Goal: Task Accomplishment & Management: Complete application form

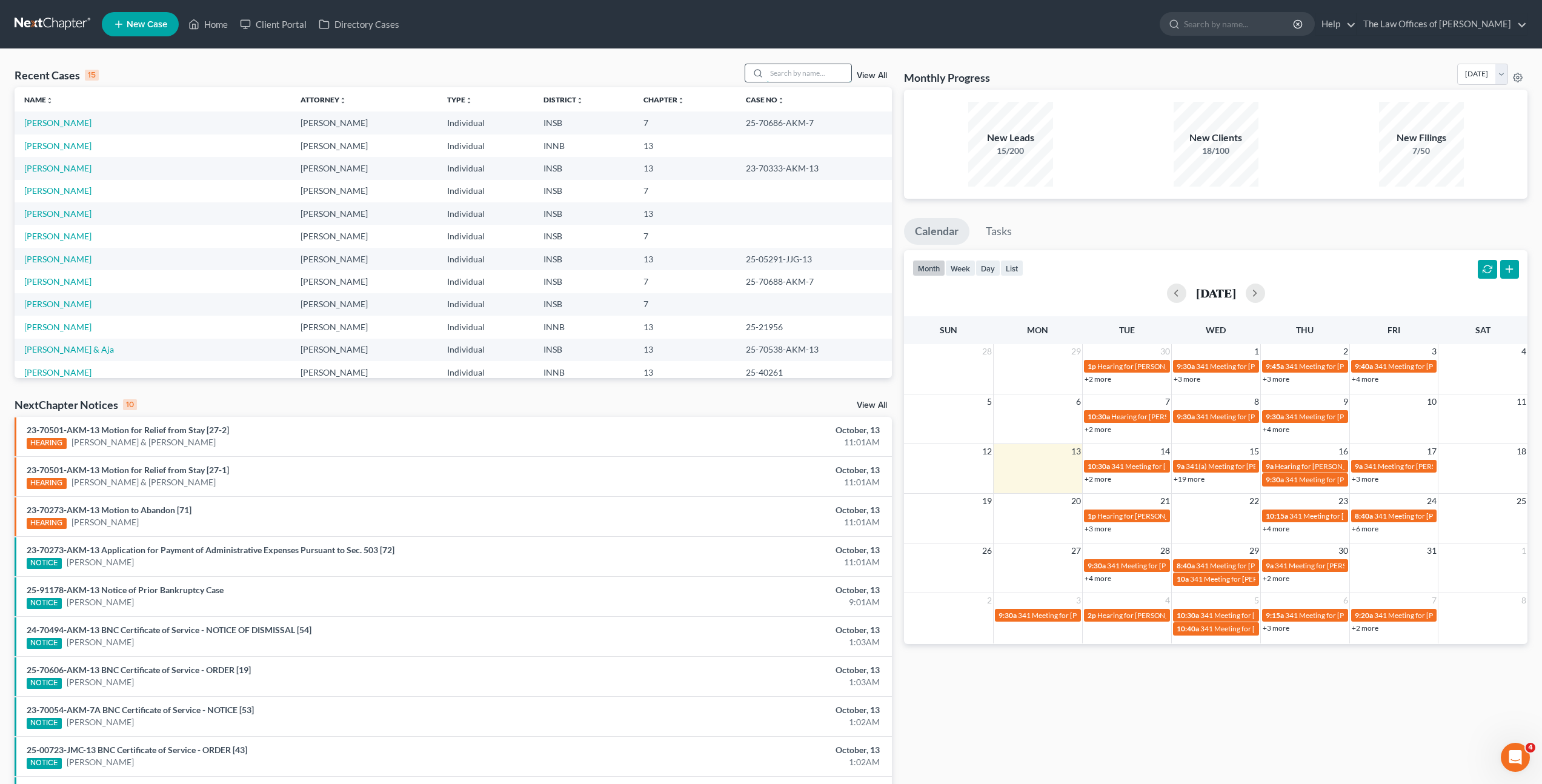
click at [782, 65] on input "search" at bounding box center [809, 73] width 85 height 17
type input "[PERSON_NAME]"
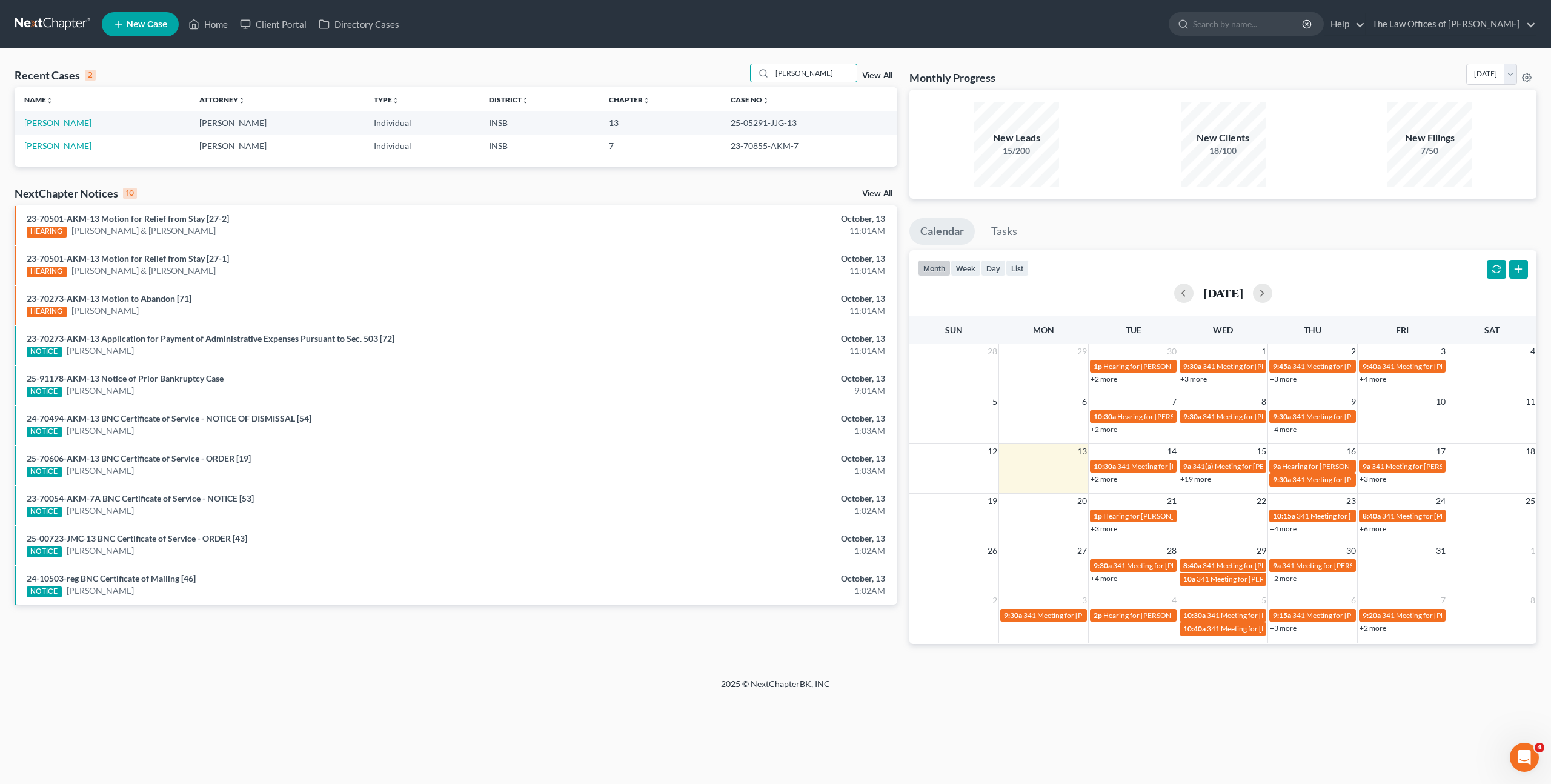
click at [61, 119] on link "[PERSON_NAME]" at bounding box center [58, 123] width 67 height 11
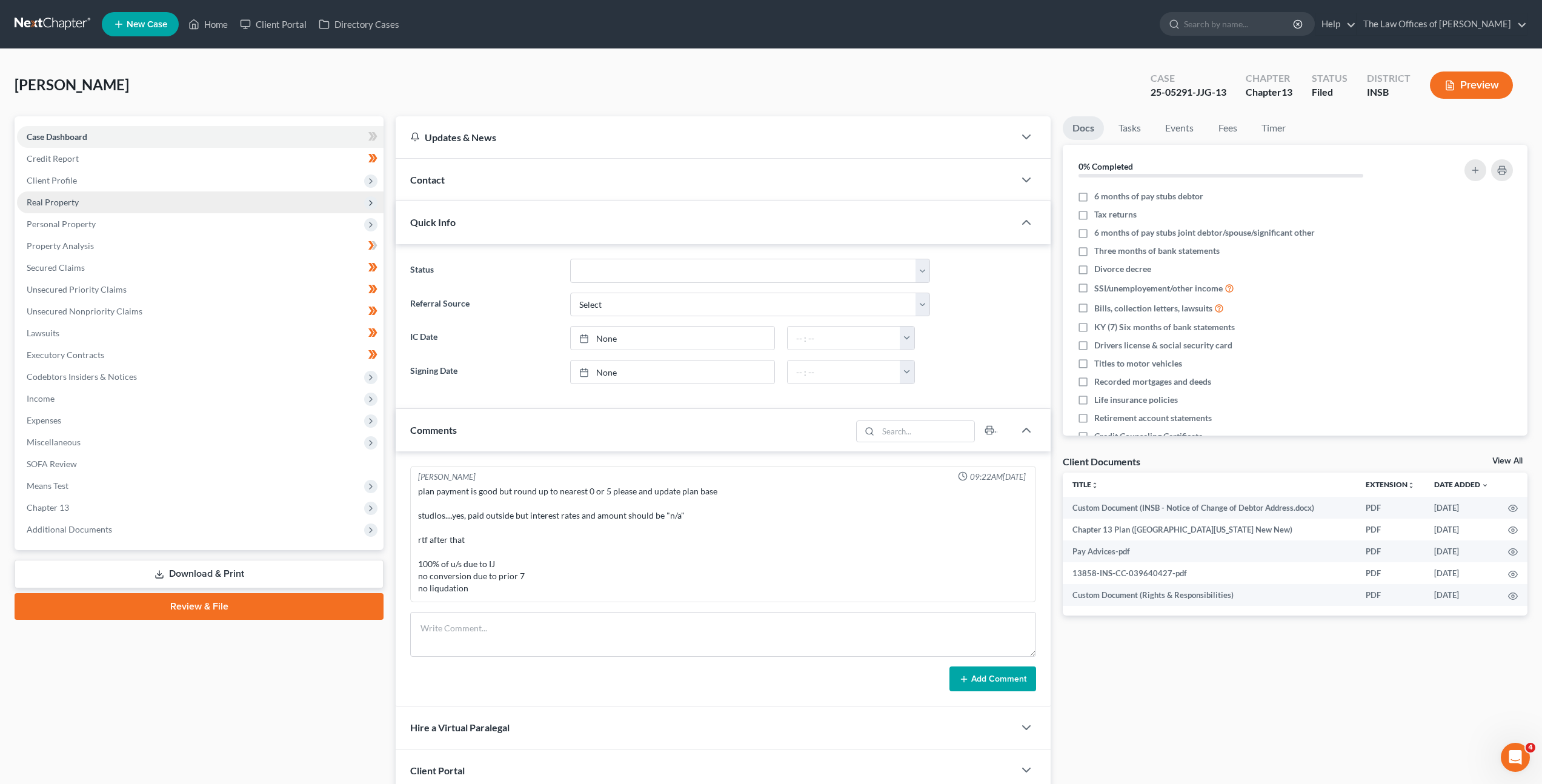
click at [221, 200] on span "Real Property" at bounding box center [200, 202] width 366 height 22
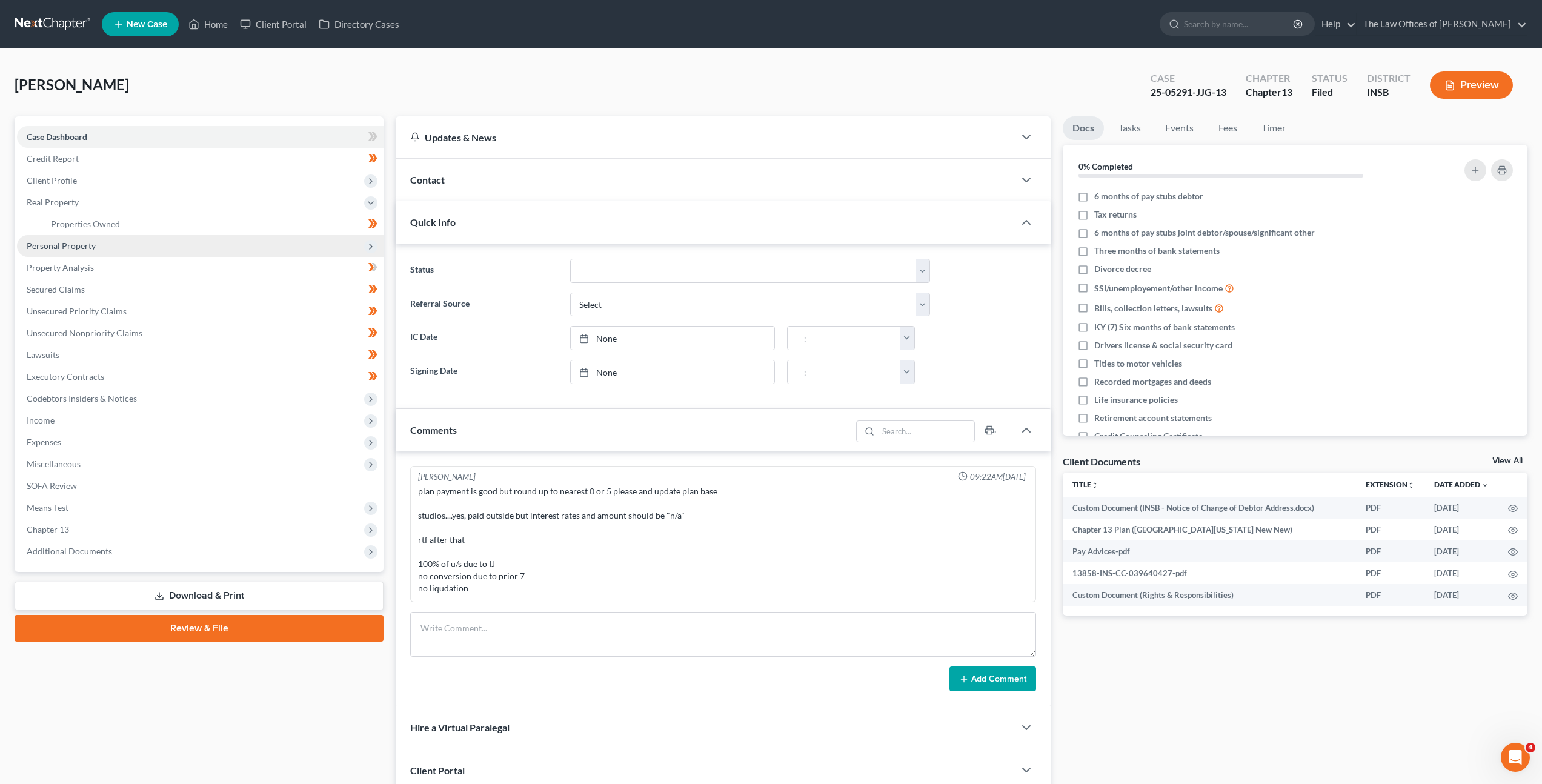
click at [218, 247] on span "Personal Property" at bounding box center [200, 246] width 366 height 22
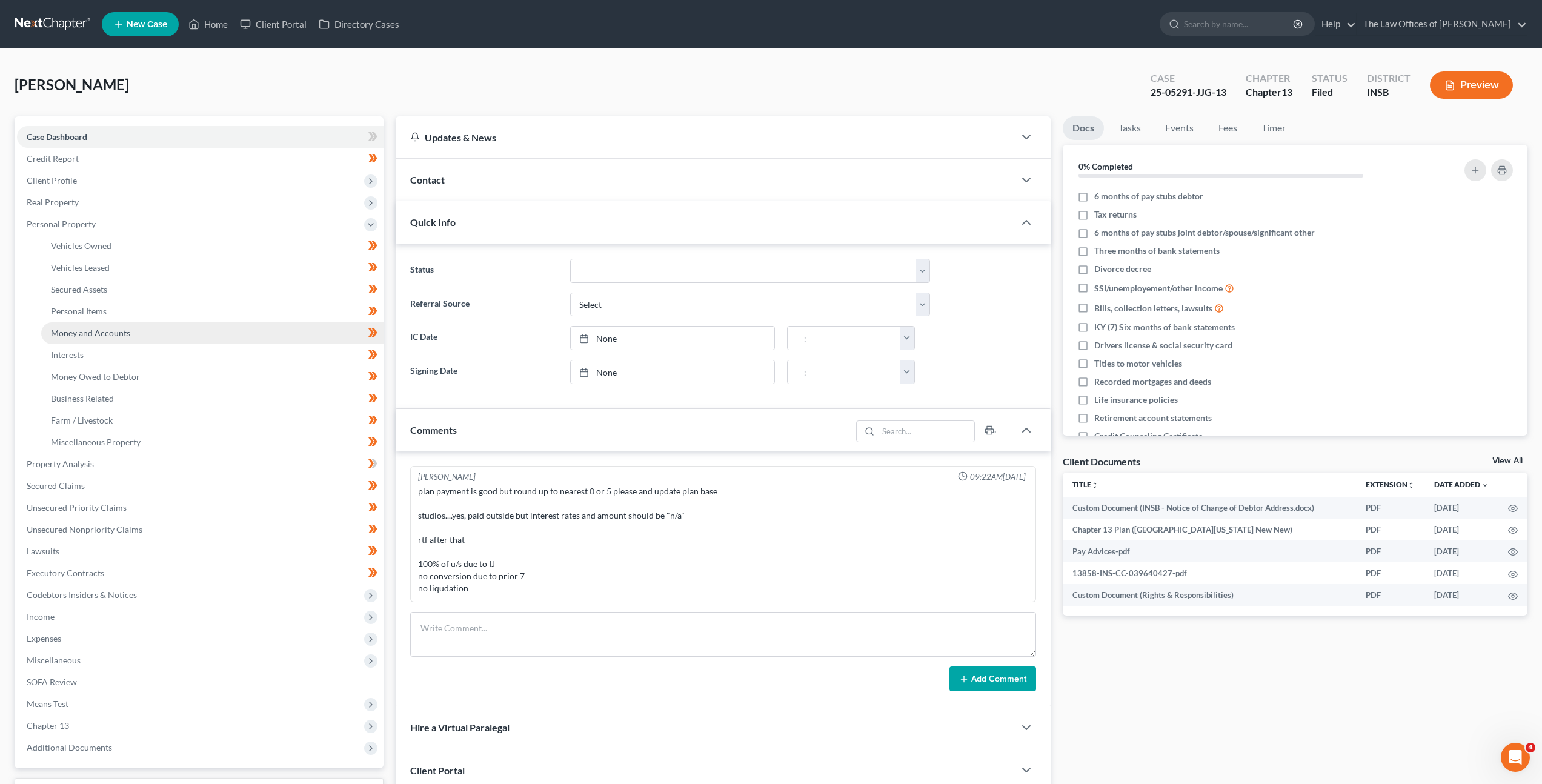
click at [204, 336] on link "Money and Accounts" at bounding box center [212, 333] width 343 height 22
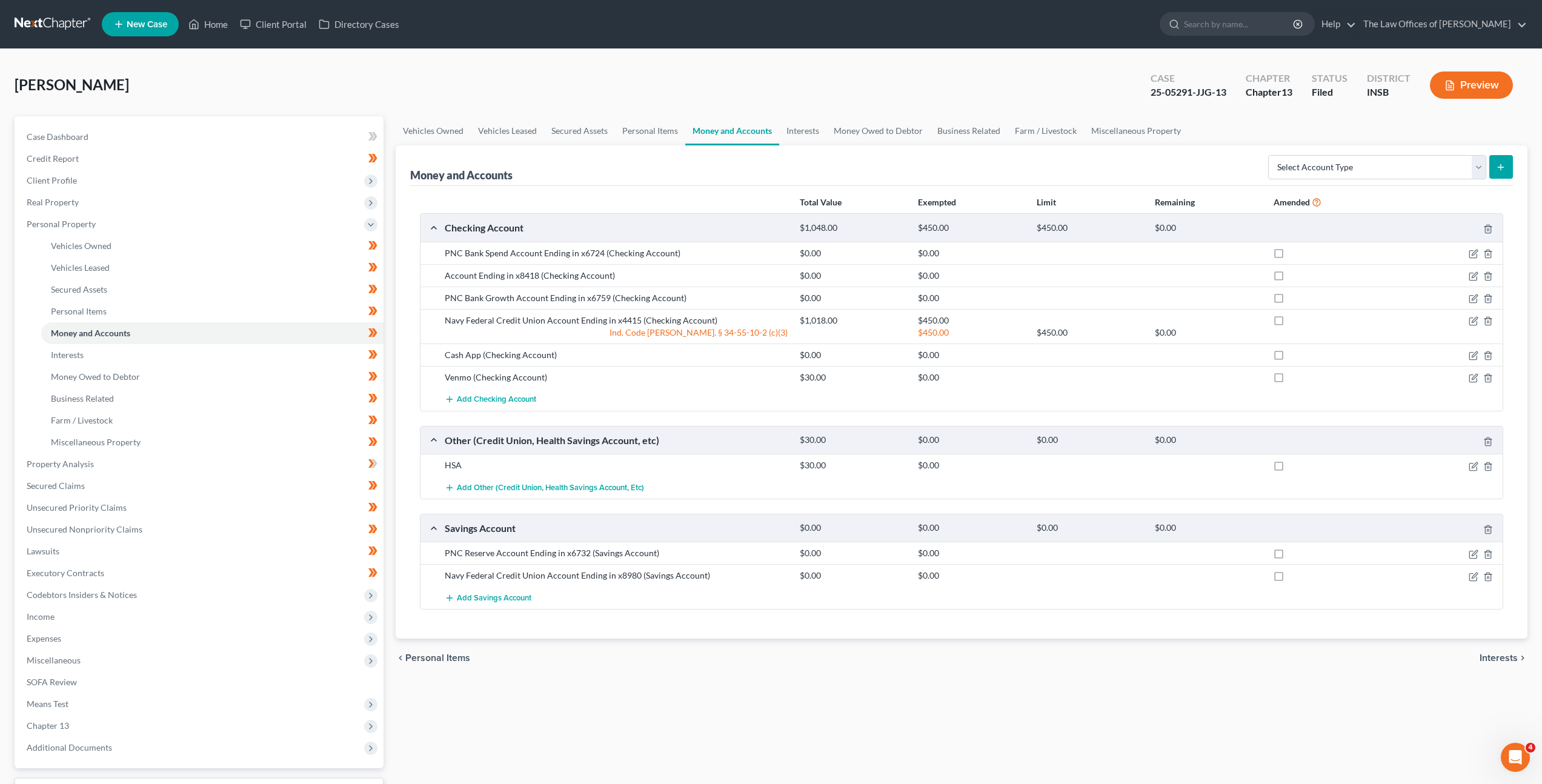
click at [57, 35] on nav "Home New Case Client Portal Directory Cases The Law Offices of Dax J. Miller [E…" at bounding box center [771, 24] width 1542 height 48
click at [62, 27] on link at bounding box center [53, 24] width 78 height 22
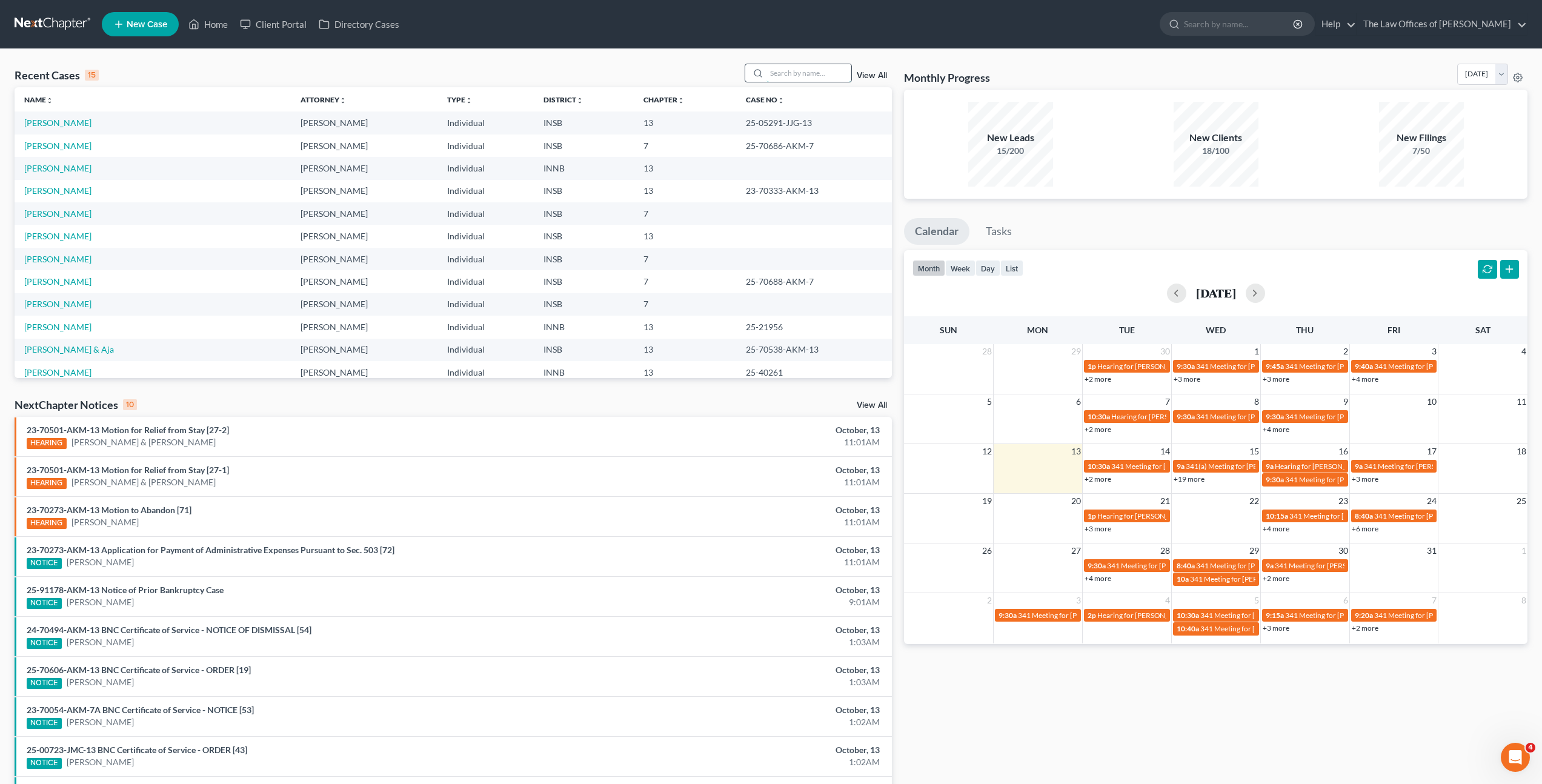
click at [817, 72] on input "search" at bounding box center [809, 73] width 85 height 17
click at [846, 61] on div "Recent Cases 15 View All Name unfold_more expand_more expand_less Attorney unfo…" at bounding box center [771, 450] width 1542 height 801
click at [146, 28] on span "New Case" at bounding box center [147, 24] width 41 height 9
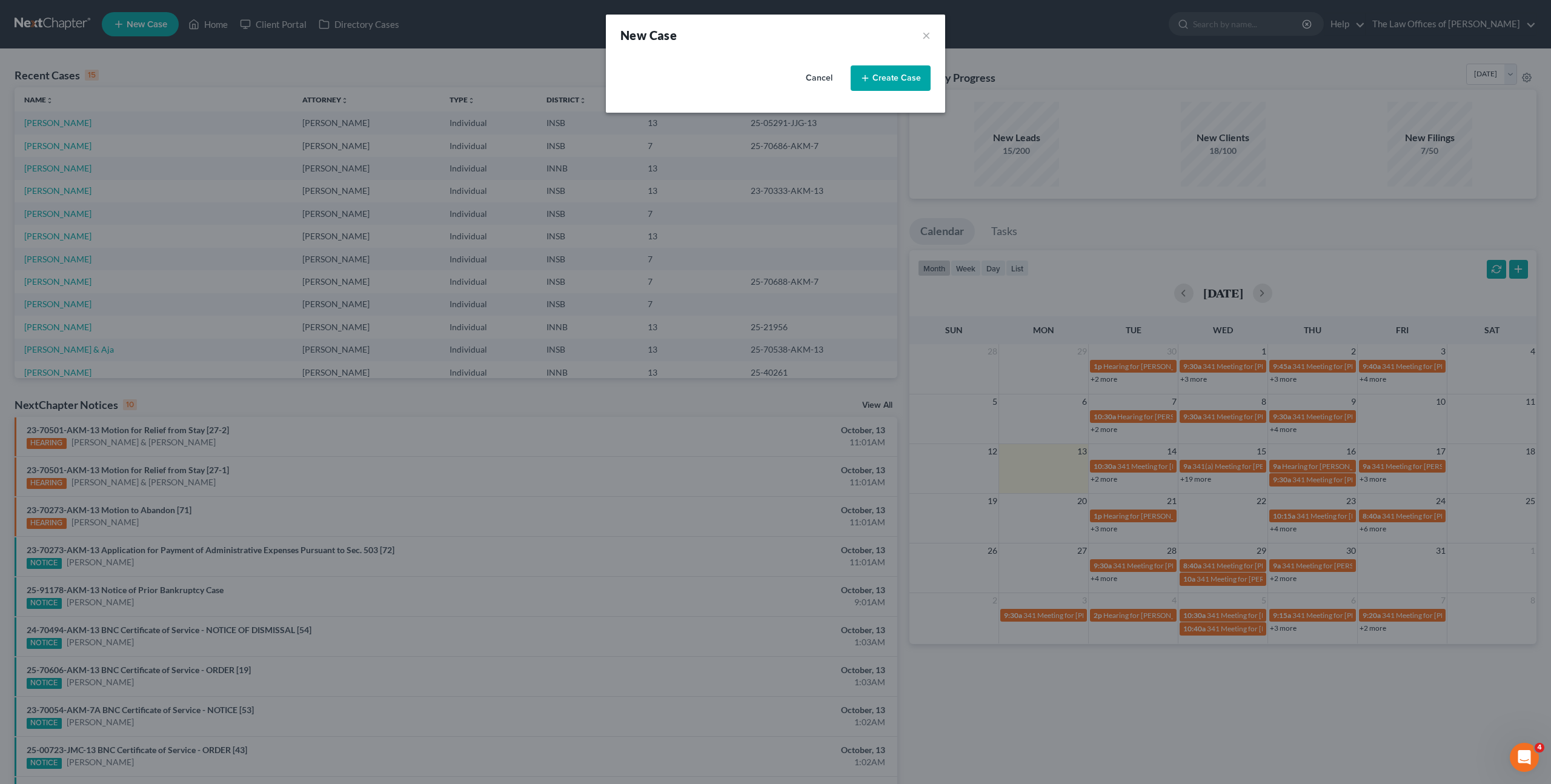
select select "28"
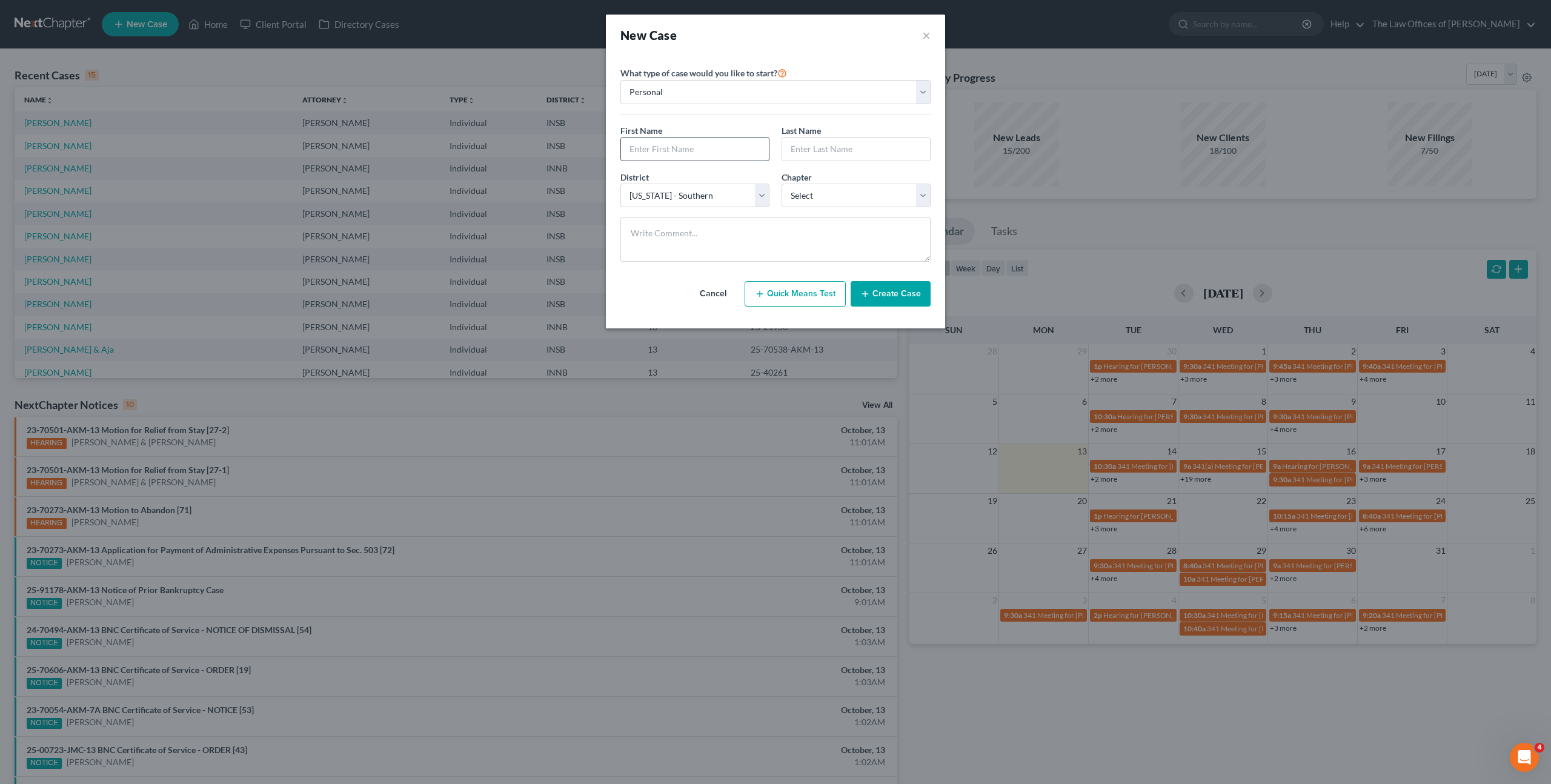
click at [746, 158] on input "text" at bounding box center [695, 149] width 148 height 23
type input "David"
type input "Vidal"
click at [811, 188] on select "Select 7 11 12 13" at bounding box center [856, 196] width 149 height 25
select select "0"
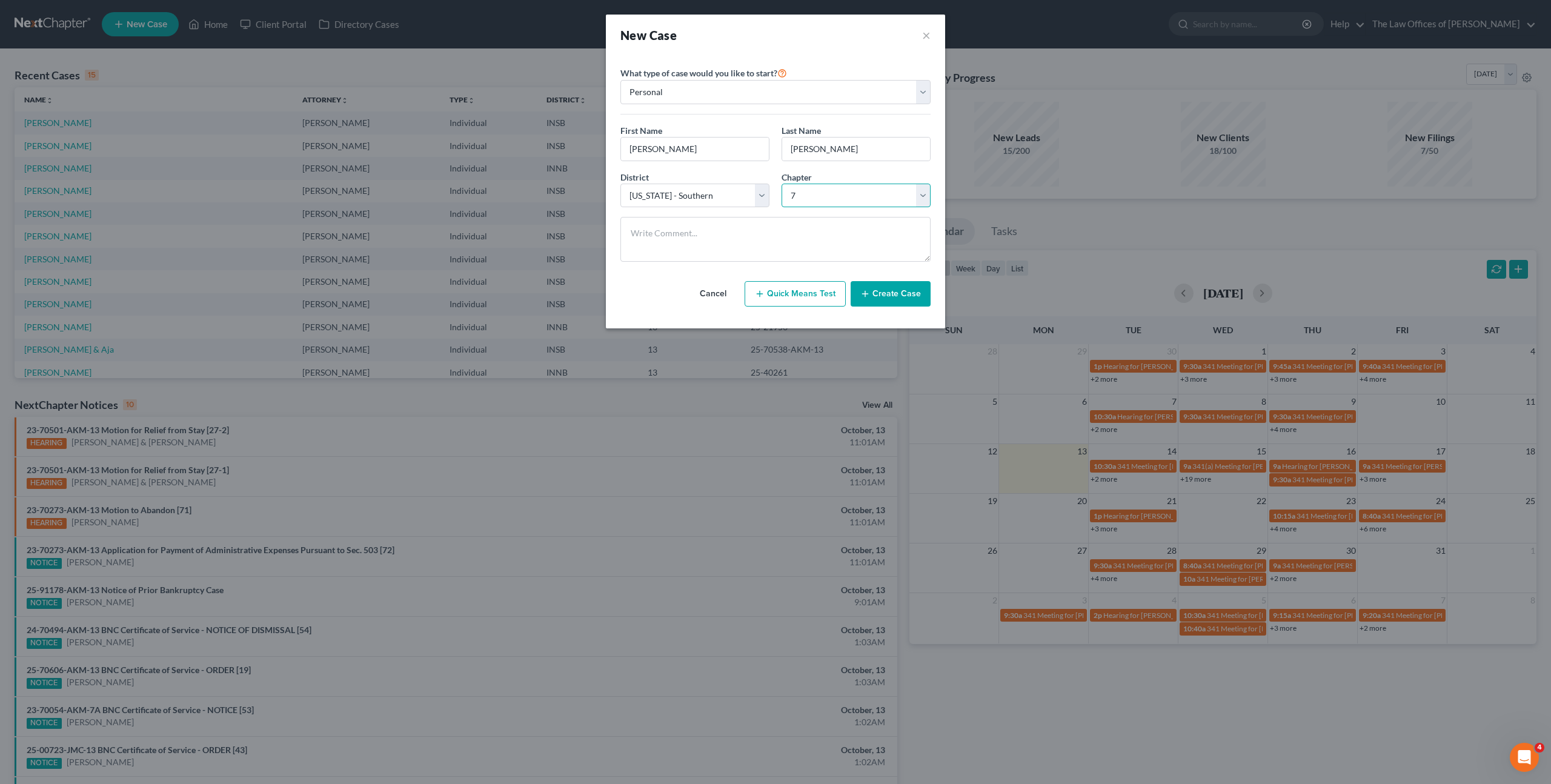
click at [782, 184] on select "Select 7 11 12 13" at bounding box center [856, 196] width 149 height 25
click at [894, 296] on button "Create Case" at bounding box center [890, 293] width 80 height 25
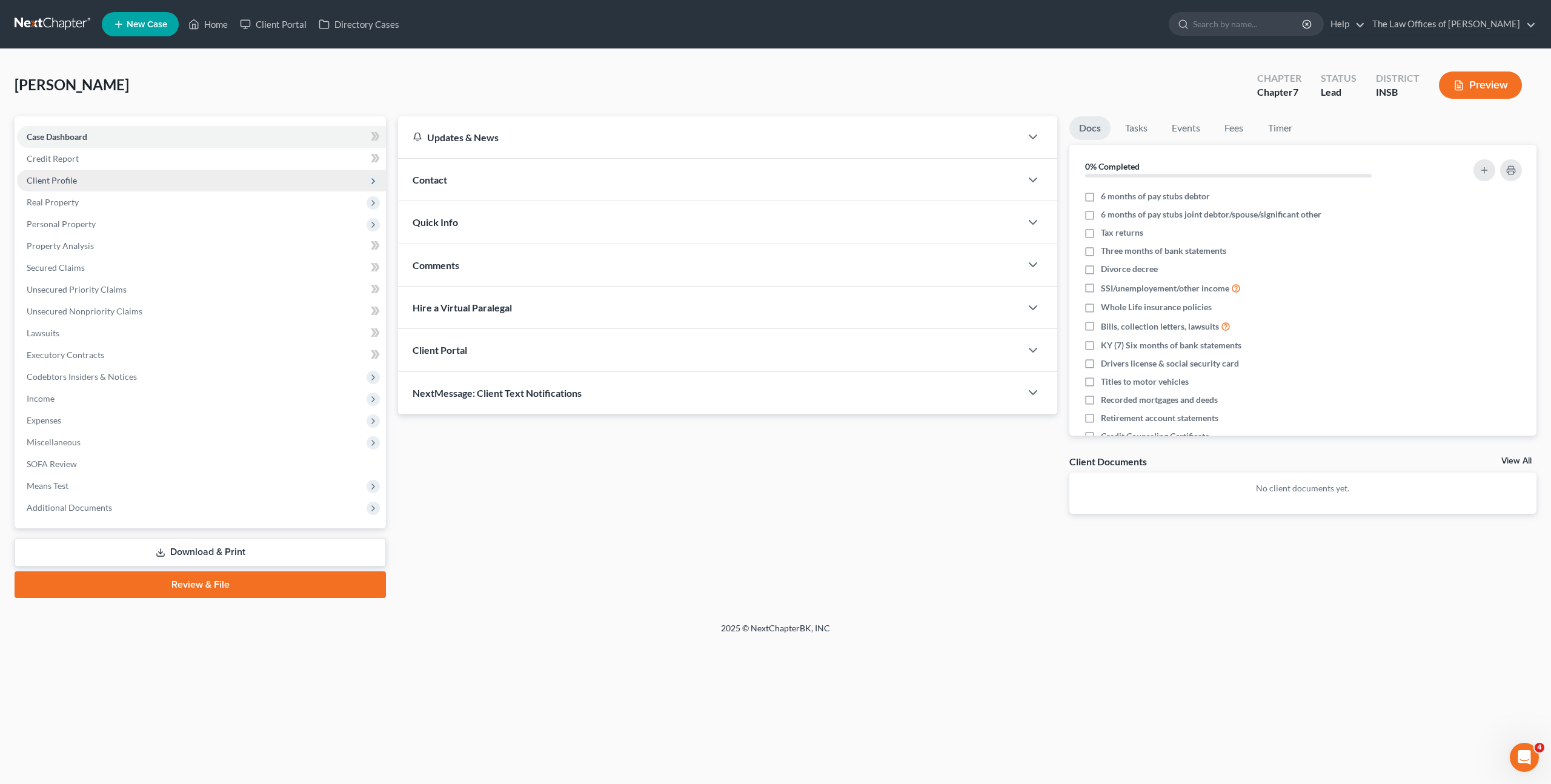
click at [203, 184] on span "Client Profile" at bounding box center [201, 181] width 369 height 22
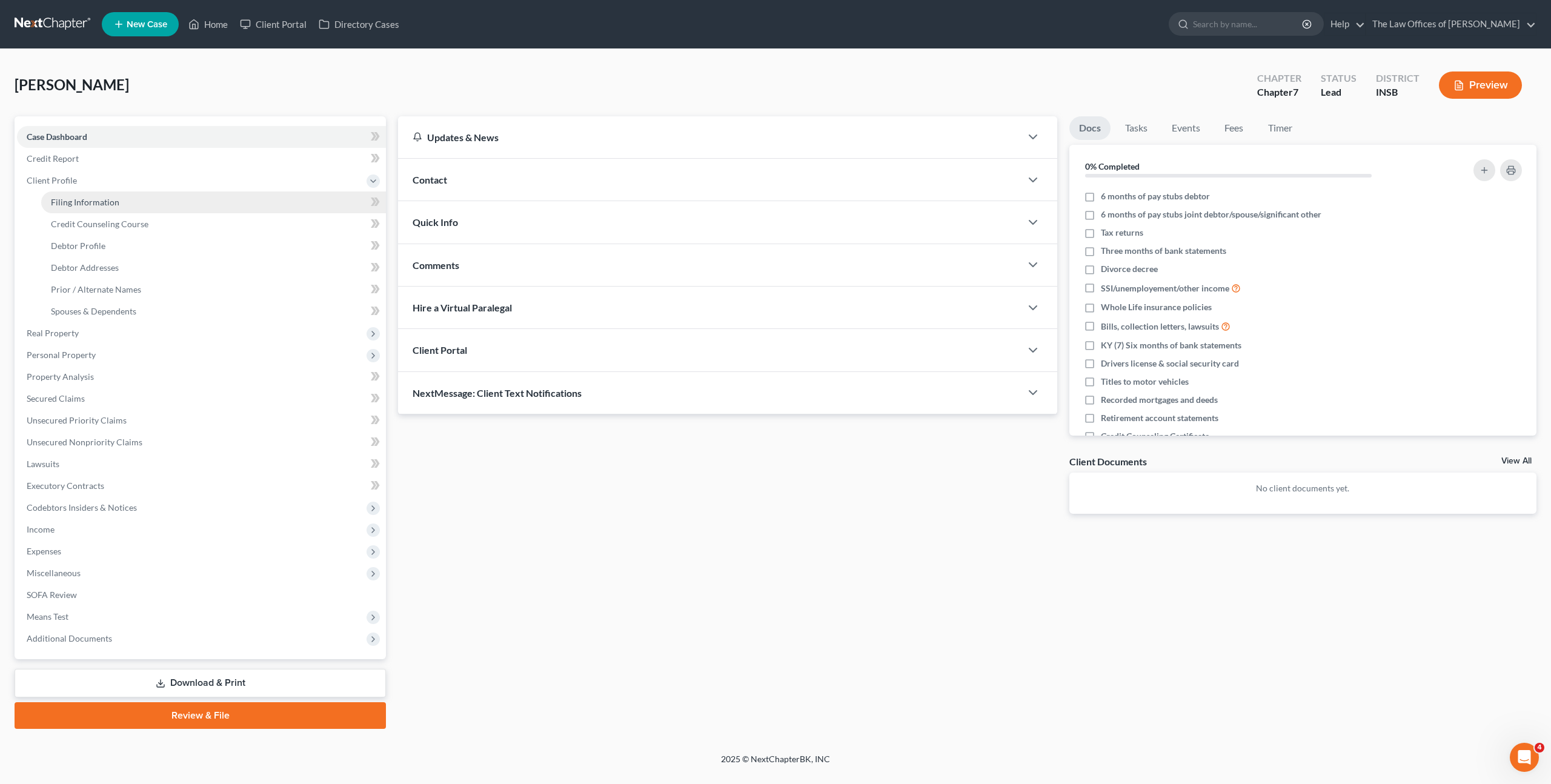
click at [191, 200] on link "Filing Information" at bounding box center [213, 202] width 345 height 22
select select "1"
select select "0"
select select "28"
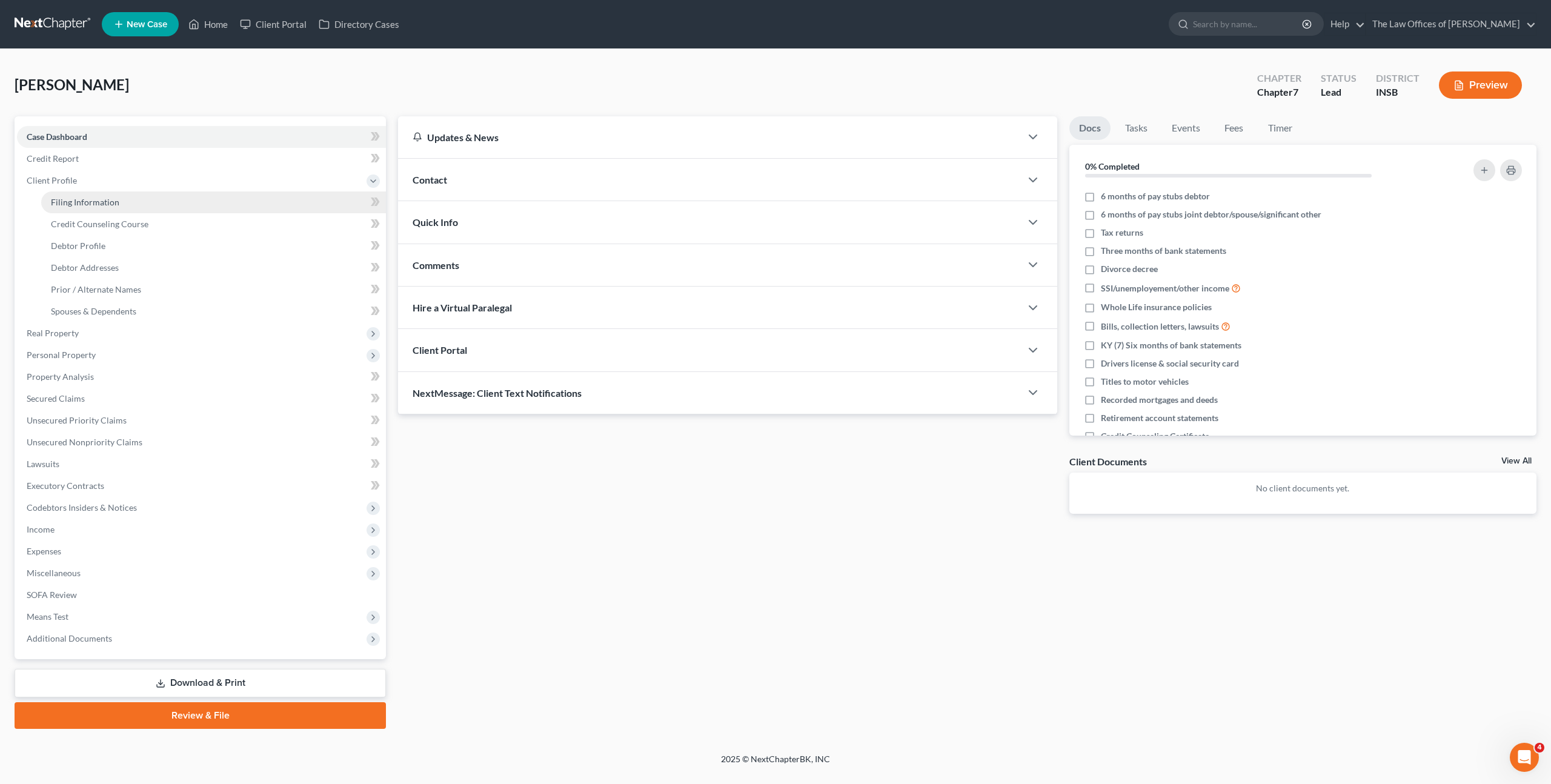
select select "15"
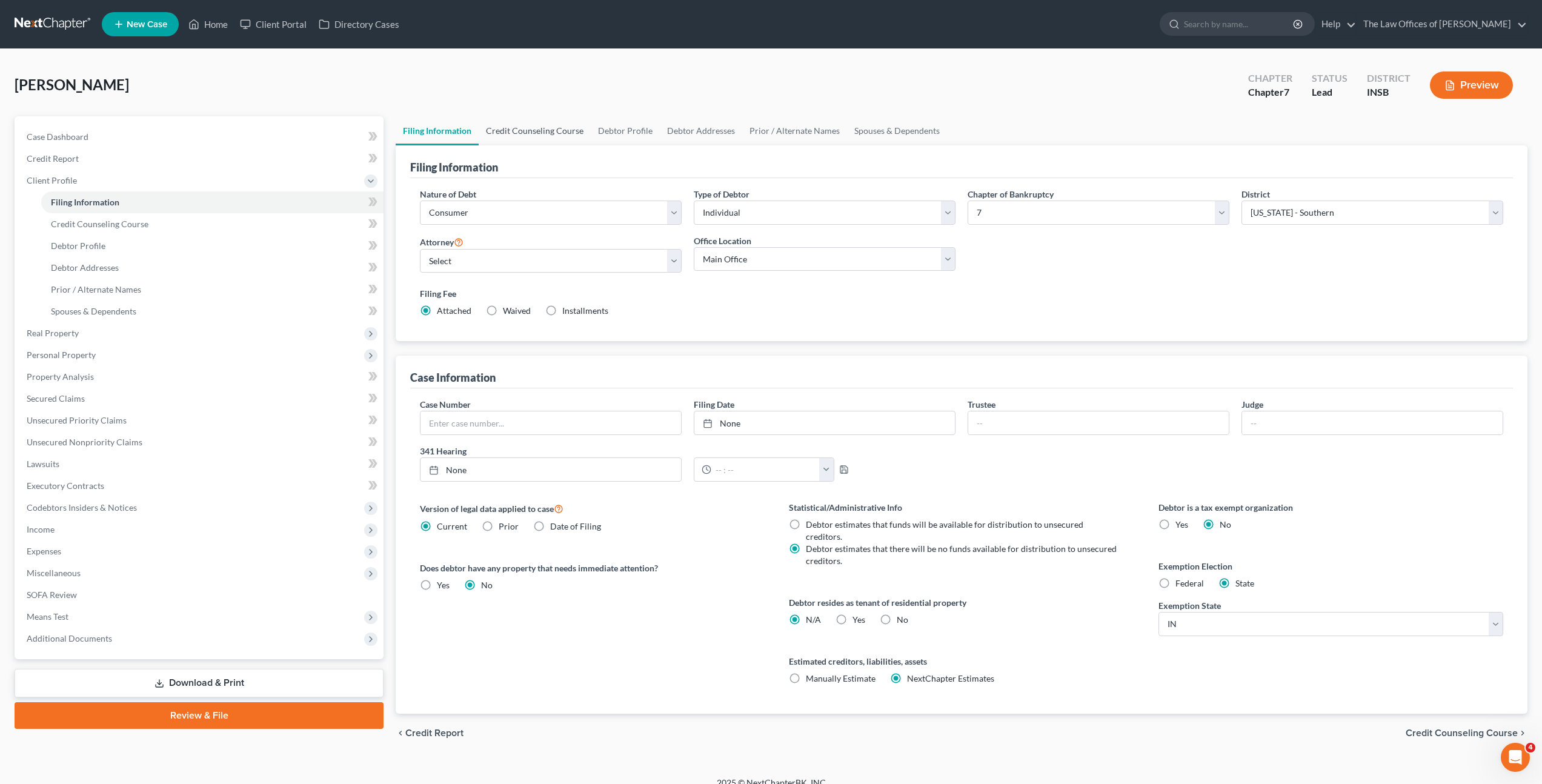
click at [535, 125] on link "Credit Counseling Course" at bounding box center [534, 131] width 112 height 29
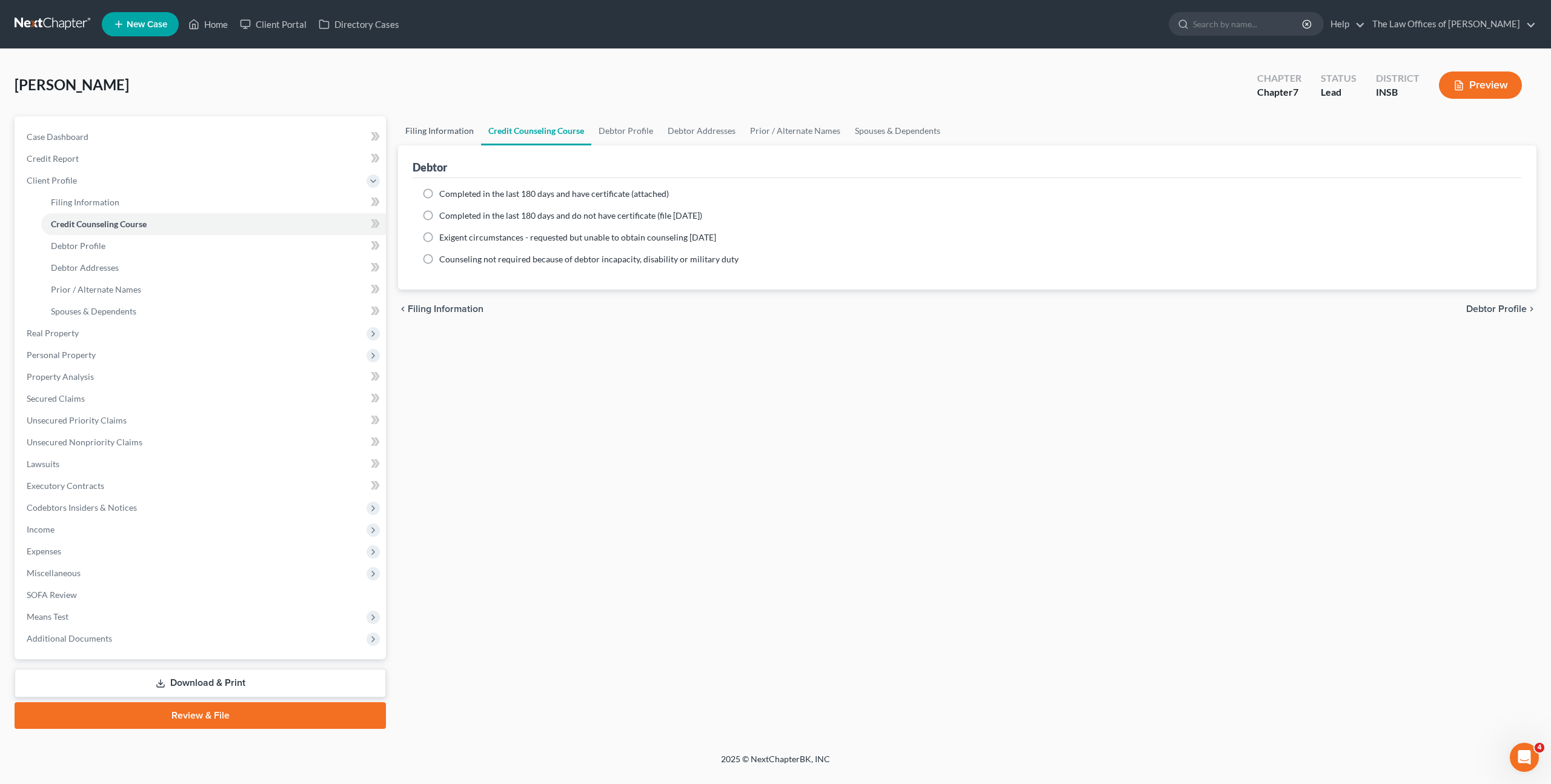
click at [434, 128] on link "Filing Information" at bounding box center [440, 131] width 83 height 29
select select "1"
select select "0"
select select "28"
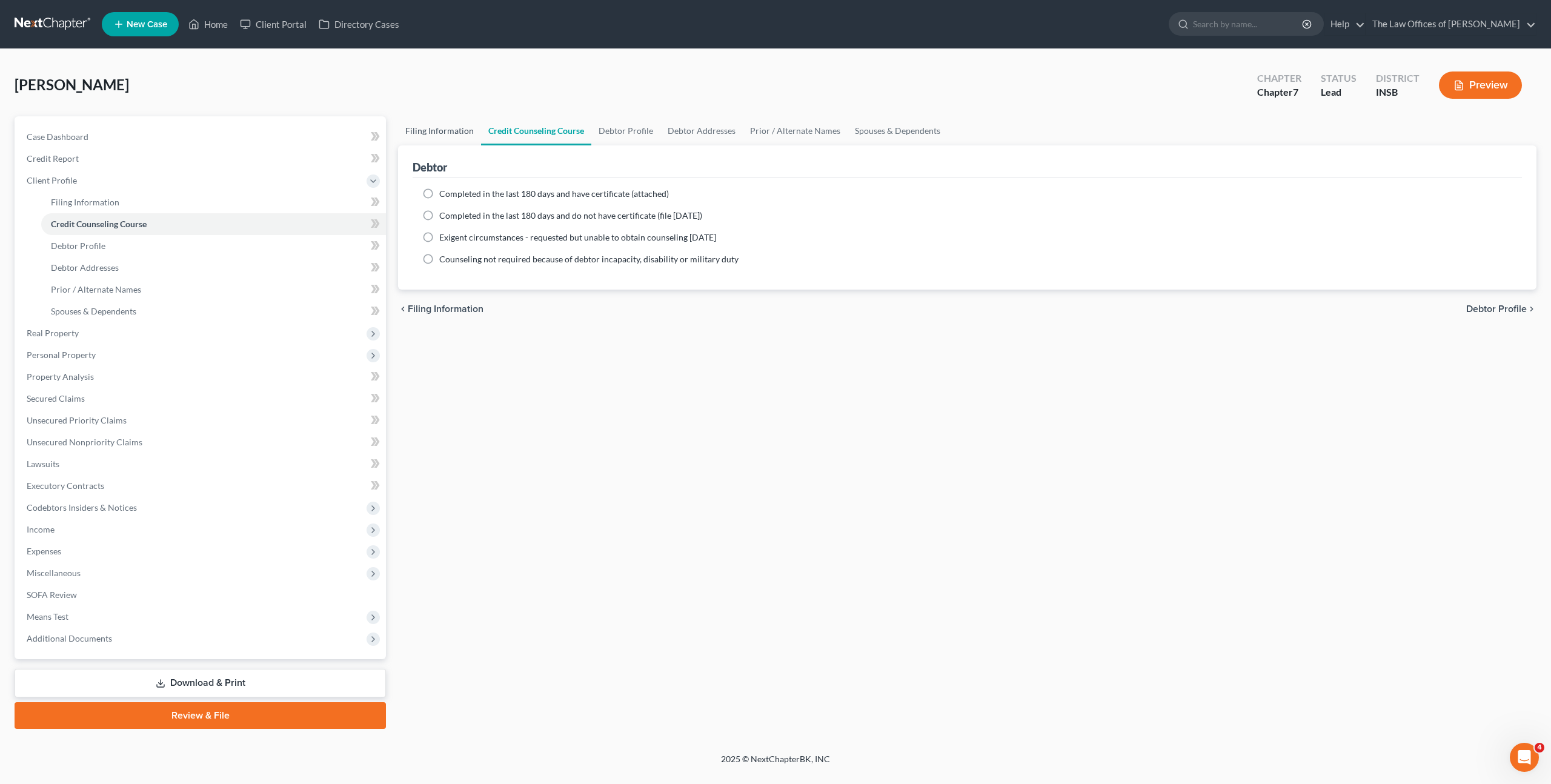
select select "15"
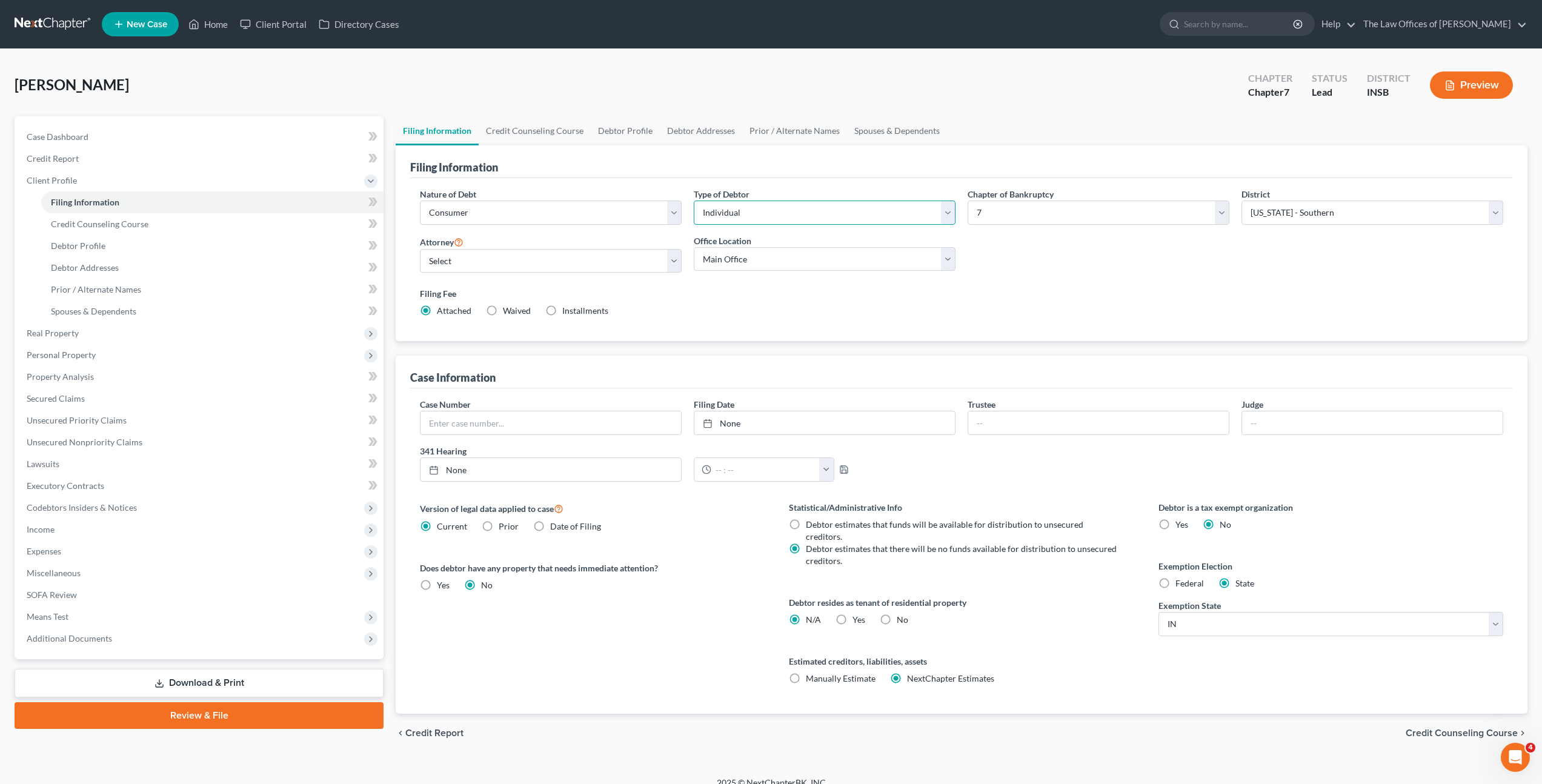
click at [802, 217] on select "Select Individual Joint" at bounding box center [825, 213] width 262 height 25
select select "1"
click at [694, 200] on select "Select Individual Joint" at bounding box center [825, 213] width 262 height 25
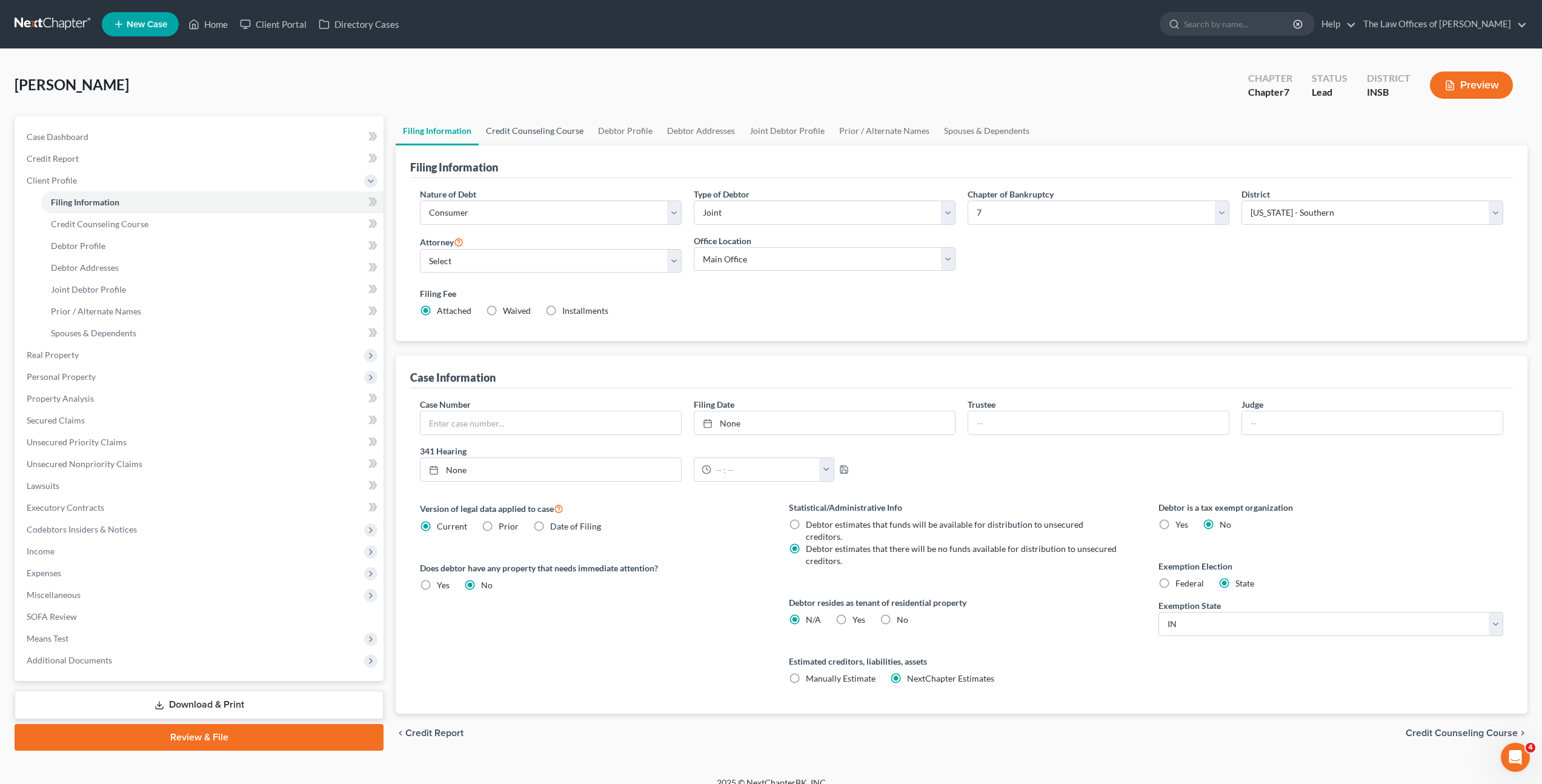
click at [549, 128] on link "Credit Counseling Course" at bounding box center [534, 131] width 112 height 29
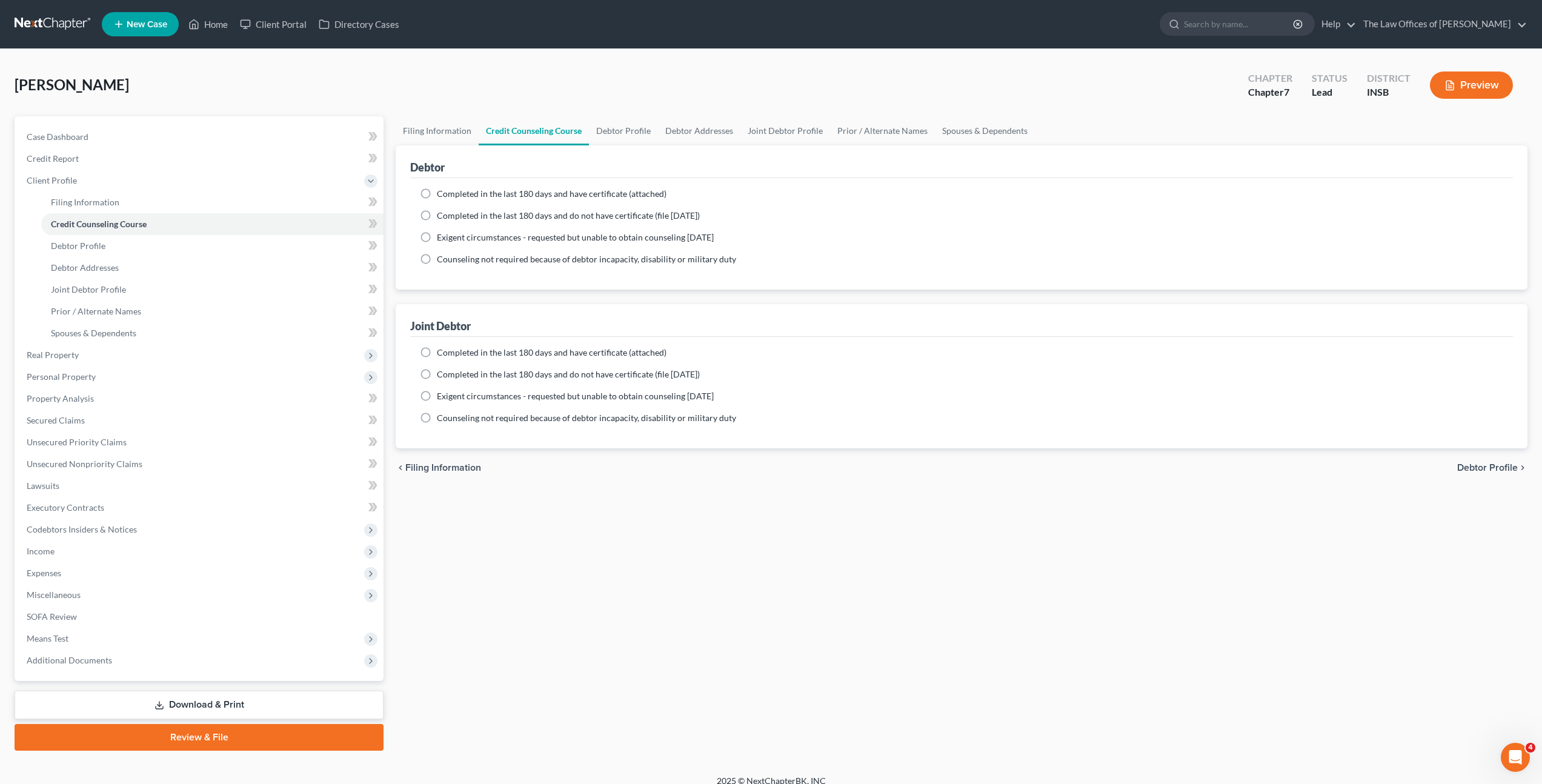
click at [515, 195] on span "Completed in the last 180 days and have certificate (attached)" at bounding box center [551, 193] width 230 height 11
click at [450, 195] on input "Completed in the last 180 days and have certificate (attached)" at bounding box center [446, 192] width 8 height 8
radio input "true"
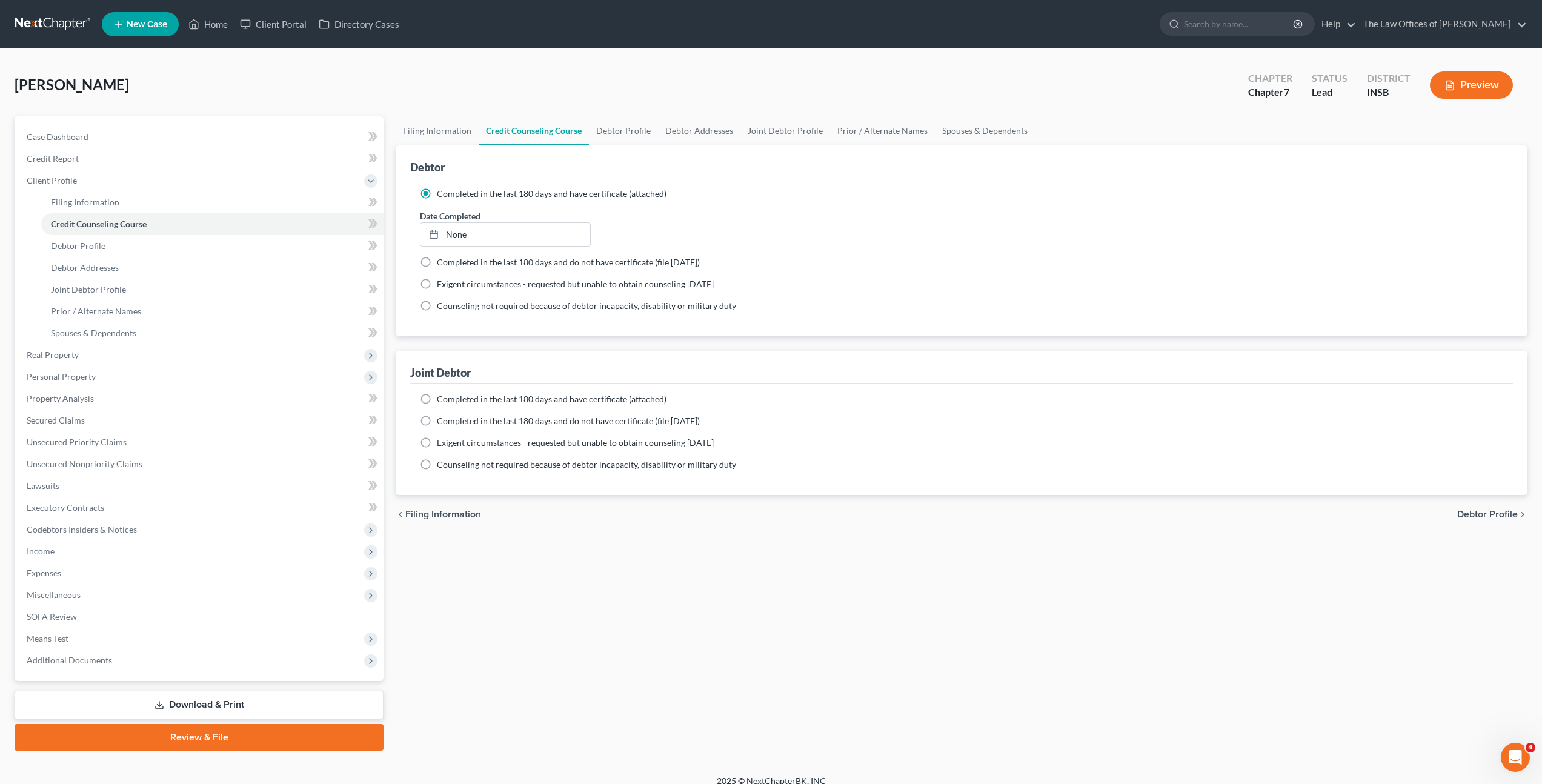
click at [469, 402] on span "Completed in the last 180 days and have certificate (attached)" at bounding box center [551, 399] width 230 height 11
click at [450, 401] on input "Completed in the last 180 days and have certificate (attached)" at bounding box center [446, 397] width 8 height 8
radio input "true"
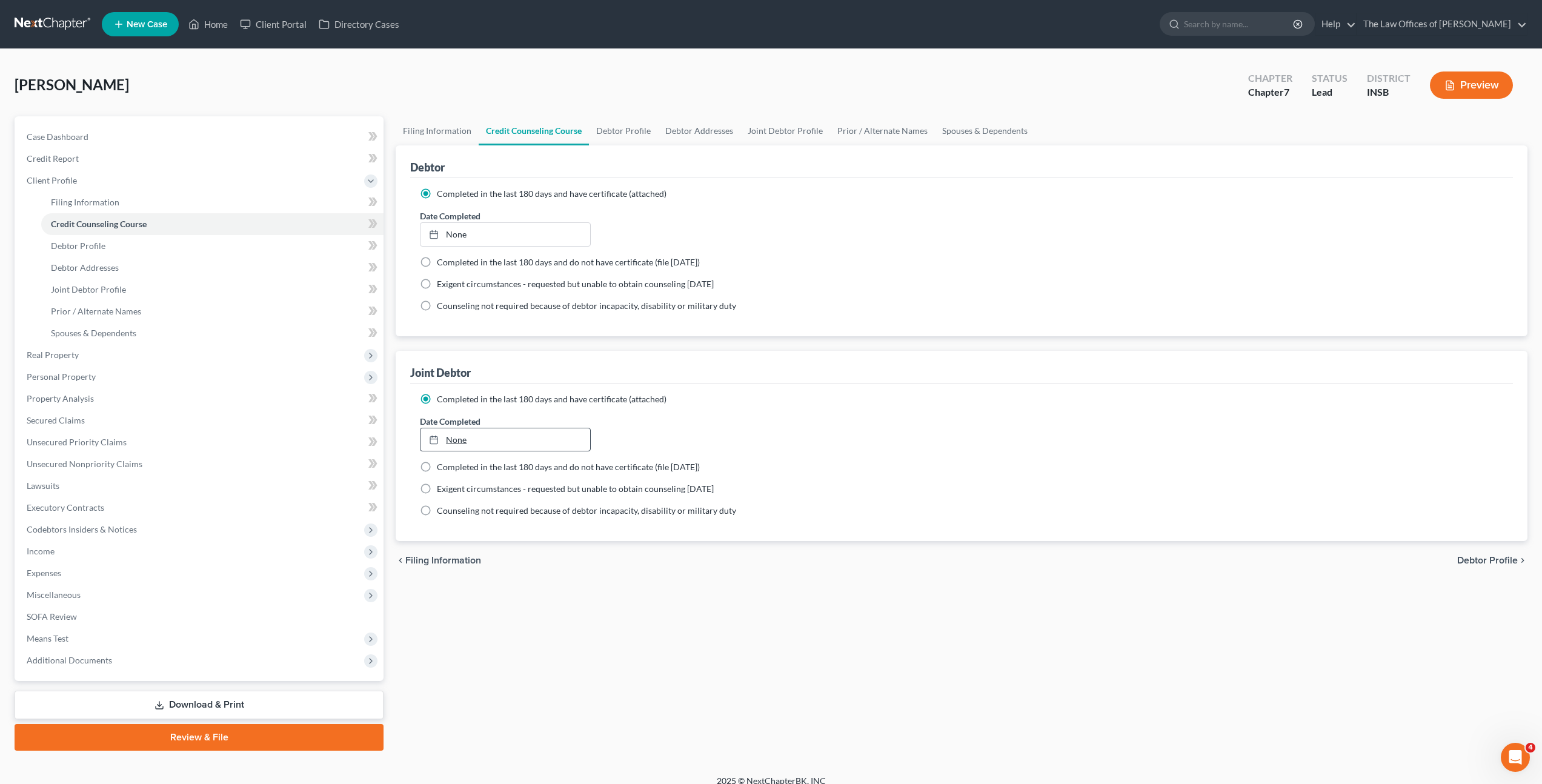
click at [470, 439] on link "None" at bounding box center [504, 440] width 169 height 23
type input "10/13/2025"
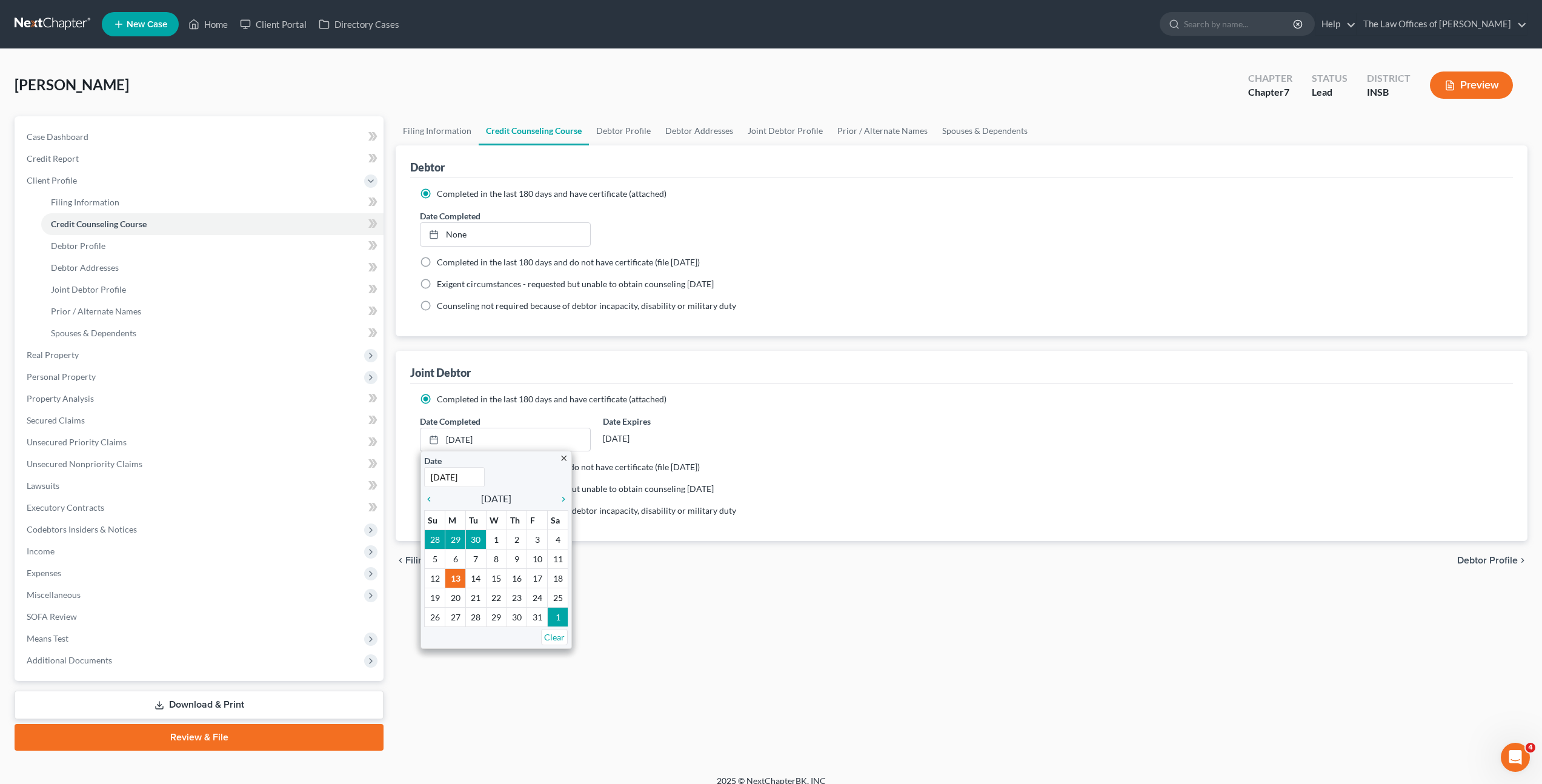
drag, startPoint x: 428, startPoint y: 581, endPoint x: 522, endPoint y: 388, distance: 214.7
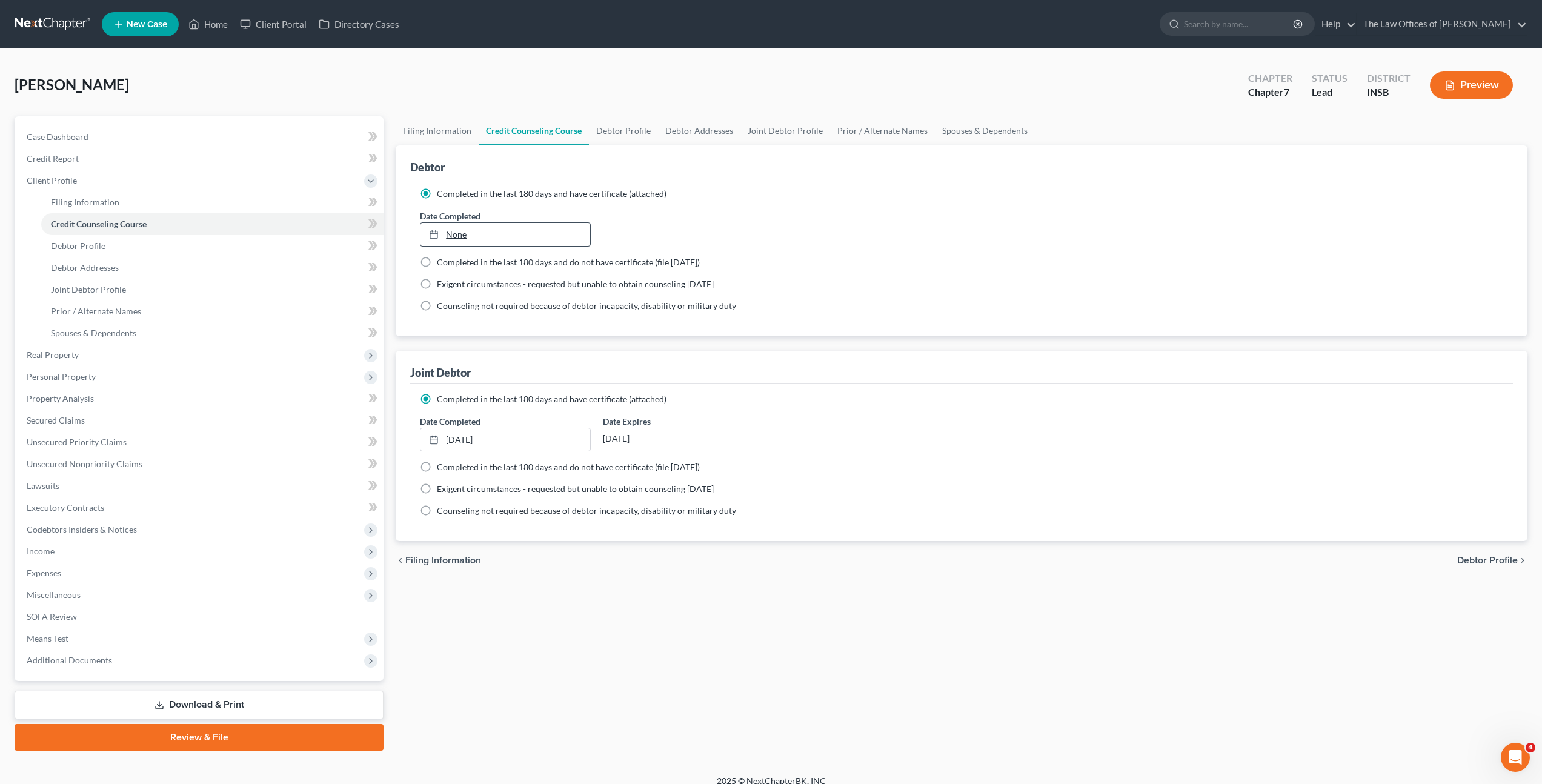
click at [500, 242] on link "None" at bounding box center [504, 235] width 169 height 23
type input "10/13/2025"
click at [379, 228] on span at bounding box center [373, 226] width 21 height 18
click at [334, 241] on link "Debtor Profile" at bounding box center [212, 246] width 343 height 22
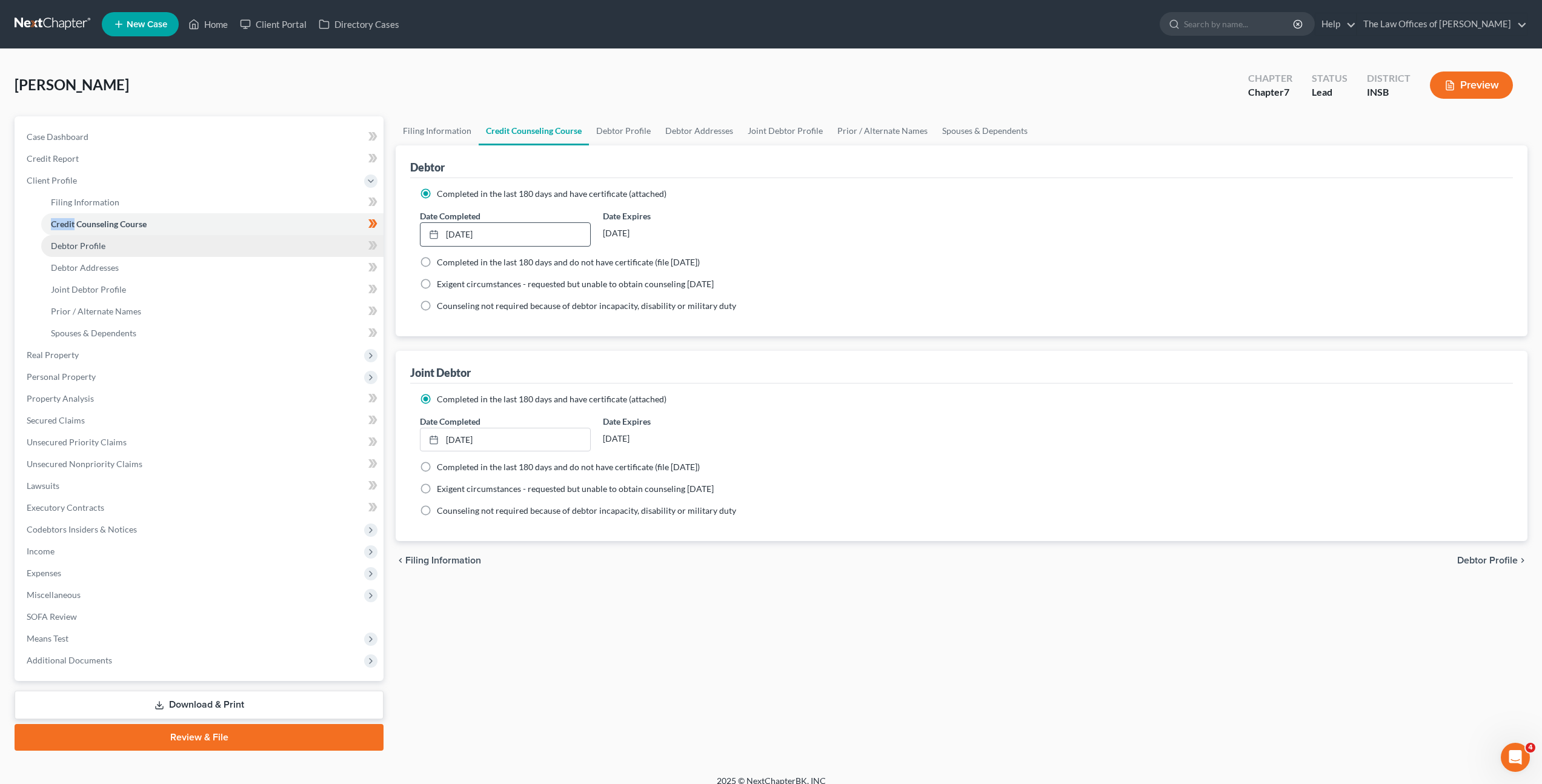
select select "1"
select select "0"
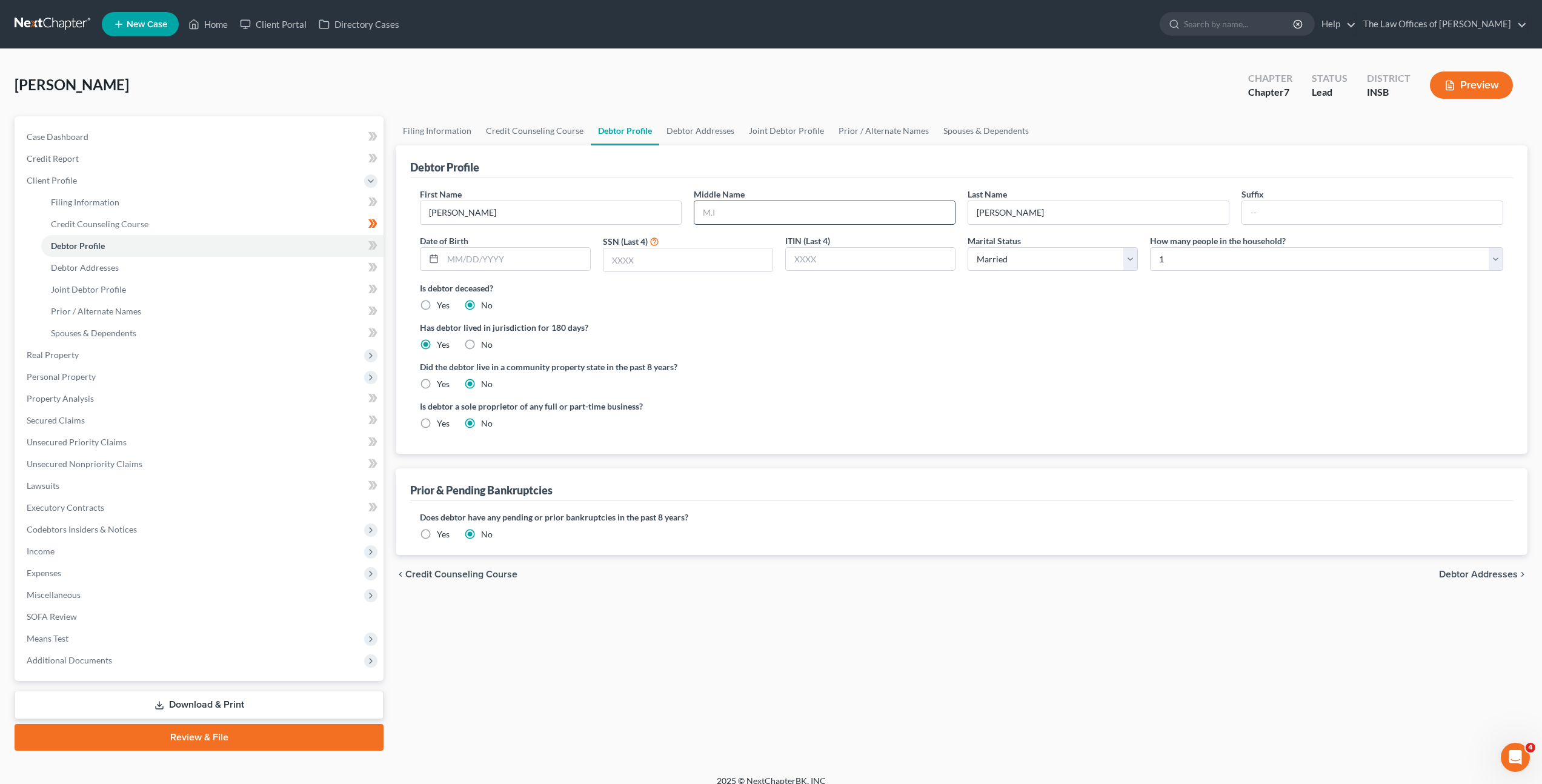
click at [729, 204] on input "text" at bounding box center [824, 213] width 261 height 23
click at [903, 351] on div "Has debtor lived in jurisdiction for 180 days? Yes No Debtor must reside in jur…" at bounding box center [962, 336] width 1083 height 29
click at [522, 258] on input "text" at bounding box center [516, 259] width 146 height 23
type input "10/04/1965"
type input "2453"
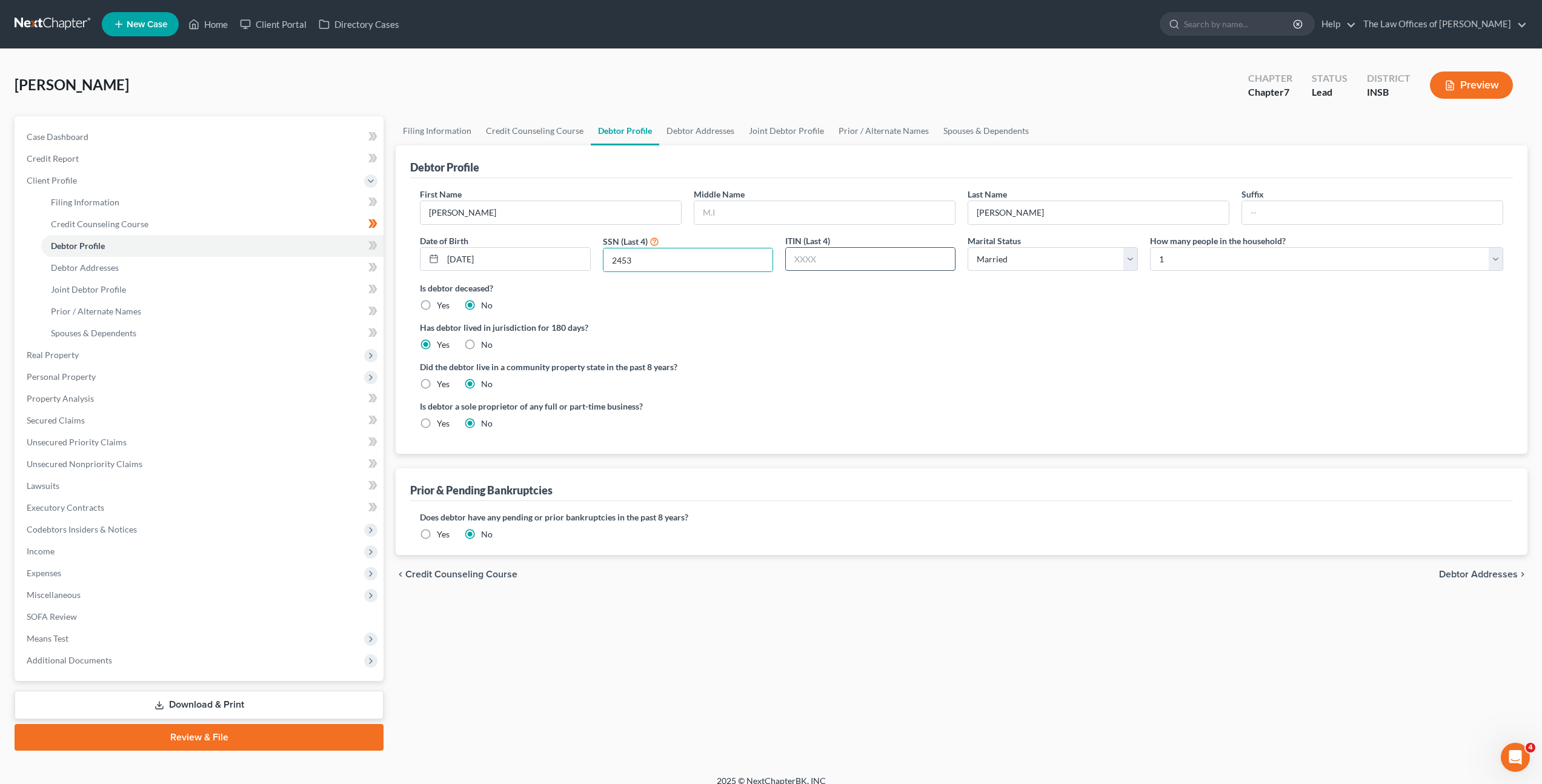
click at [836, 266] on input "text" at bounding box center [870, 259] width 169 height 23
drag, startPoint x: 846, startPoint y: 383, endPoint x: 863, endPoint y: 338, distance: 48.1
click at [846, 383] on div "Did the debtor live in a community property state in the past 8 years? Yes No" at bounding box center [962, 375] width 1083 height 29
click at [149, 266] on link "Debtor Addresses" at bounding box center [212, 267] width 343 height 22
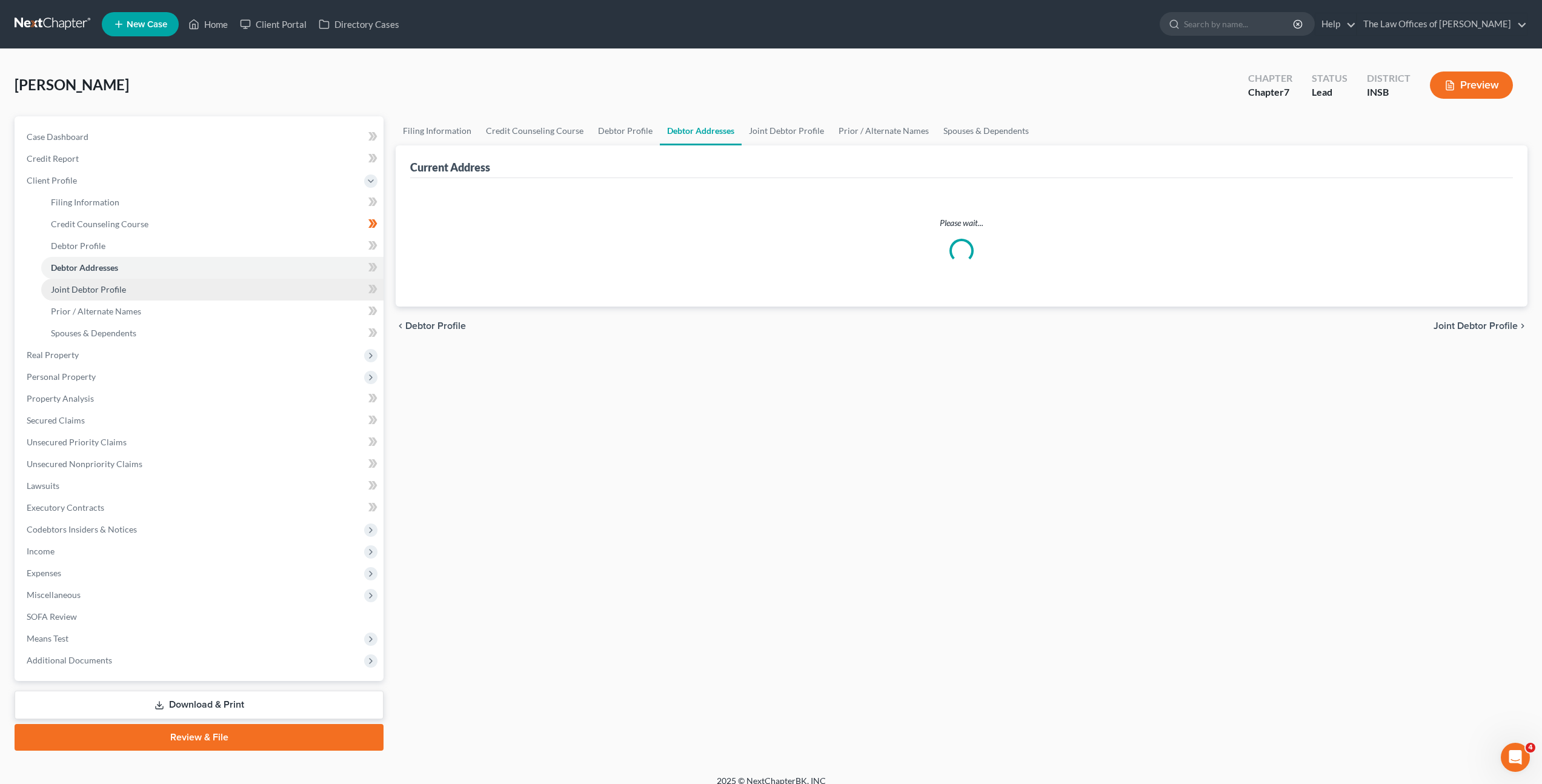
click at [155, 282] on link "Joint Debtor Profile" at bounding box center [212, 289] width 343 height 22
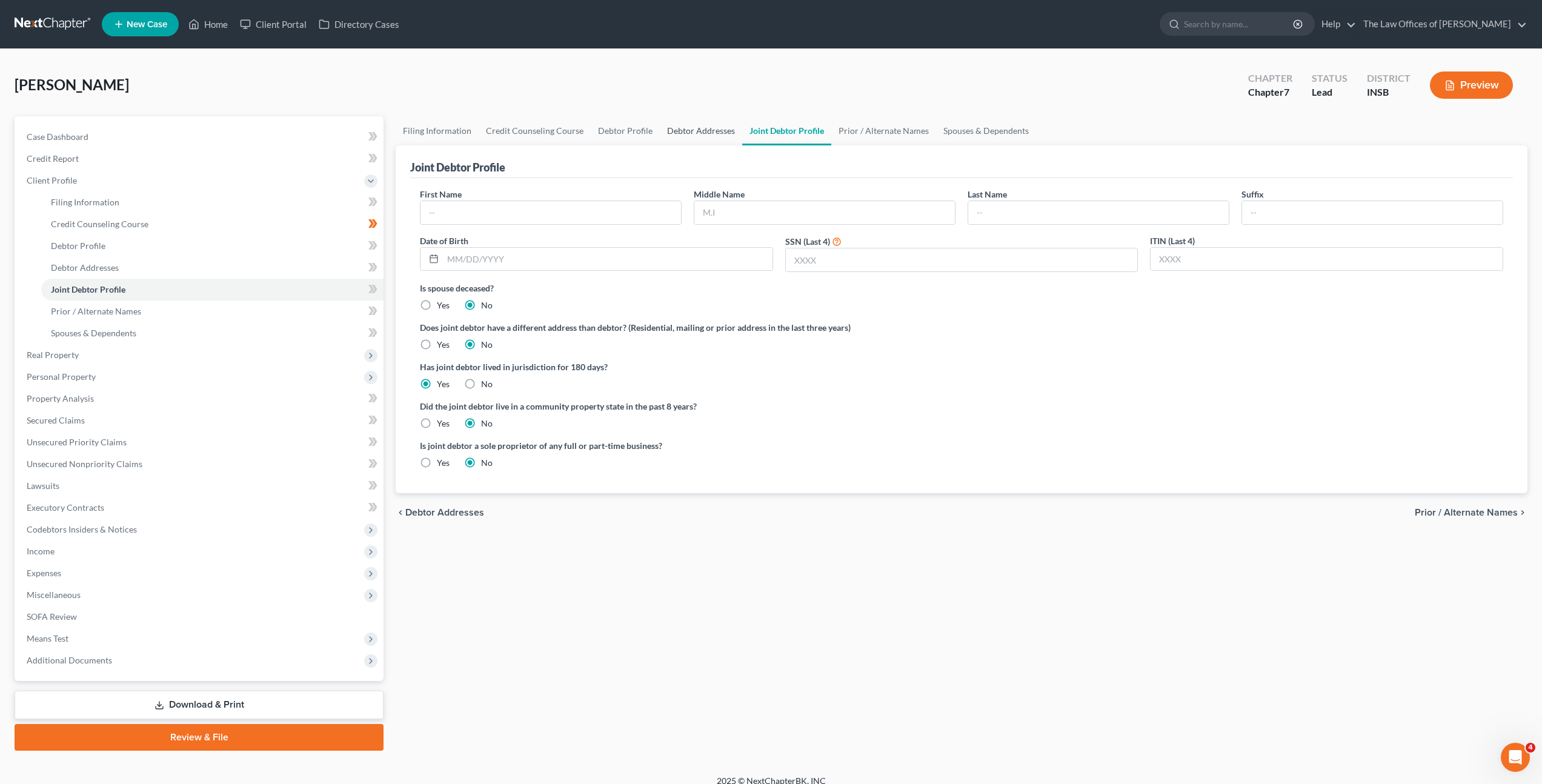
click at [708, 136] on link "Debtor Addresses" at bounding box center [701, 131] width 83 height 29
select select "0"
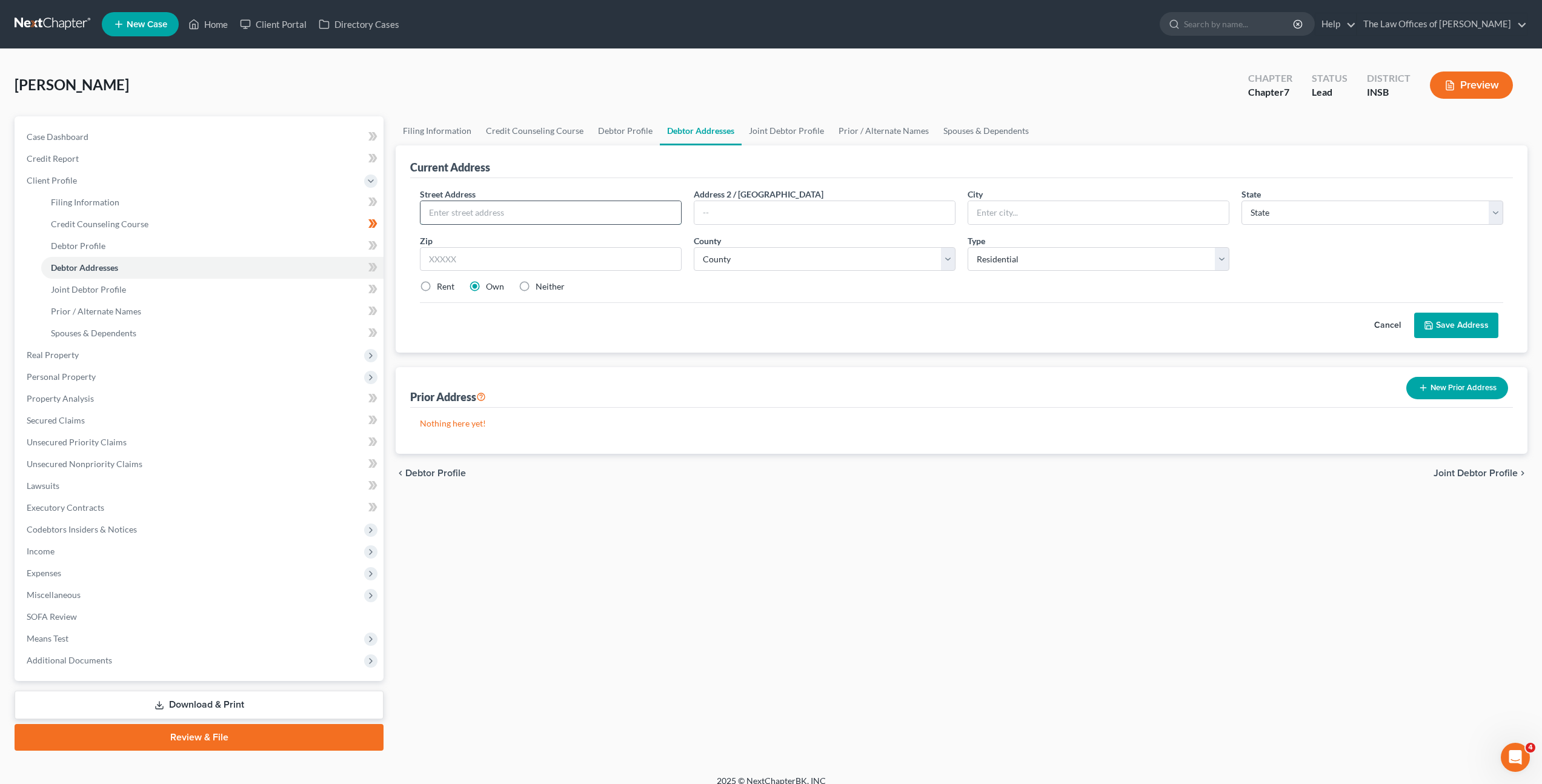
click at [629, 206] on input "text" at bounding box center [550, 213] width 261 height 23
click at [616, 219] on input "text" at bounding box center [550, 213] width 261 height 23
type input "4705 Pollack Ave"
type input "47714"
click at [719, 328] on div "Cancel Save Address" at bounding box center [962, 320] width 1083 height 36
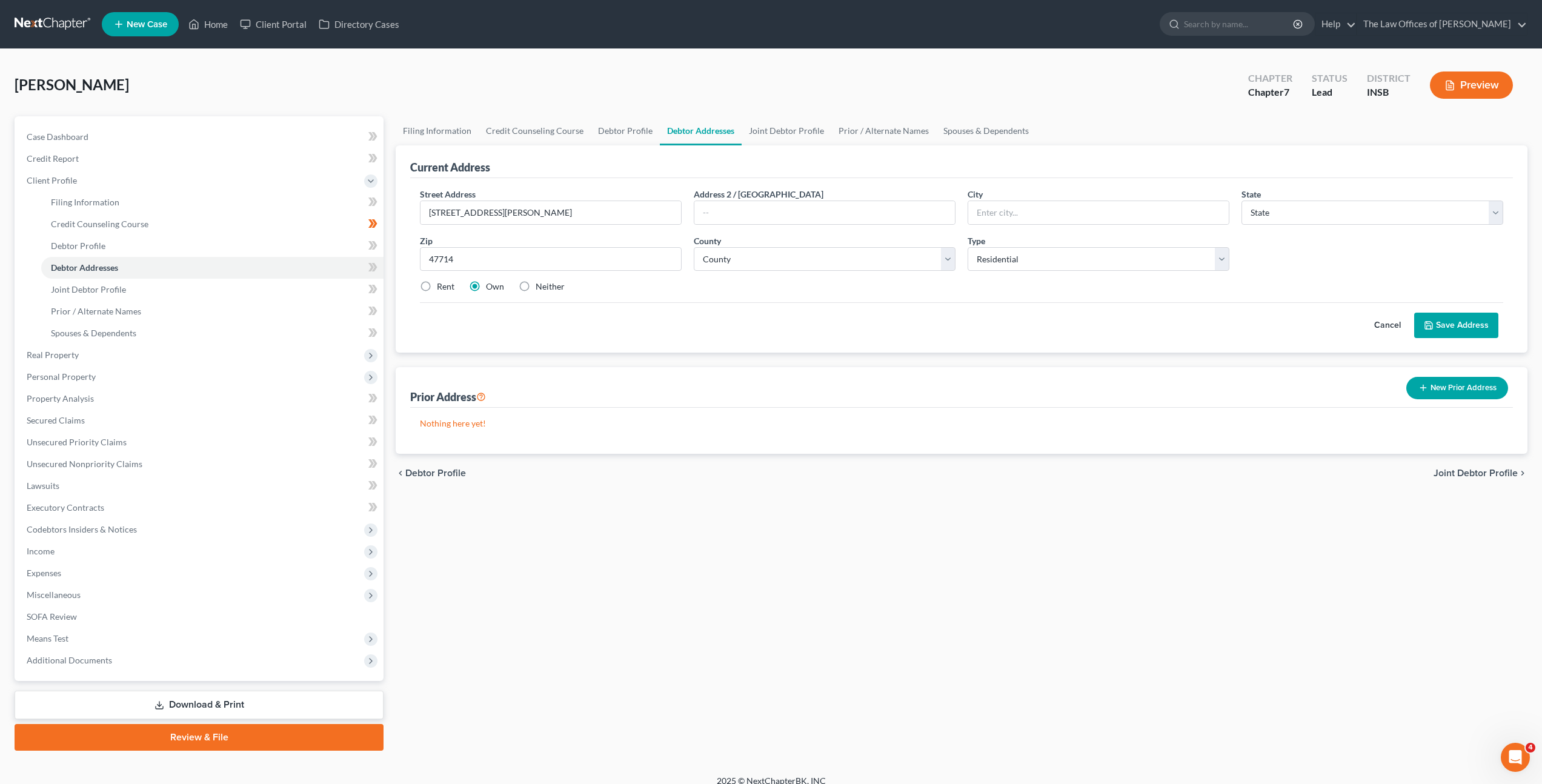
type input "Evansville"
select select "15"
click at [437, 285] on label "Rent" at bounding box center [445, 286] width 17 height 12
click at [442, 285] on input "Rent" at bounding box center [446, 284] width 8 height 8
radio input "true"
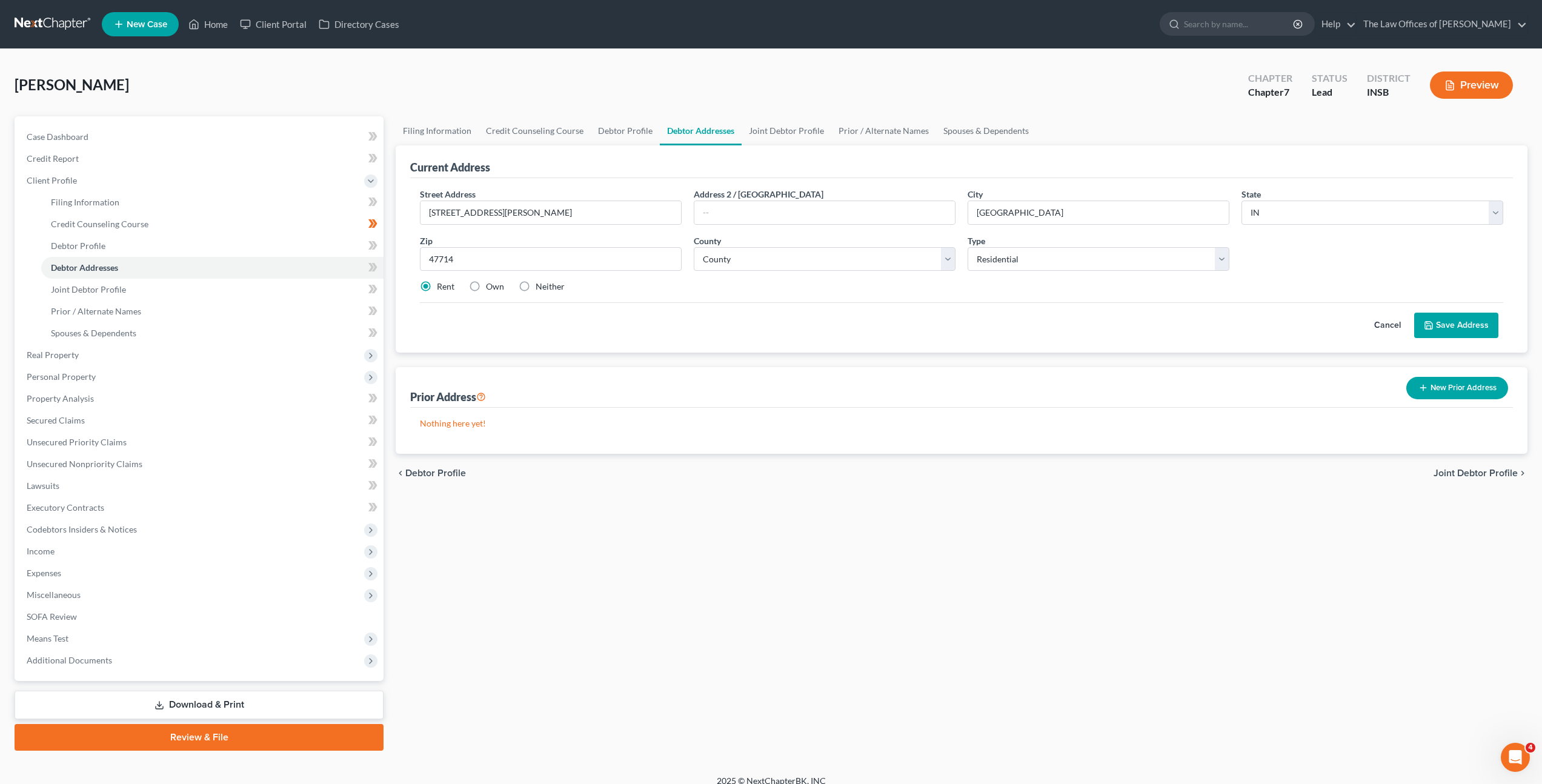
drag, startPoint x: 824, startPoint y: 314, endPoint x: 1270, endPoint y: 293, distance: 446.5
click at [827, 314] on div "Cancel Save Address" at bounding box center [962, 320] width 1083 height 36
click at [1459, 326] on button "Save Address" at bounding box center [1456, 325] width 84 height 25
click at [1092, 94] on div "Vidal, David Upgraded Chapter Chapter 7 Status Lead District INSB Preview" at bounding box center [771, 90] width 1513 height 52
click at [814, 269] on select "County Adams County Allen County Bartholomew County Benton County Blackford Cou…" at bounding box center [825, 259] width 262 height 25
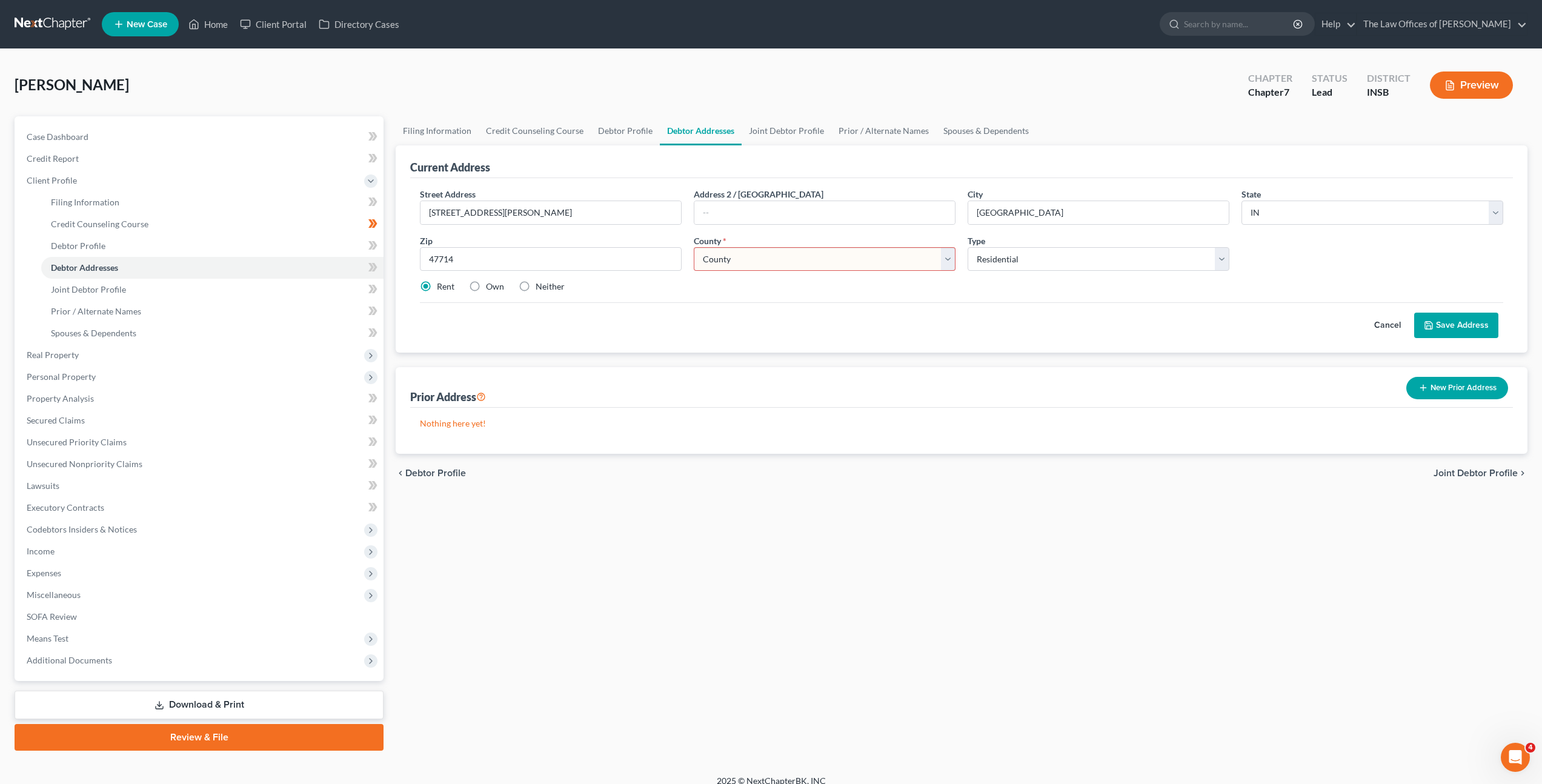
select select "81"
click at [694, 247] on select "County Adams County Allen County Bartholomew County Benton County Blackford Cou…" at bounding box center [825, 259] width 262 height 25
click at [935, 310] on div "Cancel Save Address" at bounding box center [962, 320] width 1083 height 36
click at [1457, 320] on button "Save Address" at bounding box center [1456, 325] width 84 height 25
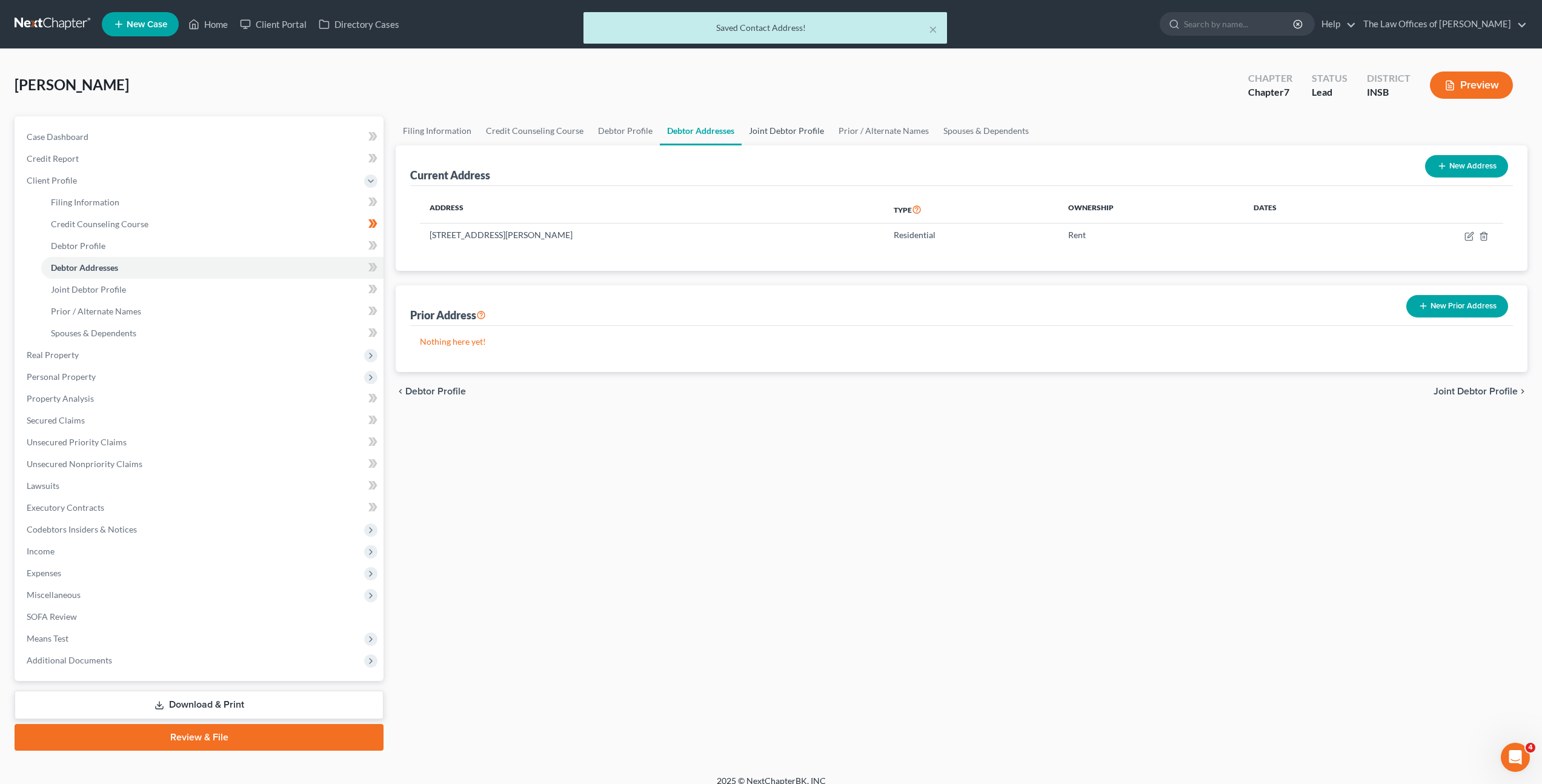
click at [763, 128] on link "Joint Debtor Profile" at bounding box center [787, 131] width 90 height 29
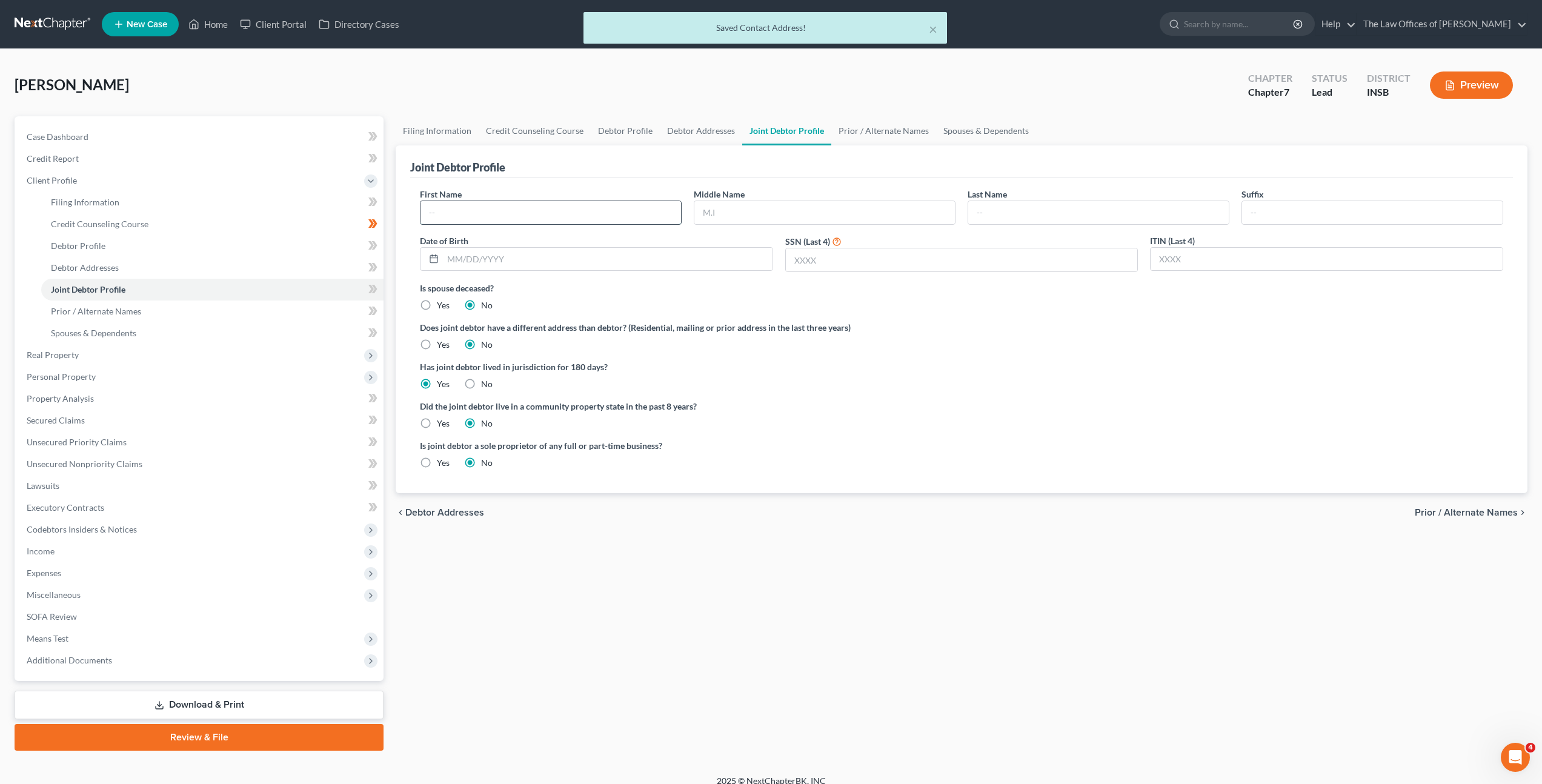
drag, startPoint x: 556, startPoint y: 213, endPoint x: 590, endPoint y: 215, distance: 34.1
click at [556, 213] on input "text" at bounding box center [550, 213] width 261 height 23
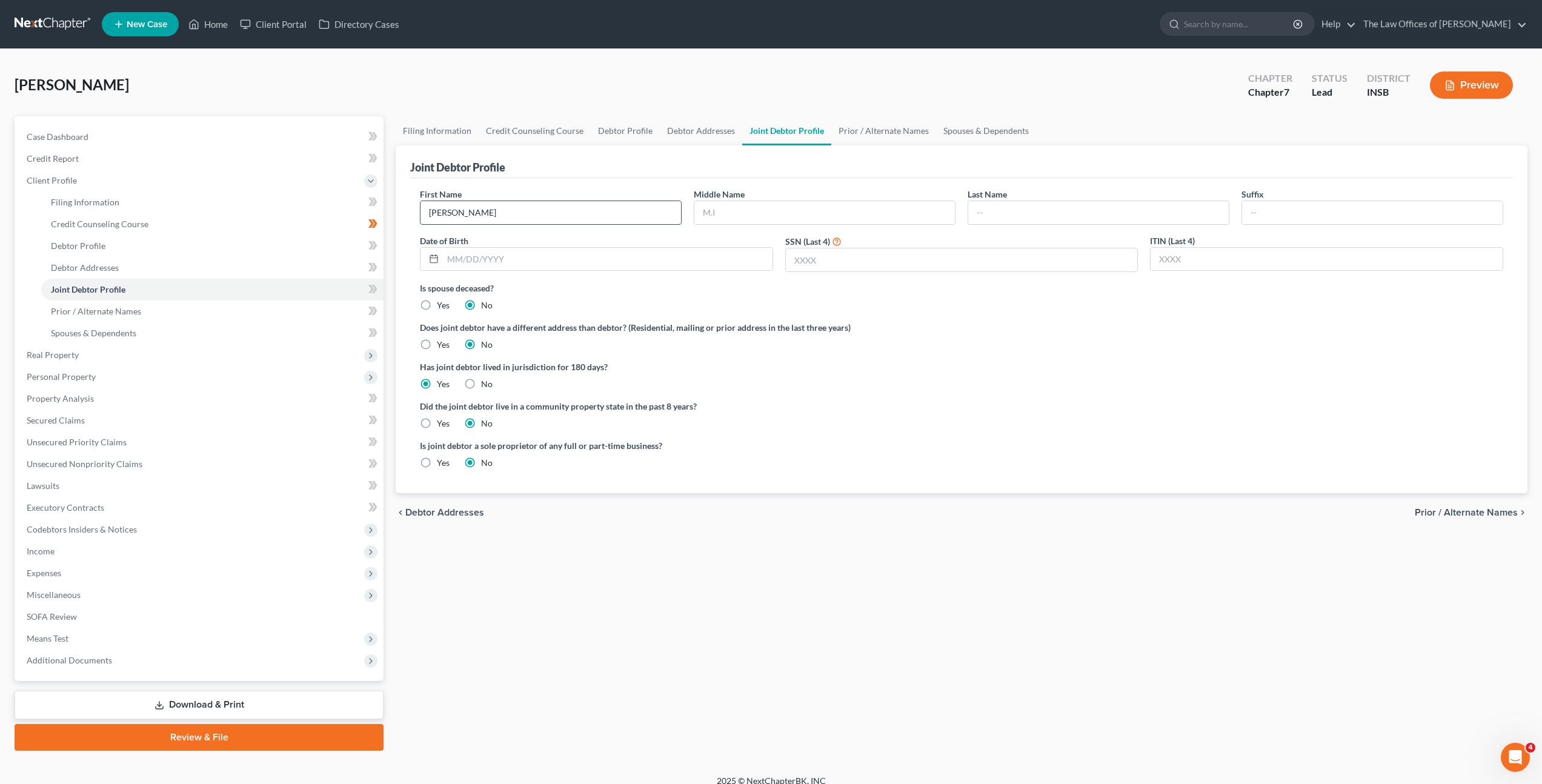
type input "Shauna"
type input "Nicole"
type input "Thorsen"
click at [481, 244] on div "Date of Birth" at bounding box center [596, 253] width 365 height 38
drag, startPoint x: 497, startPoint y: 258, endPoint x: 814, endPoint y: 291, distance: 318.7
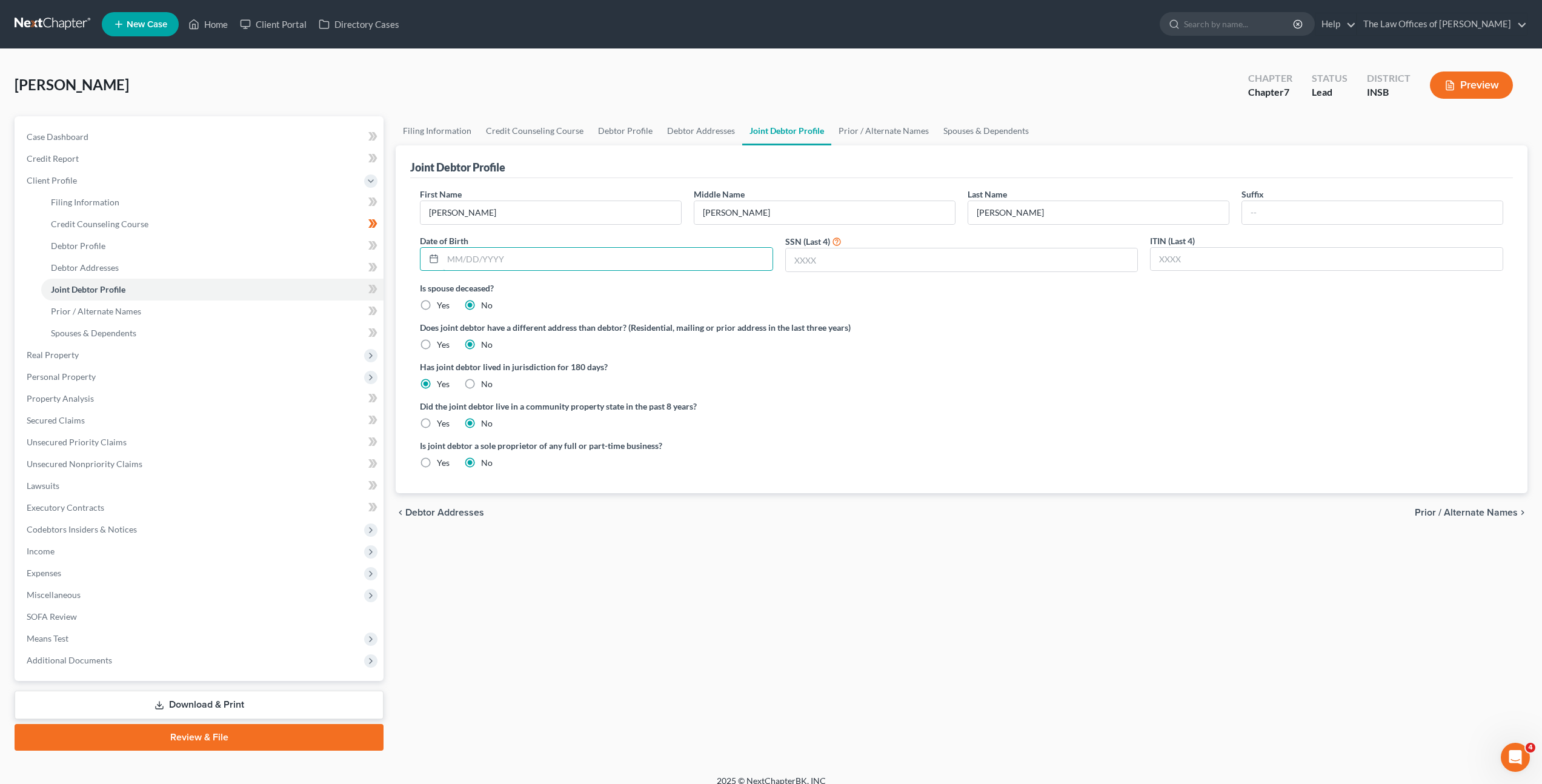
click at [498, 258] on input "text" at bounding box center [607, 259] width 329 height 23
type input "08/29/1982"
click at [1096, 383] on div "Has joint debtor lived in jurisdiction for 180 days? Yes No Debtor must reside …" at bounding box center [962, 375] width 1083 height 29
click at [912, 262] on input "text" at bounding box center [962, 260] width 352 height 23
type input "4"
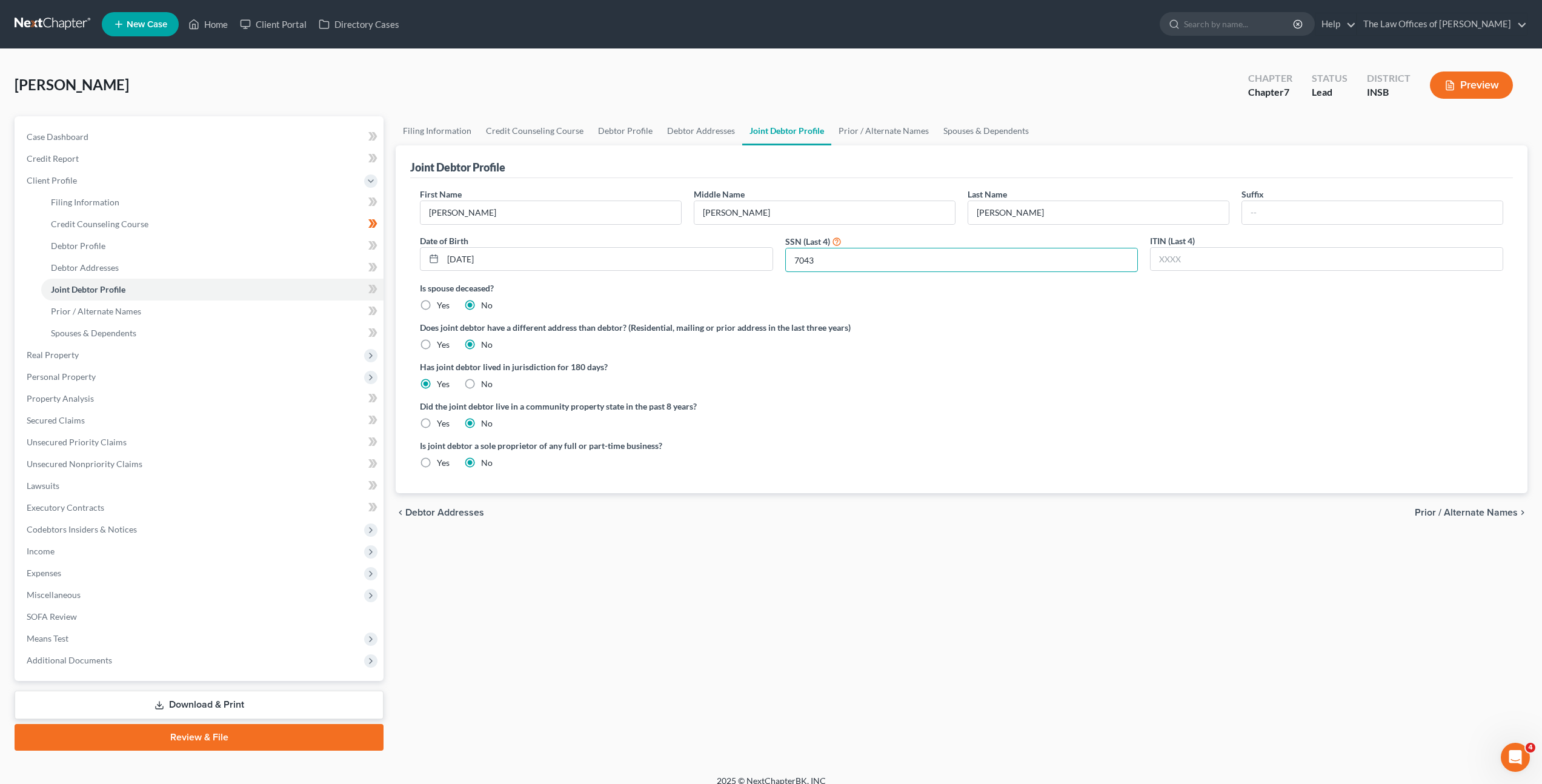
type input "7043"
click at [1022, 388] on div "Has joint debtor lived in jurisdiction for 180 days? Yes No Debtor must reside …" at bounding box center [962, 375] width 1083 height 29
click at [369, 285] on icon at bounding box center [371, 289] width 6 height 8
click at [366, 267] on span at bounding box center [373, 269] width 21 height 18
click at [366, 242] on span at bounding box center [373, 247] width 21 height 18
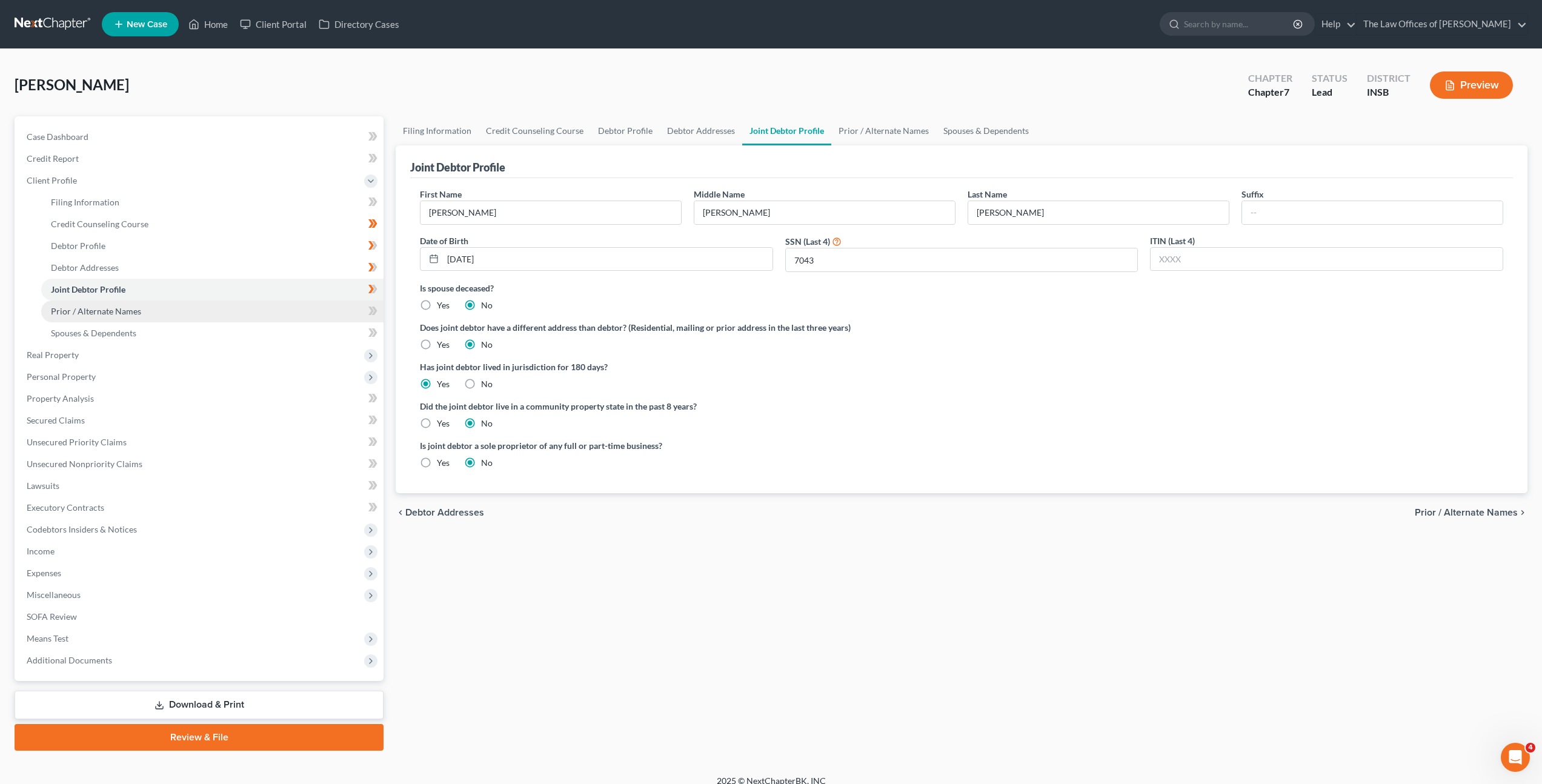
click at [338, 311] on link "Prior / Alternate Names" at bounding box center [212, 311] width 343 height 22
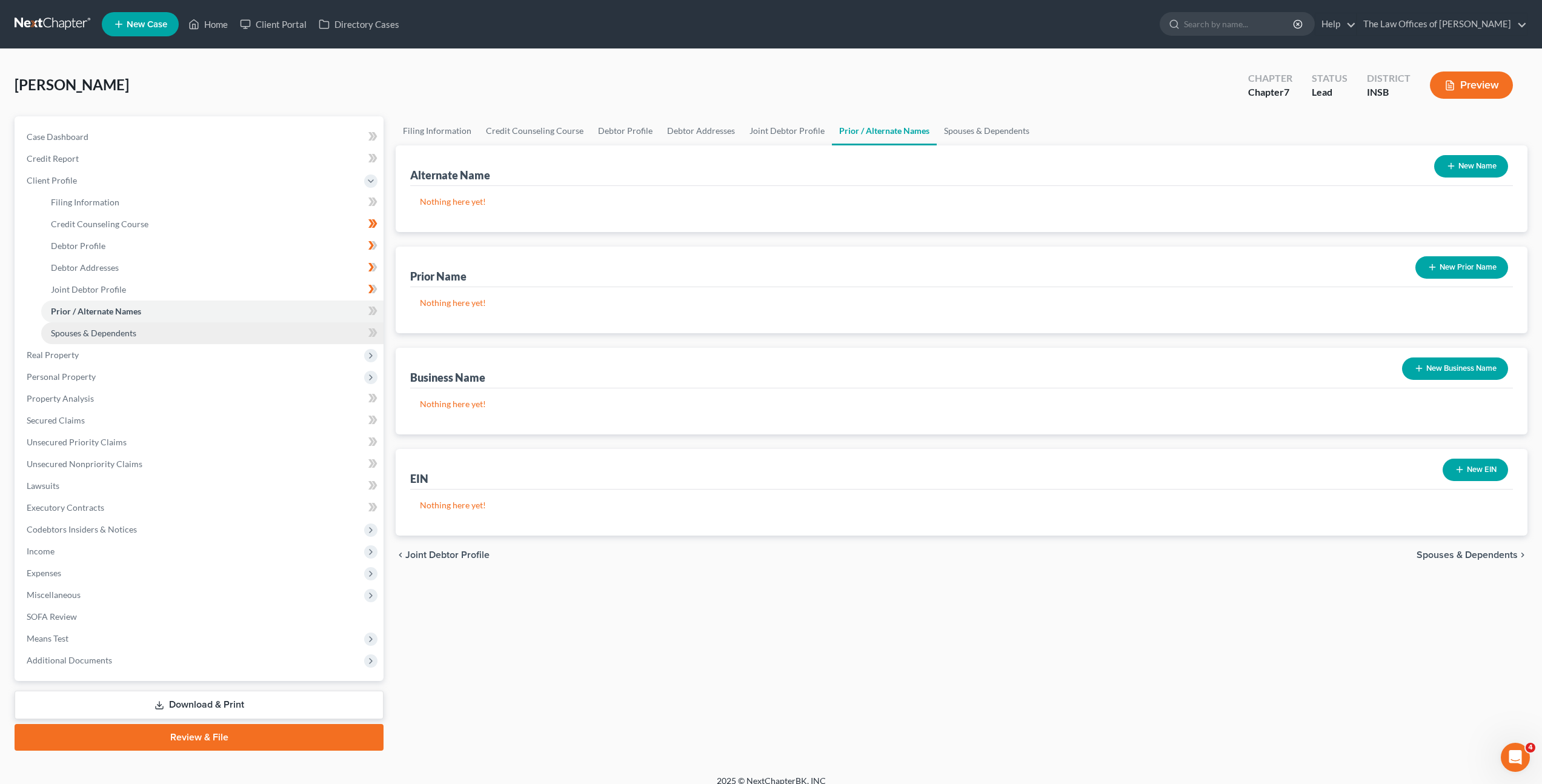
click at [329, 331] on link "Spouses & Dependents" at bounding box center [212, 333] width 343 height 22
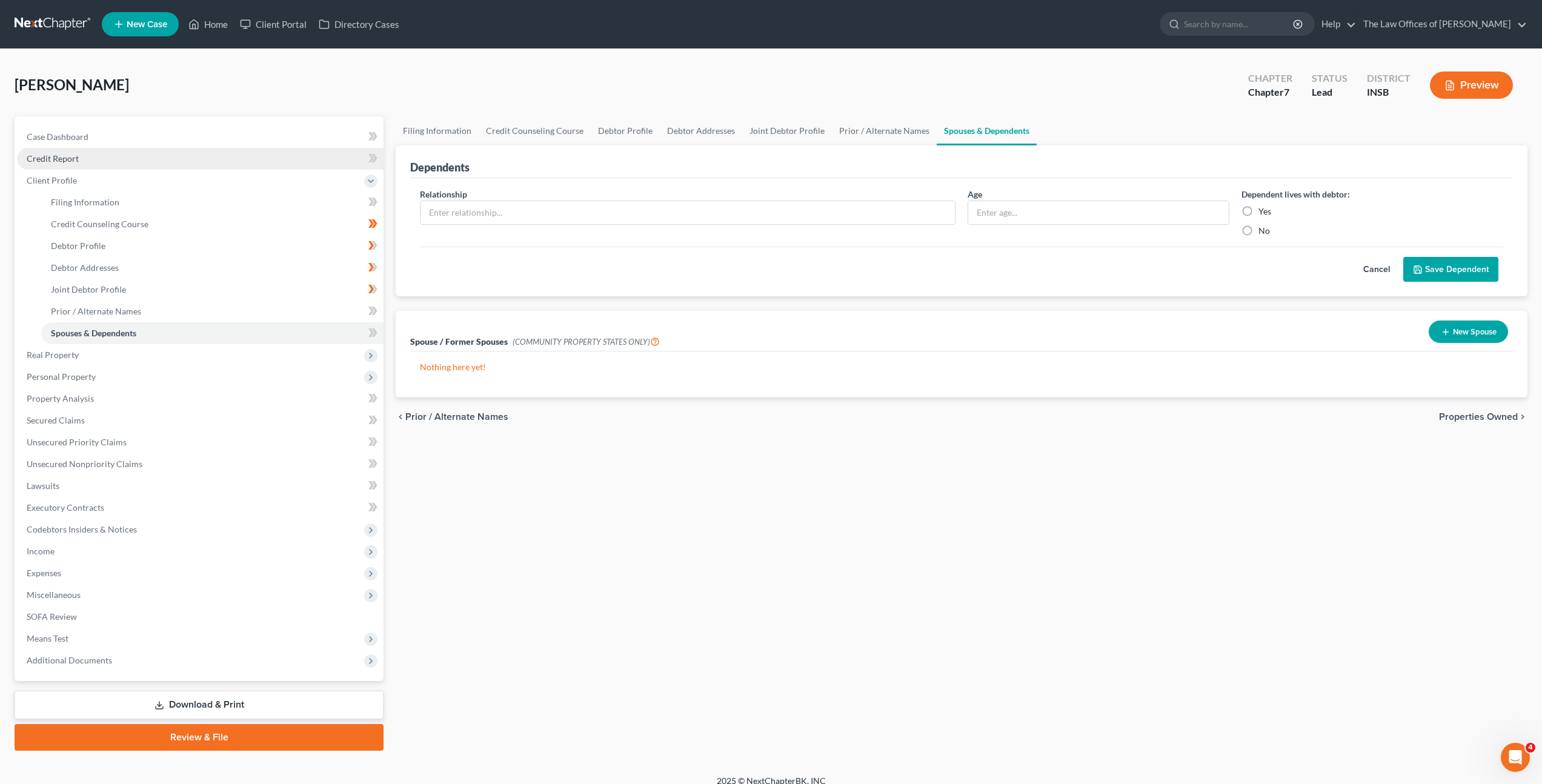
click at [285, 159] on link "Credit Report" at bounding box center [200, 159] width 366 height 22
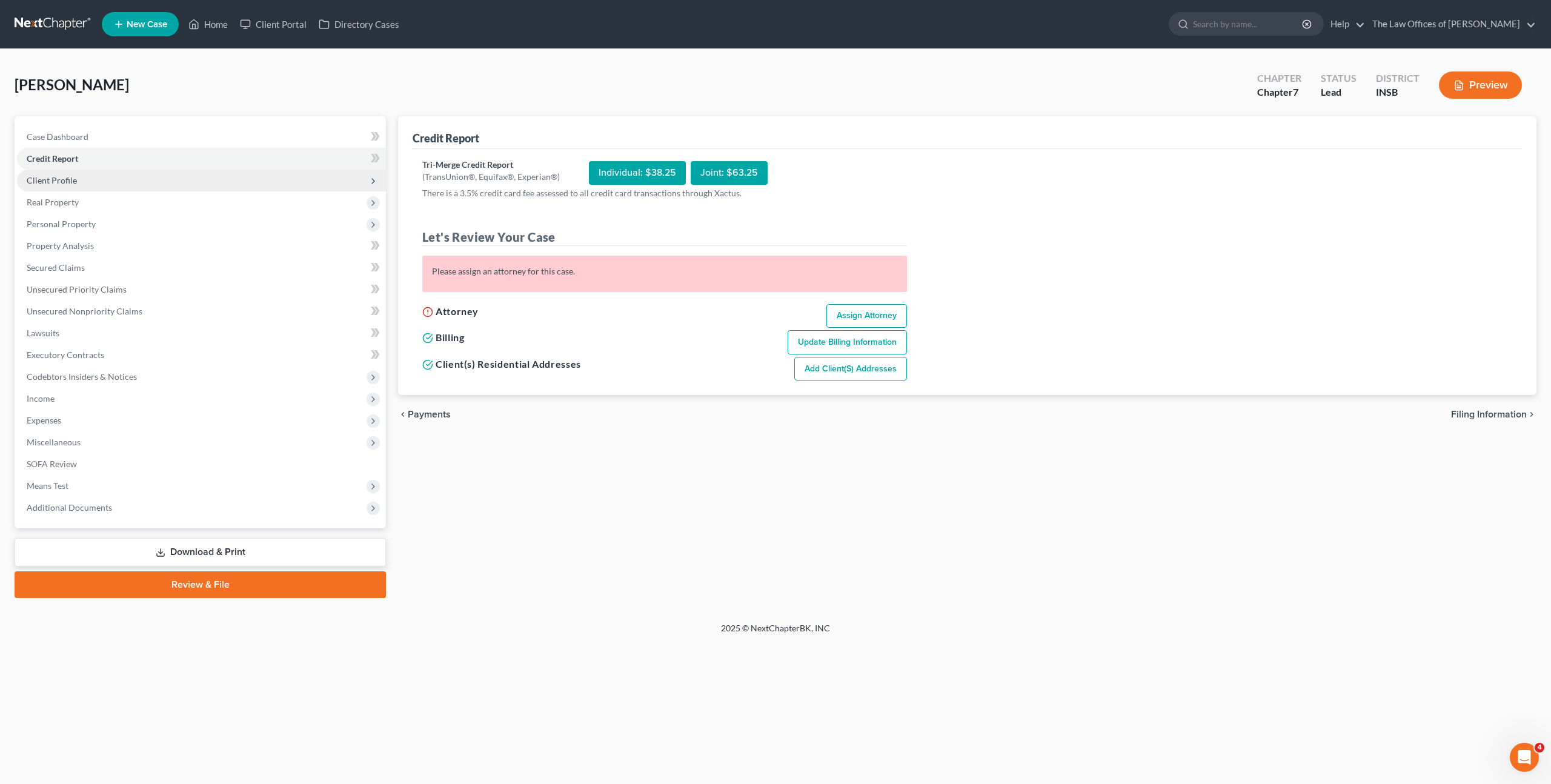
click at [280, 177] on span "Client Profile" at bounding box center [201, 181] width 369 height 22
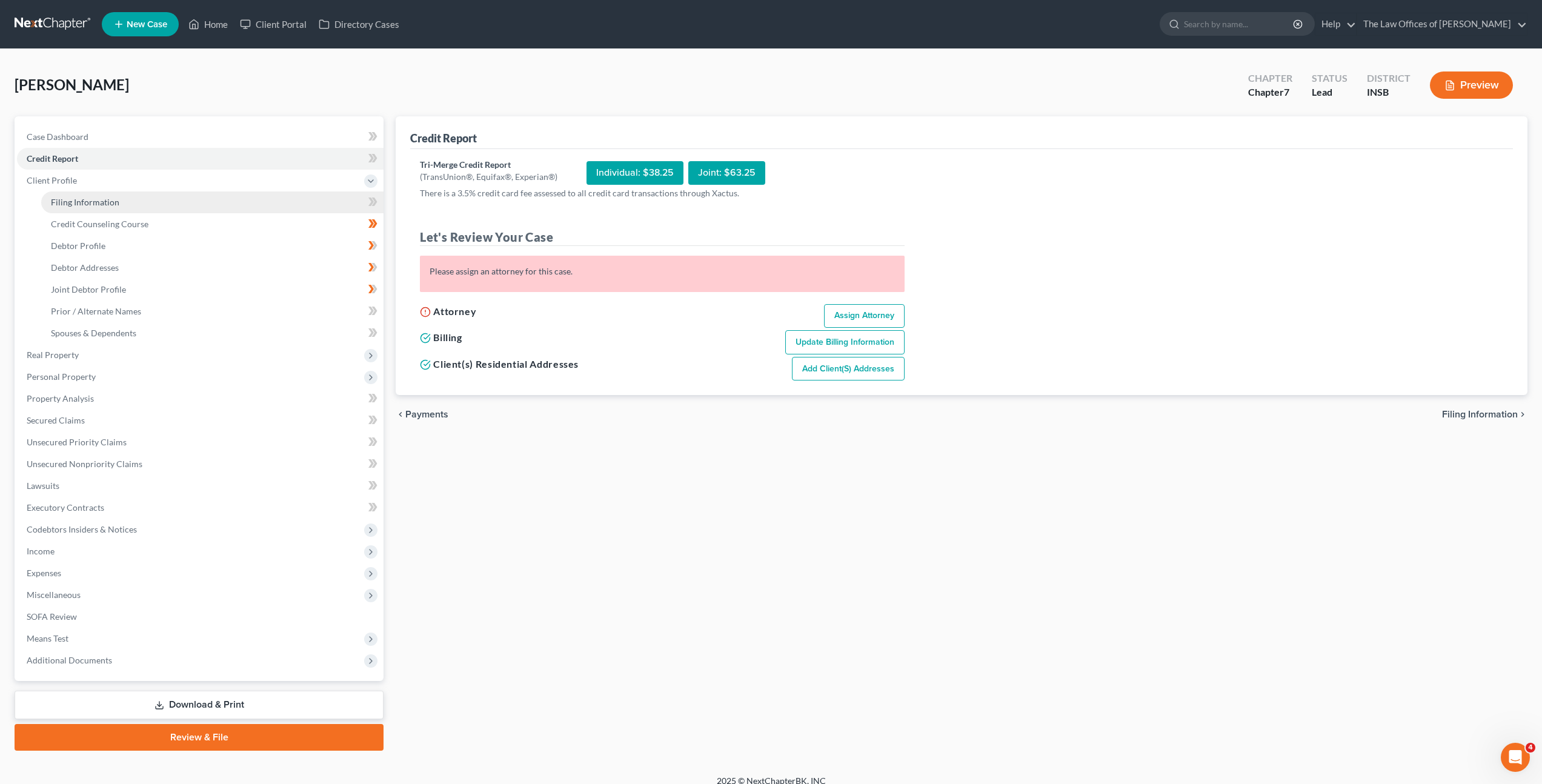
click at [254, 198] on link "Filing Information" at bounding box center [212, 202] width 343 height 22
select select "1"
select select "0"
select select "28"
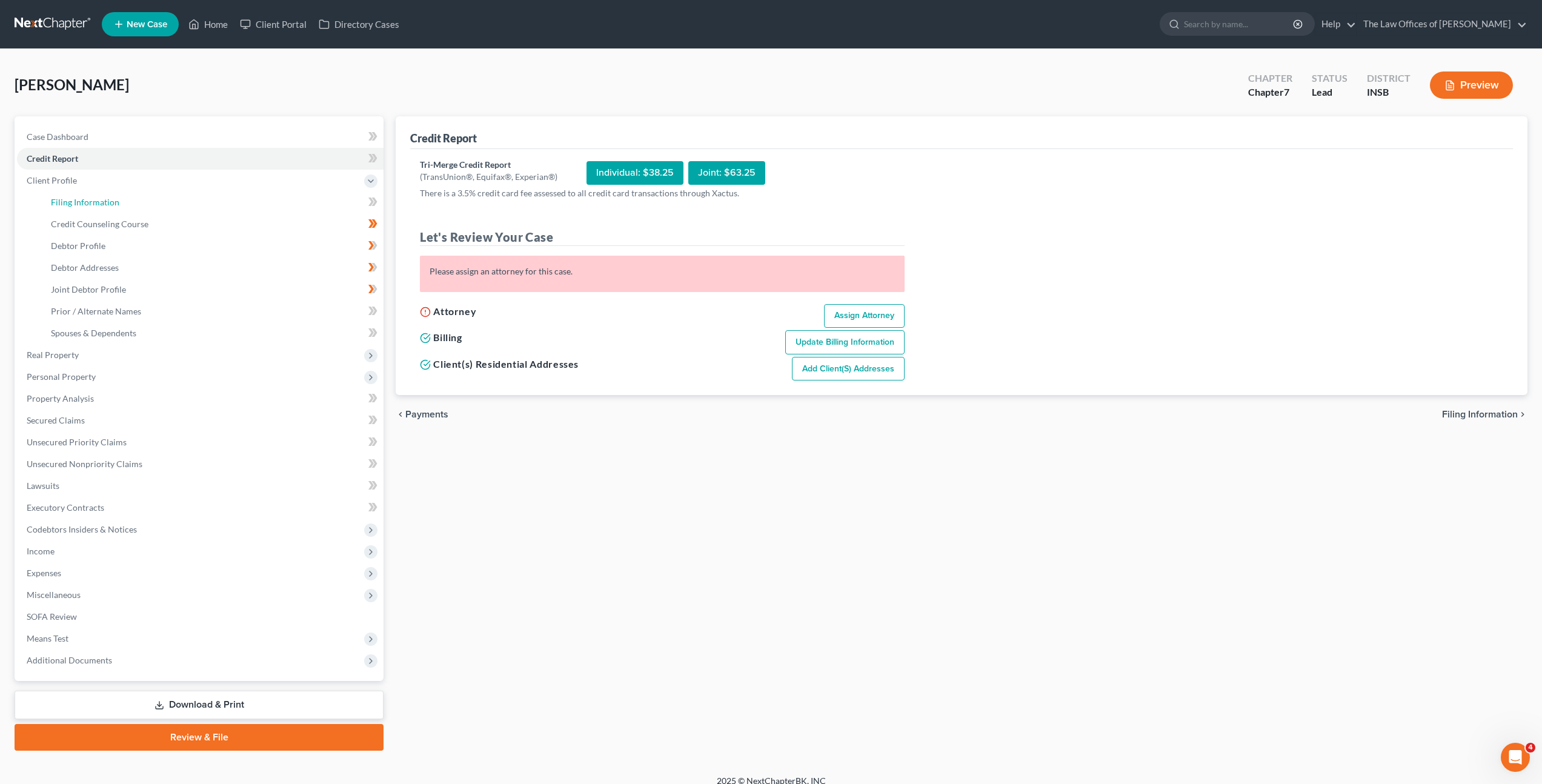
select select "15"
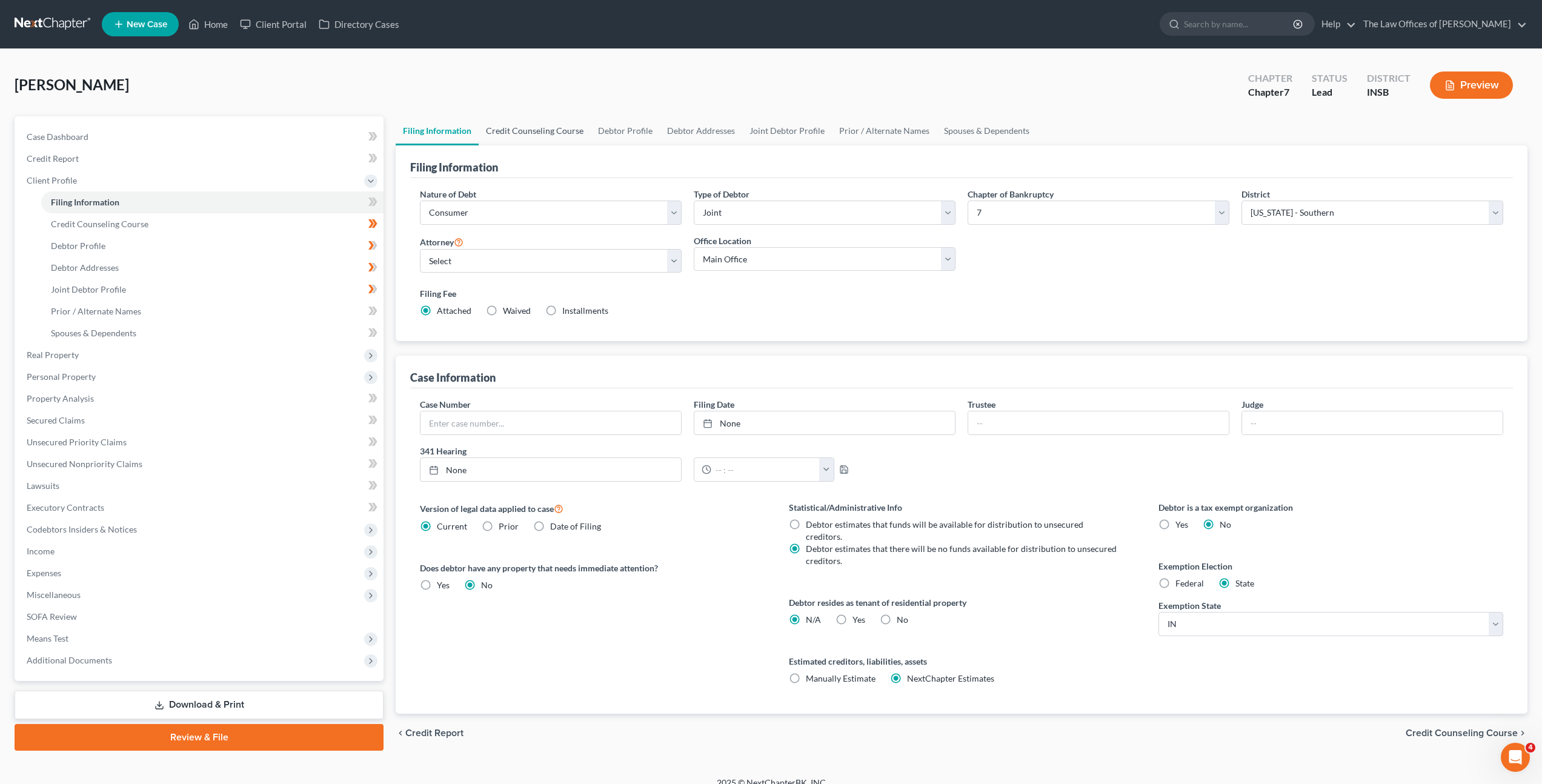
click at [527, 132] on link "Credit Counseling Course" at bounding box center [534, 131] width 112 height 29
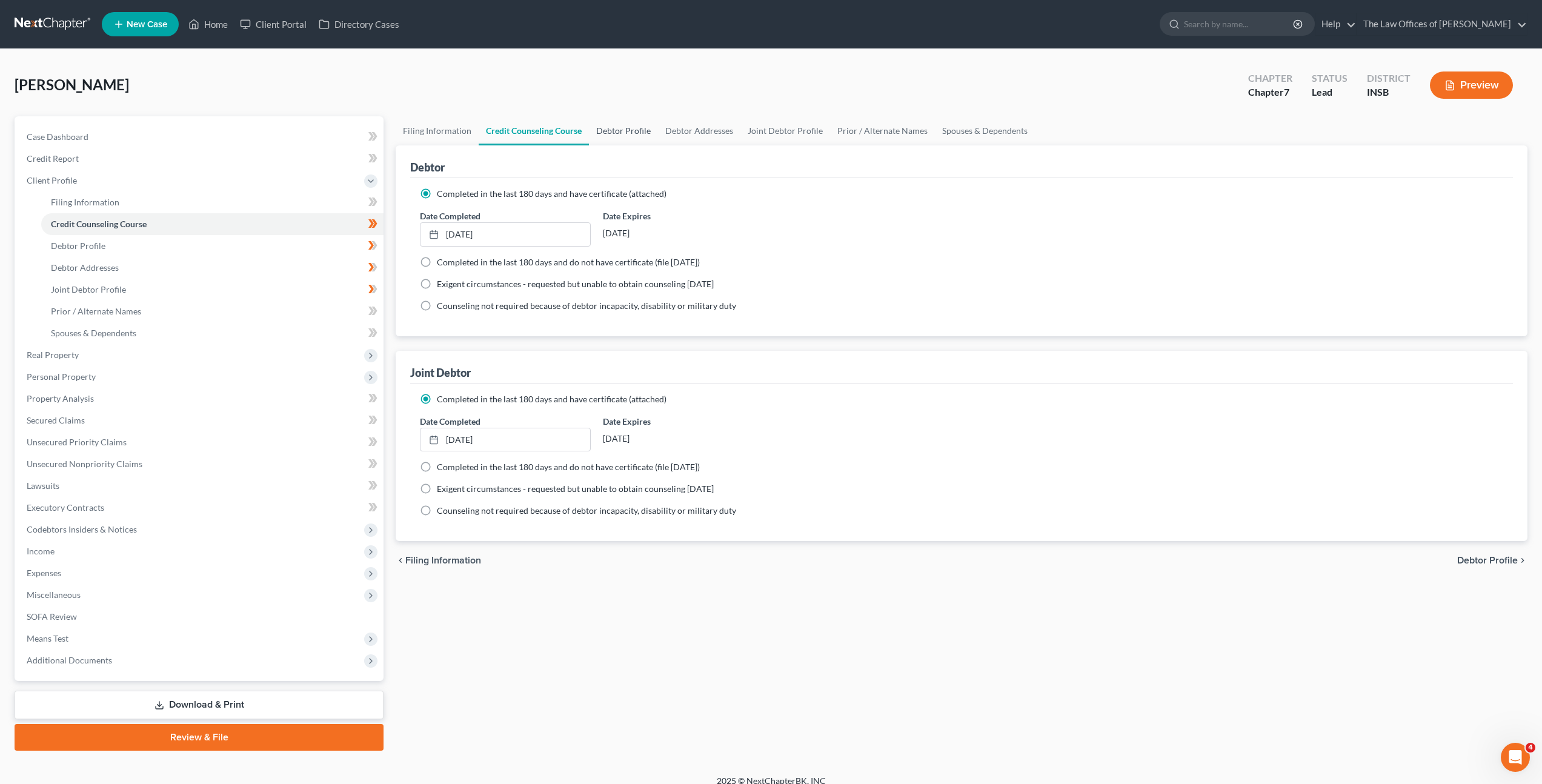
click at [603, 135] on link "Debtor Profile" at bounding box center [623, 131] width 69 height 29
select select "1"
select select "0"
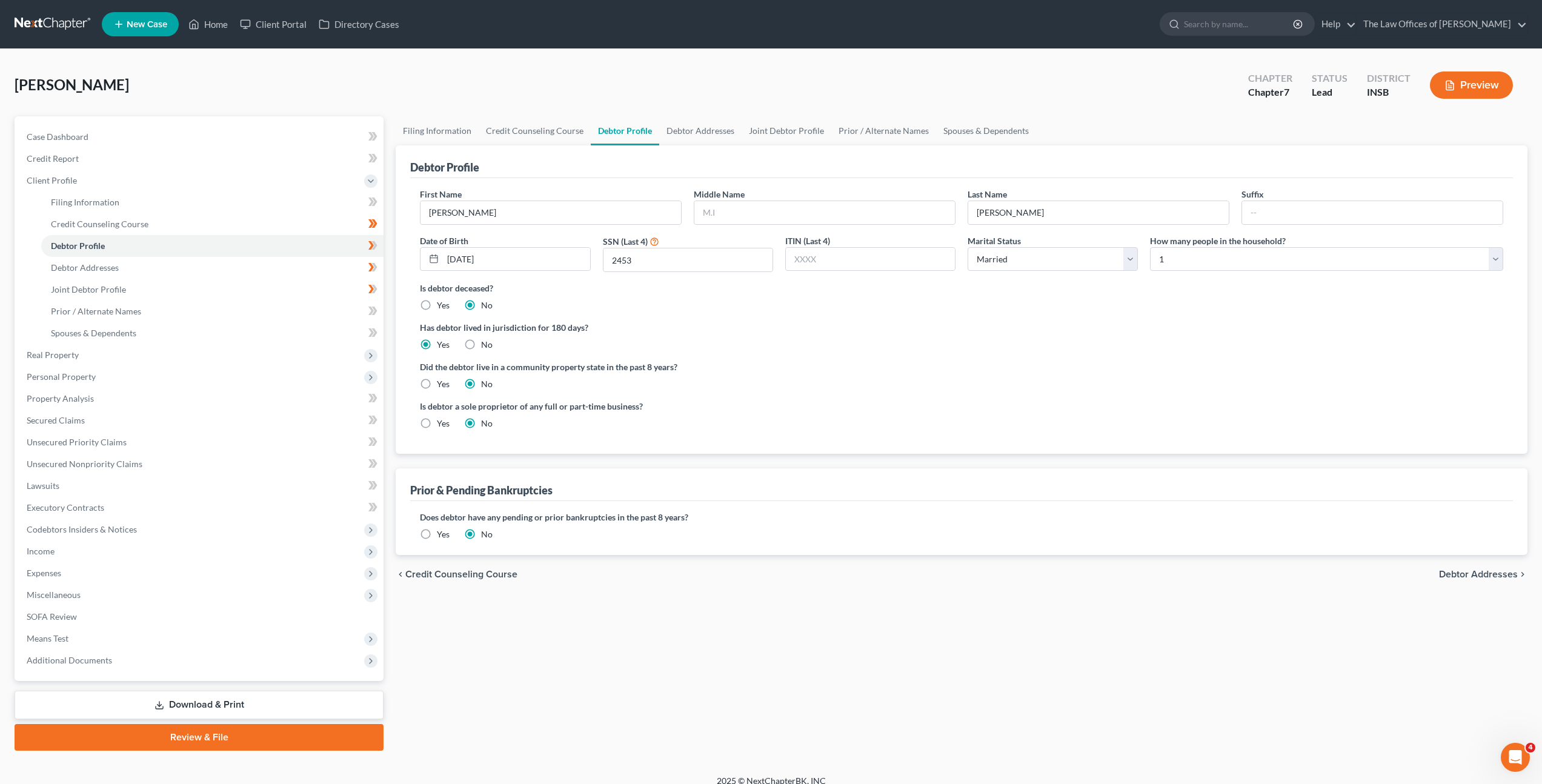
click at [865, 336] on div "Has debtor lived in jurisdiction for 180 days? Yes No Debtor must reside in jur…" at bounding box center [962, 336] width 1083 height 29
click at [284, 183] on span "Client Profile" at bounding box center [200, 181] width 366 height 22
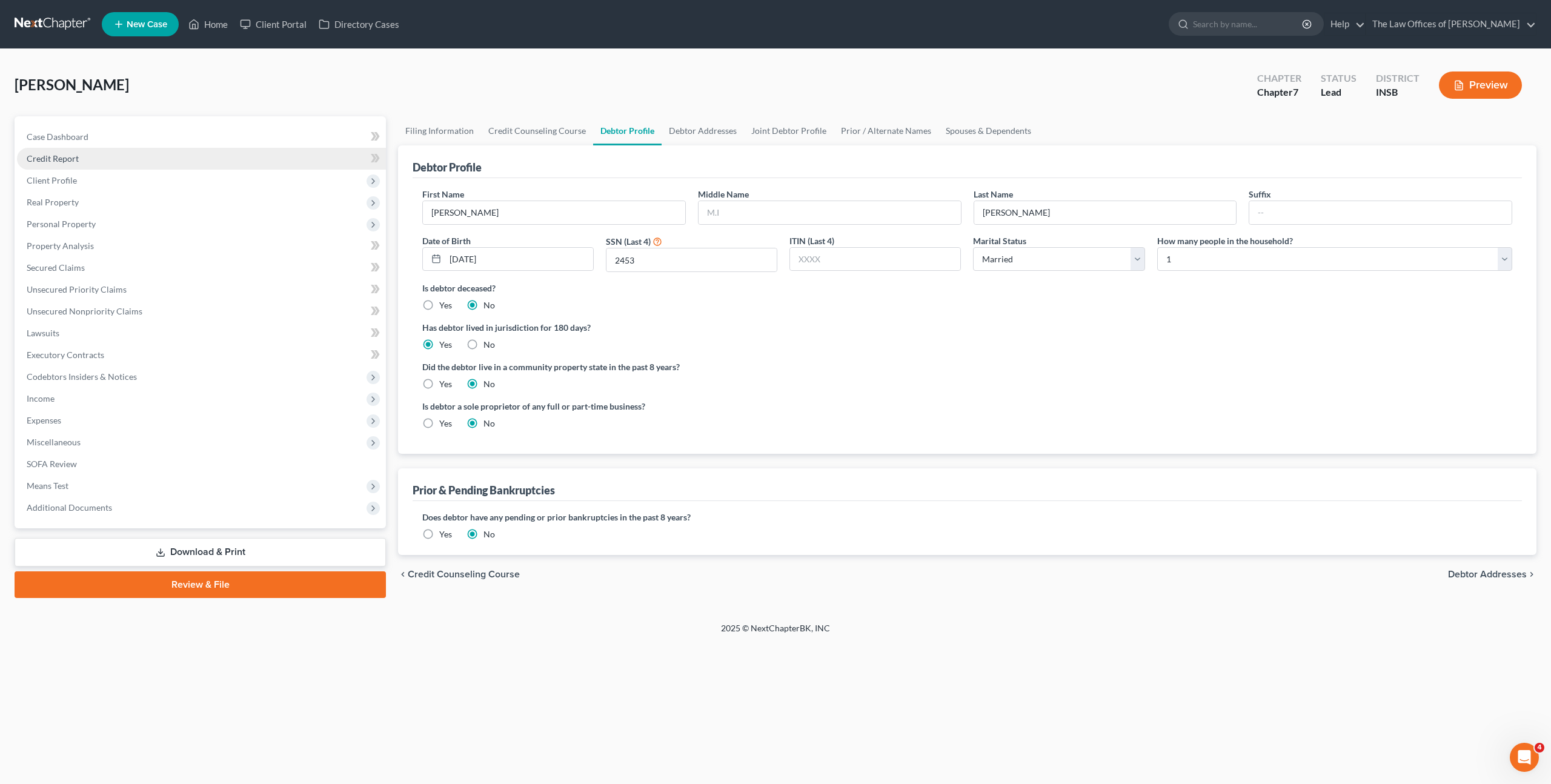
click at [287, 160] on link "Credit Report" at bounding box center [201, 159] width 369 height 22
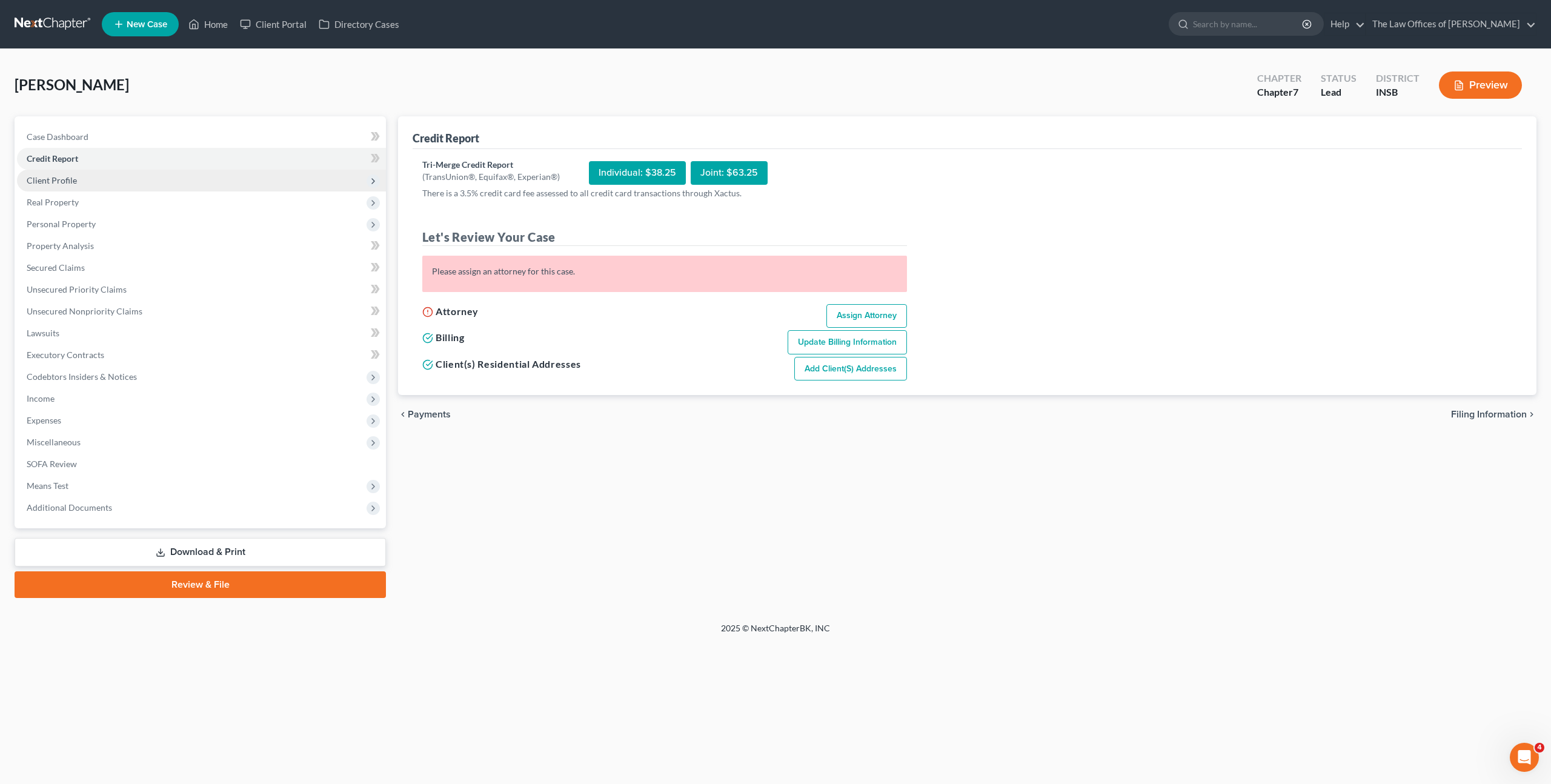
click at [286, 170] on span "Client Profile" at bounding box center [201, 181] width 369 height 22
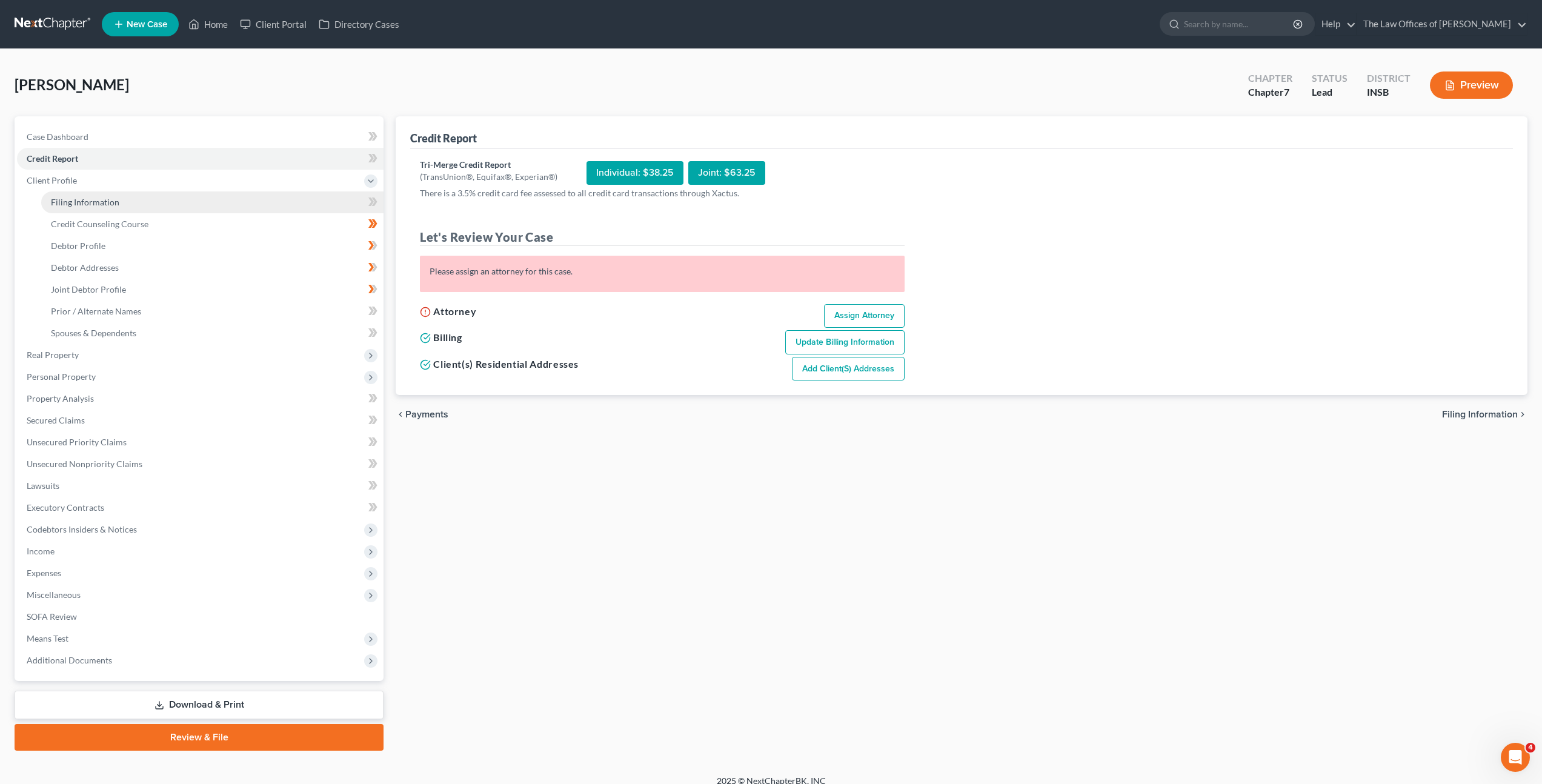
click at [271, 206] on link "Filing Information" at bounding box center [212, 202] width 343 height 22
select select "1"
select select "0"
select select "28"
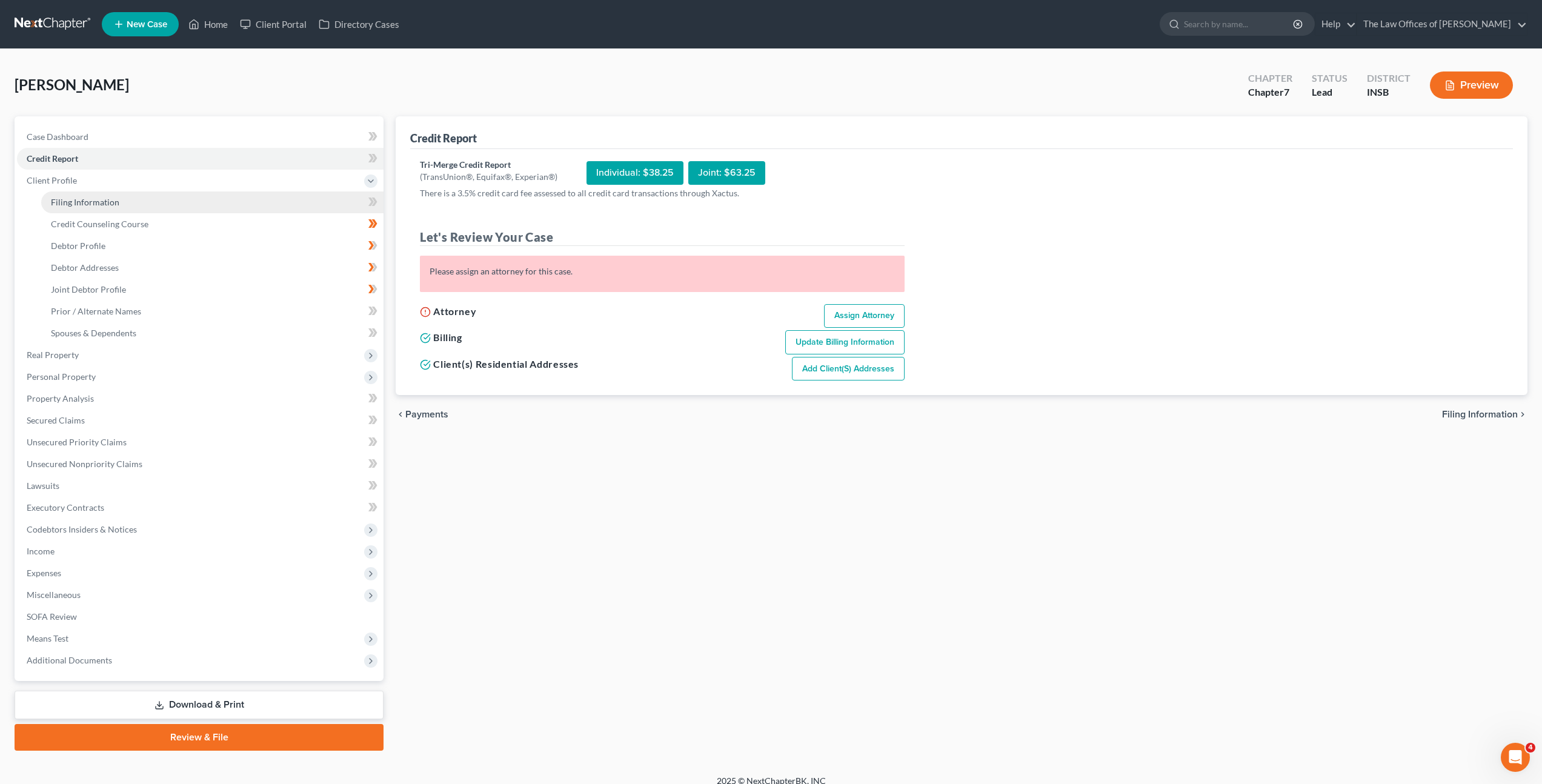
select select "15"
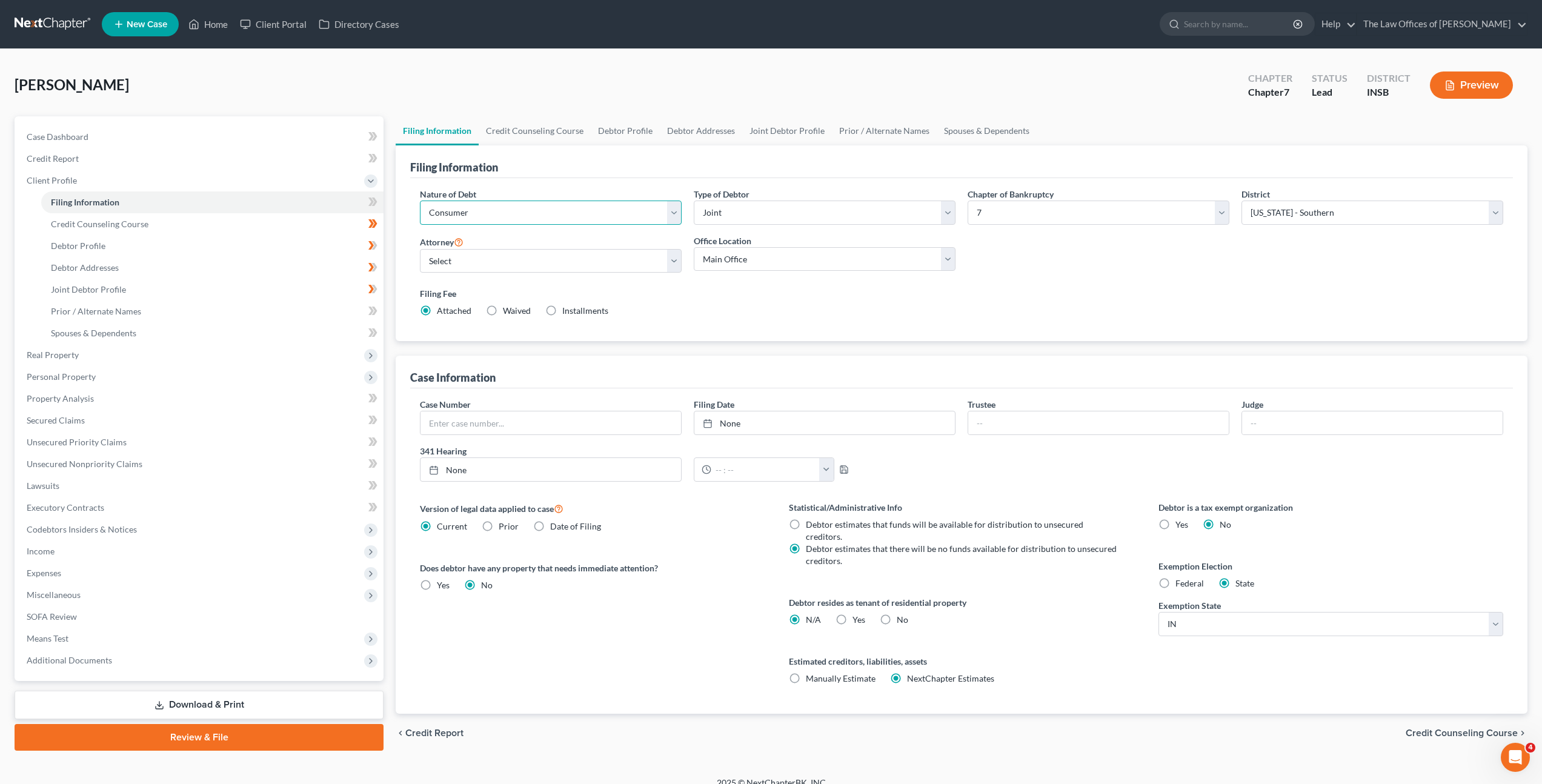
click at [619, 221] on select "Select Business Consumer Other" at bounding box center [551, 213] width 262 height 25
click at [584, 260] on select "Select Dax Miller - INSB Dax Miller - INSB Dax Miller - GAMB Dax Miller - INNB …" at bounding box center [551, 262] width 262 height 25
select select "0"
click at [420, 249] on select "Select Dax Miller - INSB Dax Miller - INSB Dax Miller - GAMB Dax Miller - INNB …" at bounding box center [551, 262] width 262 height 25
click at [823, 302] on div "Filing Fee Attached Waived Waived Installments Installments" at bounding box center [962, 302] width 1083 height 29
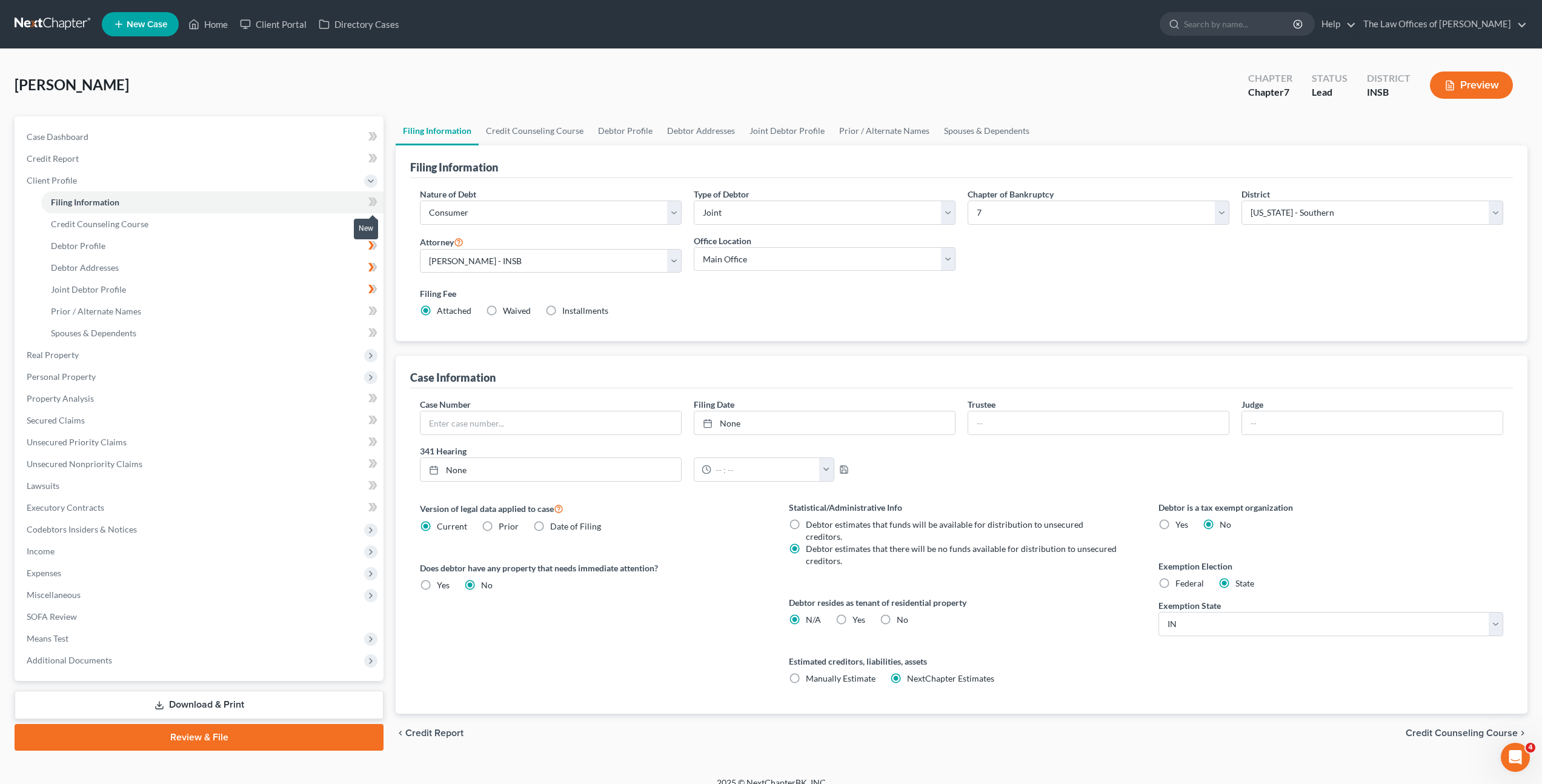
click at [369, 201] on icon at bounding box center [373, 202] width 9 height 16
click at [869, 340] on div "Nature of Debt Select Business Consumer Other Nature of Business Select Clearin…" at bounding box center [962, 260] width 1103 height 164
click at [220, 172] on span "Client Profile" at bounding box center [200, 181] width 366 height 22
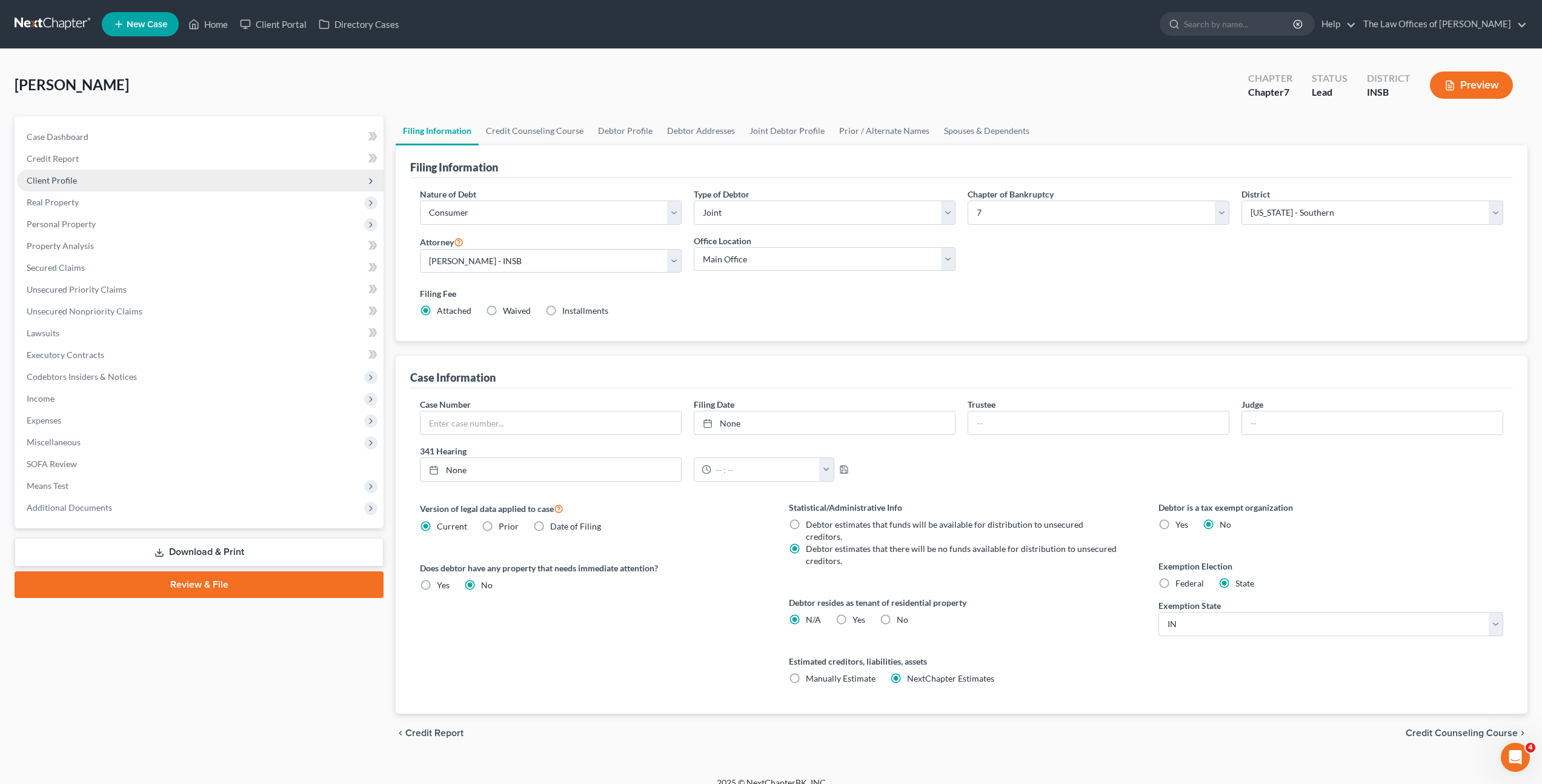
click at [220, 172] on span "Client Profile" at bounding box center [200, 181] width 366 height 22
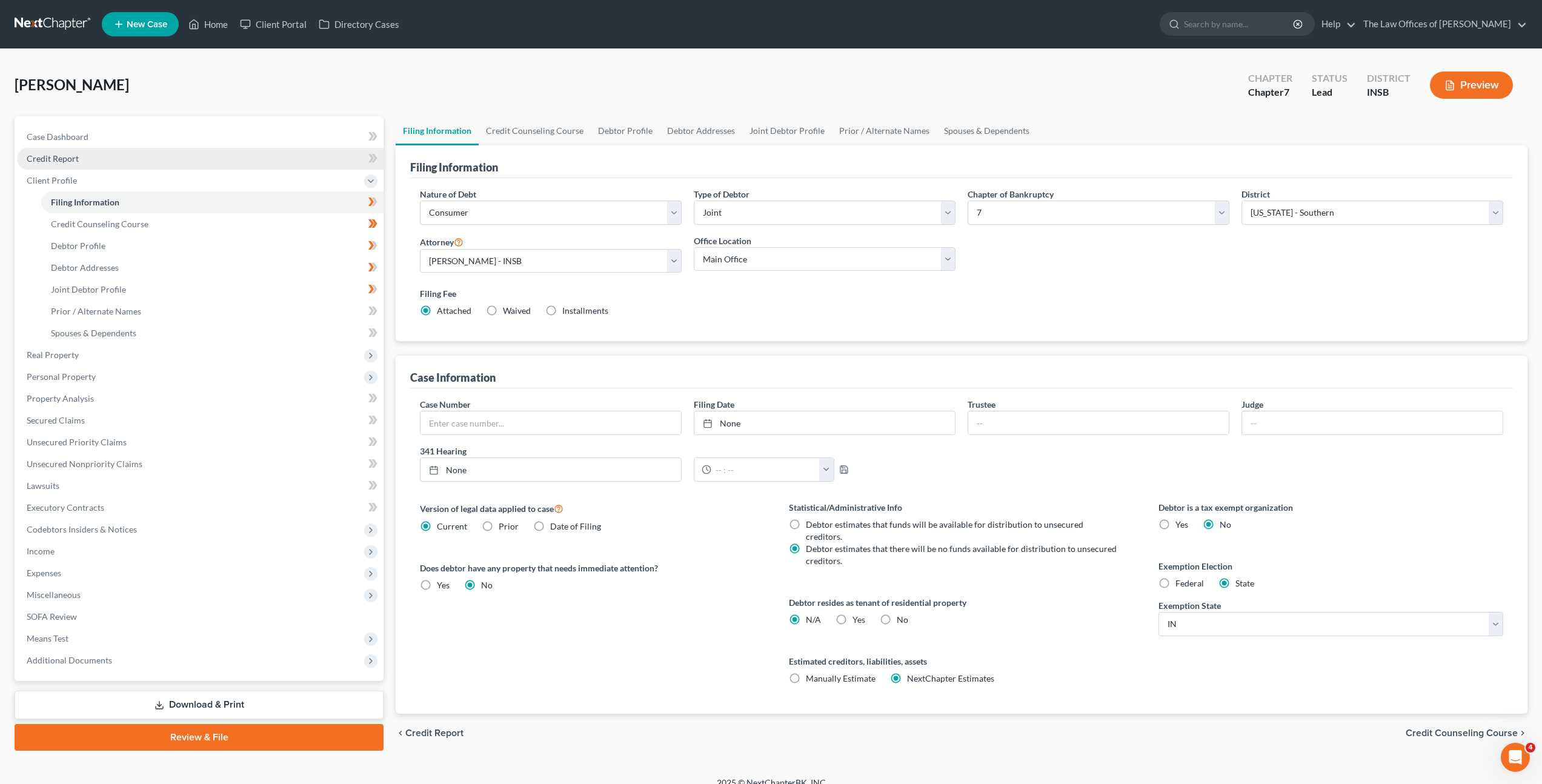
click at [231, 159] on link "Credit Report" at bounding box center [200, 159] width 366 height 22
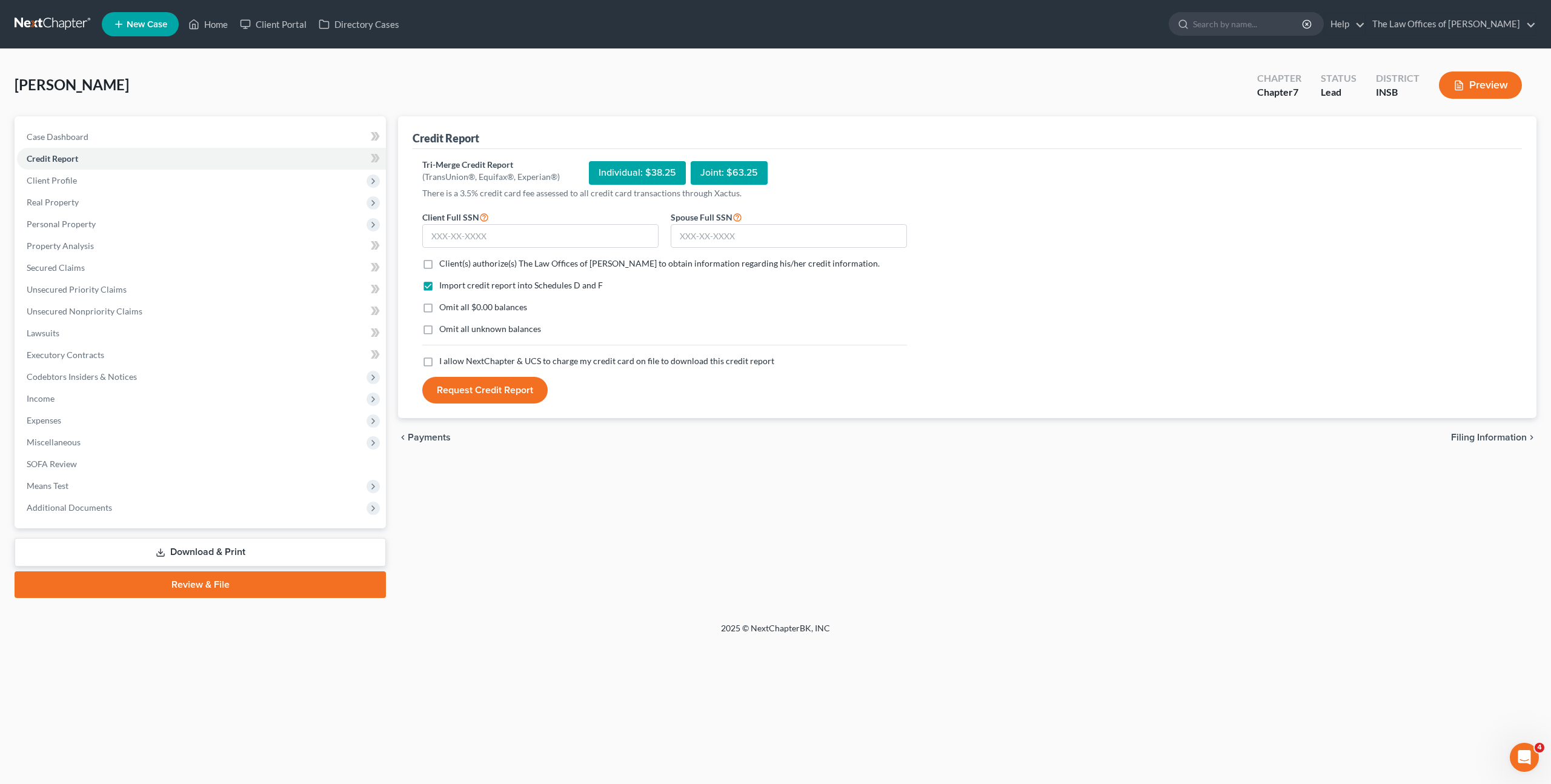
click at [769, 427] on div "chevron_left Payments Filing Information chevron_right" at bounding box center [967, 437] width 1139 height 38
click at [575, 259] on span "Client(s) authorize(s) The Law Offices of Dax J. Miller to obtain information r…" at bounding box center [659, 263] width 441 height 11
click at [452, 259] on input "Client(s) authorize(s) The Law Offices of Dax J. Miller to obtain information r…" at bounding box center [448, 262] width 8 height 8
checkbox input "true"
drag, startPoint x: 430, startPoint y: 362, endPoint x: 463, endPoint y: 357, distance: 33.4
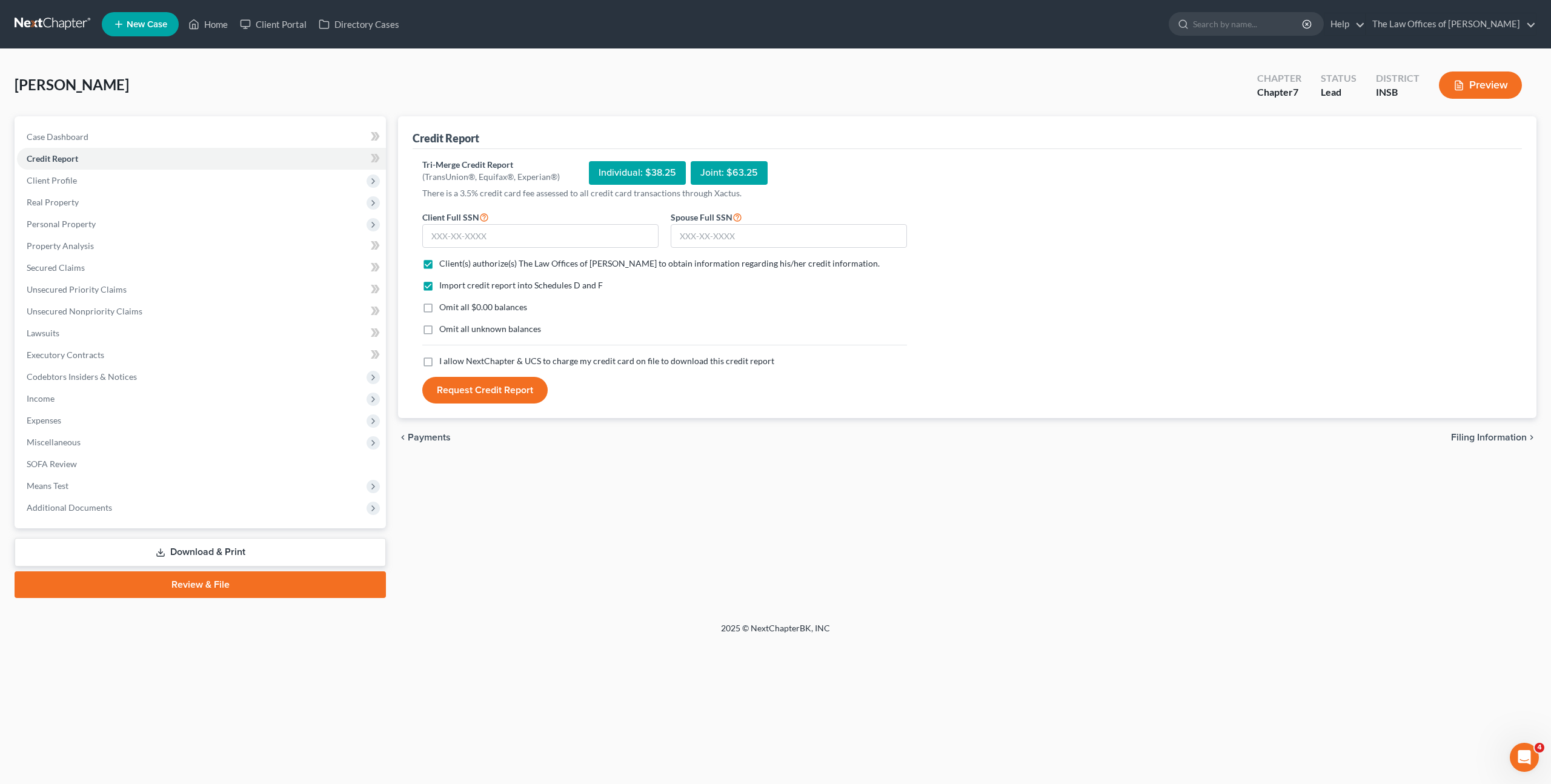
click at [439, 362] on label "I allow NextChapter & UCS to charge my credit card on file to download this cre…" at bounding box center [607, 361] width 335 height 12
click at [444, 362] on input "I allow NextChapter & UCS to charge my credit card on file to download this cre…" at bounding box center [448, 359] width 8 height 8
checkbox input "true"
click at [571, 239] on input "text" at bounding box center [540, 236] width 236 height 25
click at [497, 233] on input "text" at bounding box center [540, 236] width 236 height 25
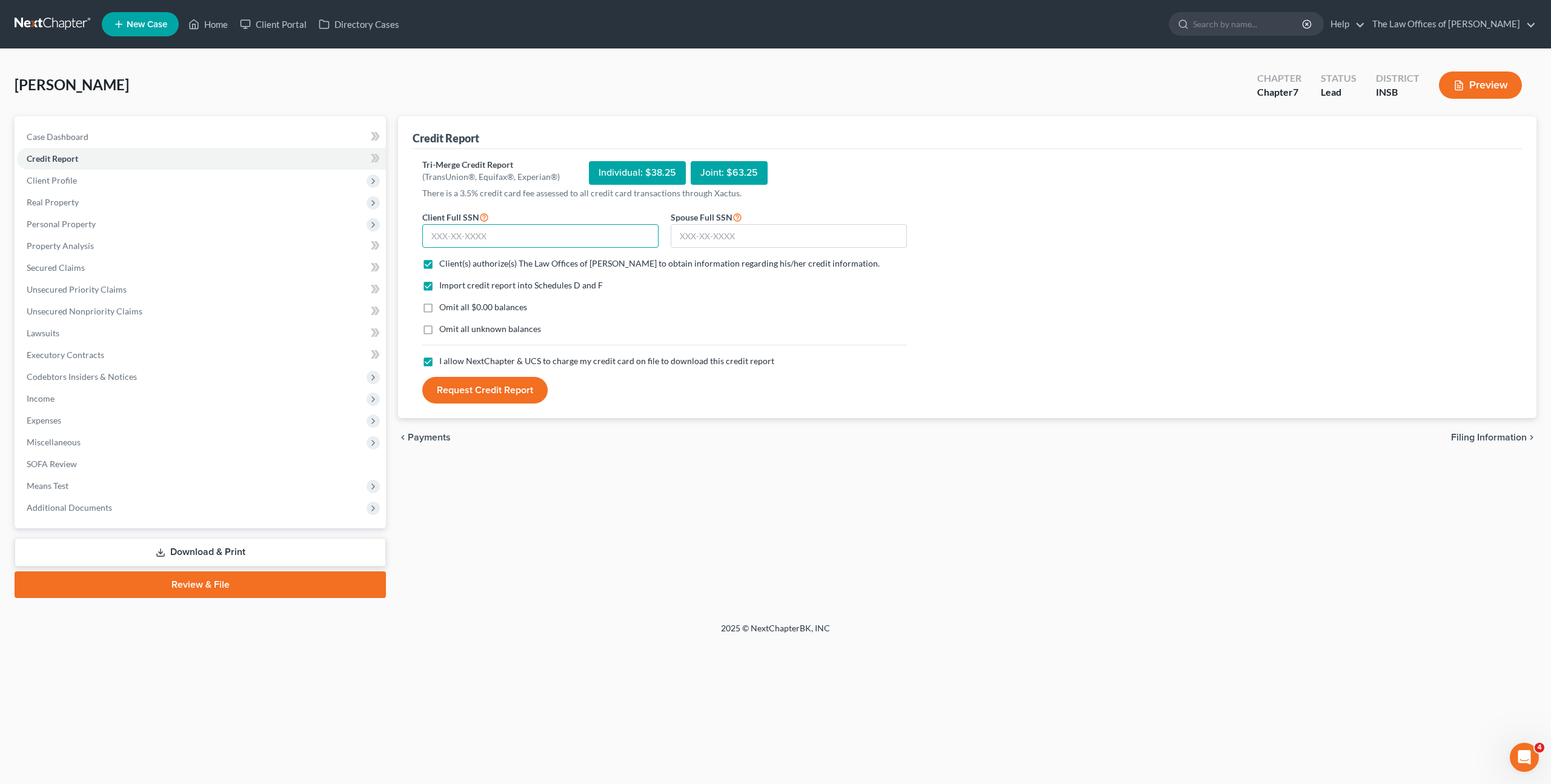
paste input "095-56-2453"
type input "095-56-2453"
click at [703, 238] on input "text" at bounding box center [788, 236] width 236 height 25
paste input "312-90-7643"
type input "312-90-7643"
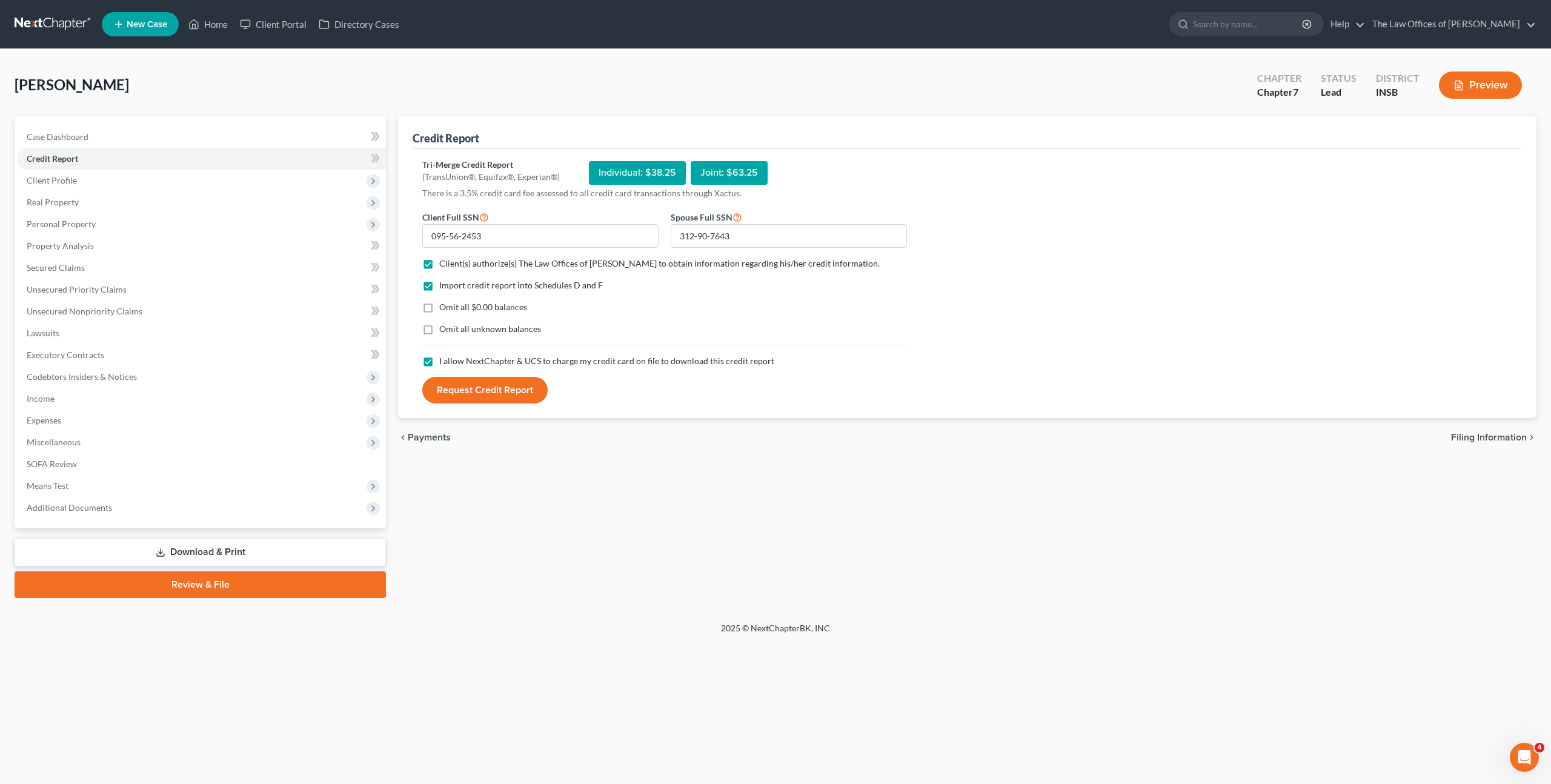
click at [1066, 204] on div "Tri-Merge Credit Report (TransUnion®, Equifax®, Experian®) Individual: $38.25 J…" at bounding box center [967, 281] width 1090 height 245
drag, startPoint x: 483, startPoint y: 388, endPoint x: 536, endPoint y: 349, distance: 65.8
click at [483, 388] on button "Request Credit Report" at bounding box center [485, 390] width 125 height 27
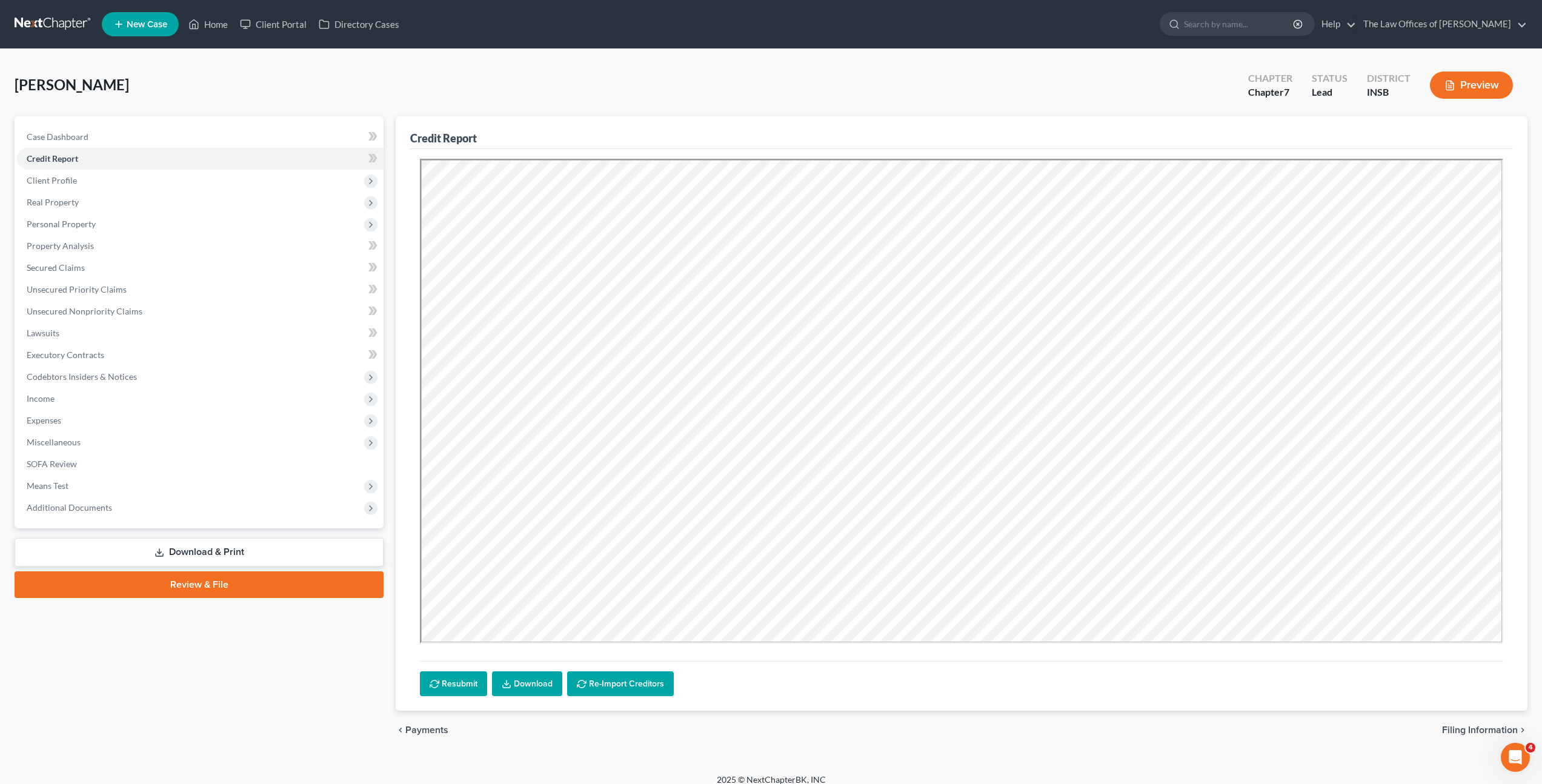
click at [520, 682] on link "Download" at bounding box center [527, 683] width 70 height 25
click at [273, 208] on span "Real Property" at bounding box center [200, 202] width 366 height 22
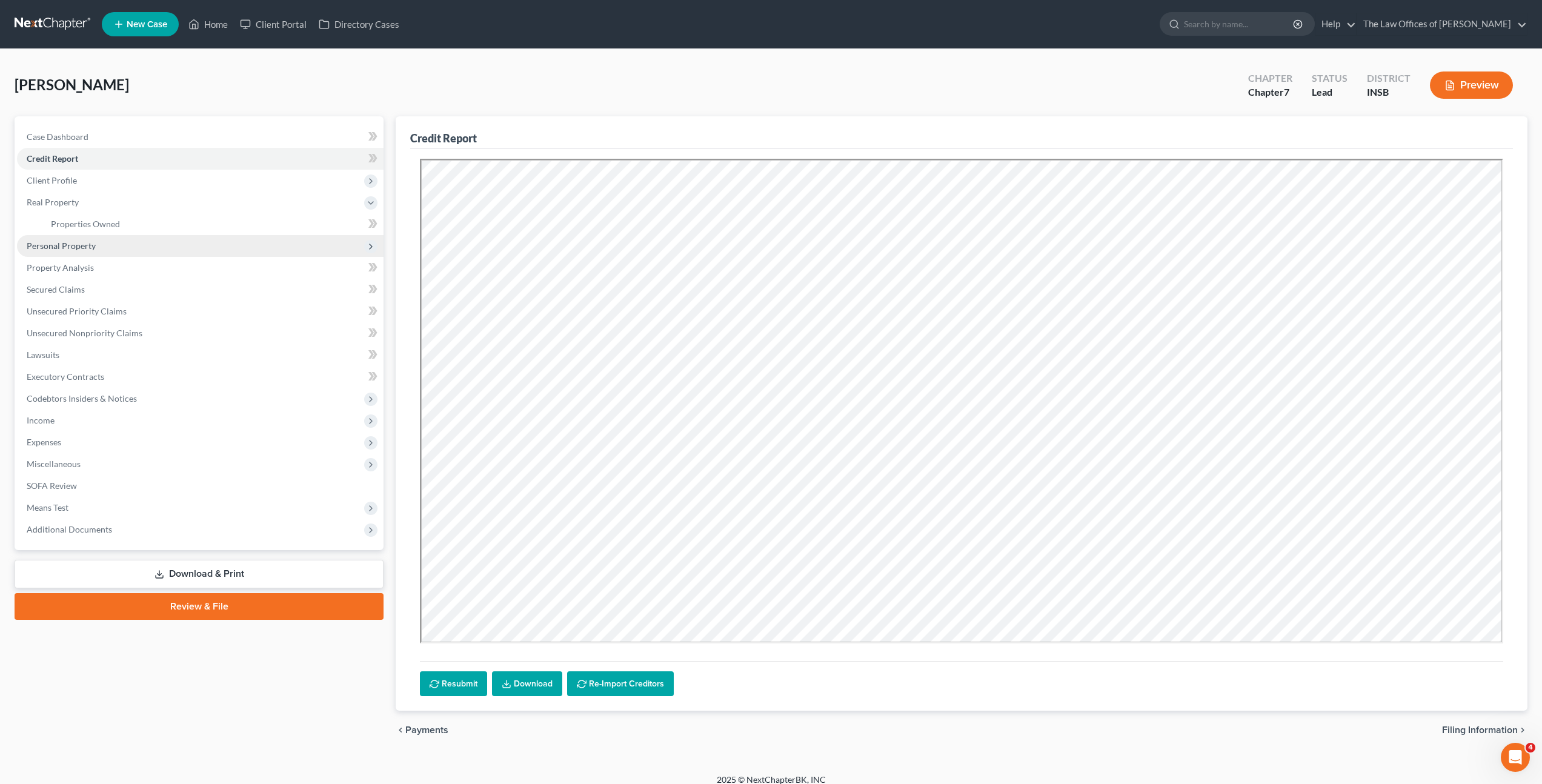
click at [253, 240] on span "Personal Property" at bounding box center [200, 246] width 366 height 22
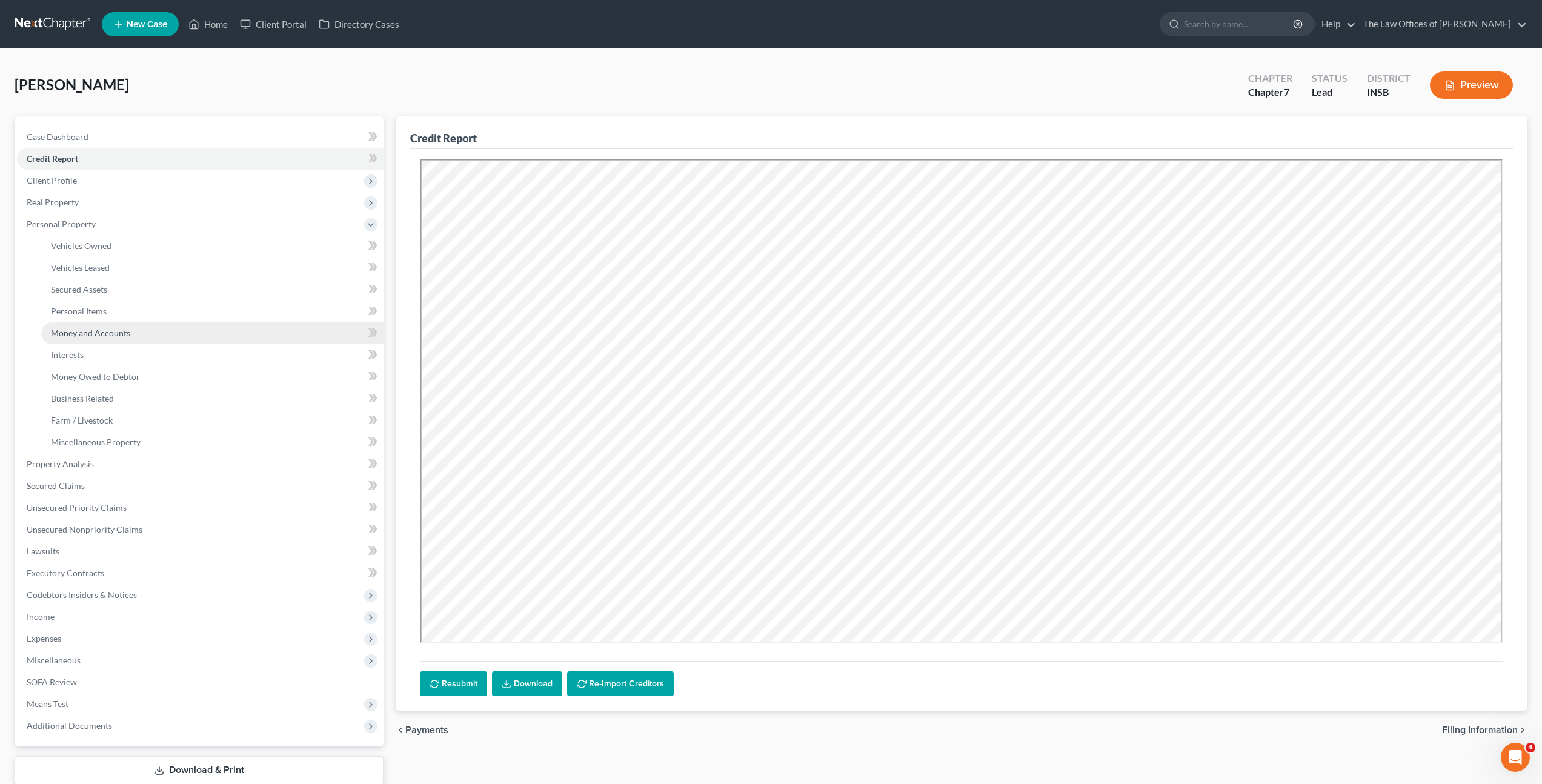
click at [207, 332] on link "Money and Accounts" at bounding box center [212, 333] width 343 height 22
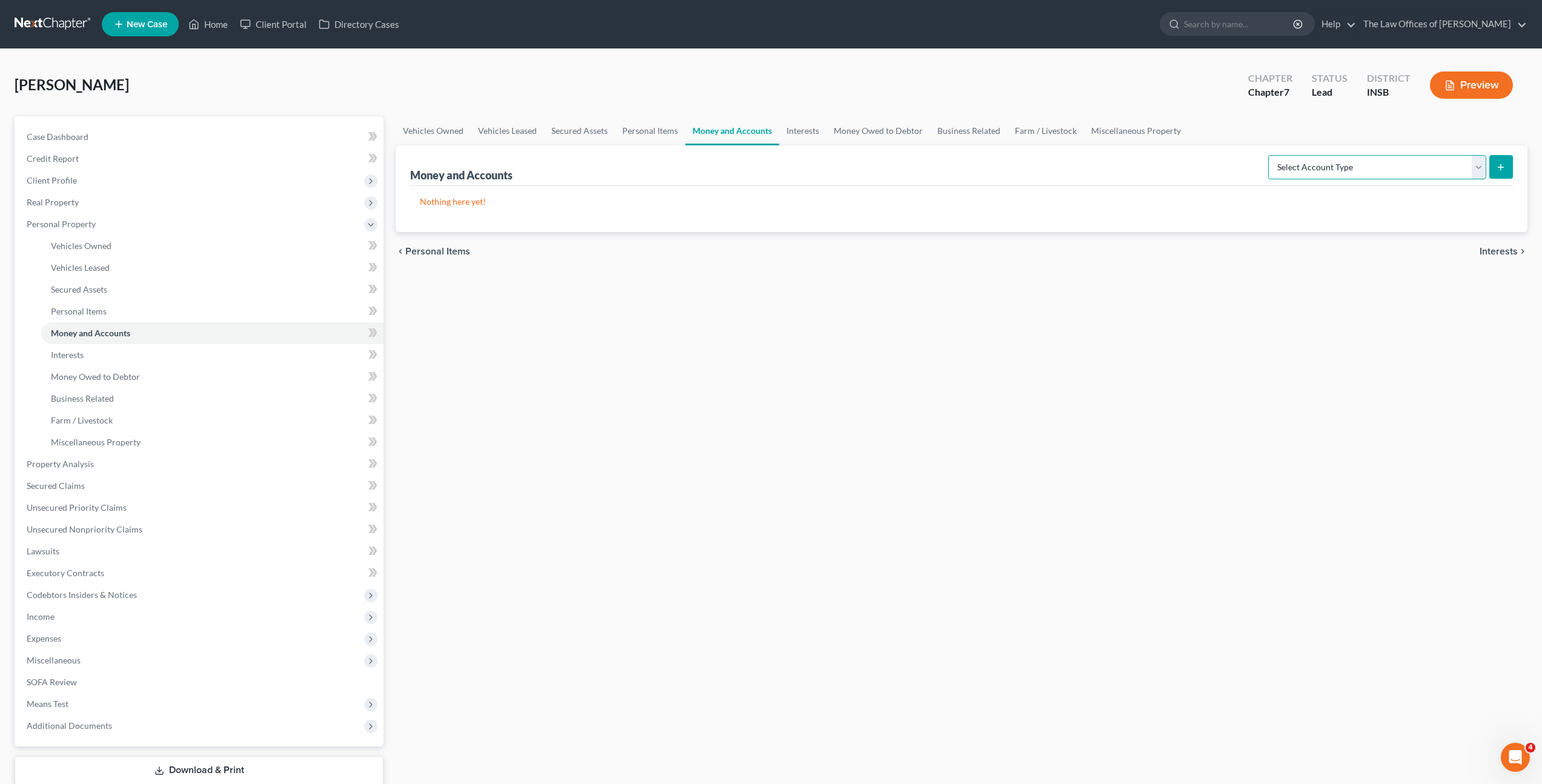
click at [1308, 172] on select "Select Account Type Brokerage Cash on Hand Certificates of Deposit Checking Acc…" at bounding box center [1377, 168] width 218 height 25
select select "checking"
click at [1271, 155] on select "Select Account Type Brokerage Cash on Hand Certificates of Deposit Checking Acc…" at bounding box center [1377, 168] width 218 height 25
drag, startPoint x: 1297, startPoint y: 357, endPoint x: 1315, endPoint y: 329, distance: 33.3
click at [1297, 357] on div "Vehicles Owned Vehicles Leased Secured Assets Personal Items Money and Accounts…" at bounding box center [962, 466] width 1144 height 700
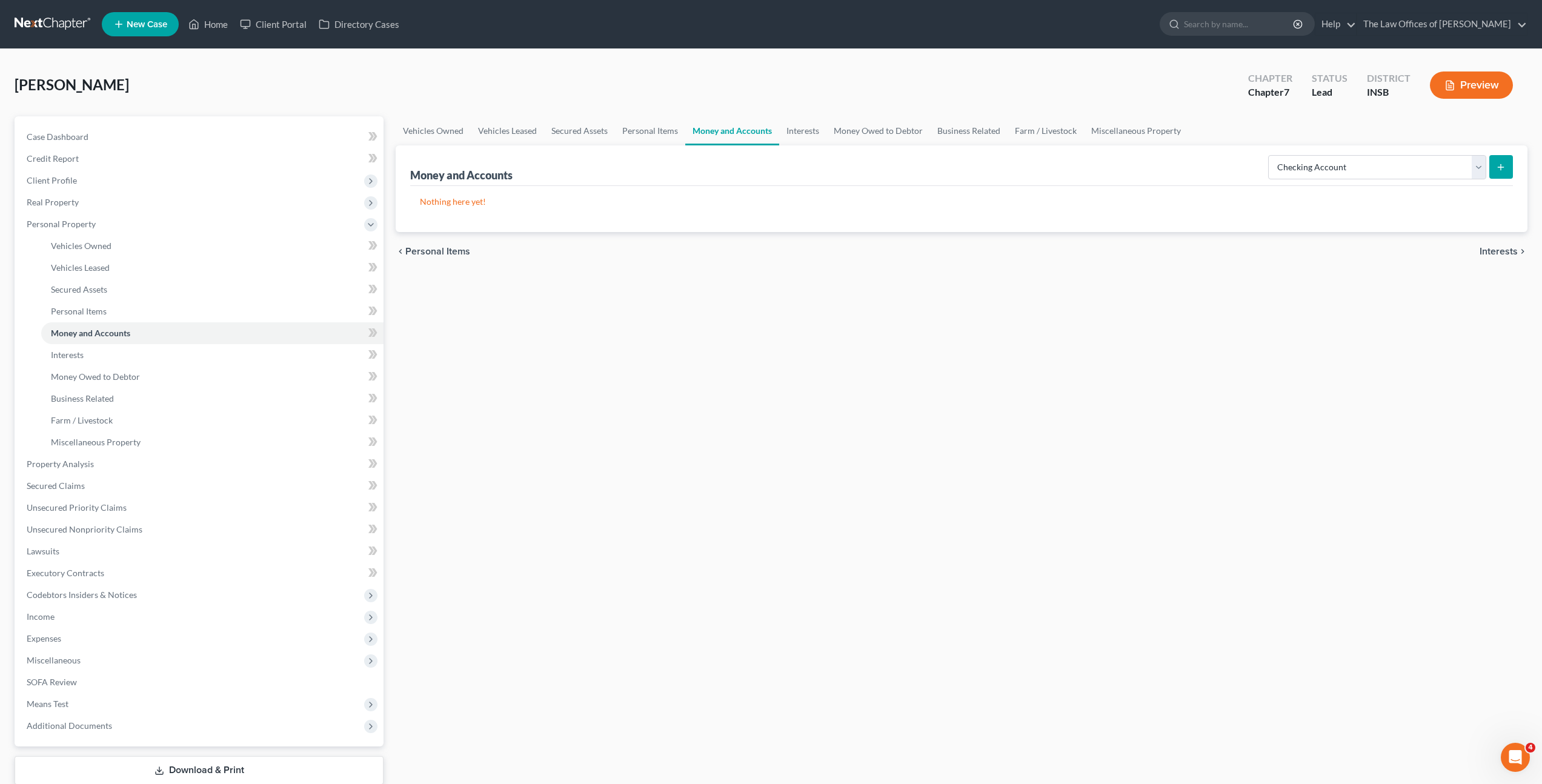
click at [1501, 170] on icon "submit" at bounding box center [1501, 168] width 10 height 10
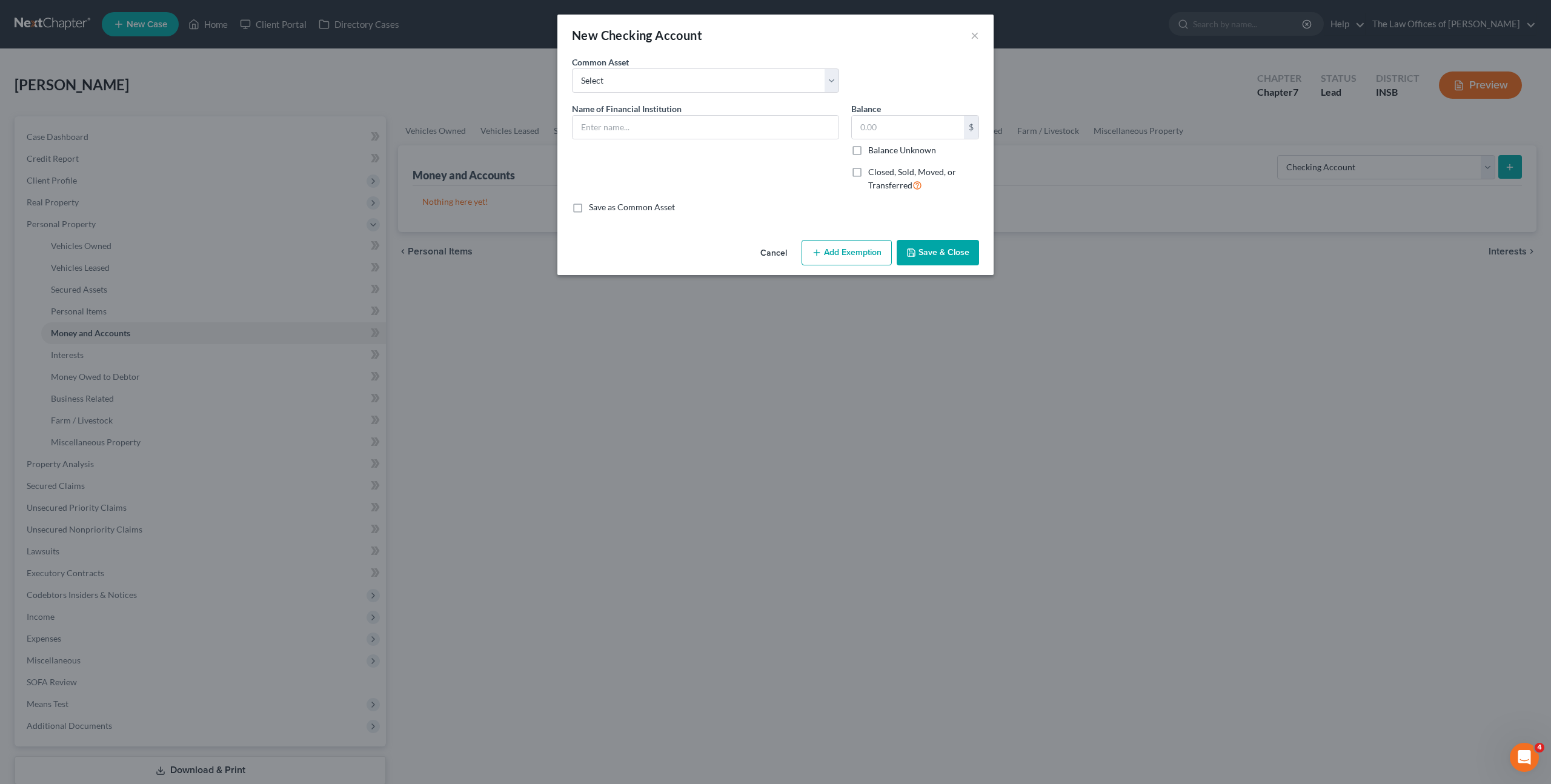
click at [673, 146] on div "Name of Financial Institution *" at bounding box center [706, 152] width 280 height 100
drag, startPoint x: 692, startPoint y: 132, endPoint x: 736, endPoint y: 126, distance: 44.4
click at [692, 132] on input "text" at bounding box center [705, 128] width 266 height 23
type input "Chime Credit Builder Account Ending in x0832"
click at [861, 254] on button "Add Exemption" at bounding box center [846, 252] width 90 height 25
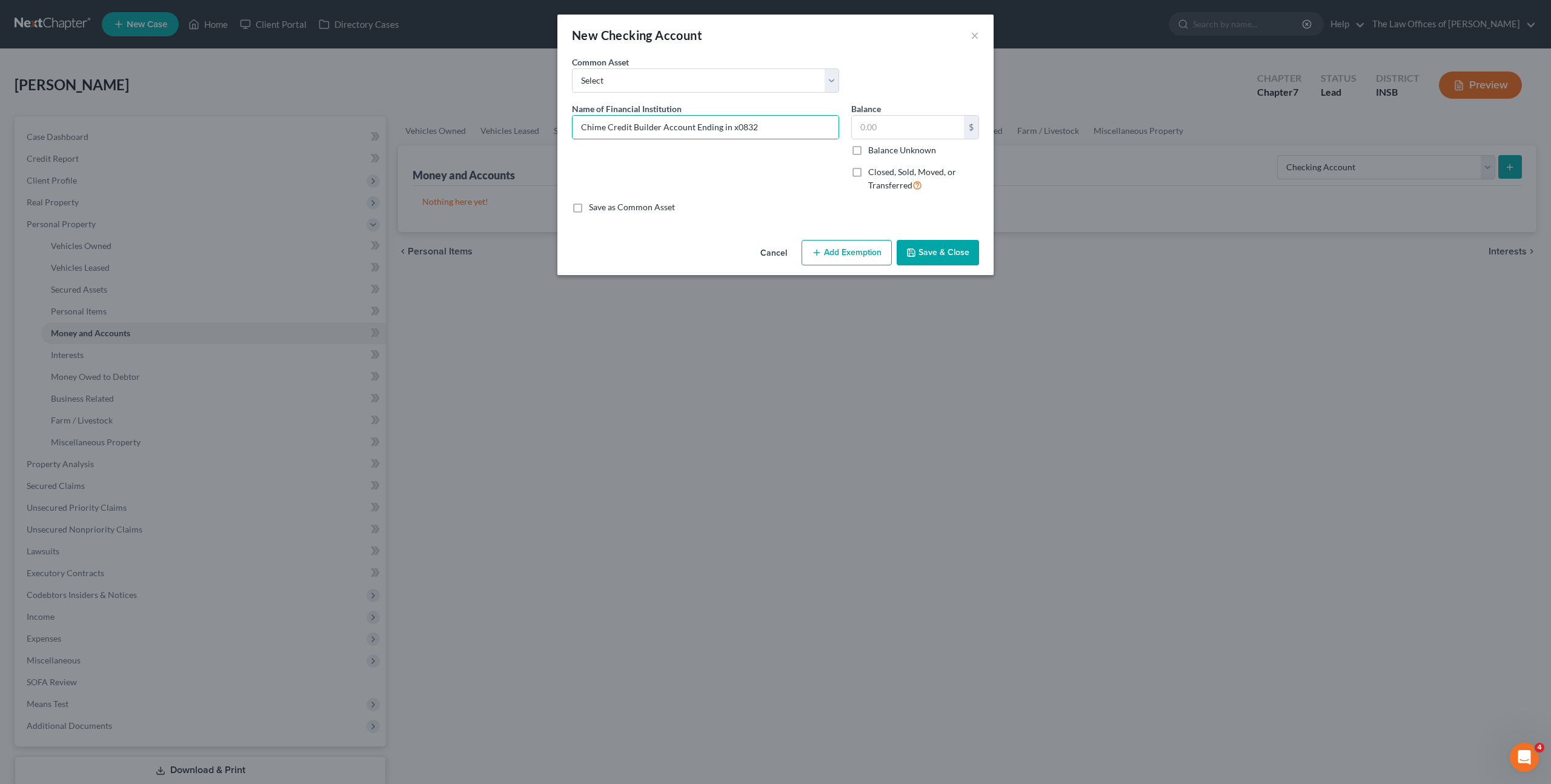
select select "2"
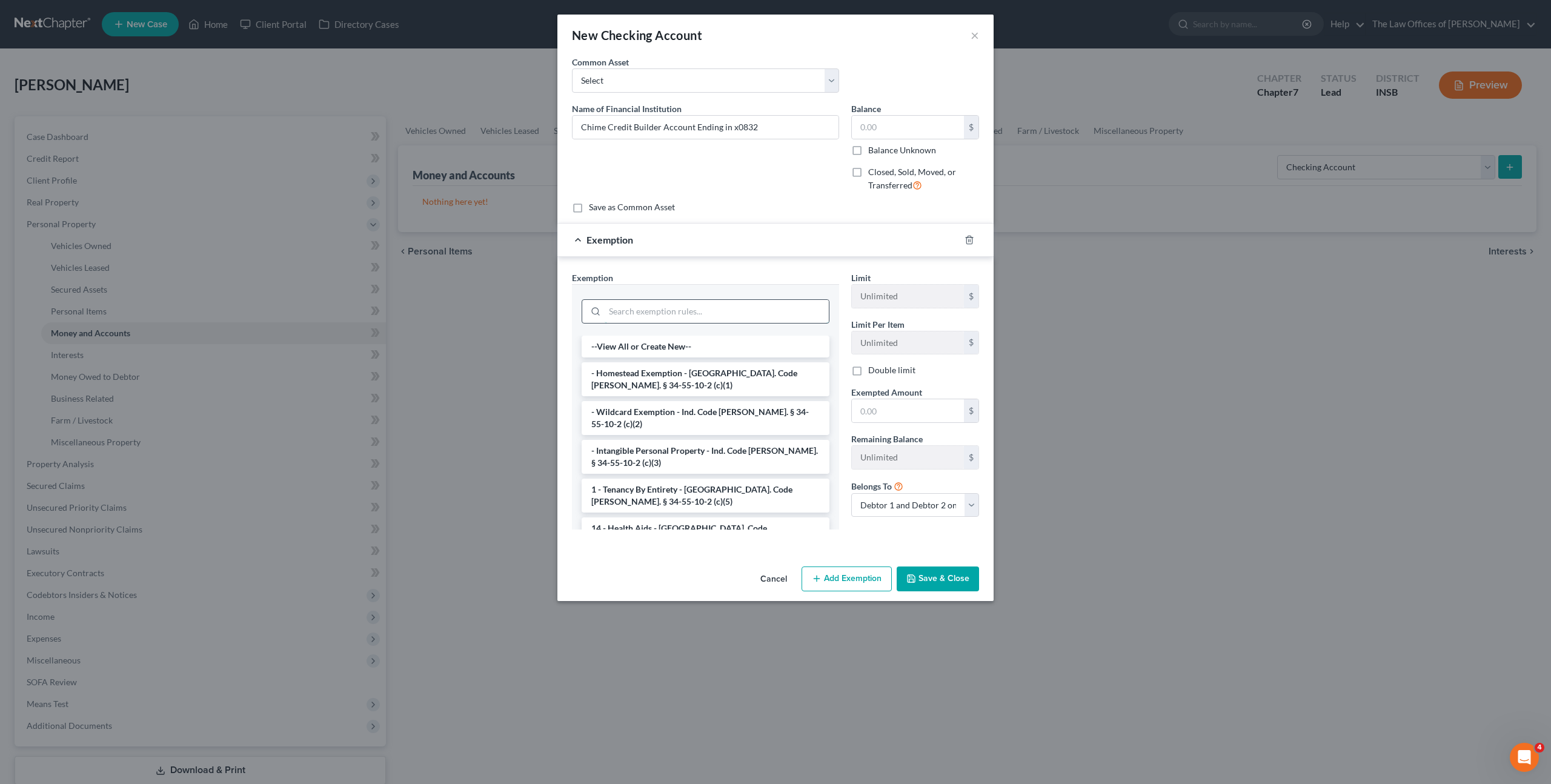
click at [738, 309] on input "search" at bounding box center [717, 311] width 224 height 23
click at [966, 238] on polyline "button" at bounding box center [969, 238] width 7 height 0
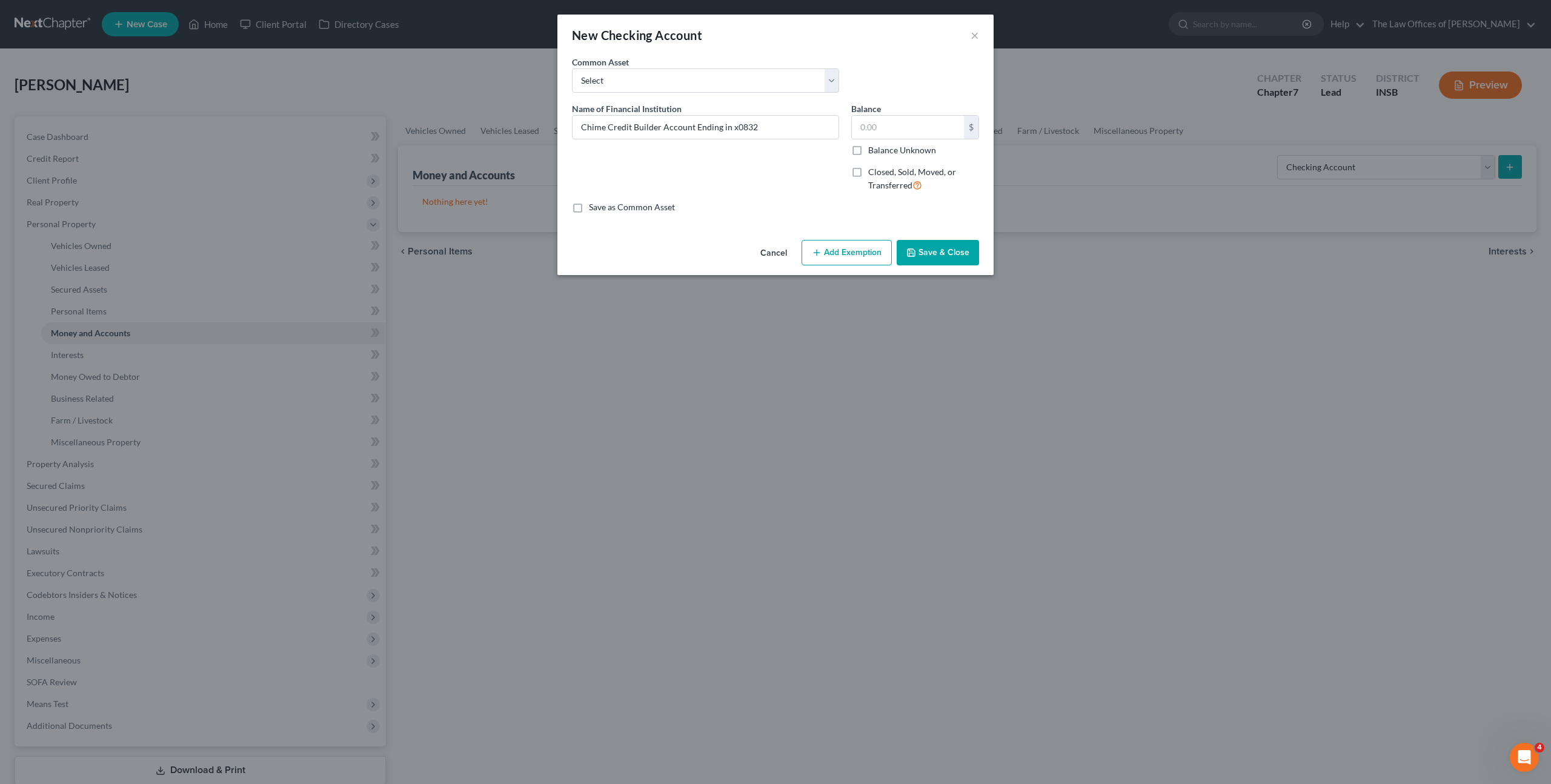
click at [955, 254] on button "Save & Close" at bounding box center [938, 252] width 83 height 25
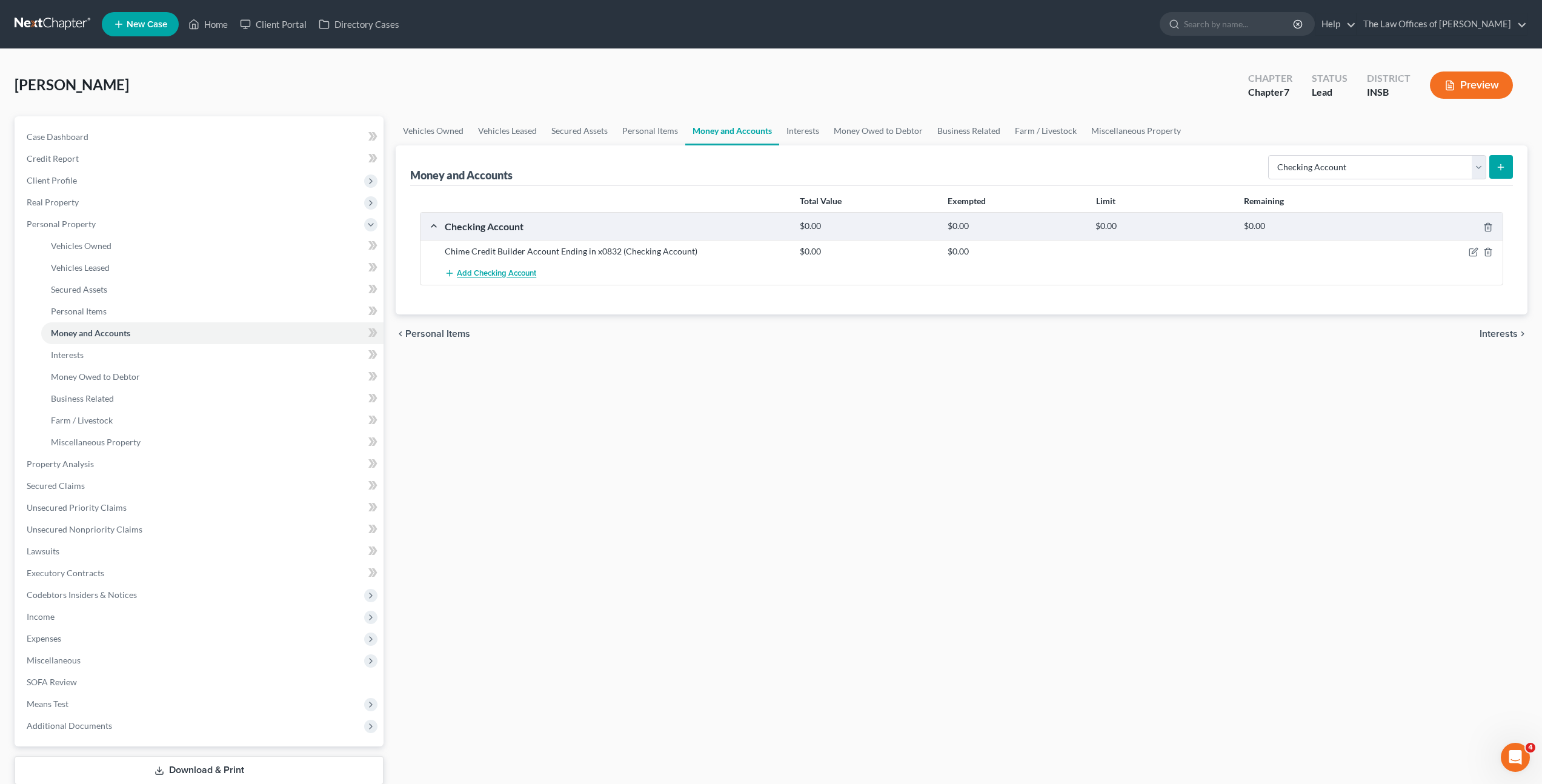
click at [520, 275] on span "Add Checking Account" at bounding box center [496, 274] width 79 height 10
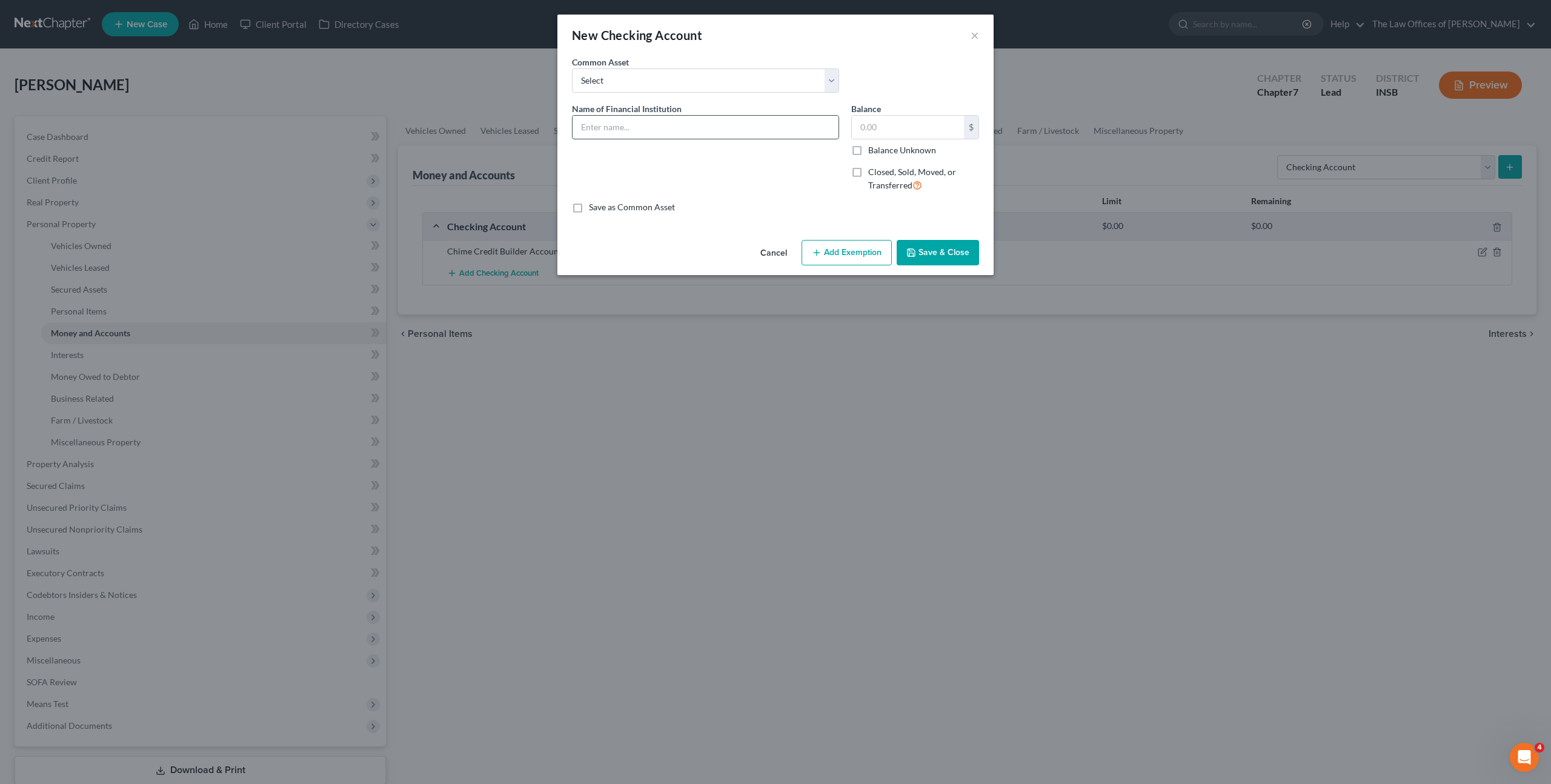
click at [655, 130] on input "text" at bounding box center [705, 128] width 266 height 23
type input "Chime Checking Account Ending in x0713"
click at [939, 253] on button "Save & Close" at bounding box center [938, 252] width 83 height 25
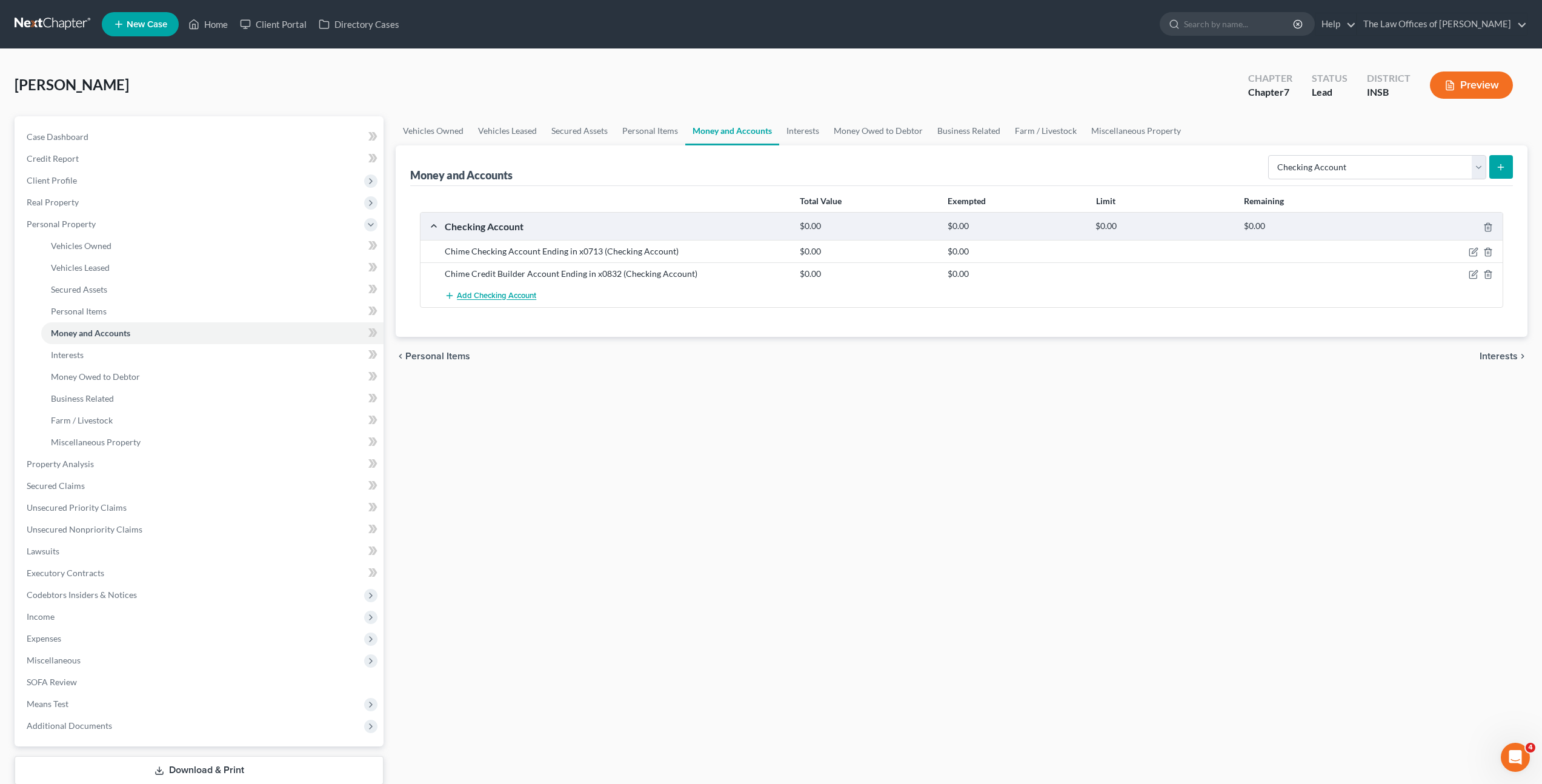
click at [507, 298] on span "Add Checking Account" at bounding box center [496, 296] width 79 height 10
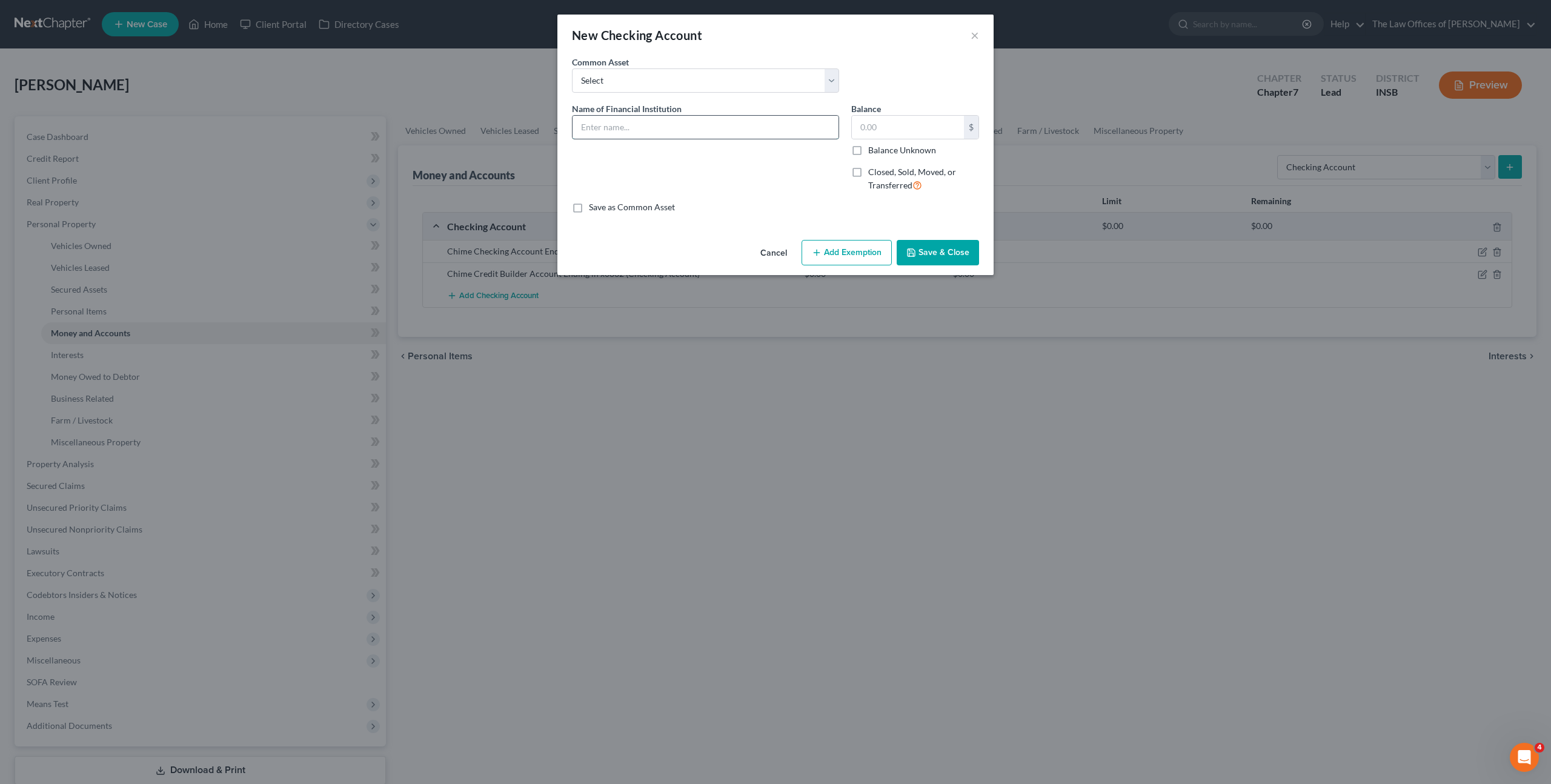
drag, startPoint x: 687, startPoint y: 123, endPoint x: 714, endPoint y: 125, distance: 27.1
click at [688, 123] on input "text" at bounding box center [705, 128] width 266 height 23
type input "Chime Checking Account Ending in x3956"
click at [934, 255] on button "Save & Close" at bounding box center [938, 252] width 83 height 25
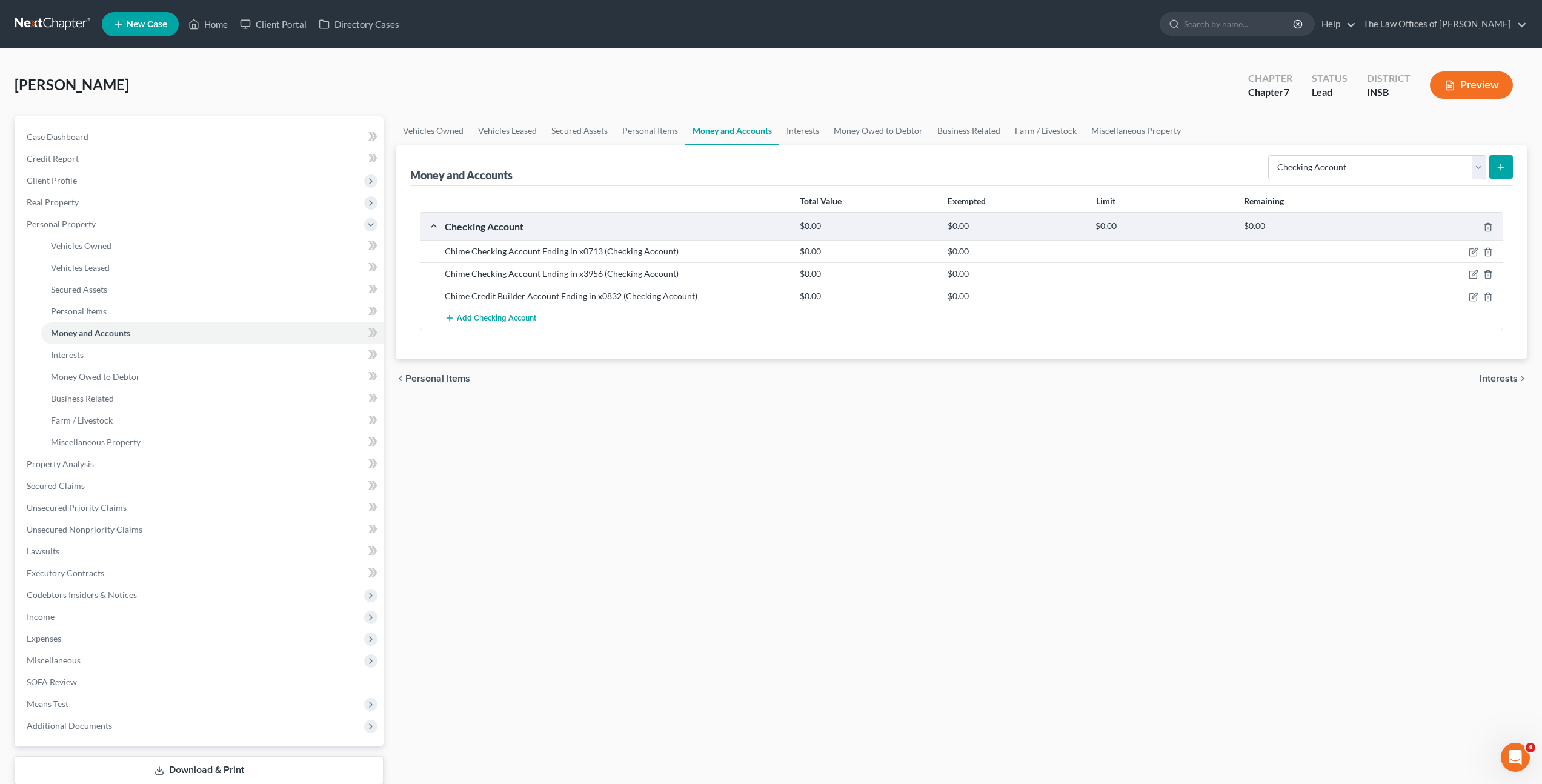
click at [487, 310] on button "Add Checking Account" at bounding box center [491, 318] width 92 height 22
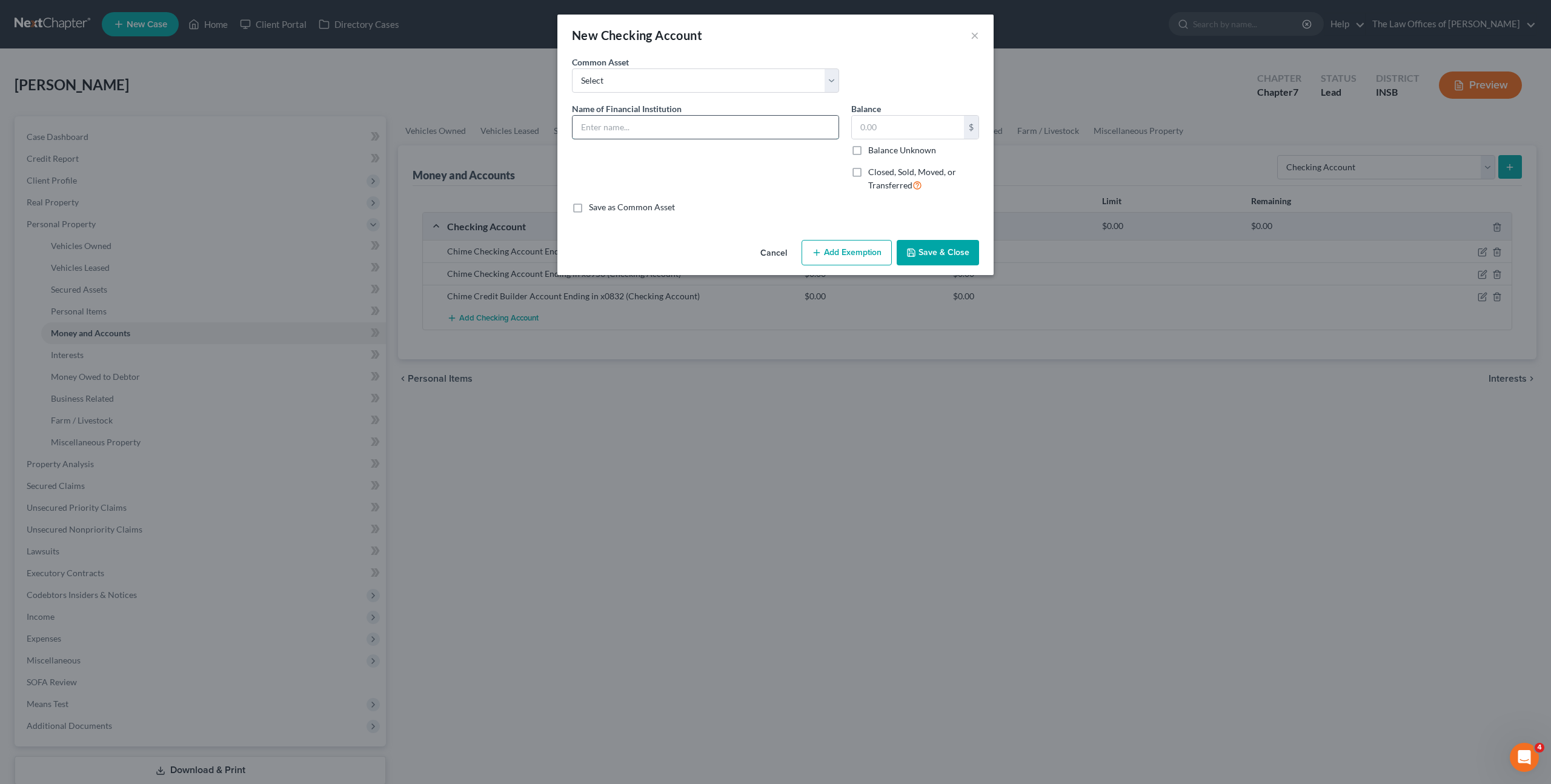
click at [649, 120] on input "text" at bounding box center [705, 128] width 266 height 23
type input "Chime Credit Builder Ending in x6418"
click at [944, 247] on button "Save & Close" at bounding box center [938, 252] width 83 height 25
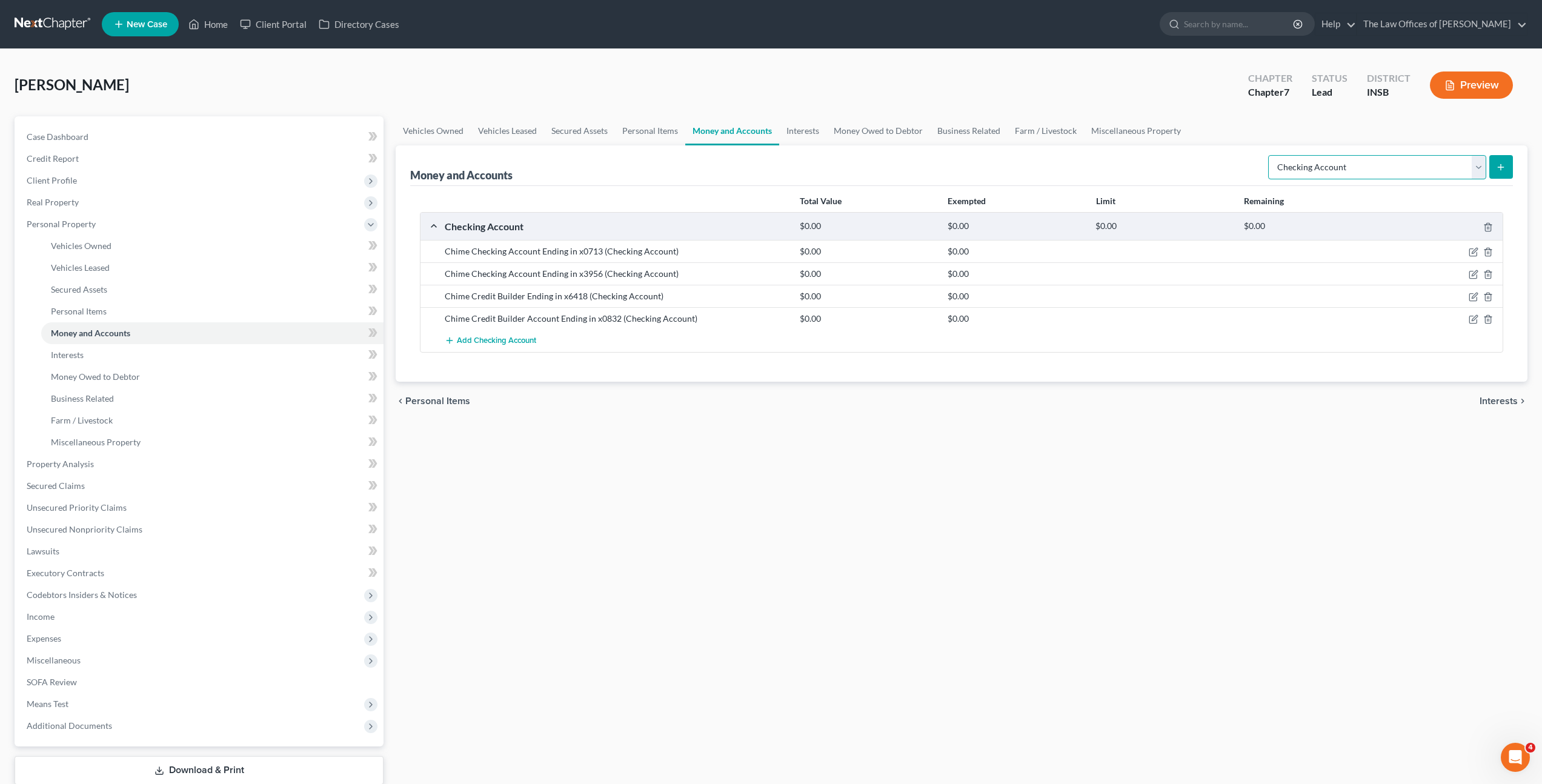
click at [1356, 168] on select "Select Account Type Brokerage Cash on Hand Certificates of Deposit Checking Acc…" at bounding box center [1377, 168] width 218 height 25
select select "savings"
click at [1271, 155] on select "Select Account Type Brokerage Cash on Hand Certificates of Deposit Checking Acc…" at bounding box center [1377, 168] width 218 height 25
click at [1505, 177] on button "submit" at bounding box center [1501, 167] width 24 height 24
click at [1345, 171] on select "Select Account Type Brokerage Cash on Hand Certificates of Deposit Checking Acc…" at bounding box center [1377, 168] width 218 height 25
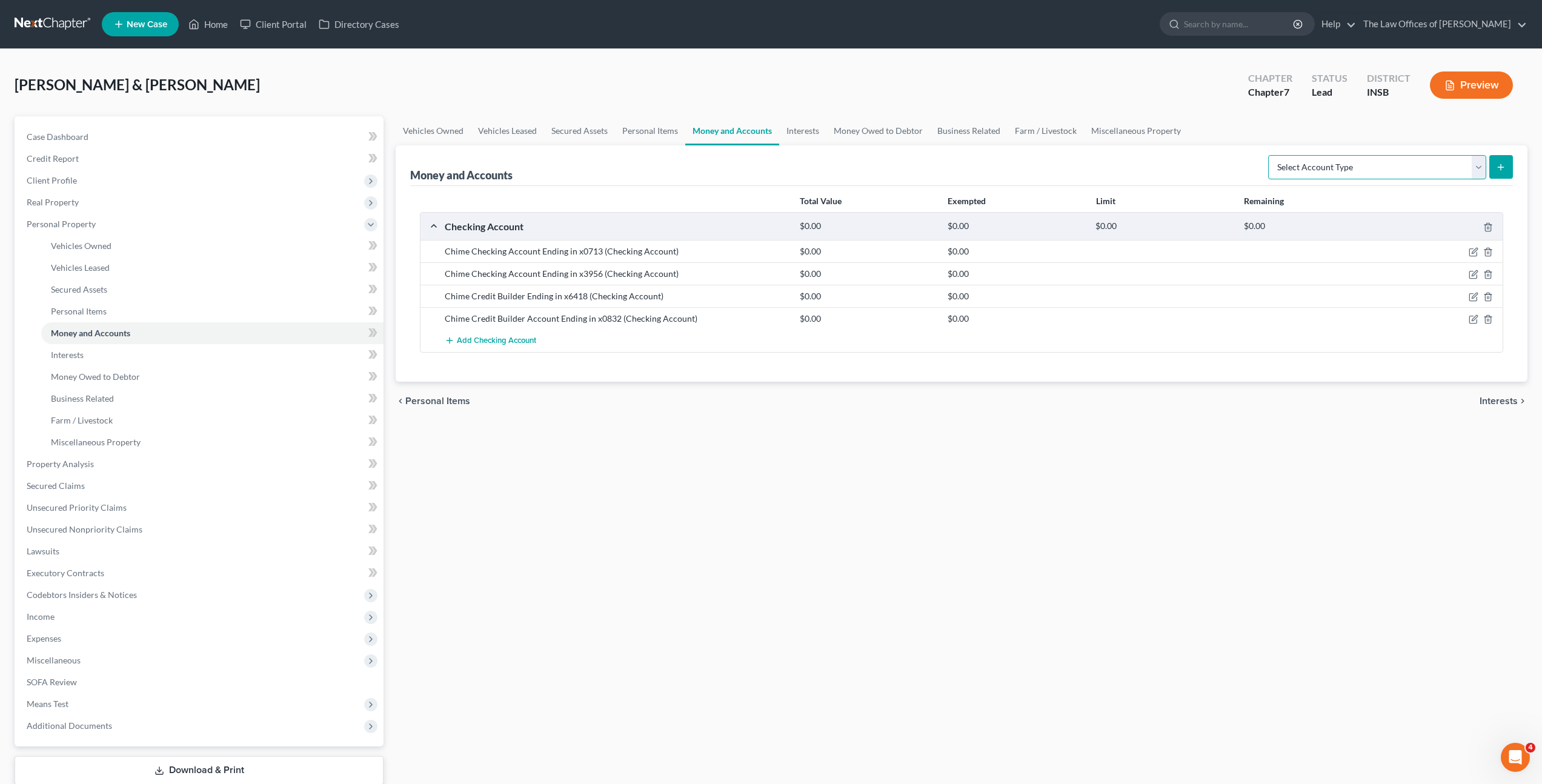
select select "savings"
click at [1271, 155] on select "Select Account Type Brokerage Cash on Hand Certificates of Deposit Checking Acc…" at bounding box center [1377, 168] width 218 height 25
click at [1507, 170] on button "submit" at bounding box center [1501, 167] width 24 height 24
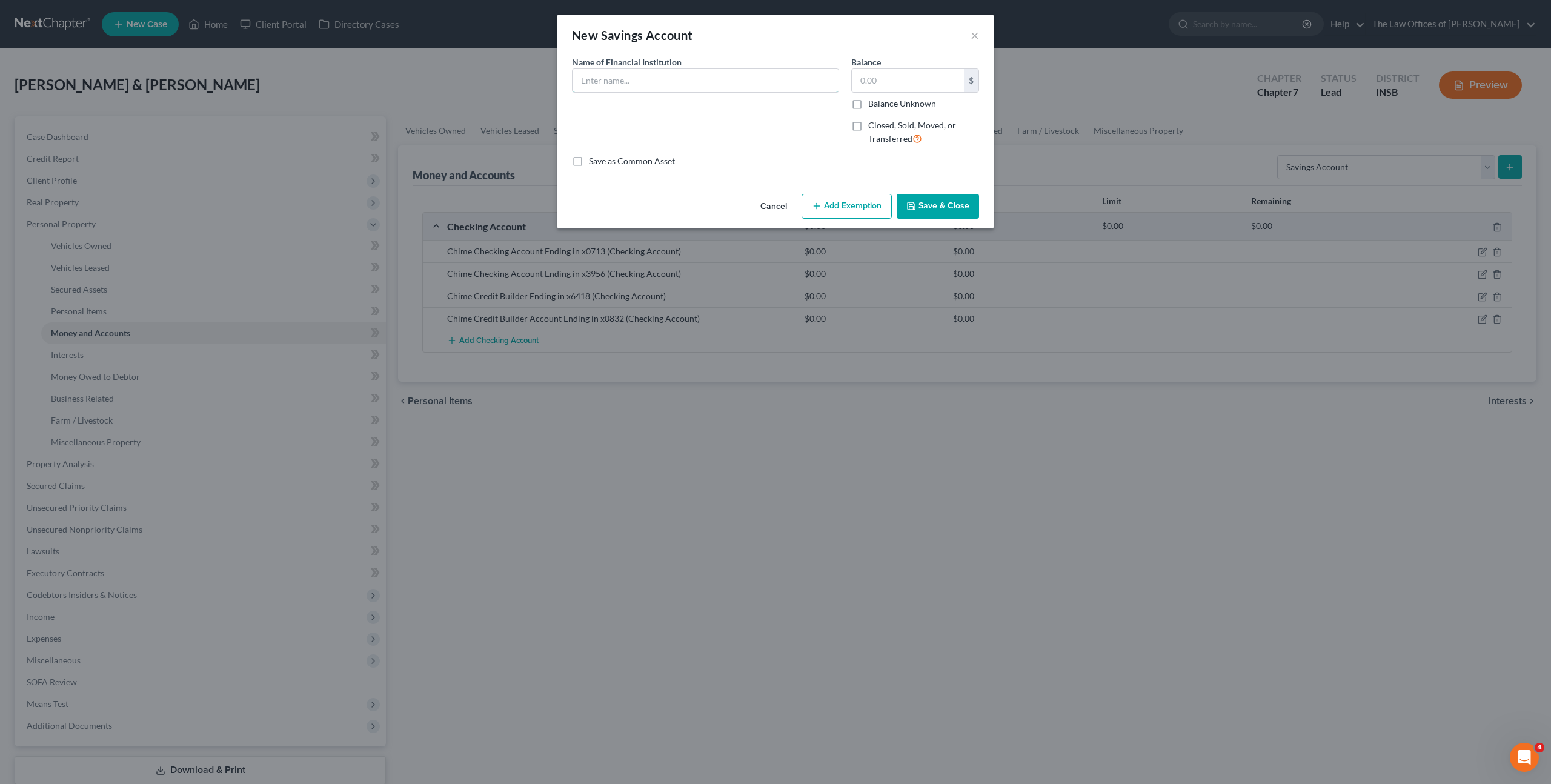
drag, startPoint x: 675, startPoint y: 74, endPoint x: 830, endPoint y: 111, distance: 159.4
click at [675, 74] on input "text" at bounding box center [705, 80] width 266 height 23
type input "Chime Savings Account Ending in x1114"
click at [930, 202] on button "Save & Close" at bounding box center [938, 206] width 83 height 25
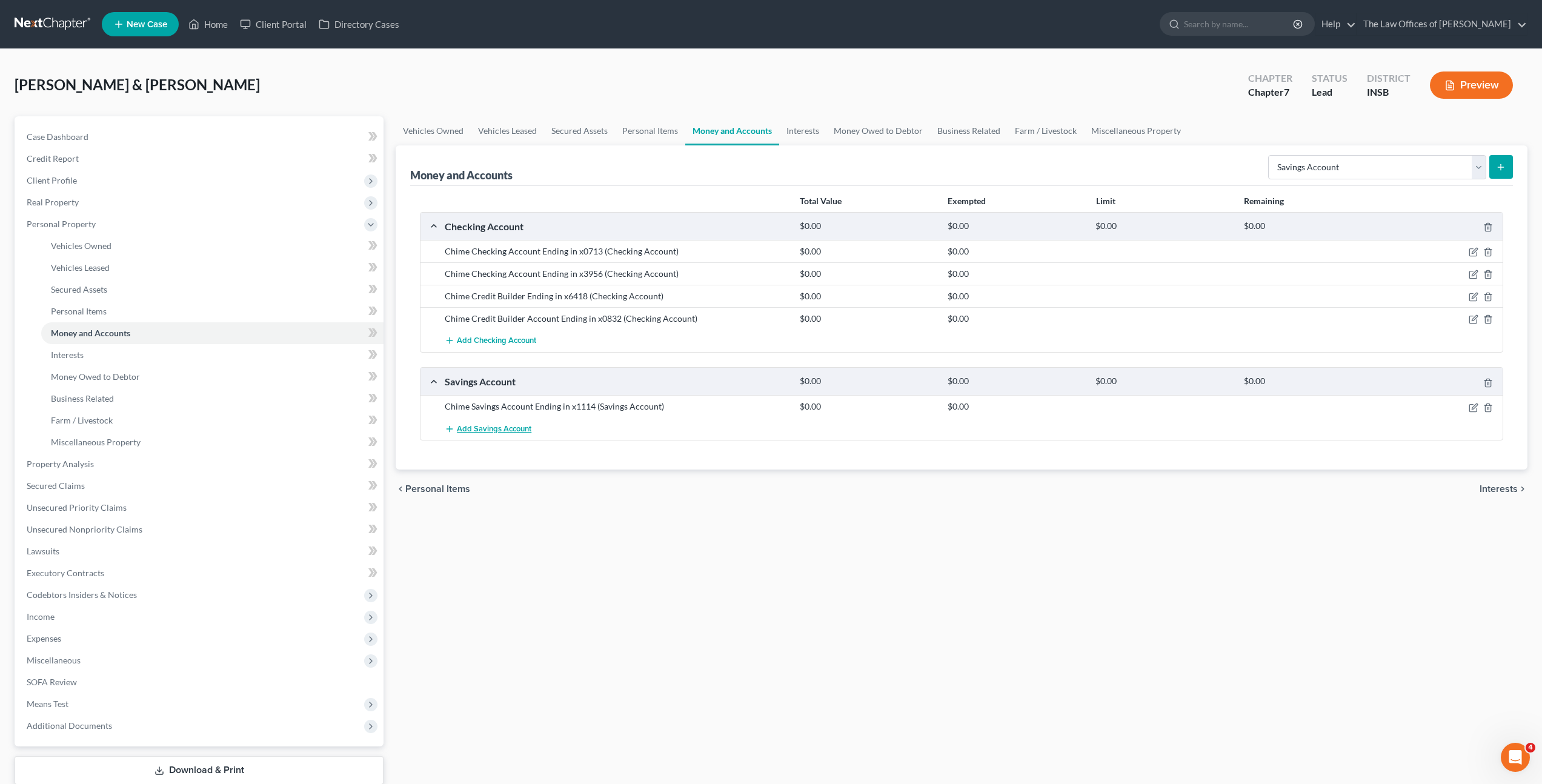
click at [491, 424] on span "Add Savings Account" at bounding box center [494, 429] width 74 height 10
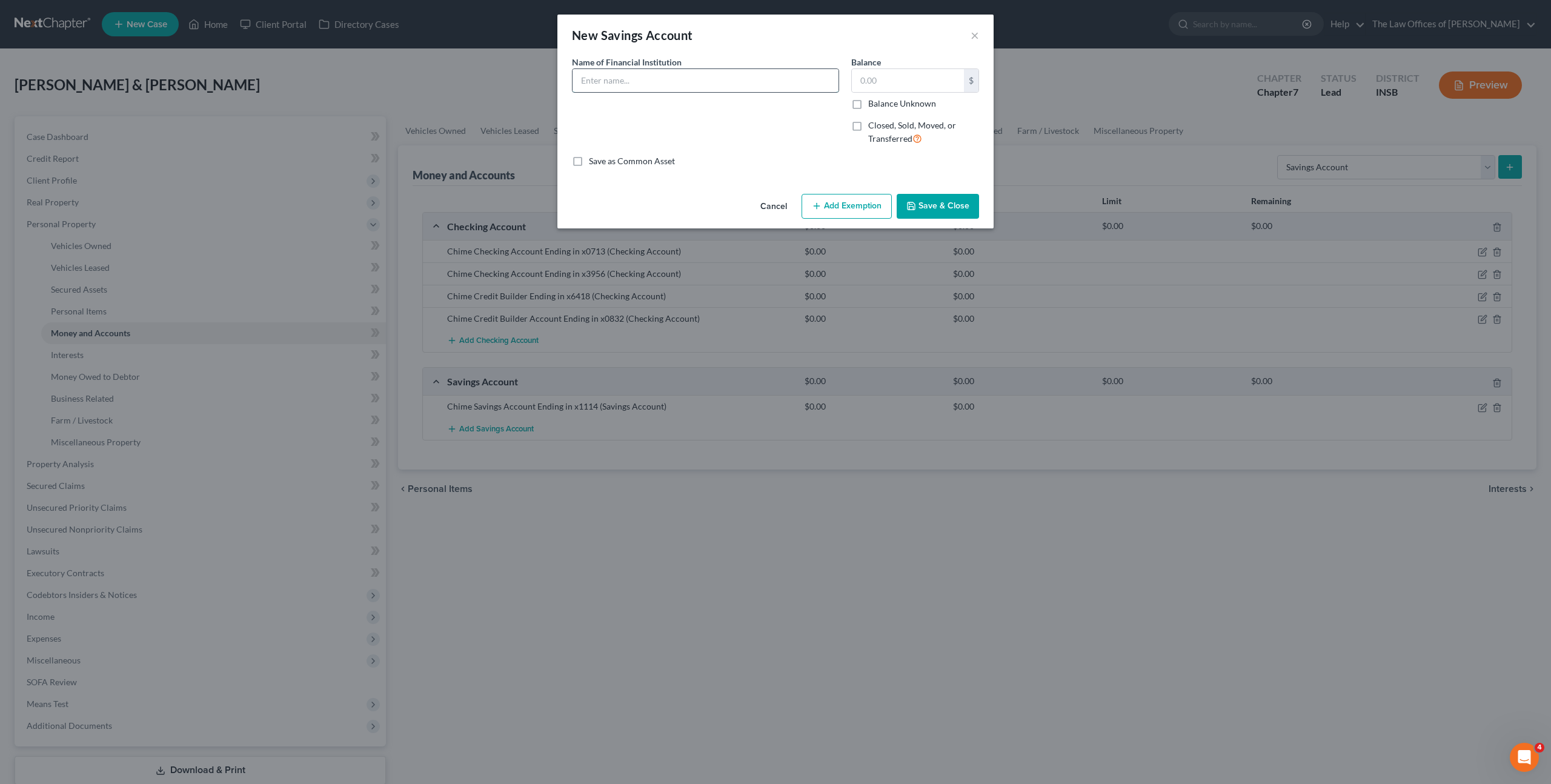
click at [651, 84] on input "text" at bounding box center [705, 80] width 266 height 23
type input "Chime Savings Account Ending in x2107"
click at [931, 209] on button "Save & Close" at bounding box center [938, 206] width 83 height 25
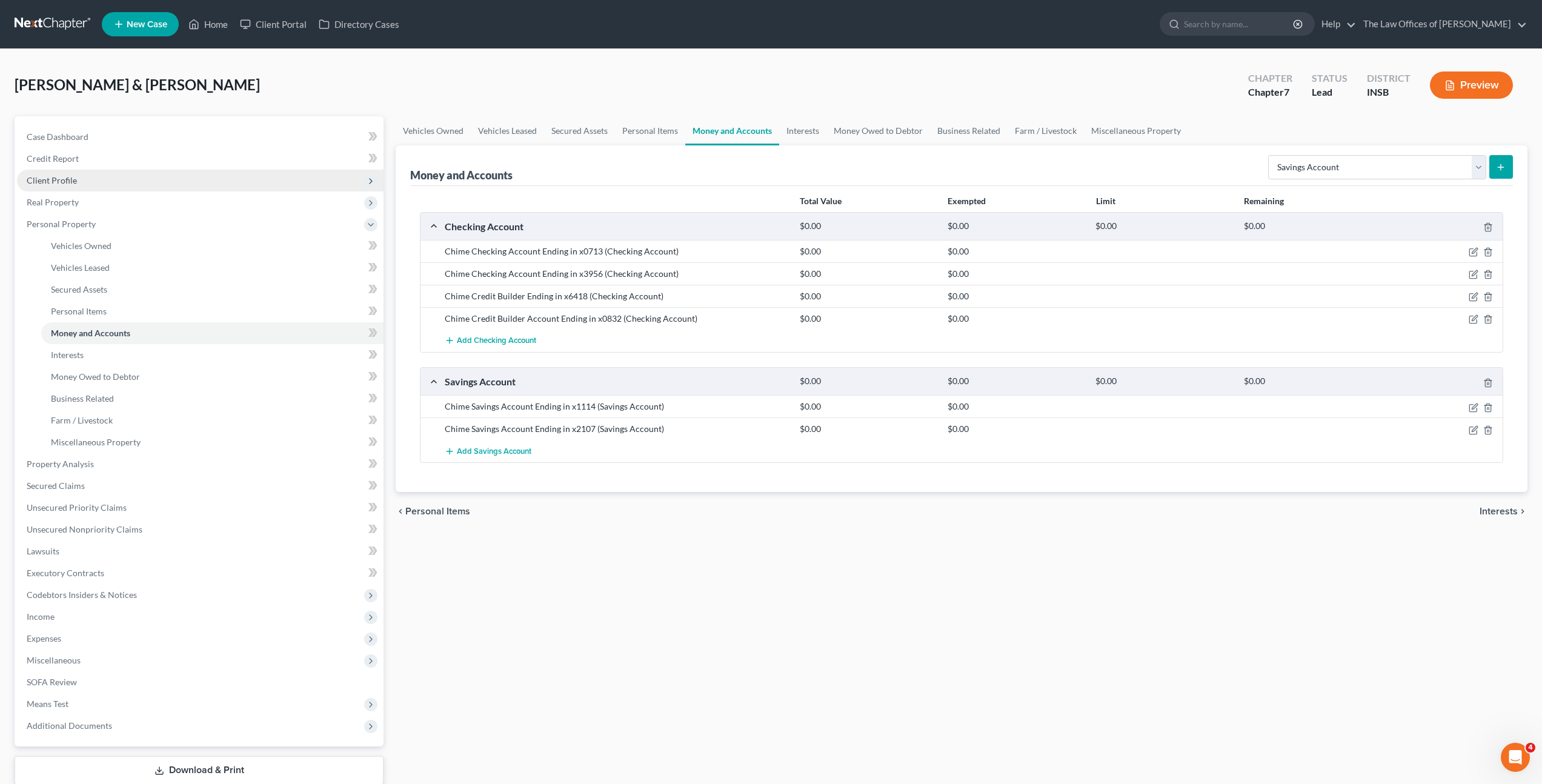
click at [110, 177] on span "Client Profile" at bounding box center [200, 181] width 366 height 22
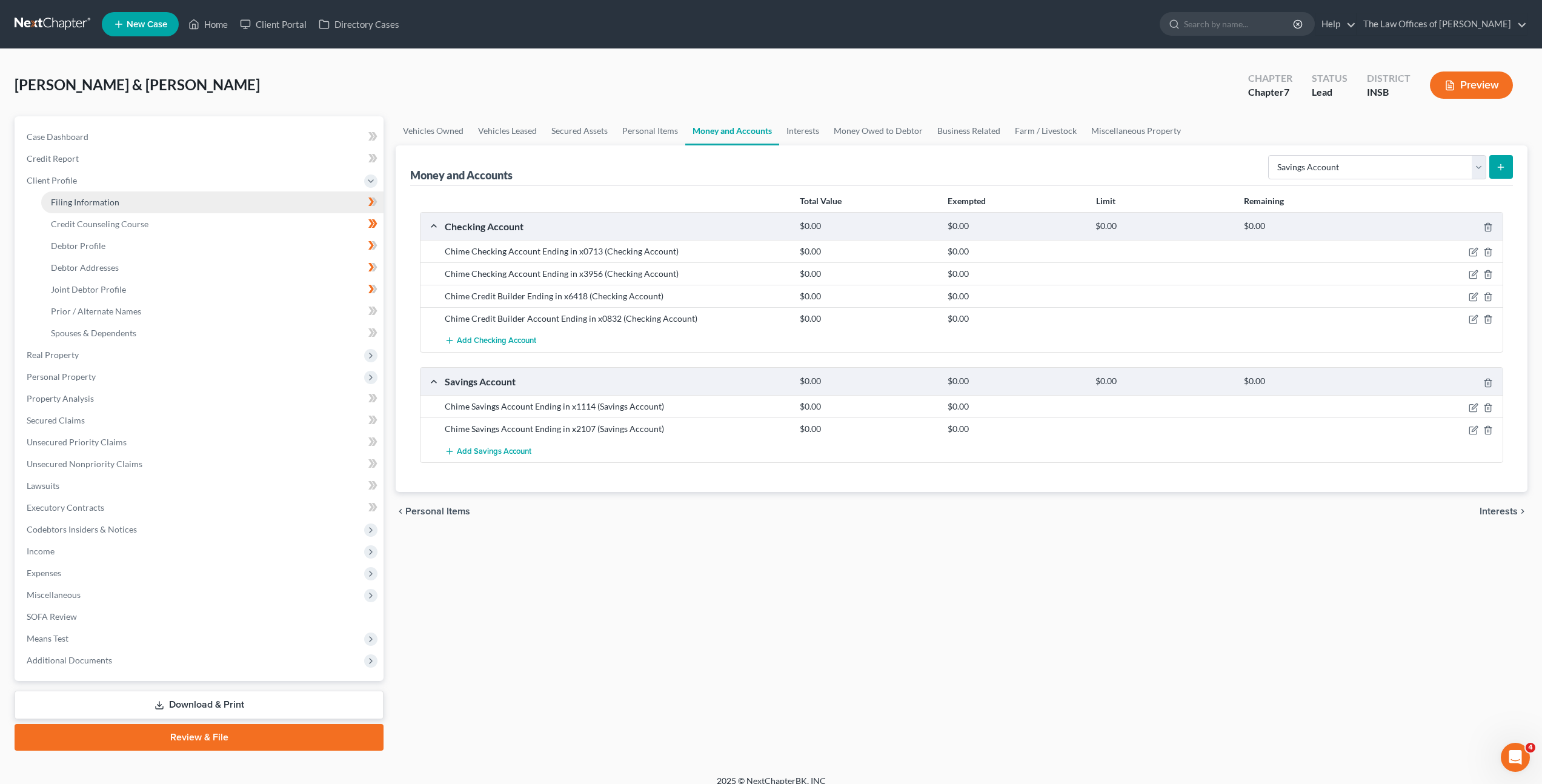
click at [110, 195] on link "Filing Information" at bounding box center [212, 202] width 343 height 22
select select "1"
select select "0"
select select "15"
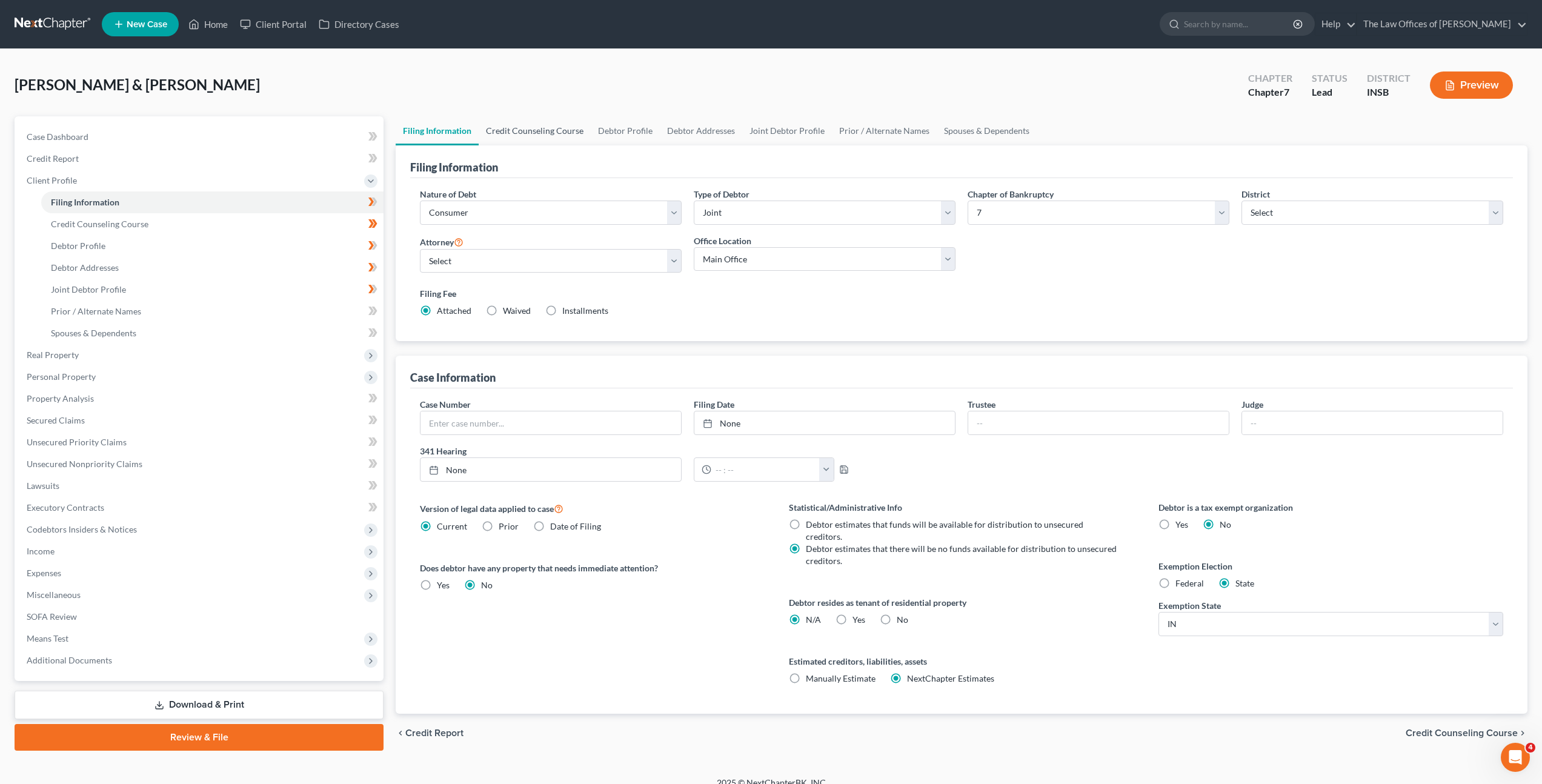
click at [529, 139] on link "Credit Counseling Course" at bounding box center [534, 131] width 112 height 29
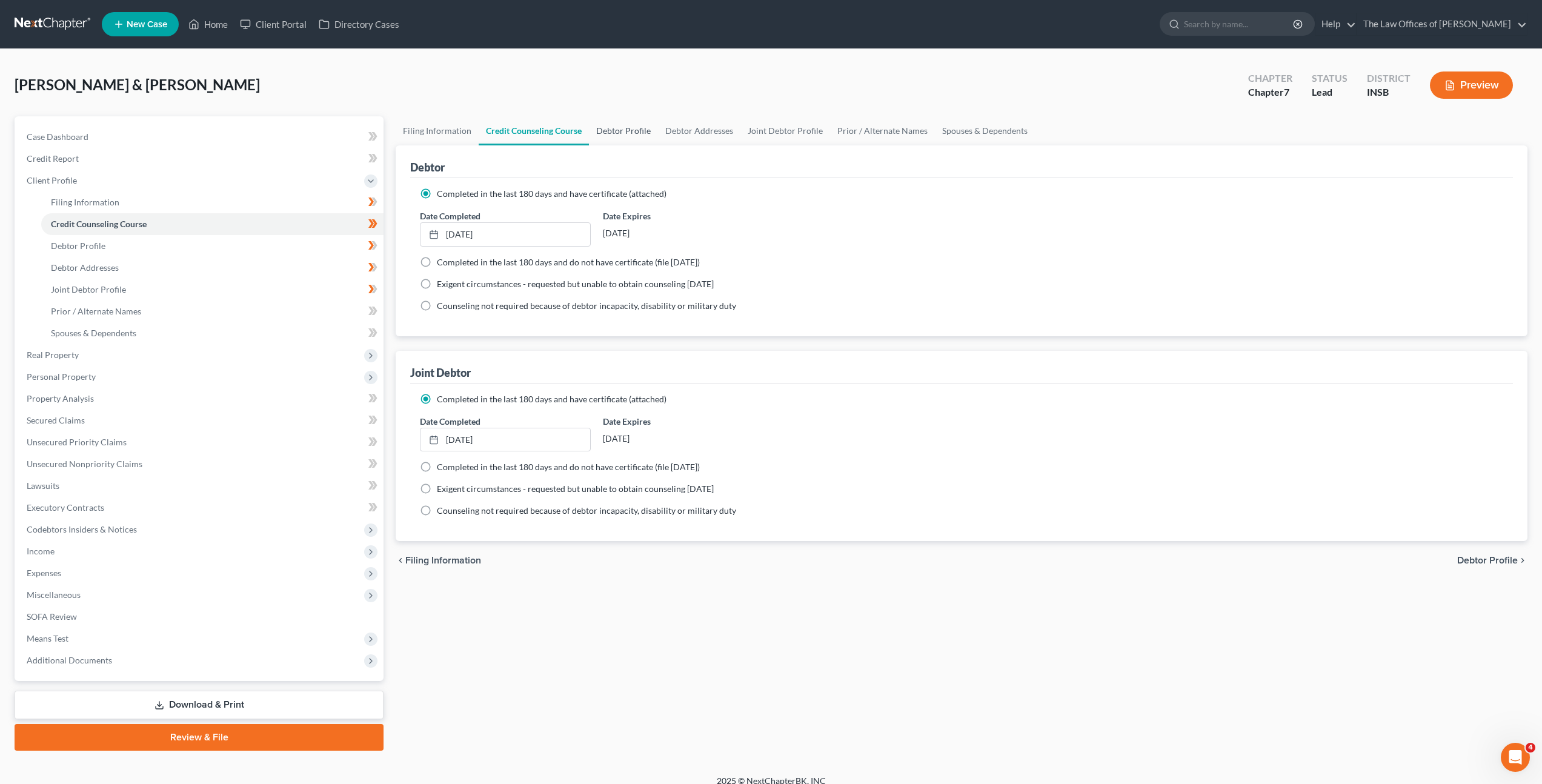
click at [589, 132] on link "Debtor Profile" at bounding box center [623, 131] width 69 height 29
select select "1"
select select "0"
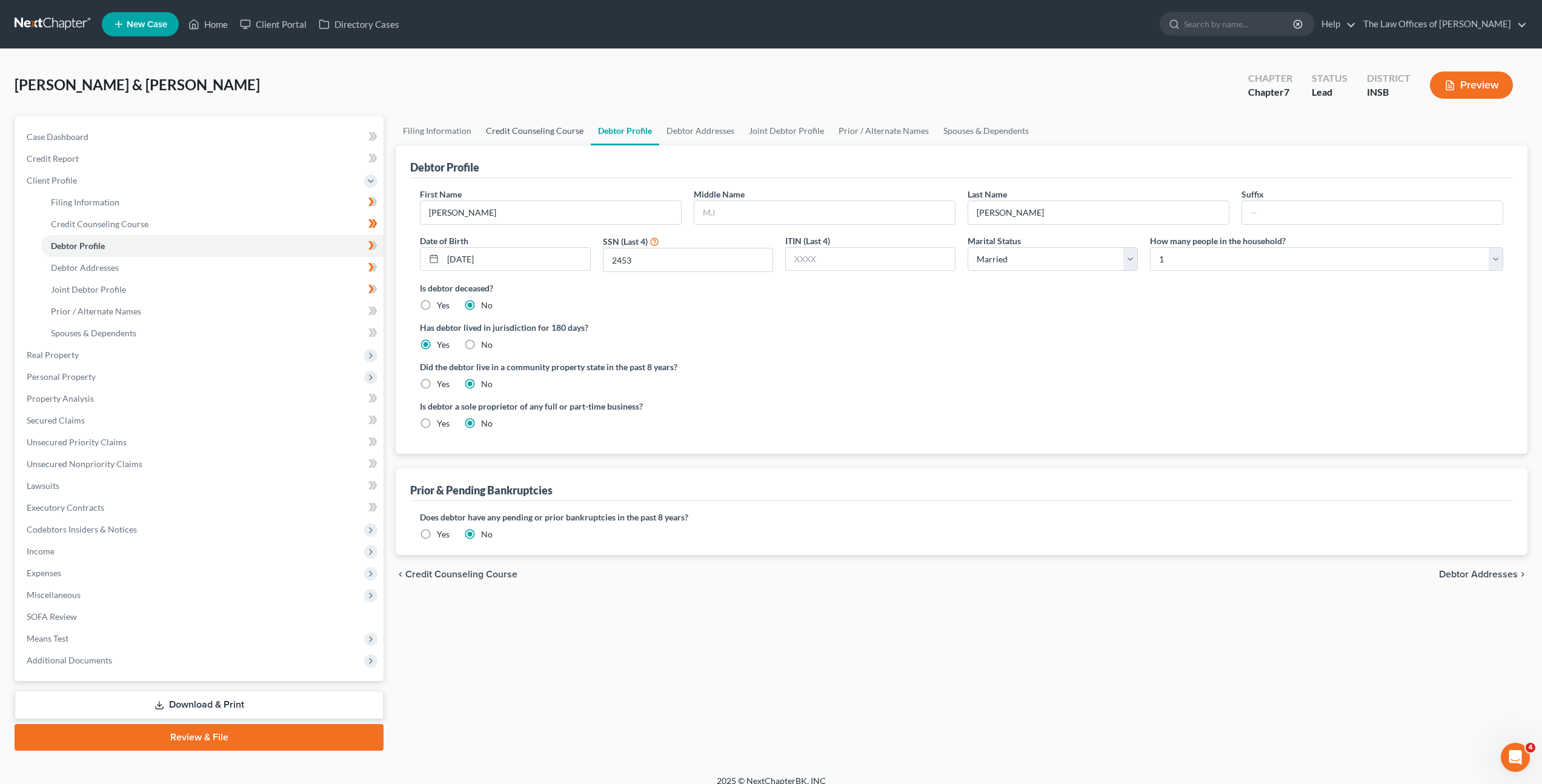
click at [509, 136] on link "Credit Counseling Course" at bounding box center [534, 131] width 112 height 29
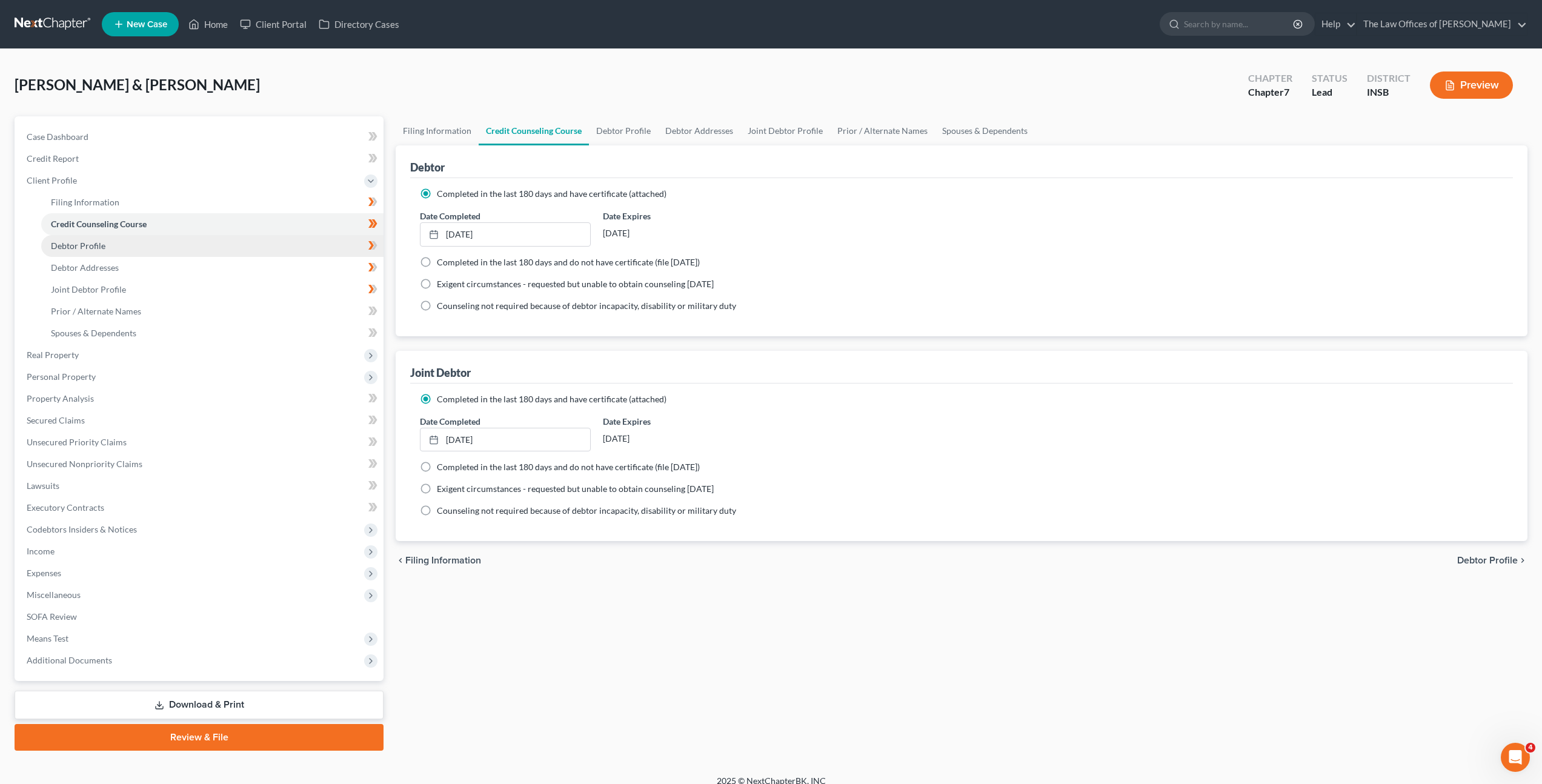
click at [326, 240] on link "Debtor Profile" at bounding box center [212, 246] width 343 height 22
select select "1"
select select "0"
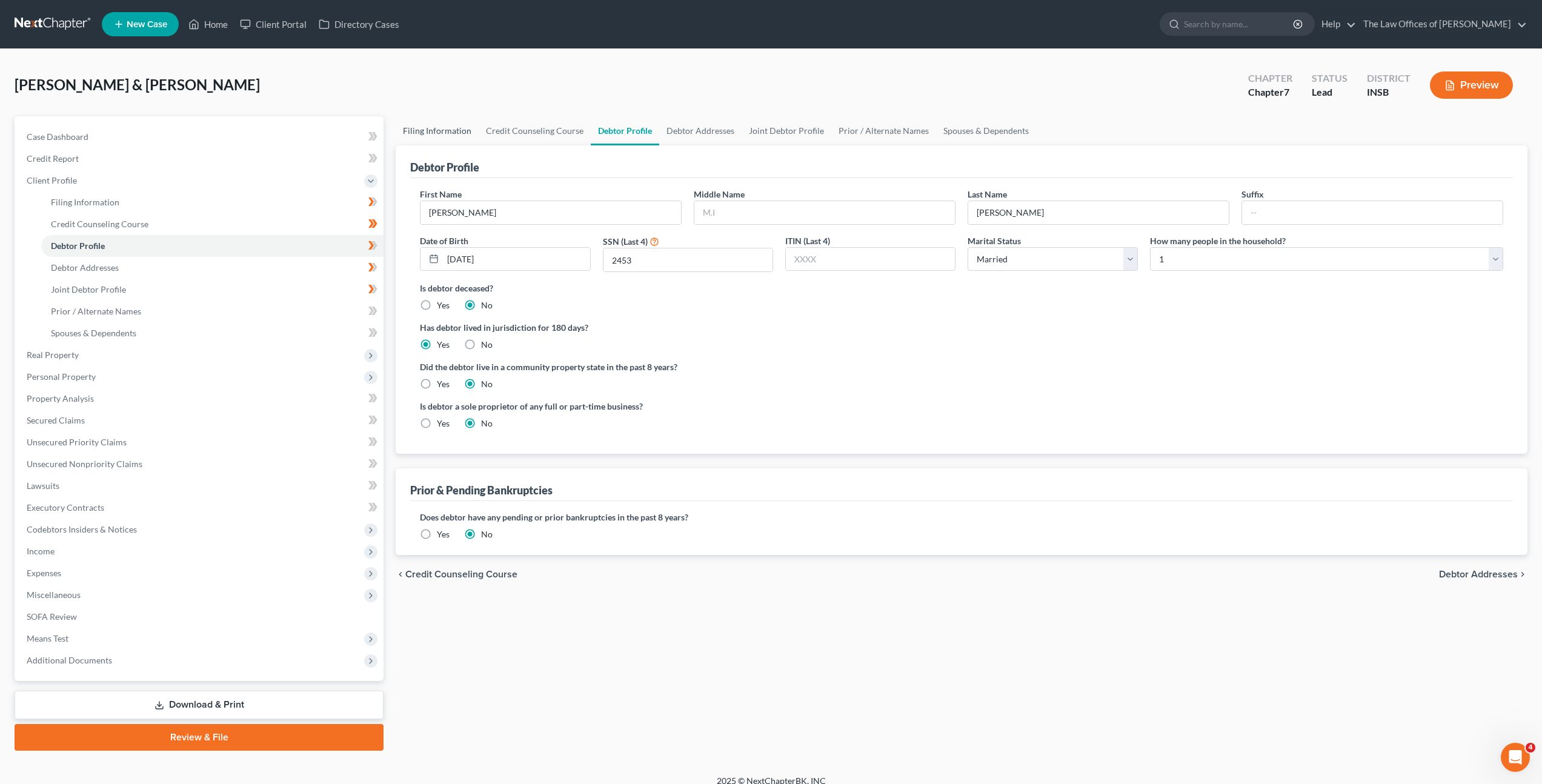
click at [448, 137] on link "Filing Information" at bounding box center [437, 131] width 83 height 29
select select "1"
select select "0"
select select "28"
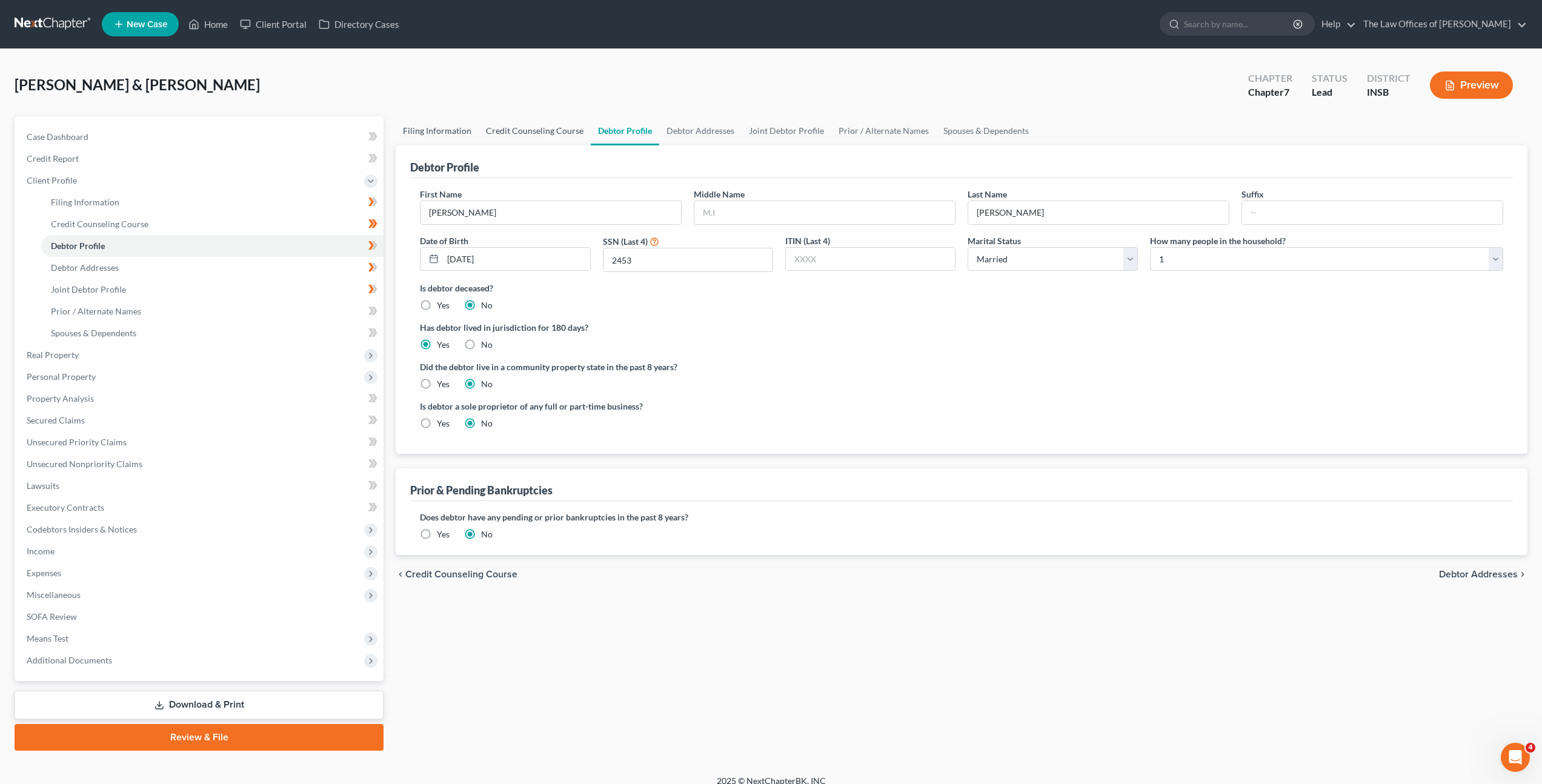
select select "0"
select select "15"
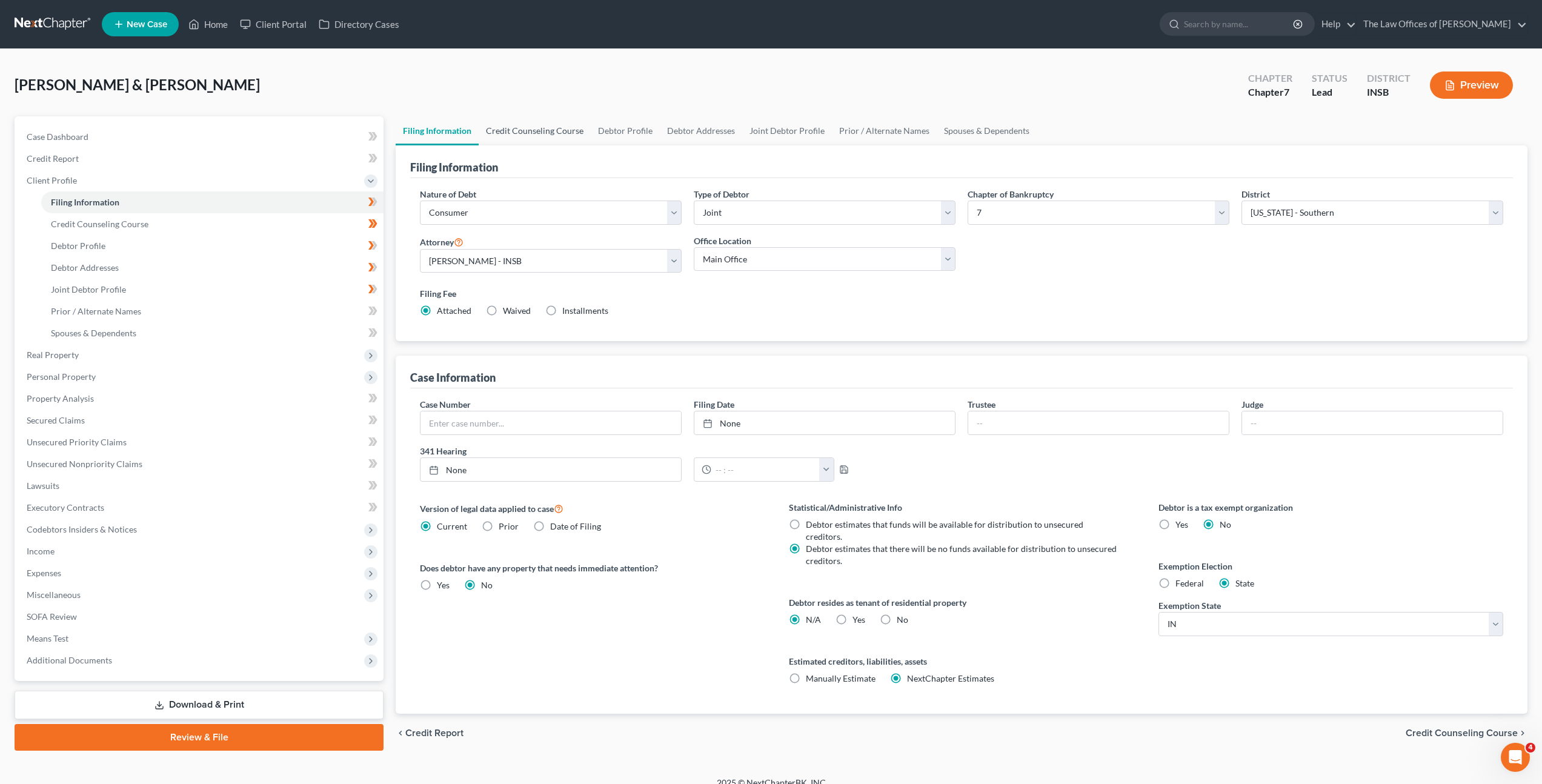
click at [550, 134] on link "Credit Counseling Course" at bounding box center [534, 131] width 112 height 29
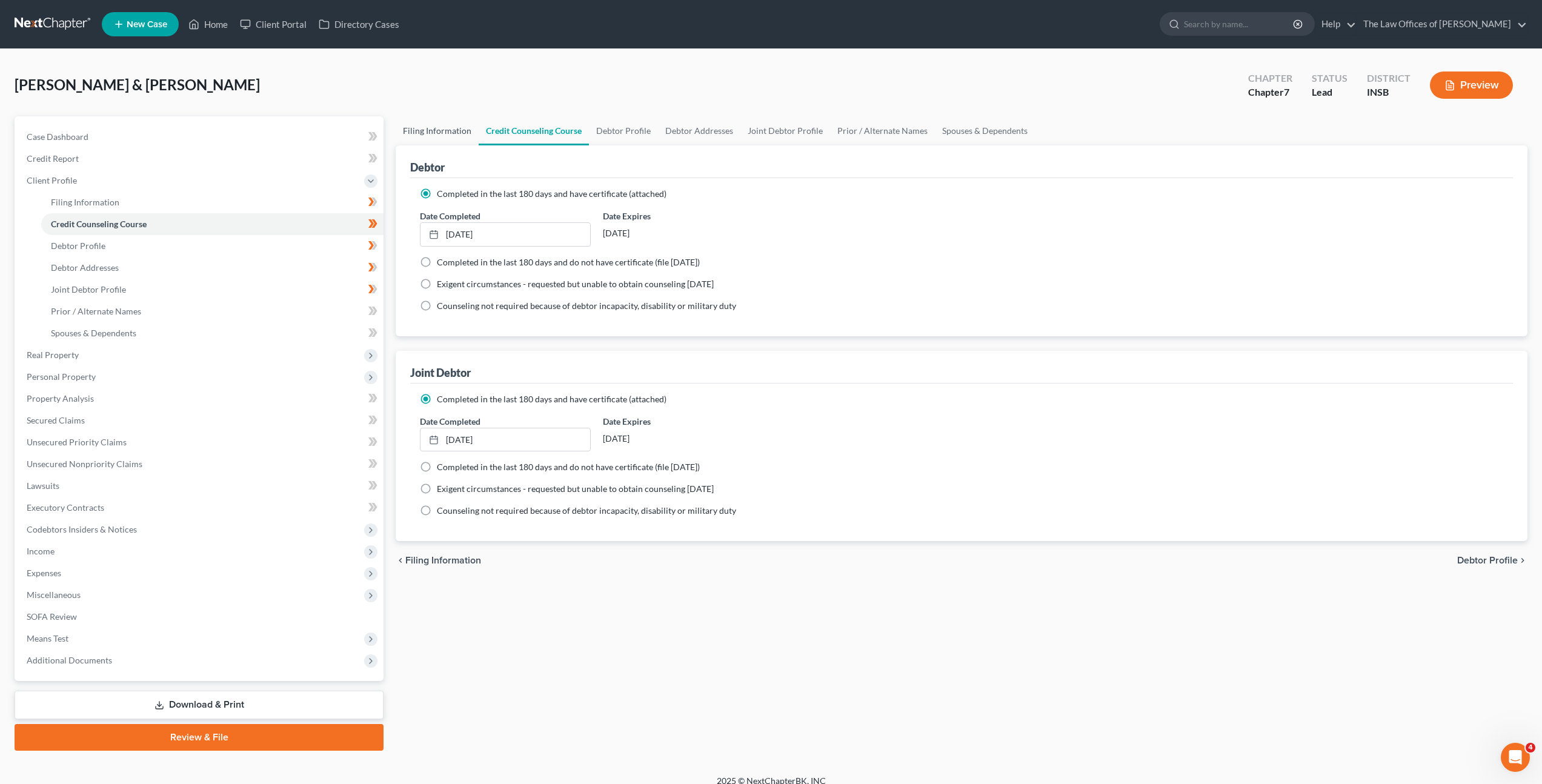
click at [455, 130] on link "Filing Information" at bounding box center [437, 131] width 83 height 29
select select "1"
select select "0"
select select "28"
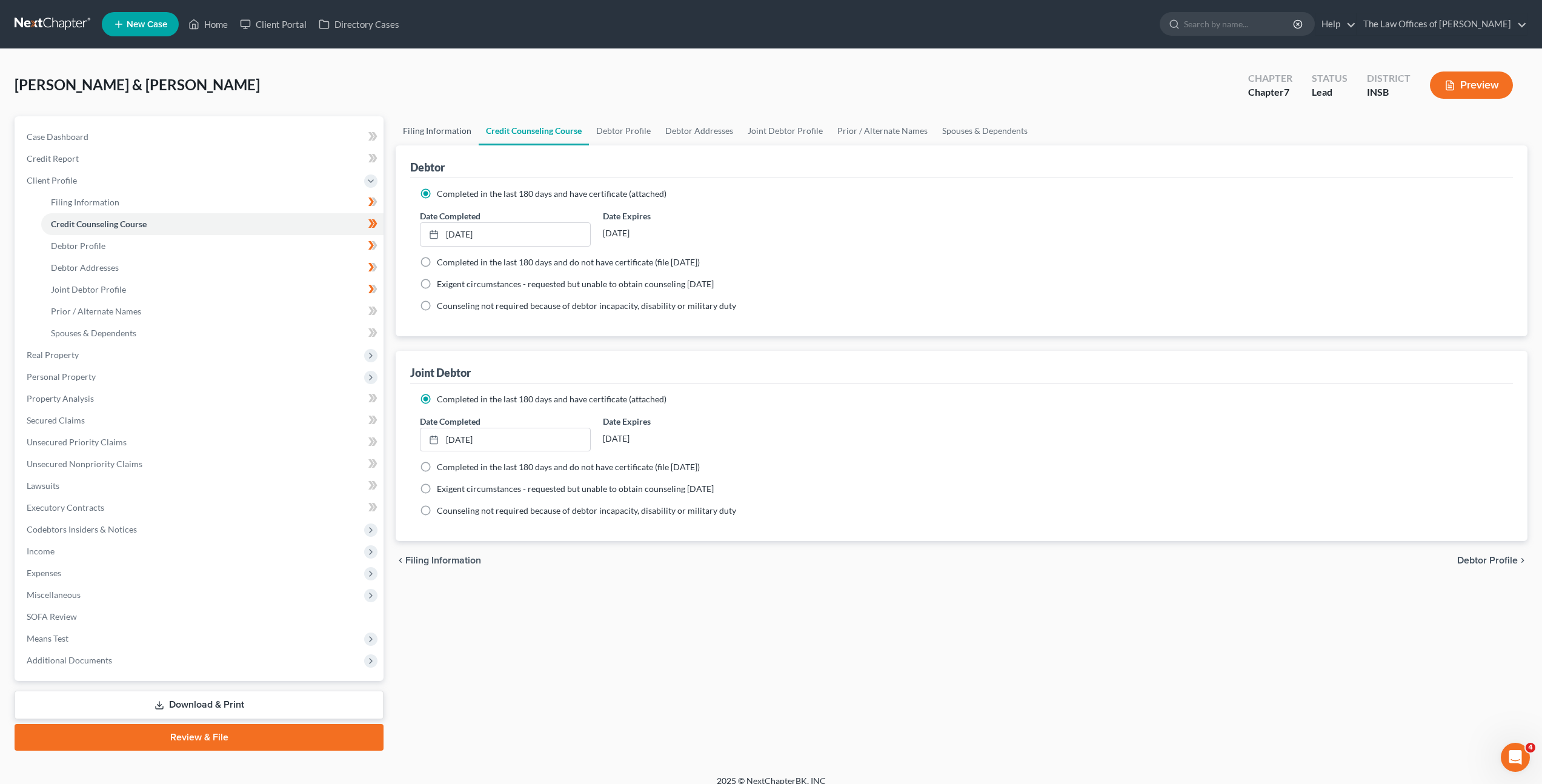
select select "0"
select select "15"
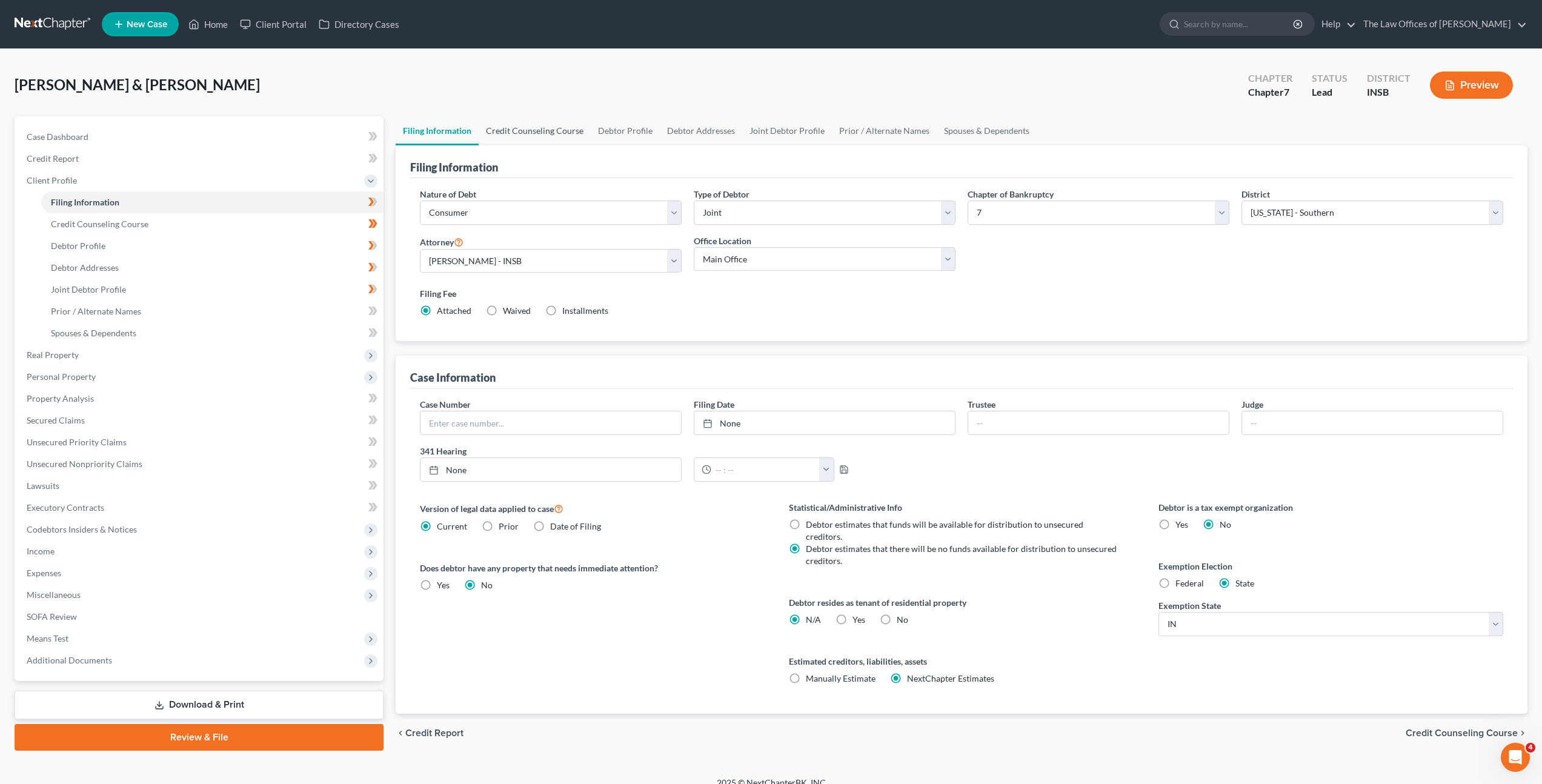
click at [551, 134] on link "Credit Counseling Course" at bounding box center [534, 131] width 112 height 29
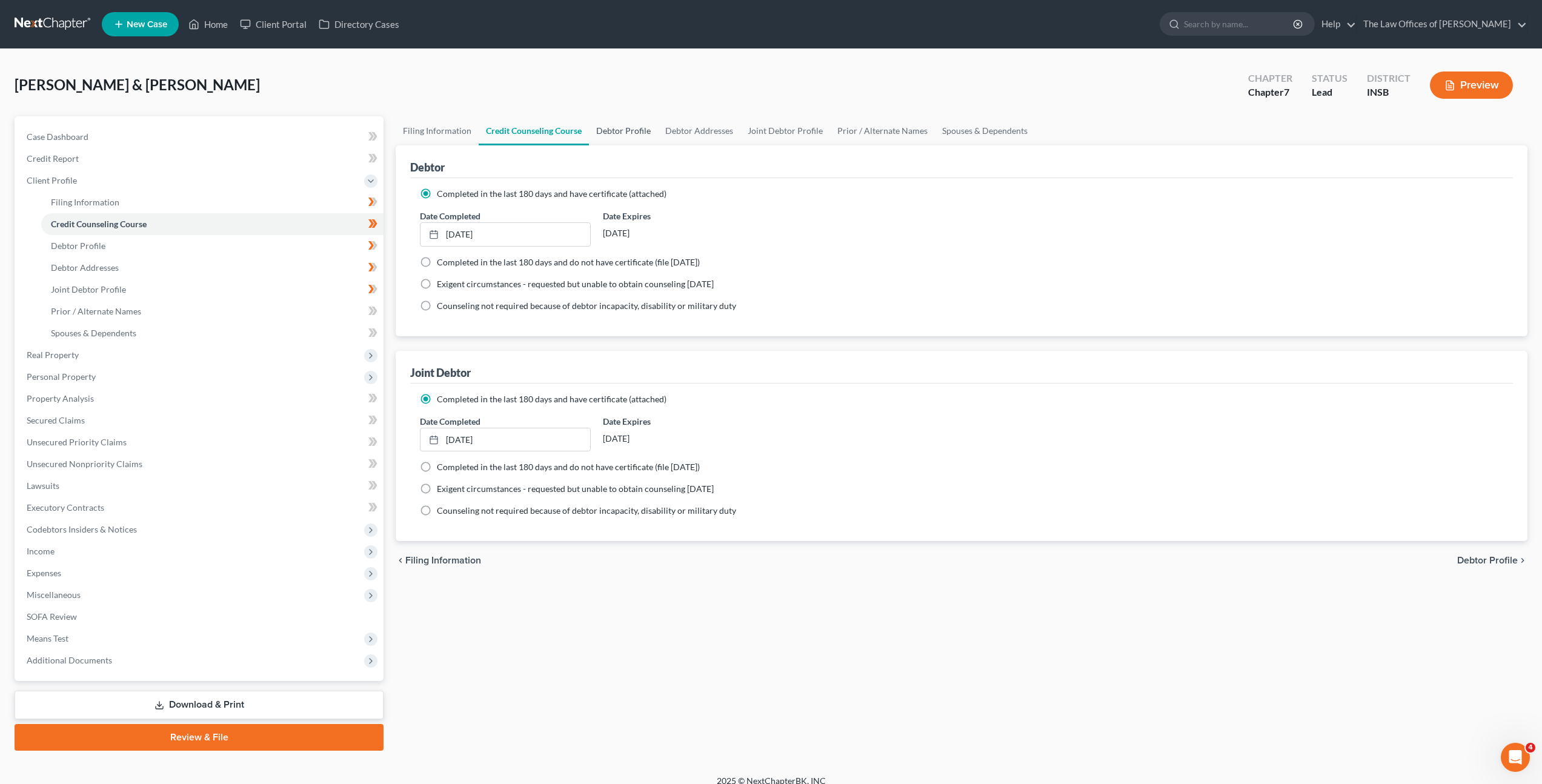
click at [641, 128] on link "Debtor Profile" at bounding box center [623, 131] width 69 height 29
select select "1"
select select "0"
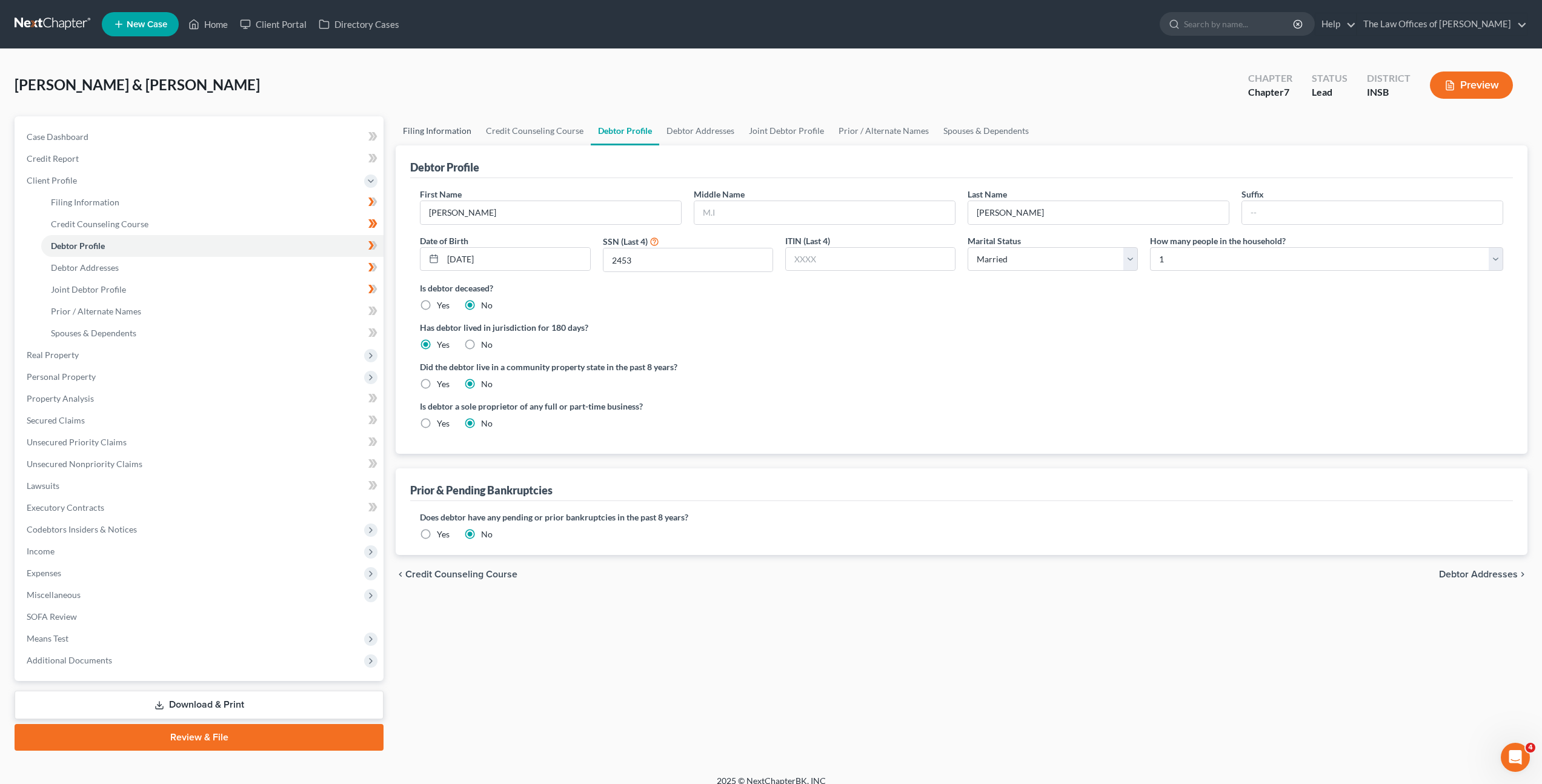
click at [453, 132] on link "Filing Information" at bounding box center [437, 131] width 83 height 29
select select "1"
select select "0"
select select "28"
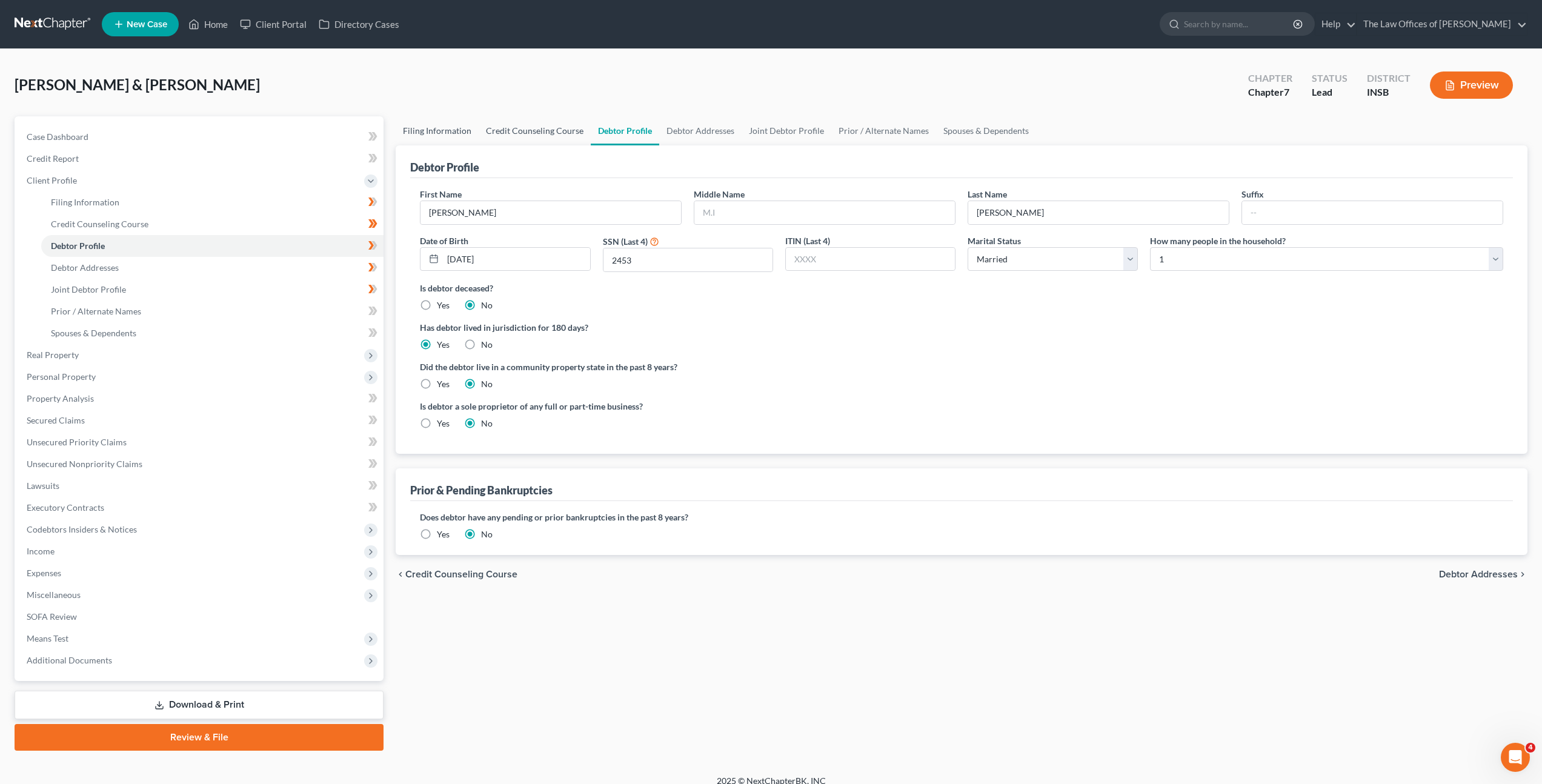
select select "0"
select select "15"
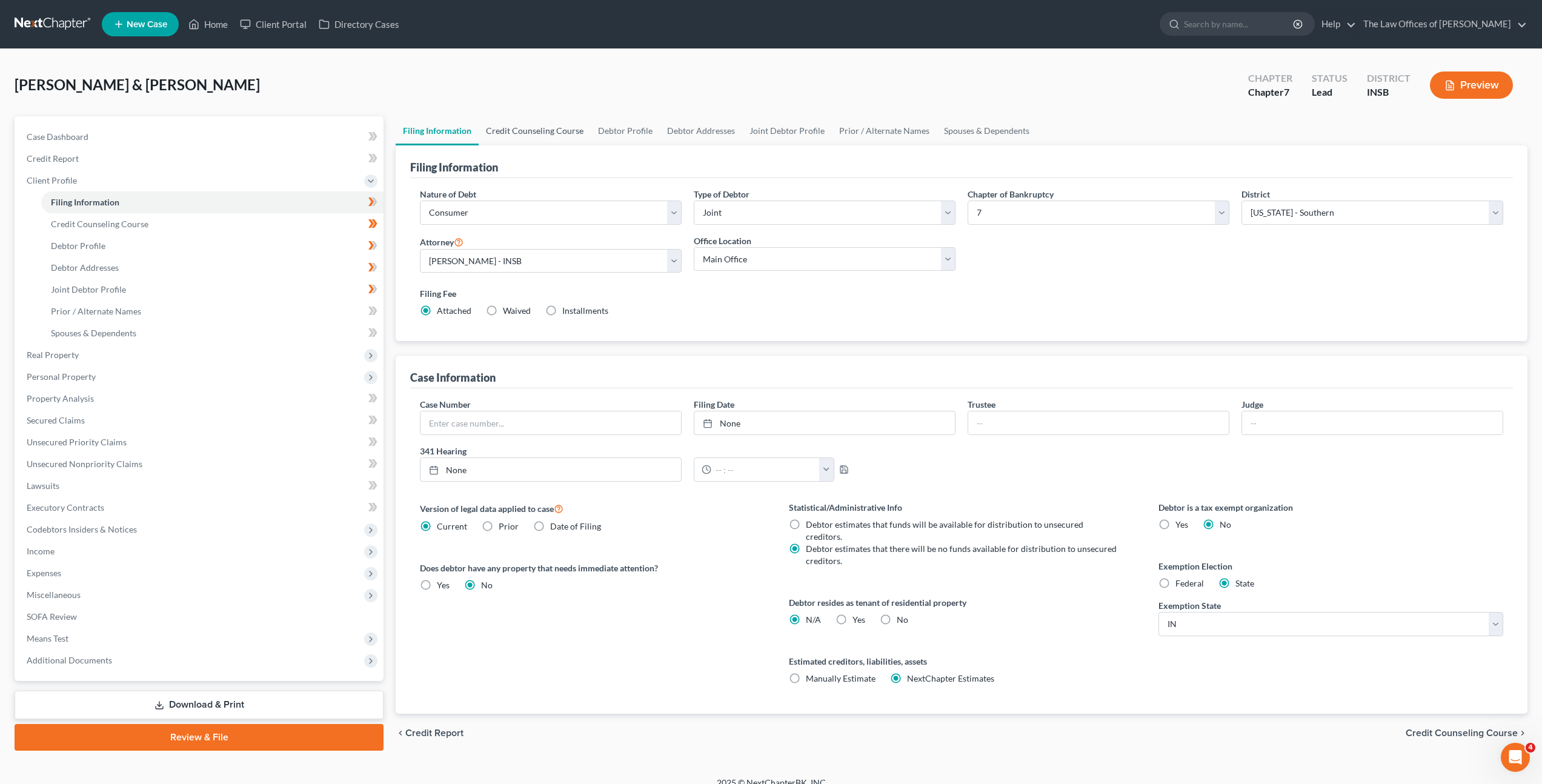
click at [523, 121] on link "Credit Counseling Course" at bounding box center [534, 131] width 112 height 29
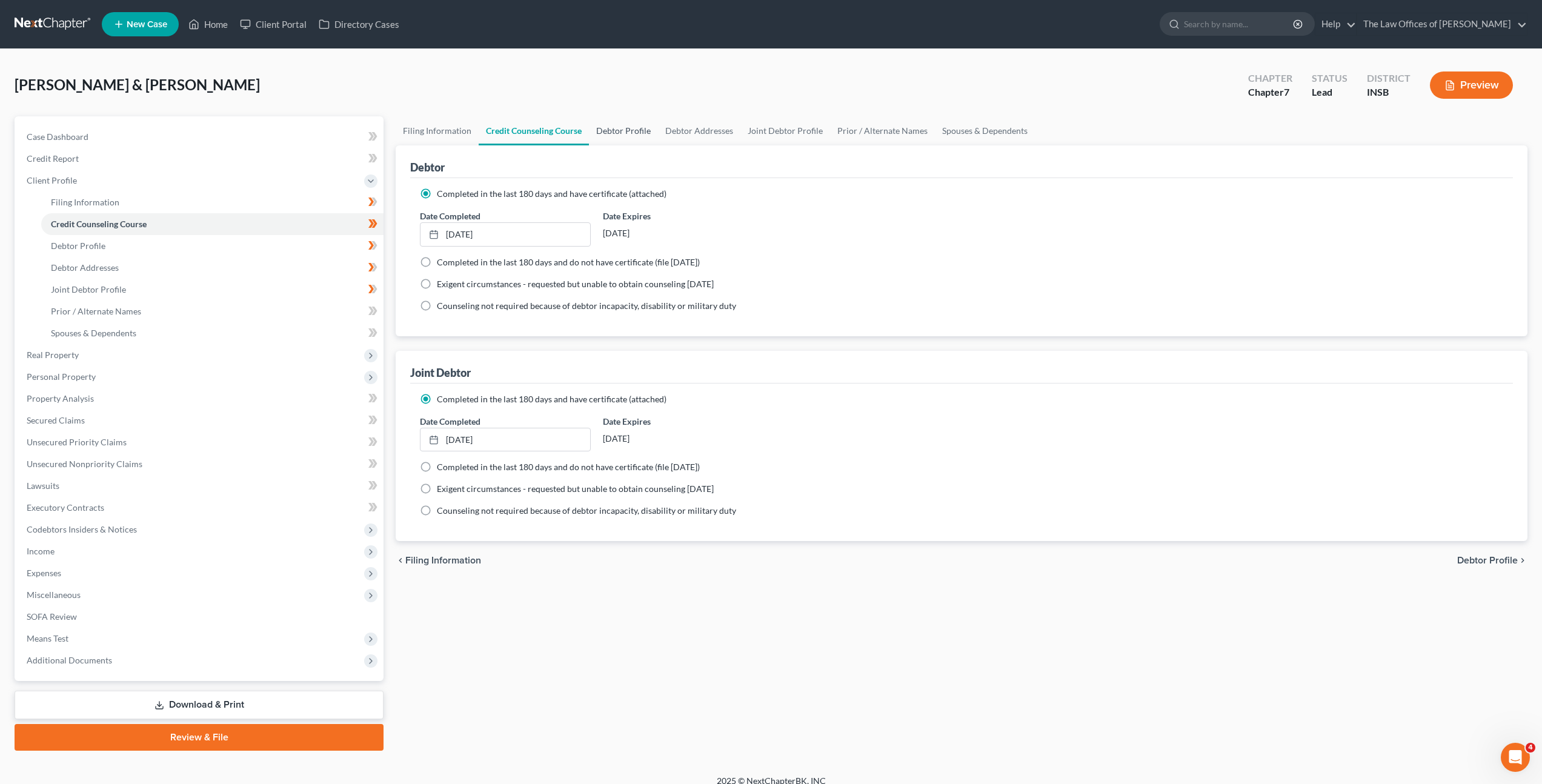
click at [603, 139] on link "Debtor Profile" at bounding box center [623, 131] width 69 height 29
select select "1"
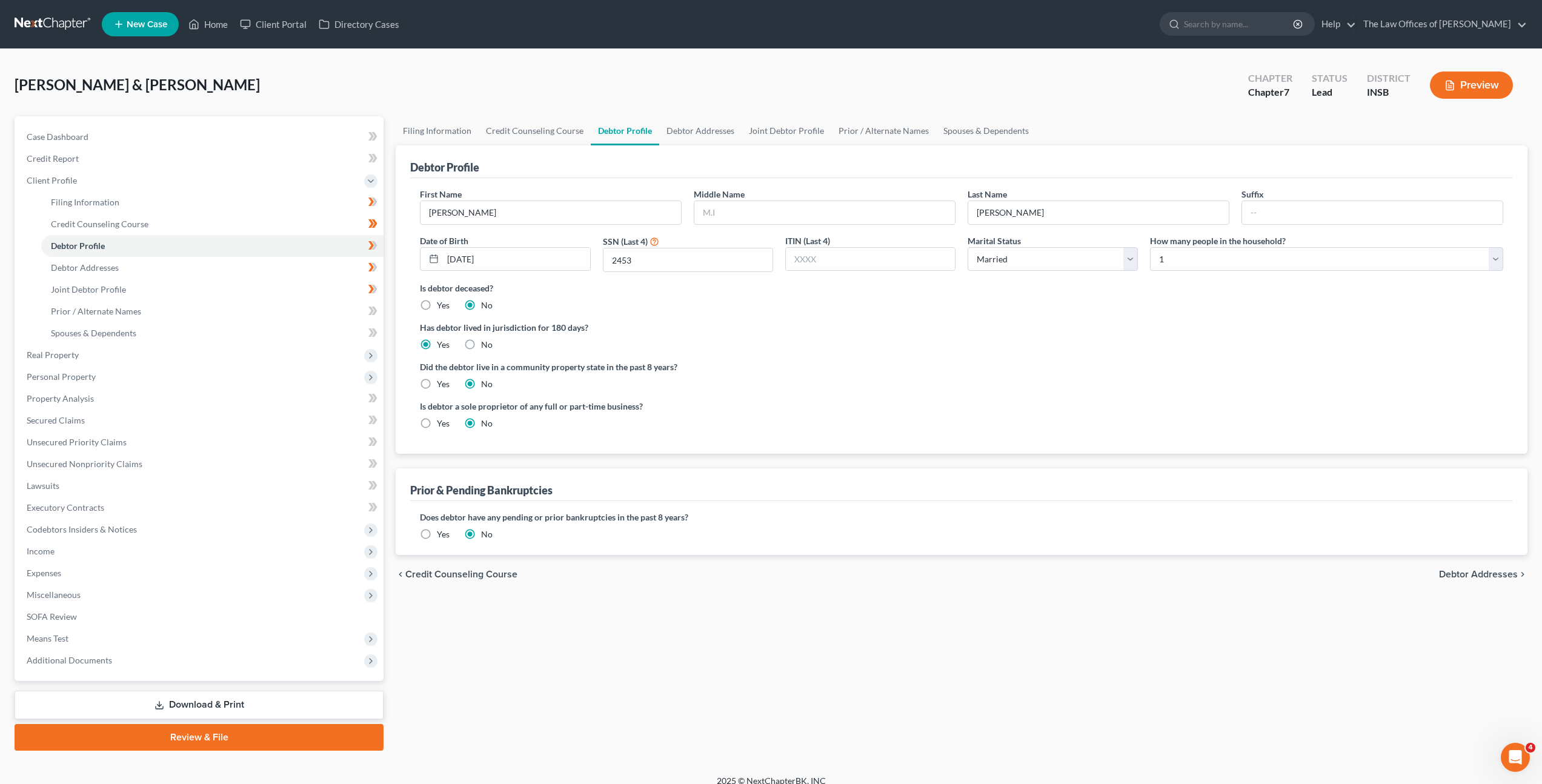
click at [941, 352] on ng-include "First Name David Middle Name Last Name Vidal Suffix Date of Birth 10/04/1965 SS…" at bounding box center [962, 314] width 1083 height 252
click at [1178, 268] on select "Select 1 2 3 4 5 6 7 8 9 10 11 12 13 14 15 16 17 18 19 20" at bounding box center [1327, 259] width 353 height 25
select select "1"
click at [1150, 247] on select "Select 1 2 3 4 5 6 7 8 9 10 11 12 13 14 15 16 17 18 19 20" at bounding box center [1327, 259] width 353 height 25
click at [1101, 301] on div "Is debtor deceased? Yes No" at bounding box center [962, 297] width 1083 height 29
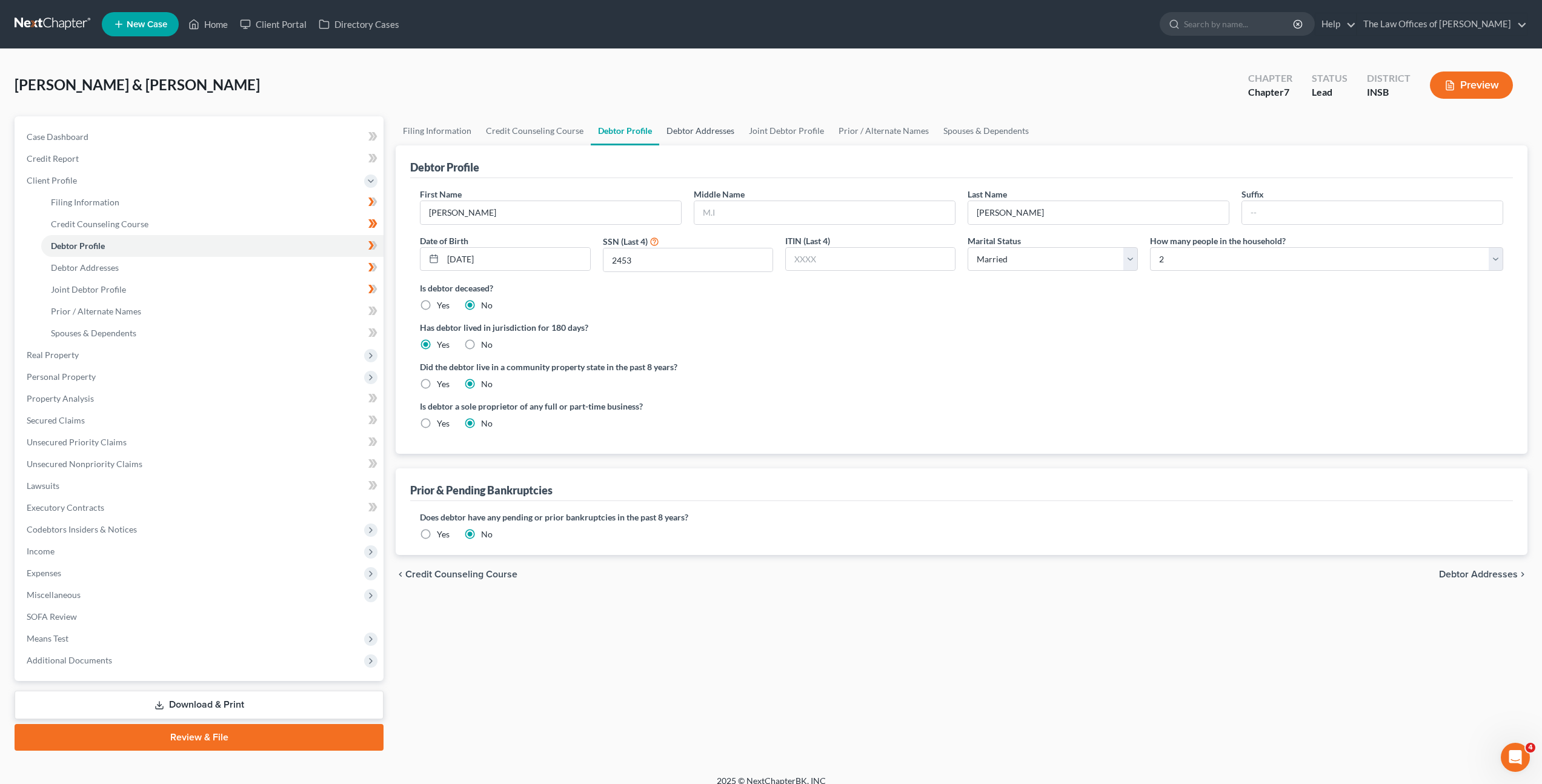
click at [675, 141] on link "Debtor Addresses" at bounding box center [700, 131] width 83 height 29
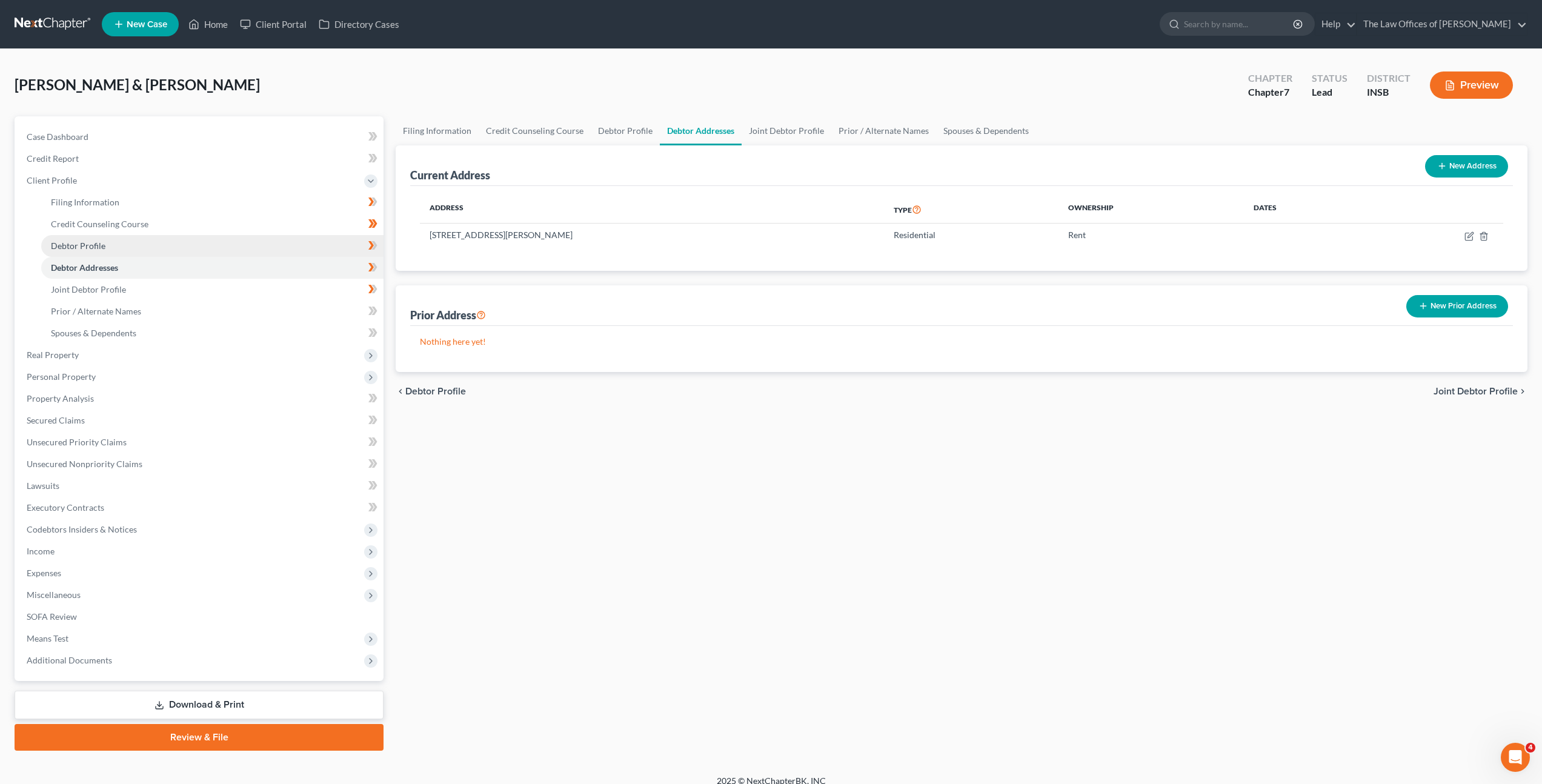
click at [318, 254] on link "Debtor Profile" at bounding box center [212, 246] width 343 height 22
select select "1"
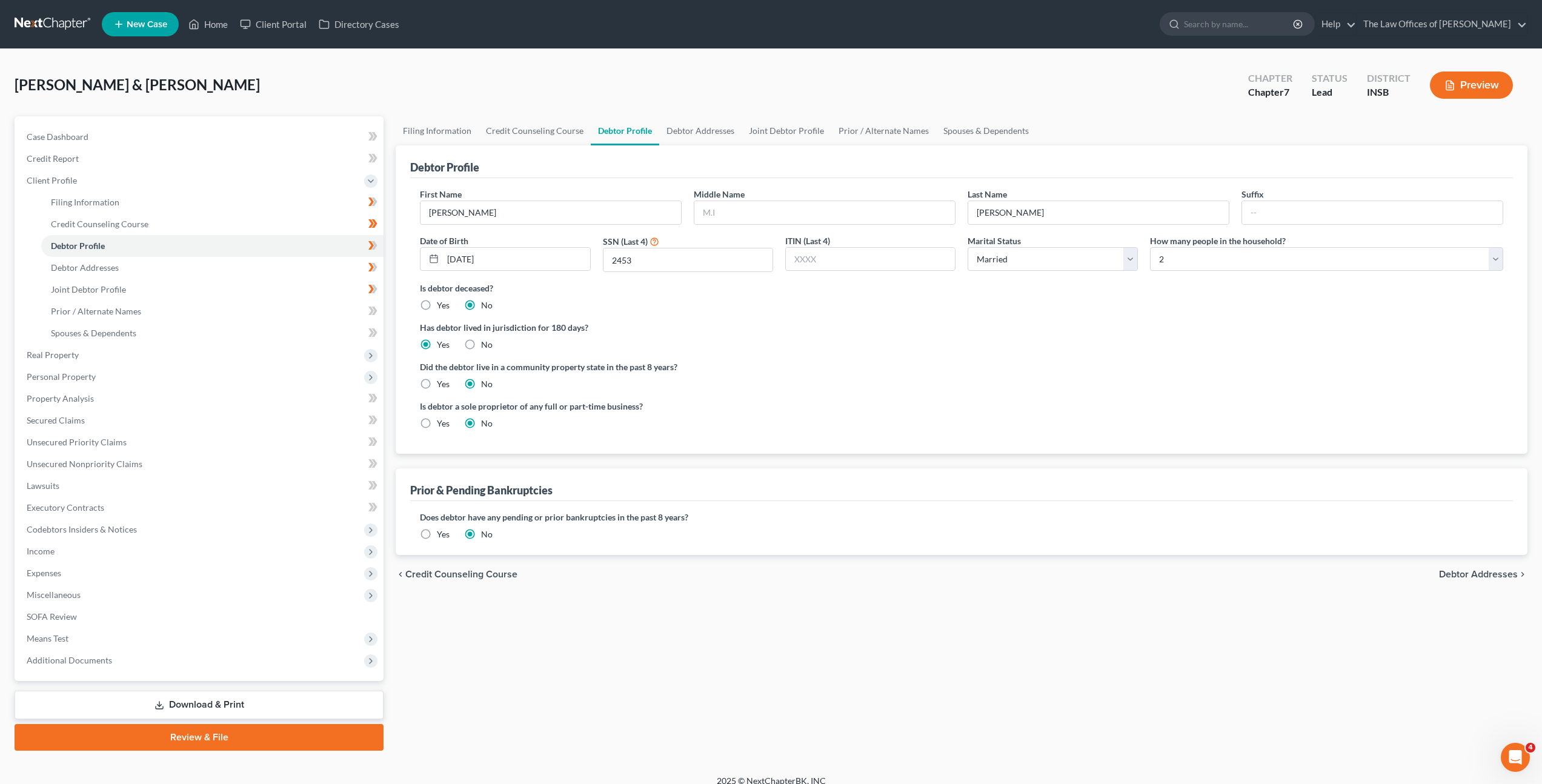
drag, startPoint x: 940, startPoint y: 329, endPoint x: 930, endPoint y: 338, distance: 13.5
click at [940, 329] on label "Has debtor lived in jurisdiction for 180 days?" at bounding box center [962, 328] width 1083 height 13
click at [375, 247] on icon at bounding box center [374, 245] width 6 height 8
click at [337, 270] on link "Debtor Addresses" at bounding box center [212, 267] width 343 height 22
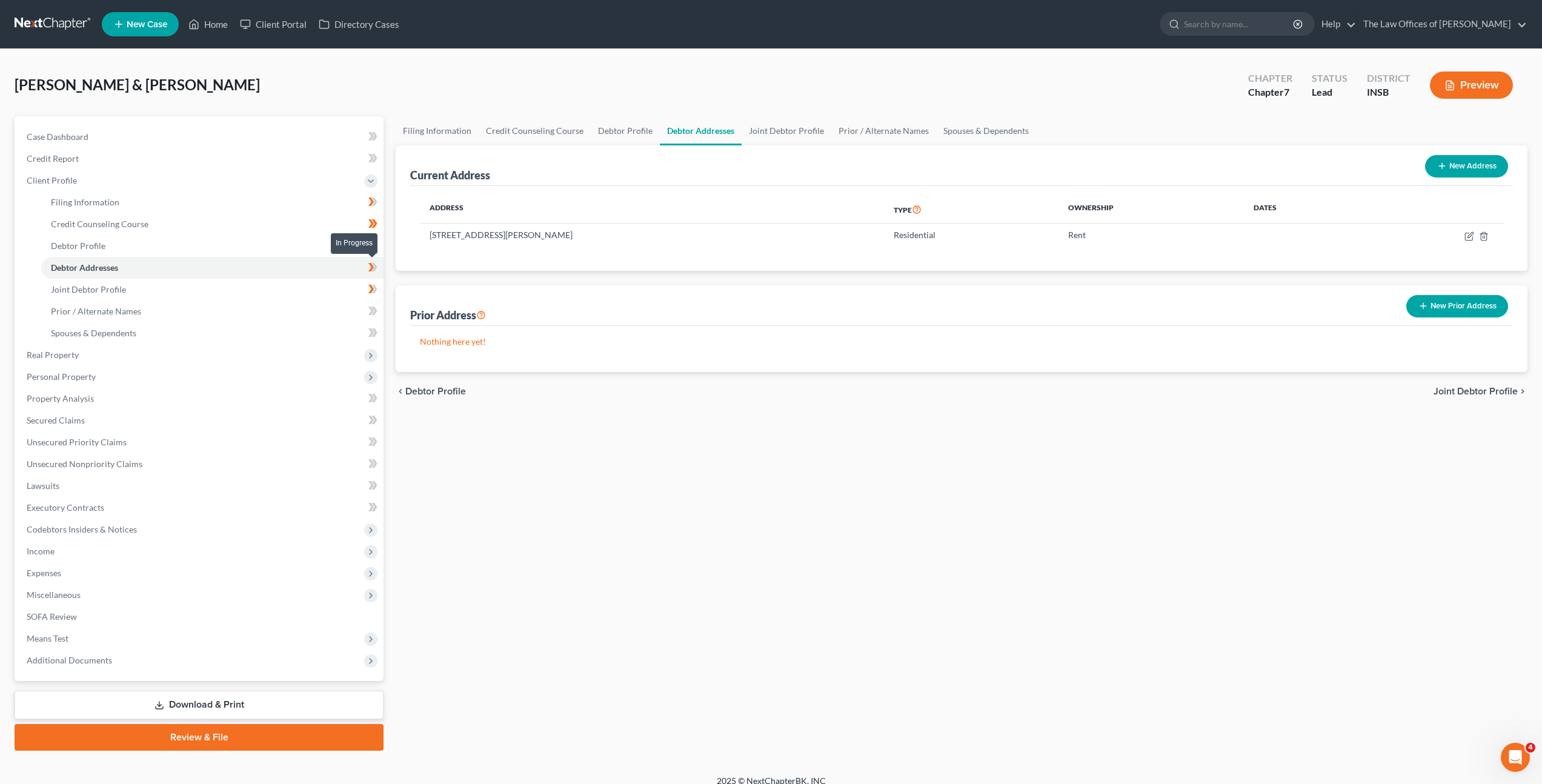
click at [374, 265] on icon at bounding box center [374, 267] width 6 height 8
drag, startPoint x: 333, startPoint y: 282, endPoint x: 343, endPoint y: 274, distance: 12.8
click at [334, 282] on link "Joint Debtor Profile" at bounding box center [212, 289] width 343 height 22
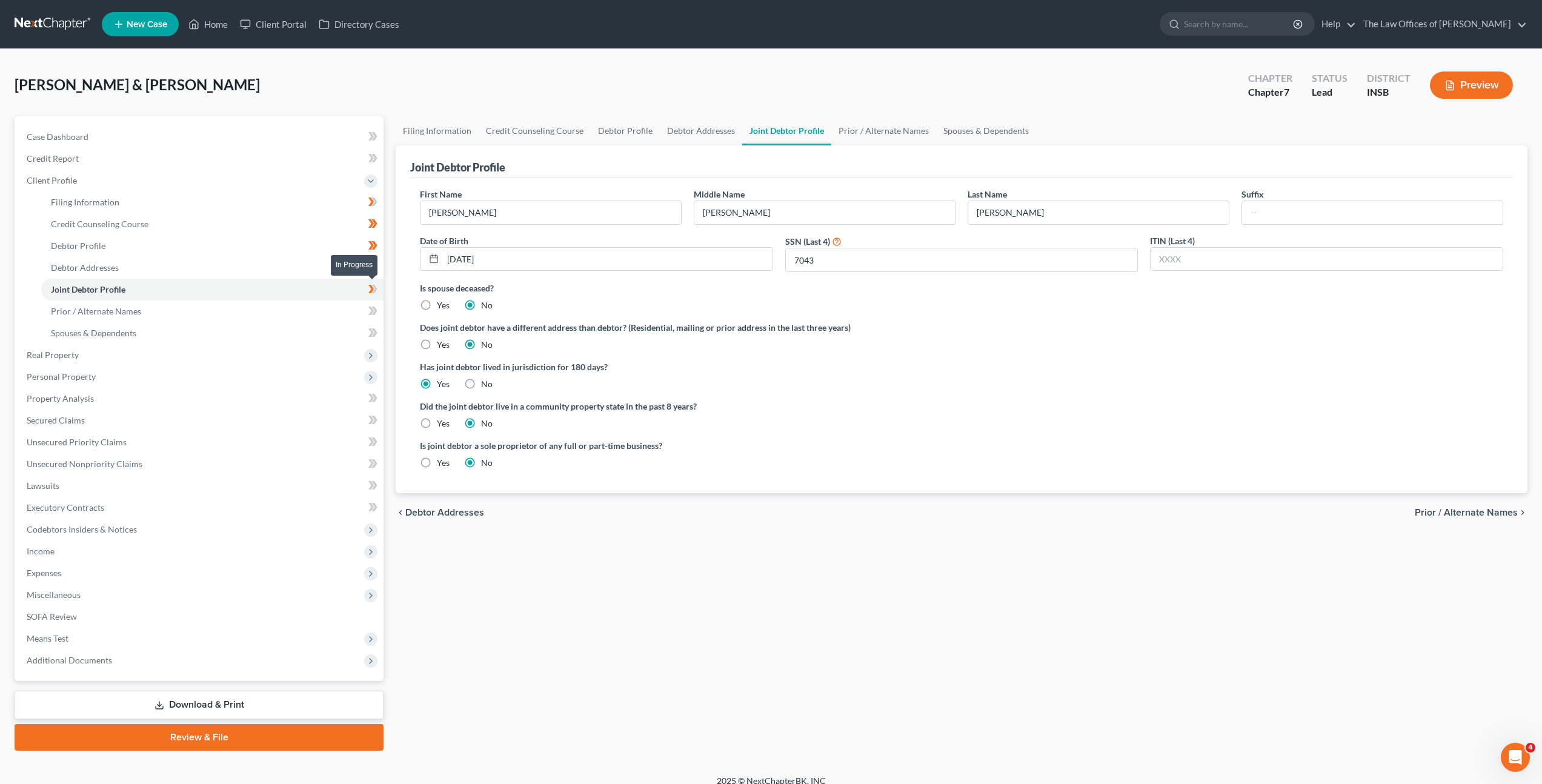
click at [375, 287] on icon at bounding box center [374, 289] width 6 height 8
click at [300, 310] on link "Prior / Alternate Names" at bounding box center [212, 311] width 343 height 22
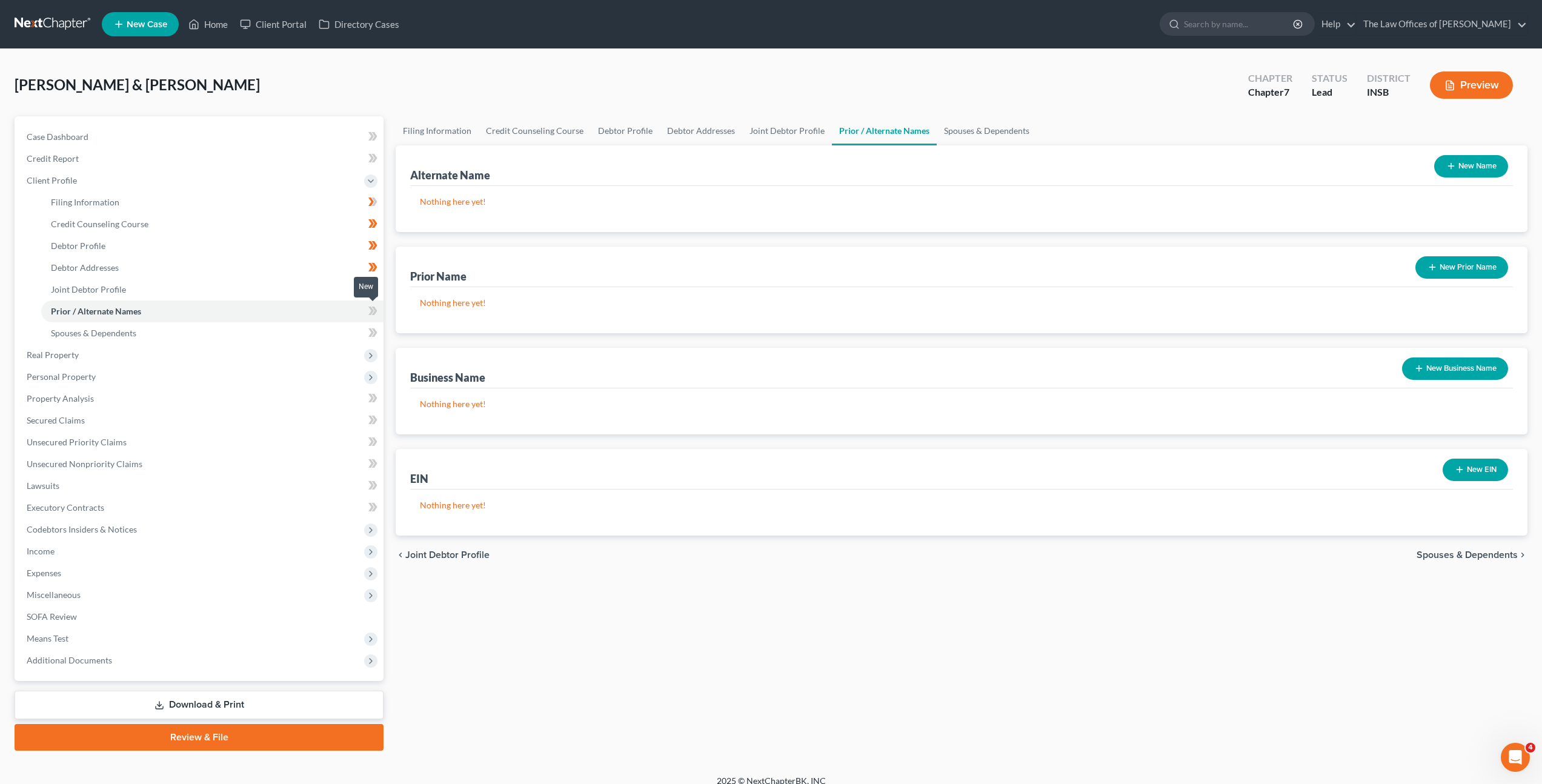
click at [370, 312] on icon at bounding box center [371, 311] width 6 height 8
click at [297, 341] on link "Spouses & Dependents" at bounding box center [212, 333] width 343 height 22
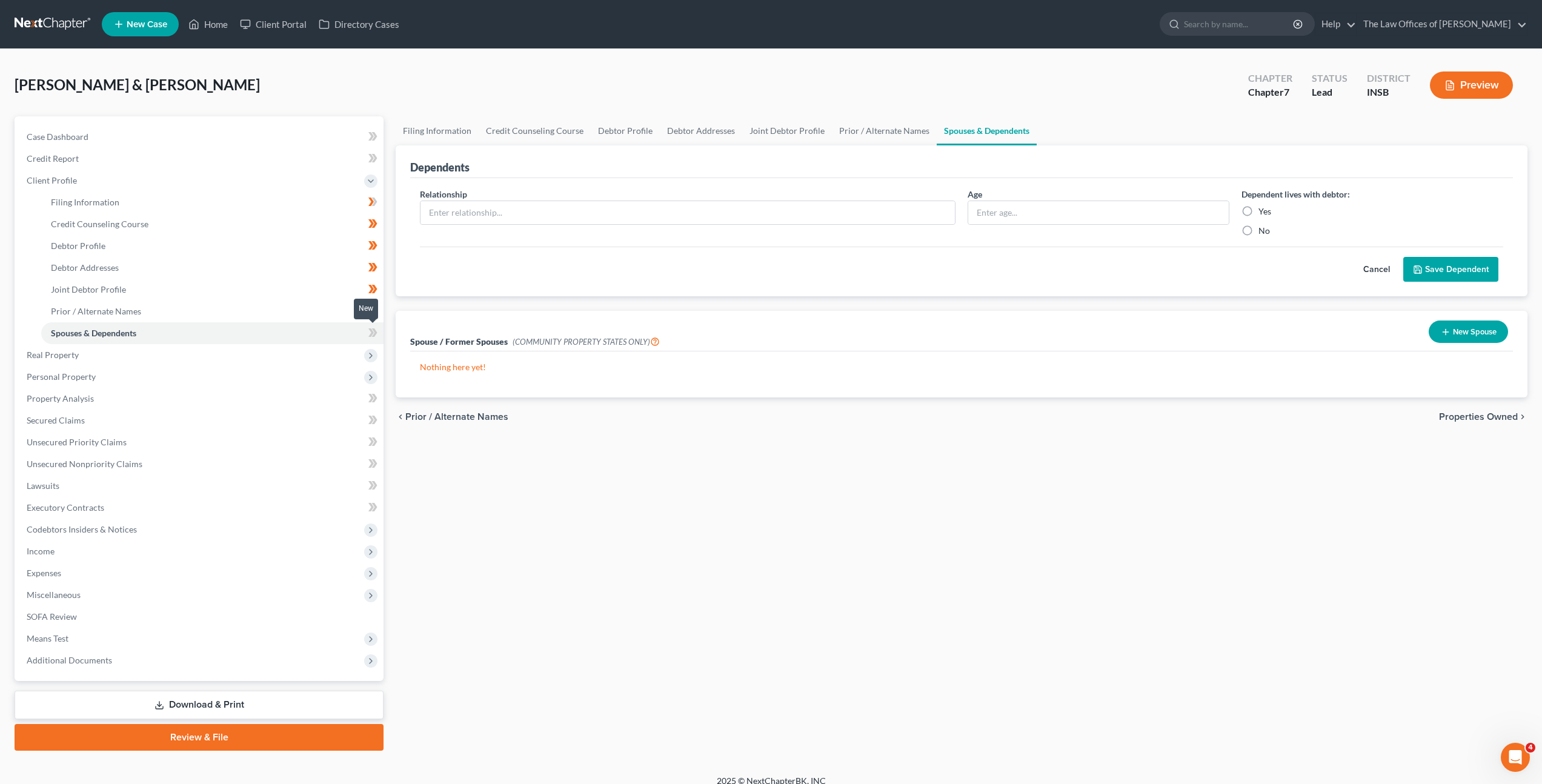
click at [375, 337] on icon at bounding box center [373, 333] width 9 height 16
click at [733, 471] on div "Filing Information Credit Counseling Course Debtor Profile Debtor Addresses Joi…" at bounding box center [962, 433] width 1144 height 634
click at [324, 213] on link "Credit Counseling Course" at bounding box center [212, 224] width 343 height 22
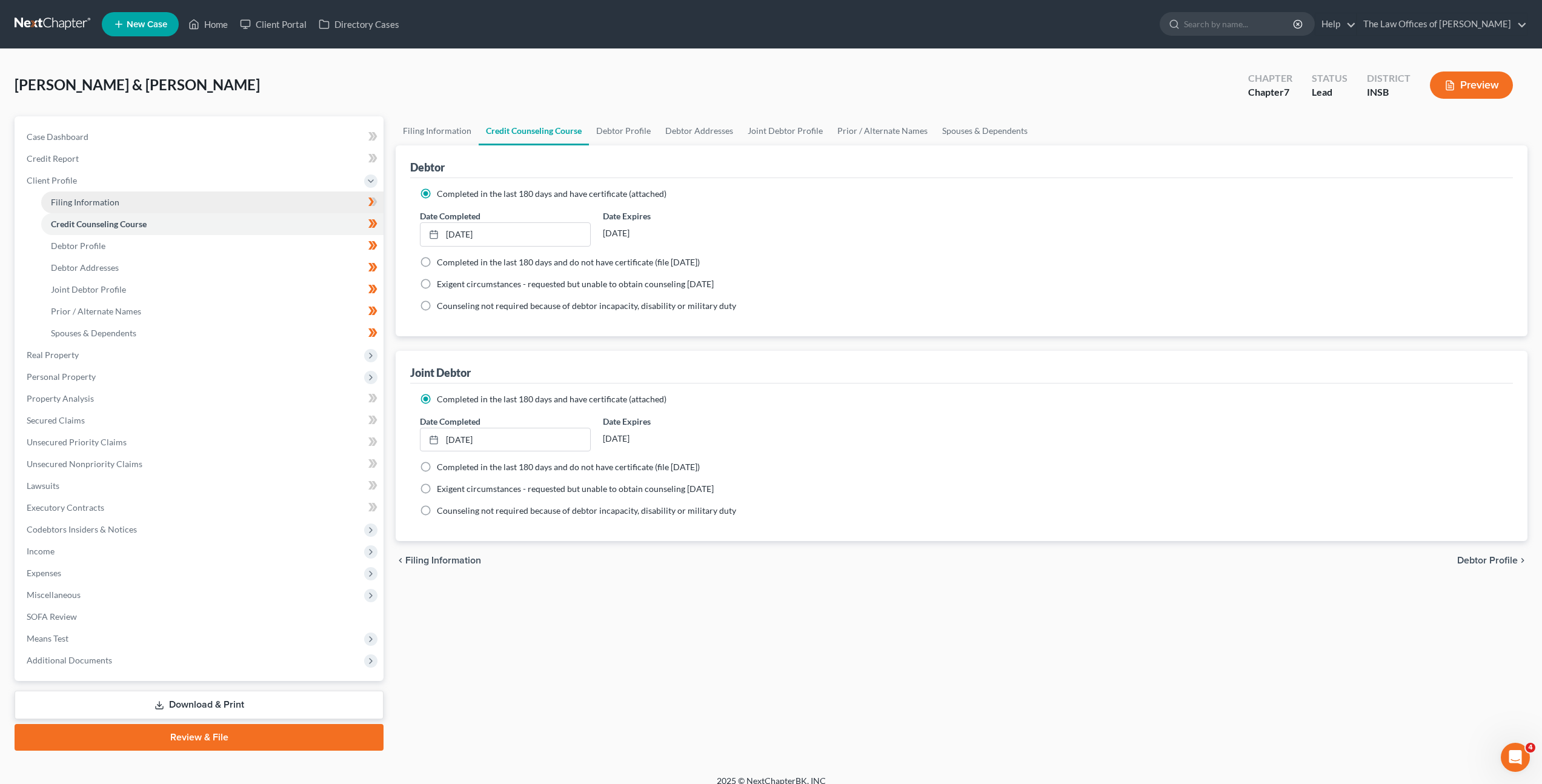
click at [325, 207] on link "Filing Information" at bounding box center [212, 202] width 343 height 22
select select "1"
select select "0"
select select "28"
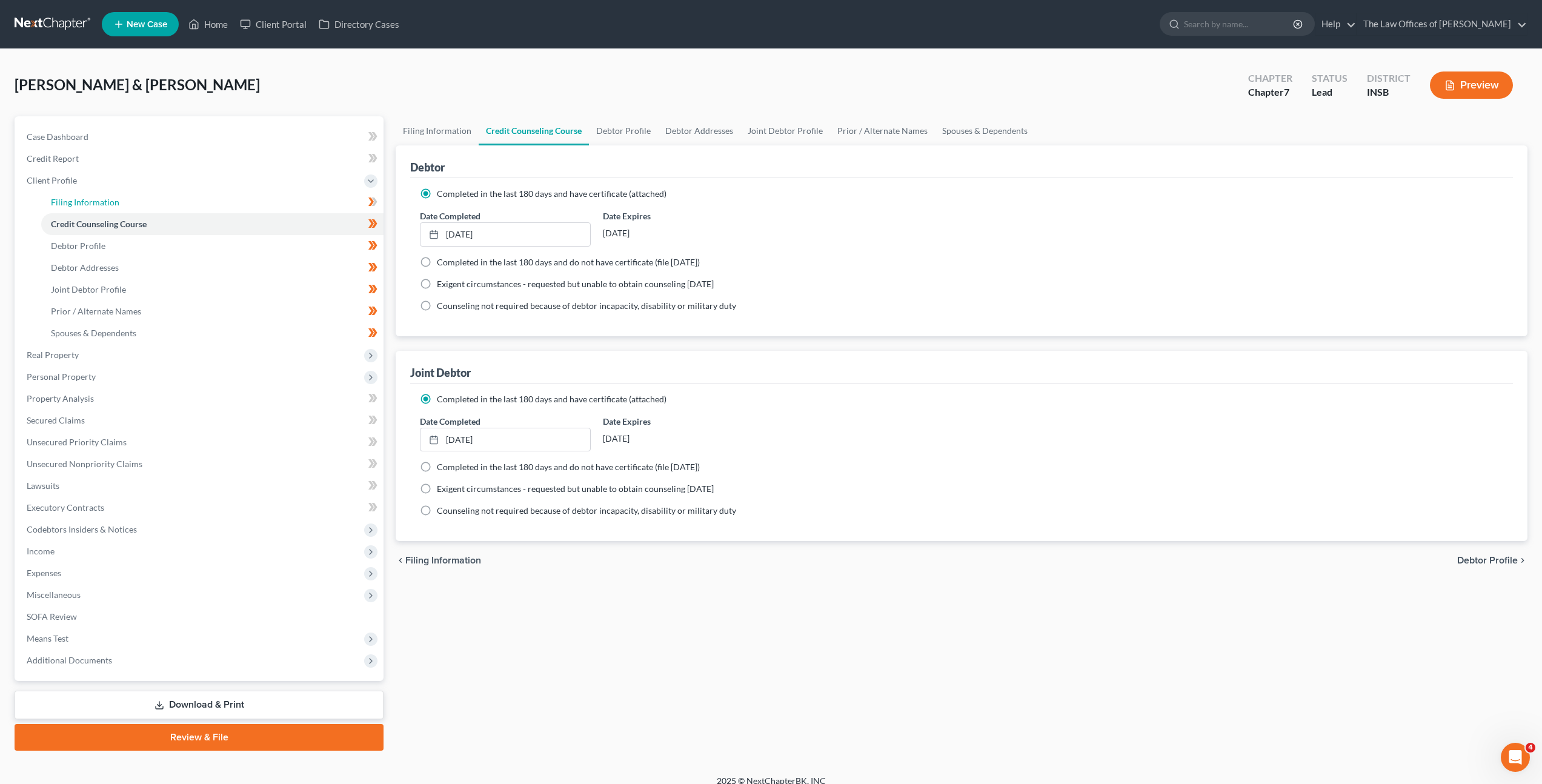
select select "0"
select select "15"
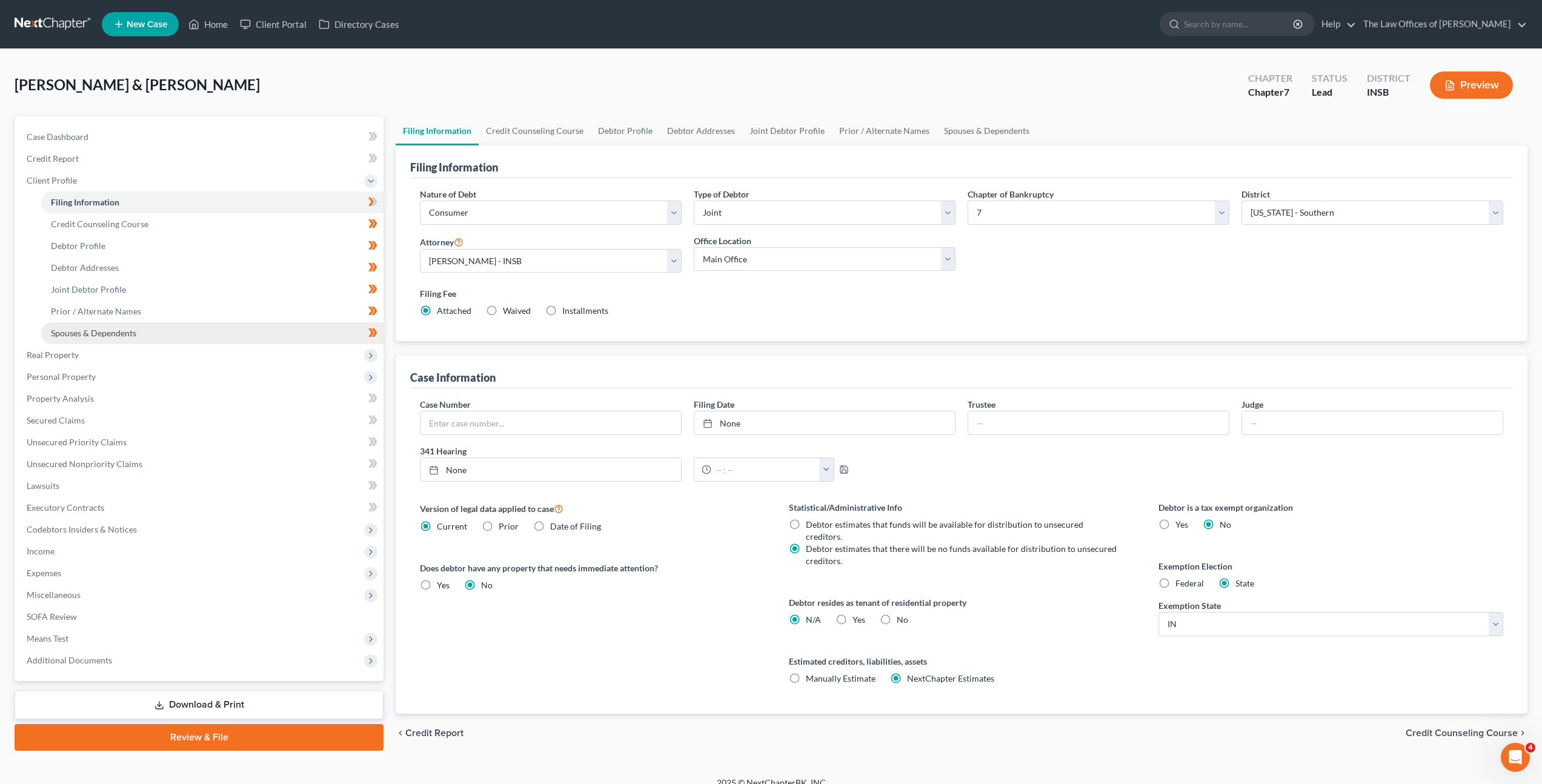
drag, startPoint x: 276, startPoint y: 331, endPoint x: 359, endPoint y: 342, distance: 83.7
click at [276, 331] on link "Spouses & Dependents" at bounding box center [212, 333] width 343 height 22
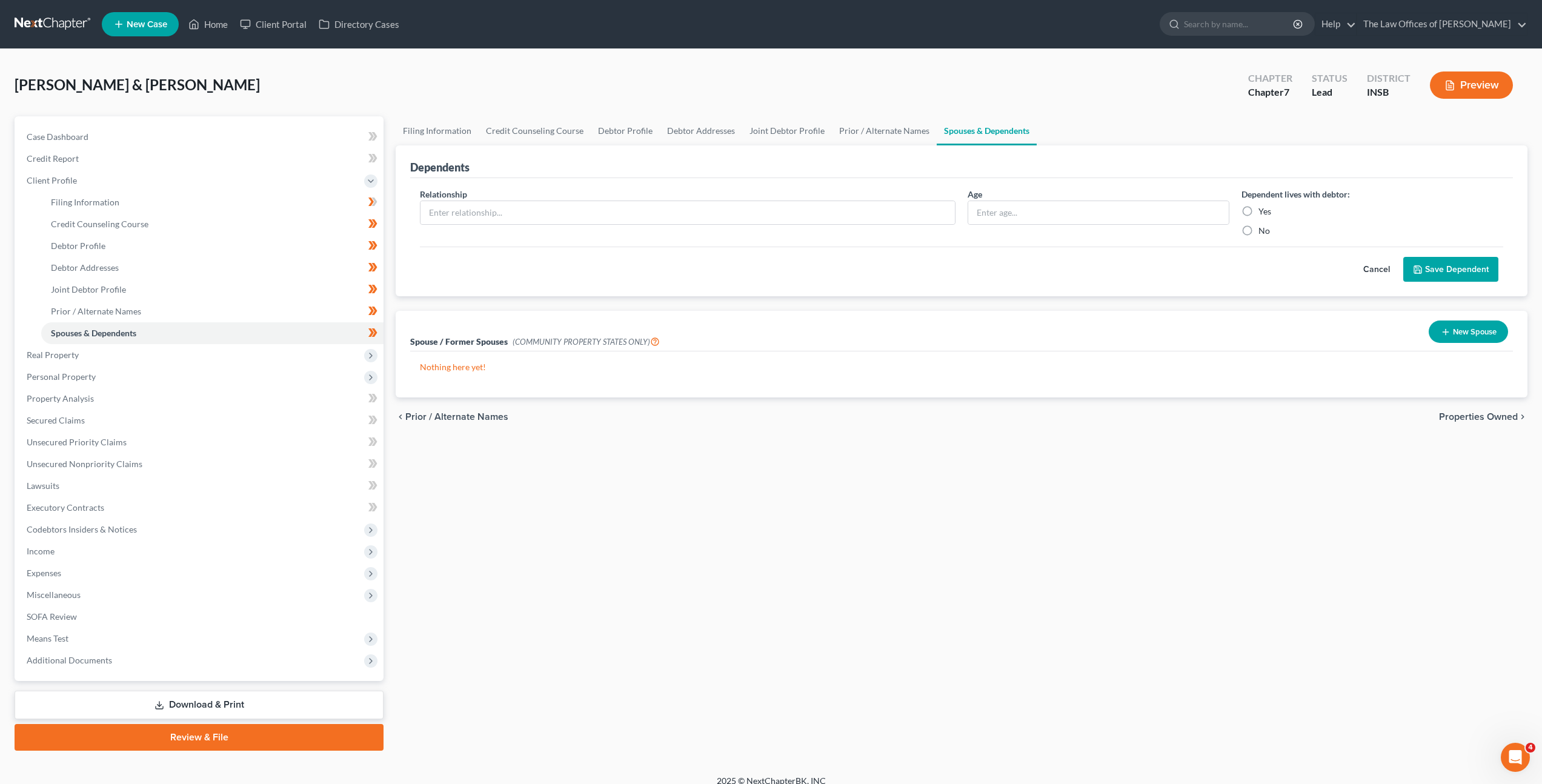
click at [738, 479] on div "Filing Information Credit Counseling Course Debtor Profile Debtor Addresses Joi…" at bounding box center [962, 433] width 1144 height 634
drag, startPoint x: 210, startPoint y: 206, endPoint x: 242, endPoint y: 213, distance: 32.8
click at [210, 206] on link "Filing Information" at bounding box center [212, 202] width 343 height 22
select select "1"
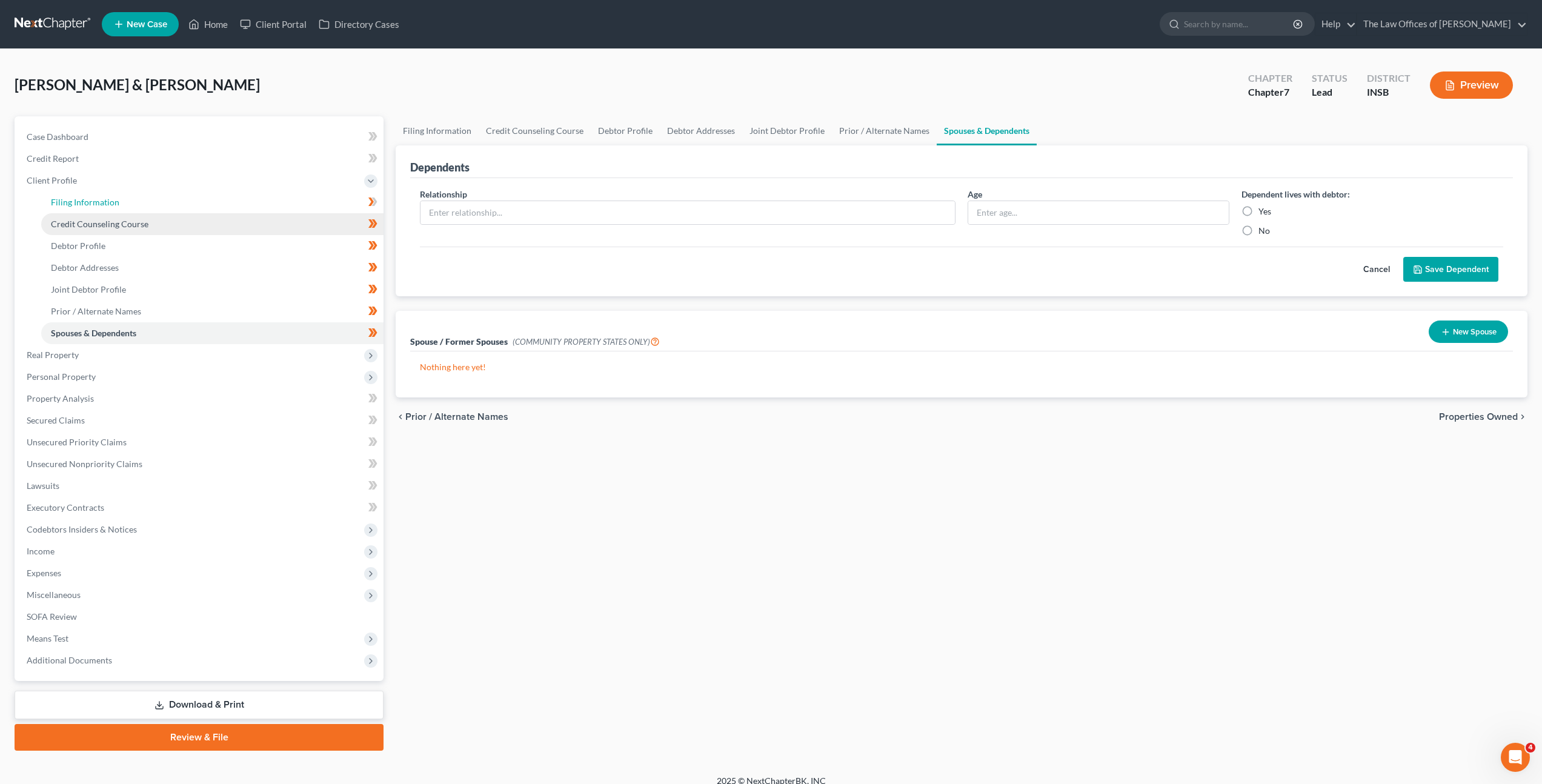
select select "0"
select select "28"
select select "0"
select select "15"
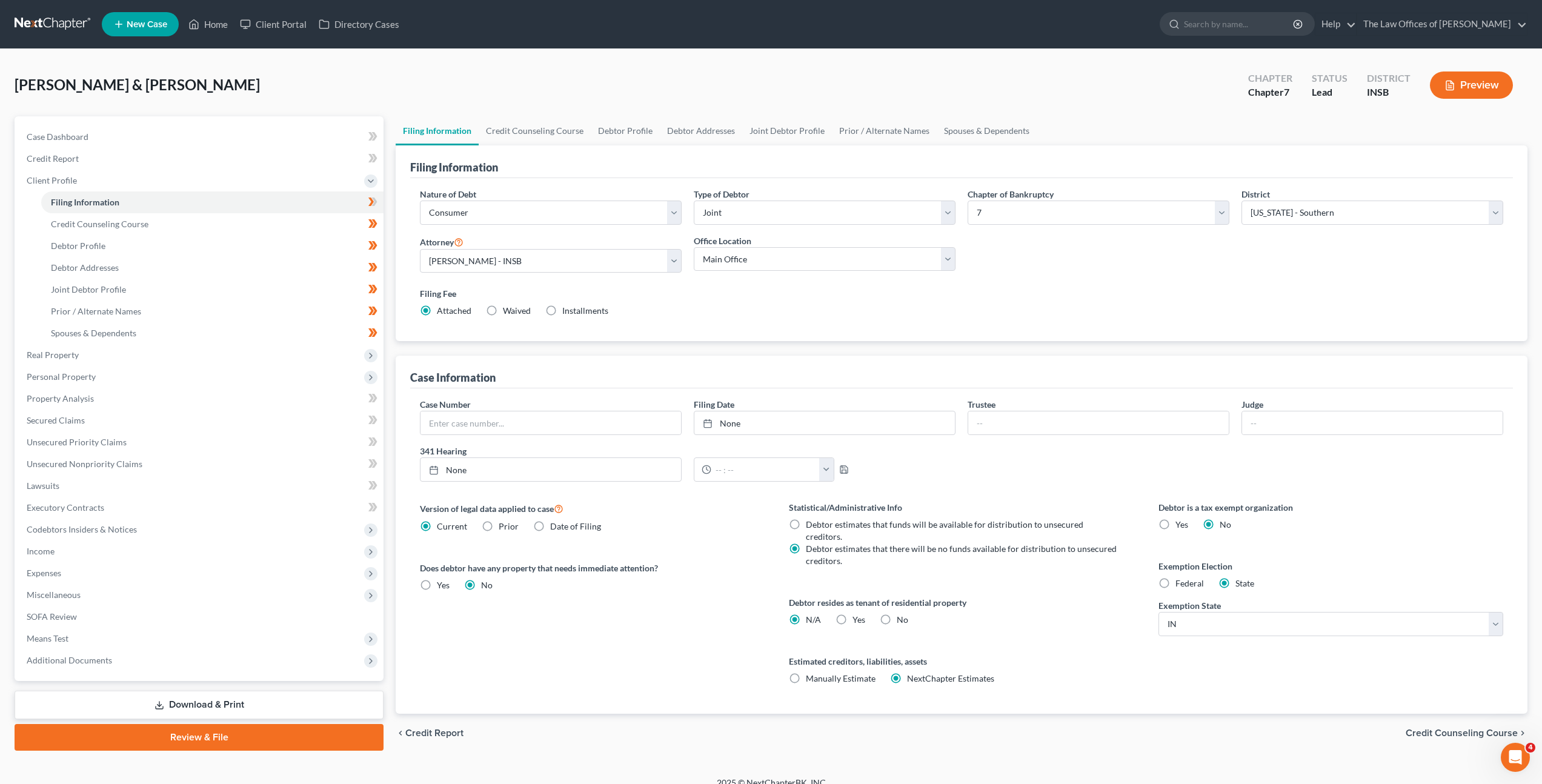
click at [738, 550] on div "Version of legal data applied to case Current Prior Date of Filing Legal data v…" at bounding box center [592, 607] width 369 height 213
click at [270, 162] on link "Credit Report" at bounding box center [200, 159] width 366 height 22
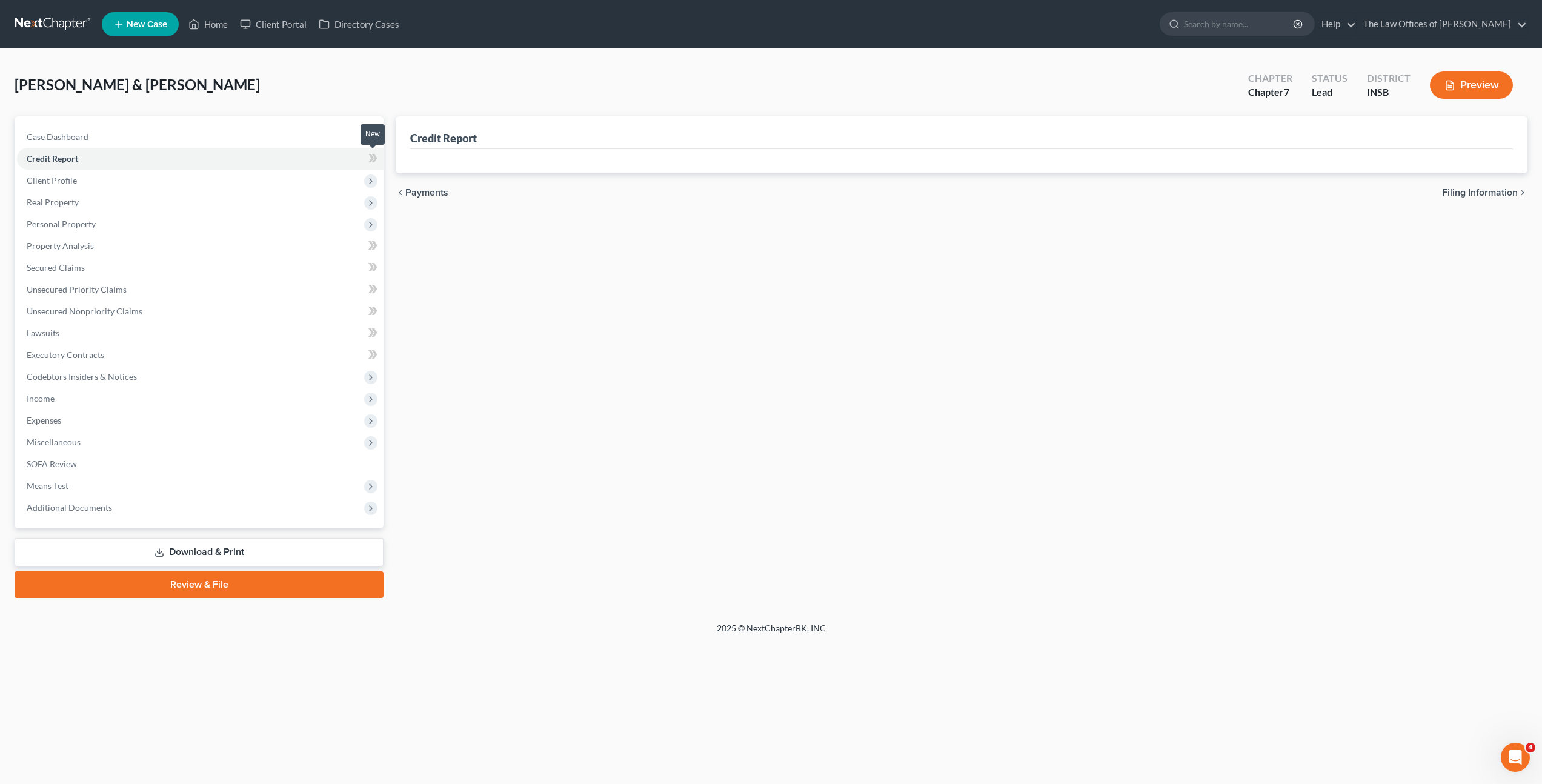
click at [379, 160] on span at bounding box center [373, 160] width 21 height 18
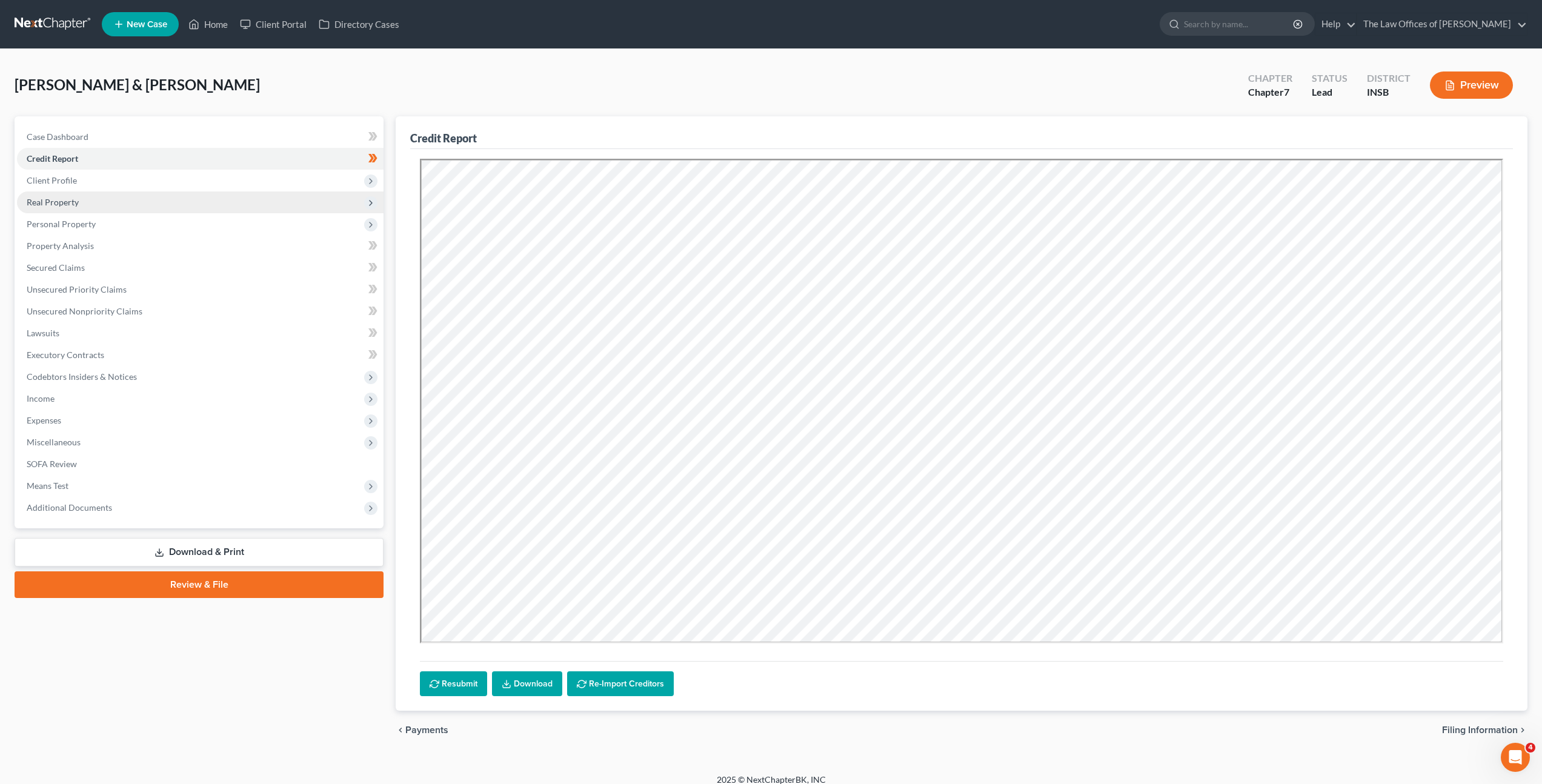
click at [325, 199] on span "Real Property" at bounding box center [200, 202] width 366 height 22
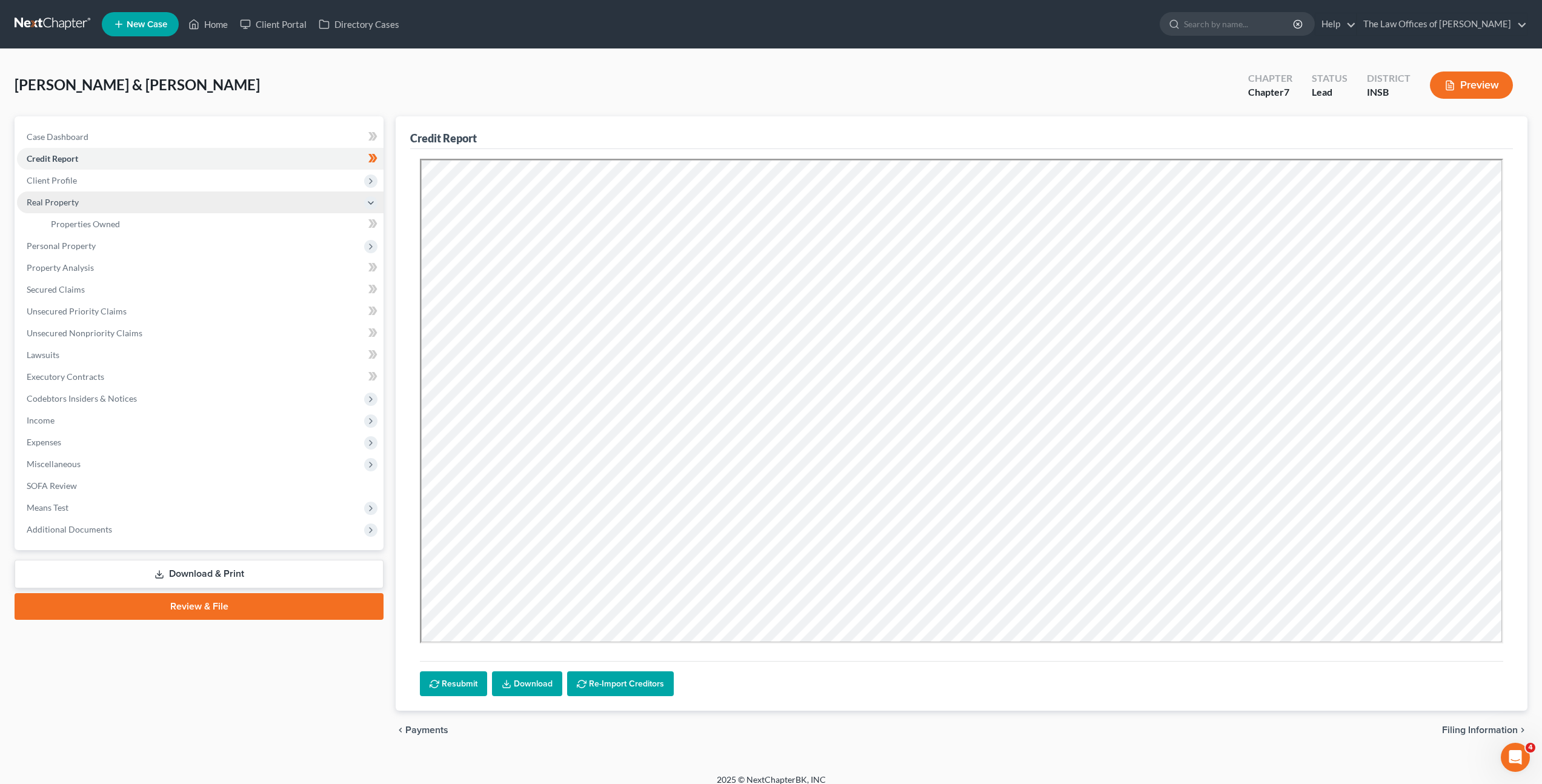
click at [285, 211] on span "Real Property" at bounding box center [200, 202] width 366 height 22
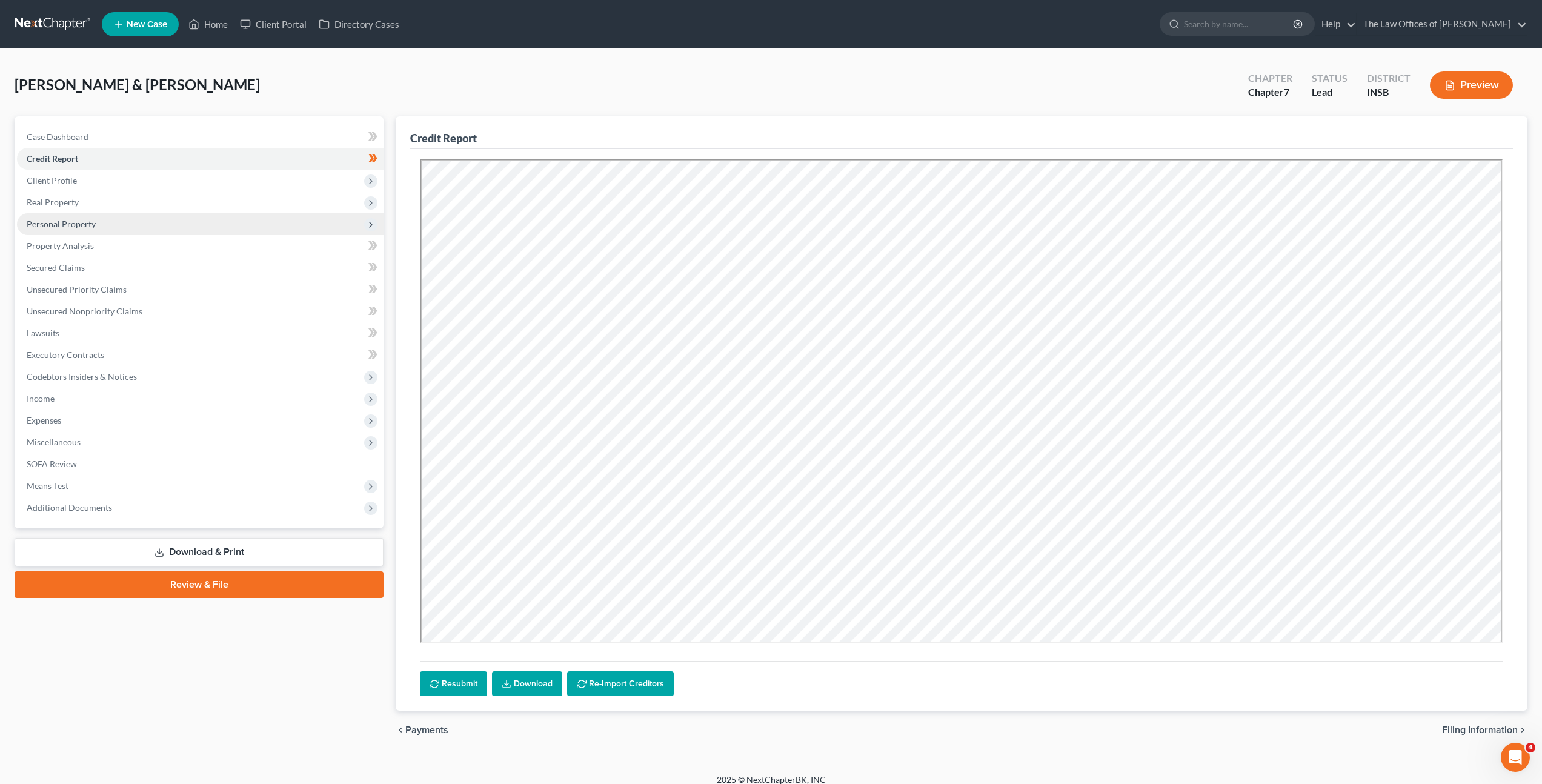
click at [280, 217] on span "Personal Property" at bounding box center [200, 224] width 366 height 22
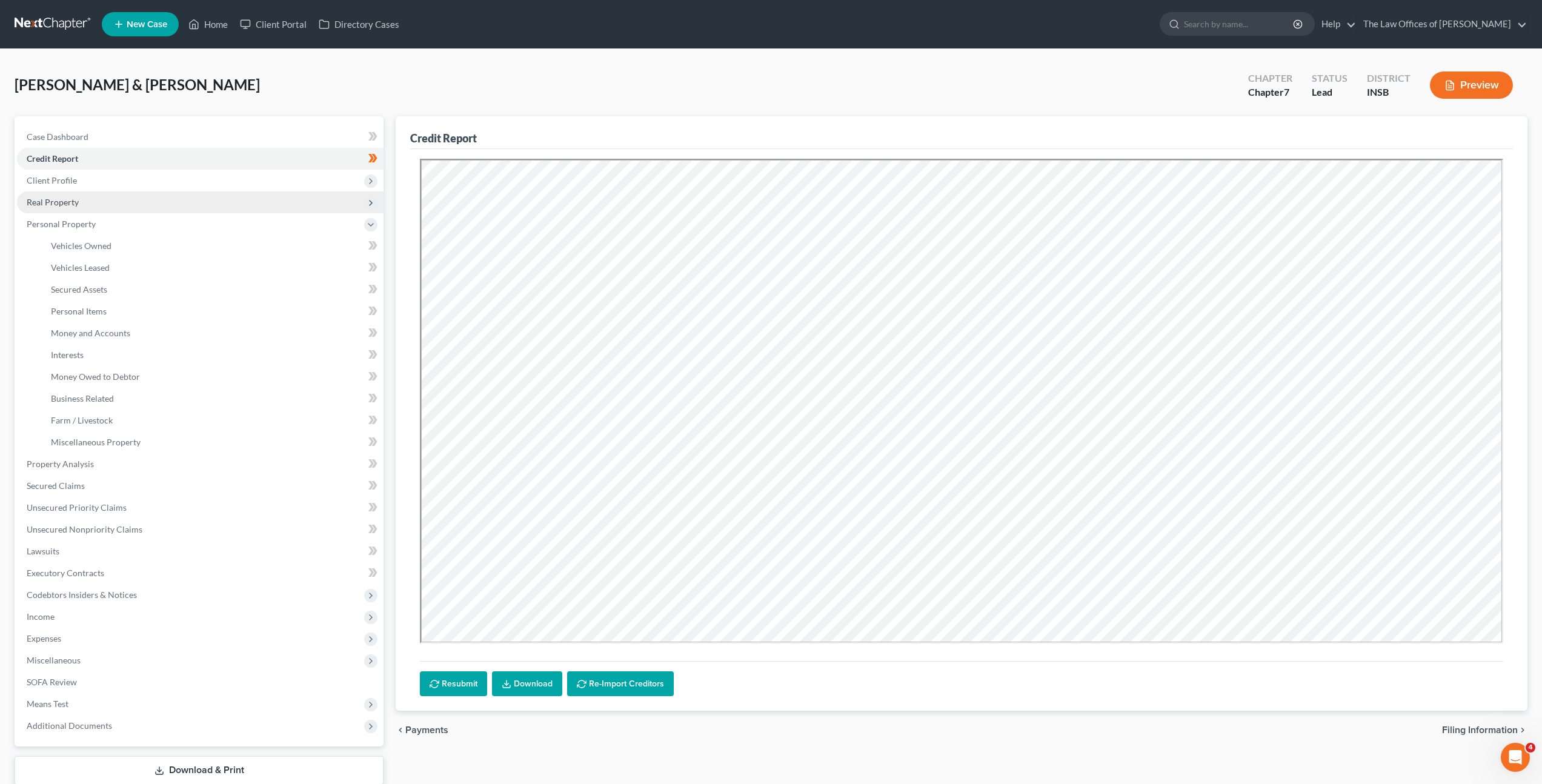
click at [284, 211] on span "Real Property" at bounding box center [200, 202] width 366 height 22
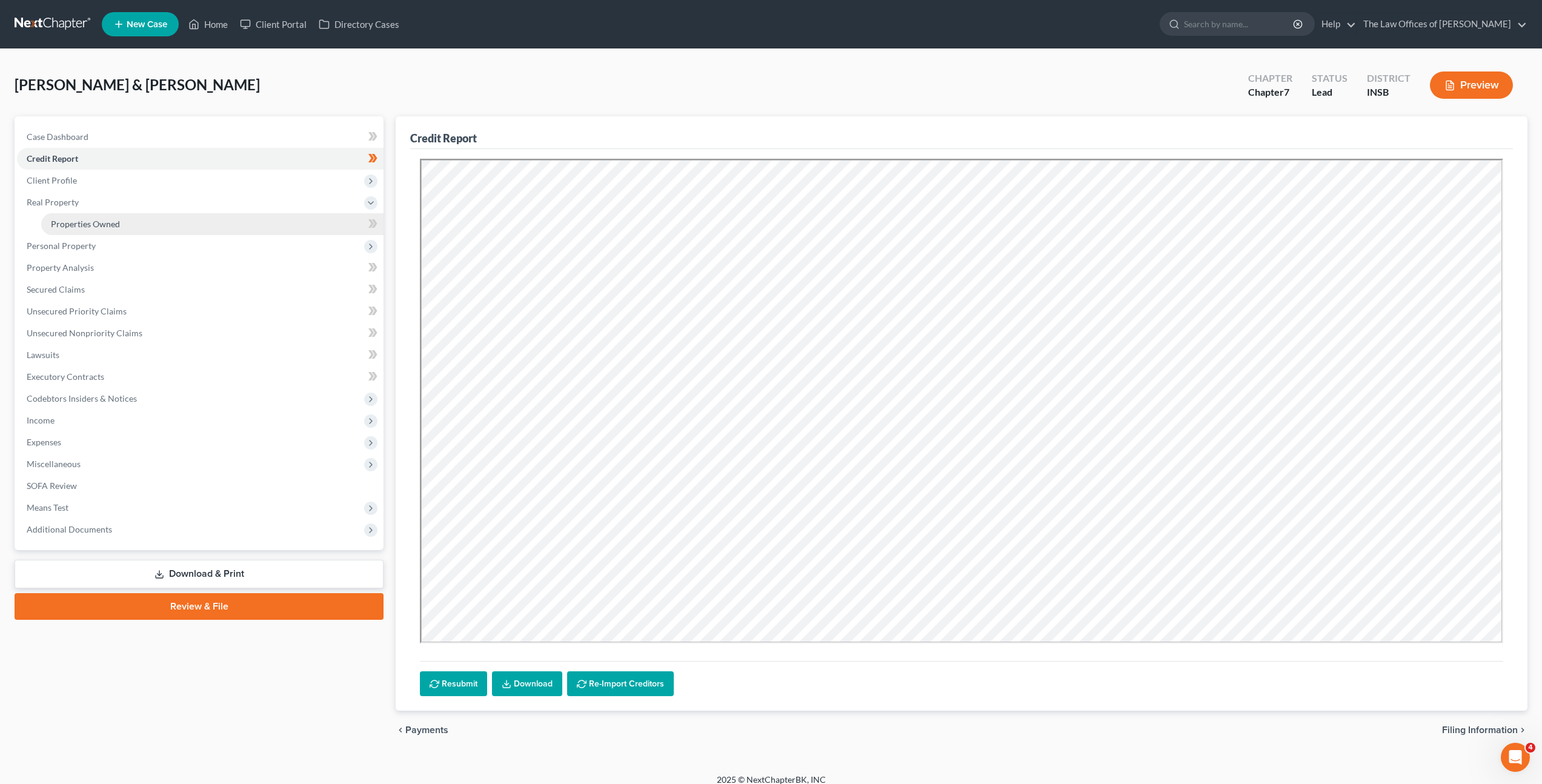
click at [263, 231] on link "Properties Owned" at bounding box center [212, 224] width 343 height 22
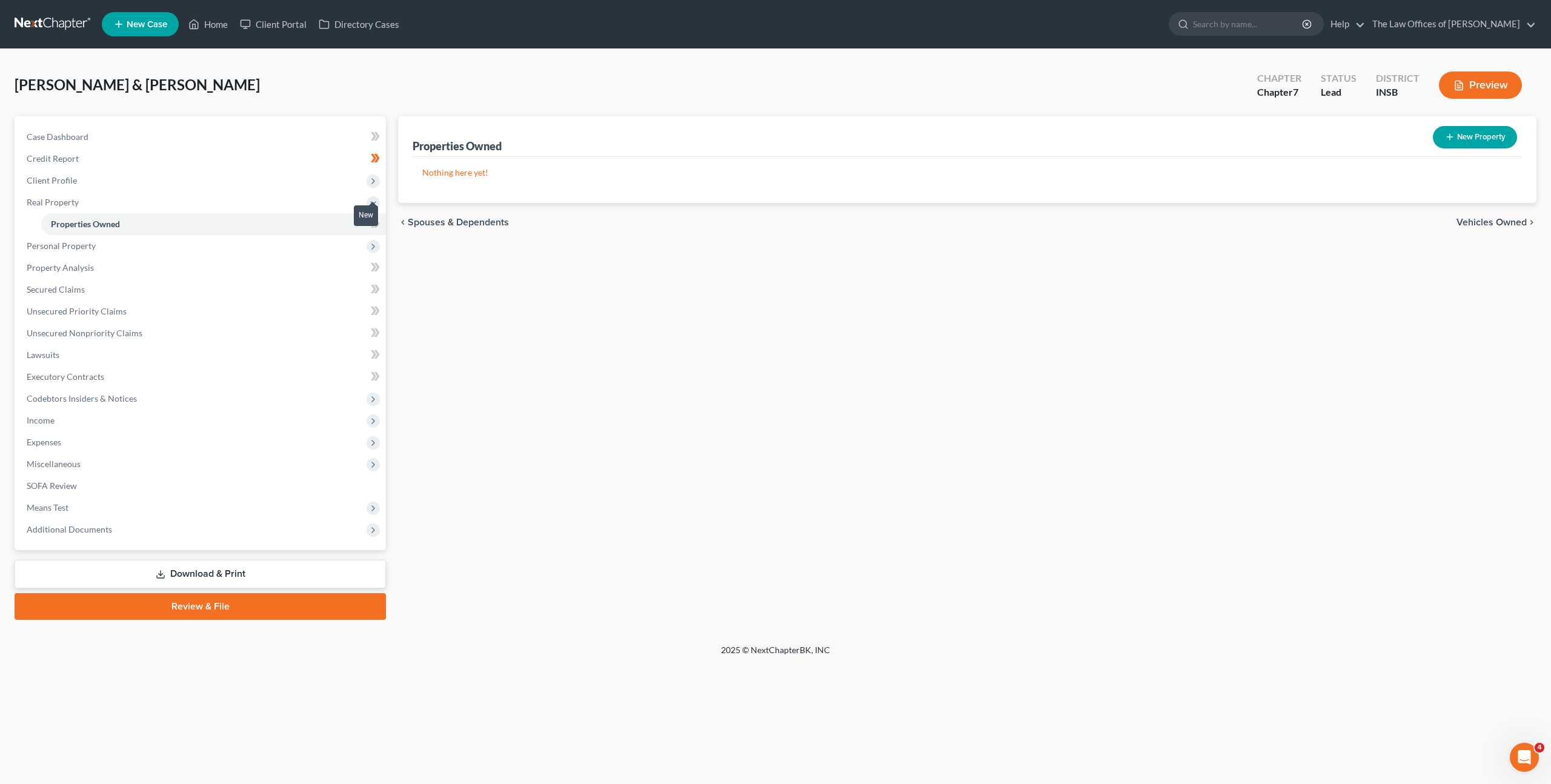
click at [379, 227] on icon at bounding box center [375, 224] width 9 height 16
click at [595, 317] on div "Properties Owned New Property Nothing here yet! Property Market Value Liens Exe…" at bounding box center [966, 368] width 1150 height 504
click at [219, 249] on span "Personal Property" at bounding box center [201, 246] width 369 height 22
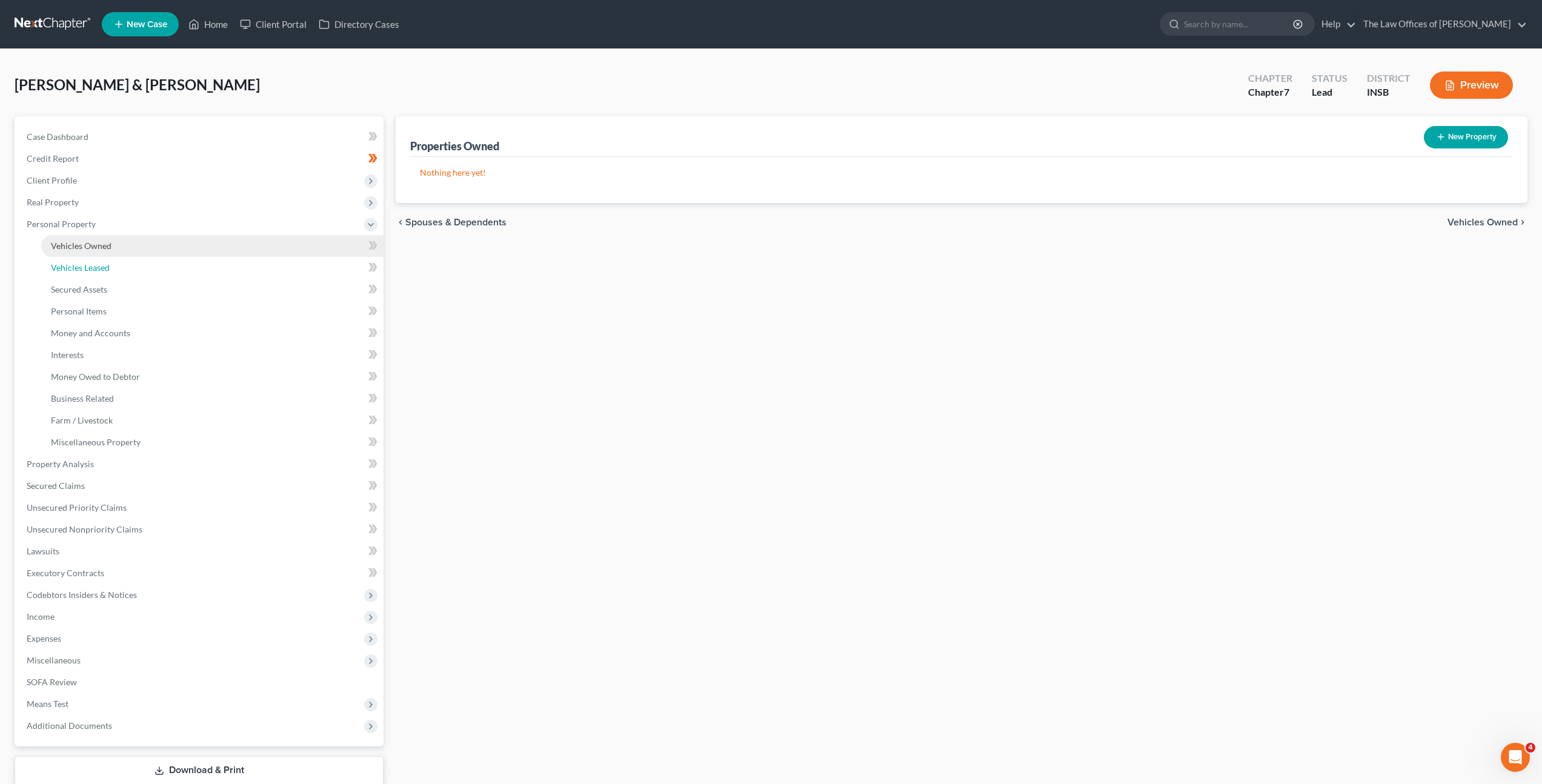
click at [240, 268] on link "Vehicles Leased" at bounding box center [212, 267] width 343 height 22
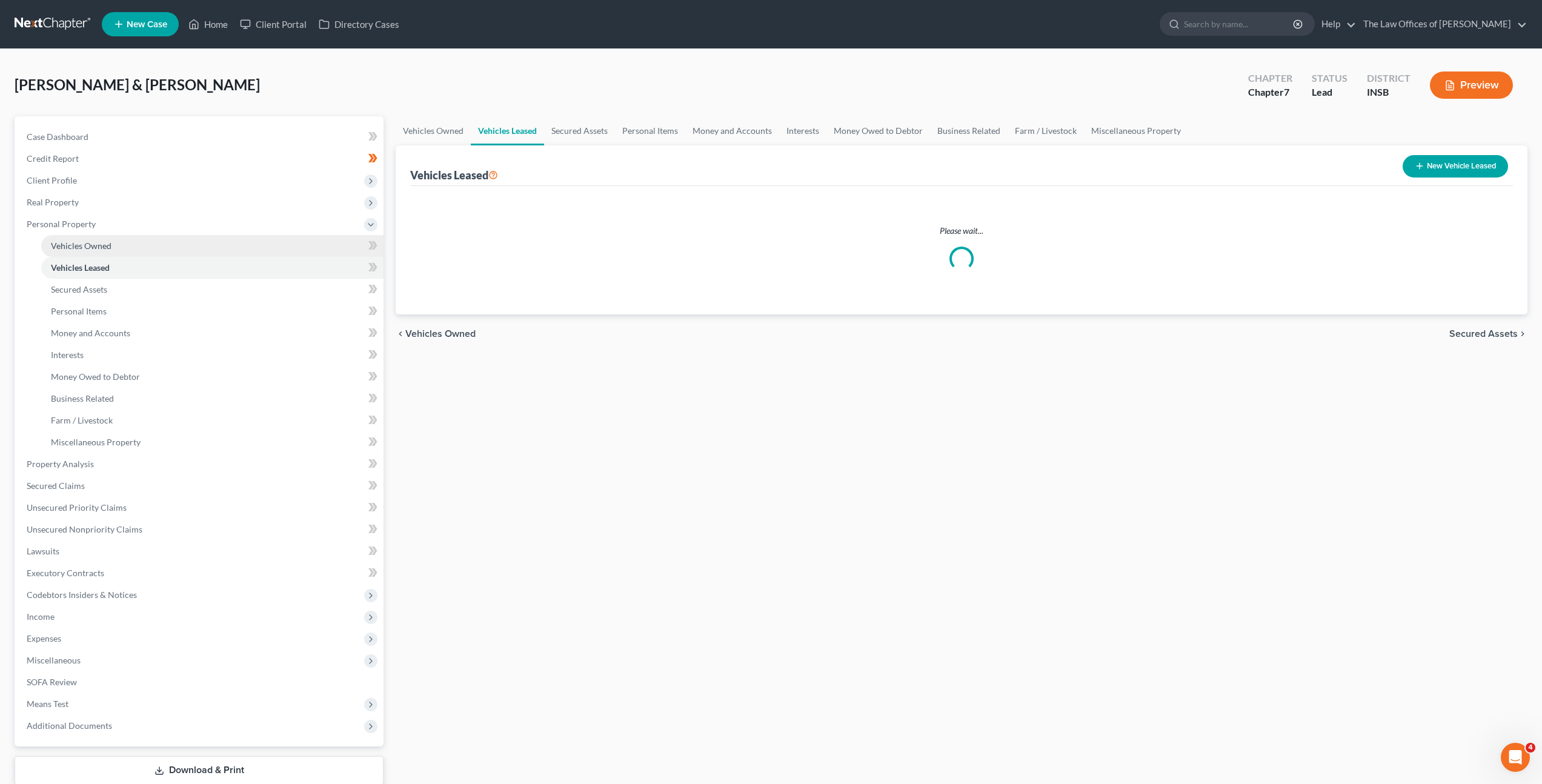
click at [240, 240] on link "Vehicles Owned" at bounding box center [212, 246] width 343 height 22
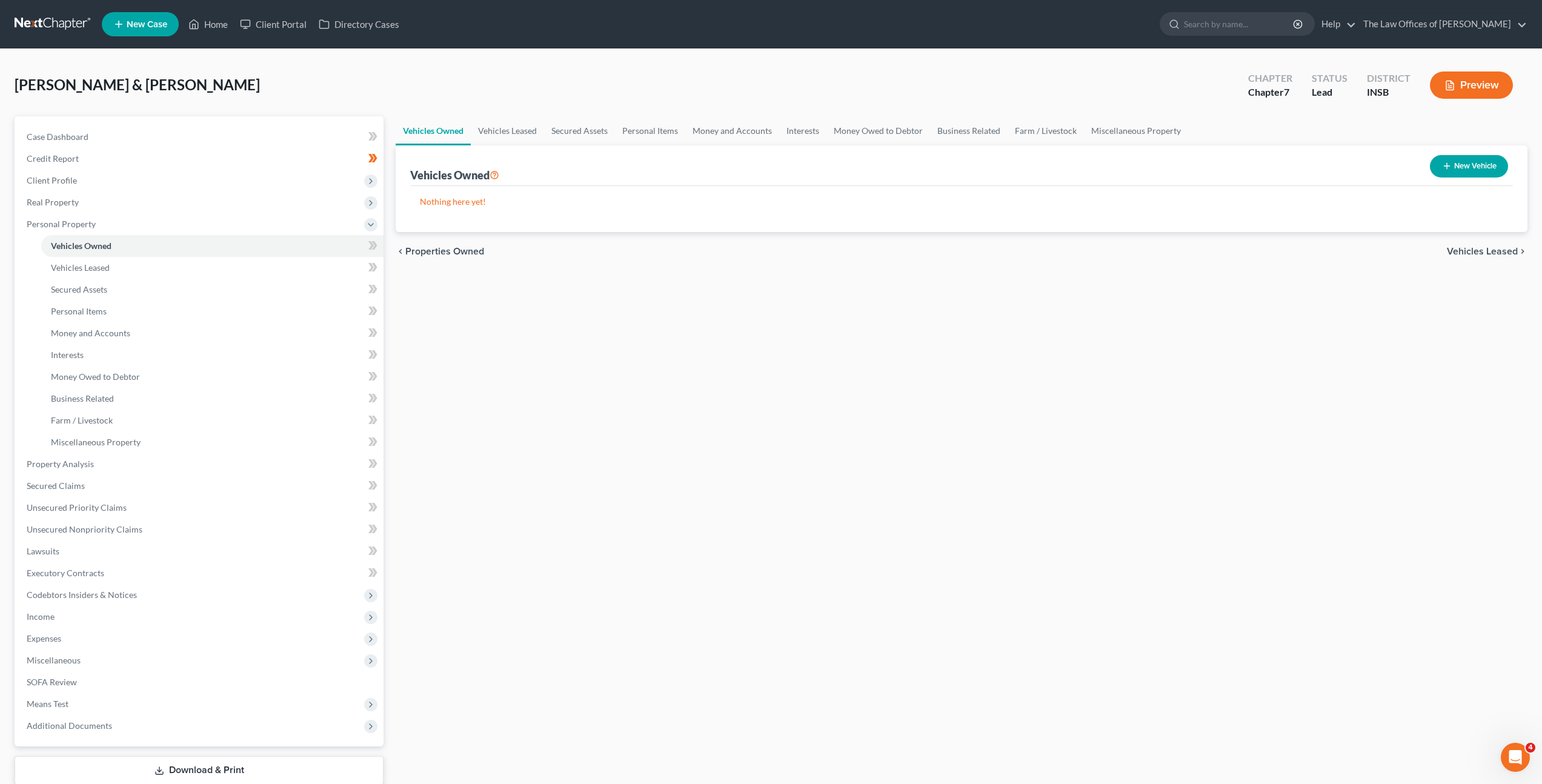
click at [1452, 168] on button "New Vehicle" at bounding box center [1469, 166] width 78 height 22
select select "0"
select select "2"
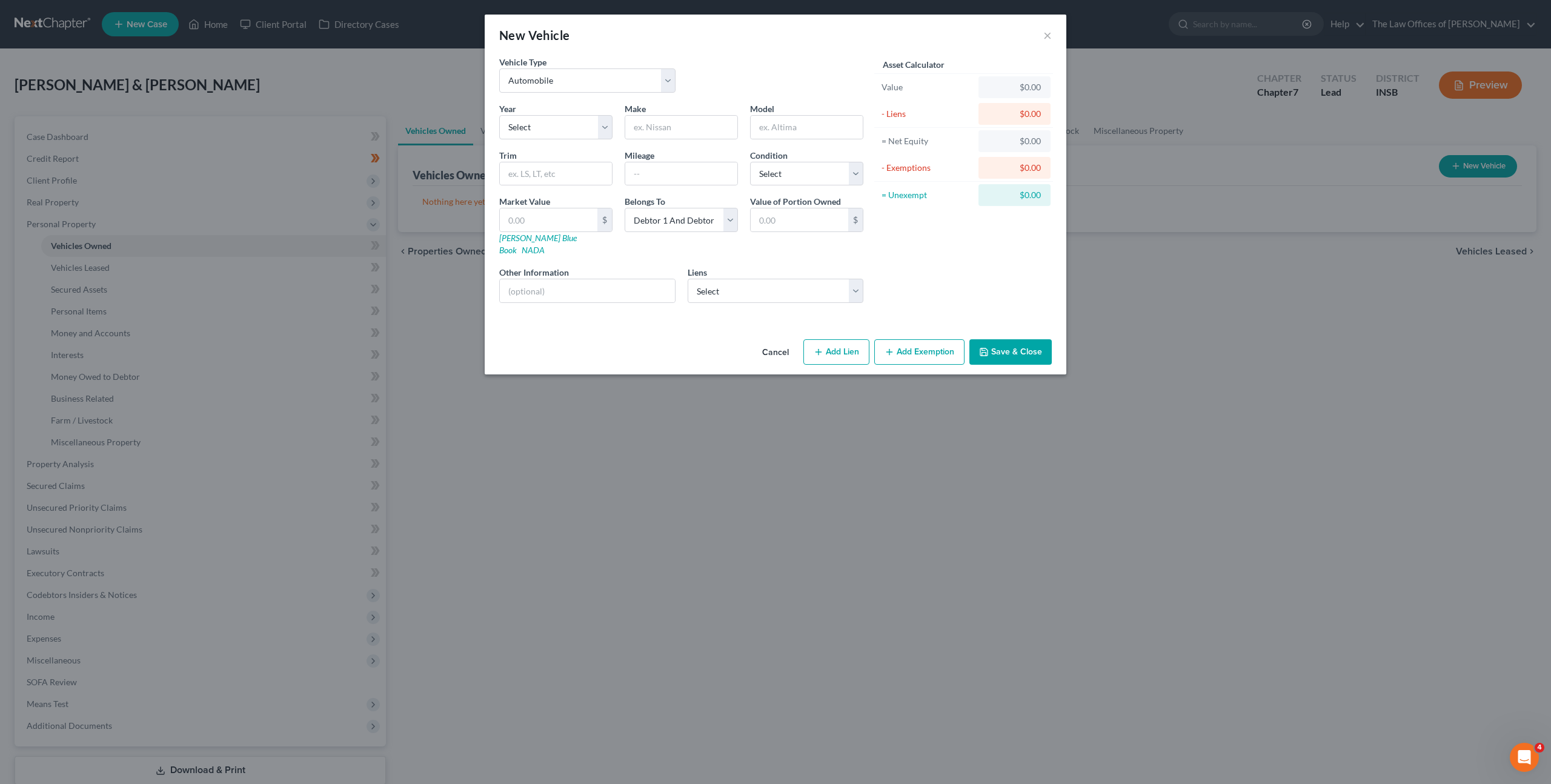
click at [678, 77] on div "Vehicle Type Select Automobile Truck Trailer Watercraft Aircraft Motor Home Atv…" at bounding box center [587, 74] width 188 height 37
click at [663, 84] on select "Select Automobile Truck Trailer Watercraft Aircraft Motor Home Atv Other Vehicle" at bounding box center [588, 81] width 177 height 25
select select "2"
click at [500, 69] on select "Select Automobile Truck Trailer Watercraft Aircraft Motor Home Atv Other Vehicle" at bounding box center [588, 81] width 177 height 25
click at [556, 125] on select "Select 2026 2025 2024 2023 2022 2021 2020 2019 2018 2017 2016 2015 2014 2013 20…" at bounding box center [556, 128] width 114 height 25
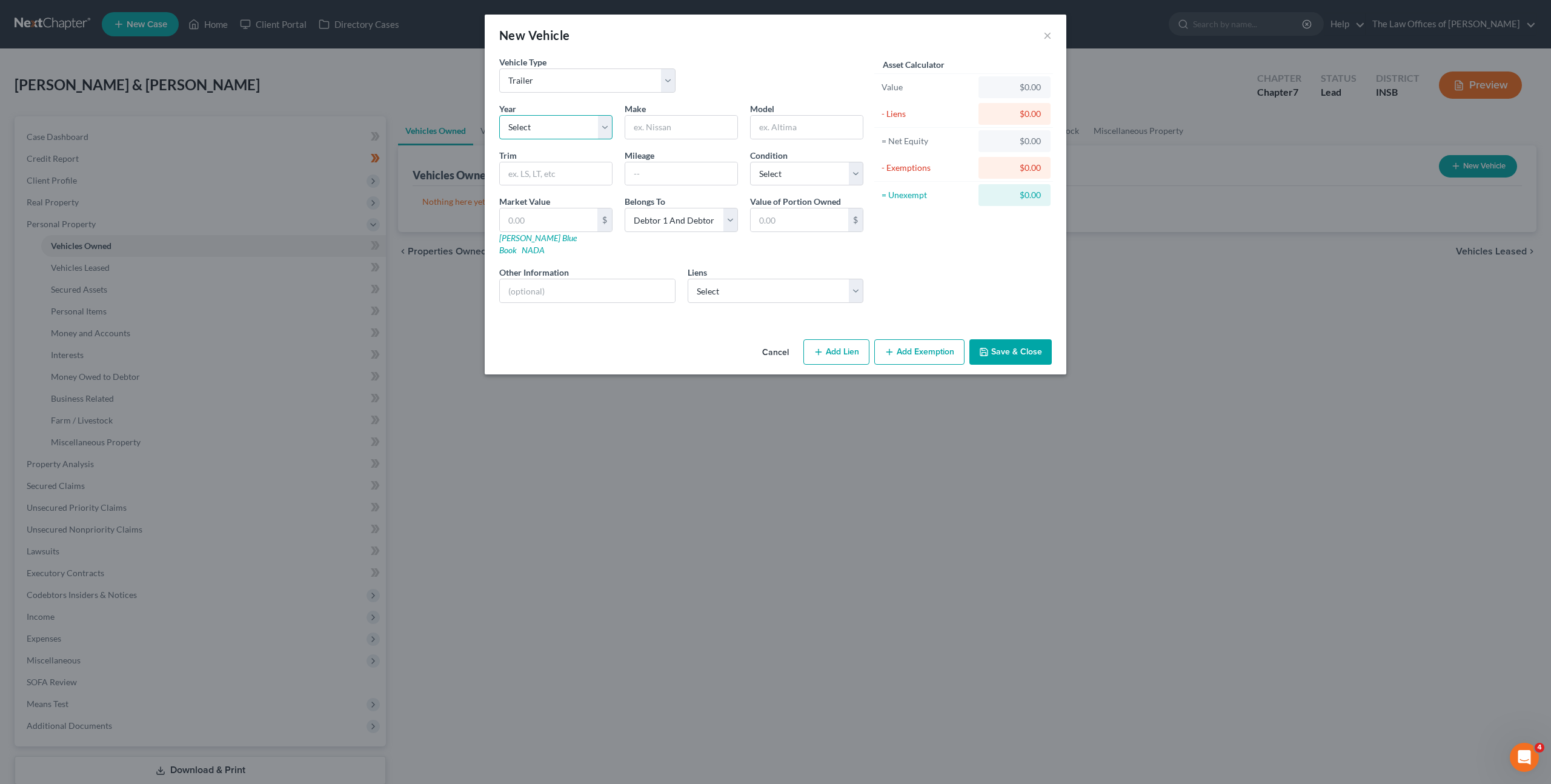
click at [565, 127] on select "Select 2026 2025 2024 2023 2022 2021 2020 2019 2018 2017 2016 2015 2014 2013 20…" at bounding box center [556, 128] width 114 height 25
select select "36"
click at [500, 115] on select "Select 2026 2025 2024 2023 2022 2021 2020 2019 2018 2017 2016 2015 2014 2013 20…" at bounding box center [556, 128] width 114 height 25
click at [670, 100] on div "Vehicle Type Select Automobile Truck Trailer Watercraft Aircraft Motor Home Atv…" at bounding box center [681, 78] width 376 height 47
drag, startPoint x: 673, startPoint y: 116, endPoint x: 719, endPoint y: 130, distance: 48.1
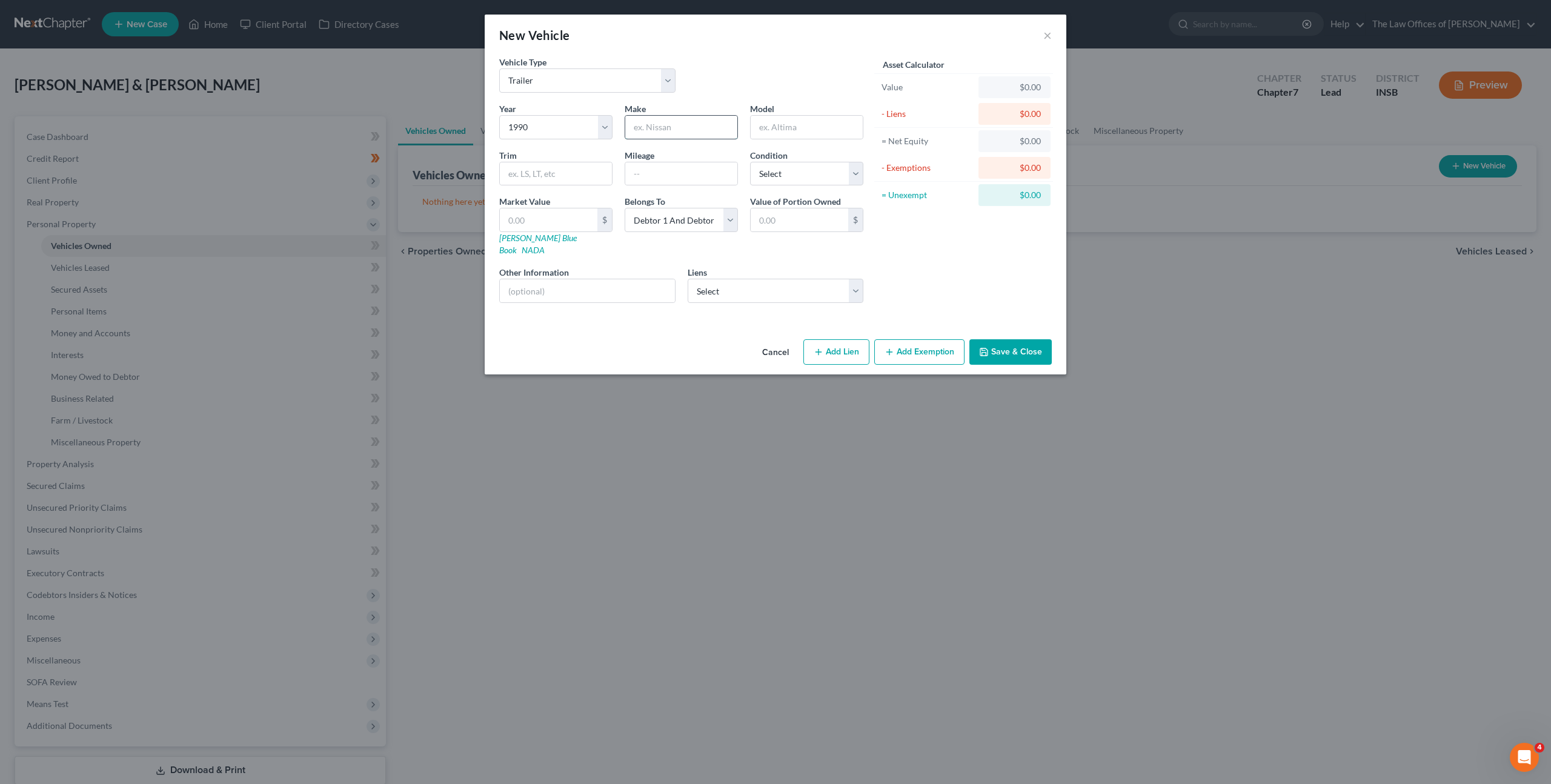
click at [673, 116] on input "text" at bounding box center [681, 128] width 112 height 23
type input "Danville"
type input "Trailer"
drag, startPoint x: 570, startPoint y: 218, endPoint x: 586, endPoint y: 213, distance: 16.8
click at [570, 218] on input "text" at bounding box center [548, 220] width 97 height 23
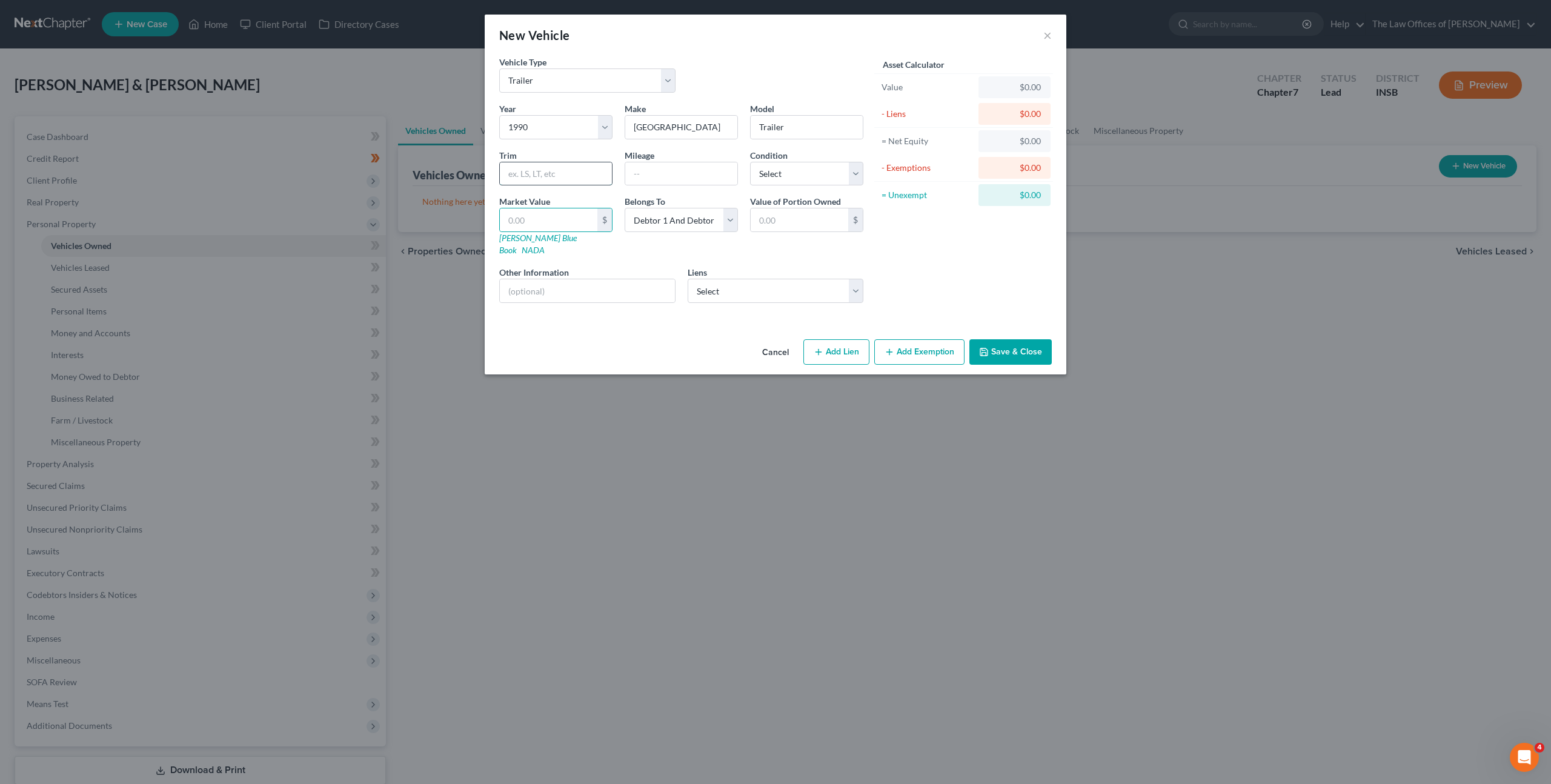
click at [567, 177] on input "text" at bounding box center [555, 174] width 112 height 23
click at [696, 185] on div at bounding box center [681, 174] width 114 height 25
click at [722, 172] on input "text" at bounding box center [681, 174] width 112 height 23
click at [801, 177] on select "Select Excellent Very Good Good Fair Poor" at bounding box center [806, 174] width 114 height 25
click at [804, 177] on select "Select Excellent Very Good Good Fair Poor" at bounding box center [806, 174] width 114 height 25
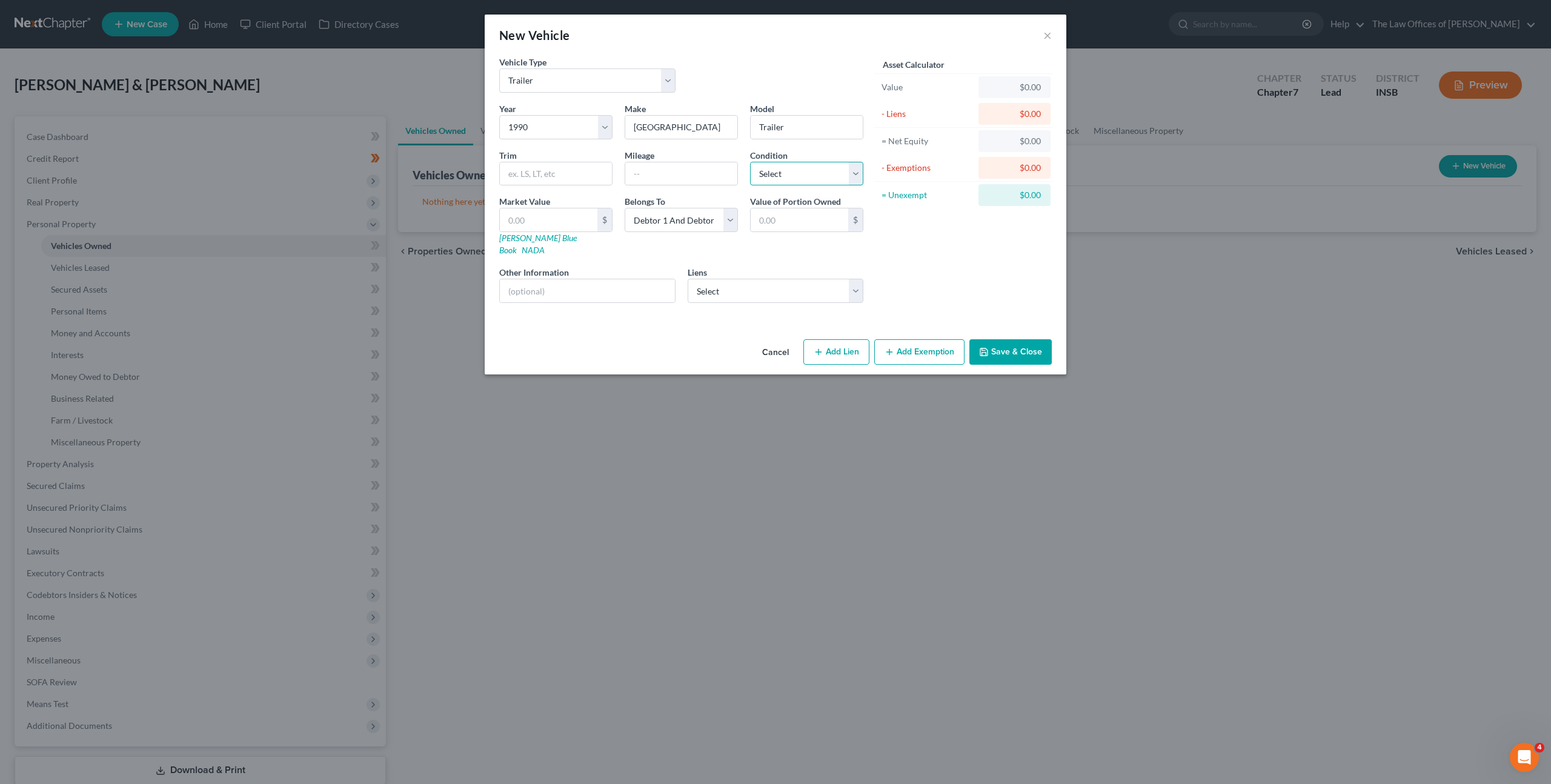
select select "2"
click at [750, 162] on select "Select Excellent Very Good Good Fair Poor" at bounding box center [806, 174] width 114 height 25
click at [776, 169] on select "Select Excellent Very Good Good Fair Poor" at bounding box center [806, 174] width 114 height 25
click at [595, 218] on input "text" at bounding box center [548, 220] width 97 height 23
type input "1"
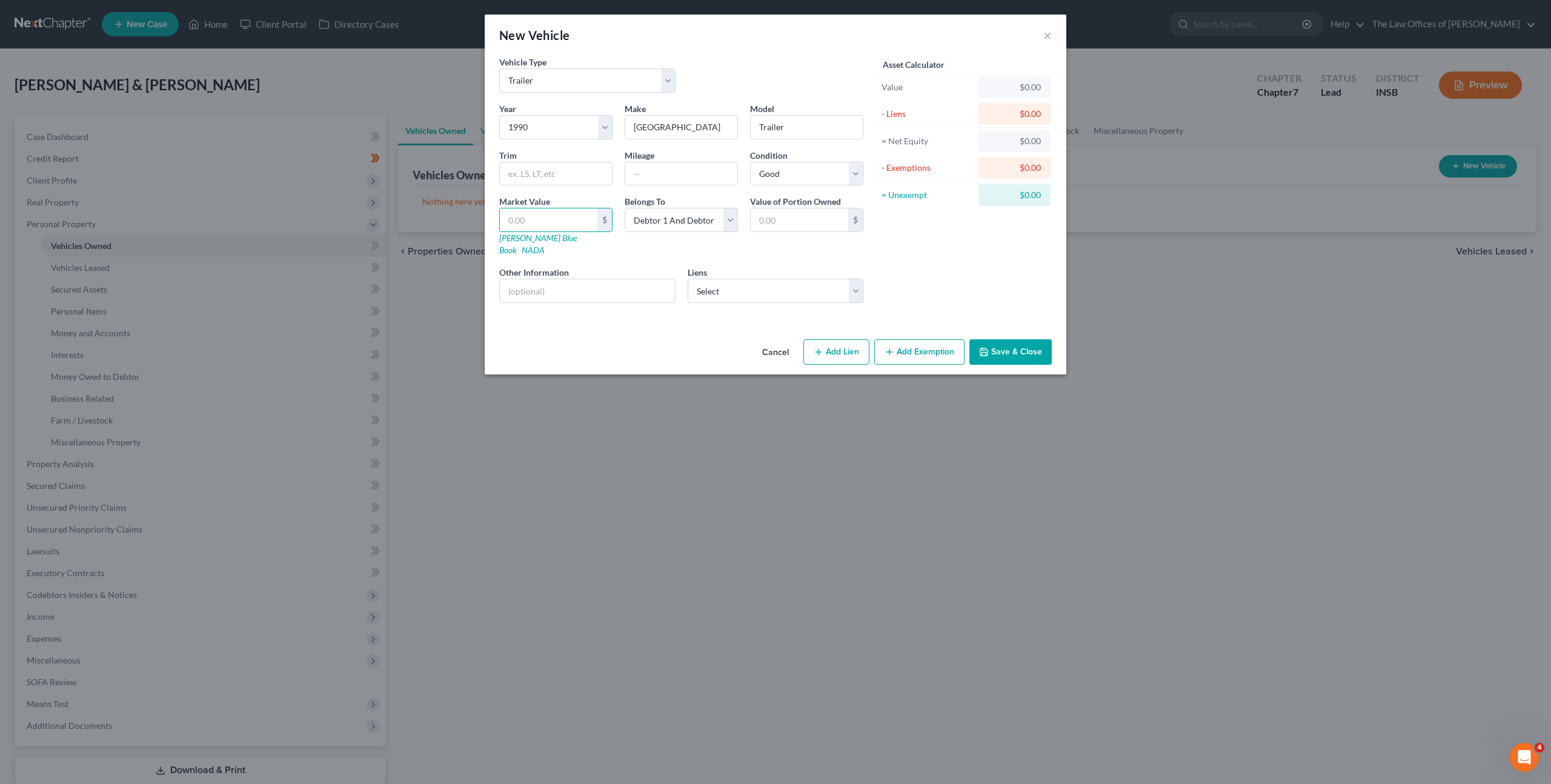
type input "1.00"
type input "15"
type input "15.00"
type input "150"
type input "150.00"
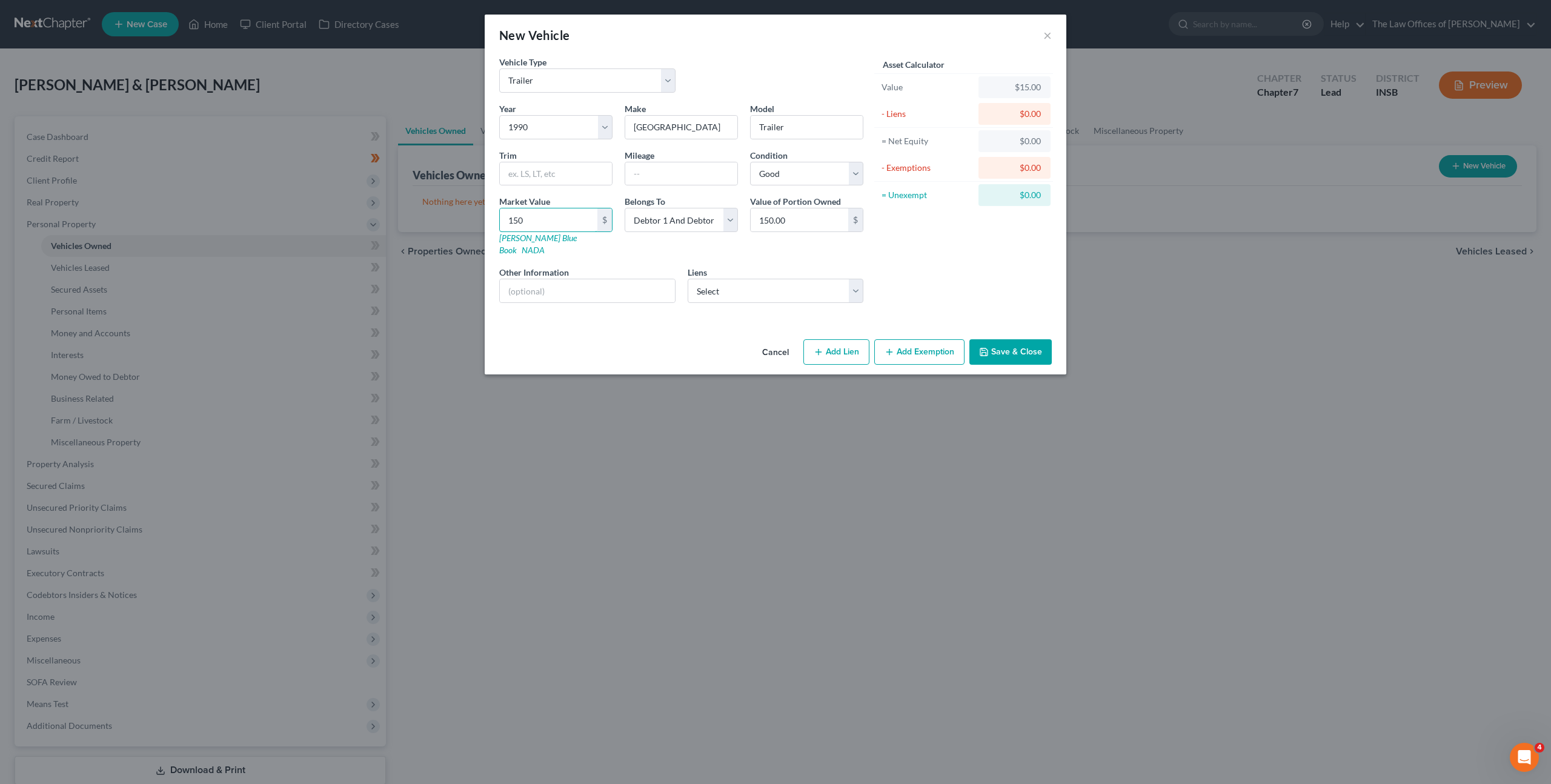
type input "1500"
type input "1,500.00"
type input "1,500"
click at [753, 279] on select "Select Colonial Auto Finance/ - $16,133.00 Americas Car - $15,345.00 Onemain - …" at bounding box center [776, 291] width 177 height 25
drag, startPoint x: 939, startPoint y: 343, endPoint x: 871, endPoint y: 372, distance: 73.9
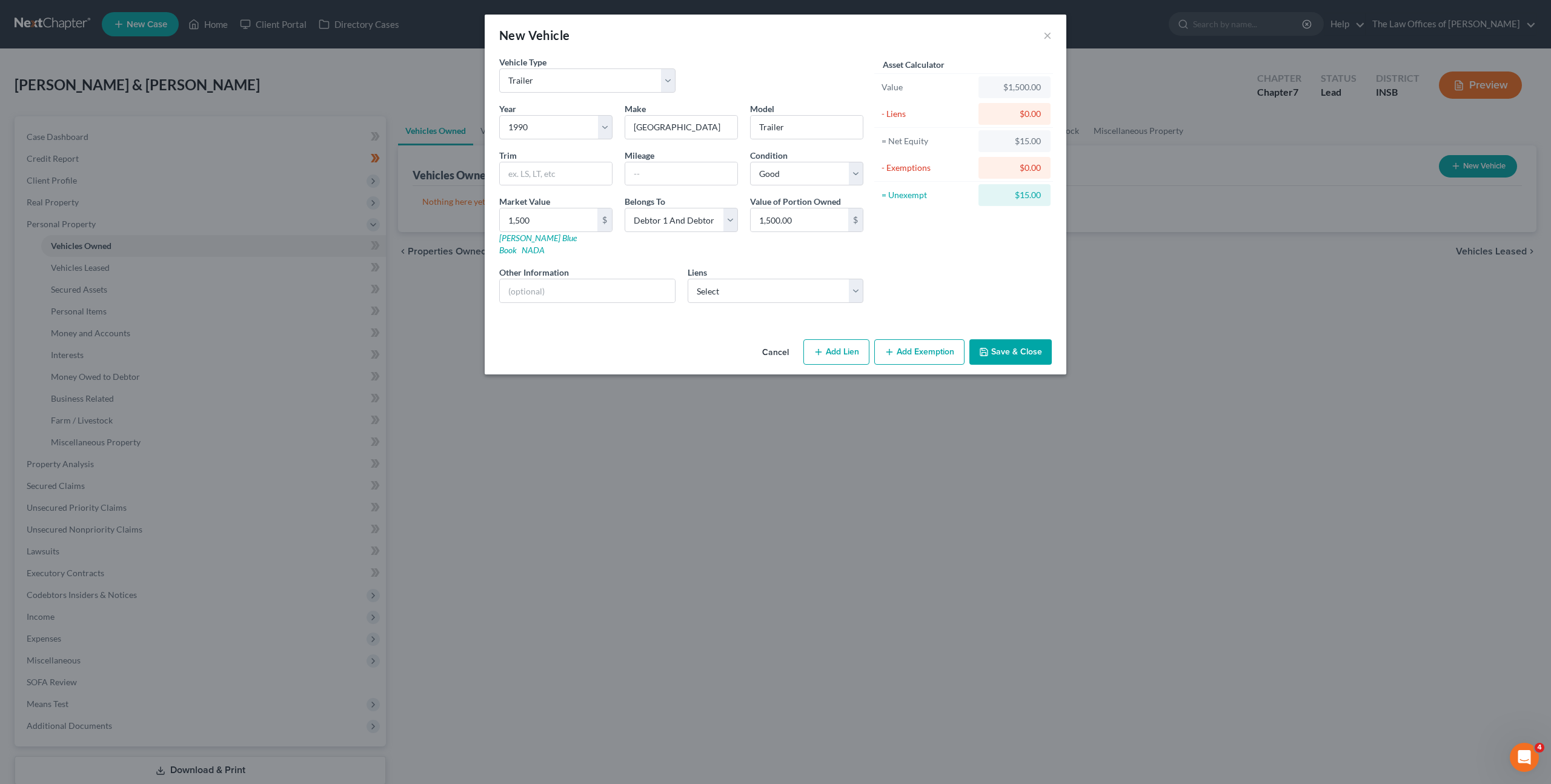
click at [939, 342] on button "Add Exemption" at bounding box center [919, 352] width 90 height 25
select select "2"
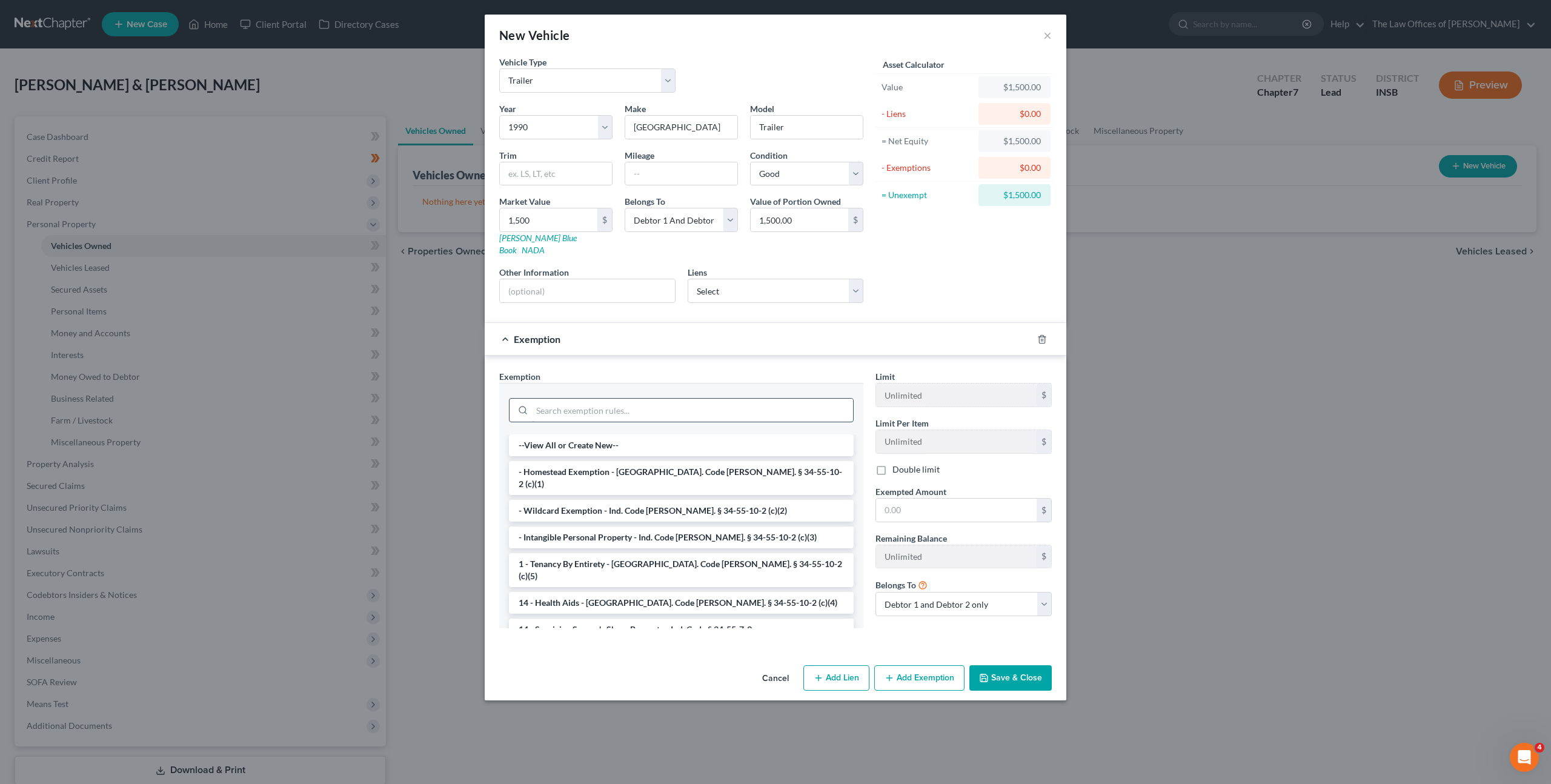
drag, startPoint x: 694, startPoint y: 402, endPoint x: 724, endPoint y: 399, distance: 30.1
click at [694, 402] on input "search" at bounding box center [693, 410] width 321 height 23
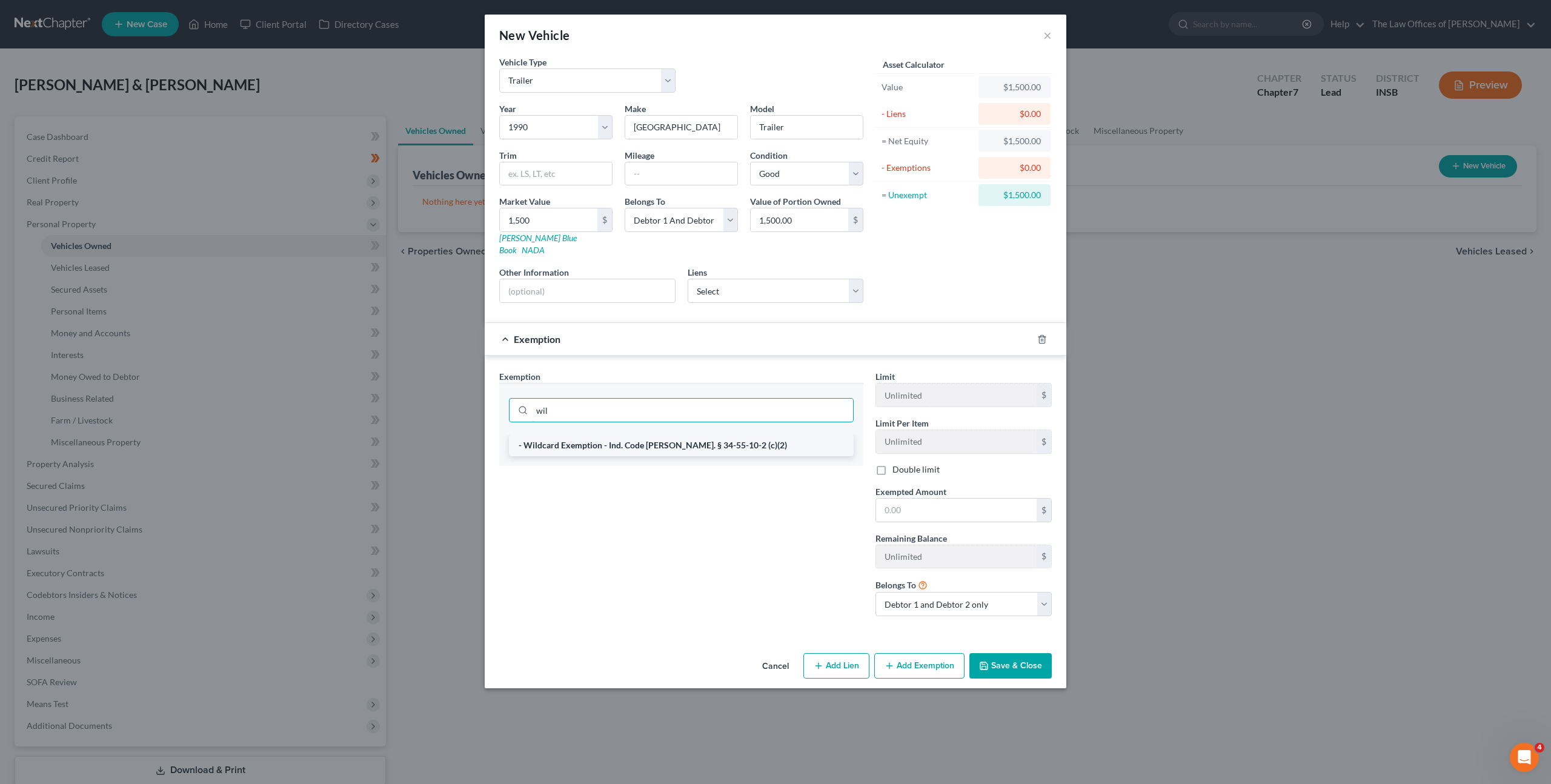
type input "wil"
click at [613, 434] on li "- Wildcard Exemption - Ind. Code Ann. § 34-55-10-2 (c)(2)" at bounding box center [682, 445] width 345 height 22
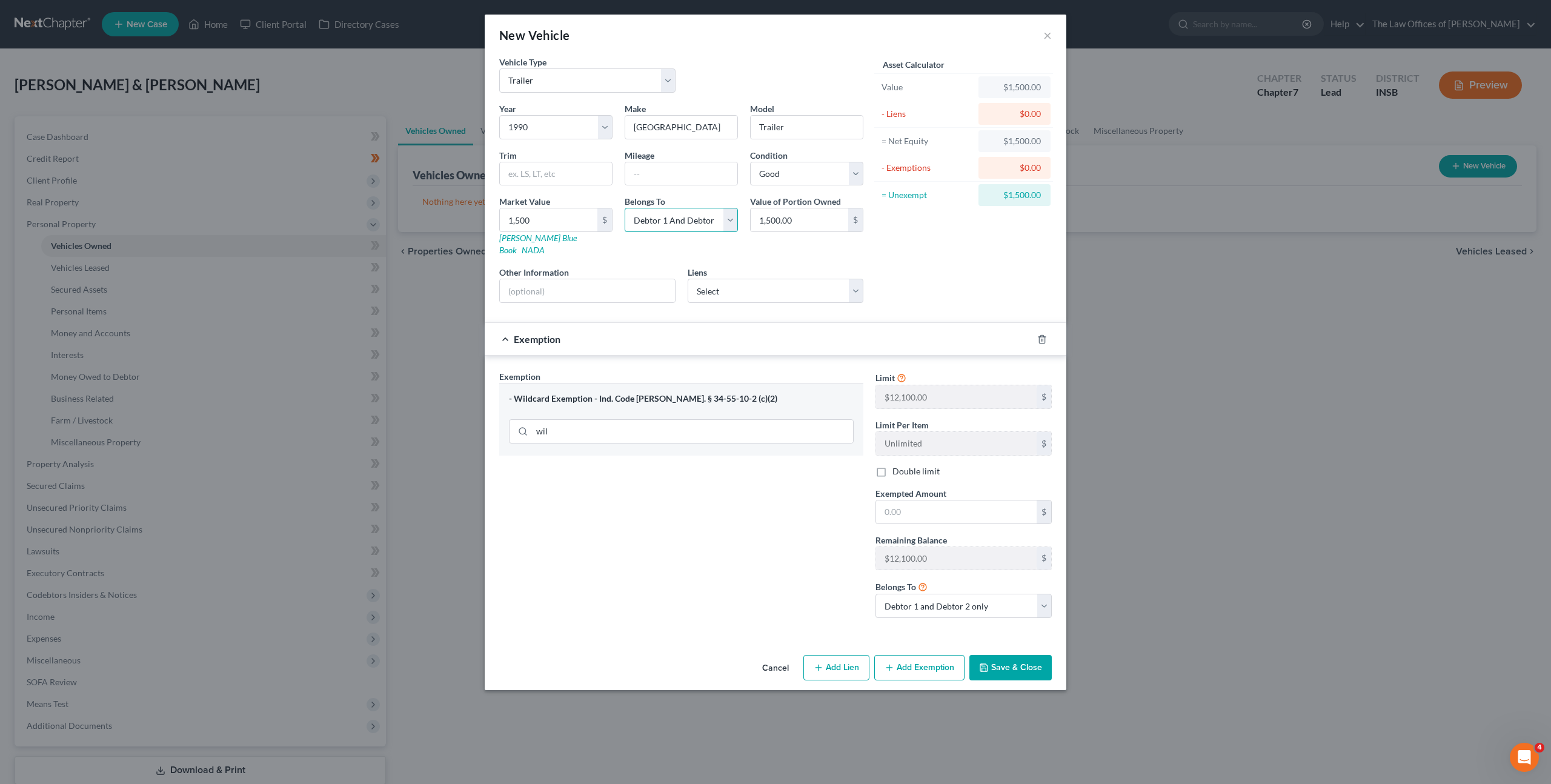
click at [728, 222] on select "Select Debtor 1 Only Debtor 2 Only Debtor 1 And Debtor 2 Only At Least One Of T…" at bounding box center [681, 220] width 114 height 25
select select "1"
click at [625, 208] on select "Select Debtor 1 Only Debtor 2 Only Debtor 1 And Debtor 2 Only At Least One Of T…" at bounding box center [681, 220] width 114 height 25
click at [948, 249] on div "Asset Calculator Value $1,500.00 - Liens $0.00 = Net Equity $1,500.00 - Exempti…" at bounding box center [963, 184] width 188 height 257
click at [930, 507] on input "text" at bounding box center [957, 512] width 160 height 23
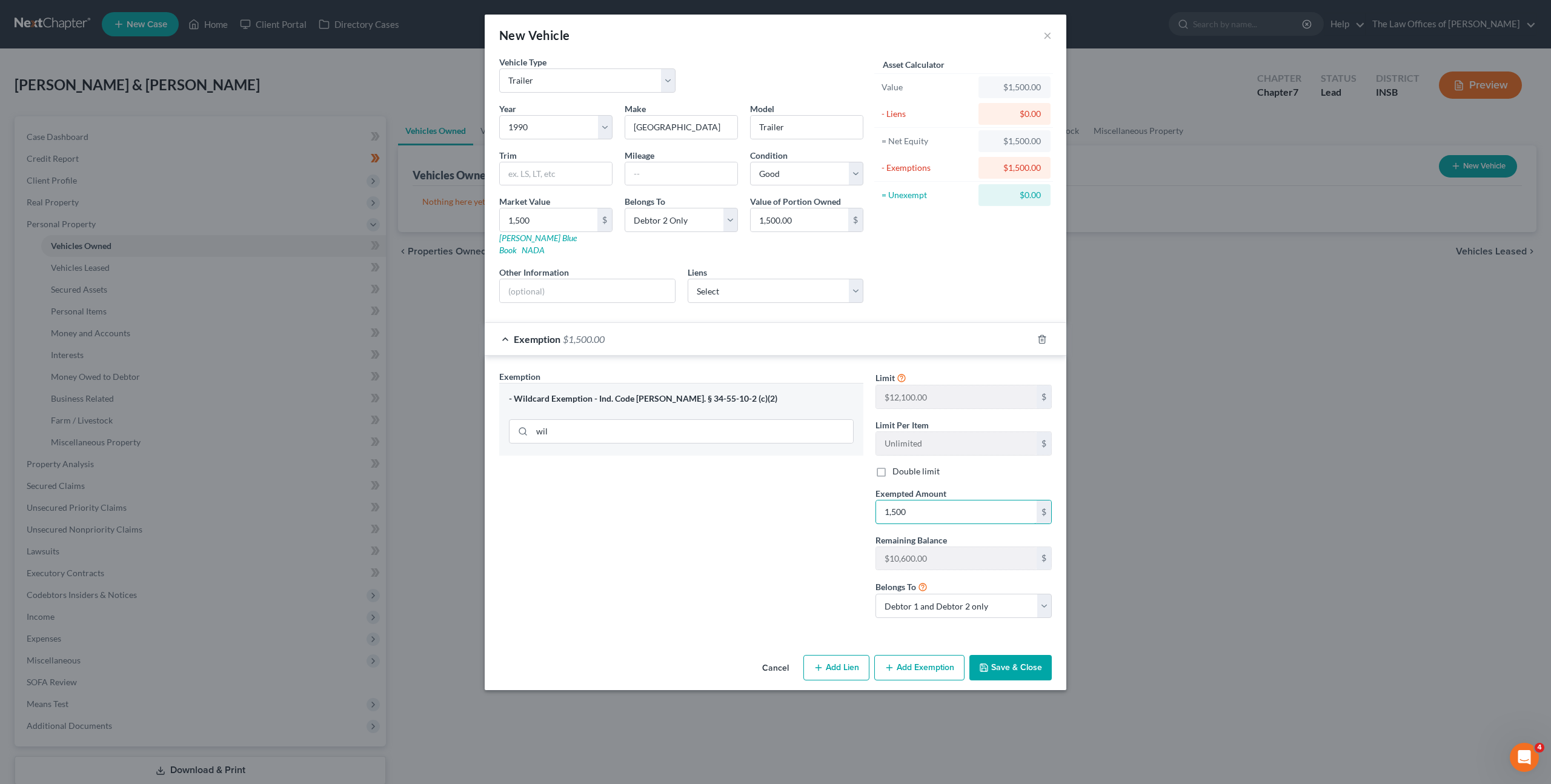
type input "1,500"
click at [839, 488] on div "Exemption Set must be selected for CA. Exemption * - Wildcard Exemption - Ind. …" at bounding box center [681, 499] width 376 height 258
click at [1006, 665] on button "Save & Close" at bounding box center [1011, 667] width 83 height 25
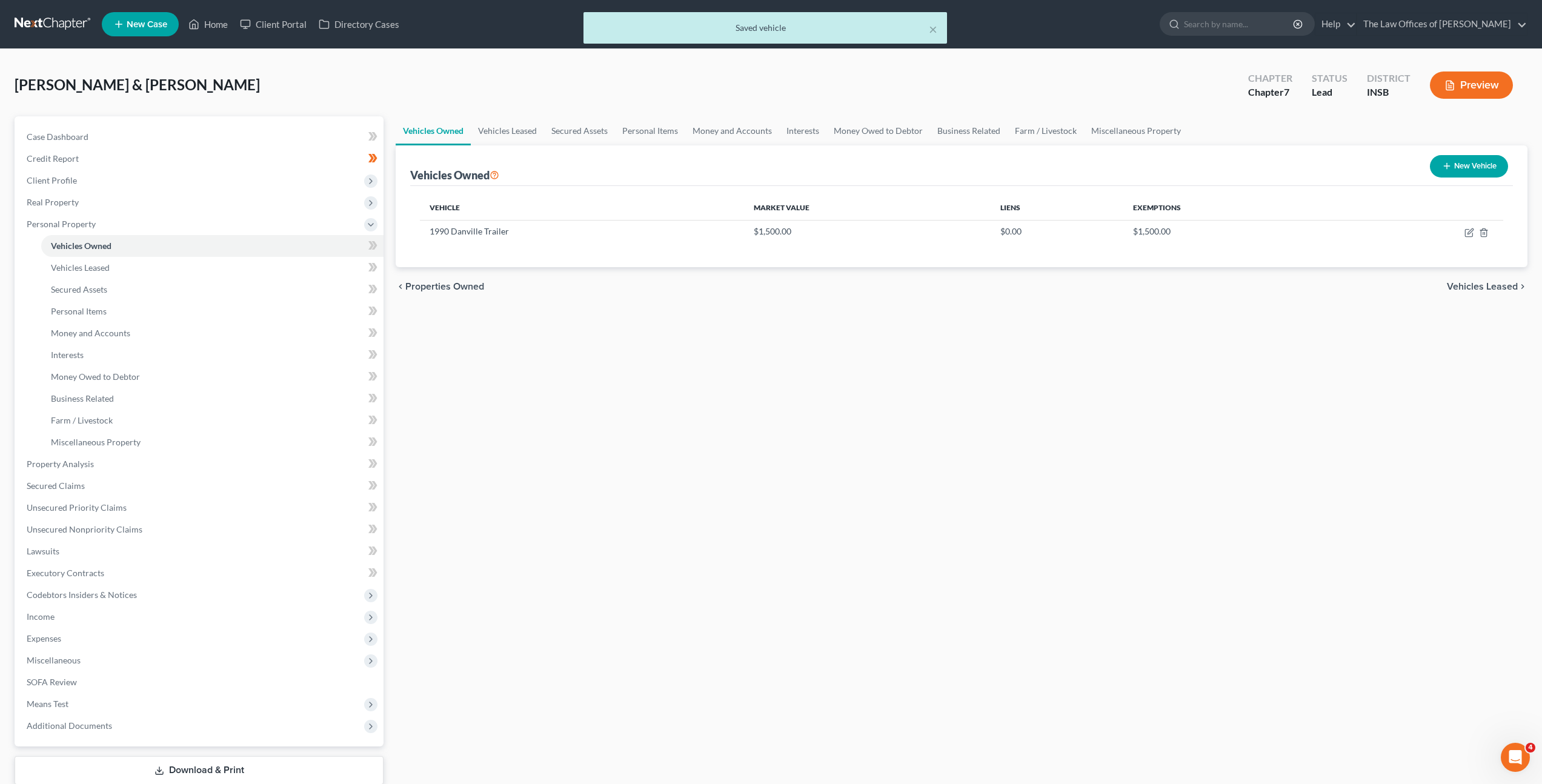
click at [1474, 172] on button "New Vehicle" at bounding box center [1469, 166] width 78 height 22
select select "0"
select select "2"
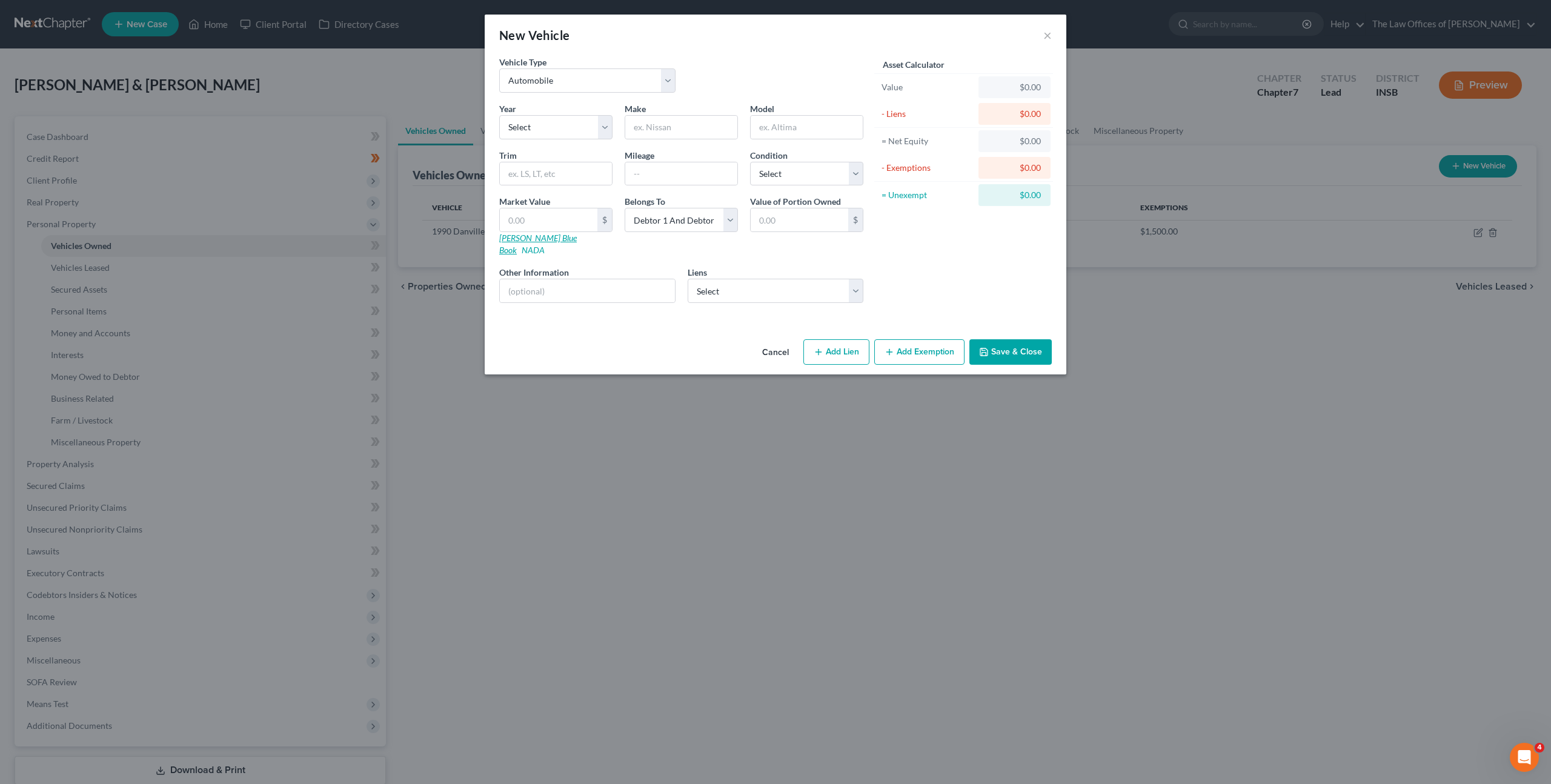
click at [511, 240] on link "Kelly Blue Book" at bounding box center [538, 244] width 78 height 22
click at [567, 120] on select "Select 2026 2025 2024 2023 2022 2021 2020 2019 2018 2017 2016 2015 2014 2013 20…" at bounding box center [556, 128] width 114 height 25
select select "24"
click at [500, 115] on select "Select 2026 2025 2024 2023 2022 2021 2020 2019 2018 2017 2016 2015 2014 2013 20…" at bounding box center [556, 128] width 114 height 25
click at [681, 130] on input "text" at bounding box center [681, 128] width 112 height 23
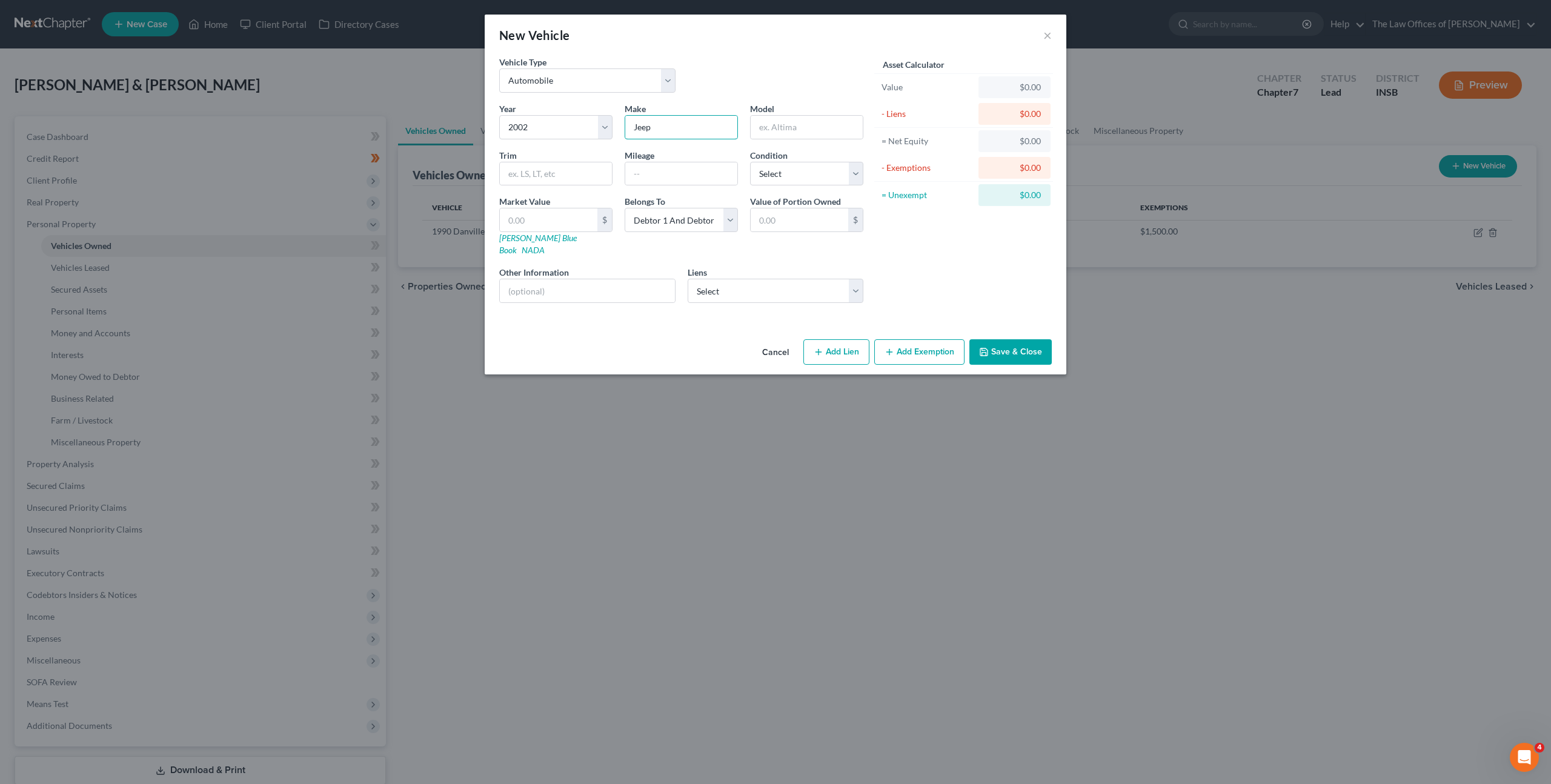
type input "Jeep"
type input "Grand Cherokee"
click at [800, 180] on select "Select Excellent Very Good Good Fair Poor" at bounding box center [806, 174] width 114 height 25
select select "4"
click at [750, 162] on select "Select Excellent Very Good Good Fair Poor" at bounding box center [806, 174] width 114 height 25
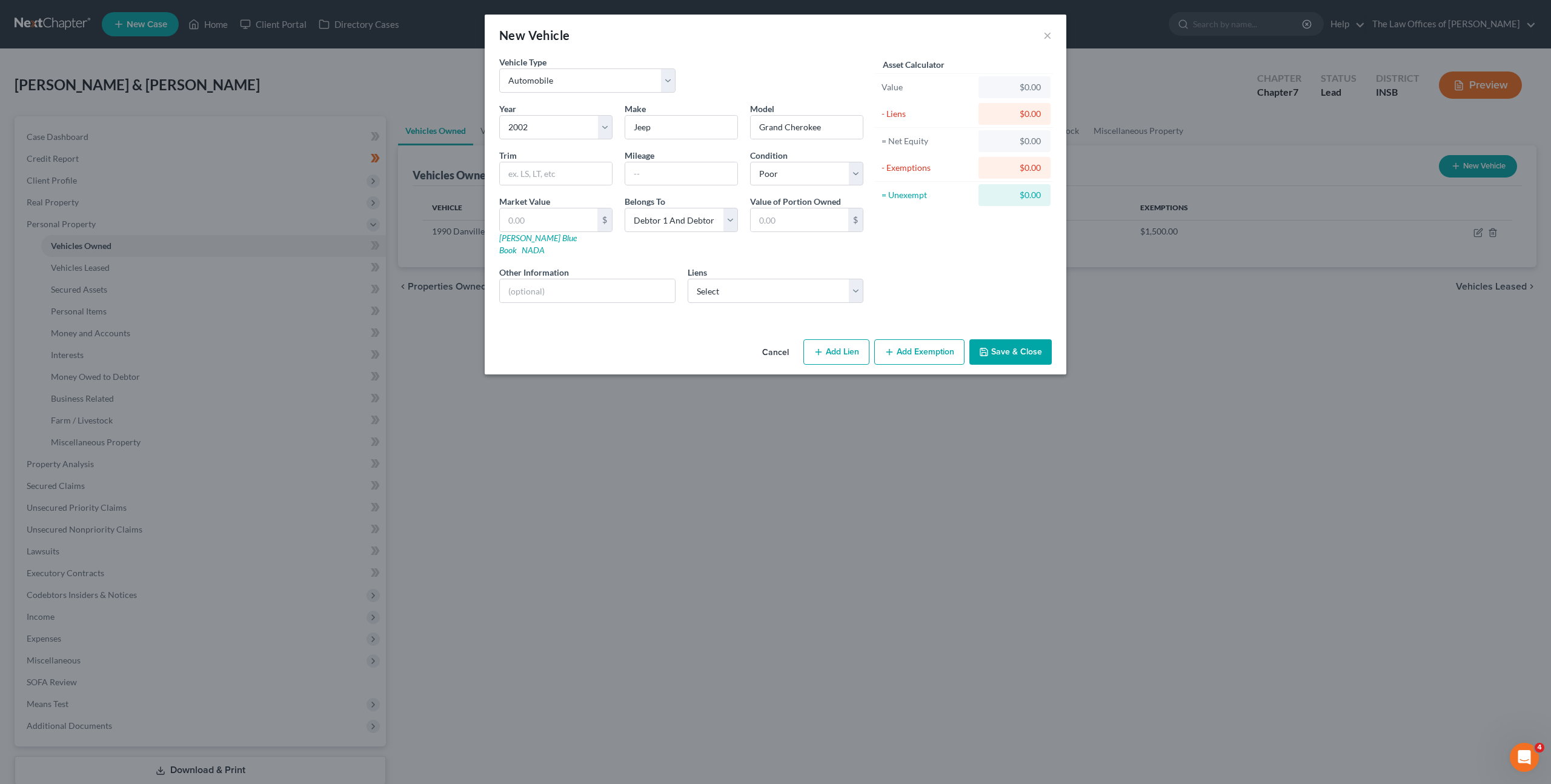
click at [936, 252] on div "Asset Calculator Value $0.00 - Liens $0.00 = Net Equity $0.00 - Exemptions $0.0…" at bounding box center [963, 184] width 188 height 257
click at [531, 171] on input "text" at bounding box center [555, 174] width 112 height 23
type input "Sport"
type input "220,000"
click at [540, 213] on input "text" at bounding box center [548, 220] width 97 height 23
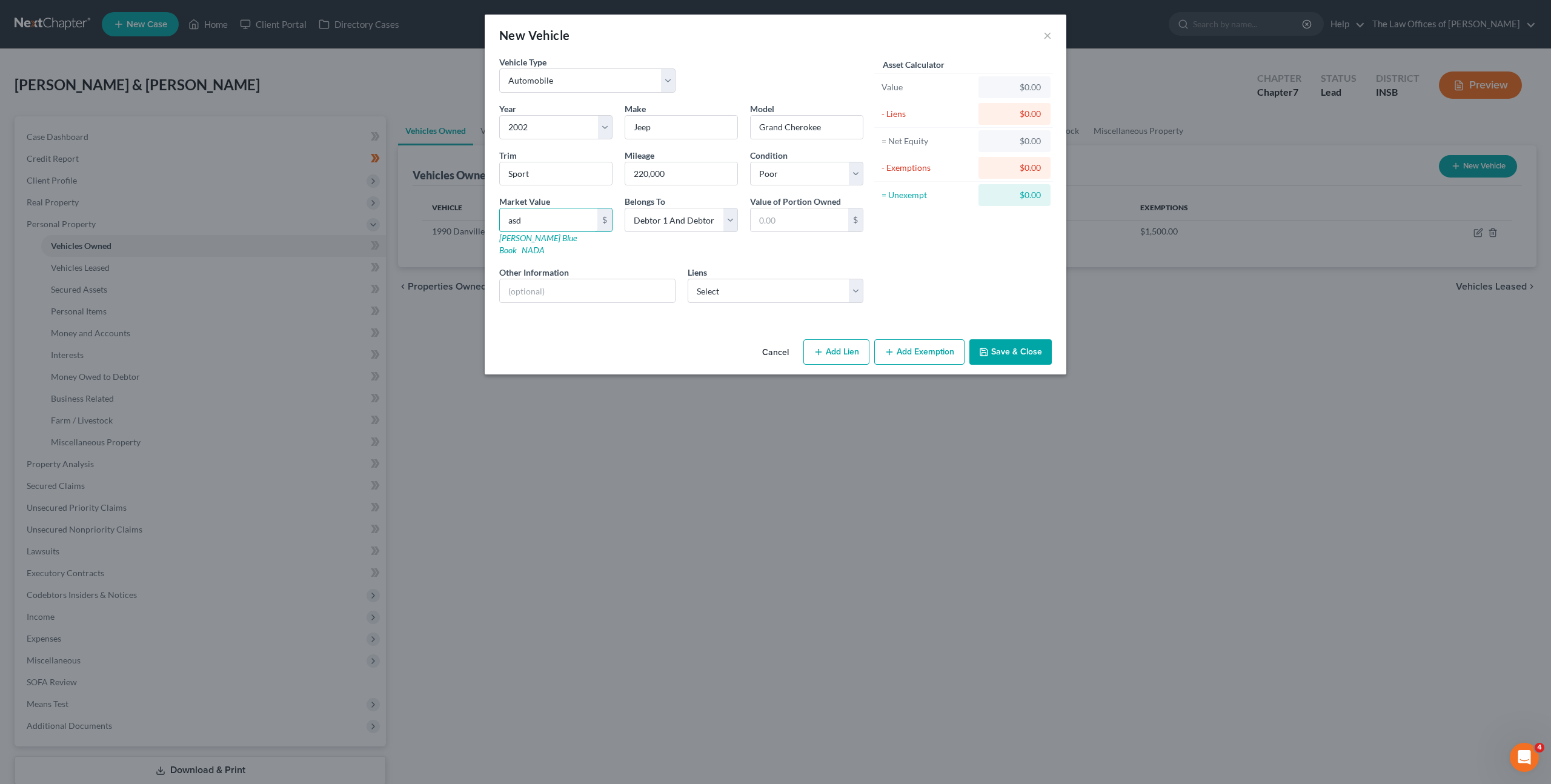
type input "0"
type input "0.00"
type input "0"
click at [507, 173] on input "Sport" at bounding box center [555, 174] width 112 height 23
type input "Laredo Sport"
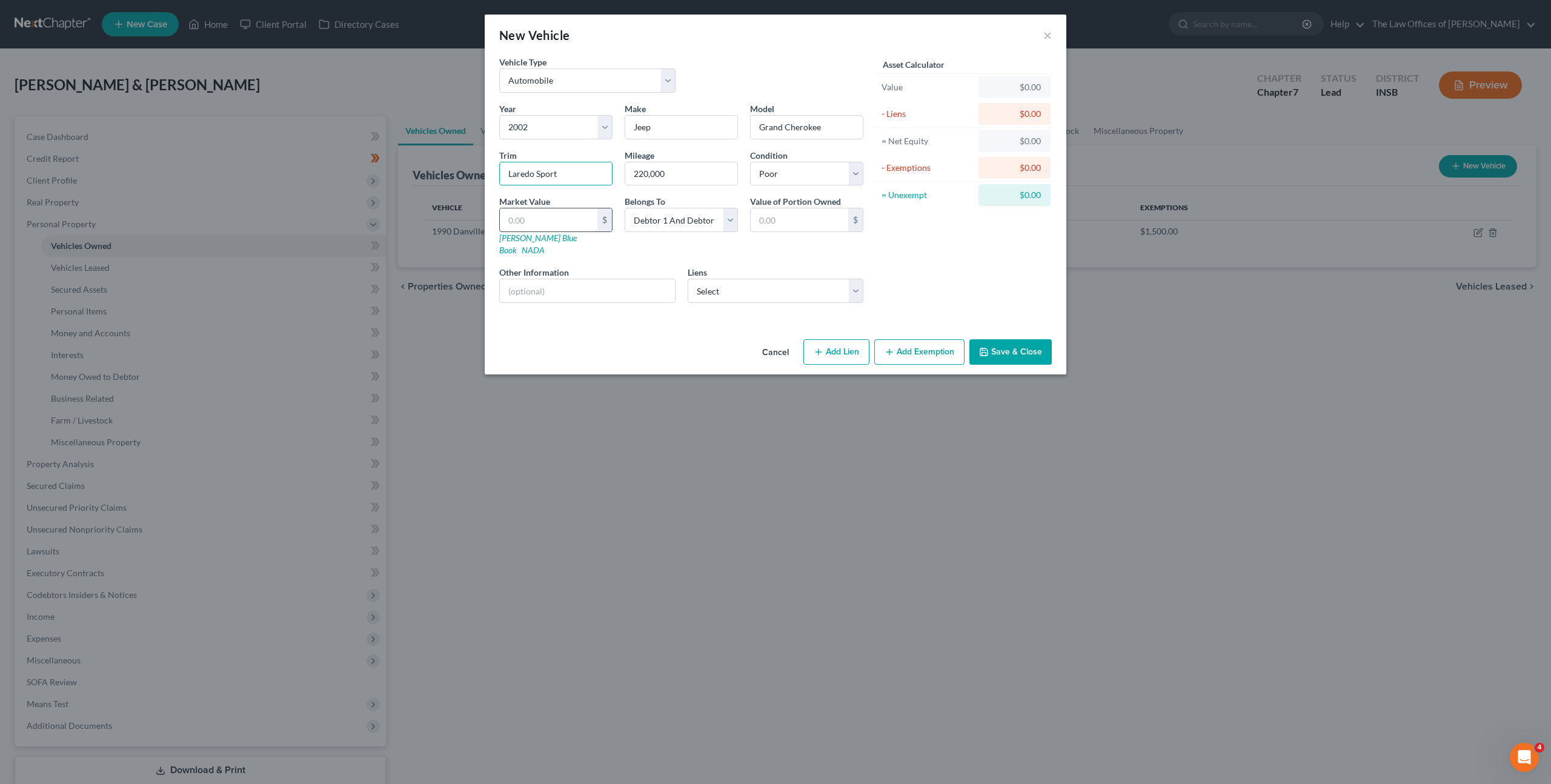
click at [569, 213] on input "text" at bounding box center [548, 220] width 97 height 23
type input "4"
type input "4.00"
type input "45"
type input "45.00"
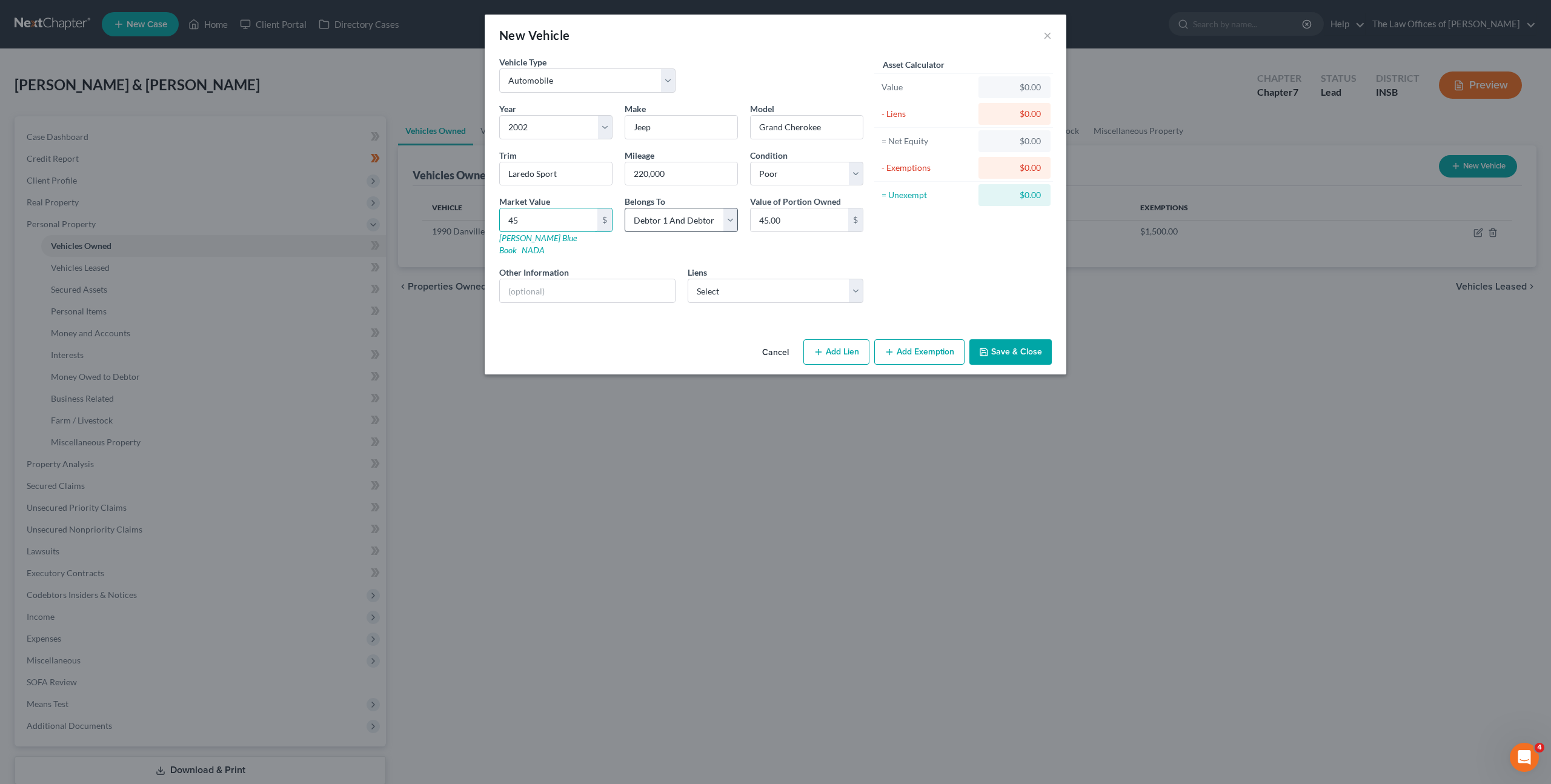
type input "450"
type input "450.00"
type input "450"
click at [918, 342] on button "Add Exemption" at bounding box center [919, 352] width 90 height 25
select select "2"
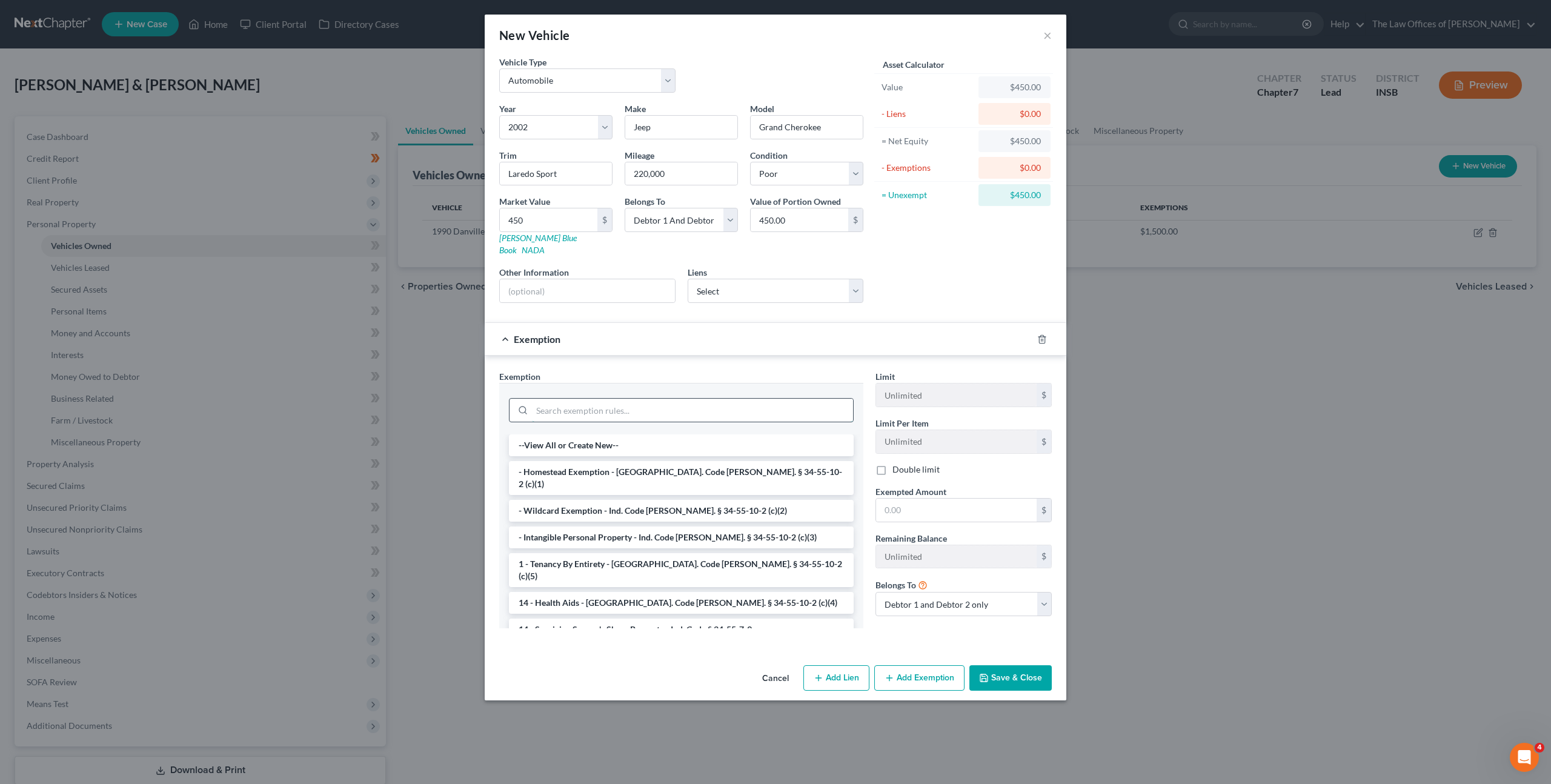
click at [708, 399] on input "search" at bounding box center [693, 410] width 321 height 23
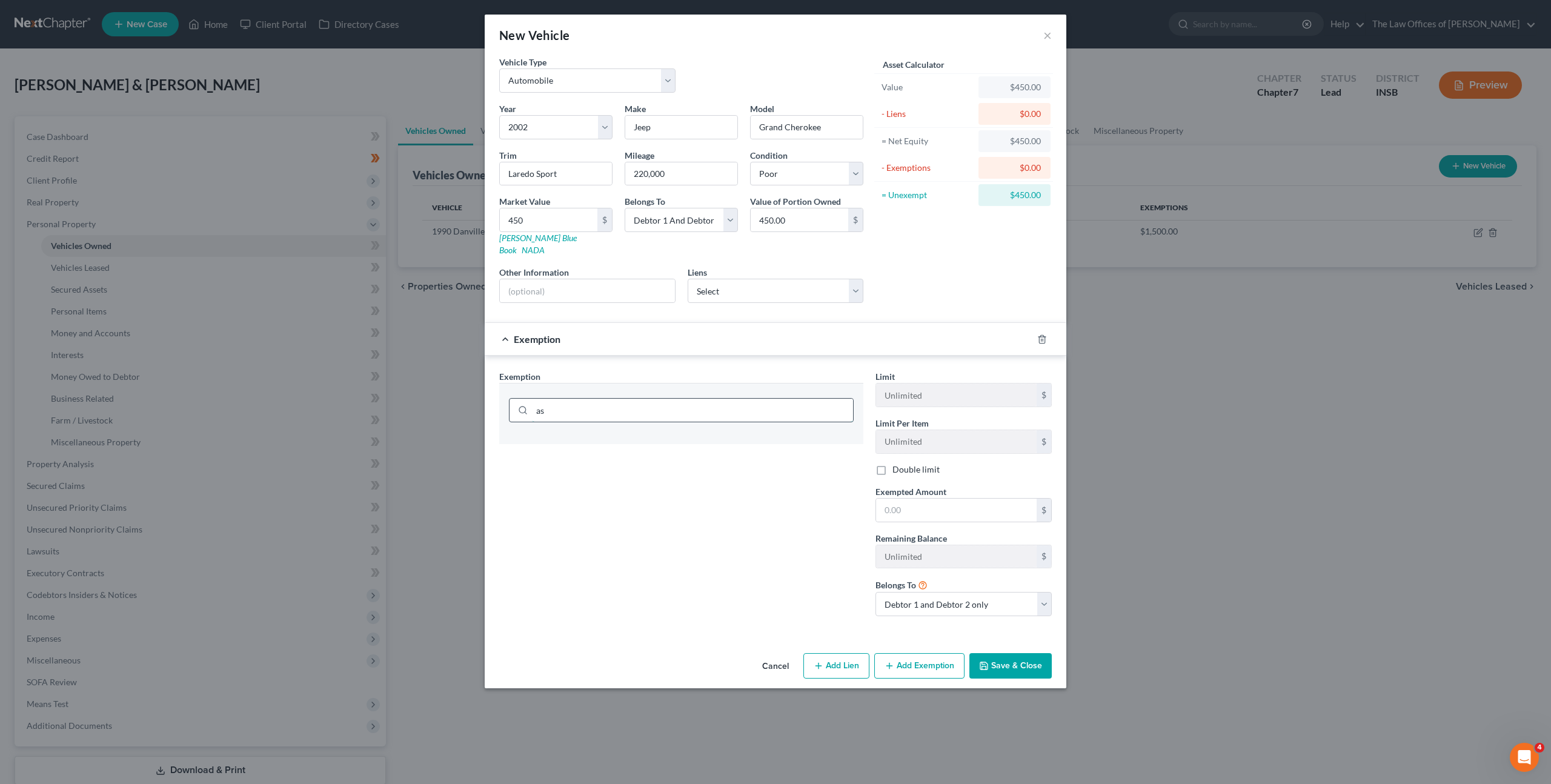
type input "a"
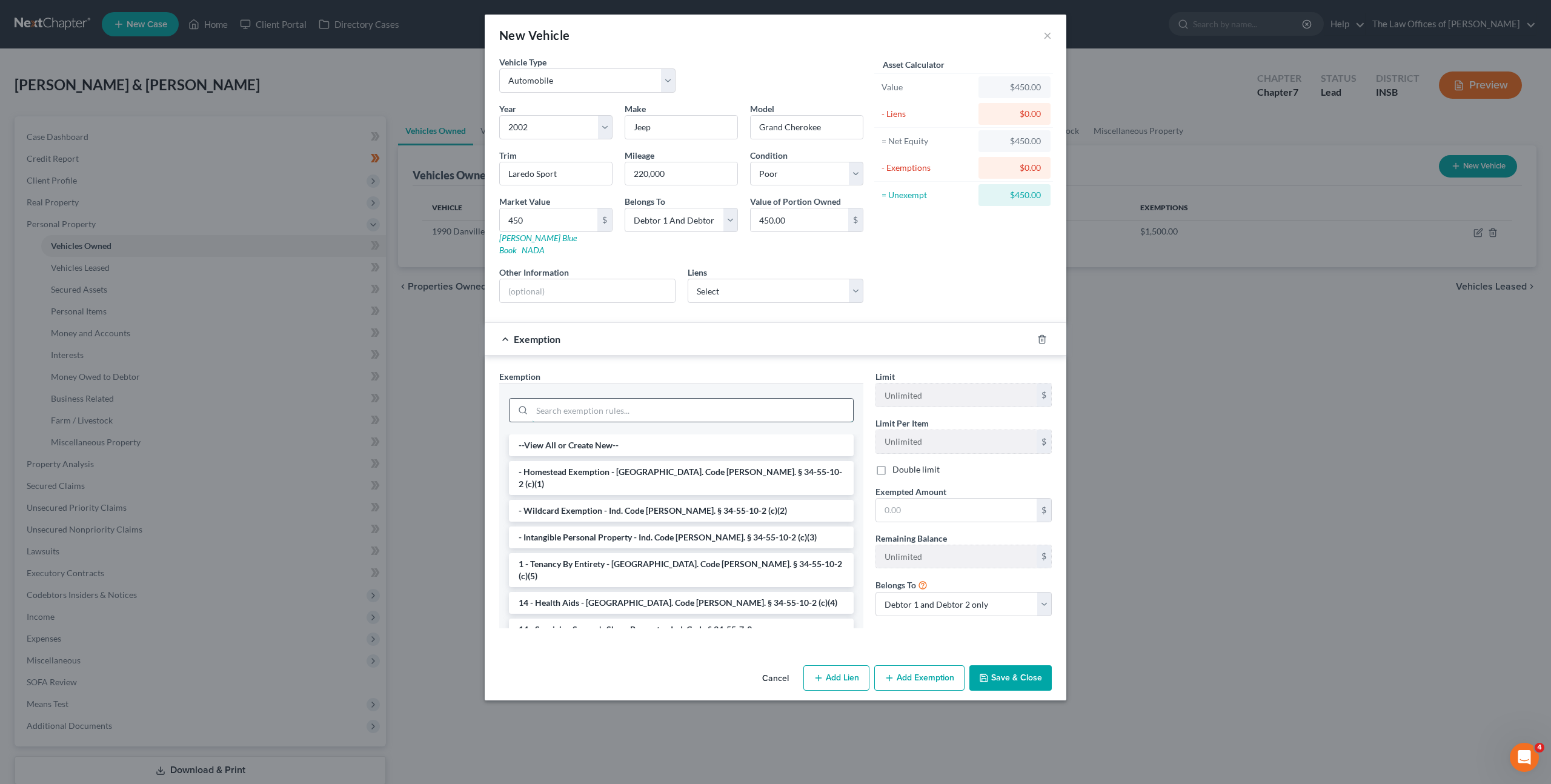
type input "c"
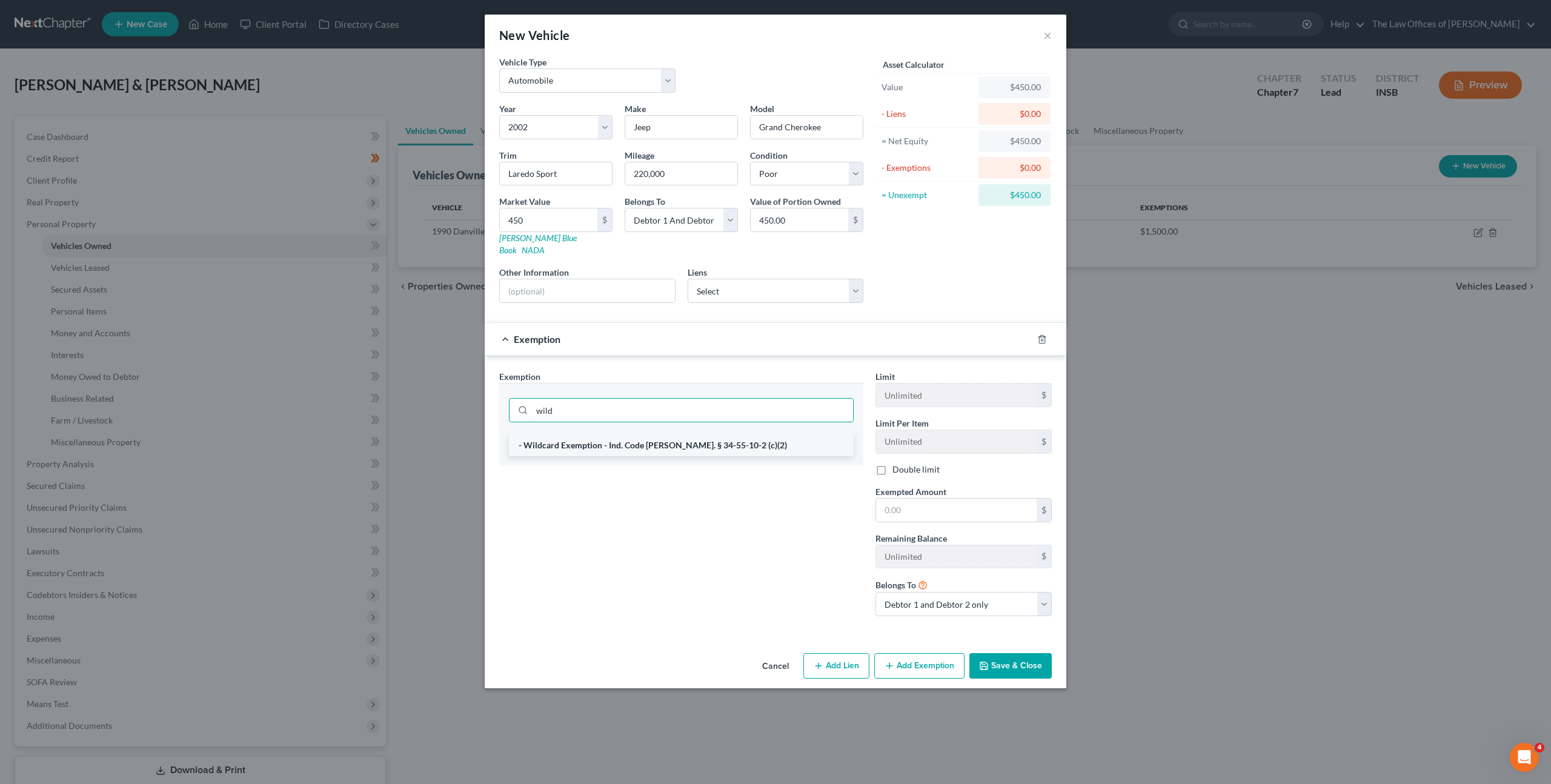
type input "wild"
click at [732, 434] on li "- Wildcard Exemption - Ind. Code Ann. § 34-55-10-2 (c)(2)" at bounding box center [682, 445] width 345 height 22
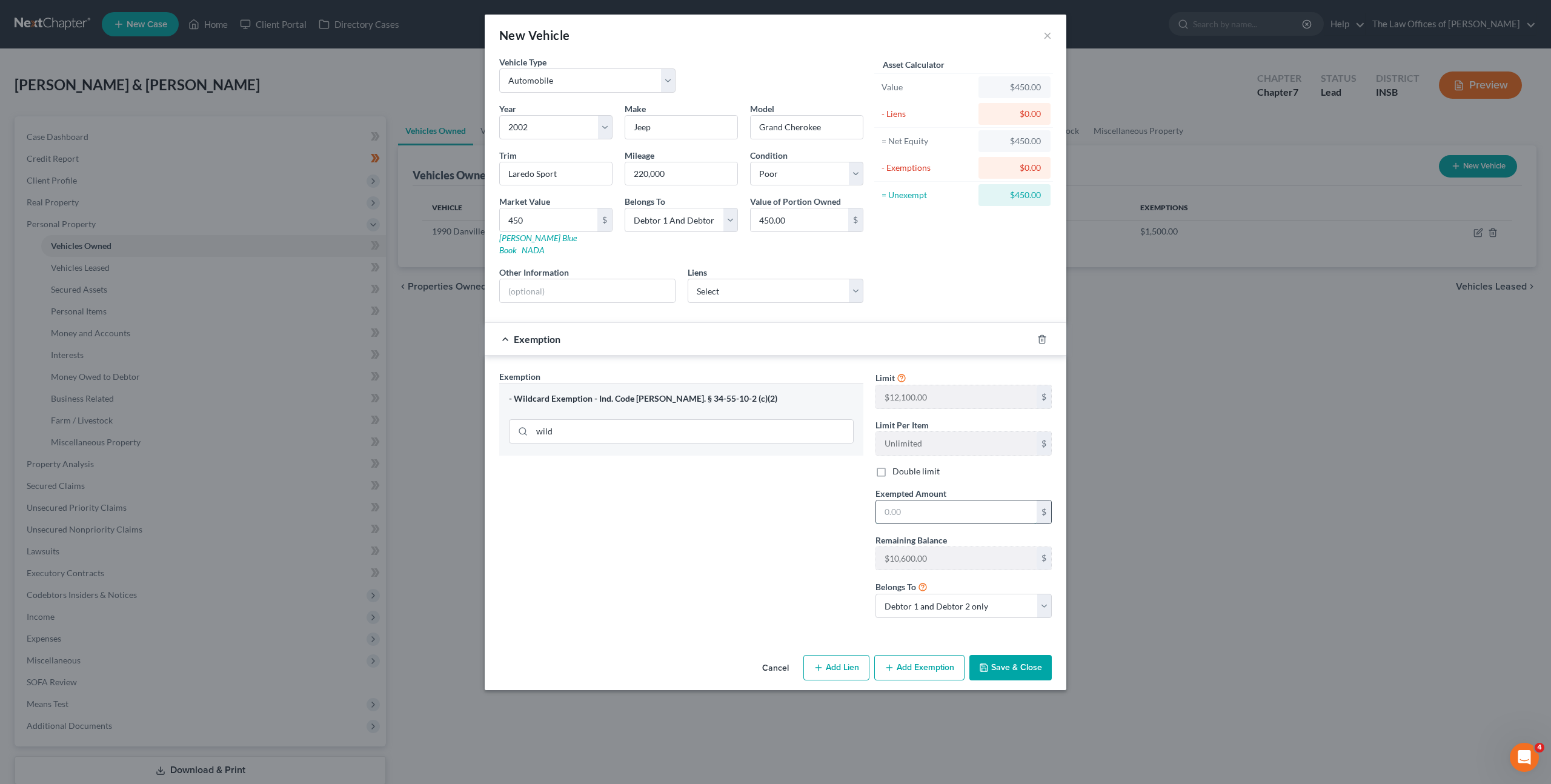
click at [893, 500] on input "text" at bounding box center [957, 512] width 160 height 23
type input "450"
click at [751, 540] on div "Exemption Set must be selected for CA. Exemption * - Wildcard Exemption - Ind. …" at bounding box center [681, 499] width 376 height 258
click at [581, 280] on input "text" at bounding box center [587, 291] width 175 height 23
type input "cosmetic damage, needs mechanical work"
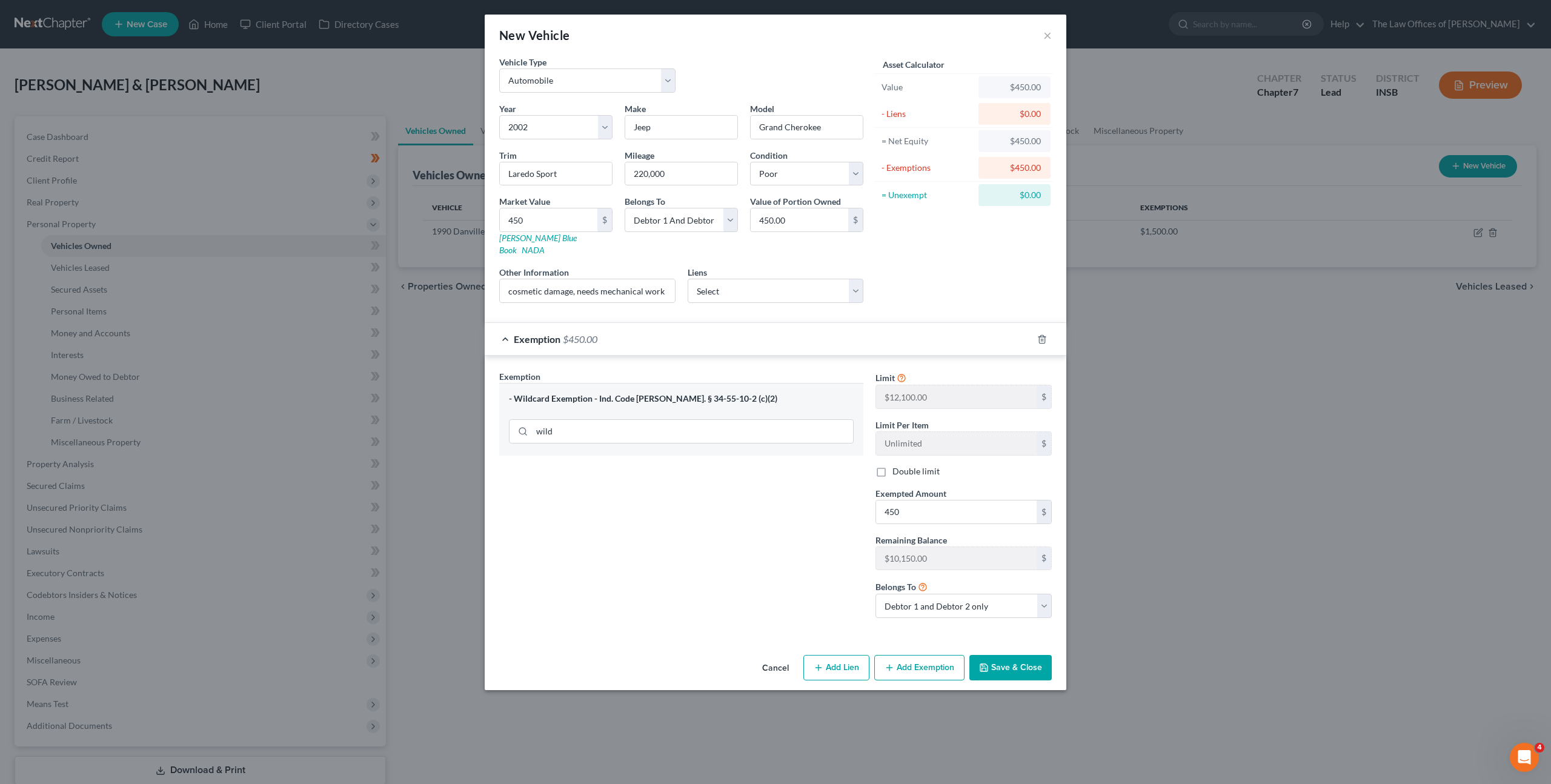
click at [591, 576] on div "Exemption Set must be selected for CA. Exemption * - Wildcard Exemption - Ind. …" at bounding box center [681, 499] width 376 height 258
click at [1009, 655] on button "Save & Close" at bounding box center [1011, 667] width 83 height 25
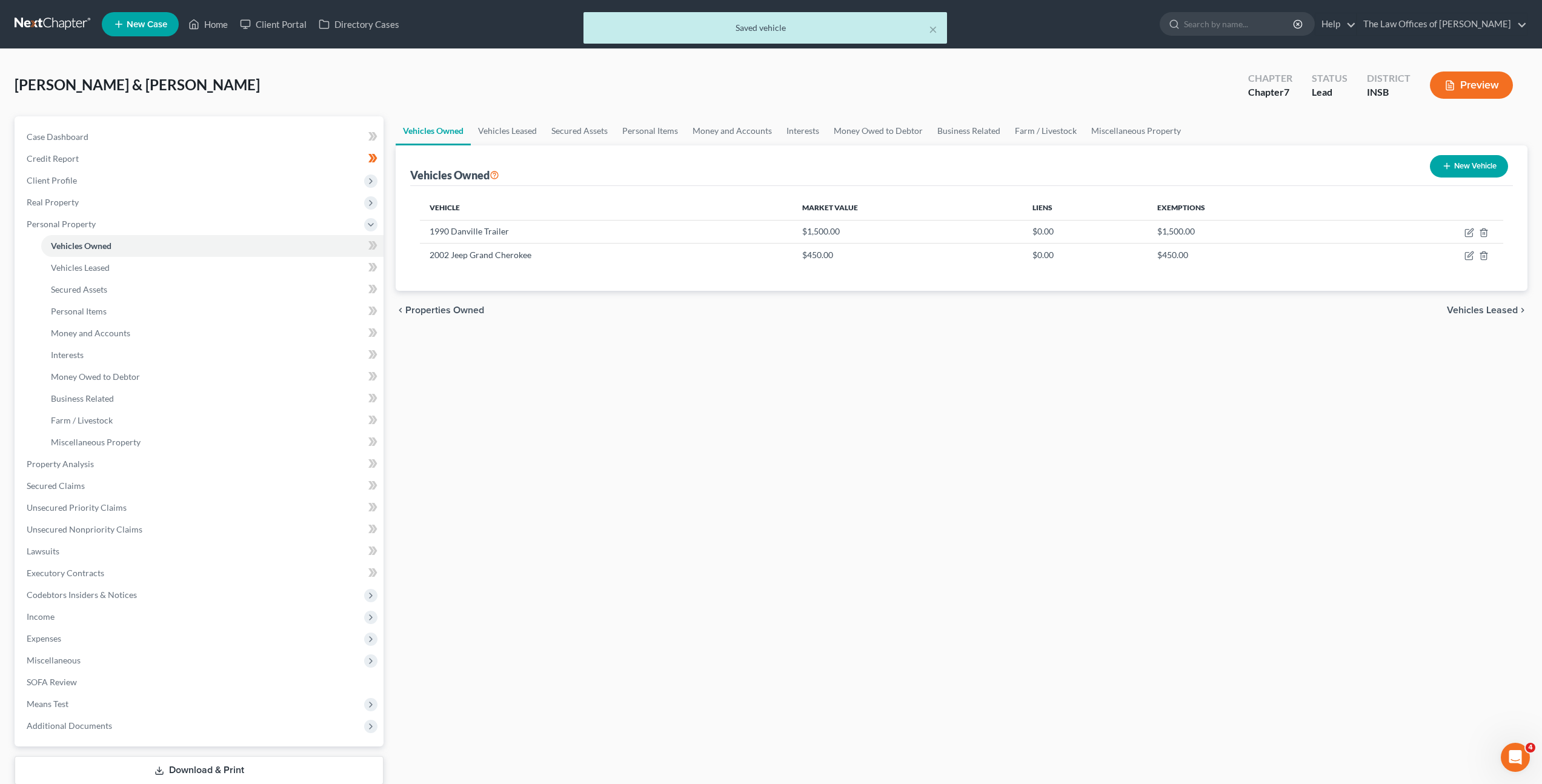
click at [774, 434] on div "Vehicles Owned Vehicles Leased Secured Assets Personal Items Money and Accounts…" at bounding box center [962, 466] width 1144 height 700
click at [372, 239] on icon at bounding box center [373, 245] width 9 height 16
click at [710, 374] on div "Vehicles Owned Vehicles Leased Secured Assets Personal Items Money and Accounts…" at bounding box center [962, 466] width 1144 height 700
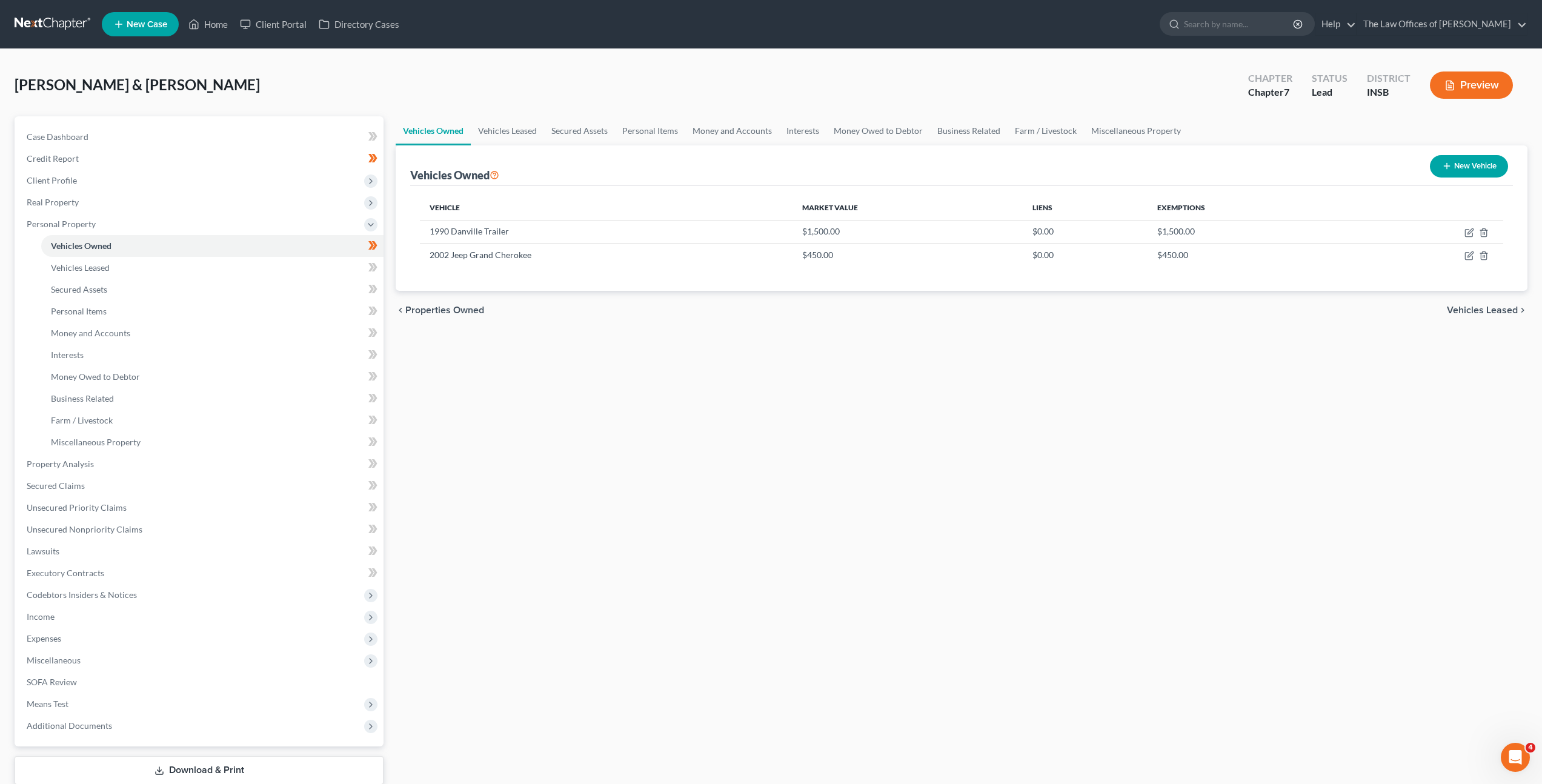
click at [656, 385] on div "Vehicles Owned Vehicles Leased Secured Assets Personal Items Money and Accounts…" at bounding box center [962, 466] width 1144 height 700
click at [291, 258] on link "Vehicles Leased" at bounding box center [212, 267] width 343 height 22
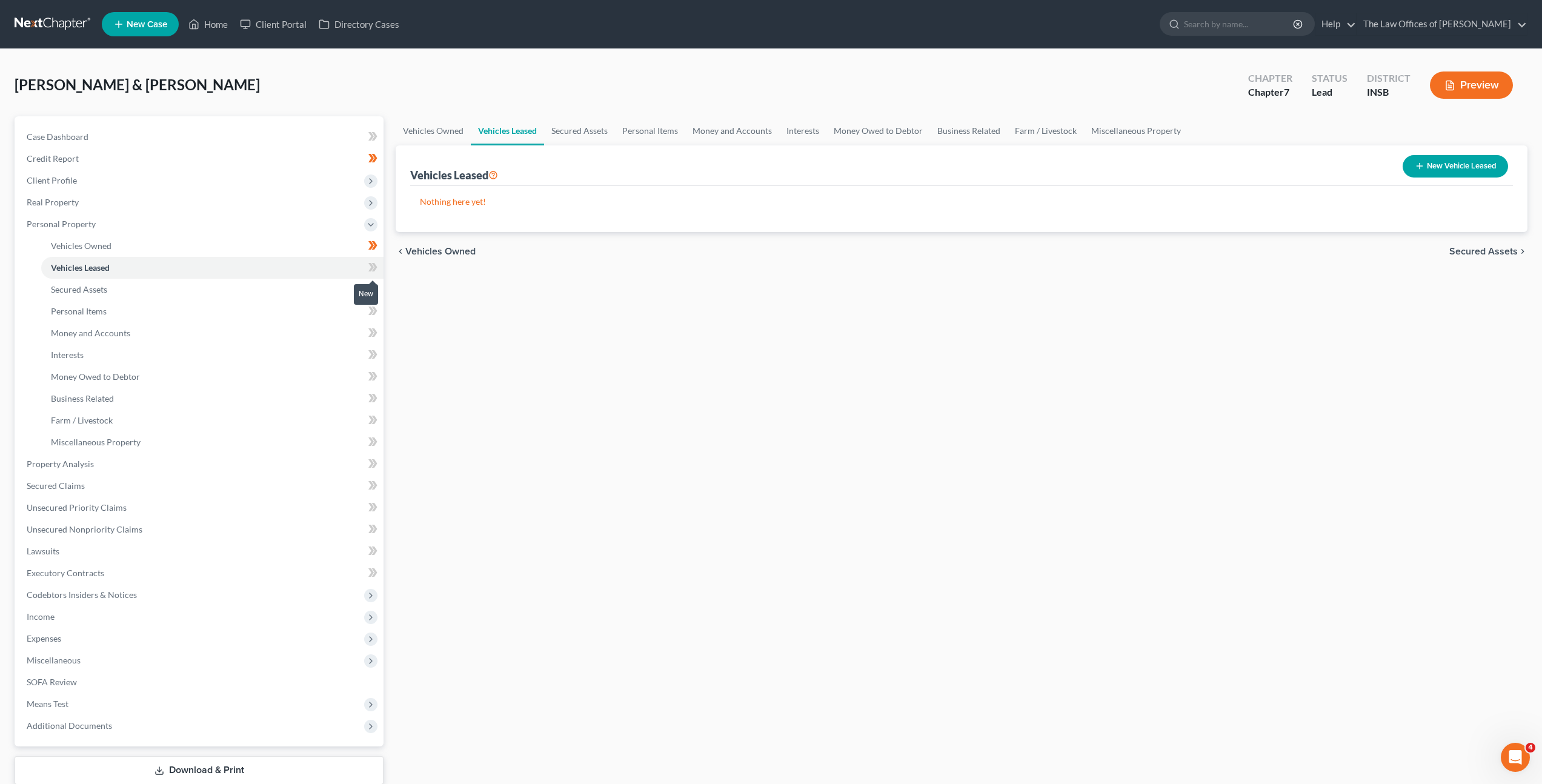
click at [383, 267] on span at bounding box center [373, 269] width 21 height 18
click at [312, 249] on link "Vehicles Owned" at bounding box center [212, 246] width 343 height 22
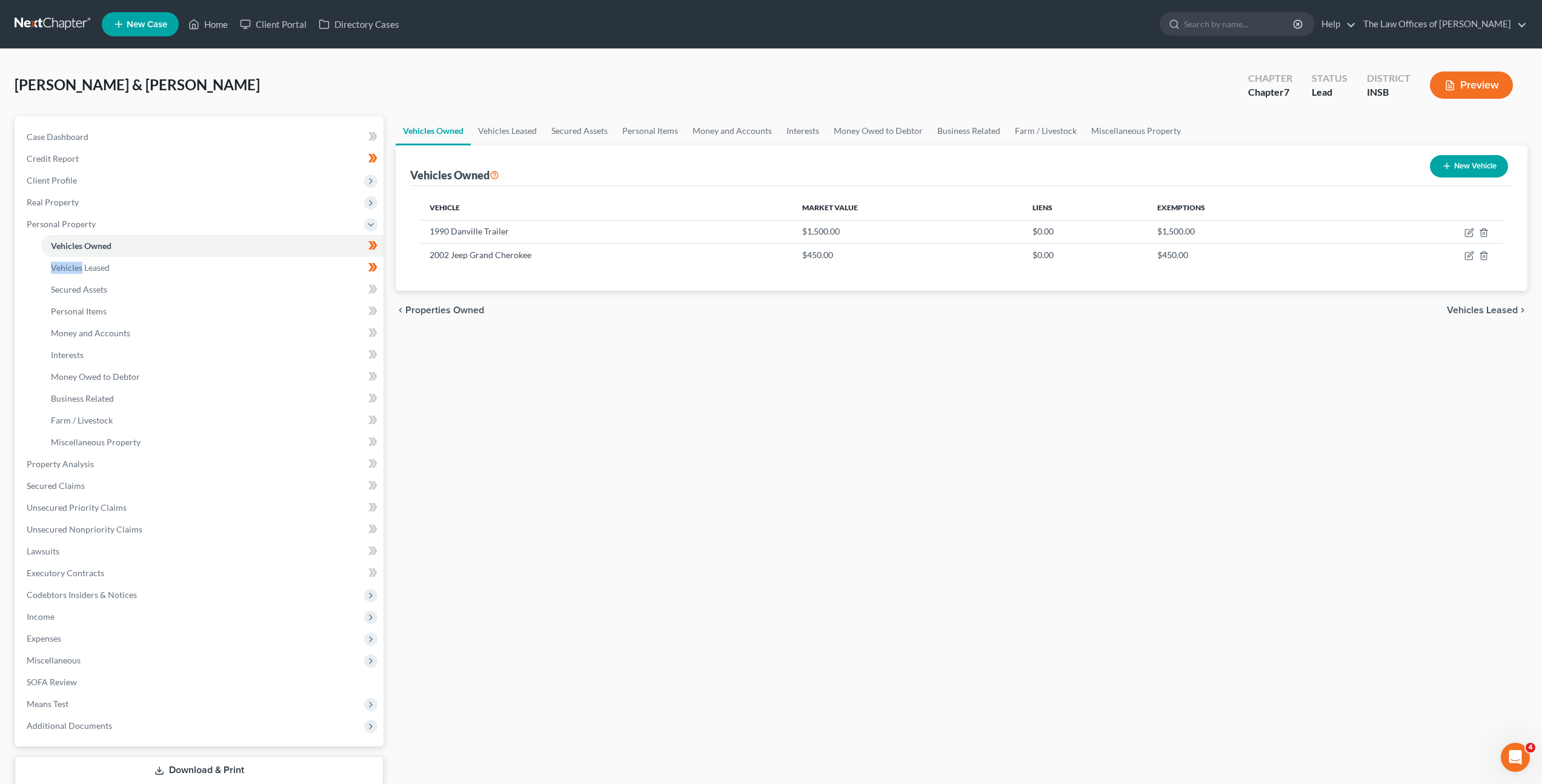
click at [1455, 172] on button "New Vehicle" at bounding box center [1469, 166] width 78 height 22
select select "0"
select select "2"
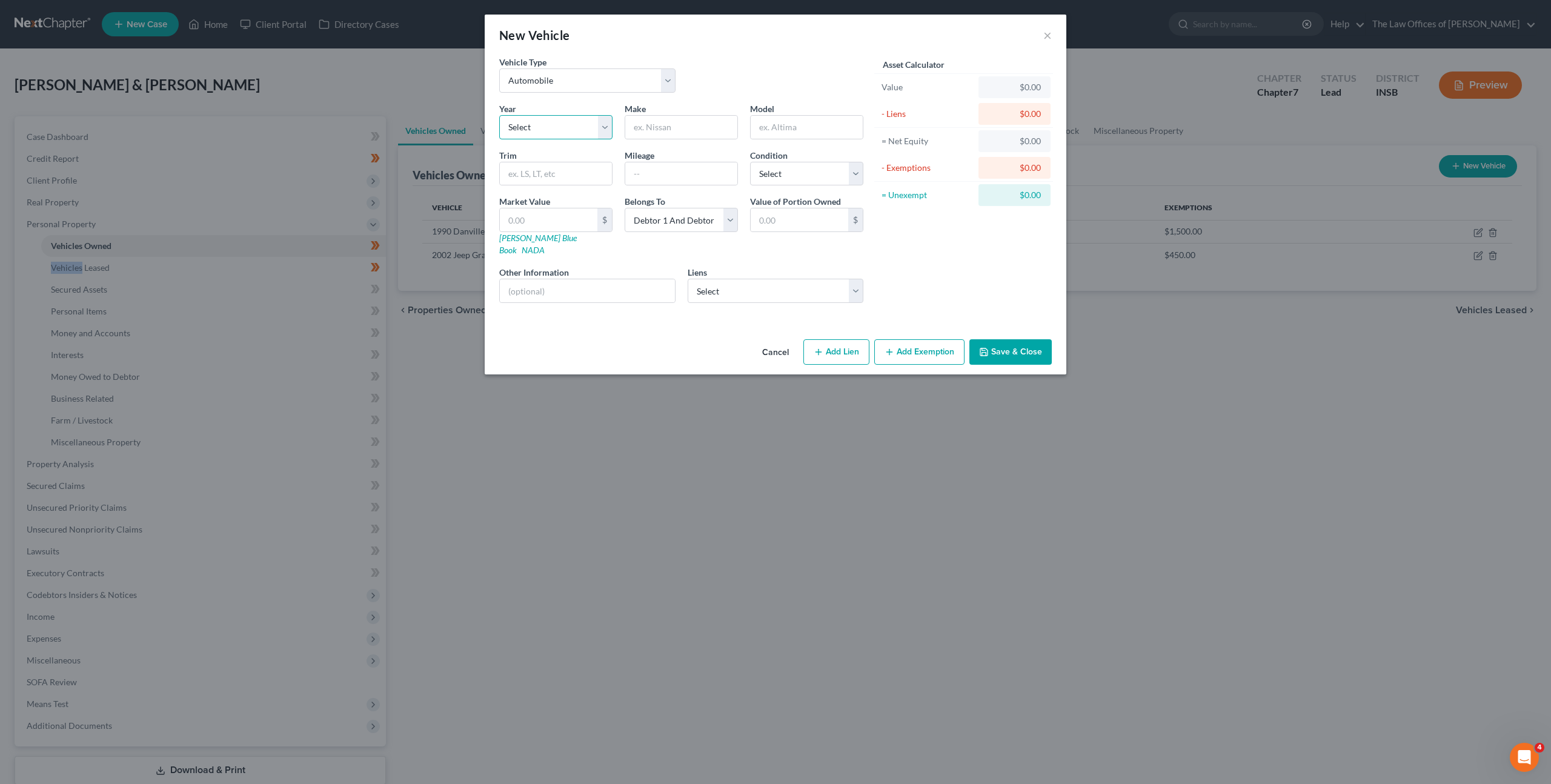
click at [572, 137] on select "Select 2026 2025 2024 2023 2022 2021 2020 2019 2018 2017 2016 2015 2014 2013 20…" at bounding box center [556, 128] width 114 height 25
select select "12"
click at [500, 115] on select "Select 2026 2025 2024 2023 2022 2021 2020 2019 2018 2017 2016 2015 2014 2013 20…" at bounding box center [556, 128] width 114 height 25
click at [676, 120] on input "text" at bounding box center [681, 128] width 112 height 23
type input "Ford"
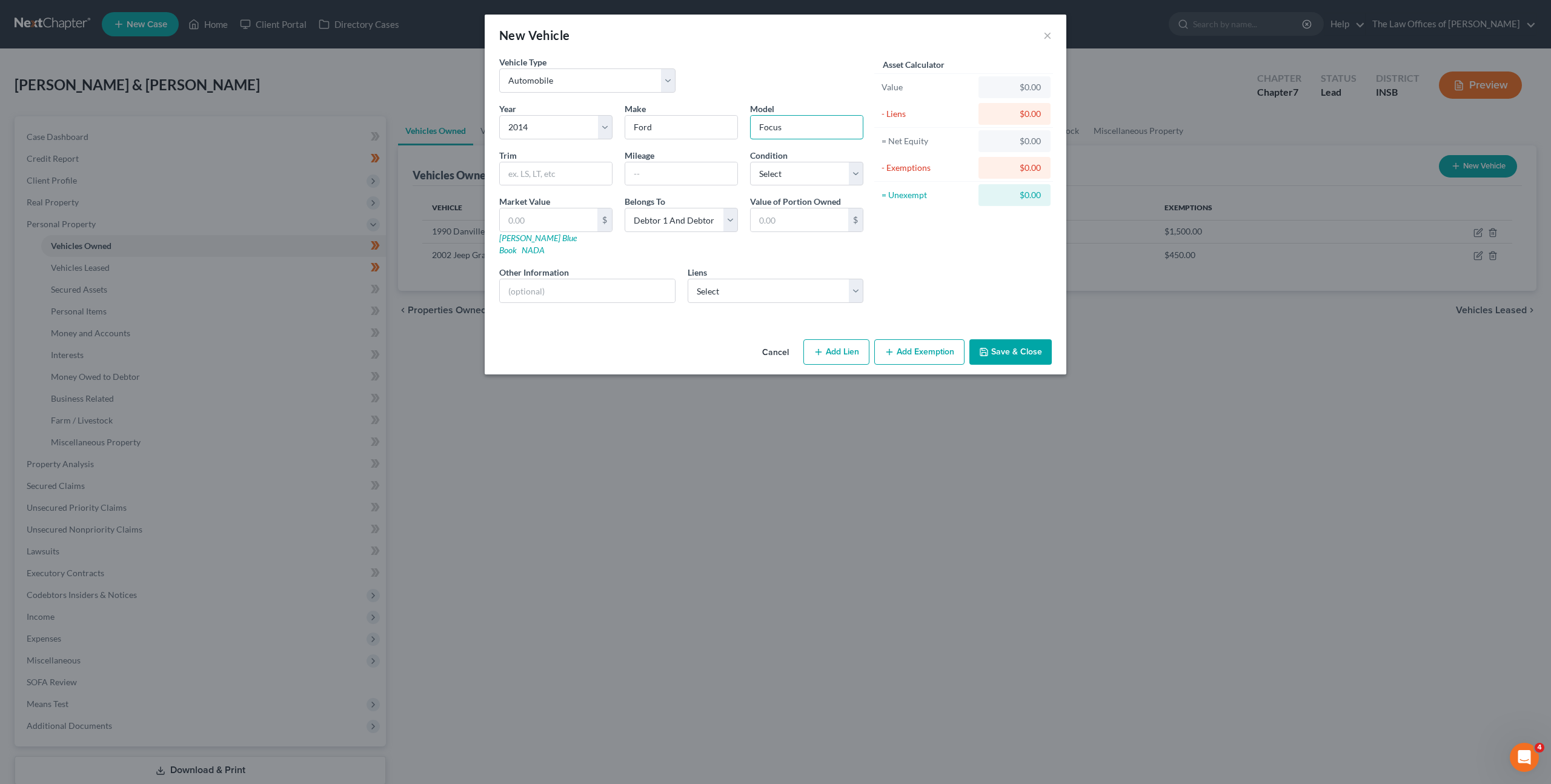
type input "Focus"
drag, startPoint x: 646, startPoint y: 245, endPoint x: 679, endPoint y: 222, distance: 40.2
click at [645, 242] on div "Year Select 2026 2025 2024 2023 2022 2021 2020 2019 2018 2017 2016 2015 2014 20…" at bounding box center [681, 207] width 376 height 210
click at [706, 208] on select "Select Debtor 1 Only Debtor 2 Only Debtor 1 And Debtor 2 Only At Least One Of T…" at bounding box center [681, 220] width 114 height 25
select select "0"
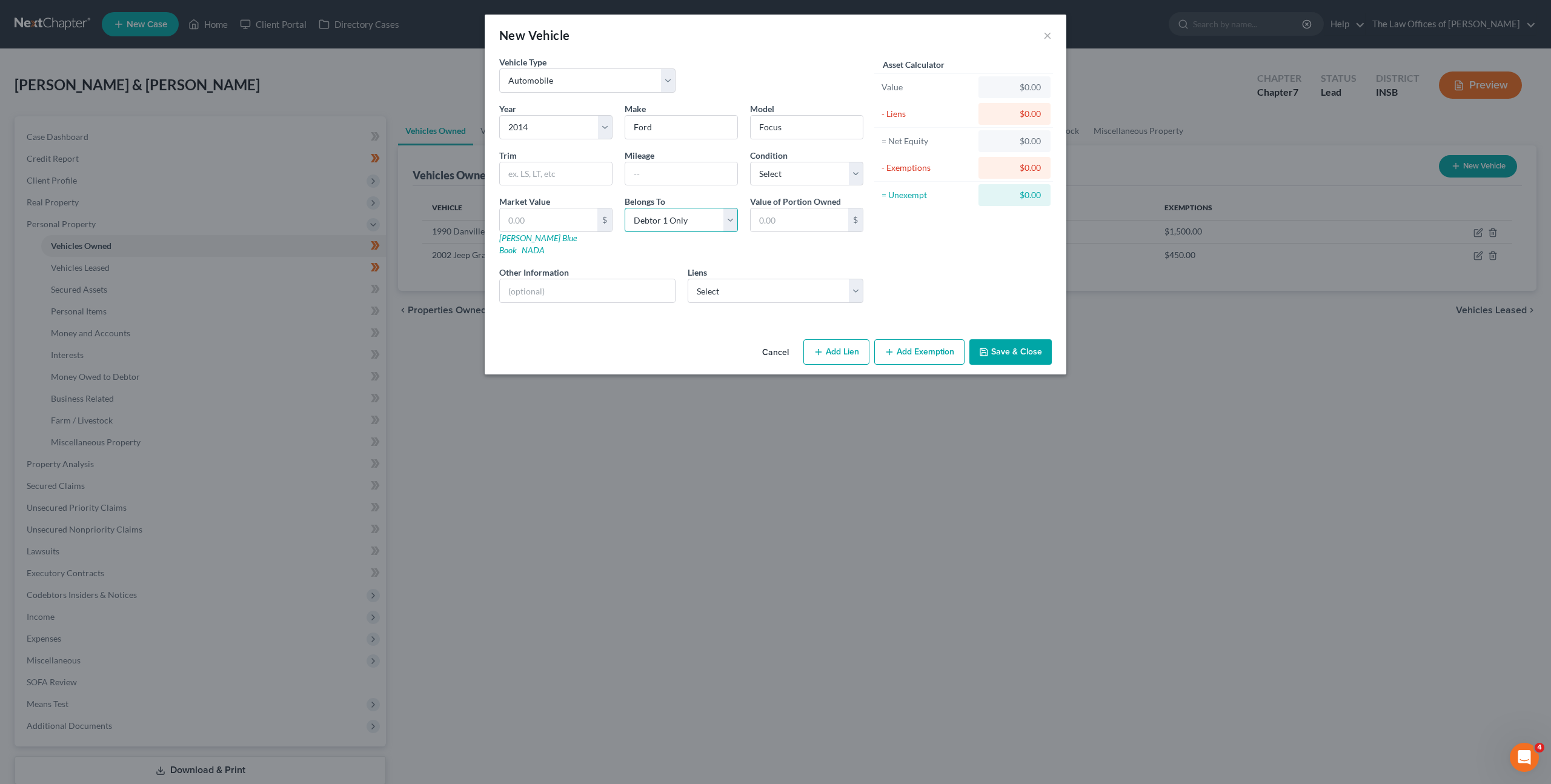
click at [625, 208] on select "Select Debtor 1 Only Debtor 2 Only Debtor 1 And Debtor 2 Only At Least One Of T…" at bounding box center [681, 220] width 114 height 25
click at [811, 176] on select "Select Excellent Very Good Good Fair Poor" at bounding box center [806, 174] width 114 height 25
select select "1"
click at [750, 162] on select "Select Excellent Very Good Good Fair Poor" at bounding box center [806, 174] width 114 height 25
click at [926, 228] on div "Asset Calculator Value $0.00 - Liens $0.00 = Net Equity $0.00 - Exemptions $0.0…" at bounding box center [963, 184] width 188 height 257
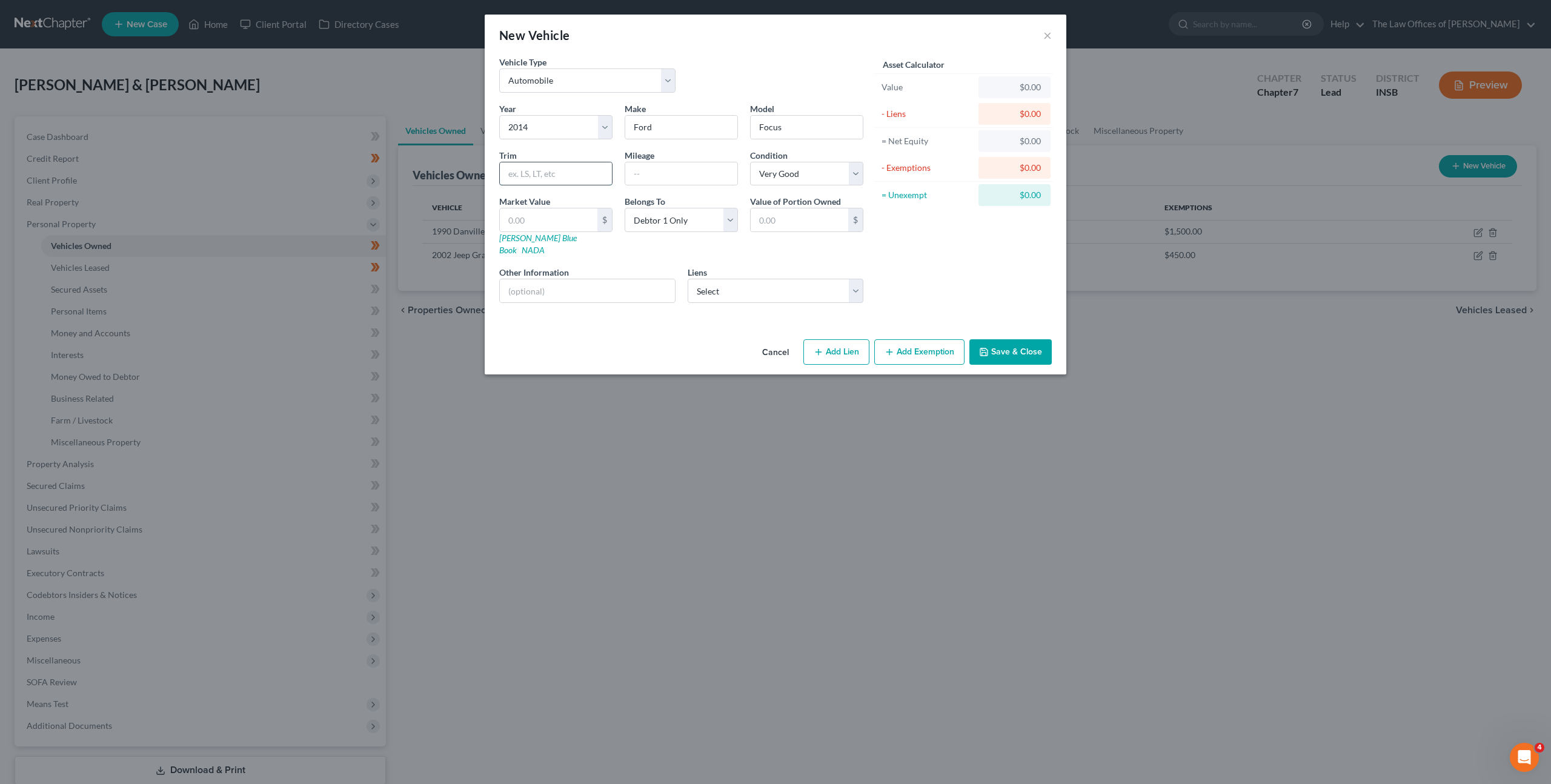
click at [577, 172] on input "text" at bounding box center [555, 174] width 112 height 23
click at [546, 177] on input "text" at bounding box center [555, 174] width 112 height 23
click at [663, 181] on input "text" at bounding box center [681, 174] width 112 height 23
click at [625, 266] on div "Other Information" at bounding box center [587, 284] width 188 height 37
click at [652, 163] on input "text" at bounding box center [681, 174] width 112 height 23
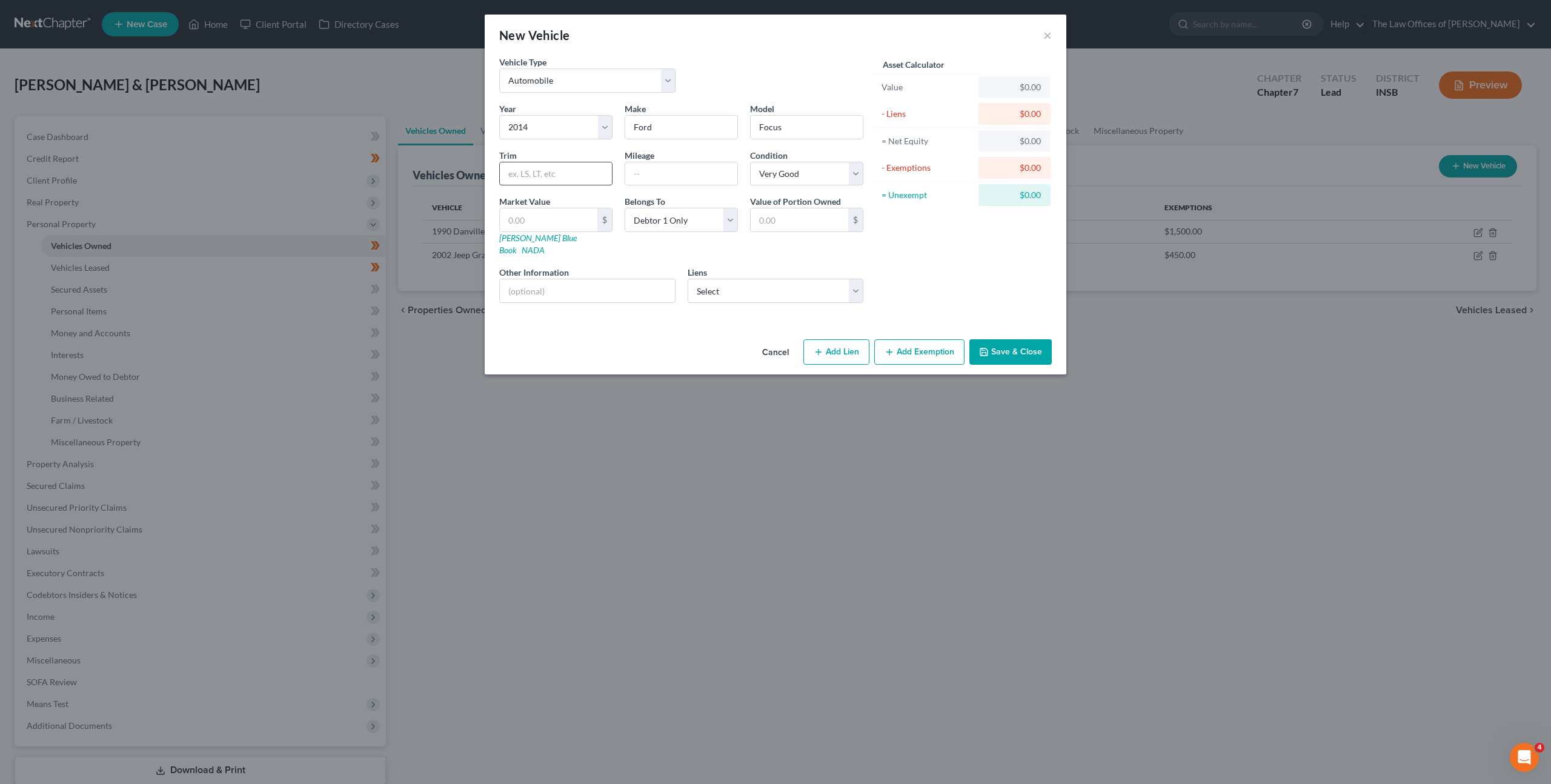
click at [570, 178] on input "text" at bounding box center [555, 174] width 112 height 23
click at [1015, 340] on button "Save & Close" at bounding box center [1011, 352] width 83 height 25
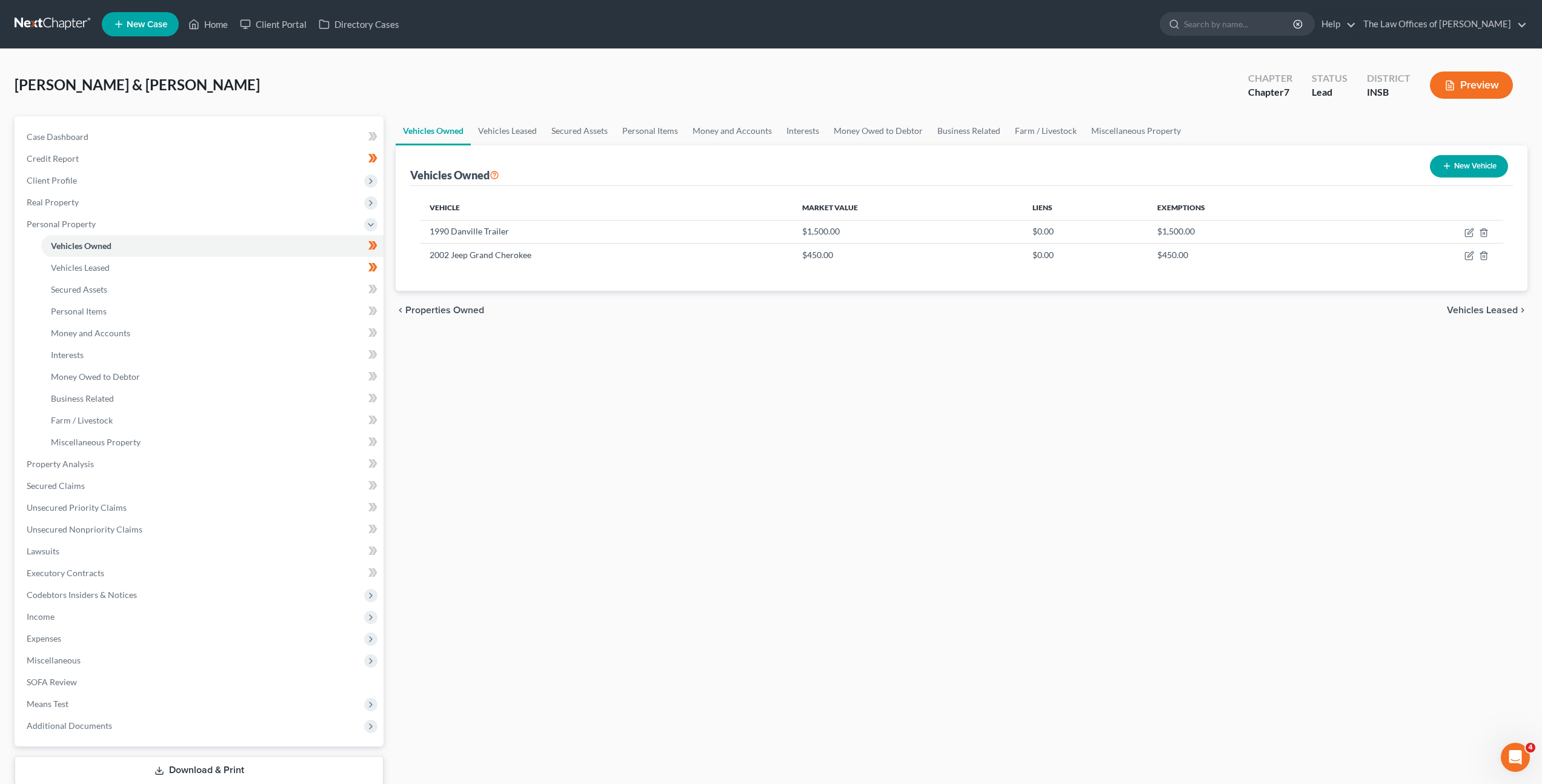
drag, startPoint x: 883, startPoint y: 460, endPoint x: 904, endPoint y: 464, distance: 21.4
click at [895, 460] on div "Vehicles Owned Vehicles Leased Secured Assets Personal Items Money and Accounts…" at bounding box center [962, 466] width 1144 height 700
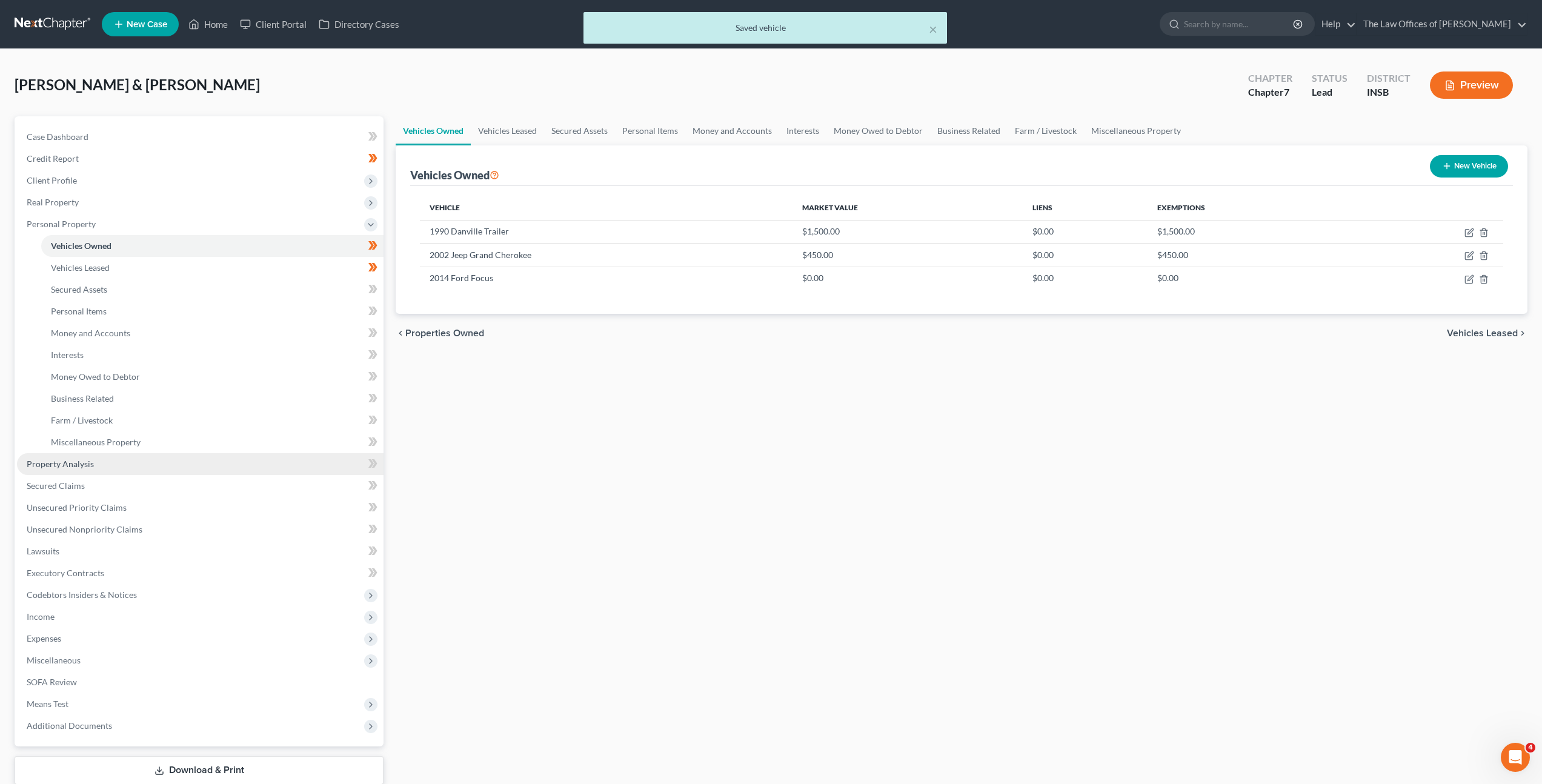
click at [262, 473] on link "Property Analysis" at bounding box center [200, 464] width 366 height 22
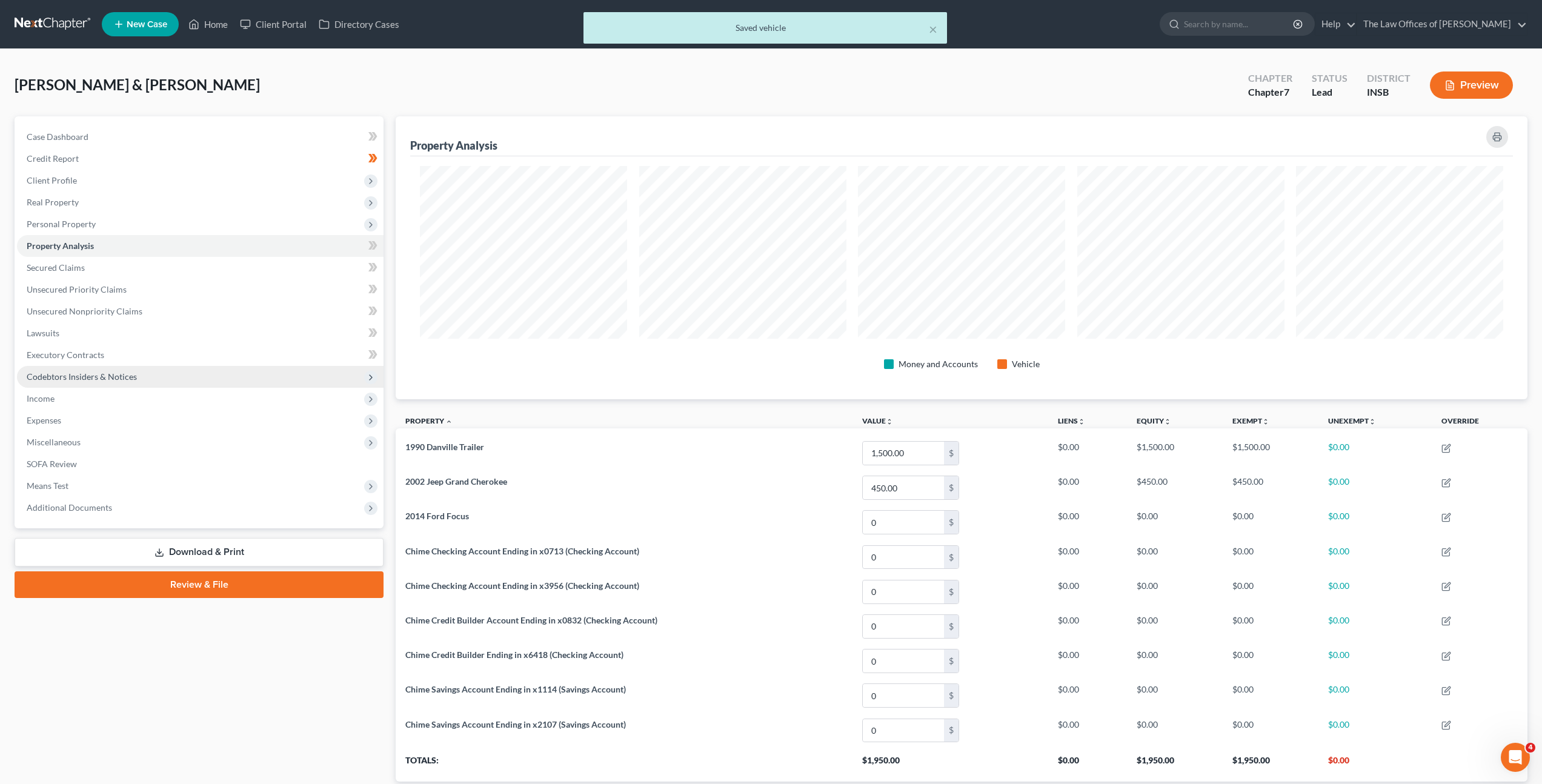
scroll to position [283, 1132]
click at [245, 266] on link "Secured Claims" at bounding box center [200, 267] width 366 height 22
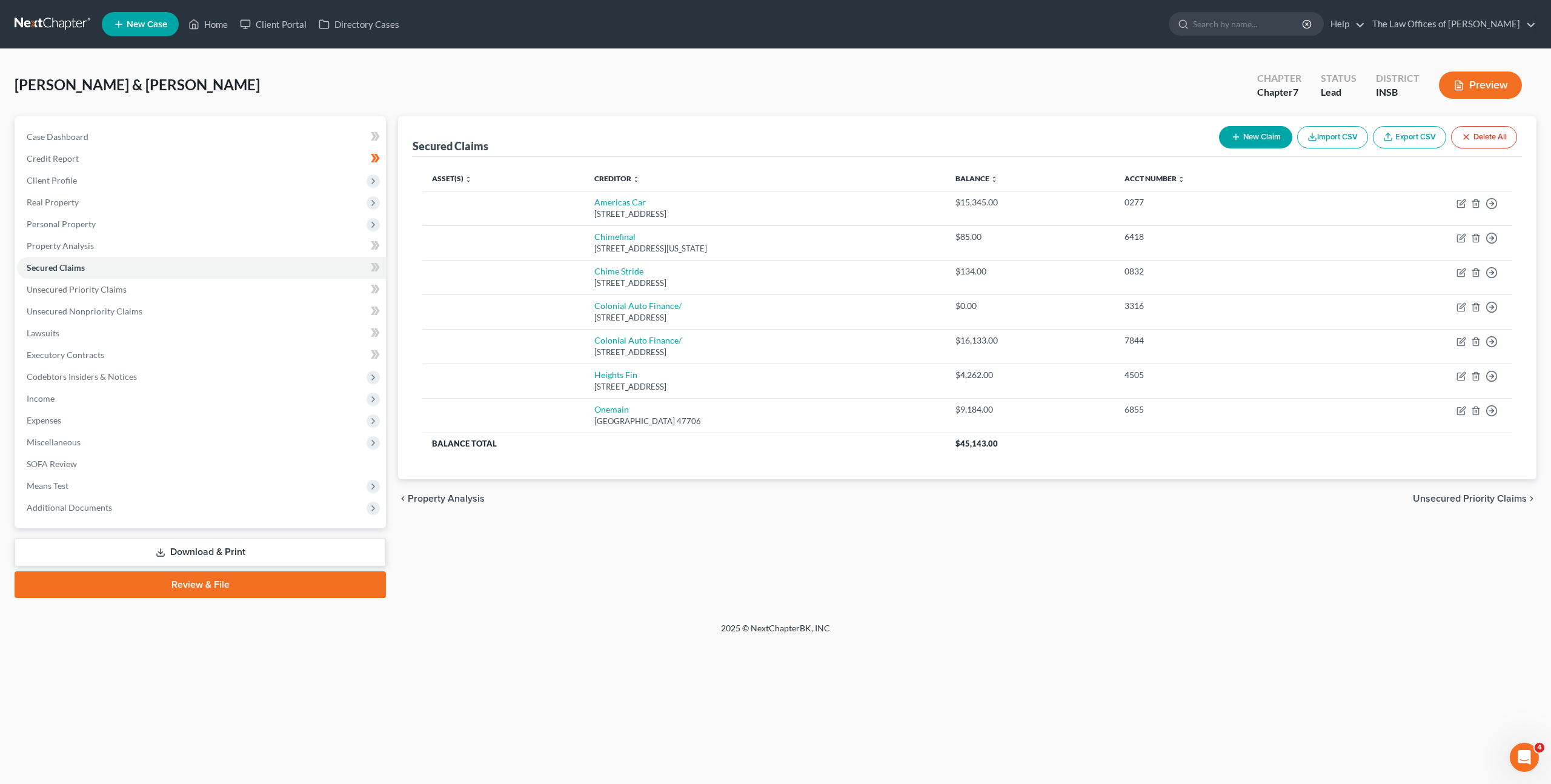
click at [1244, 137] on button "New Claim" at bounding box center [1256, 137] width 74 height 22
select select "0"
select select "2"
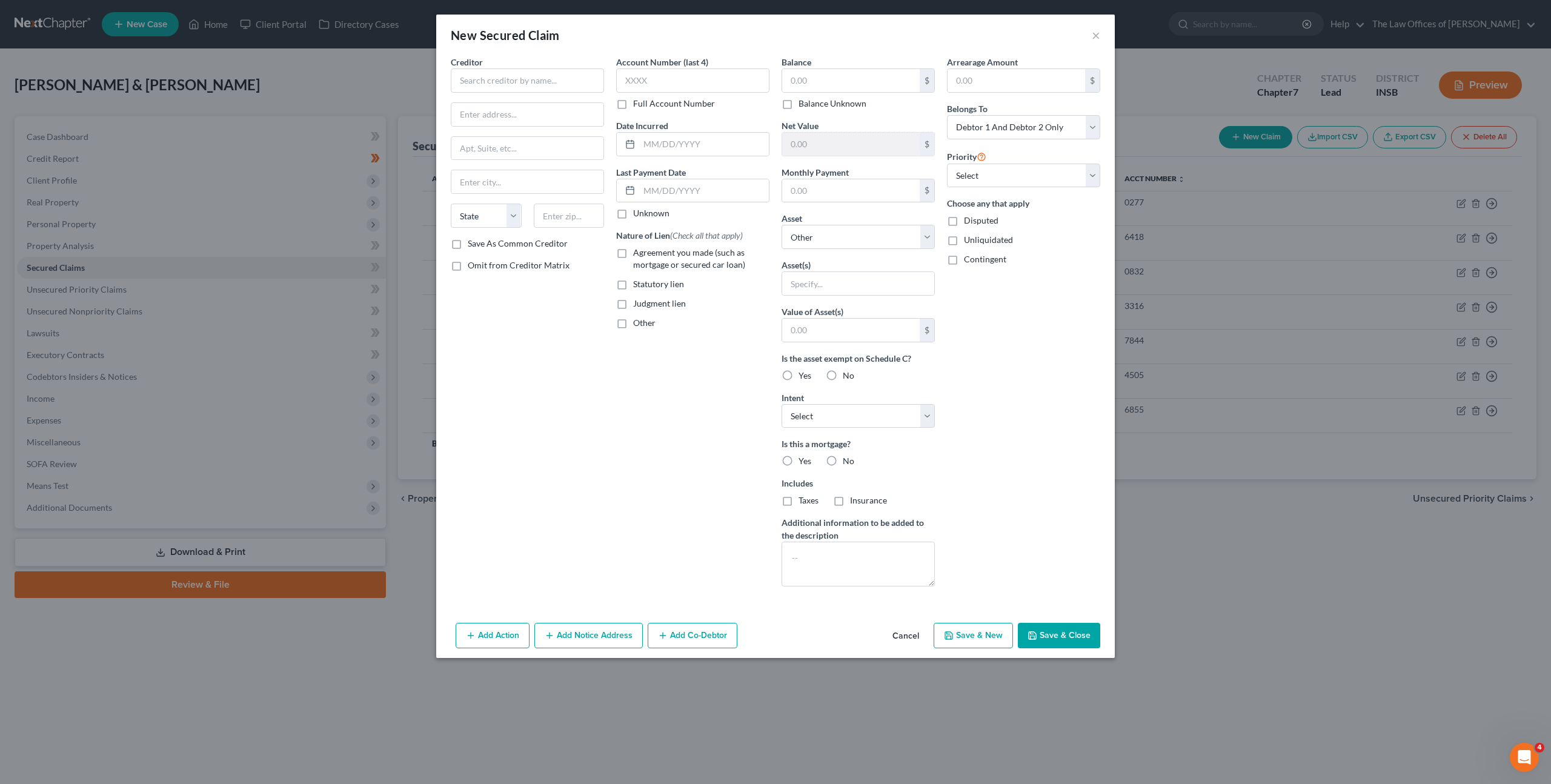
click at [537, 61] on div "Creditor *" at bounding box center [527, 74] width 153 height 37
drag, startPoint x: 547, startPoint y: 75, endPoint x: 616, endPoint y: 76, distance: 69.0
click at [548, 75] on input "text" at bounding box center [527, 81] width 153 height 25
type input "Roy Whetstine"
click at [685, 87] on input "text" at bounding box center [693, 81] width 153 height 25
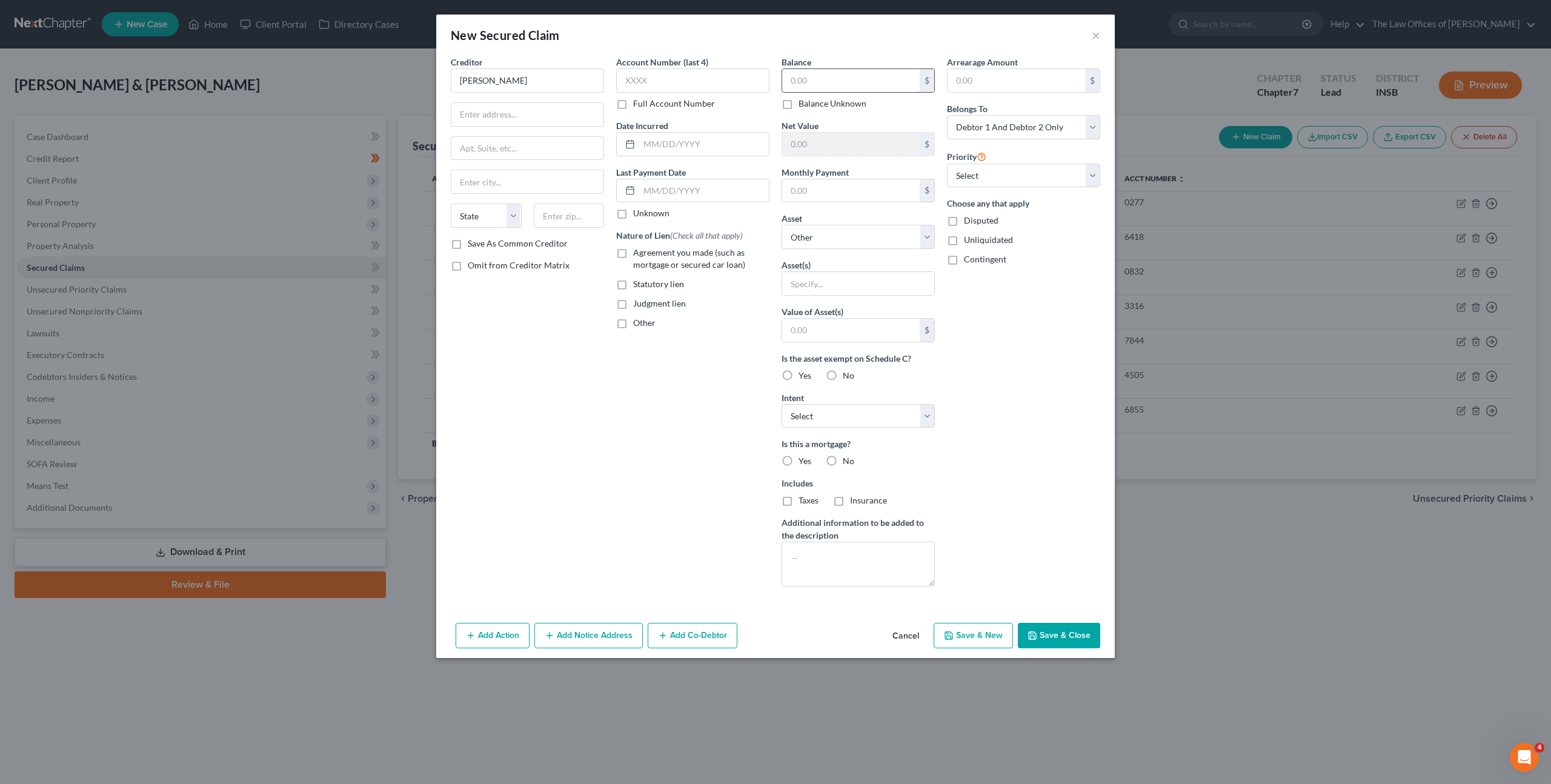
click at [856, 83] on input "text" at bounding box center [851, 80] width 137 height 23
type input "4,000"
click at [713, 420] on div "Account Number (last 4) Full Account Number Date Incurred Last Payment Date Unk…" at bounding box center [693, 325] width 165 height 540
click at [829, 187] on input "text" at bounding box center [851, 190] width 137 height 23
type input "252"
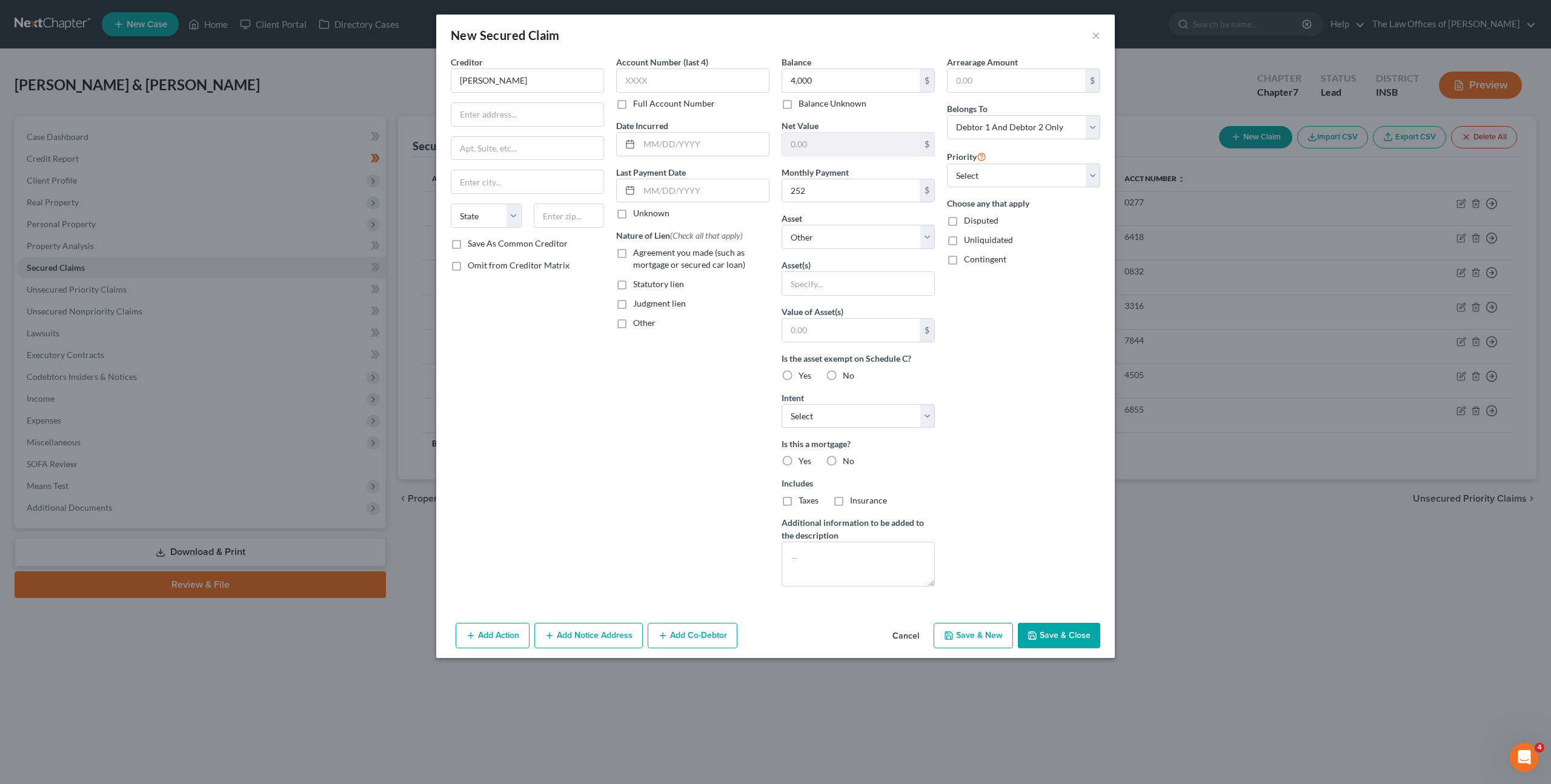
click at [653, 372] on div "Account Number (last 4) Full Account Number Date Incurred Last Payment Date Unk…" at bounding box center [693, 325] width 165 height 540
click at [561, 78] on input "Roy Whetstine" at bounding box center [527, 81] width 153 height 25
click at [568, 351] on div "Creditor * Roy Whetstine State AL AK AR AZ CA CO CT DE DC FL GA GU HI ID IL IN …" at bounding box center [527, 325] width 165 height 540
click at [592, 113] on input "text" at bounding box center [527, 114] width 152 height 23
click at [684, 361] on div "Account Number (last 4) Full Account Number Date Incurred Last Payment Date Unk…" at bounding box center [693, 325] width 165 height 540
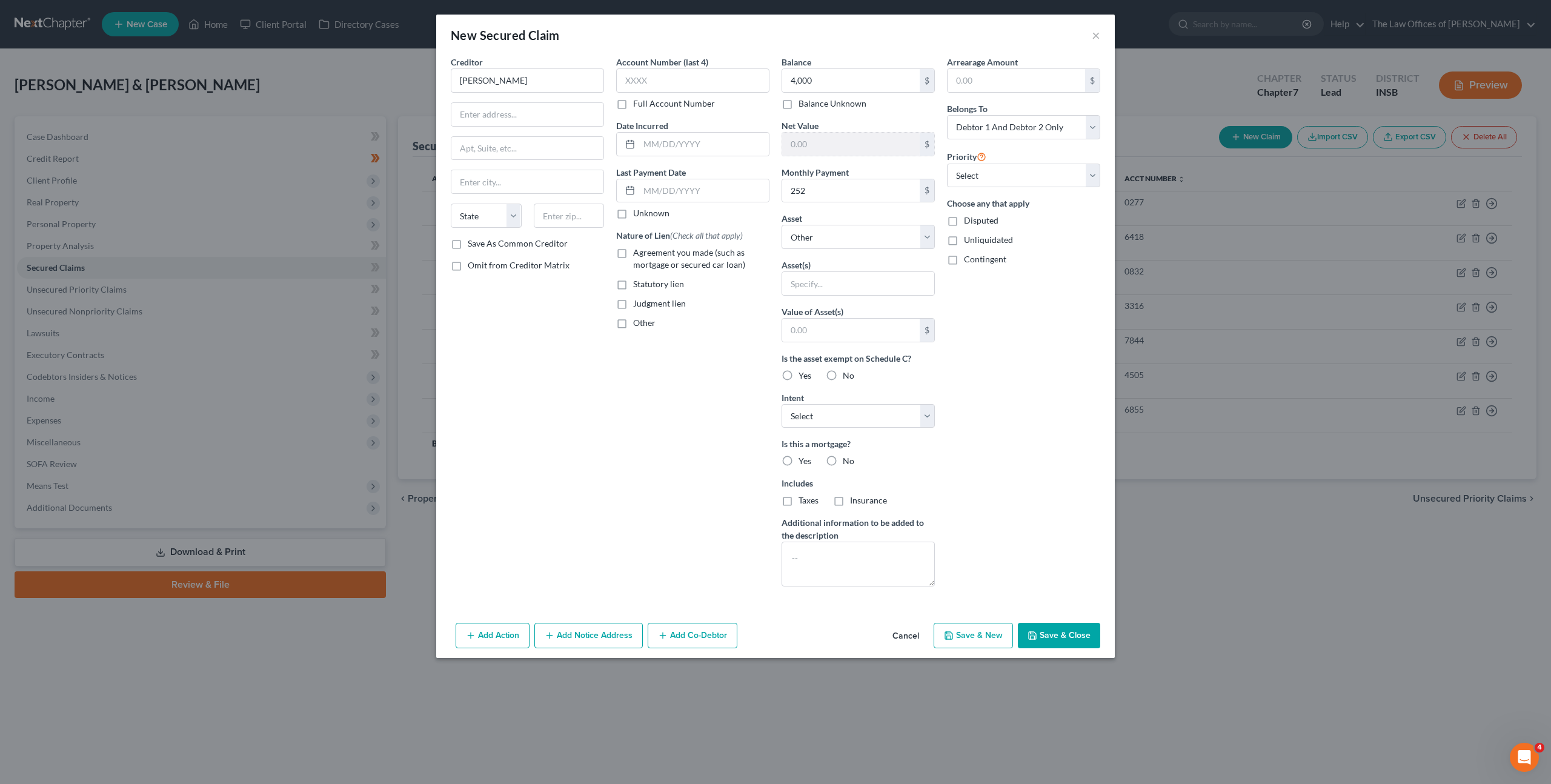
drag, startPoint x: 646, startPoint y: 459, endPoint x: 692, endPoint y: 430, distance: 54.4
click at [646, 459] on div "Account Number (last 4) Full Account Number Date Incurred Last Payment Date Unk…" at bounding box center [693, 325] width 165 height 540
click at [724, 447] on div "Account Number (last 4) Full Account Number Date Incurred Last Payment Date Unk…" at bounding box center [693, 325] width 165 height 540
drag, startPoint x: 833, startPoint y: 458, endPoint x: 838, endPoint y: 389, distance: 69.2
click at [843, 458] on label "No" at bounding box center [849, 461] width 11 height 12
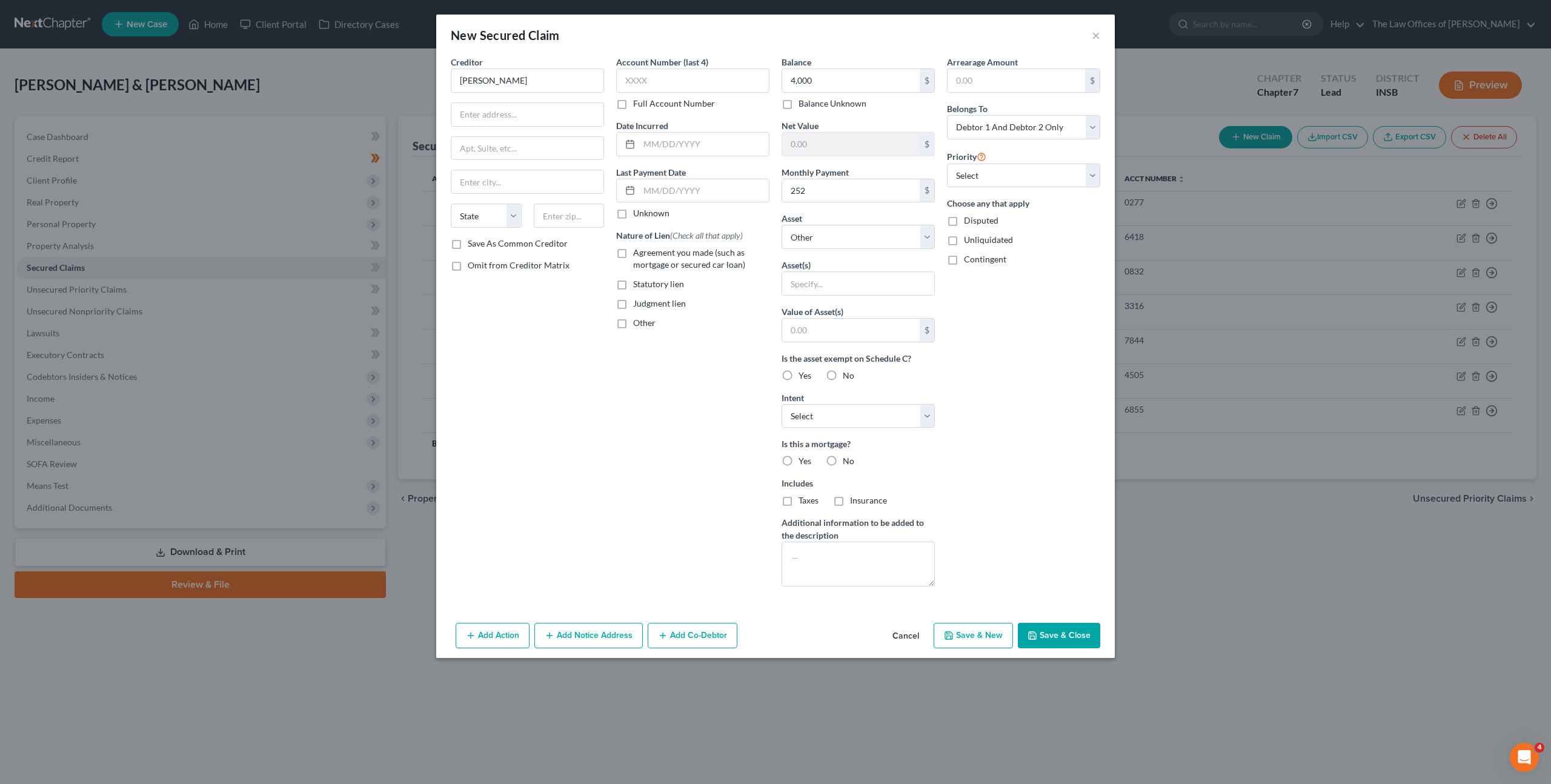
click at [848, 458] on input "No" at bounding box center [852, 459] width 8 height 8
radio input "true"
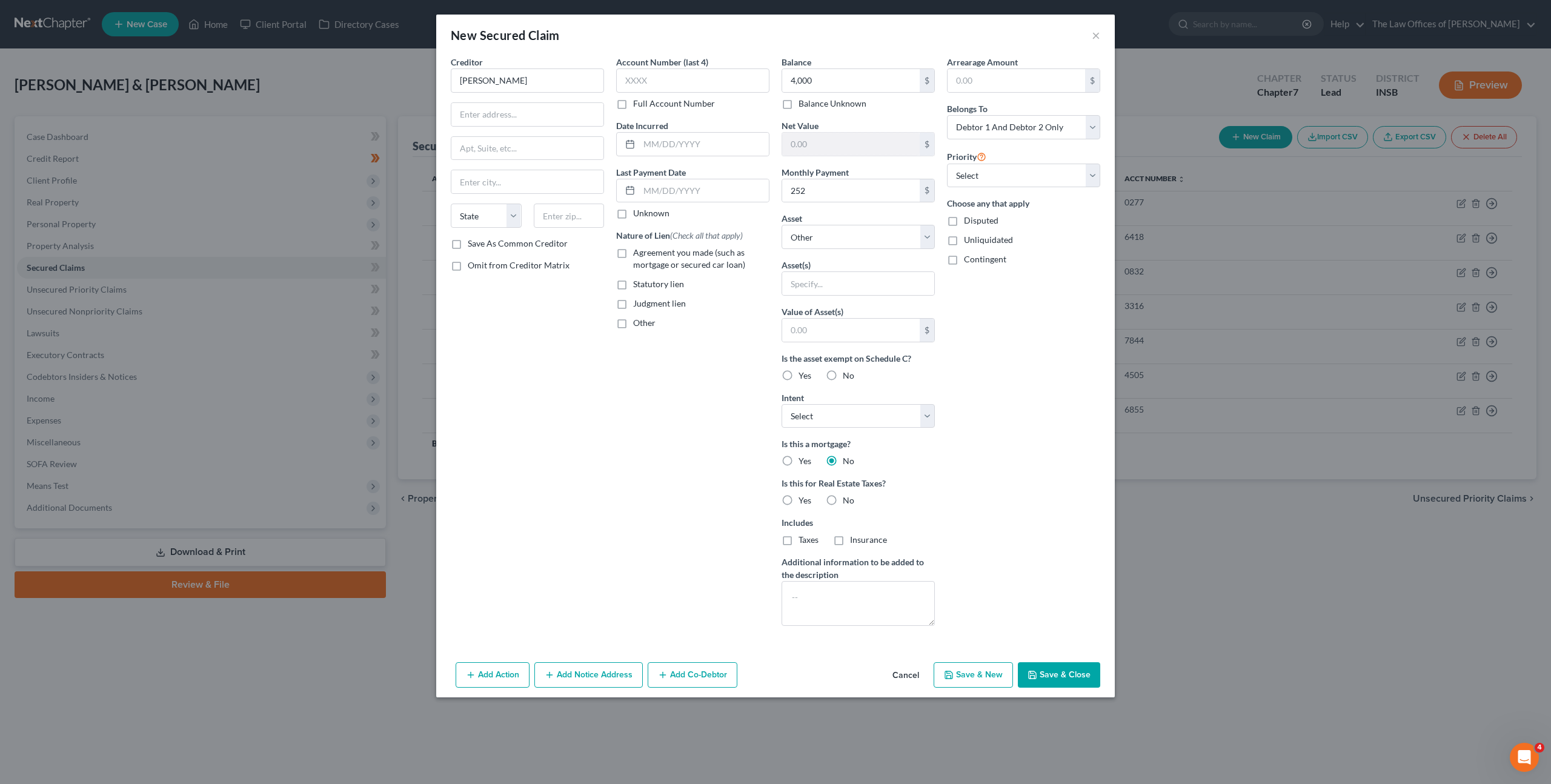
click at [843, 496] on label "No" at bounding box center [849, 500] width 11 height 12
click at [848, 496] on input "No" at bounding box center [852, 499] width 8 height 8
radio input "true"
drag, startPoint x: 627, startPoint y: 253, endPoint x: 642, endPoint y: 282, distance: 32.6
click at [633, 253] on label "Agreement you made (such as mortgage or secured car loan)" at bounding box center [701, 259] width 137 height 25
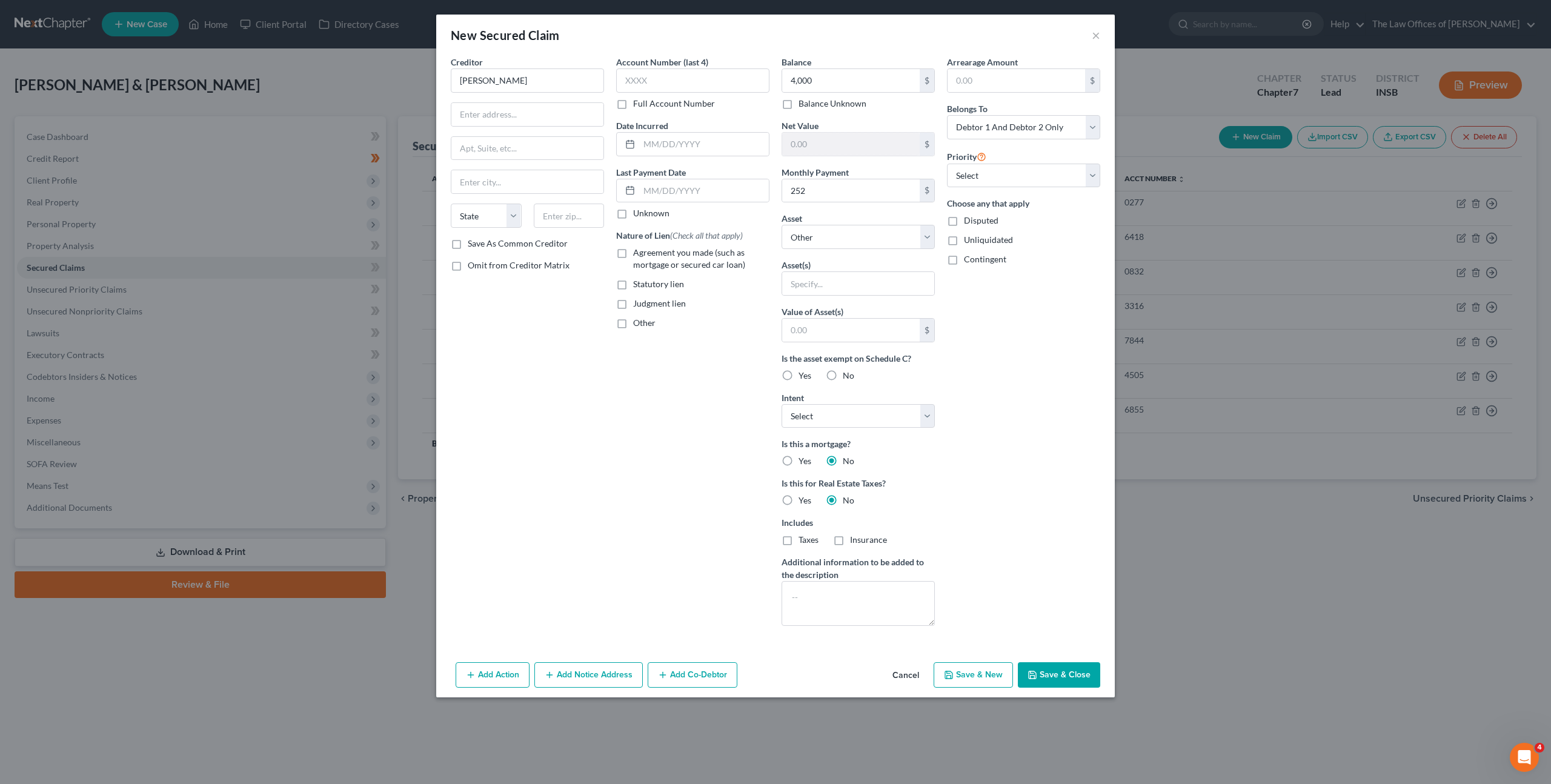
click at [638, 253] on input "Agreement you made (such as mortgage or secured car loan)" at bounding box center [642, 251] width 8 height 8
checkbox input "true"
drag, startPoint x: 669, startPoint y: 408, endPoint x: 700, endPoint y: 420, distance: 33.2
click at [670, 408] on div "Account Number (last 4) Full Account Number Date Incurred Last Payment Date Unk…" at bounding box center [693, 345] width 165 height 580
click at [892, 223] on div "Asset * Select Other Multiple Assets Chime Checking Account Ending in x0713 (Ch…" at bounding box center [858, 230] width 153 height 37
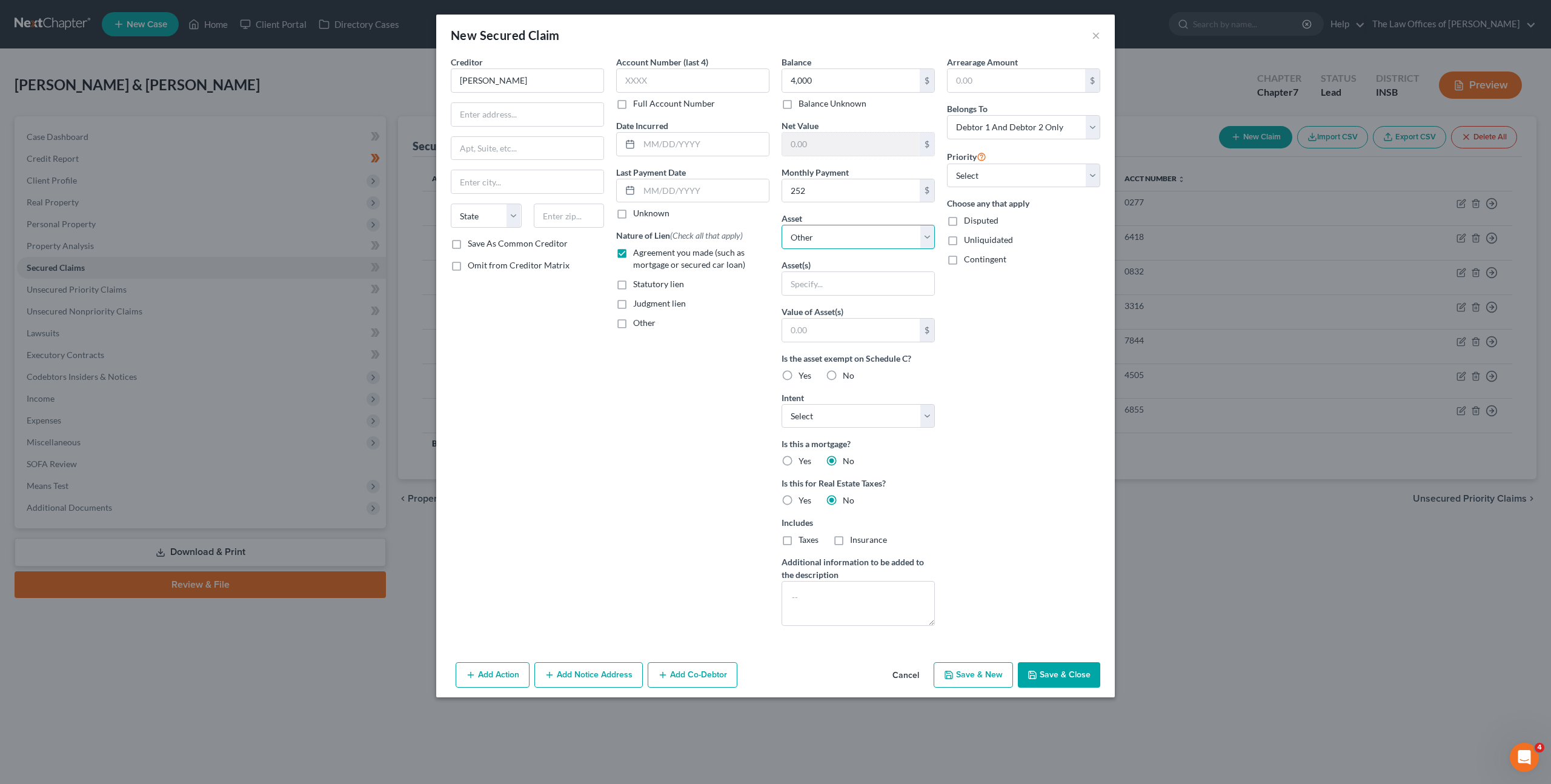
click at [885, 240] on select "Select Other Multiple Assets Chime Checking Account Ending in x0713 (Checking A…" at bounding box center [858, 237] width 153 height 25
click at [844, 239] on select "Select Other Multiple Assets Chime Checking Account Ending in x0713 (Checking A…" at bounding box center [858, 237] width 153 height 25
select select "5"
click at [782, 225] on select "Select Other Multiple Assets Chime Checking Account Ending in x0713 (Checking A…" at bounding box center [858, 237] width 153 height 25
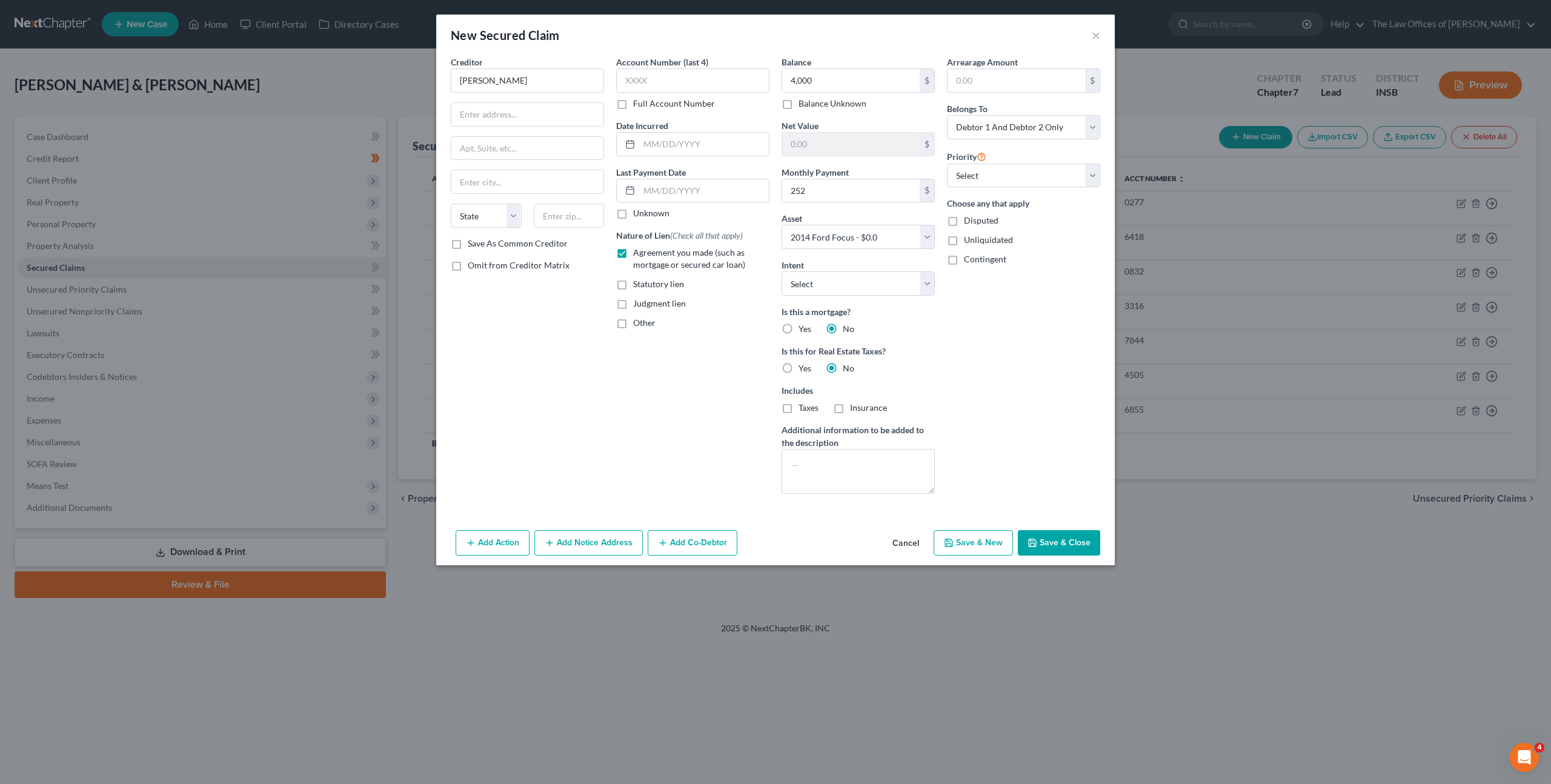
click at [675, 380] on div "Account Number (last 4) Full Account Number Date Incurred Last Payment Date Unk…" at bounding box center [693, 280] width 165 height 448
click at [1051, 542] on button "Save & Close" at bounding box center [1059, 542] width 83 height 25
select select
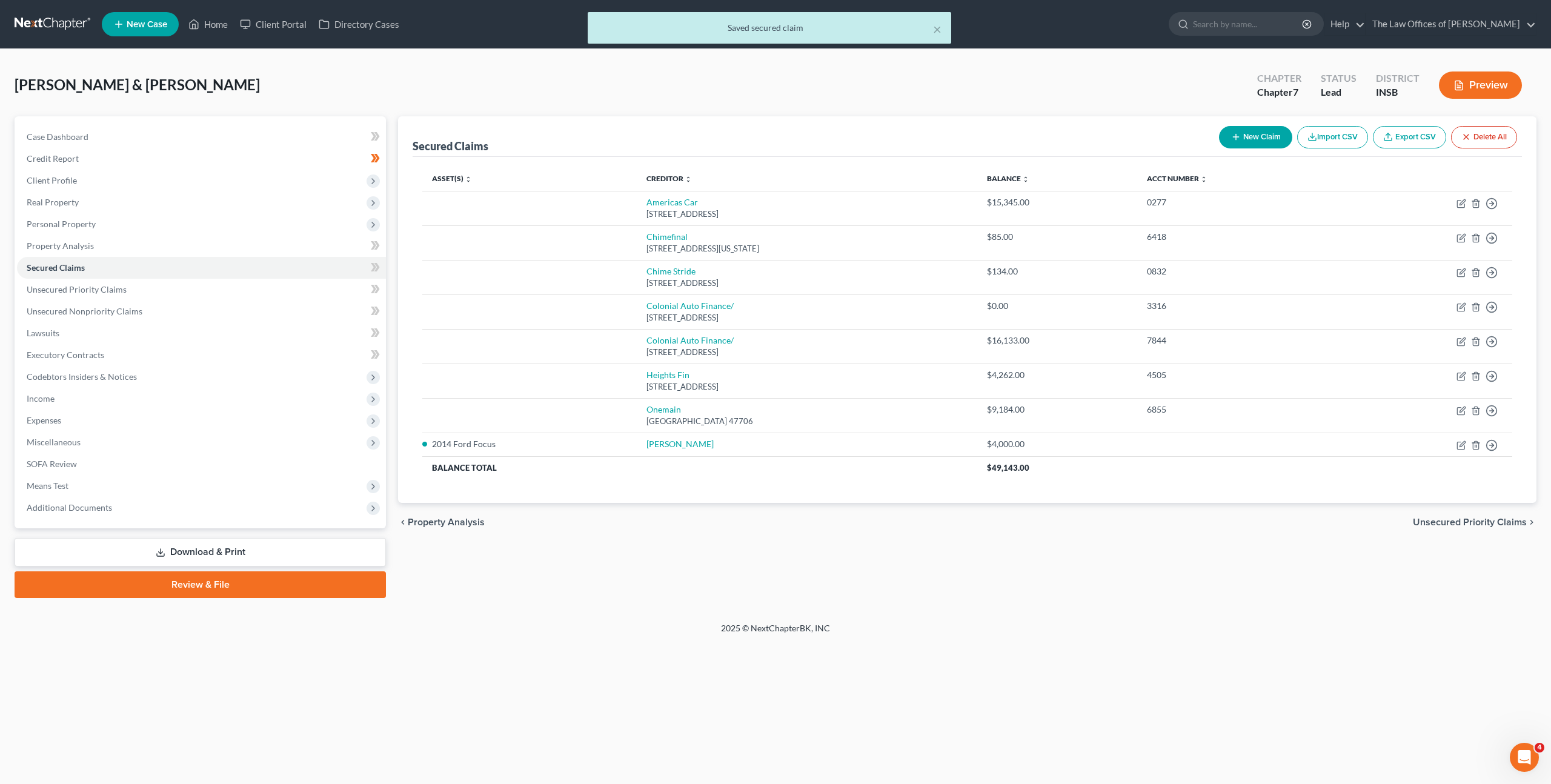
click at [928, 545] on div "Secured Claims New Claim Import CSV Export CSV Delete All Asset(s) expand_more …" at bounding box center [966, 356] width 1150 height 482
drag, startPoint x: 371, startPoint y: 263, endPoint x: 359, endPoint y: 285, distance: 25.1
click at [371, 263] on icon at bounding box center [374, 267] width 6 height 8
click at [301, 204] on span "Real Property" at bounding box center [201, 202] width 369 height 22
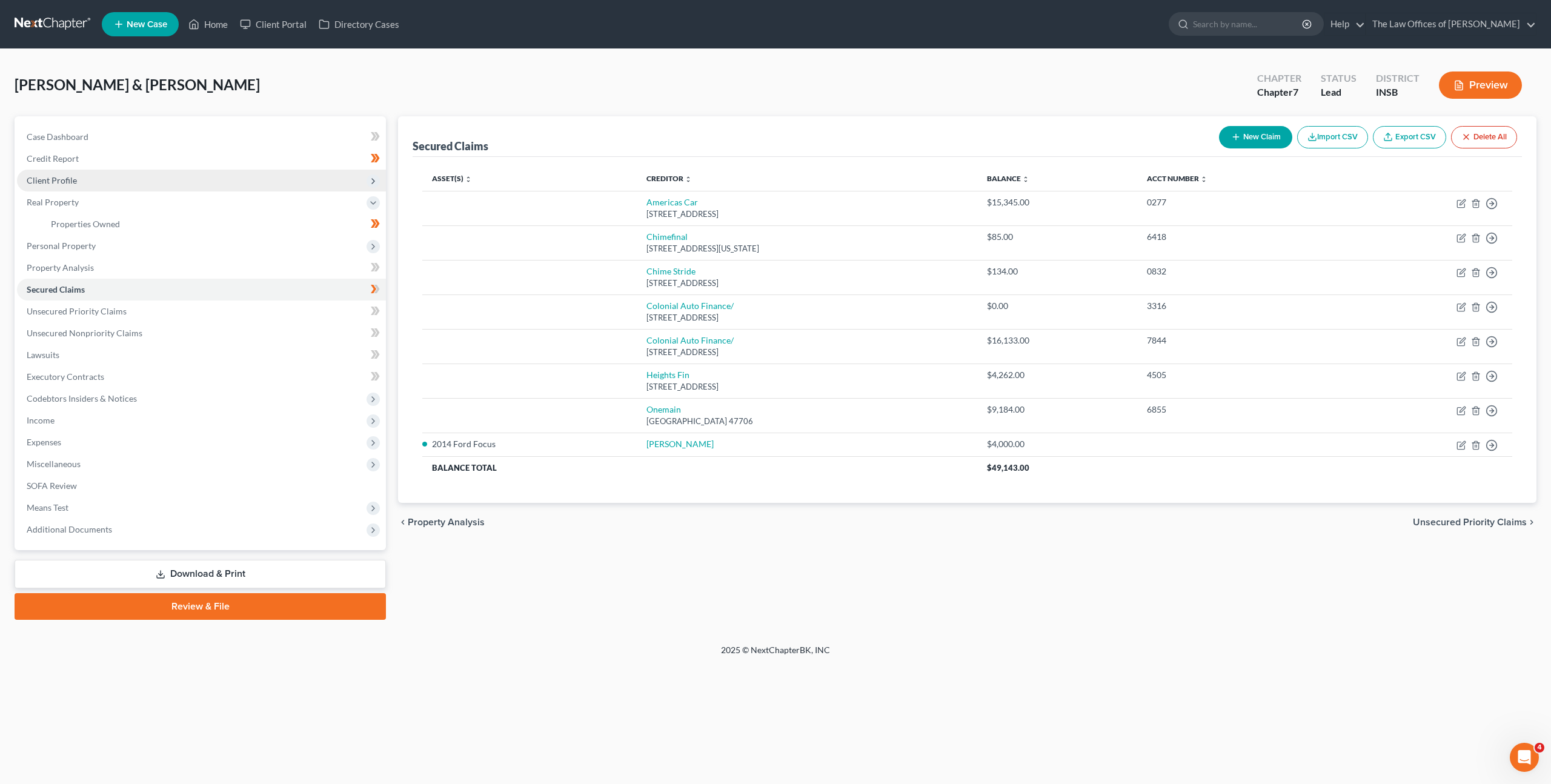
click at [261, 188] on span "Client Profile" at bounding box center [201, 181] width 369 height 22
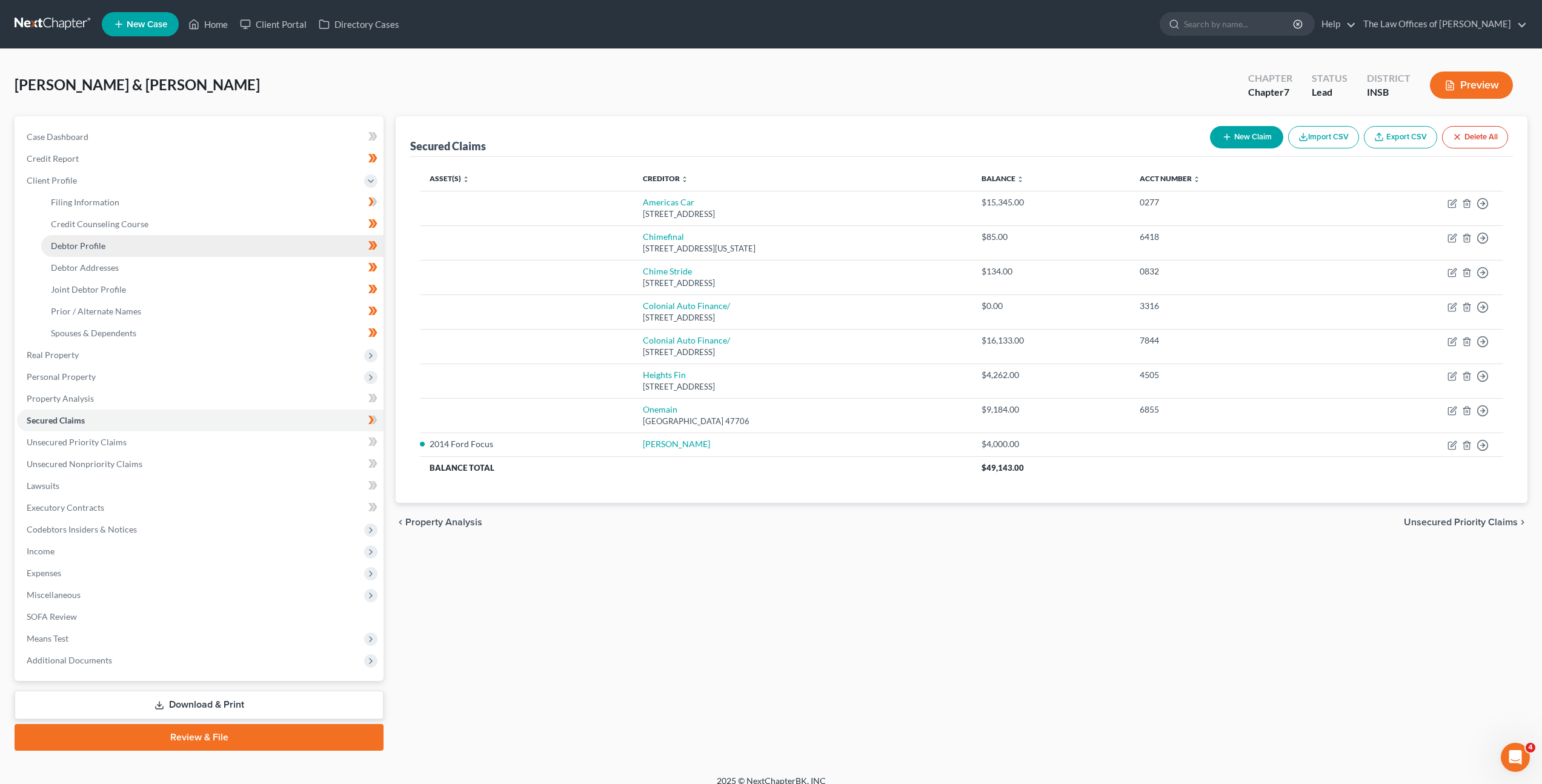
click at [249, 235] on link "Debtor Profile" at bounding box center [212, 246] width 343 height 22
select select "1"
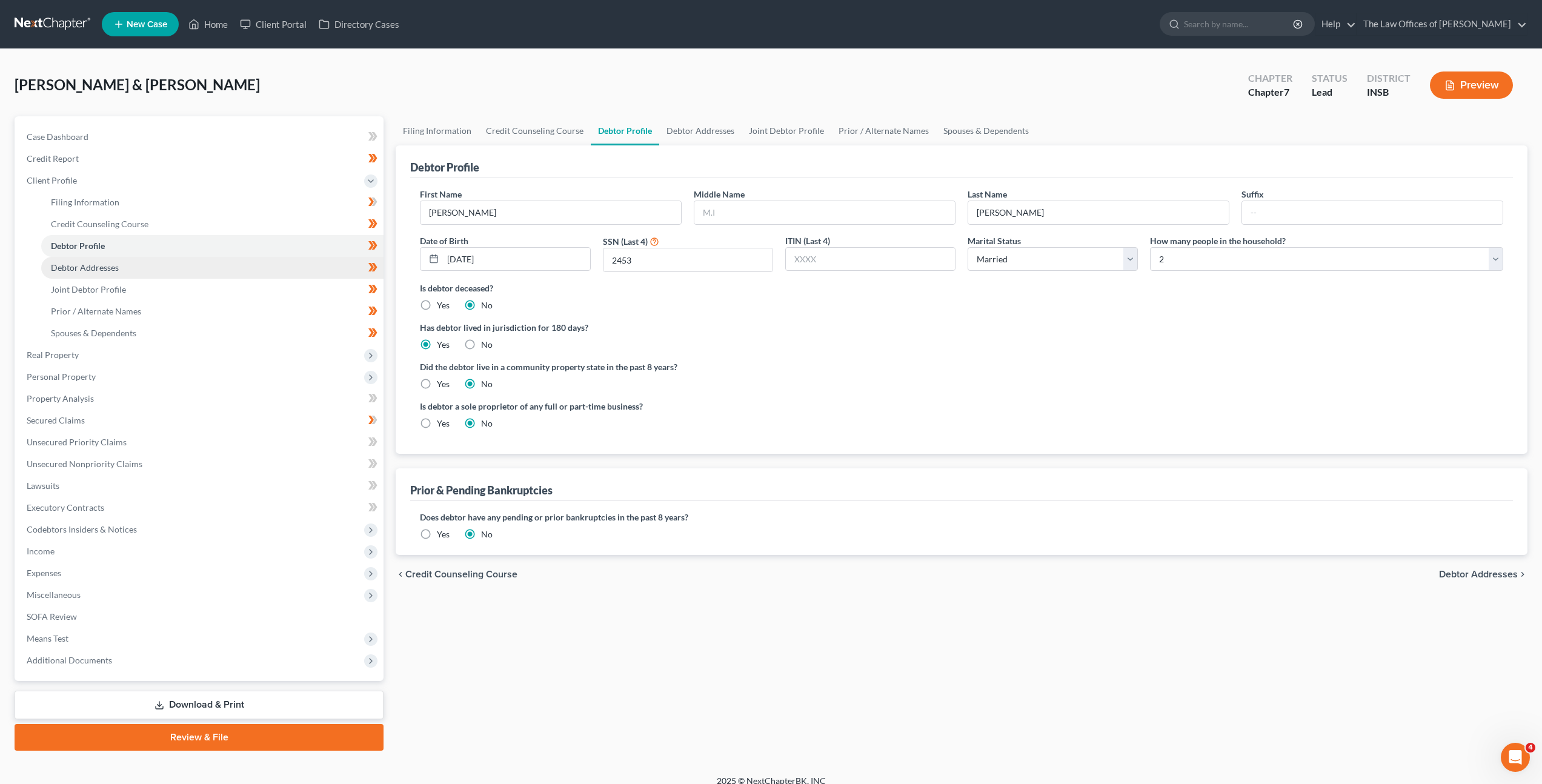
click at [231, 275] on link "Debtor Addresses" at bounding box center [212, 267] width 343 height 22
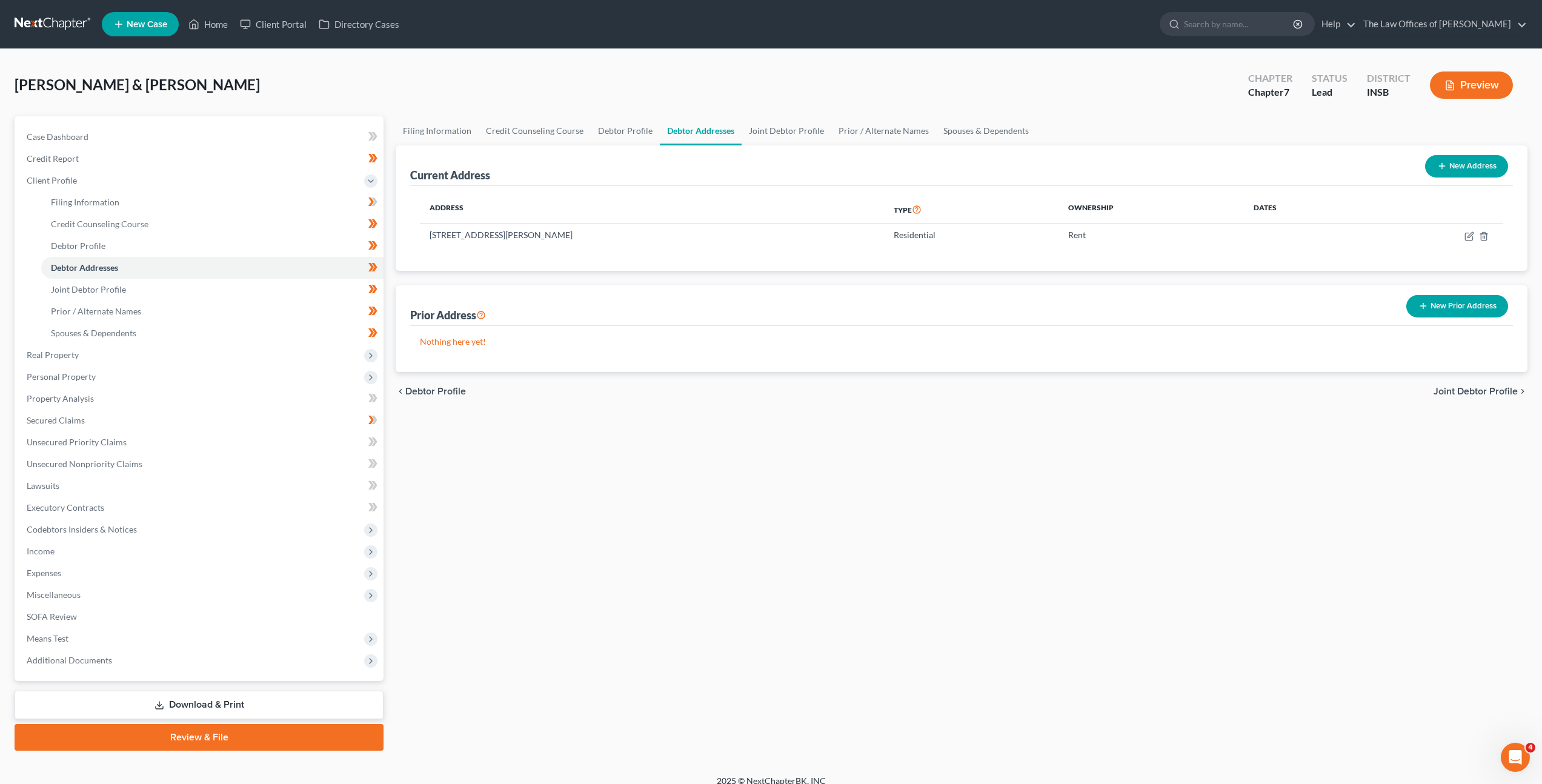
click at [697, 437] on div "Filing Information Credit Counseling Course Debtor Profile Debtor Addresses Joi…" at bounding box center [962, 433] width 1144 height 634
click at [114, 350] on span "Real Property" at bounding box center [200, 355] width 366 height 22
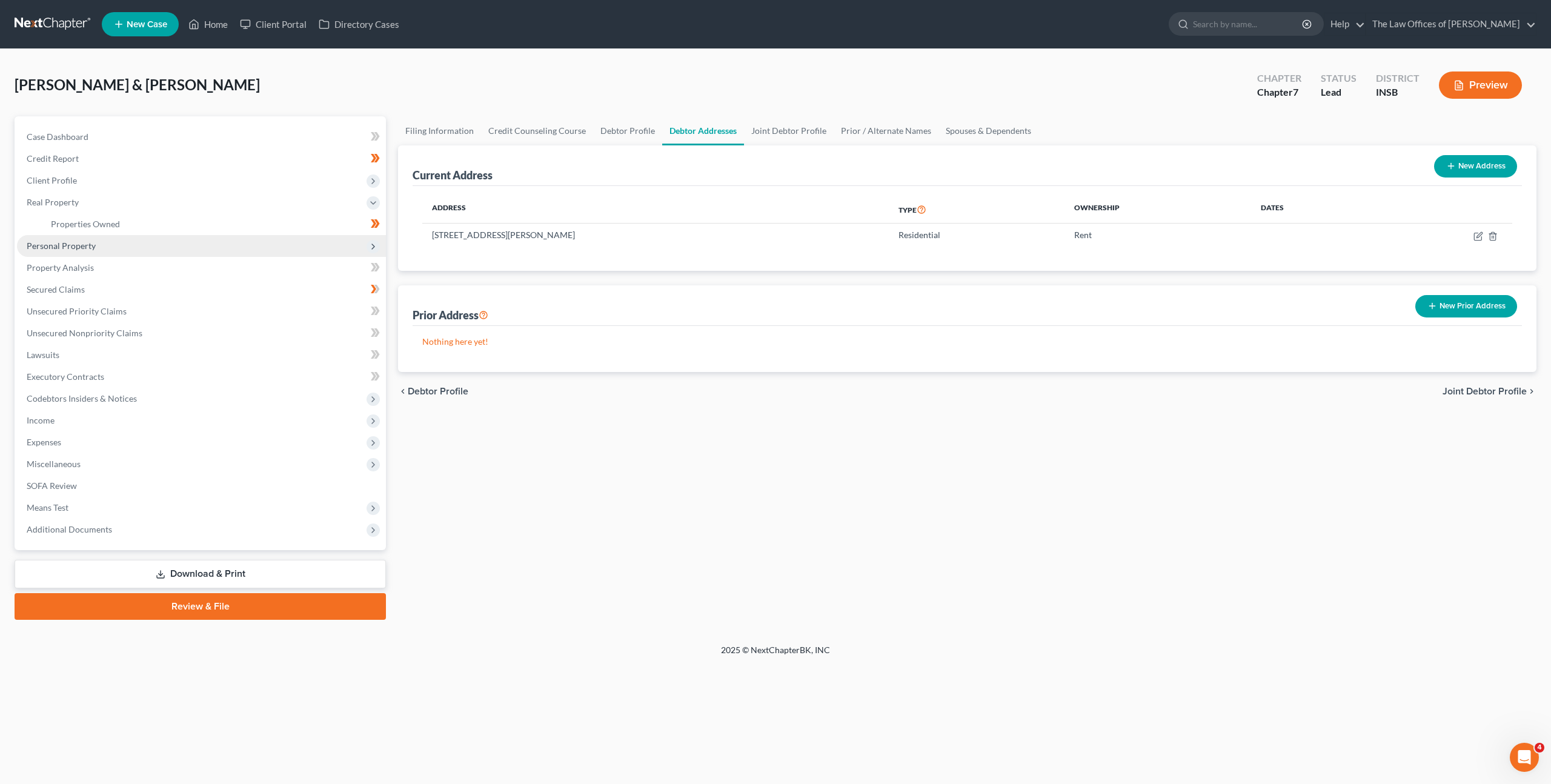
click at [146, 239] on span "Personal Property" at bounding box center [201, 246] width 369 height 22
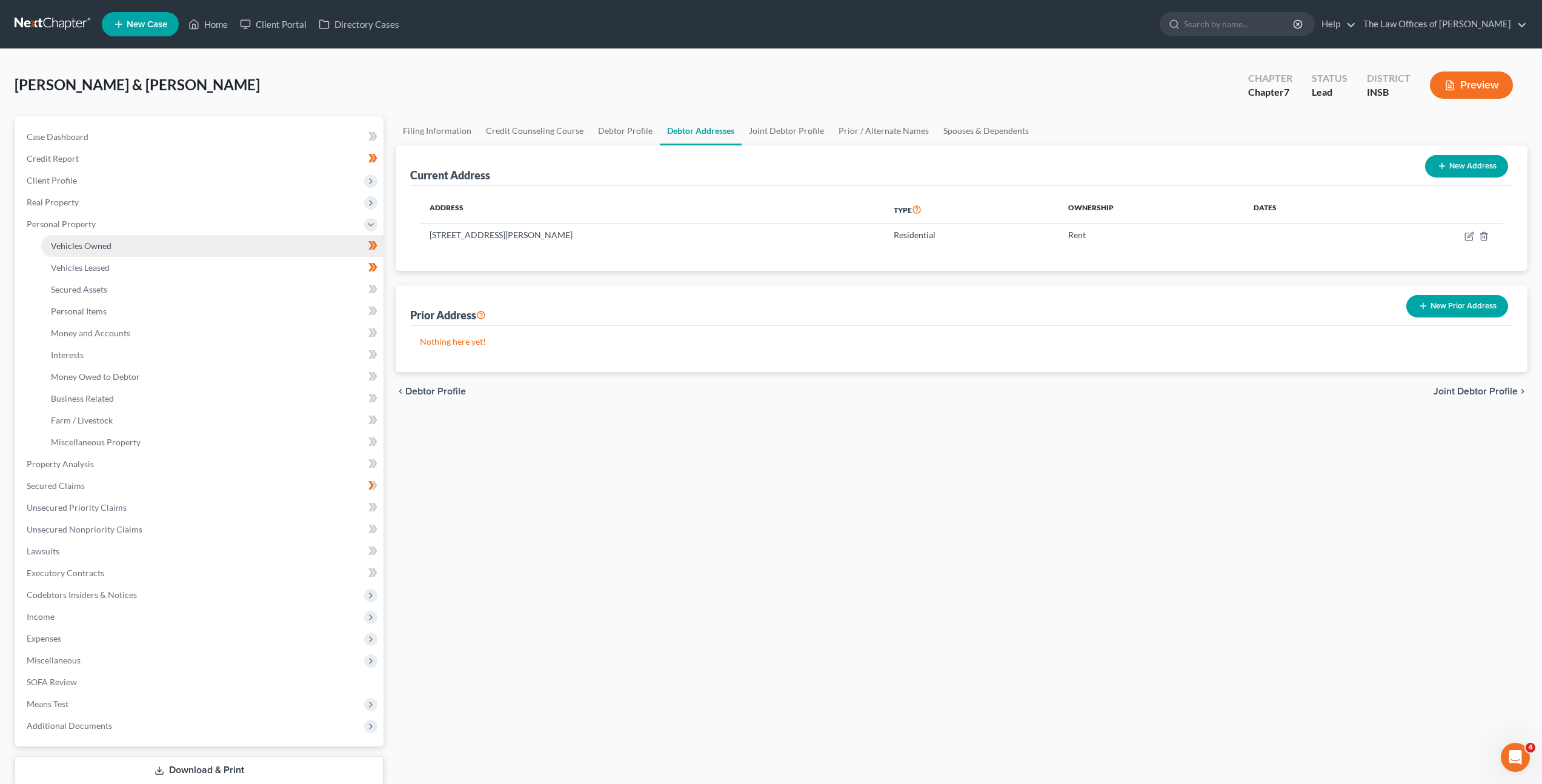
click at [152, 240] on link "Vehicles Owned" at bounding box center [212, 246] width 343 height 22
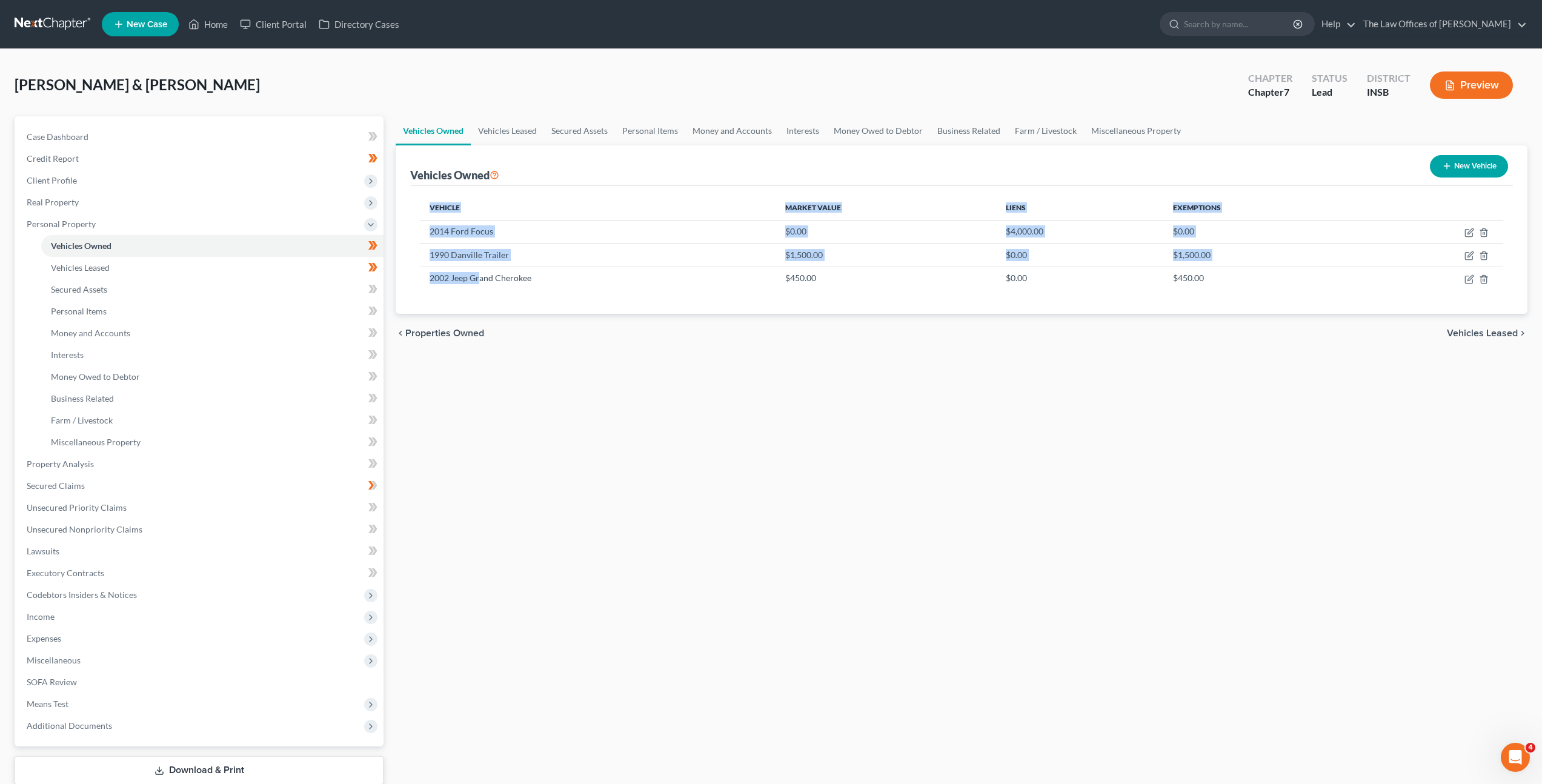
drag, startPoint x: 479, startPoint y: 281, endPoint x: 570, endPoint y: 290, distance: 91.4
click at [570, 289] on div "Vehicle Market Value Liens Exemptions 2014 Ford Focus $0.00 $4,000.00 $0.00 199…" at bounding box center [962, 250] width 1103 height 128
click at [588, 389] on div "Vehicles Owned Vehicles Leased Secured Assets Personal Items Money and Accounts…" at bounding box center [962, 466] width 1144 height 700
click at [752, 362] on div "Vehicles Owned Vehicles Leased Secured Assets Personal Items Money and Accounts…" at bounding box center [962, 466] width 1144 height 700
click at [1477, 160] on button "New Vehicle" at bounding box center [1469, 166] width 78 height 22
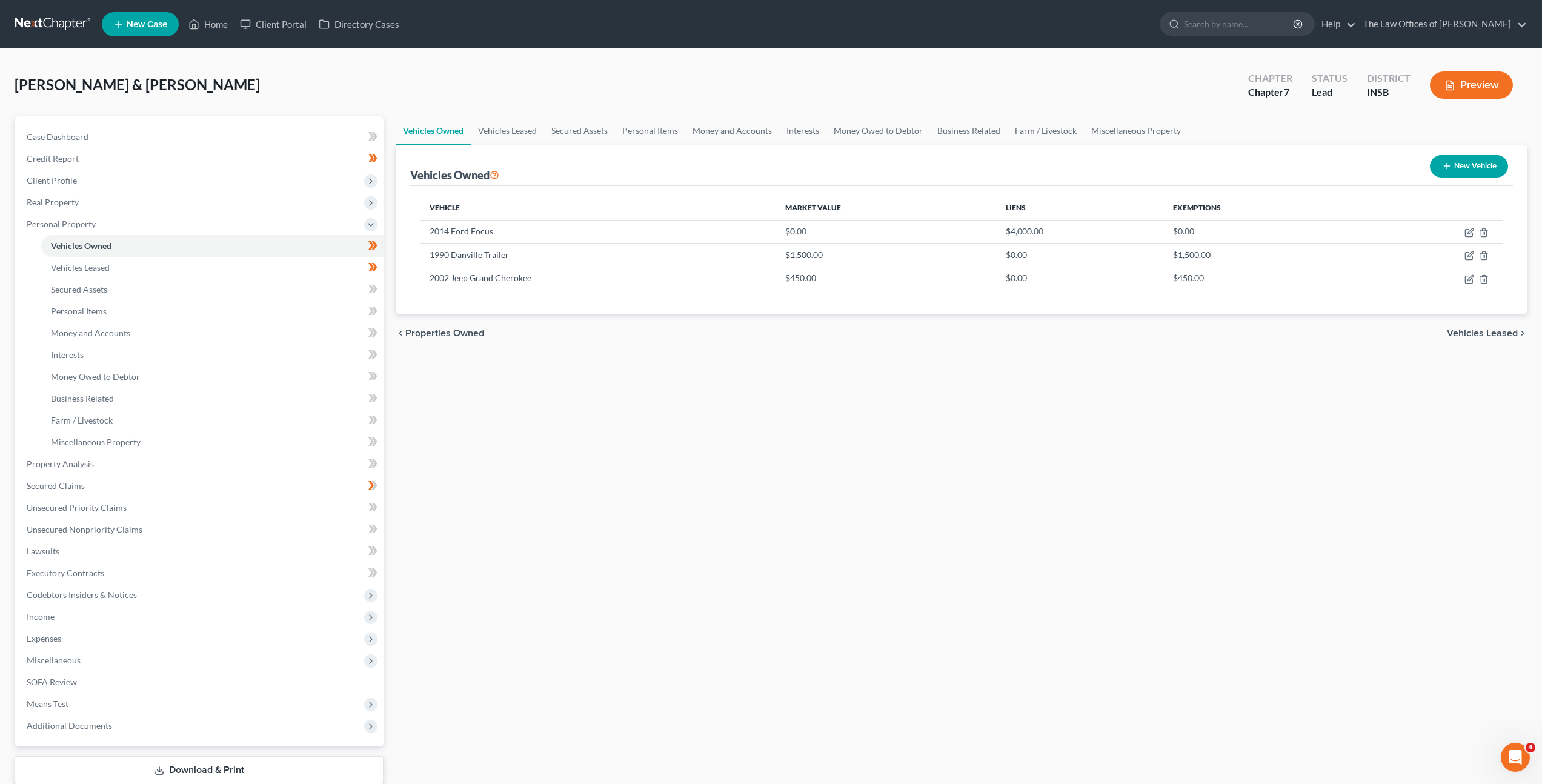
select select "0"
select select "2"
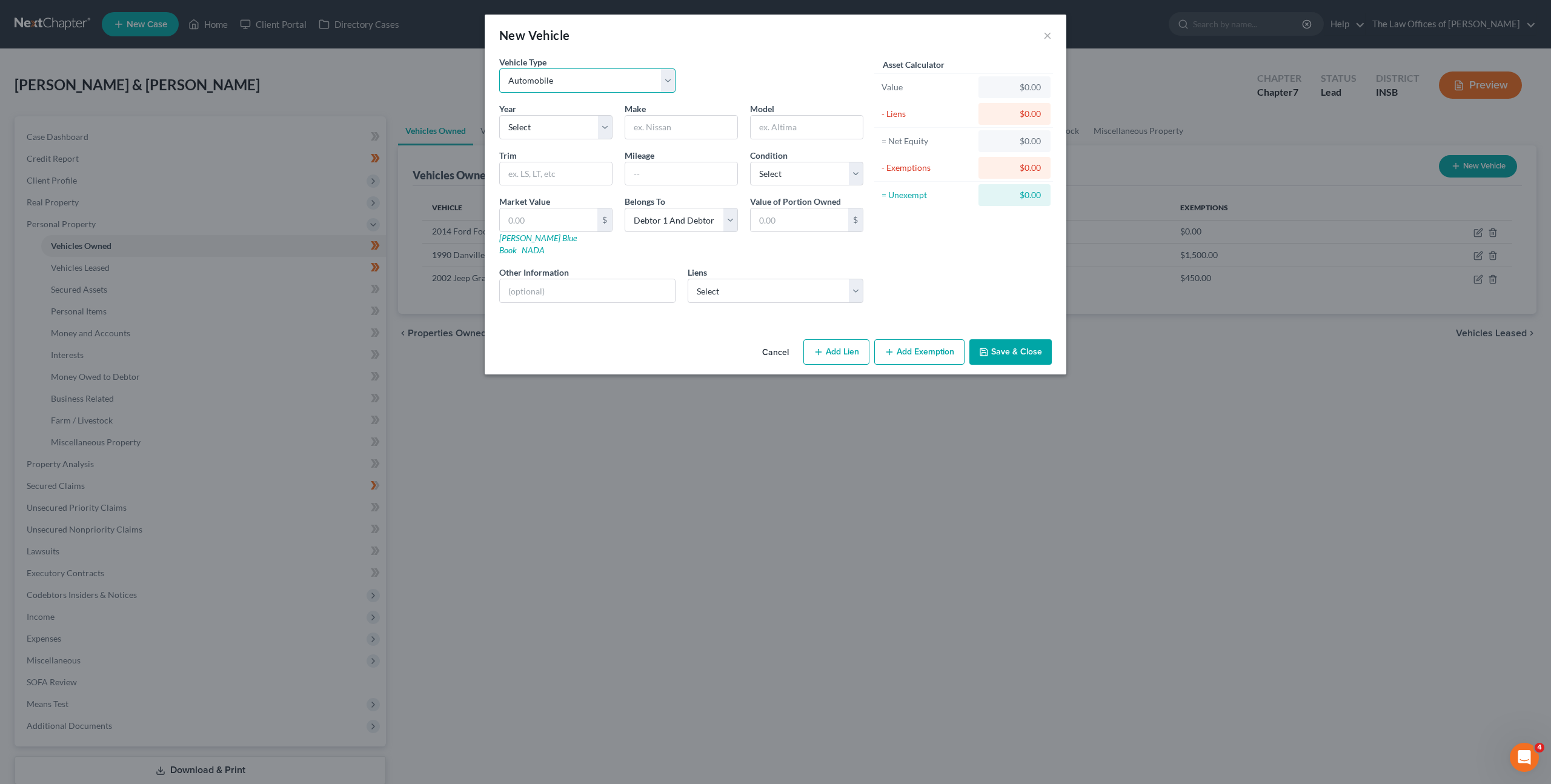
click at [663, 85] on select "Select Automobile Truck Trailer Watercraft Aircraft Motor Home Atv Other Vehicle" at bounding box center [588, 81] width 177 height 25
click at [1050, 38] on button "×" at bounding box center [1047, 35] width 8 height 15
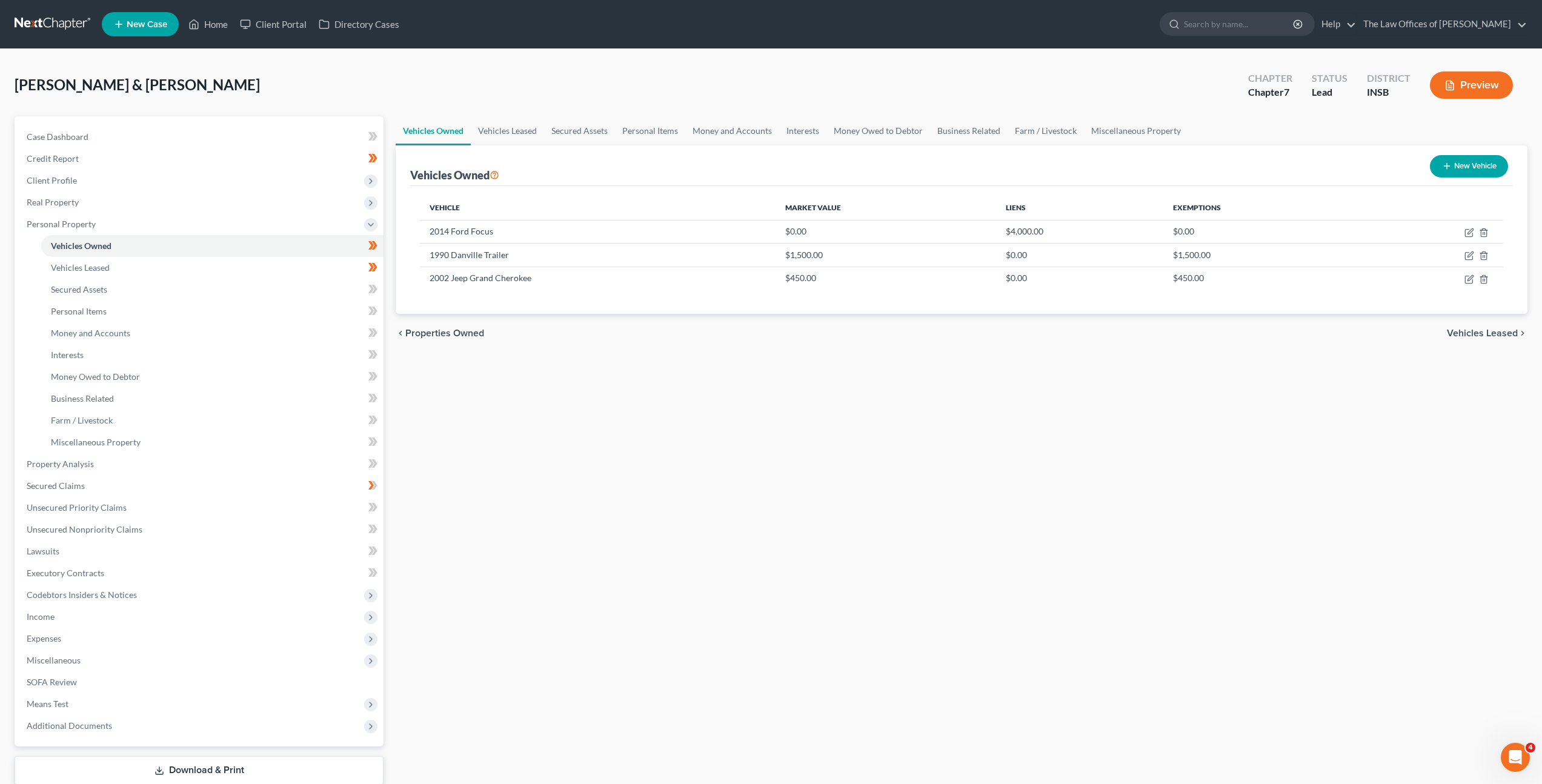
drag, startPoint x: 520, startPoint y: 416, endPoint x: 513, endPoint y: 401, distance: 16.6
click at [520, 416] on div "Vehicles Owned Vehicles Leased Secured Assets Personal Items Money and Accounts…" at bounding box center [962, 466] width 1144 height 700
click at [281, 271] on link "Vehicles Leased" at bounding box center [212, 267] width 343 height 22
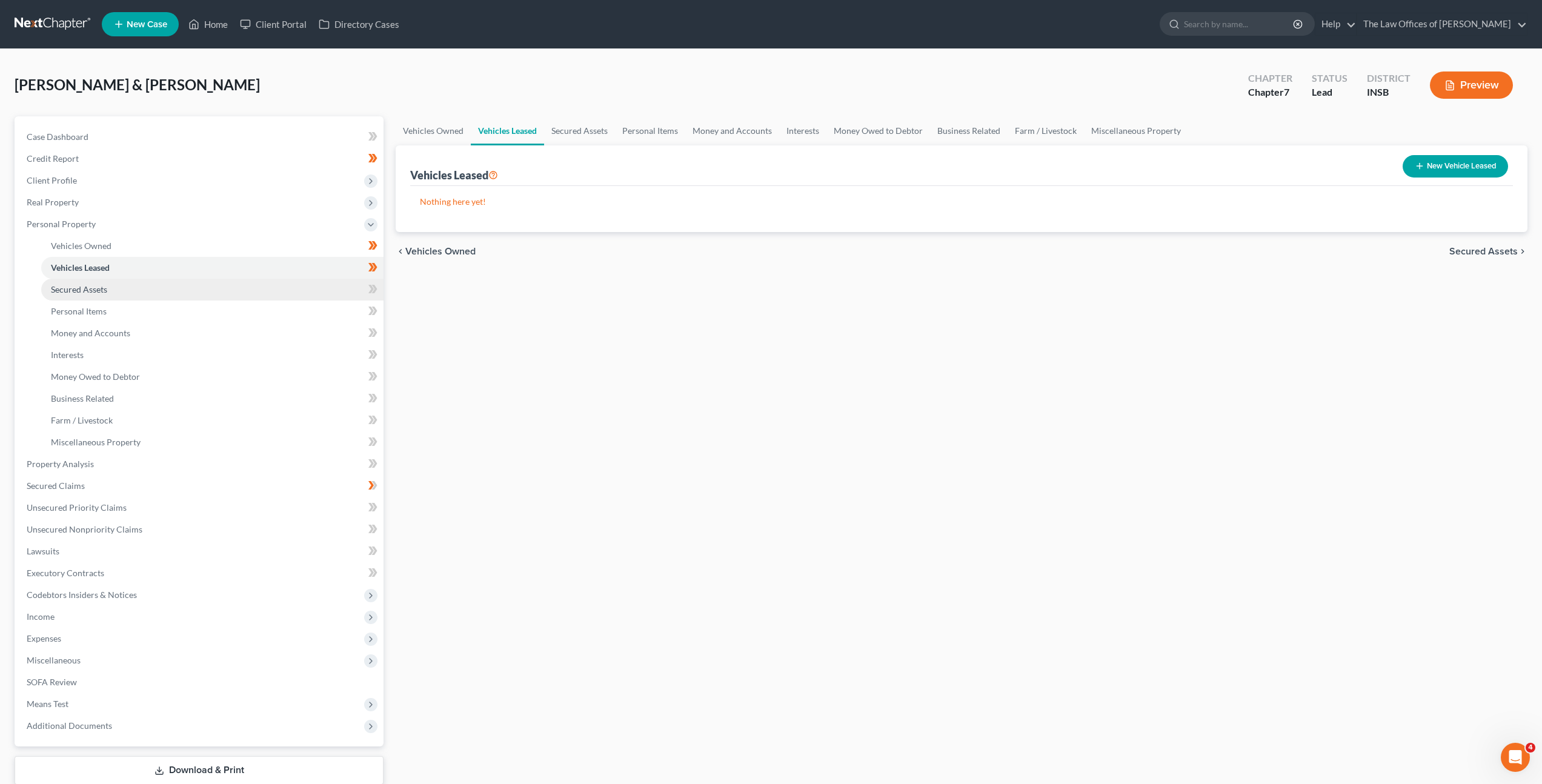
click at [274, 282] on link "Secured Assets" at bounding box center [212, 289] width 343 height 22
click at [382, 289] on span at bounding box center [373, 291] width 21 height 18
click at [305, 309] on link "Personal Items" at bounding box center [212, 311] width 343 height 22
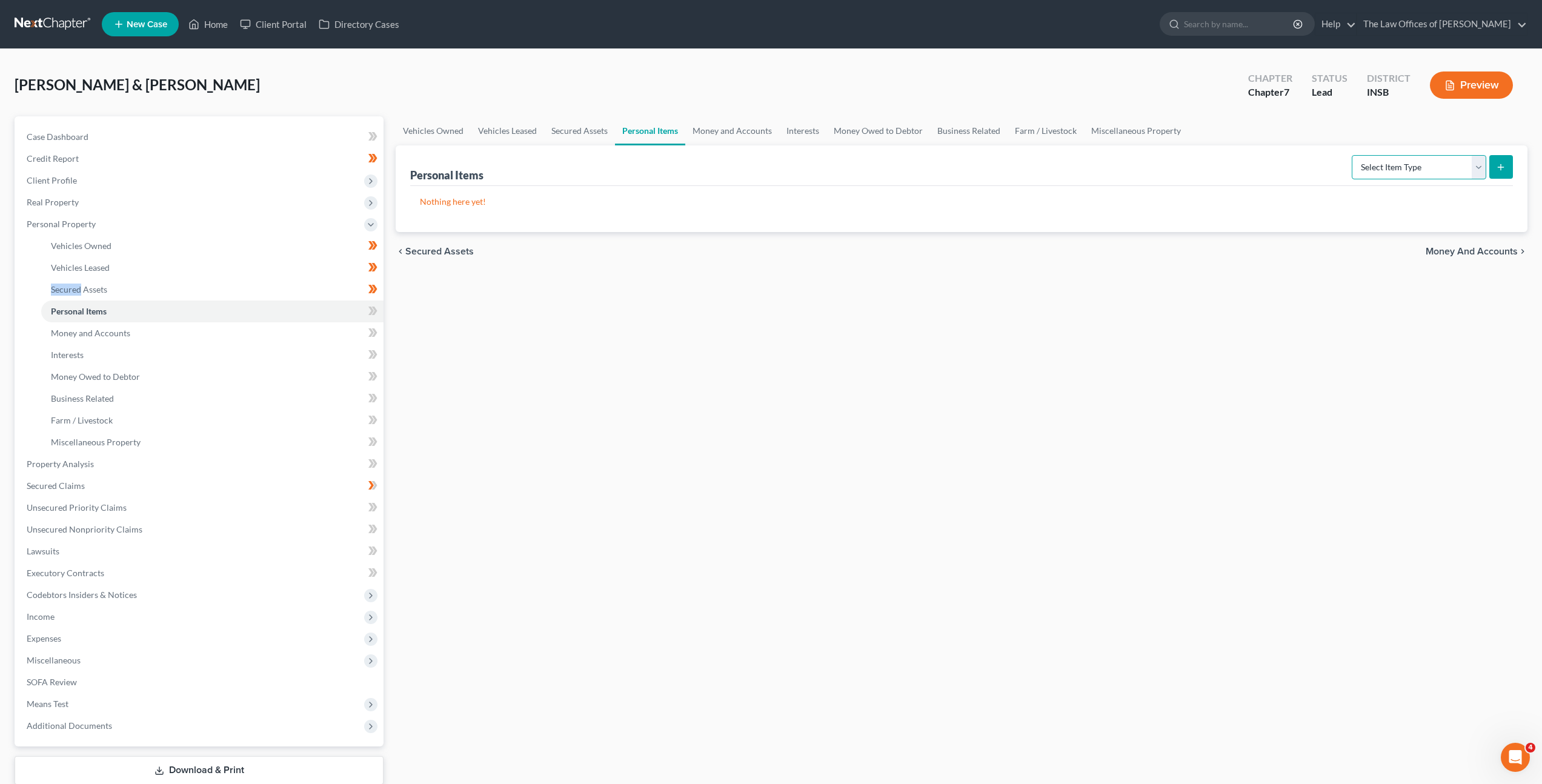
click at [1382, 158] on select "Select Item Type Clothing Collectibles Of Value Electronics Firearms Household …" at bounding box center [1419, 168] width 135 height 25
select select "clothing"
click at [1353, 155] on select "Select Item Type Clothing Collectibles Of Value Electronics Firearms Household …" at bounding box center [1419, 168] width 135 height 25
drag, startPoint x: 1296, startPoint y: 304, endPoint x: 1401, endPoint y: 218, distance: 135.7
click at [1297, 302] on div "Vehicles Owned Vehicles Leased Secured Assets Personal Items Money and Accounts…" at bounding box center [962, 466] width 1144 height 700
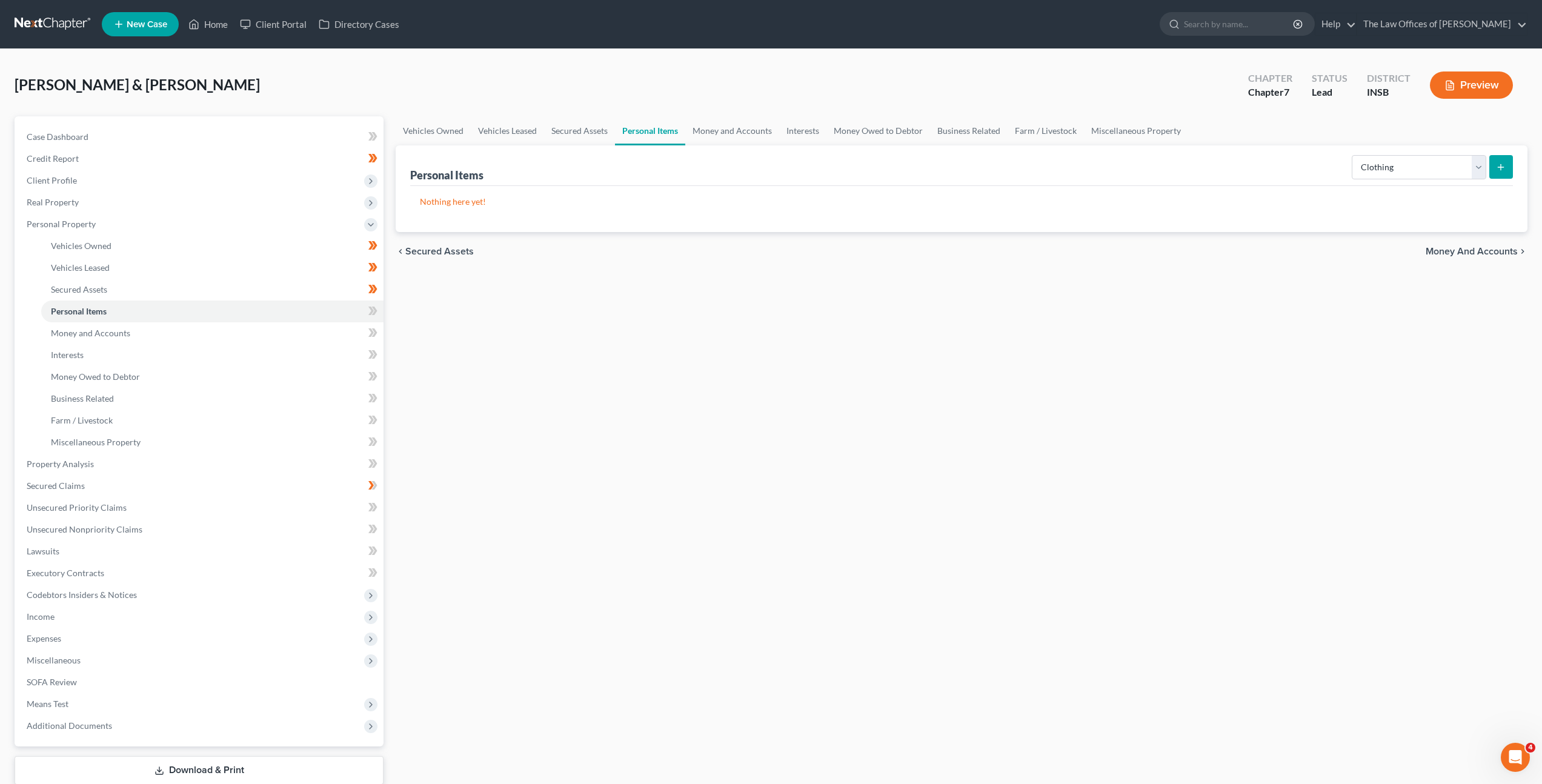
click at [1511, 167] on button "submit" at bounding box center [1501, 167] width 24 height 24
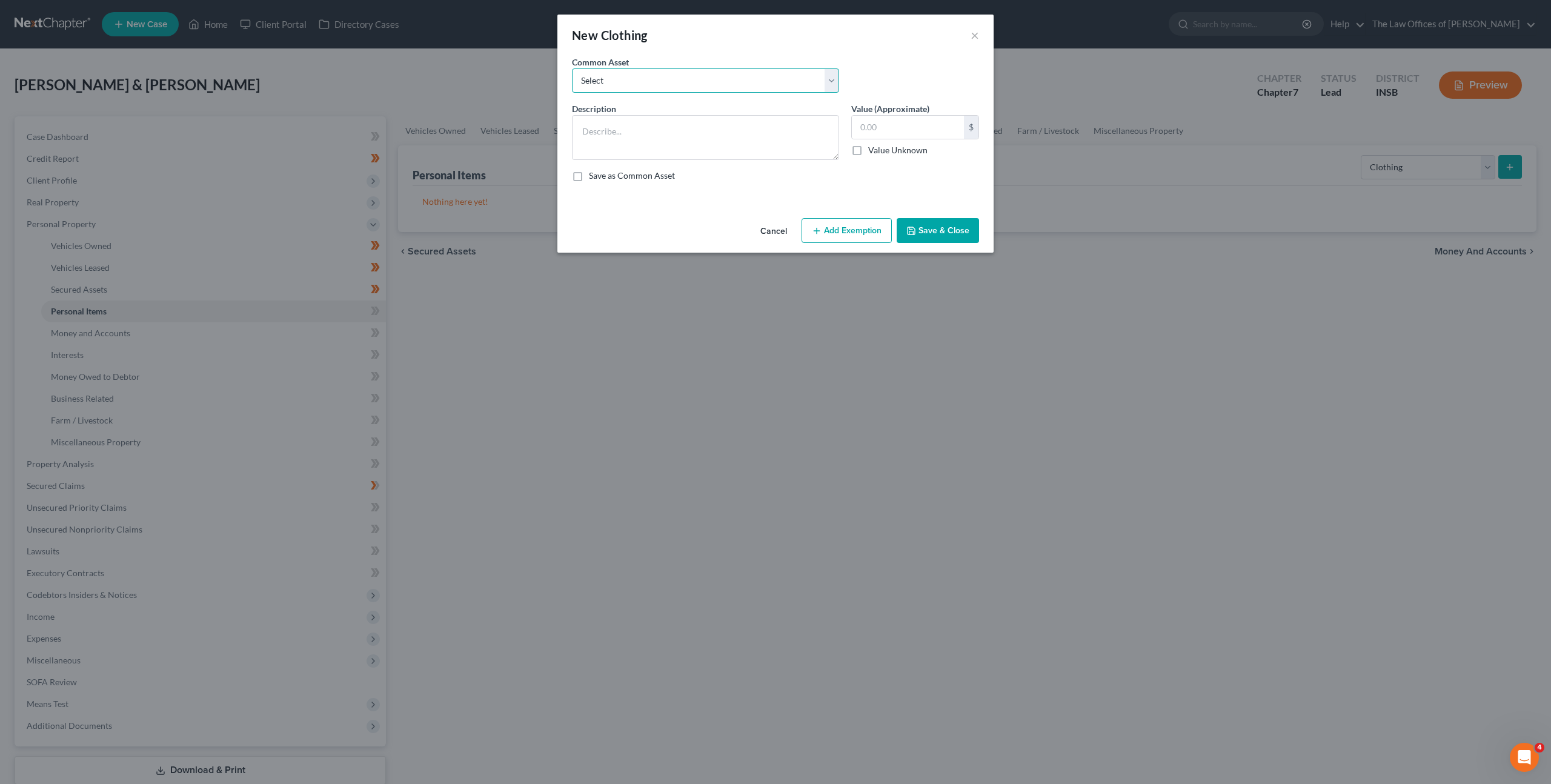
click at [800, 78] on select "Select Debtor's Clothing Joint Debtor's Clothing" at bounding box center [706, 81] width 267 height 25
select select "0"
click at [572, 69] on select "Select Debtor's Clothing Joint Debtor's Clothing" at bounding box center [706, 81] width 267 height 25
type textarea "Debtor's Clothing"
type input "50.00"
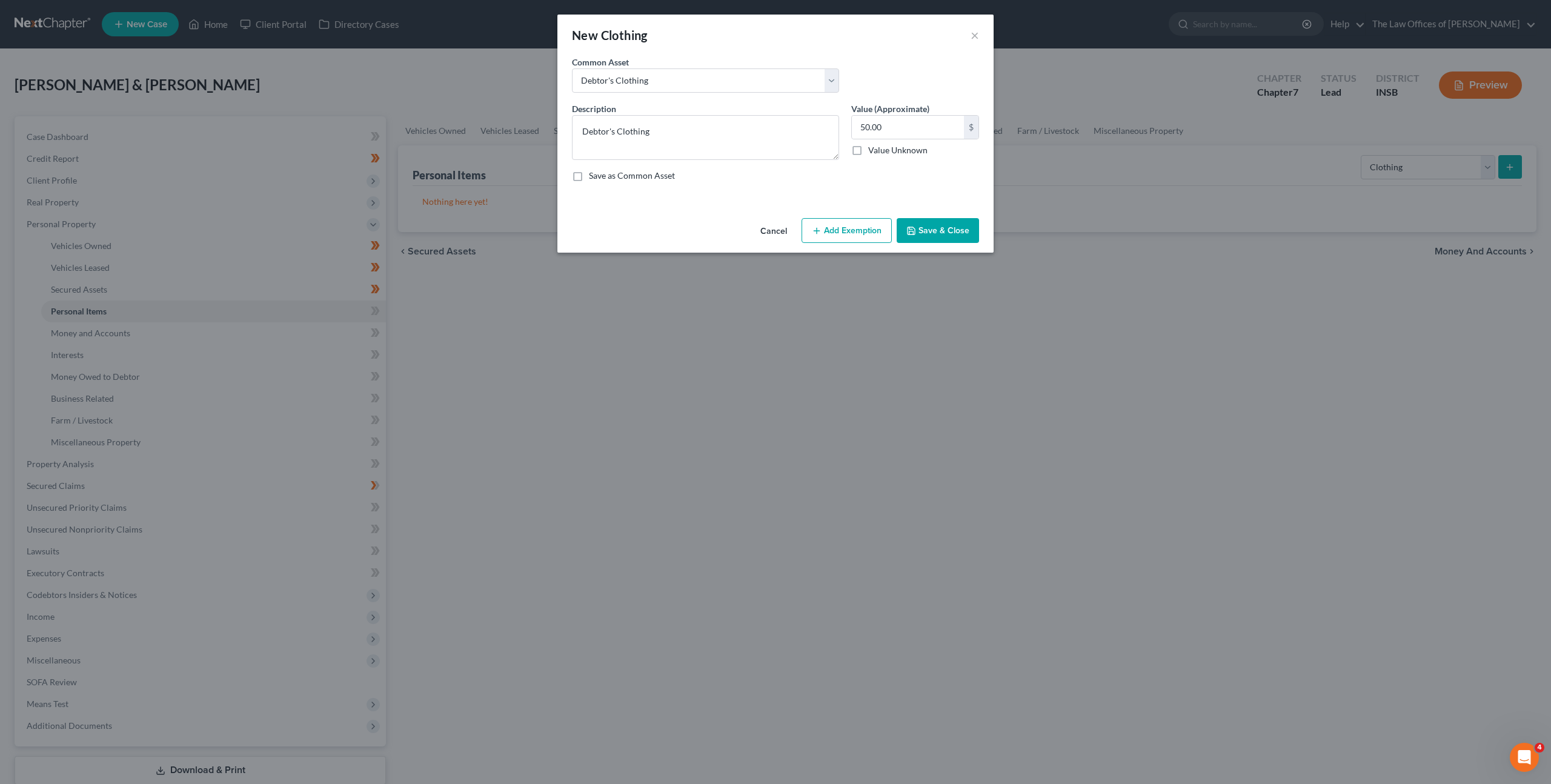
click at [853, 231] on button "Add Exemption" at bounding box center [846, 231] width 90 height 25
select select "2"
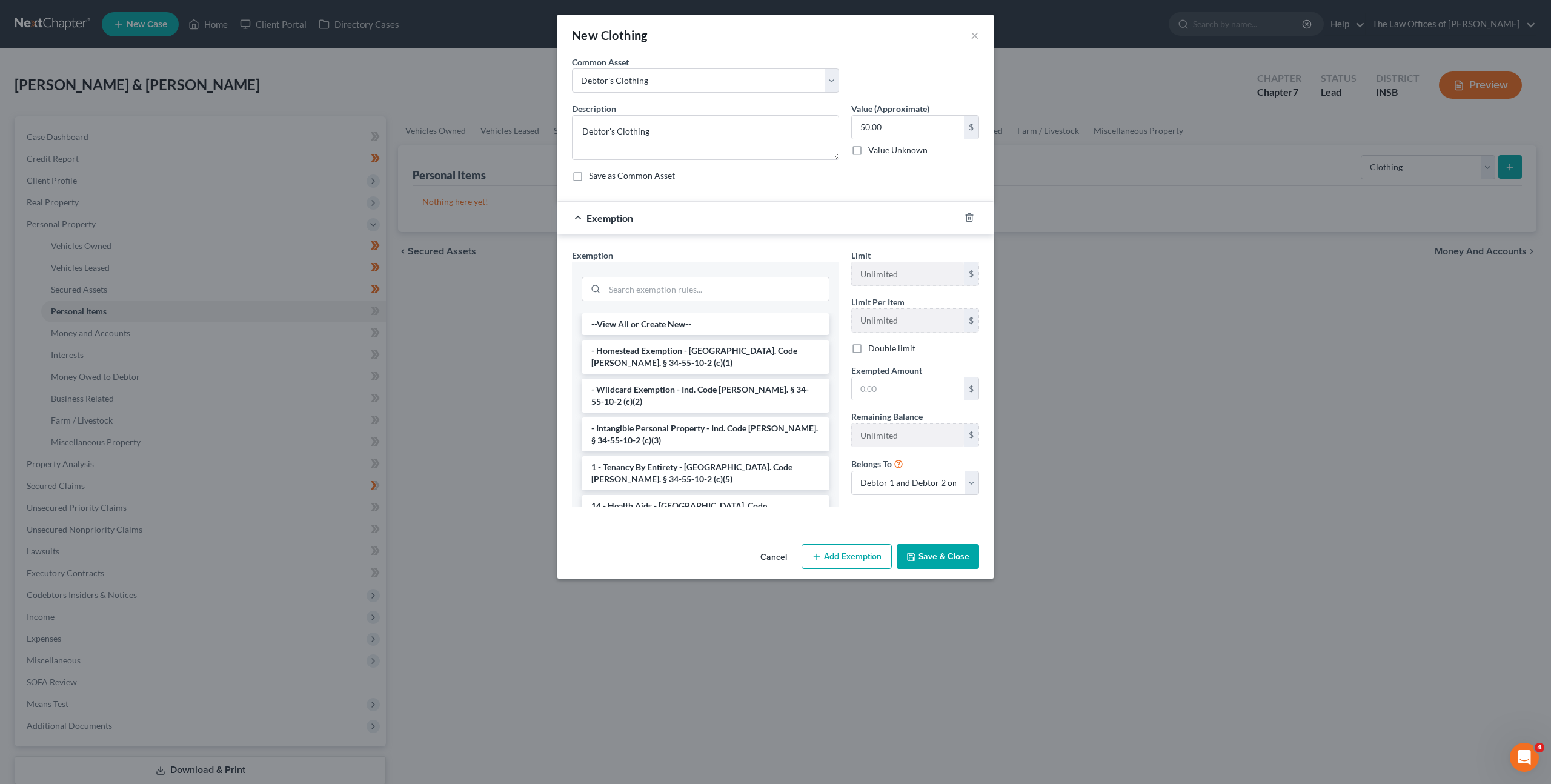
drag, startPoint x: 696, startPoint y: 392, endPoint x: 755, endPoint y: 338, distance: 80.0
click at [696, 392] on li "- Wildcard Exemption - Ind. Code Ann. § 34-55-10-2 (c)(2)" at bounding box center [705, 396] width 248 height 34
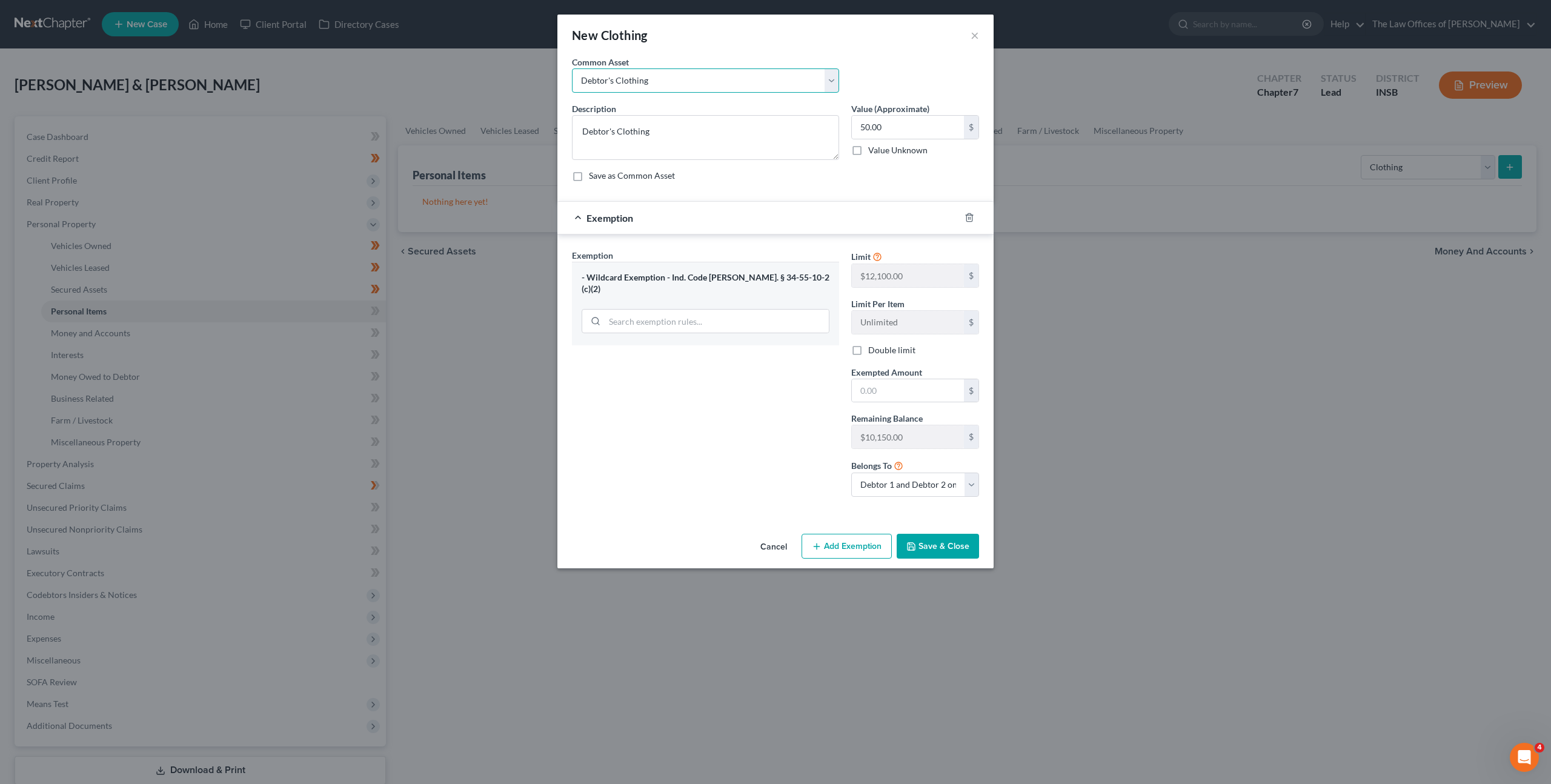
click at [737, 83] on select "Select Debtor's Clothing Joint Debtor's Clothing" at bounding box center [706, 81] width 267 height 25
drag, startPoint x: 890, startPoint y: 130, endPoint x: 931, endPoint y: 125, distance: 41.3
click at [890, 130] on input "50.00" at bounding box center [908, 128] width 112 height 23
type input "150"
click at [903, 389] on input "text" at bounding box center [908, 391] width 112 height 23
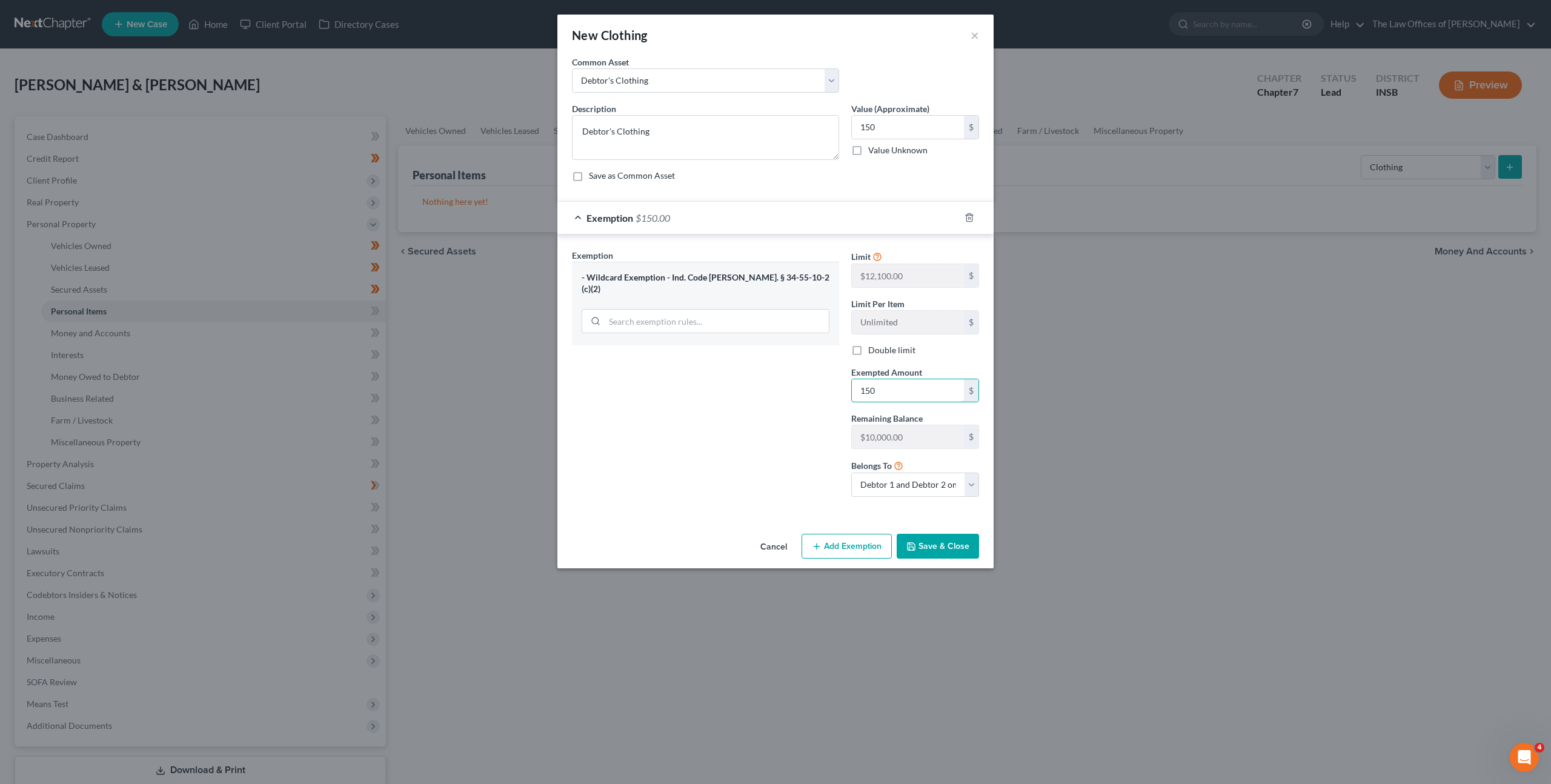
type input "150"
click at [754, 414] on div "Exemption Set must be selected for CA. Exemption * - Wildcard Exemption - Ind. …" at bounding box center [706, 378] width 280 height 258
click at [912, 542] on icon "button" at bounding box center [912, 547] width 10 height 10
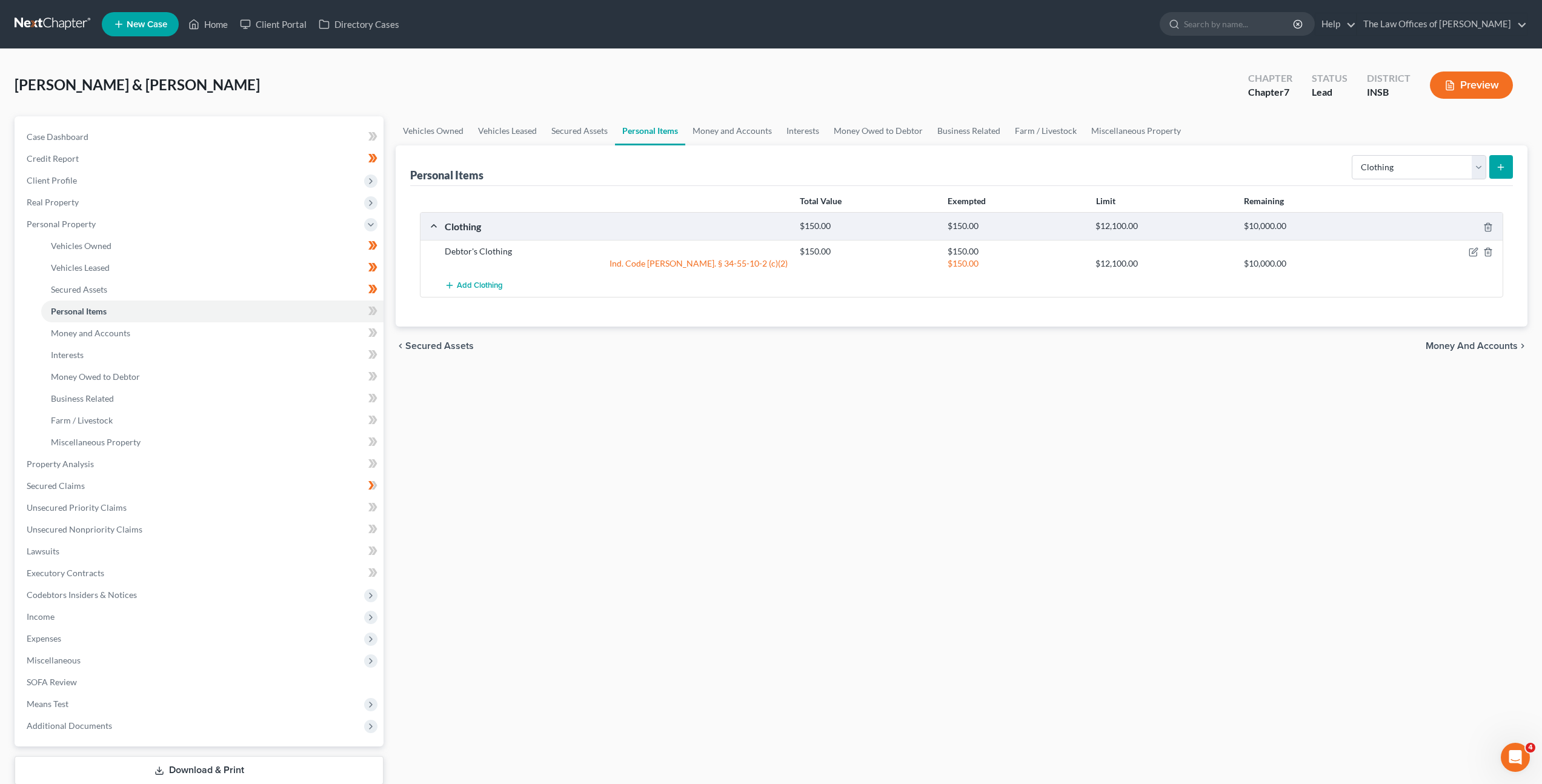
click at [1502, 165] on icon "submit" at bounding box center [1501, 168] width 10 height 10
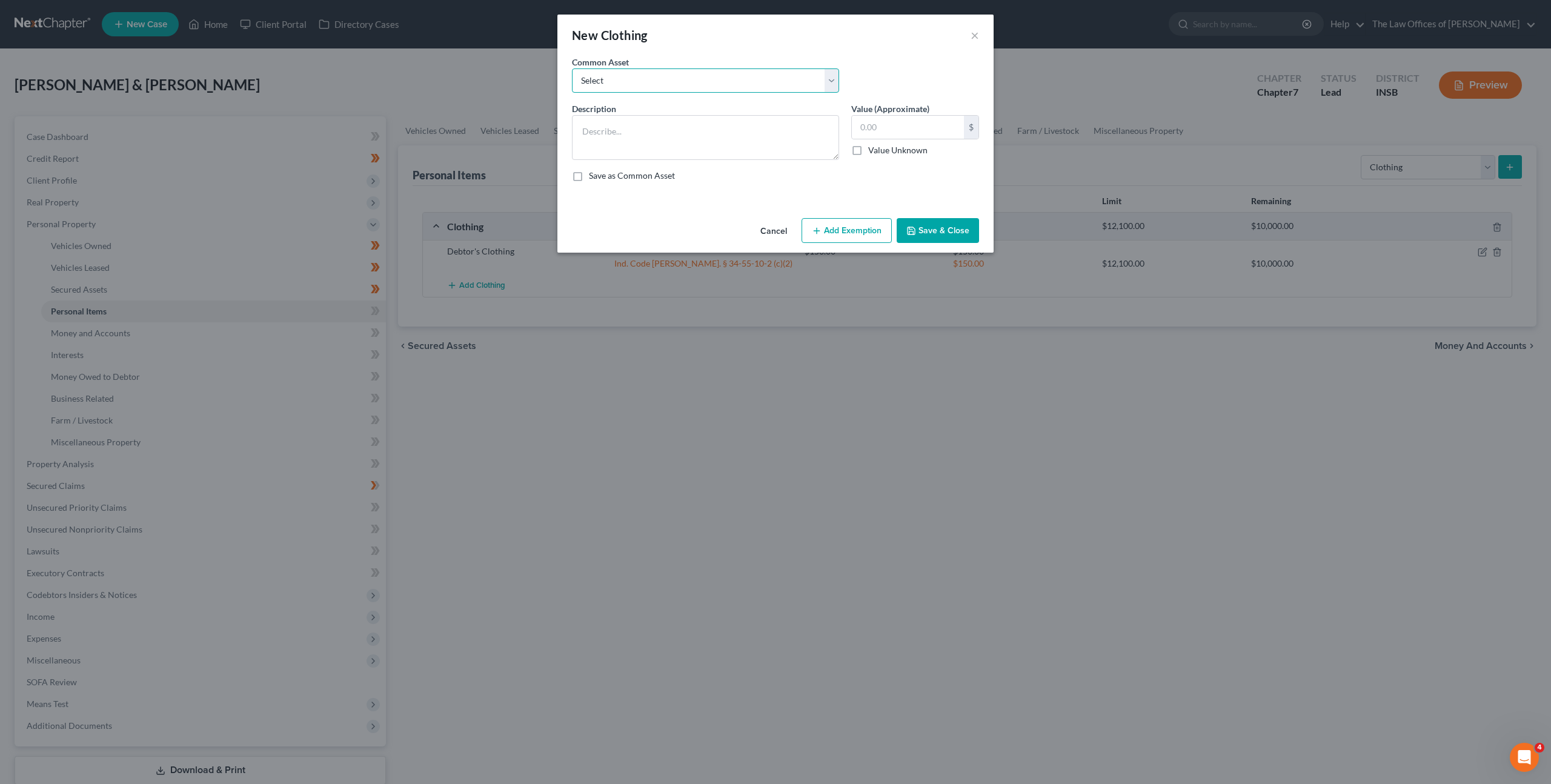
click at [713, 87] on select "Select Debtor's Clothing Joint Debtor's Clothing" at bounding box center [706, 81] width 267 height 25
select select "1"
click at [572, 69] on select "Select Debtor's Clothing Joint Debtor's Clothing" at bounding box center [706, 81] width 267 height 25
type textarea "Joint Debtor's Clothing"
drag, startPoint x: 890, startPoint y: 122, endPoint x: 907, endPoint y: 114, distance: 18.8
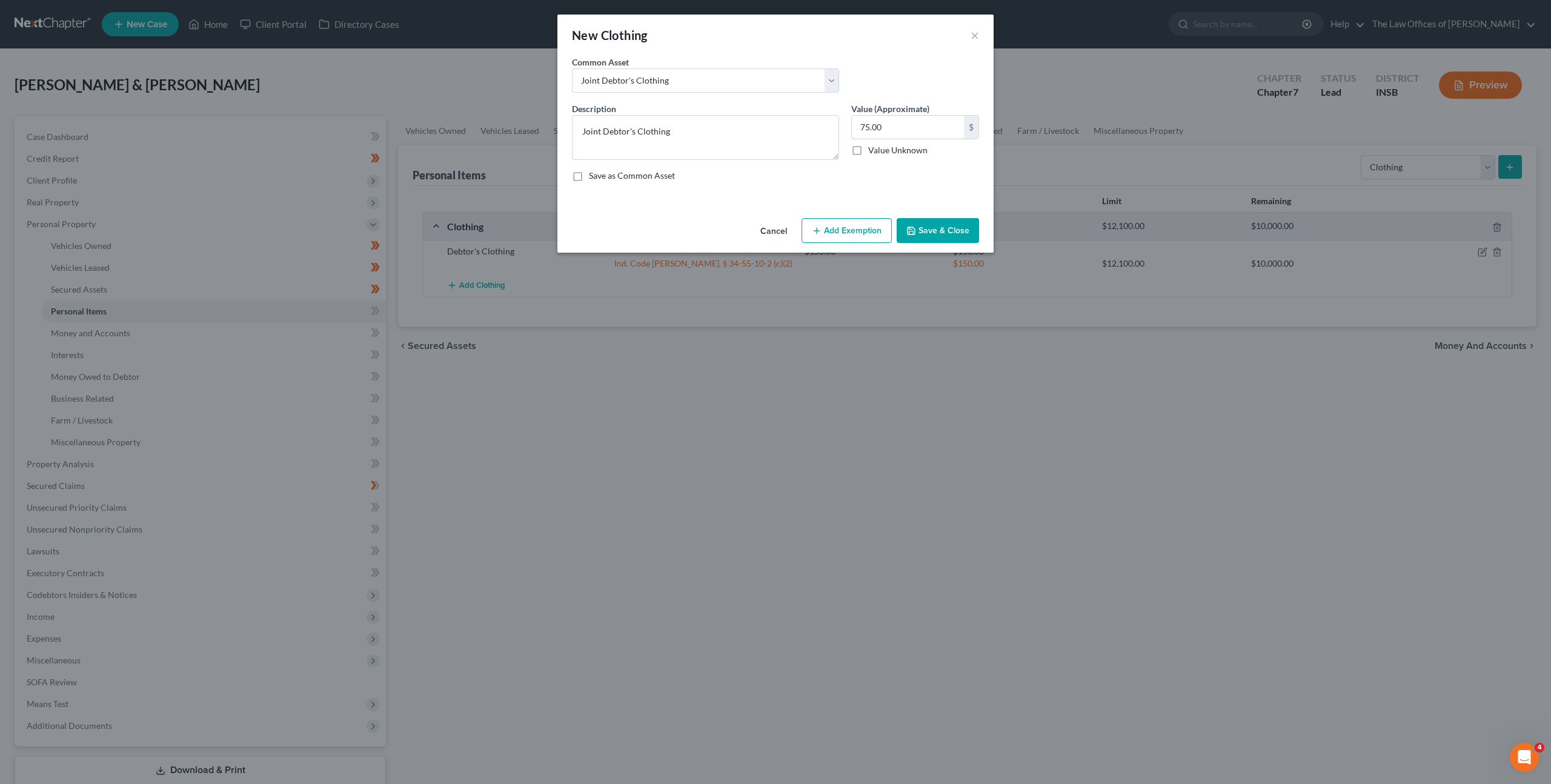
click at [890, 122] on input "75.00" at bounding box center [908, 128] width 112 height 23
type input "150"
drag, startPoint x: 849, startPoint y: 235, endPoint x: 814, endPoint y: 235, distance: 35.0
click at [849, 234] on button "Add Exemption" at bounding box center [846, 231] width 90 height 25
select select "2"
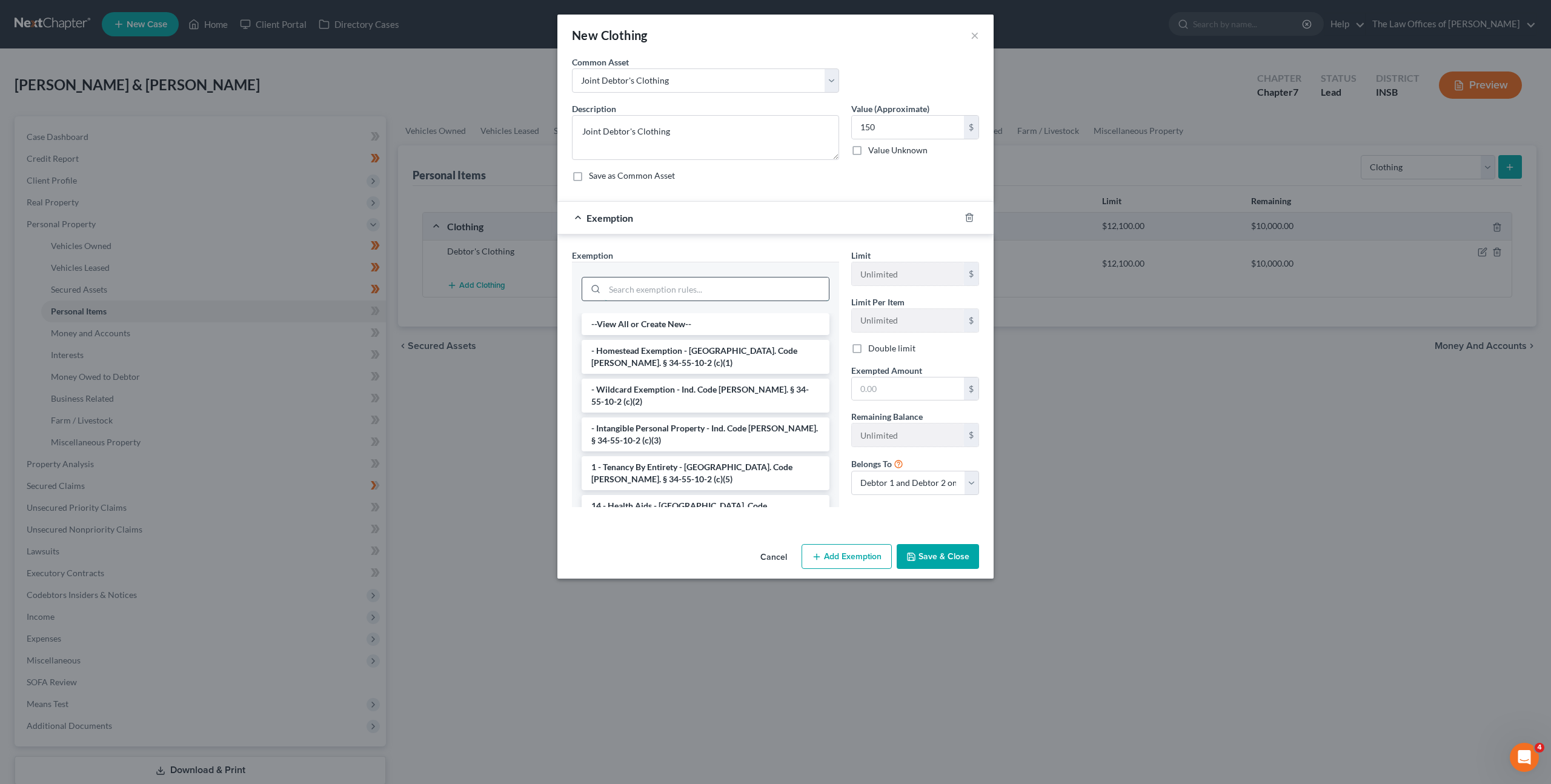
click at [664, 291] on input "search" at bounding box center [717, 289] width 224 height 23
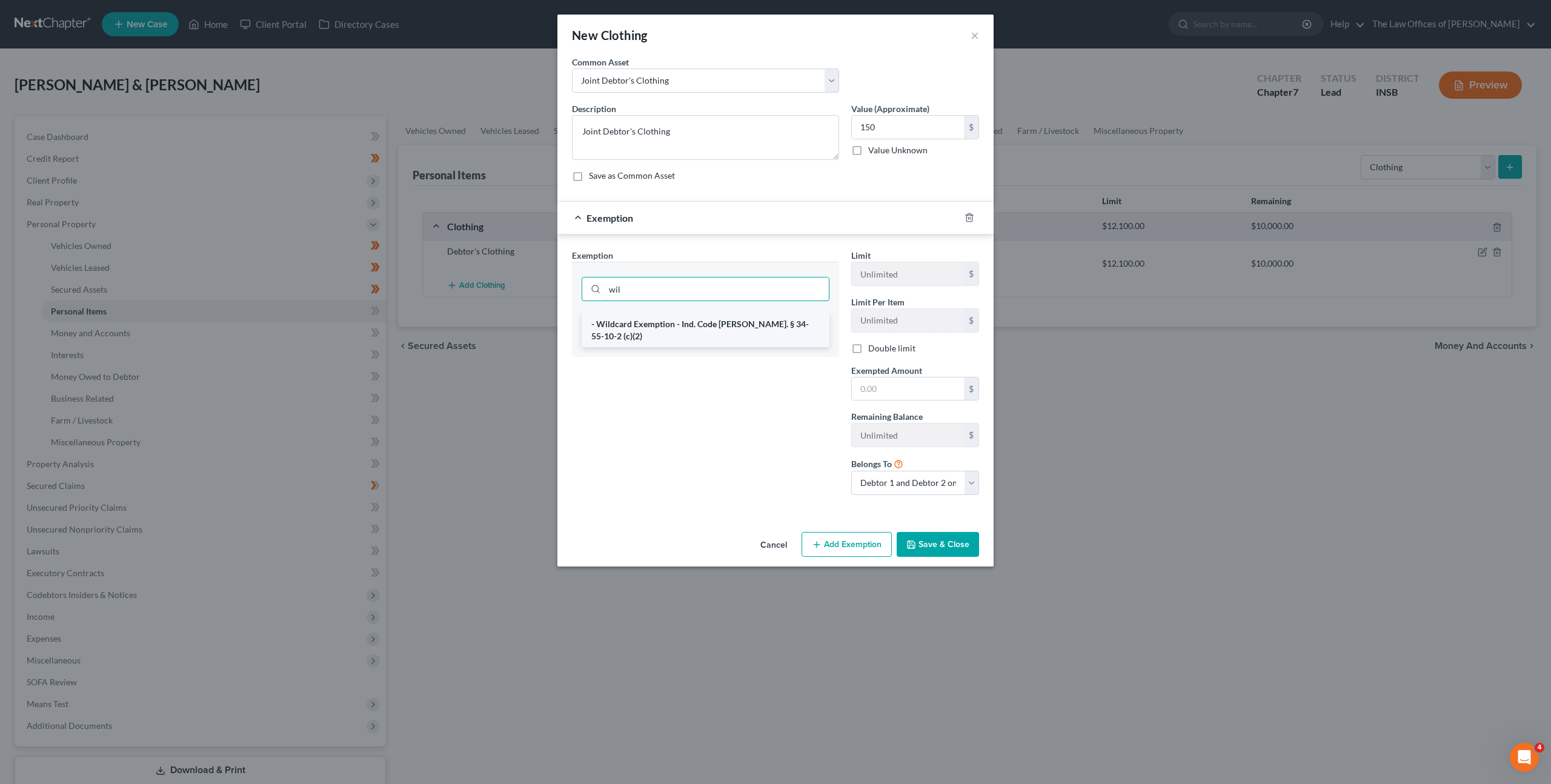
type input "wil"
click at [745, 315] on li "- Wildcard Exemption - Ind. Code Ann. § 34-55-10-2 (c)(2)" at bounding box center [705, 330] width 248 height 34
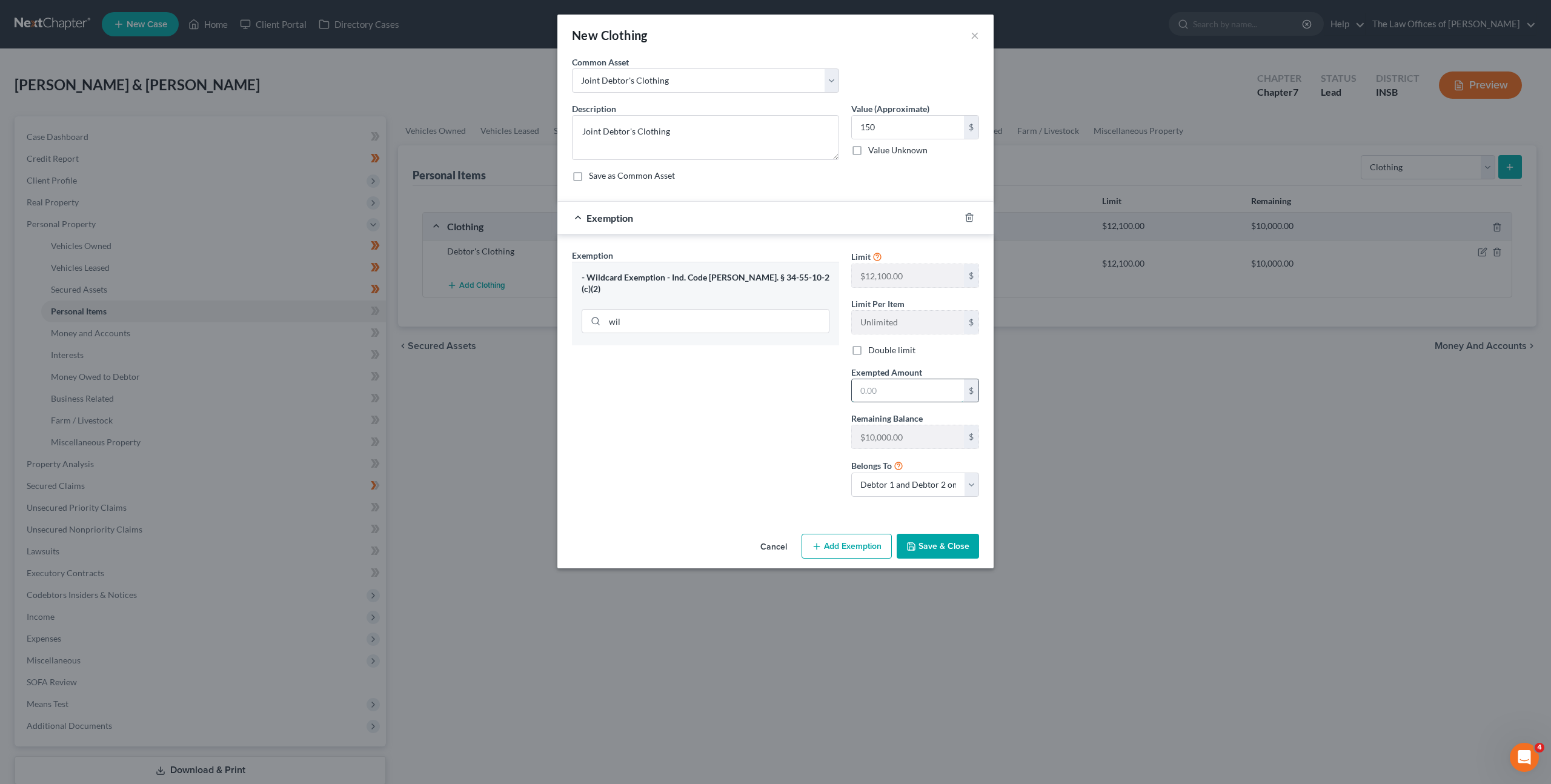
drag, startPoint x: 890, startPoint y: 388, endPoint x: 790, endPoint y: 385, distance: 100.0
click at [890, 388] on input "text" at bounding box center [908, 391] width 112 height 23
type input "150"
click at [951, 557] on button "Save & Close" at bounding box center [938, 546] width 83 height 25
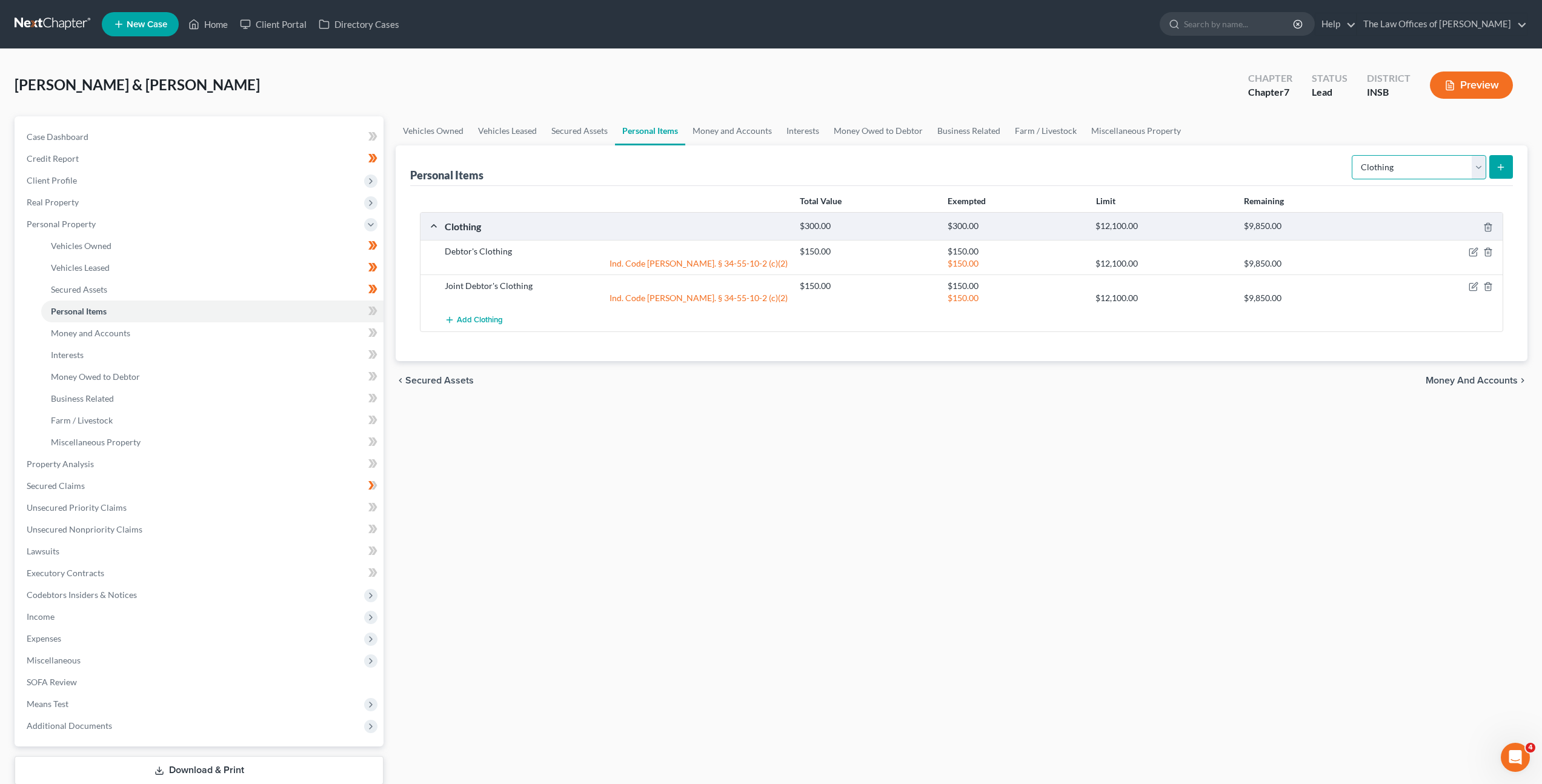
click at [1420, 164] on select "Select Item Type Clothing Collectibles Of Value Electronics Firearms Household …" at bounding box center [1419, 168] width 135 height 25
click at [1353, 155] on select "Select Item Type Clothing Collectibles Of Value Electronics Firearms Household …" at bounding box center [1419, 168] width 135 height 25
click at [1310, 405] on div "Vehicles Owned Vehicles Leased Secured Assets Personal Items Money and Accounts…" at bounding box center [962, 466] width 1144 height 700
click at [1508, 163] on button "submit" at bounding box center [1501, 167] width 24 height 24
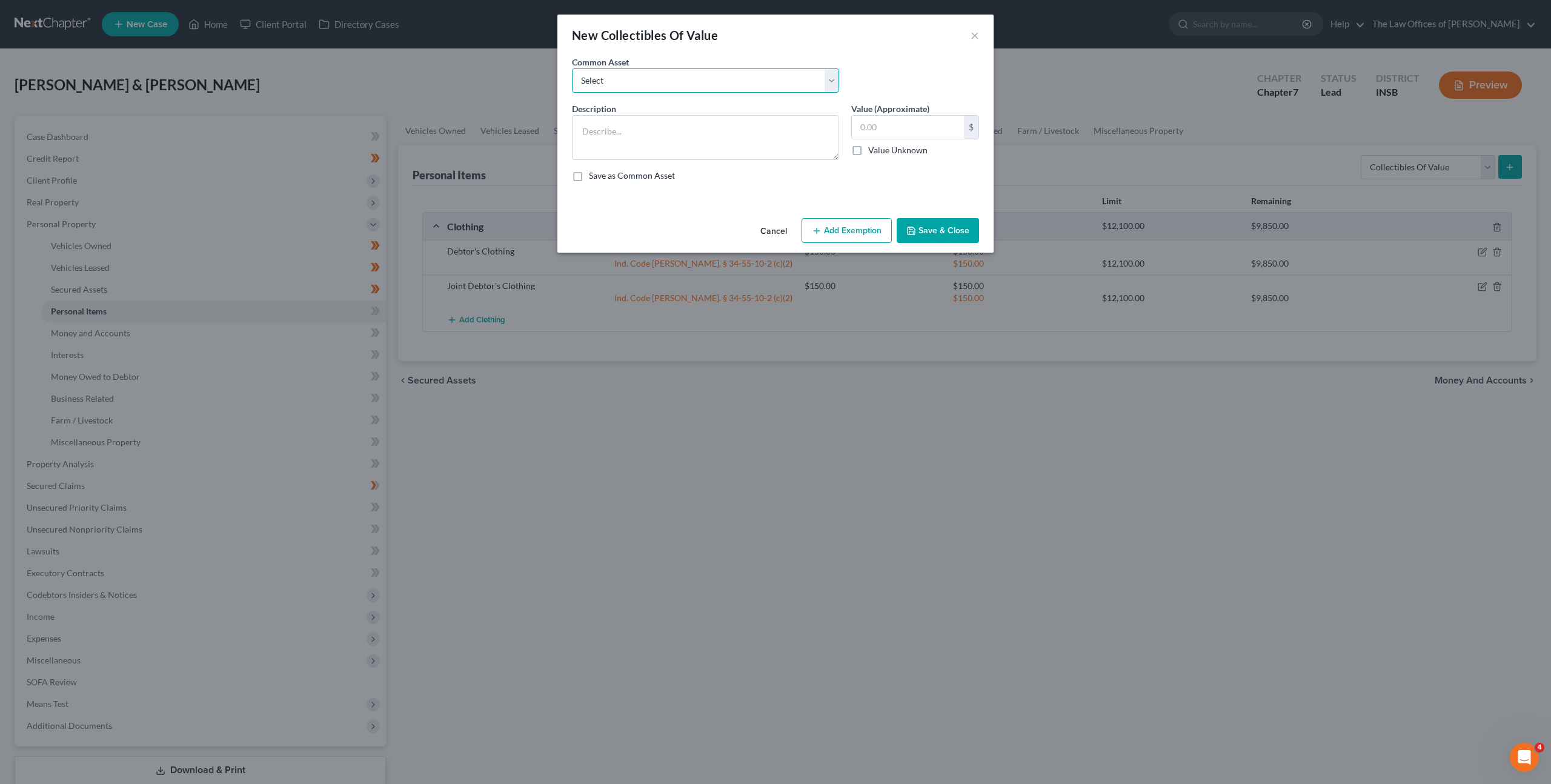
click at [746, 69] on select "Select Family Pictures Family Pictures, Miscellaneous Short Glass" at bounding box center [706, 81] width 267 height 25
drag, startPoint x: 770, startPoint y: 226, endPoint x: 941, endPoint y: 194, distance: 174.0
click at [770, 226] on button "Cancel" at bounding box center [773, 231] width 46 height 25
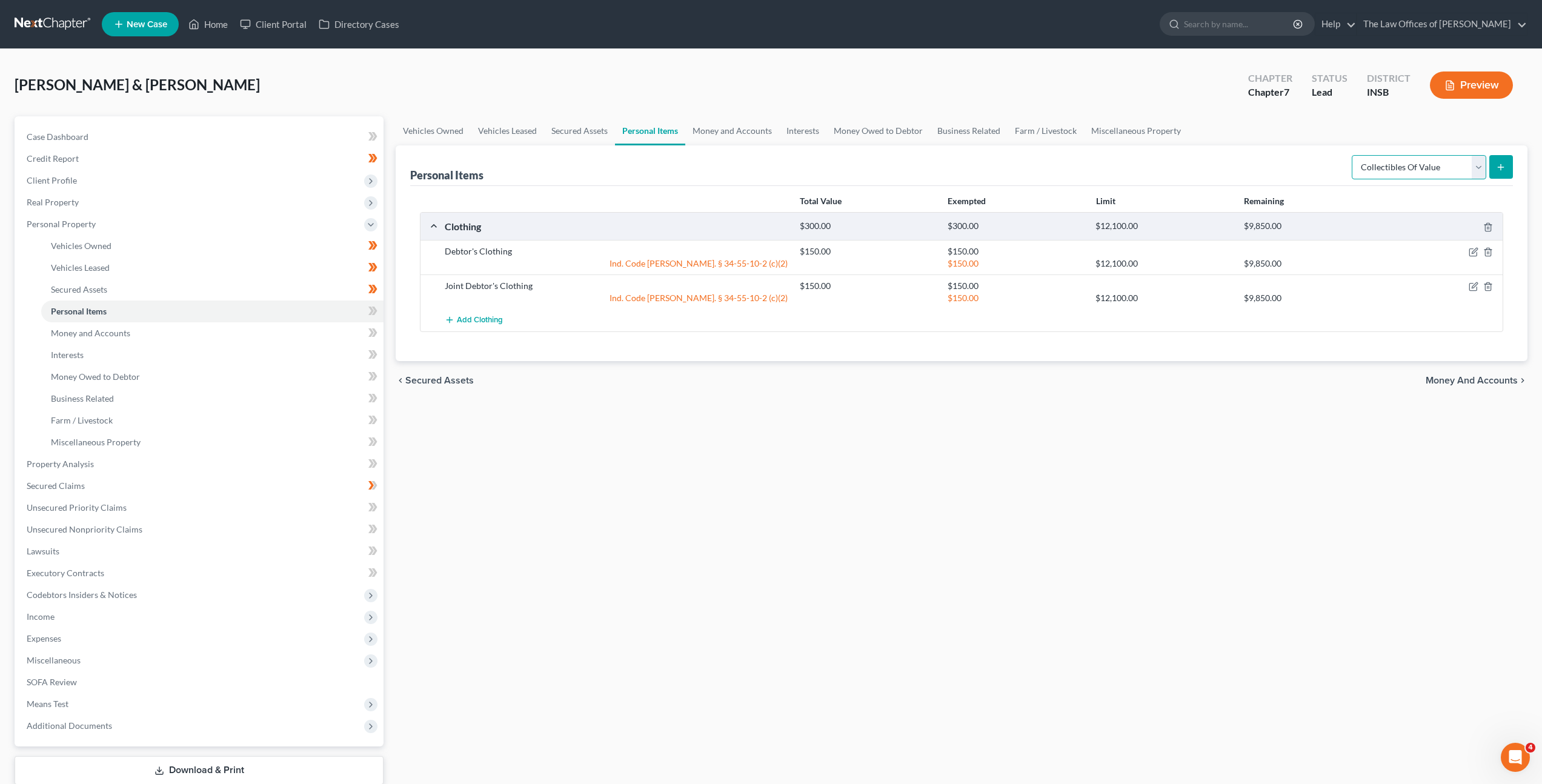
click at [1388, 166] on select "Select Item Type Clothing Collectibles Of Value Electronics Firearms Household …" at bounding box center [1419, 168] width 135 height 25
select select "electronics"
click at [1353, 155] on select "Select Item Type Clothing Collectibles Of Value Electronics Firearms Household …" at bounding box center [1419, 168] width 135 height 25
click at [1495, 165] on button "submit" at bounding box center [1501, 167] width 24 height 24
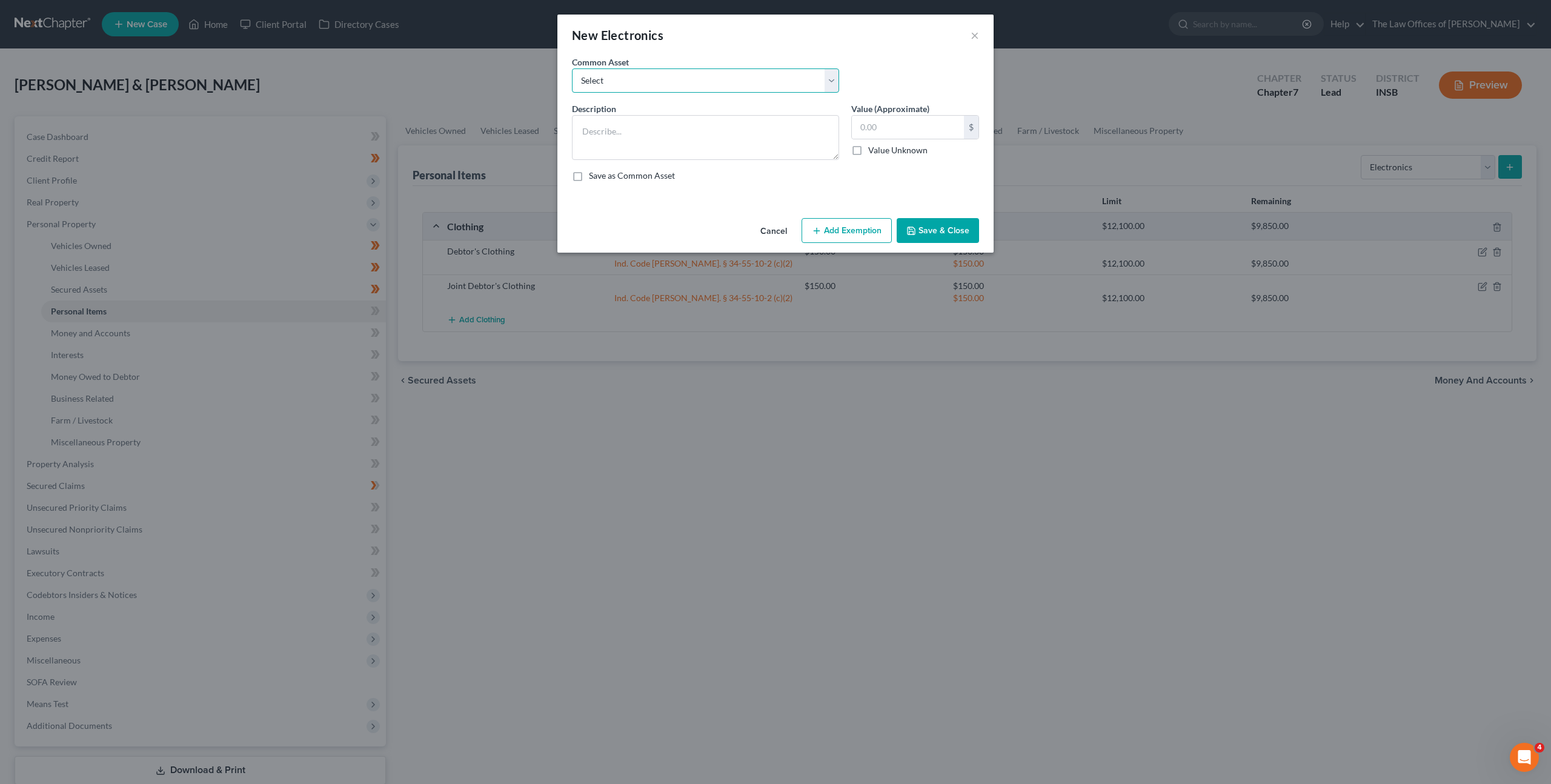
click at [645, 87] on select "Select Cell Phone (1), Television (2), Desktop Computer (1)" at bounding box center [706, 81] width 267 height 25
select select "0"
click at [572, 69] on select "Select Cell Phone (1), Television (2), Desktop Computer (1)" at bounding box center [706, 81] width 267 height 25
click at [630, 132] on textarea "Cell Phone (1), Television (2), Desktop Computer (1)" at bounding box center [706, 137] width 267 height 45
type textarea "Cell Phone (2), Television (2), Desktop Computer (1)"
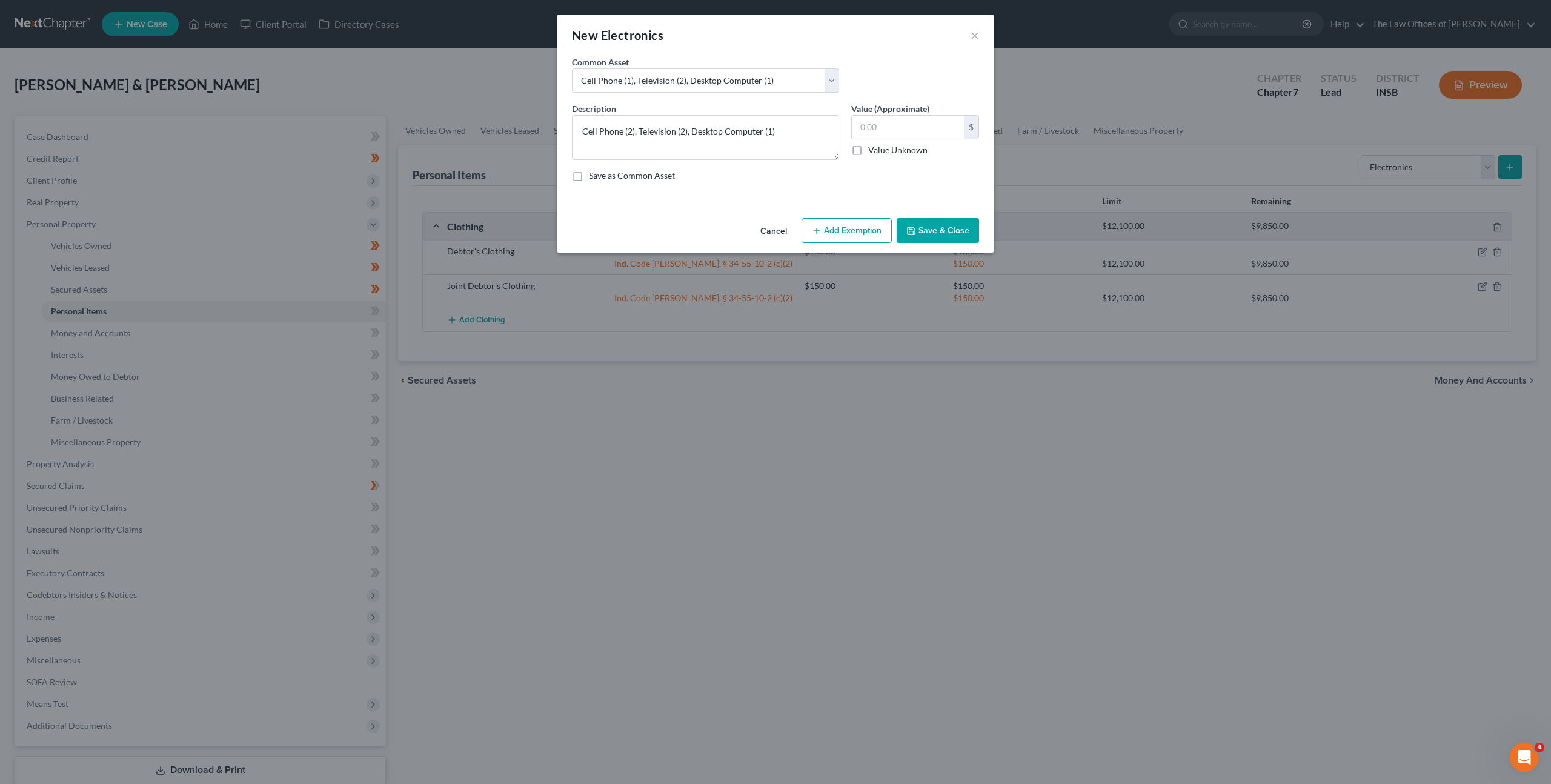
click at [840, 226] on button "Add Exemption" at bounding box center [846, 231] width 90 height 25
select select "2"
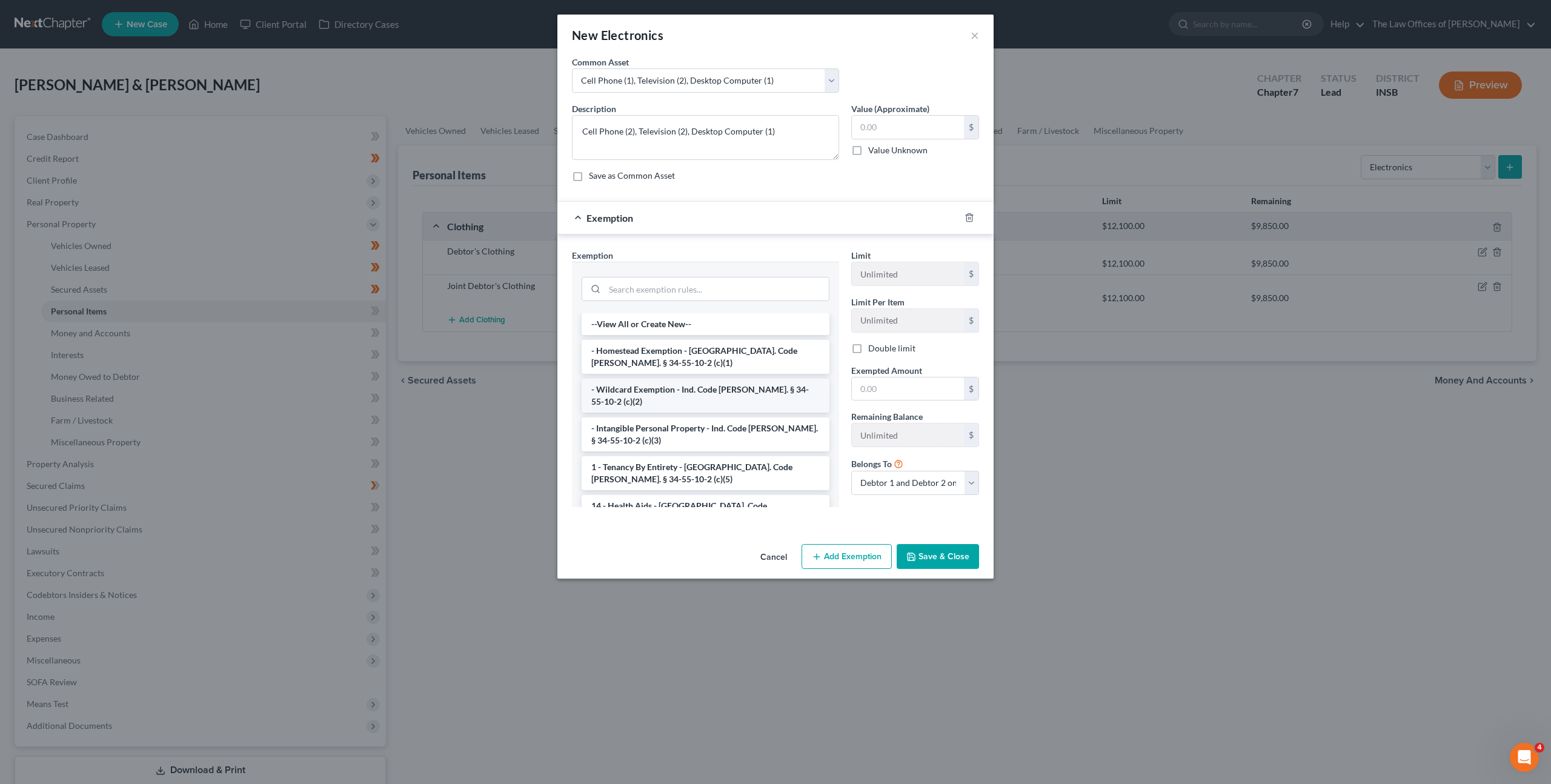
click at [728, 385] on li "- Wildcard Exemption - Ind. Code Ann. § 34-55-10-2 (c)(2)" at bounding box center [705, 396] width 248 height 34
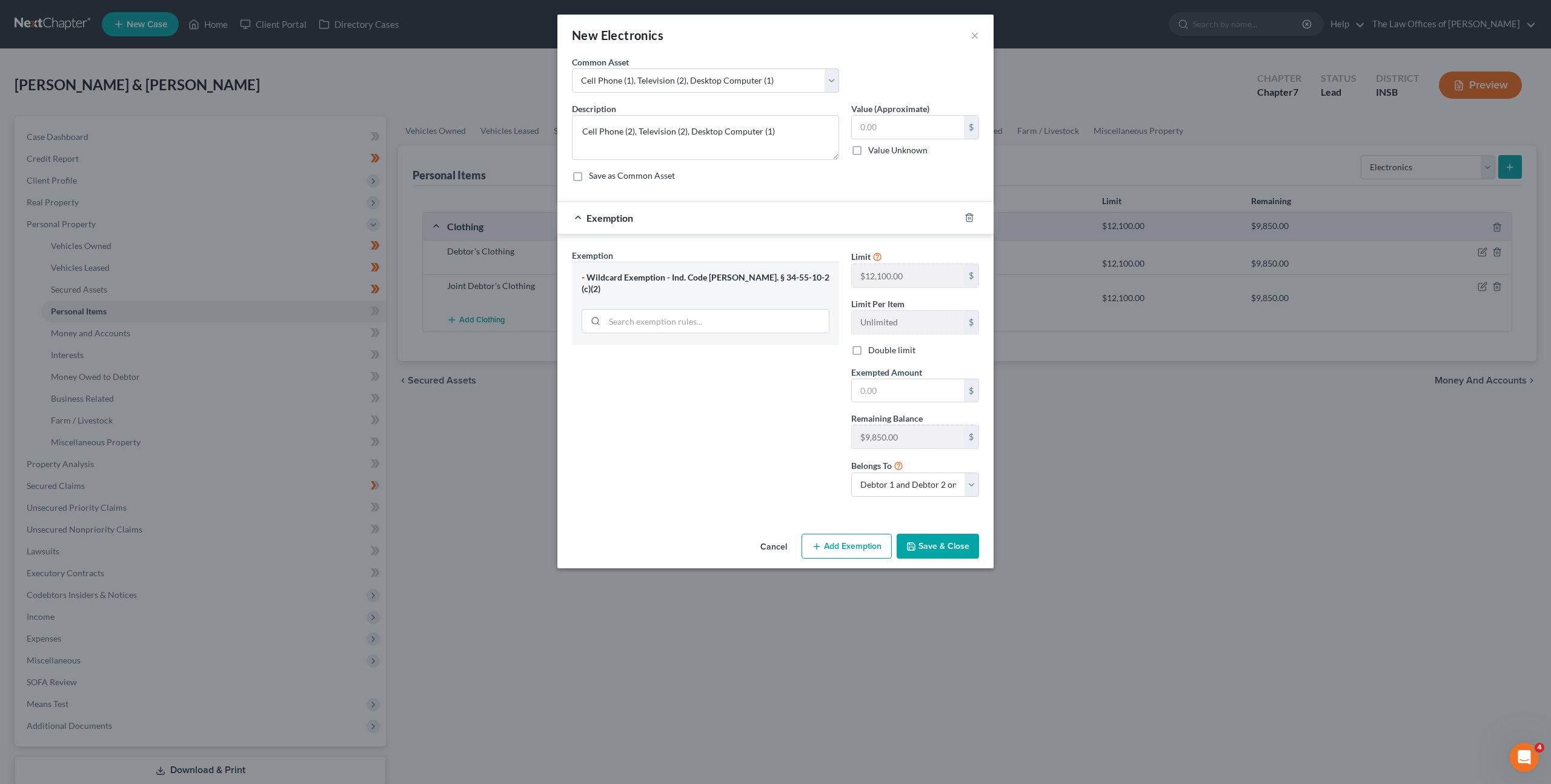
click at [810, 183] on div "Description * Cell Phone (2), Television (2), Desktop Computer (1) Value (Appro…" at bounding box center [775, 146] width 419 height 89
click at [683, 133] on textarea "Cell Phone (2), Television (2), Desktop Computer (1)" at bounding box center [706, 137] width 267 height 45
click at [776, 132] on textarea "Cell Phone (2), Television (1), Desktop Computer (1)" at bounding box center [706, 137] width 267 height 45
drag, startPoint x: 776, startPoint y: 130, endPoint x: 692, endPoint y: 132, distance: 84.0
click at [692, 132] on textarea "Cell Phone (2), Television (1), Desktop Computer (1)" at bounding box center [706, 137] width 267 height 45
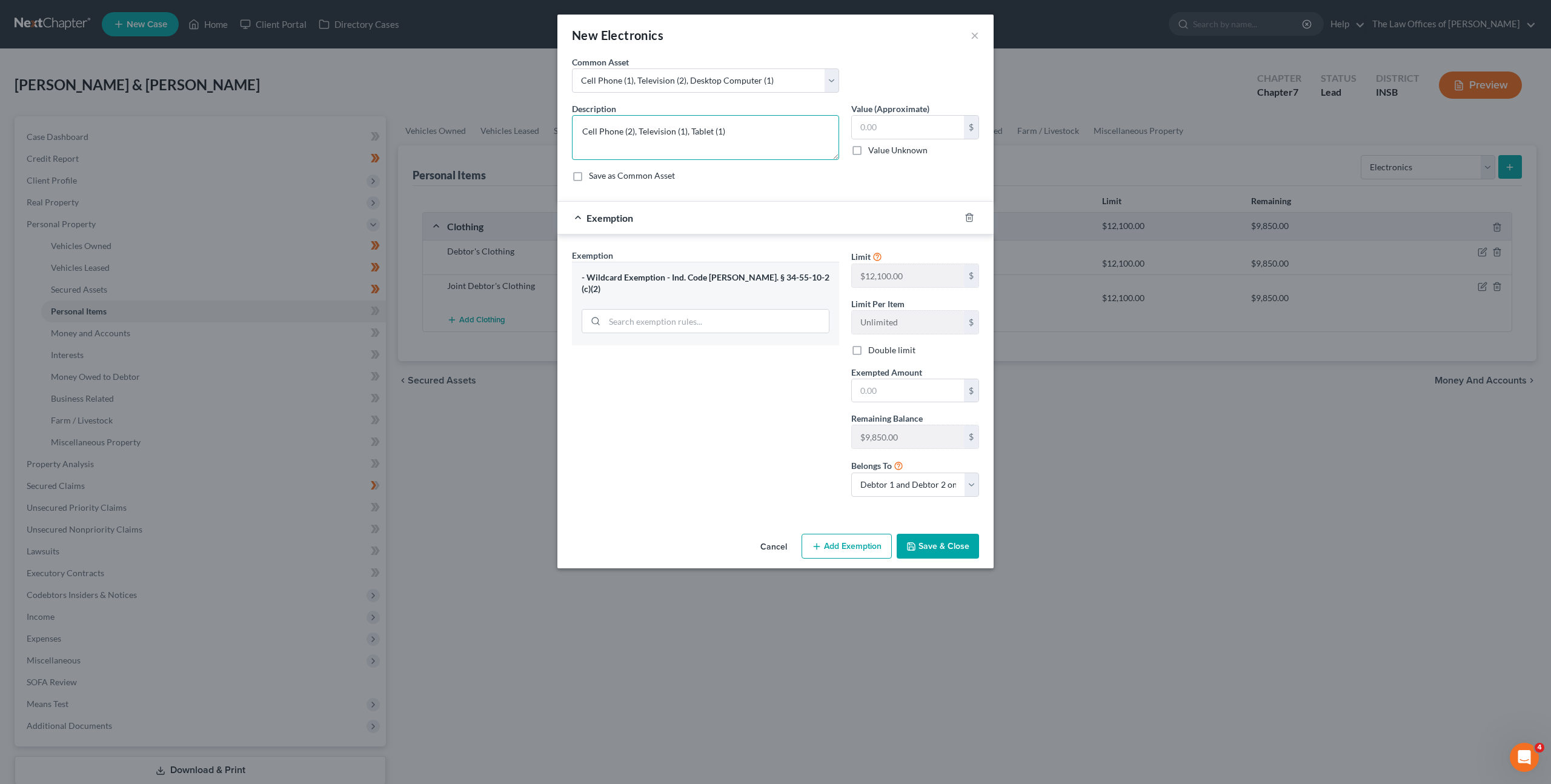
type textarea "Cell Phone (2), Television (1), Tablet (1)"
click at [890, 124] on input "text" at bounding box center [908, 128] width 112 height 23
type input "400"
click at [888, 410] on div "Limit $12,100.00 $ Limit Per Item Unlimited $ Double limit Exempted Amount * $ …" at bounding box center [915, 378] width 140 height 258
click at [892, 389] on input "text" at bounding box center [908, 391] width 112 height 23
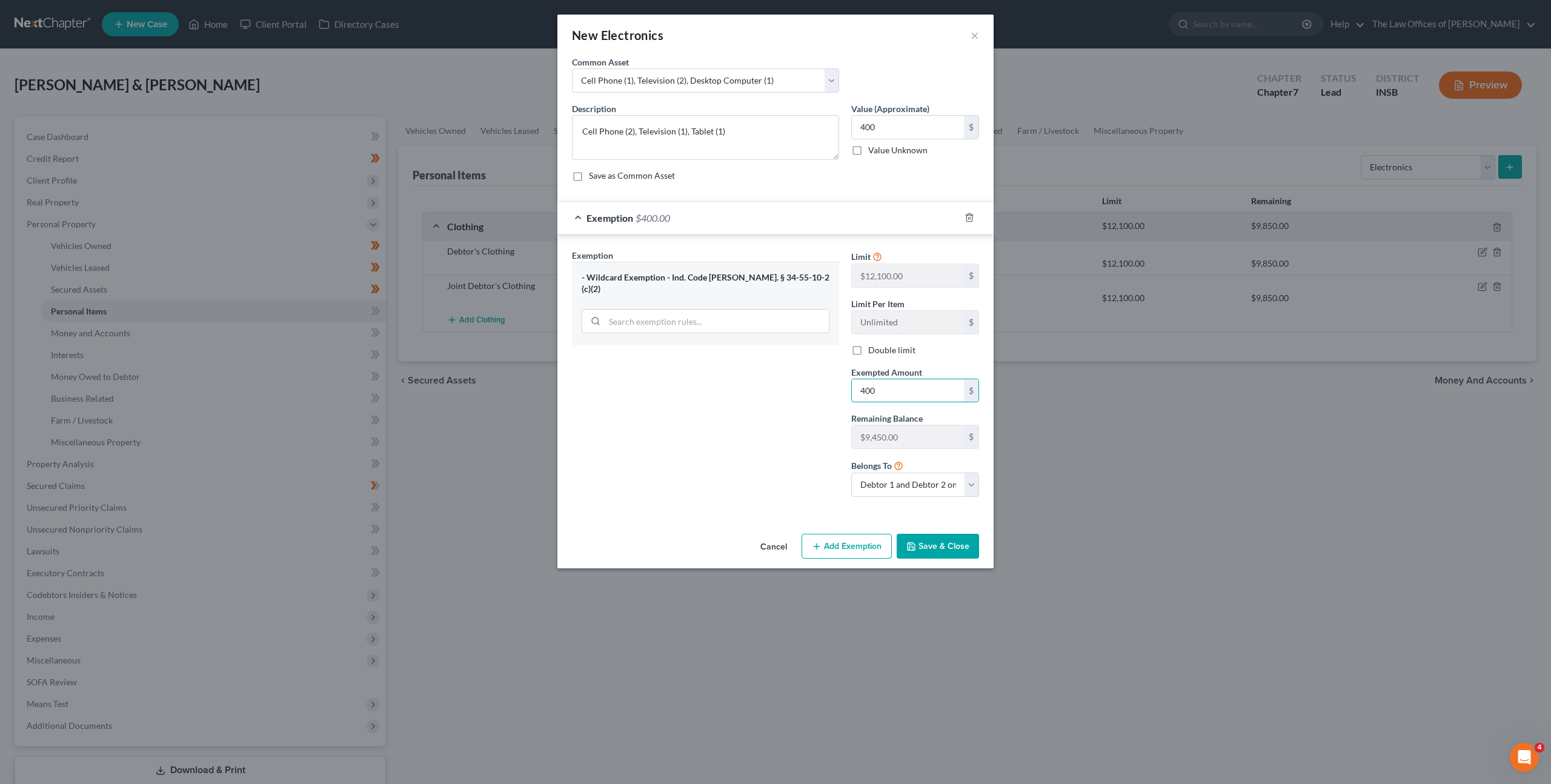
type input "400"
click at [918, 545] on button "Save & Close" at bounding box center [938, 546] width 83 height 25
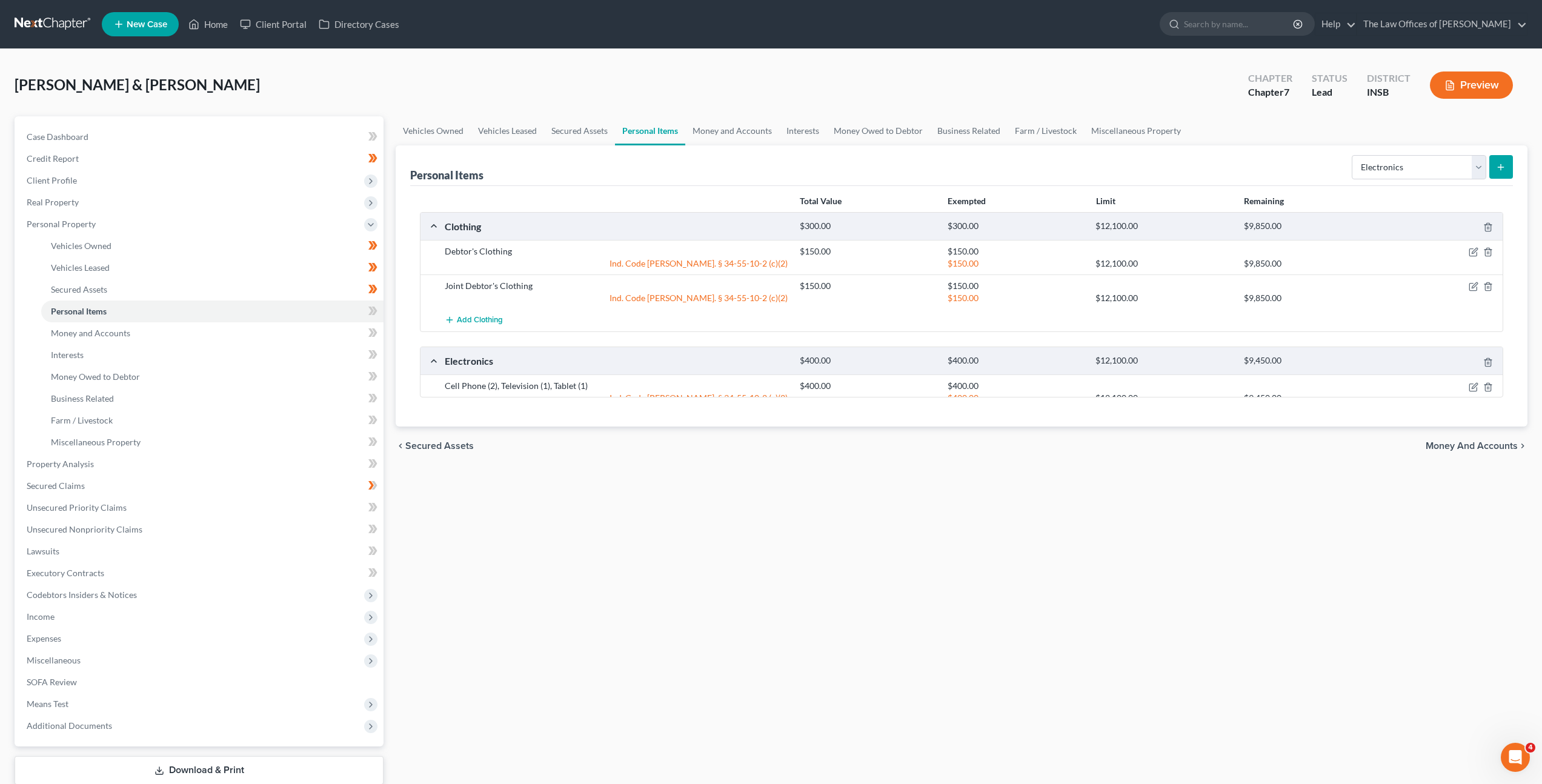
drag, startPoint x: 977, startPoint y: 572, endPoint x: 1015, endPoint y: 590, distance: 42.0
click at [982, 581] on div "Vehicles Owned Vehicles Leased Secured Assets Personal Items Money and Accounts…" at bounding box center [962, 466] width 1144 height 700
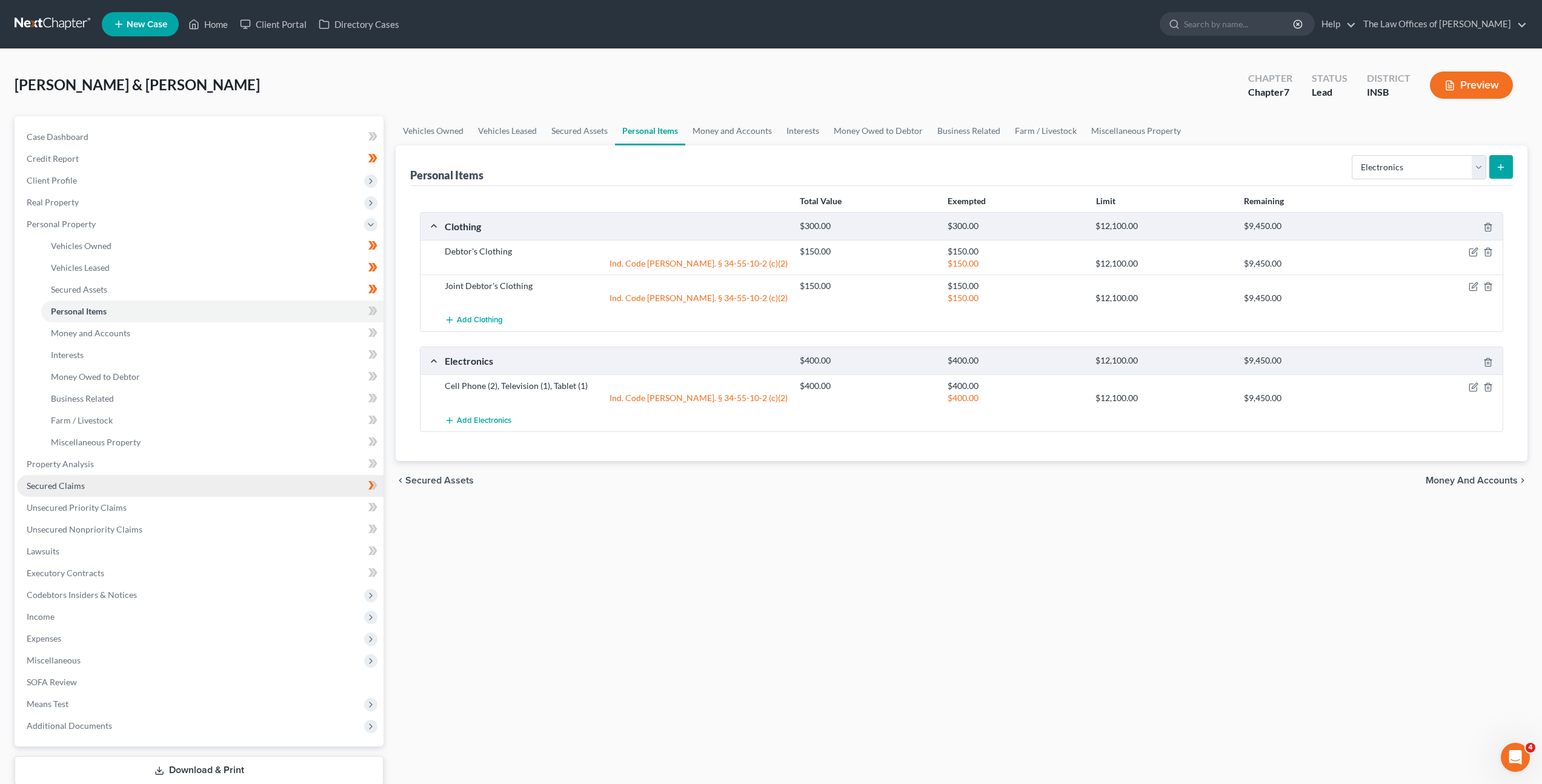
click at [177, 477] on link "Secured Claims" at bounding box center [200, 486] width 366 height 22
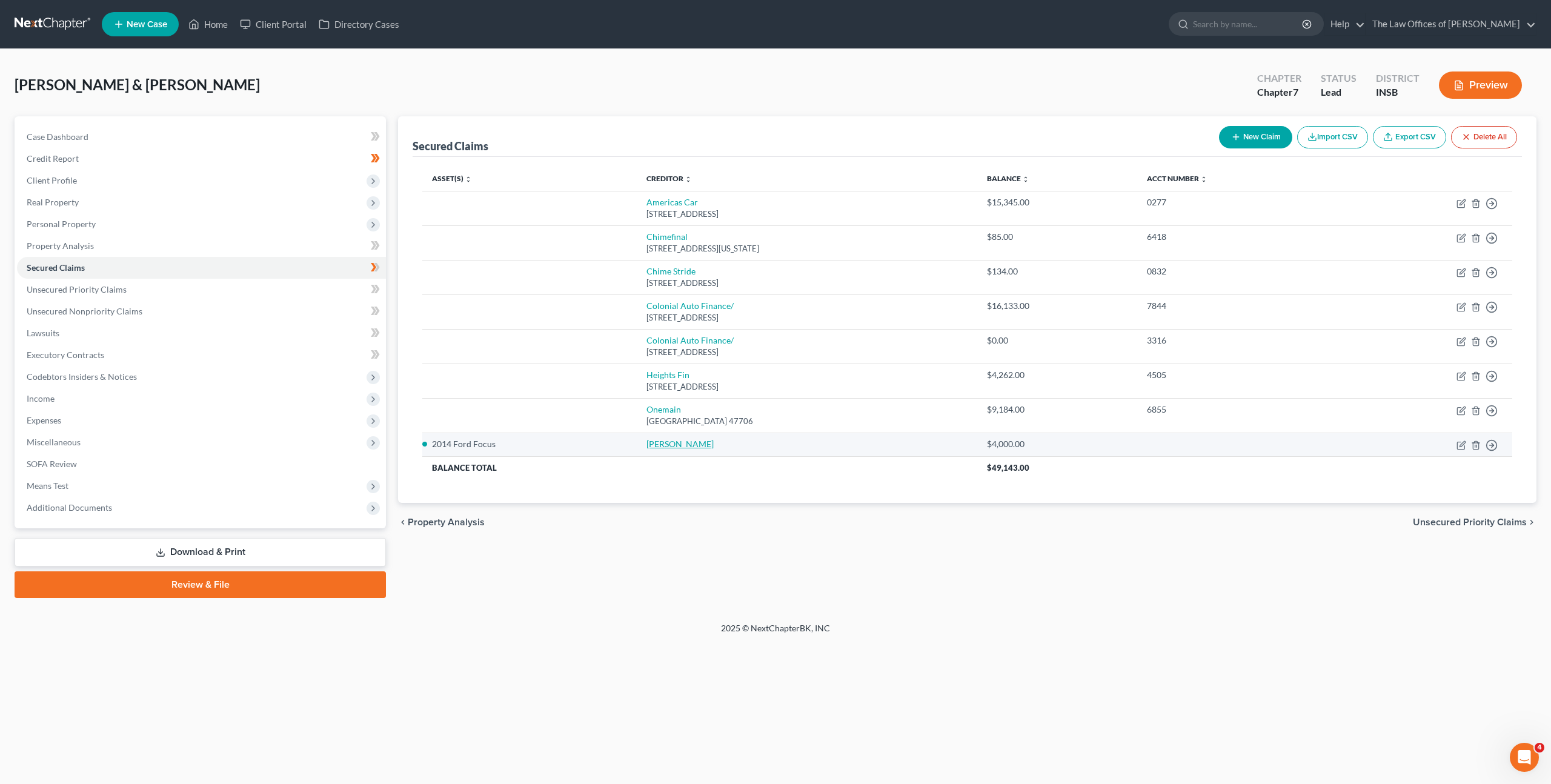
click at [647, 447] on link "Roy Whetstine" at bounding box center [680, 444] width 67 height 11
select select "2"
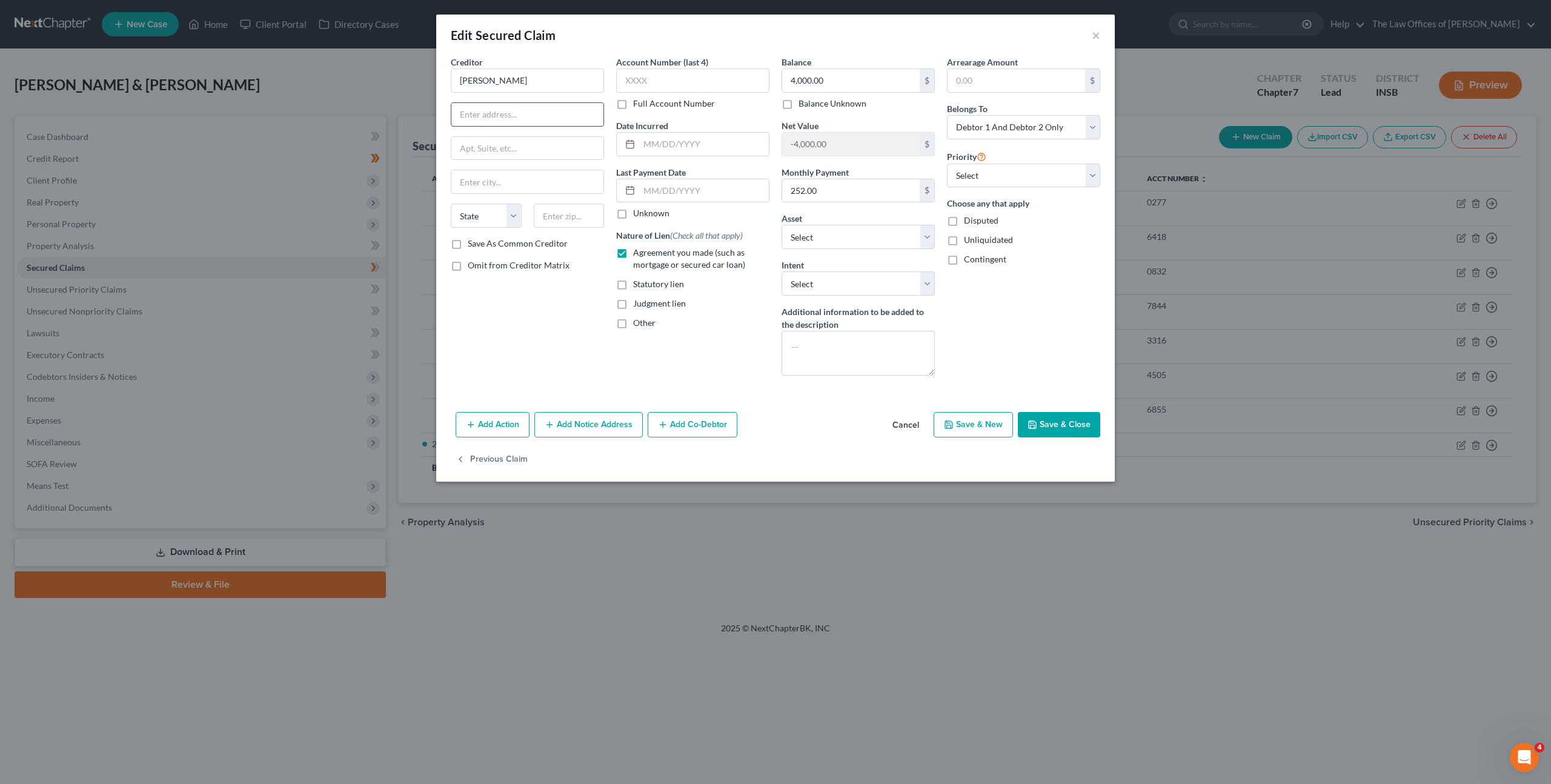
click at [509, 115] on input "text" at bounding box center [527, 114] width 152 height 23
type input "2400 East Morgan Avenue"
drag, startPoint x: 591, startPoint y: 117, endPoint x: 454, endPoint y: 118, distance: 137.0
click at [454, 118] on input "2400 East Morgan Avenue" at bounding box center [527, 114] width 152 height 23
drag, startPoint x: 548, startPoint y: 218, endPoint x: 581, endPoint y: 228, distance: 34.5
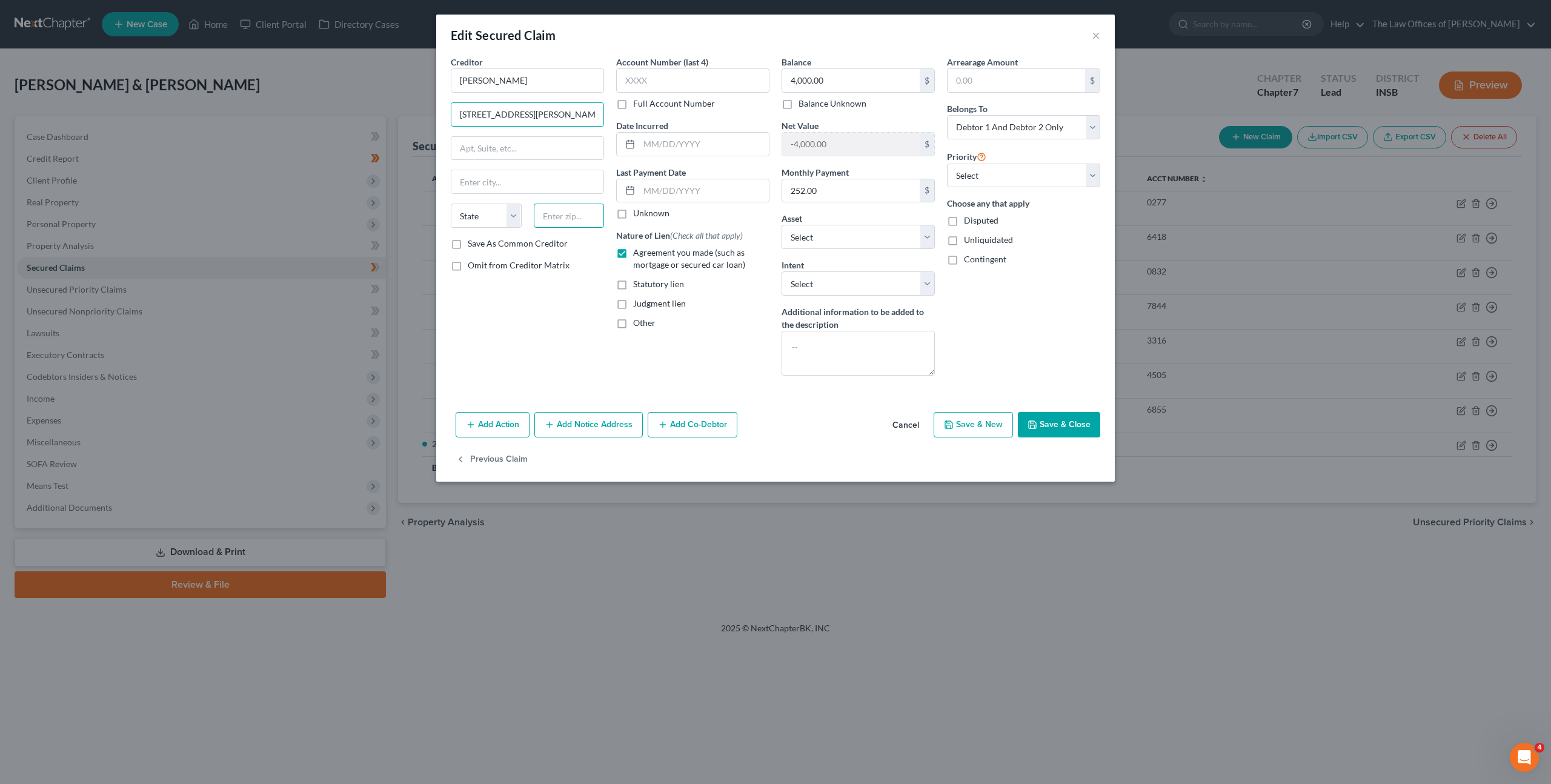
click at [548, 218] on input "text" at bounding box center [569, 216] width 71 height 25
type input "47711"
click at [548, 348] on div "Creditor * Roy Whetstine 2400 East Morgan Avenue State AL AK AR AZ CA CO CT DE …" at bounding box center [527, 220] width 165 height 329
type input "Evansville"
select select "15"
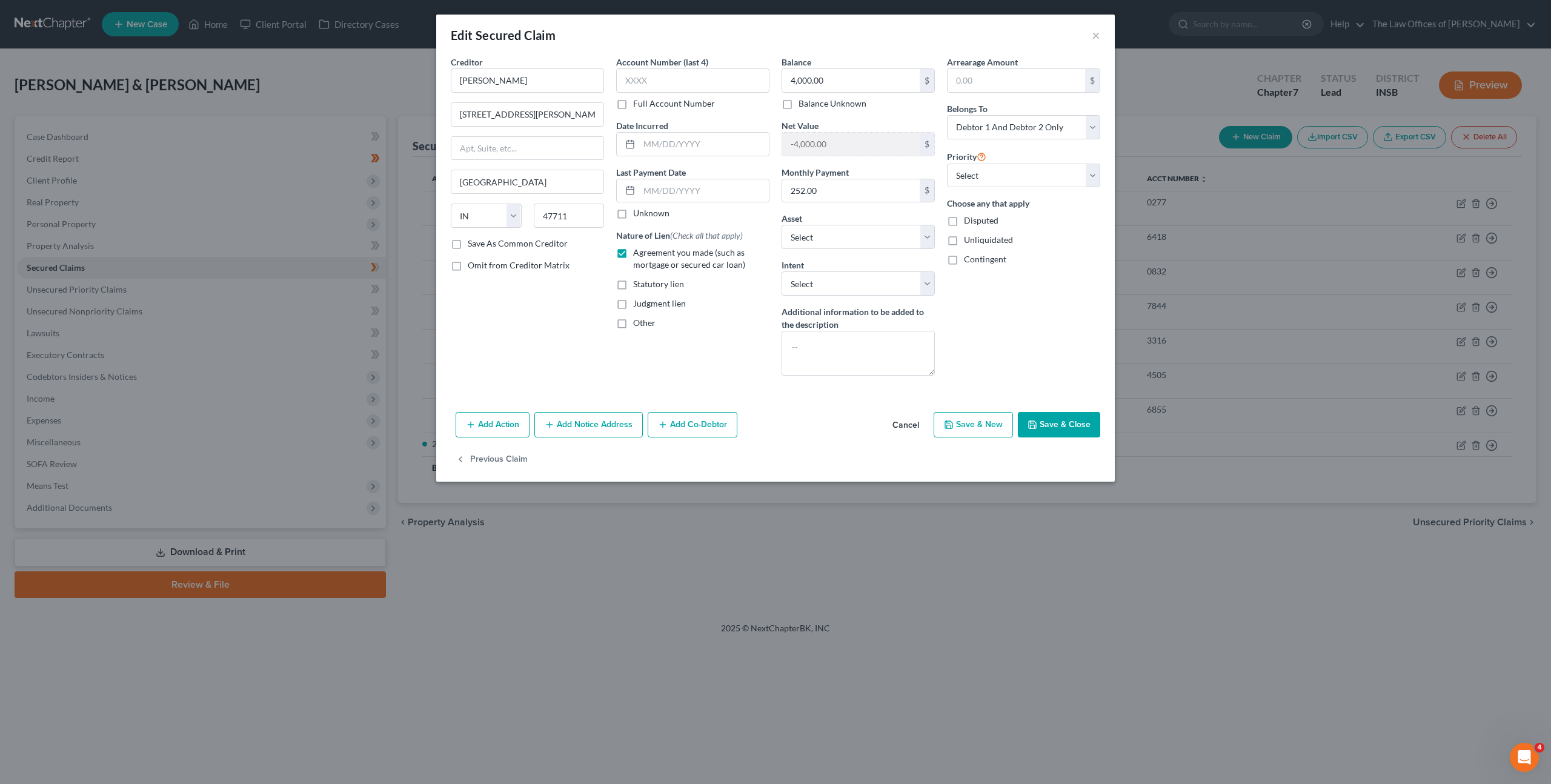
click at [1069, 428] on button "Save & Close" at bounding box center [1059, 424] width 83 height 25
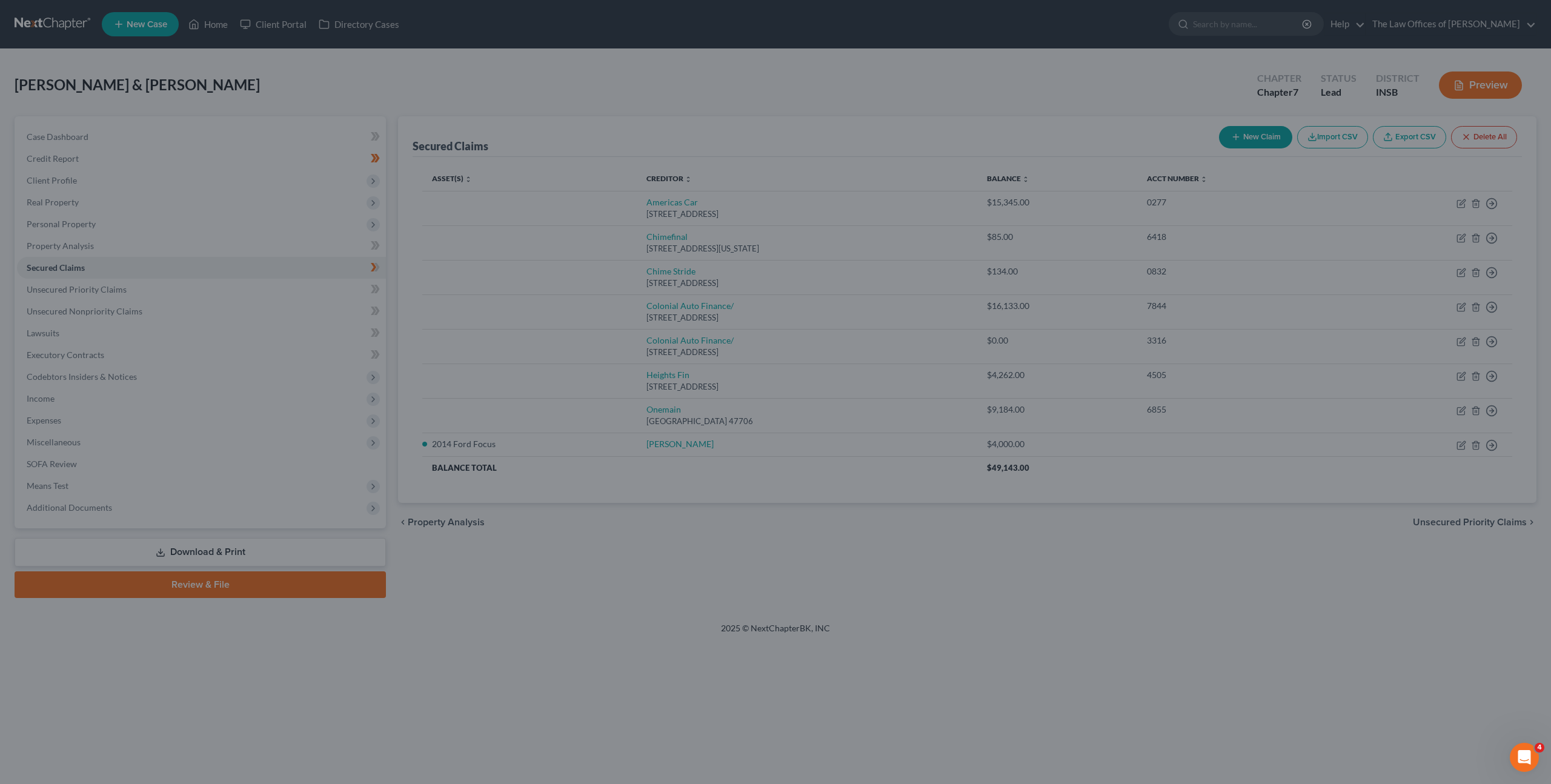
select select "5"
type input "0"
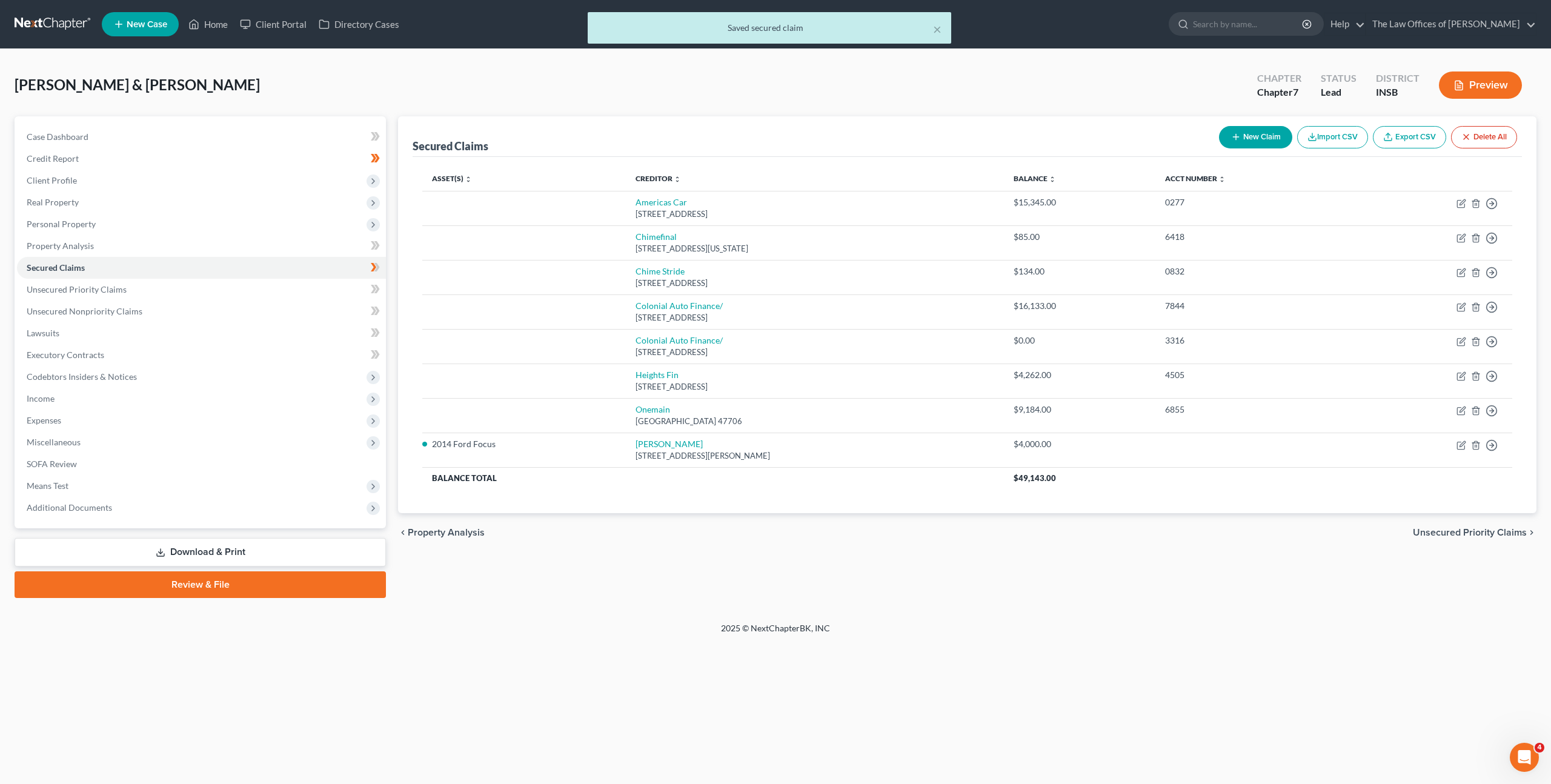
click at [942, 607] on div "× Saved secured claim Vidal, David & Thorsen, Shauna Upgraded Chapter Chapter 7…" at bounding box center [775, 335] width 1551 height 573
drag, startPoint x: 291, startPoint y: 242, endPoint x: 287, endPoint y: 235, distance: 8.1
click at [290, 242] on link "Property Analysis" at bounding box center [201, 246] width 369 height 22
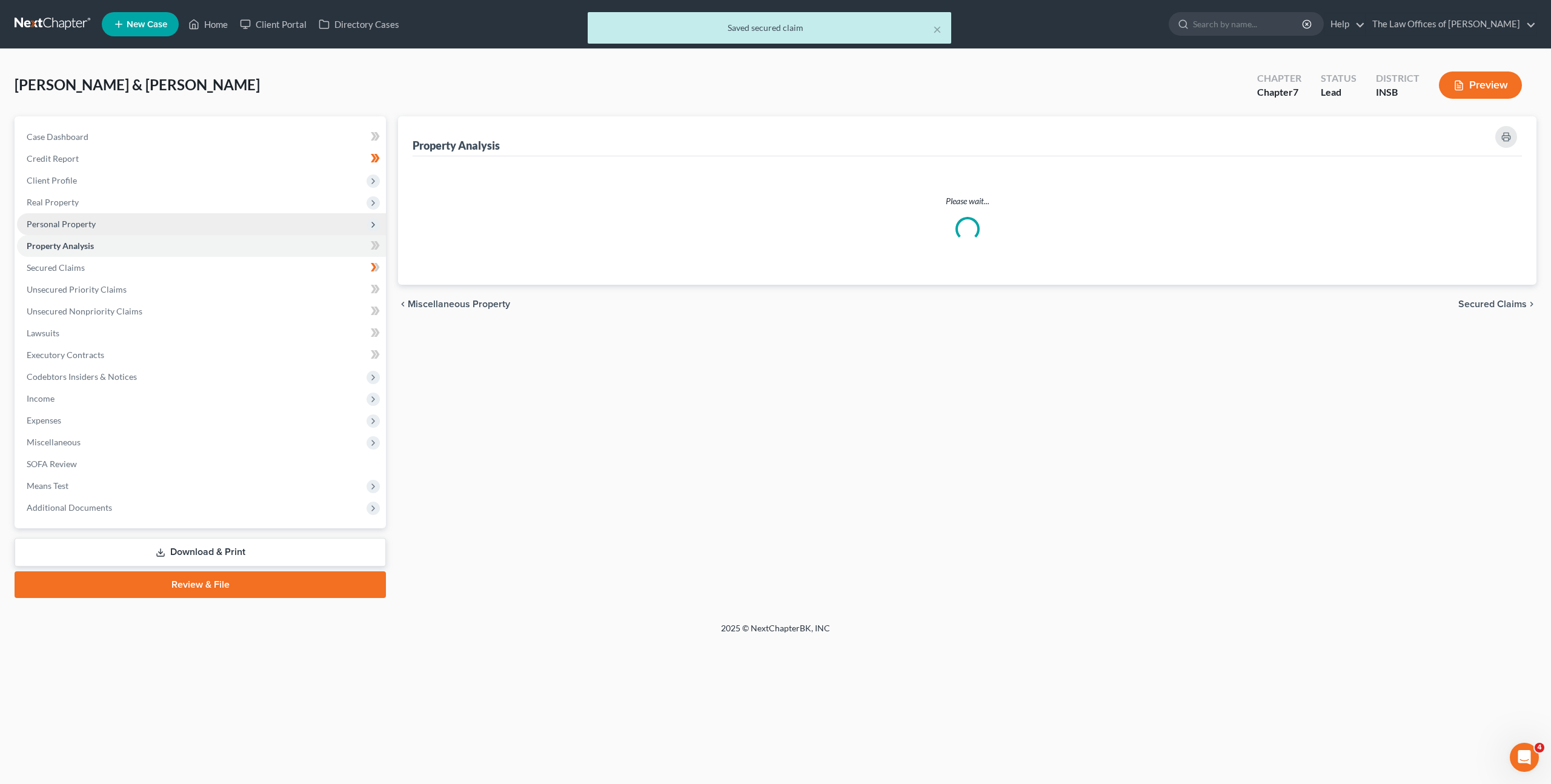
click at [256, 213] on span "Personal Property" at bounding box center [201, 224] width 369 height 22
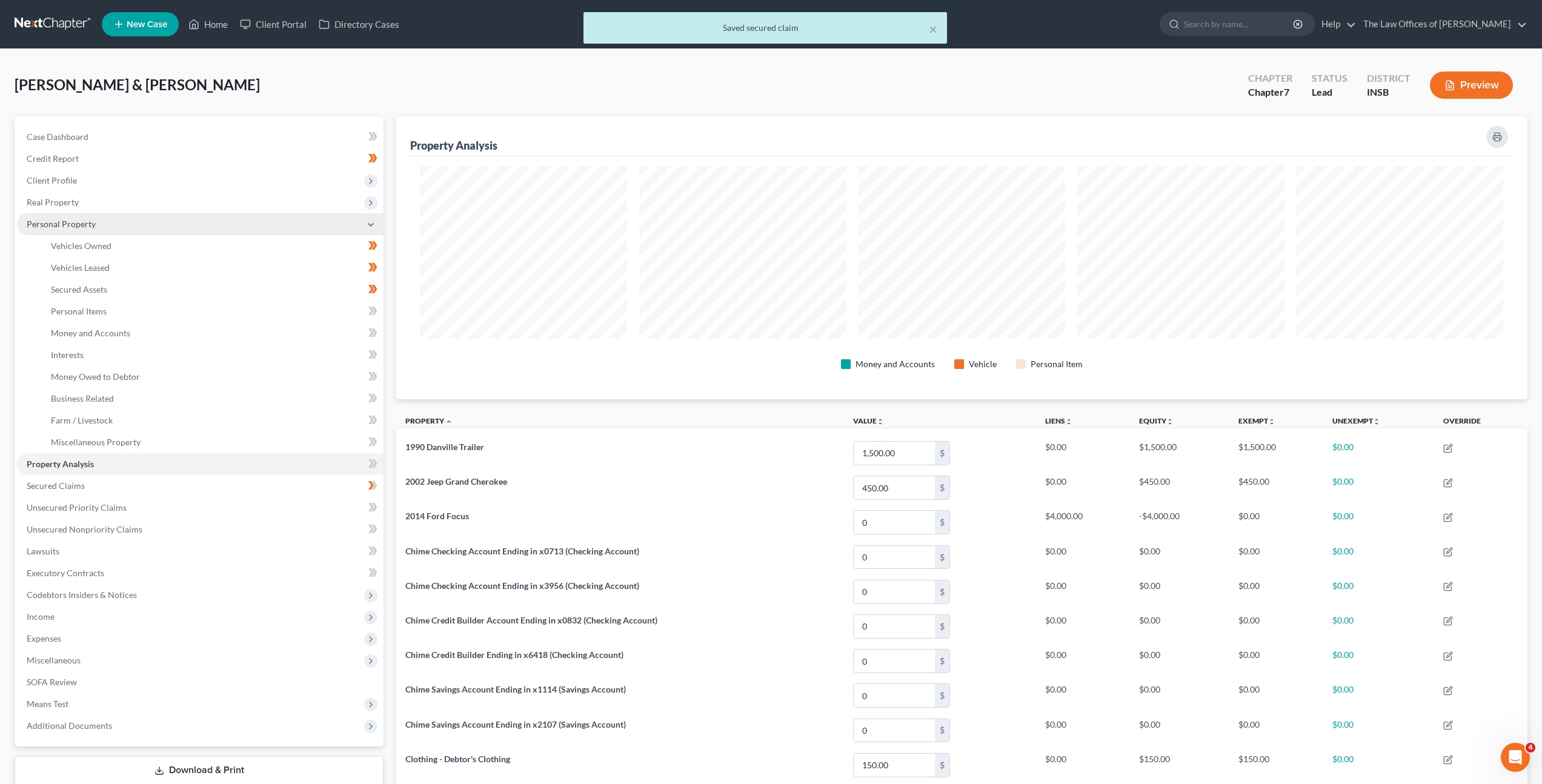
scroll to position [283, 1132]
click at [249, 231] on span "Personal Property" at bounding box center [200, 224] width 366 height 22
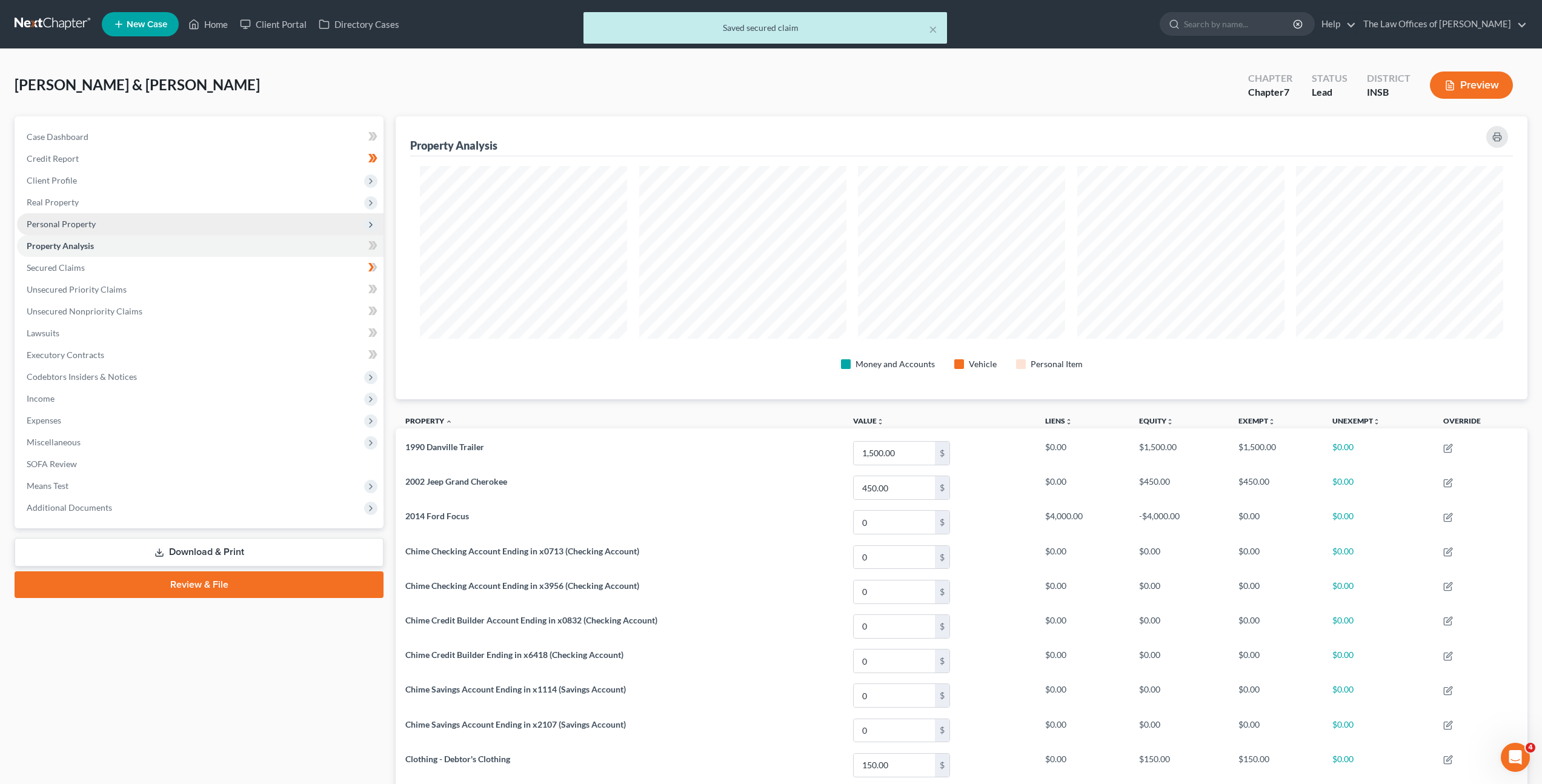
click at [253, 228] on span "Personal Property" at bounding box center [200, 224] width 366 height 22
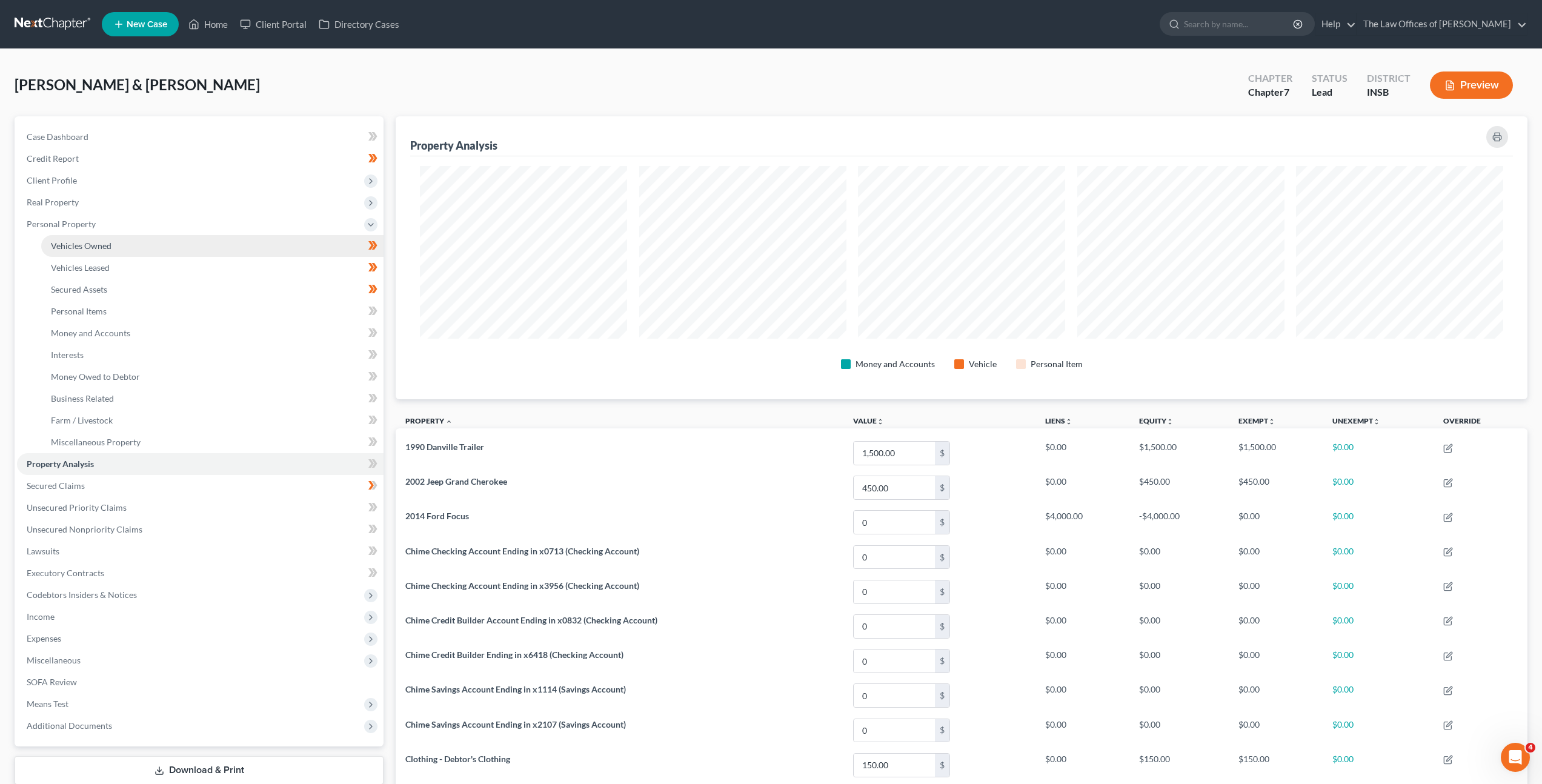
click at [244, 252] on link "Vehicles Owned" at bounding box center [212, 246] width 343 height 22
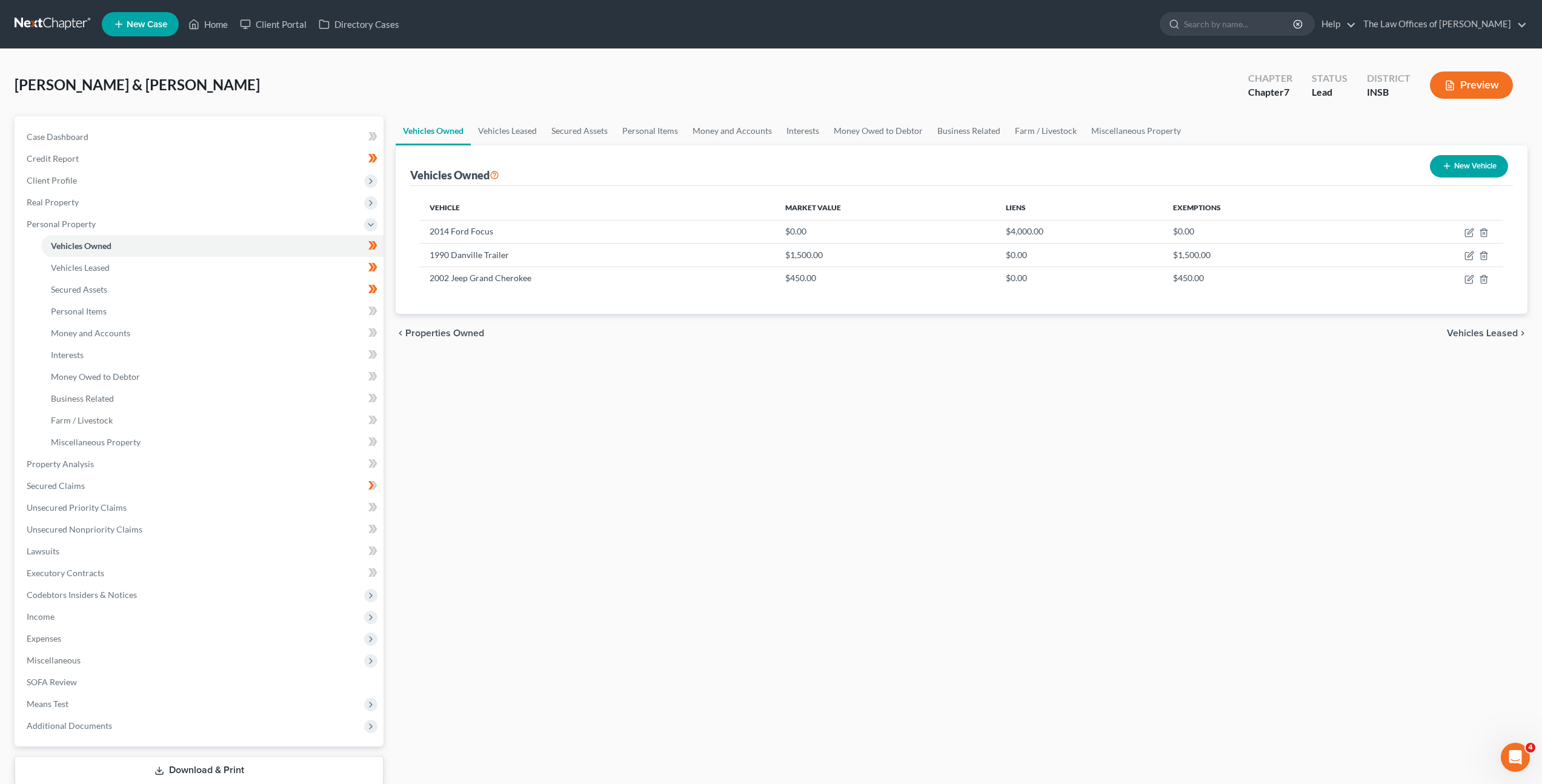
click at [688, 399] on div "Vehicles Owned Vehicles Leased Secured Assets Personal Items Money and Accounts…" at bounding box center [962, 466] width 1144 height 700
click at [228, 324] on link "Money and Accounts" at bounding box center [212, 333] width 343 height 22
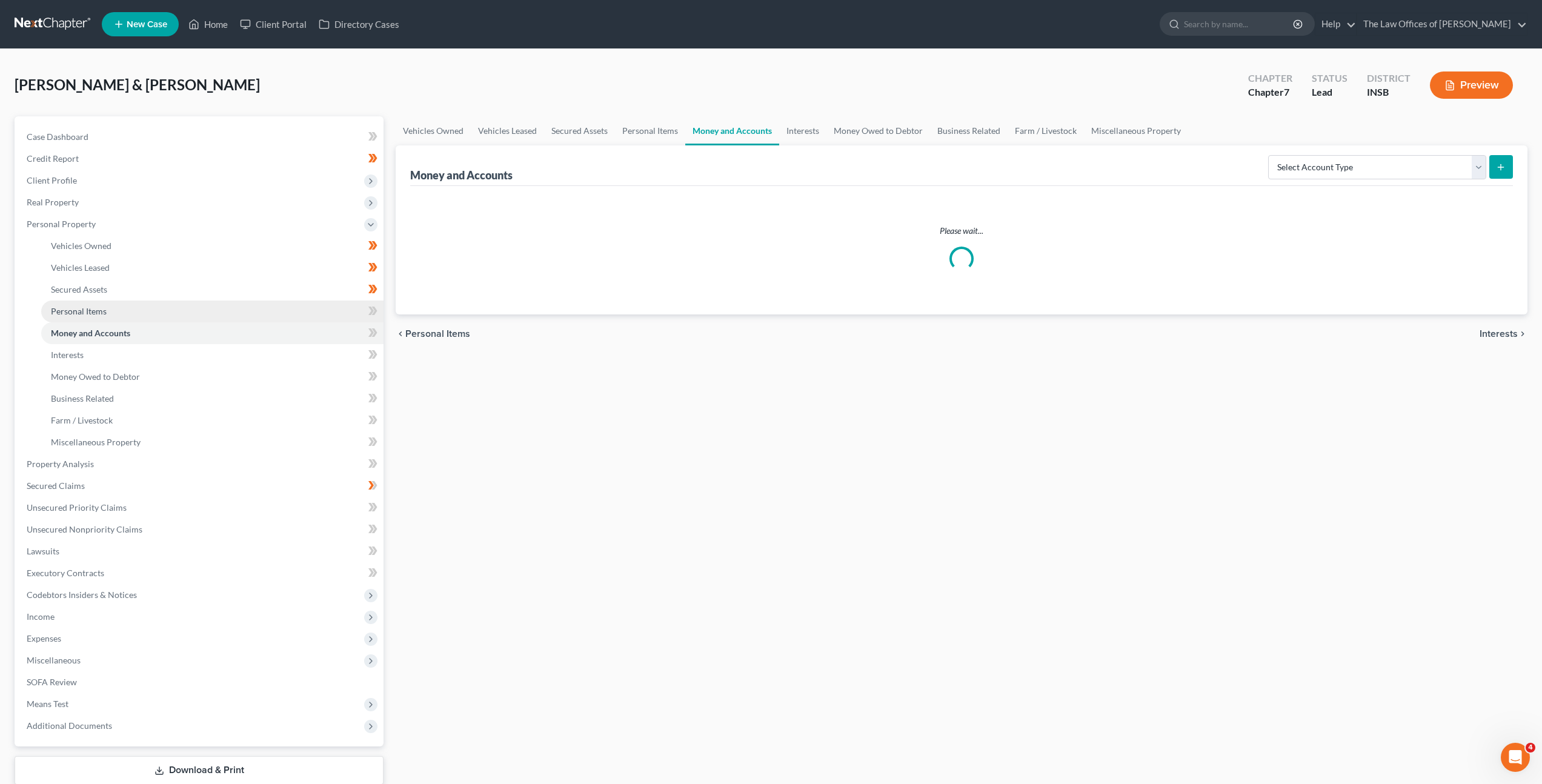
click at [238, 312] on link "Personal Items" at bounding box center [212, 311] width 343 height 22
click at [1404, 177] on select "Select Item Type Clothing Collectibles Of Value Electronics Firearms Household …" at bounding box center [1419, 168] width 135 height 25
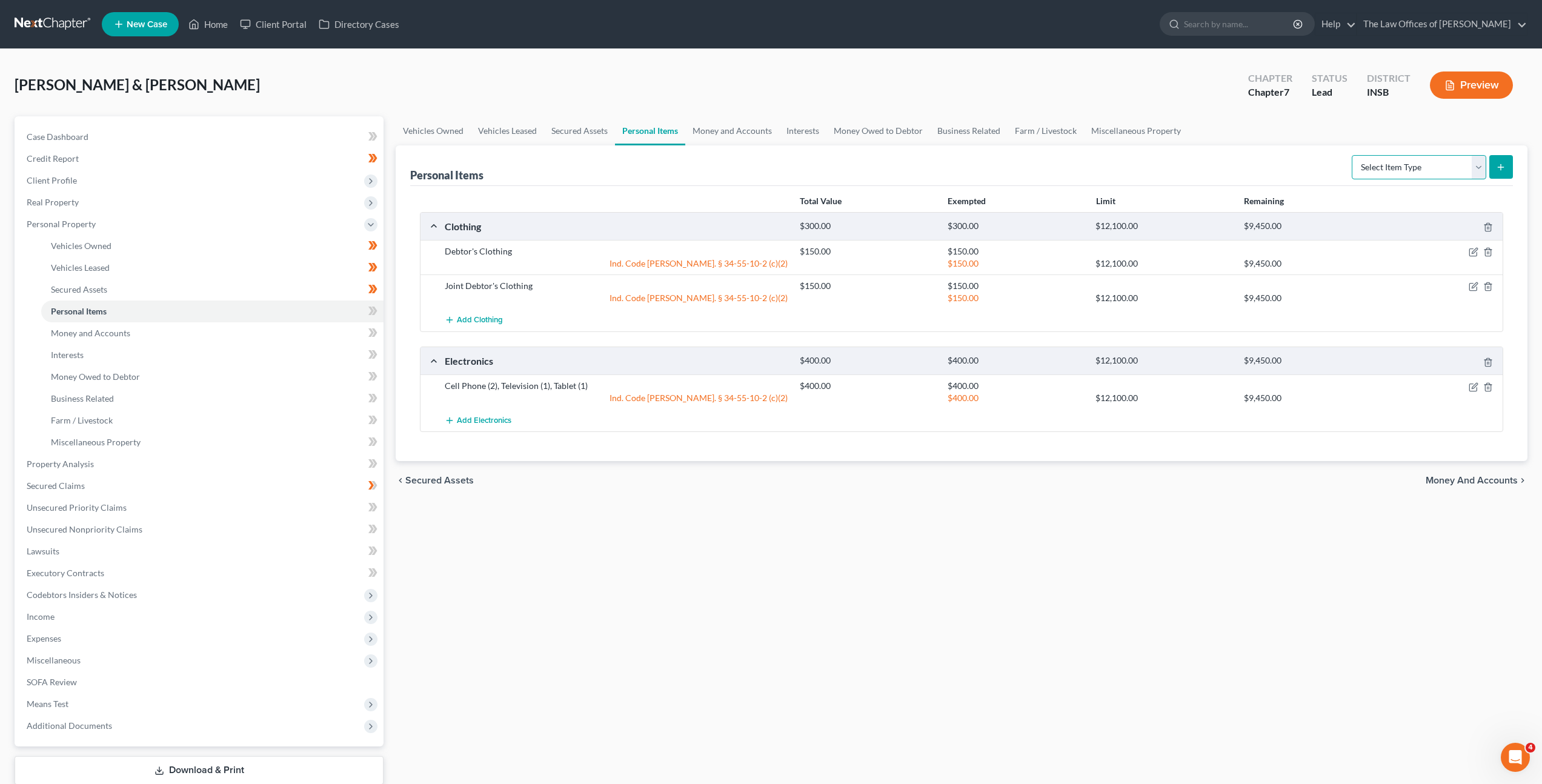
click at [1422, 157] on select "Select Item Type Clothing Collectibles Of Value Electronics Firearms Household …" at bounding box center [1419, 168] width 135 height 25
click at [1353, 155] on select "Select Item Type Clothing Collectibles Of Value Electronics Firearms Household …" at bounding box center [1419, 168] width 135 height 25
click at [1504, 168] on icon "submit" at bounding box center [1501, 168] width 10 height 10
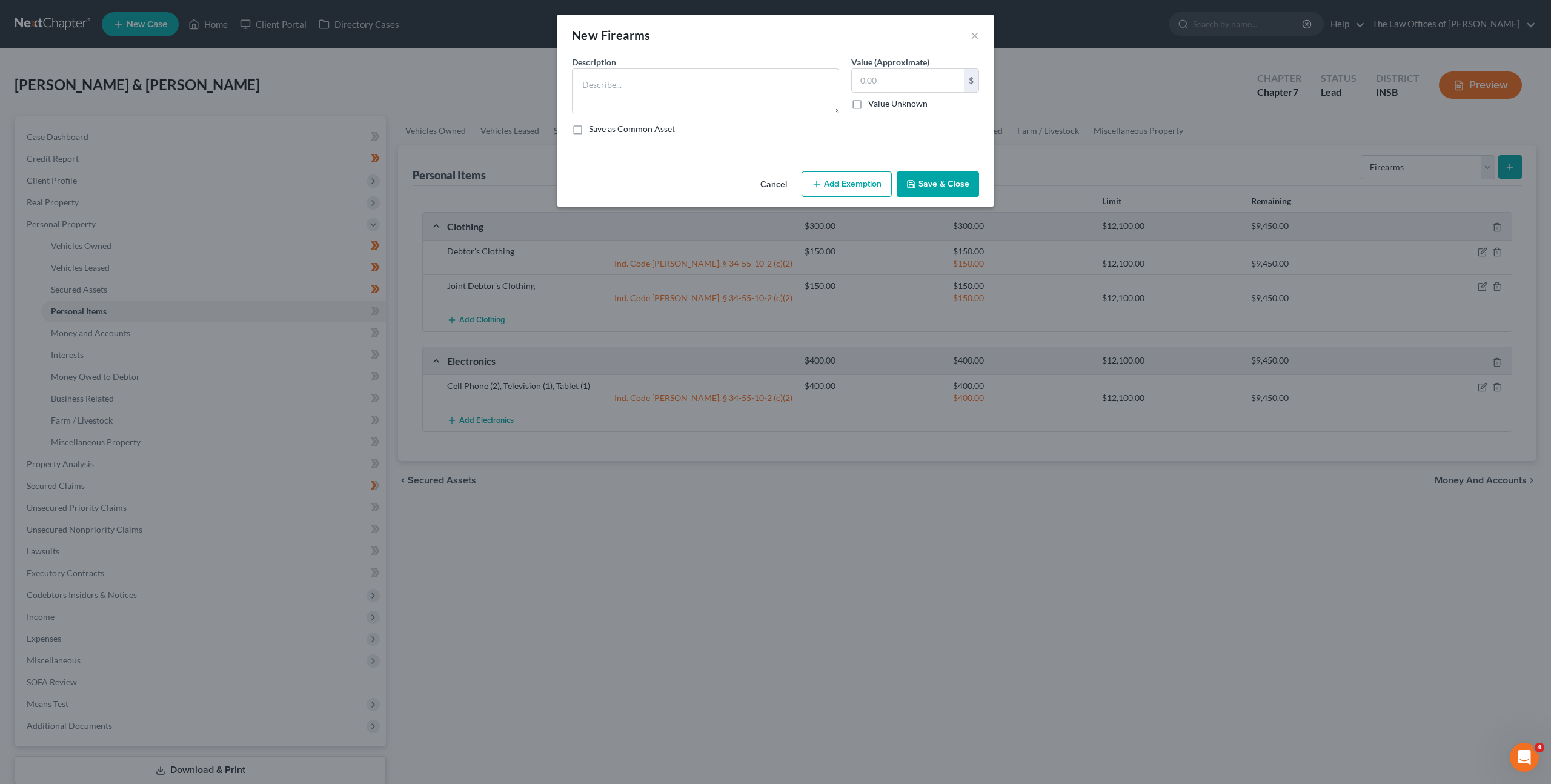
click at [776, 183] on button "Cancel" at bounding box center [773, 185] width 46 height 25
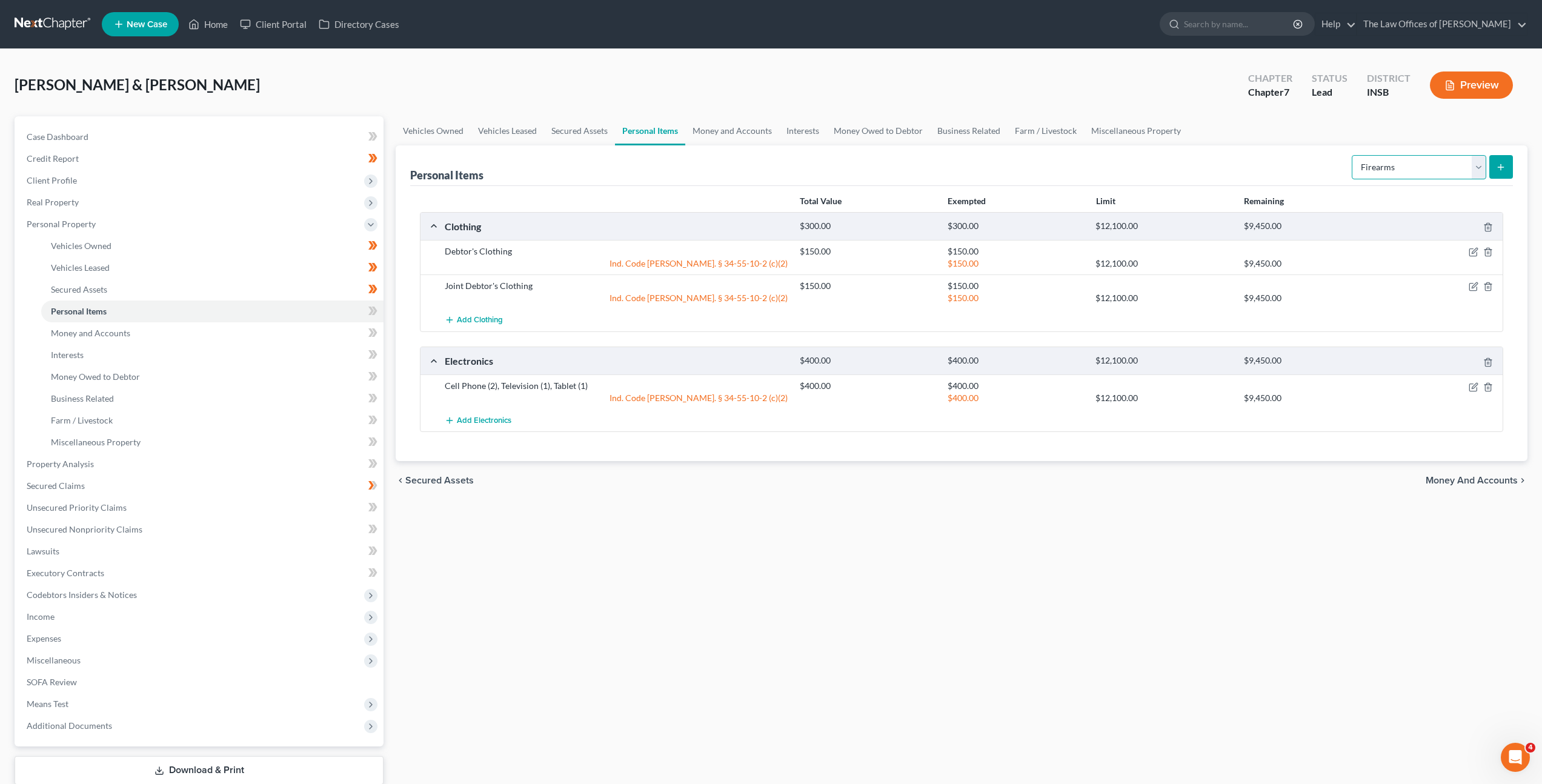
click at [1405, 172] on select "Select Item Type Clothing Collectibles Of Value Electronics Firearms Household …" at bounding box center [1419, 168] width 135 height 25
click at [1353, 155] on select "Select Item Type Clothing Collectibles Of Value Electronics Firearms Household …" at bounding box center [1419, 168] width 135 height 25
click at [1283, 160] on div "Personal Items Select Item Type Clothing Collectibles Of Value Electronics Fire…" at bounding box center [962, 166] width 1103 height 41
click at [1397, 153] on div "Select Item Type Clothing Collectibles Of Value Electronics Firearms Household …" at bounding box center [1429, 166] width 166 height 32
click at [1395, 186] on div "Total Value Exempted Limit Remaining Clothing $300.00 $300.00 $12,100.00 $9,450…" at bounding box center [962, 324] width 1103 height 276
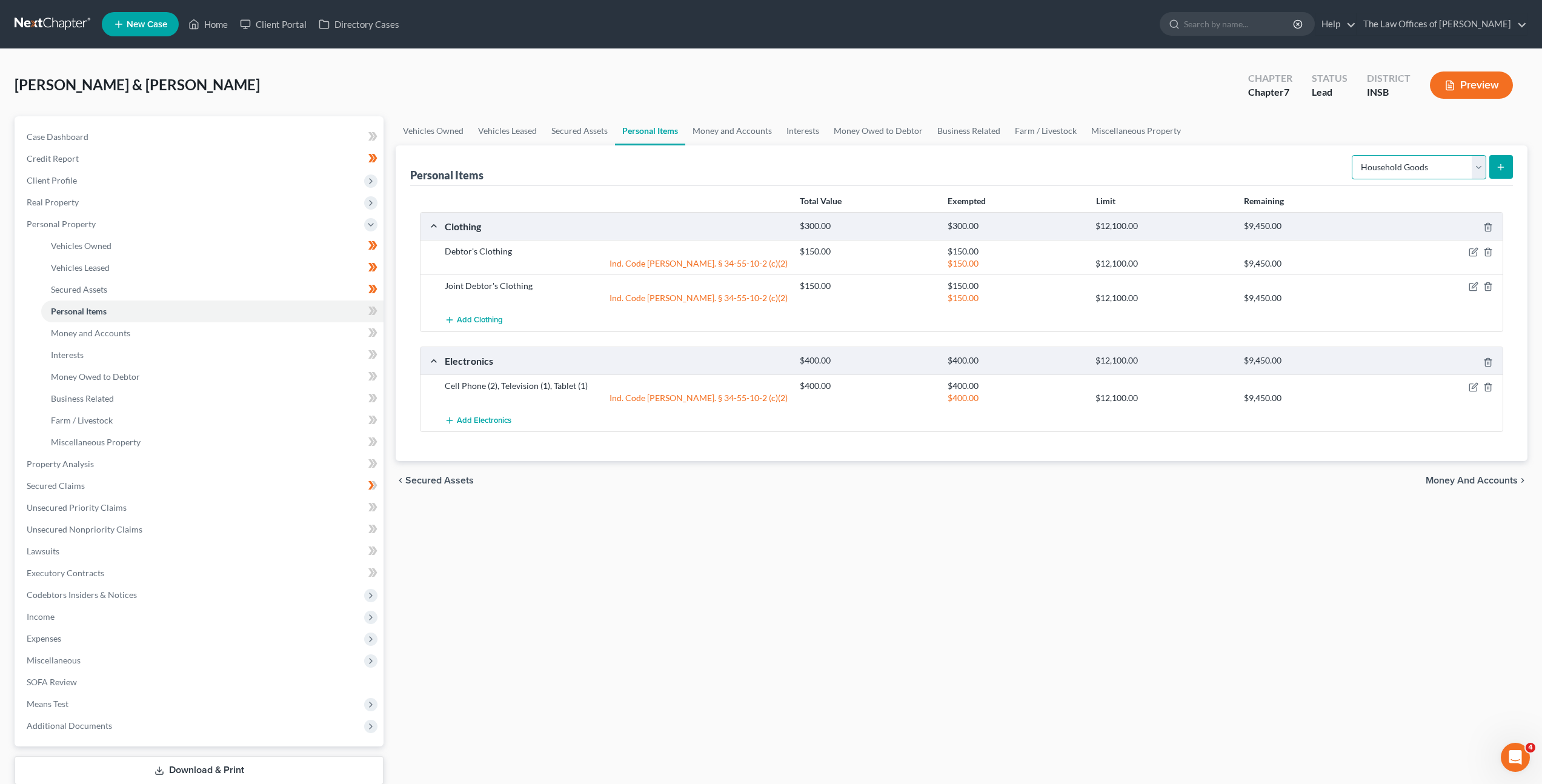
click at [1401, 174] on select "Select Item Type Clothing Collectibles Of Value Electronics Firearms Household …" at bounding box center [1419, 168] width 135 height 25
select select "jewelry"
click at [1353, 155] on select "Select Item Type Clothing Collectibles Of Value Electronics Firearms Household …" at bounding box center [1419, 168] width 135 height 25
click at [1498, 171] on icon "submit" at bounding box center [1501, 168] width 10 height 10
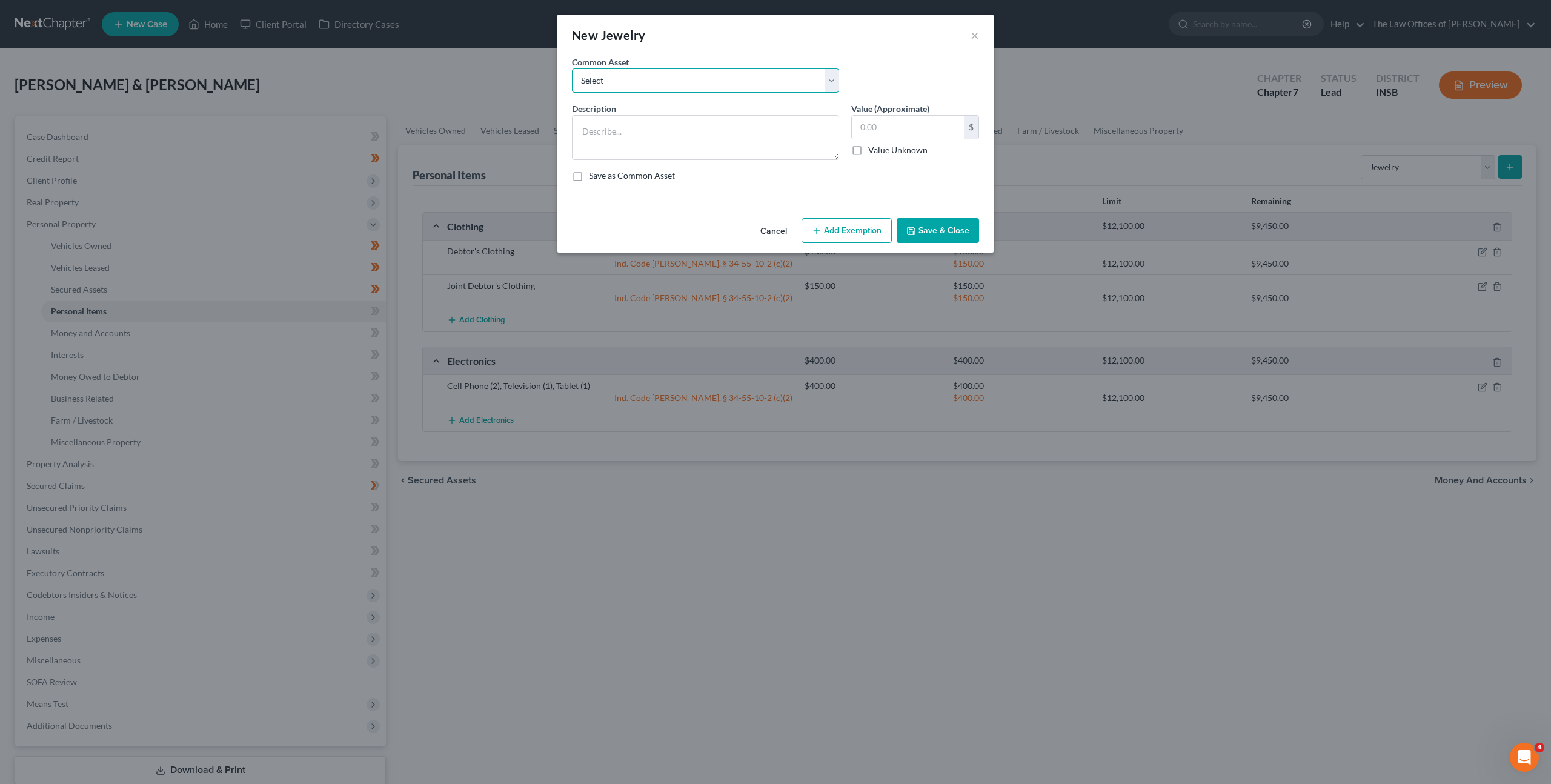
click at [782, 81] on select "Select Costume Jewelry White Gold Necklace with Diamonds (7), White Gold Bracel…" at bounding box center [706, 81] width 267 height 25
click at [752, 158] on textarea at bounding box center [706, 137] width 267 height 45
click at [815, 78] on select "Select Costume Jewelry White Gold Necklace with Diamonds (7), White Gold Bracel…" at bounding box center [706, 81] width 267 height 25
select select "0"
click at [572, 69] on select "Select Costume Jewelry White Gold Necklace with Diamonds (7), White Gold Bracel…" at bounding box center [706, 81] width 267 height 25
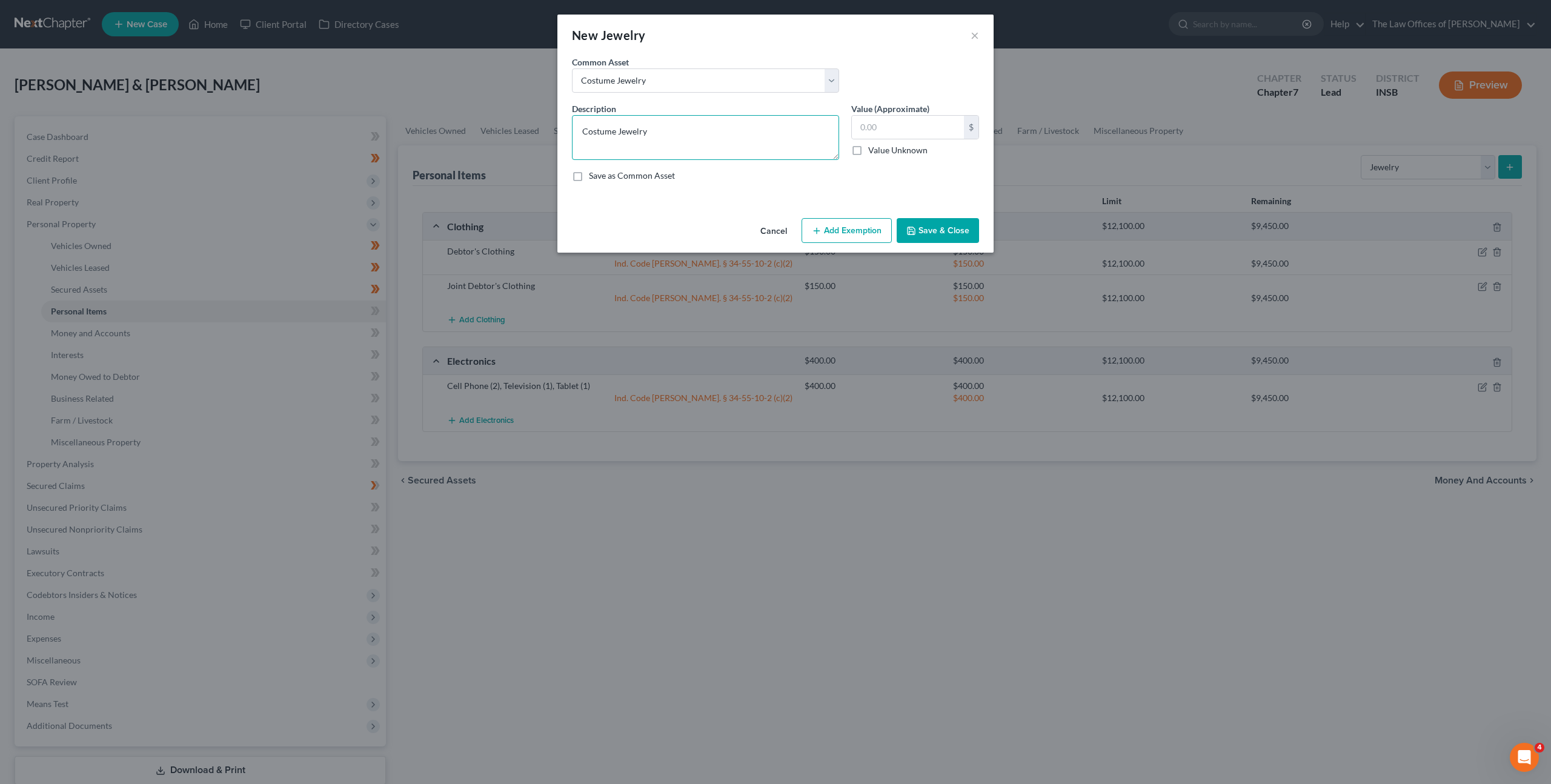
drag, startPoint x: 732, startPoint y: 137, endPoint x: 804, endPoint y: 124, distance: 73.2
click at [733, 137] on textarea "Costume Jewelry" at bounding box center [706, 137] width 267 height 45
drag, startPoint x: 743, startPoint y: 132, endPoint x: 746, endPoint y: 144, distance: 12.4
click at [697, 131] on textarea "Costume Jewelry, Gold Cubic Zurconium" at bounding box center [706, 137] width 267 height 45
drag, startPoint x: 775, startPoint y: 132, endPoint x: 726, endPoint y: 133, distance: 49.0
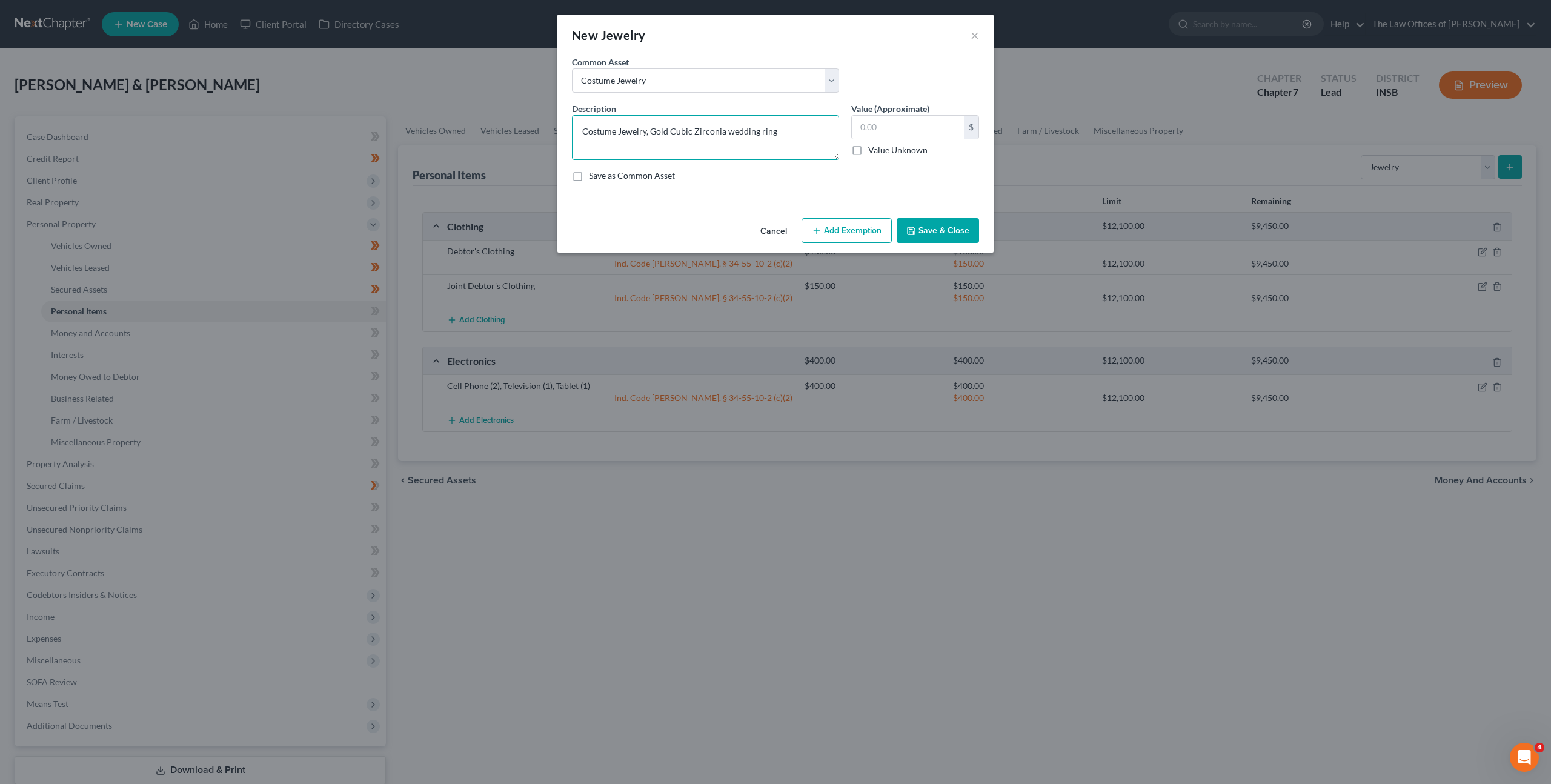
click at [726, 133] on textarea "Costume Jewelry, Gold Cubic Zirconia wedding ring" at bounding box center [706, 137] width 267 height 45
type textarea "Costume Jewelry, Gold Cubic Zirconia Wedding Ring (1)"
click at [905, 121] on input "text" at bounding box center [908, 128] width 112 height 23
type input "80"
click at [820, 223] on button "Add Exemption" at bounding box center [846, 231] width 90 height 25
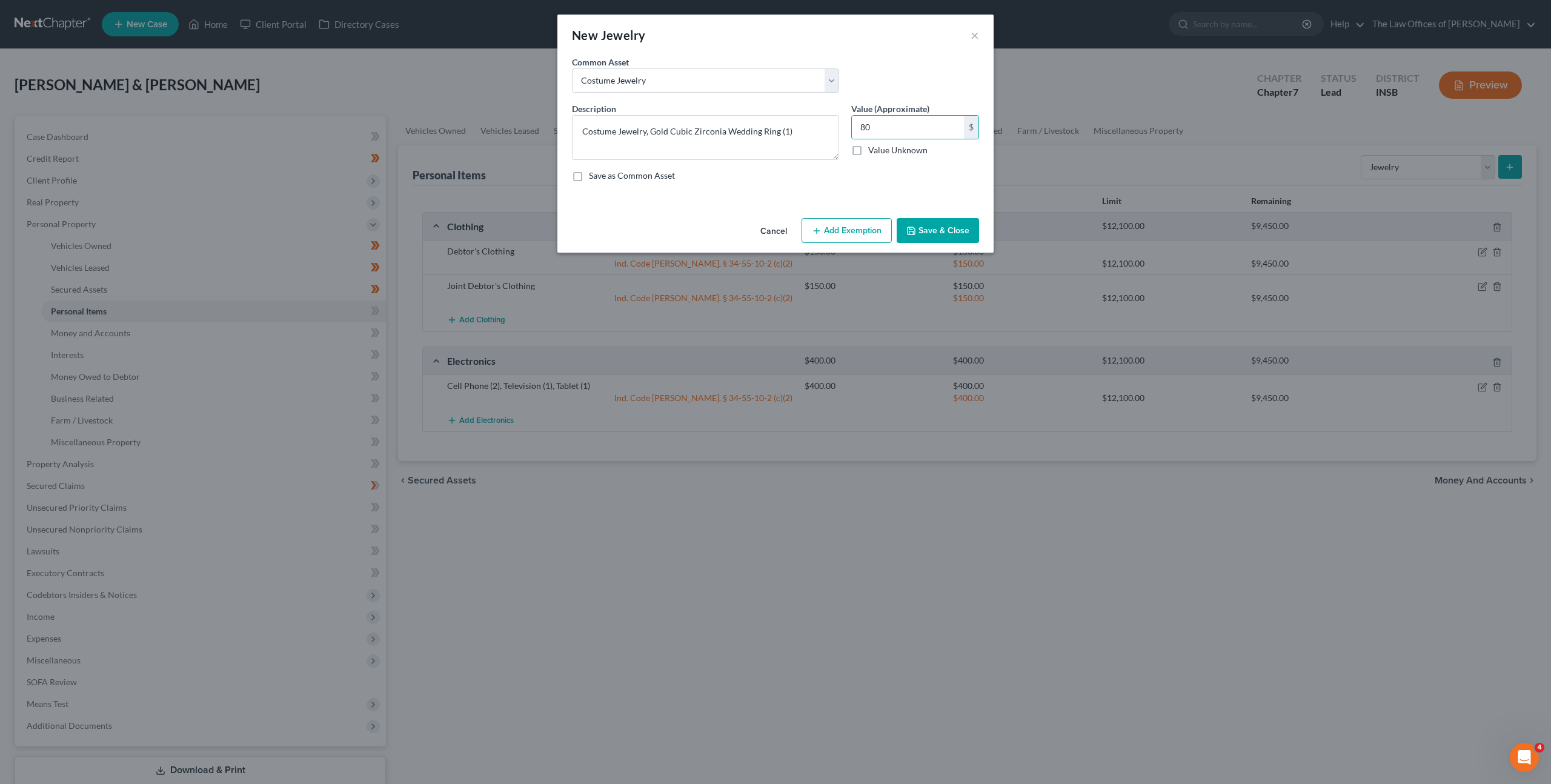
select select "2"
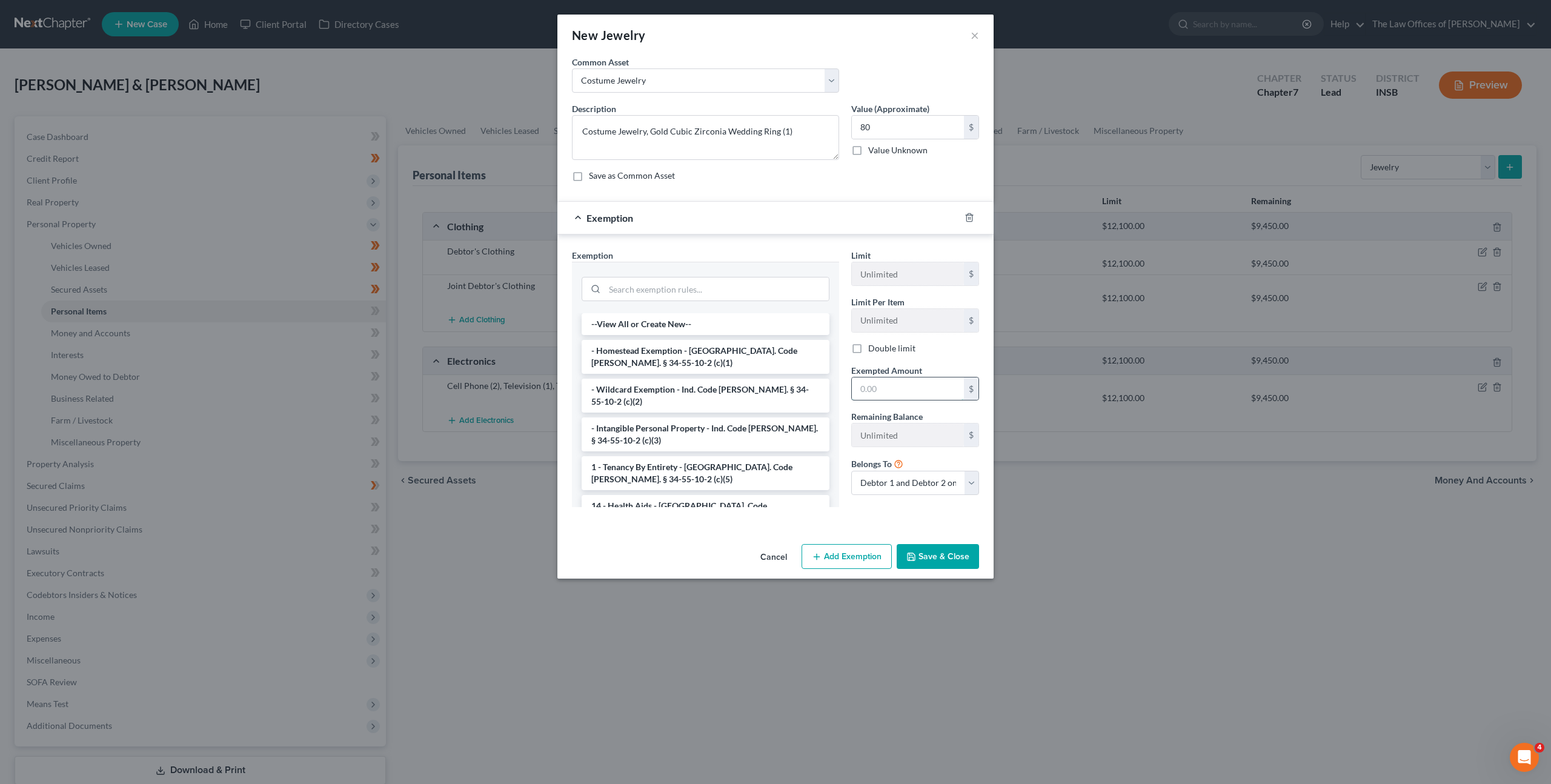
click at [880, 385] on input "text" at bounding box center [908, 389] width 112 height 23
type input "80"
click at [724, 293] on input "search" at bounding box center [717, 289] width 224 height 23
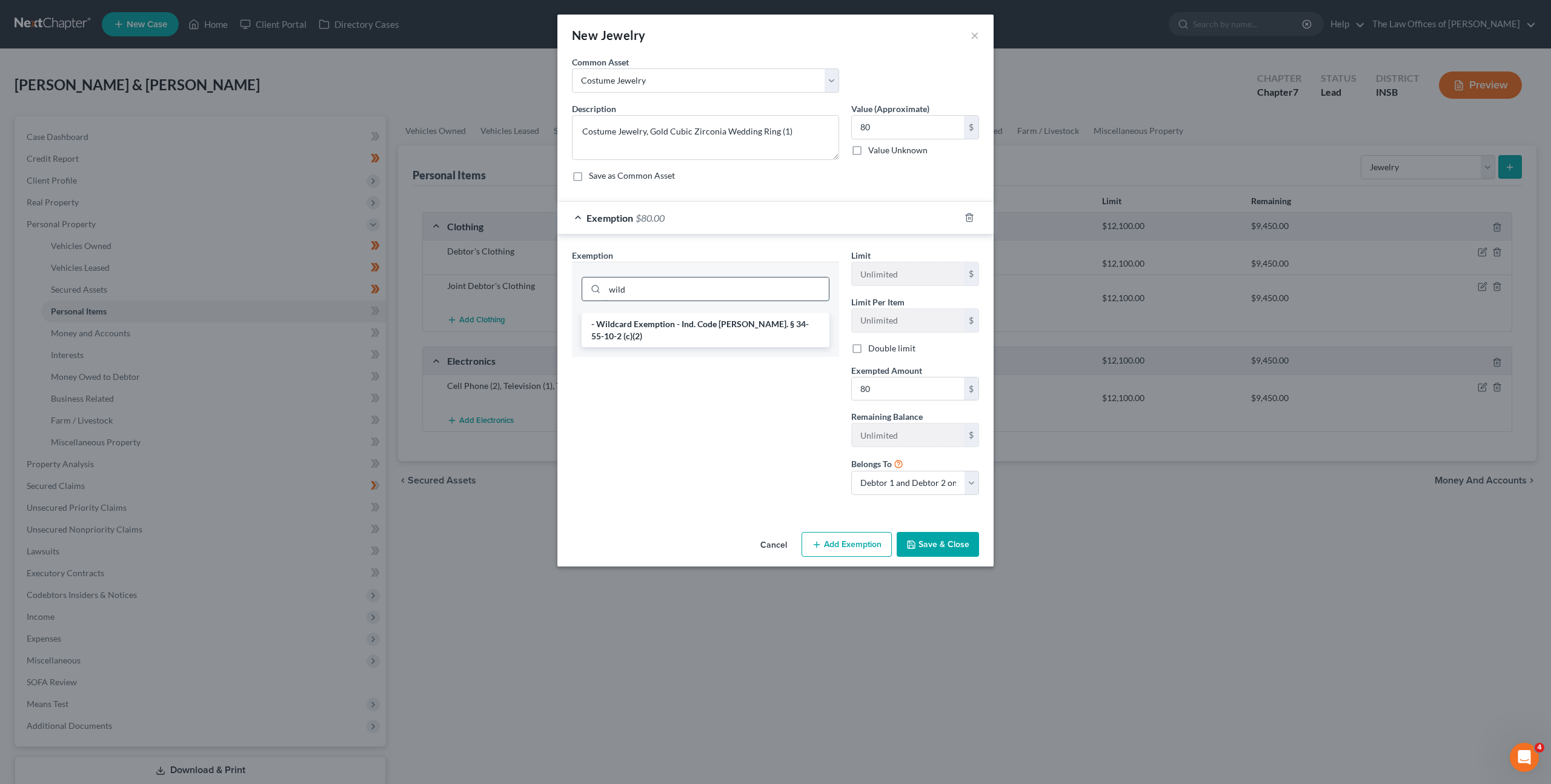
type input "wild"
click at [729, 321] on li "- Wildcard Exemption - Ind. Code Ann. § 34-55-10-2 (c)(2)" at bounding box center [705, 330] width 248 height 34
click at [959, 537] on button "Save & Close" at bounding box center [938, 546] width 83 height 25
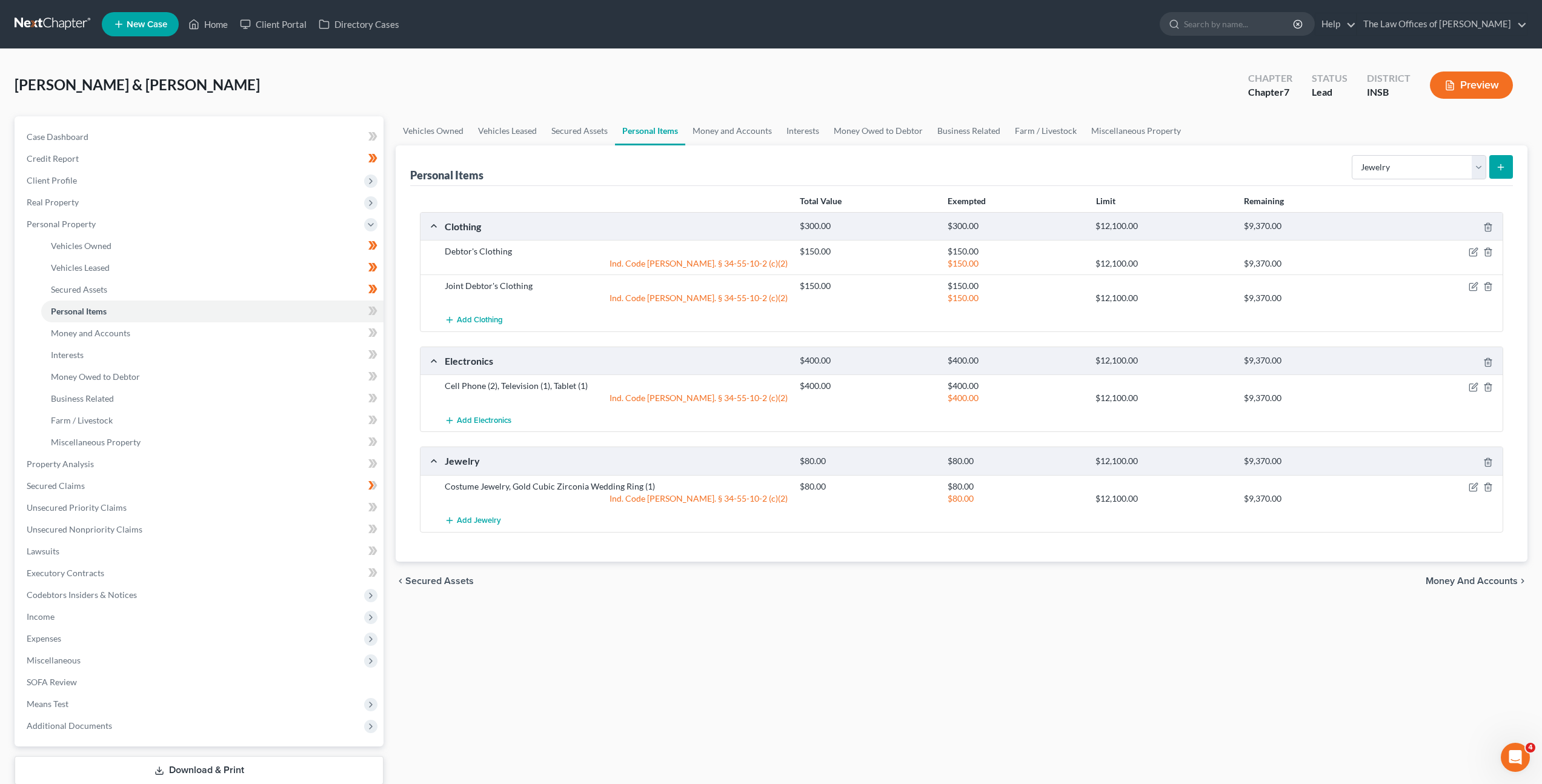
click at [1010, 610] on div "Vehicles Owned Vehicles Leased Secured Assets Personal Items Money and Accounts…" at bounding box center [962, 466] width 1144 height 700
click at [1422, 170] on select "Select Item Type Clothing Collectibles Of Value Electronics Firearms Household …" at bounding box center [1419, 168] width 135 height 25
click at [1411, 176] on select "Select Item Type Clothing Collectibles Of Value Electronics Firearms Household …" at bounding box center [1419, 168] width 135 height 25
select select "pets"
click at [1353, 155] on select "Select Item Type Clothing Collectibles Of Value Electronics Firearms Household …" at bounding box center [1419, 168] width 135 height 25
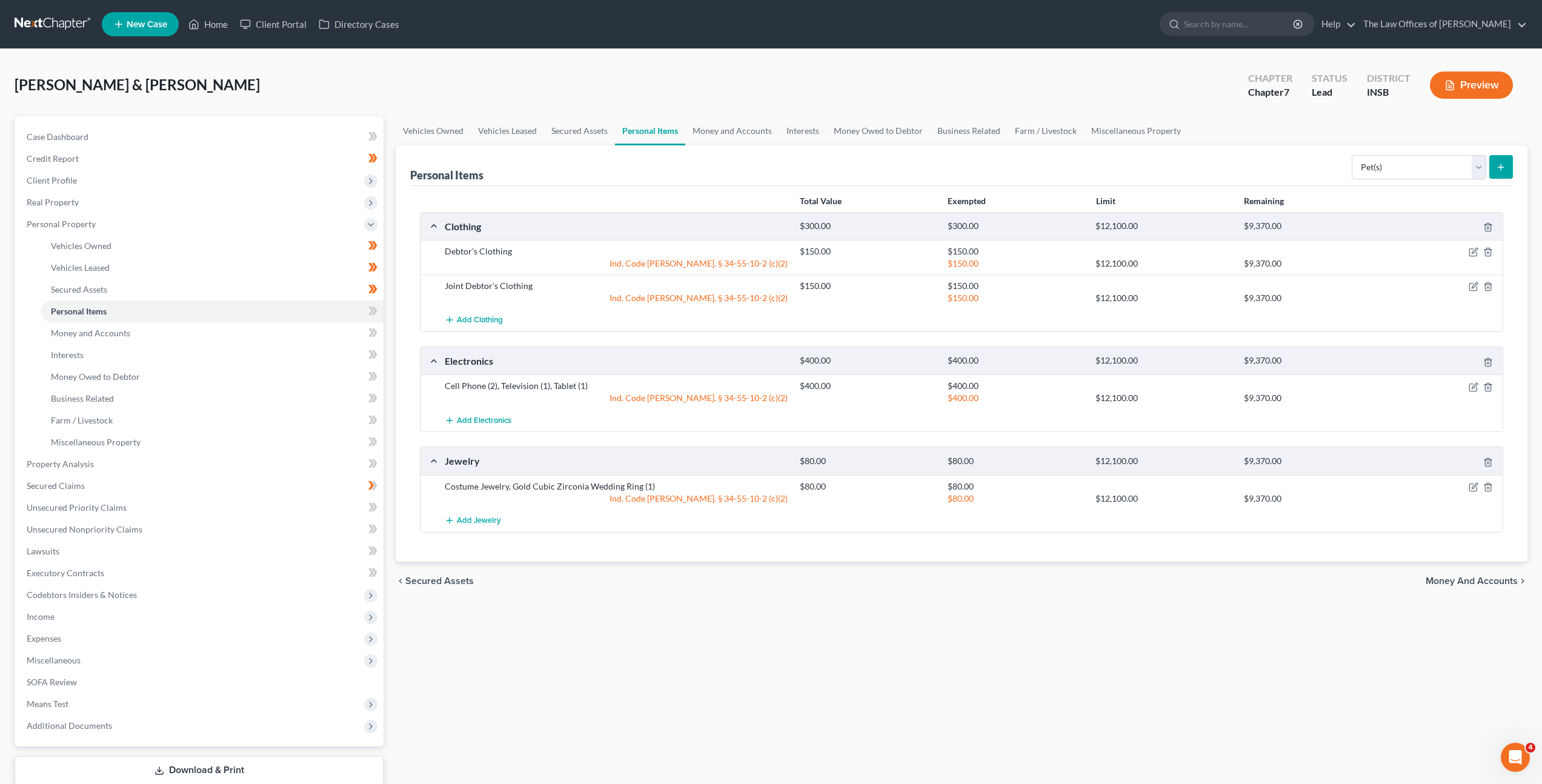
click at [1499, 172] on button "submit" at bounding box center [1501, 167] width 24 height 24
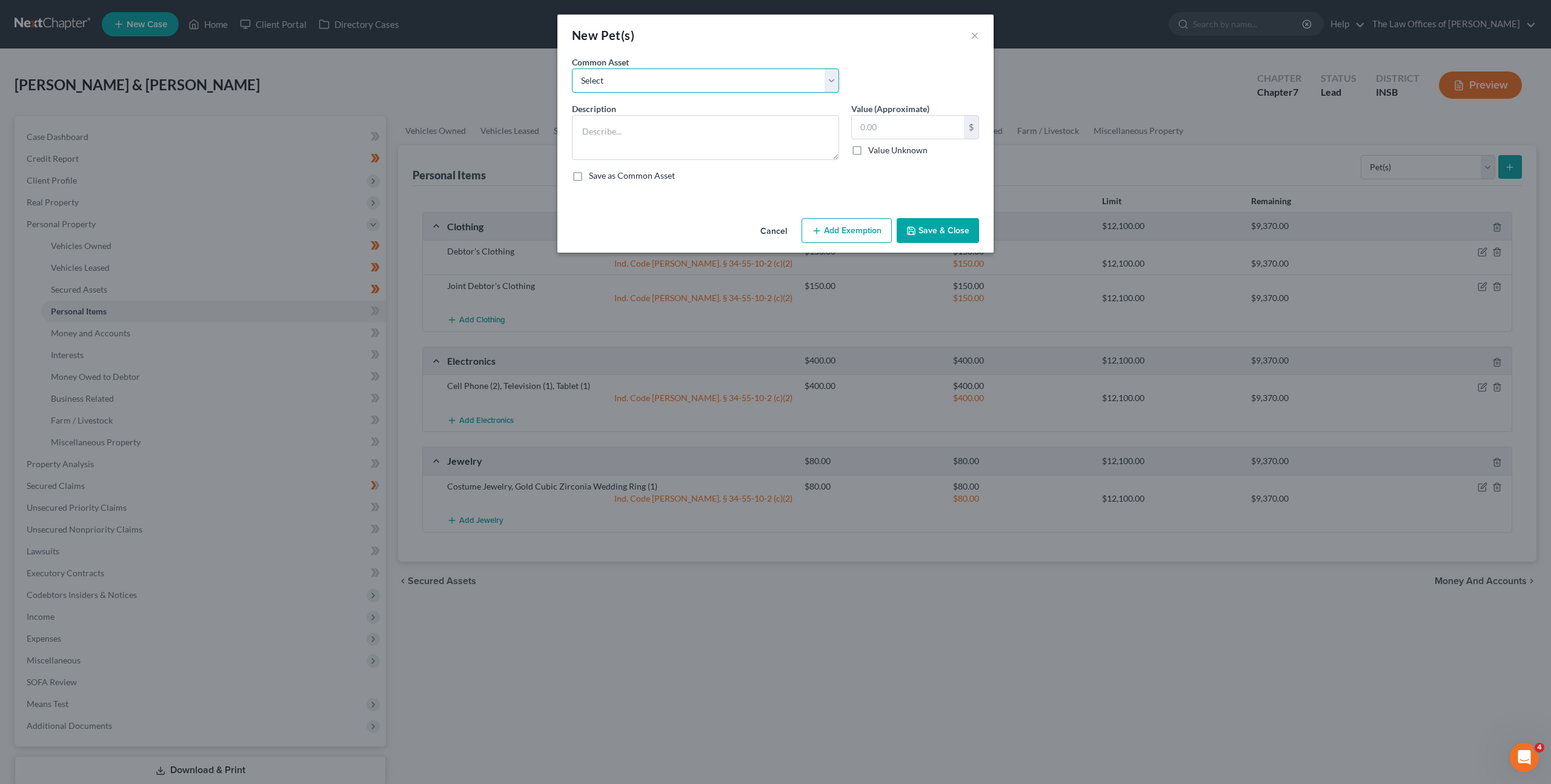
click at [717, 92] on select "Select Dog (1)" at bounding box center [706, 81] width 267 height 25
click at [700, 140] on textarea at bounding box center [706, 137] width 267 height 45
click at [703, 141] on textarea at bounding box center [706, 137] width 267 height 45
type textarea "Dog (2)"
click at [929, 223] on button "Save & Close" at bounding box center [938, 231] width 83 height 25
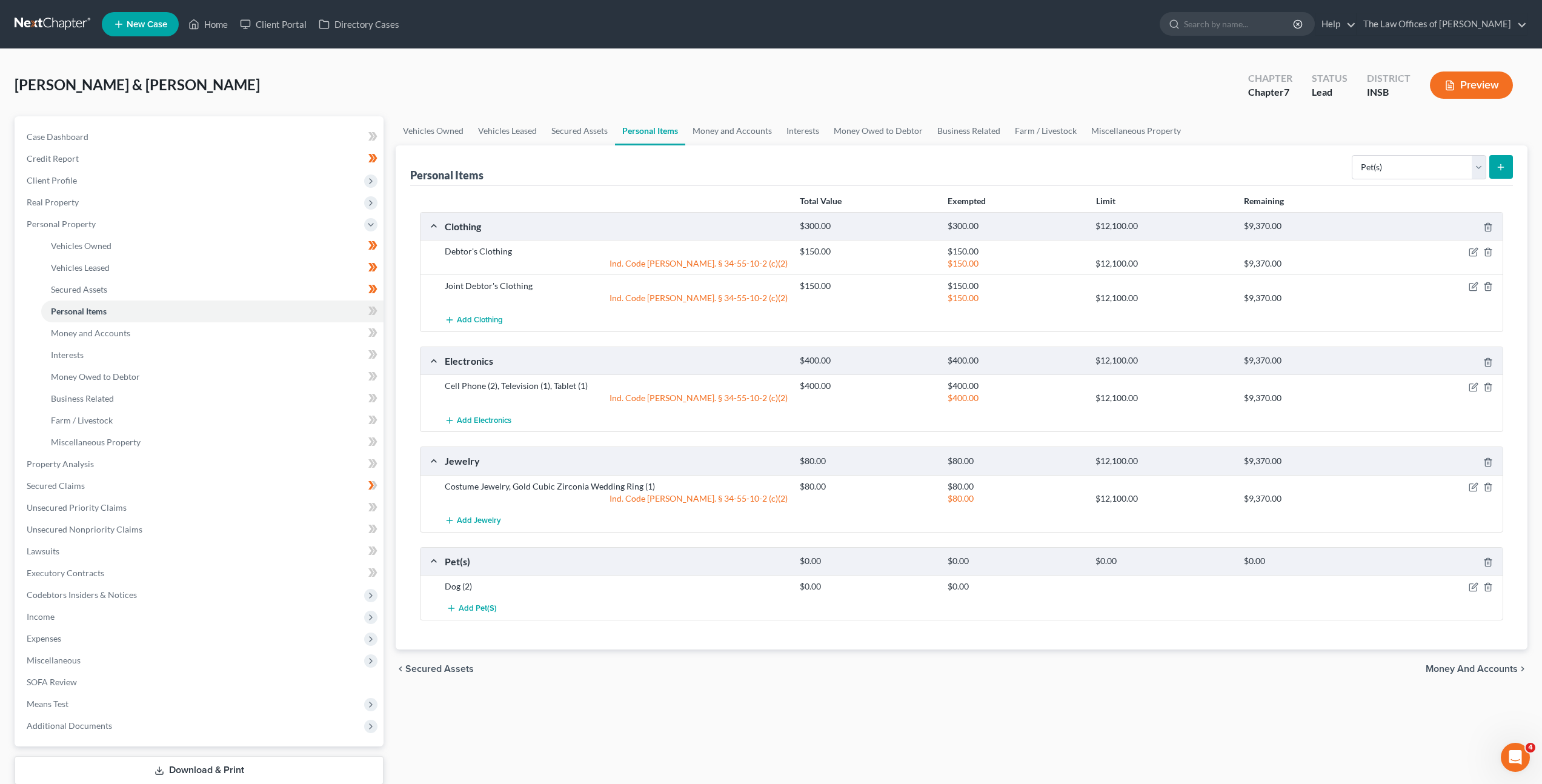
click at [879, 660] on div "chevron_left Secured Assets Money and Accounts chevron_right" at bounding box center [962, 668] width 1132 height 38
click at [1386, 164] on select "Select Item Type Clothing Collectibles Of Value Electronics Firearms Household …" at bounding box center [1419, 168] width 135 height 25
select select "household_goods"
click at [1353, 155] on select "Select Item Type Clothing Collectibles Of Value Electronics Firearms Household …" at bounding box center [1419, 168] width 135 height 25
click at [1504, 172] on button "submit" at bounding box center [1501, 167] width 24 height 24
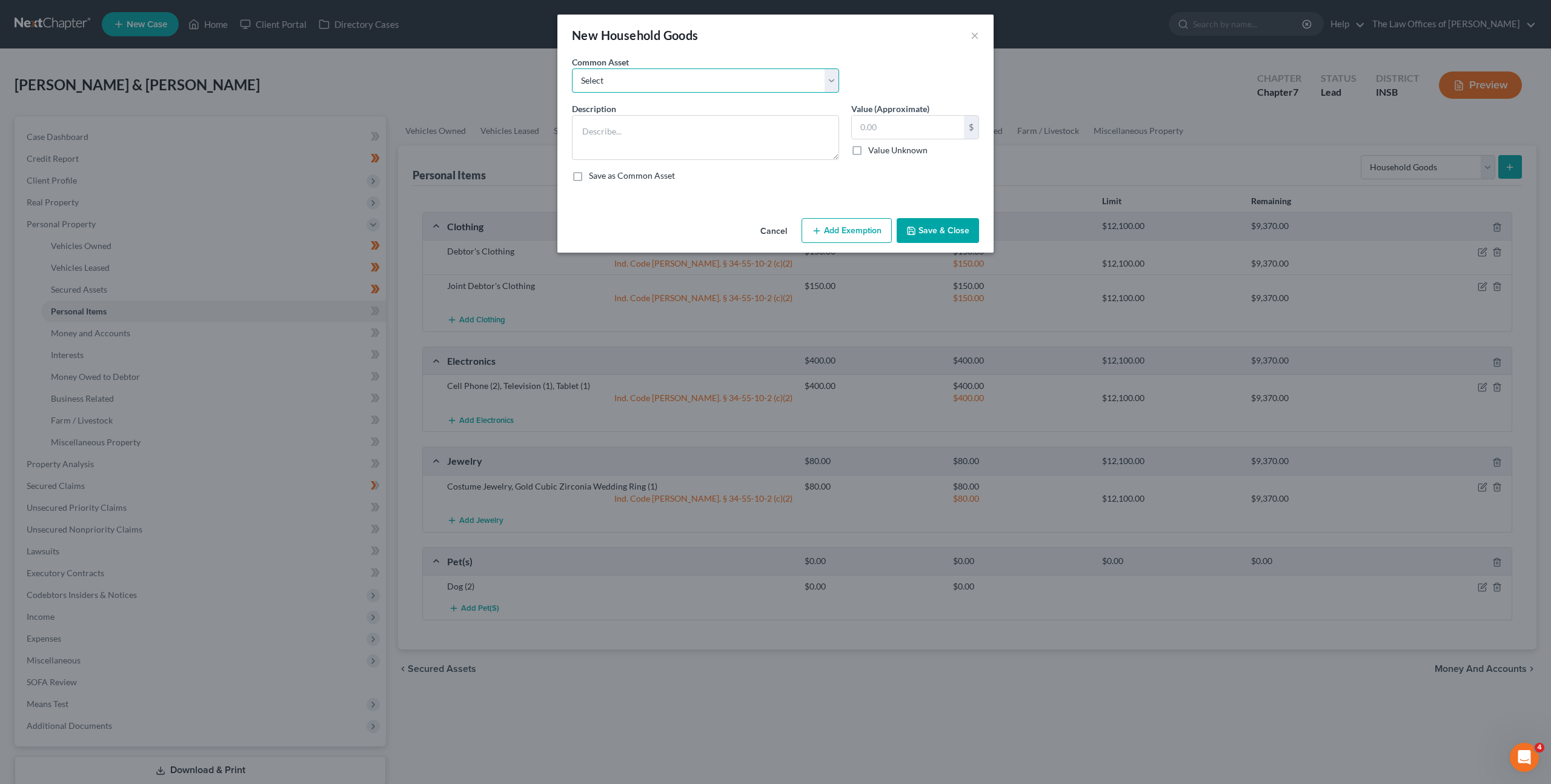
click at [641, 73] on select "Select Living Room Suite, Dining Room Suite, Bedroom Suite, Washer, Dryer, Refr…" at bounding box center [706, 81] width 267 height 25
select select "0"
click at [572, 69] on select "Select Living Room Suite, Dining Room Suite, Bedroom Suite, Washer, Dryer, Refr…" at bounding box center [706, 81] width 267 height 25
type textarea "Living Room Suite, Dining Room Suite, Bedroom Suite, Washer, Dryer, Refrigerato…"
type input "300.00"
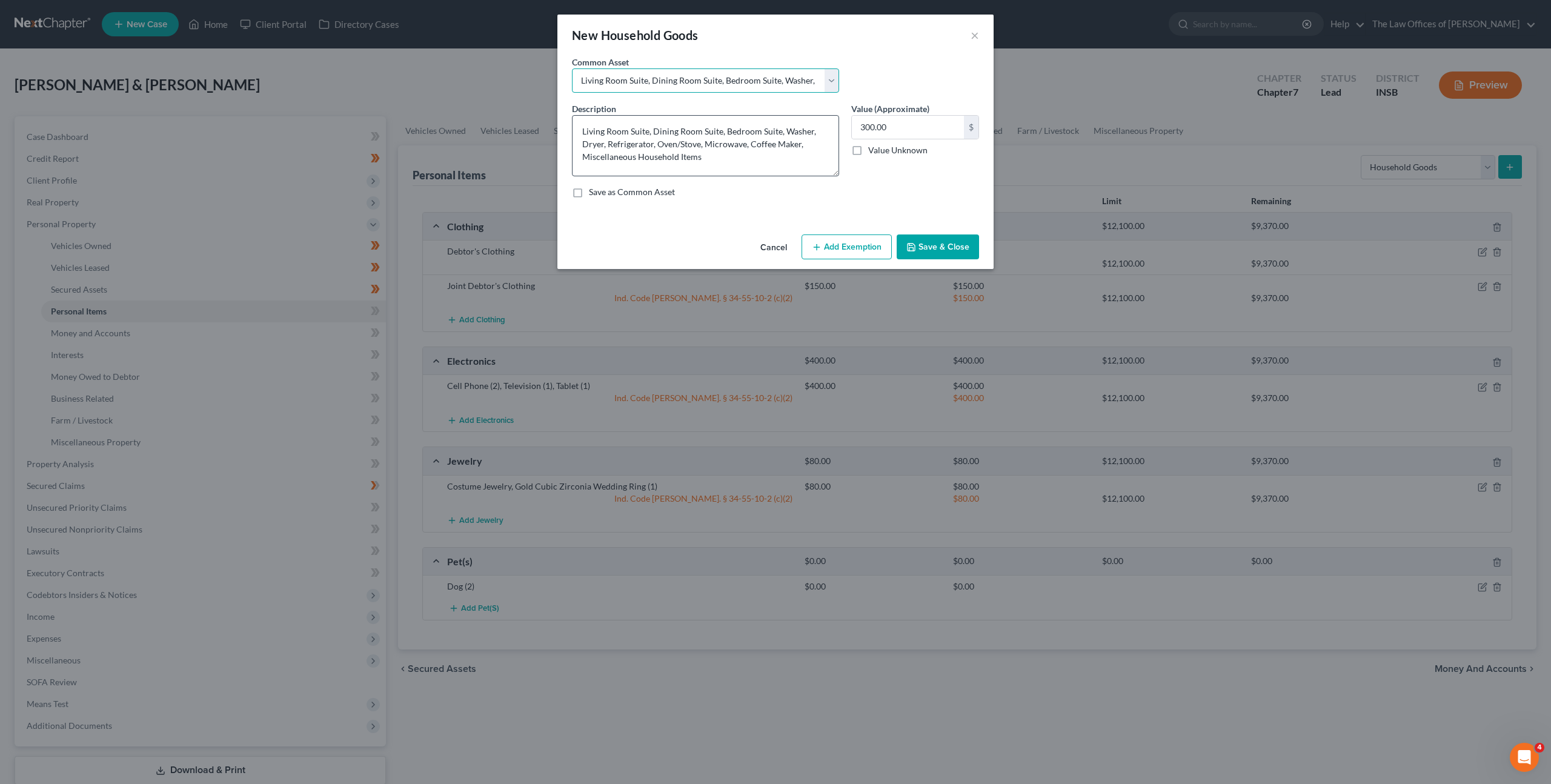
drag, startPoint x: 833, startPoint y: 158, endPoint x: 832, endPoint y: 174, distance: 16.0
click at [832, 174] on textarea "Living Room Suite, Dining Room Suite, Bedroom Suite, Washer, Dryer, Refrigerato…" at bounding box center [706, 146] width 267 height 61
drag, startPoint x: 728, startPoint y: 129, endPoint x: 701, endPoint y: 134, distance: 27.5
click at [701, 134] on textarea "Living Room Suite, Dining Room Suite, Bedroom Suite, Washer, Dryer, Refrigerato…" at bounding box center [706, 146] width 267 height 61
click at [714, 133] on textarea "Living Room Suite, Dining Room Suite, Bedroom Suite, Washer, Dryer, Refrigerato…" at bounding box center [706, 146] width 267 height 61
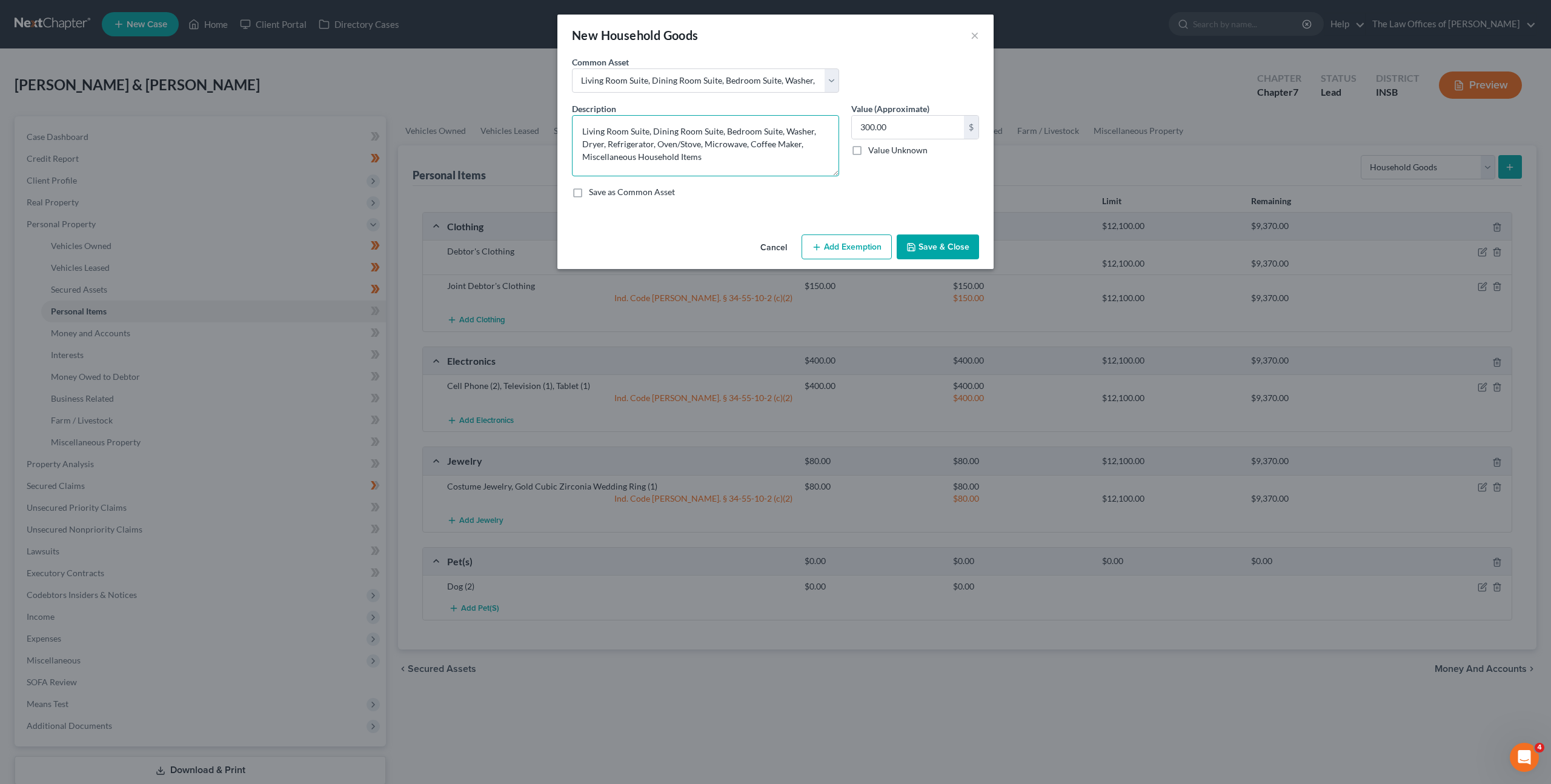
drag, startPoint x: 724, startPoint y: 132, endPoint x: 652, endPoint y: 132, distance: 72.0
click at [652, 132] on textarea "Living Room Suite, Dining Room Suite, Bedroom Suite, Washer, Dryer, Refrigerato…" at bounding box center [706, 146] width 267 height 61
click at [706, 133] on textarea "Living Room Suite, Bedroom Suite, Washer, Dryer, Refrigerator, Oven/Stove, Micr…" at bounding box center [706, 146] width 267 height 61
drag, startPoint x: 632, startPoint y: 145, endPoint x: 778, endPoint y: 132, distance: 146.6
click at [778, 132] on textarea "Living Room Suite, Bedroom Suite (2), Washer, Dryer, Refrigerator, Oven/Stove, …" at bounding box center [706, 146] width 267 height 61
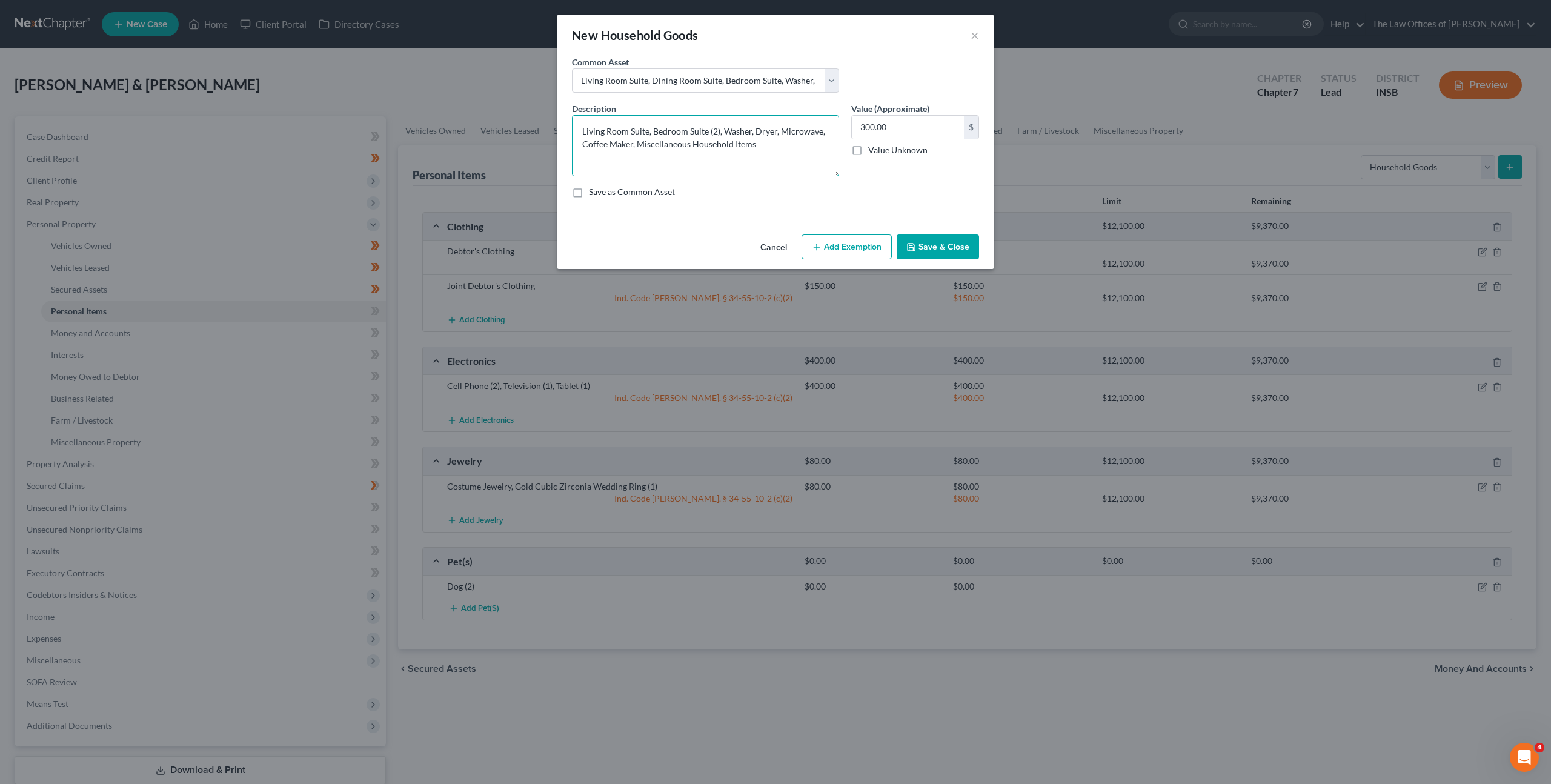
click at [633, 146] on textarea "Living Room Suite, Bedroom Suite (2), Washer, Dryer, Microwave, Coffee Maker, M…" at bounding box center [706, 146] width 267 height 61
type textarea "Living Room Suite, Bedroom Suite (2), Washer, Dryer, Microwave, Coffee Maker, A…"
click at [930, 132] on input "300.00" at bounding box center [908, 128] width 112 height 23
click at [899, 133] on input "800" at bounding box center [908, 128] width 112 height 23
drag, startPoint x: 879, startPoint y: 127, endPoint x: 844, endPoint y: 102, distance: 43.0
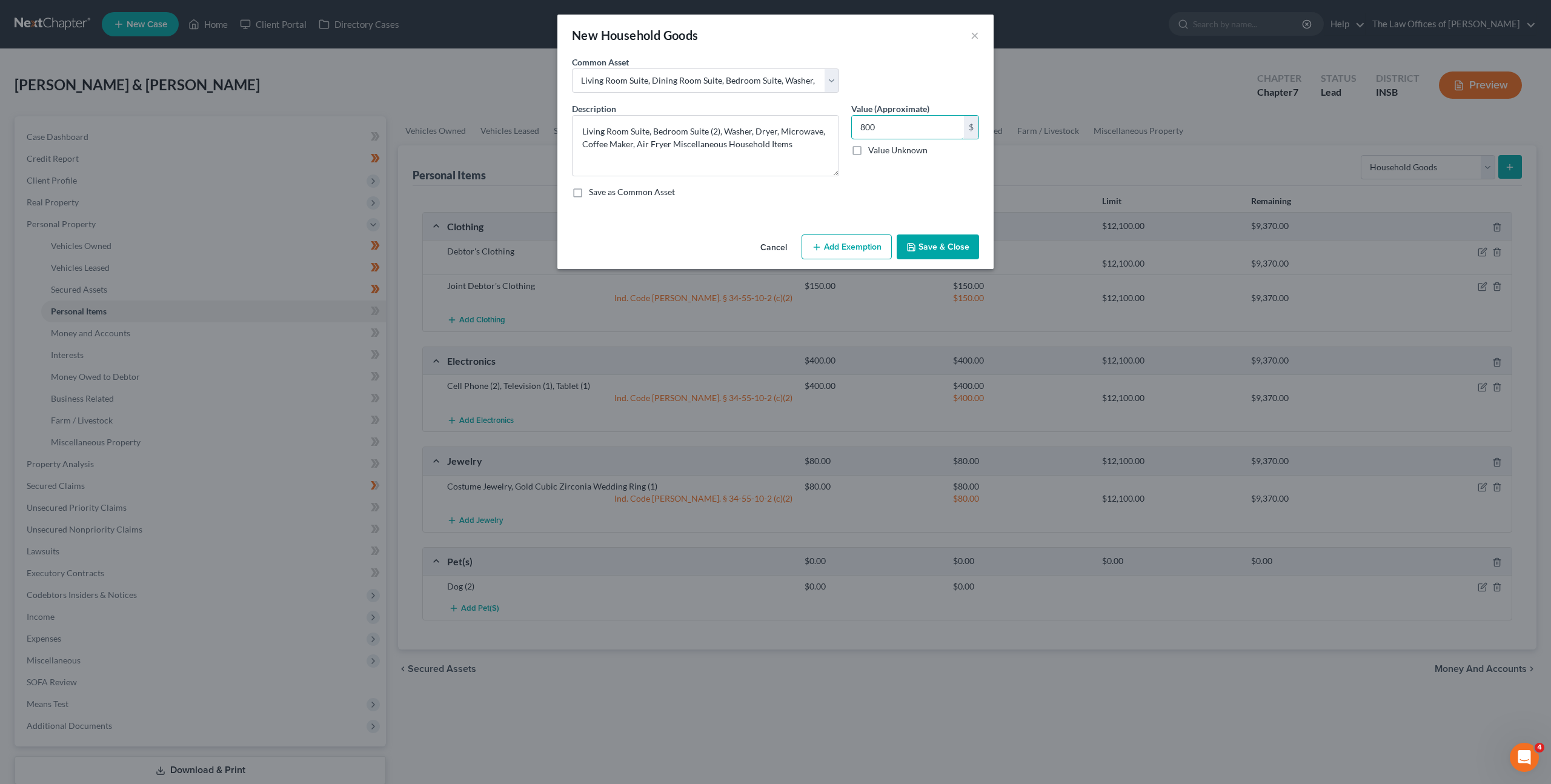
click at [818, 110] on div "Description * Living Room Suite, Bedroom Suite (2), Washer, Dryer, Microwave, C…" at bounding box center [775, 155] width 419 height 105
type input "1,000"
click at [831, 241] on button "Add Exemption" at bounding box center [846, 247] width 90 height 25
select select "2"
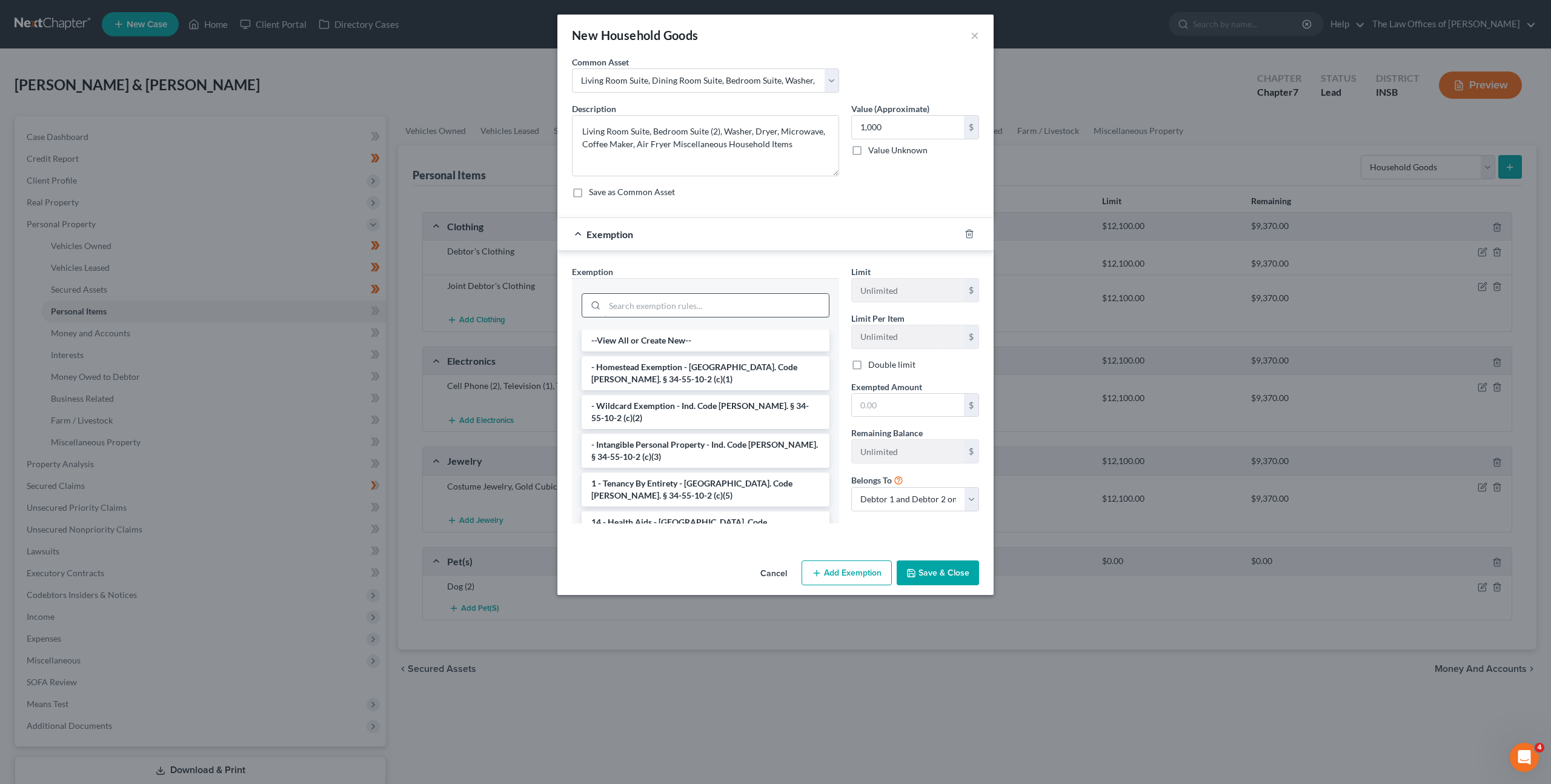
click at [751, 294] on input "search" at bounding box center [717, 305] width 224 height 23
click at [696, 406] on li "- Wildcard Exemption - Ind. Code Ann. § 34-55-10-2 (c)(2)" at bounding box center [705, 412] width 248 height 34
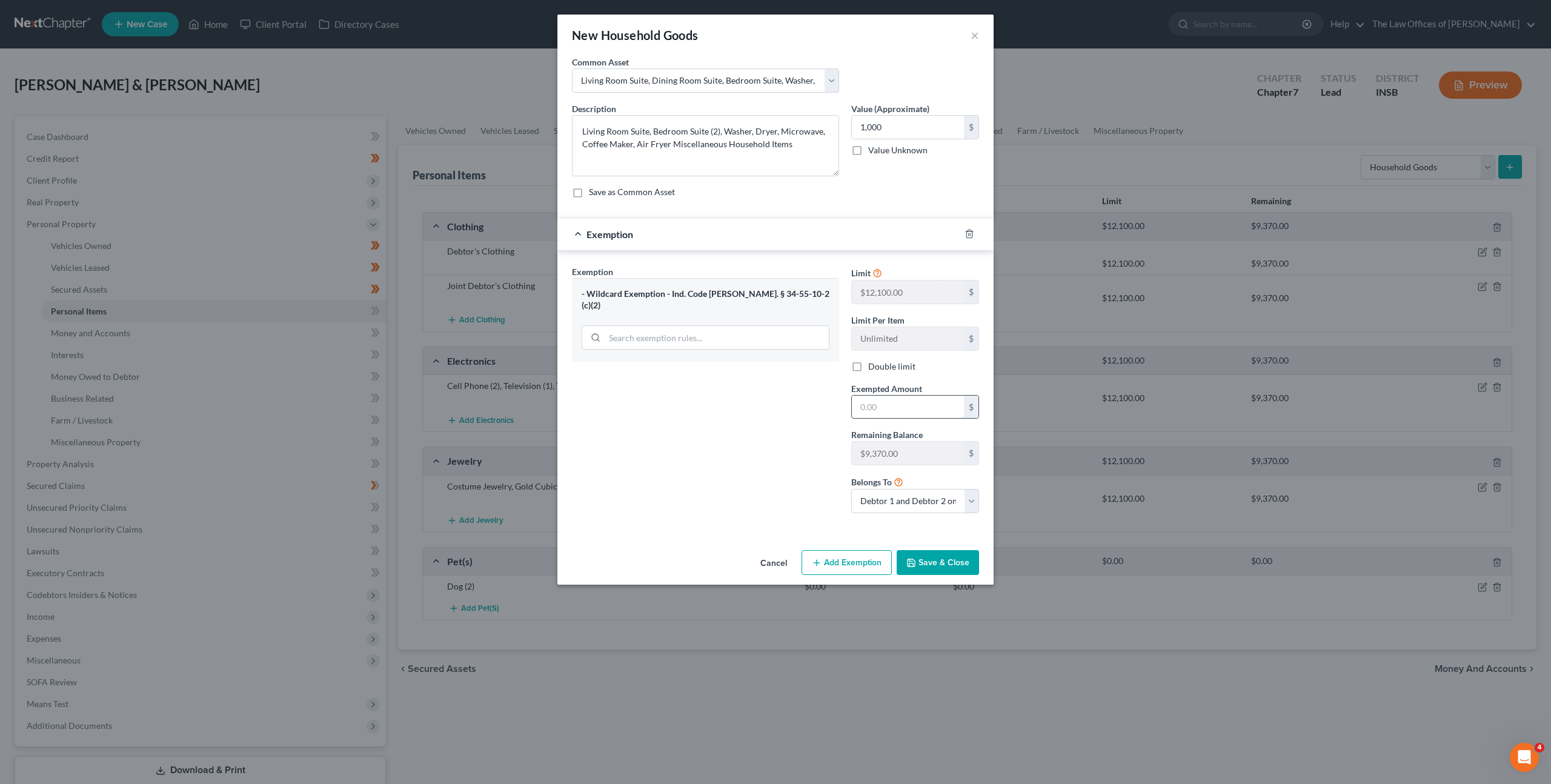
click at [881, 405] on input "text" at bounding box center [908, 407] width 112 height 23
type input "1,000"
click at [935, 563] on button "Save & Close" at bounding box center [938, 562] width 83 height 25
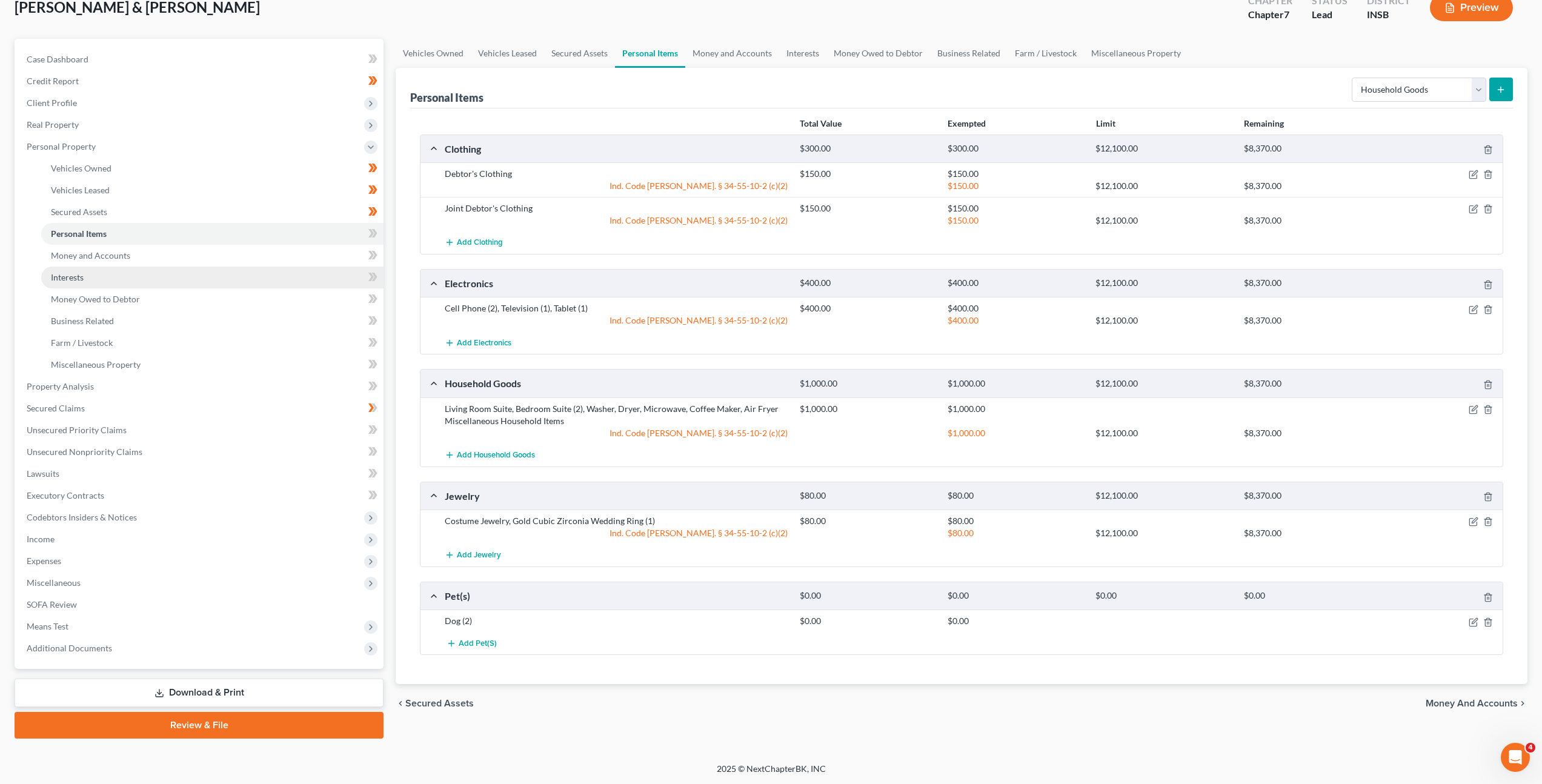
scroll to position [78, 0]
click at [375, 235] on icon at bounding box center [373, 233] width 9 height 16
click at [307, 266] on link "Interests" at bounding box center [212, 276] width 343 height 22
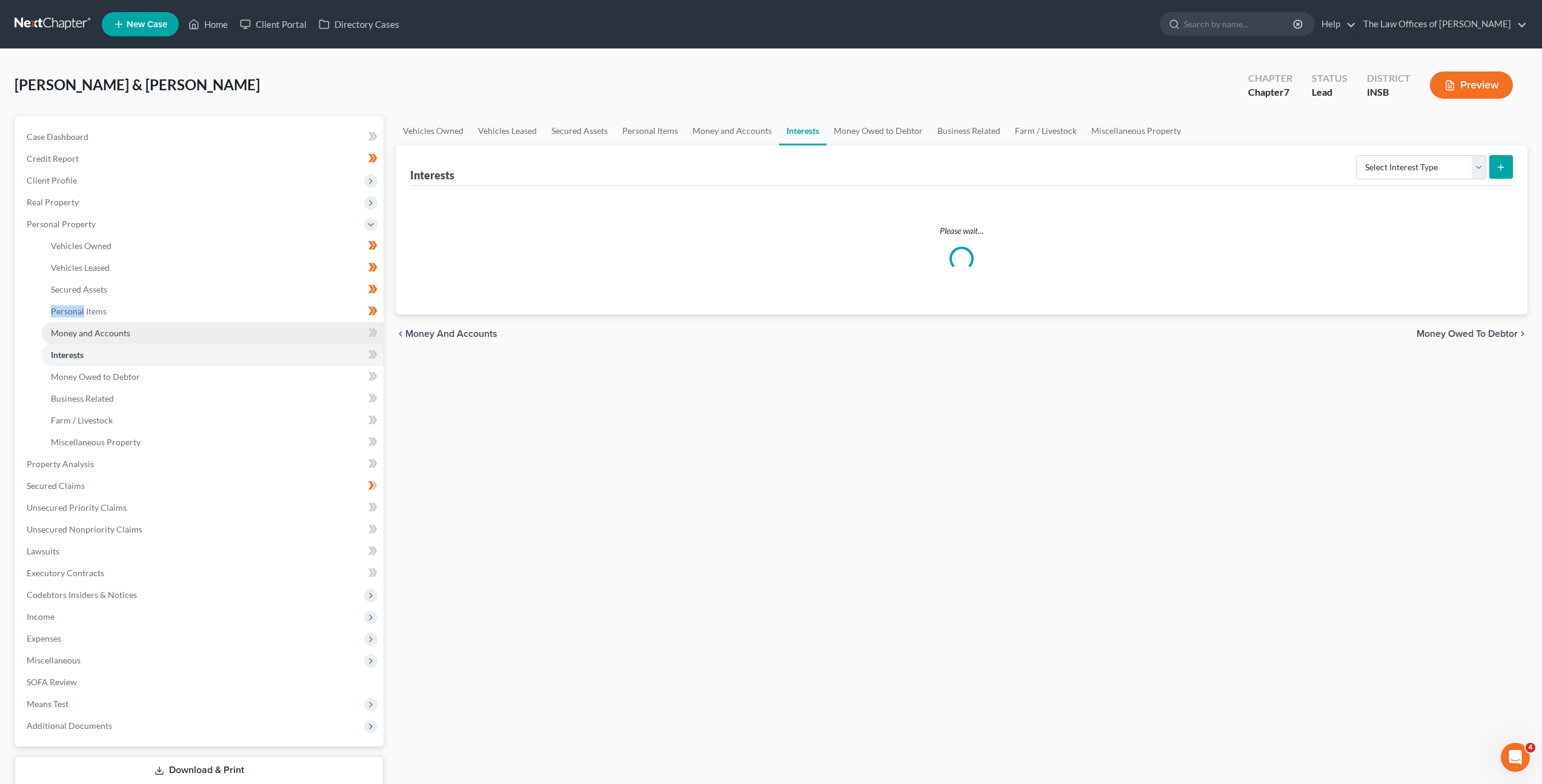
click at [262, 334] on link "Money and Accounts" at bounding box center [212, 333] width 343 height 22
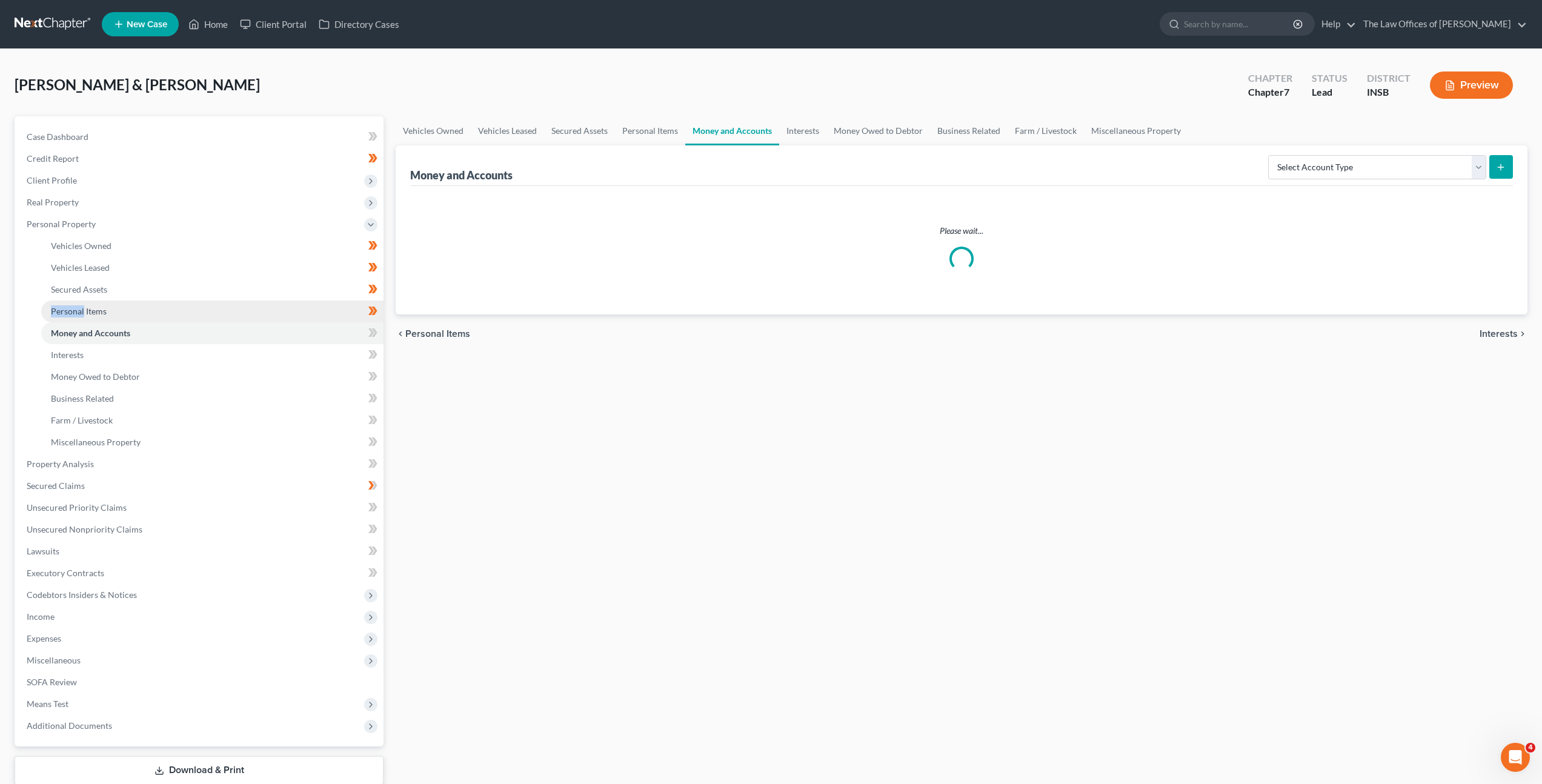
click at [265, 311] on link "Personal Items" at bounding box center [212, 311] width 343 height 22
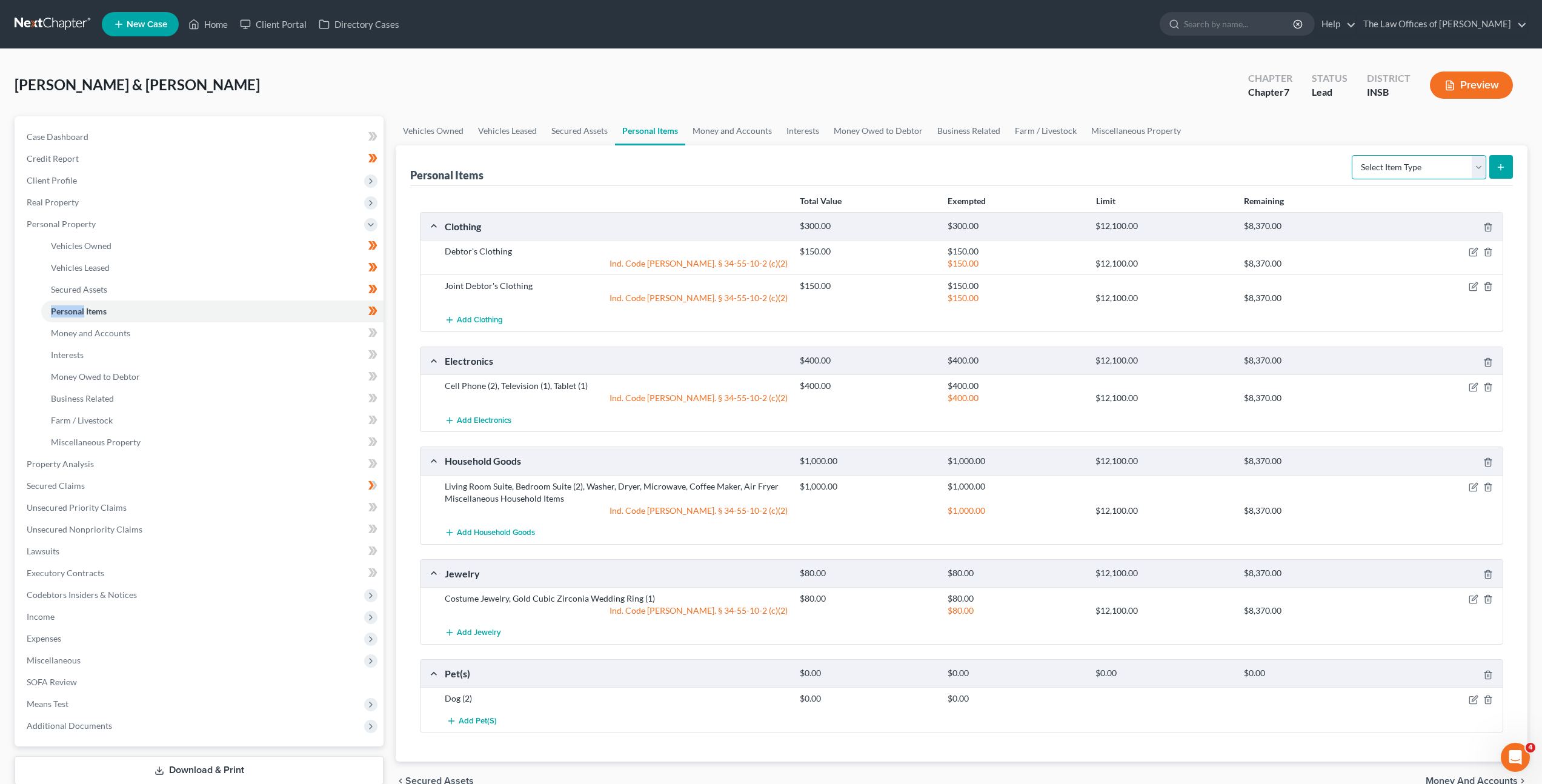
click at [1406, 165] on select "Select Item Type Clothing Collectibles Of Value Electronics Firearms Household …" at bounding box center [1419, 168] width 135 height 25
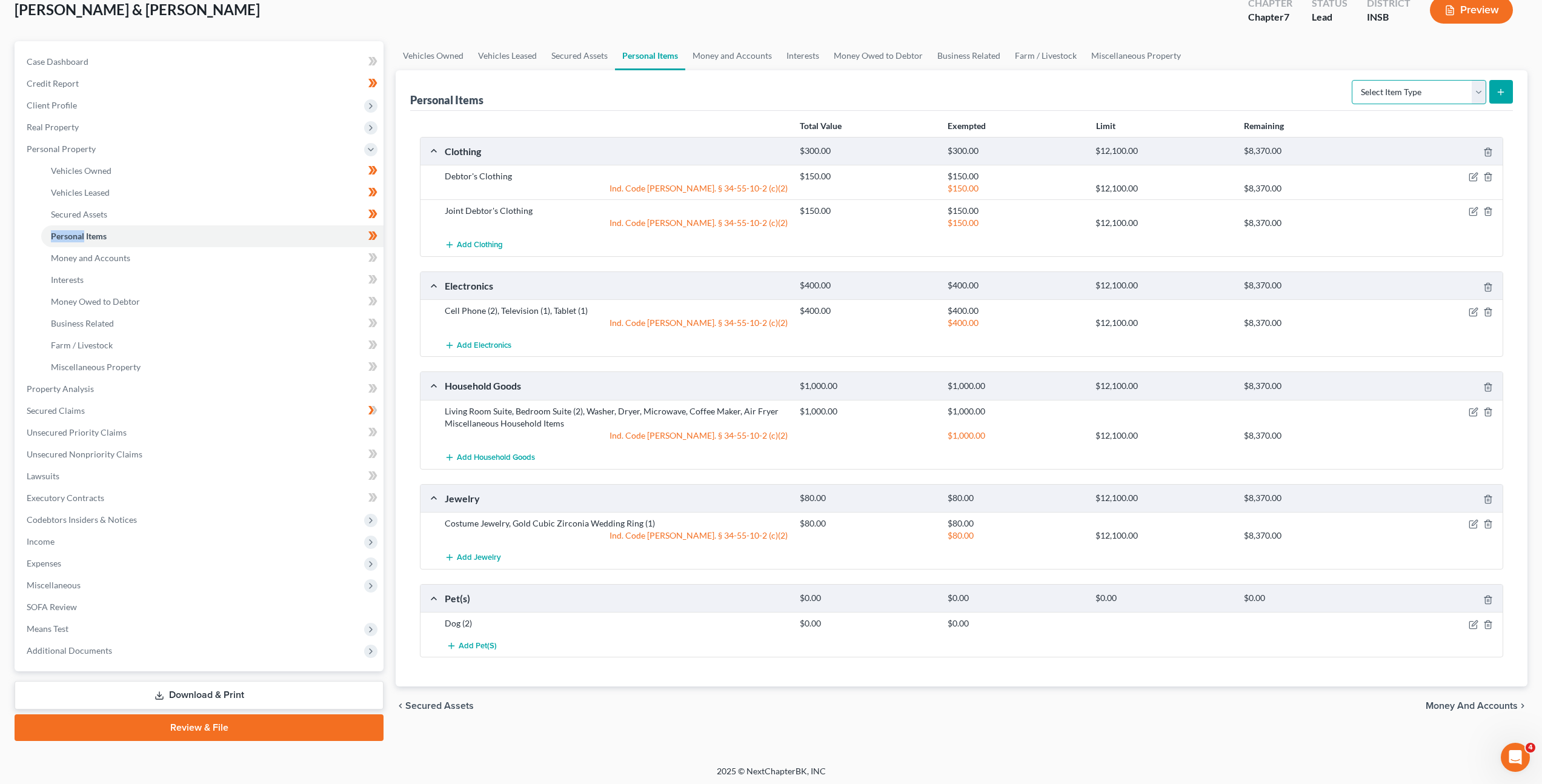
scroll to position [78, 0]
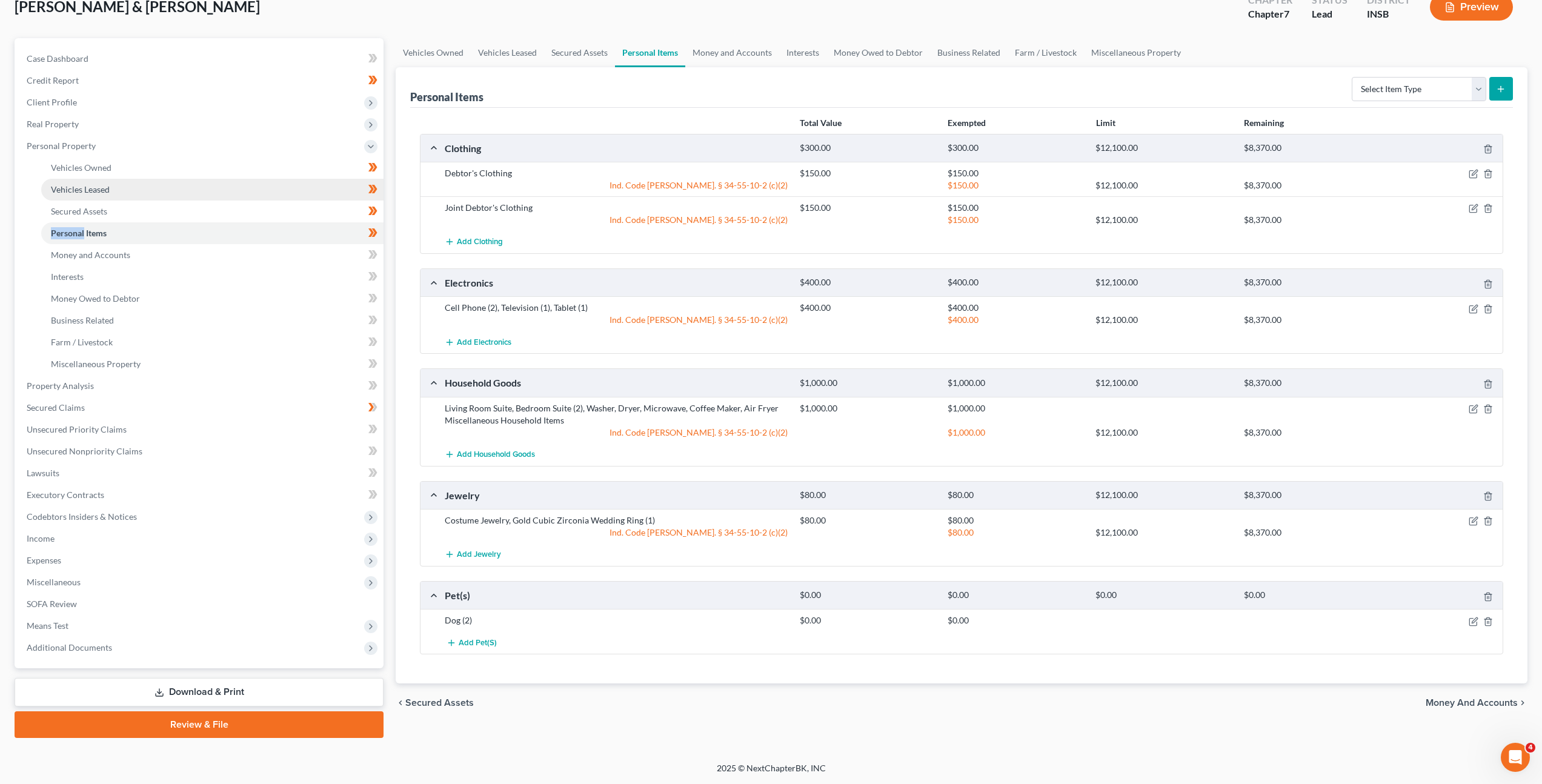
click at [263, 179] on link "Vehicles Leased" at bounding box center [212, 190] width 343 height 22
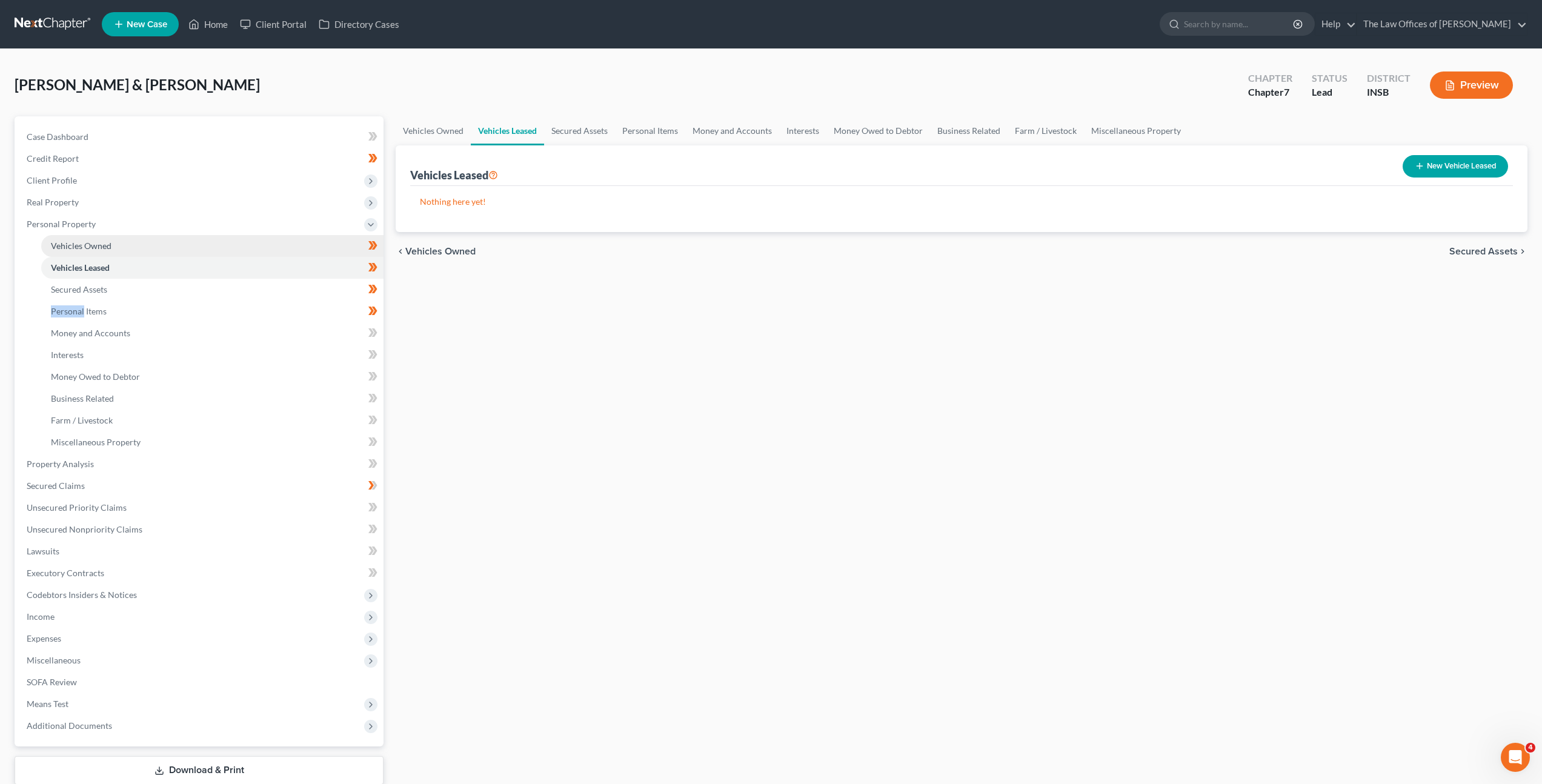
click at [240, 249] on link "Vehicles Owned" at bounding box center [212, 246] width 343 height 22
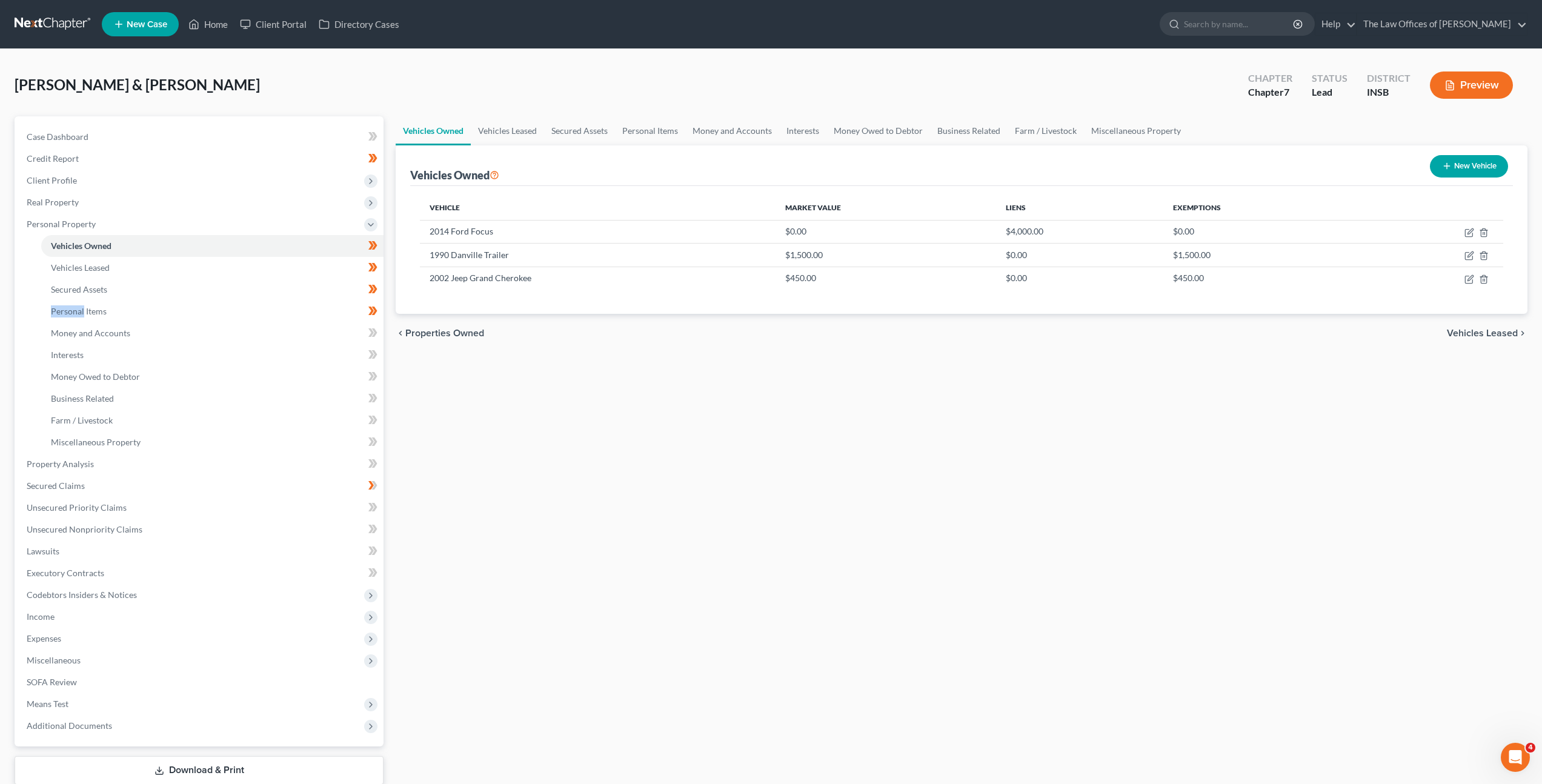
click at [1473, 177] on button "New Vehicle" at bounding box center [1469, 166] width 78 height 22
select select "0"
select select "2"
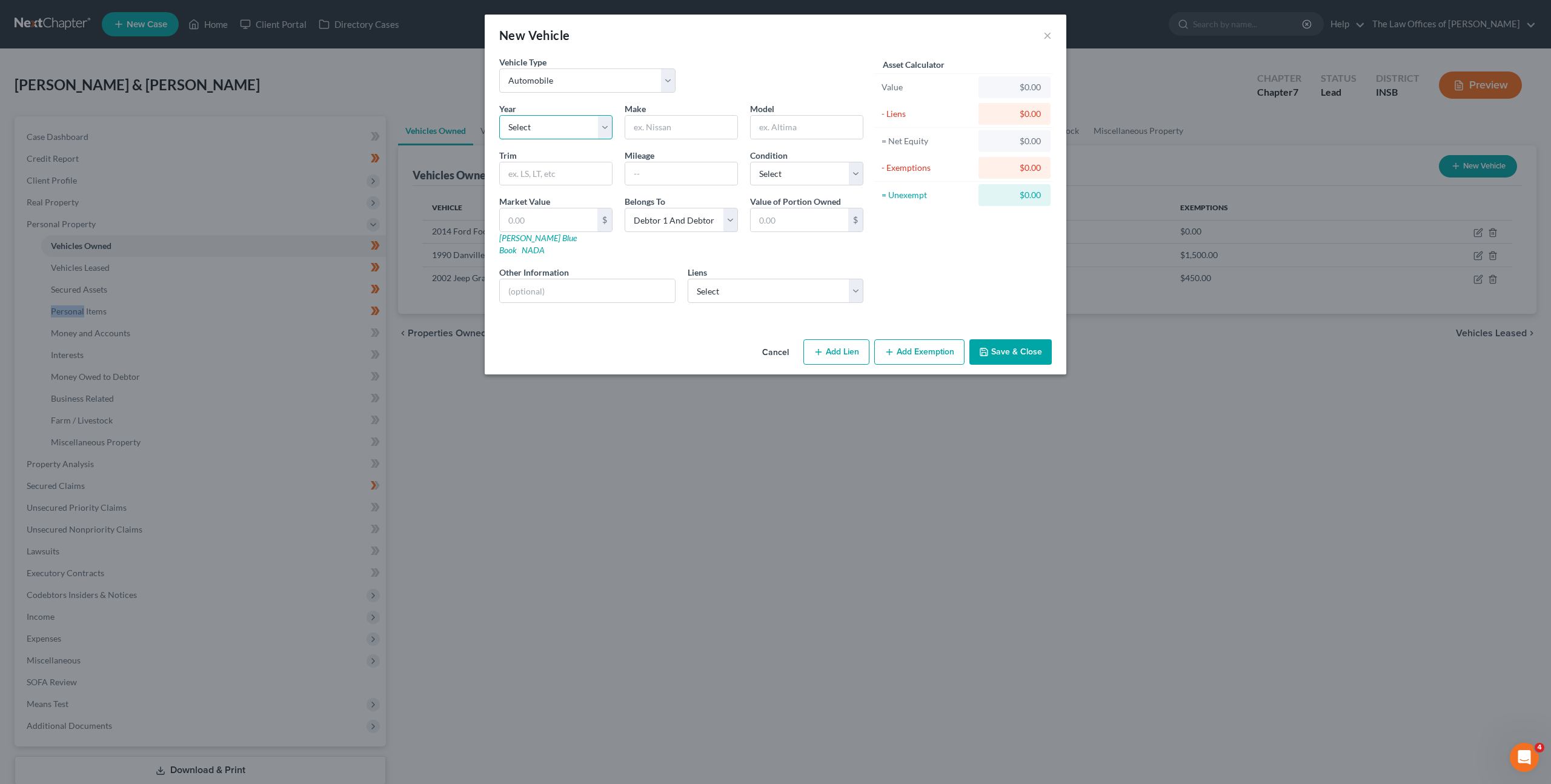
click at [589, 133] on select "Select 2026 2025 2024 2023 2022 2021 2020 2019 2018 2017 2016 2015 2014 2013 20…" at bounding box center [556, 128] width 114 height 25
click at [525, 234] on link "Kelly Blue Book" at bounding box center [538, 244] width 78 height 22
click at [545, 244] on link "NADA" at bounding box center [533, 249] width 23 height 11
click at [525, 133] on select "Select 2026 2025 2024 2023 2022 2021 2020 2019 2018 2017 2016 2015 2014 2013 20…" at bounding box center [556, 128] width 114 height 25
select select "27"
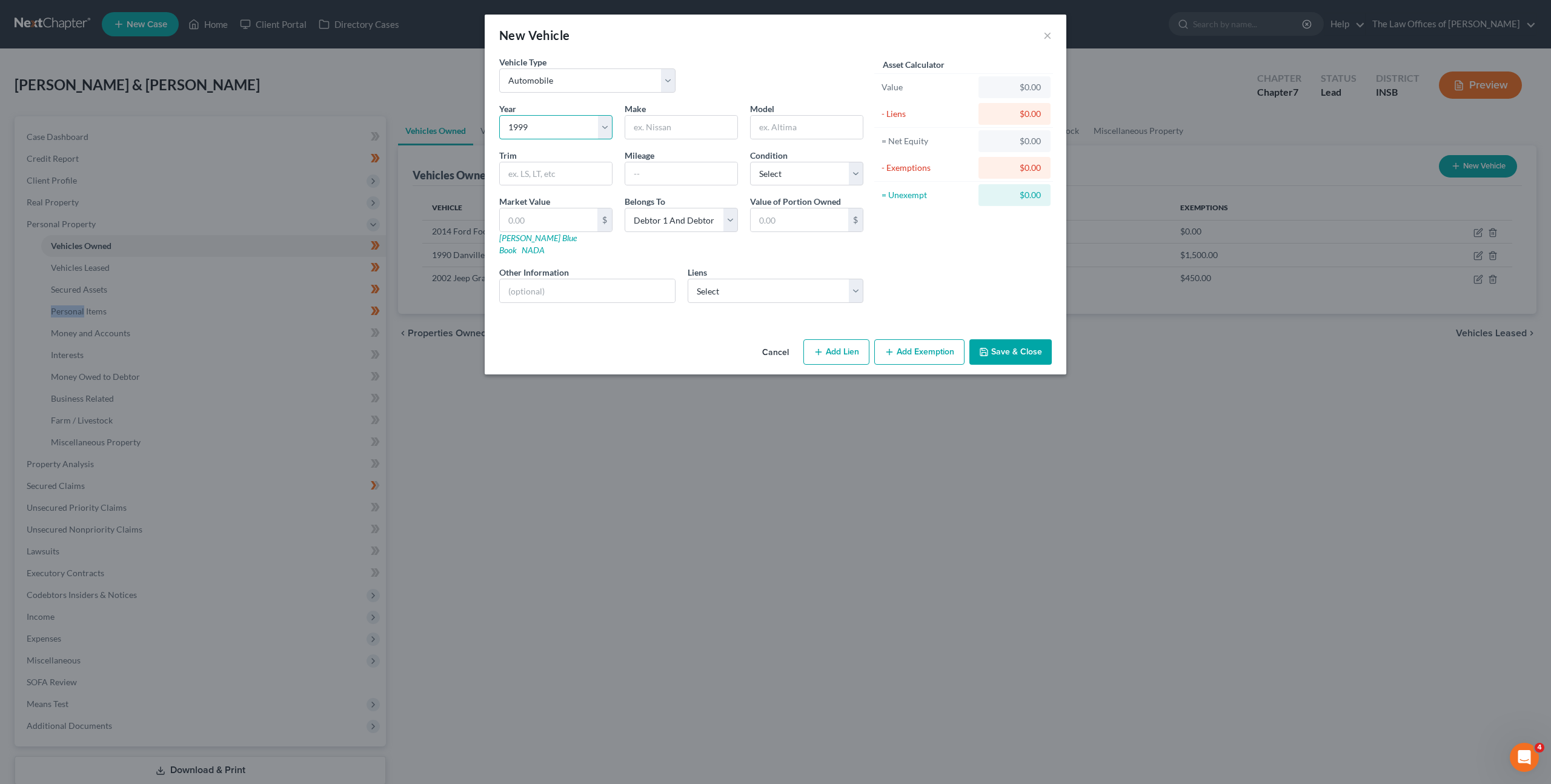
click at [500, 115] on select "Select 2026 2025 2024 2023 2022 2021 2020 2019 2018 2017 2016 2015 2014 2013 20…" at bounding box center [556, 128] width 114 height 25
drag, startPoint x: 660, startPoint y: 141, endPoint x: 724, endPoint y: 120, distance: 67.4
click at [661, 139] on div "Year Select 2026 2025 2024 2023 2022 2021 2020 2019 2018 2017 2016 2015 2014 20…" at bounding box center [681, 207] width 376 height 210
click at [724, 119] on input "text" at bounding box center [681, 128] width 112 height 23
drag, startPoint x: 702, startPoint y: 125, endPoint x: 608, endPoint y: 130, distance: 94.1
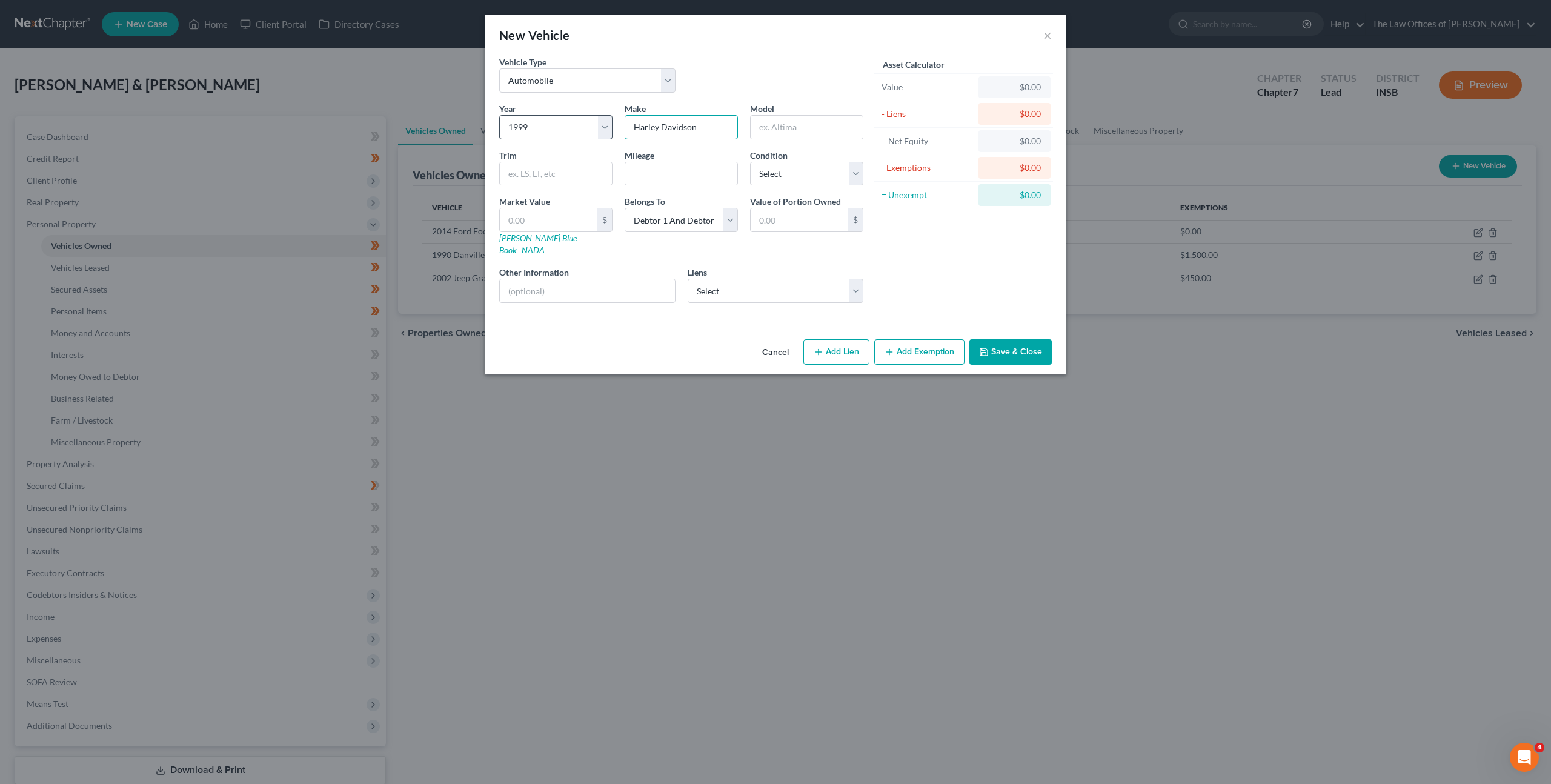
click at [608, 130] on div "Year Select 2026 2025 2024 2023 2022 2021 2020 2019 2018 2017 2016 2015 2014 20…" at bounding box center [681, 207] width 376 height 210
type input "Harley Davidson"
click at [790, 127] on input "text" at bounding box center [806, 128] width 112 height 23
type input "FAT BOY"
drag, startPoint x: 581, startPoint y: 163, endPoint x: 581, endPoint y: 169, distance: 6.0
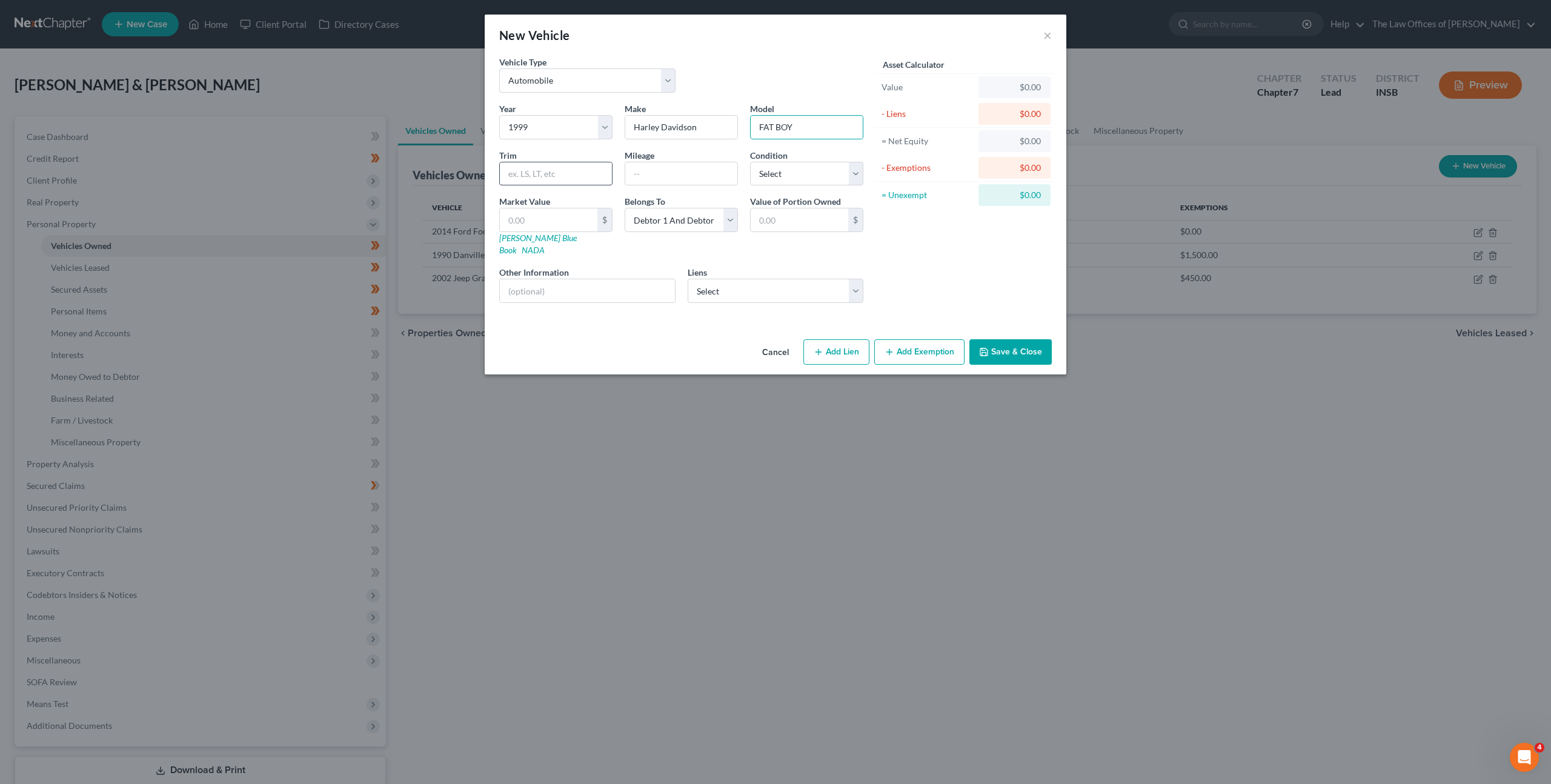
click at [581, 165] on div at bounding box center [556, 174] width 114 height 25
click at [608, 174] on input "text" at bounding box center [555, 174] width 112 height 23
type input "FLSTF"
click at [542, 280] on input "text" at bounding box center [587, 291] width 175 height 23
type input "has oil leak"
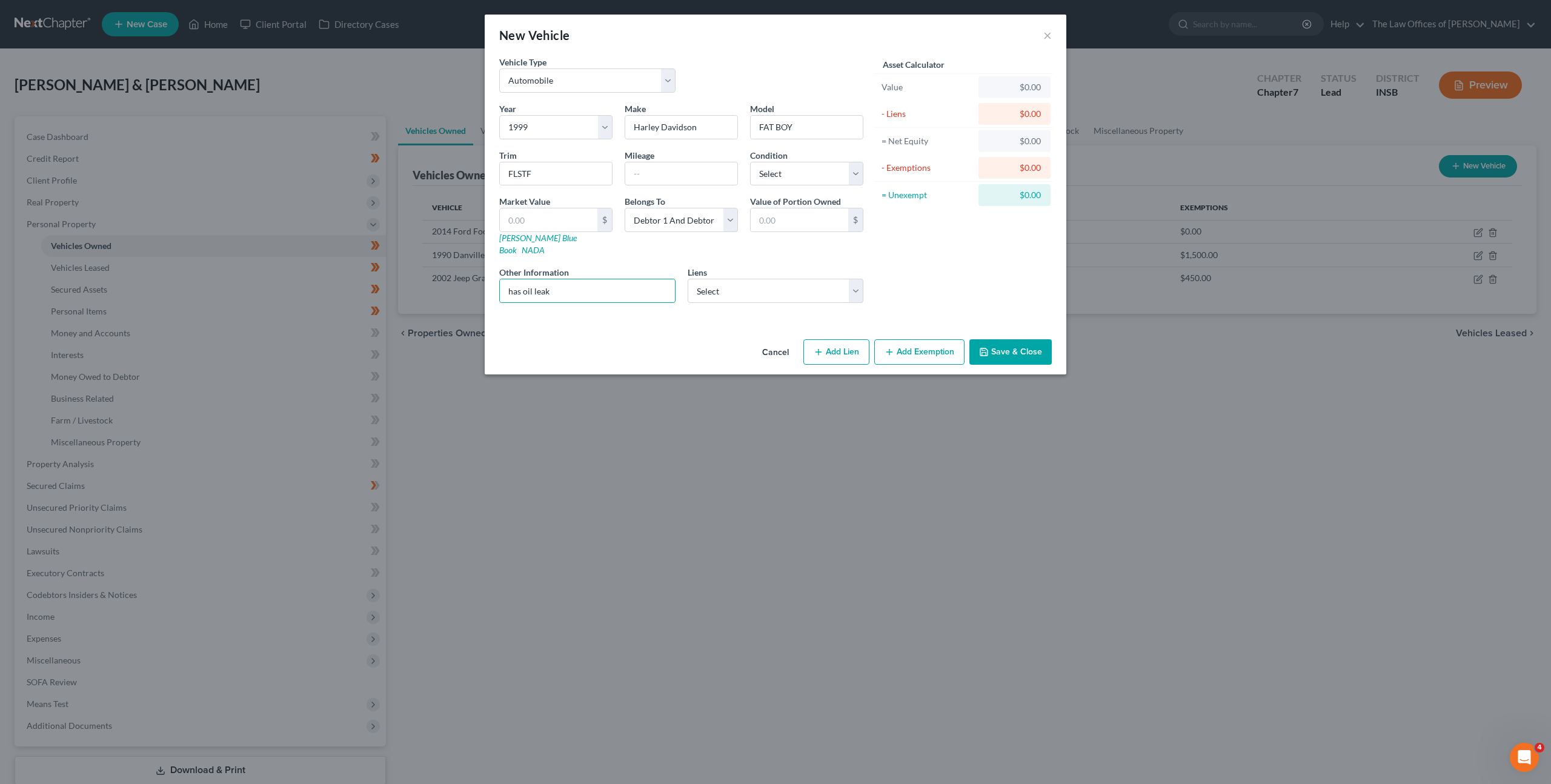
click at [827, 147] on div "Year Select 2026 2025 2024 2023 2022 2021 2020 2019 2018 2017 2016 2015 2014 20…" at bounding box center [681, 207] width 376 height 210
click at [825, 162] on select "Select Excellent Very Good Good Fair Poor" at bounding box center [806, 174] width 114 height 25
select select "3"
click at [750, 162] on select "Select Excellent Very Good Good Fair Poor" at bounding box center [806, 174] width 114 height 25
drag, startPoint x: 810, startPoint y: 116, endPoint x: 773, endPoint y: 118, distance: 37.1
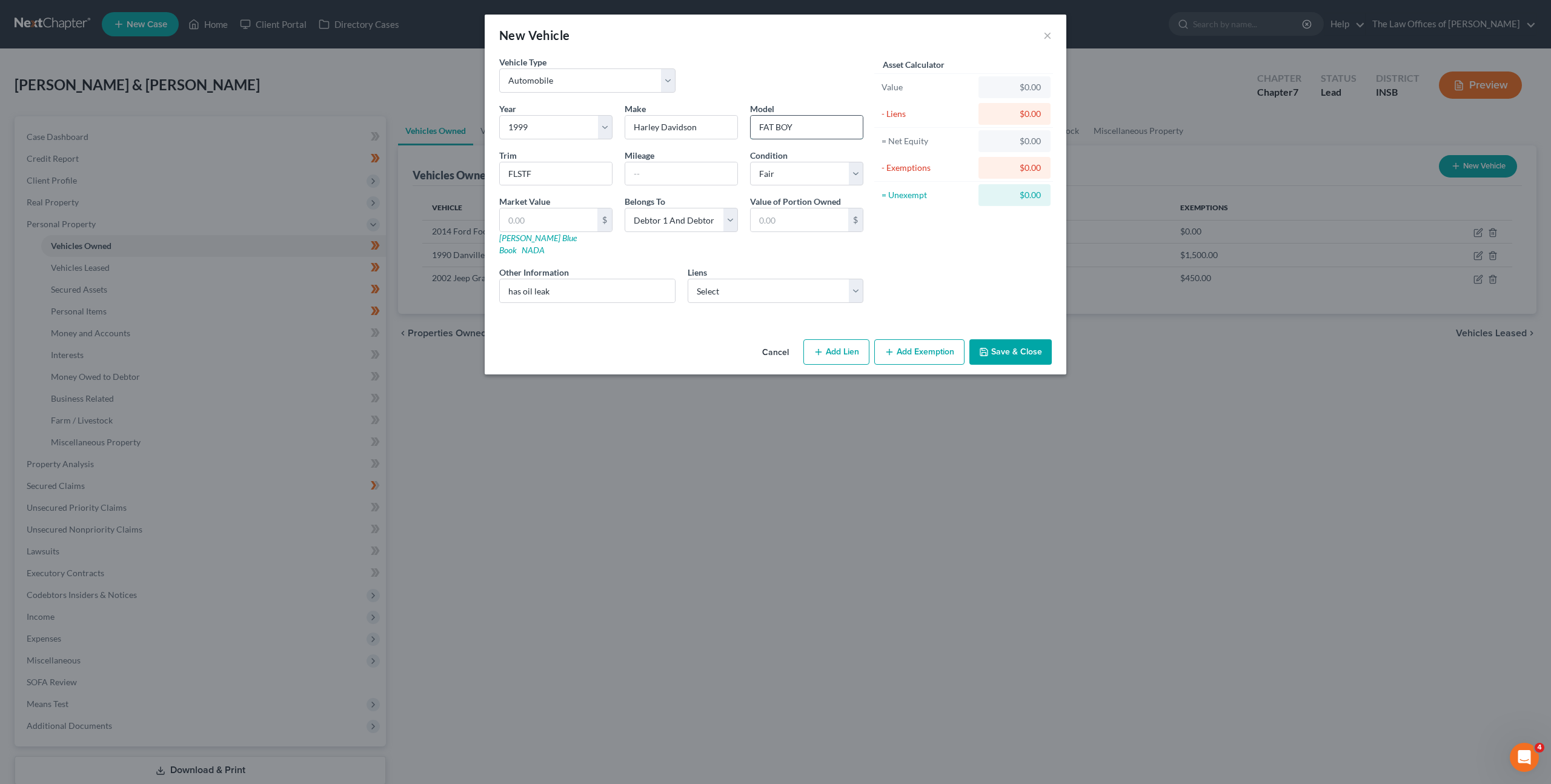
click at [773, 118] on input "FAT BOY" at bounding box center [806, 128] width 112 height 23
drag, startPoint x: 774, startPoint y: 122, endPoint x: 691, endPoint y: 109, distance: 84.0
click at [645, 92] on ng-include "Vehicle Type Select Automobile Truck Trailer Watercraft Aircraft Motor Home Atv…" at bounding box center [681, 184] width 364 height 257
drag, startPoint x: 836, startPoint y: 128, endPoint x: 716, endPoint y: 72, distance: 132.4
click at [595, 63] on ng-include "Vehicle Type Select Automobile Truck Trailer Watercraft Aircraft Motor Home Atv…" at bounding box center [681, 184] width 364 height 257
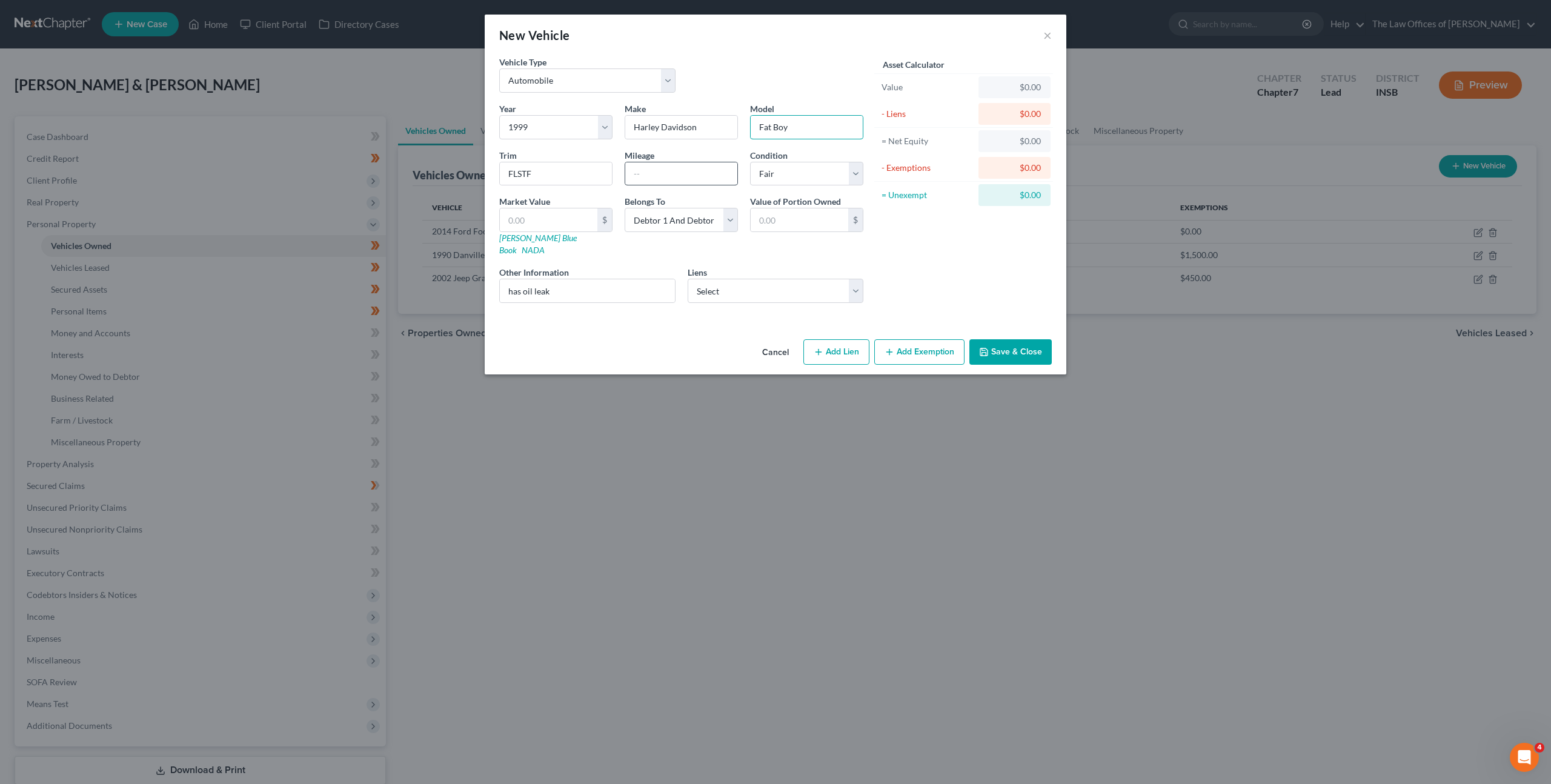
type input "Fat Boy"
drag, startPoint x: 682, startPoint y: 173, endPoint x: 686, endPoint y: 168, distance: 6.4
click at [683, 170] on input "text" at bounding box center [681, 174] width 112 height 23
click at [779, 279] on select "Select Colonial Auto Finance/ - $16,133.00 Americas Car - $15,345.00 Onemain - …" at bounding box center [776, 291] width 177 height 25
click at [809, 279] on select "Select Colonial Auto Finance/ - $16,133.00 Americas Car - $15,345.00 Onemain - …" at bounding box center [776, 291] width 177 height 25
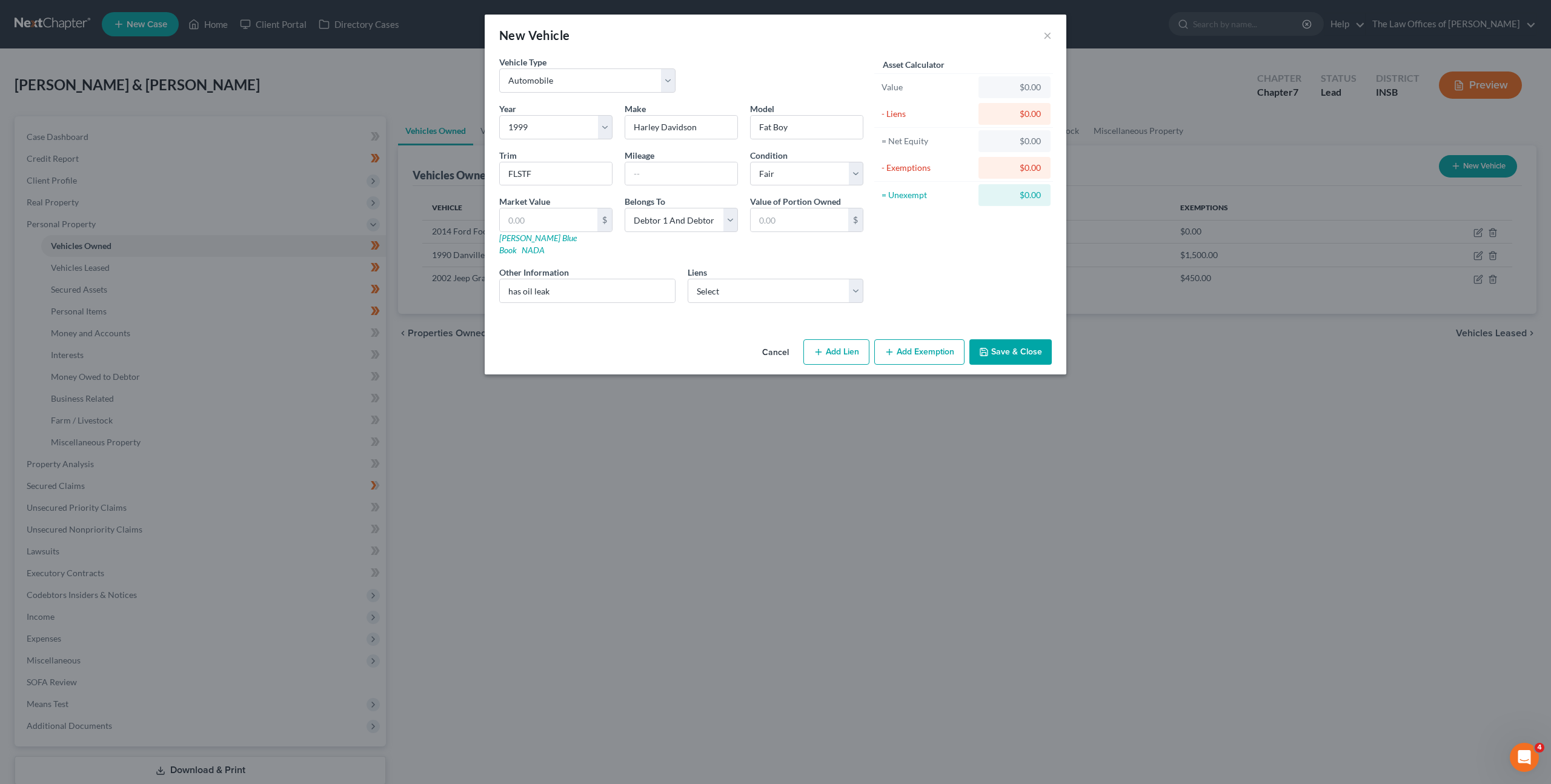
drag, startPoint x: 910, startPoint y: 345, endPoint x: 947, endPoint y: 255, distance: 97.3
click at [911, 345] on button "Add Exemption" at bounding box center [919, 352] width 90 height 25
select select "2"
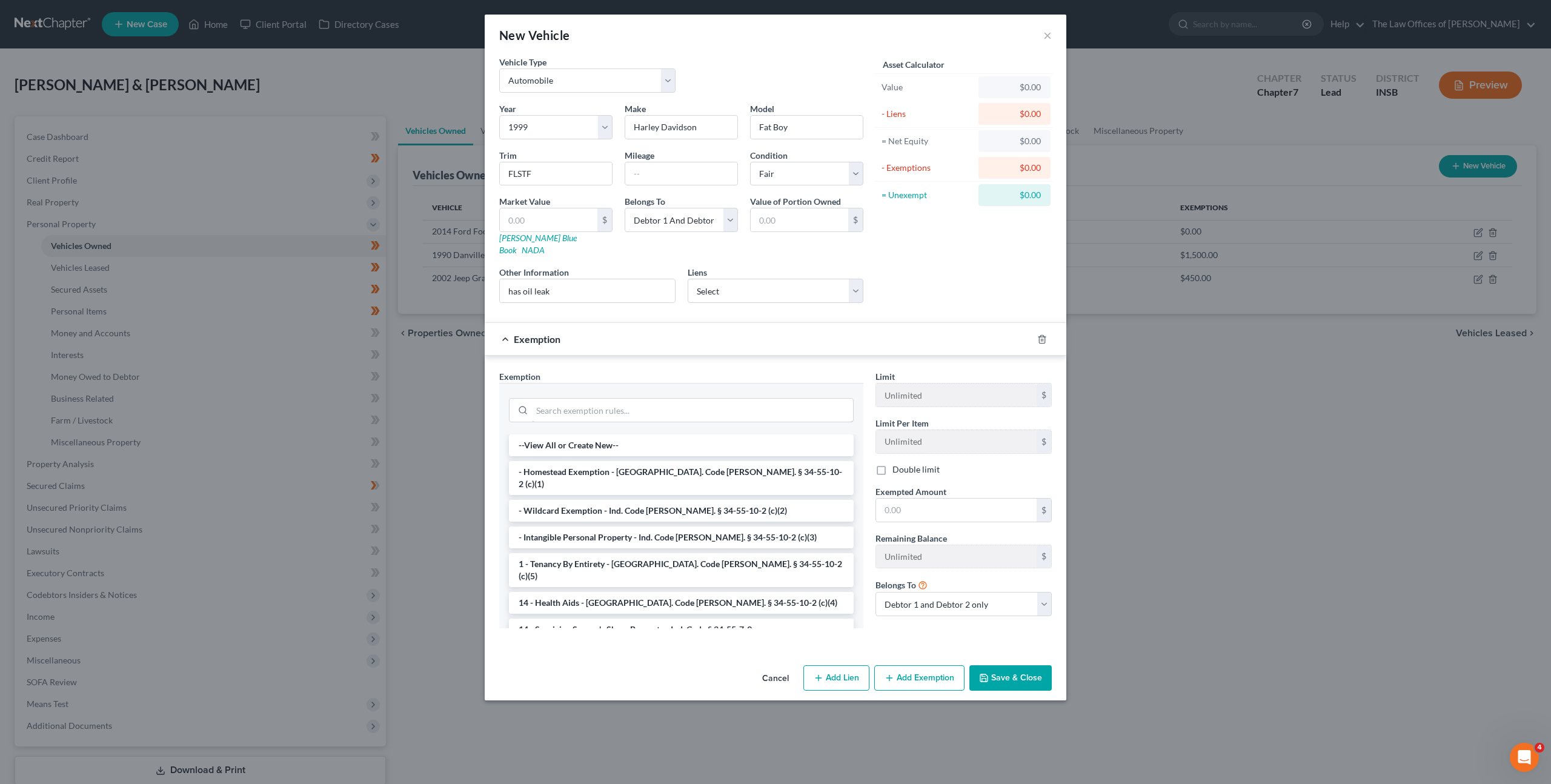
drag, startPoint x: 750, startPoint y: 401, endPoint x: 811, endPoint y: 359, distance: 74.1
click at [750, 401] on input "search" at bounding box center [693, 410] width 321 height 23
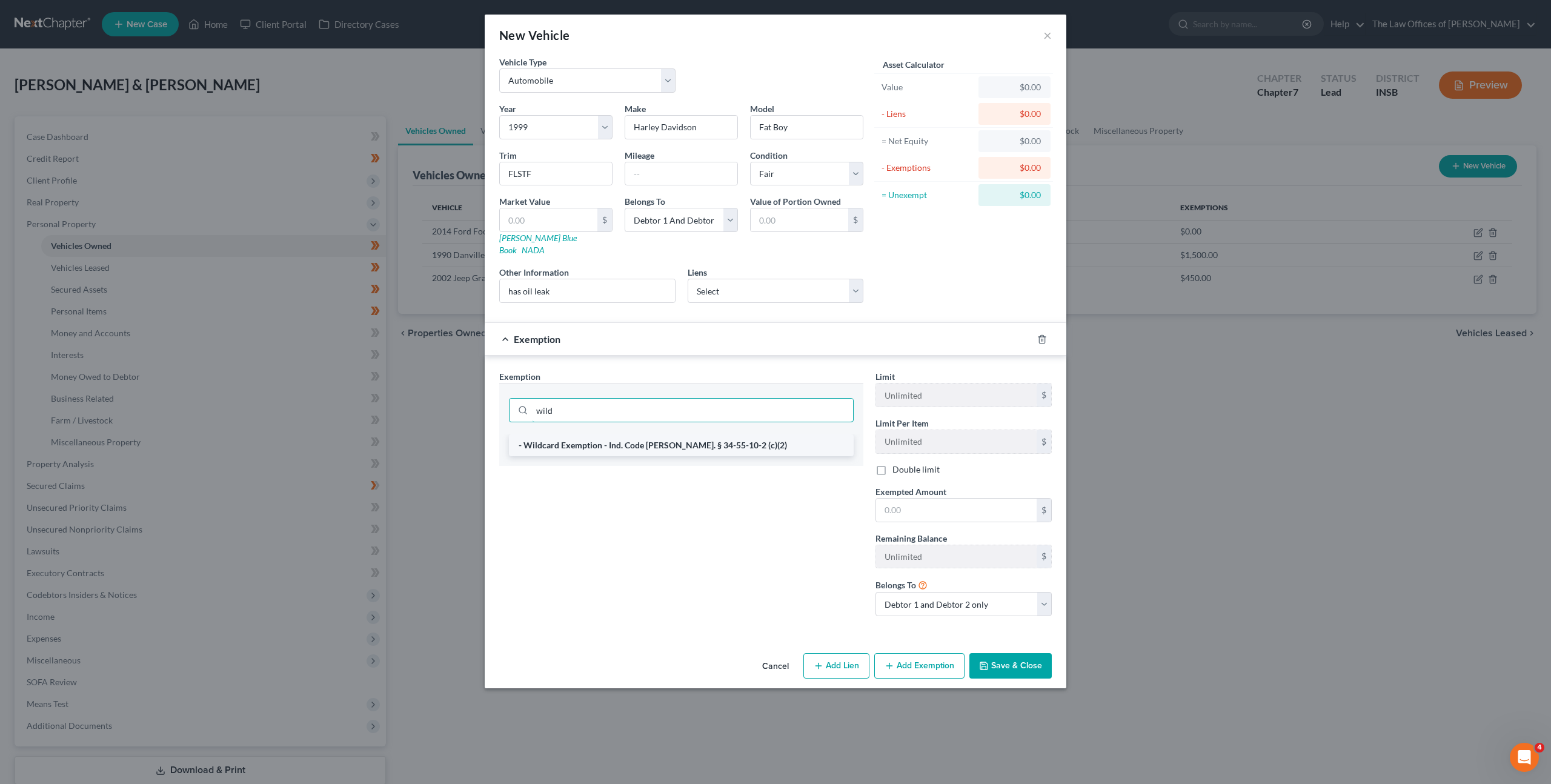
type input "wild"
click at [678, 434] on li "- Wildcard Exemption - Ind. Code Ann. § 34-55-10-2 (c)(2)" at bounding box center [682, 445] width 345 height 22
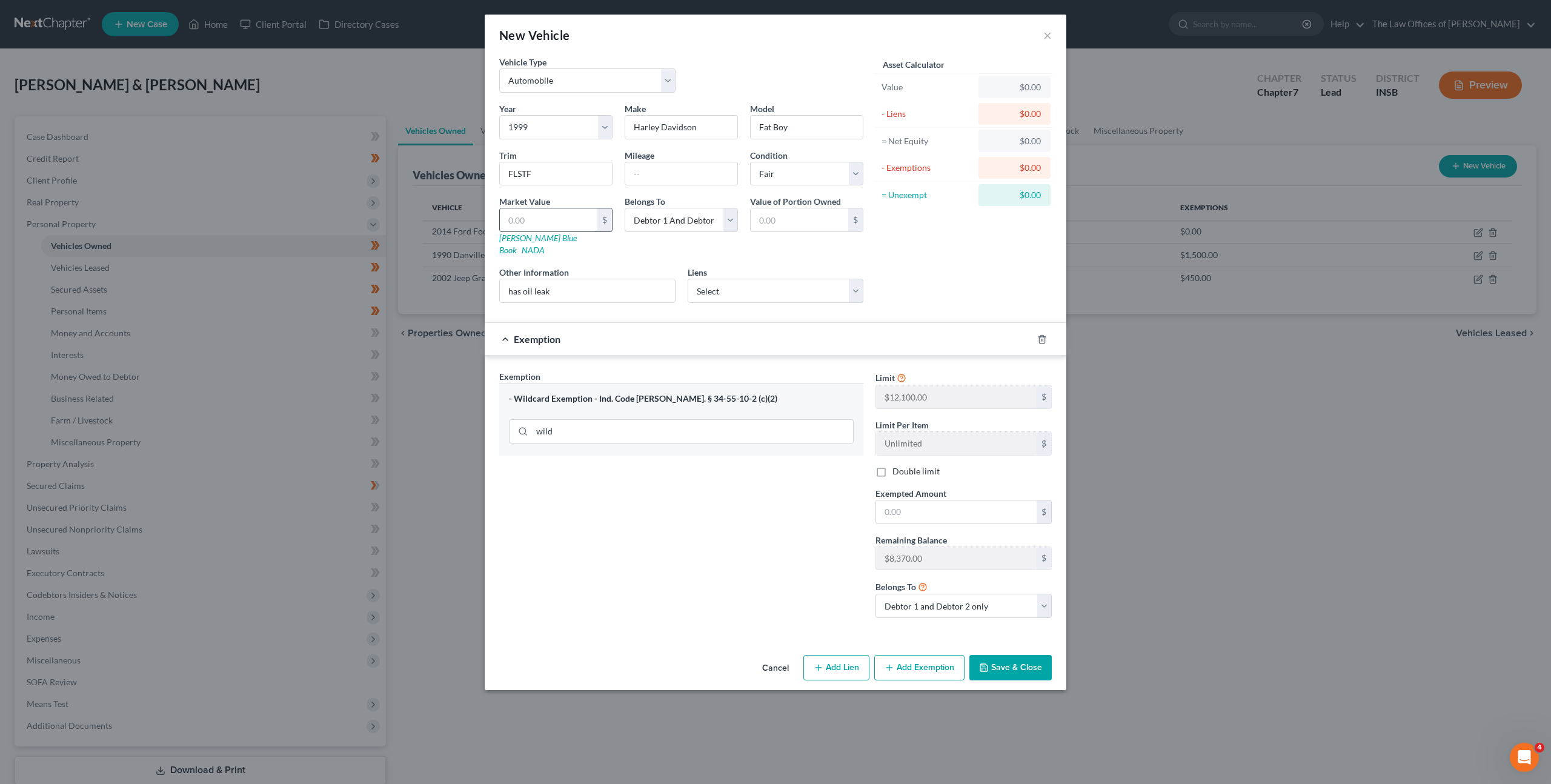
drag, startPoint x: 542, startPoint y: 223, endPoint x: 634, endPoint y: 214, distance: 92.4
click at [542, 223] on input "text" at bounding box center [548, 220] width 97 height 23
type input "1"
type input "1.00"
type input "15"
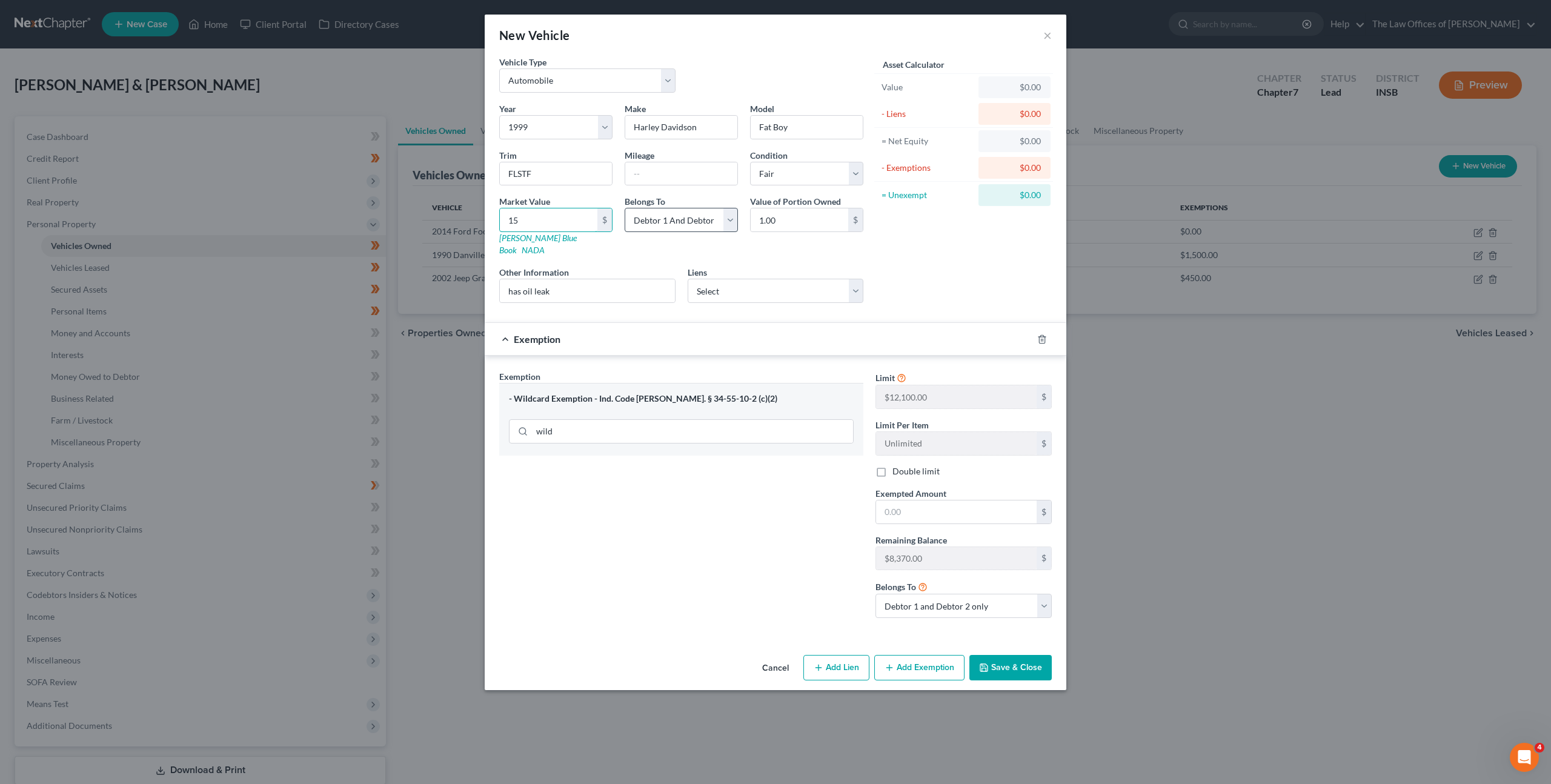
type input "15.00"
type input "150"
type input "150.00"
type input "1500"
type input "1,500.00"
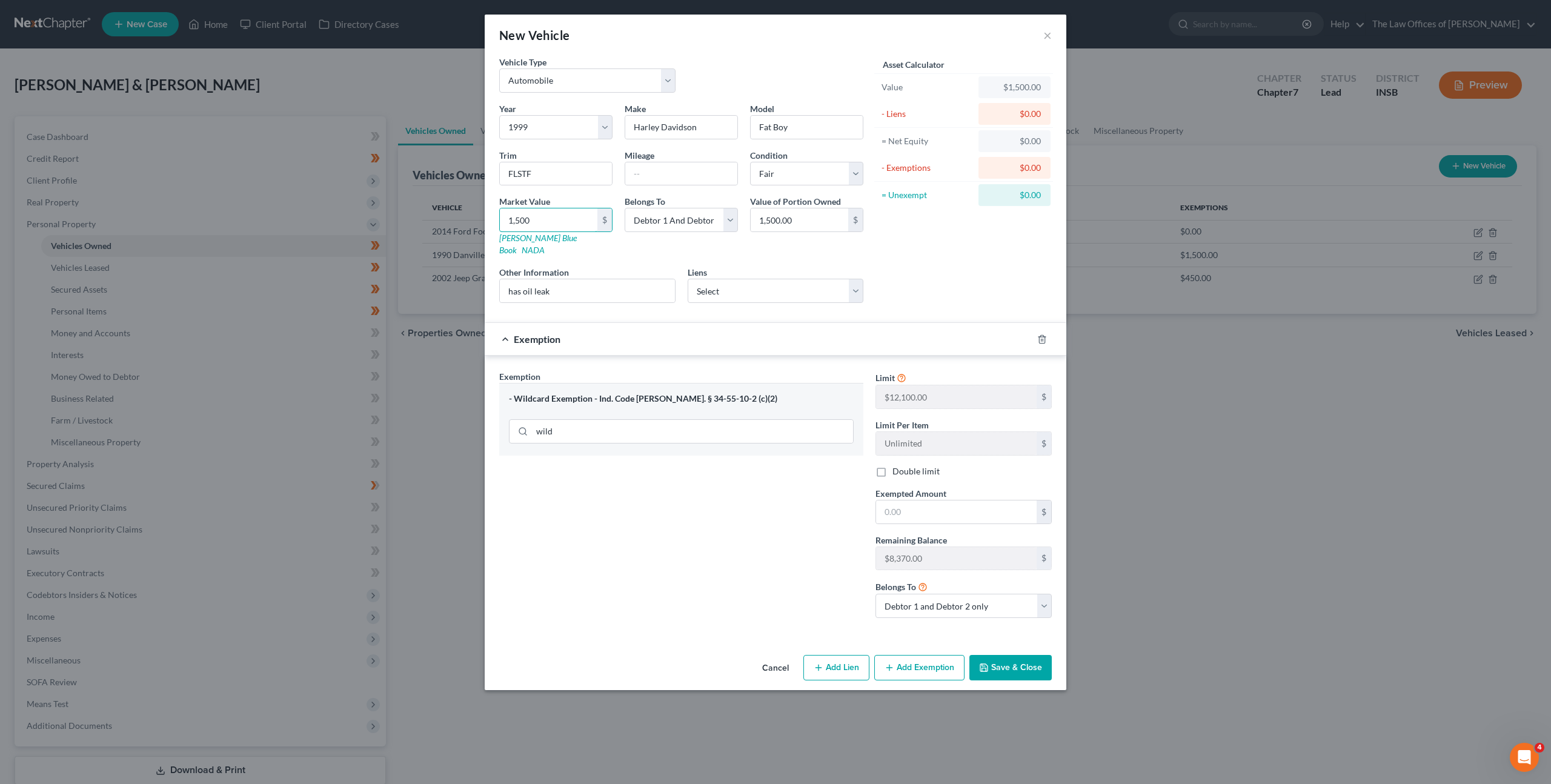
type input "1,500"
click at [924, 188] on div "= Unexempt" at bounding box center [927, 195] width 101 height 22
click at [926, 507] on input "text" at bounding box center [957, 512] width 160 height 23
type input "1,500"
click at [1002, 665] on button "Save & Close" at bounding box center [1011, 667] width 83 height 25
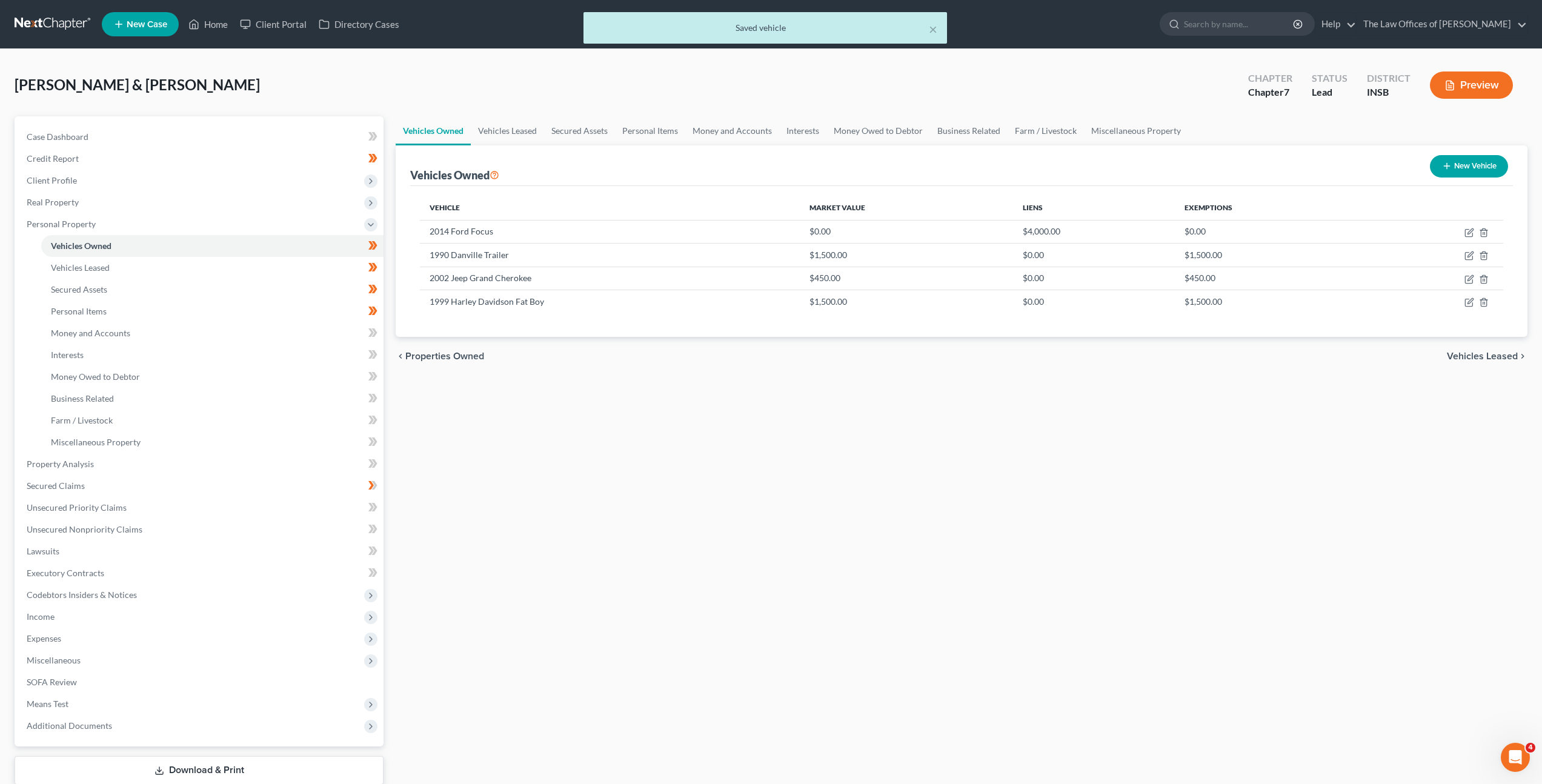
click at [580, 486] on div "Vehicles Owned Vehicles Leased Secured Assets Personal Items Money and Accounts…" at bounding box center [962, 466] width 1144 height 700
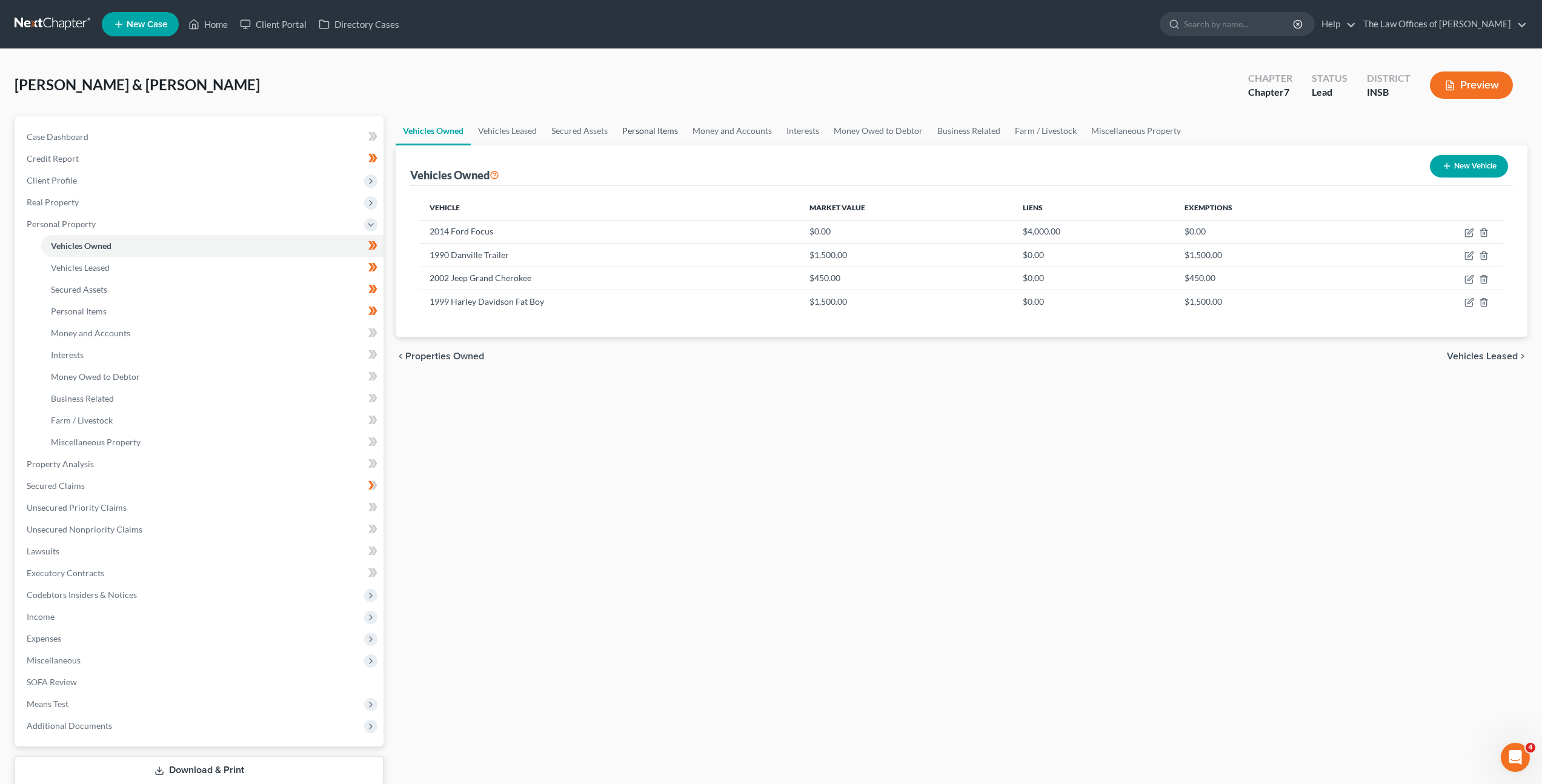
click at [652, 125] on link "Personal Items" at bounding box center [650, 131] width 70 height 29
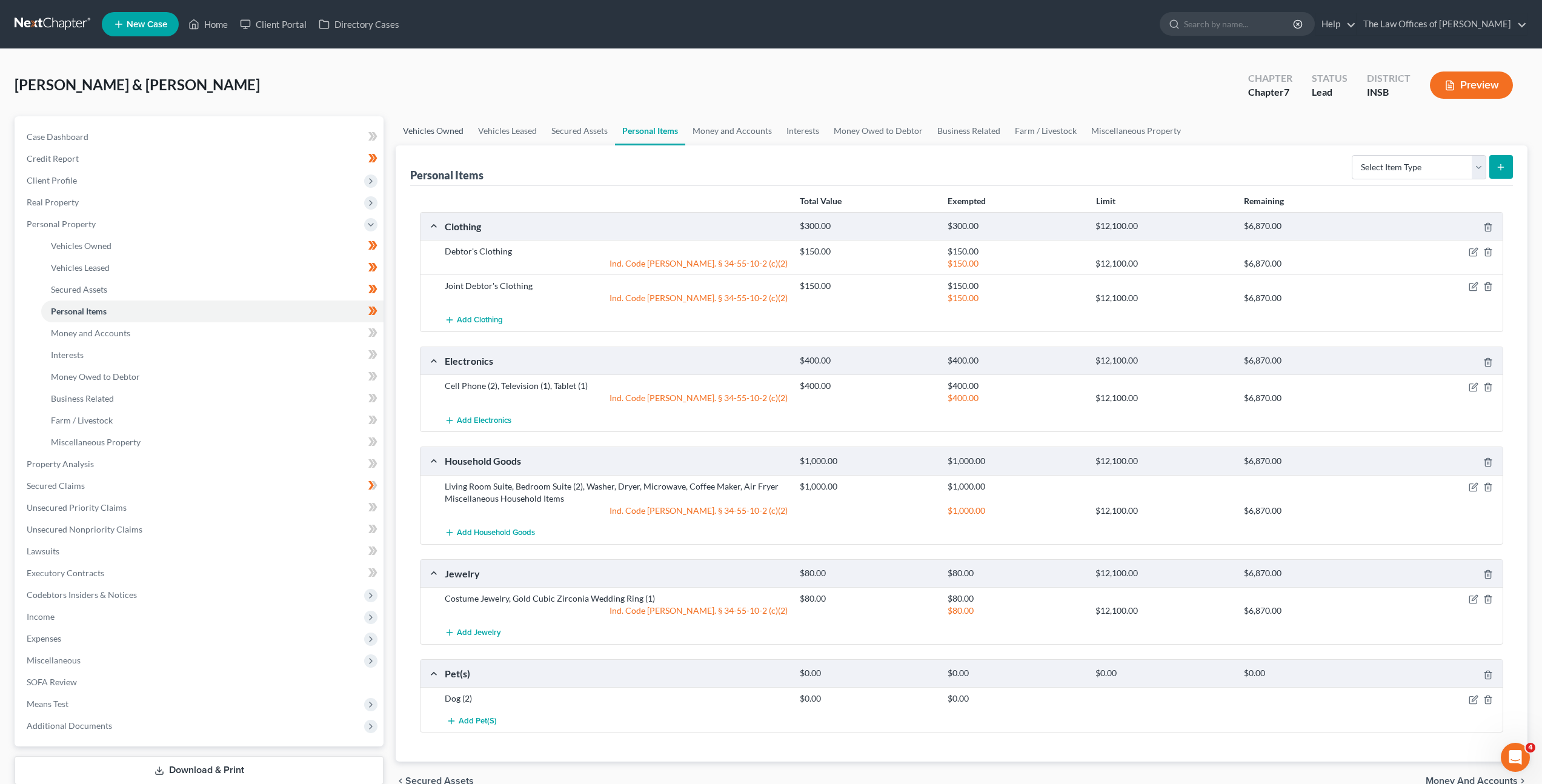
click at [446, 130] on link "Vehicles Owned" at bounding box center [433, 131] width 75 height 29
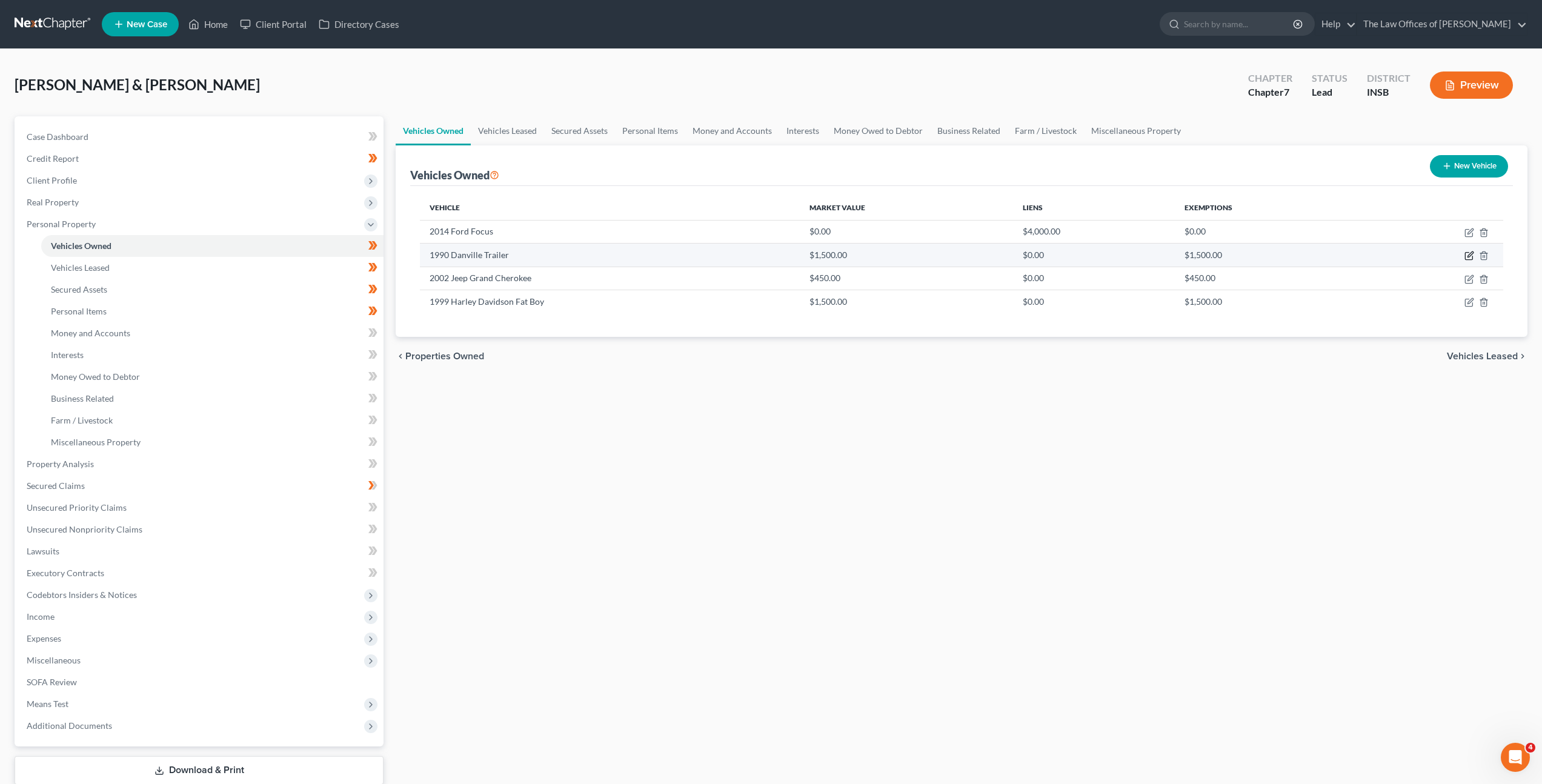
click at [1473, 257] on icon "button" at bounding box center [1468, 256] width 7 height 7
select select "2"
select select "36"
select select "2"
select select "1"
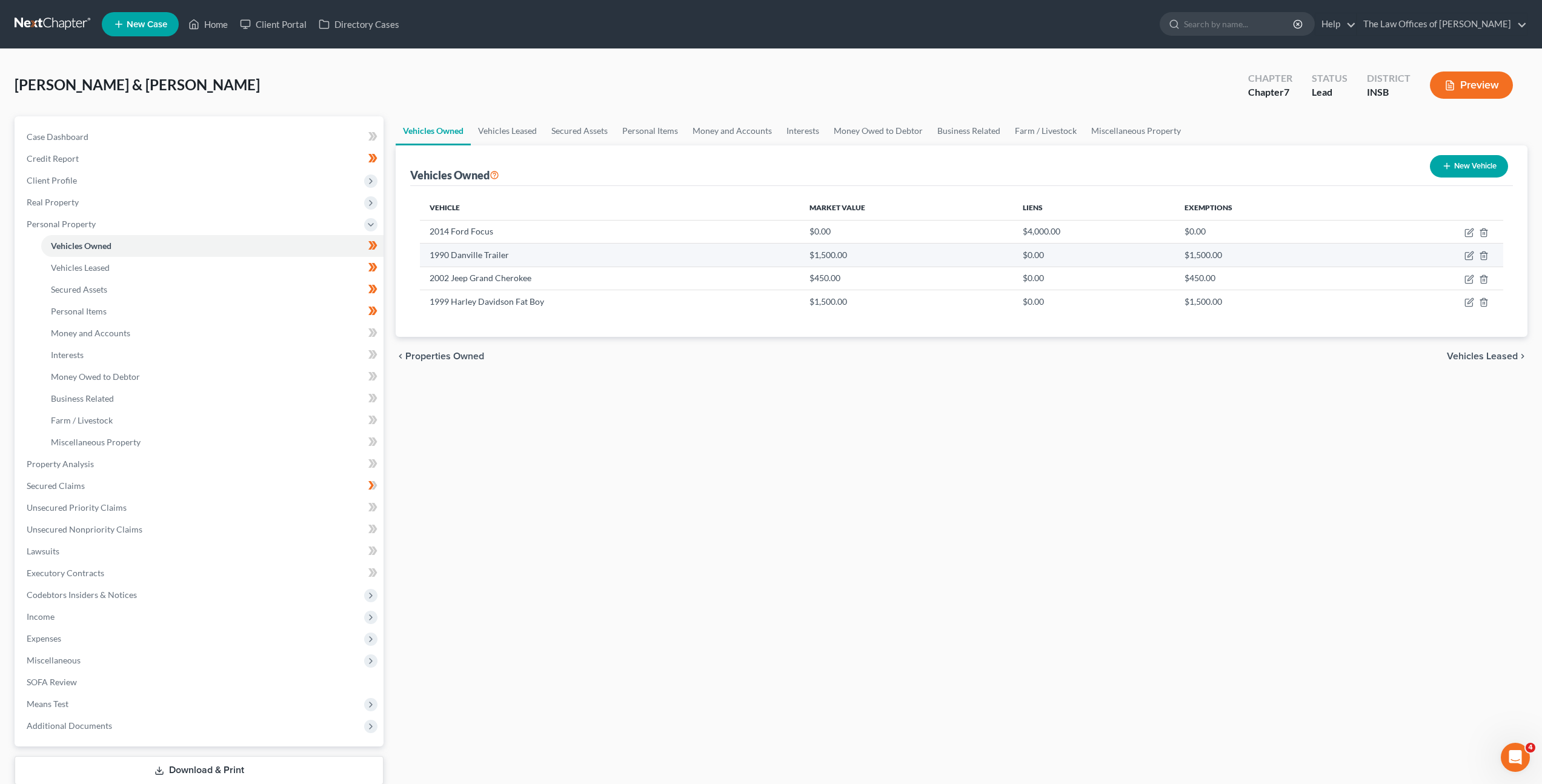
select select "2"
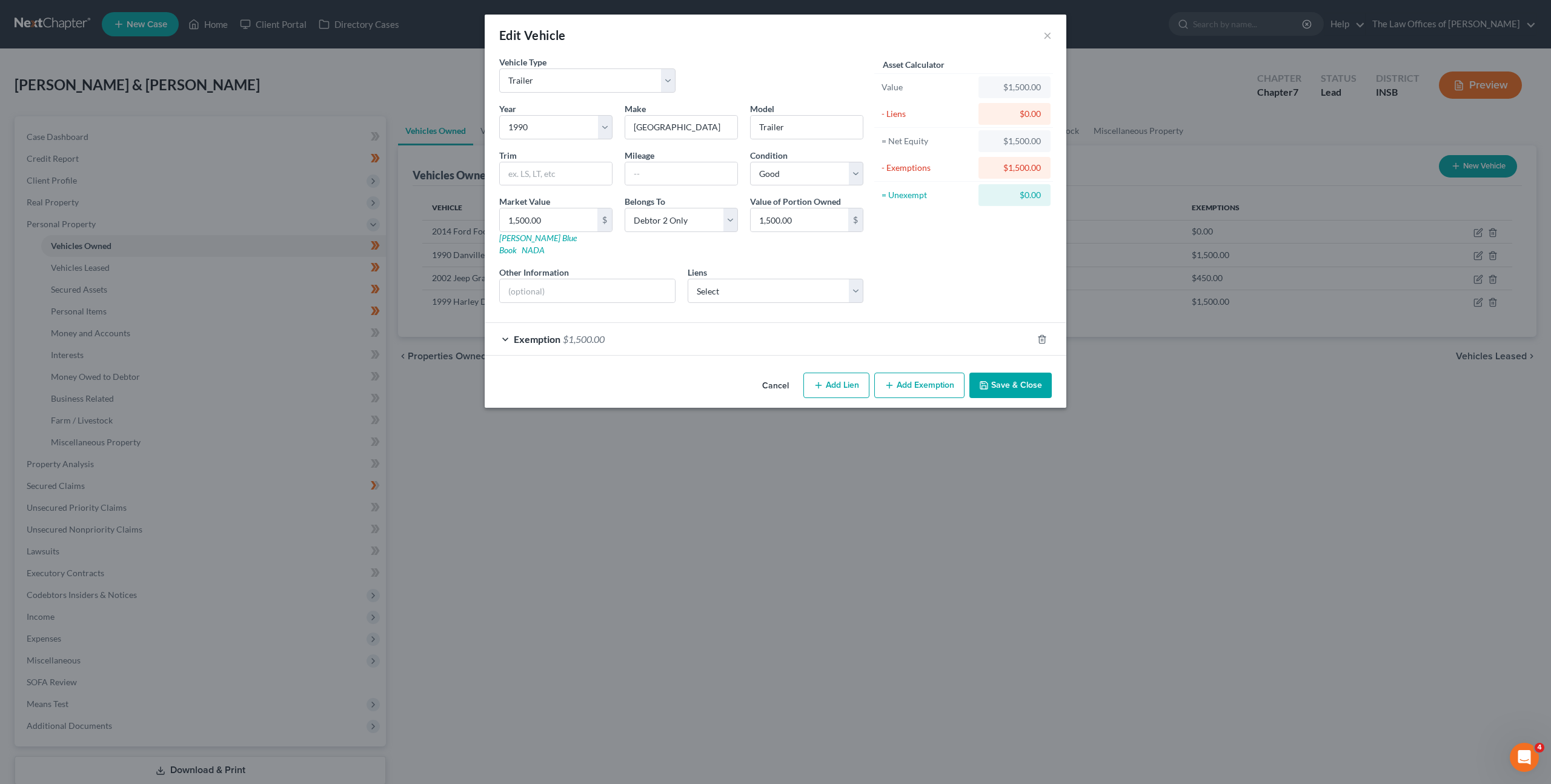
click at [751, 323] on div "Exemption $1,500.00" at bounding box center [759, 338] width 548 height 32
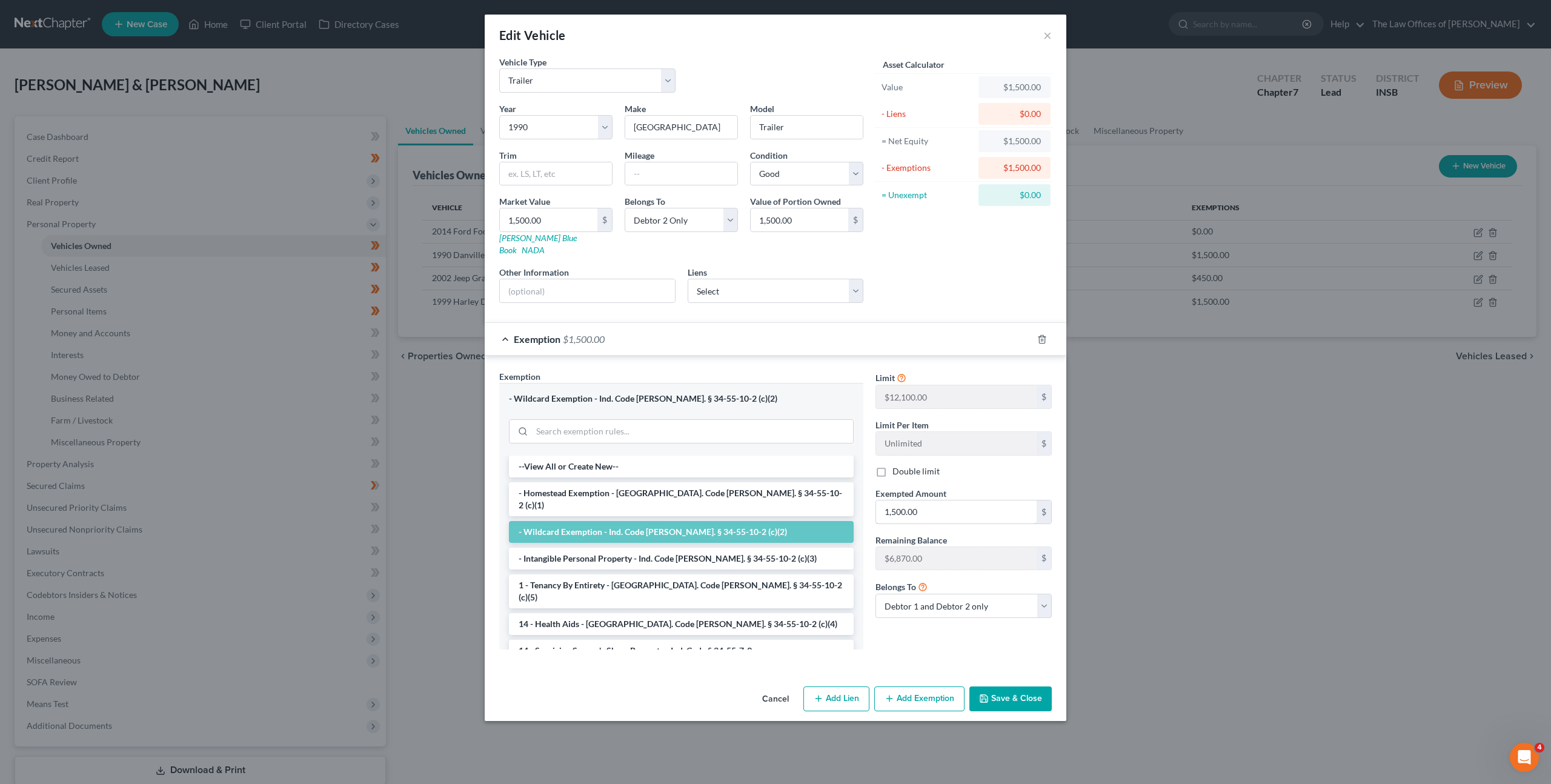
click at [841, 468] on div "Exemption Set must be selected for CA. Exemption * - Wildcard Exemption - Ind. …" at bounding box center [775, 515] width 565 height 289
drag, startPoint x: 949, startPoint y: 500, endPoint x: 832, endPoint y: 457, distance: 124.7
click at [794, 470] on div "Exemption Set must be selected for CA. Exemption * - Wildcard Exemption - Ind. …" at bounding box center [775, 515] width 565 height 289
type input "2,000"
drag, startPoint x: 722, startPoint y: 214, endPoint x: 732, endPoint y: 222, distance: 12.8
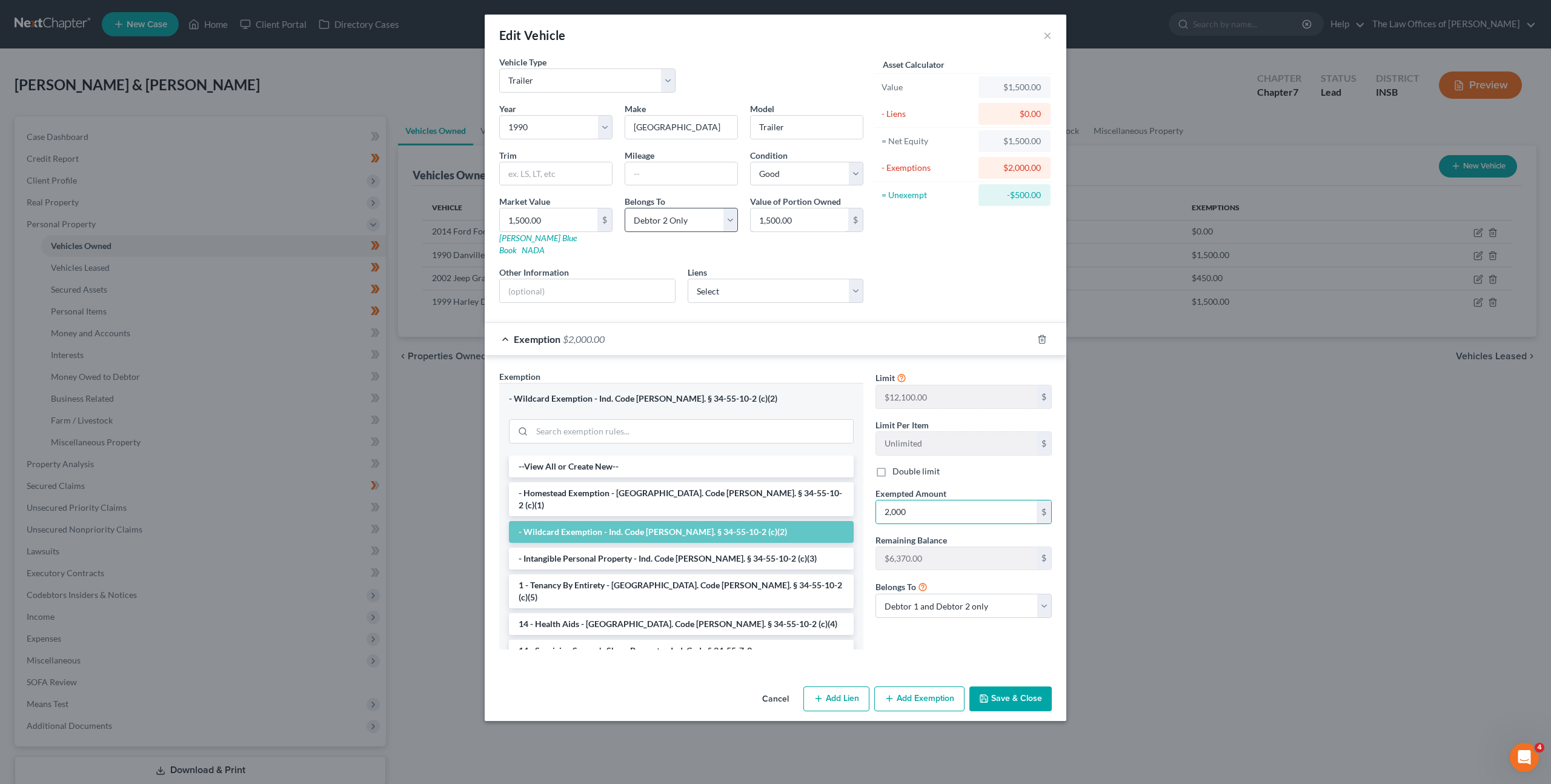
click at [715, 214] on div "Year Select 2026 2025 2024 2023 2022 2021 2020 2019 2018 2017 2016 2015 2014 20…" at bounding box center [681, 207] width 376 height 210
drag, startPoint x: 746, startPoint y: 214, endPoint x: 733, endPoint y: 212, distance: 13.2
click at [737, 213] on div "Year Select 2026 2025 2024 2023 2022 2021 2020 2019 2018 2017 2016 2015 2014 20…" at bounding box center [681, 207] width 376 height 210
type input "2,000"
click at [843, 183] on select "Select Excellent Very Good Good Fair Poor" at bounding box center [806, 174] width 114 height 25
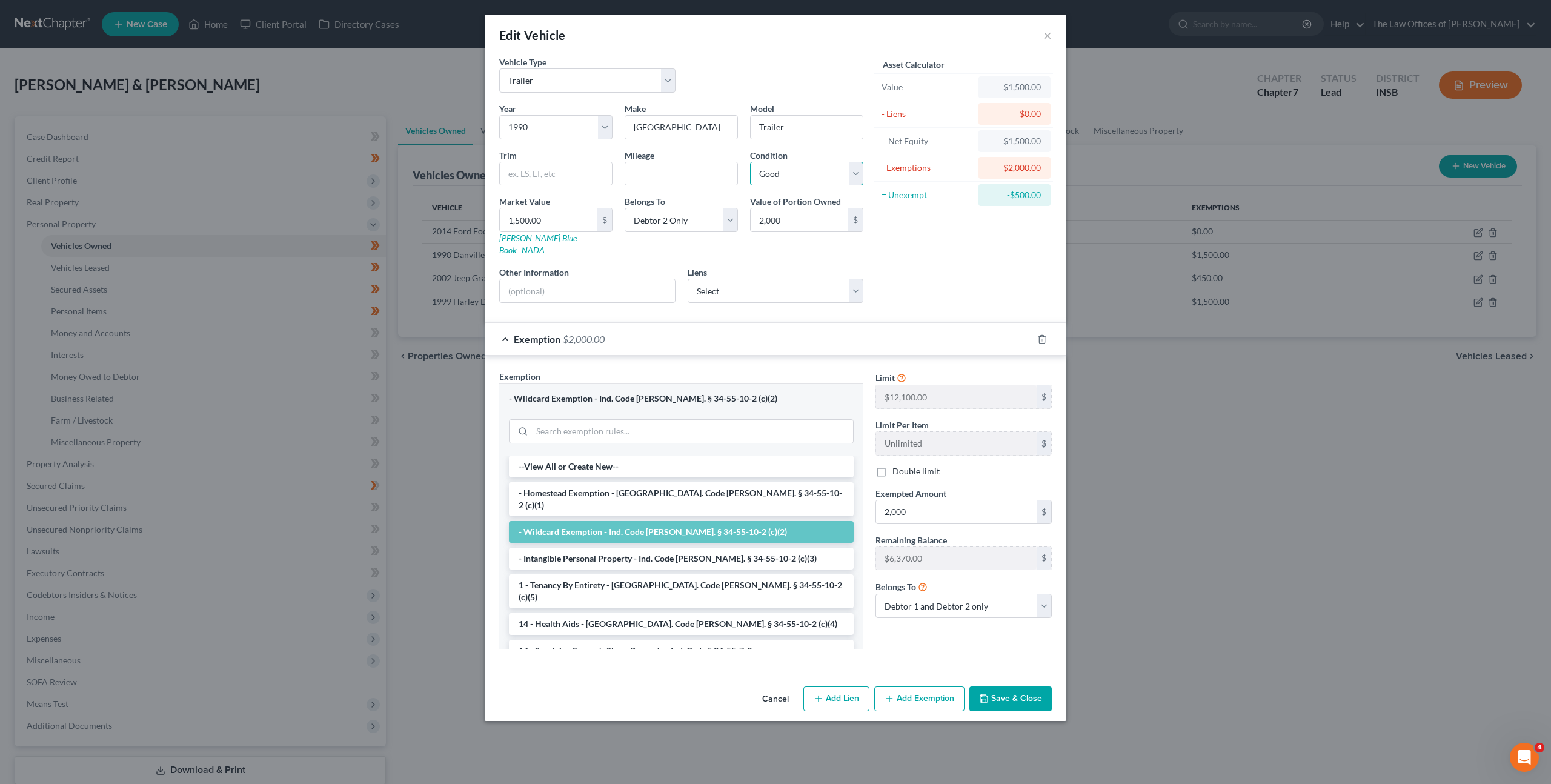
select select "4"
click at [750, 162] on select "Select Excellent Very Good Good Fair Poor" at bounding box center [806, 174] width 114 height 25
click at [949, 240] on div "Asset Calculator Value $1,500.00 - Liens $0.00 = Net Equity $1,500.00 - Exempti…" at bounding box center [963, 184] width 188 height 257
click at [1015, 687] on button "Save & Close" at bounding box center [1011, 699] width 83 height 25
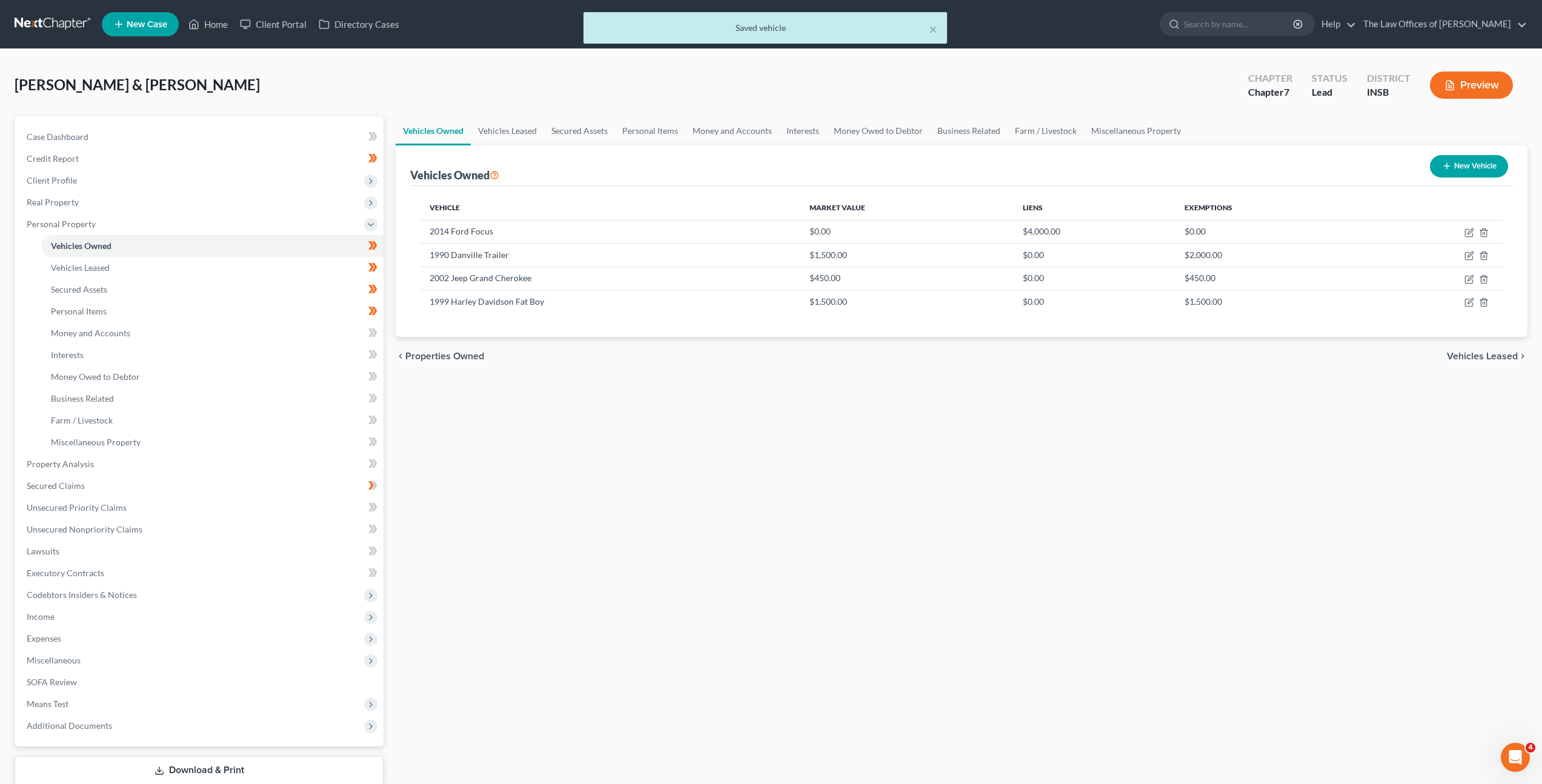
drag, startPoint x: 926, startPoint y: 538, endPoint x: 804, endPoint y: 541, distance: 122.0
click at [926, 534] on div "Vehicles Owned Vehicles Leased Secured Assets Personal Items Money and Accounts…" at bounding box center [962, 466] width 1144 height 700
click at [228, 270] on link "Vehicles Leased" at bounding box center [212, 267] width 343 height 22
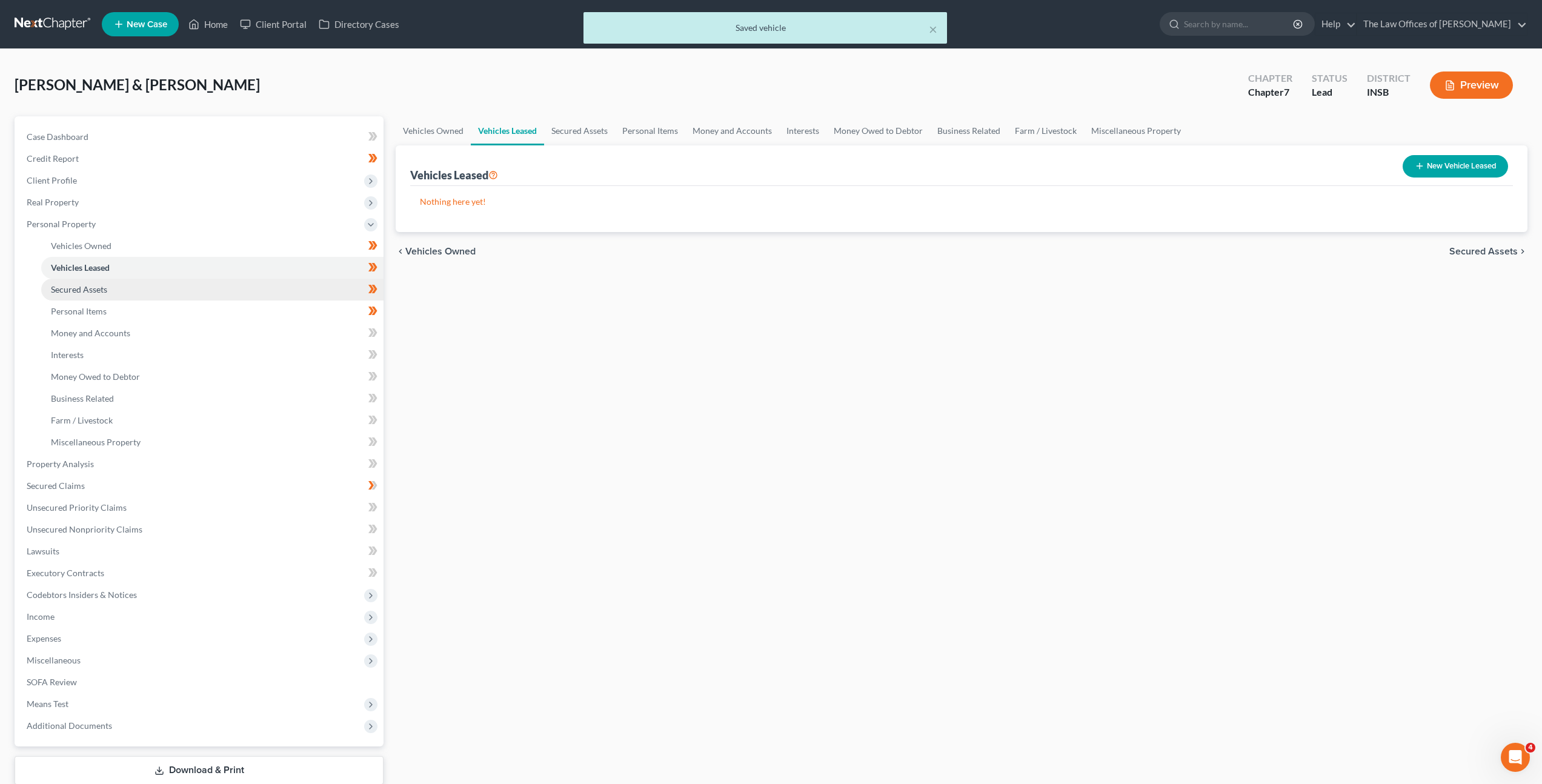
click at [222, 291] on link "Secured Assets" at bounding box center [212, 289] width 343 height 22
click at [220, 297] on link "Secured Assets" at bounding box center [212, 289] width 343 height 22
click at [217, 312] on link "Personal Items" at bounding box center [212, 311] width 343 height 22
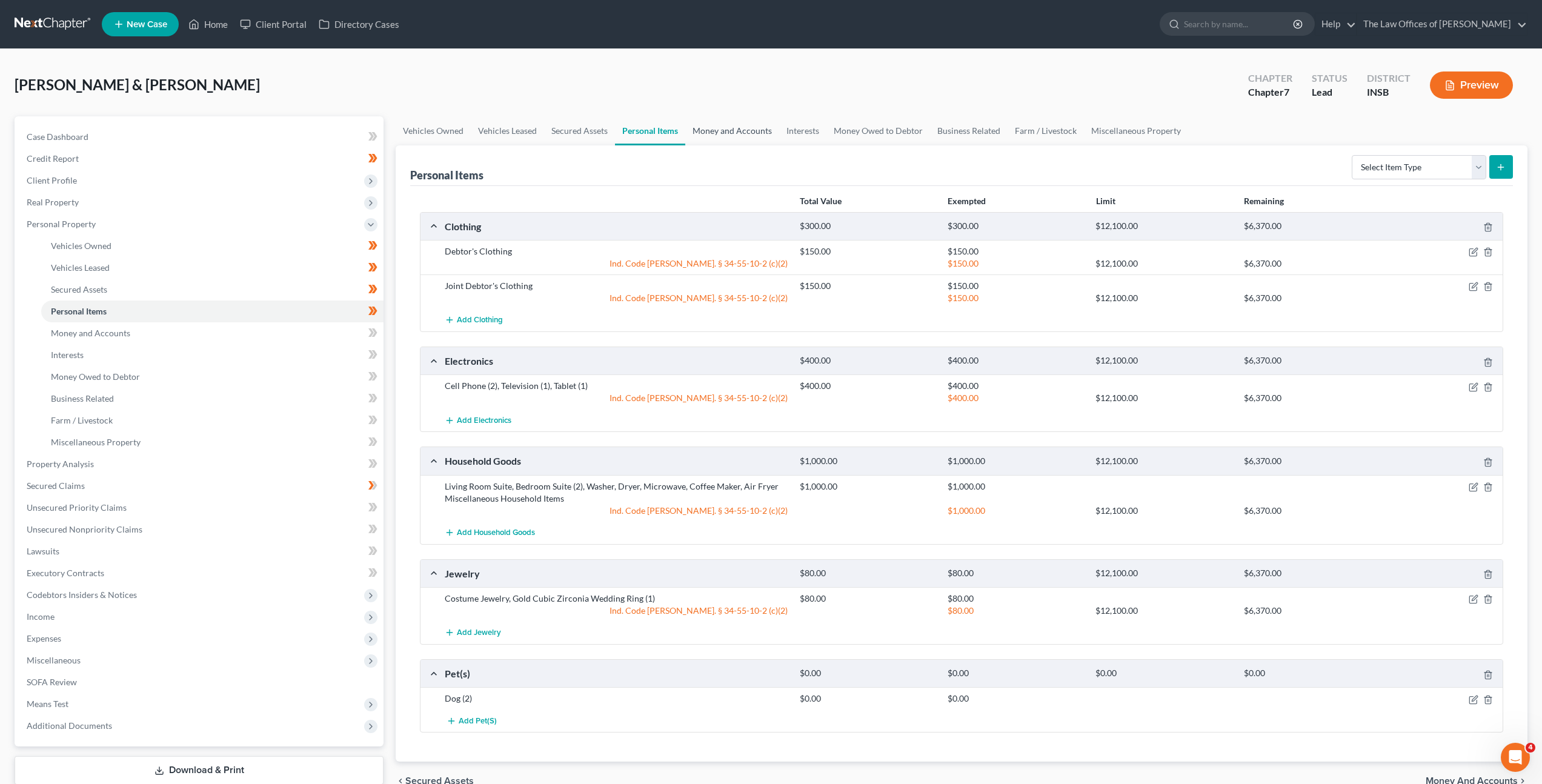
click at [750, 130] on link "Money and Accounts" at bounding box center [732, 131] width 94 height 29
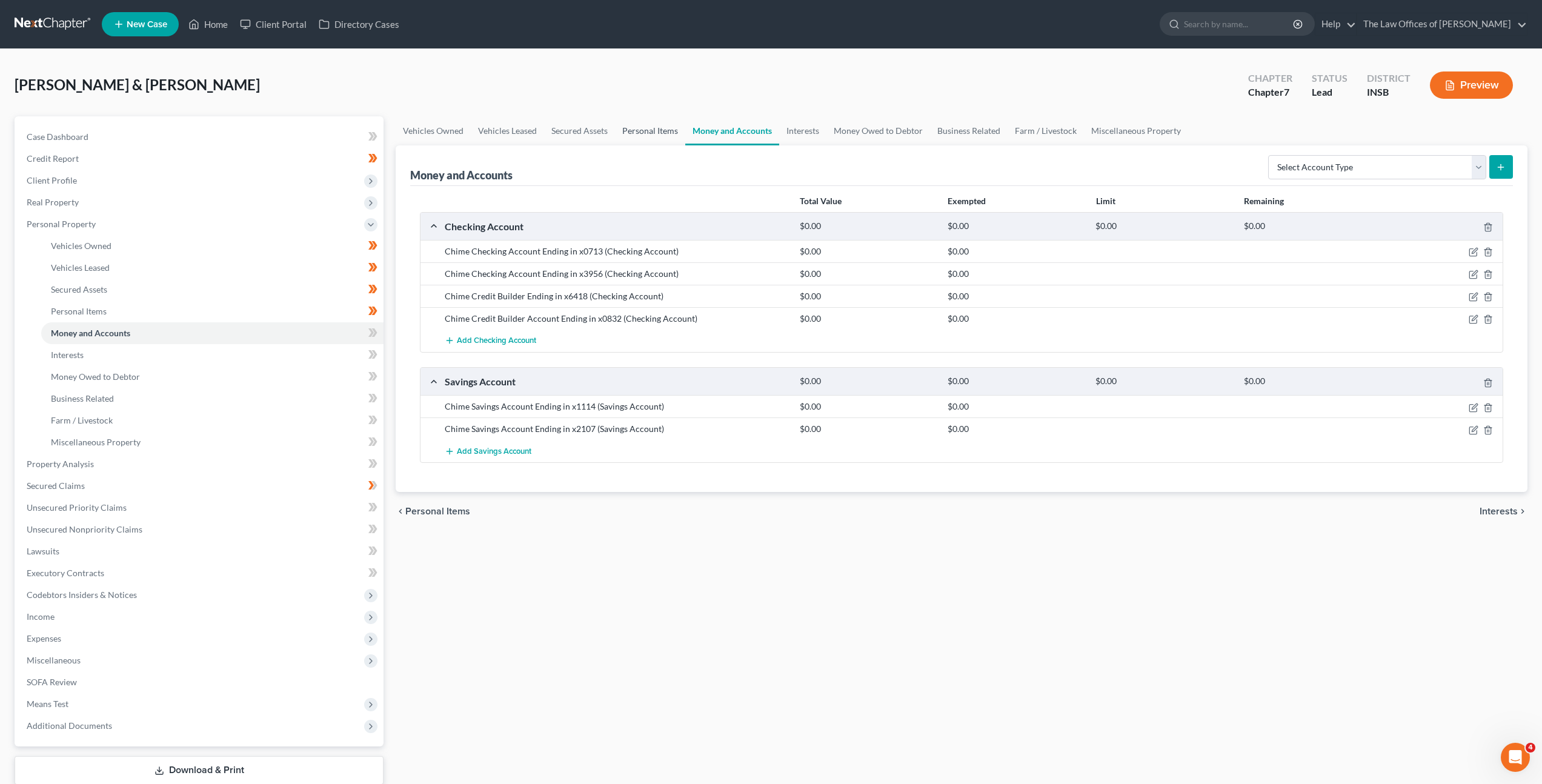
click at [661, 132] on link "Personal Items" at bounding box center [650, 131] width 70 height 29
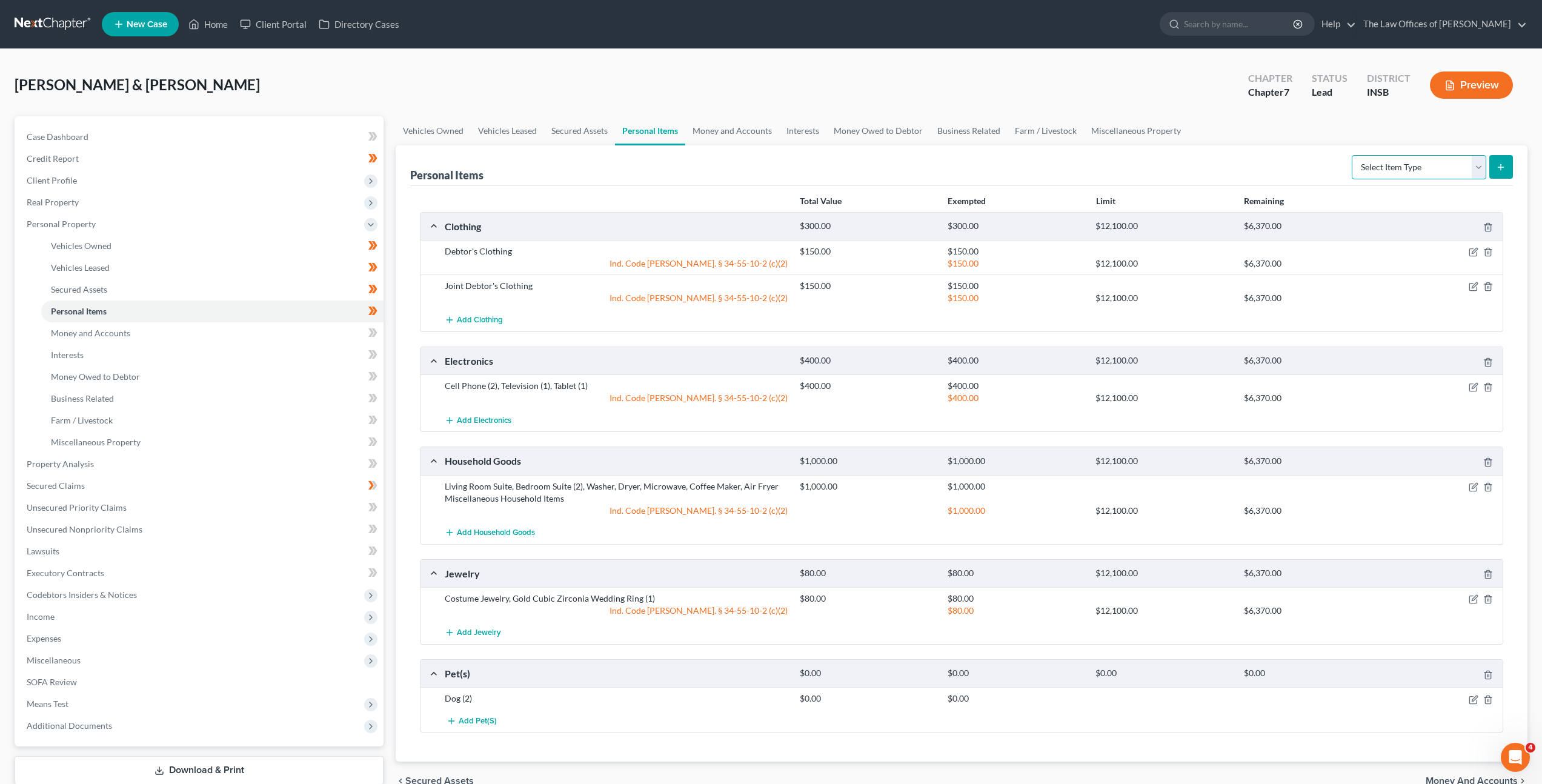
click at [1384, 161] on select "Select Item Type Clothing Collectibles Of Value Electronics Firearms Household …" at bounding box center [1419, 168] width 135 height 25
select select "other"
click at [1353, 155] on select "Select Item Type Clothing Collectibles Of Value Electronics Firearms Household …" at bounding box center [1419, 168] width 135 height 25
click at [1492, 168] on button "submit" at bounding box center [1501, 167] width 24 height 24
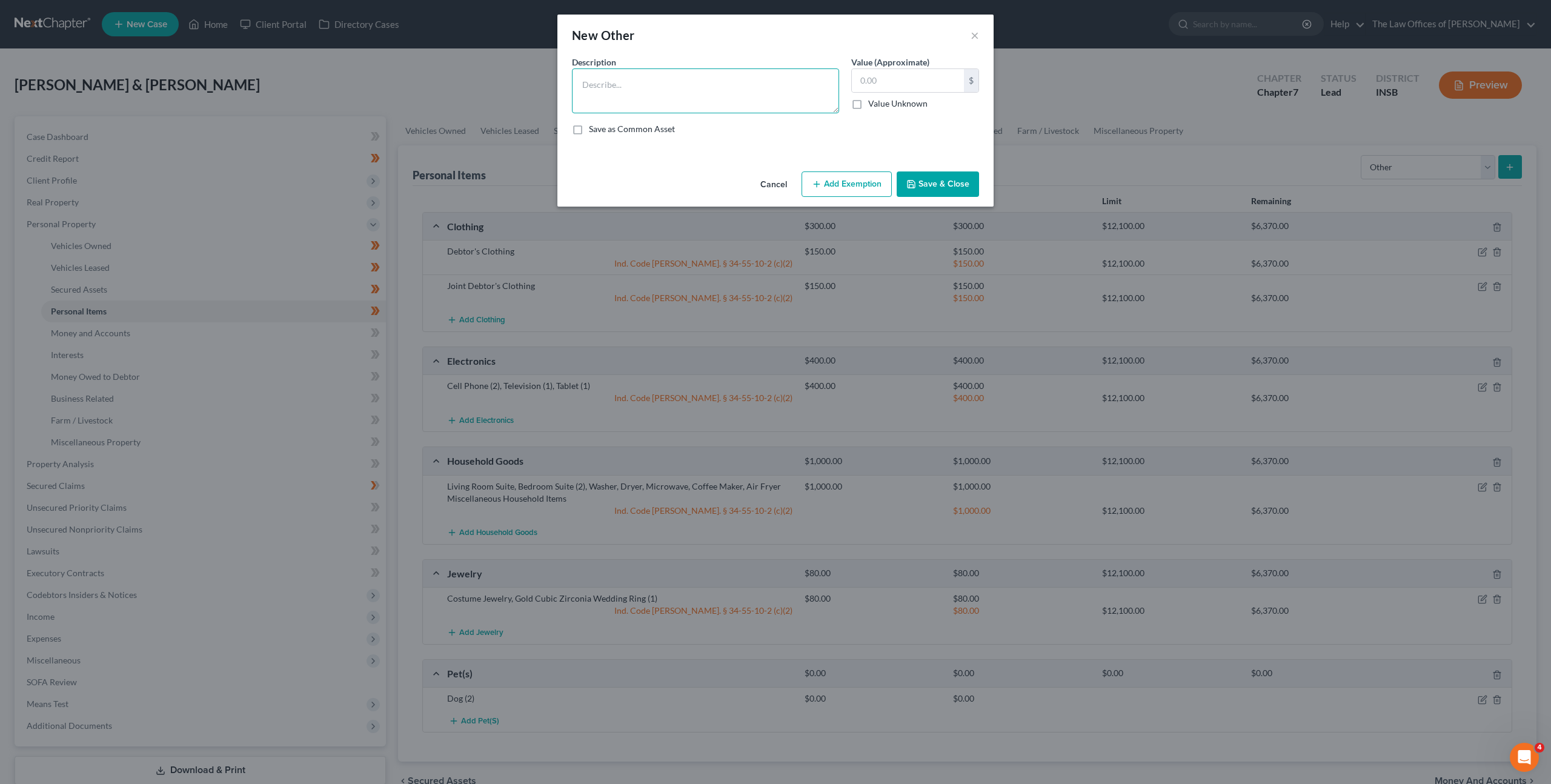
click at [625, 87] on textarea at bounding box center [706, 91] width 267 height 45
type textarea "Push Mower (1)"
click at [870, 182] on button "Add Exemption" at bounding box center [846, 184] width 90 height 25
select select "2"
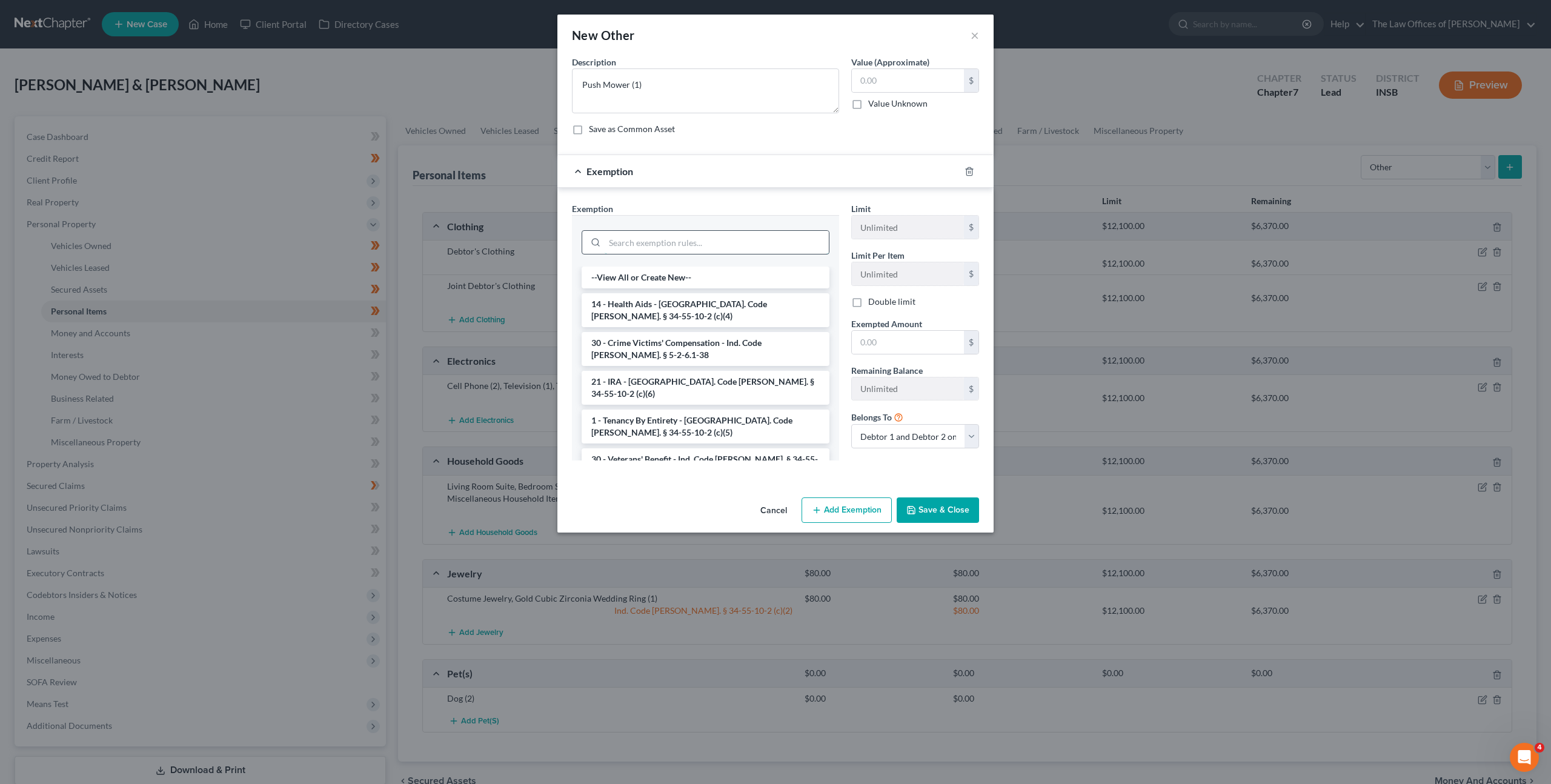
click at [685, 248] on input "search" at bounding box center [717, 242] width 224 height 23
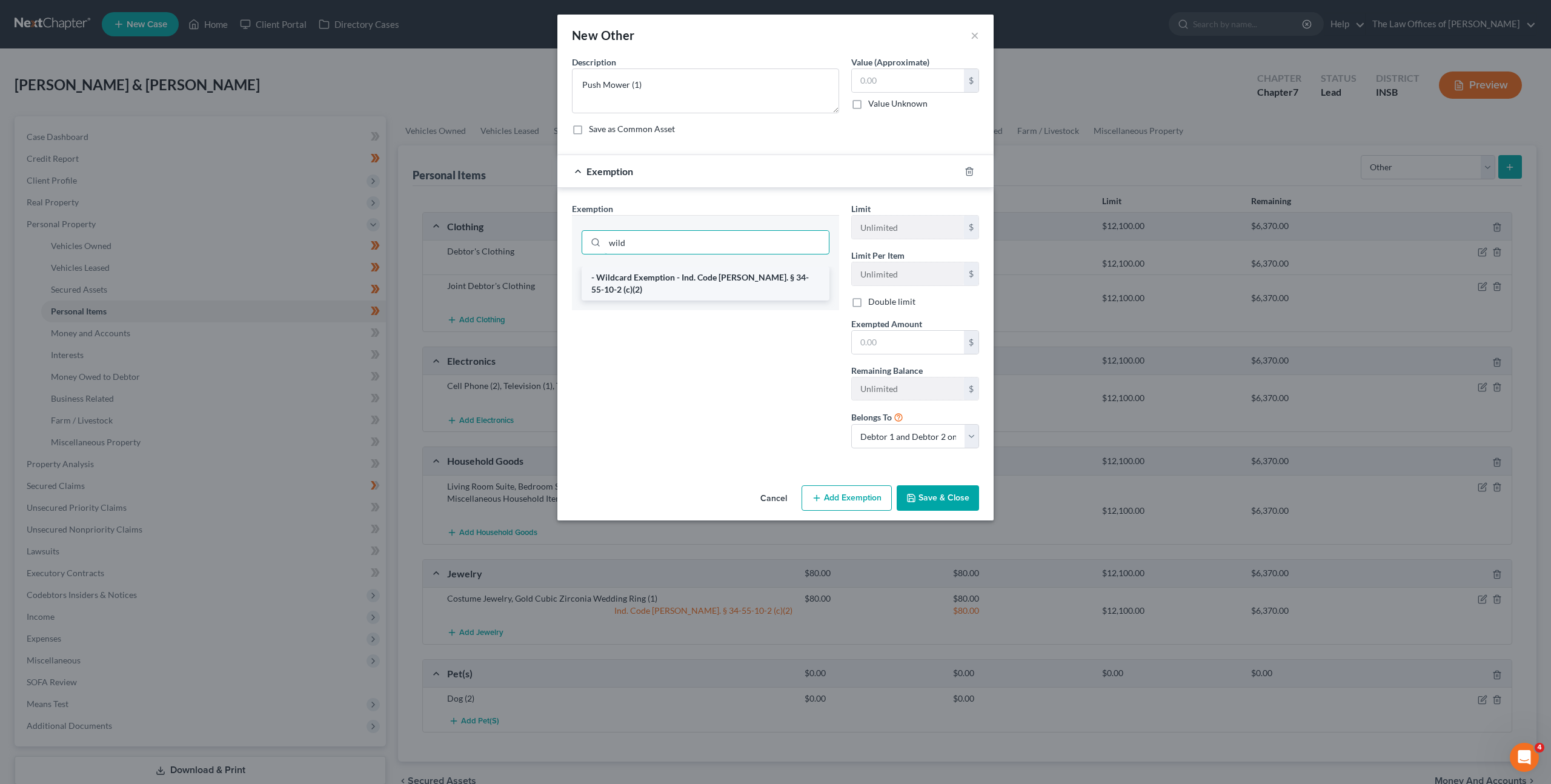
type input "wild"
click at [693, 275] on li "- Wildcard Exemption - Ind. Code Ann. § 34-55-10-2 (c)(2)" at bounding box center [705, 284] width 248 height 34
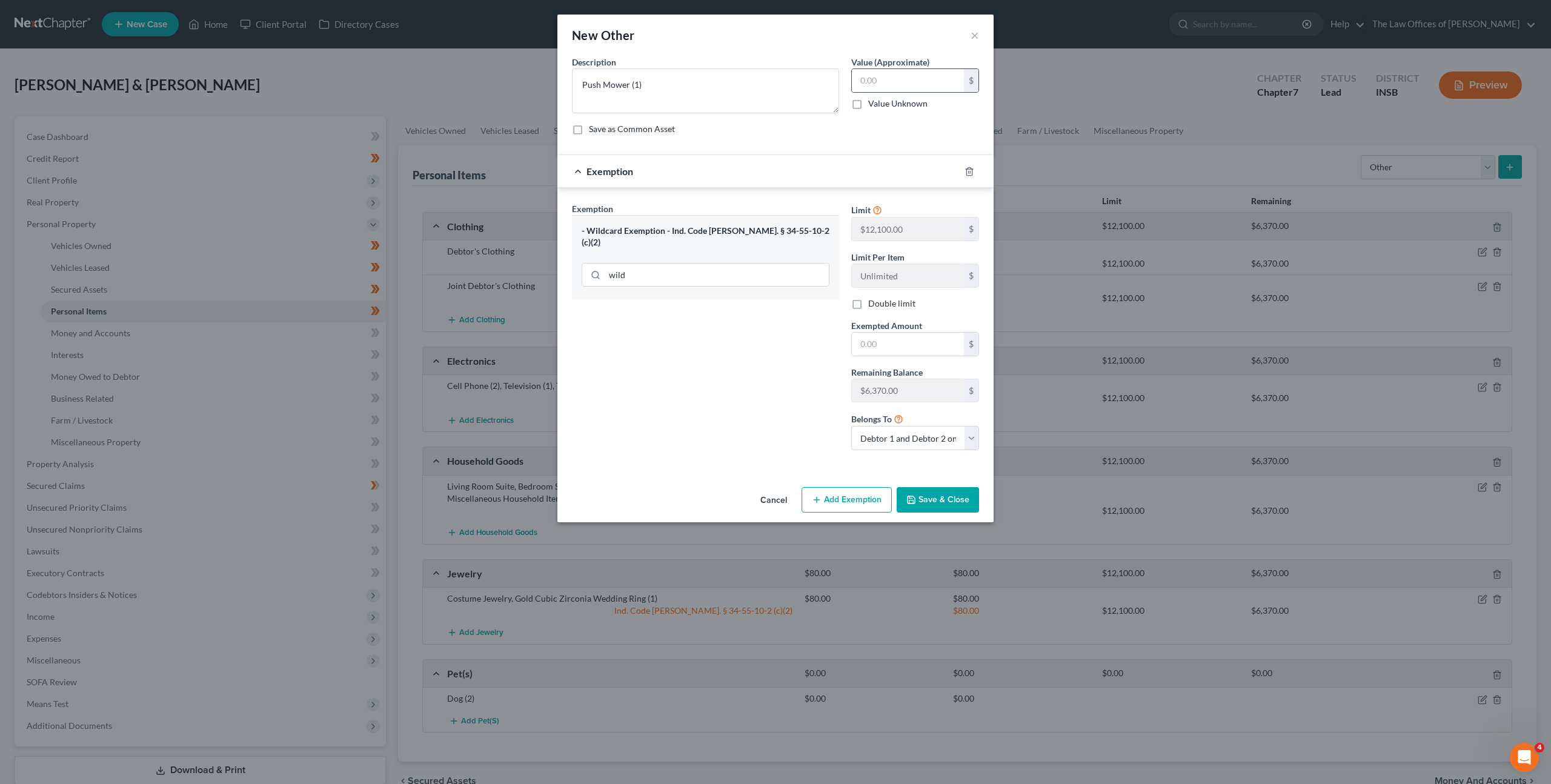
click at [882, 96] on div "$ Value Unknown" at bounding box center [915, 89] width 128 height 41
click at [885, 90] on input "text" at bounding box center [908, 80] width 112 height 23
type input "100"
click at [874, 333] on input "text" at bounding box center [908, 344] width 112 height 23
type input "100"
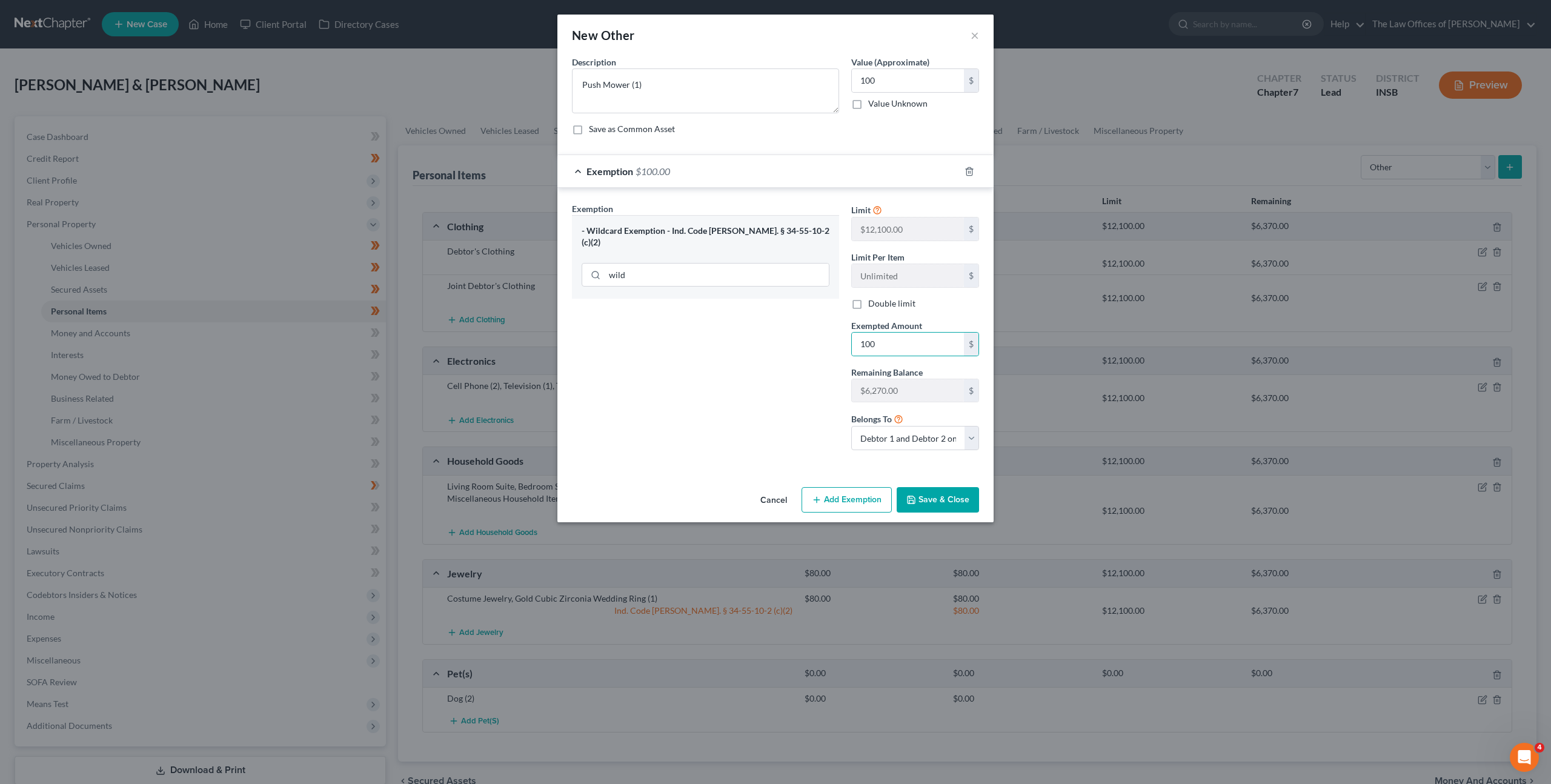
click at [752, 385] on div "Exemption Set must be selected for CA. Exemption * - Wildcard Exemption - Ind. …" at bounding box center [706, 331] width 280 height 258
click at [936, 493] on button "Save & Close" at bounding box center [938, 500] width 83 height 25
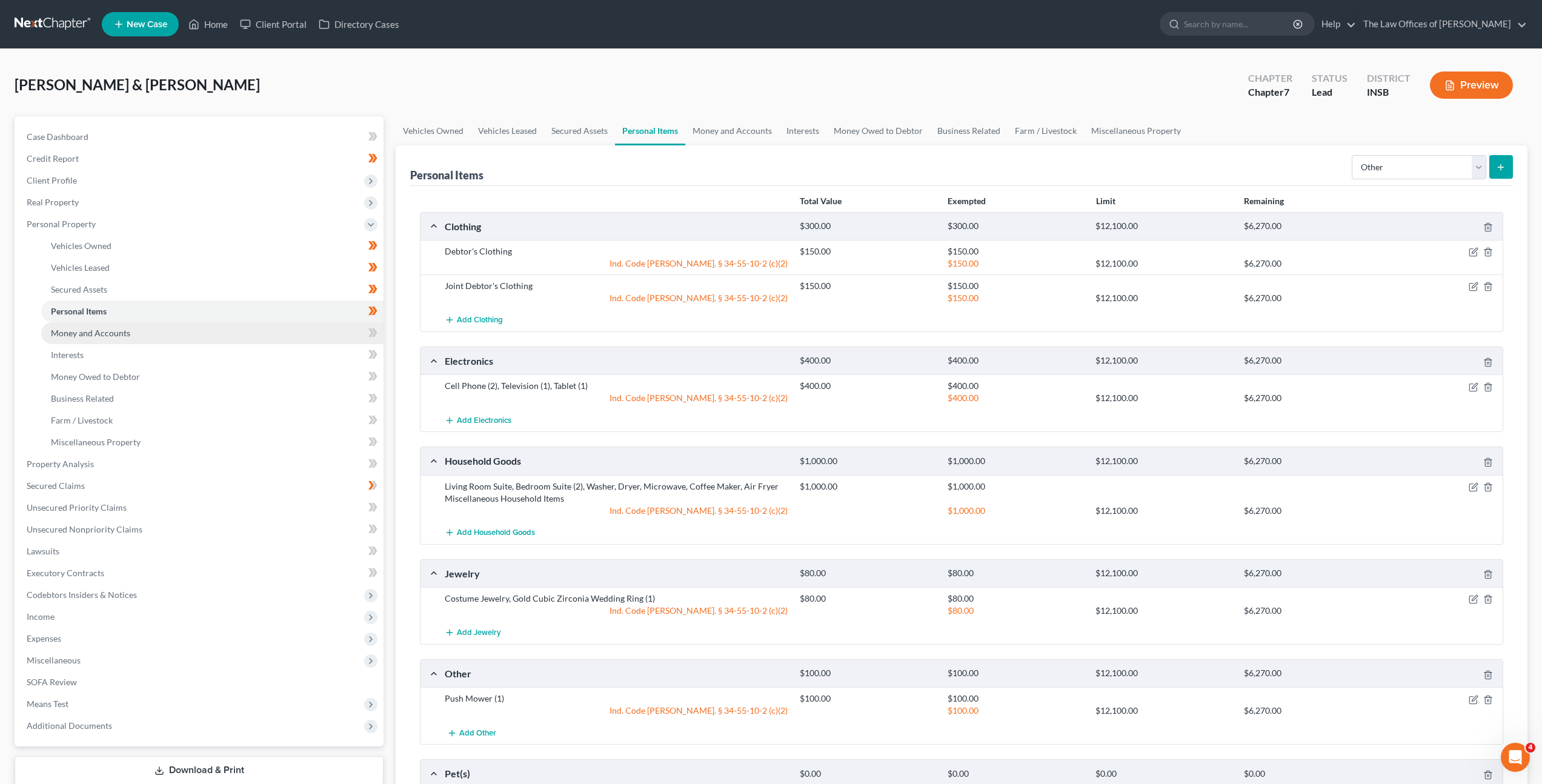
click at [289, 328] on link "Money and Accounts" at bounding box center [212, 333] width 343 height 22
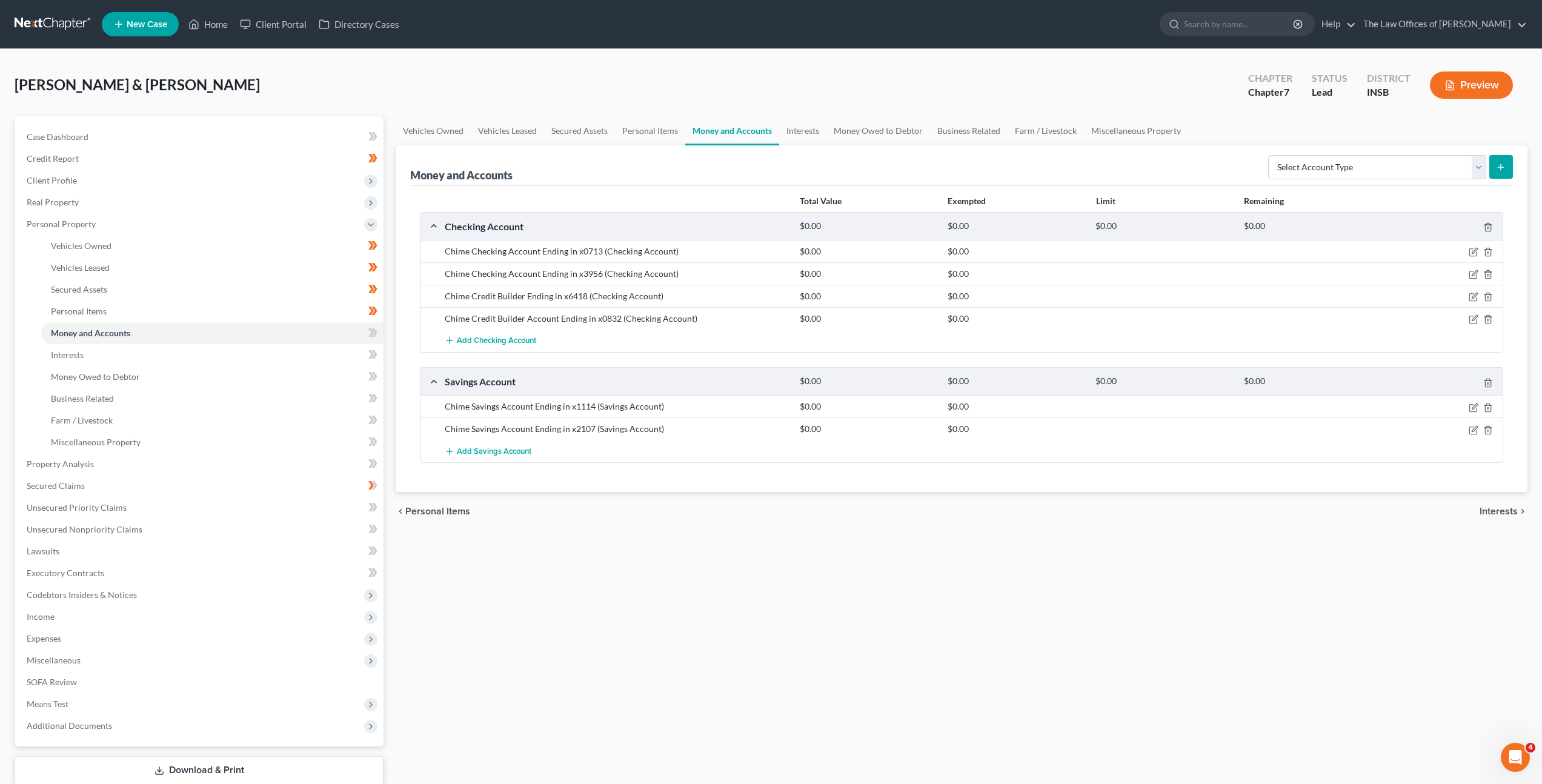
click at [915, 569] on div "Vehicles Owned Vehicles Leased Secured Assets Personal Items Money and Accounts…" at bounding box center [962, 466] width 1144 height 700
click at [370, 331] on icon at bounding box center [373, 333] width 9 height 16
drag, startPoint x: 370, startPoint y: 331, endPoint x: 360, endPoint y: 334, distance: 10.4
click at [370, 331] on icon at bounding box center [373, 333] width 9 height 16
click at [307, 359] on link "Interests" at bounding box center [212, 355] width 343 height 22
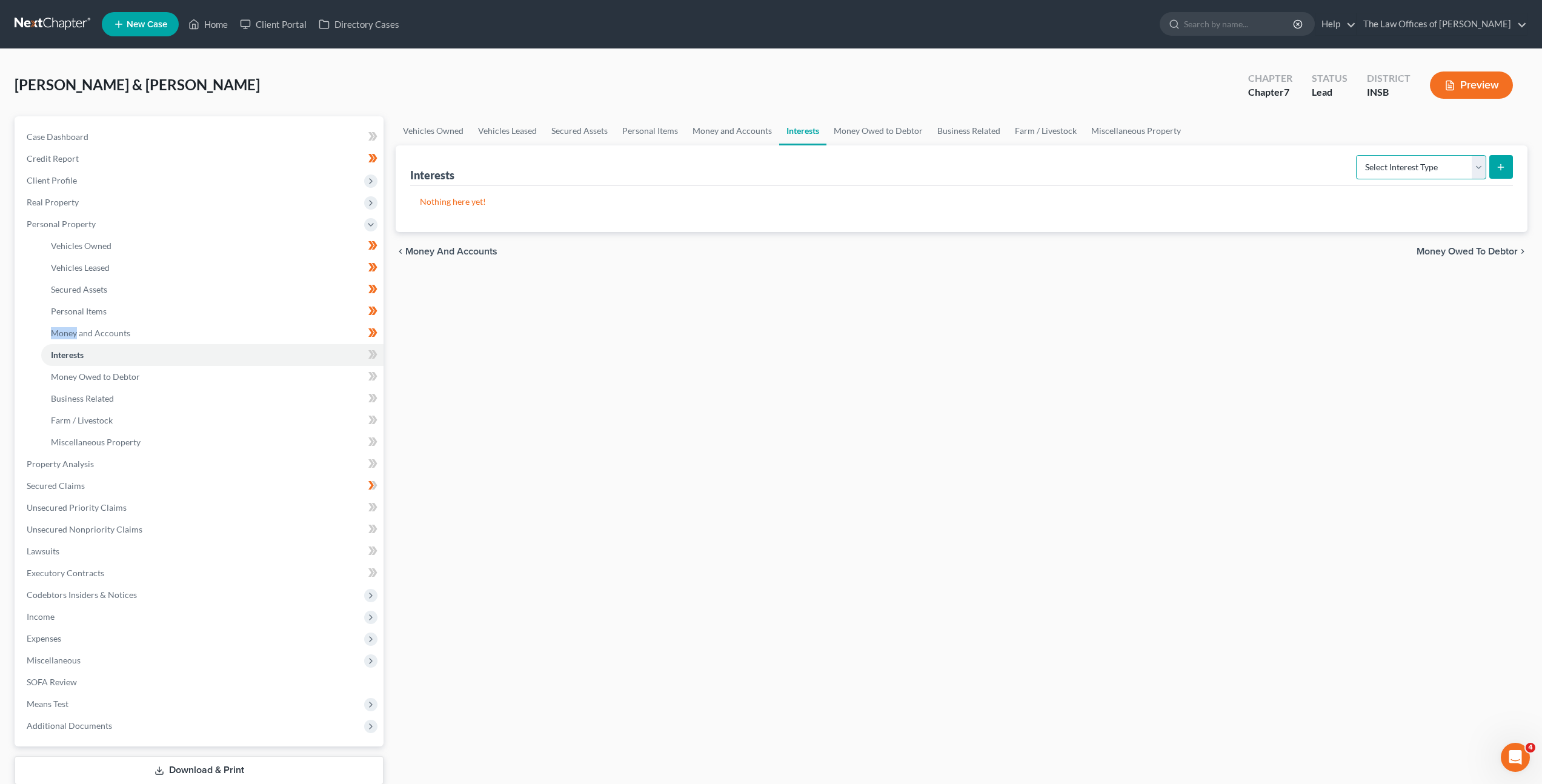
click at [1405, 172] on select "Select Interest Type 401K Annuity Bond Education IRA Government Bond Government…" at bounding box center [1421, 168] width 130 height 25
click at [375, 353] on icon at bounding box center [374, 354] width 6 height 8
drag, startPoint x: 375, startPoint y: 353, endPoint x: 326, endPoint y: 361, distance: 49.6
click at [374, 354] on icon at bounding box center [374, 354] width 6 height 8
click at [297, 375] on link "Money Owed to Debtor" at bounding box center [212, 377] width 343 height 22
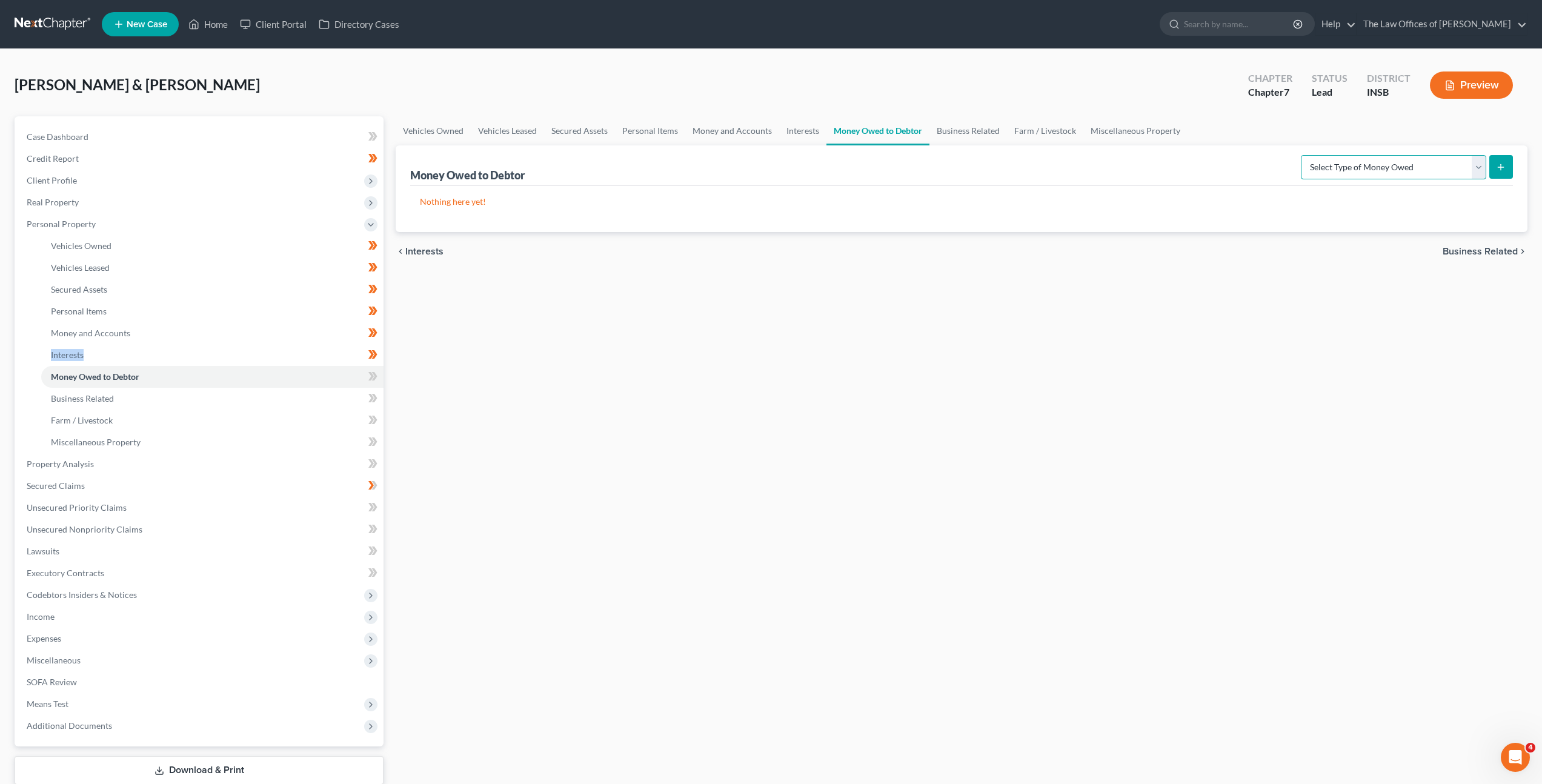
click at [1344, 168] on select "Select Type of Money Owed Accounts Receivable Alimony Child Support Claims Agai…" at bounding box center [1393, 168] width 186 height 25
click at [374, 373] on icon at bounding box center [374, 376] width 6 height 8
drag, startPoint x: 374, startPoint y: 373, endPoint x: 366, endPoint y: 374, distance: 8.1
click at [374, 374] on icon at bounding box center [374, 376] width 6 height 8
click at [298, 401] on link "Business Related" at bounding box center [212, 398] width 343 height 22
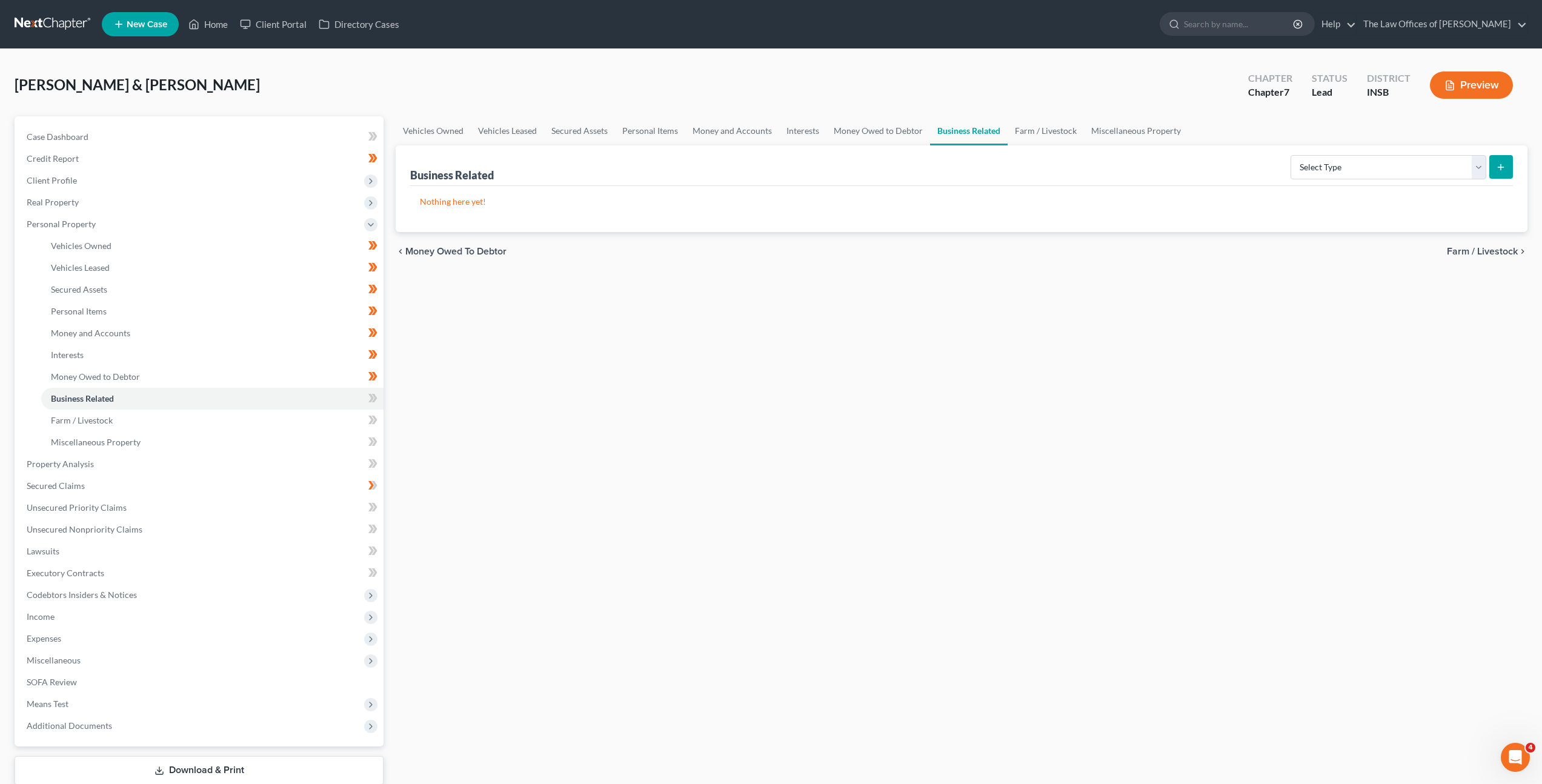
drag, startPoint x: 921, startPoint y: 382, endPoint x: 944, endPoint y: 378, distance: 23.3
click at [926, 381] on div "Vehicles Owned Vehicles Leased Secured Assets Personal Items Money and Accounts…" at bounding box center [962, 466] width 1144 height 700
click at [371, 391] on icon at bounding box center [373, 398] width 9 height 16
drag, startPoint x: 307, startPoint y: 419, endPoint x: 382, endPoint y: 408, distance: 75.8
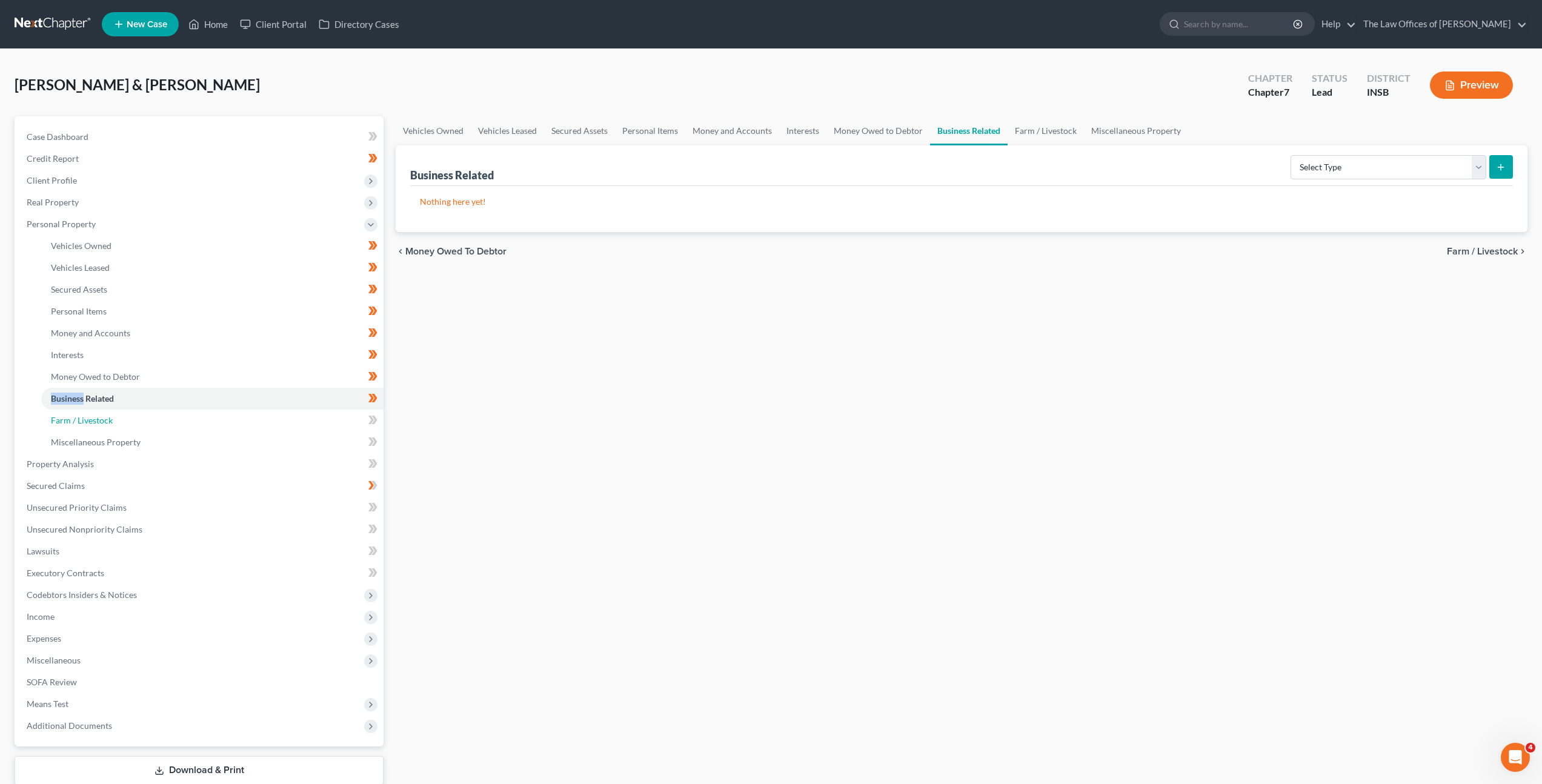
click at [307, 419] on link "Farm / Livestock" at bounding box center [212, 420] width 343 height 22
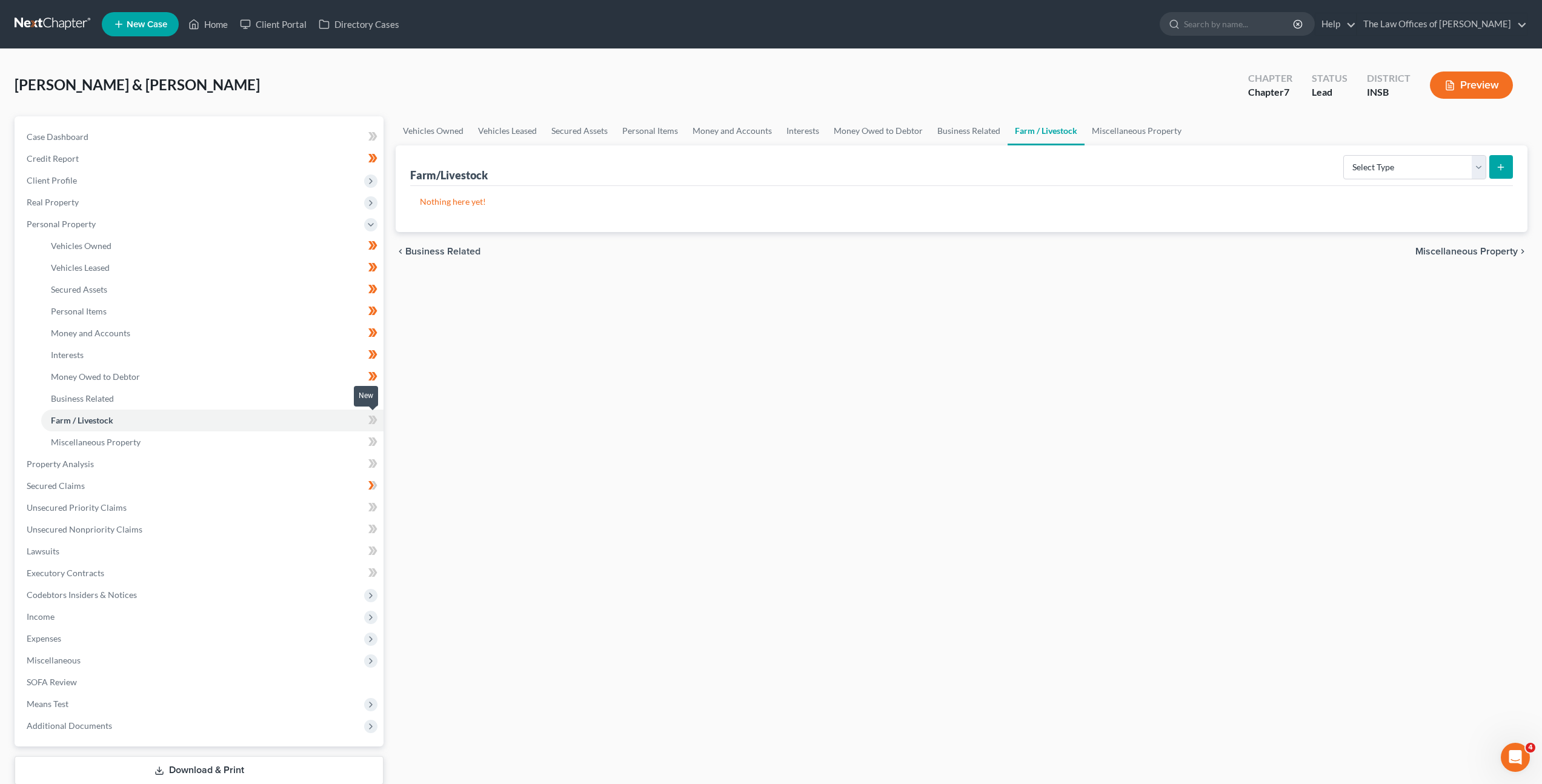
click at [373, 415] on icon at bounding box center [374, 419] width 6 height 8
click at [717, 356] on div "Vehicles Owned Vehicles Leased Secured Assets Personal Items Money and Accounts…" at bounding box center [962, 466] width 1144 height 700
click at [342, 436] on link "Miscellaneous Property" at bounding box center [212, 442] width 343 height 22
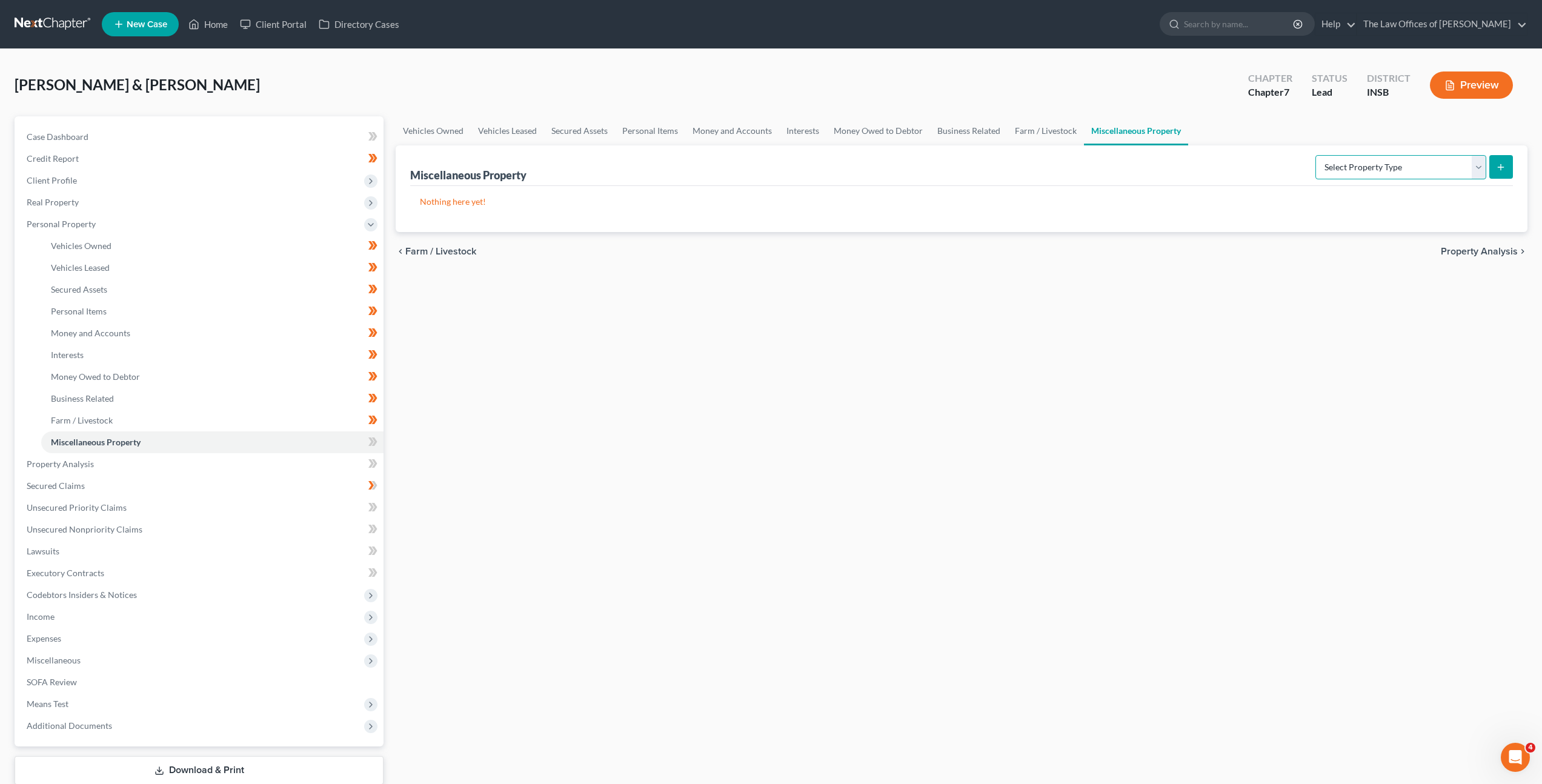
click at [1330, 171] on select "Select Property Type Assigned for Creditor Benefit Within 1 Year Holding for An…" at bounding box center [1401, 168] width 171 height 25
click at [370, 449] on icon at bounding box center [373, 441] width 9 height 16
drag, startPoint x: 370, startPoint y: 449, endPoint x: 322, endPoint y: 458, distance: 48.8
click at [369, 449] on icon at bounding box center [373, 441] width 9 height 16
click at [258, 468] on link "Property Analysis" at bounding box center [200, 464] width 366 height 22
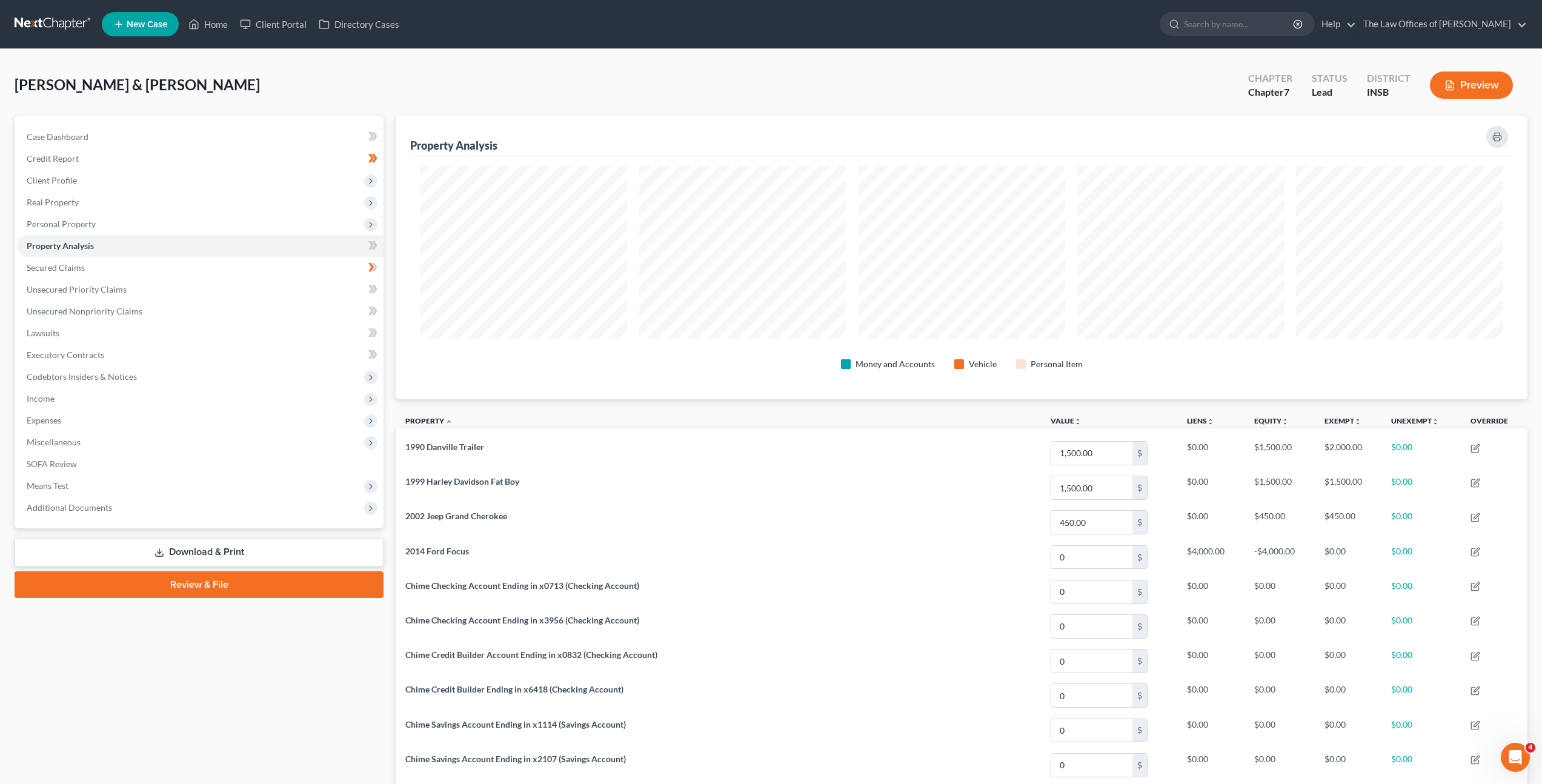
scroll to position [283, 1132]
click at [306, 276] on link "Secured Claims" at bounding box center [200, 267] width 366 height 22
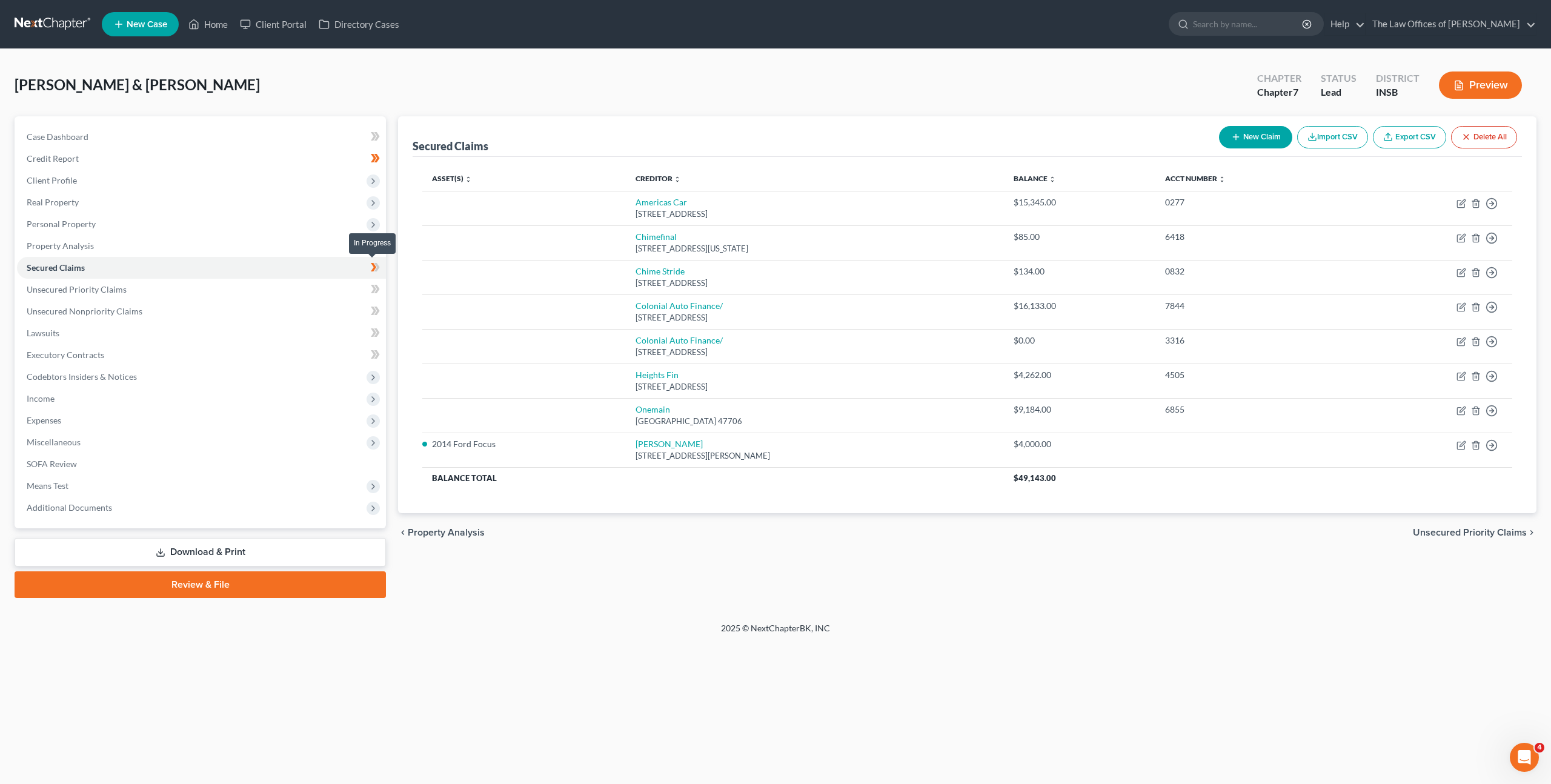
click at [375, 266] on icon at bounding box center [374, 267] width 6 height 8
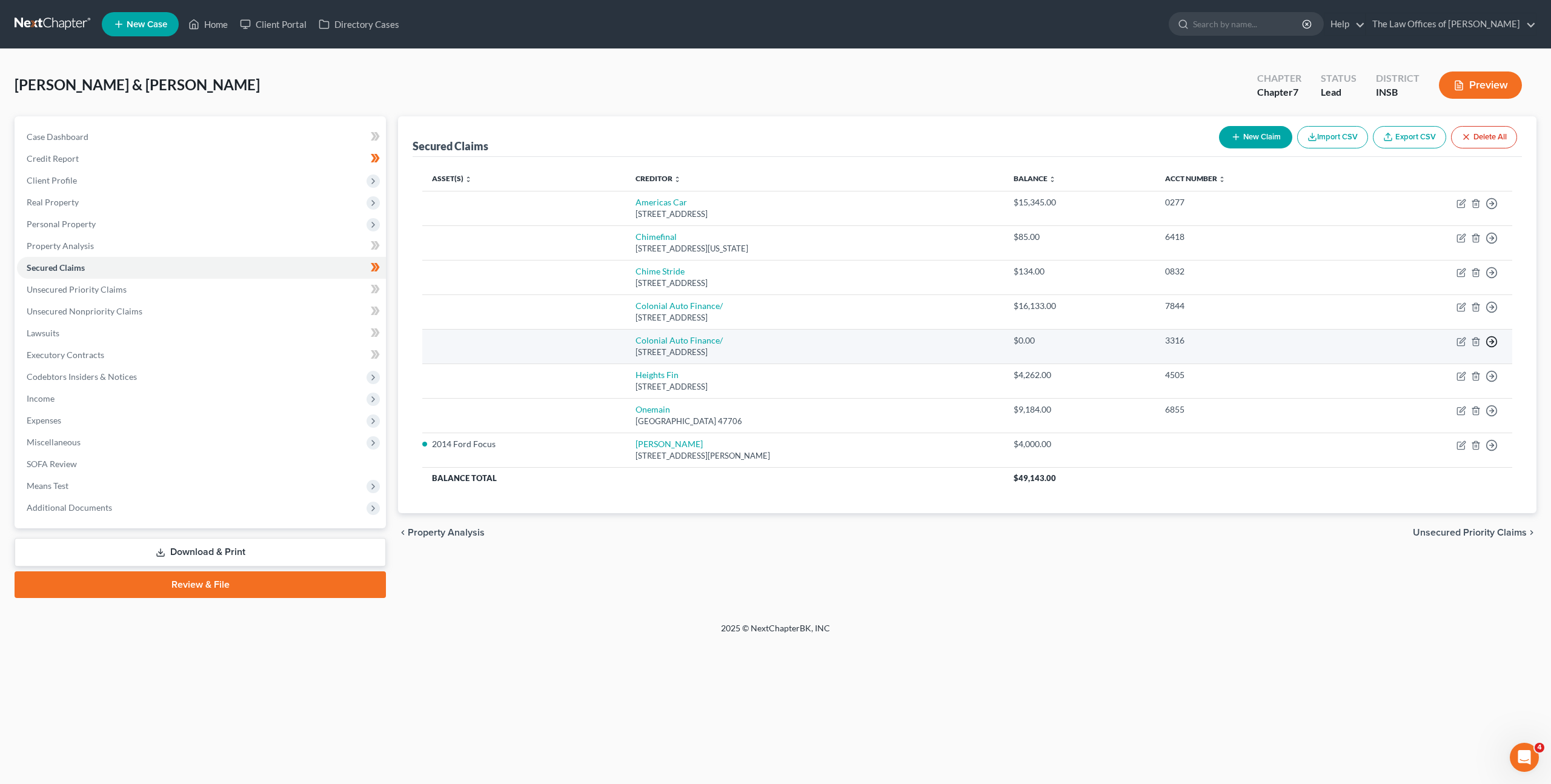
click at [1489, 343] on icon "button" at bounding box center [1491, 342] width 12 height 12
click at [1244, 345] on div "3316" at bounding box center [1253, 340] width 177 height 12
click at [1472, 341] on icon "button" at bounding box center [1476, 342] width 10 height 10
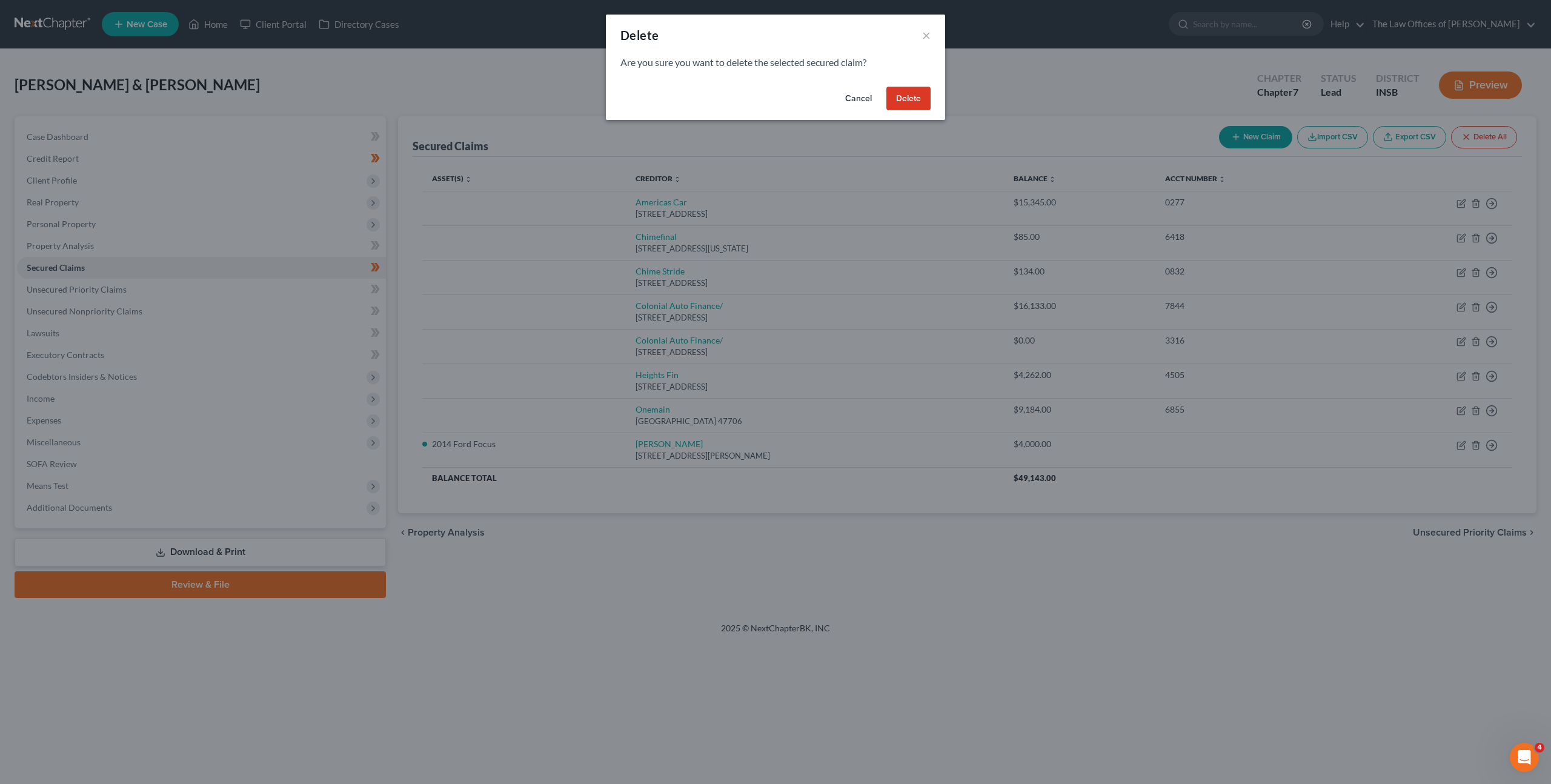
click at [918, 95] on button "Delete" at bounding box center [908, 99] width 44 height 25
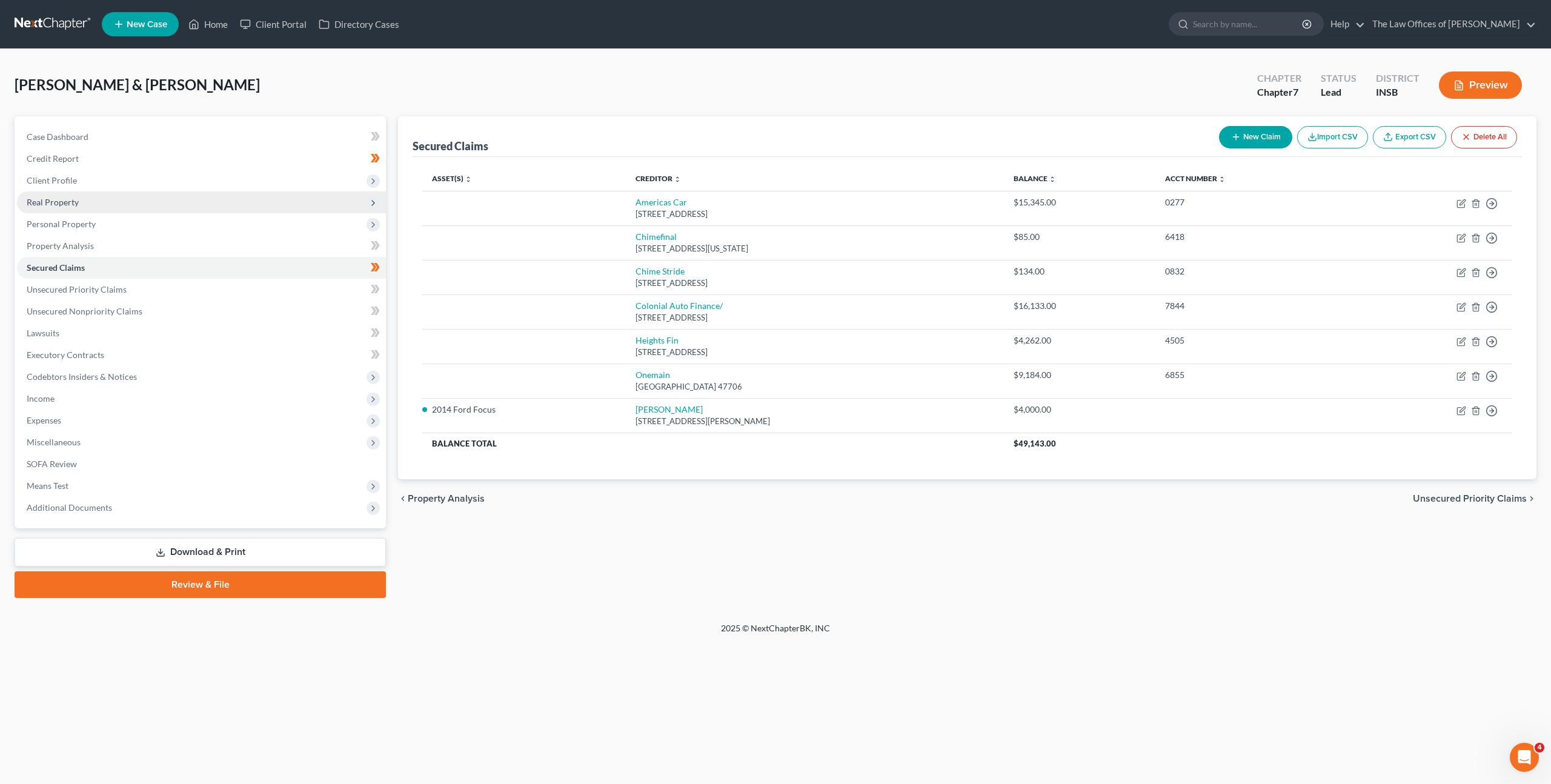
click at [306, 208] on span "Real Property" at bounding box center [201, 202] width 369 height 22
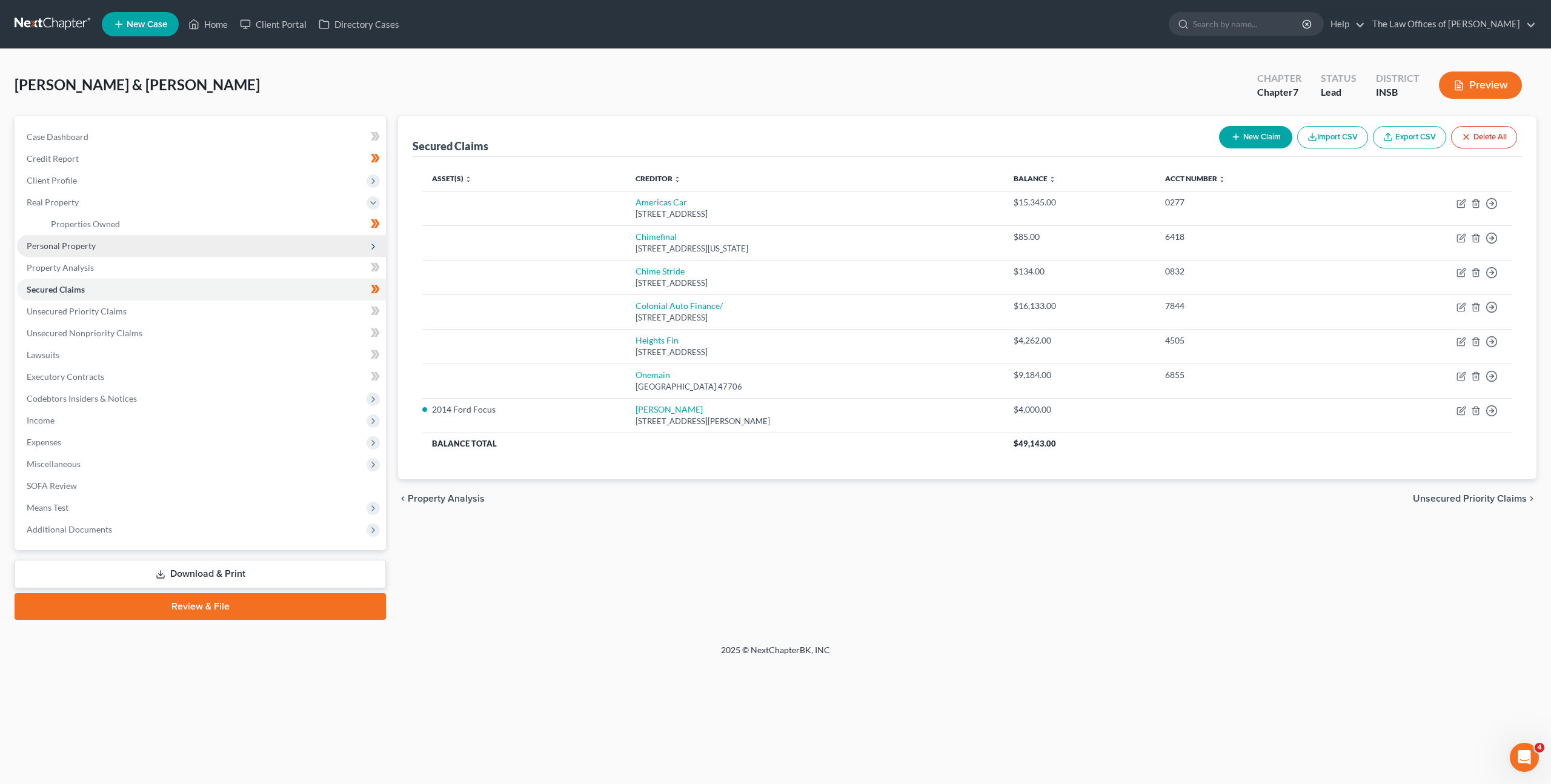
click at [275, 249] on span "Personal Property" at bounding box center [201, 246] width 369 height 22
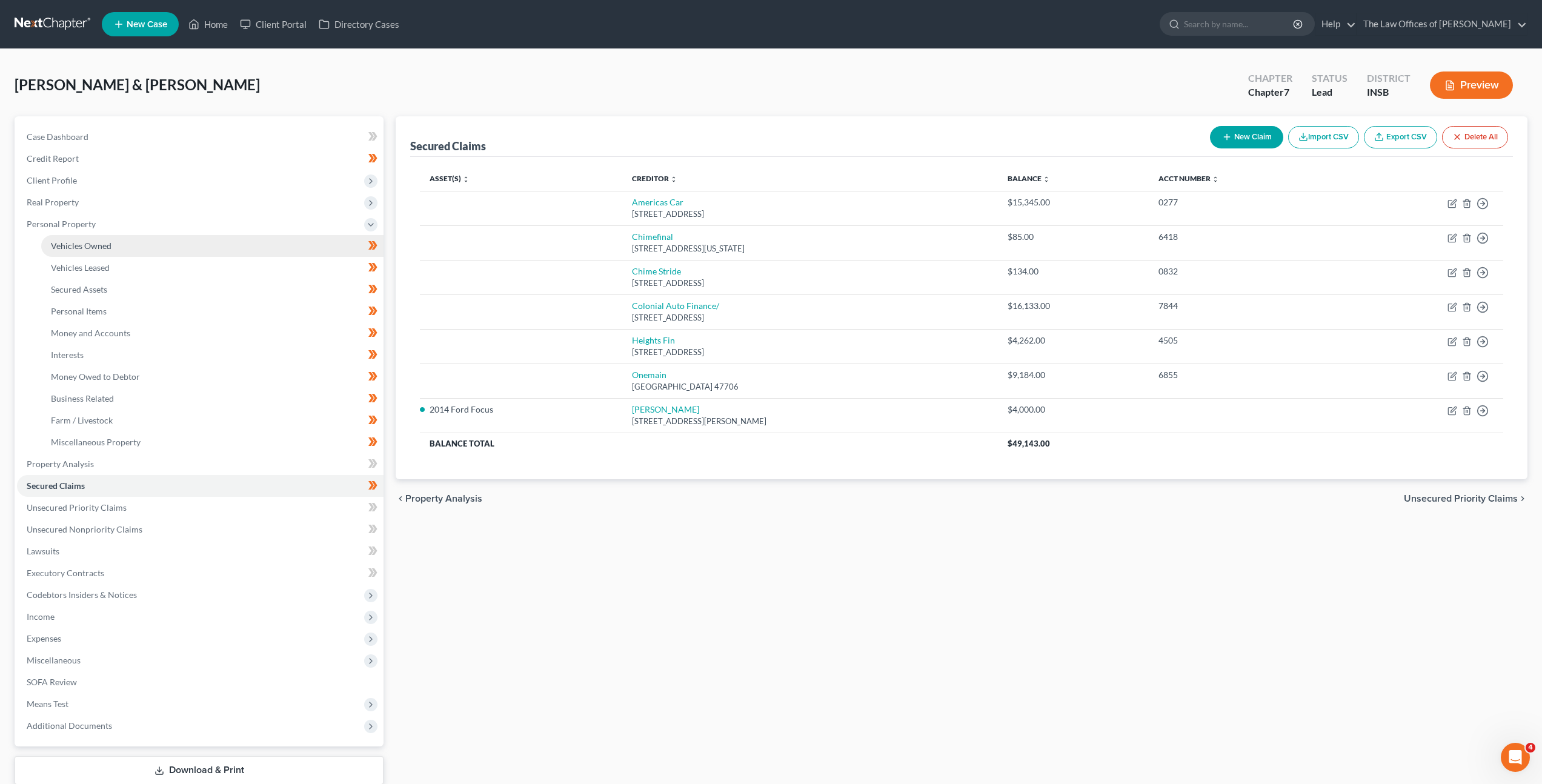
click at [249, 242] on link "Vehicles Owned" at bounding box center [212, 246] width 343 height 22
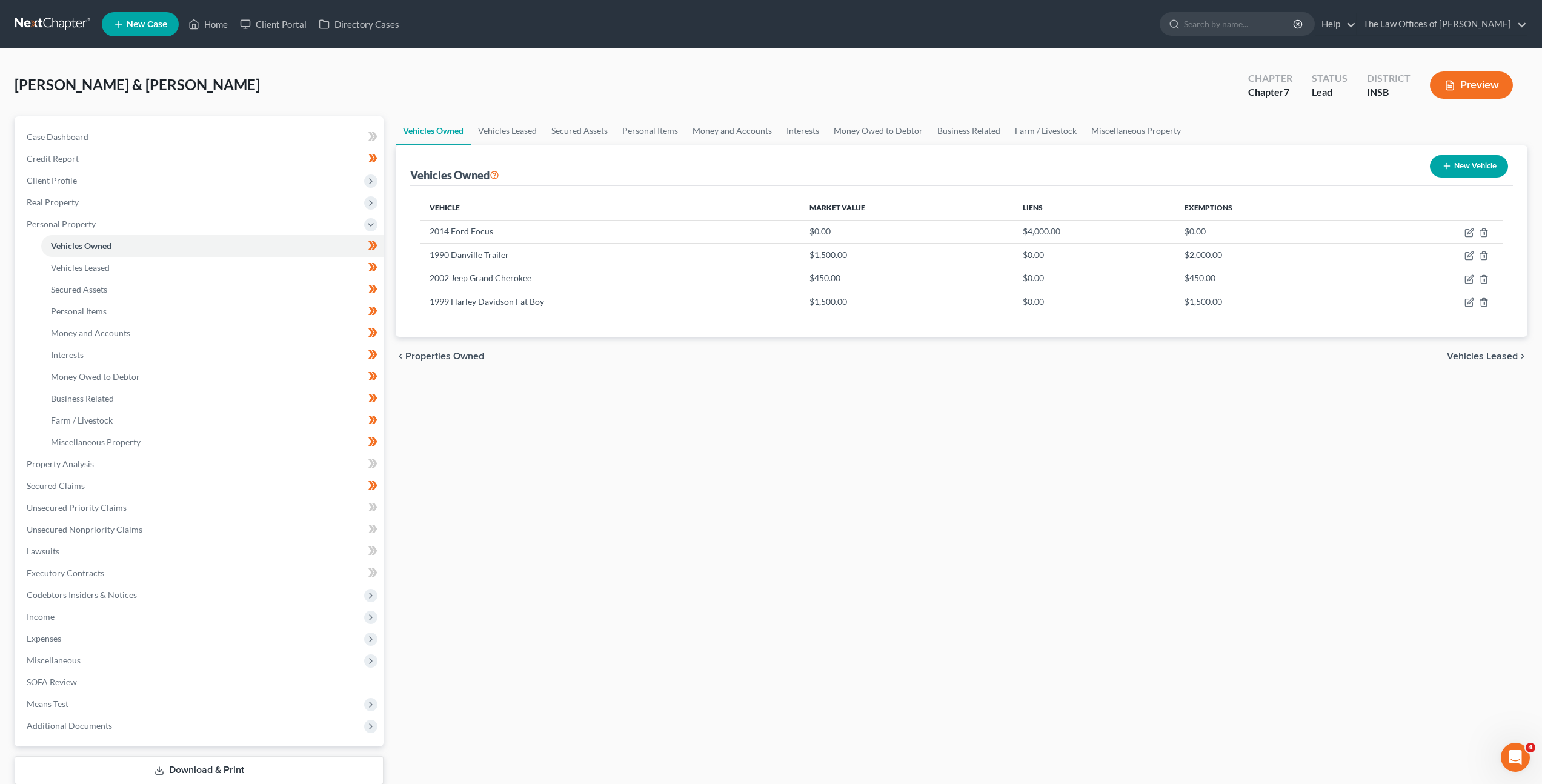
click at [697, 396] on div "Vehicles Owned Vehicles Leased Secured Assets Personal Items Money and Accounts…" at bounding box center [962, 466] width 1144 height 700
drag, startPoint x: 204, startPoint y: 487, endPoint x: 237, endPoint y: 474, distance: 35.5
click at [204, 486] on link "Secured Claims" at bounding box center [200, 486] width 366 height 22
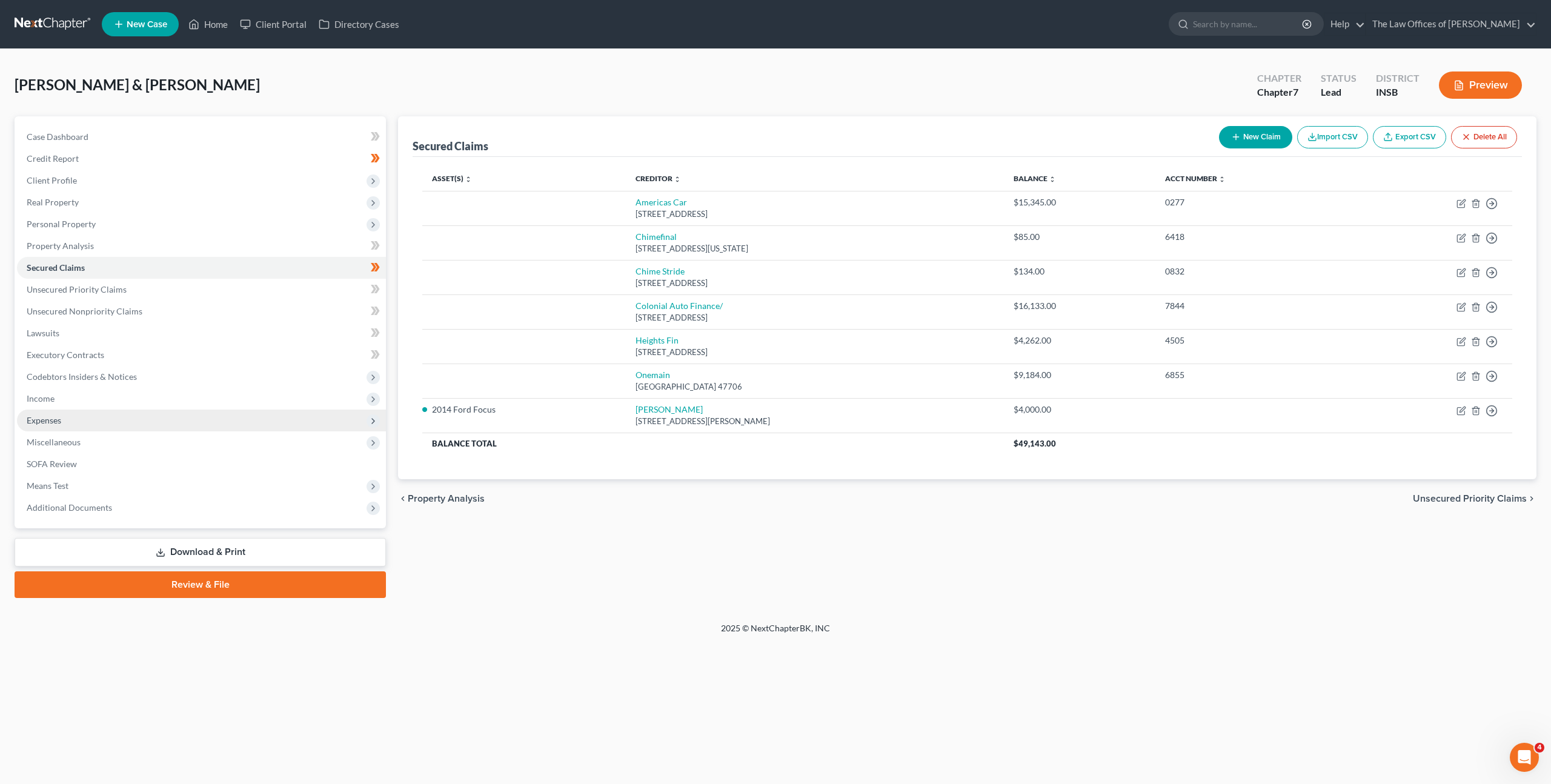
click at [119, 414] on span "Expenses" at bounding box center [201, 420] width 369 height 22
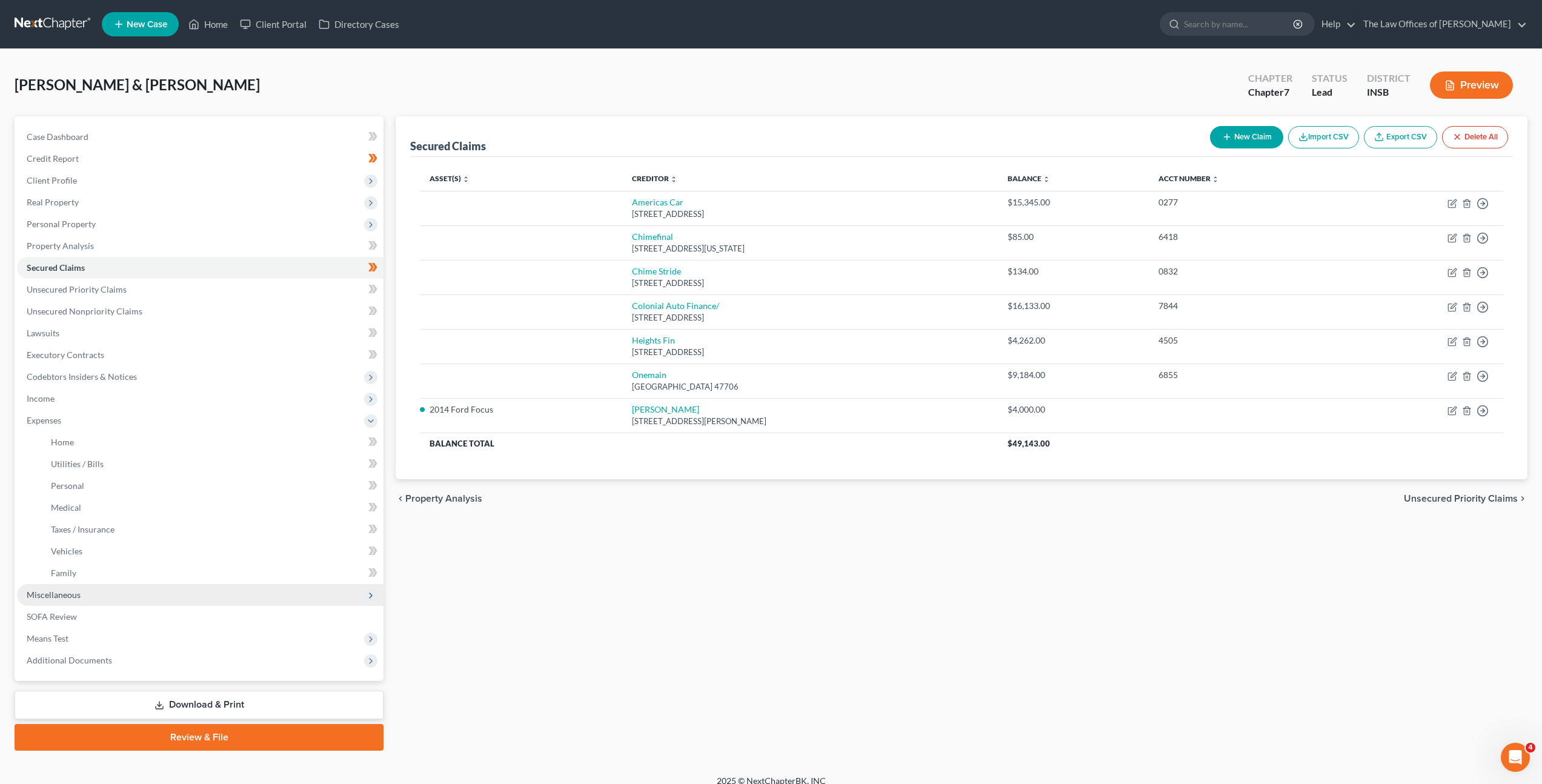
click at [92, 594] on span "Miscellaneous" at bounding box center [200, 594] width 366 height 22
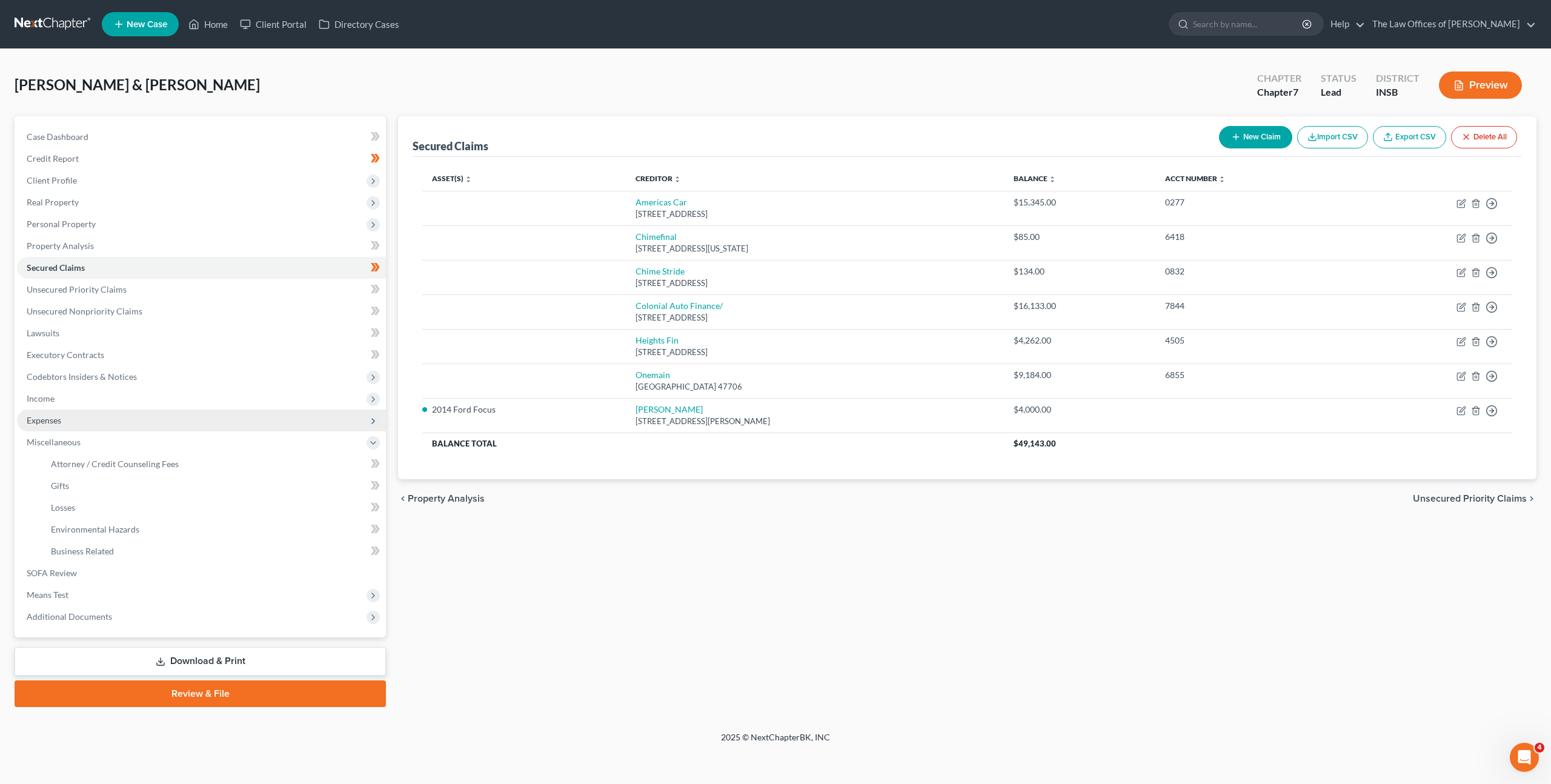
click at [109, 423] on span "Expenses" at bounding box center [201, 420] width 369 height 22
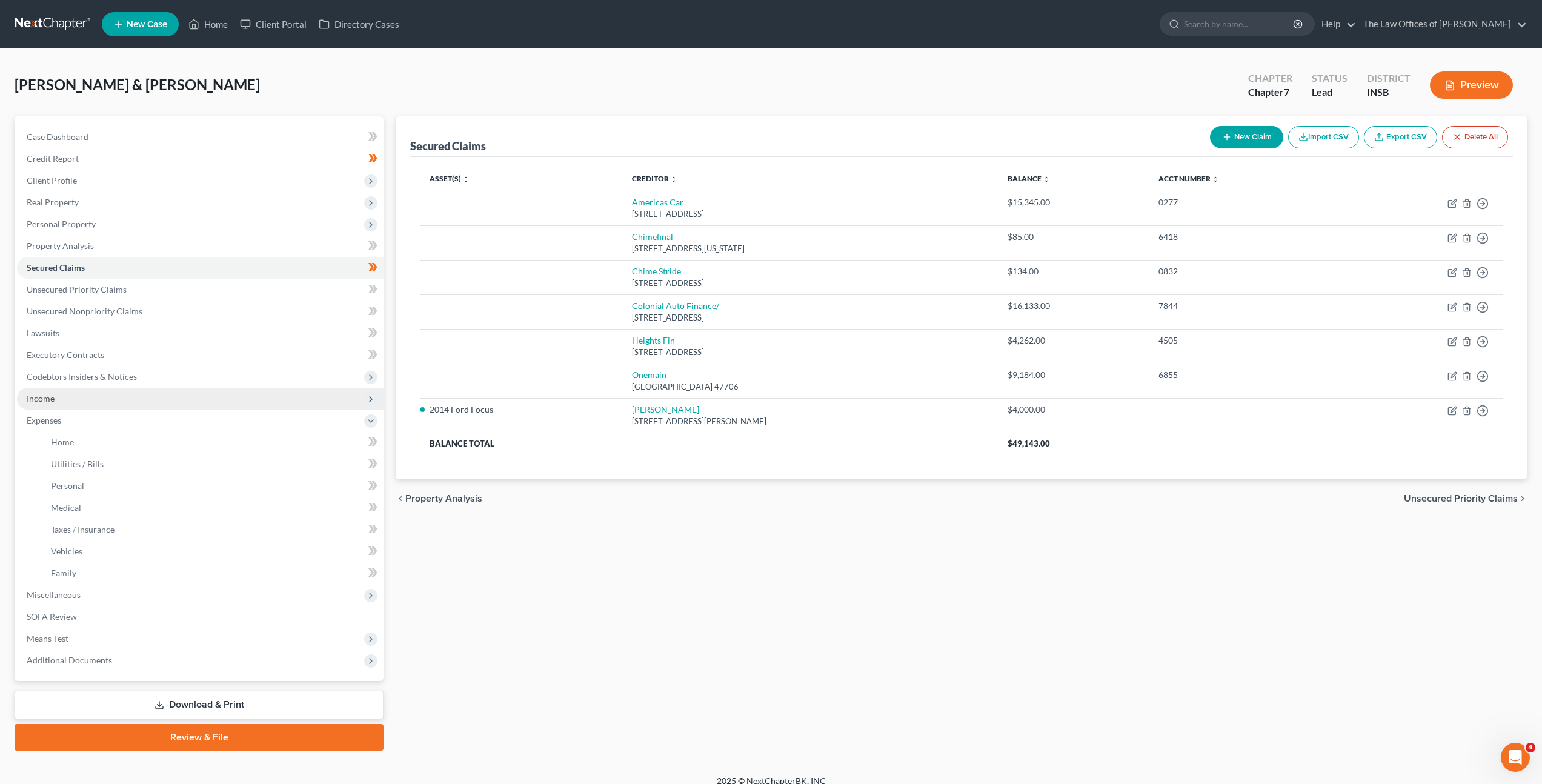
click at [112, 404] on span "Income" at bounding box center [200, 398] width 366 height 22
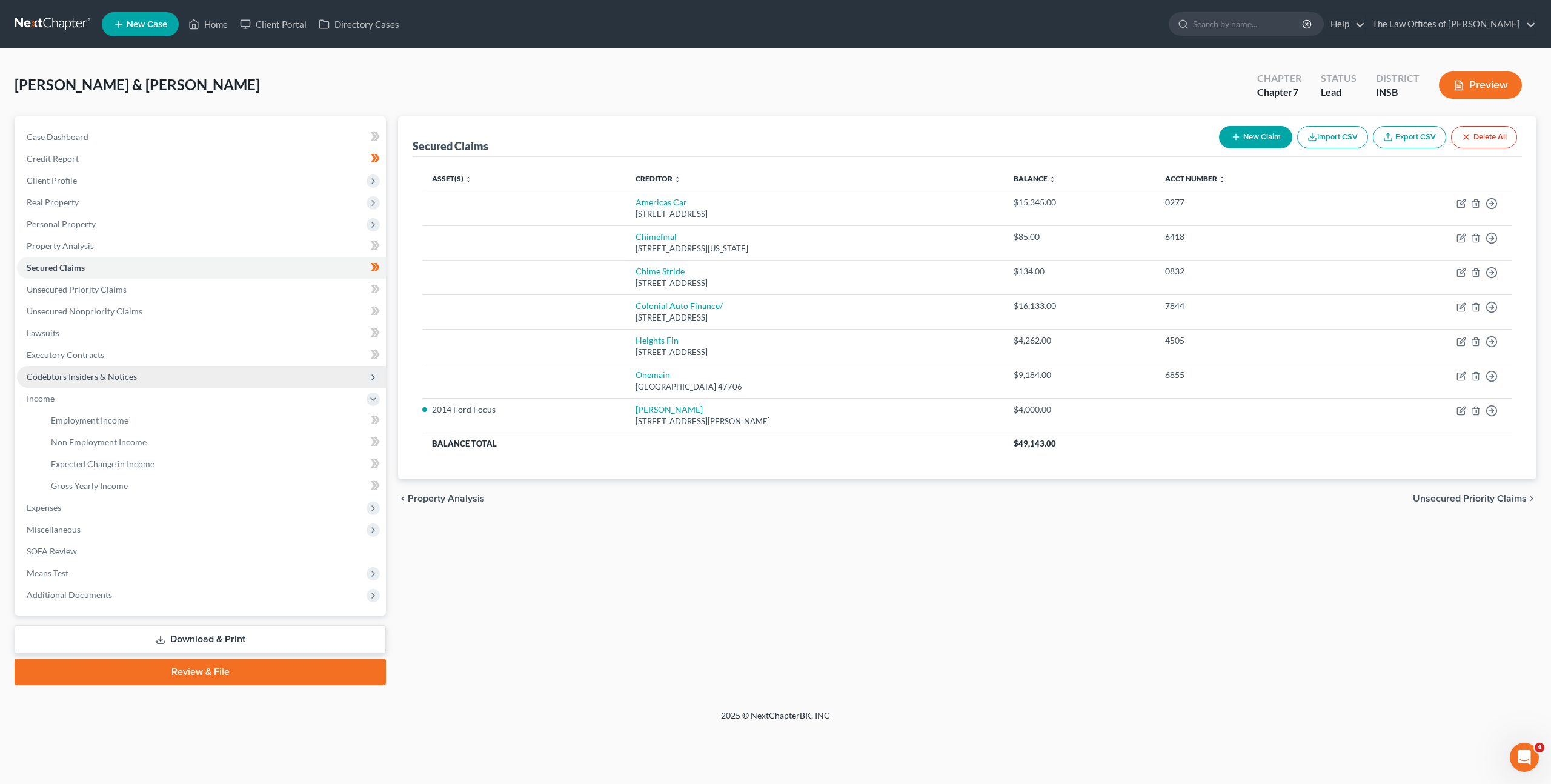
click at [135, 382] on span "Codebtors Insiders & Notices" at bounding box center [201, 377] width 369 height 22
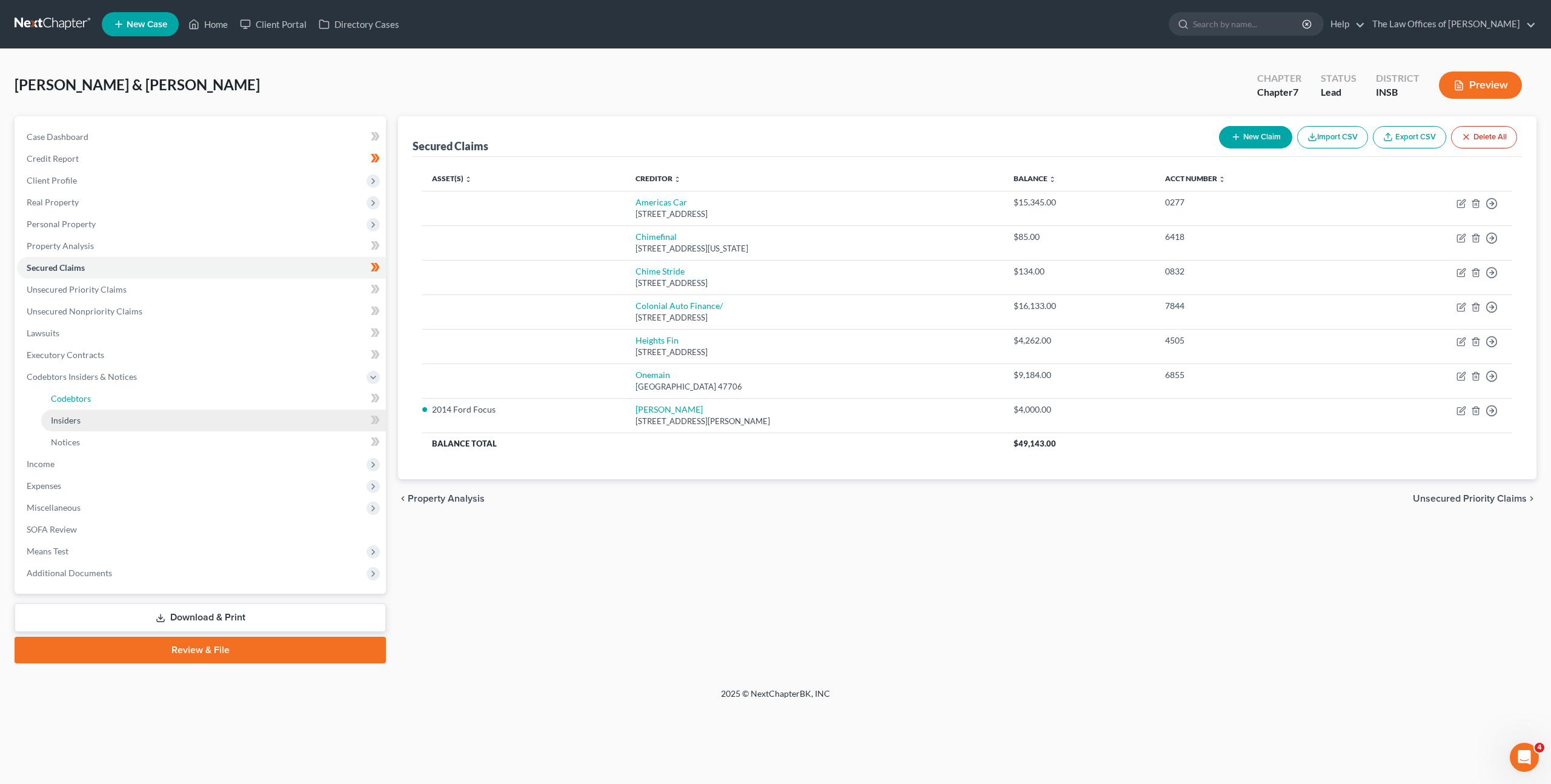
drag, startPoint x: 128, startPoint y: 401, endPoint x: 310, endPoint y: 427, distance: 183.8
click at [128, 401] on link "Codebtors" at bounding box center [213, 398] width 345 height 22
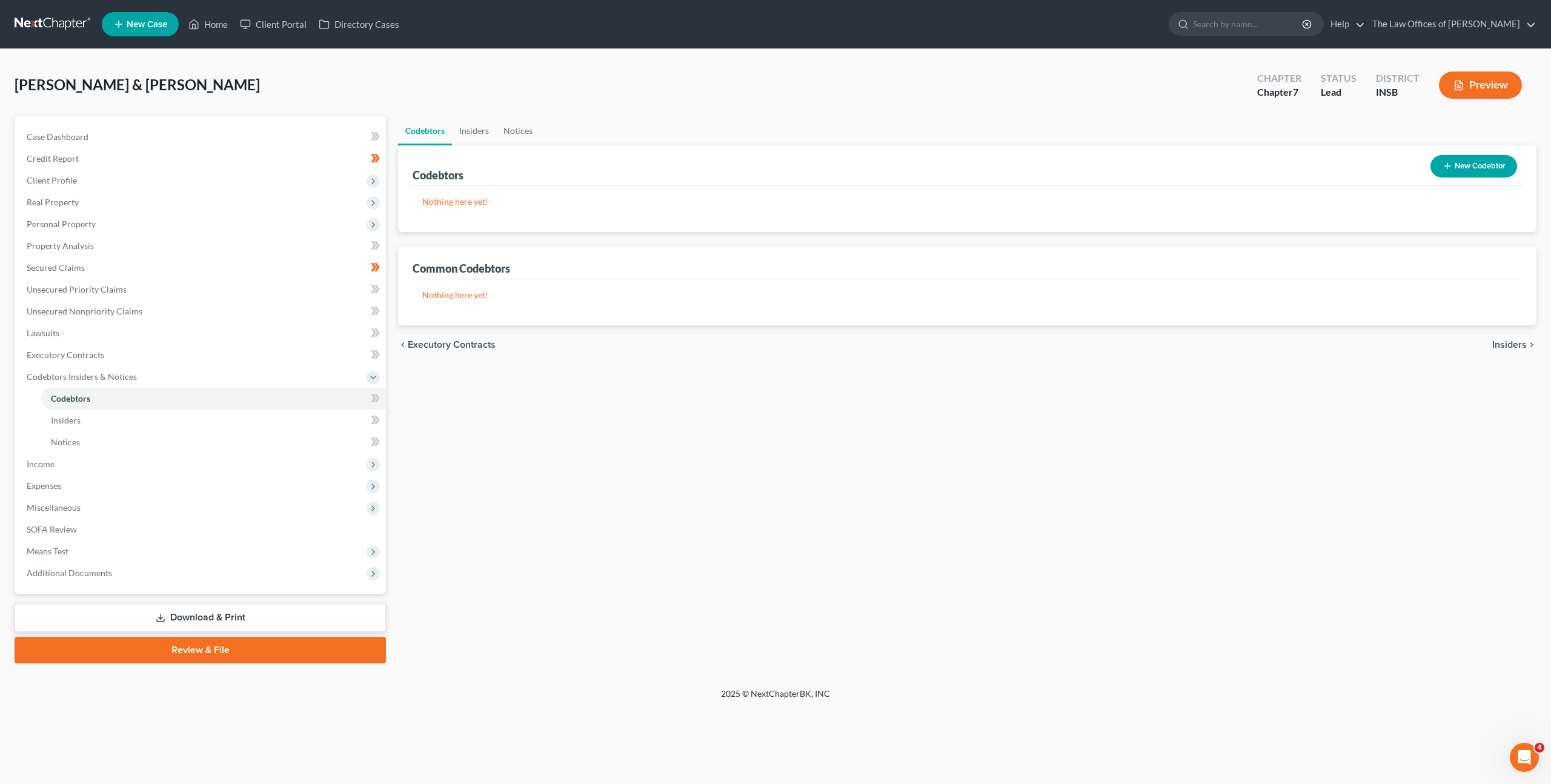
click at [1440, 165] on button "New Codebtor" at bounding box center [1474, 166] width 87 height 22
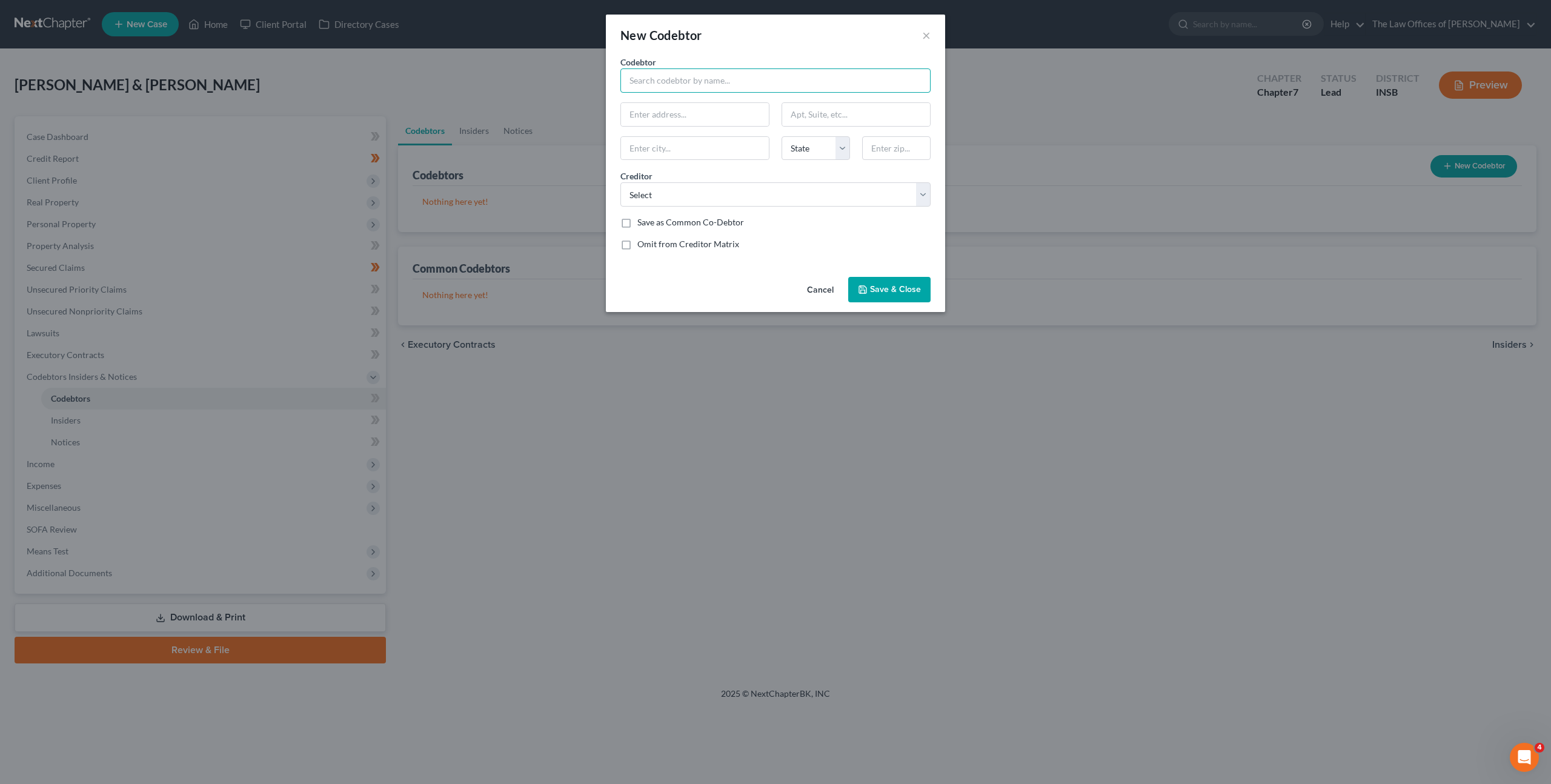
click at [666, 80] on input "text" at bounding box center [775, 81] width 310 height 25
type input "Christopher Wood"
click at [807, 284] on button "Cancel" at bounding box center [820, 290] width 46 height 25
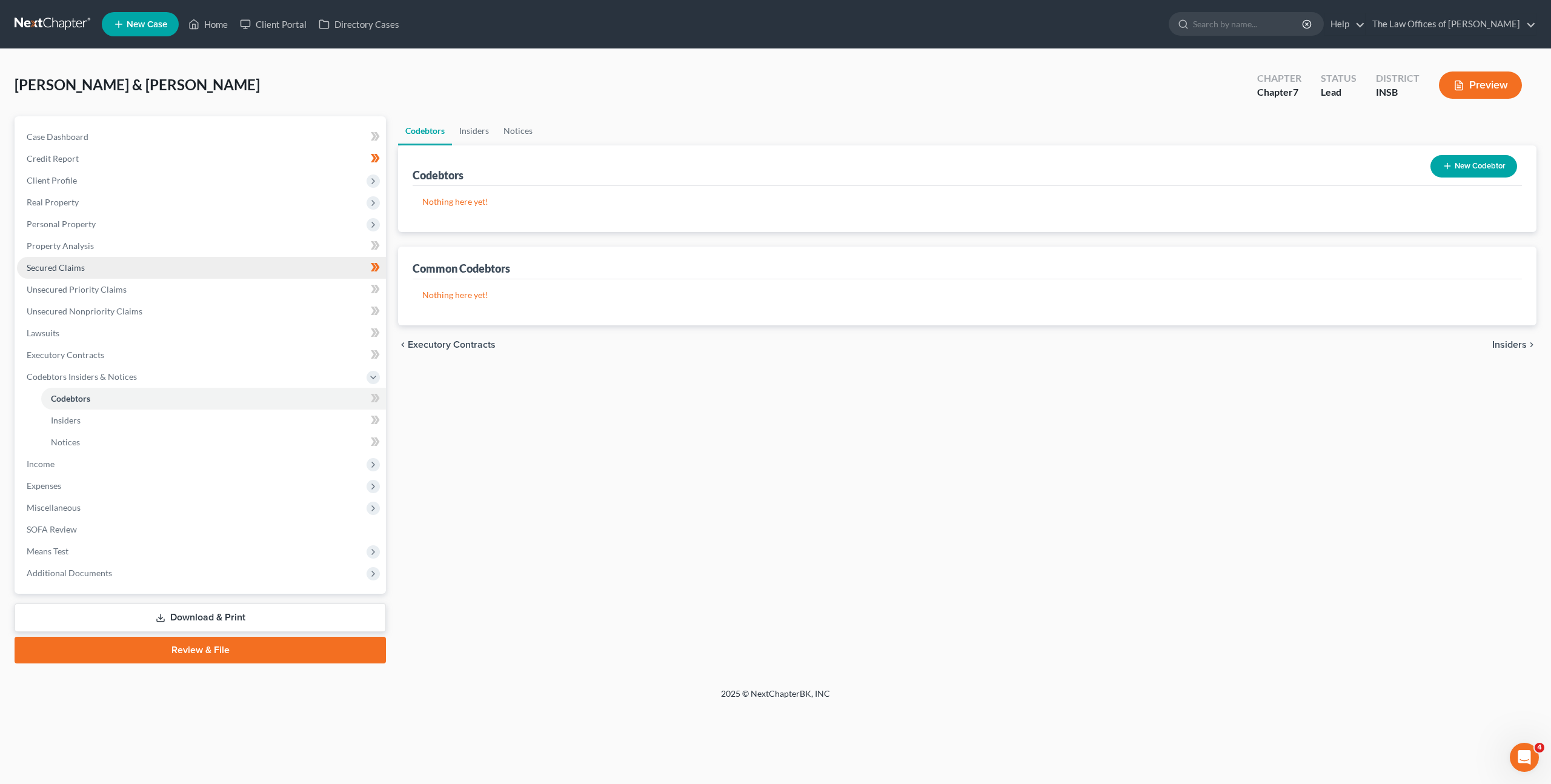
click at [278, 269] on link "Secured Claims" at bounding box center [201, 267] width 369 height 22
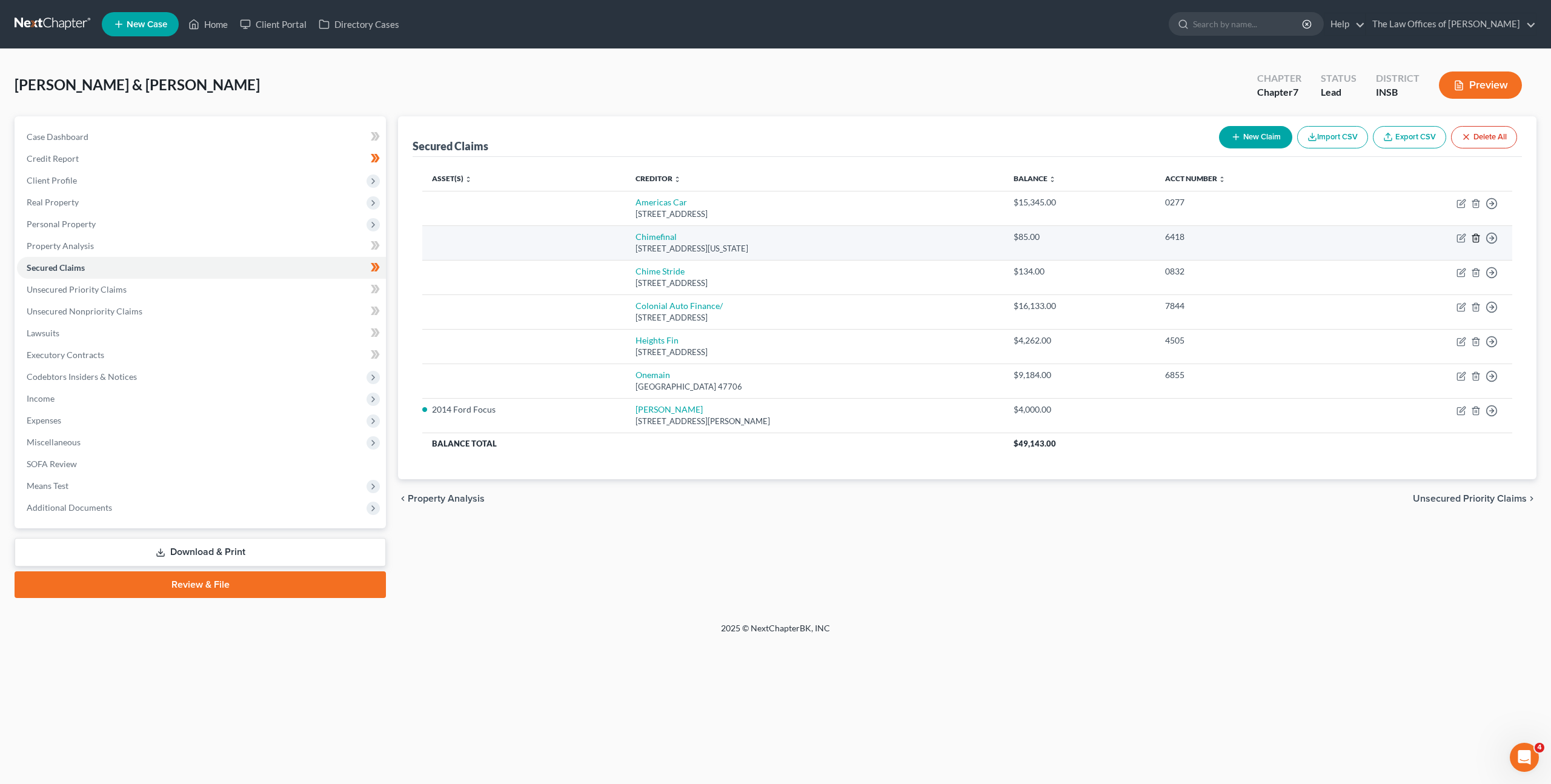
click at [1477, 239] on icon "button" at bounding box center [1476, 238] width 10 height 10
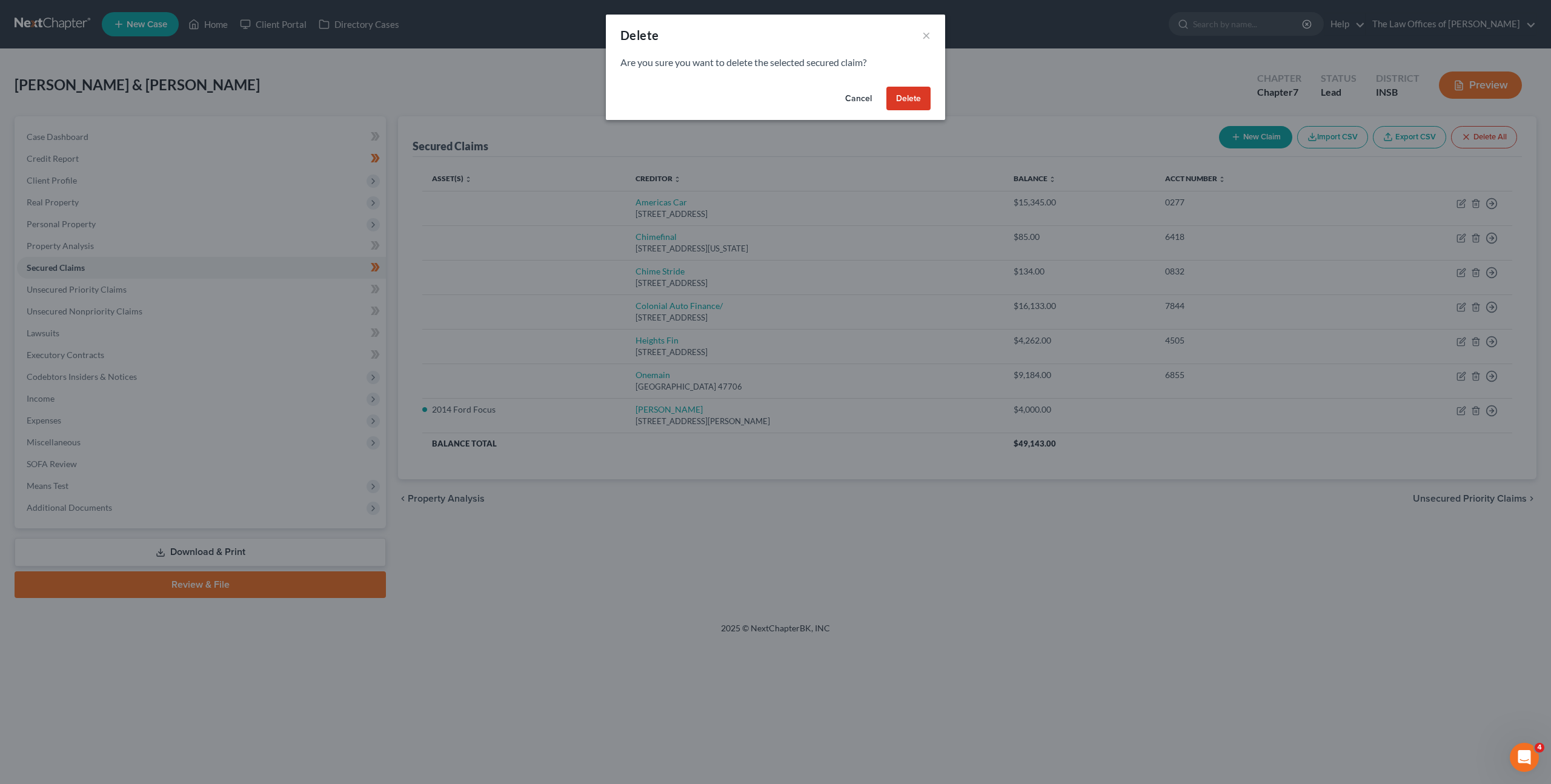
click at [915, 100] on button "Delete" at bounding box center [908, 99] width 44 height 25
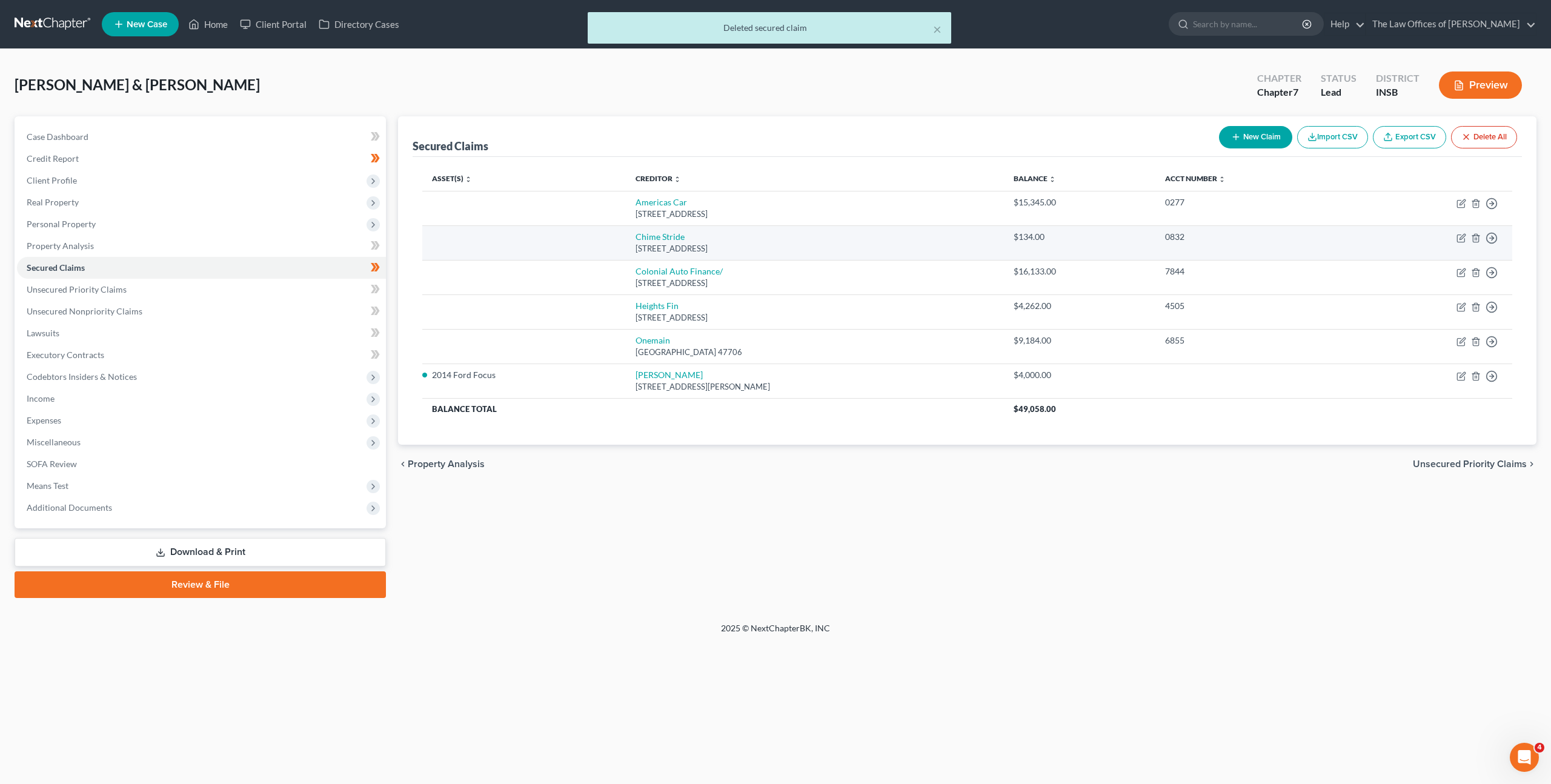
click at [1481, 237] on td "Move to E Move to F Move to G Move to Notice Only" at bounding box center [1432, 243] width 160 height 34
click at [1472, 238] on icon "button" at bounding box center [1476, 238] width 10 height 10
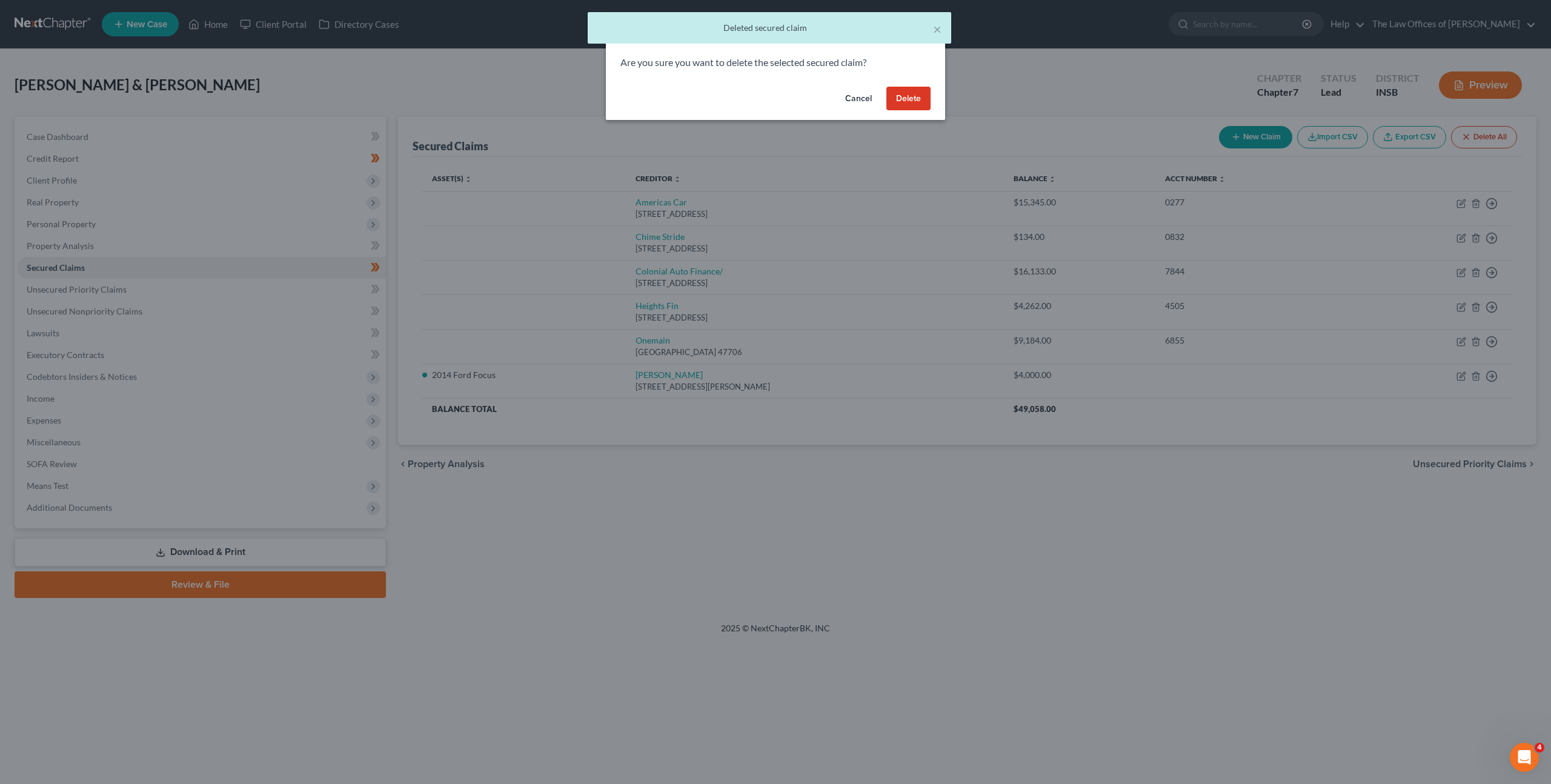
click at [909, 100] on button "Delete" at bounding box center [908, 99] width 44 height 25
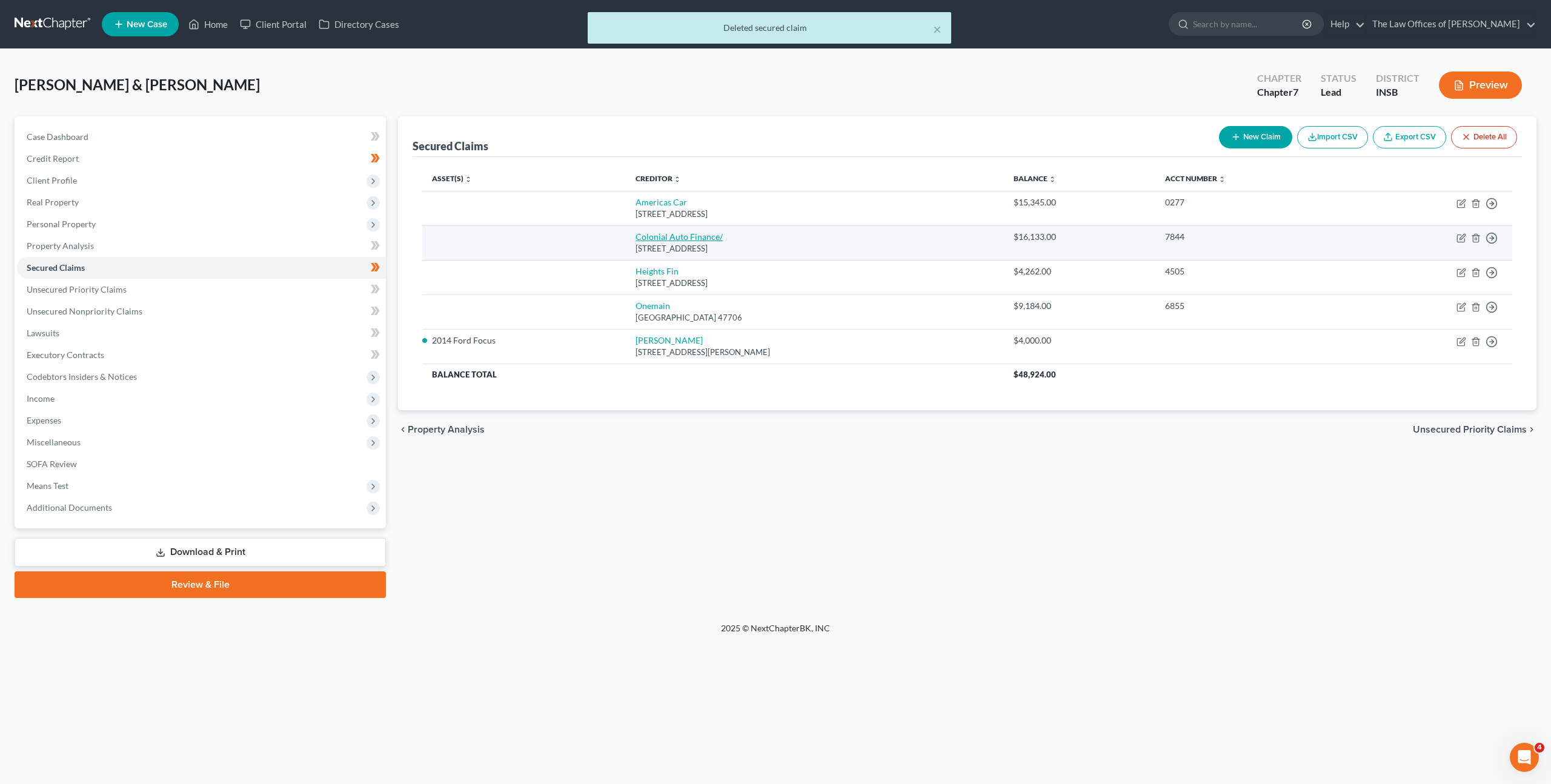
click at [679, 235] on link "Colonial Auto Finance/" at bounding box center [679, 236] width 87 height 11
select select "2"
select select "0"
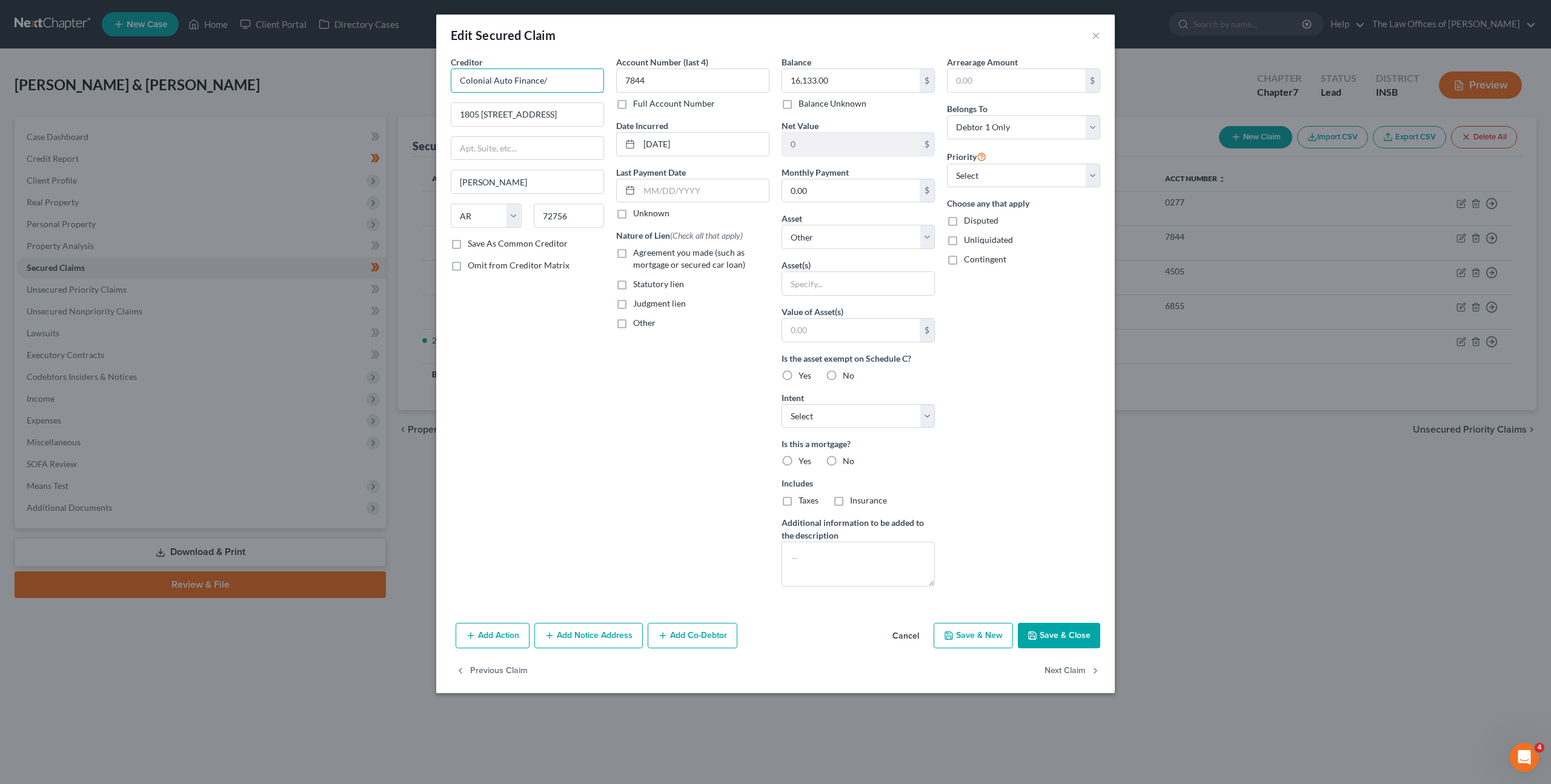
click at [561, 80] on input "Colonial Auto Finance/" at bounding box center [527, 81] width 153 height 25
type input "Colonial Auto Finance"
click at [643, 437] on div "Account Number (last 4) 7844 Full Account Number Date Incurred 05-24-2022 Last …" at bounding box center [693, 325] width 165 height 540
click at [1040, 639] on button "Save & Close" at bounding box center [1059, 635] width 83 height 25
select select
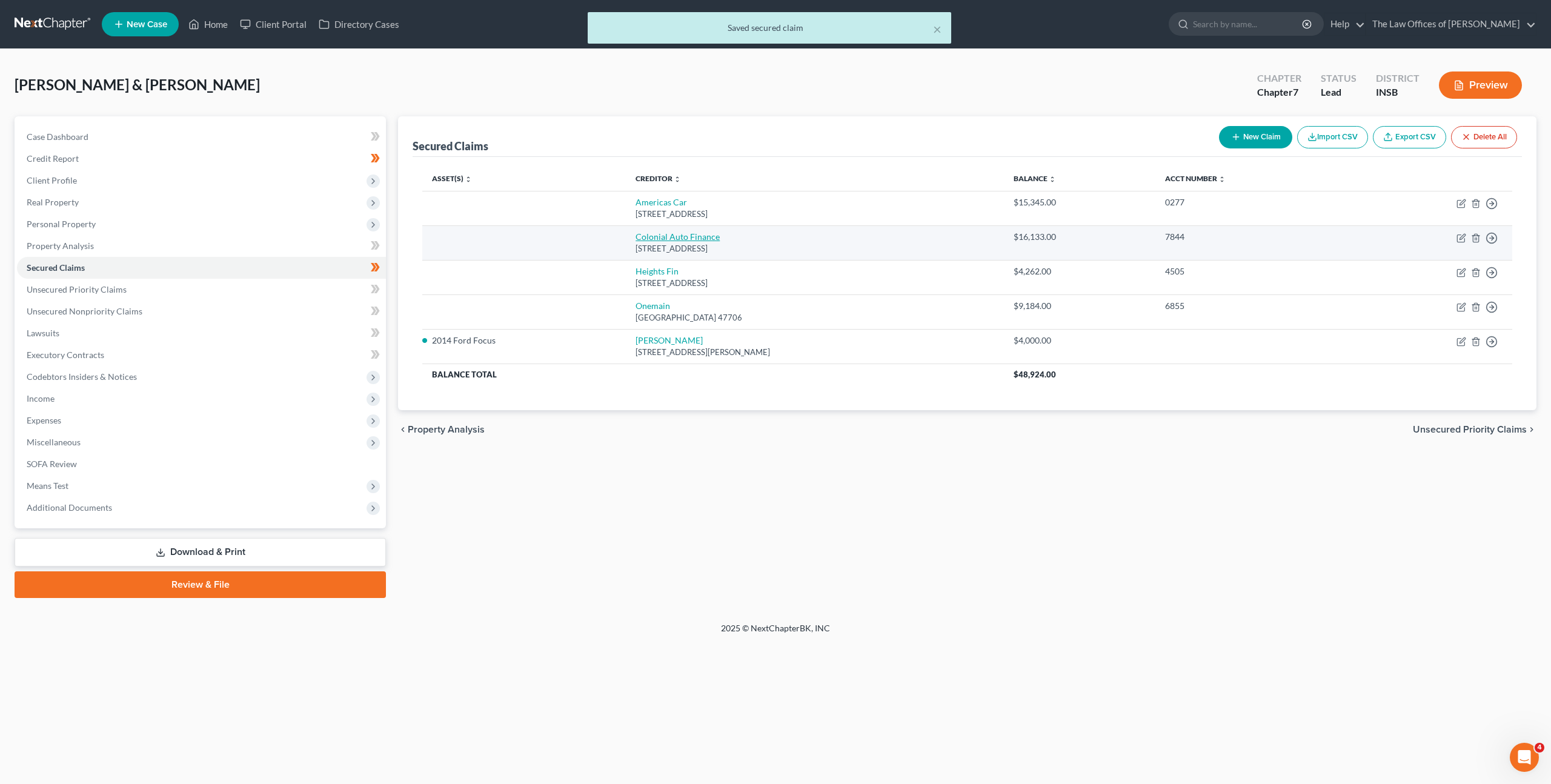
click at [678, 235] on link "Colonial Auto Finance" at bounding box center [677, 236] width 84 height 11
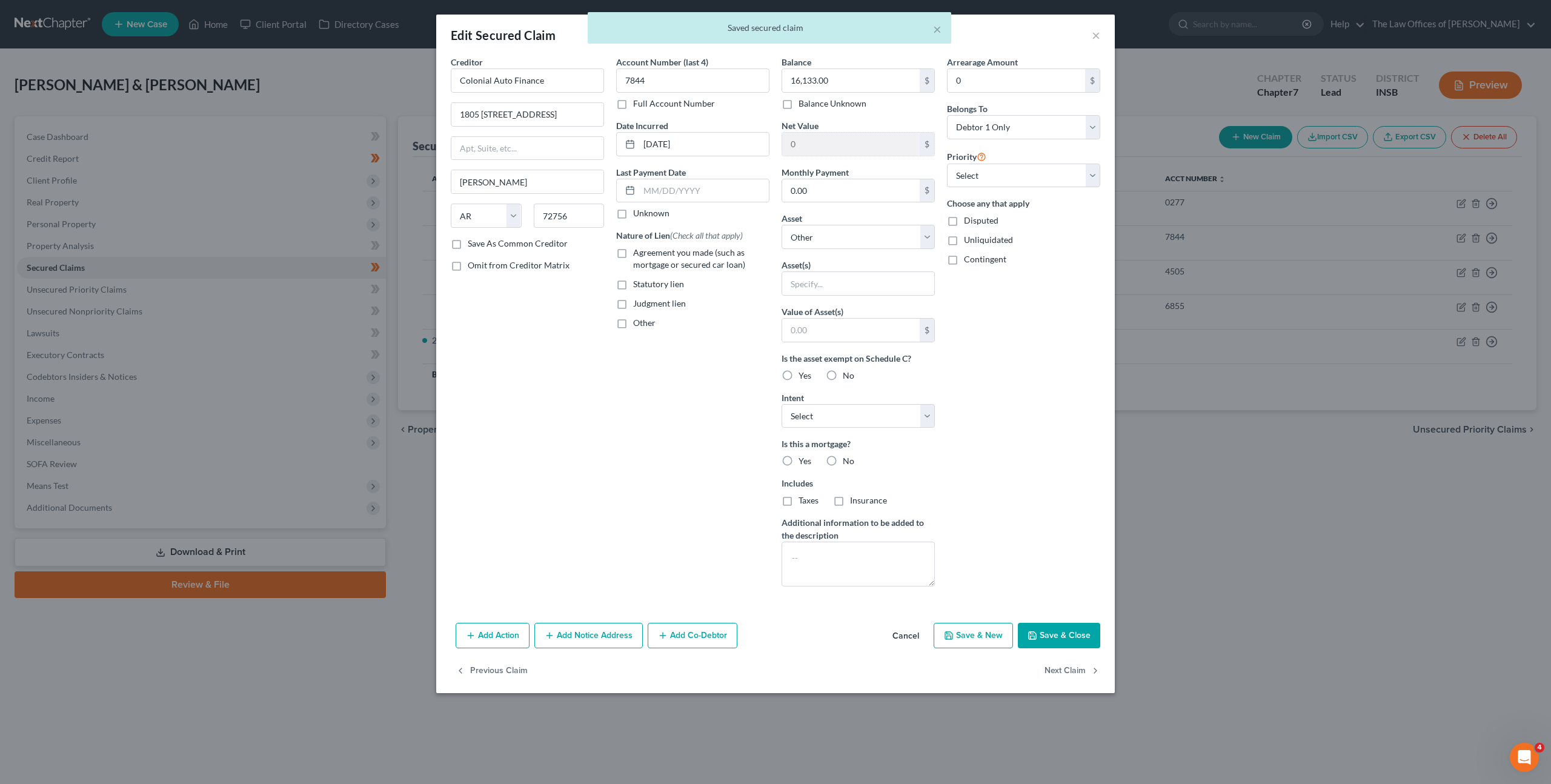
click at [902, 634] on button "Cancel" at bounding box center [906, 636] width 46 height 25
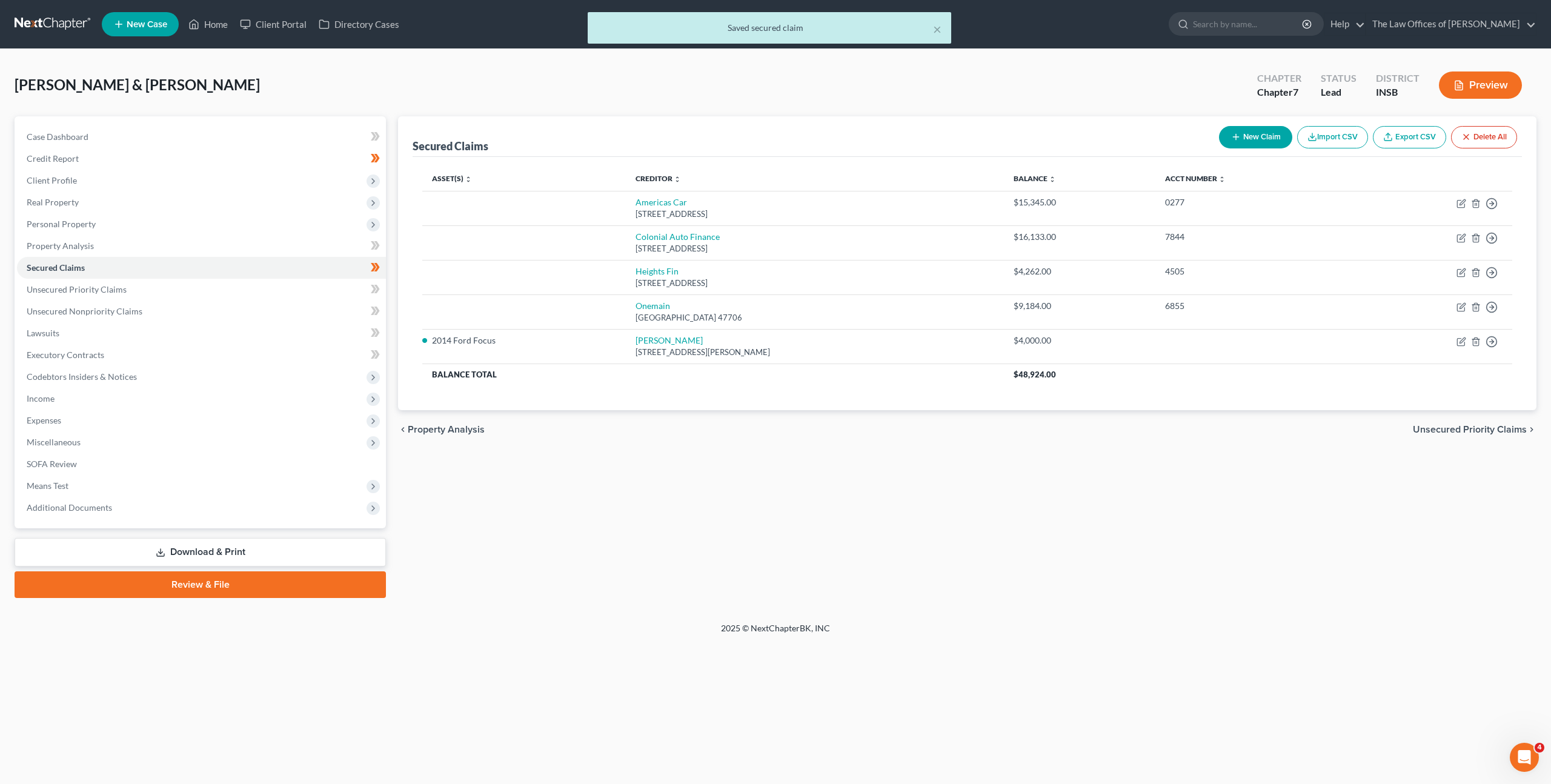
click at [1047, 516] on div "Secured Claims New Claim Import CSV Export CSV Delete All Asset(s) expand_more …" at bounding box center [966, 356] width 1150 height 482
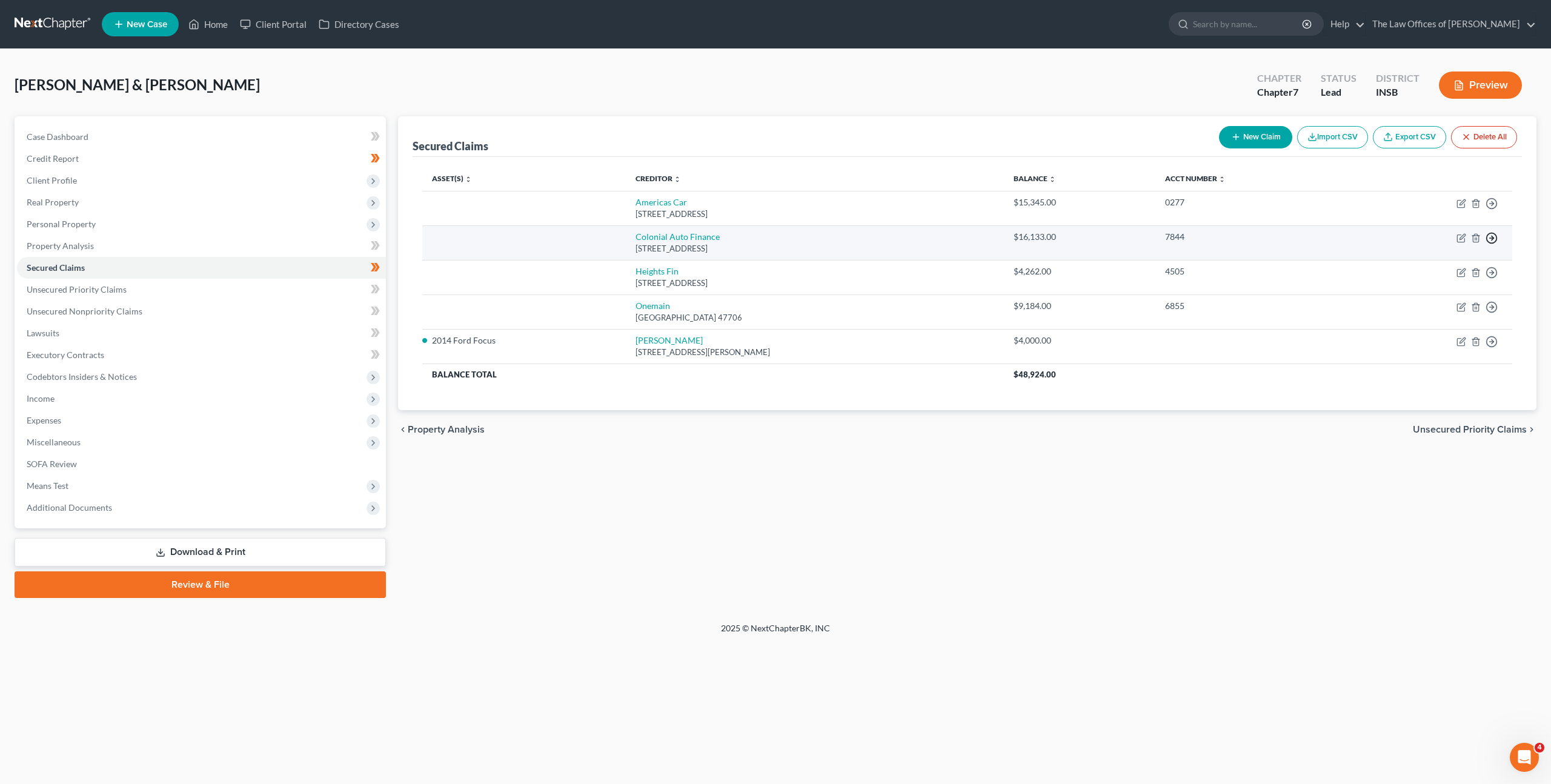
click at [1494, 240] on icon "button" at bounding box center [1491, 238] width 12 height 12
click at [1417, 272] on link "Move to F" at bounding box center [1437, 267] width 101 height 20
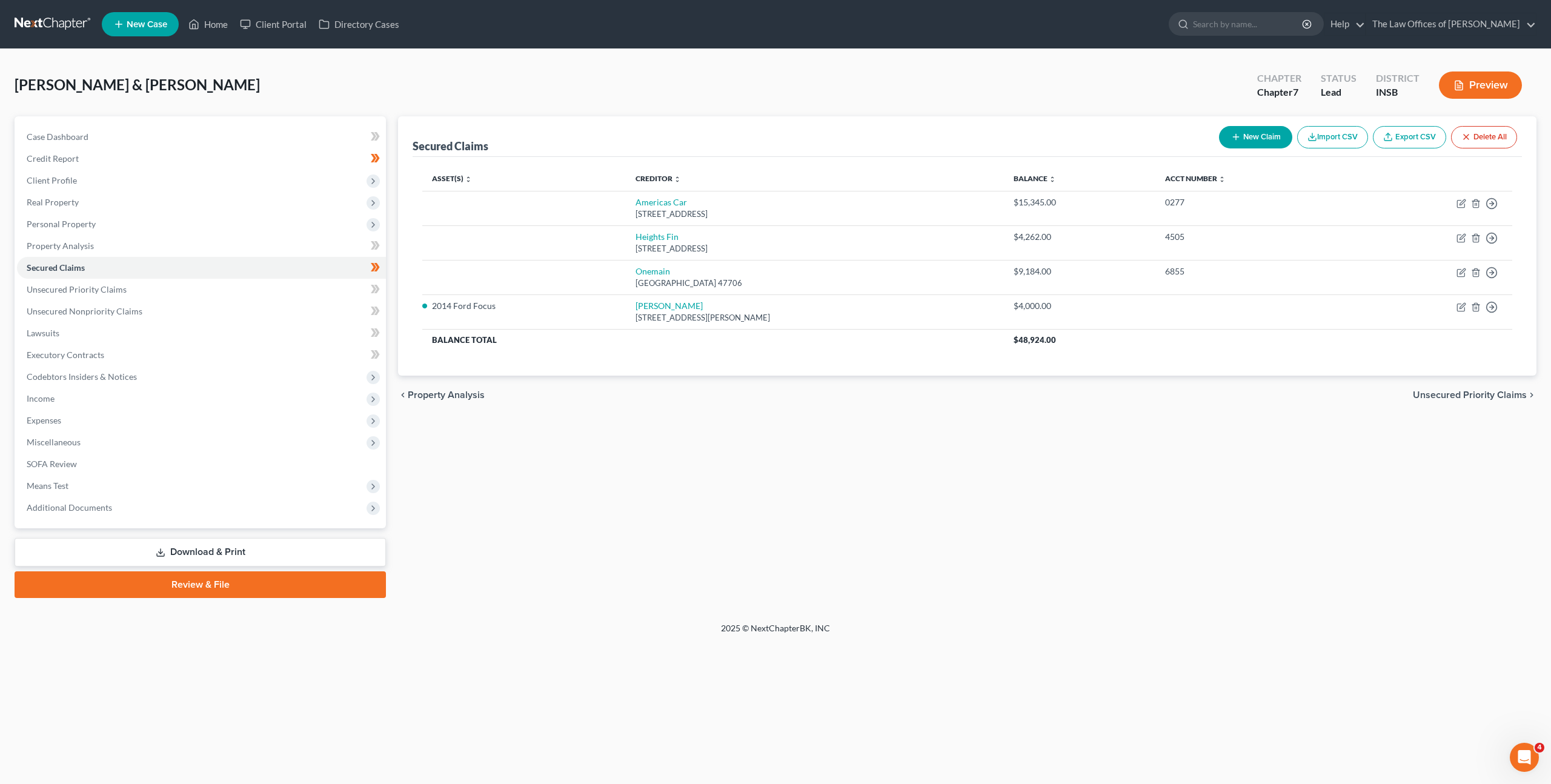
click at [920, 486] on div "Secured Claims New Claim Import CSV Export CSV Delete All Asset(s) expand_more …" at bounding box center [966, 356] width 1150 height 482
click at [657, 238] on link "Heights Fin" at bounding box center [657, 236] width 43 height 11
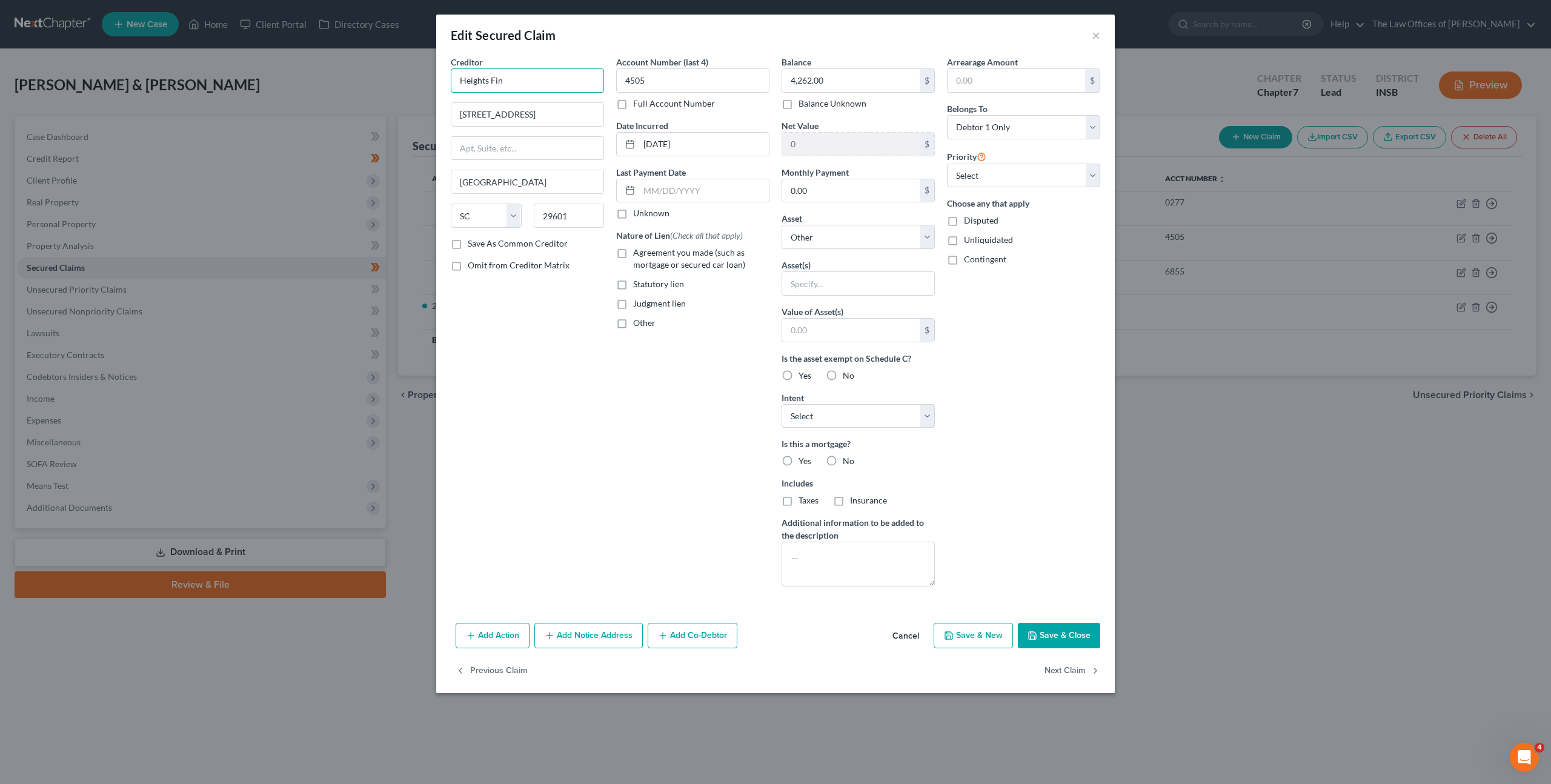
click at [547, 83] on input "Heights Fin" at bounding box center [527, 81] width 153 height 25
drag, startPoint x: 610, startPoint y: 424, endPoint x: 668, endPoint y: 423, distance: 58.0
click at [610, 424] on div "Creditor * Heights Financial 101 N Main St. #600 Greenville State AL AK AR AZ C…" at bounding box center [527, 325] width 165 height 540
click at [1042, 635] on button "Save & Close" at bounding box center [1059, 635] width 83 height 25
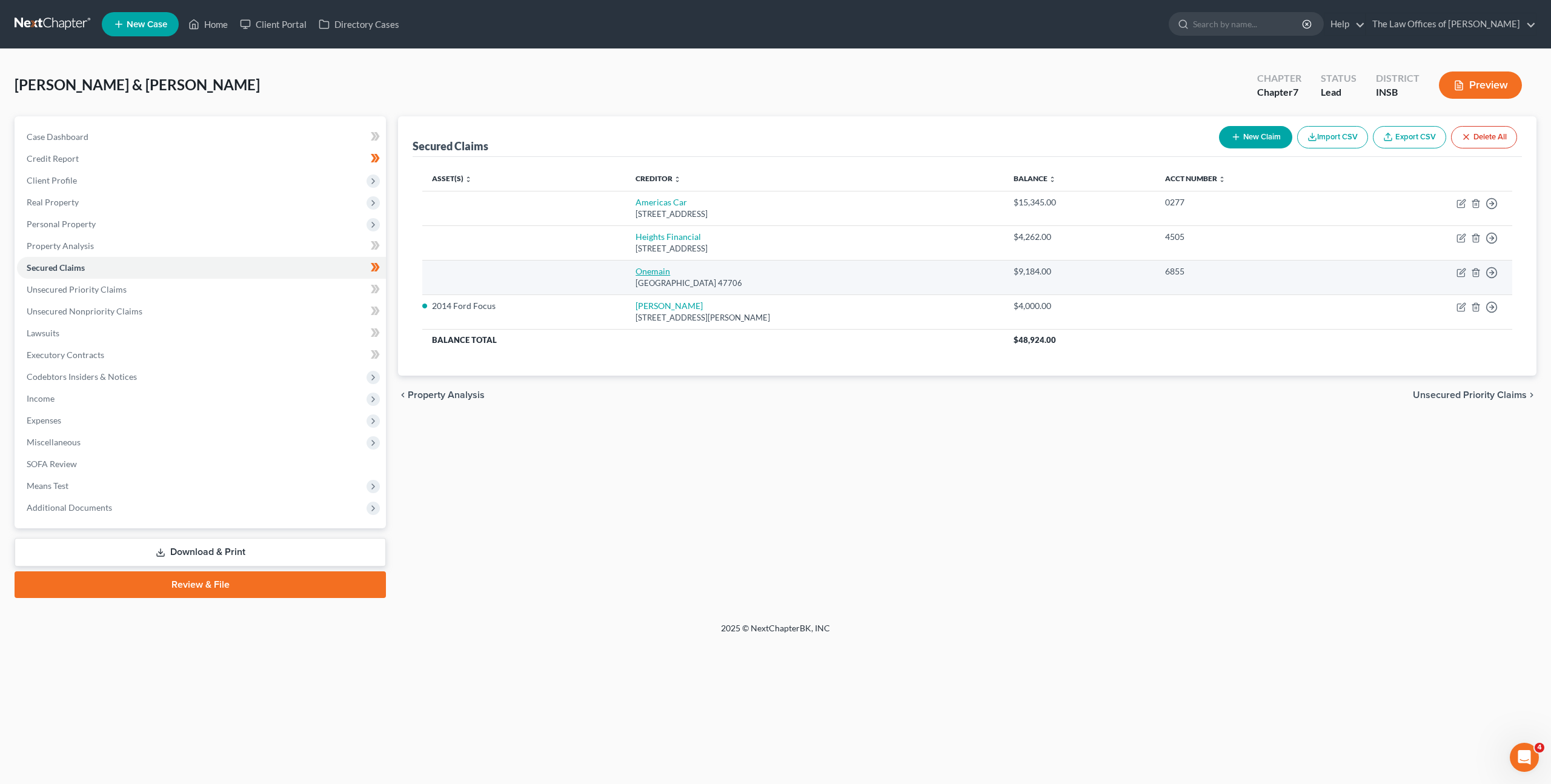
click at [635, 266] on link "Onemain" at bounding box center [652, 271] width 34 height 11
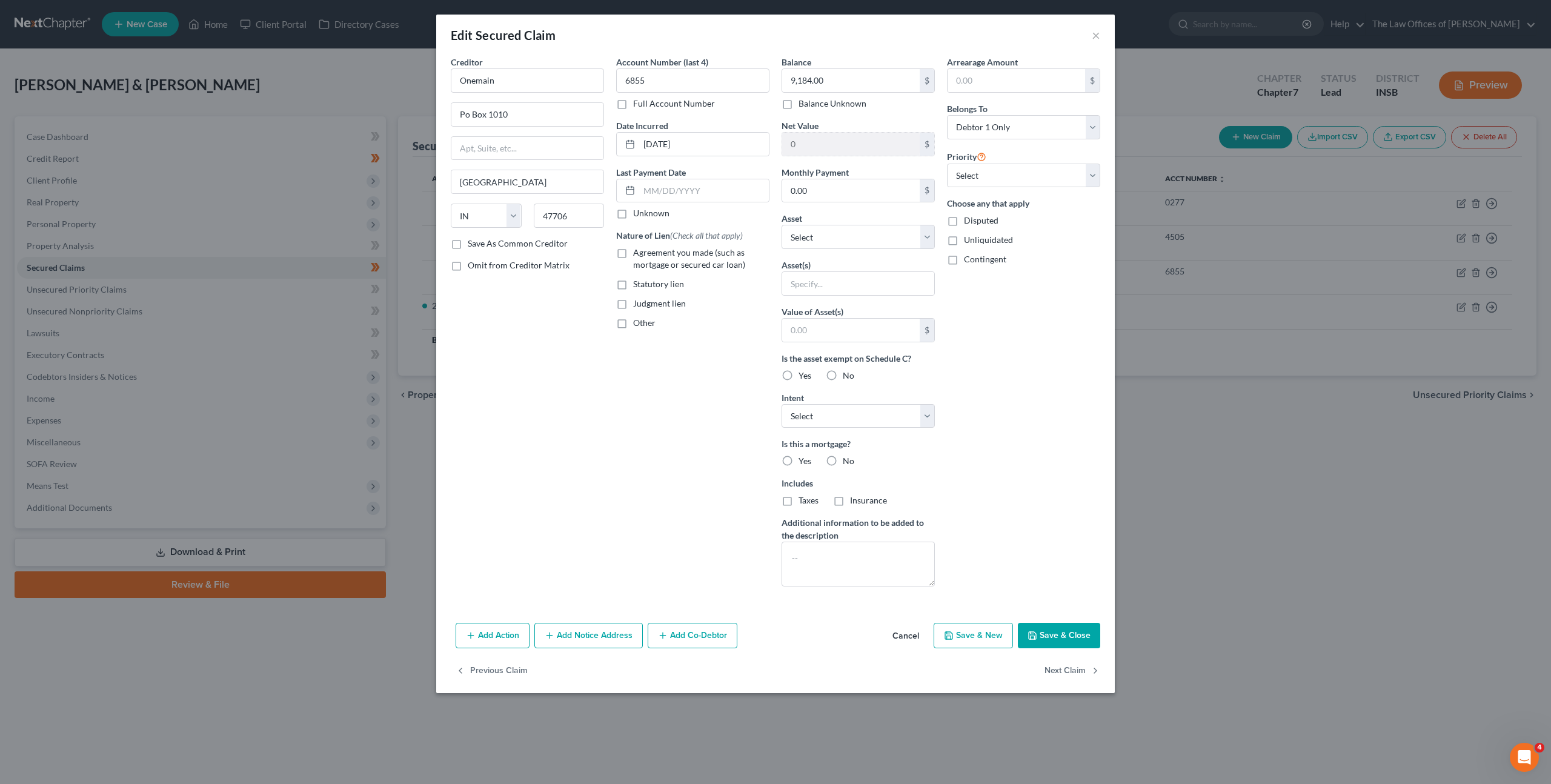
click at [898, 638] on button "Cancel" at bounding box center [906, 636] width 46 height 25
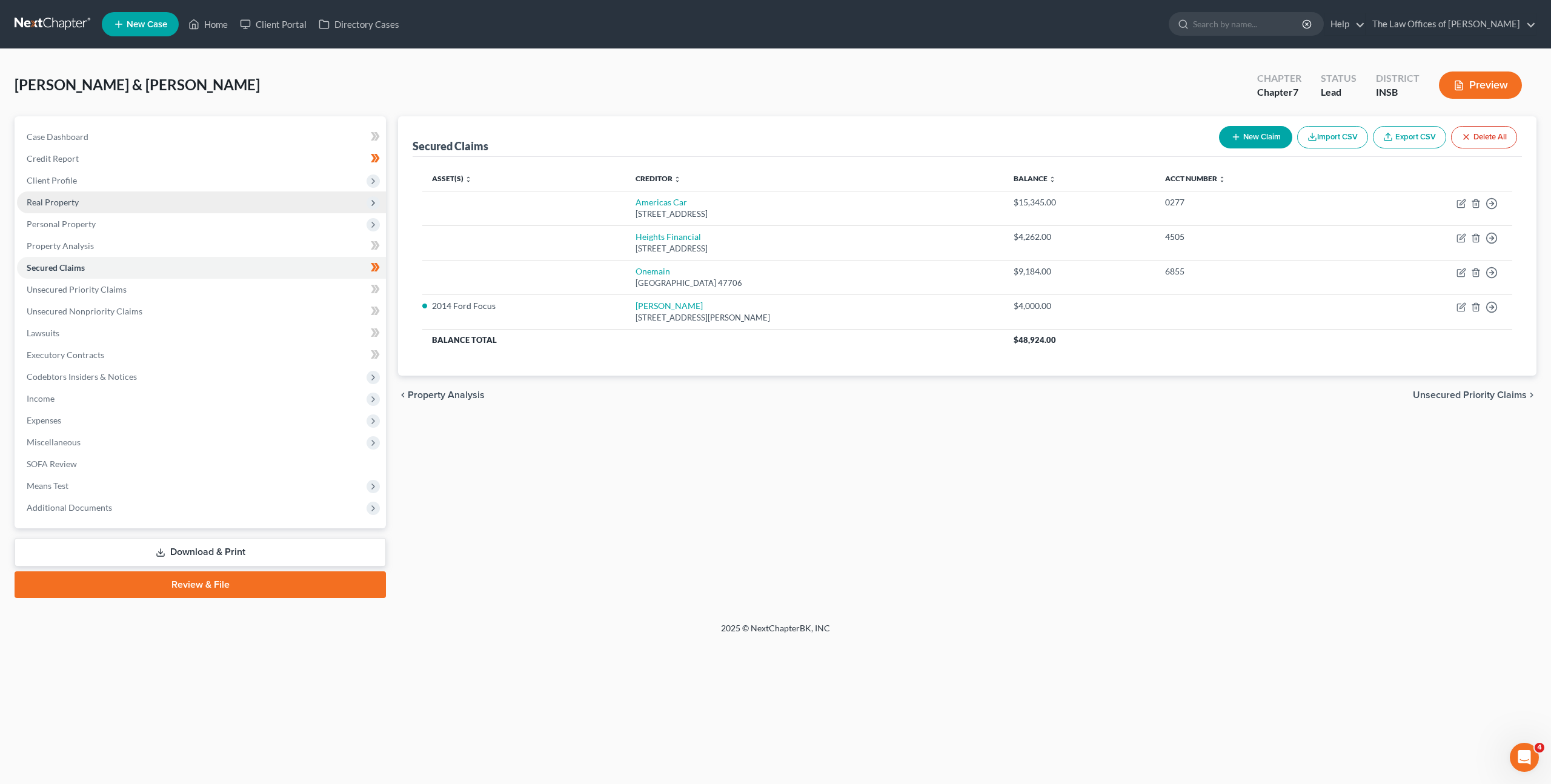
drag, startPoint x: 264, startPoint y: 195, endPoint x: 274, endPoint y: 202, distance: 12.2
click at [265, 195] on span "Real Property" at bounding box center [201, 202] width 369 height 22
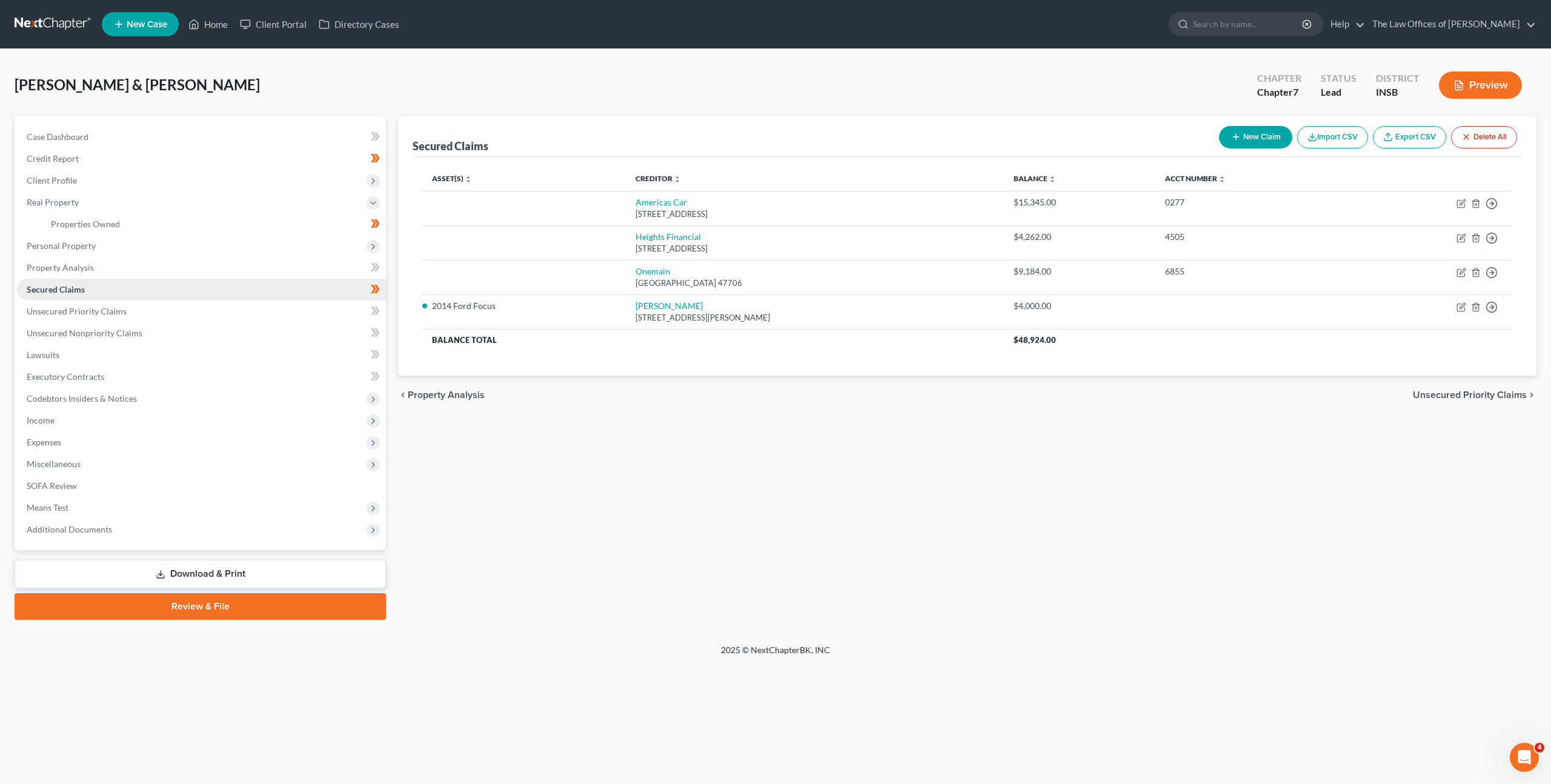
click at [229, 283] on link "Secured Claims" at bounding box center [201, 289] width 369 height 22
click at [155, 307] on link "Unsecured Priority Claims" at bounding box center [201, 311] width 369 height 22
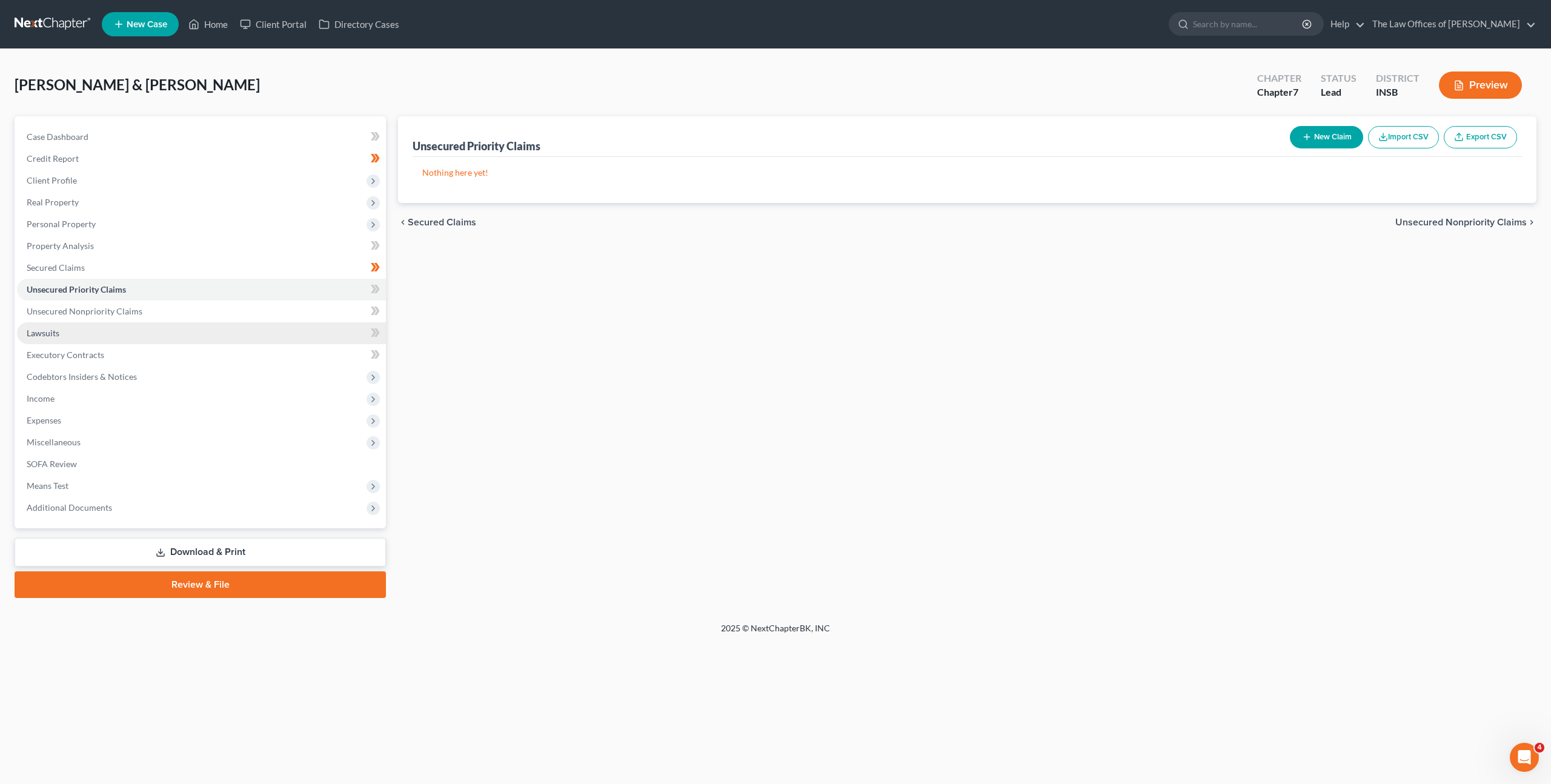
click at [200, 329] on link "Lawsuits" at bounding box center [201, 333] width 369 height 22
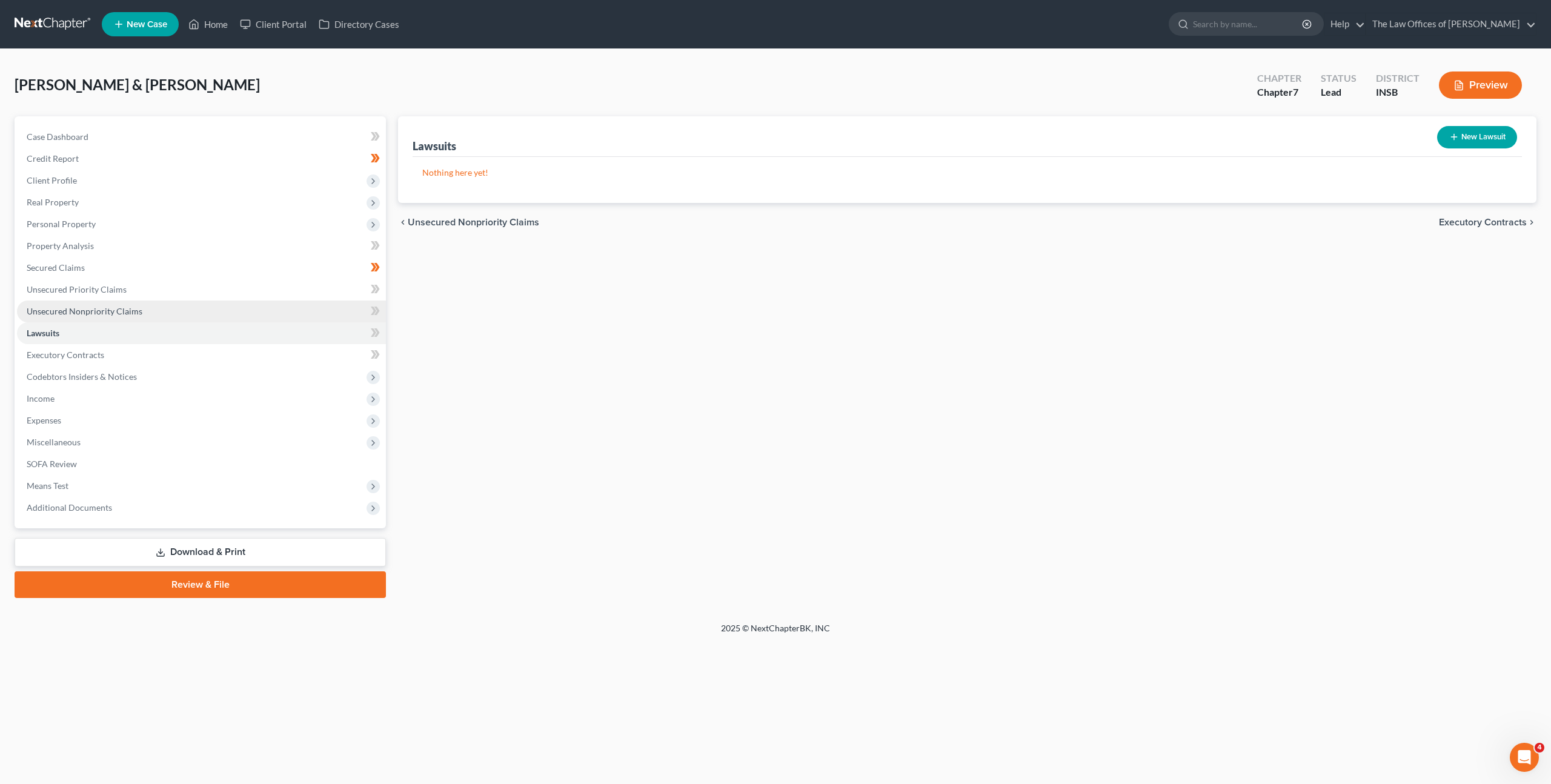
click at [221, 302] on link "Unsecured Nonpriority Claims" at bounding box center [201, 311] width 369 height 22
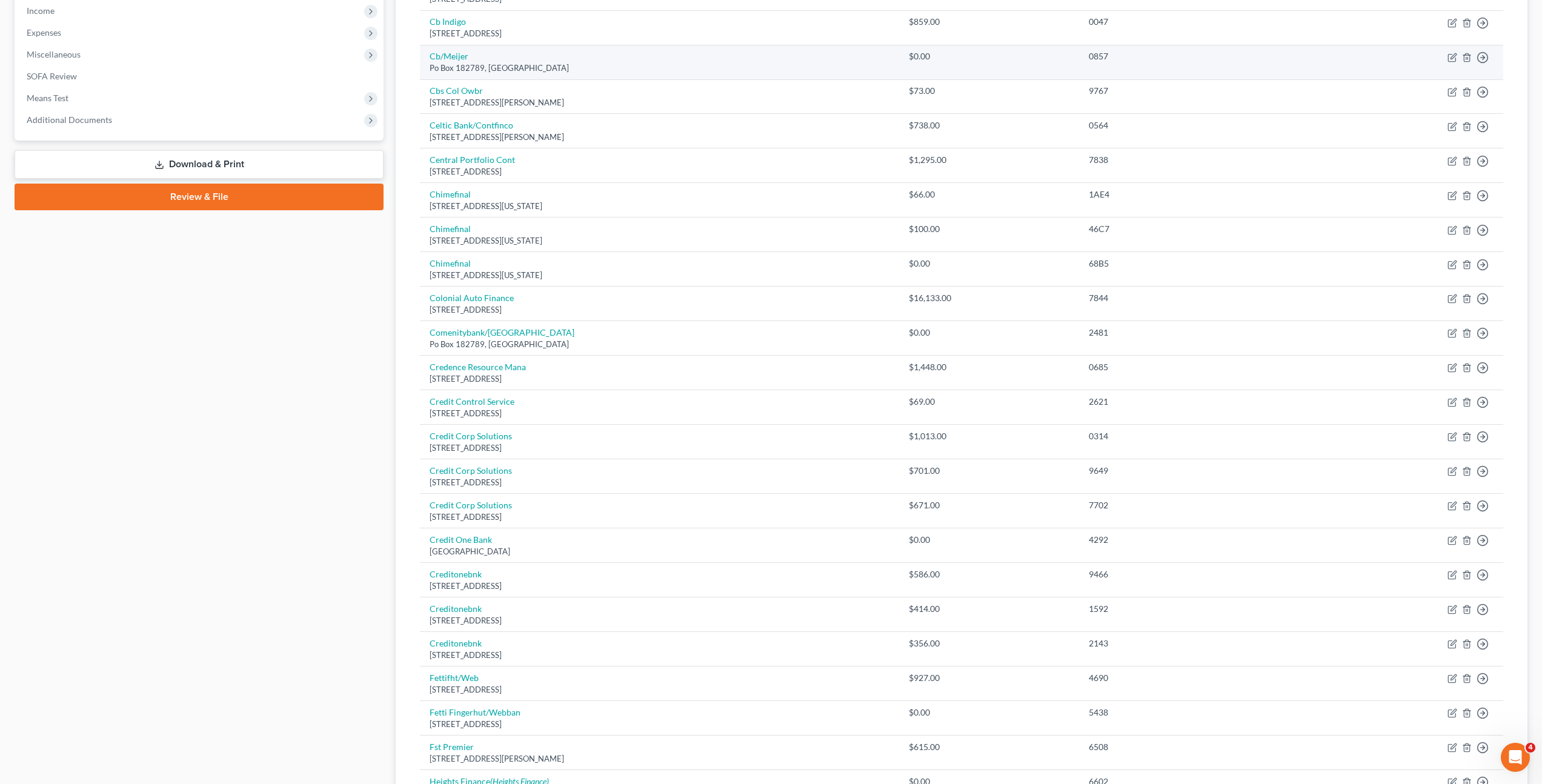
scroll to position [79, 0]
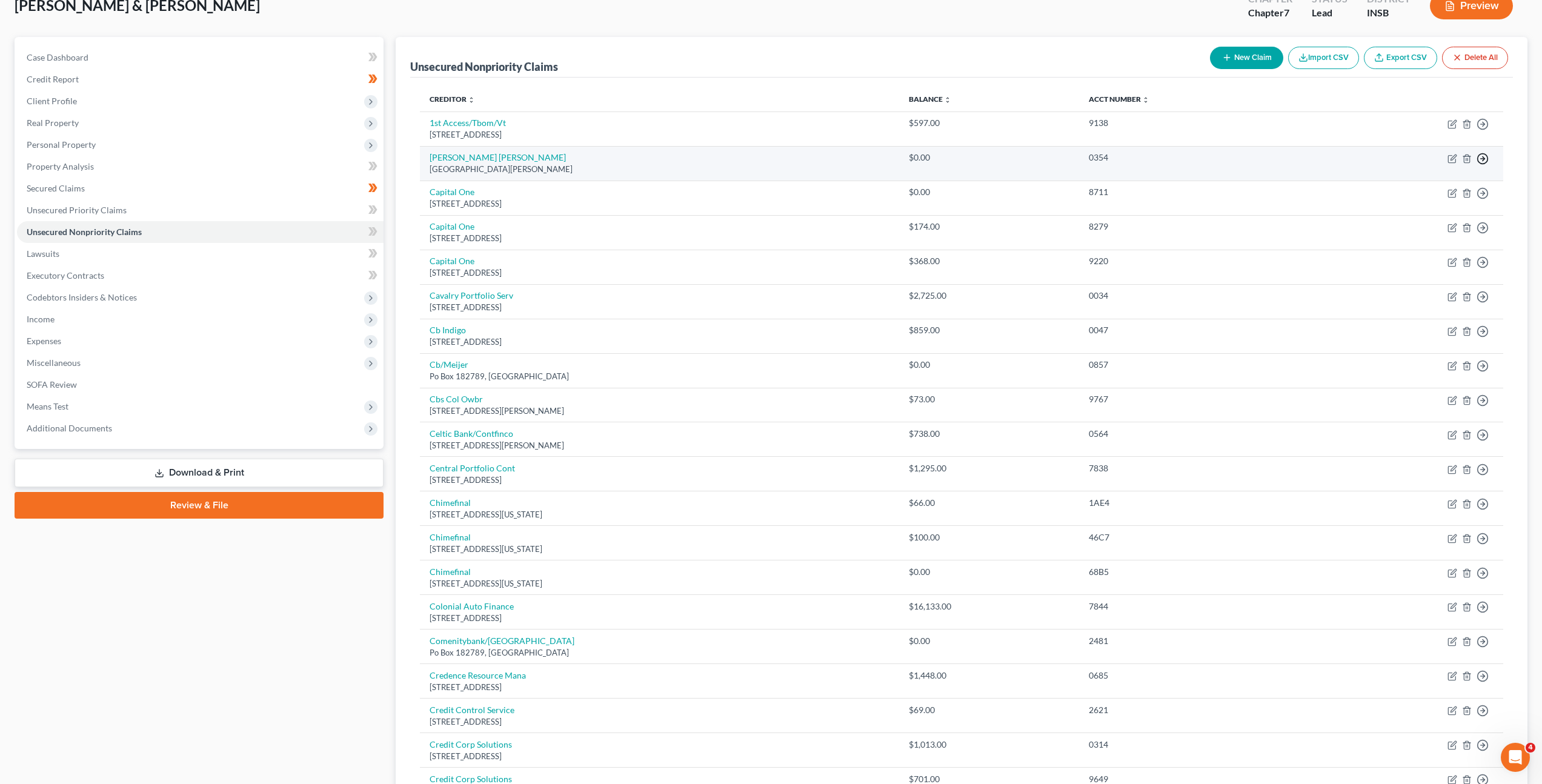
click at [1478, 158] on icon "button" at bounding box center [1482, 159] width 12 height 12
click at [1424, 234] on link "Move to Notice Only" at bounding box center [1428, 228] width 101 height 20
click at [1469, 160] on icon "button" at bounding box center [1467, 159] width 10 height 10
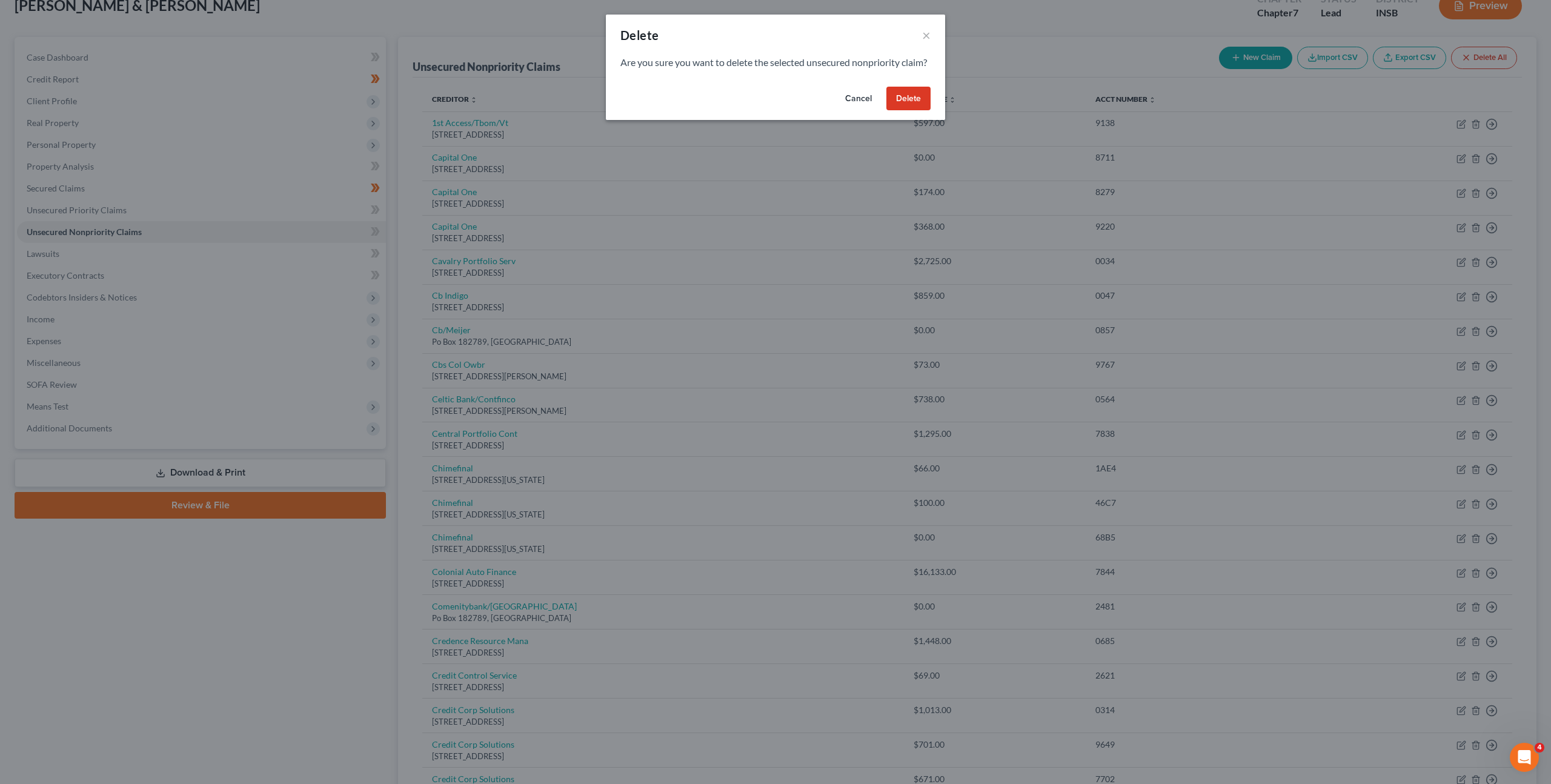
drag, startPoint x: 925, startPoint y: 112, endPoint x: 944, endPoint y: 140, distance: 33.8
click at [925, 111] on button "Delete" at bounding box center [908, 99] width 44 height 25
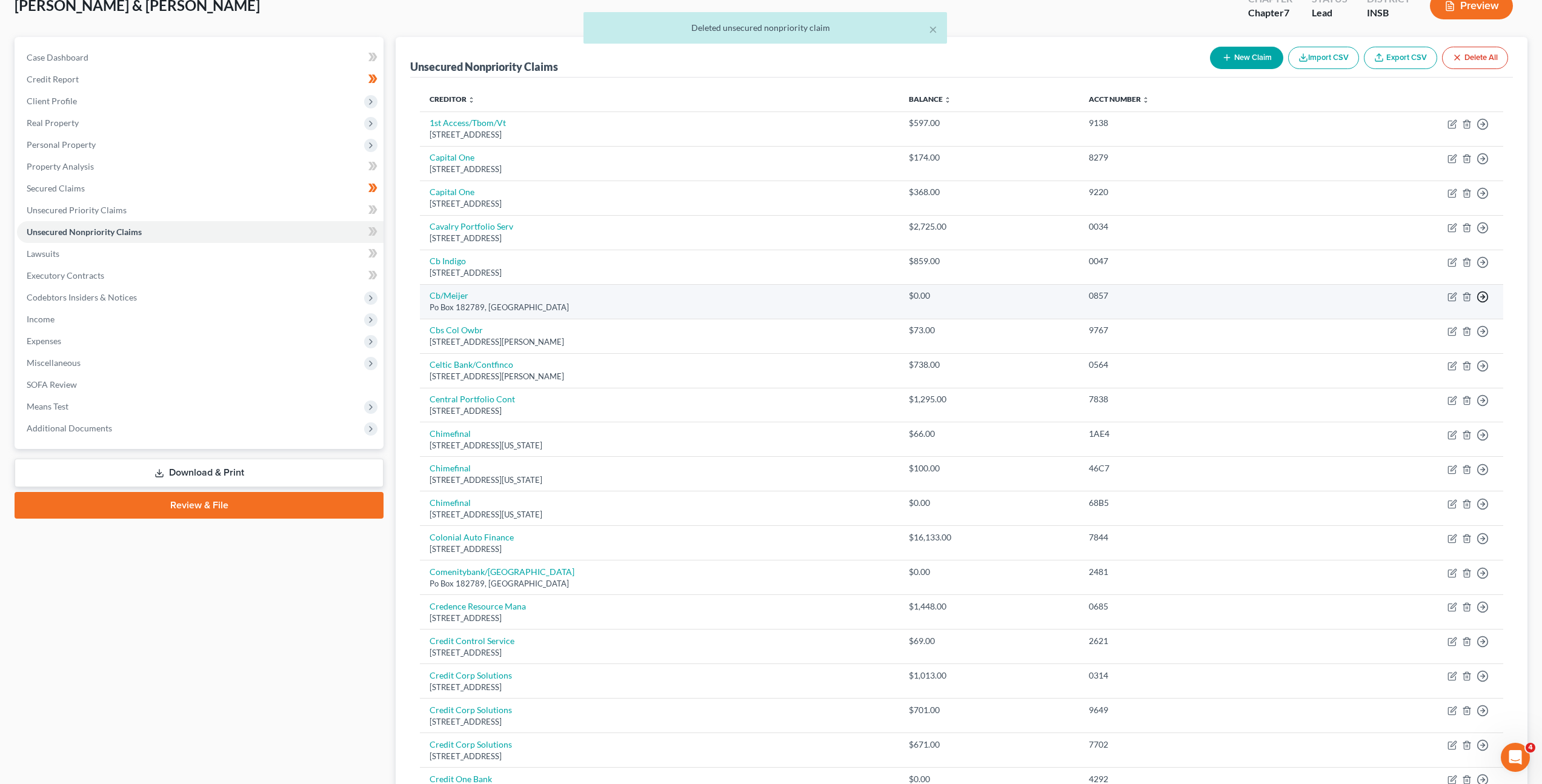
click at [1486, 296] on icon "button" at bounding box center [1482, 297] width 12 height 12
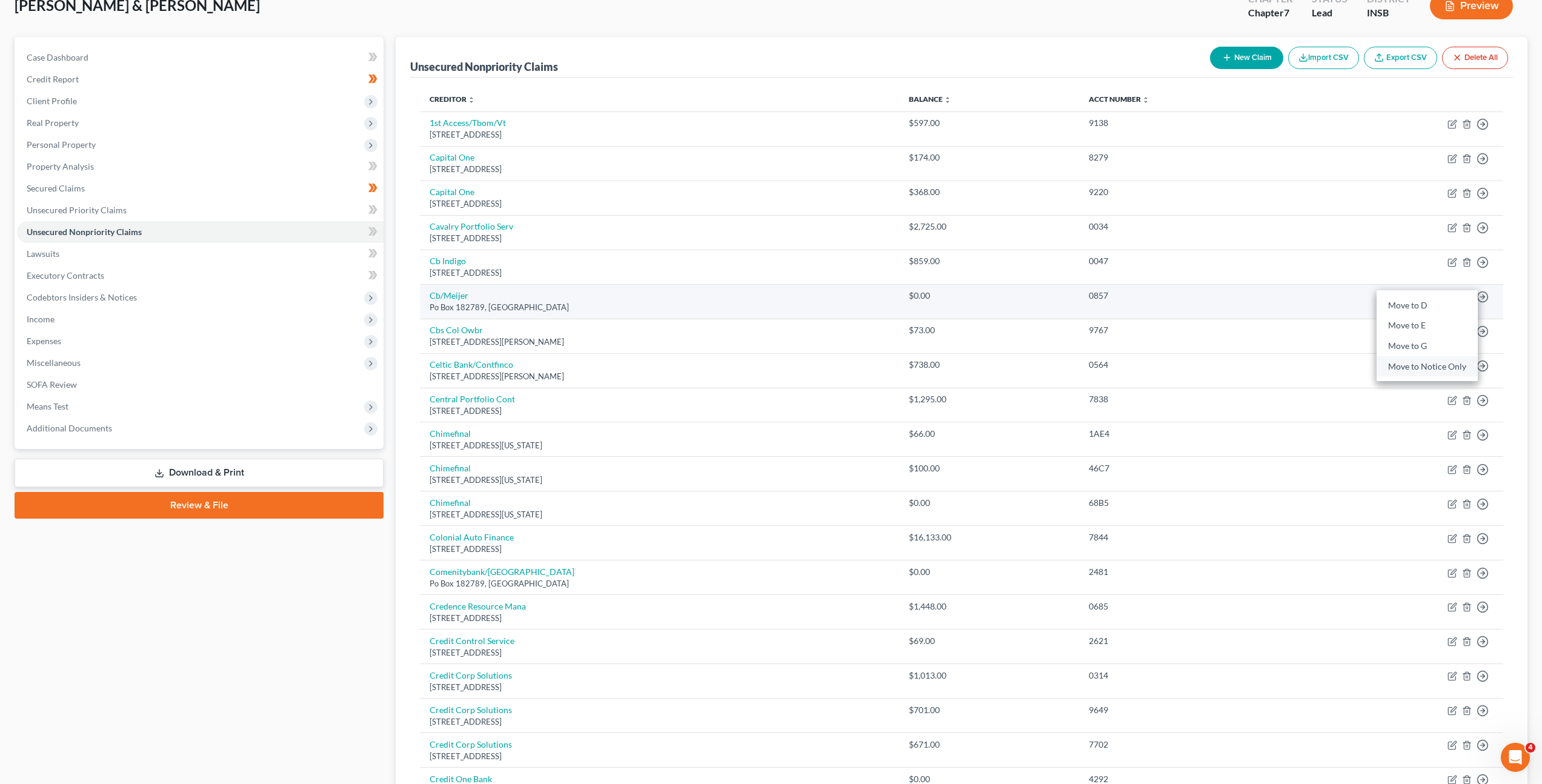
drag, startPoint x: 1416, startPoint y: 361, endPoint x: 1405, endPoint y: 312, distance: 50.2
click at [1416, 361] on link "Move to Notice Only" at bounding box center [1428, 366] width 101 height 20
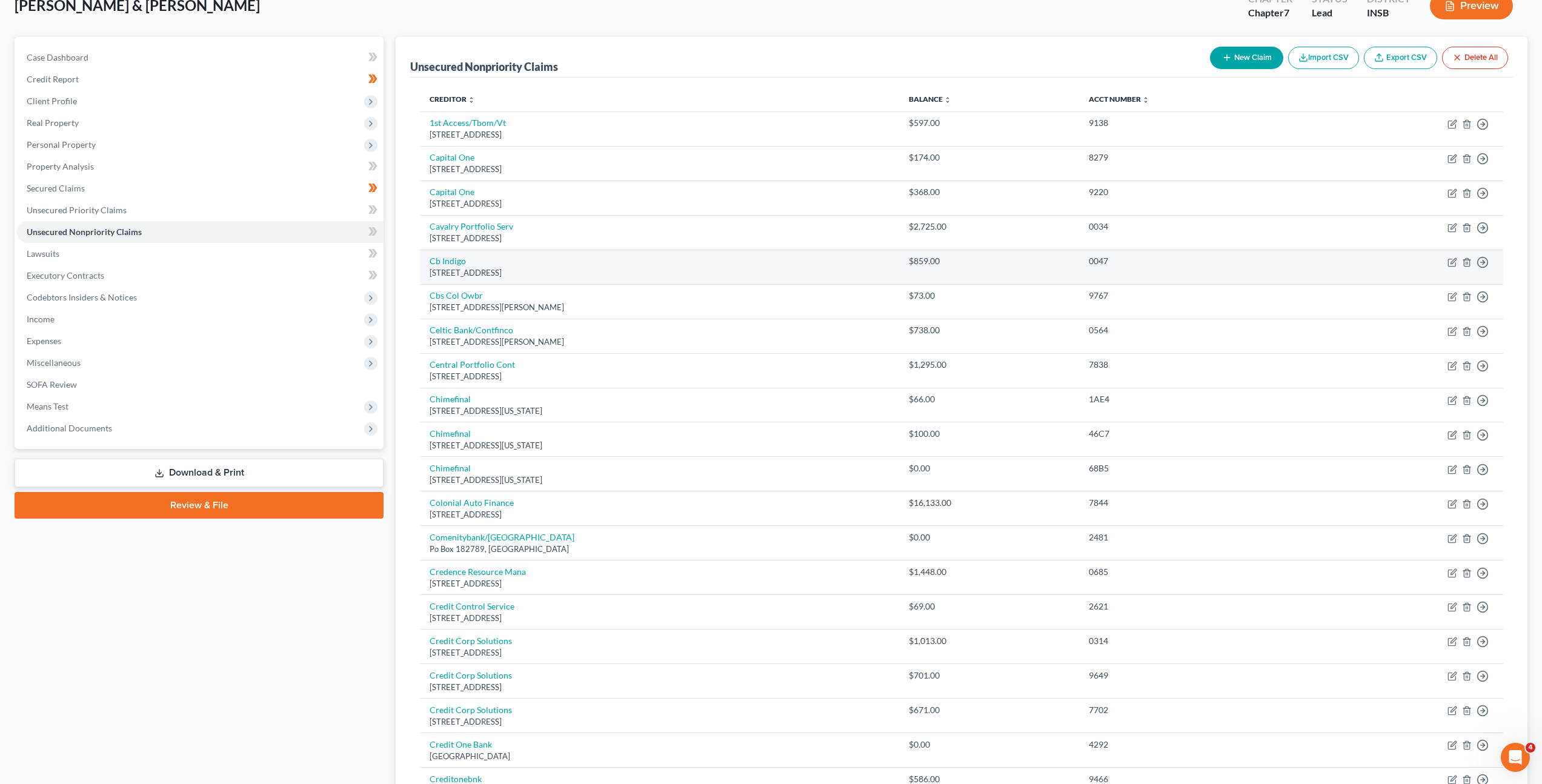
scroll to position [0, 0]
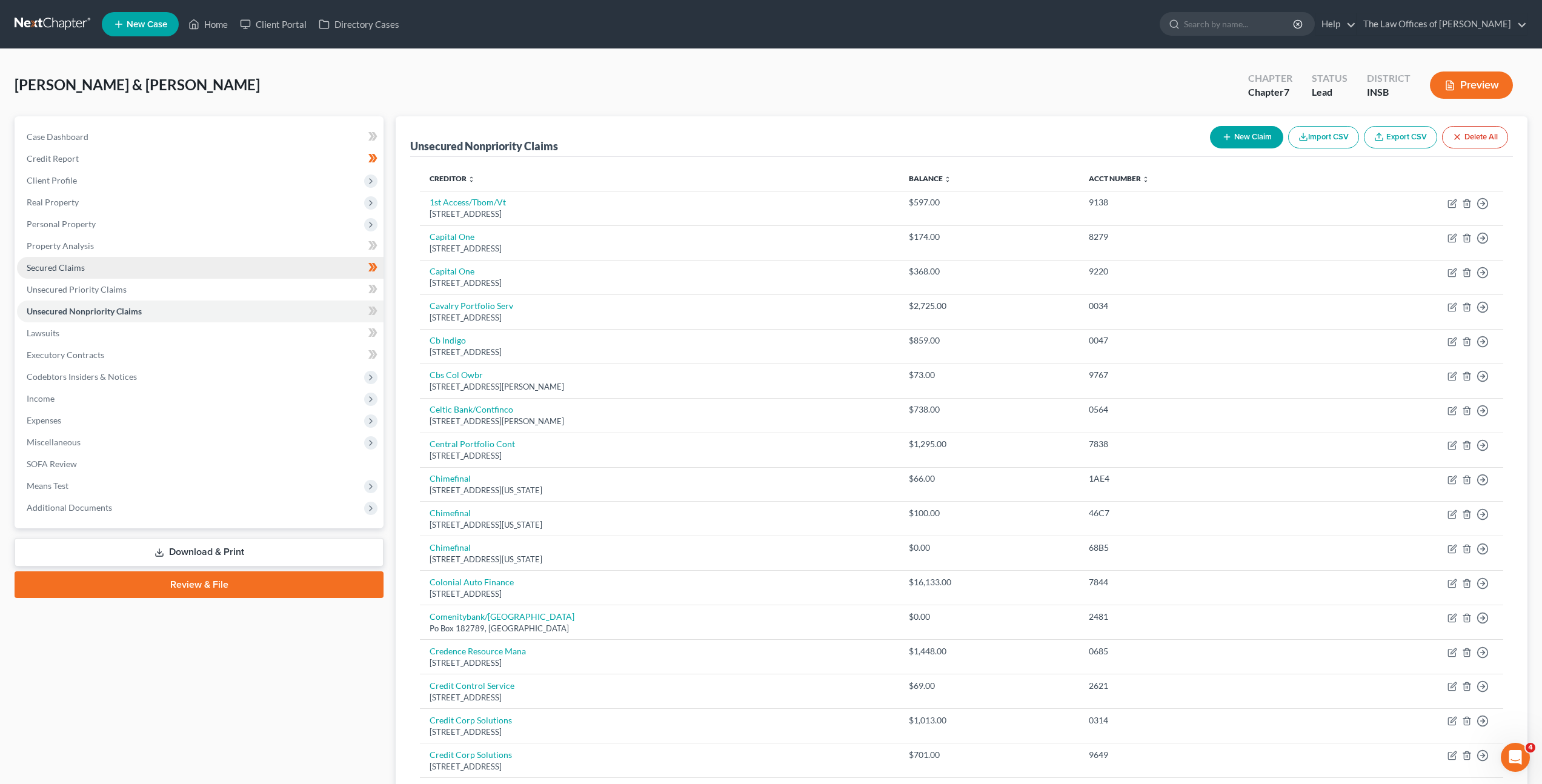
click at [151, 270] on link "Secured Claims" at bounding box center [200, 267] width 366 height 22
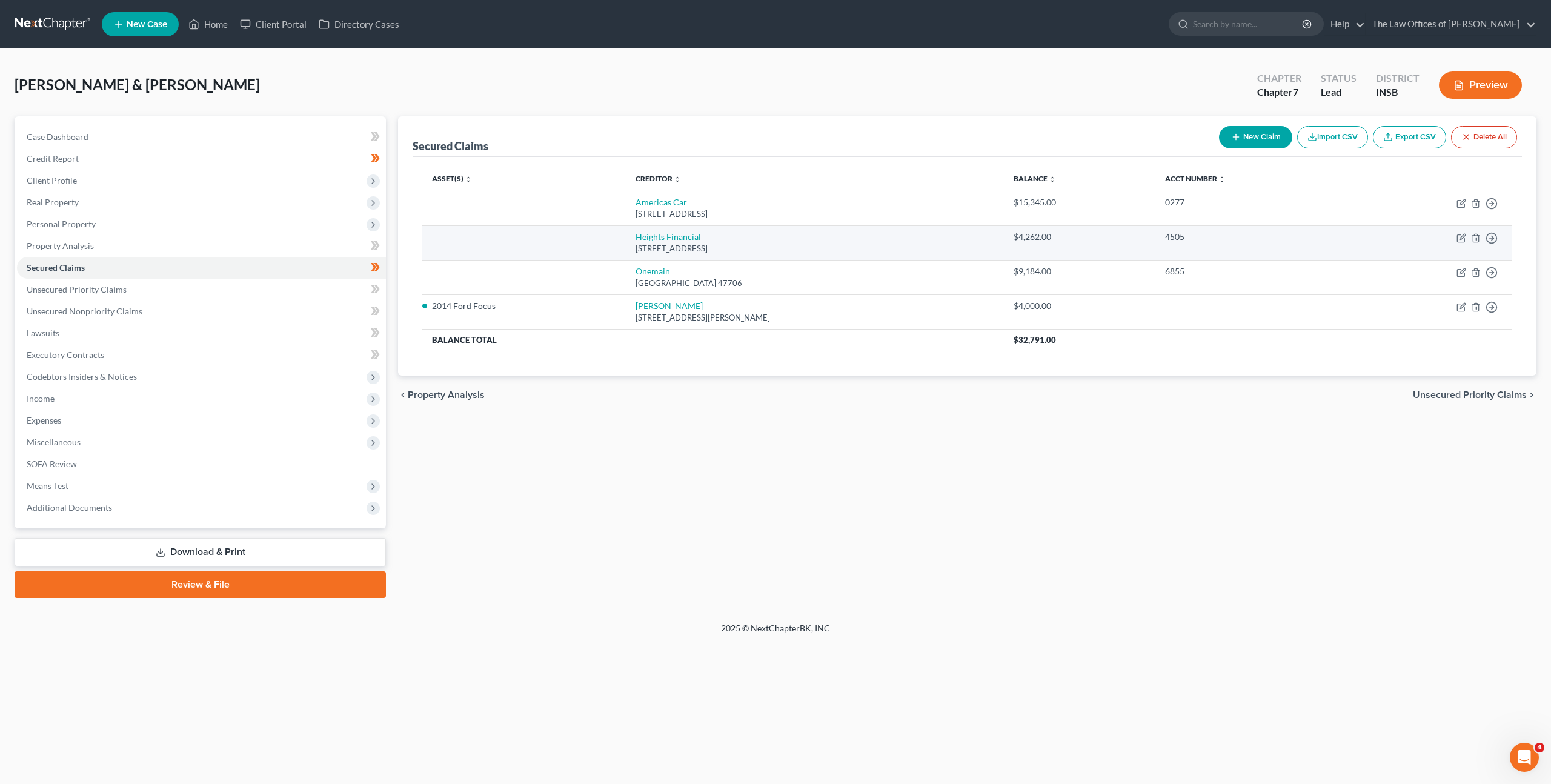
click at [675, 242] on td "Heights Financial 101 N Main St. #600, Greenville, SC 29601" at bounding box center [815, 243] width 378 height 34
click at [675, 240] on link "Heights Financial" at bounding box center [668, 236] width 65 height 11
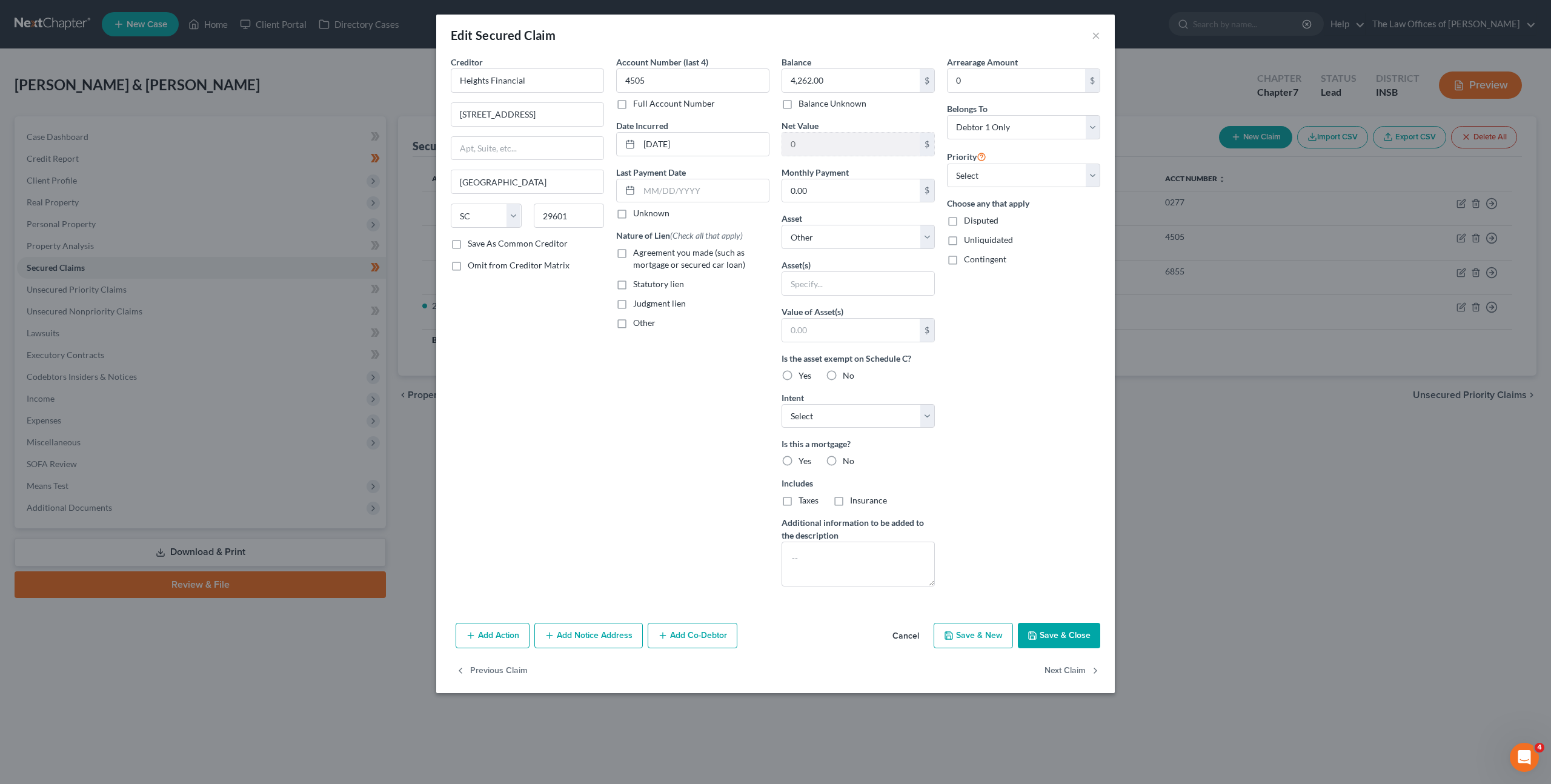
click at [909, 640] on button "Cancel" at bounding box center [906, 636] width 46 height 25
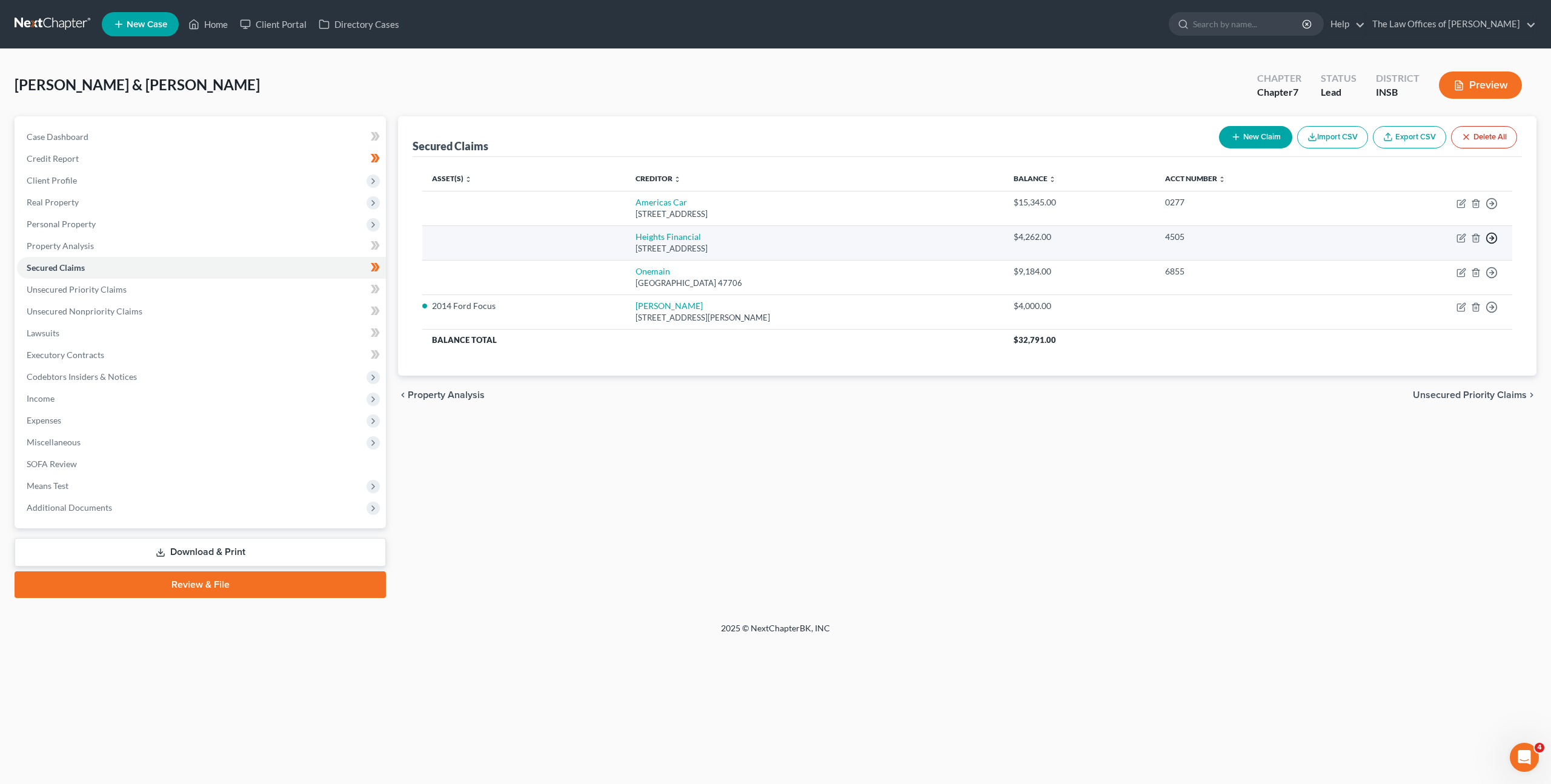
click at [1493, 237] on polyline "button" at bounding box center [1493, 238] width 2 height 4
click at [1446, 265] on link "Move to F" at bounding box center [1437, 267] width 101 height 20
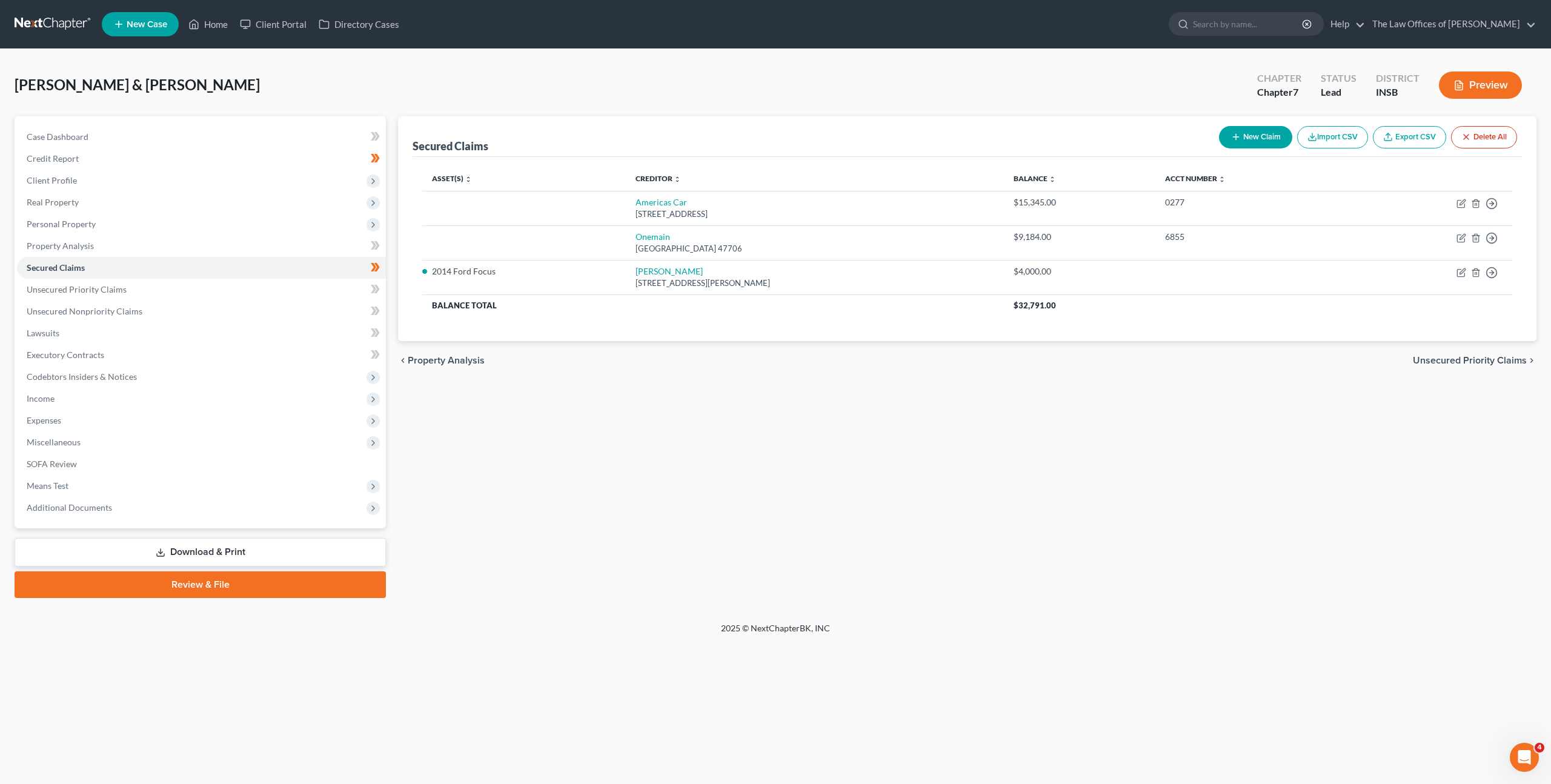
click at [1038, 432] on div "Secured Claims New Claim Import CSV Export CSV Delete All Asset(s) expand_more …" at bounding box center [966, 356] width 1150 height 482
click at [1493, 239] on polyline "button" at bounding box center [1493, 238] width 2 height 4
click at [1147, 417] on div "Secured Claims New Claim Import CSV Export CSV Delete All Asset(s) expand_more …" at bounding box center [966, 356] width 1150 height 482
drag, startPoint x: 1185, startPoint y: 457, endPoint x: 1353, endPoint y: 362, distance: 193.0
click at [1185, 457] on div "Secured Claims New Claim Import CSV Export CSV Delete All Asset(s) expand_more …" at bounding box center [966, 356] width 1150 height 482
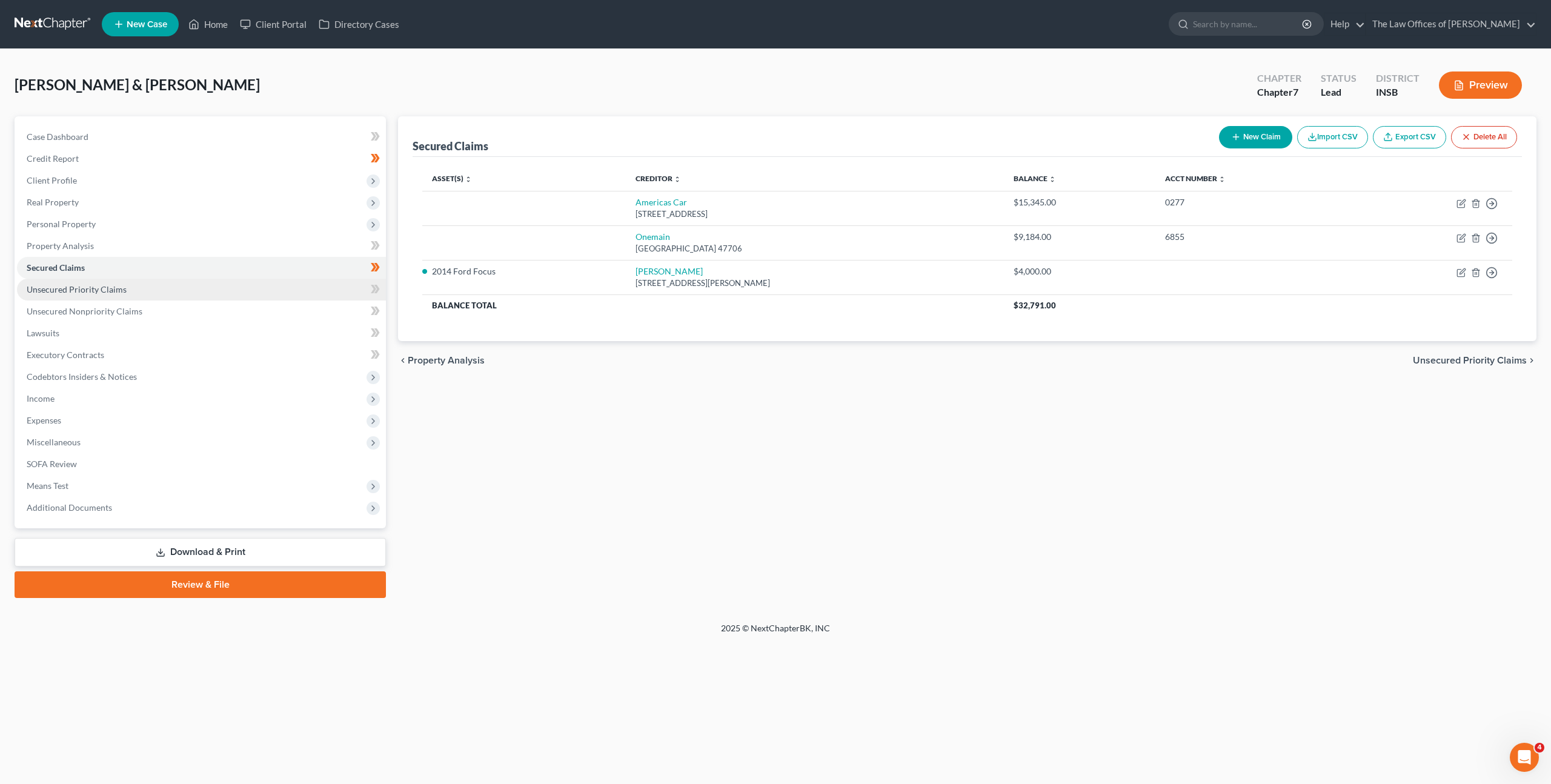
drag, startPoint x: 287, startPoint y: 287, endPoint x: 294, endPoint y: 286, distance: 7.1
click at [287, 287] on link "Unsecured Priority Claims" at bounding box center [201, 289] width 369 height 22
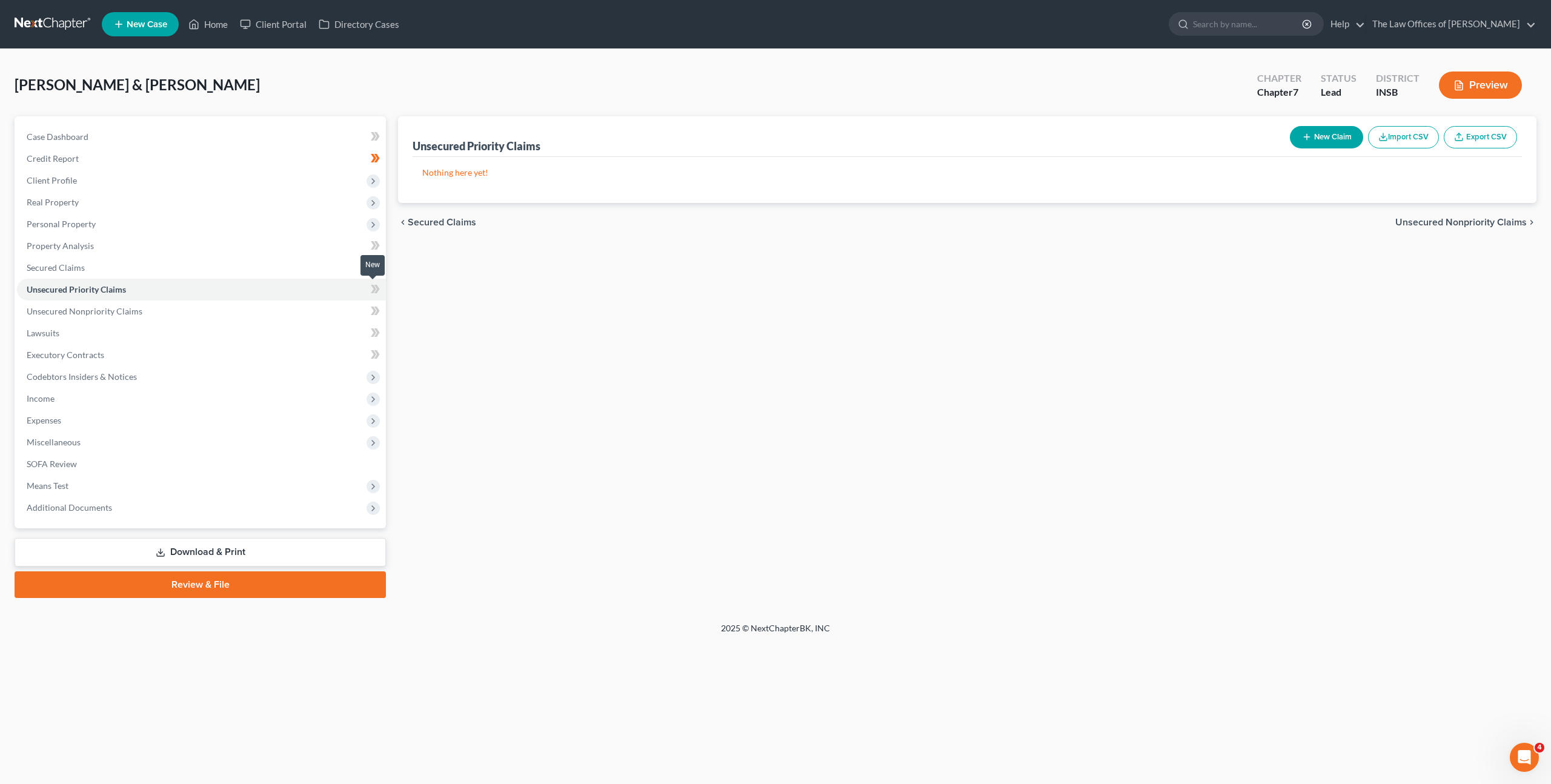
click at [375, 289] on icon at bounding box center [375, 289] width 9 height 16
click at [1342, 141] on button "New Claim" at bounding box center [1327, 137] width 74 height 22
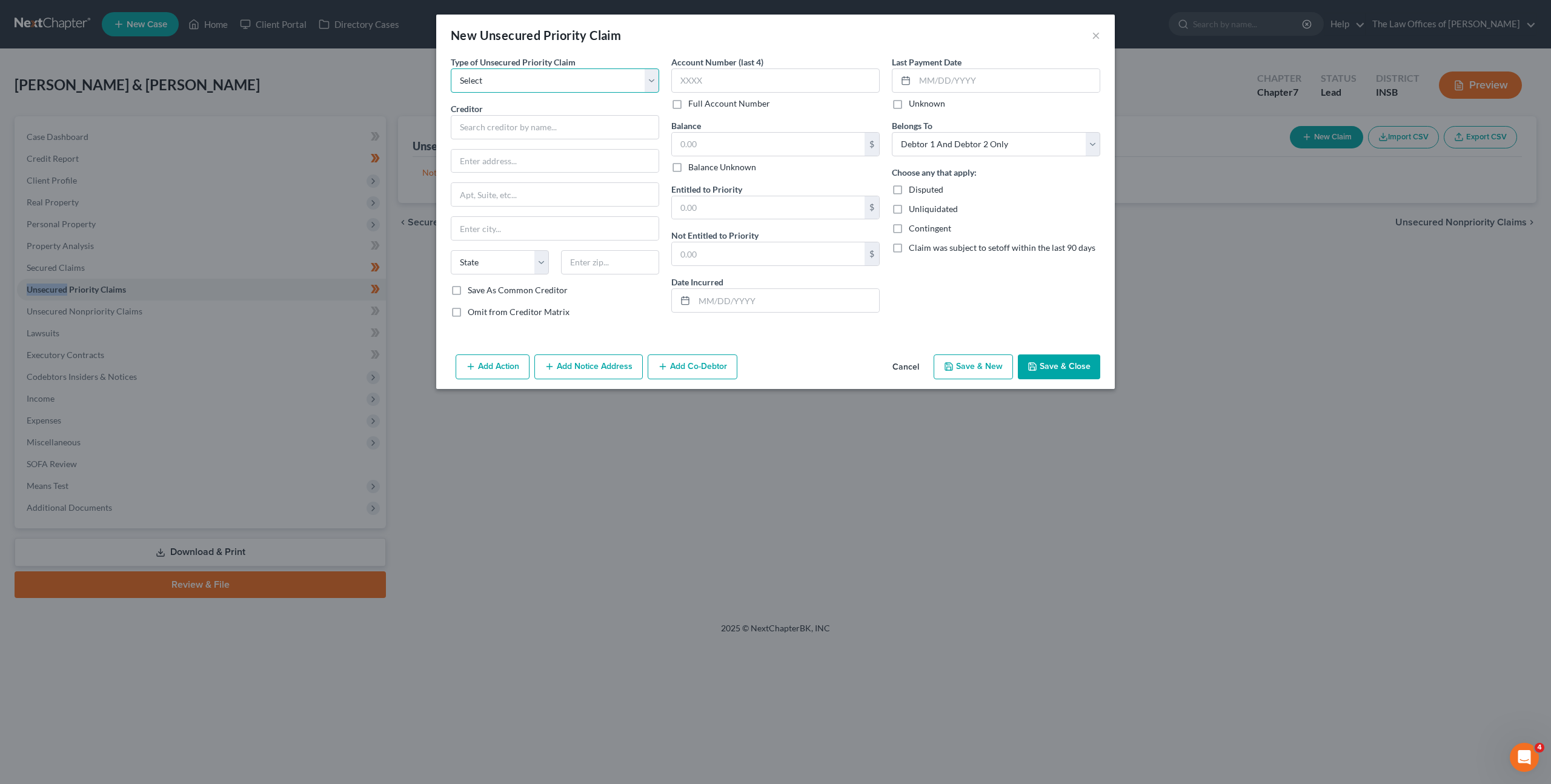
click at [507, 77] on select "Select Taxes & Other Government Units Domestic Support Obligations Extensions o…" at bounding box center [554, 81] width 208 height 25
click at [905, 368] on button "Cancel" at bounding box center [906, 368] width 46 height 25
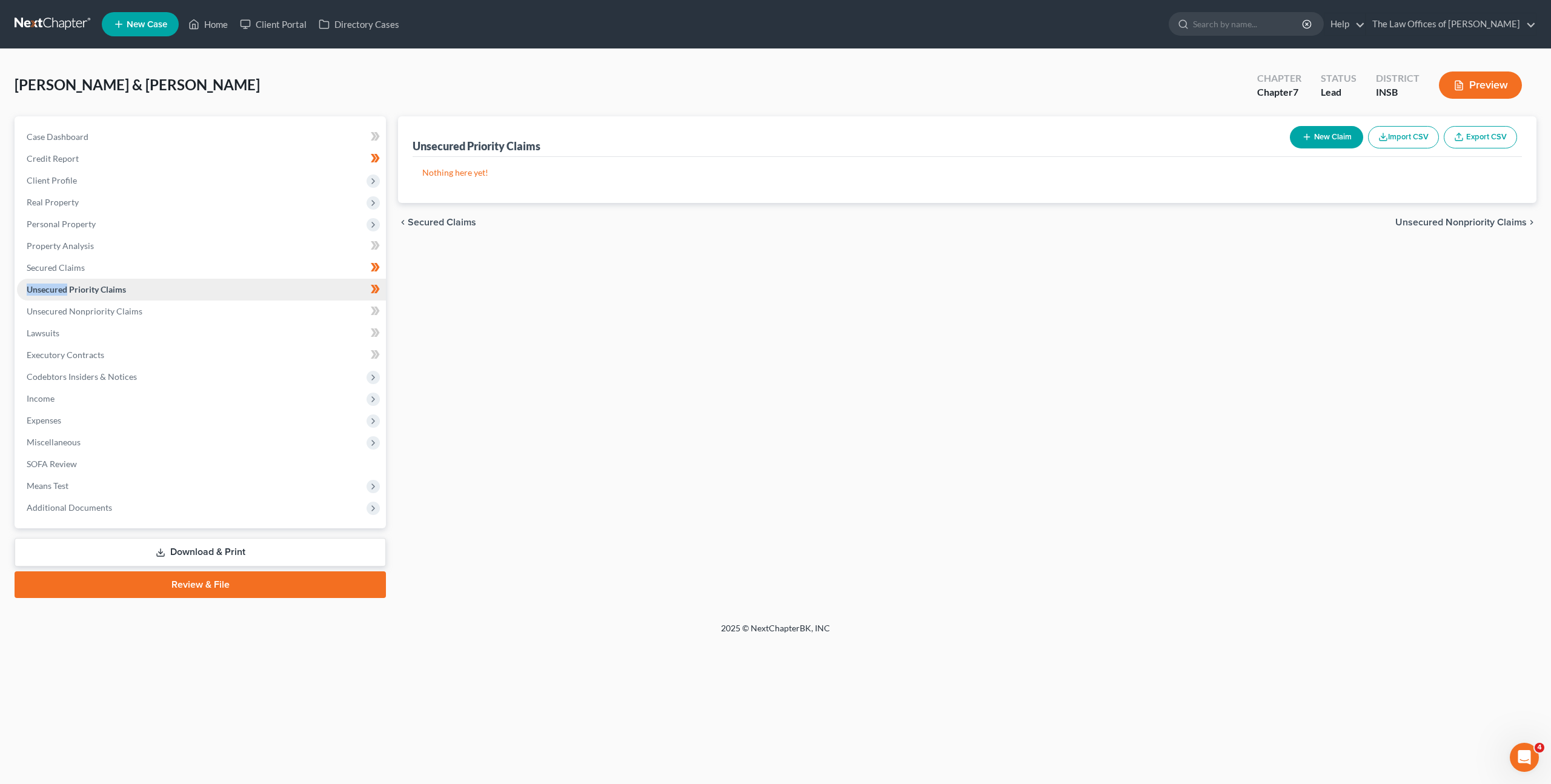
click at [262, 289] on link "Unsecured Priority Claims" at bounding box center [201, 289] width 369 height 22
click at [1307, 148] on button "New Claim" at bounding box center [1327, 137] width 74 height 22
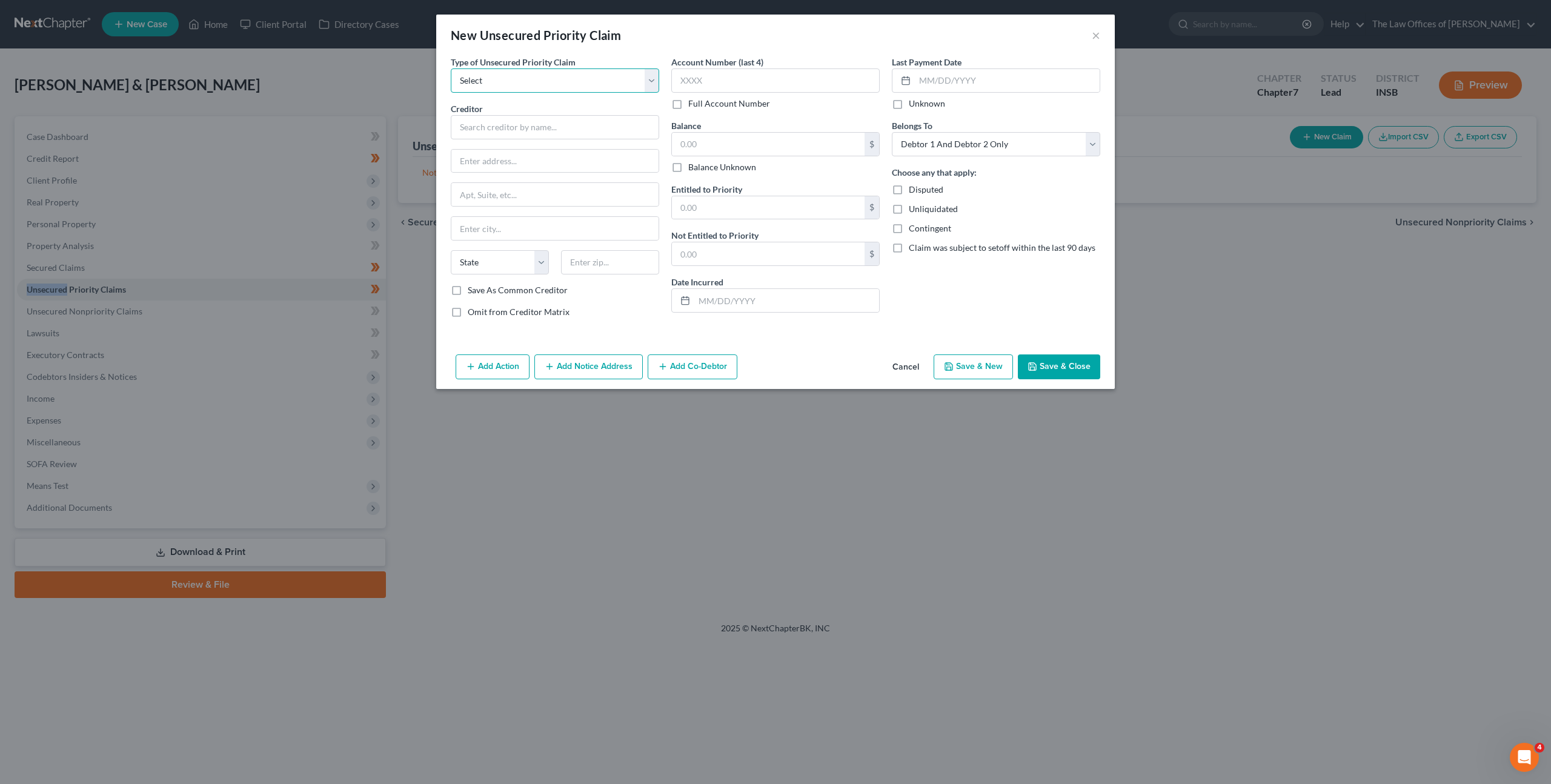
click at [536, 81] on select "Select Taxes & Other Government Units Domestic Support Obligations Extensions o…" at bounding box center [554, 81] width 208 height 25
click at [451, 69] on select "Select Taxes & Other Government Units Domestic Support Obligations Extensions o…" at bounding box center [554, 81] width 208 height 25
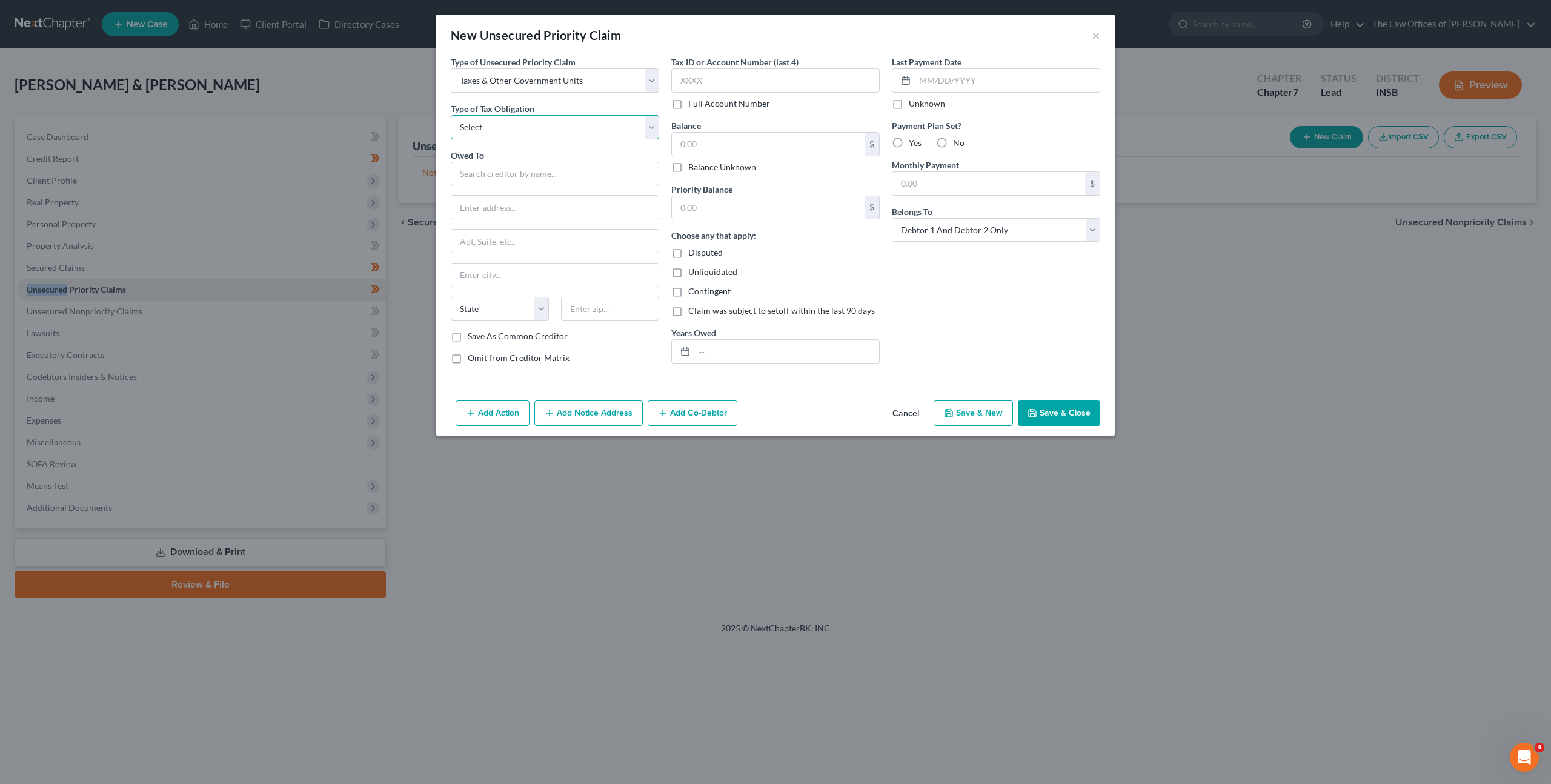
click at [545, 130] on select "Select Federal City State Franchise Tax Board Other" at bounding box center [554, 128] width 208 height 25
click at [451, 115] on select "Select Federal City State Franchise Tax Board Other" at bounding box center [554, 128] width 208 height 25
click at [500, 182] on input "text" at bounding box center [554, 174] width 208 height 25
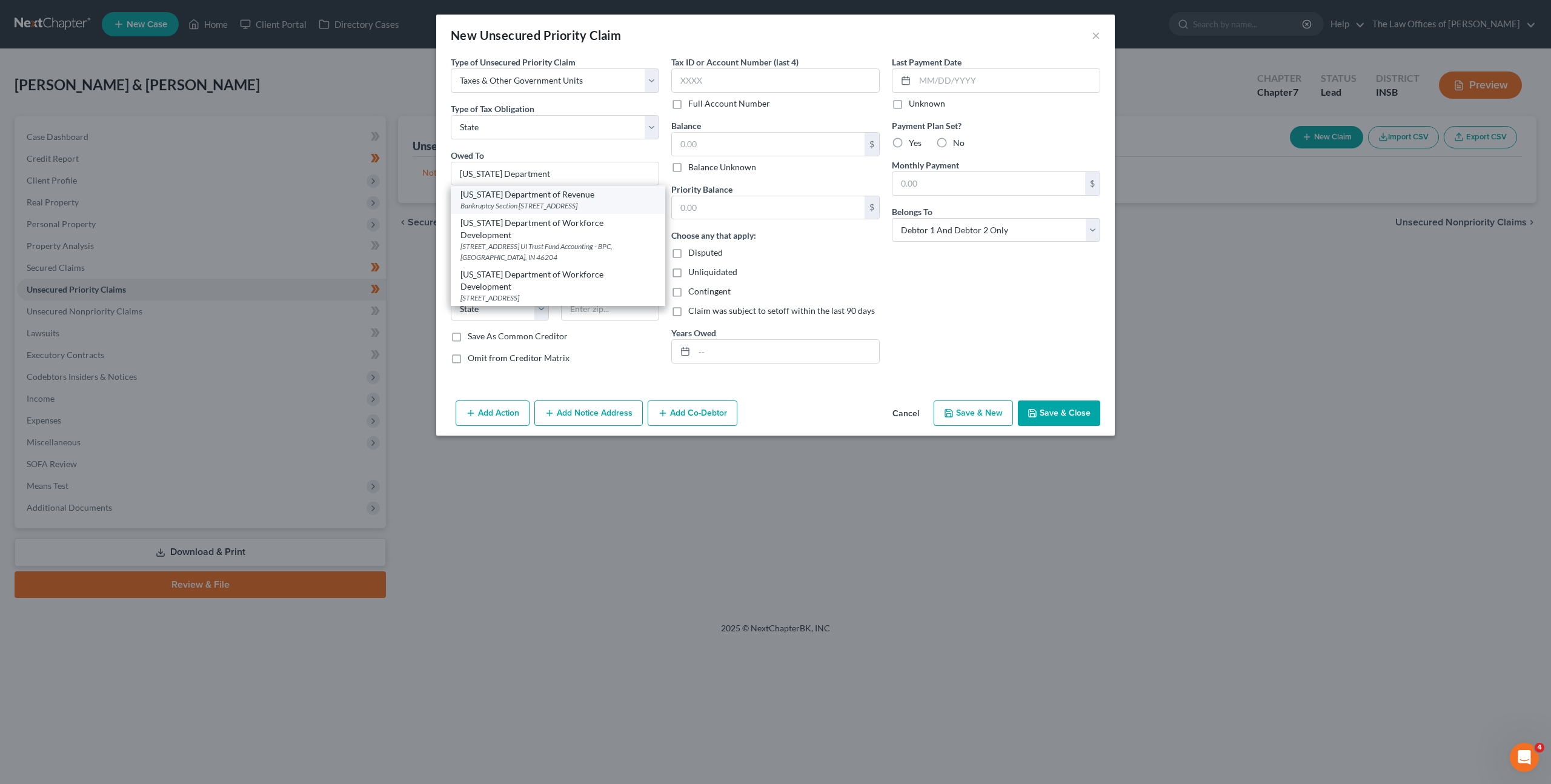
click at [617, 195] on div "Indiana Department of Revenue" at bounding box center [558, 194] width 195 height 12
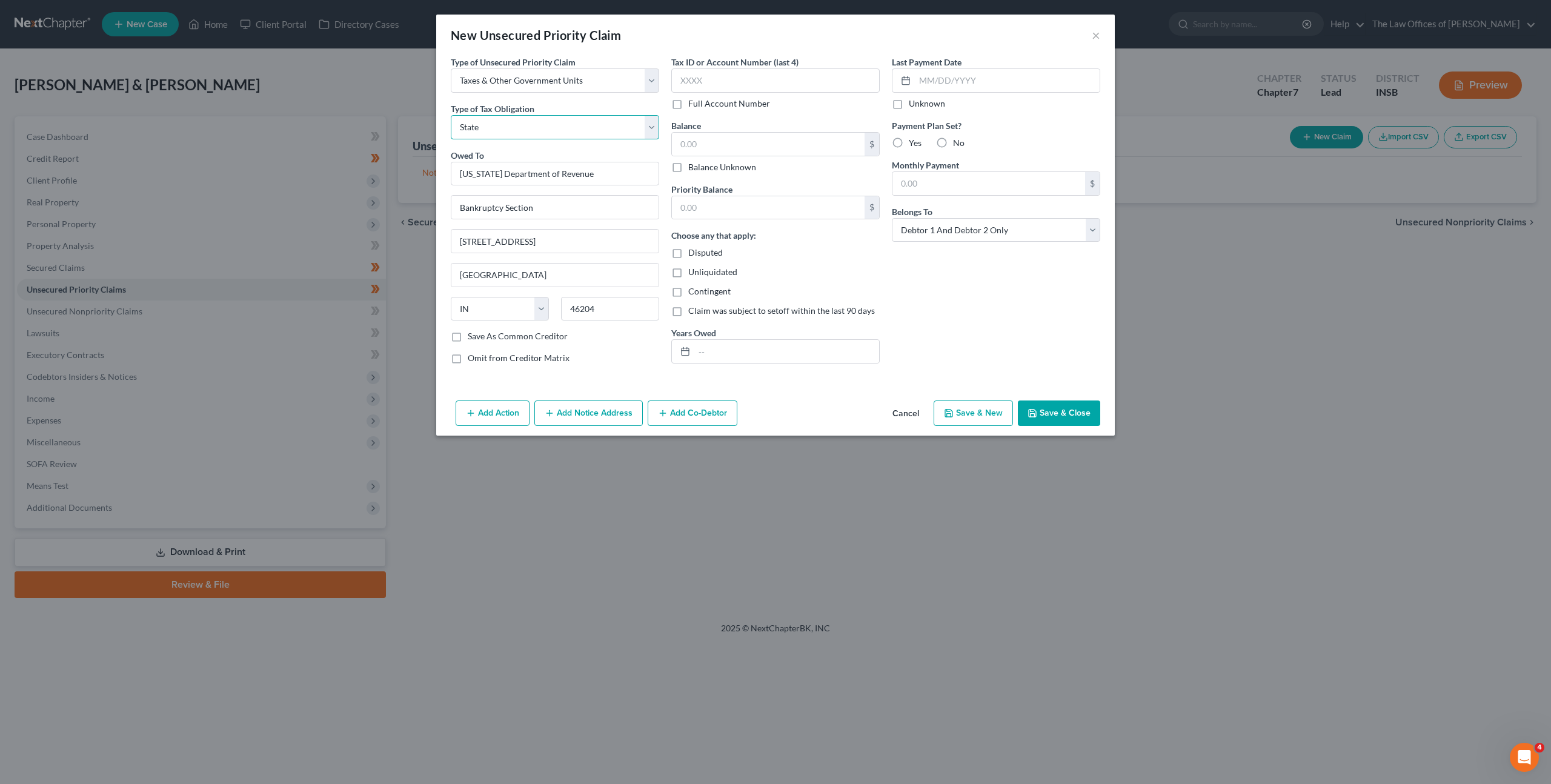
click at [617, 130] on select "Select Federal City State Franchise Tax Board Other" at bounding box center [554, 128] width 208 height 25
click at [451, 115] on select "Select Federal City State Franchise Tax Board Other" at bounding box center [554, 128] width 208 height 25
drag, startPoint x: 589, startPoint y: 166, endPoint x: 629, endPoint y: 184, distance: 43.9
click at [589, 166] on input "Indiana Department of Revenue" at bounding box center [554, 174] width 208 height 25
drag, startPoint x: 600, startPoint y: 180, endPoint x: 255, endPoint y: 158, distance: 345.7
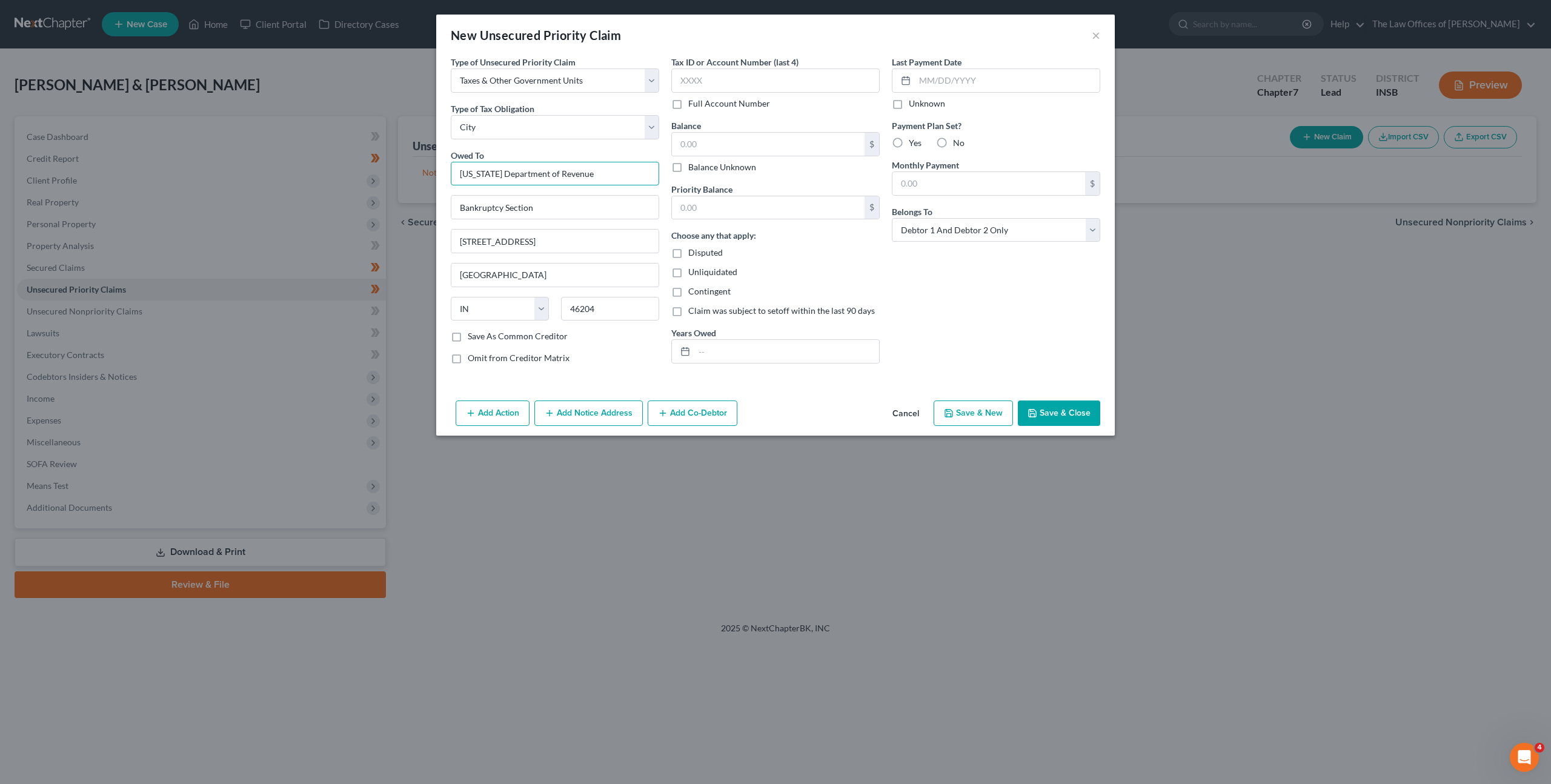
click at [263, 150] on div "New Unsecured Priority Claim × Type of Unsecured Priority Claim * Select Taxes …" at bounding box center [775, 392] width 1551 height 784
click at [602, 258] on div "Vanderburgh County Treasurer" at bounding box center [545, 252] width 168 height 12
click at [882, 276] on div "Tax ID or Account Number (last 4) Full Account Number Balance $ Balance Unknown…" at bounding box center [776, 214] width 221 height 318
click at [764, 95] on div "Tax ID or Account Number (last 4) Full Account Number" at bounding box center [775, 83] width 208 height 54
click at [762, 82] on input "text" at bounding box center [775, 81] width 208 height 25
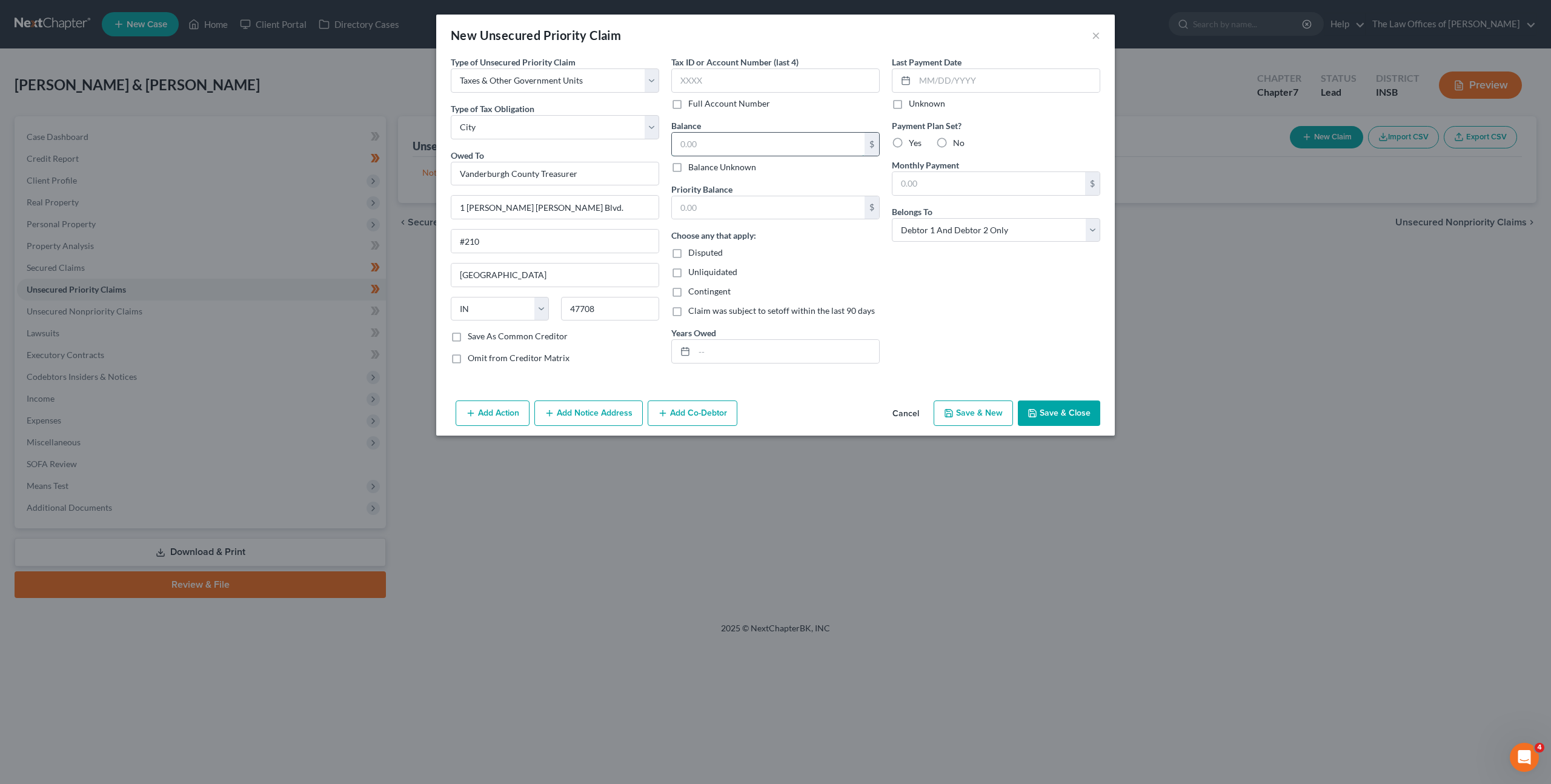
click at [771, 146] on input "text" at bounding box center [769, 144] width 193 height 23
click at [755, 213] on input "text" at bounding box center [769, 208] width 193 height 23
click at [729, 342] on input "text" at bounding box center [787, 352] width 185 height 23
click at [1062, 347] on div "Last Payment Date Unknown Payment Plan Set? Yes No Monthly Payment $ Belongs To…" at bounding box center [996, 214] width 221 height 318
click at [909, 141] on label "Yes" at bounding box center [916, 142] width 13 height 12
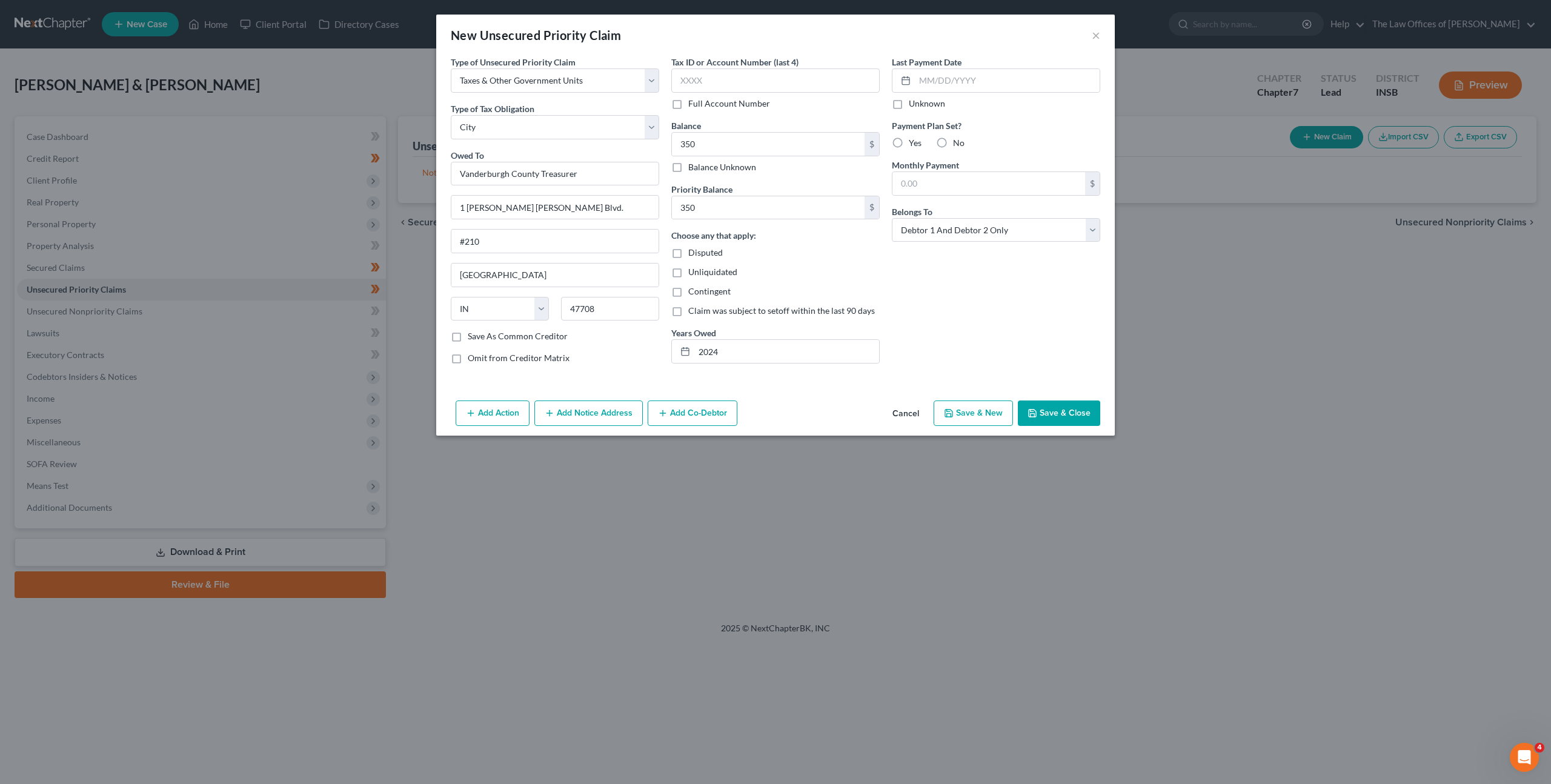
click at [914, 141] on input "Yes" at bounding box center [918, 141] width 8 height 8
drag, startPoint x: 951, startPoint y: 193, endPoint x: 953, endPoint y: 234, distance: 41.0
click at [951, 193] on input "text" at bounding box center [989, 183] width 193 height 23
click at [951, 186] on input "text" at bounding box center [989, 183] width 193 height 23
click at [940, 300] on div "Last Payment Date Unknown Payment Plan Set? Yes No Monthly Payment $ Belongs To…" at bounding box center [996, 214] width 221 height 318
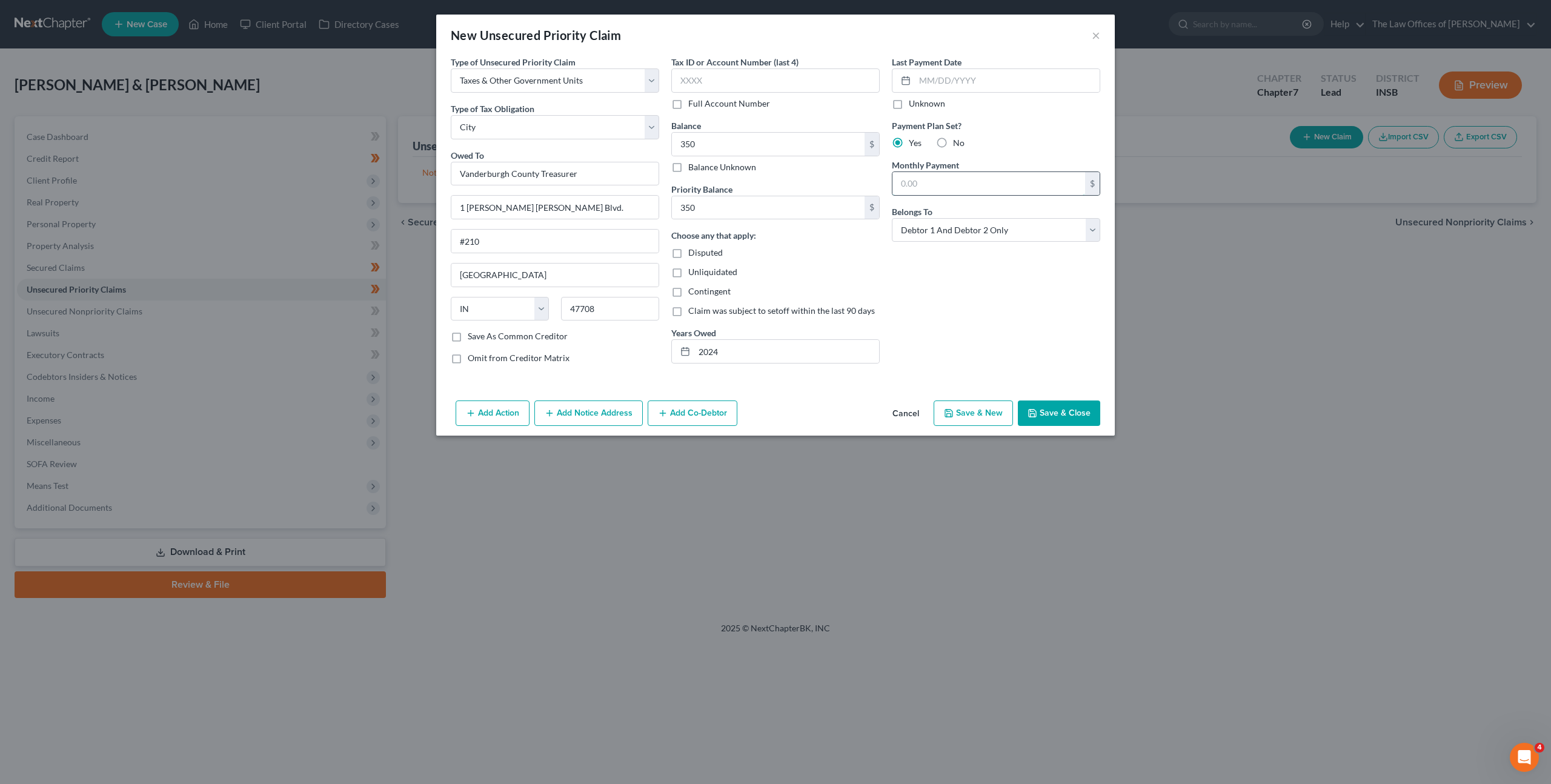
click at [972, 189] on input "text" at bounding box center [989, 183] width 193 height 23
click at [1053, 414] on button "Save & Close" at bounding box center [1059, 413] width 83 height 25
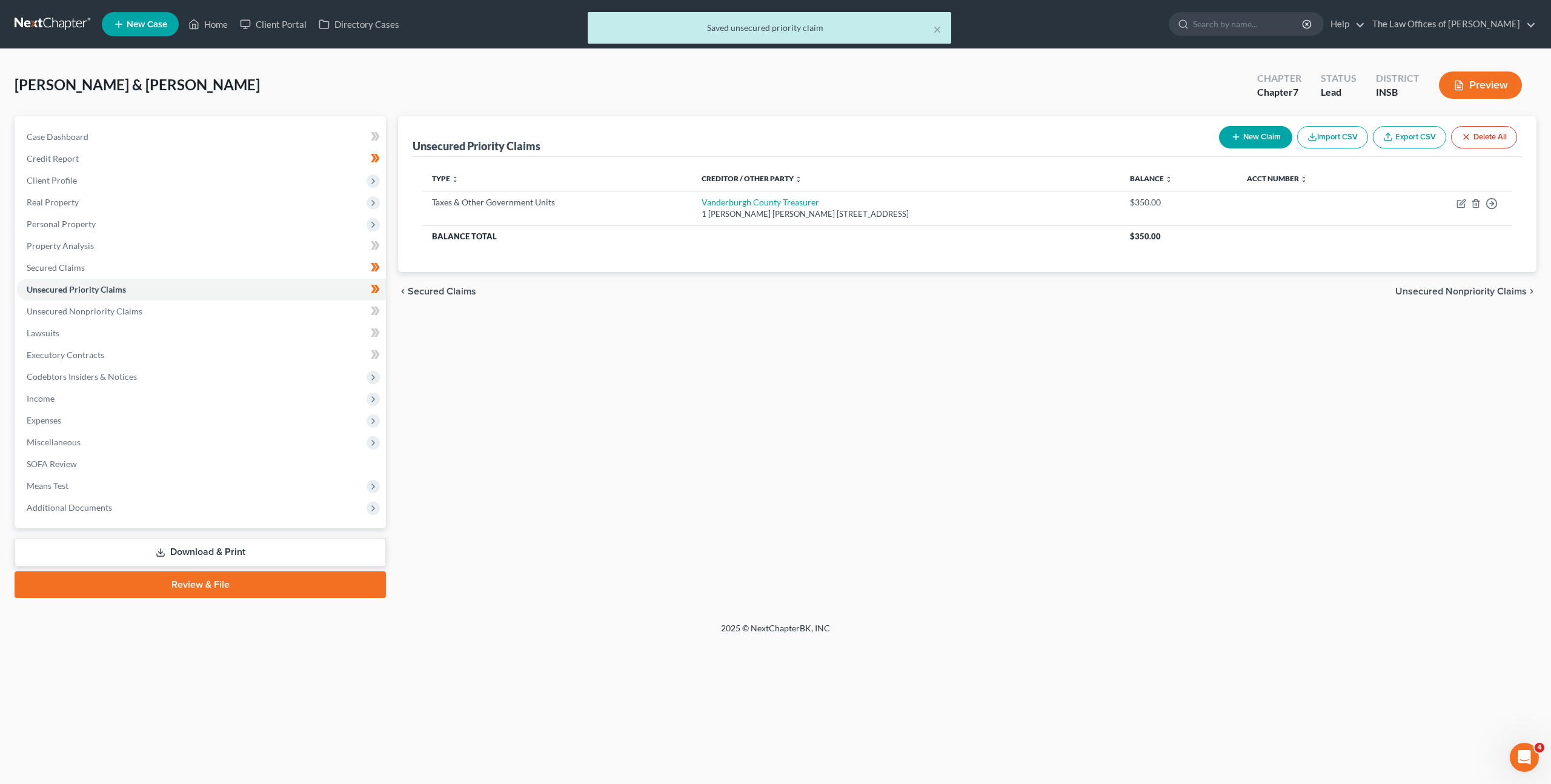
click at [972, 439] on div "Unsecured Priority Claims New Claim Import CSV Export CSV Delete All Type expan…" at bounding box center [966, 356] width 1150 height 482
click at [242, 312] on link "Unsecured Nonpriority Claims" at bounding box center [201, 311] width 369 height 22
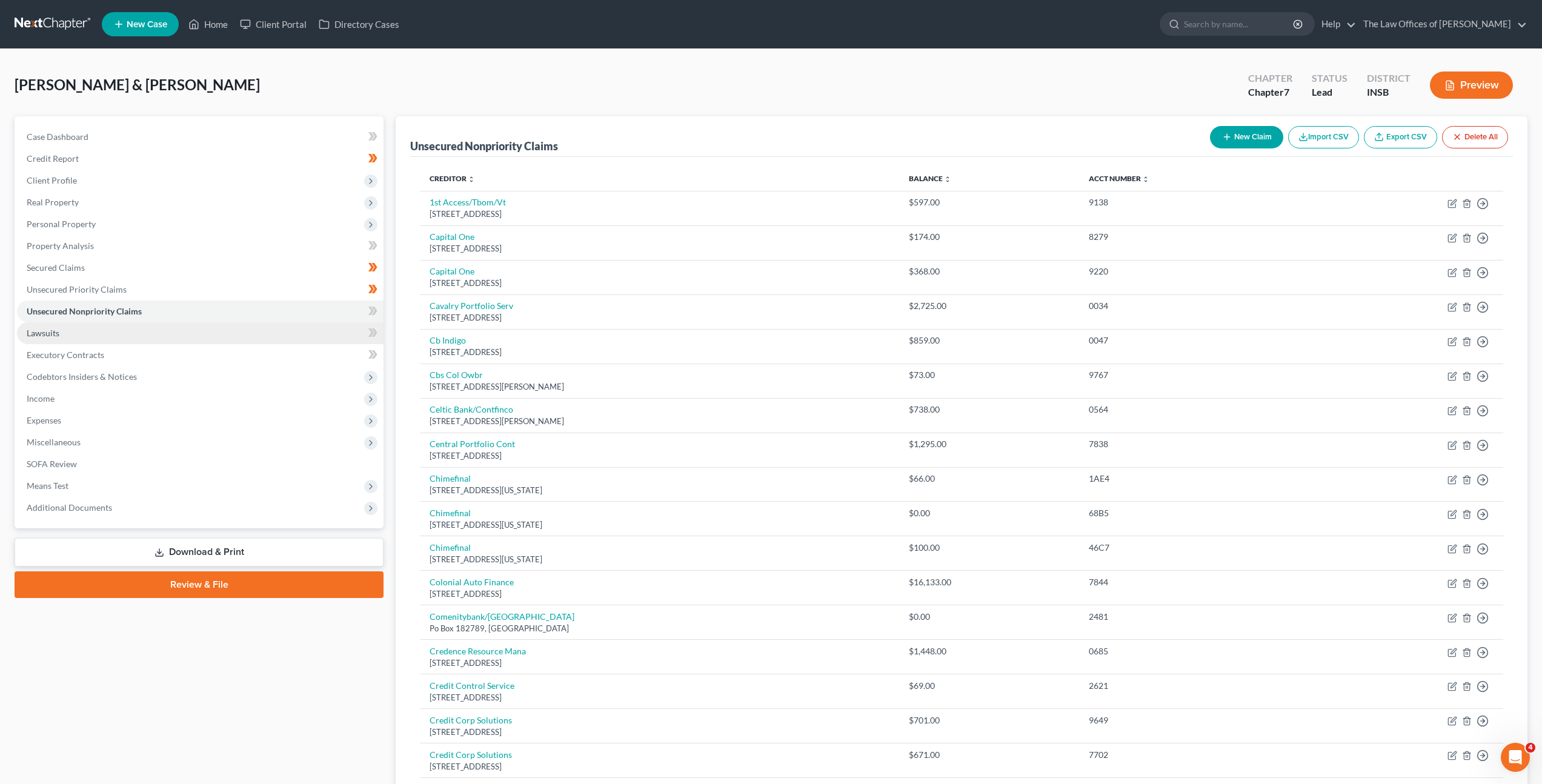
click at [104, 336] on link "Lawsuits" at bounding box center [200, 333] width 366 height 22
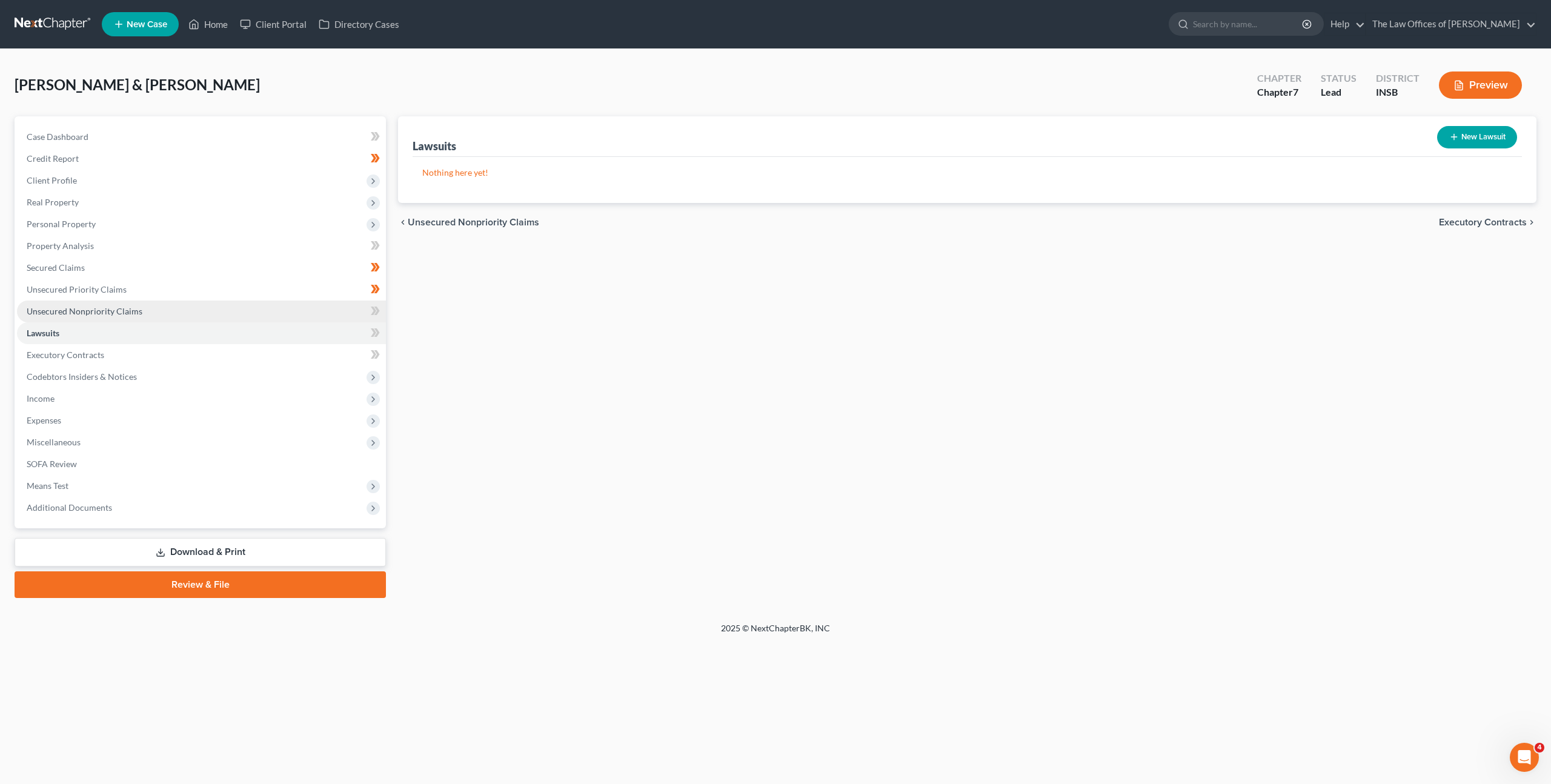
click at [341, 309] on link "Unsecured Nonpriority Claims" at bounding box center [201, 311] width 369 height 22
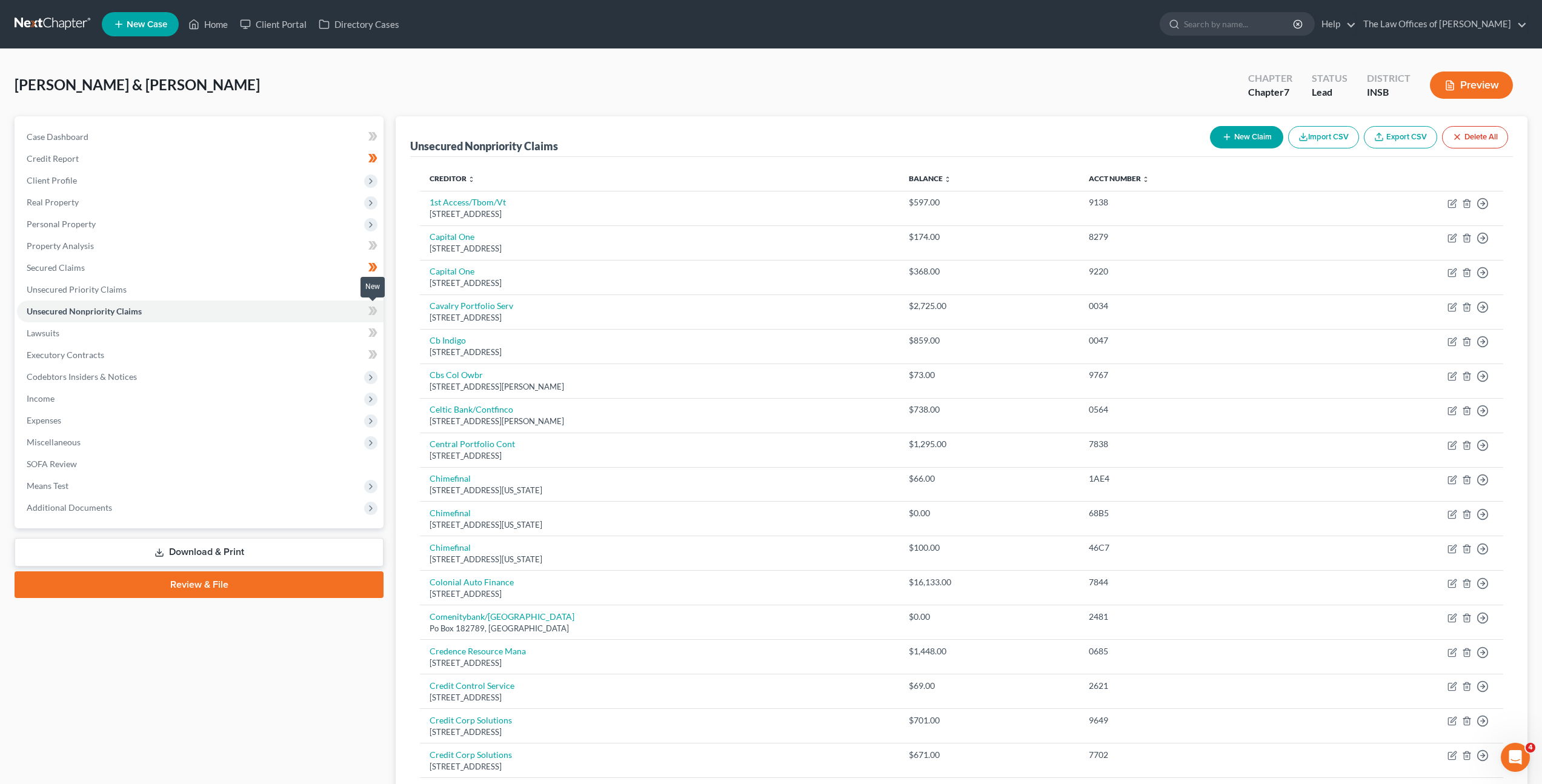
click at [378, 315] on span at bounding box center [373, 312] width 21 height 18
click at [303, 334] on link "Lawsuits" at bounding box center [200, 333] width 366 height 22
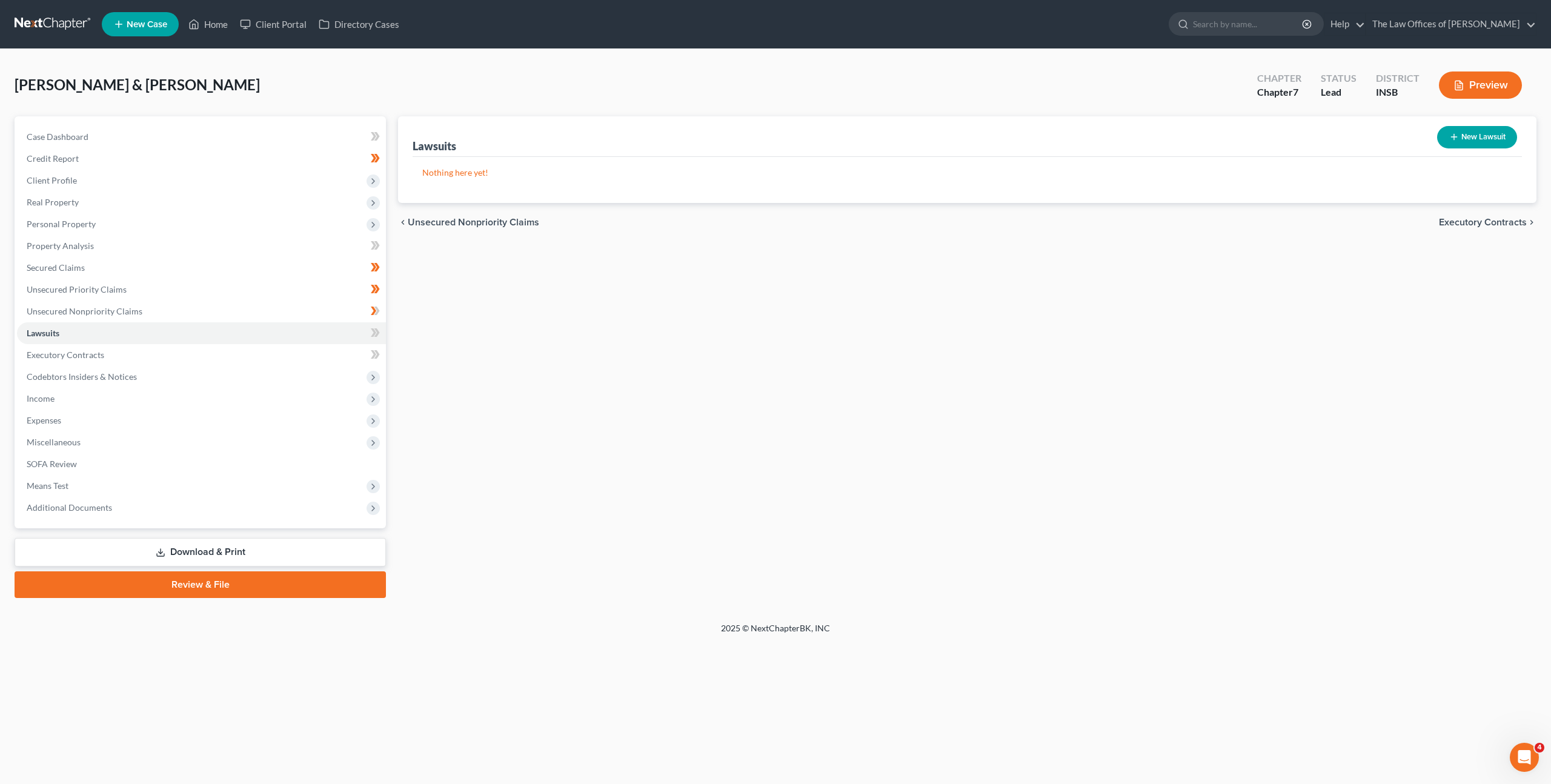
click at [1462, 134] on button "New Lawsuit" at bounding box center [1477, 137] width 80 height 22
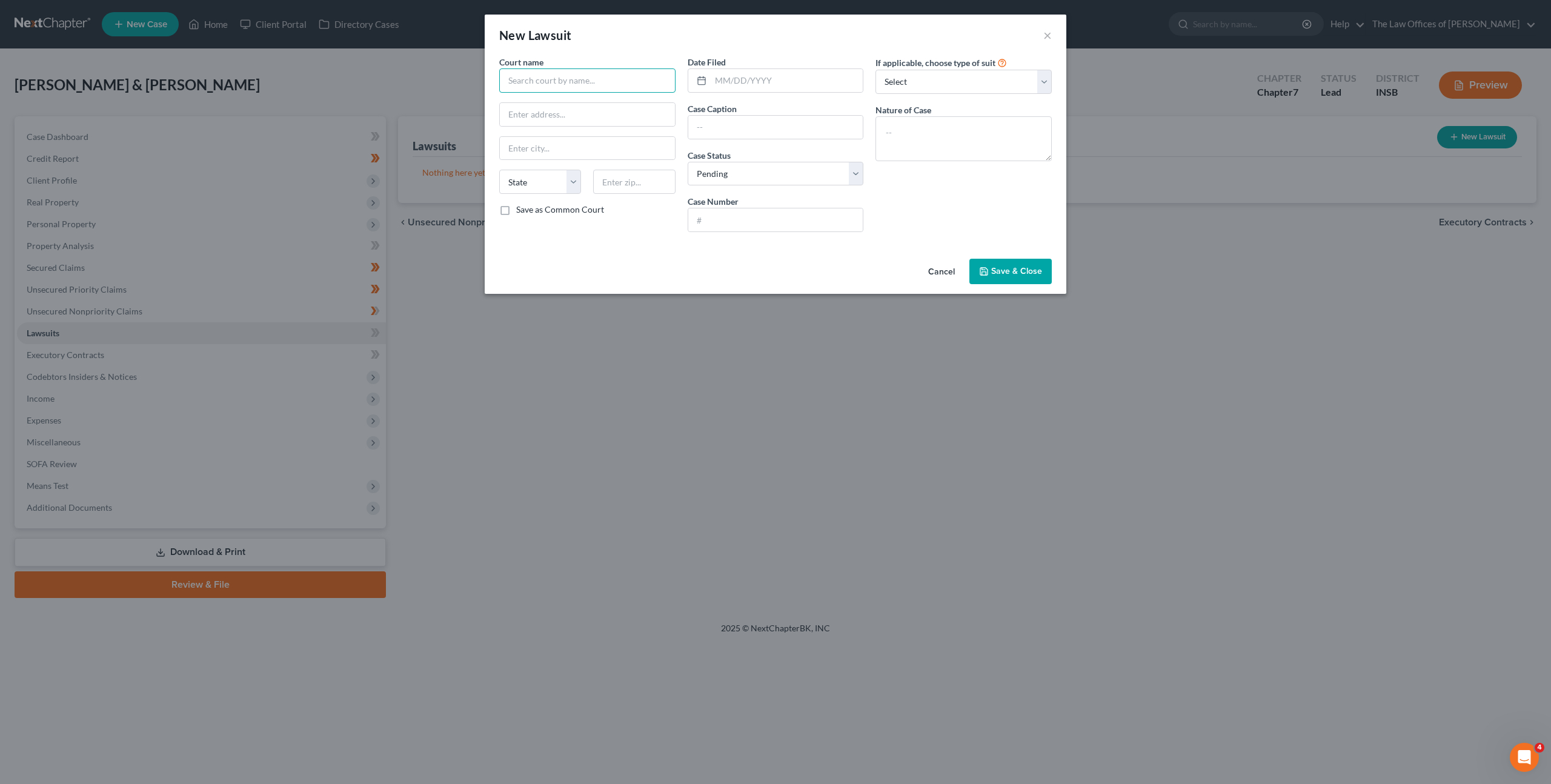
click at [533, 86] on input "text" at bounding box center [588, 81] width 177 height 25
click at [950, 268] on button "Cancel" at bounding box center [941, 272] width 46 height 25
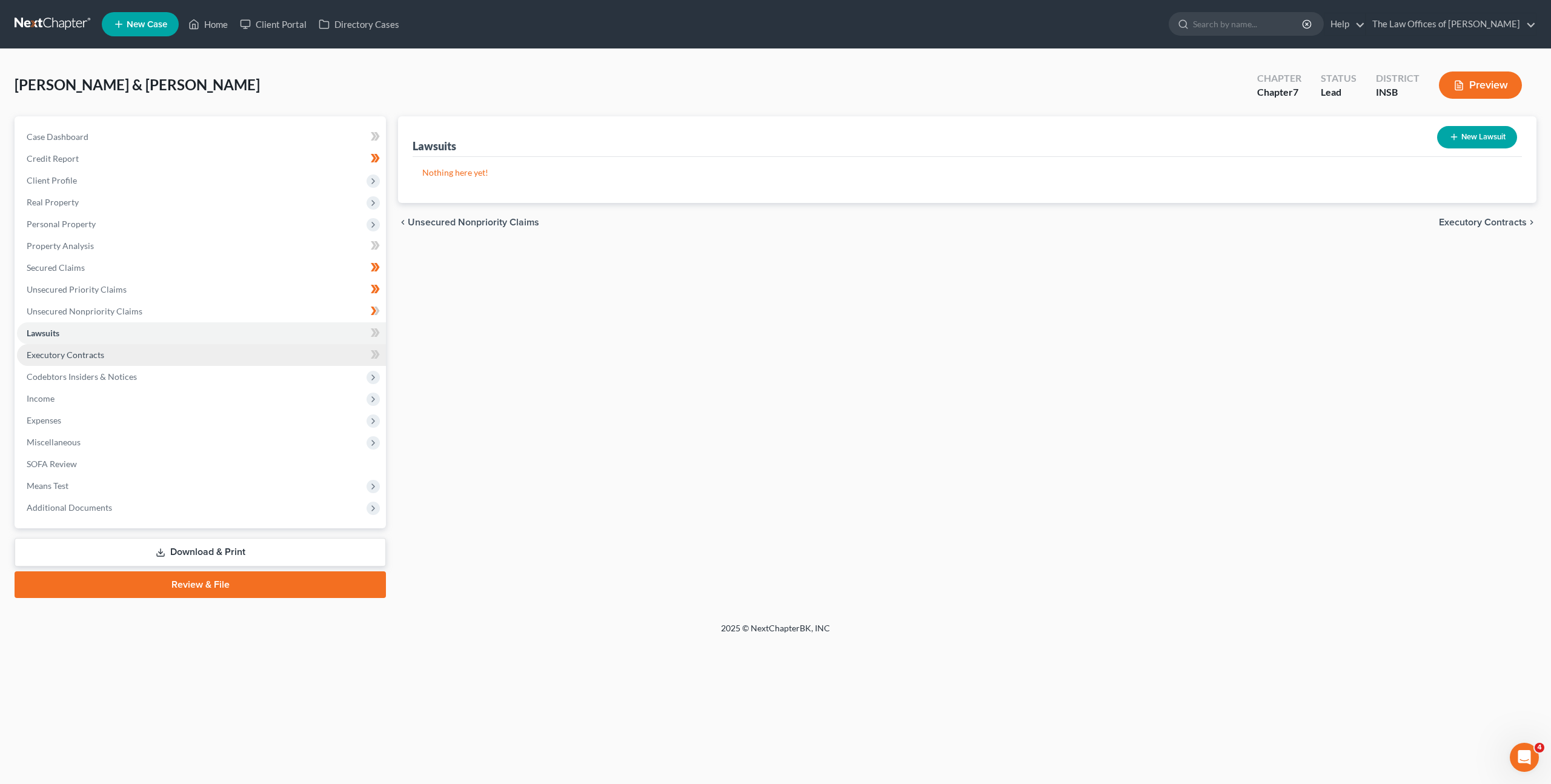
click at [706, 432] on div "Lawsuits New Lawsuit Nothing here yet! Court Name Date Filed Status Creditor Na…" at bounding box center [966, 356] width 1150 height 482
click at [287, 350] on link "Executory Contracts" at bounding box center [201, 355] width 369 height 22
click at [1452, 141] on icon "button" at bounding box center [1451, 137] width 10 height 10
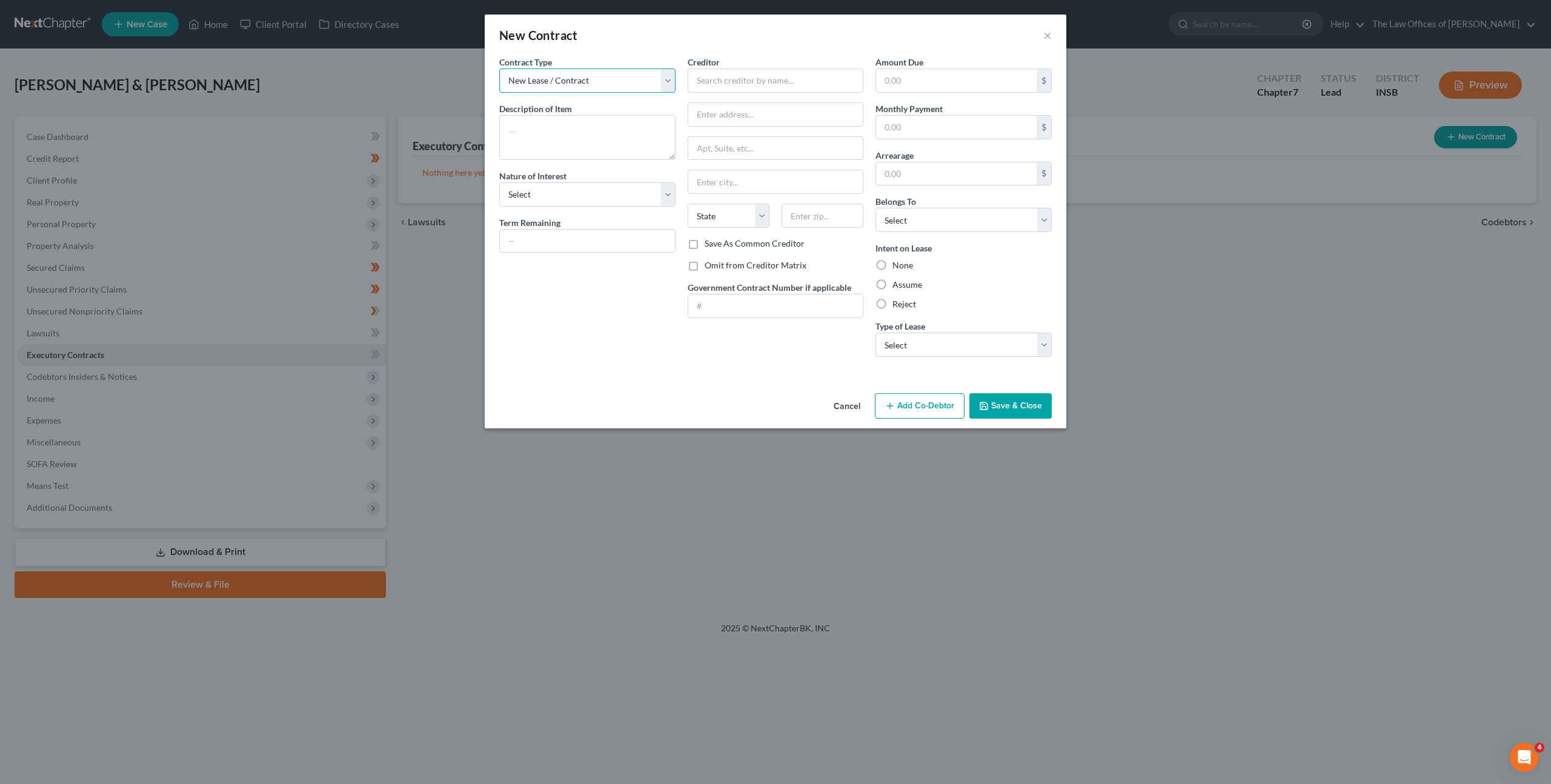
click at [608, 75] on select "New Lease / Contract New Timeshare" at bounding box center [588, 81] width 177 height 25
click at [500, 69] on select "New Lease / Contract New Timeshare" at bounding box center [588, 81] width 177 height 25
click at [575, 139] on textarea at bounding box center [588, 137] width 177 height 45
drag, startPoint x: 536, startPoint y: 125, endPoint x: 567, endPoint y: 127, distance: 31.1
click at [536, 125] on textarea at bounding box center [588, 137] width 177 height 45
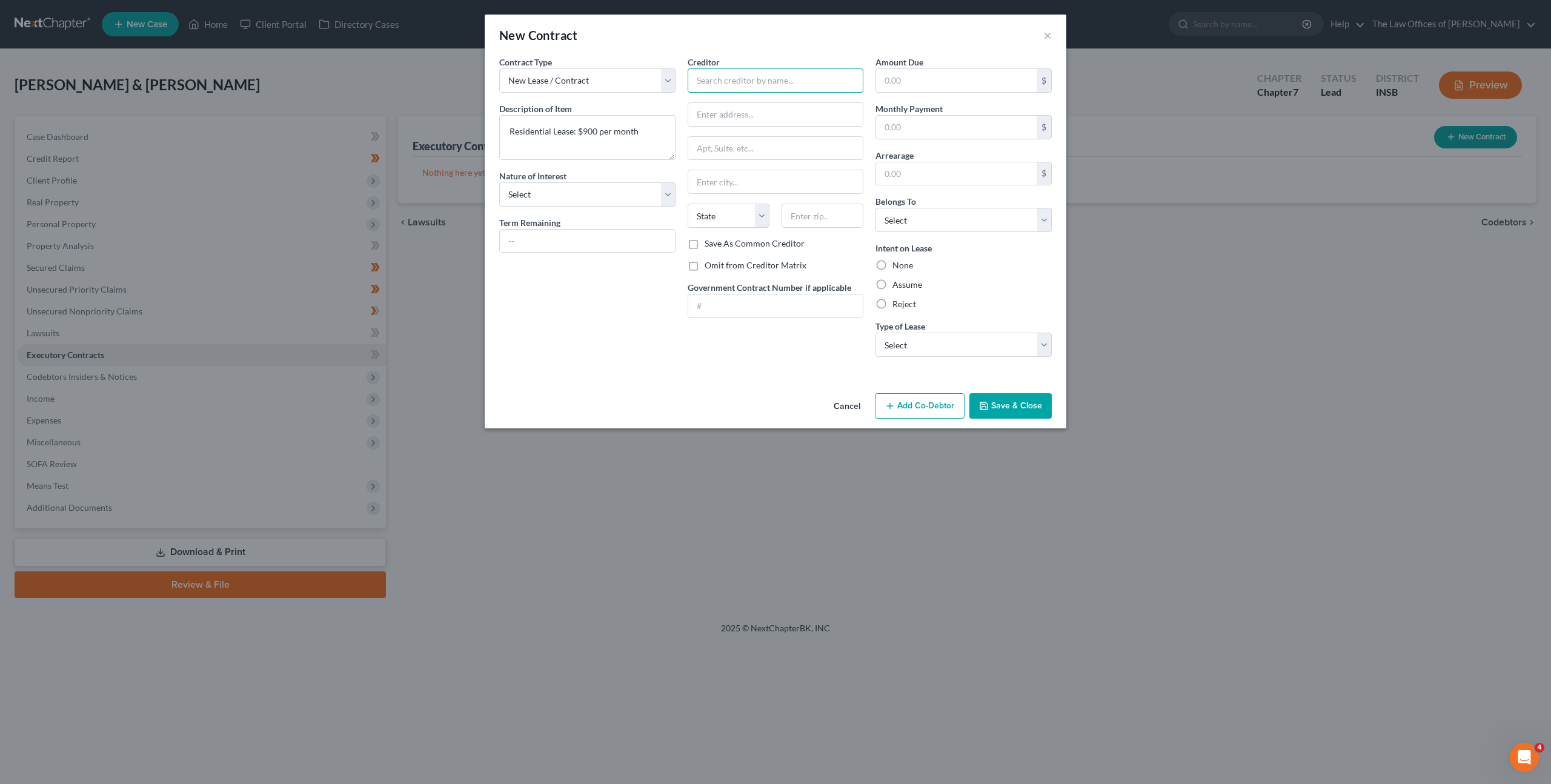
click at [798, 85] on input "text" at bounding box center [776, 81] width 177 height 25
click at [996, 399] on button "Save & Close" at bounding box center [1011, 405] width 83 height 25
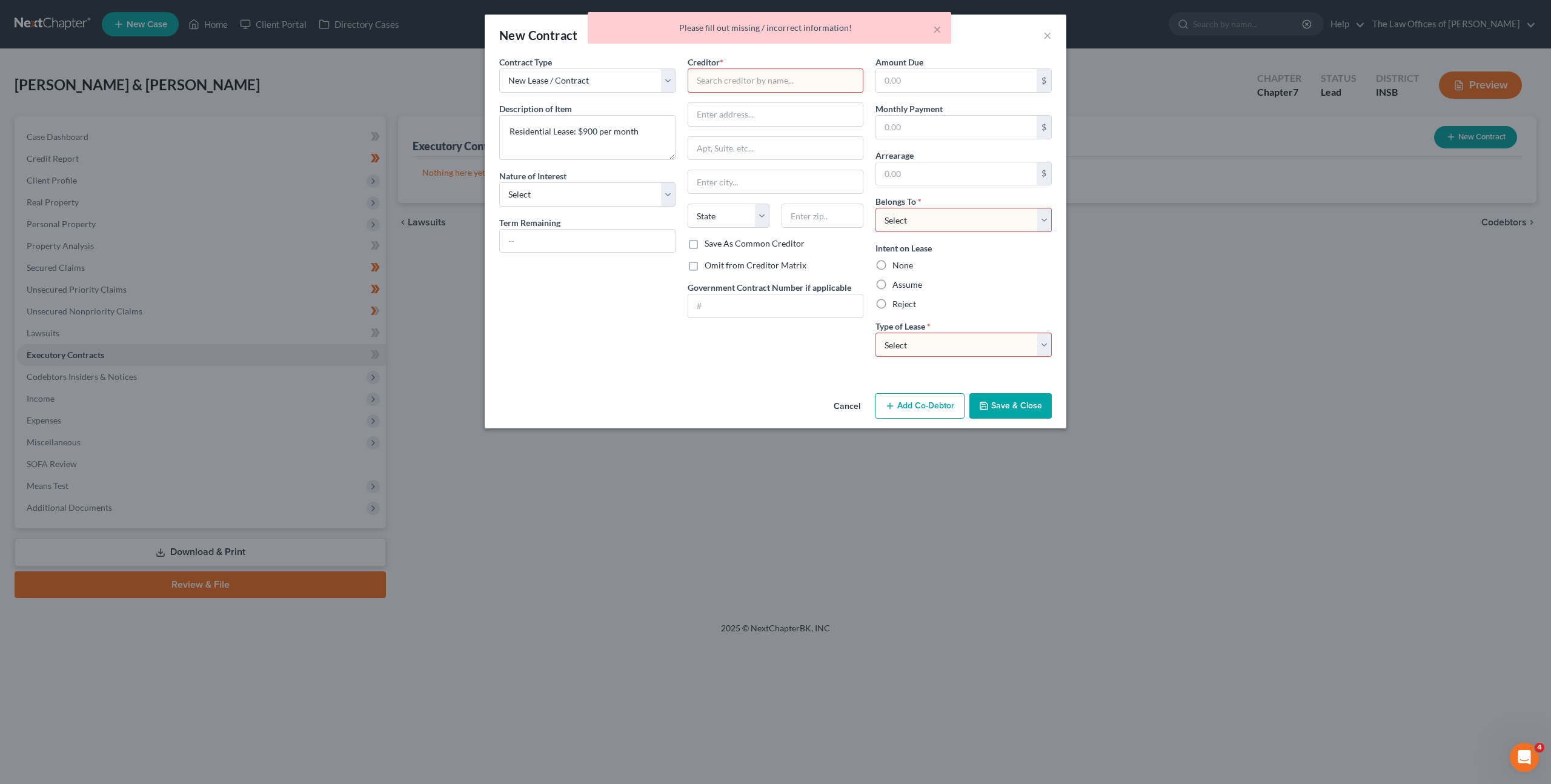
click at [713, 92] on input "text" at bounding box center [776, 81] width 177 height 25
click at [792, 92] on input "text" at bounding box center [776, 81] width 177 height 25
click at [782, 83] on input "text" at bounding box center [776, 81] width 177 height 25
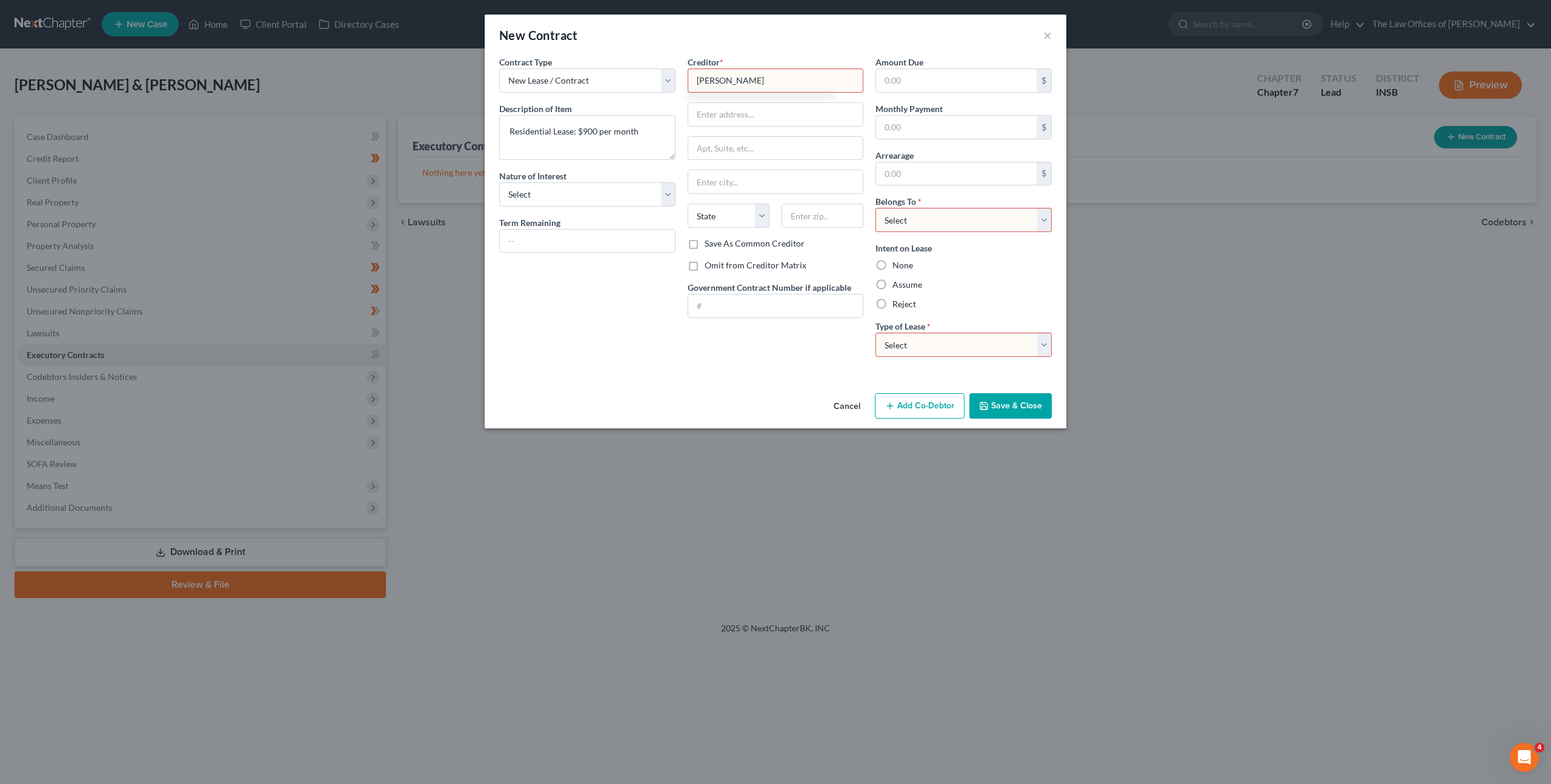
click at [920, 226] on select "Select Debtor 1 Only Debtor 2 Only Debtor 1 And Debtor 2 Only At Least One Of T…" at bounding box center [964, 220] width 177 height 25
click at [876, 208] on select "Select Debtor 1 Only Debtor 2 Only Debtor 1 And Debtor 2 Only At Least One Of T…" at bounding box center [964, 220] width 177 height 25
click at [893, 281] on label "Assume" at bounding box center [908, 284] width 29 height 12
click at [898, 281] on input "Assume" at bounding box center [902, 283] width 8 height 8
click at [902, 341] on select "Select Real Estate Car Other" at bounding box center [964, 345] width 177 height 25
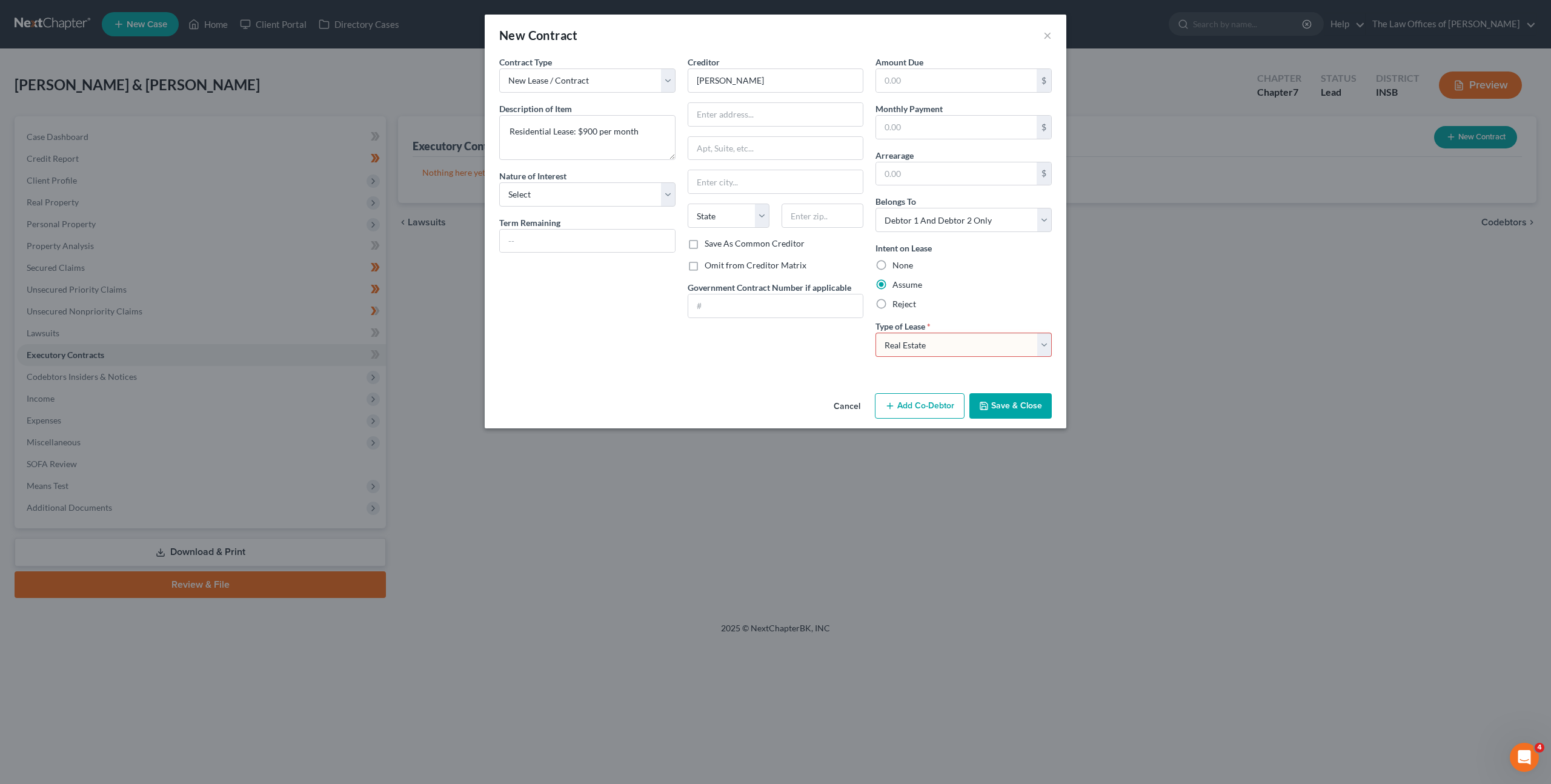
click at [876, 333] on select "Select Real Estate Car Other" at bounding box center [964, 345] width 177 height 25
click at [579, 203] on select "Select Purchaser Agent Lessor Lessee" at bounding box center [588, 195] width 177 height 25
click at [500, 182] on select "Select Purchaser Agent Lessor Lessee" at bounding box center [588, 195] width 177 height 25
click at [570, 195] on select "Select Purchaser Agent Lessor Lessee" at bounding box center [588, 195] width 177 height 25
click at [500, 182] on select "Select Purchaser Agent Lessor Lessee" at bounding box center [588, 195] width 177 height 25
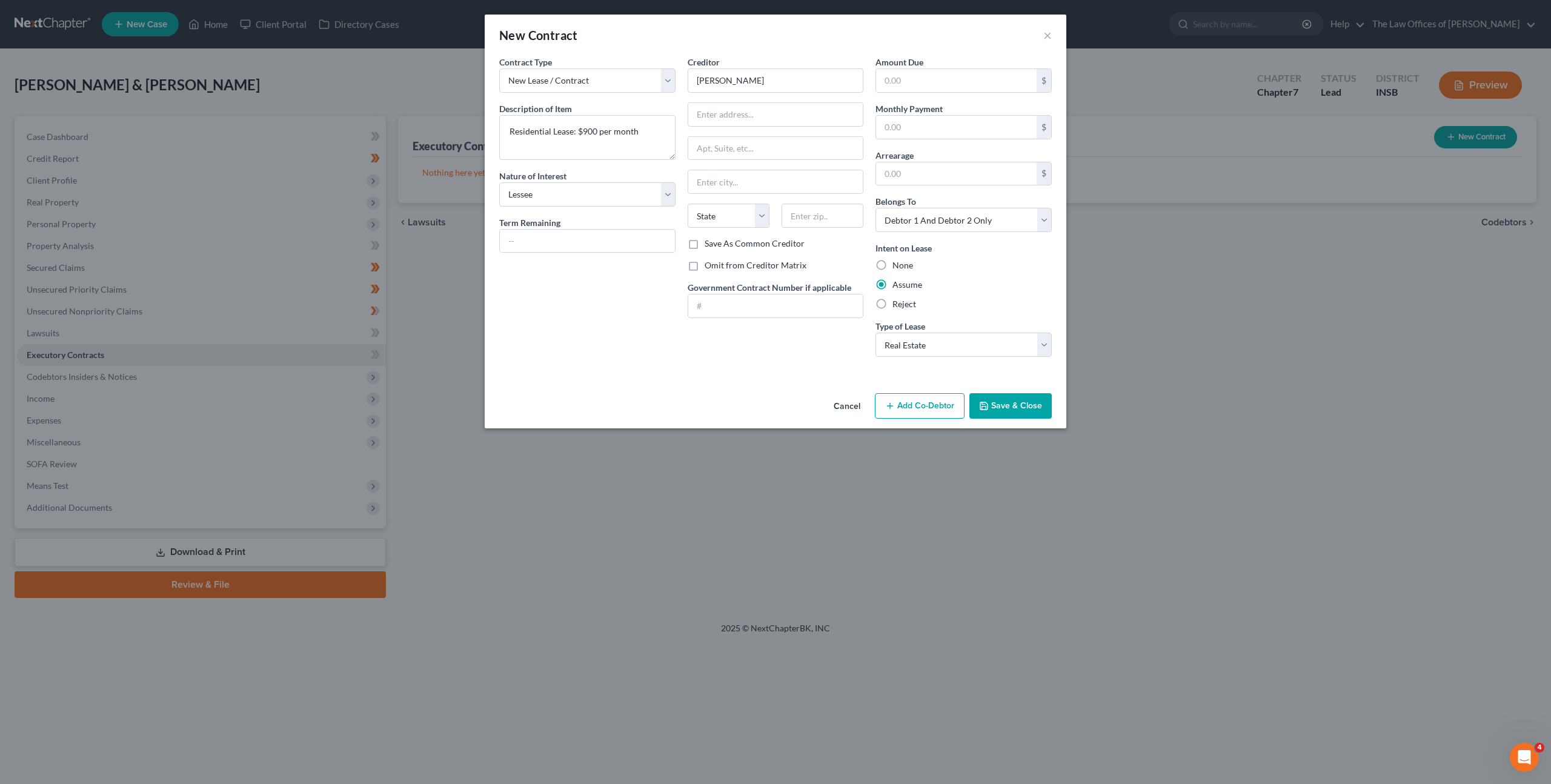
click at [616, 302] on div "Contract Type New Lease / Contract New Timeshare Description of non-residential…" at bounding box center [587, 211] width 188 height 311
click at [705, 269] on label "Omit from Creditor Matrix" at bounding box center [755, 265] width 102 height 12
click at [710, 267] on input "Omit from Creditor Matrix" at bounding box center [714, 263] width 8 height 8
click at [1013, 414] on button "Save & Close" at bounding box center [1011, 405] width 83 height 25
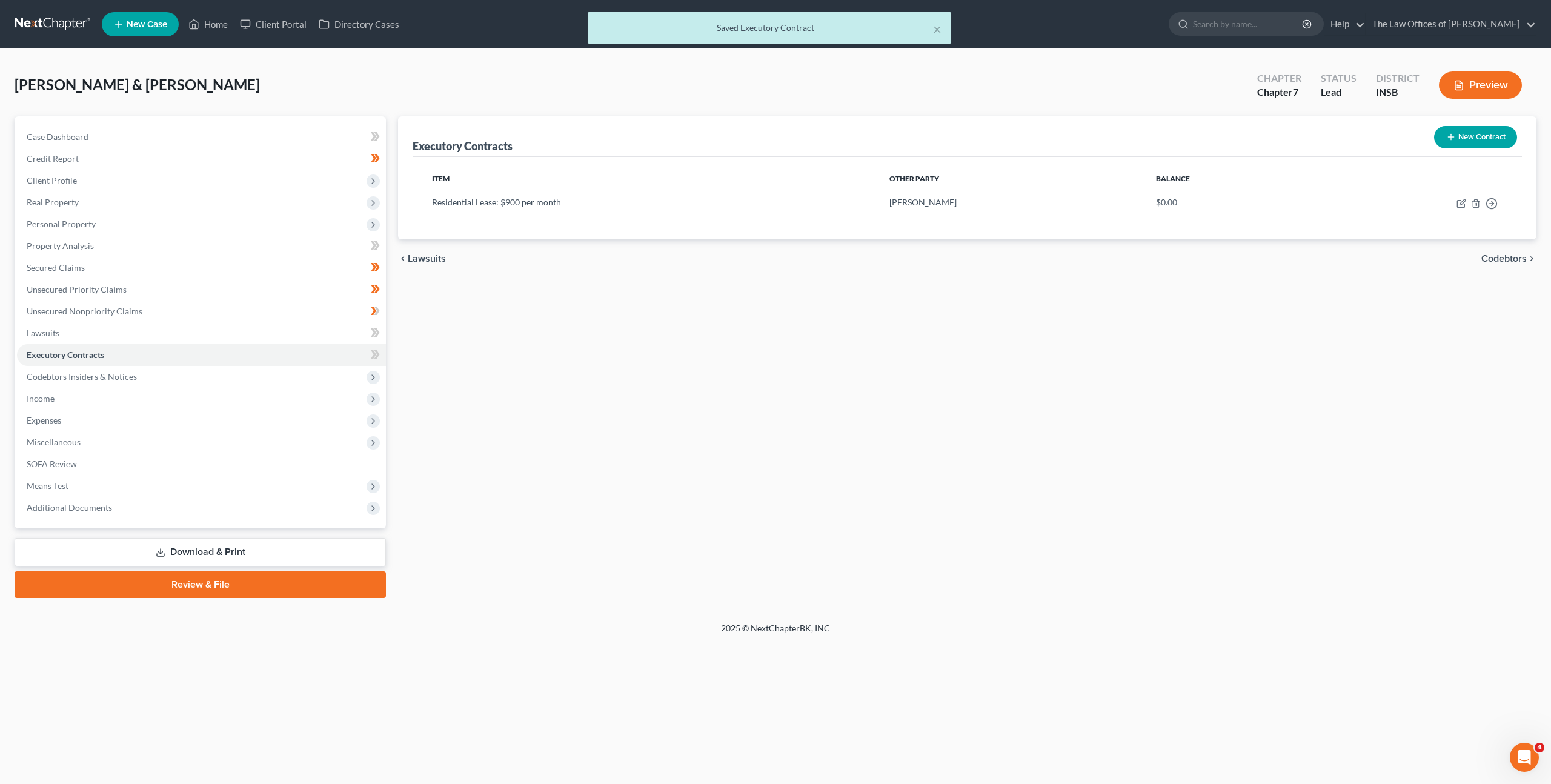
drag, startPoint x: 649, startPoint y: 334, endPoint x: 494, endPoint y: 307, distance: 157.3
click at [647, 334] on div "Executory Contracts New Contract Item Other Party Balance Residential Lease: $9…" at bounding box center [966, 356] width 1150 height 482
click at [214, 286] on link "Unsecured Priority Claims" at bounding box center [201, 289] width 369 height 22
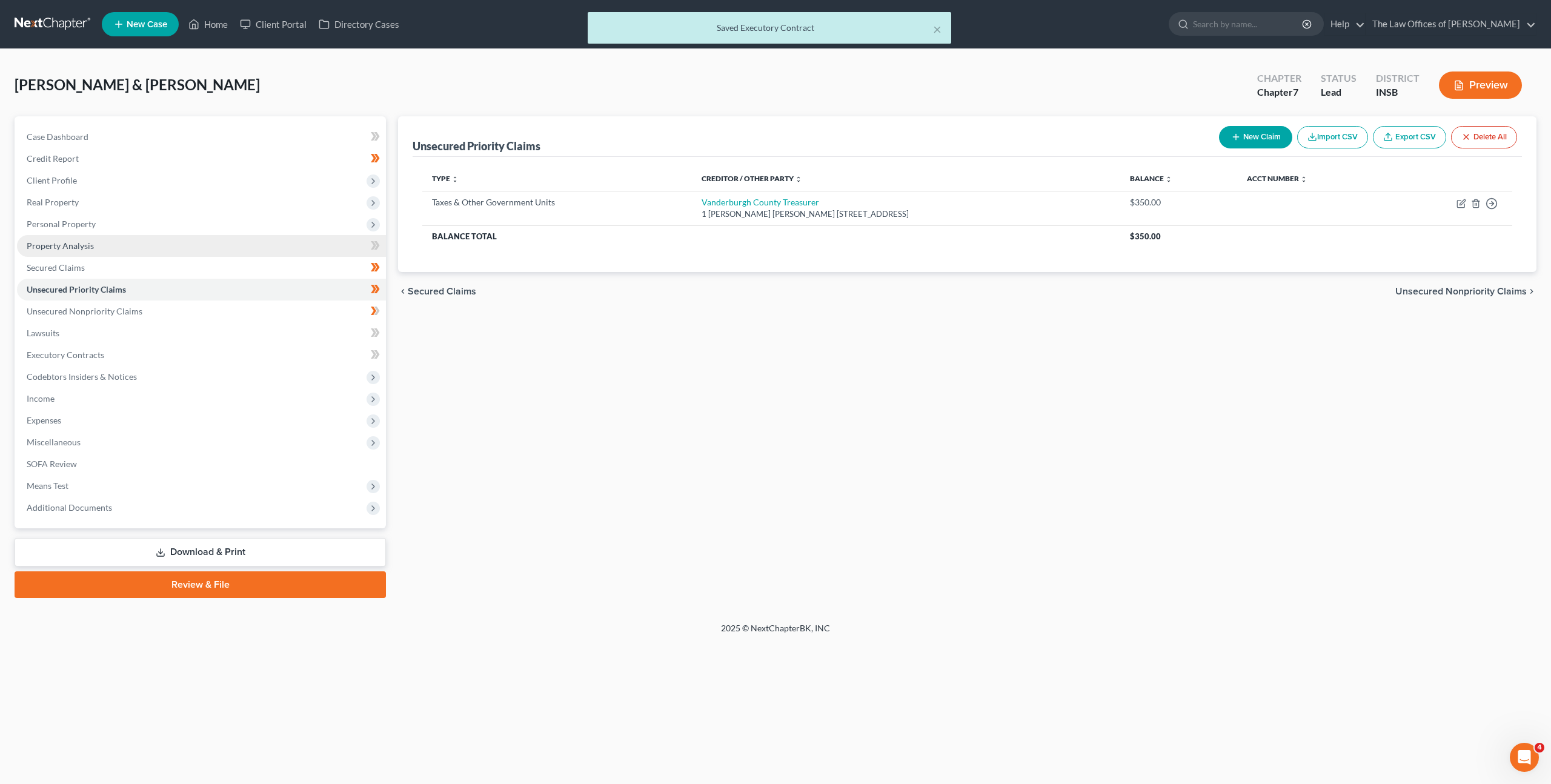
click at [217, 245] on link "Property Analysis" at bounding box center [201, 246] width 369 height 22
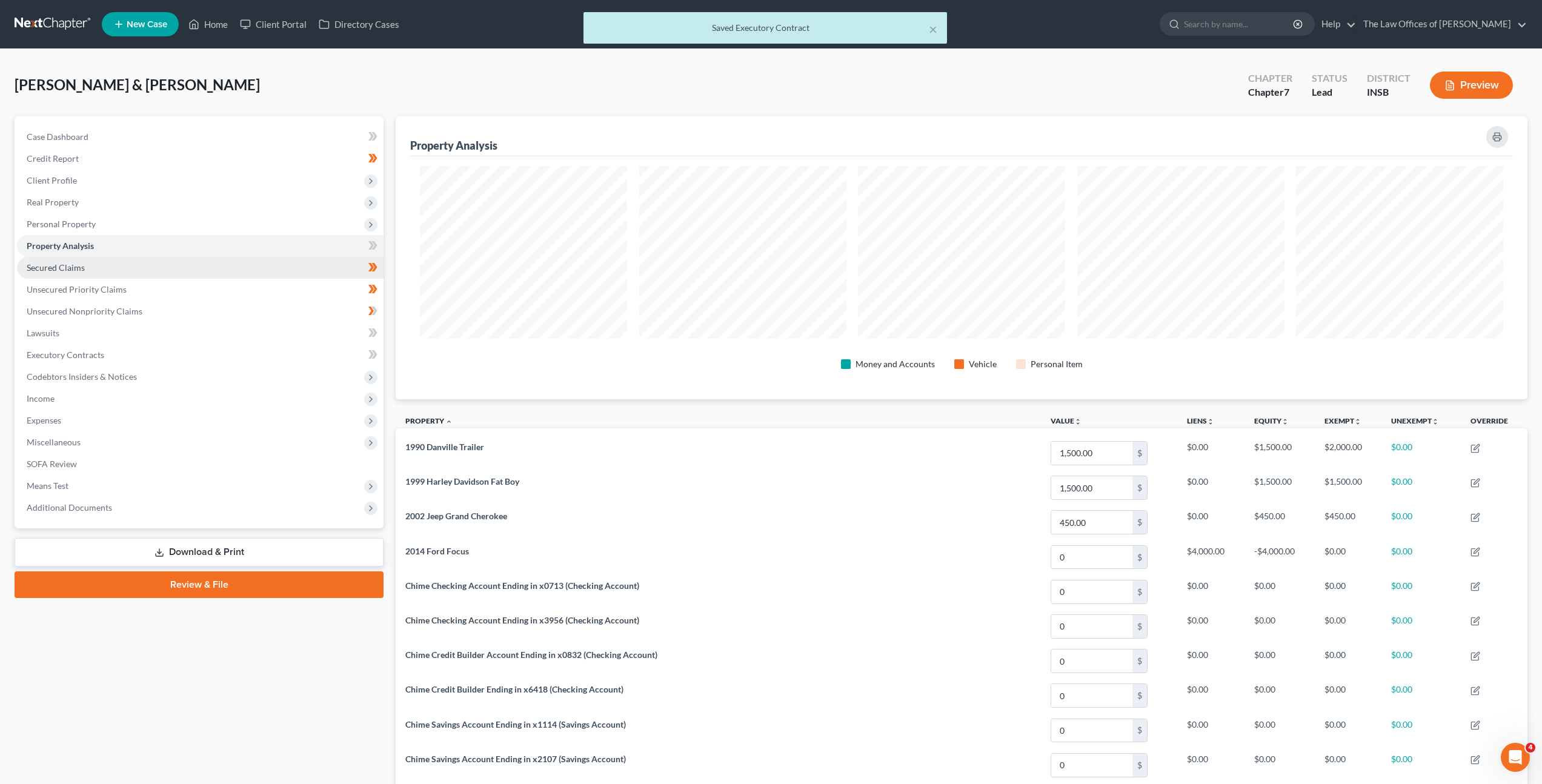
click at [209, 268] on link "Secured Claims" at bounding box center [200, 267] width 366 height 22
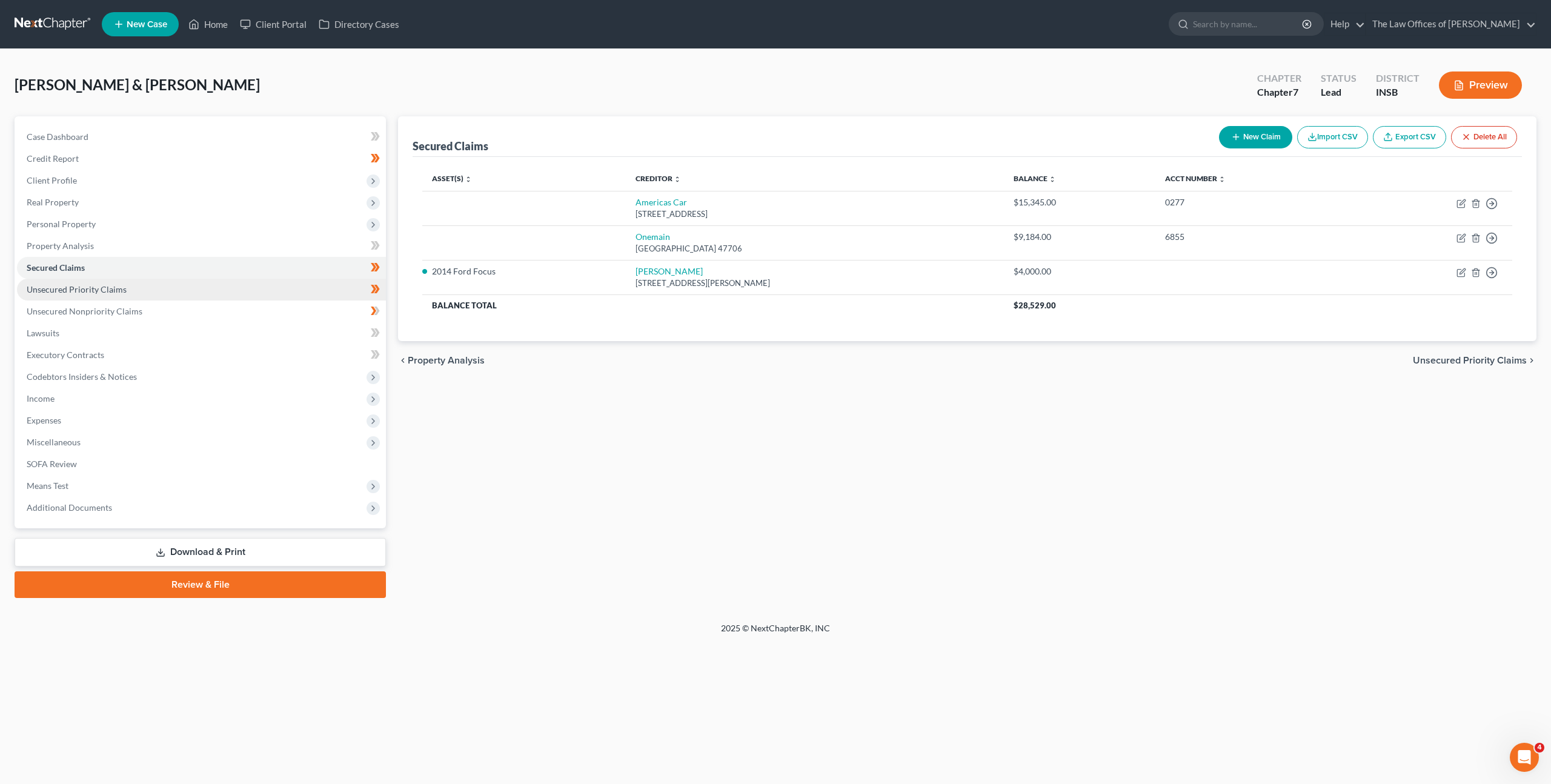
click at [235, 297] on link "Unsecured Priority Claims" at bounding box center [201, 289] width 369 height 22
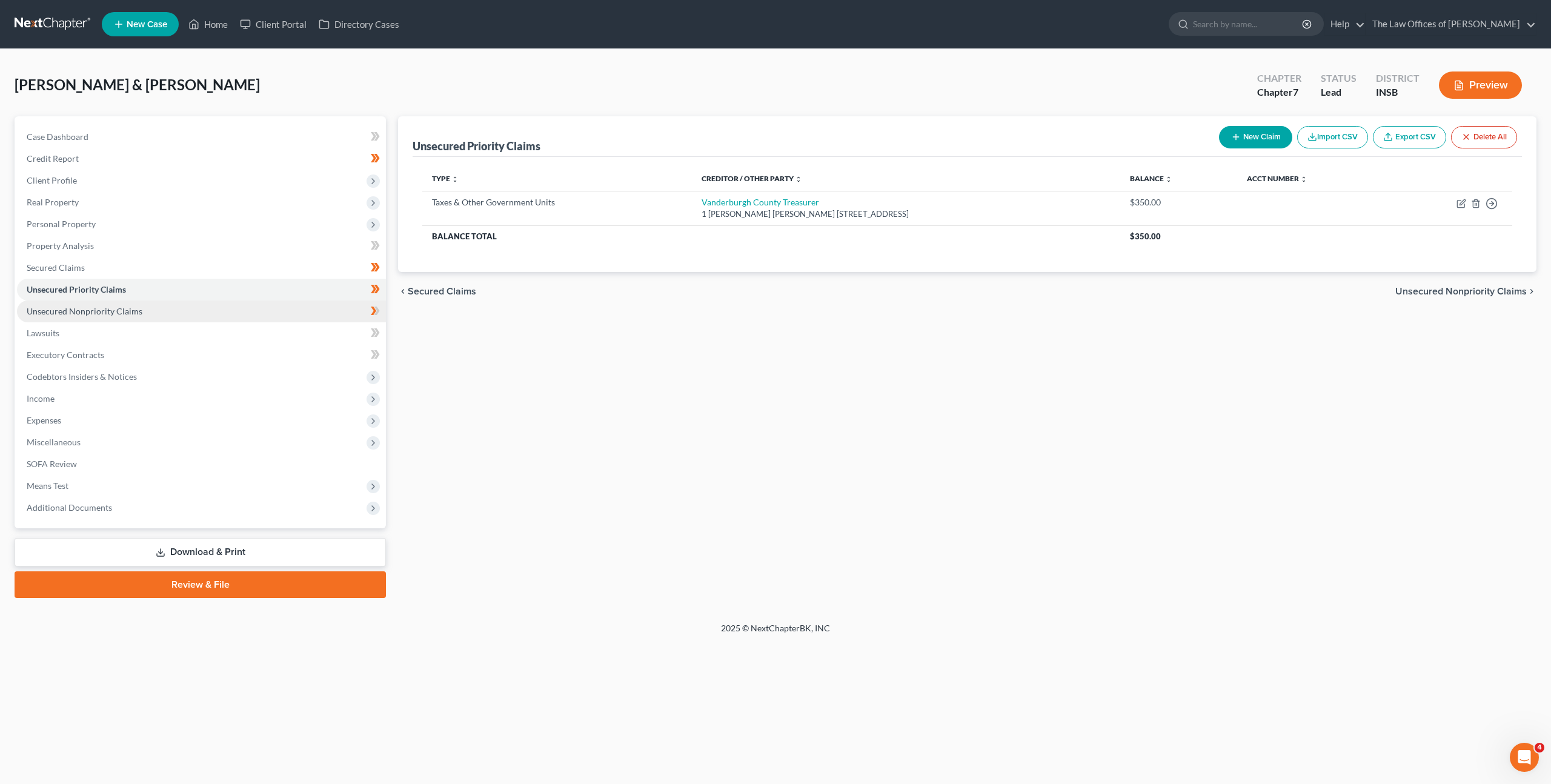
click at [235, 303] on link "Unsecured Nonpriority Claims" at bounding box center [201, 311] width 369 height 22
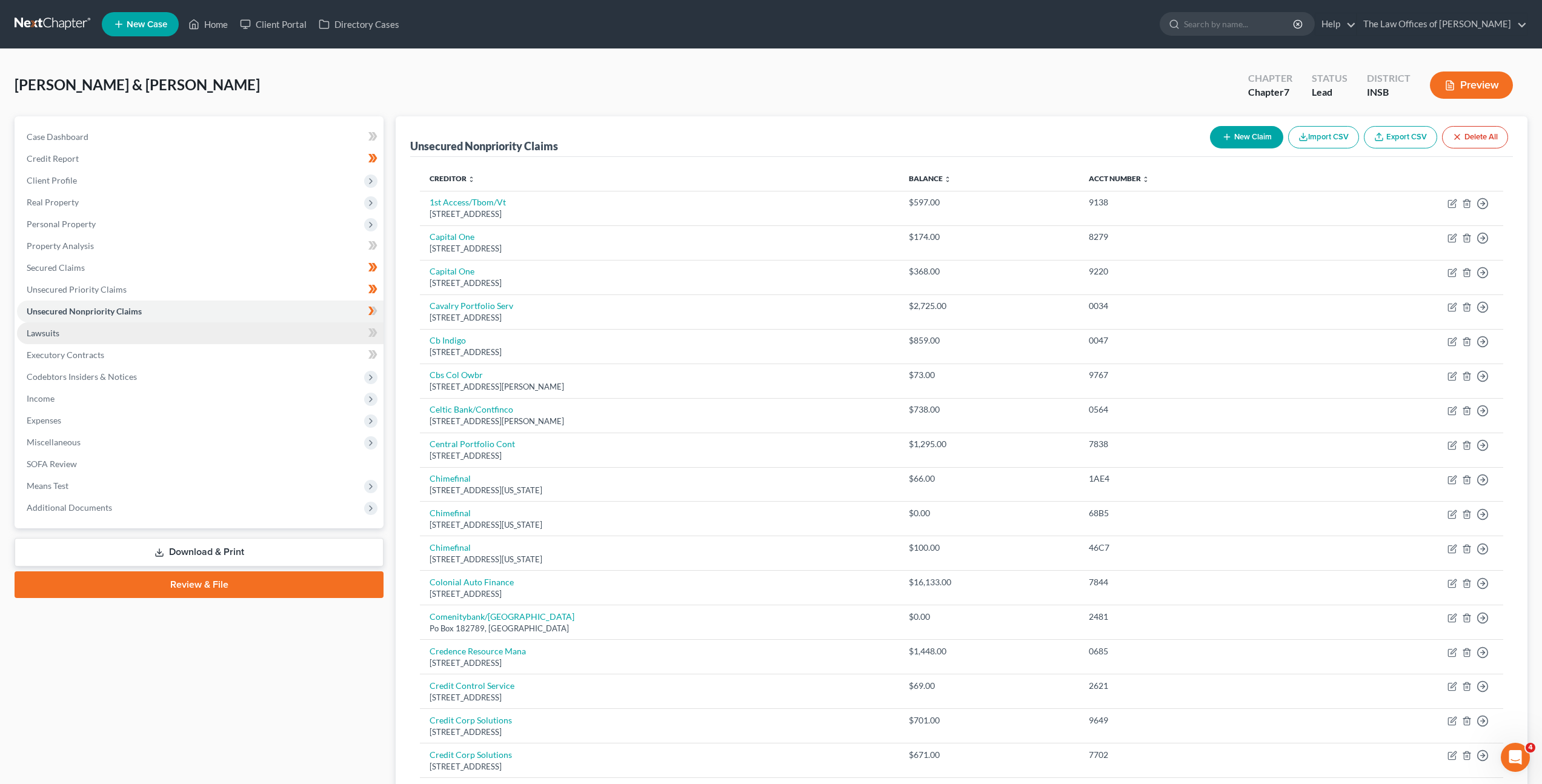
click at [255, 321] on link "Unsecured Nonpriority Claims" at bounding box center [200, 311] width 366 height 22
click at [256, 328] on link "Lawsuits" at bounding box center [200, 333] width 366 height 22
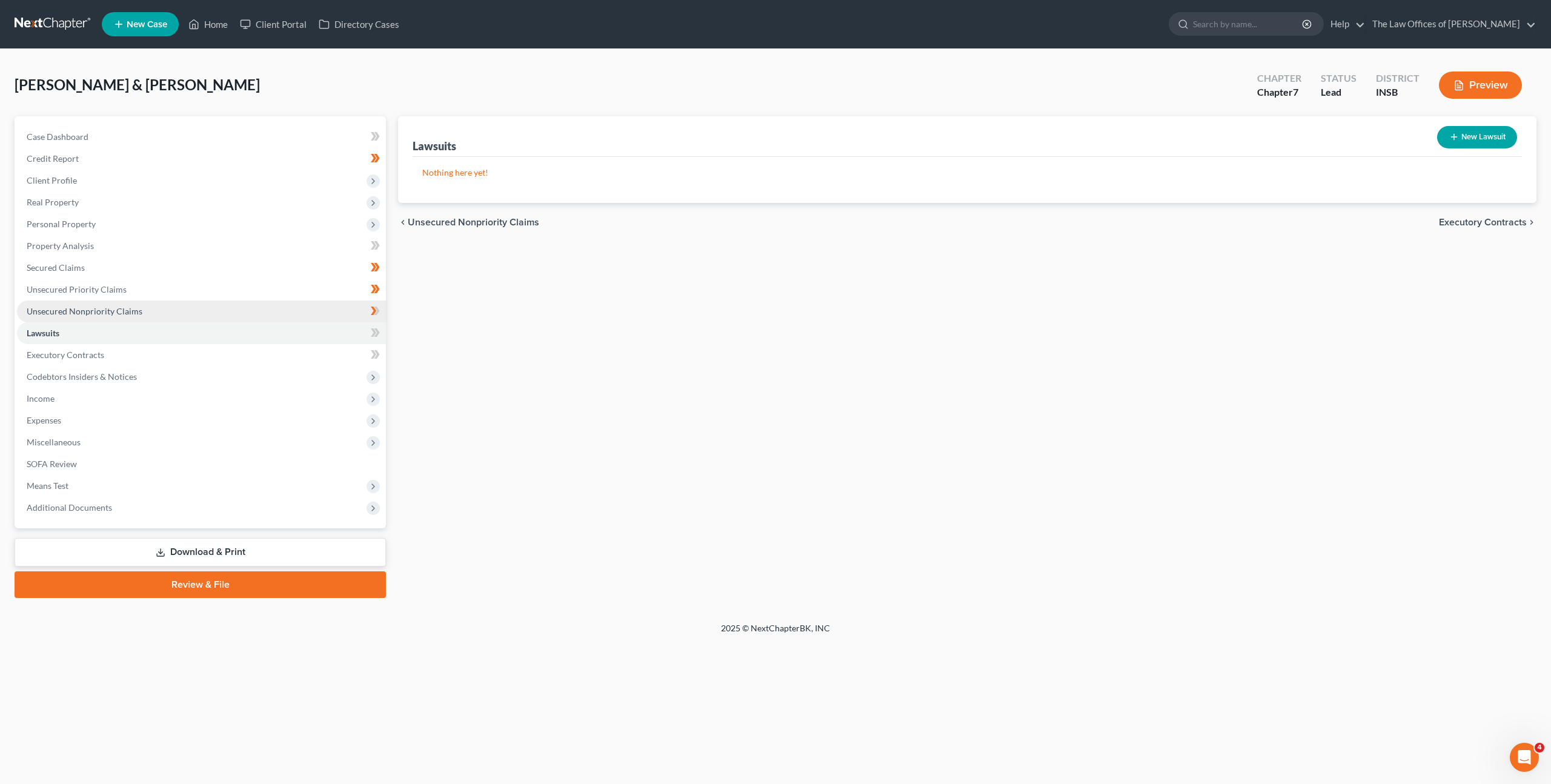
click at [271, 314] on link "Unsecured Nonpriority Claims" at bounding box center [201, 311] width 369 height 22
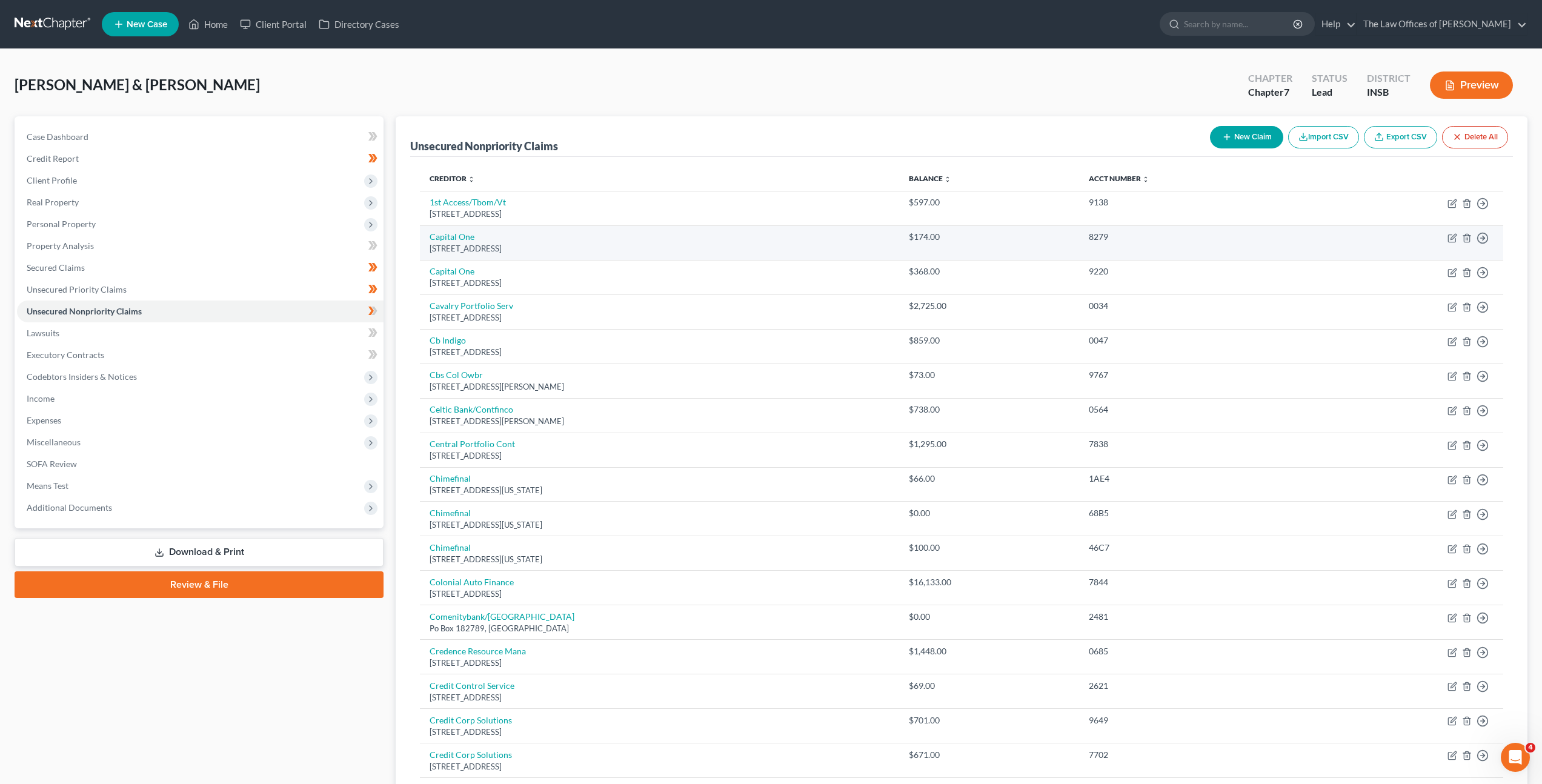
scroll to position [2, 0]
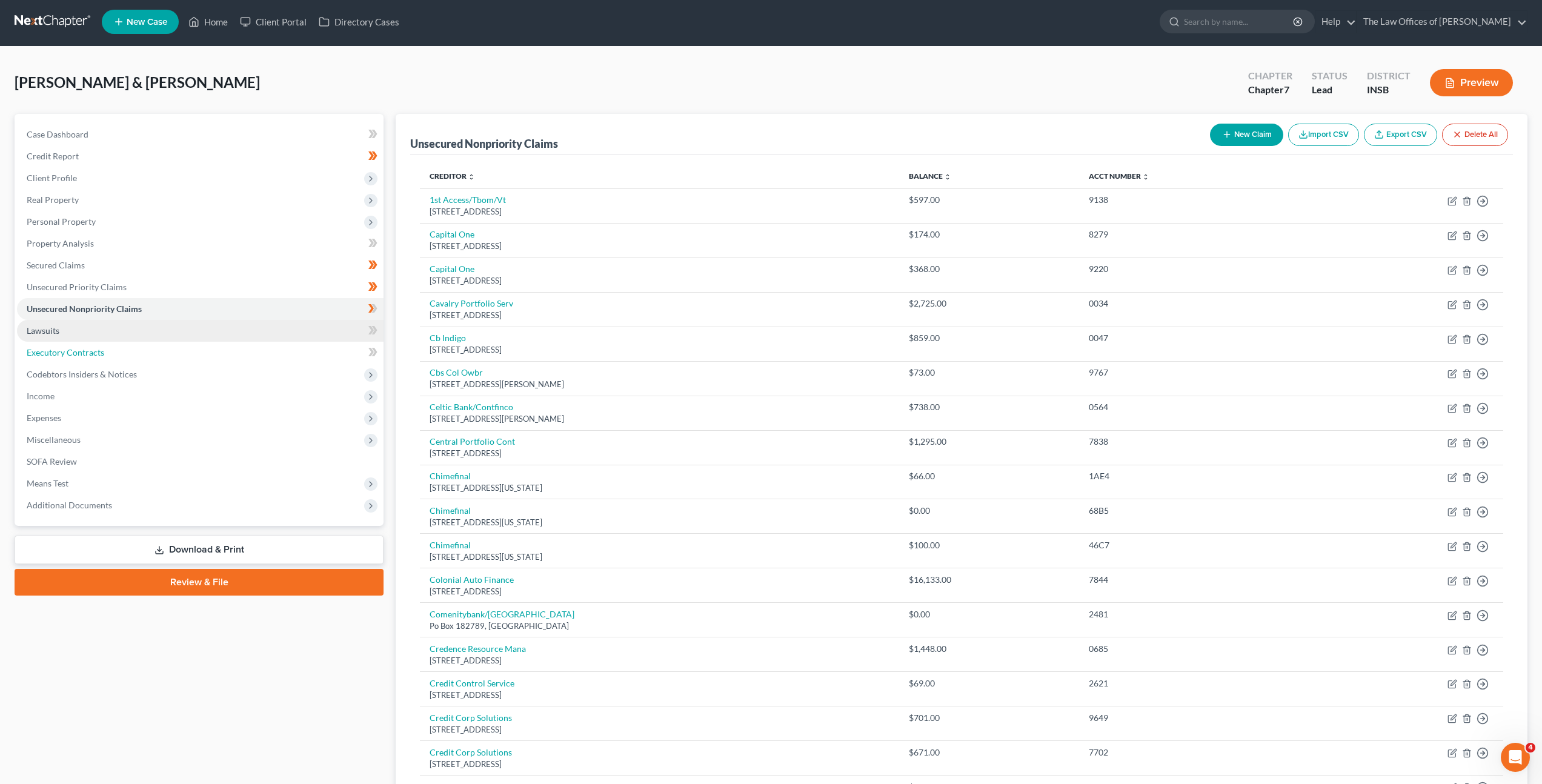
drag, startPoint x: 299, startPoint y: 344, endPoint x: 298, endPoint y: 338, distance: 6.1
click at [299, 343] on link "Executory Contracts" at bounding box center [200, 352] width 366 height 22
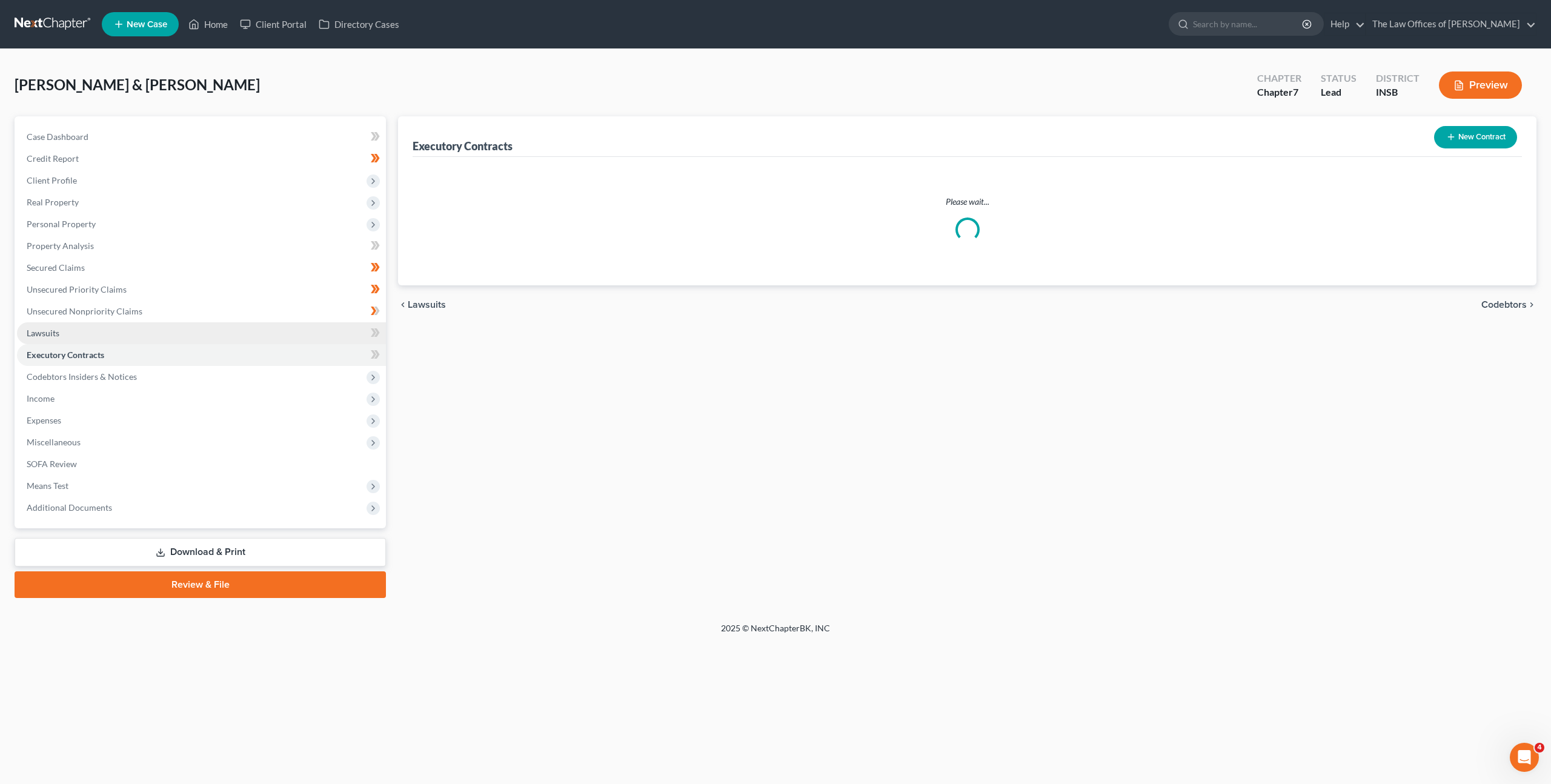
click at [296, 334] on link "Lawsuits" at bounding box center [201, 333] width 369 height 22
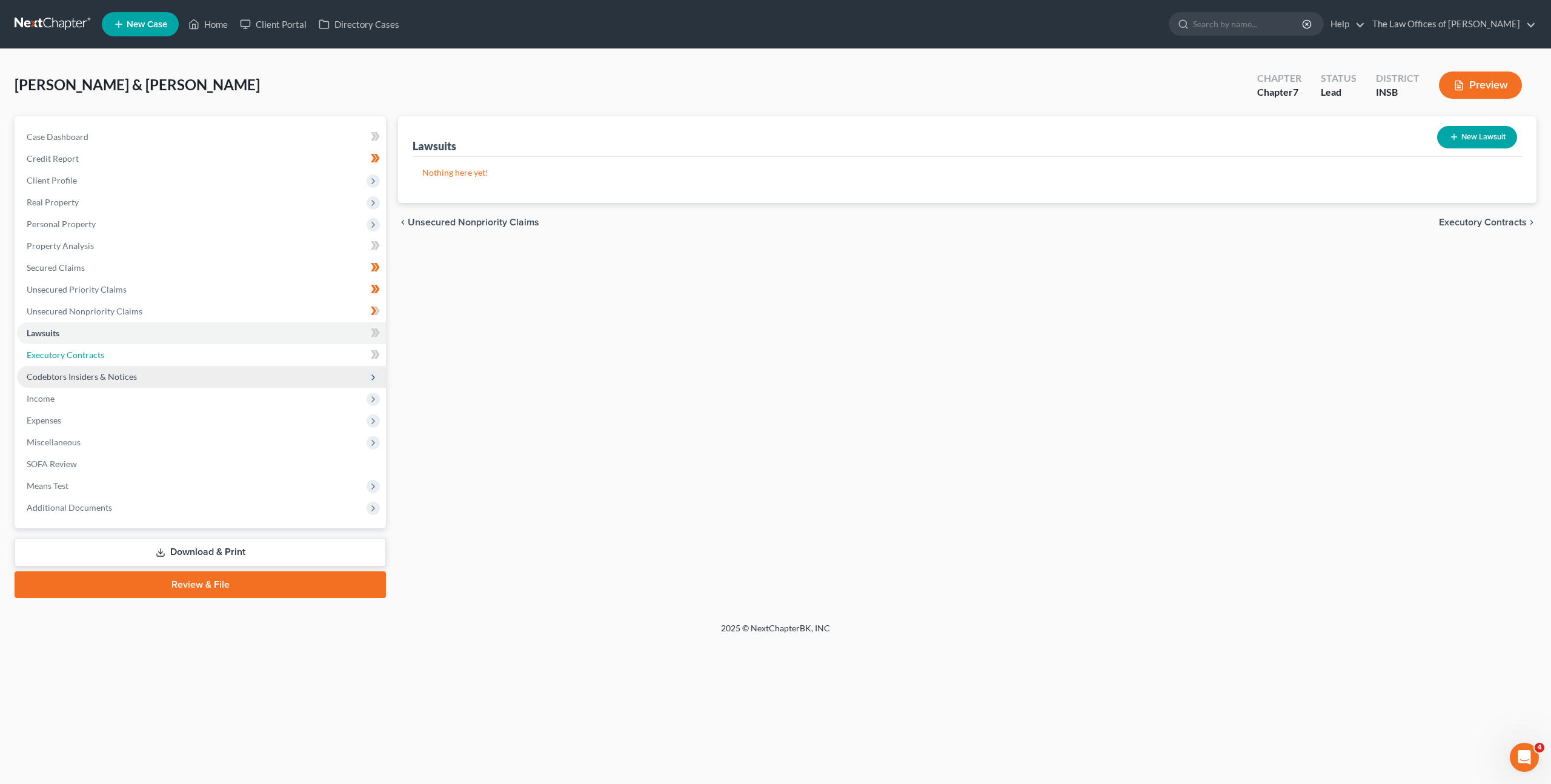
click at [298, 359] on link "Executory Contracts" at bounding box center [201, 355] width 369 height 22
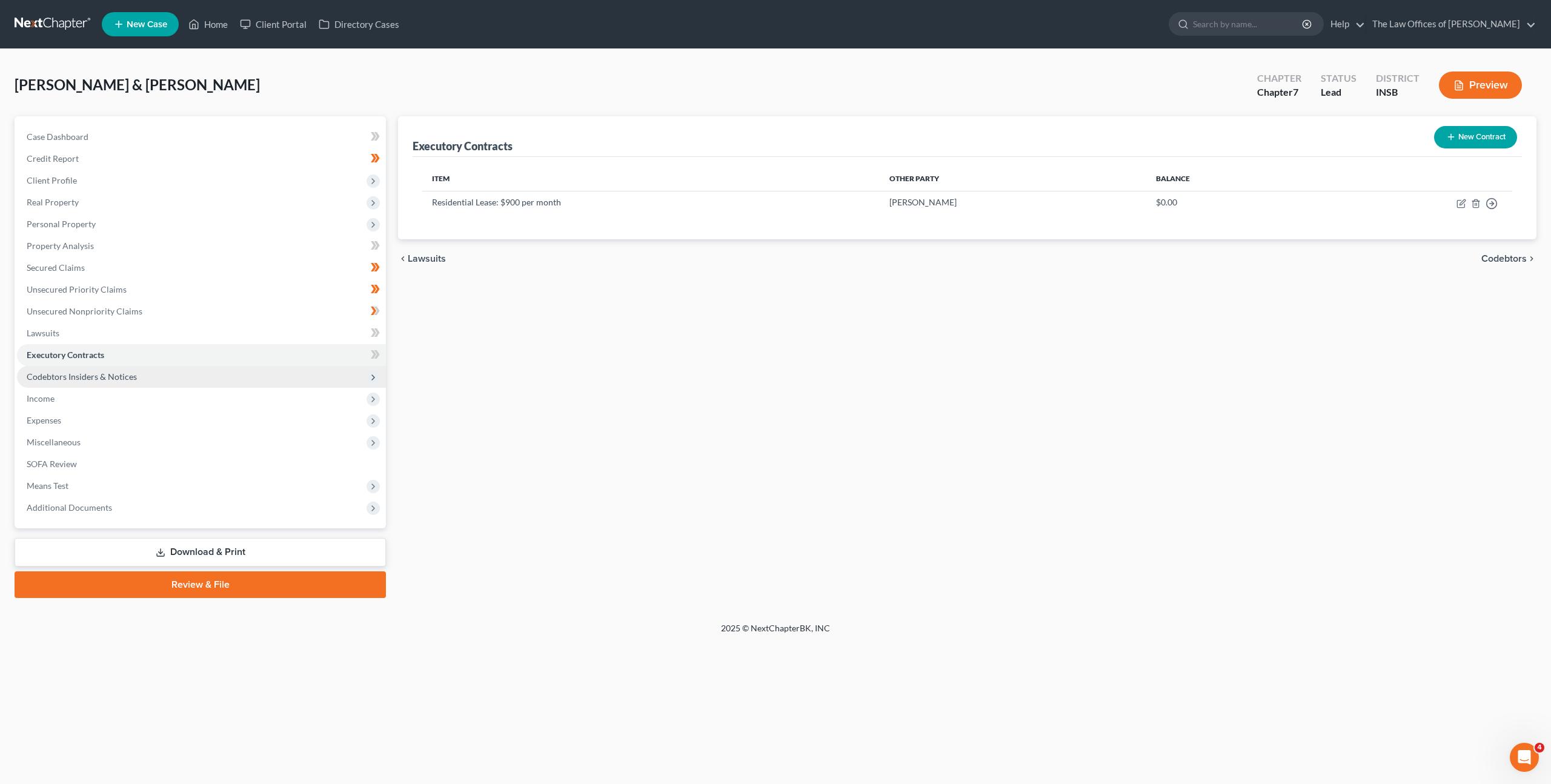
click at [282, 383] on span "Codebtors Insiders & Notices" at bounding box center [201, 377] width 369 height 22
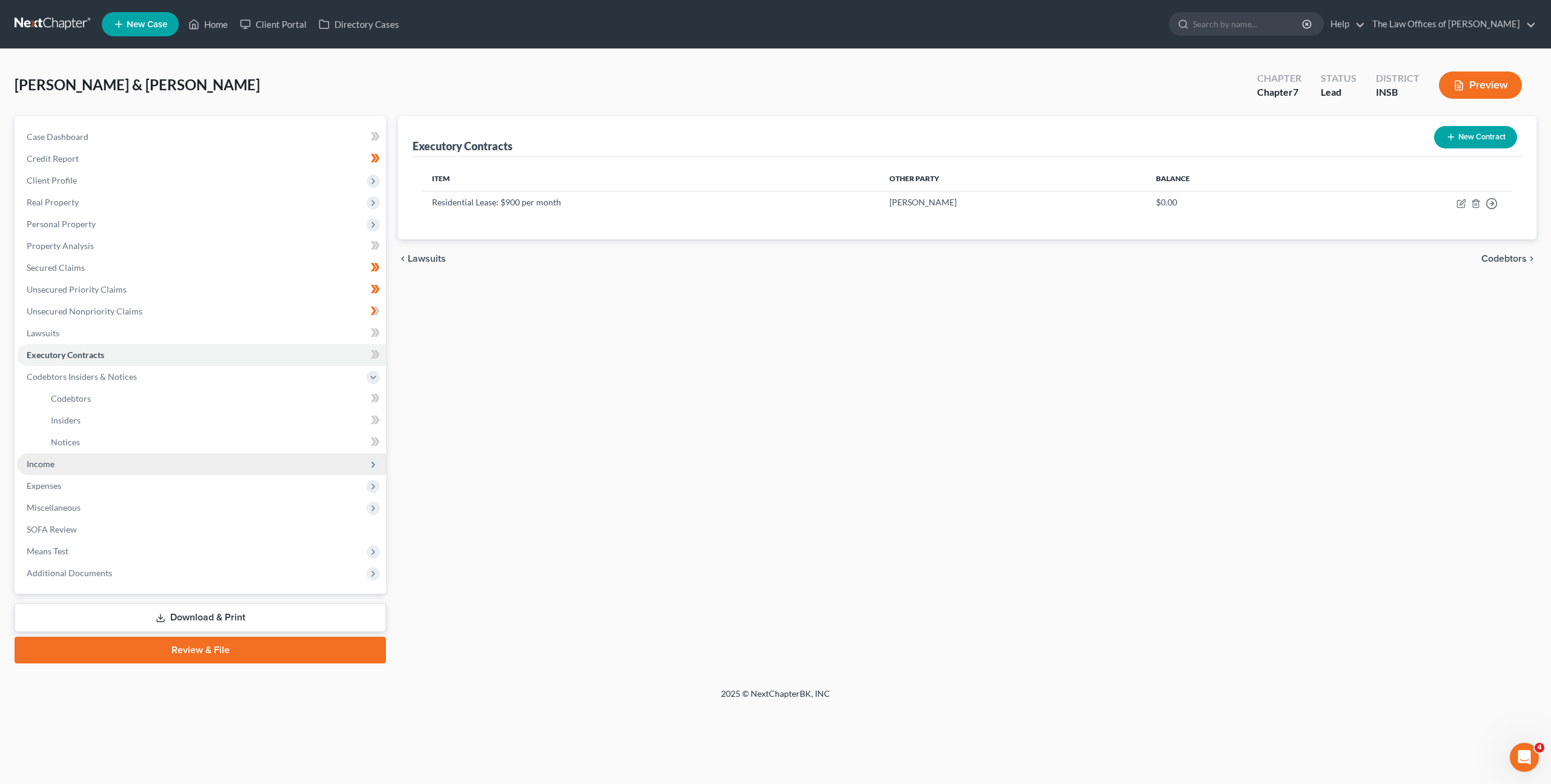
click at [234, 469] on span "Income" at bounding box center [201, 464] width 369 height 22
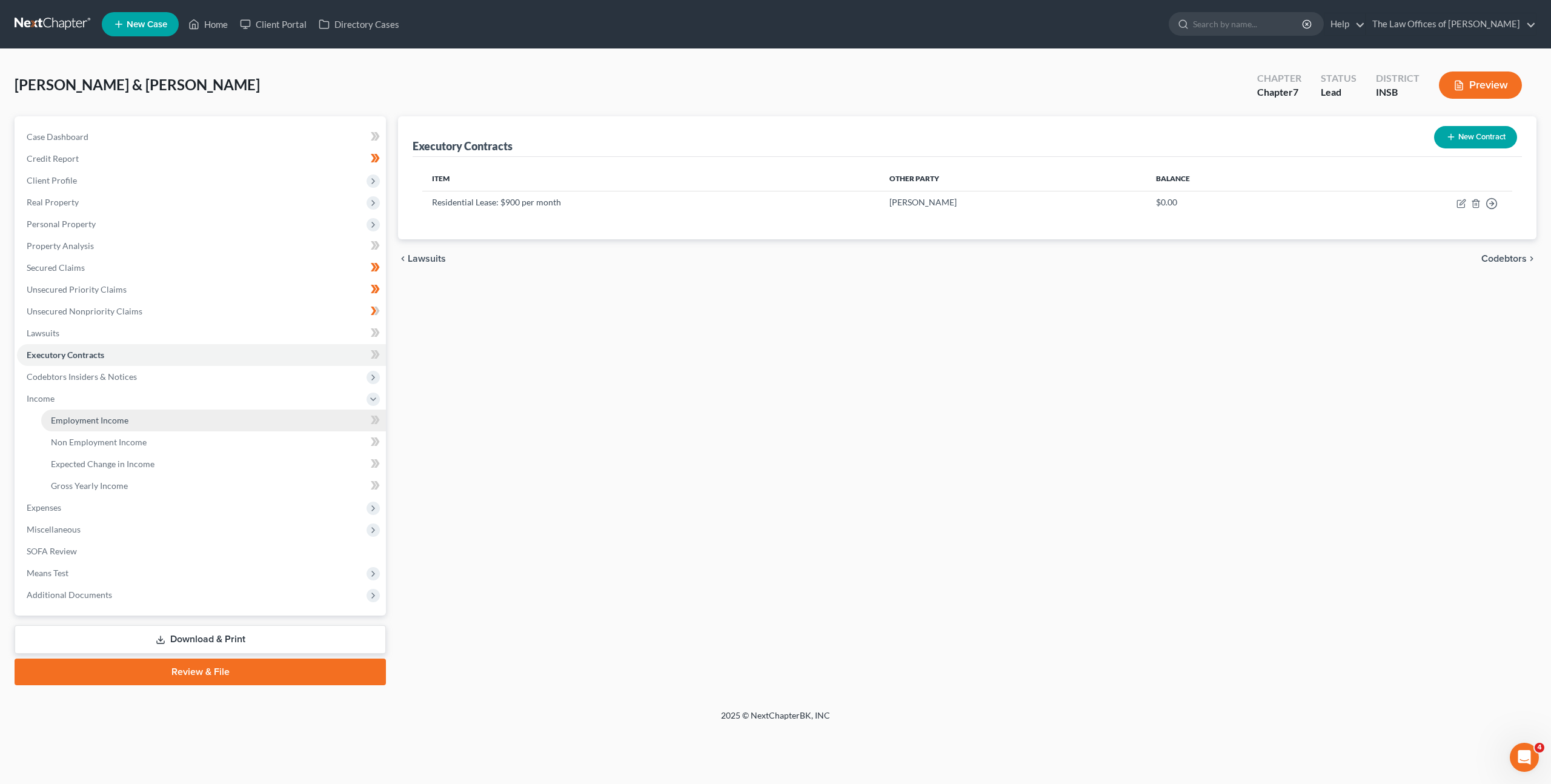
click at [207, 425] on link "Employment Income" at bounding box center [213, 420] width 345 height 22
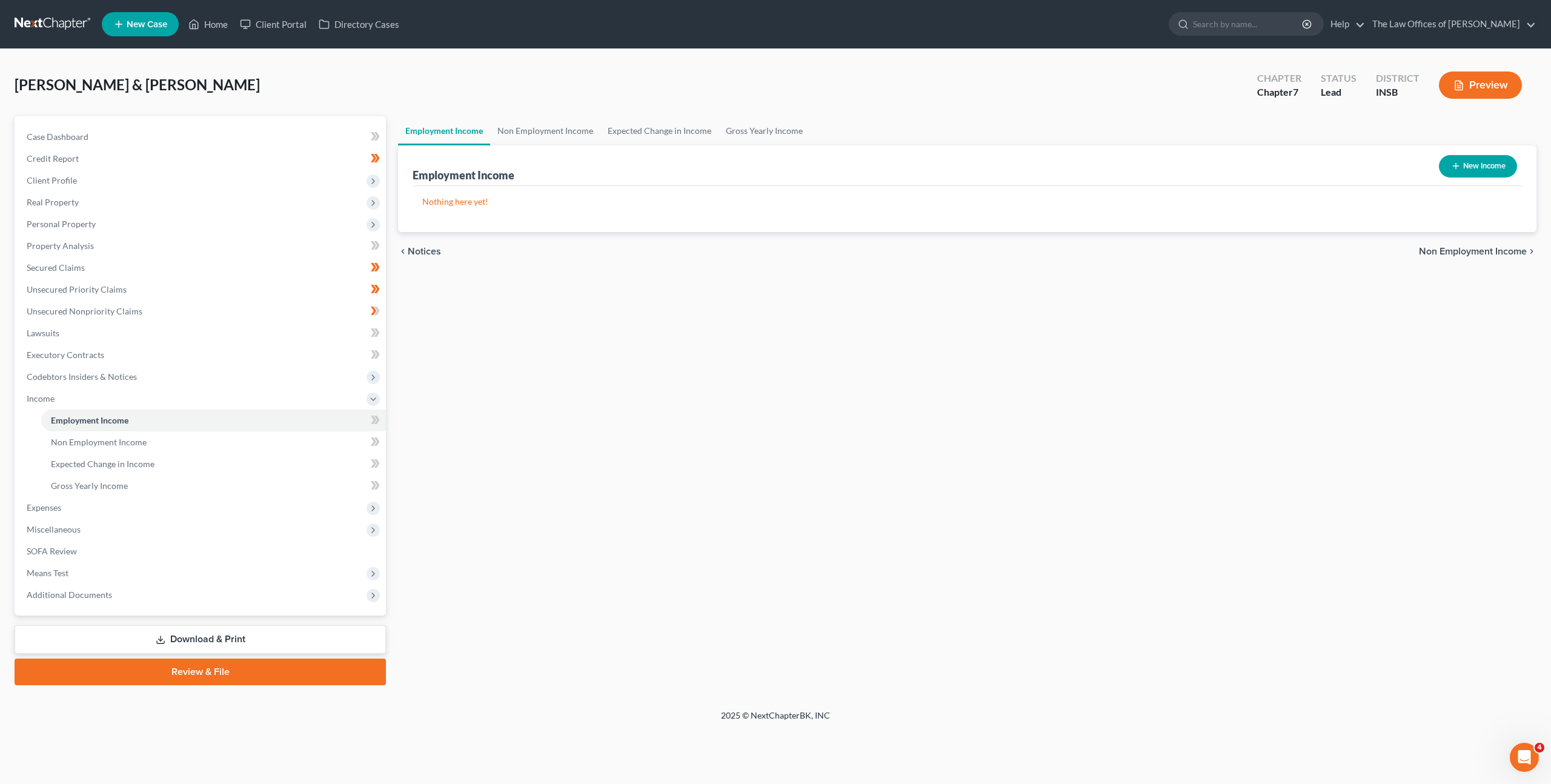
click at [1461, 177] on button "New Income" at bounding box center [1478, 166] width 78 height 22
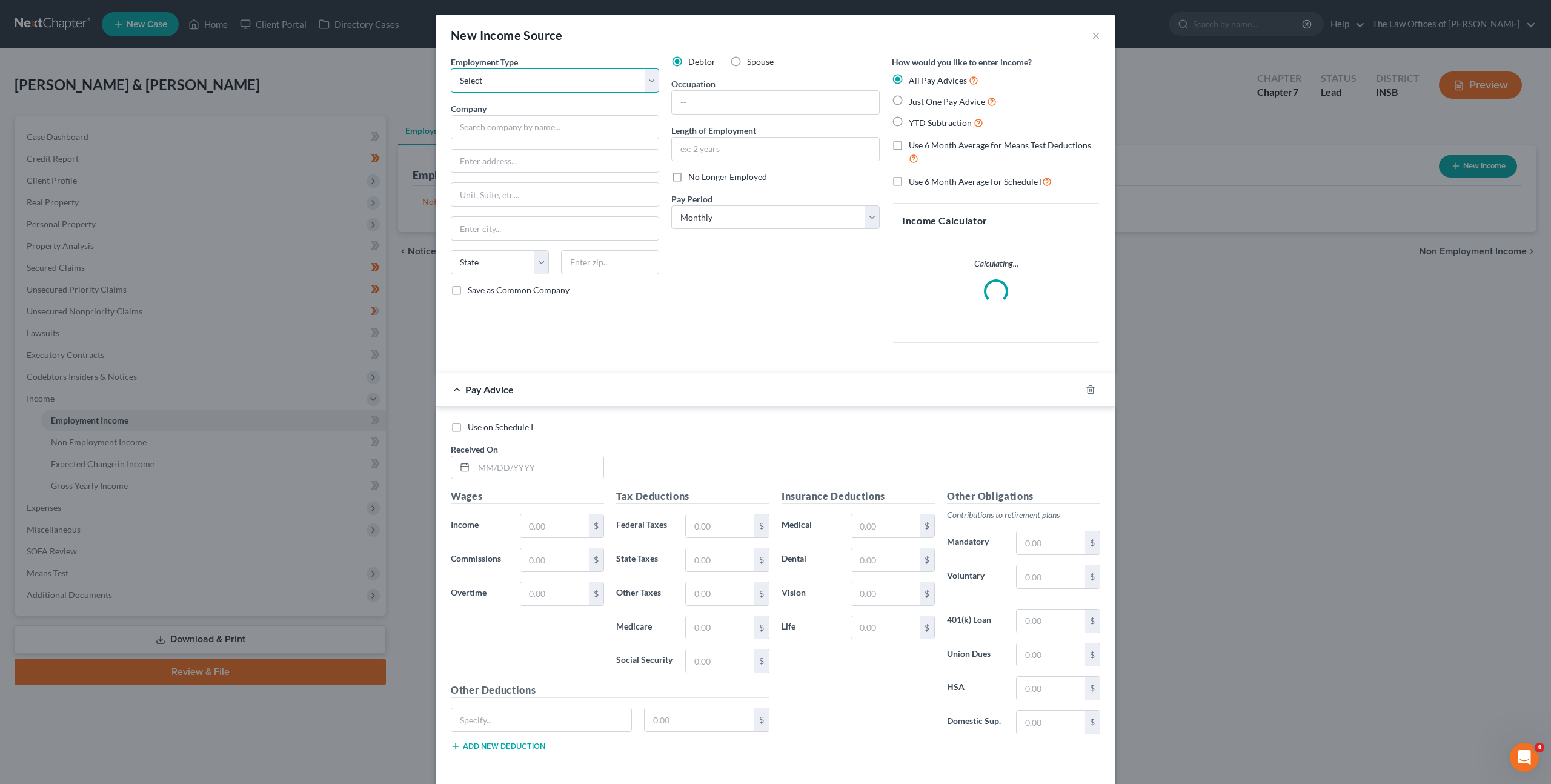
click at [575, 78] on select "Select Full or Part Time Employment Self Employment" at bounding box center [554, 81] width 208 height 25
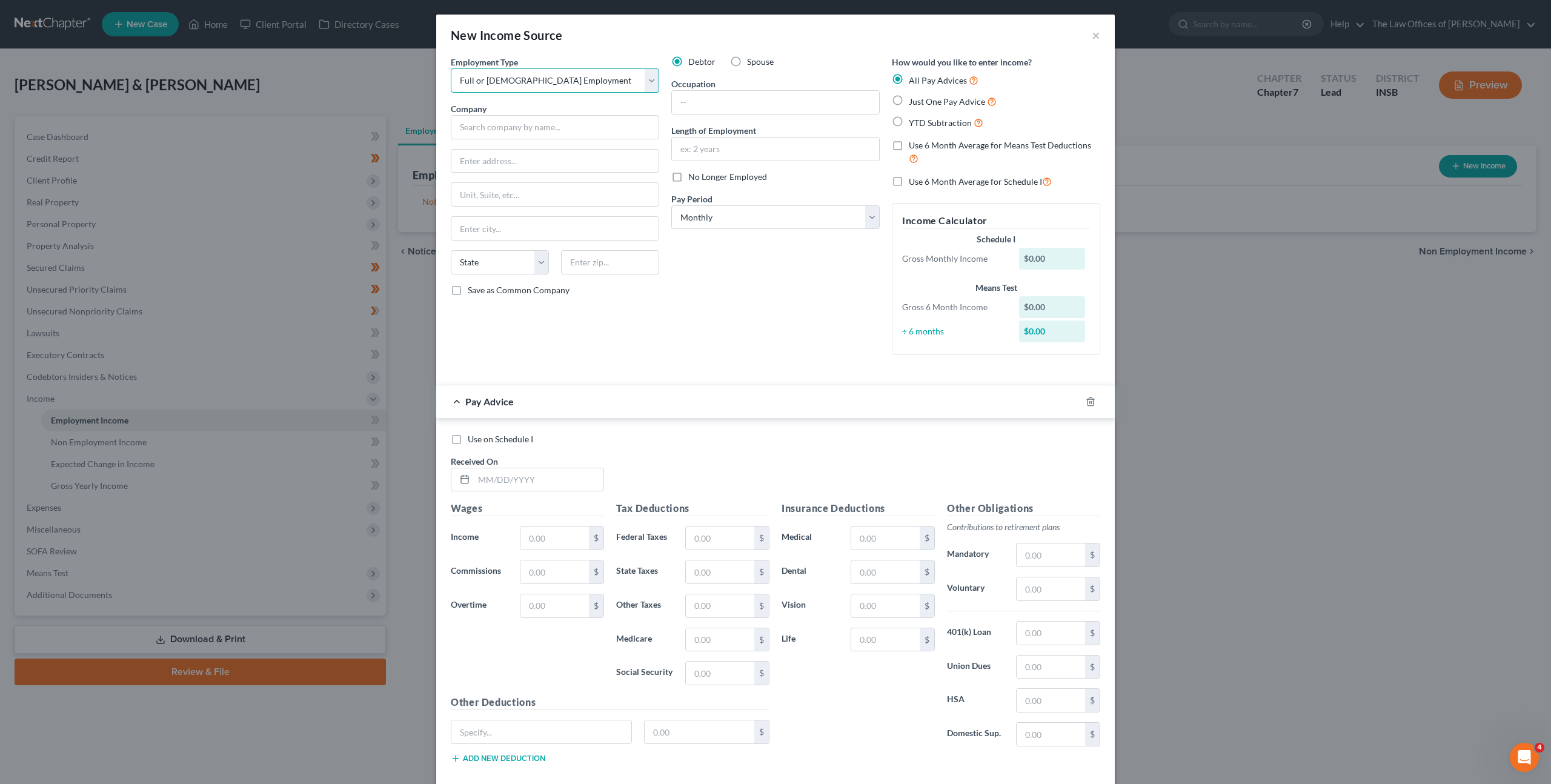
click at [451, 69] on select "Select Full or Part Time Employment Self Employment" at bounding box center [554, 81] width 208 height 25
click at [555, 122] on input "text" at bounding box center [554, 128] width 208 height 25
click at [785, 126] on div "Length of Employment" at bounding box center [775, 142] width 208 height 37
click at [776, 140] on input "text" at bounding box center [775, 149] width 207 height 23
click at [718, 92] on input "text" at bounding box center [775, 102] width 207 height 23
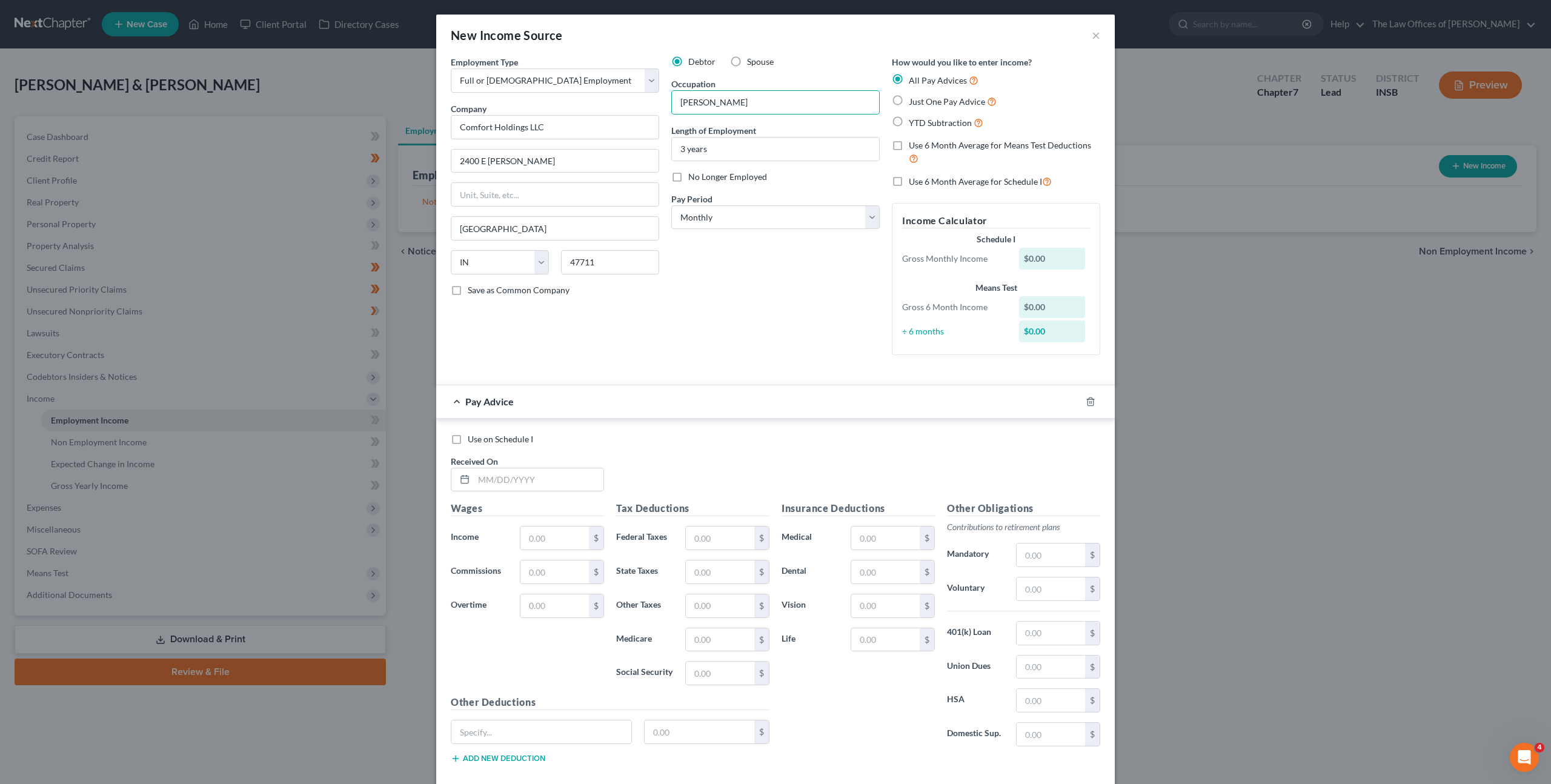
drag, startPoint x: 694, startPoint y: 312, endPoint x: 715, endPoint y: 240, distance: 75.0
click at [694, 311] on div "Debtor Spouse Occupation Foreman Length of Employment 3 years No Longer Employe…" at bounding box center [776, 210] width 221 height 309
click at [718, 211] on select "Select Monthly Twice Monthly Every Other Week Weekly" at bounding box center [775, 217] width 208 height 25
click at [671, 205] on select "Select Monthly Twice Monthly Every Other Week Weekly" at bounding box center [775, 217] width 208 height 25
click at [801, 311] on div "Debtor Spouse Occupation Foreman Length of Employment 3 years No Longer Employe…" at bounding box center [776, 210] width 221 height 309
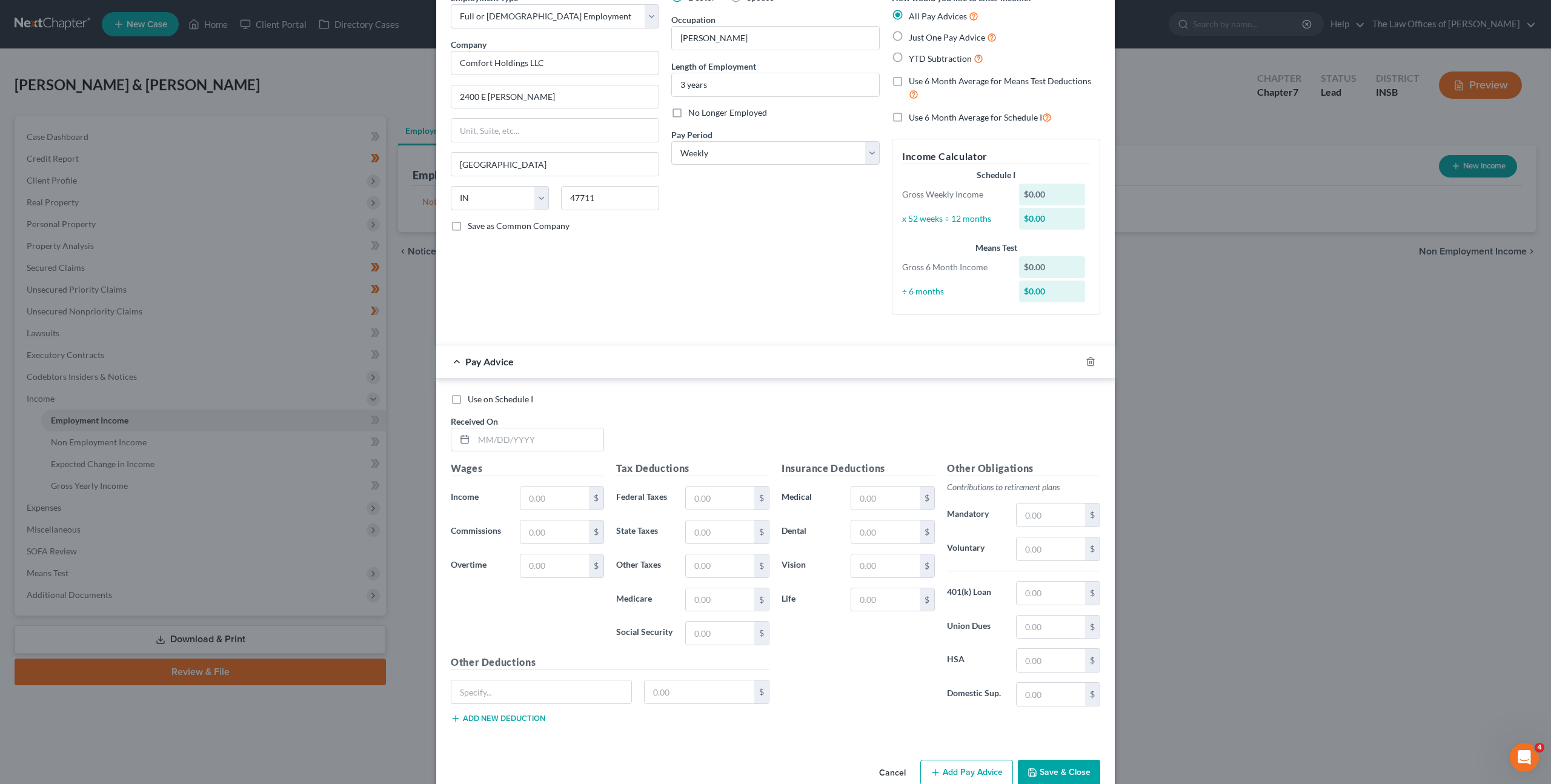
scroll to position [65, 0]
click at [584, 429] on input "text" at bounding box center [539, 438] width 130 height 23
click at [680, 405] on div "Use on Schedule I Received On * 01/01/2025" at bounding box center [775, 426] width 661 height 69
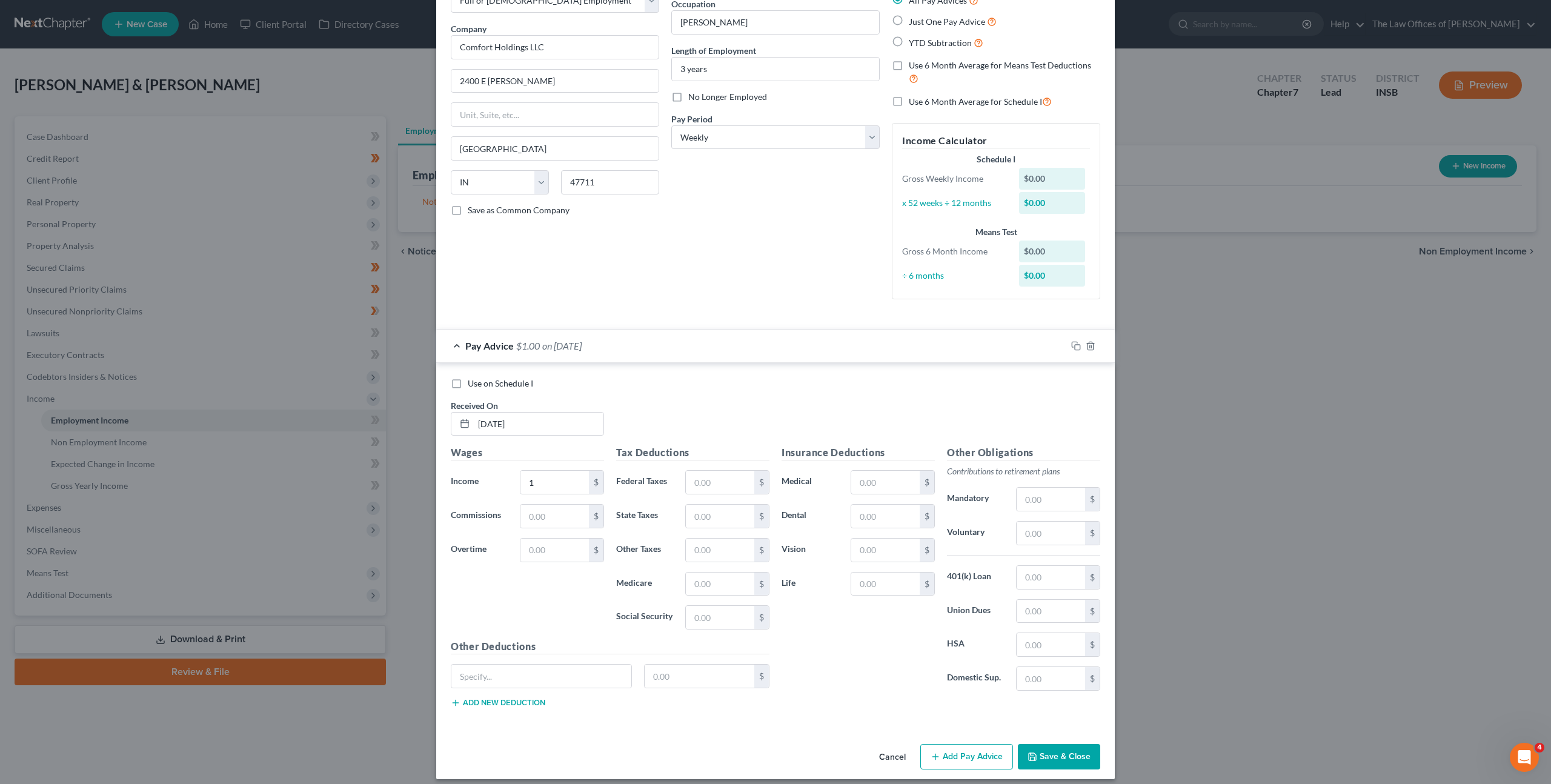
scroll to position [90, 0]
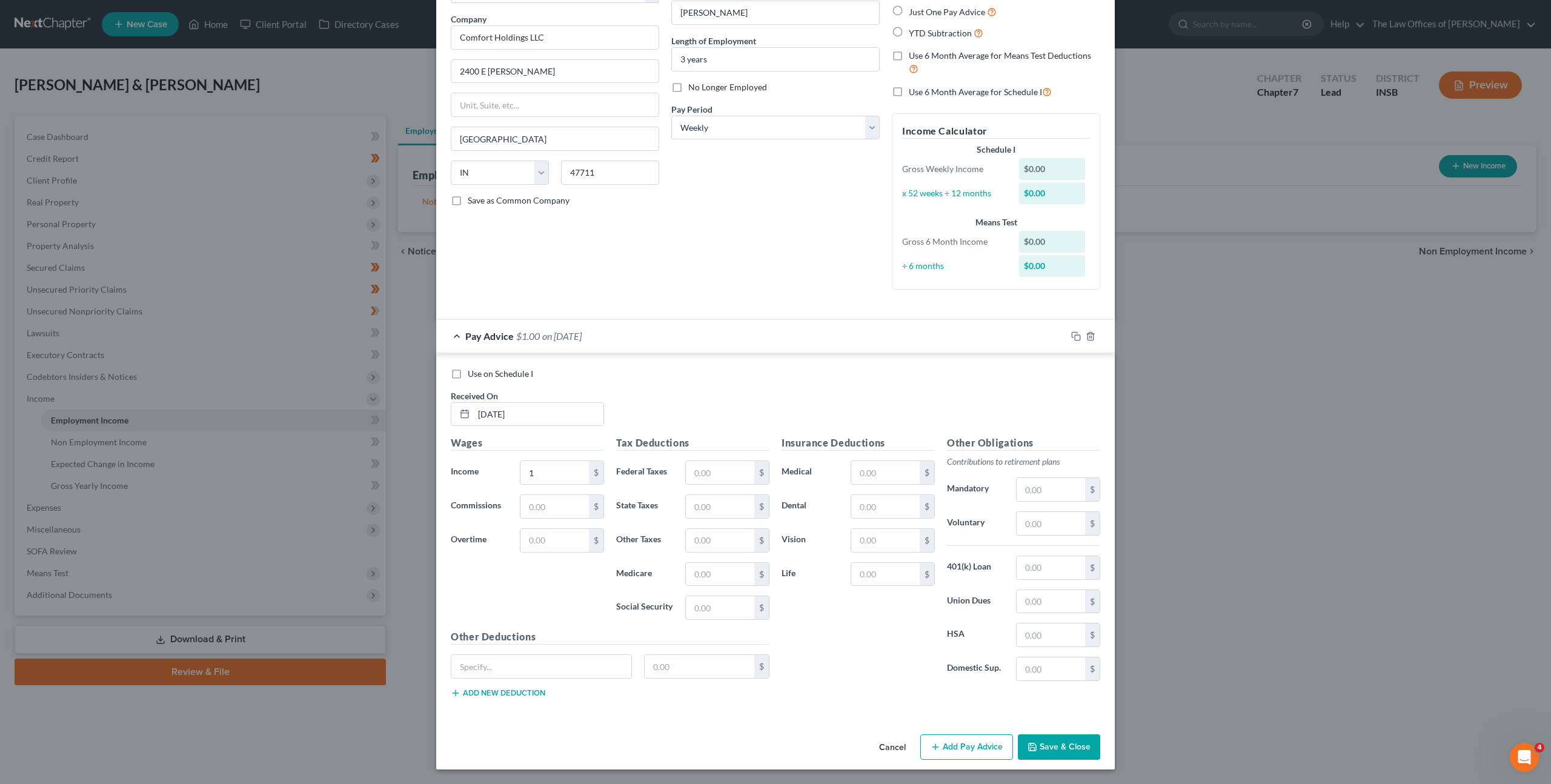
click at [1047, 740] on button "Save & Close" at bounding box center [1059, 746] width 83 height 25
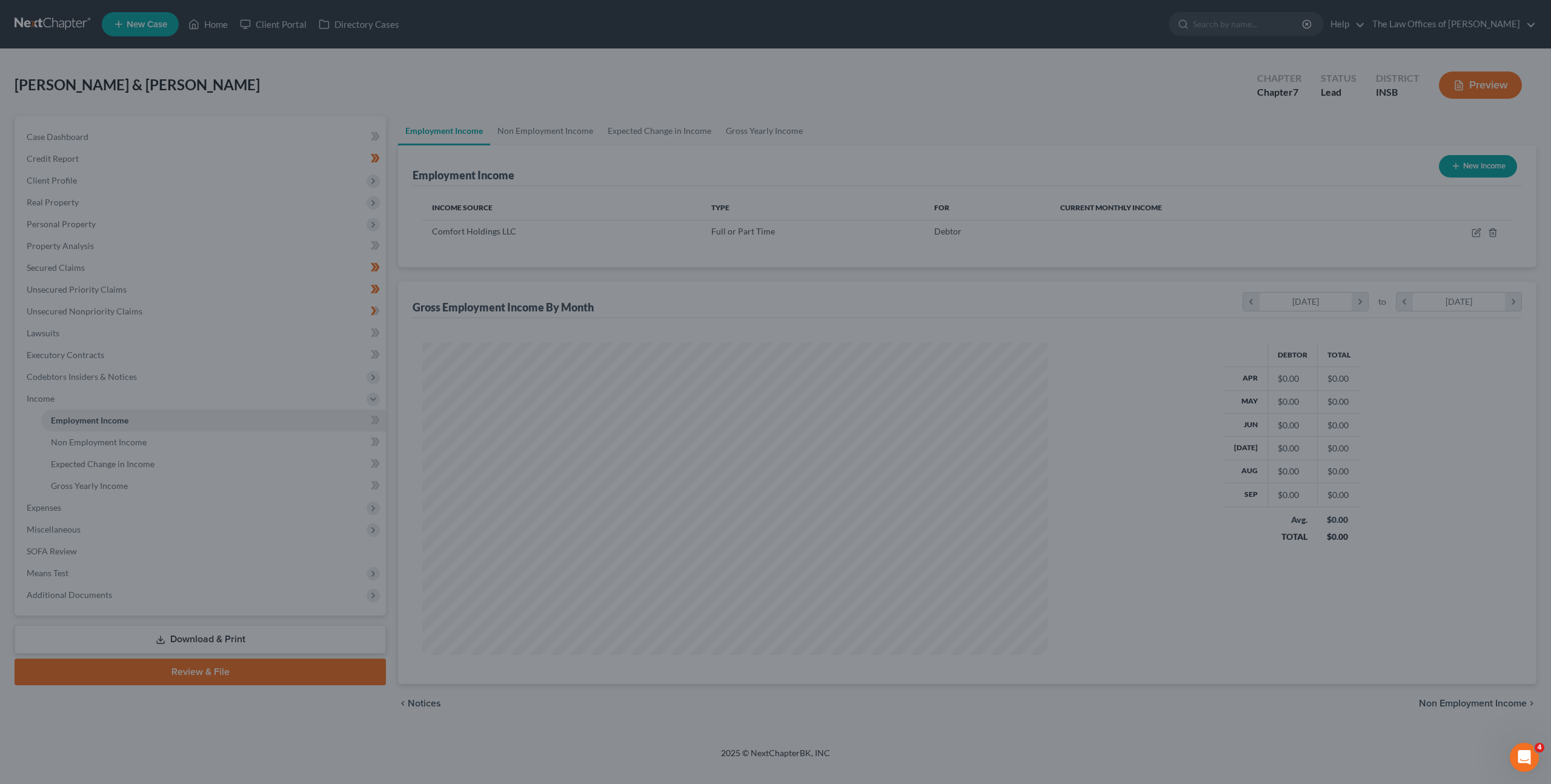
scroll to position [312, 650]
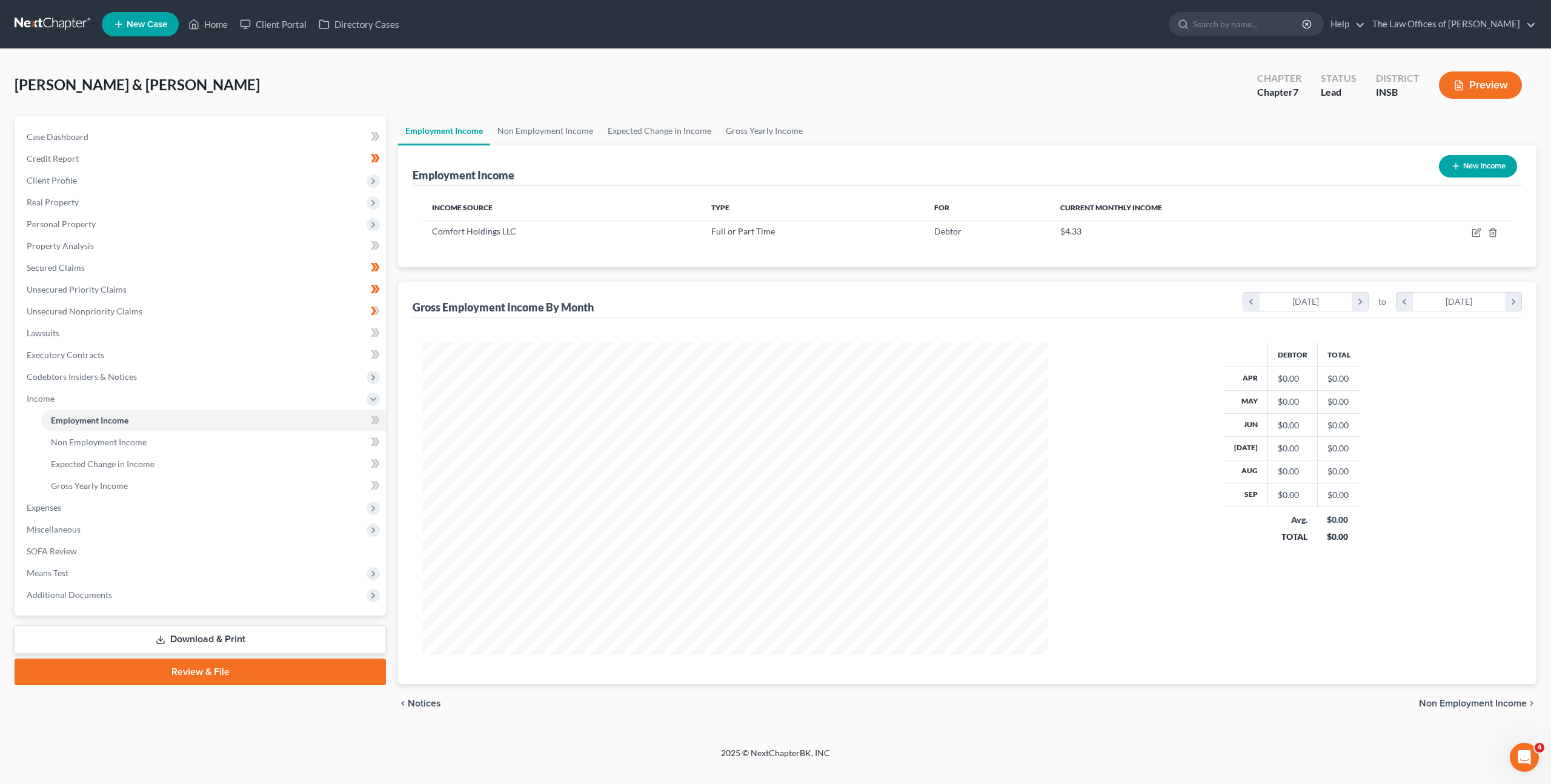
click at [526, 105] on div "Vidal, David & Thorsen, Shauna Upgraded Chapter Chapter 7 Status Lead District …" at bounding box center [776, 90] width 1522 height 52
click at [539, 138] on link "Non Employment Income" at bounding box center [545, 131] width 110 height 29
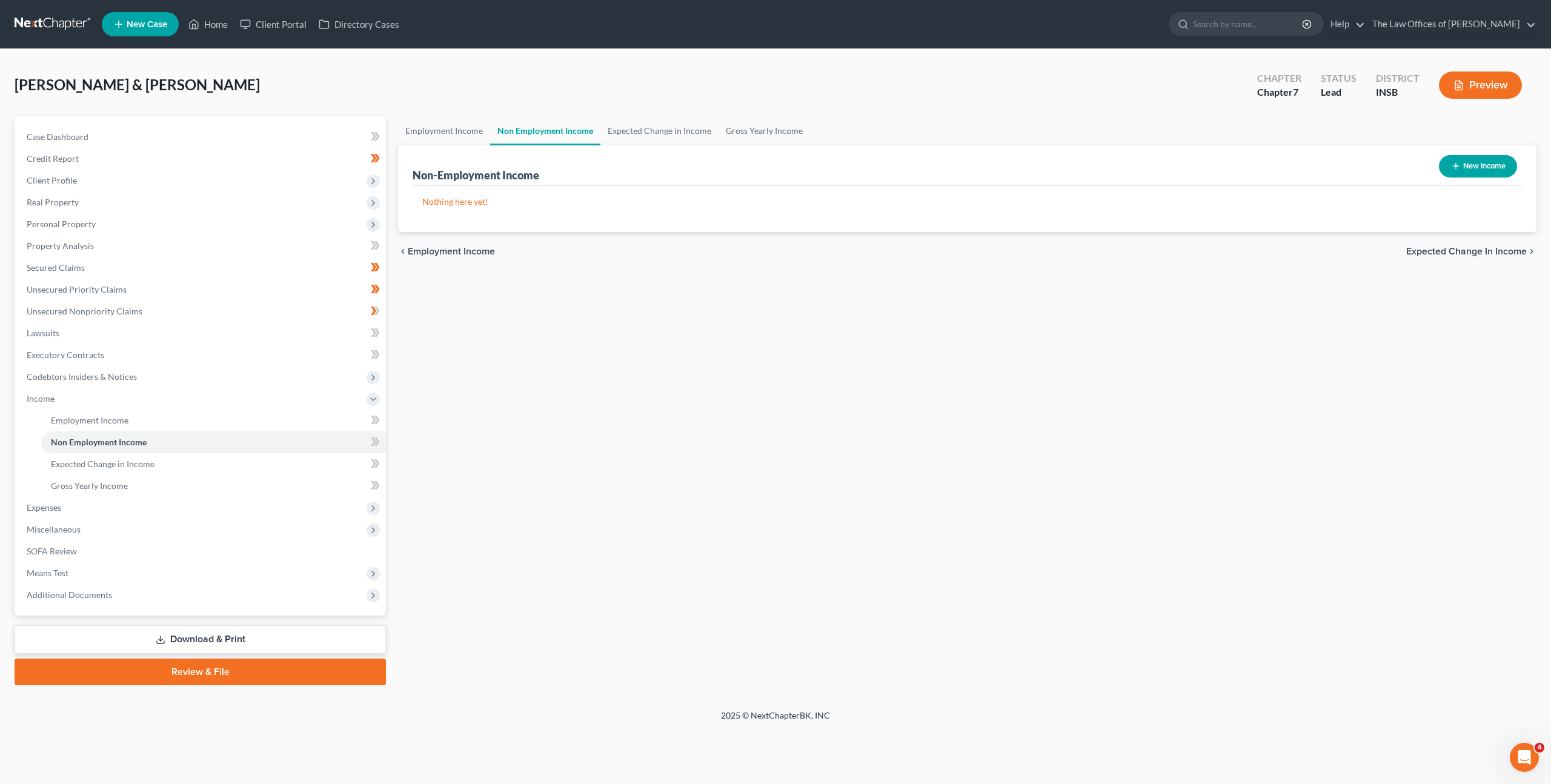
click at [1505, 163] on button "New Income" at bounding box center [1478, 166] width 78 height 22
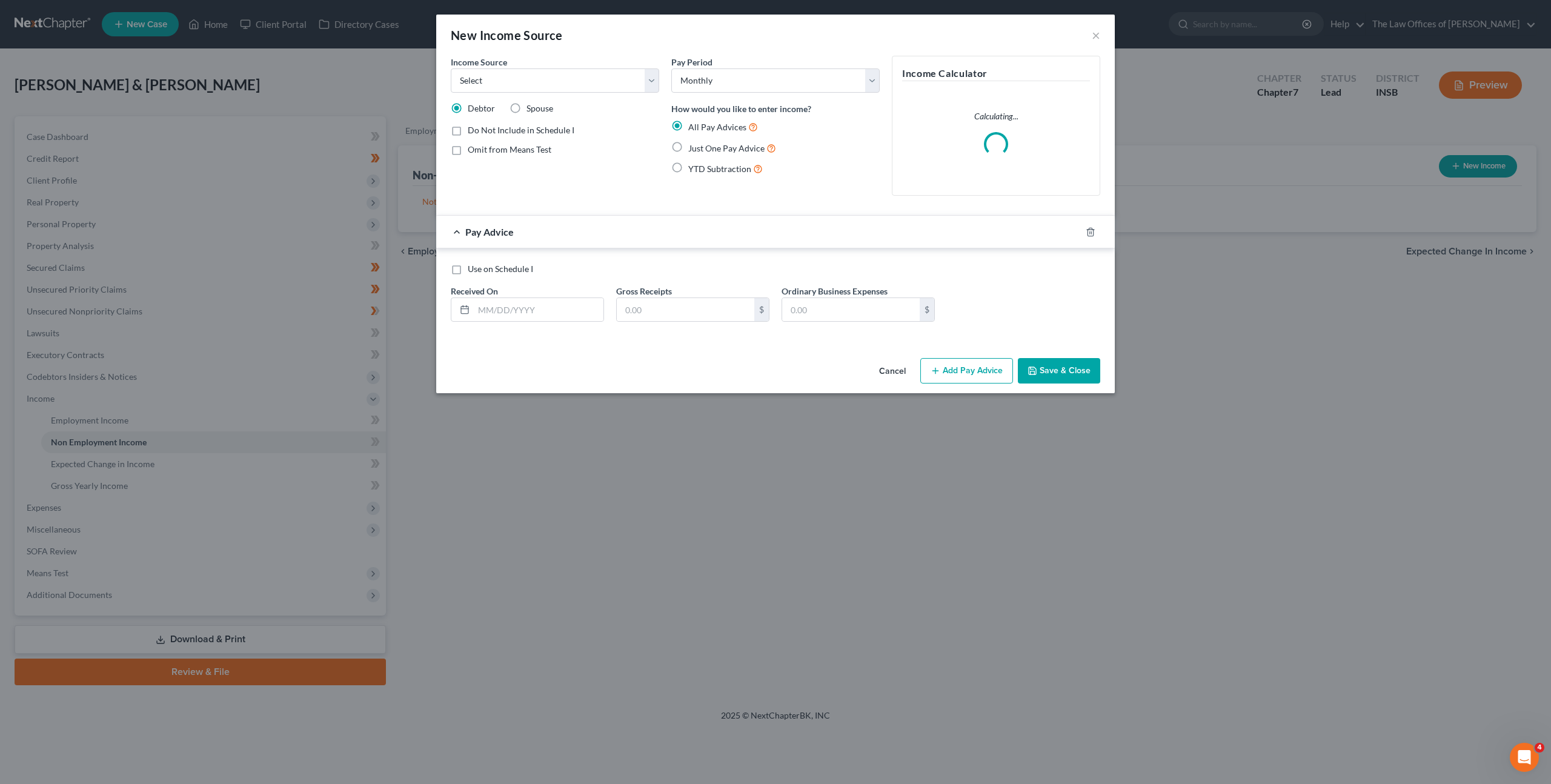
click at [597, 65] on div "Income Source * Select Unemployment Disability (from employer) Pension Retireme…" at bounding box center [554, 74] width 208 height 37
click at [596, 77] on select "Select Unemployment Disability (from employer) Pension Retirement Social Securi…" at bounding box center [554, 81] width 208 height 25
click at [451, 69] on select "Select Unemployment Disability (from employer) Pension Retirement Social Securi…" at bounding box center [554, 81] width 208 height 25
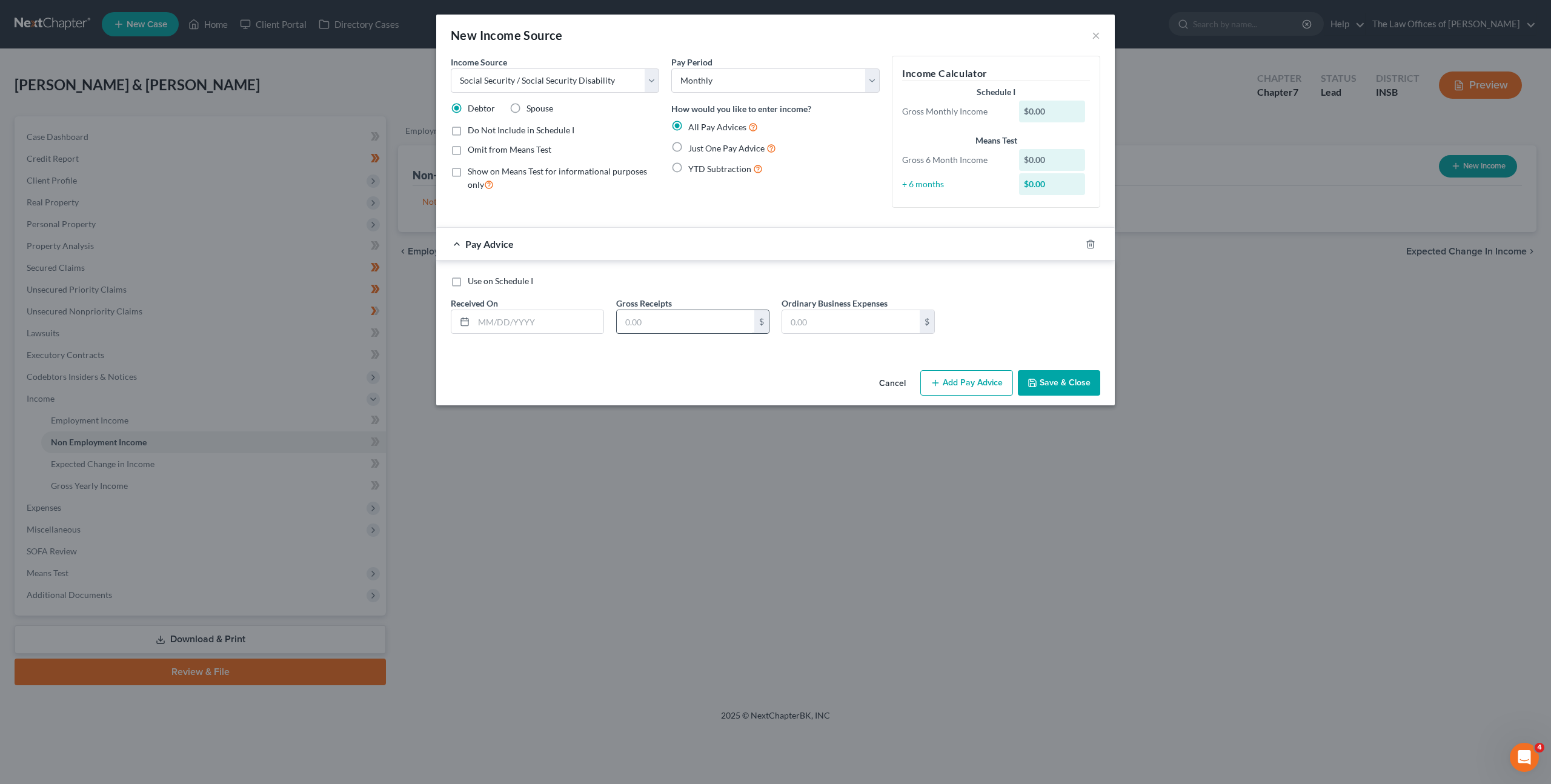
click at [688, 146] on label "Just One Pay Advice" at bounding box center [732, 148] width 87 height 14
click at [693, 146] on input "Just One Pay Advice" at bounding box center [697, 146] width 8 height 8
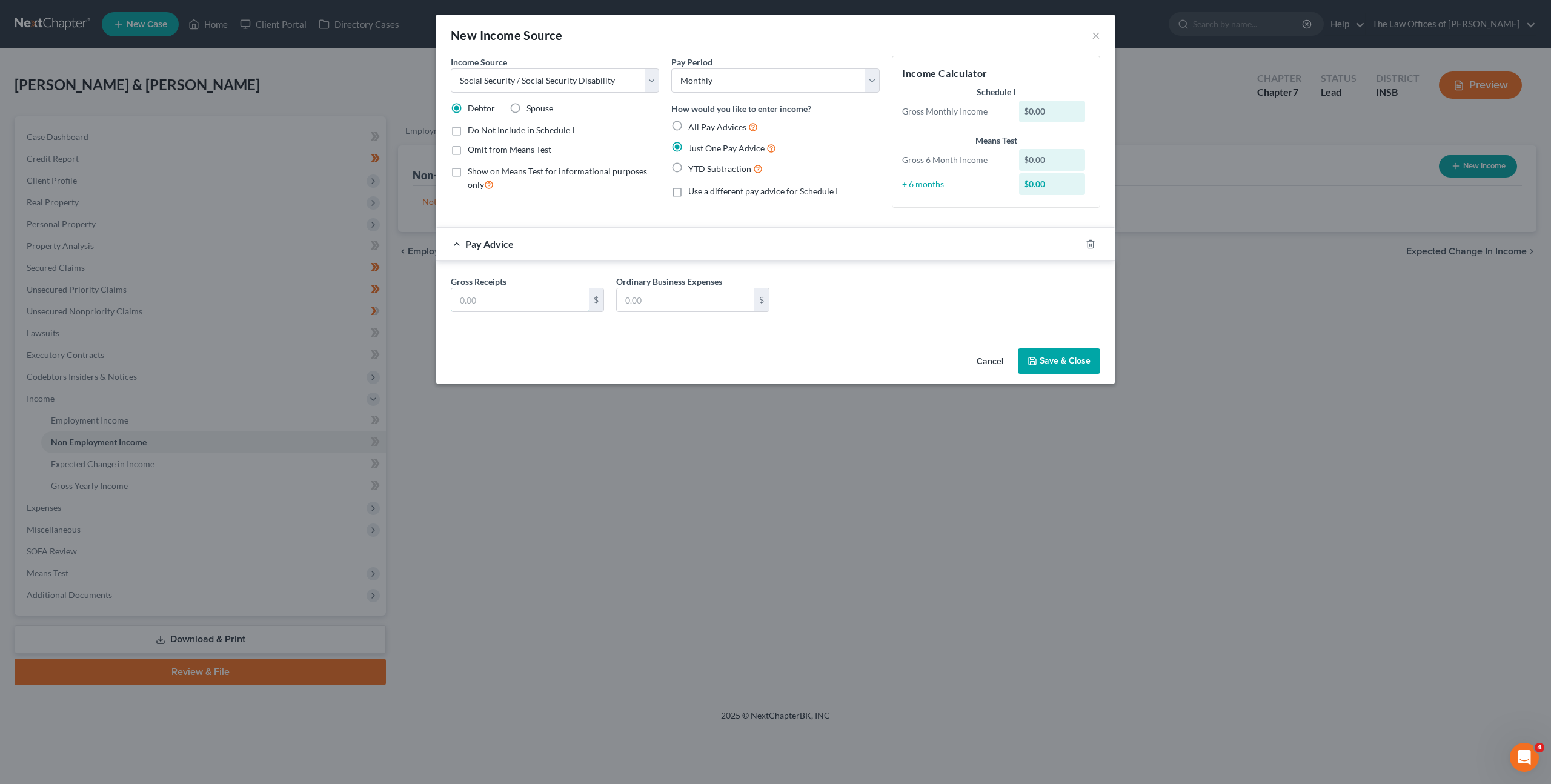
drag, startPoint x: 515, startPoint y: 289, endPoint x: 634, endPoint y: 262, distance: 122.0
click at [515, 289] on div "$" at bounding box center [527, 300] width 153 height 25
drag, startPoint x: 939, startPoint y: 254, endPoint x: 939, endPoint y: 338, distance: 84.0
click at [939, 254] on div "Pay Advice $967.00" at bounding box center [759, 244] width 645 height 32
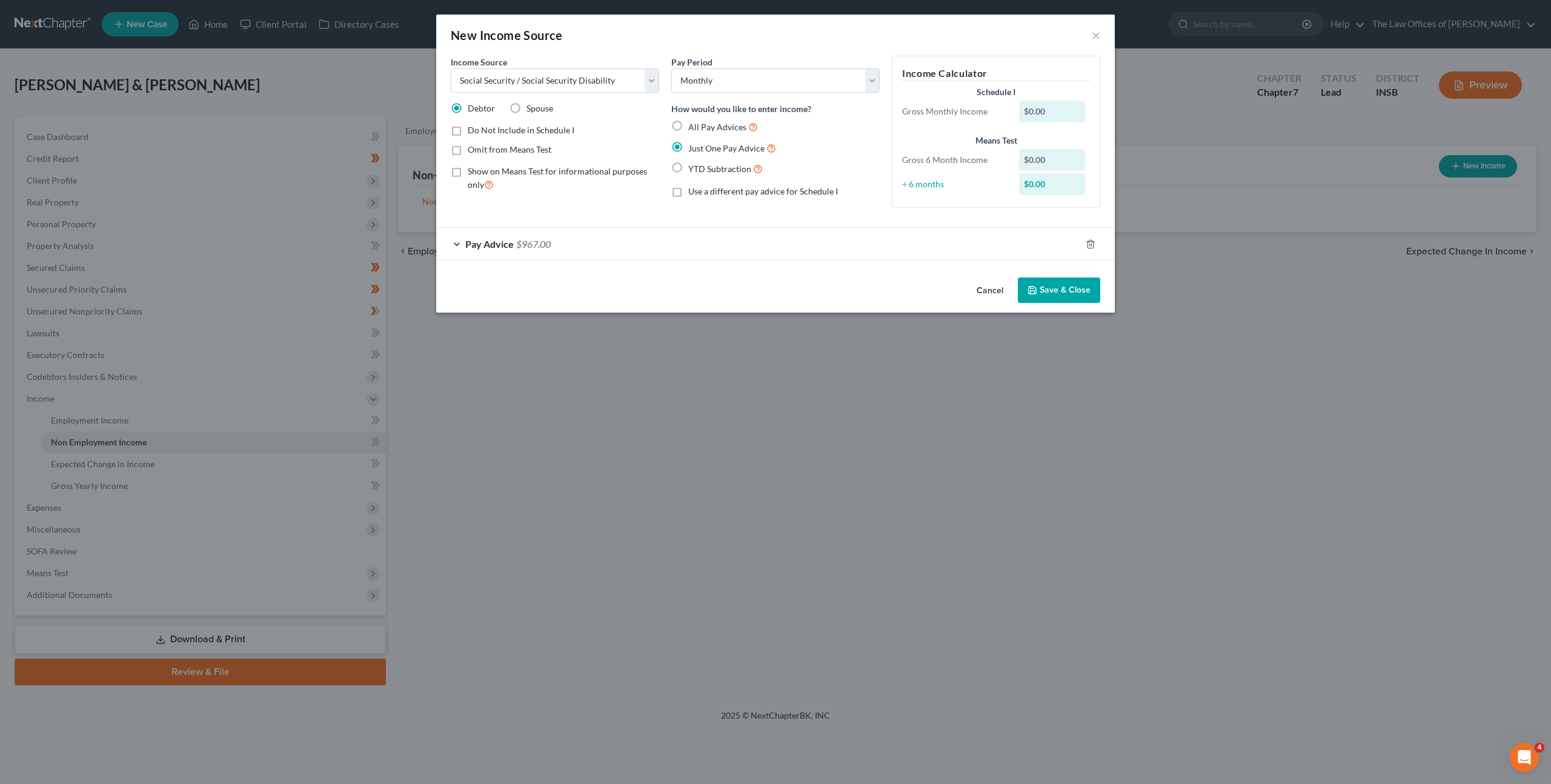
click at [872, 243] on div "Pay Advice $967.00" at bounding box center [759, 244] width 645 height 32
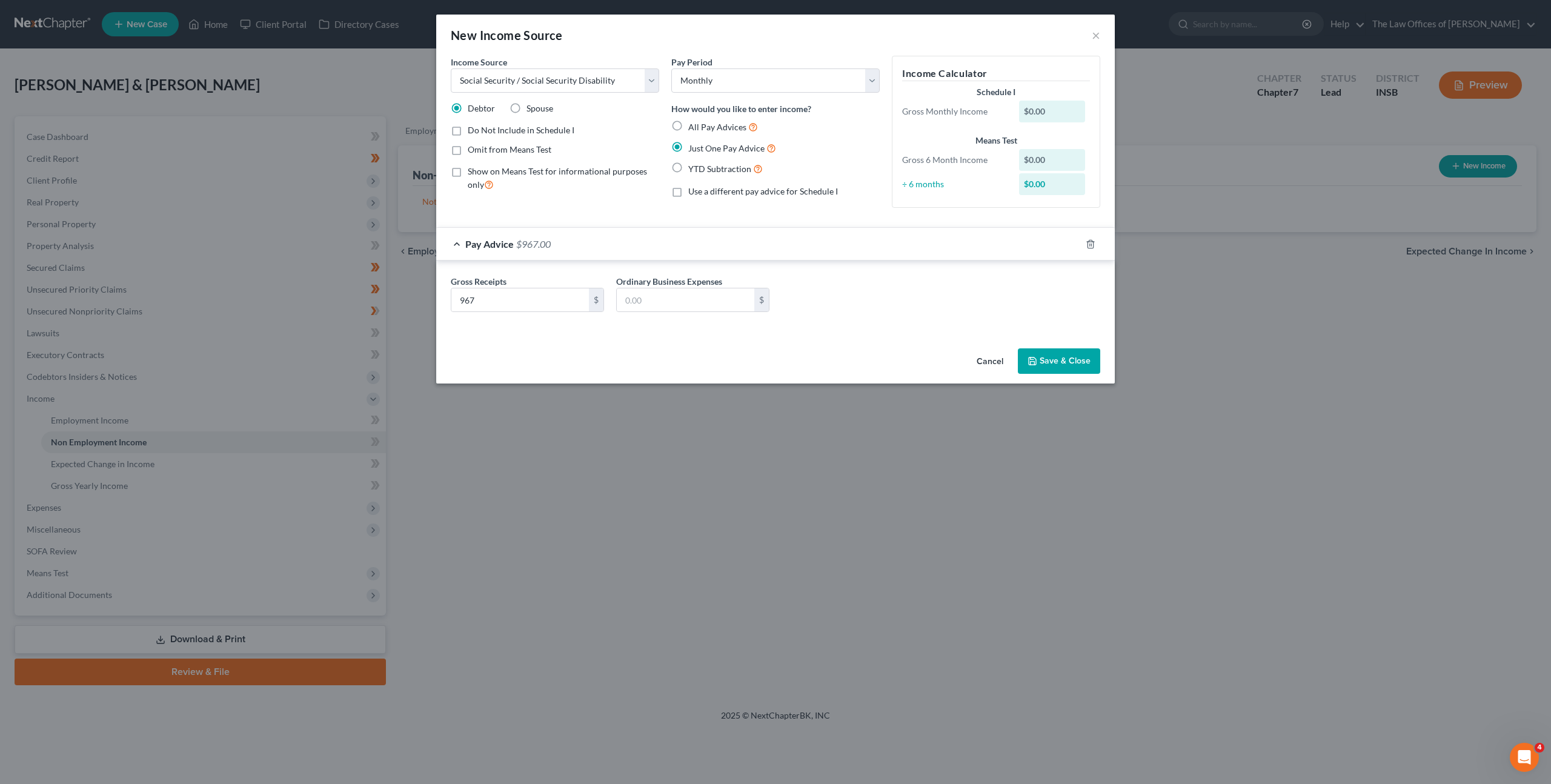
click at [1050, 356] on button "Save & Close" at bounding box center [1059, 361] width 83 height 25
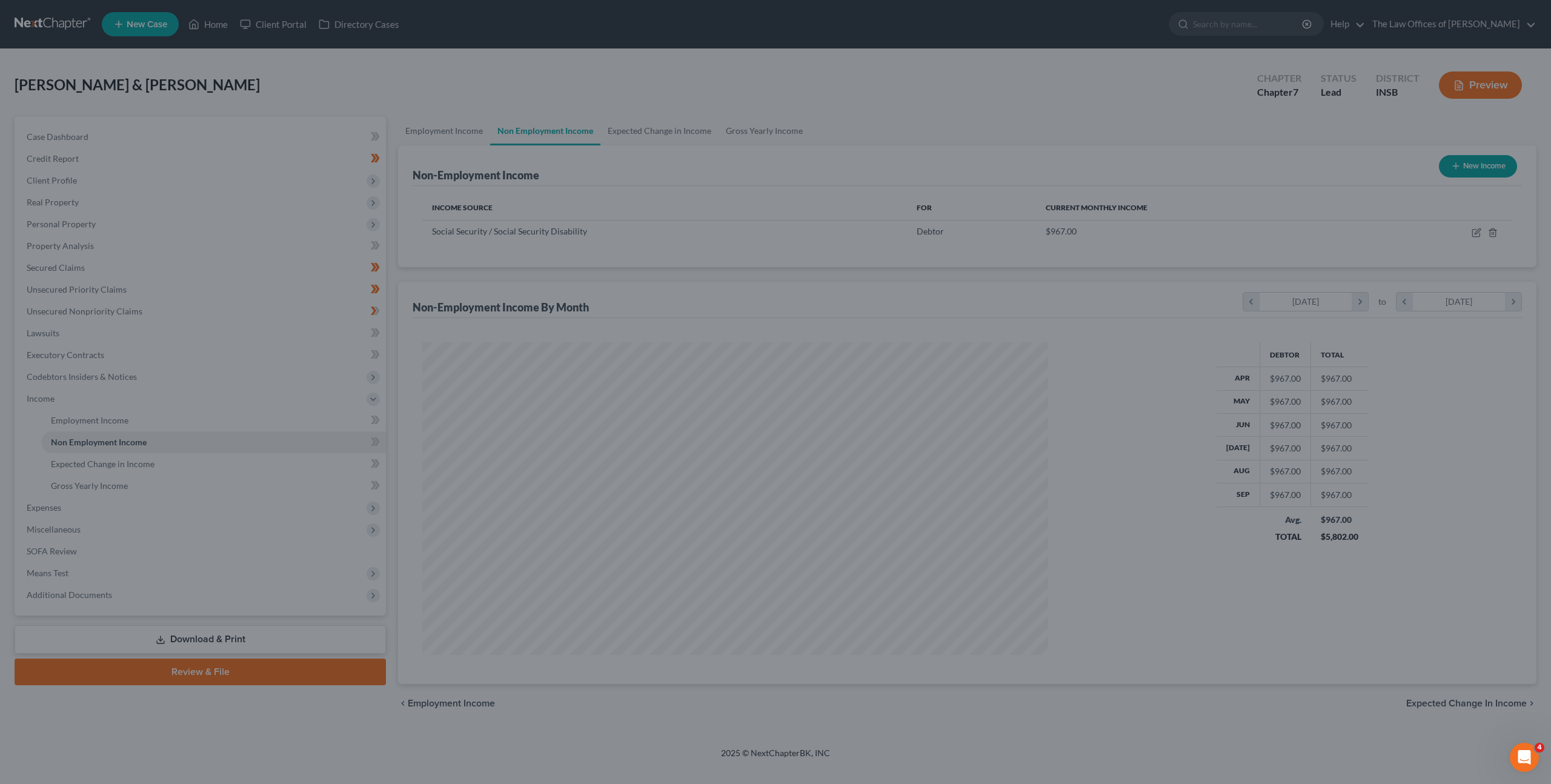
scroll to position [312, 650]
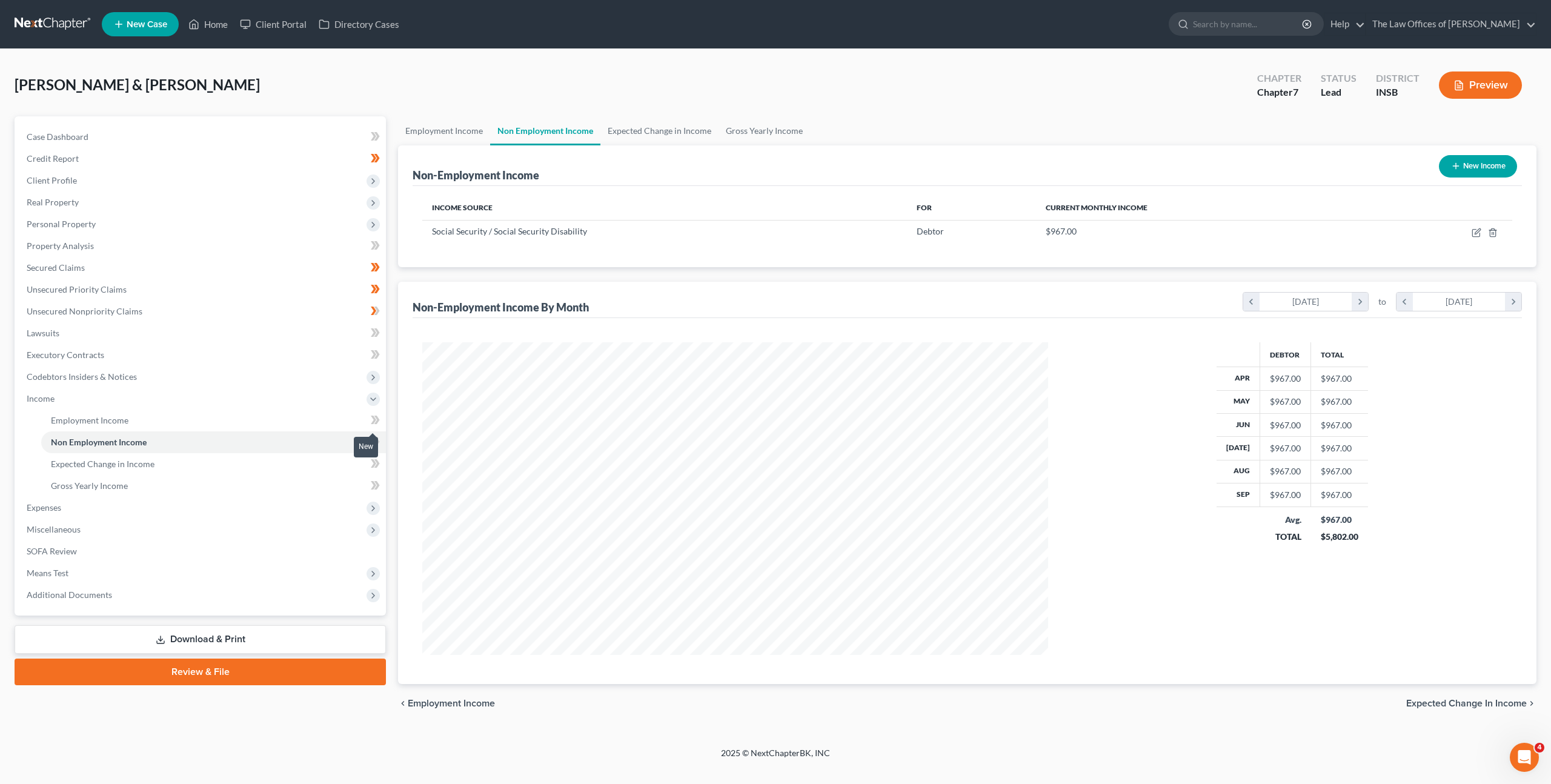
click at [377, 423] on icon at bounding box center [377, 419] width 6 height 8
click at [221, 513] on span "Expenses" at bounding box center [201, 508] width 369 height 22
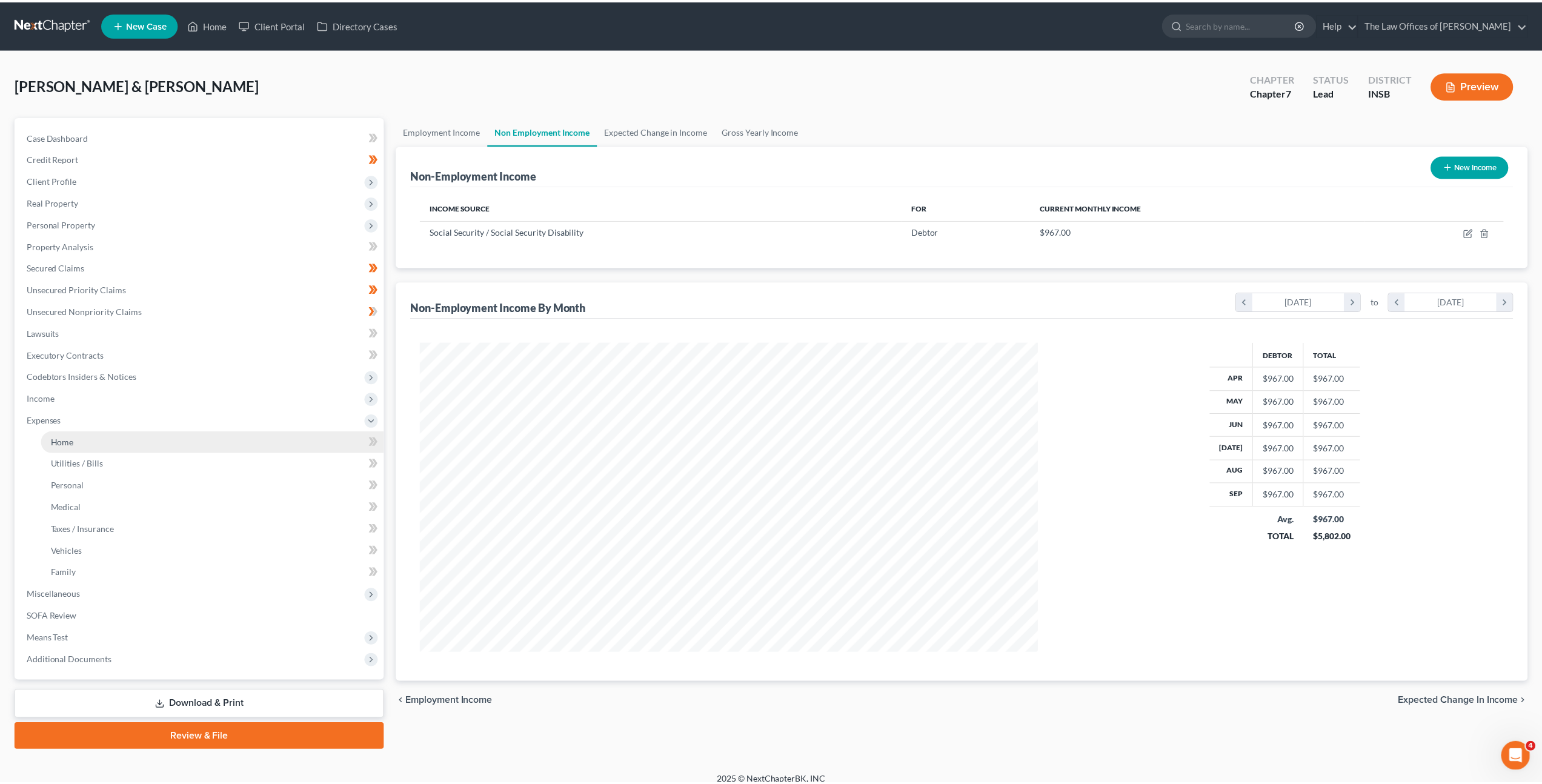
scroll to position [605547, 605276]
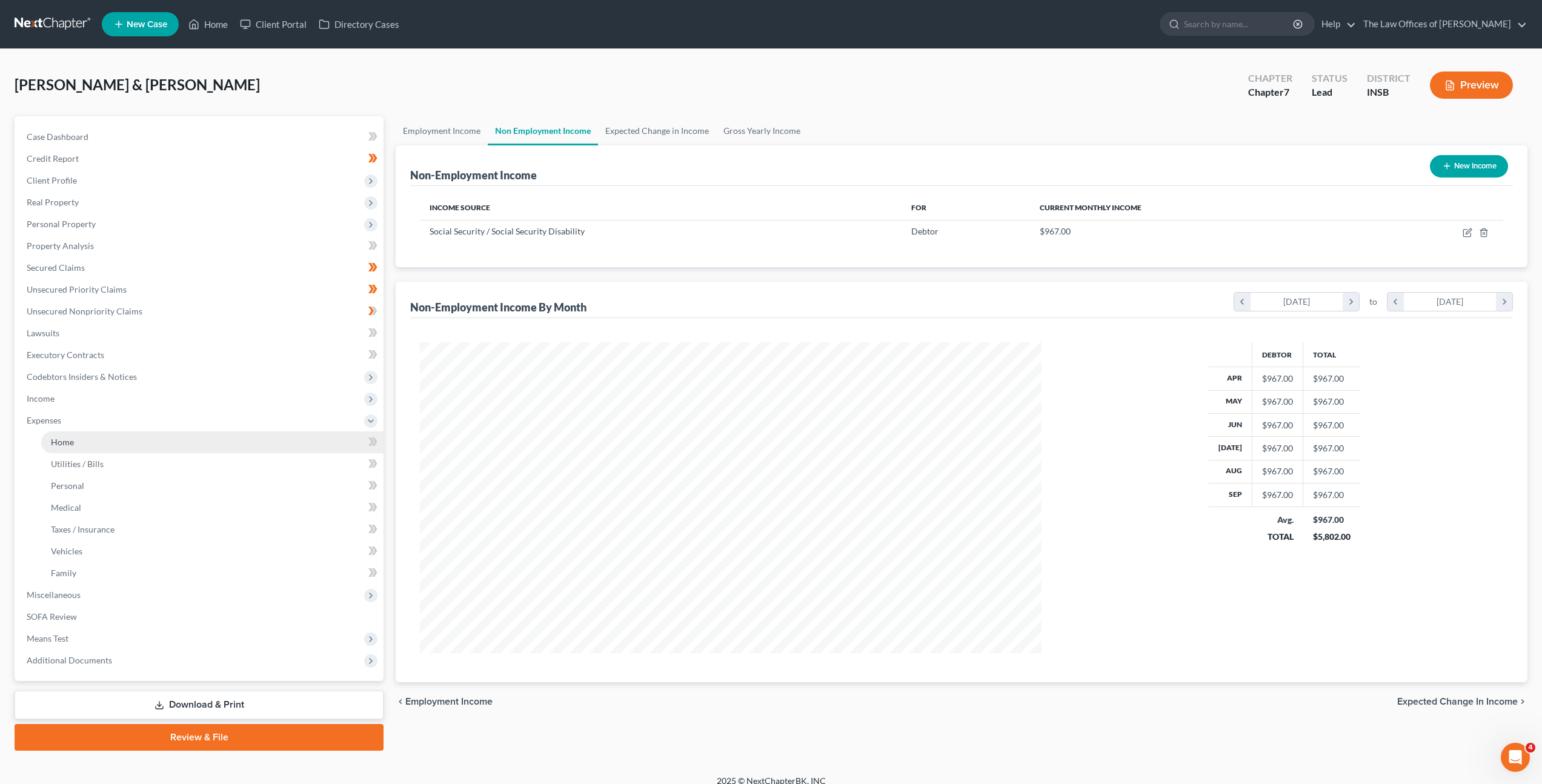
click at [248, 446] on link "Home" at bounding box center [212, 442] width 343 height 22
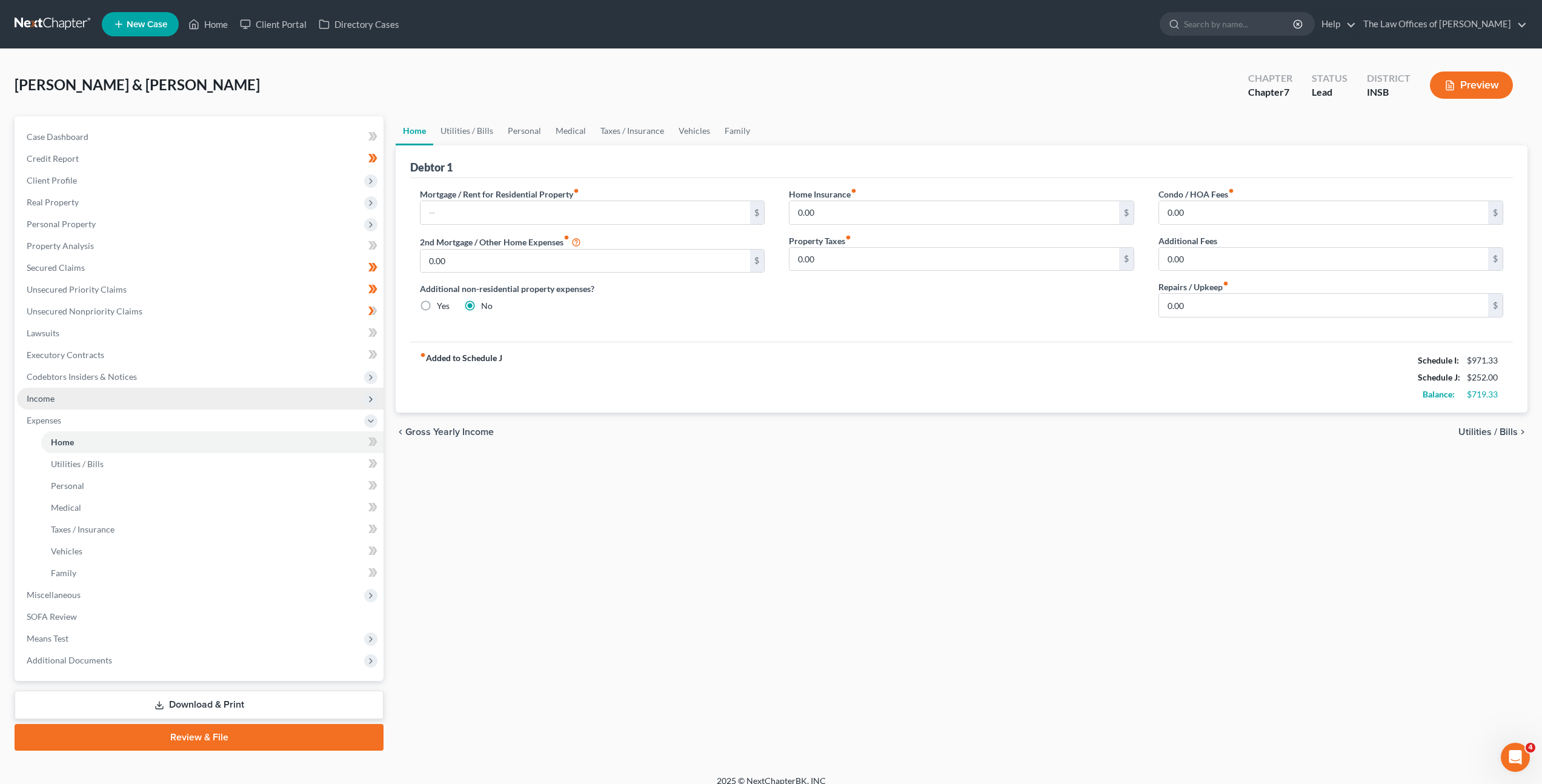
click at [185, 395] on span "Income" at bounding box center [200, 398] width 366 height 22
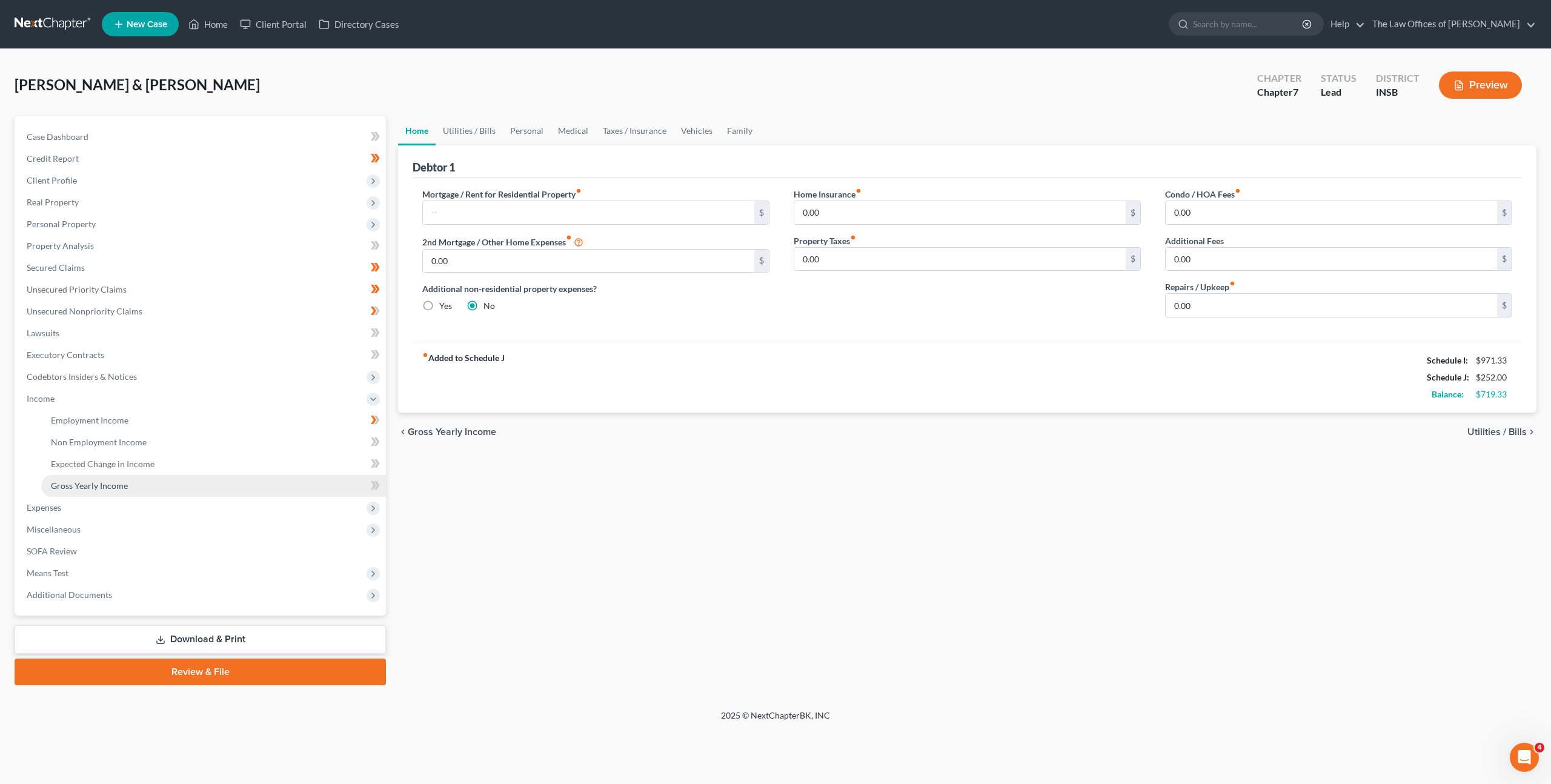
click at [129, 481] on link "Gross Yearly Income" at bounding box center [213, 486] width 345 height 22
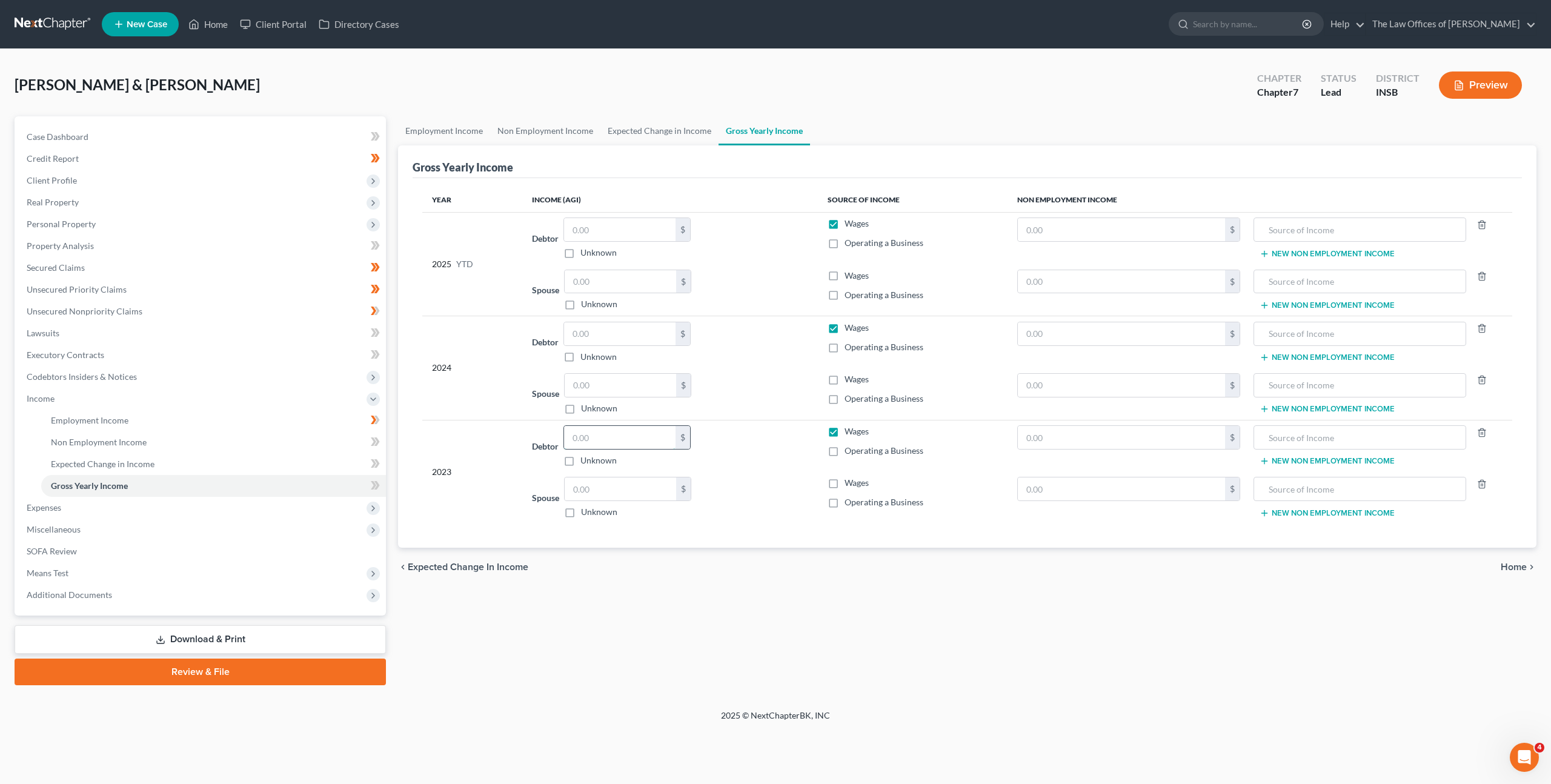
click at [601, 427] on input "text" at bounding box center [620, 437] width 111 height 23
drag, startPoint x: 742, startPoint y: 492, endPoint x: 855, endPoint y: 371, distance: 165.6
click at [742, 492] on div "Spouse $ Unknown Balance Undetermined $ Unknown" at bounding box center [670, 497] width 276 height 41
click at [643, 501] on div "$ Unknown" at bounding box center [628, 497] width 128 height 41
click at [628, 486] on input "text" at bounding box center [621, 489] width 111 height 23
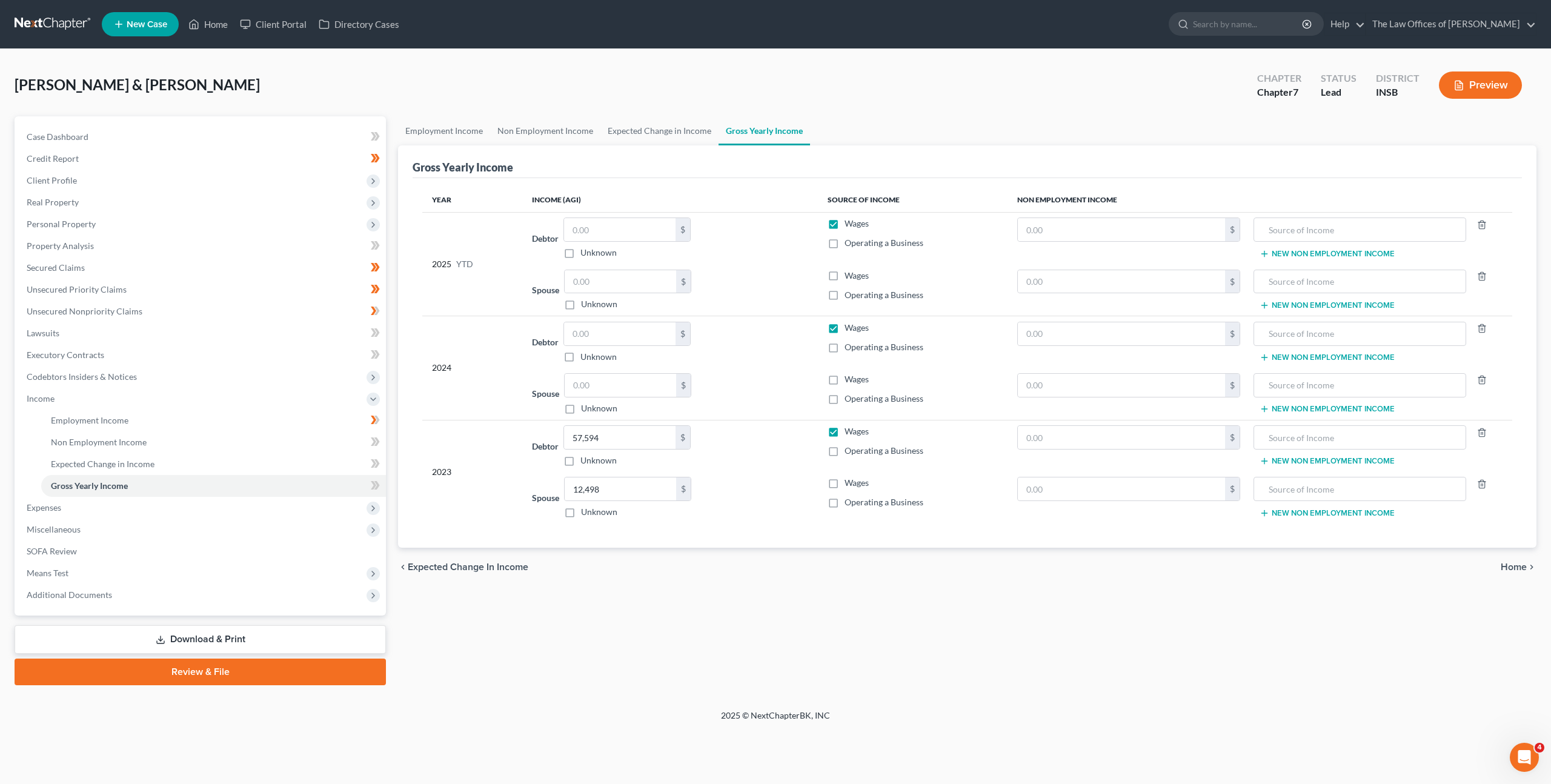
click at [628, 371] on td "Spouse $ Unknown Balance Undetermined $ Unknown" at bounding box center [670, 394] width 295 height 52
click at [610, 392] on input "text" at bounding box center [621, 385] width 111 height 23
click at [585, 383] on input "text" at bounding box center [621, 385] width 111 height 23
click at [769, 369] on td "Spouse 2,472.00 $ Unknown Balance Undetermined 2,472 $ Unknown" at bounding box center [670, 394] width 295 height 52
click at [633, 284] on input "text" at bounding box center [621, 282] width 111 height 23
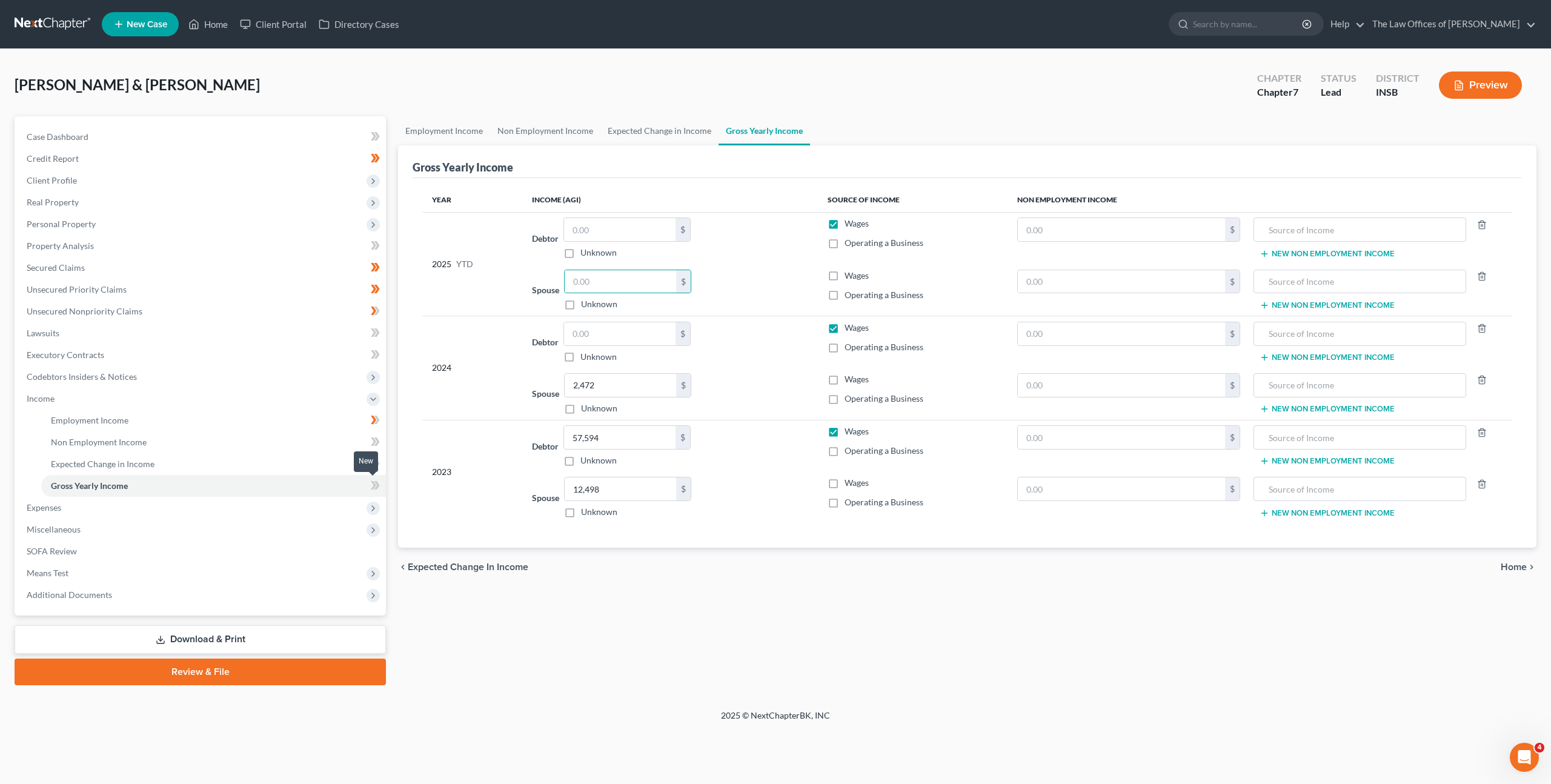
click at [380, 485] on span at bounding box center [375, 487] width 21 height 18
click at [691, 625] on div "Employment Income Non Employment Income Expected Change in Income Gross Yearly …" at bounding box center [966, 401] width 1150 height 569
click at [280, 497] on span "Expenses" at bounding box center [201, 508] width 369 height 22
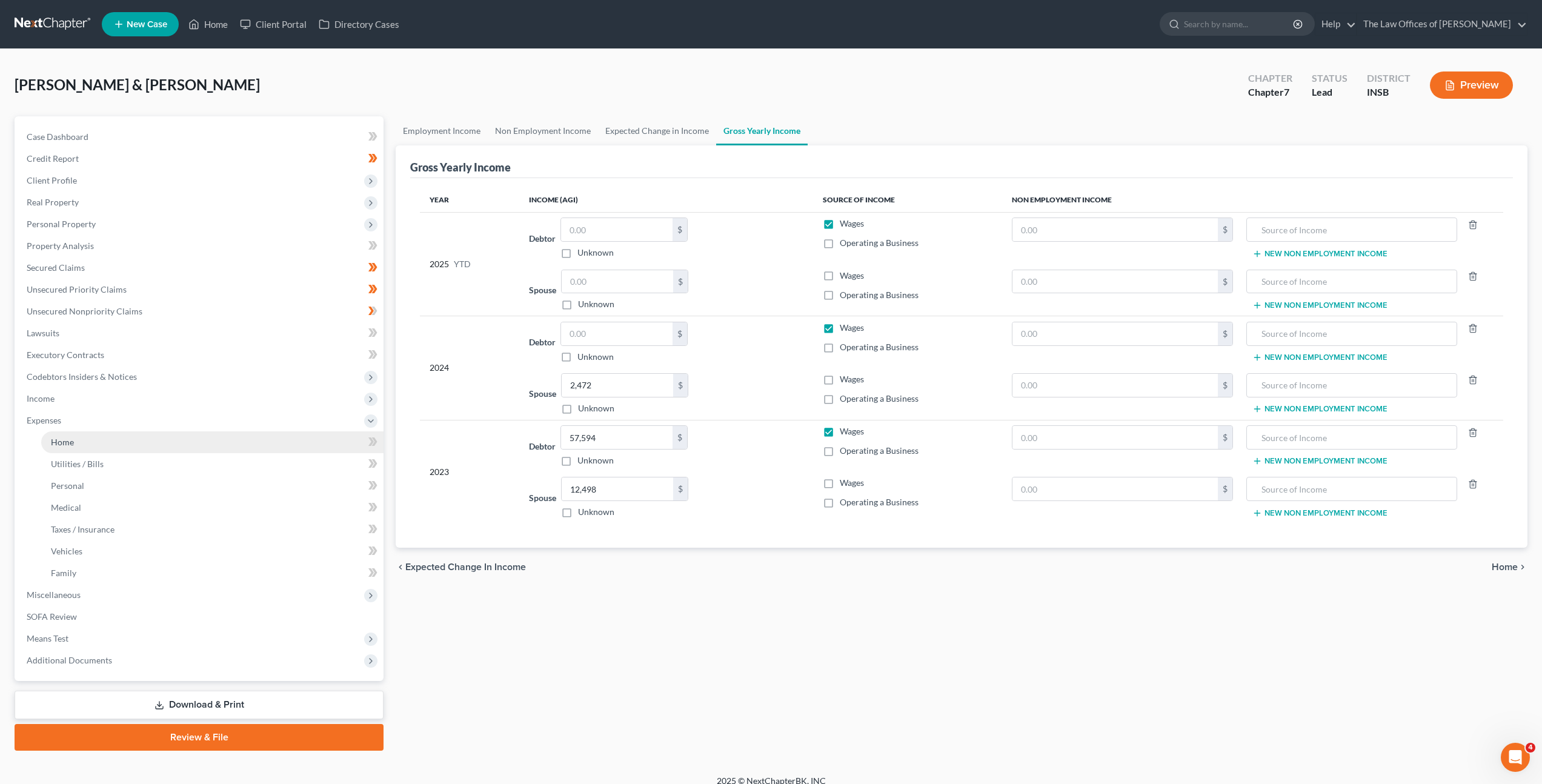
click at [255, 448] on link "Home" at bounding box center [212, 442] width 343 height 22
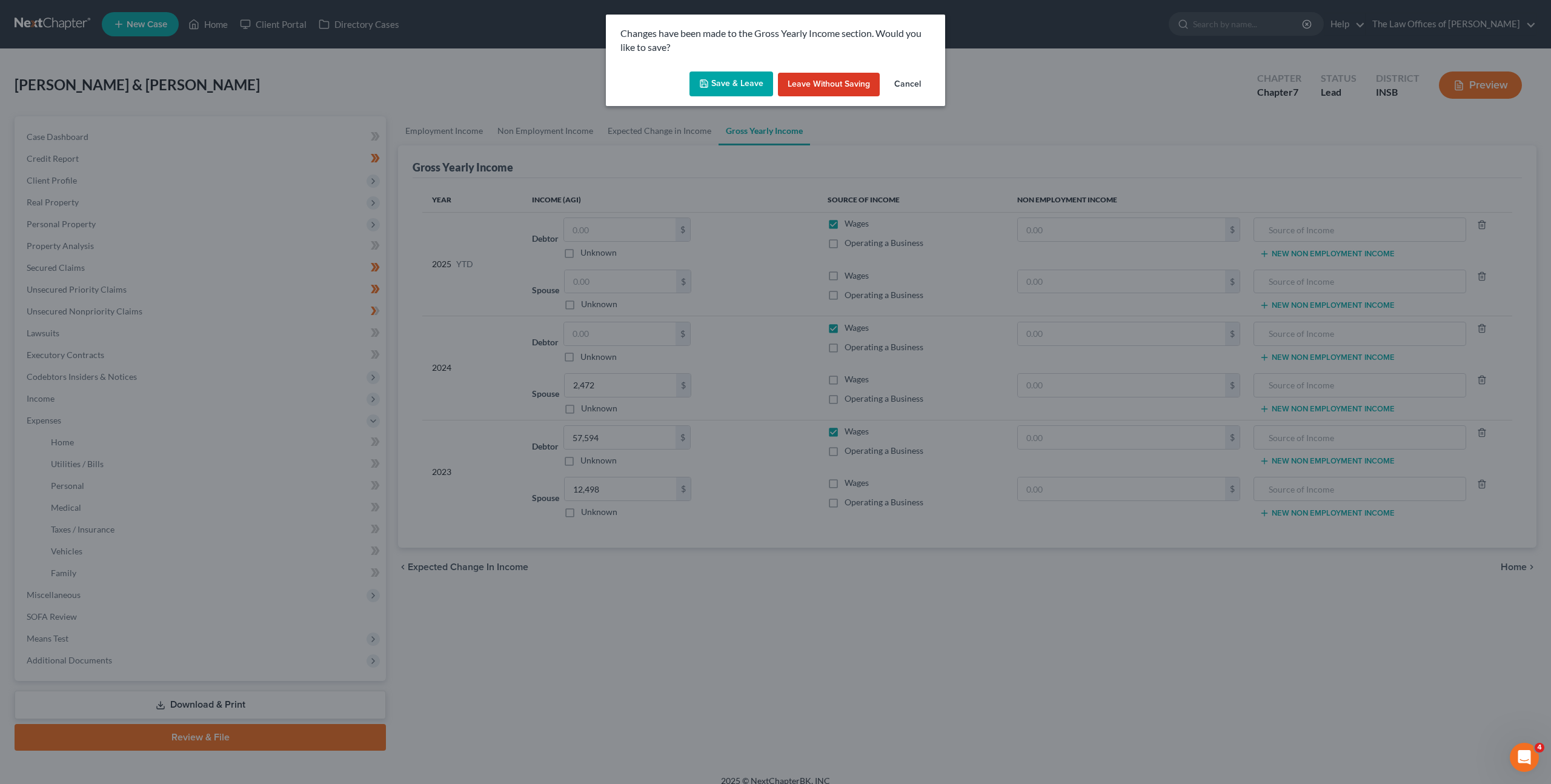
click at [703, 91] on button "Save & Leave" at bounding box center [731, 83] width 83 height 25
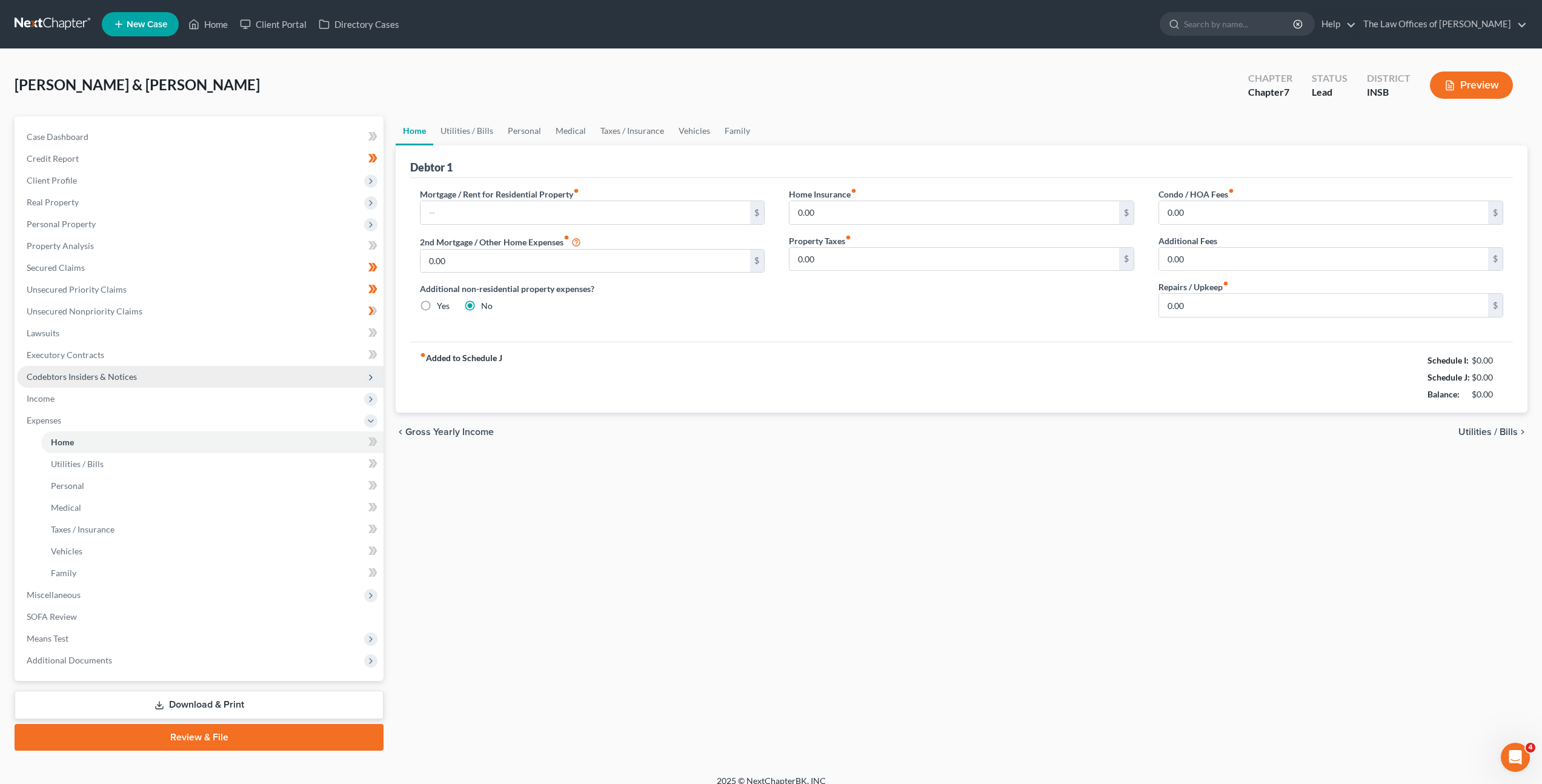
click at [258, 379] on span "Codebtors Insiders & Notices" at bounding box center [200, 377] width 366 height 22
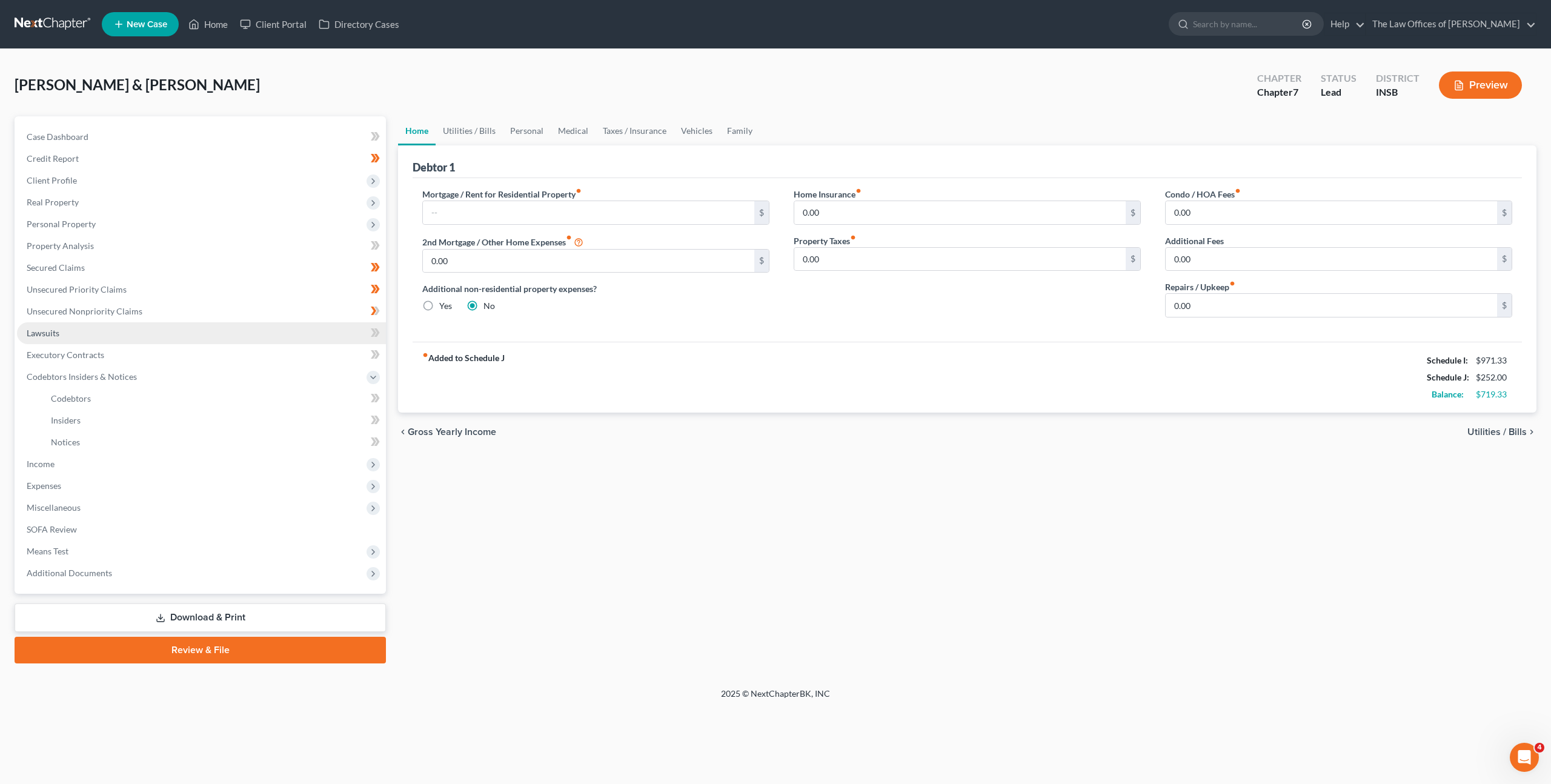
click at [253, 334] on link "Lawsuits" at bounding box center [201, 333] width 369 height 22
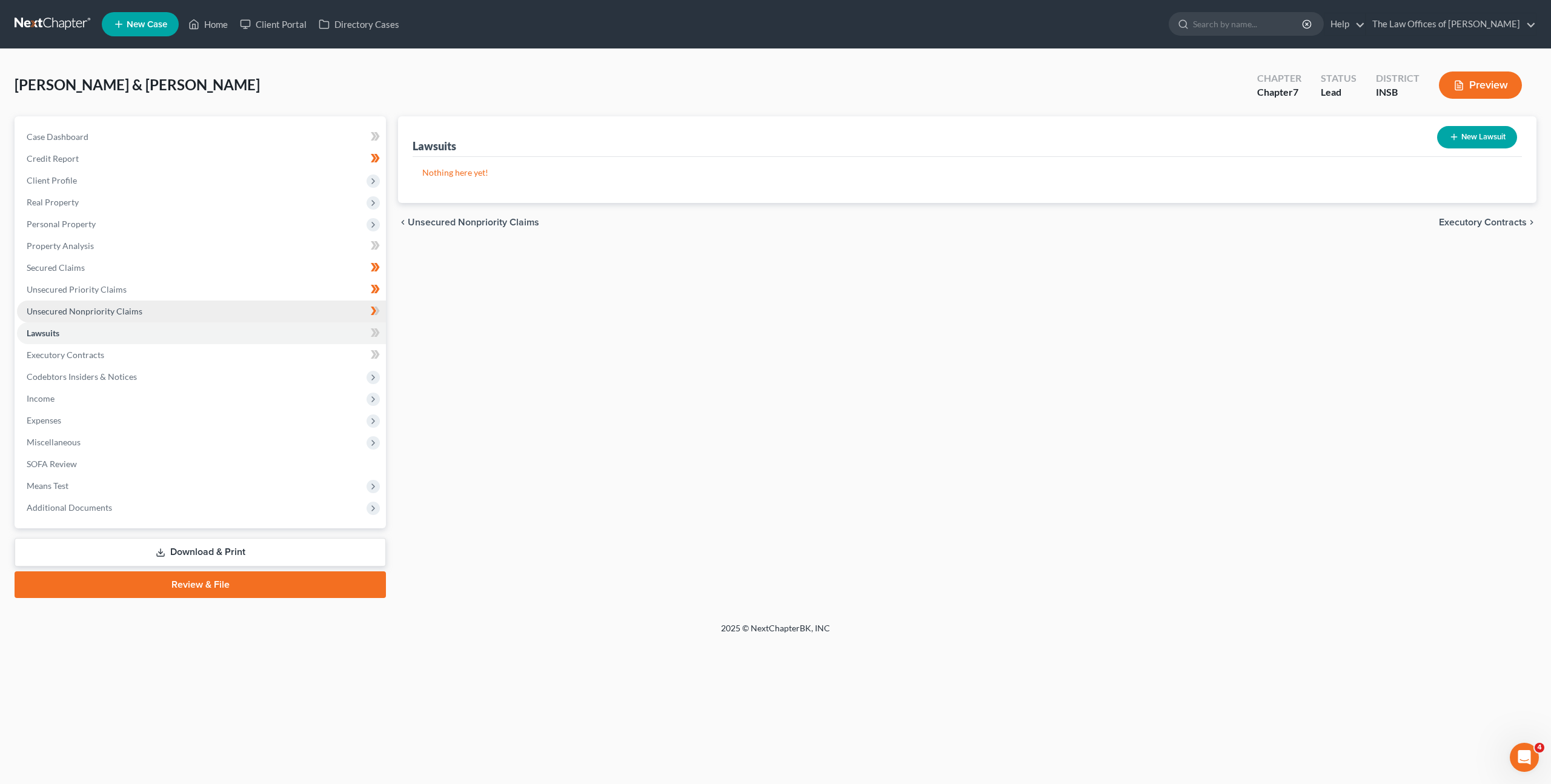
click at [255, 315] on link "Unsecured Nonpriority Claims" at bounding box center [201, 311] width 369 height 22
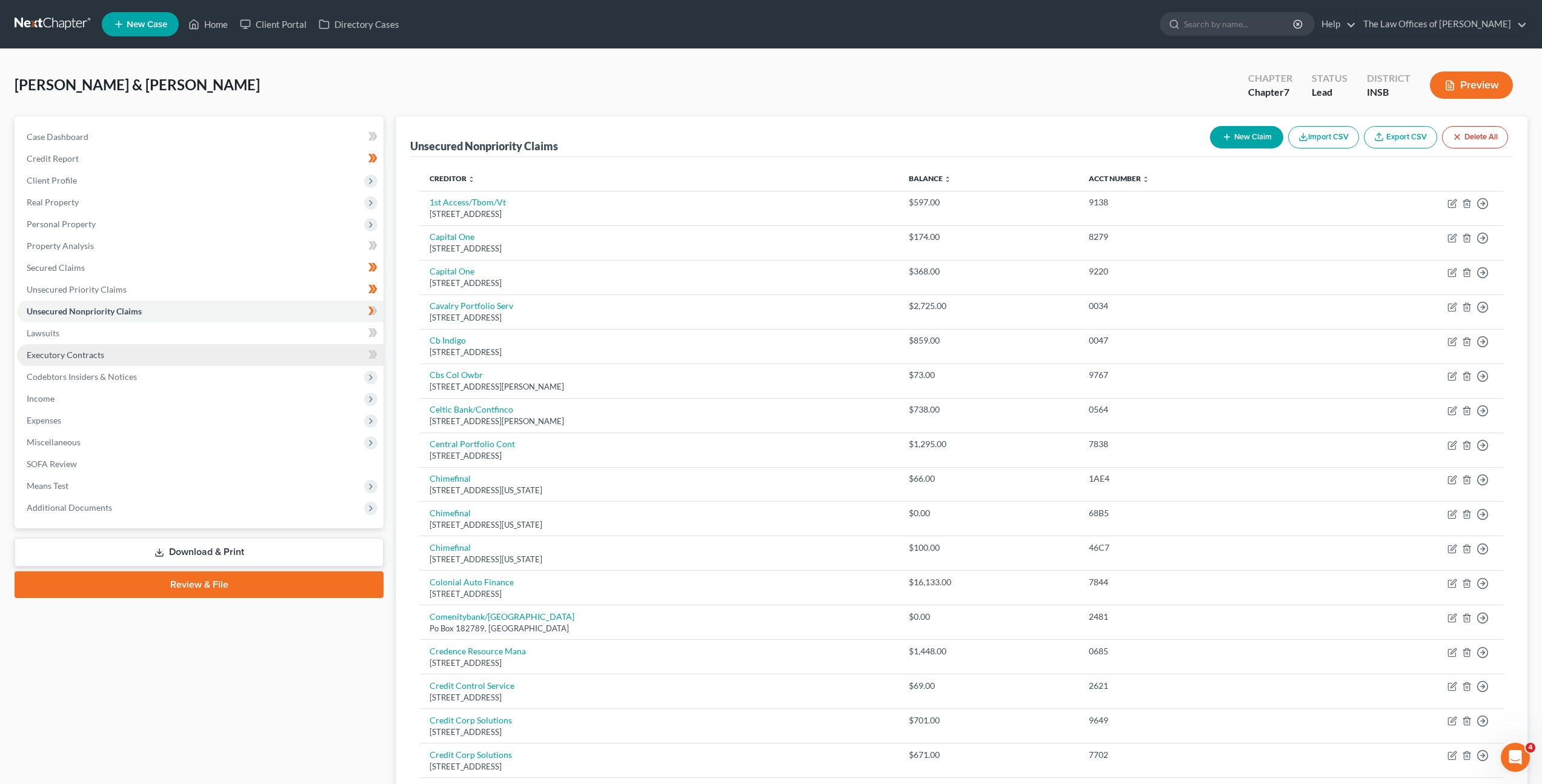
click at [228, 352] on link "Executory Contracts" at bounding box center [200, 355] width 366 height 22
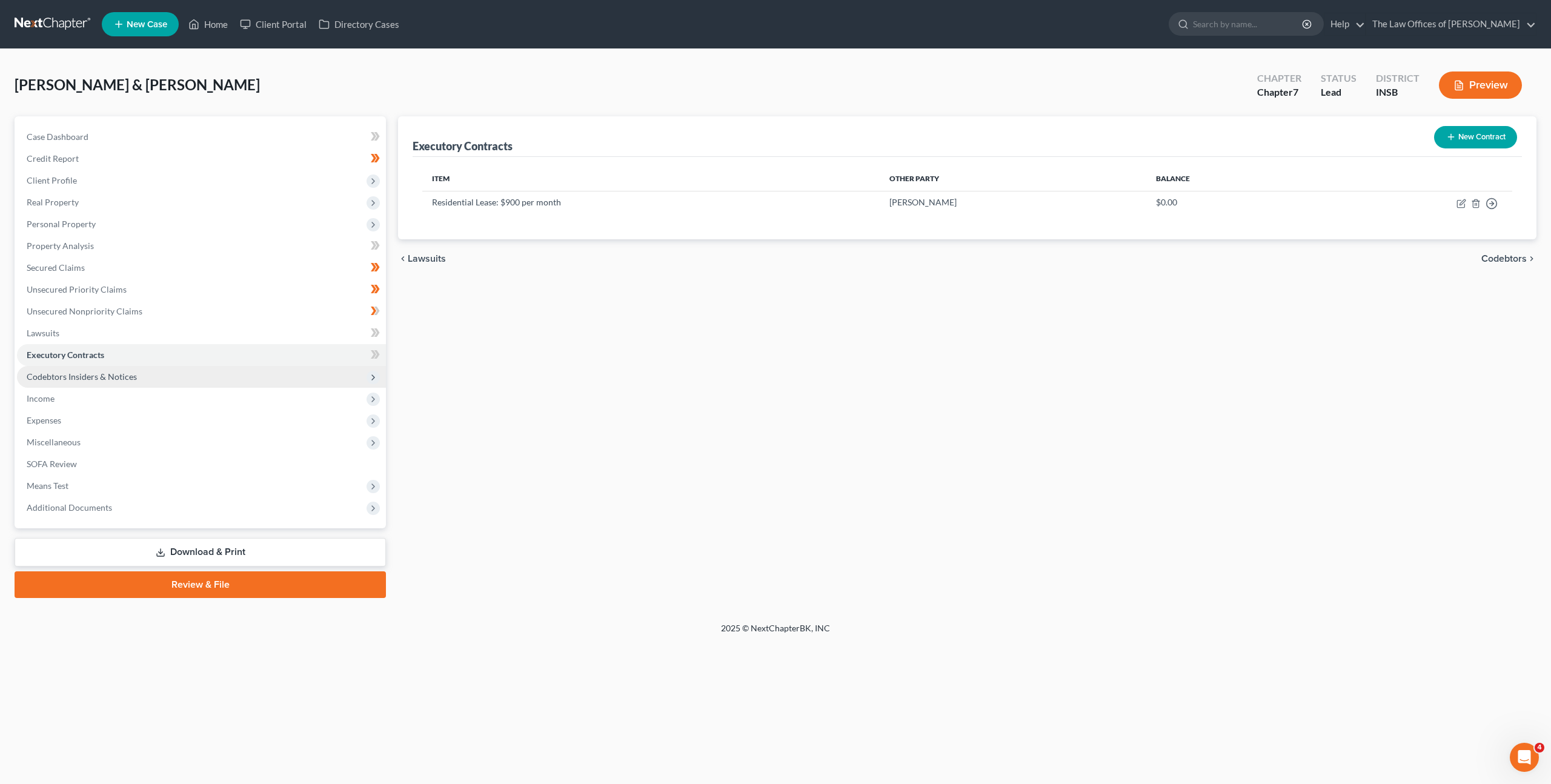
click at [224, 386] on span "Codebtors Insiders & Notices" at bounding box center [201, 377] width 369 height 22
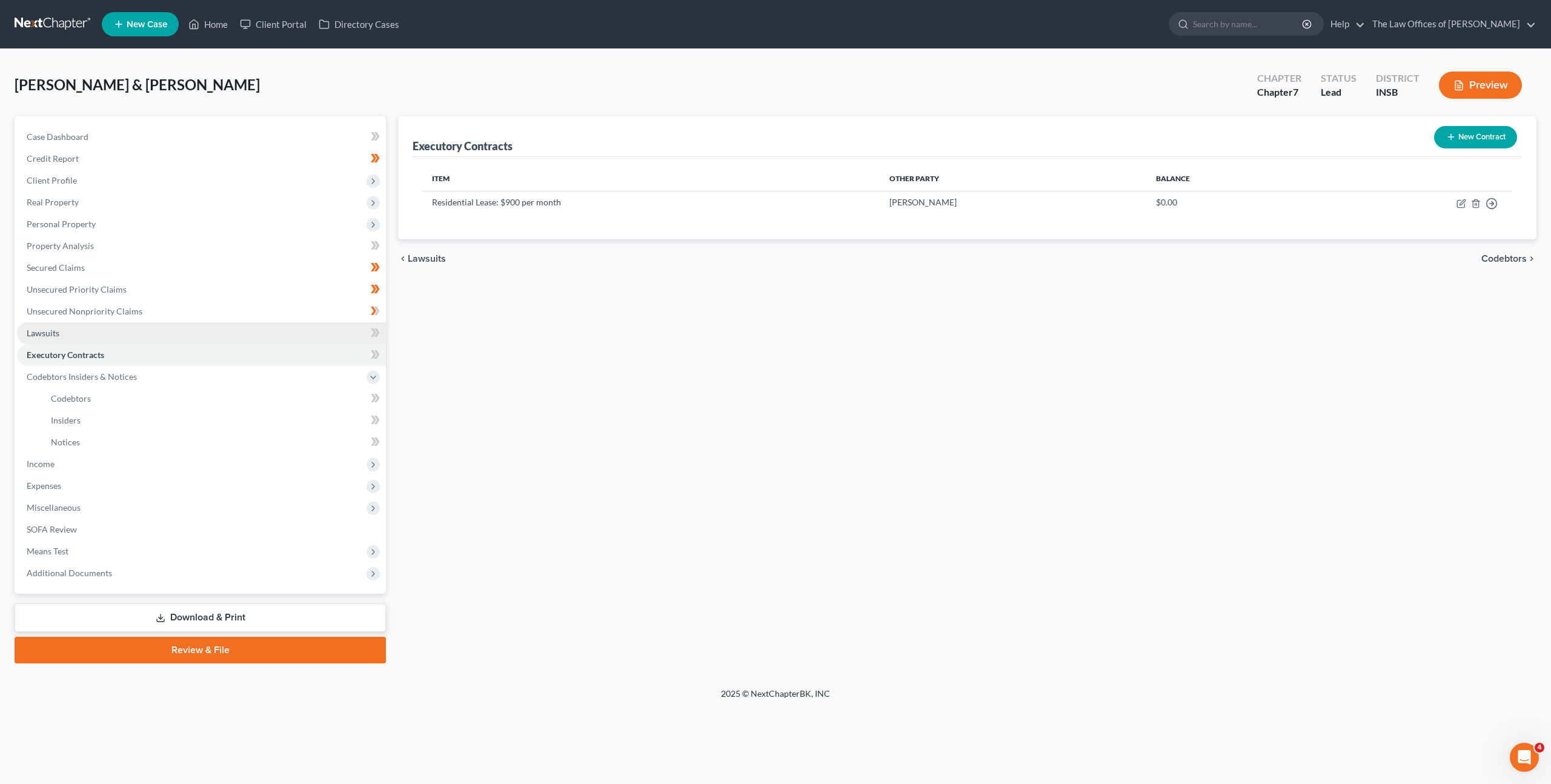
click at [191, 330] on link "Lawsuits" at bounding box center [201, 333] width 369 height 22
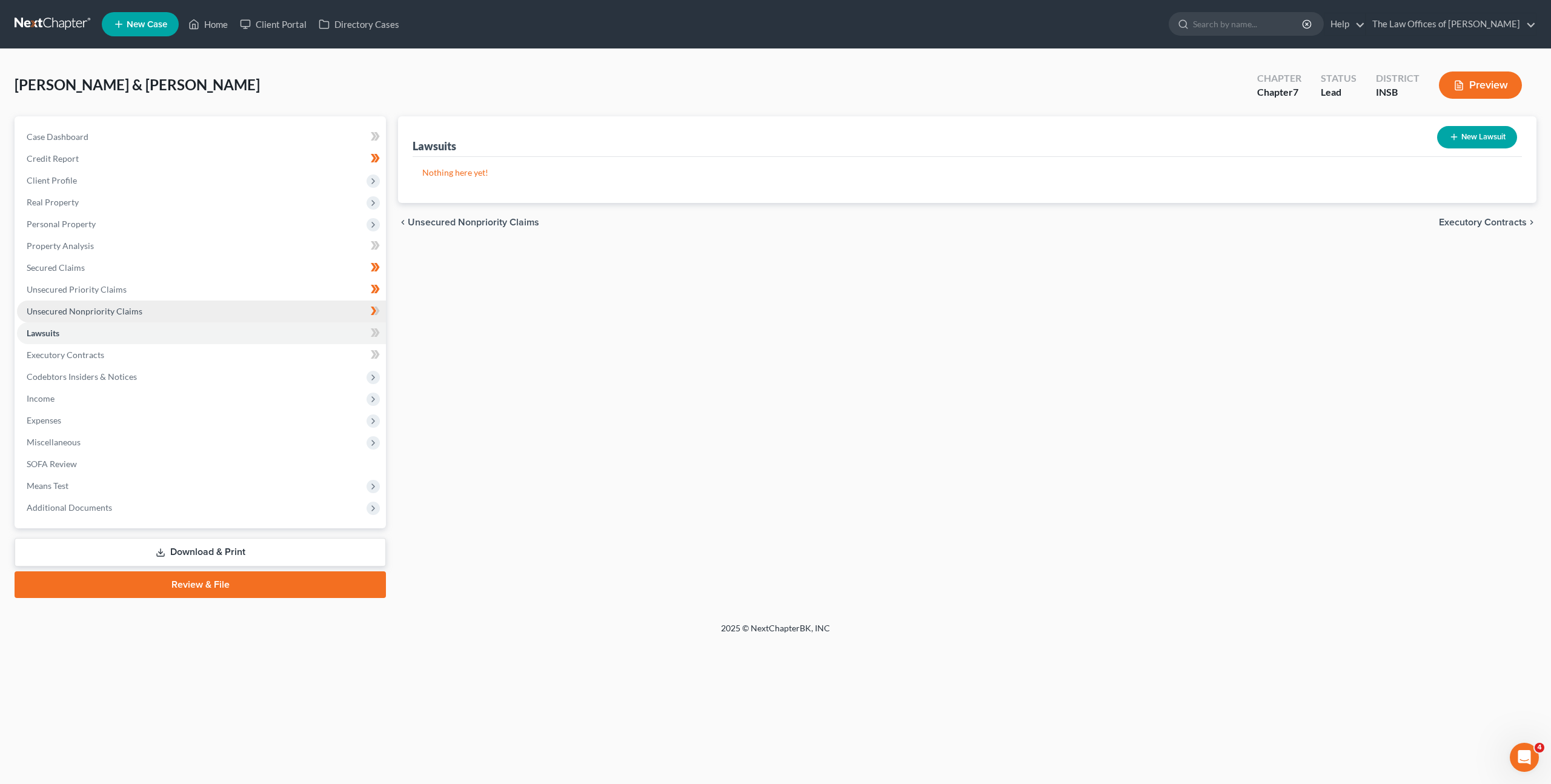
click at [207, 311] on link "Unsecured Nonpriority Claims" at bounding box center [201, 311] width 369 height 22
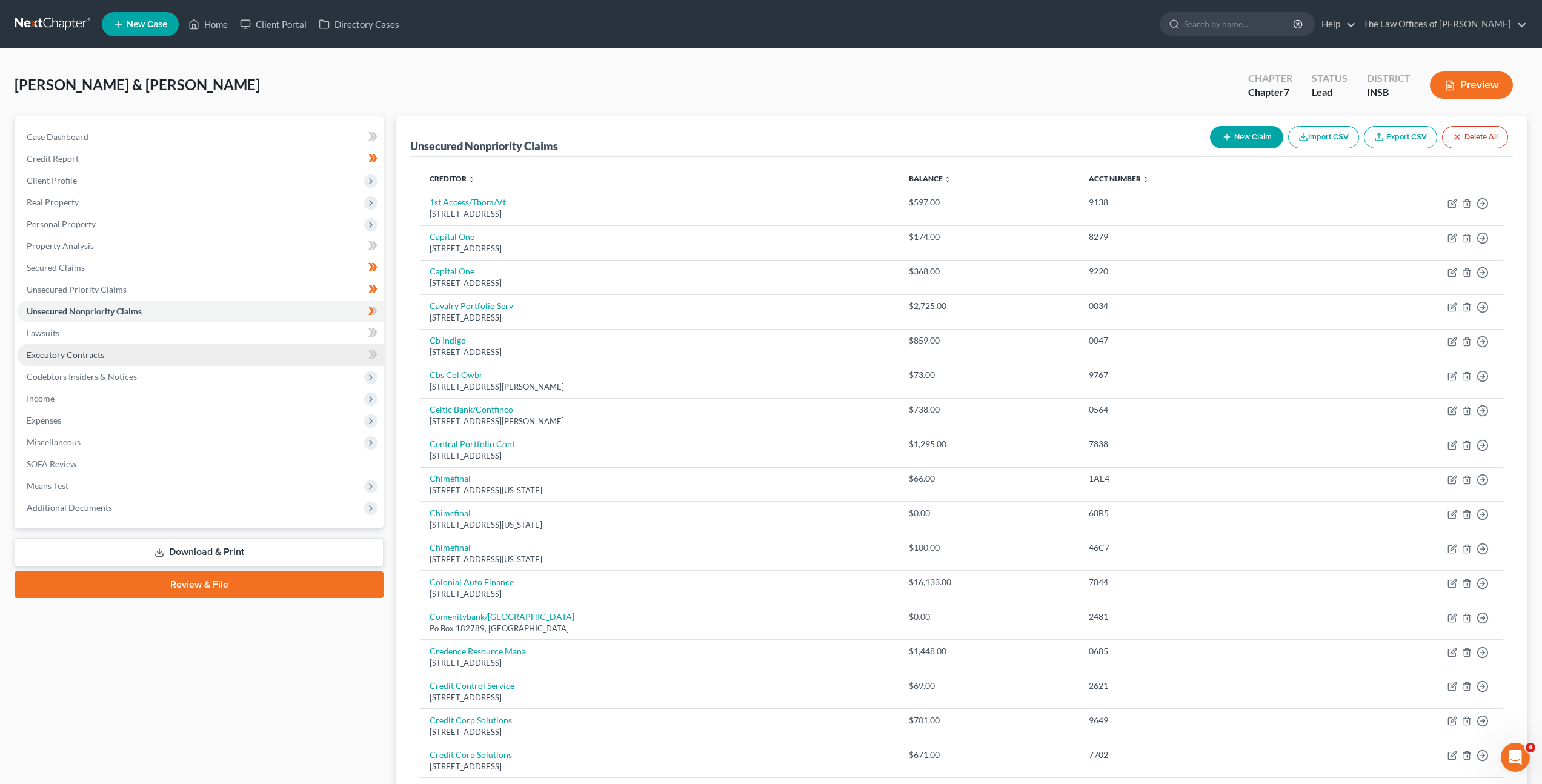
click at [186, 352] on link "Executory Contracts" at bounding box center [200, 355] width 366 height 22
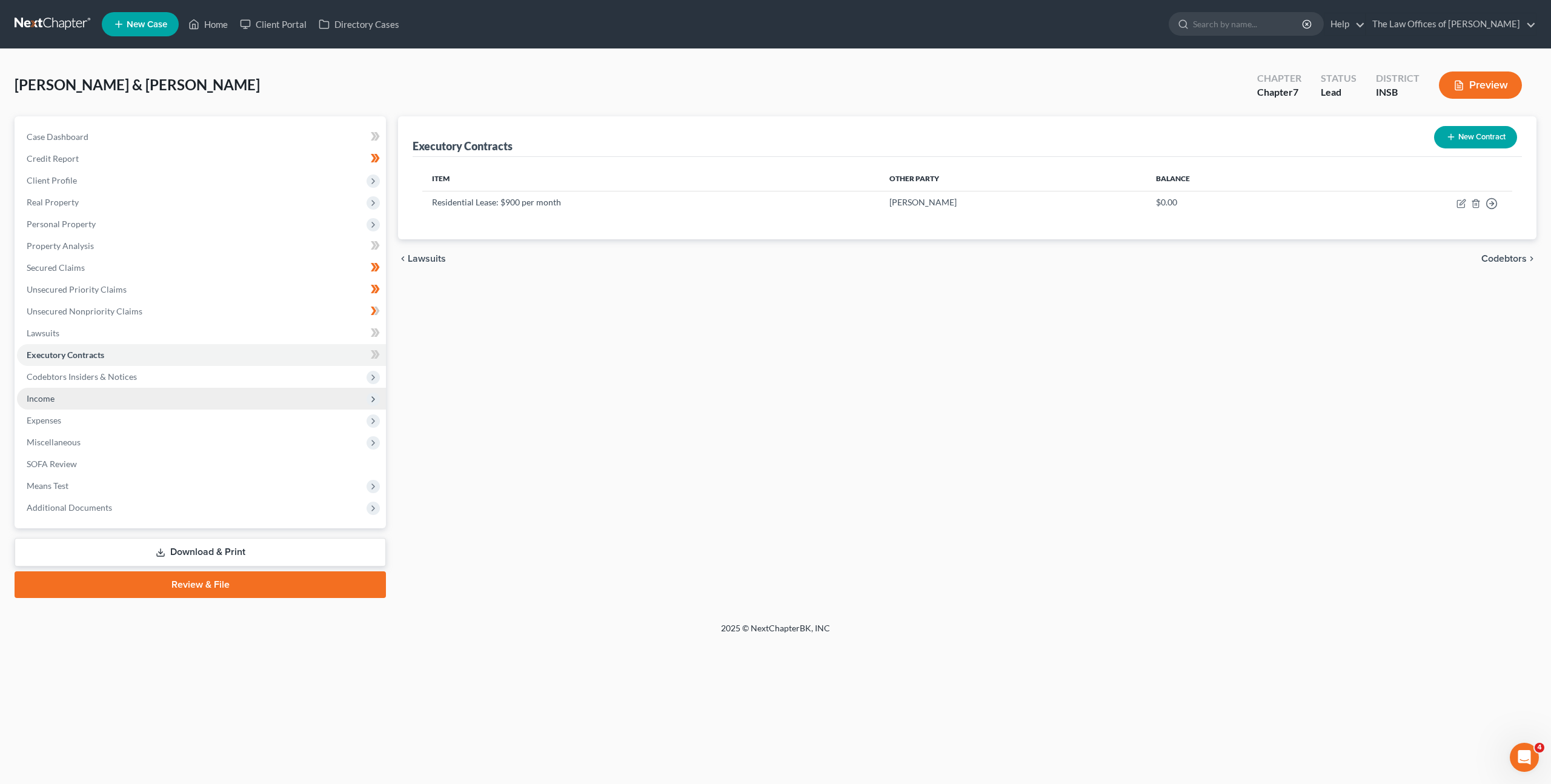
click at [193, 404] on span "Income" at bounding box center [201, 398] width 369 height 22
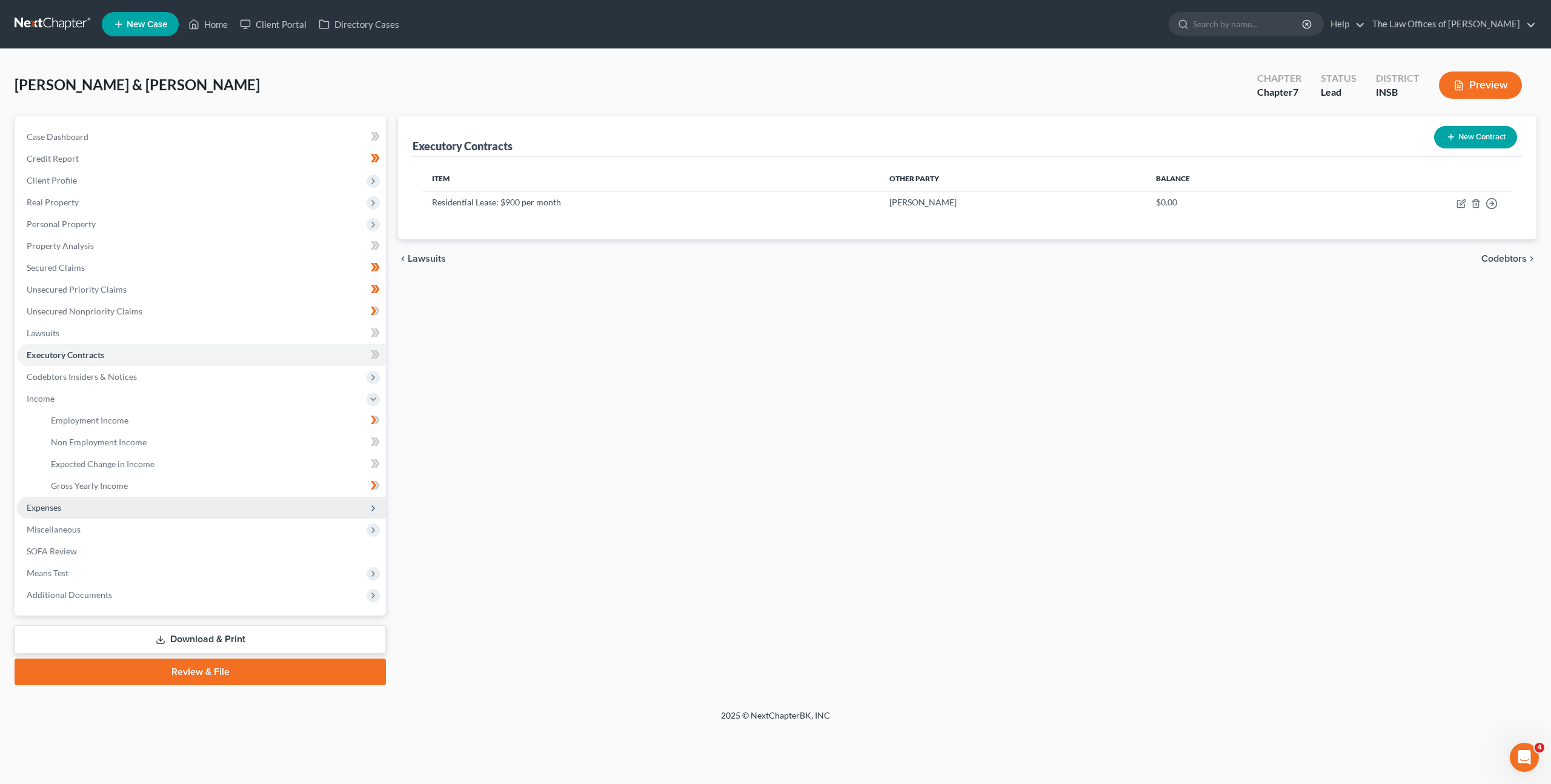
click at [163, 507] on span "Expenses" at bounding box center [201, 508] width 369 height 22
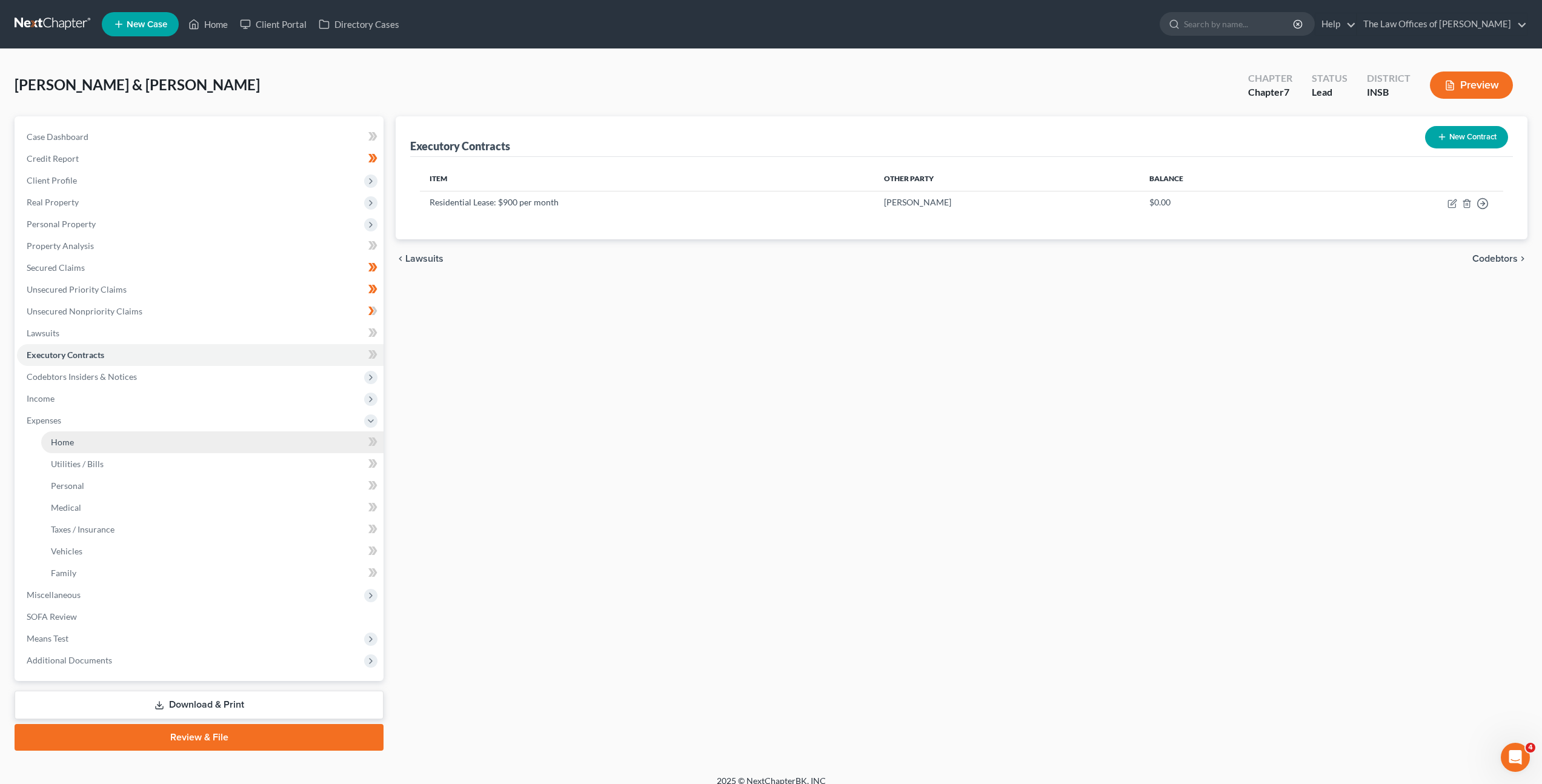
click at [204, 450] on link "Home" at bounding box center [212, 442] width 343 height 22
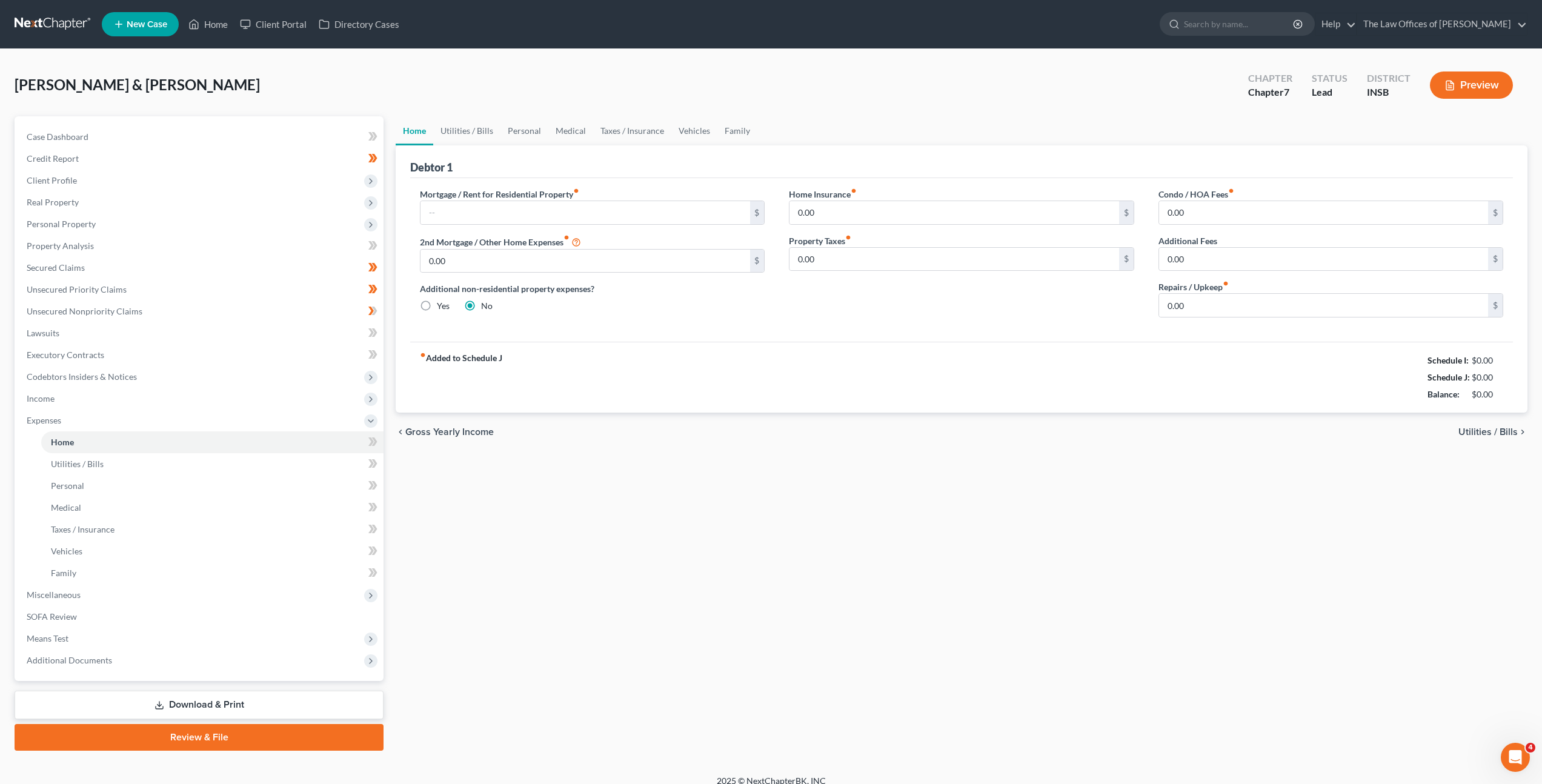
click at [531, 196] on label "Mortgage / Rent for Residential Property fiber_manual_record" at bounding box center [500, 195] width 159 height 13
click at [591, 215] on input "text" at bounding box center [585, 213] width 329 height 23
click at [690, 324] on div "Mortgage / Rent for Residential Property fiber_manual_record 900 $ 2nd Mortgage…" at bounding box center [592, 258] width 369 height 139
click at [1248, 306] on input "0.00" at bounding box center [1324, 305] width 329 height 23
click at [477, 138] on link "Utilities / Bills" at bounding box center [467, 131] width 67 height 29
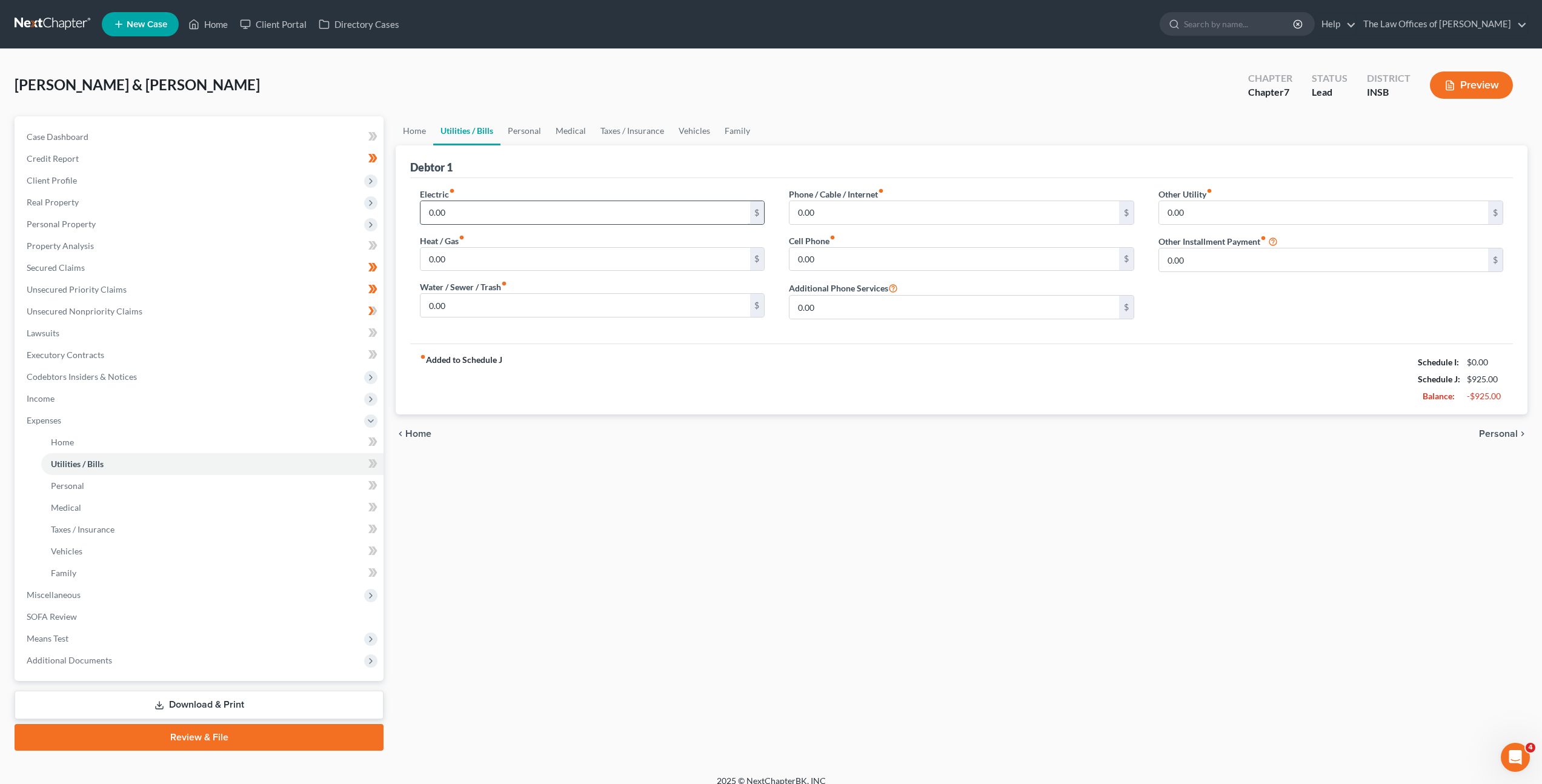
click at [565, 217] on input "0.00" at bounding box center [585, 213] width 329 height 23
drag, startPoint x: 446, startPoint y: 203, endPoint x: 458, endPoint y: 212, distance: 15.0
click at [447, 204] on input "0.00" at bounding box center [585, 213] width 329 height 23
drag, startPoint x: 462, startPoint y: 213, endPoint x: 540, endPoint y: 249, distance: 85.9
click at [364, 213] on div "Petition Navigation Case Dashboard Payments Invoices Payments Payments Credit R…" at bounding box center [770, 433] width 1525 height 634
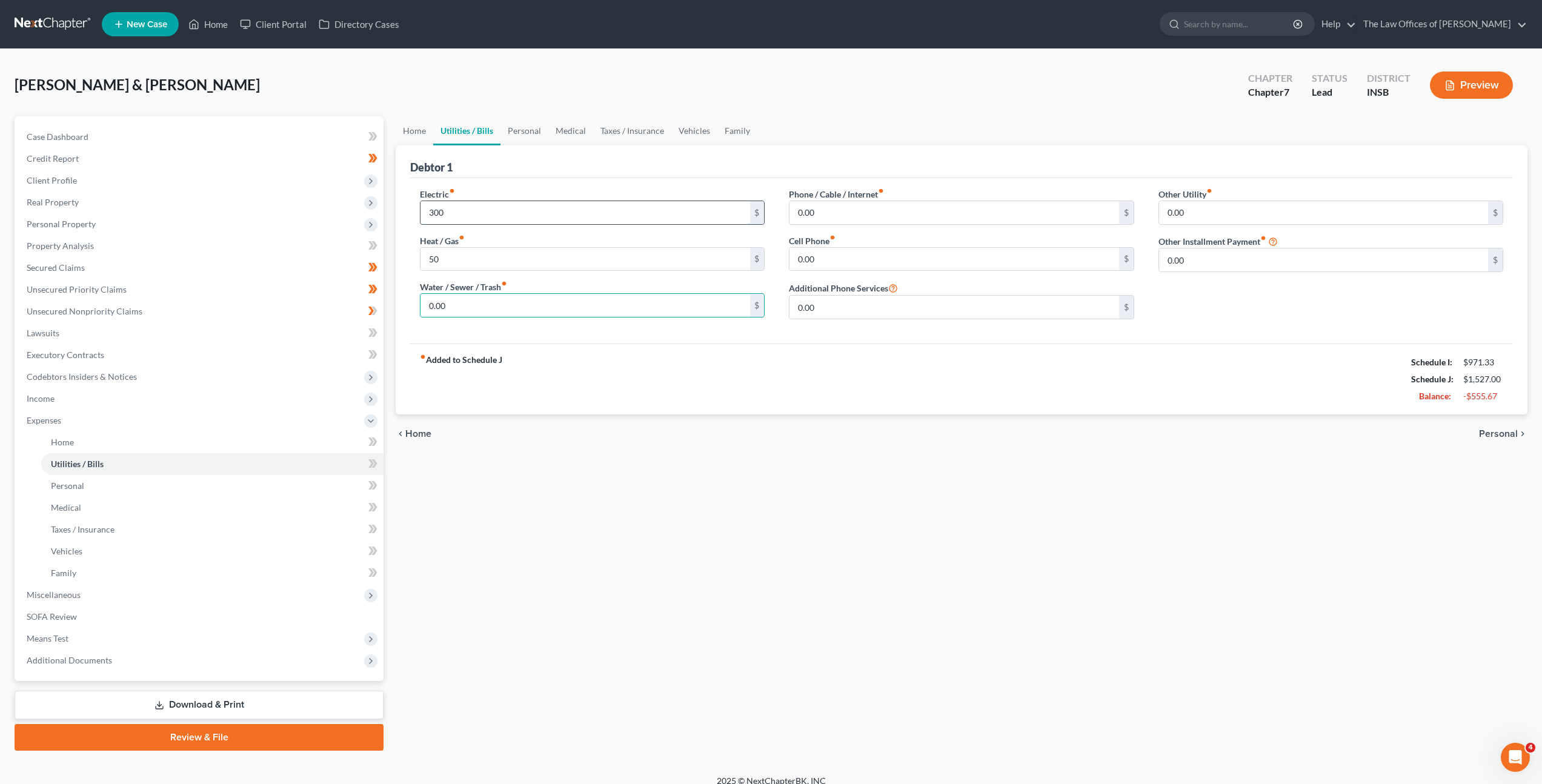
click at [616, 209] on input "300" at bounding box center [585, 213] width 329 height 23
click at [560, 303] on input "0.00" at bounding box center [585, 305] width 329 height 23
click at [894, 401] on div "fiber_manual_record Added to Schedule J Schedule I: $971.33 Schedule J: $1,737.…" at bounding box center [962, 379] width 1103 height 71
click at [887, 209] on input "0.00" at bounding box center [954, 213] width 329 height 23
click at [865, 372] on div "fiber_manual_record Added to Schedule J Schedule I: $971.33 Schedule J: $1,737.…" at bounding box center [962, 379] width 1103 height 71
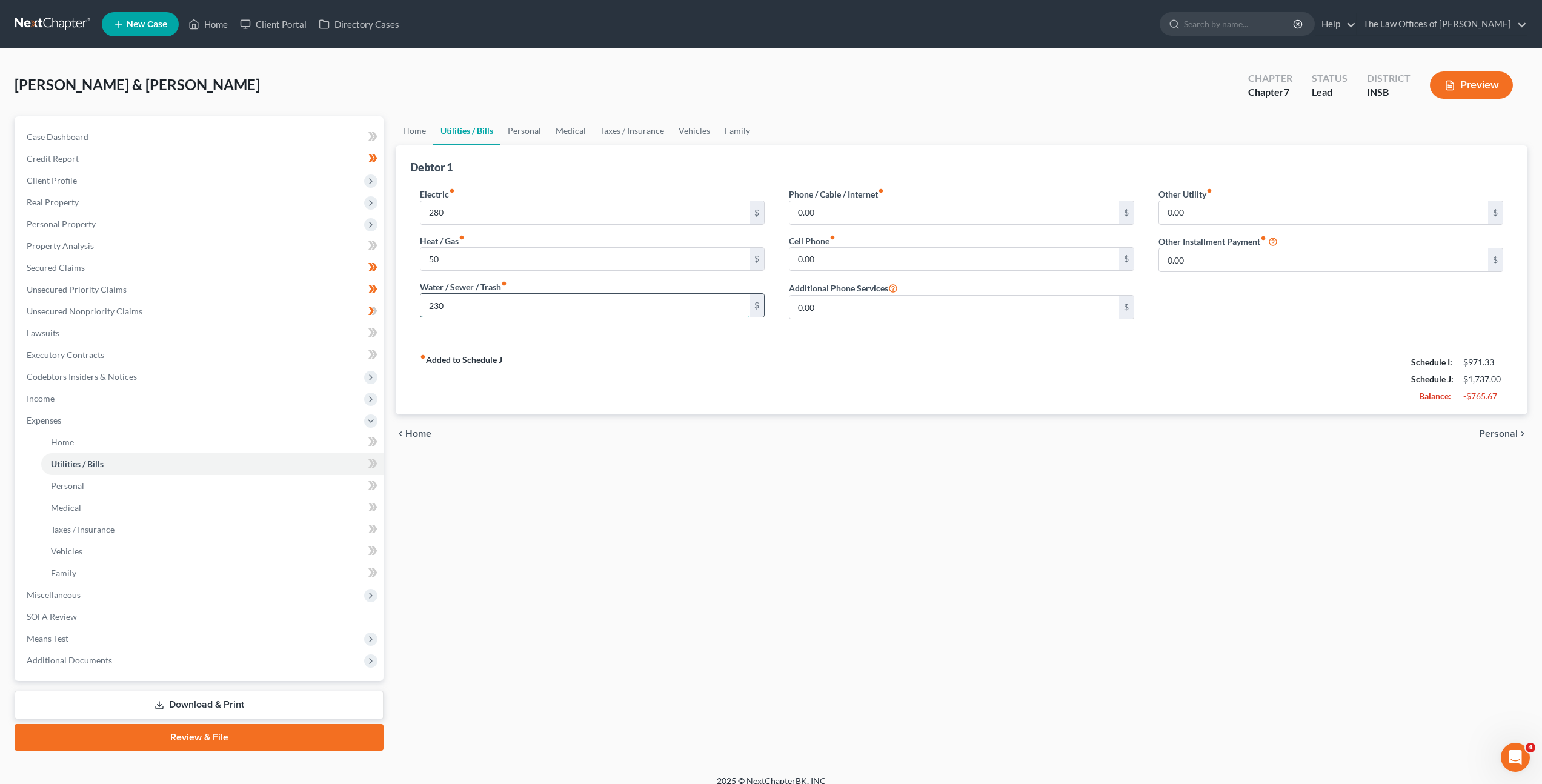
click at [506, 312] on input "230" at bounding box center [585, 305] width 329 height 23
click at [653, 381] on div "fiber_manual_record Added to Schedule J Schedule I: $971.33 Schedule J: $1,737.…" at bounding box center [962, 379] width 1103 height 71
click at [863, 190] on label "Phone / Cable / Internet fiber_manual_record" at bounding box center [836, 195] width 95 height 13
click at [858, 214] on input "0.00" at bounding box center [954, 213] width 329 height 23
click at [677, 311] on input "230" at bounding box center [585, 305] width 329 height 23
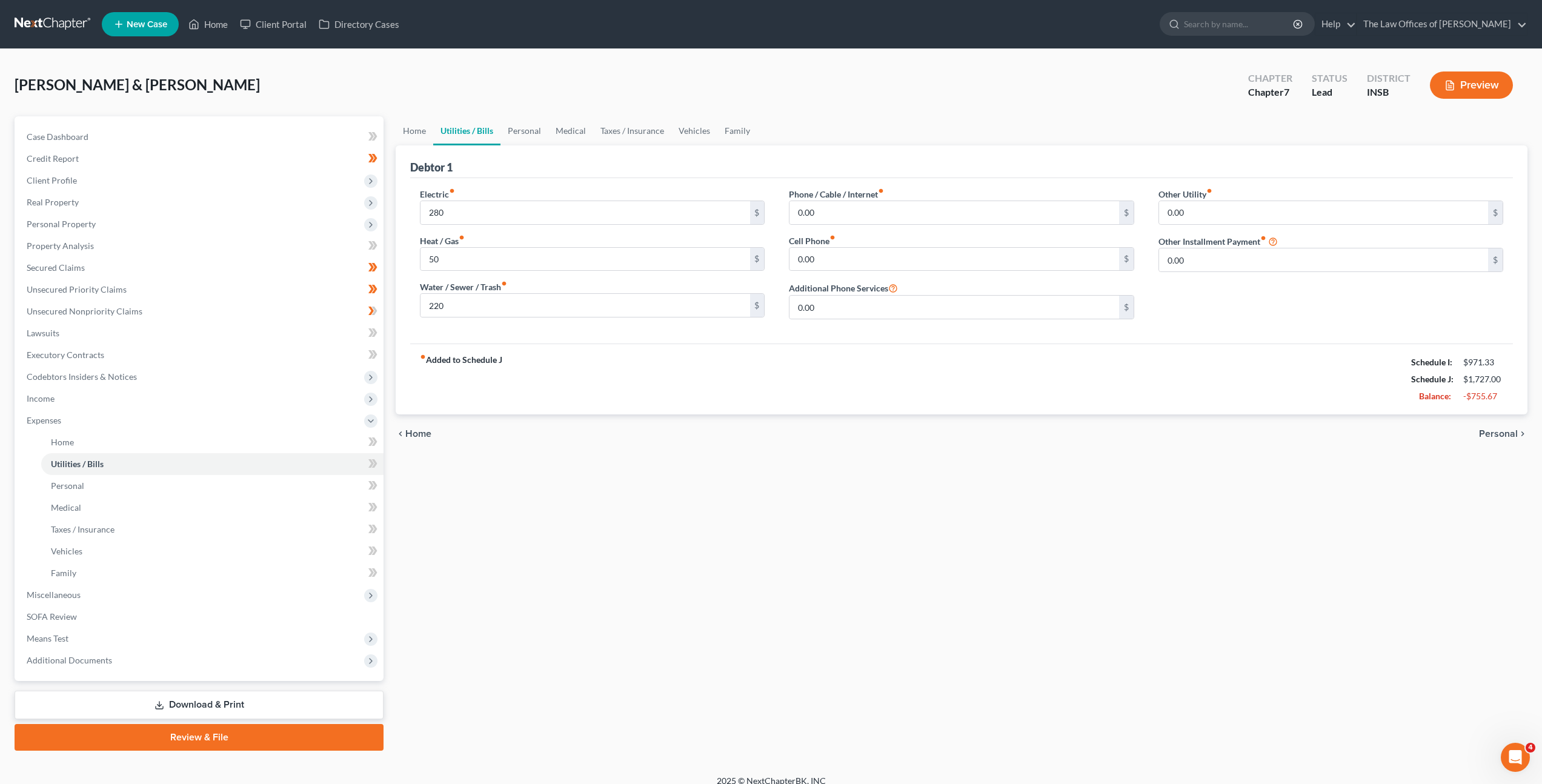
click at [756, 359] on div "fiber_manual_record Added to Schedule J Schedule I: $971.33 Schedule J: $1,727.…" at bounding box center [962, 379] width 1103 height 71
click at [863, 203] on input "0.00" at bounding box center [954, 213] width 329 height 23
click at [898, 252] on input "0.00" at bounding box center [954, 259] width 329 height 23
click at [765, 354] on div "fiber_manual_record Added to Schedule J Schedule I: $971.33 Schedule J: $1,977.…" at bounding box center [962, 379] width 1103 height 71
click at [522, 102] on div "Vidal, David & Thorsen, Shauna Upgraded Chapter Chapter 7 Status Lead District …" at bounding box center [771, 90] width 1513 height 52
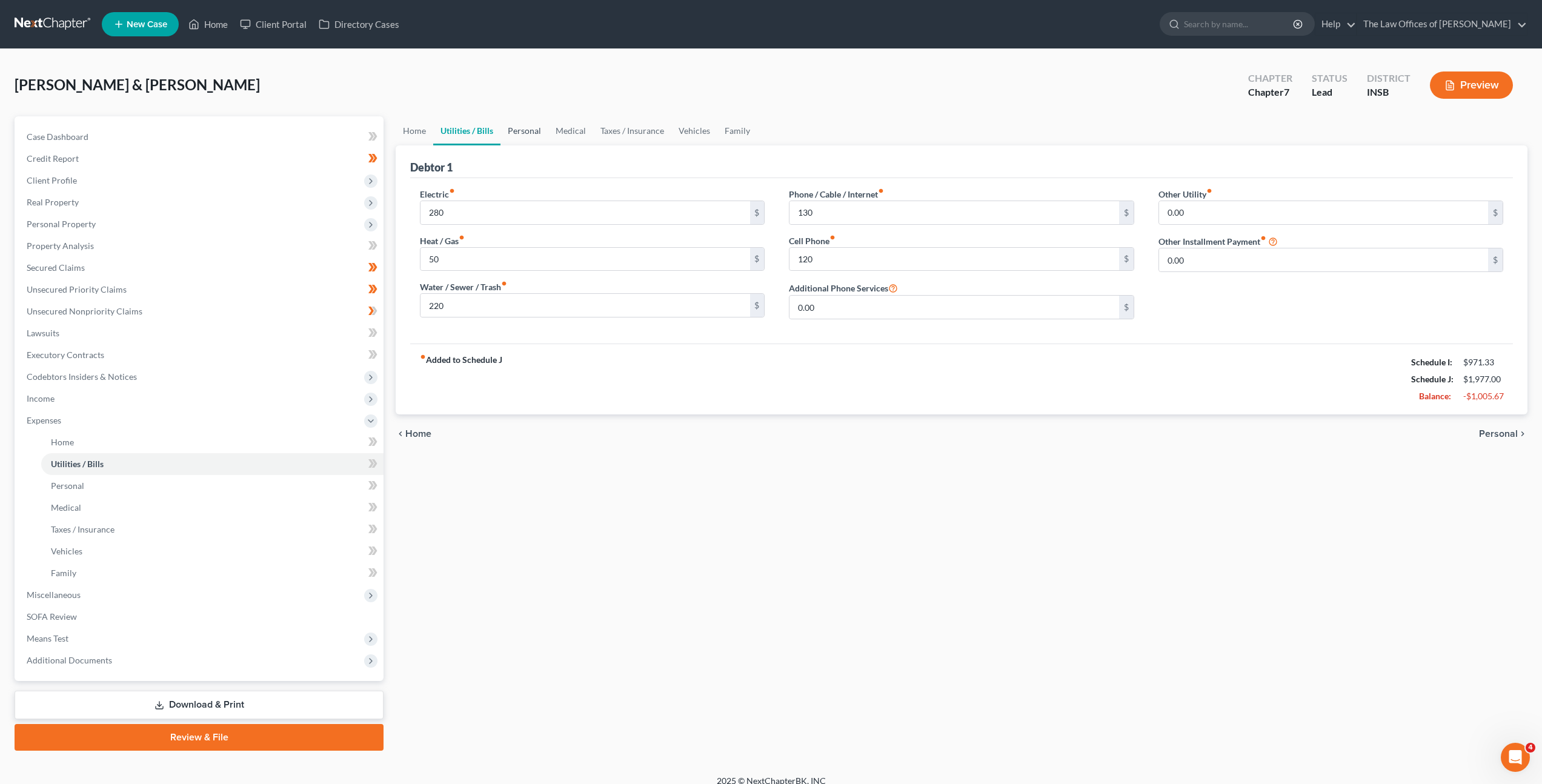
click at [518, 122] on link "Personal" at bounding box center [524, 131] width 48 height 29
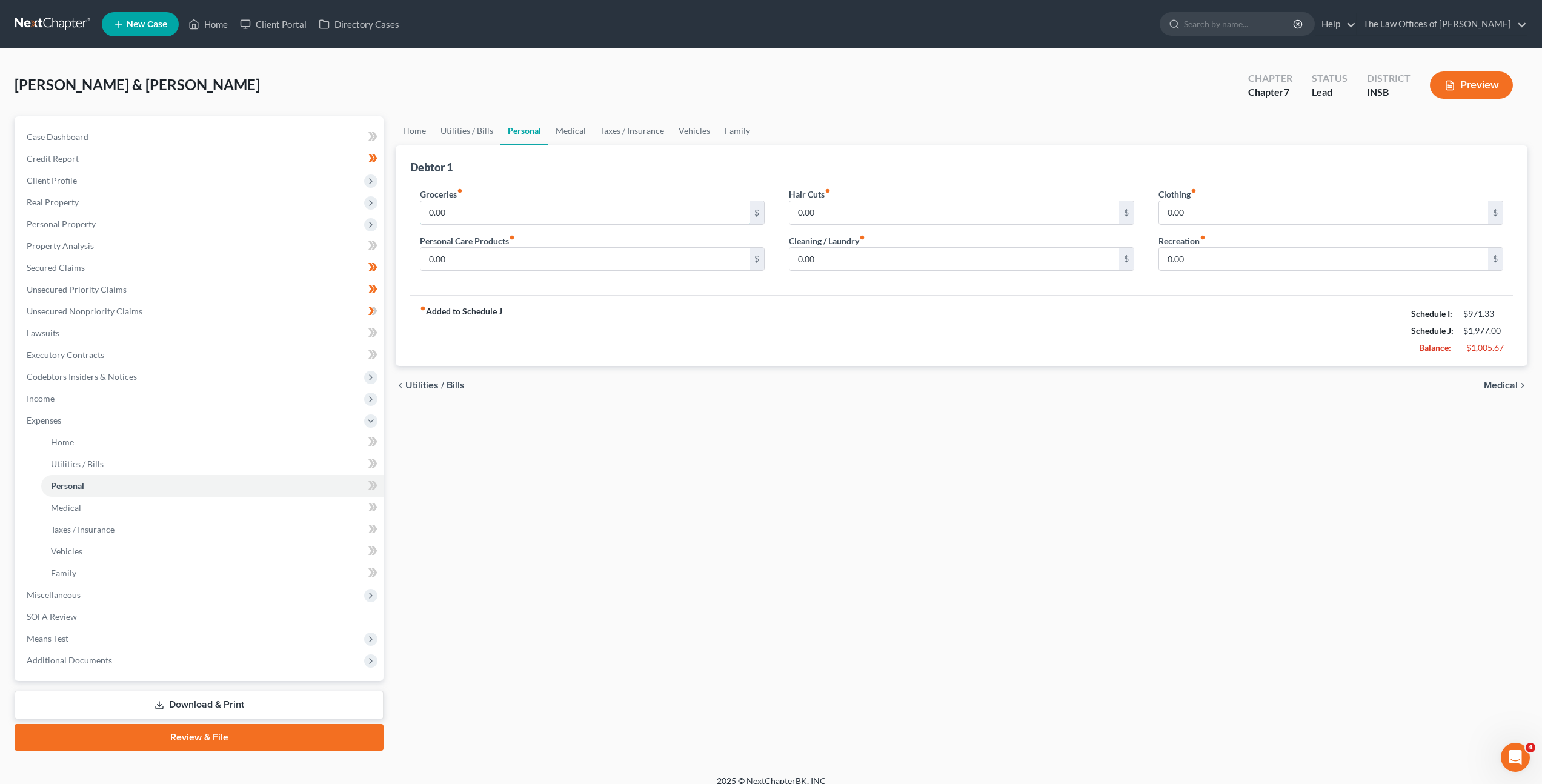
click at [489, 223] on input "0.00" at bounding box center [585, 213] width 329 height 23
drag, startPoint x: 486, startPoint y: 204, endPoint x: 493, endPoint y: 209, distance: 8.6
click at [486, 204] on input "0.00" at bounding box center [585, 213] width 329 height 23
drag, startPoint x: 493, startPoint y: 209, endPoint x: 413, endPoint y: 207, distance: 80.0
click at [413, 207] on div "Groceries fiber_manual_record 0.00 $ Personal Care Products fiber_manual_record…" at bounding box center [592, 235] width 369 height 93
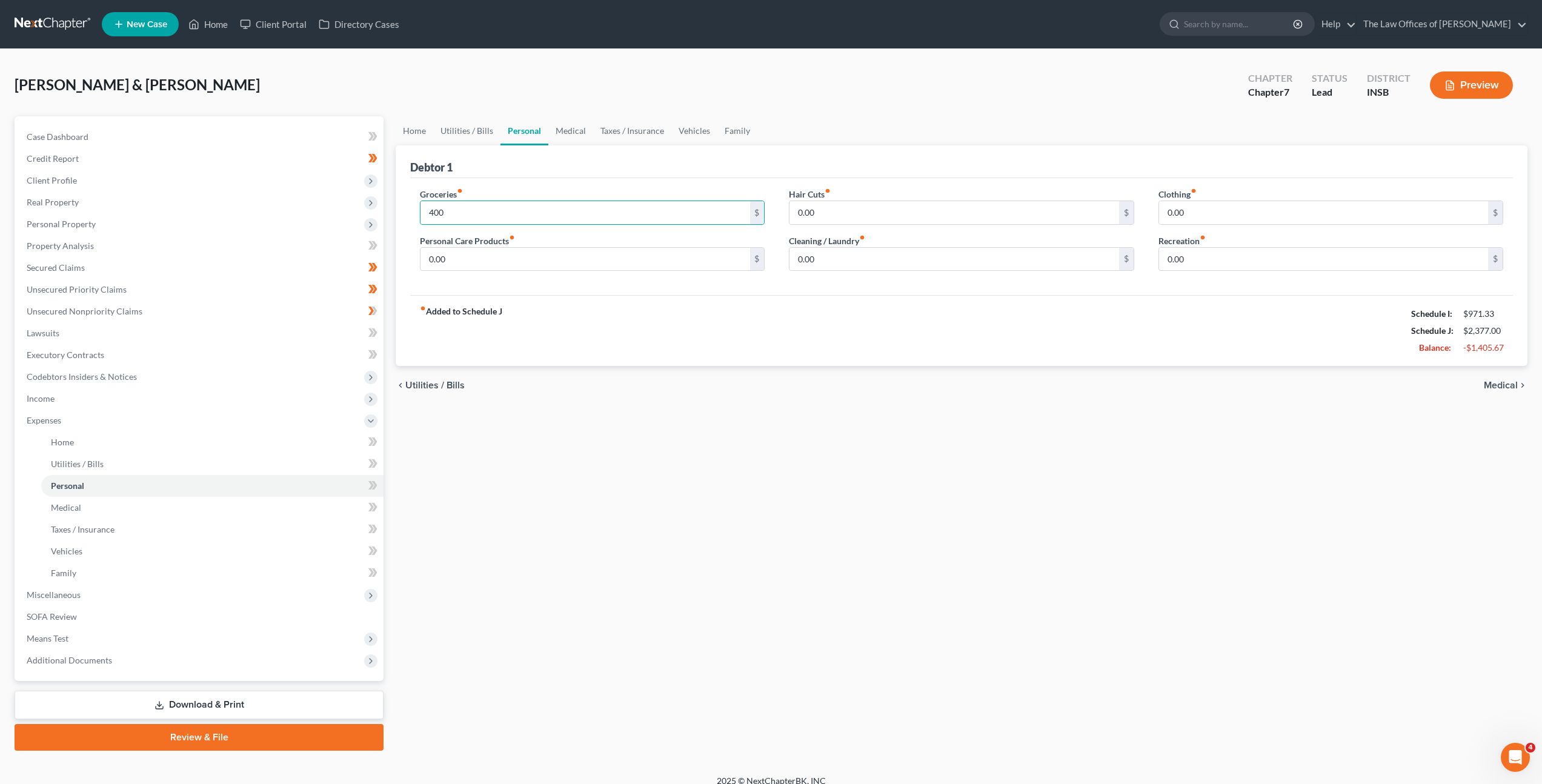
click at [491, 272] on div "Groceries fiber_manual_record 400 $ Personal Care Products fiber_manual_record …" at bounding box center [592, 235] width 369 height 93
click at [509, 262] on input "0.00" at bounding box center [585, 259] width 329 height 23
click at [839, 262] on input "0.00" at bounding box center [954, 259] width 329 height 23
click at [903, 215] on input "0.00" at bounding box center [954, 213] width 329 height 23
click at [1221, 208] on input "0.00" at bounding box center [1324, 213] width 329 height 23
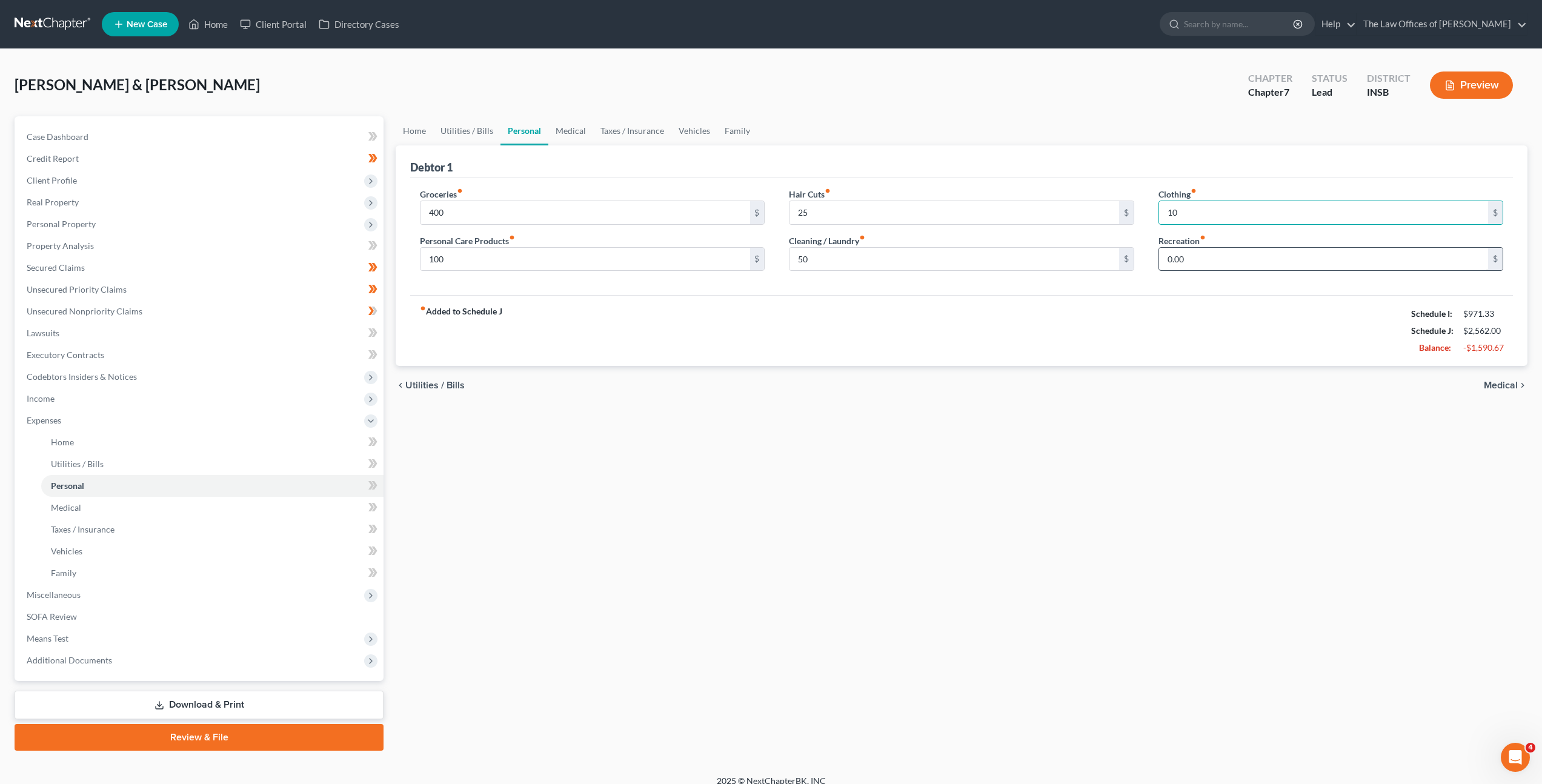
drag, startPoint x: 1203, startPoint y: 280, endPoint x: 1217, endPoint y: 261, distance: 23.6
click at [1203, 280] on div "Clothing fiber_manual_record 10 $ Recreation fiber_manual_record 0.00 $" at bounding box center [1330, 235] width 369 height 93
click at [1217, 261] on input "0.00" at bounding box center [1324, 259] width 329 height 23
click at [545, 132] on link "Personal" at bounding box center [524, 131] width 48 height 29
click at [556, 130] on link "Medical" at bounding box center [571, 131] width 45 height 29
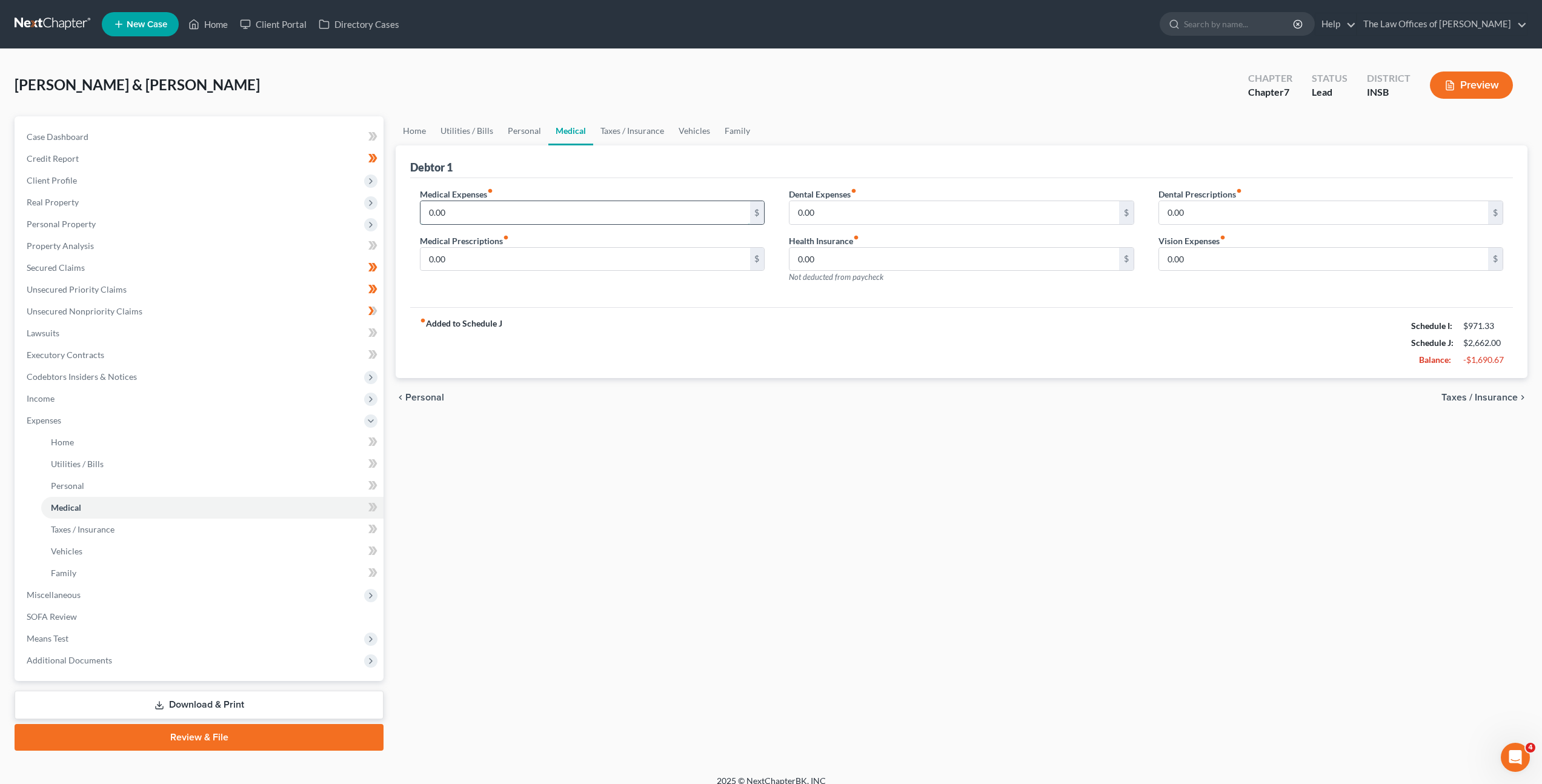
click at [511, 209] on input "0.00" at bounding box center [585, 213] width 329 height 23
click at [665, 260] on input "0.00" at bounding box center [585, 259] width 329 height 23
click at [630, 364] on div "fiber_manual_record Added to Schedule J Schedule I: $971.33 Schedule J: $2,962.…" at bounding box center [962, 343] width 1103 height 71
drag, startPoint x: 581, startPoint y: 195, endPoint x: 588, endPoint y: 192, distance: 7.6
click at [580, 195] on div "Medical Expenses fiber_manual_record 0.00 $" at bounding box center [593, 206] width 345 height 37
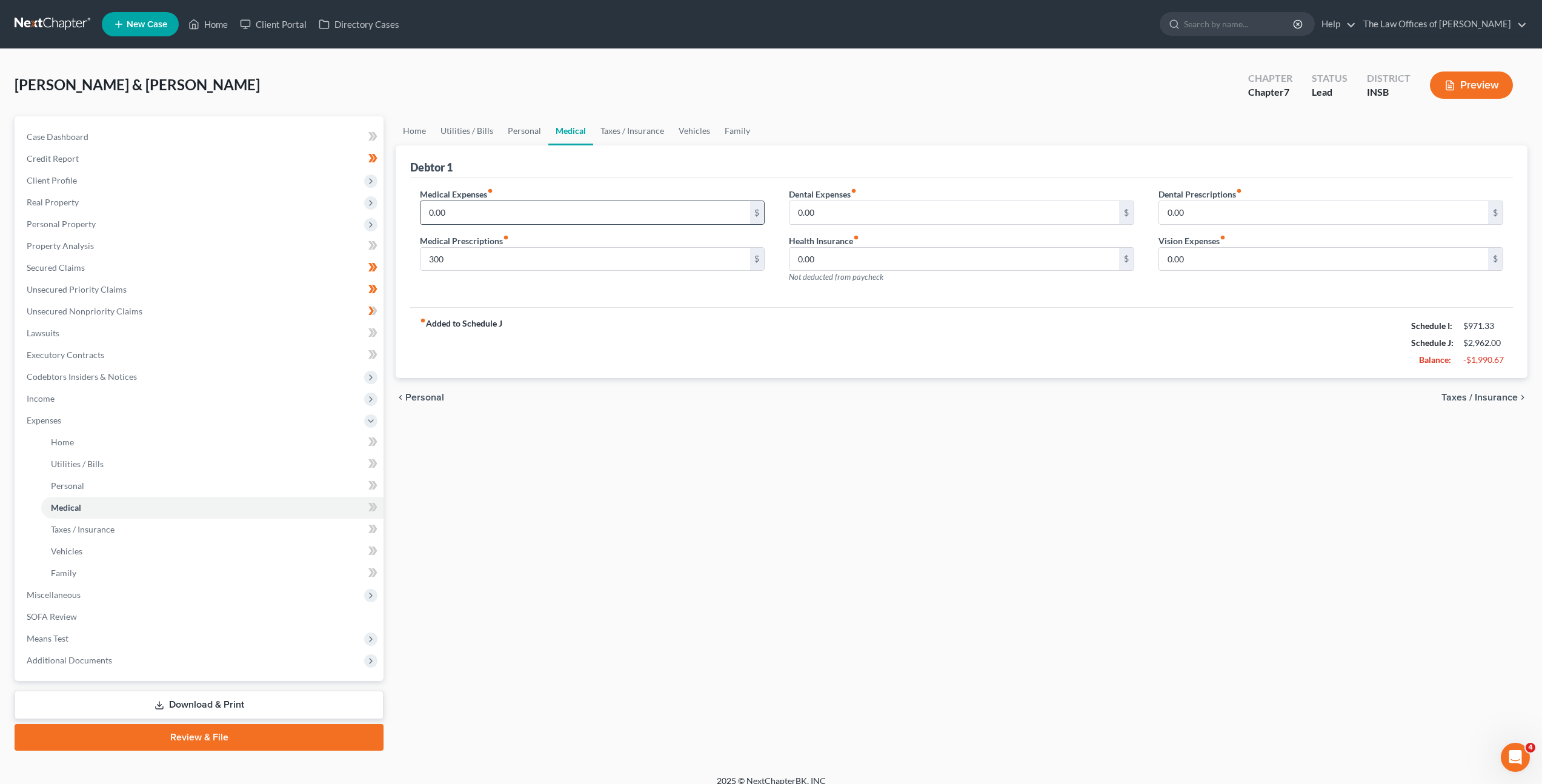
click at [575, 223] on div "0.00 $" at bounding box center [593, 213] width 345 height 25
click at [580, 219] on input "0.00" at bounding box center [585, 213] width 329 height 23
click at [818, 327] on div "fiber_manual_record Added to Schedule J Schedule I: $971.33 Schedule J: $3,037.…" at bounding box center [962, 343] width 1103 height 71
click at [470, 212] on input "75" at bounding box center [585, 213] width 329 height 23
click at [630, 333] on div "fiber_manual_record Added to Schedule J Schedule I: $971.33 Schedule J: $3,012.…" at bounding box center [962, 343] width 1103 height 71
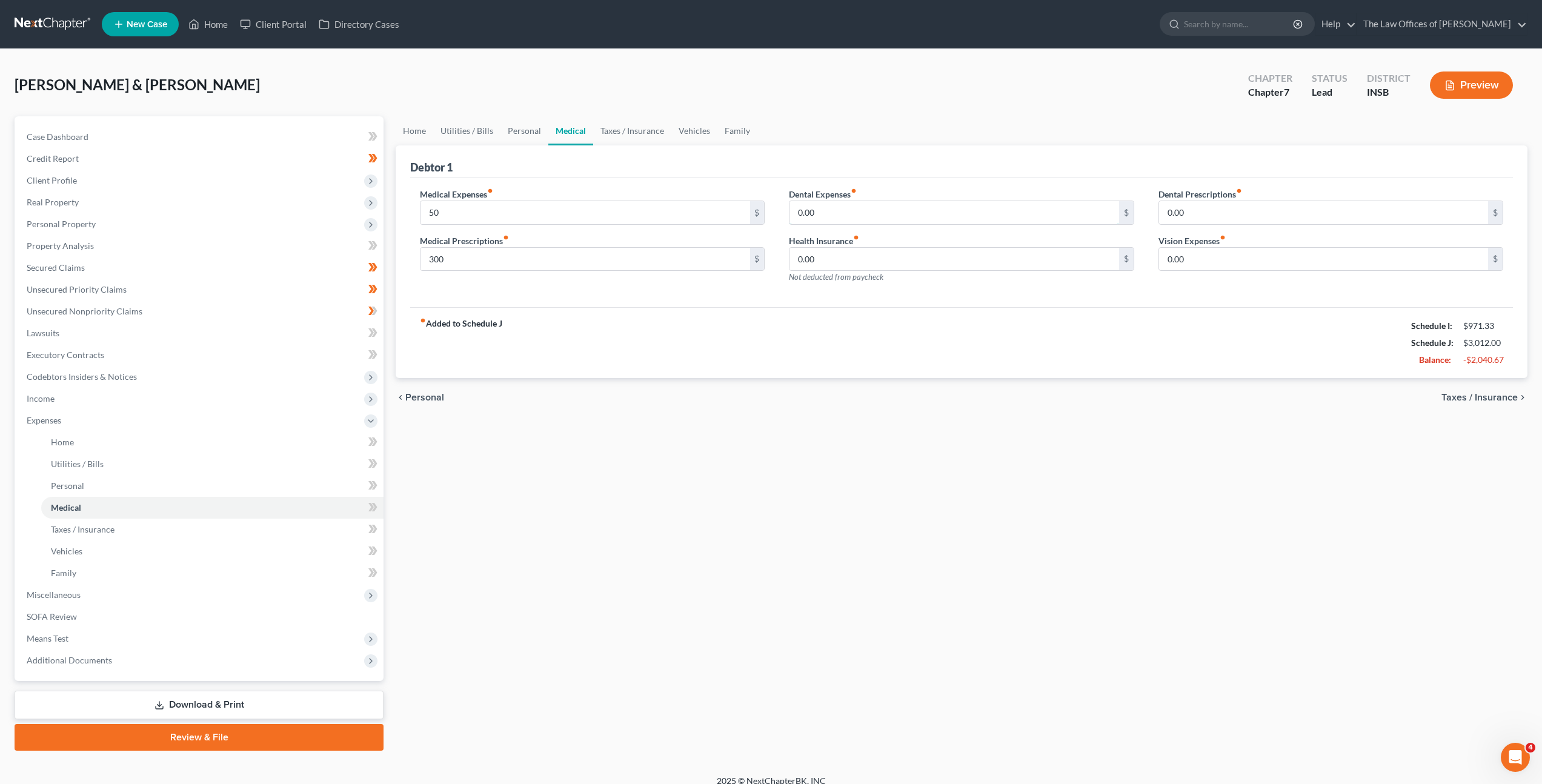
drag, startPoint x: 861, startPoint y: 219, endPoint x: 872, endPoint y: 227, distance: 13.6
click at [861, 219] on input "0.00" at bounding box center [954, 213] width 329 height 23
click at [858, 326] on div "fiber_manual_record Added to Schedule J Schedule I: $971.33 Schedule J: $3,012.…" at bounding box center [962, 343] width 1103 height 71
click at [226, 529] on link "Taxes / Insurance" at bounding box center [212, 529] width 343 height 22
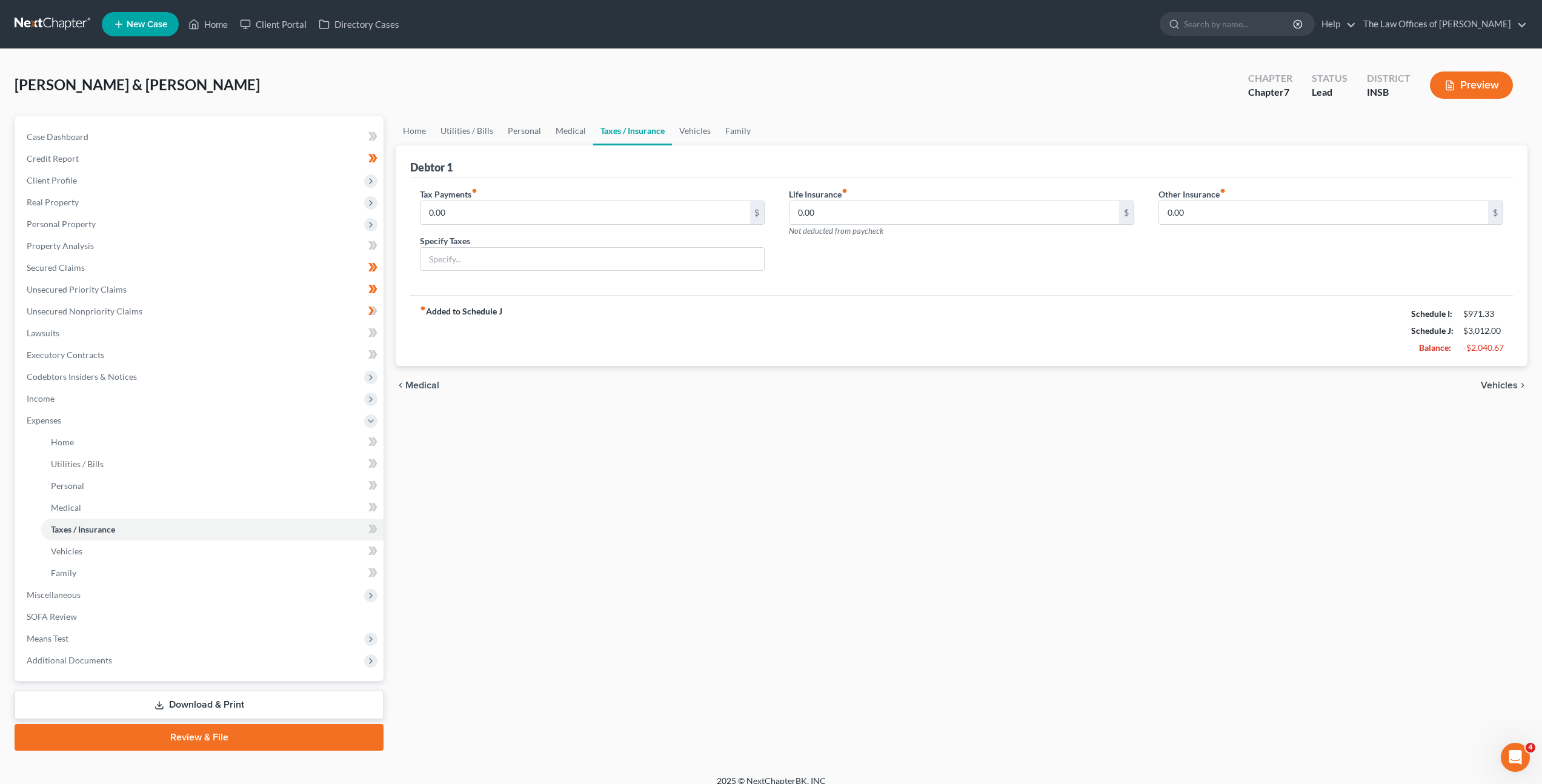
click at [659, 225] on div "Tax Payments fiber_manual_record 0.00 $ Specify Taxes" at bounding box center [592, 235] width 369 height 93
drag, startPoint x: 645, startPoint y: 212, endPoint x: 790, endPoint y: 215, distance: 145.0
click at [652, 213] on input "0.00" at bounding box center [585, 213] width 329 height 23
click at [680, 132] on link "Vehicles" at bounding box center [695, 131] width 46 height 29
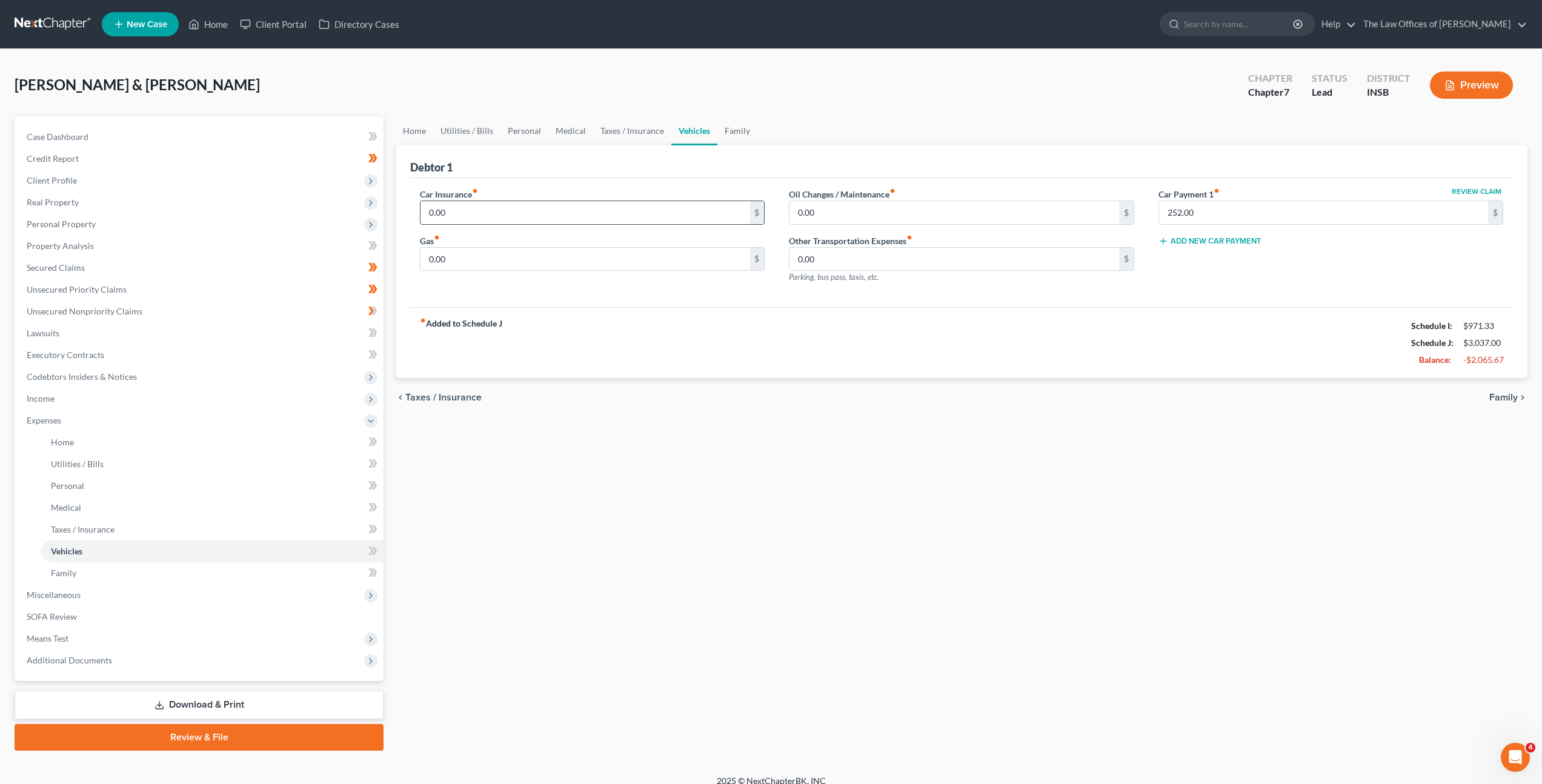
drag, startPoint x: 542, startPoint y: 207, endPoint x: 536, endPoint y: 217, distance: 11.7
click at [541, 208] on input "0.00" at bounding box center [585, 213] width 329 height 23
click at [840, 192] on label "Oil Changes / Maintenance fiber_manual_record" at bounding box center [842, 195] width 106 height 13
drag, startPoint x: 816, startPoint y: 224, endPoint x: 872, endPoint y: 175, distance: 74.4
click at [817, 223] on div "0.00 $" at bounding box center [962, 213] width 345 height 25
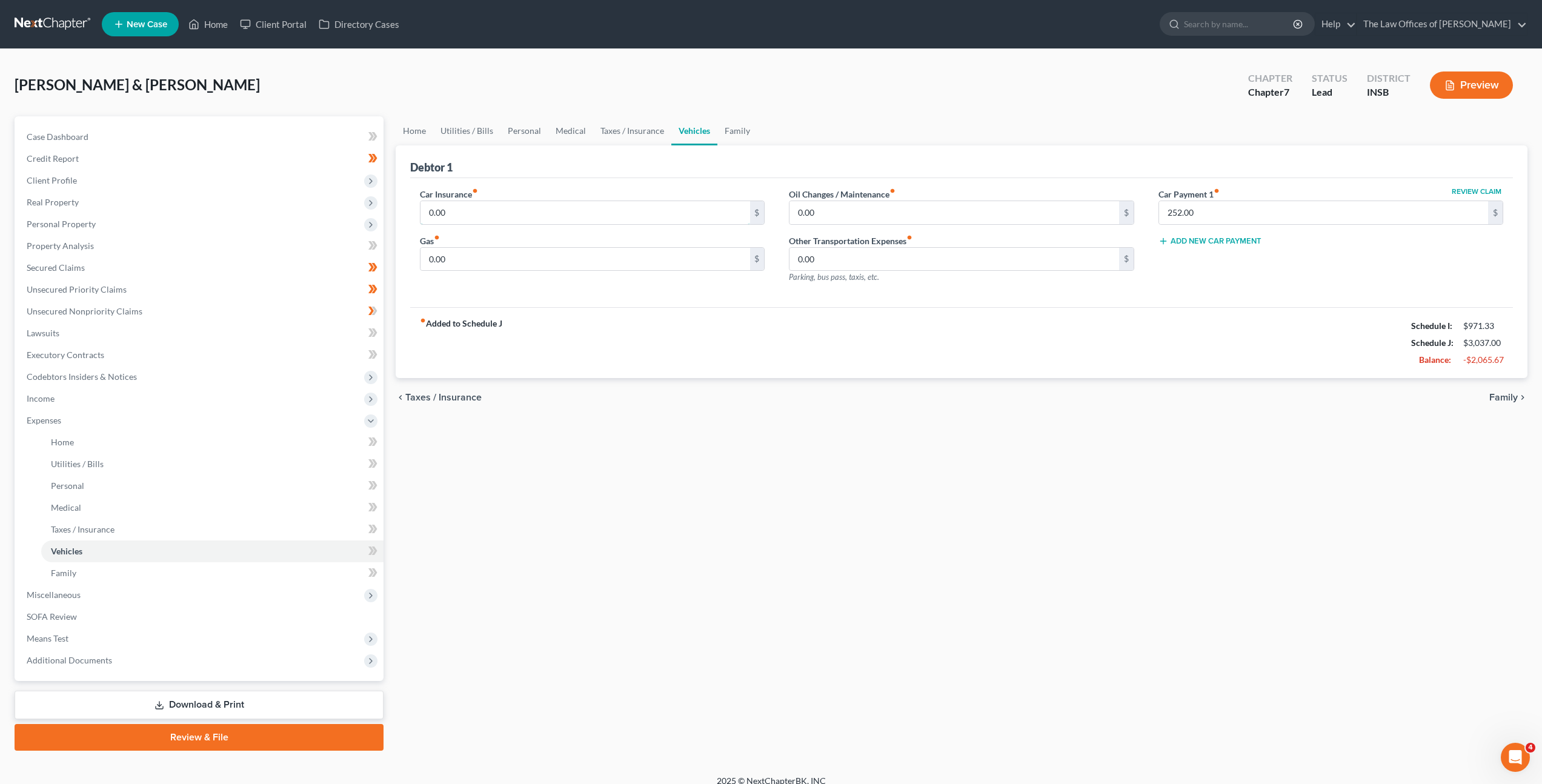
click at [613, 201] on input "0.00" at bounding box center [585, 213] width 329 height 23
click at [816, 201] on input "0.00" at bounding box center [954, 213] width 329 height 23
drag, startPoint x: 856, startPoint y: 218, endPoint x: 846, endPoint y: 177, distance: 42.2
click at [820, 208] on input "15" at bounding box center [954, 213] width 329 height 23
drag, startPoint x: 852, startPoint y: 216, endPoint x: 939, endPoint y: 160, distance: 103.5
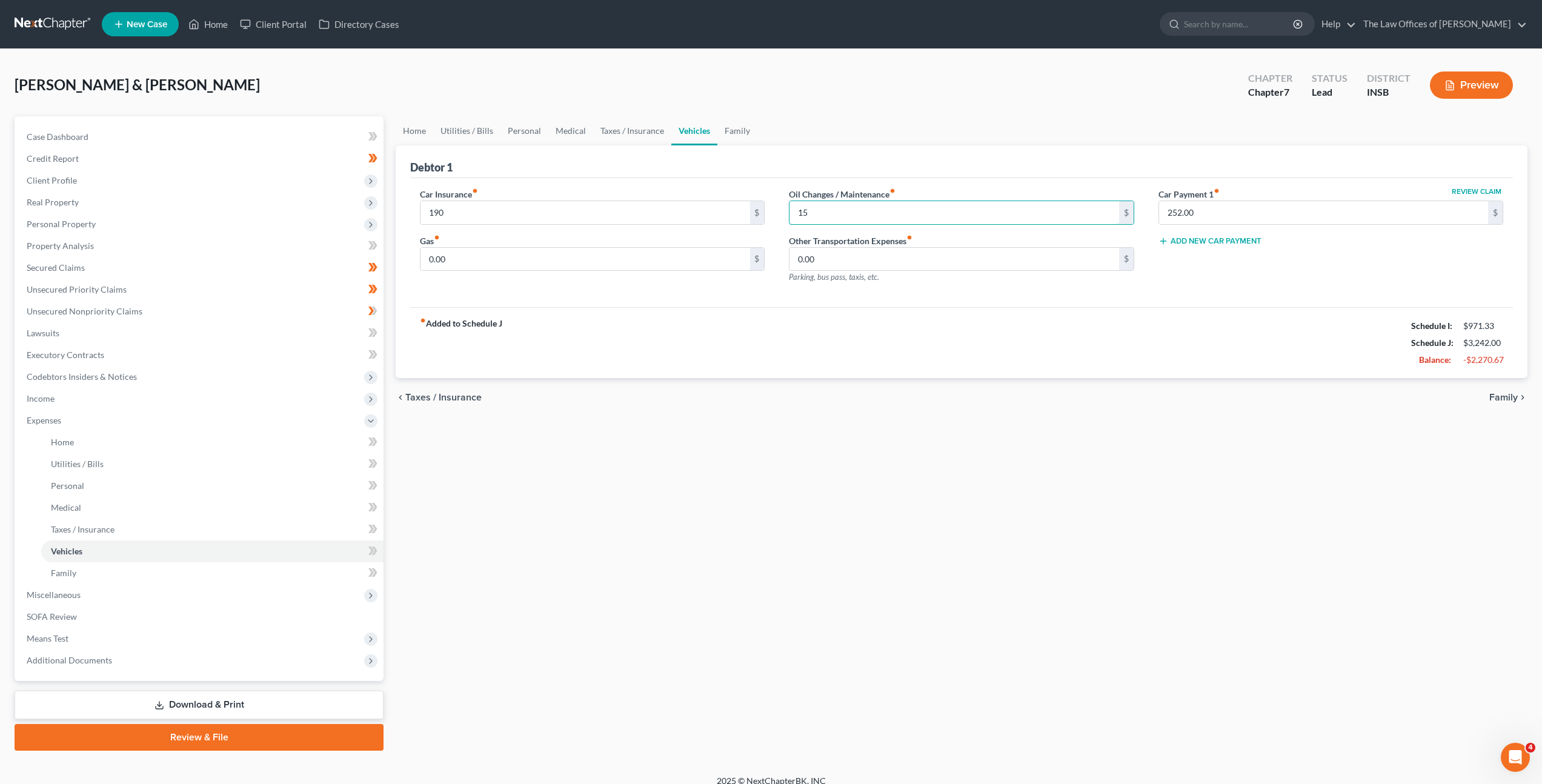
click at [778, 203] on div "Oil Changes / Maintenance fiber_manual_record 15 $ Other Transportation Expense…" at bounding box center [961, 240] width 369 height 105
drag, startPoint x: 866, startPoint y: 323, endPoint x: 831, endPoint y: 307, distance: 38.5
click at [866, 323] on div "fiber_manual_record Added to Schedule J Schedule I: $971.33 Schedule J: $3,272.…" at bounding box center [962, 343] width 1103 height 71
click at [648, 257] on input "0.00" at bounding box center [585, 259] width 329 height 23
drag, startPoint x: 666, startPoint y: 334, endPoint x: 654, endPoint y: 343, distance: 15.0
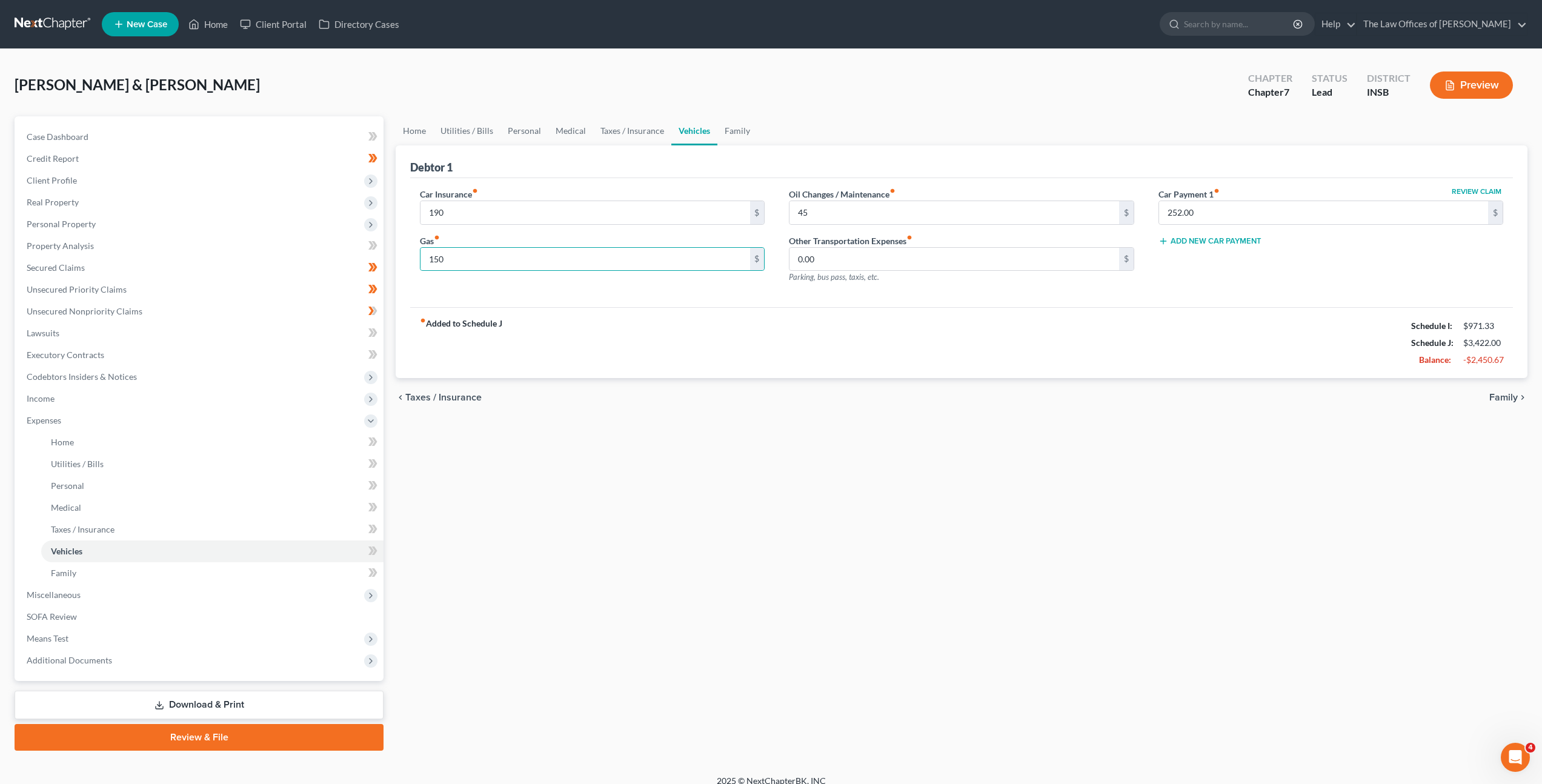
click at [666, 337] on div "fiber_manual_record Added to Schedule J Schedule I: $971.33 Schedule J: $3,422.…" at bounding box center [962, 343] width 1103 height 71
click at [724, 137] on link "Family" at bounding box center [737, 131] width 40 height 29
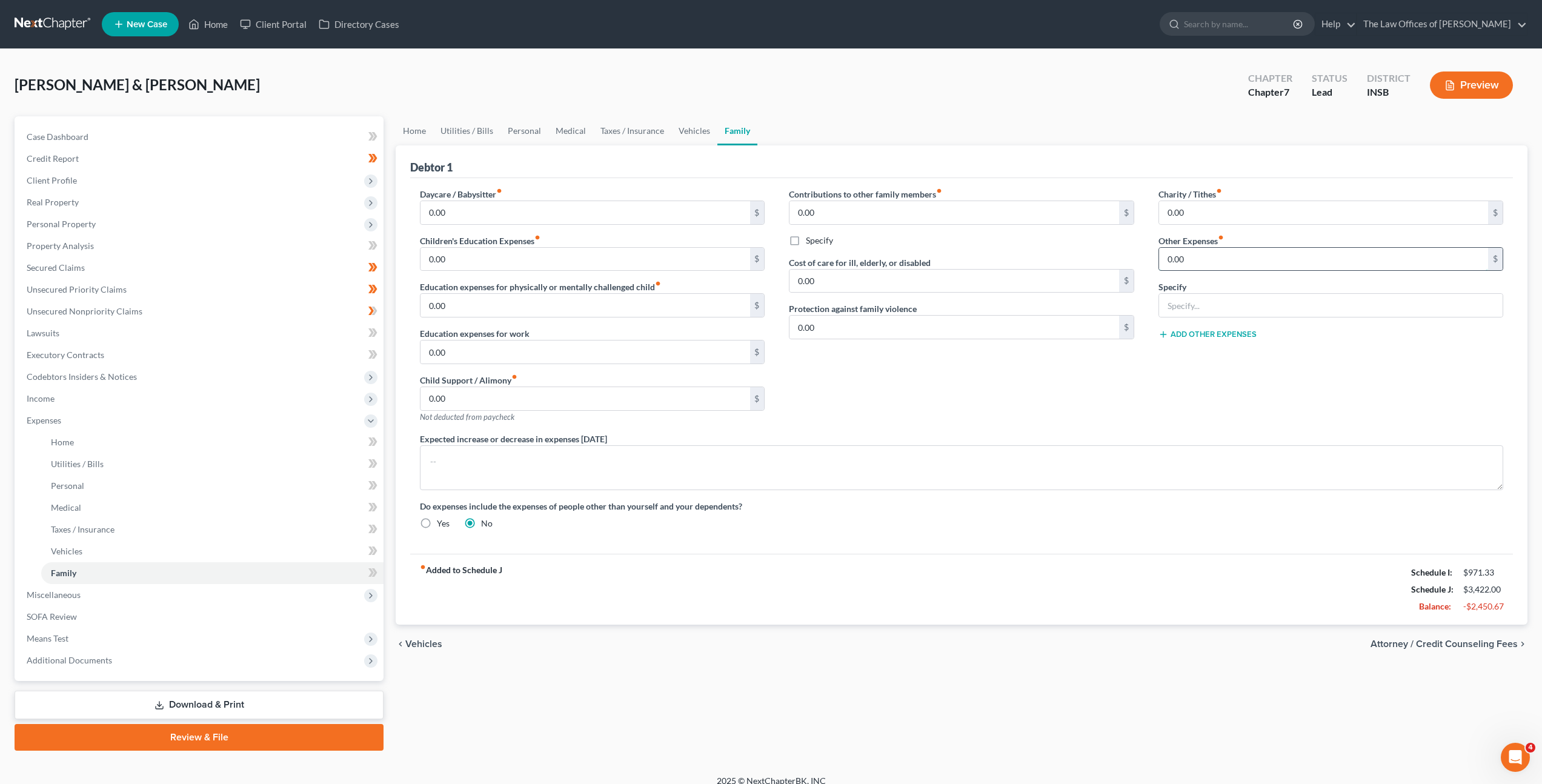
click at [1237, 253] on input "0.00" at bounding box center [1324, 259] width 329 height 23
click at [1188, 406] on div "Charity / Tithes fiber_manual_record 0.00 $ Other Expenses fiber_manual_record …" at bounding box center [1330, 310] width 369 height 244
click at [1184, 256] on input "0.00" at bounding box center [1324, 259] width 329 height 23
click at [1124, 364] on div "Contributions to other family members fiber_manual_record 0.00 $ Specify Cost o…" at bounding box center [961, 310] width 369 height 244
click at [369, 441] on icon at bounding box center [373, 441] width 9 height 16
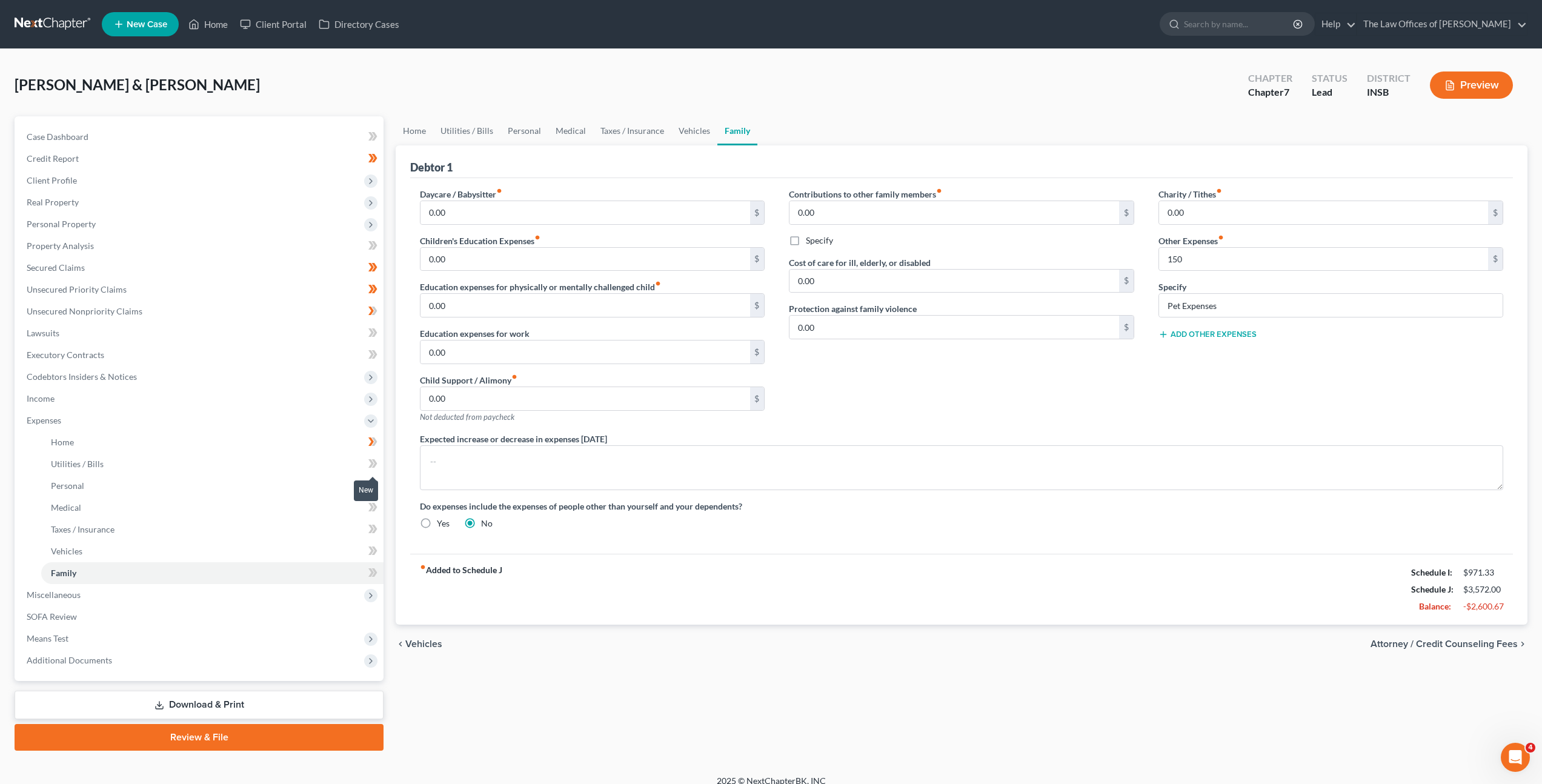
click at [378, 459] on span at bounding box center [373, 465] width 21 height 18
click at [375, 488] on icon at bounding box center [373, 486] width 9 height 16
click at [375, 508] on icon at bounding box center [374, 507] width 6 height 8
drag, startPoint x: 374, startPoint y: 523, endPoint x: 366, endPoint y: 562, distance: 39.8
click at [374, 523] on icon at bounding box center [373, 529] width 9 height 16
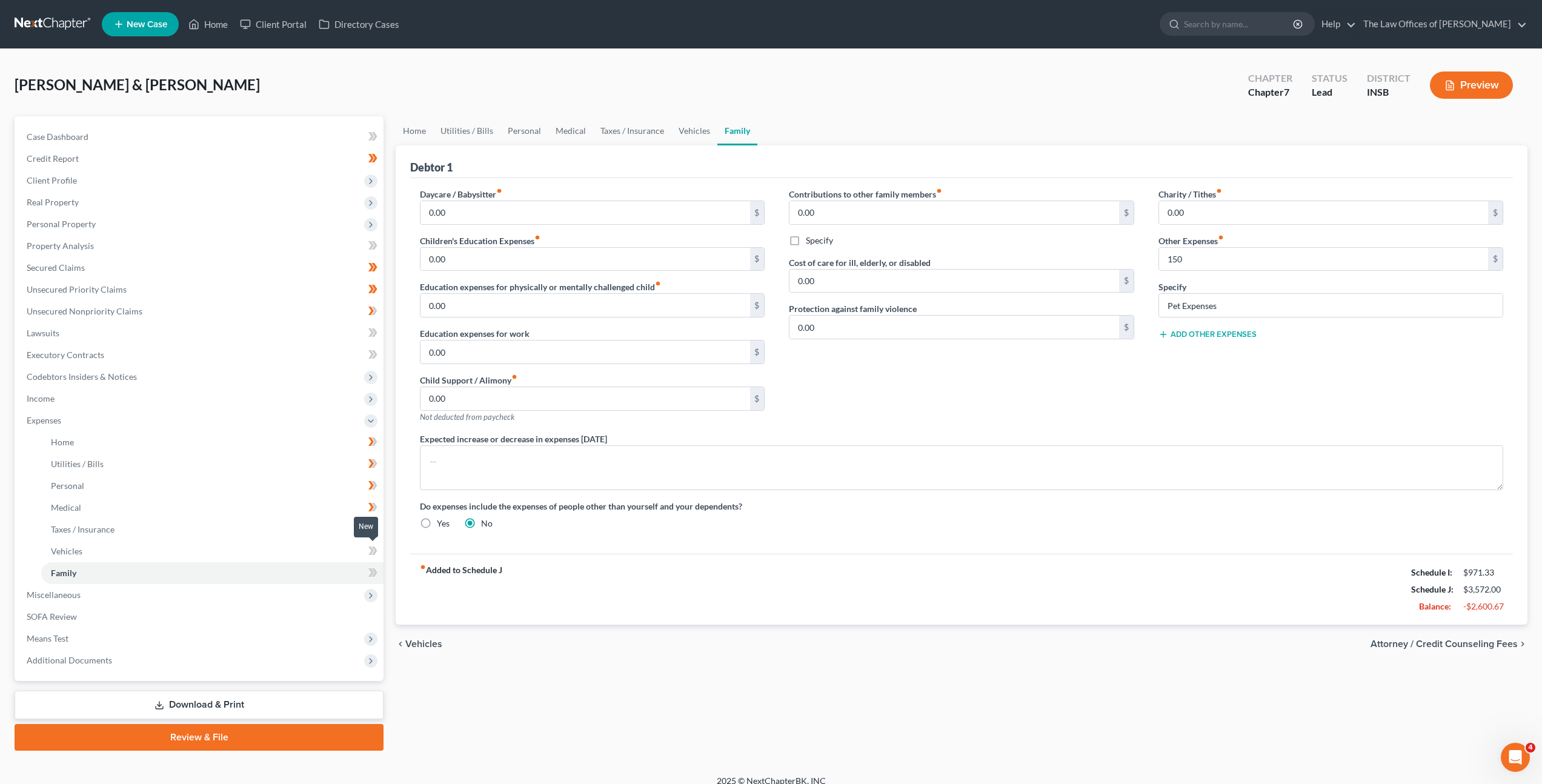
click at [372, 547] on icon at bounding box center [373, 551] width 9 height 16
click at [369, 571] on icon at bounding box center [373, 572] width 9 height 16
click at [244, 628] on span "Means Test" at bounding box center [200, 638] width 366 height 22
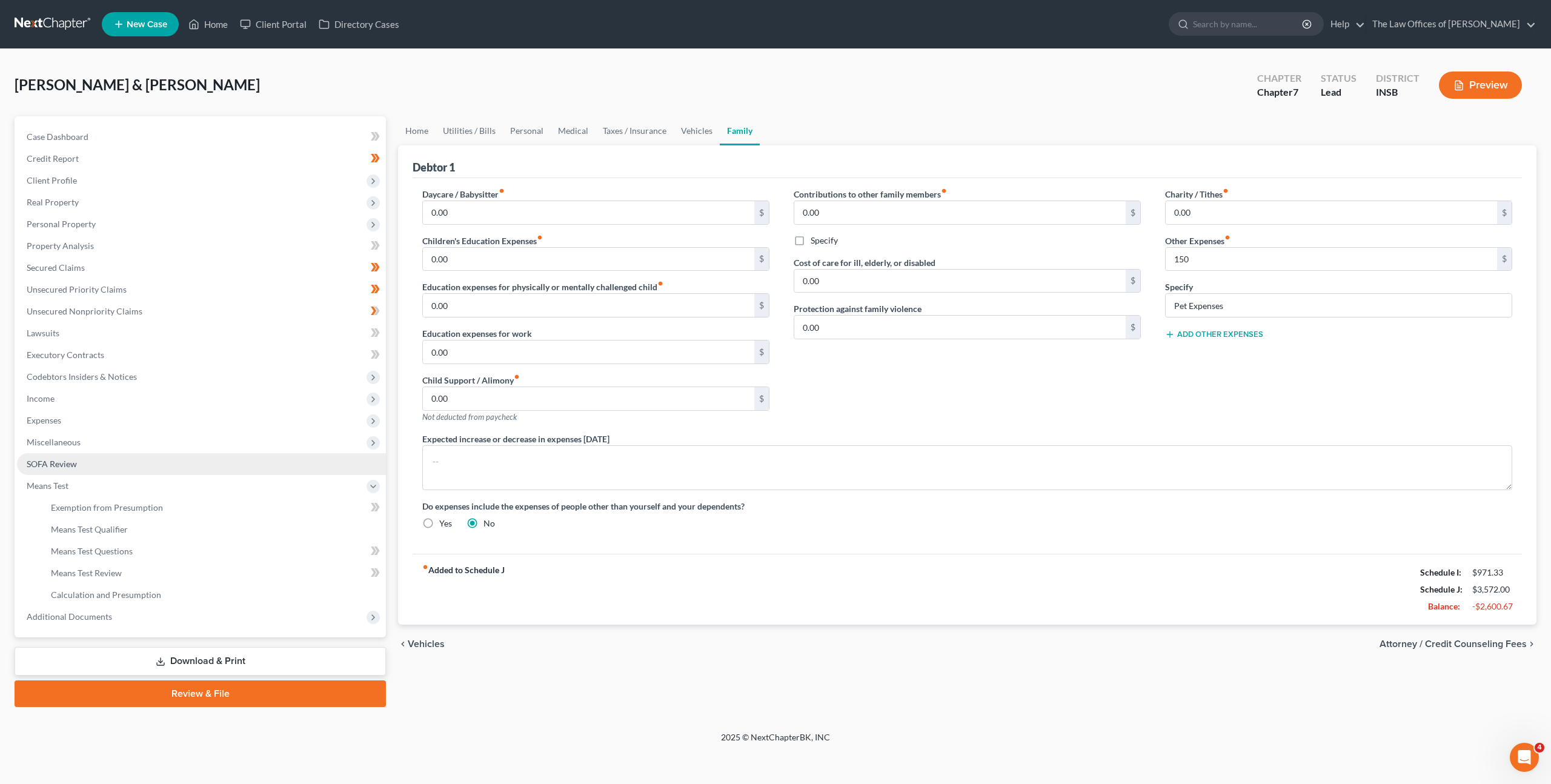
click at [204, 467] on link "SOFA Review" at bounding box center [201, 464] width 369 height 22
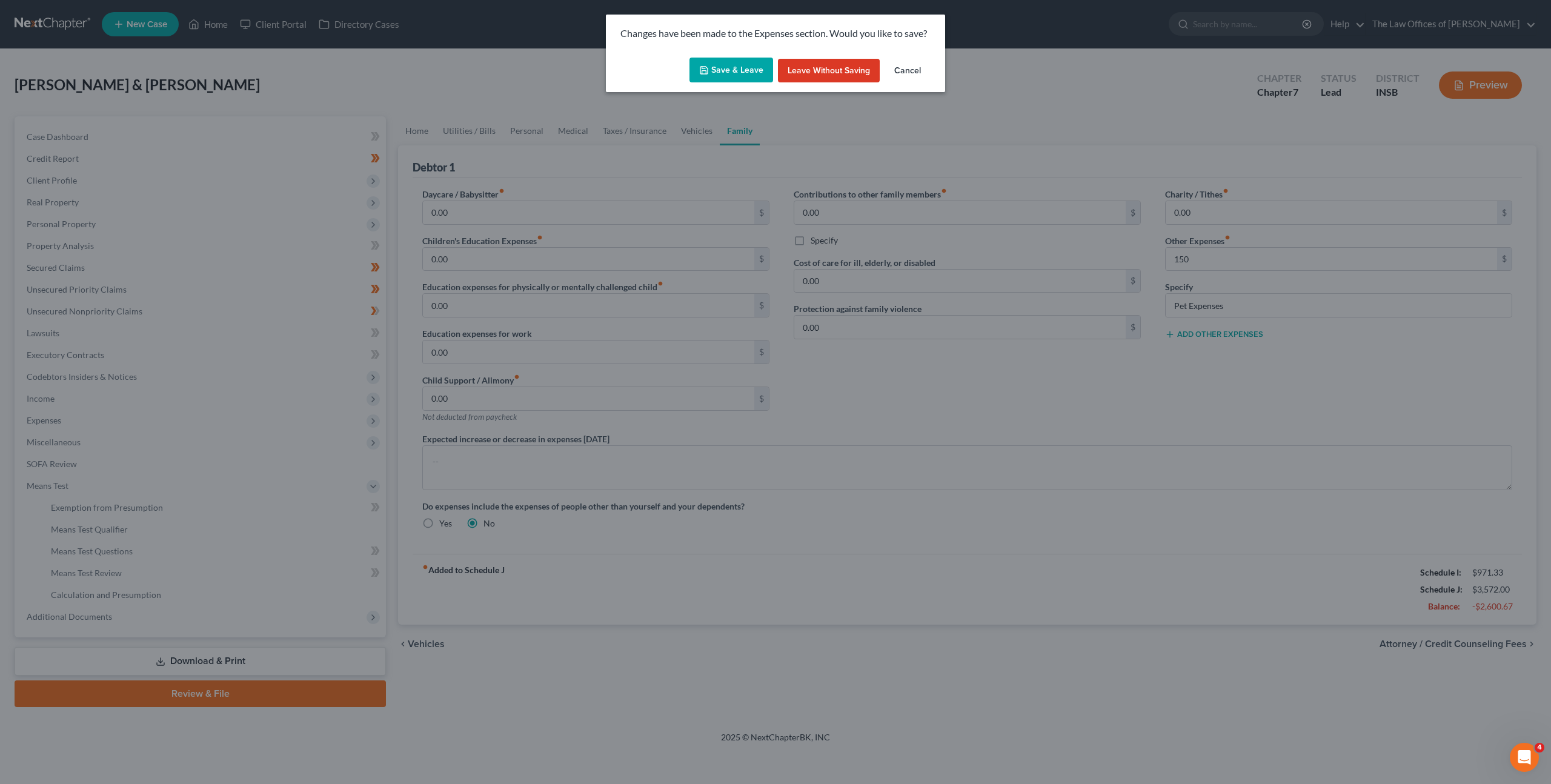
click at [735, 74] on button "Save & Leave" at bounding box center [731, 69] width 83 height 25
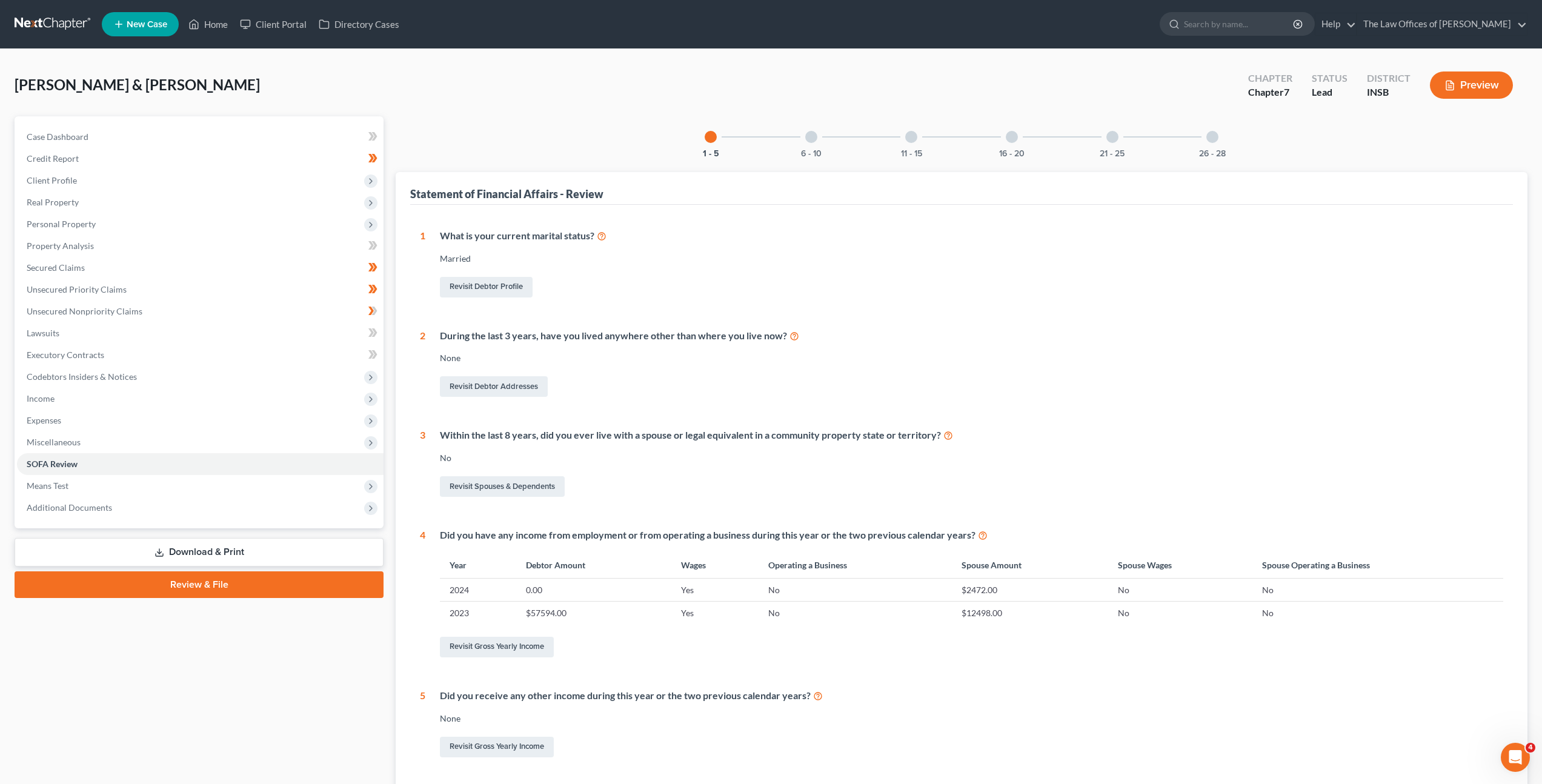
click at [806, 142] on div "6 - 10" at bounding box center [811, 137] width 41 height 41
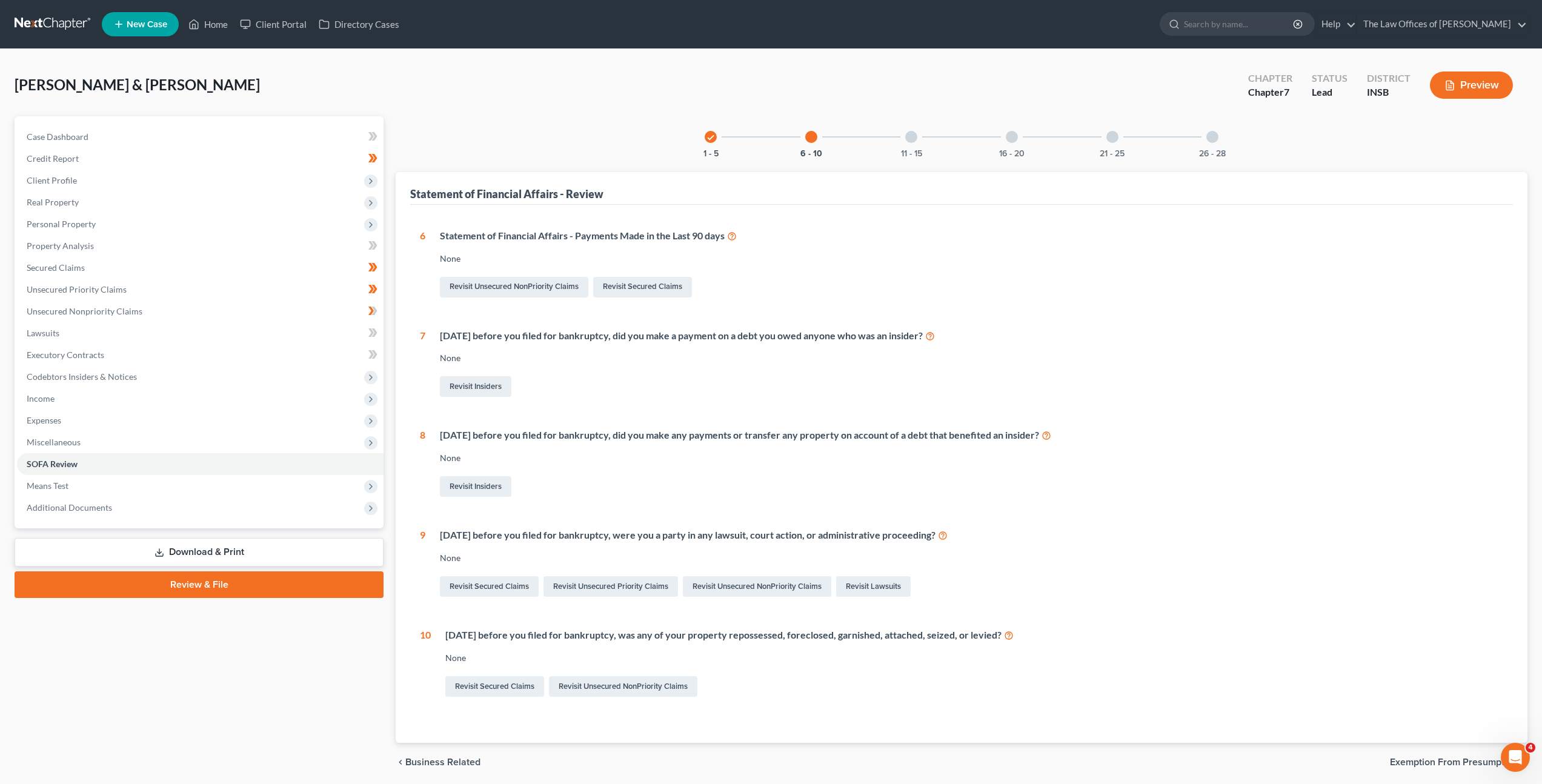
click at [1240, 459] on div "None" at bounding box center [971, 458] width 1064 height 12
click at [910, 141] on div at bounding box center [911, 137] width 12 height 12
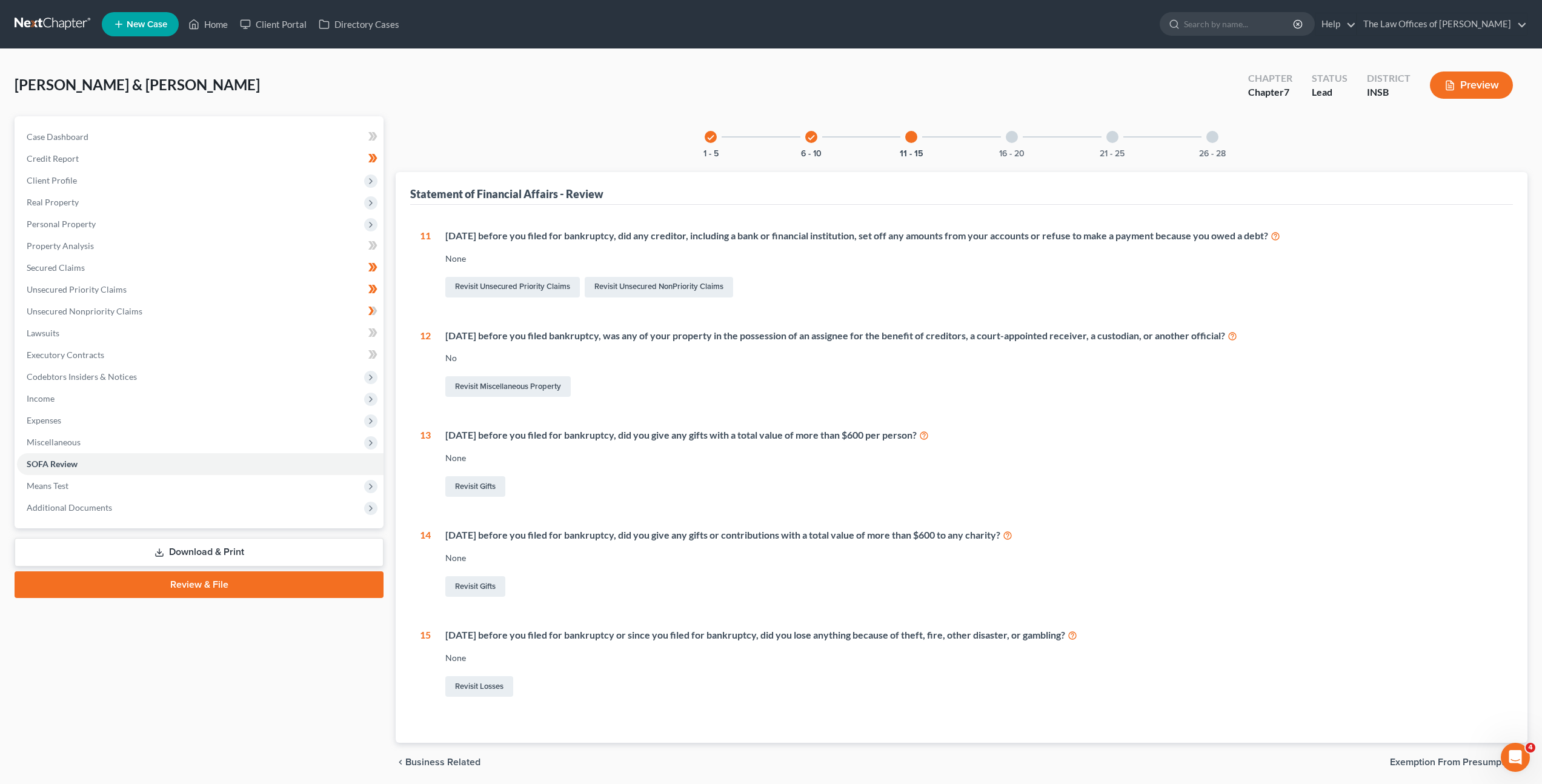
click at [1118, 450] on div "Within 2 years before you filed for bankruptcy, did you give any gifts with a t…" at bounding box center [967, 464] width 1073 height 71
click at [1017, 136] on div "16 - 20" at bounding box center [1011, 137] width 41 height 41
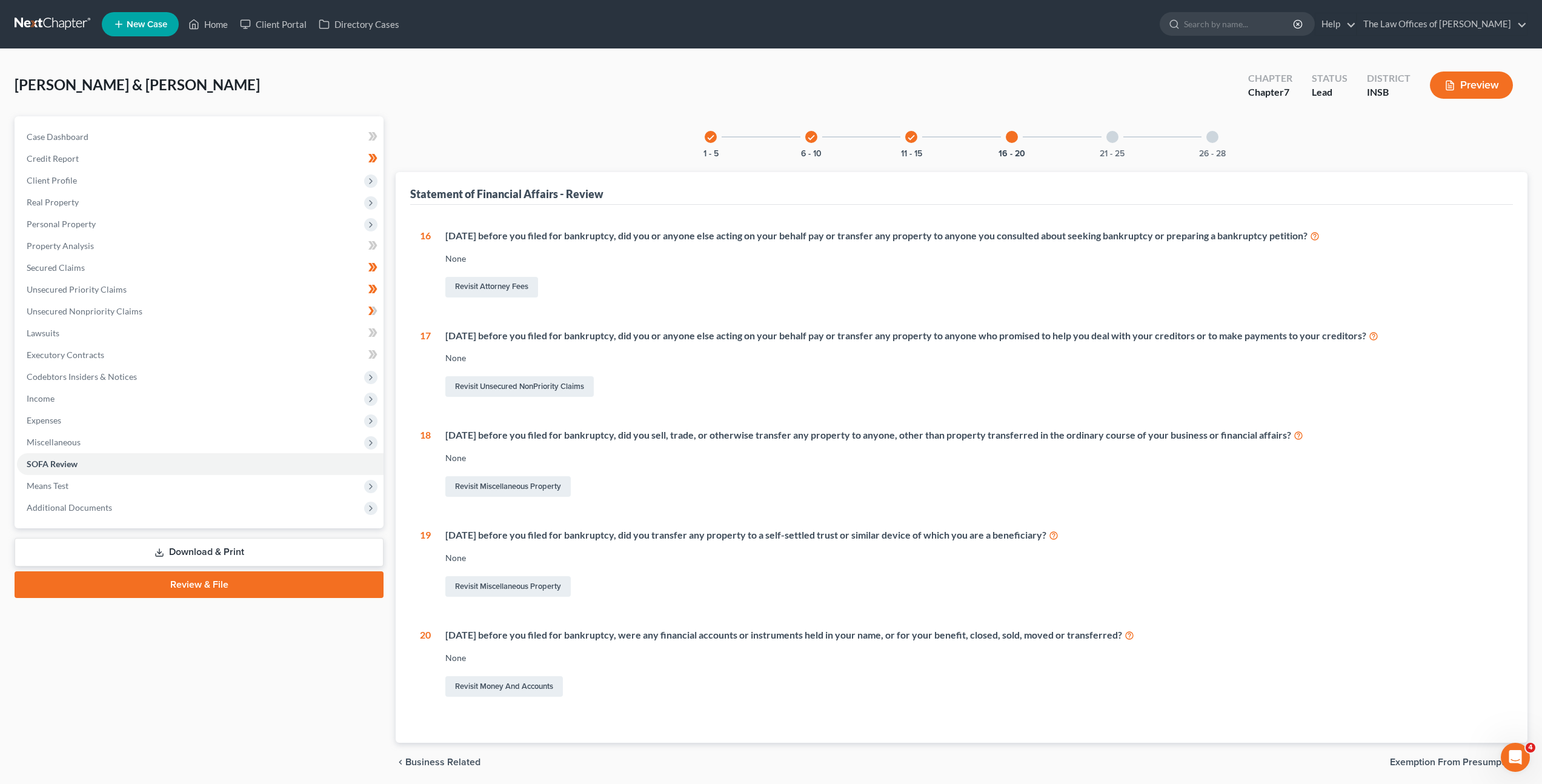
drag, startPoint x: 1019, startPoint y: 534, endPoint x: 616, endPoint y: 541, distance: 403.1
click at [464, 528] on div "Within 10 years before you filed for bankruptcy, did you transfer any property …" at bounding box center [975, 535] width 1058 height 14
click at [809, 585] on div "Revisit Miscellaneous Property" at bounding box center [975, 586] width 1058 height 25
click at [1113, 138] on div at bounding box center [1112, 137] width 12 height 12
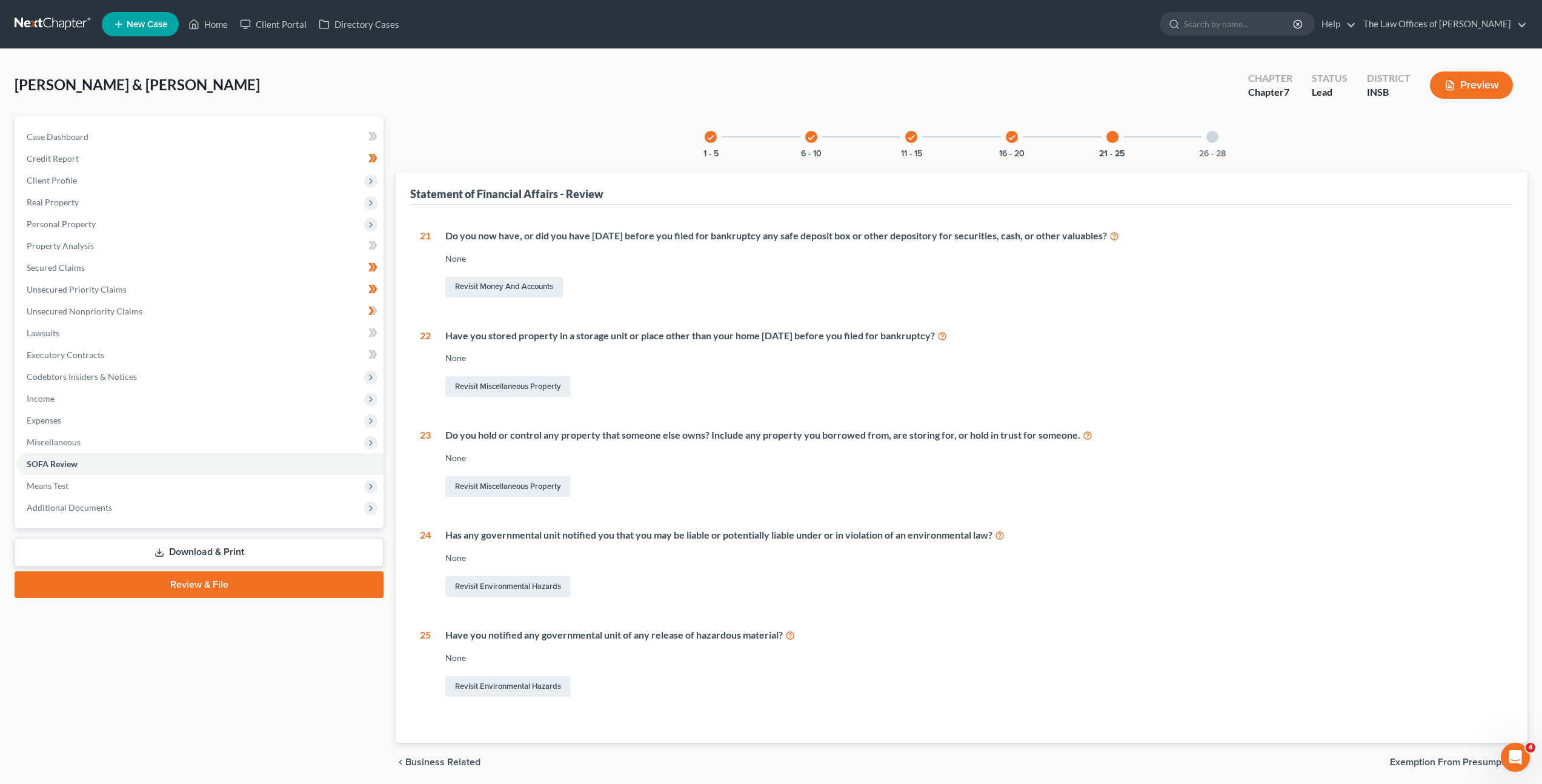
click at [1010, 137] on icon "check" at bounding box center [1011, 137] width 8 height 8
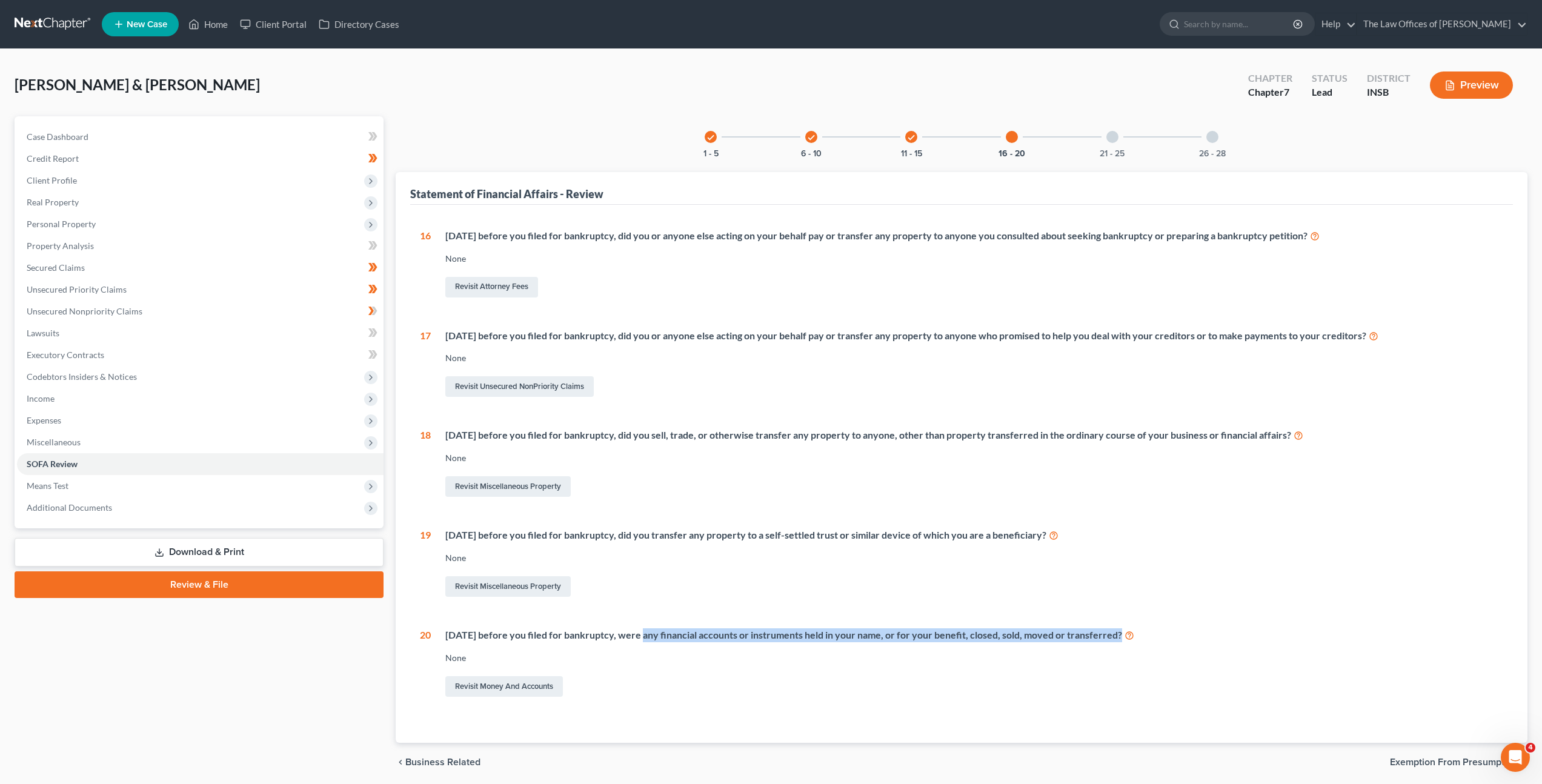
drag, startPoint x: 639, startPoint y: 633, endPoint x: 1078, endPoint y: 678, distance: 441.3
click at [1060, 646] on div "Within 1 year before you filed for bankruptcy, were any financial accounts or i…" at bounding box center [967, 664] width 1073 height 71
drag, startPoint x: 1078, startPoint y: 679, endPoint x: 1090, endPoint y: 703, distance: 26.8
click at [1079, 679] on div "Revisit Money and Accounts" at bounding box center [975, 686] width 1058 height 25
click at [1124, 134] on div "21 - 25" at bounding box center [1112, 137] width 41 height 41
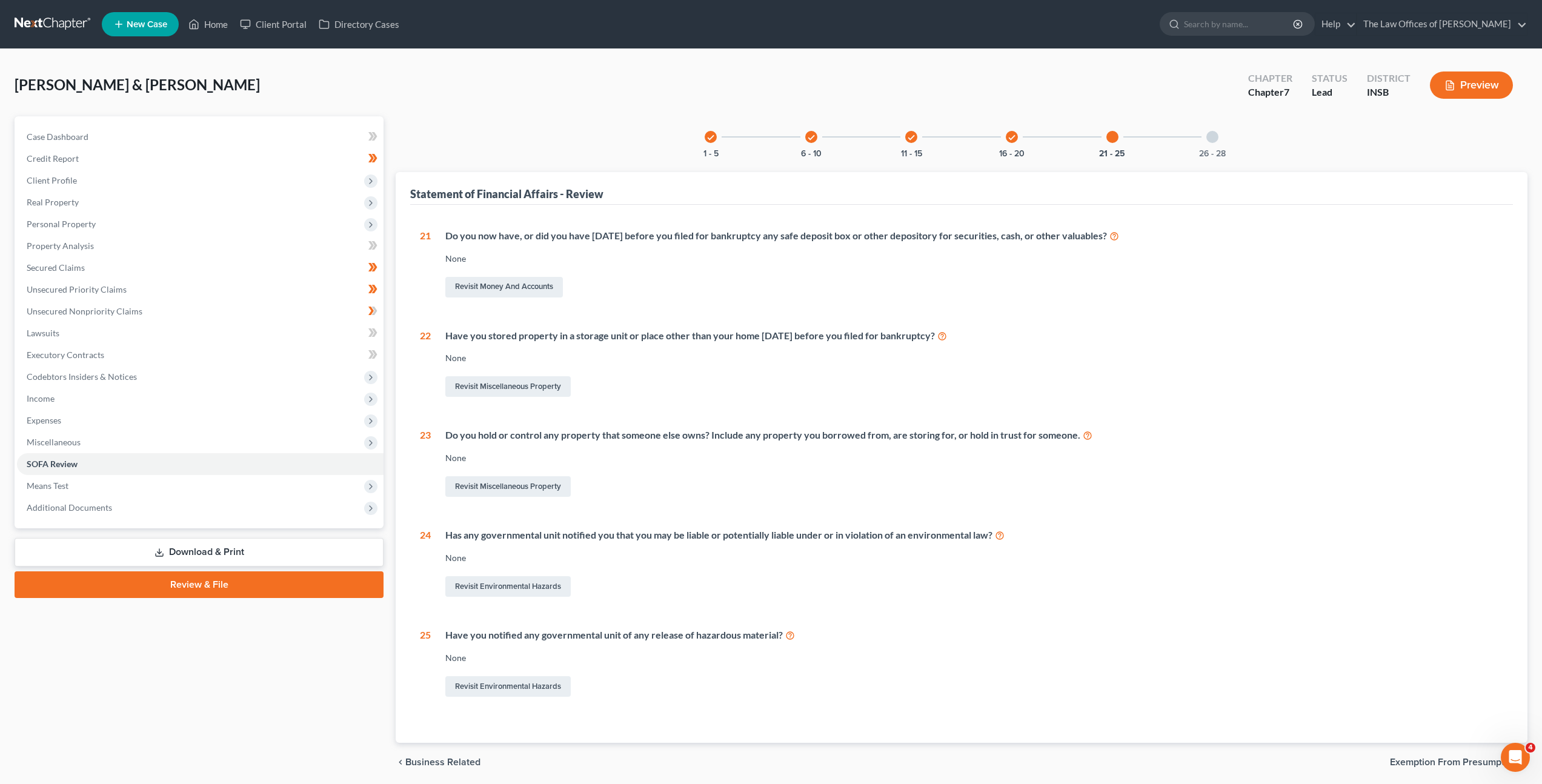
click at [1218, 141] on div "26 - 28" at bounding box center [1213, 137] width 41 height 41
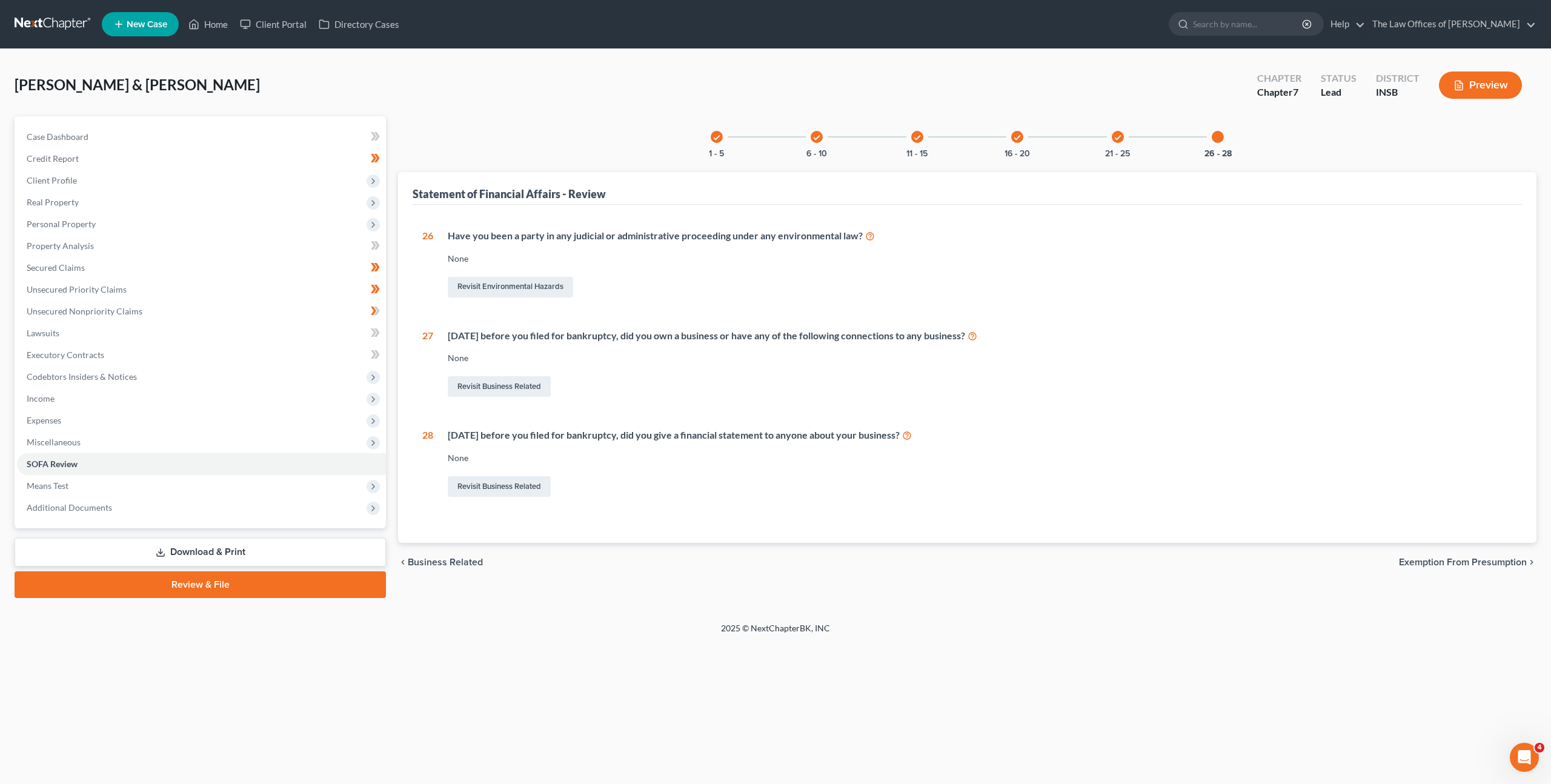
drag, startPoint x: 597, startPoint y: 589, endPoint x: 594, endPoint y: 610, distance: 21.2
click at [597, 589] on div "check 1 - 5 check 6 - 10 check 11 - 15 check 16 - 20 check 21 - 25 26 - 28 Stat…" at bounding box center [966, 356] width 1150 height 482
click at [721, 136] on div "check" at bounding box center [716, 137] width 12 height 12
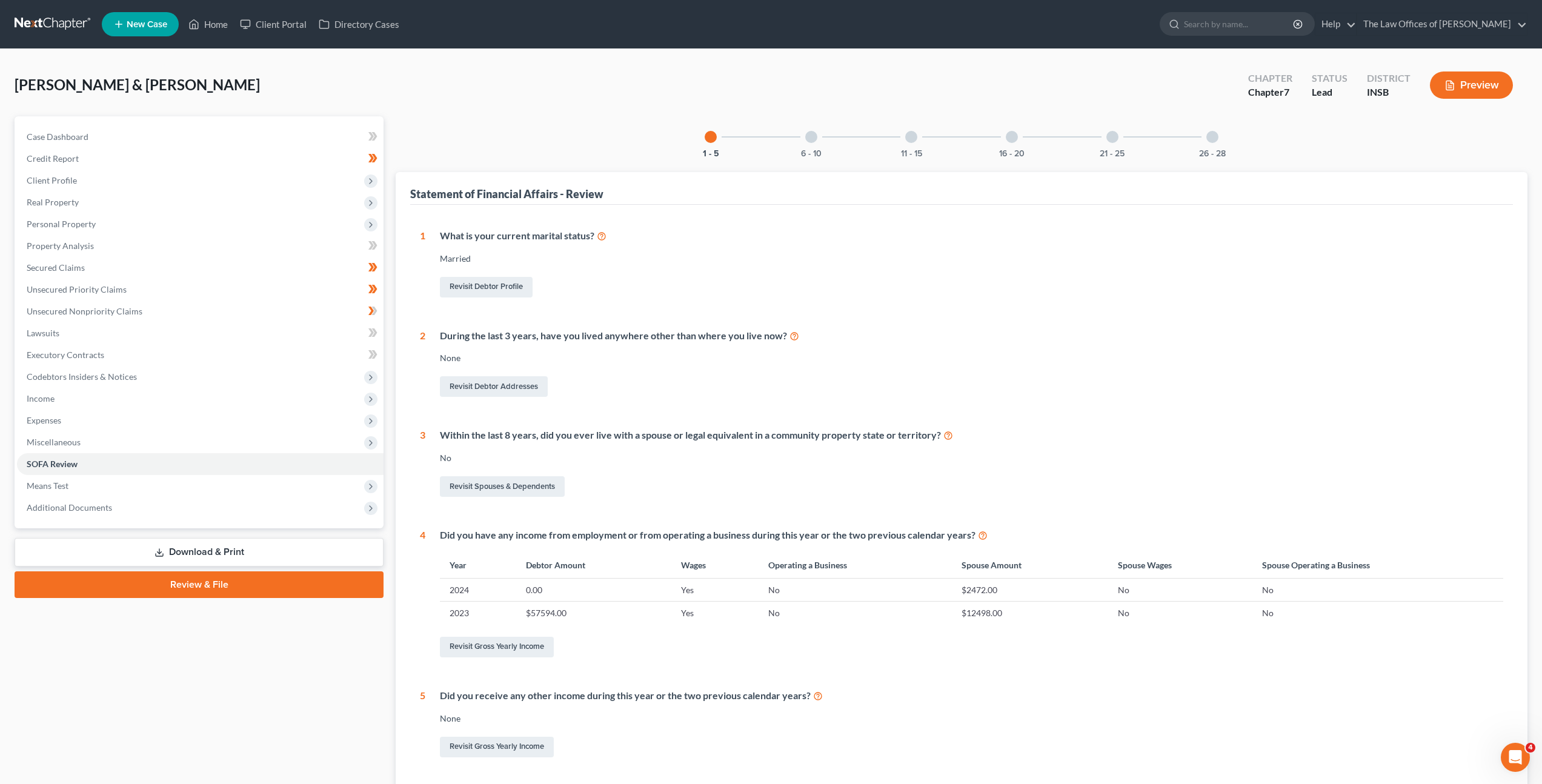
click at [808, 137] on div at bounding box center [811, 137] width 12 height 12
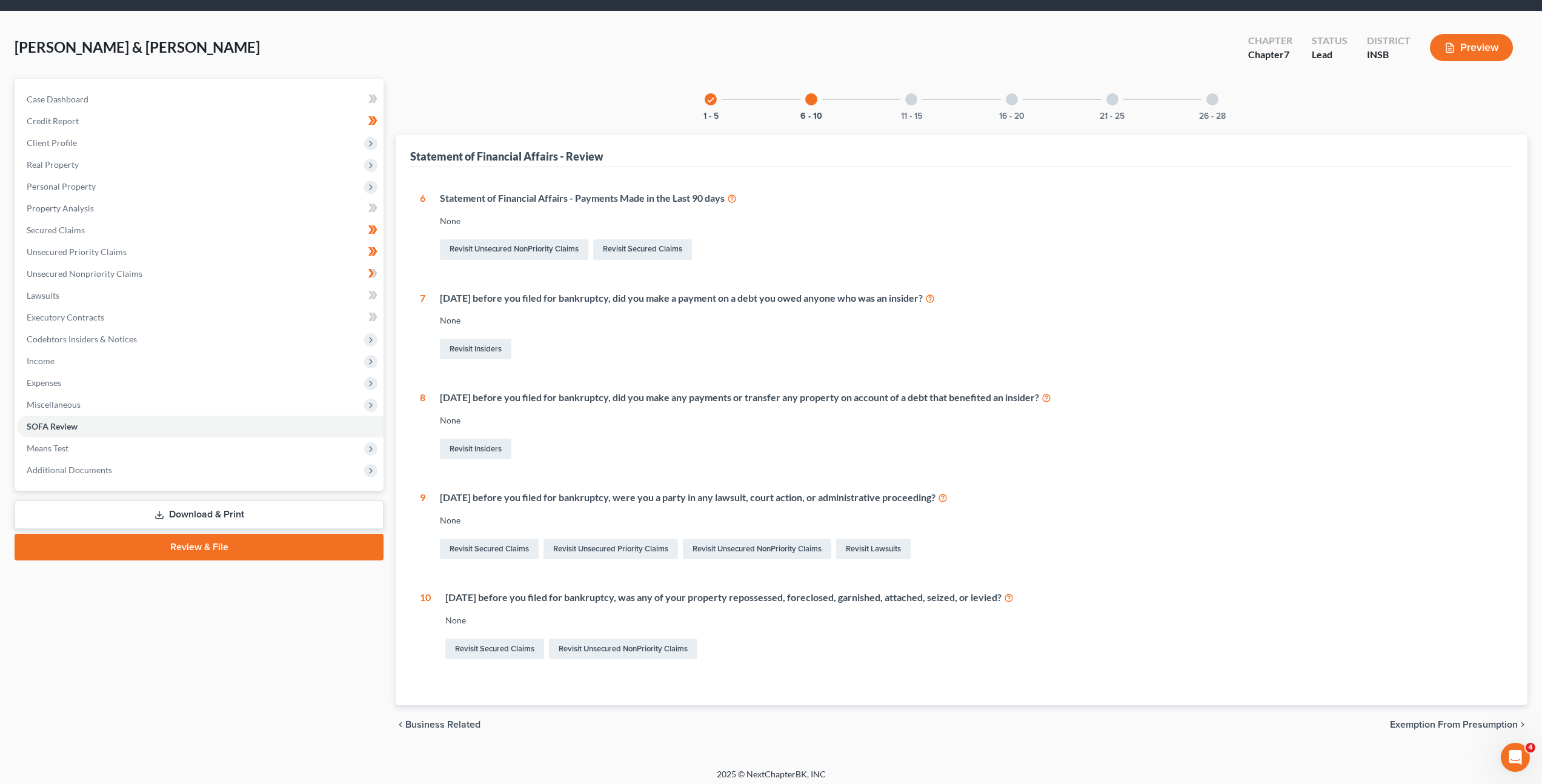
scroll to position [43, 0]
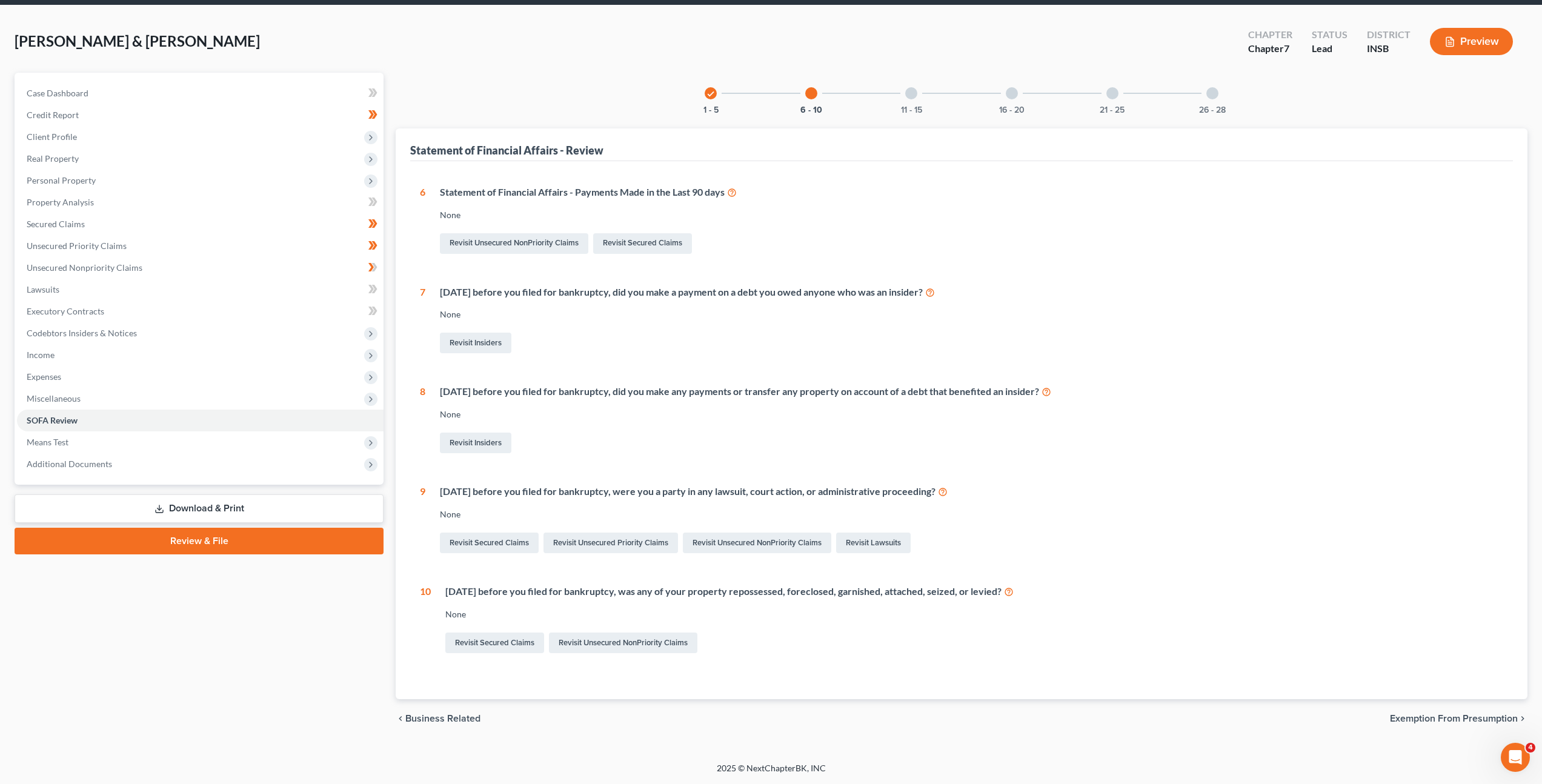
drag, startPoint x: 908, startPoint y: 96, endPoint x: 871, endPoint y: 97, distance: 37.0
click at [908, 96] on div at bounding box center [911, 93] width 12 height 12
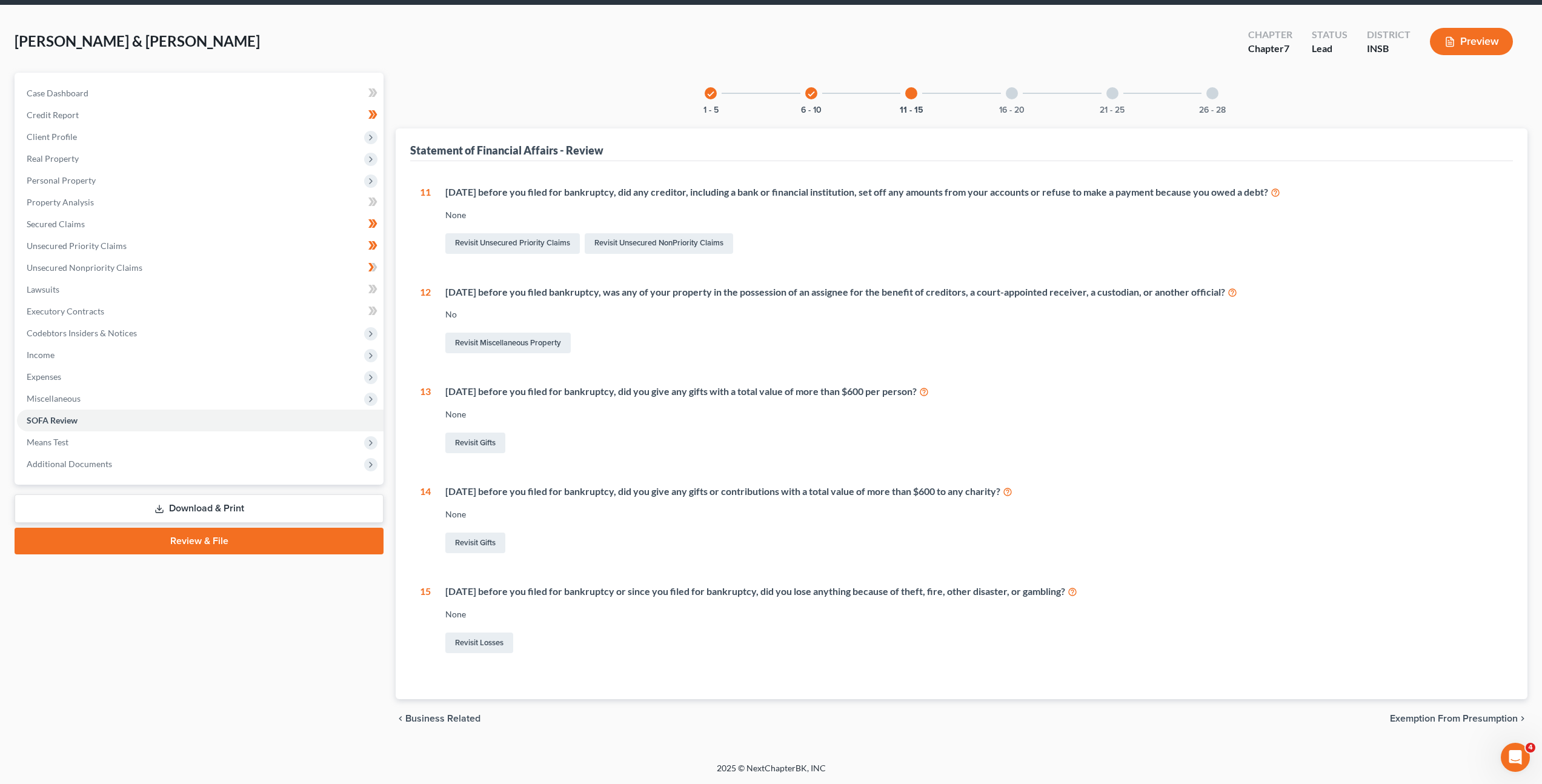
click at [650, 448] on div "Revisit Gifts" at bounding box center [975, 442] width 1058 height 25
click at [495, 439] on link "Revisit Gifts" at bounding box center [475, 442] width 60 height 20
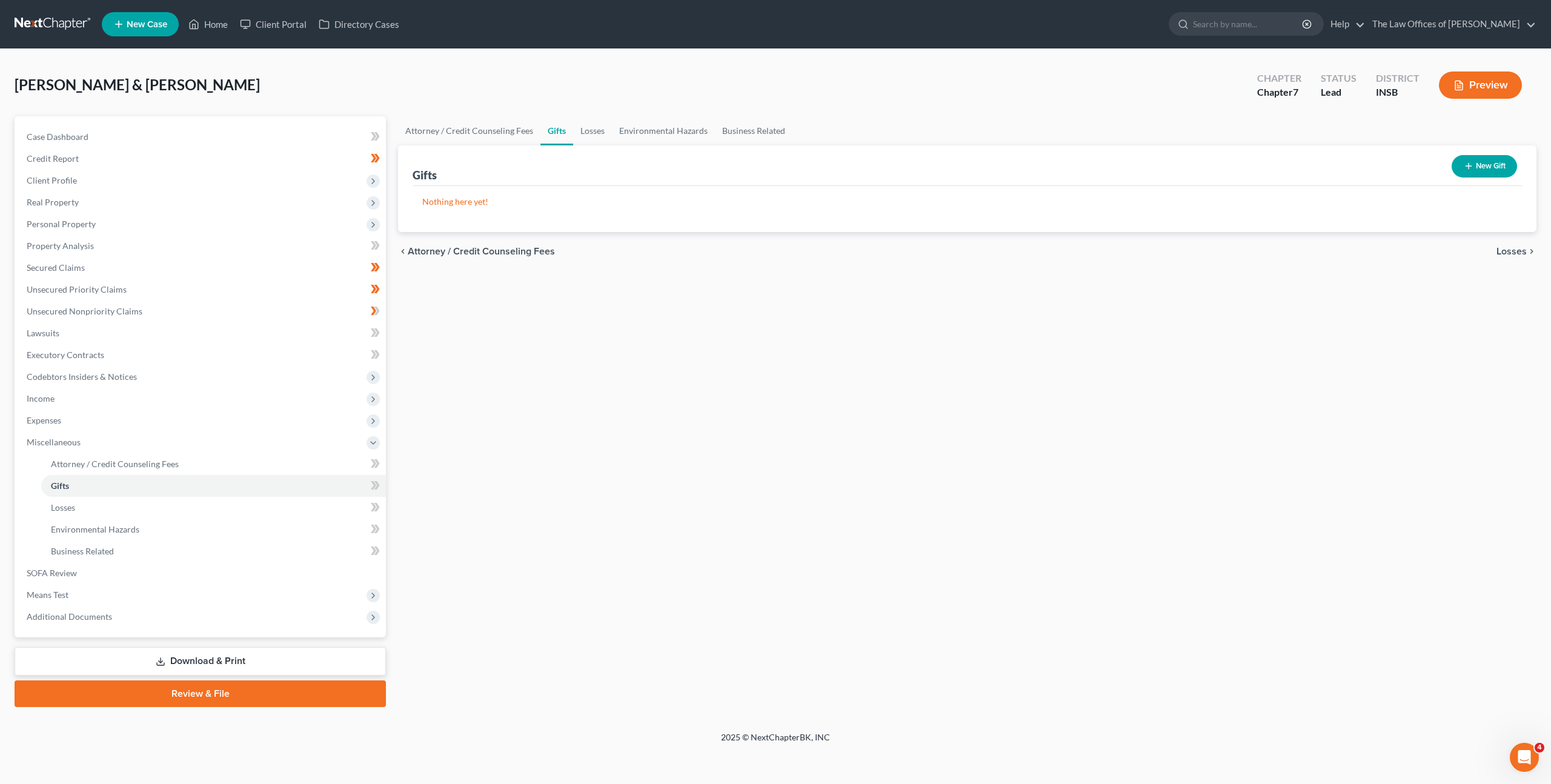
click at [1464, 172] on button "New Gift" at bounding box center [1485, 166] width 65 height 22
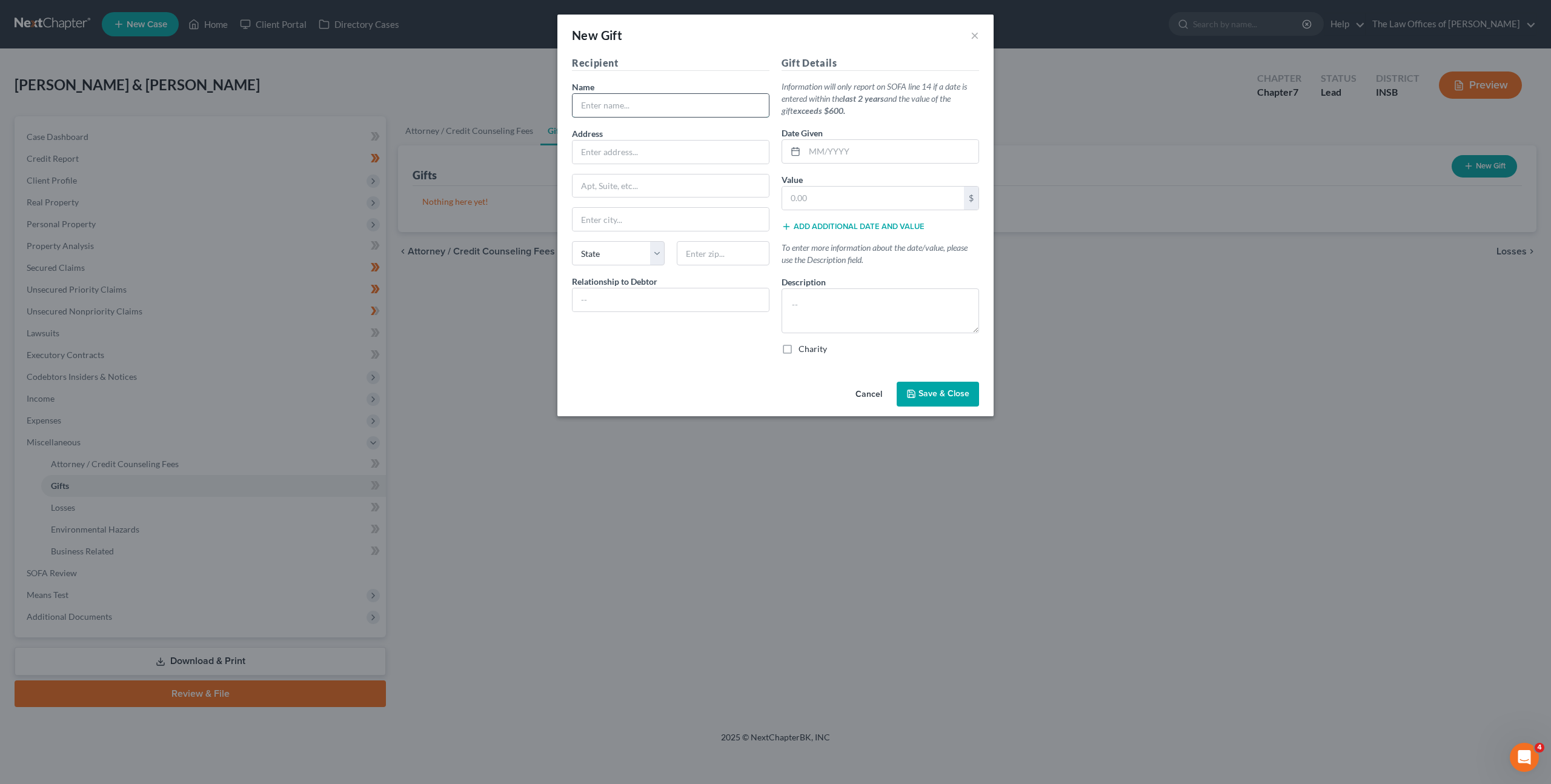
click at [707, 97] on input "text" at bounding box center [670, 105] width 196 height 23
click at [858, 399] on button "Cancel" at bounding box center [869, 395] width 46 height 25
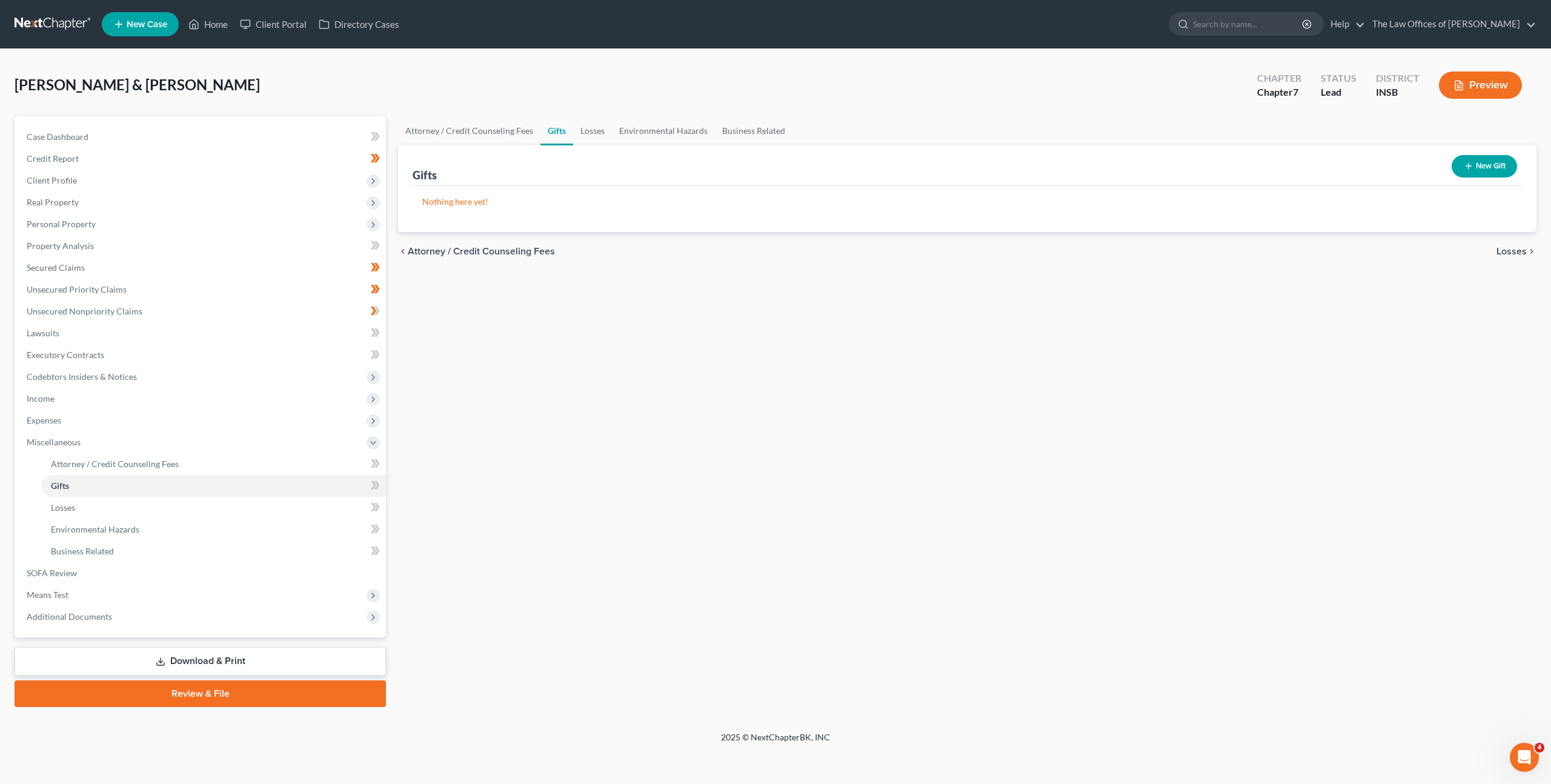
click at [1266, 160] on div "Gifts New Gift" at bounding box center [967, 166] width 1109 height 41
click at [1042, 363] on div "Attorney / Credit Counseling Fees Gifts Losses Environmental Hazards Business R…" at bounding box center [966, 411] width 1150 height 591
drag, startPoint x: 238, startPoint y: 562, endPoint x: 360, endPoint y: 469, distance: 153.4
click at [238, 562] on link "SOFA Review" at bounding box center [201, 573] width 369 height 22
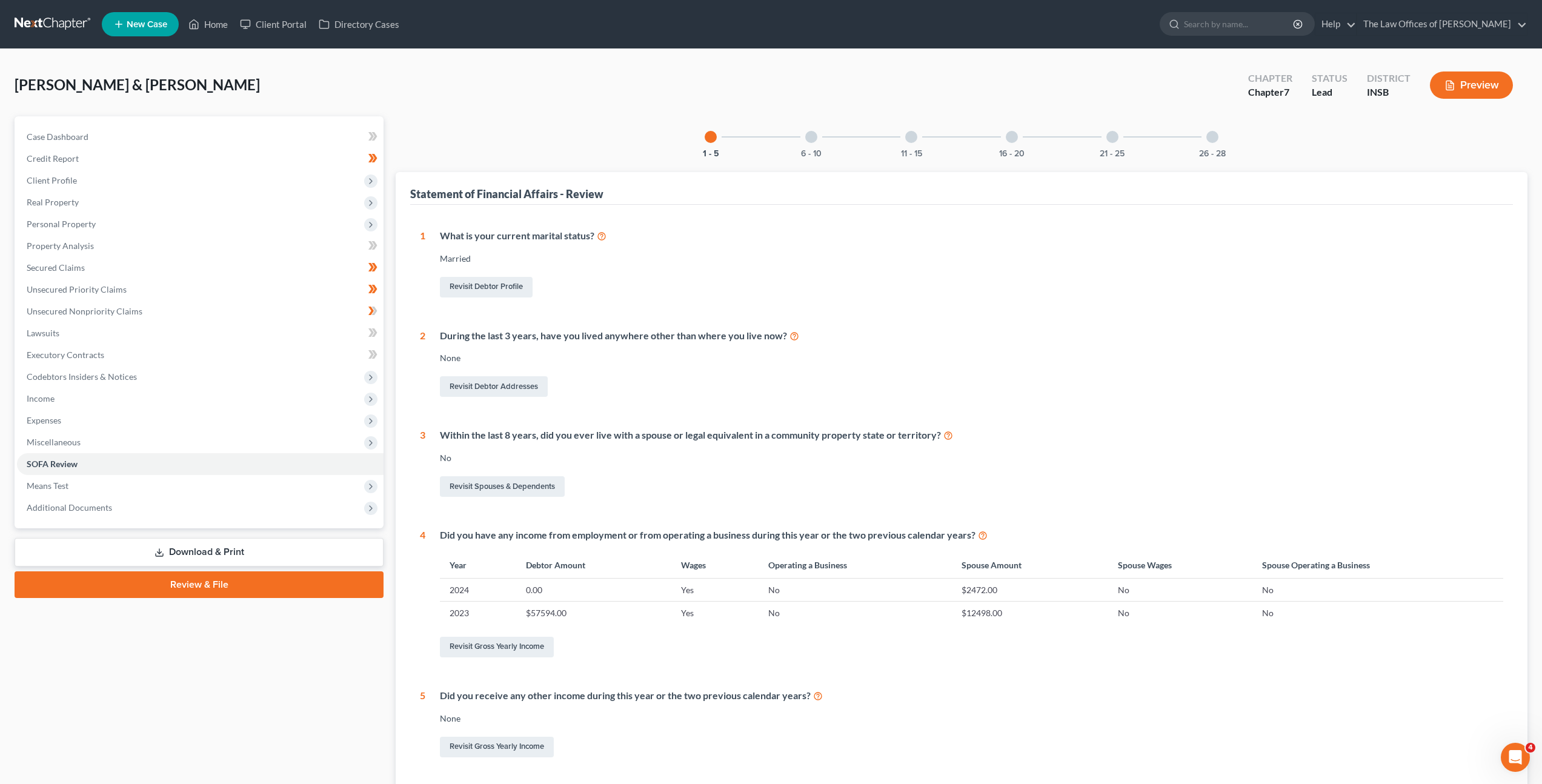
click at [823, 147] on div "6 - 10" at bounding box center [811, 137] width 41 height 41
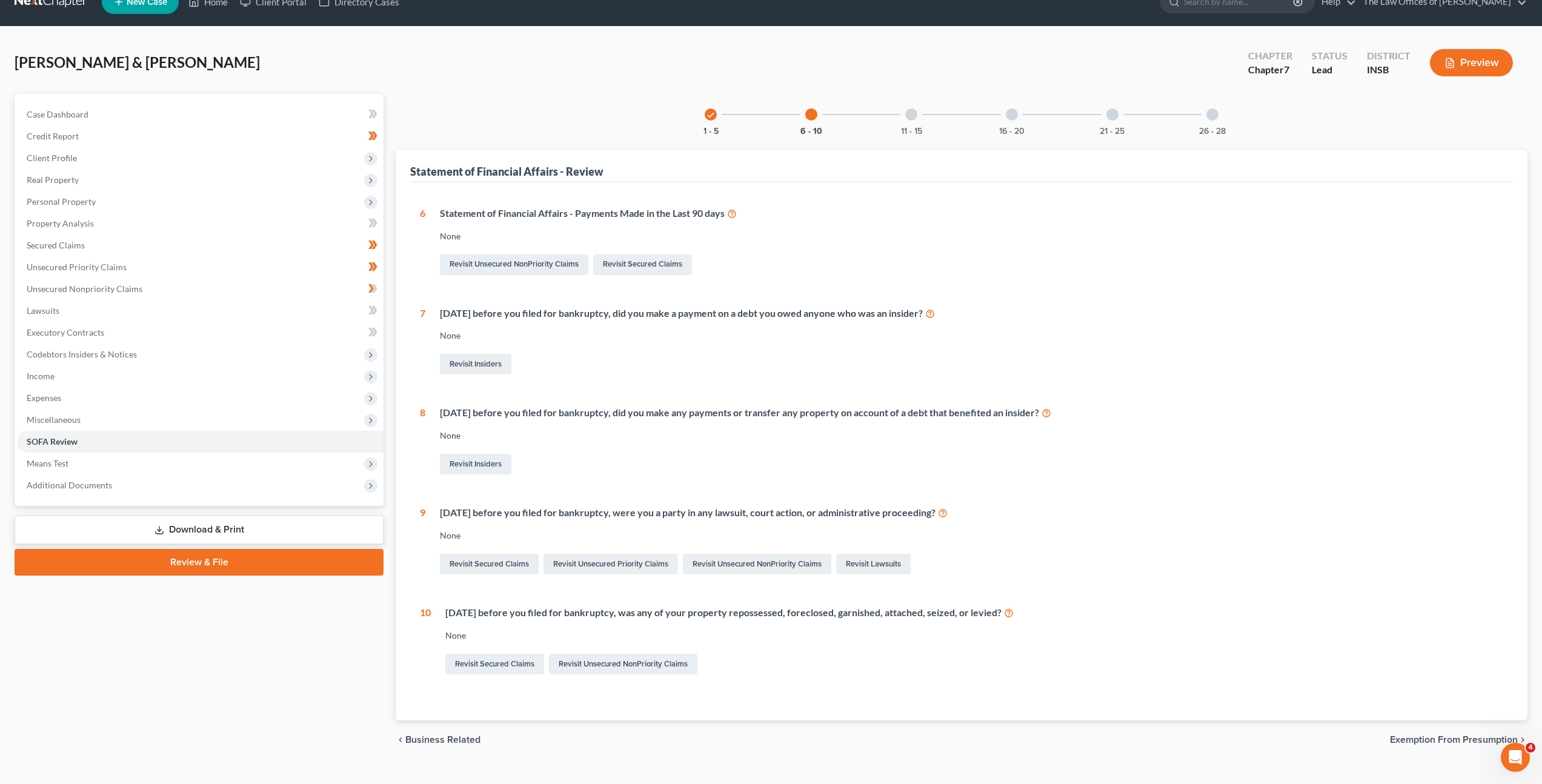
scroll to position [43, 0]
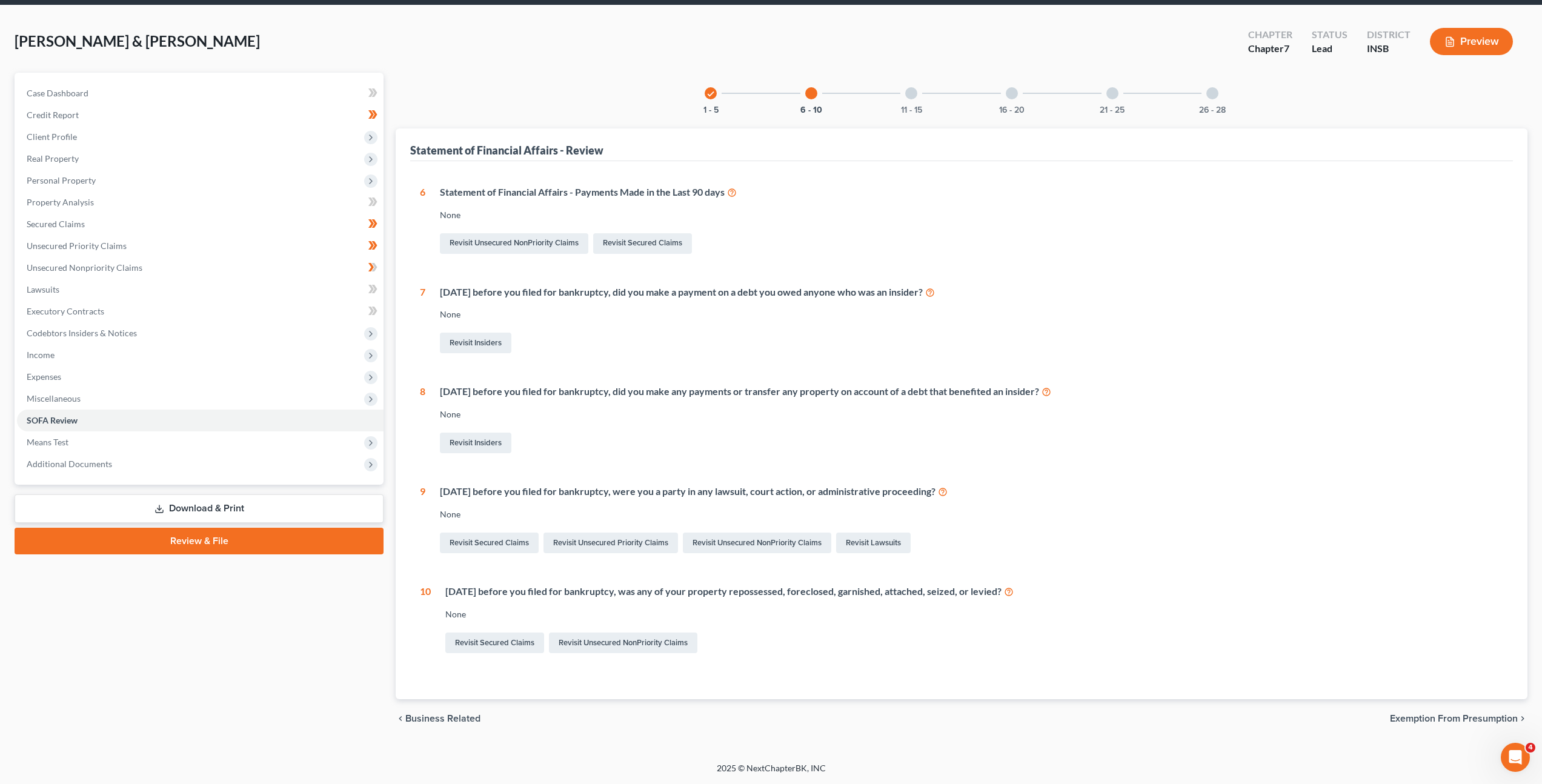
drag, startPoint x: 766, startPoint y: 390, endPoint x: 1055, endPoint y: 394, distance: 289.0
click at [1024, 396] on div "Within 1 year before you filed for bankruptcy, did you make any payments or tra…" at bounding box center [971, 392] width 1064 height 14
drag, startPoint x: 1061, startPoint y: 392, endPoint x: 445, endPoint y: 396, distance: 616.0
click at [445, 396] on div "Within 1 year before you filed for bankruptcy, did you make any payments or tra…" at bounding box center [971, 392] width 1064 height 14
click at [762, 446] on div "Revisit Insiders" at bounding box center [971, 442] width 1064 height 25
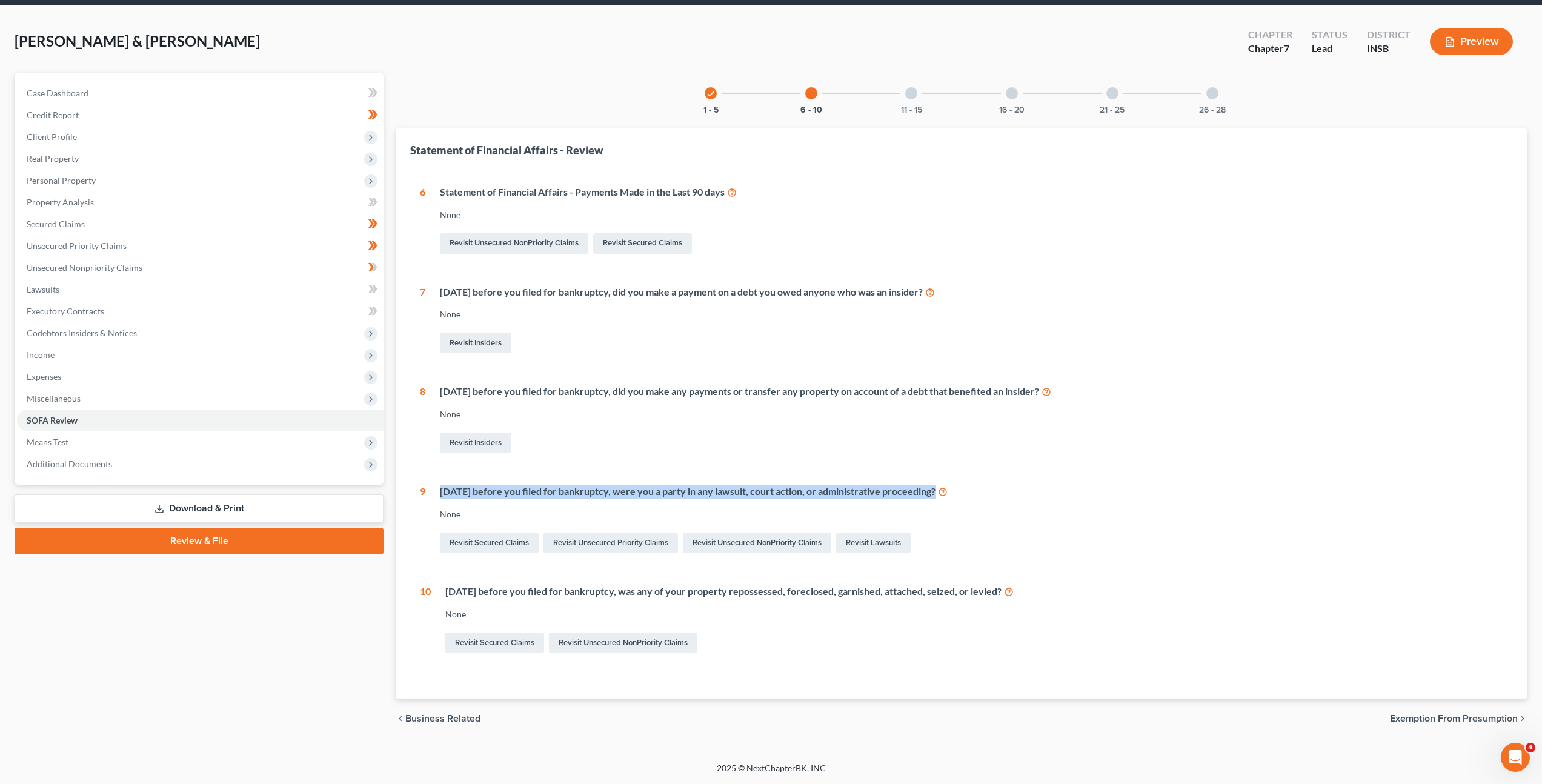
drag, startPoint x: 442, startPoint y: 491, endPoint x: 940, endPoint y: 505, distance: 498.2
click at [940, 505] on div "Within 1 year before you filed for bankruptcy, were you a party in any lawsuit,…" at bounding box center [964, 520] width 1078 height 71
click at [1006, 521] on div "Within 1 year before you filed for bankruptcy, were you a party in any lawsuit,…" at bounding box center [964, 520] width 1078 height 71
drag, startPoint x: 1020, startPoint y: 589, endPoint x: 591, endPoint y: 518, distance: 434.8
click at [453, 583] on div "6 Statement of Financial Affairs - Payments Made in the Last 90 days None Revis…" at bounding box center [962, 420] width 1083 height 470
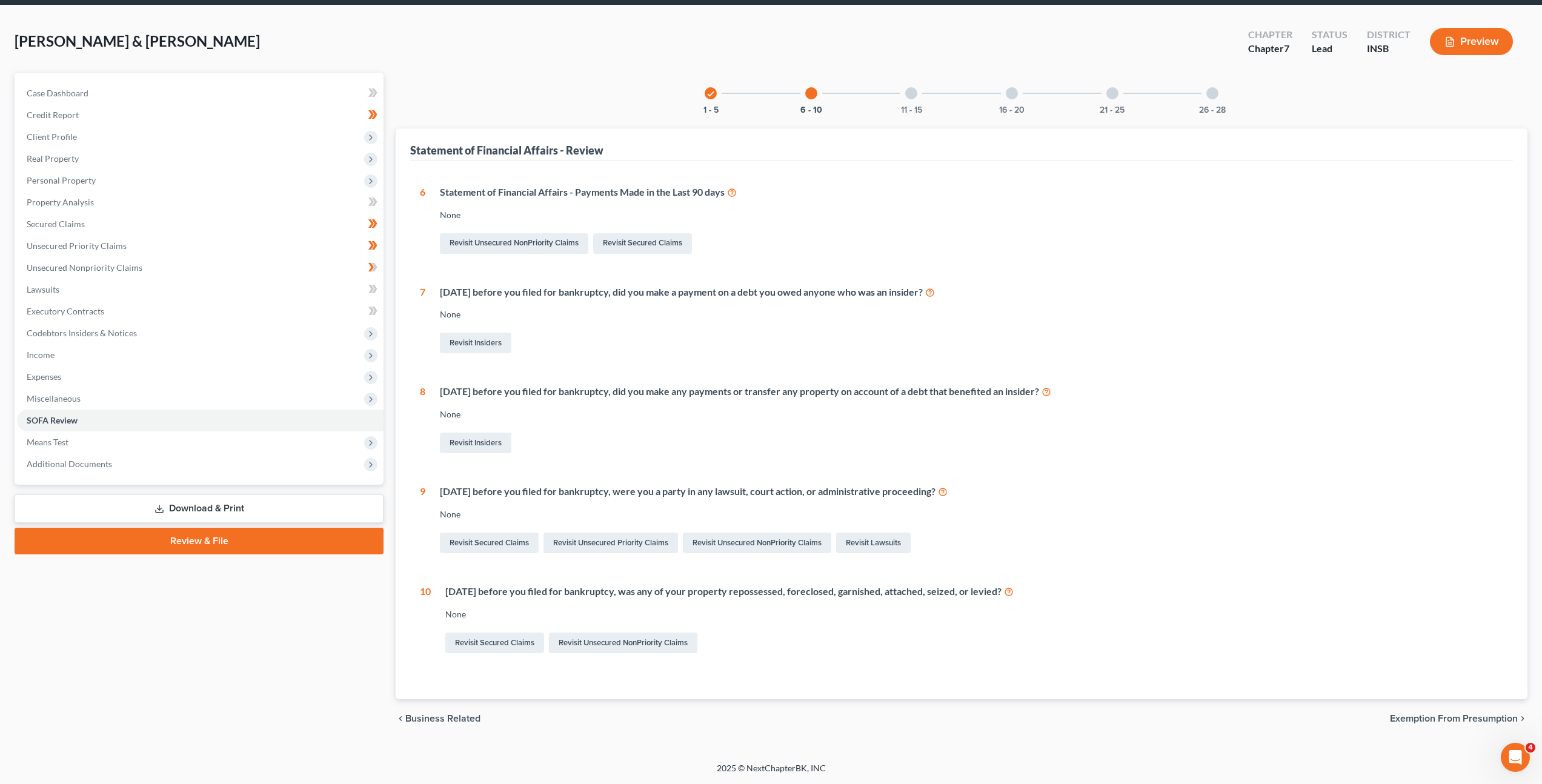
click at [605, 504] on div "Within 1 year before you filed for bankruptcy, were you a party in any lawsuit,…" at bounding box center [964, 520] width 1078 height 71
drag, startPoint x: 439, startPoint y: 490, endPoint x: 961, endPoint y: 500, distance: 522.1
click at [961, 500] on div "Within 1 year before you filed for bankruptcy, were you a party in any lawsuit,…" at bounding box center [964, 520] width 1078 height 71
click at [1040, 501] on div "Within 1 year before you filed for bankruptcy, were you a party in any lawsuit,…" at bounding box center [964, 520] width 1078 height 71
drag, startPoint x: 1062, startPoint y: 389, endPoint x: 443, endPoint y: 388, distance: 619.0
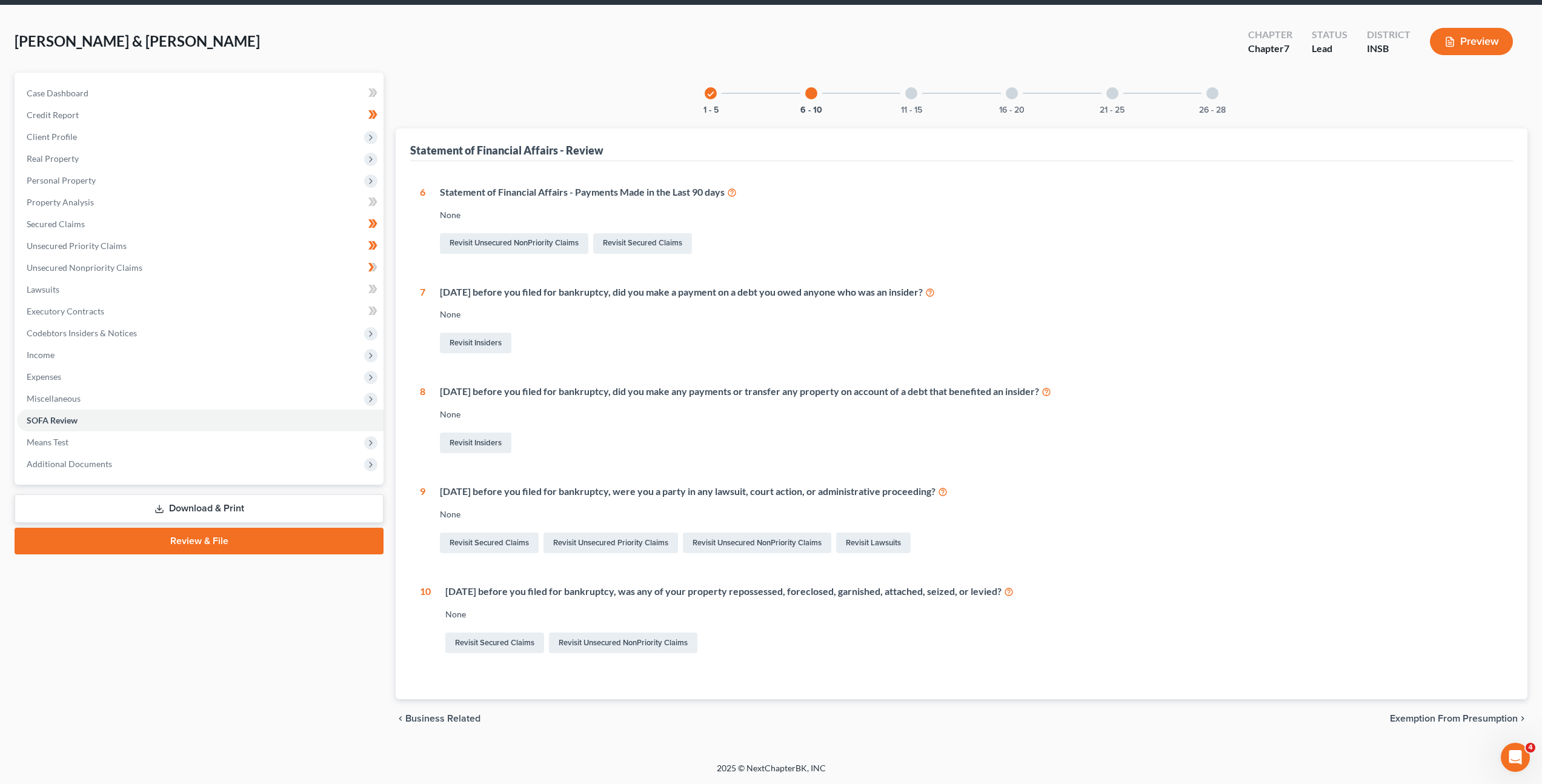
click at [443, 388] on div "Within 1 year before you filed for bankruptcy, did you make any payments or tra…" at bounding box center [971, 392] width 1064 height 14
click at [664, 369] on div "6 Statement of Financial Affairs - Payments Made in the Last 90 days None Revis…" at bounding box center [962, 420] width 1083 height 470
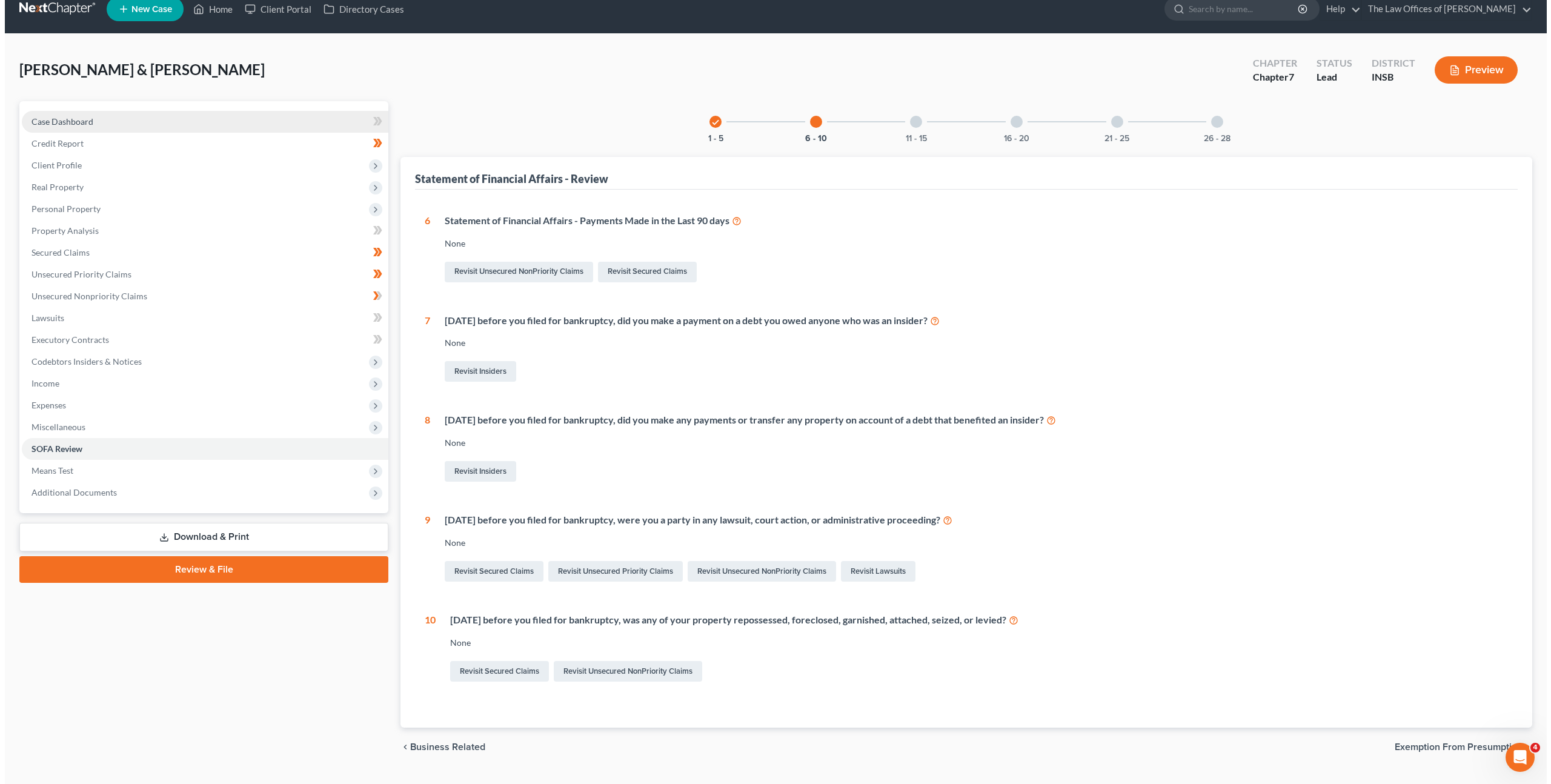
scroll to position [0, 0]
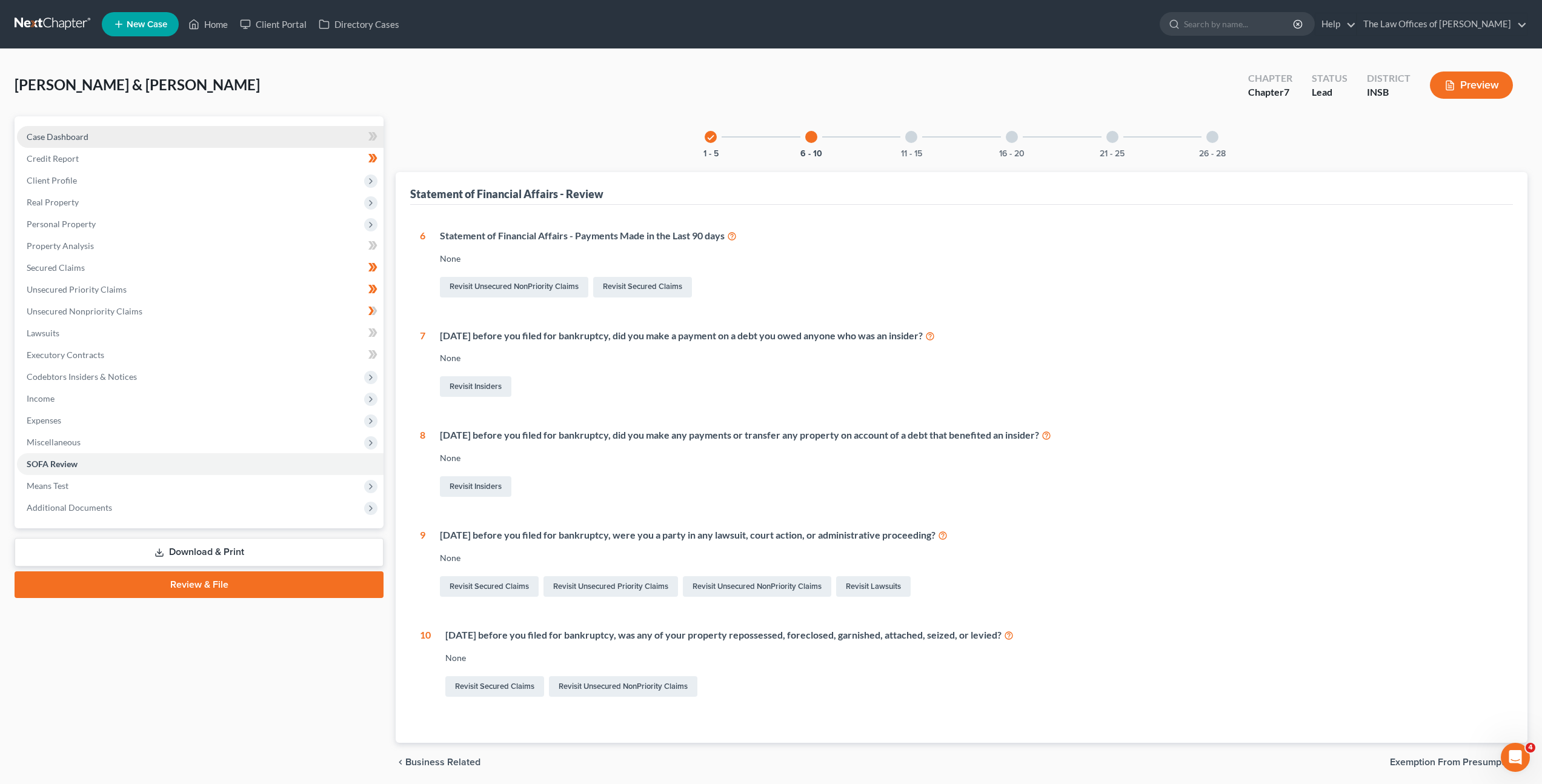
click at [94, 144] on link "Case Dashboard" at bounding box center [200, 137] width 366 height 22
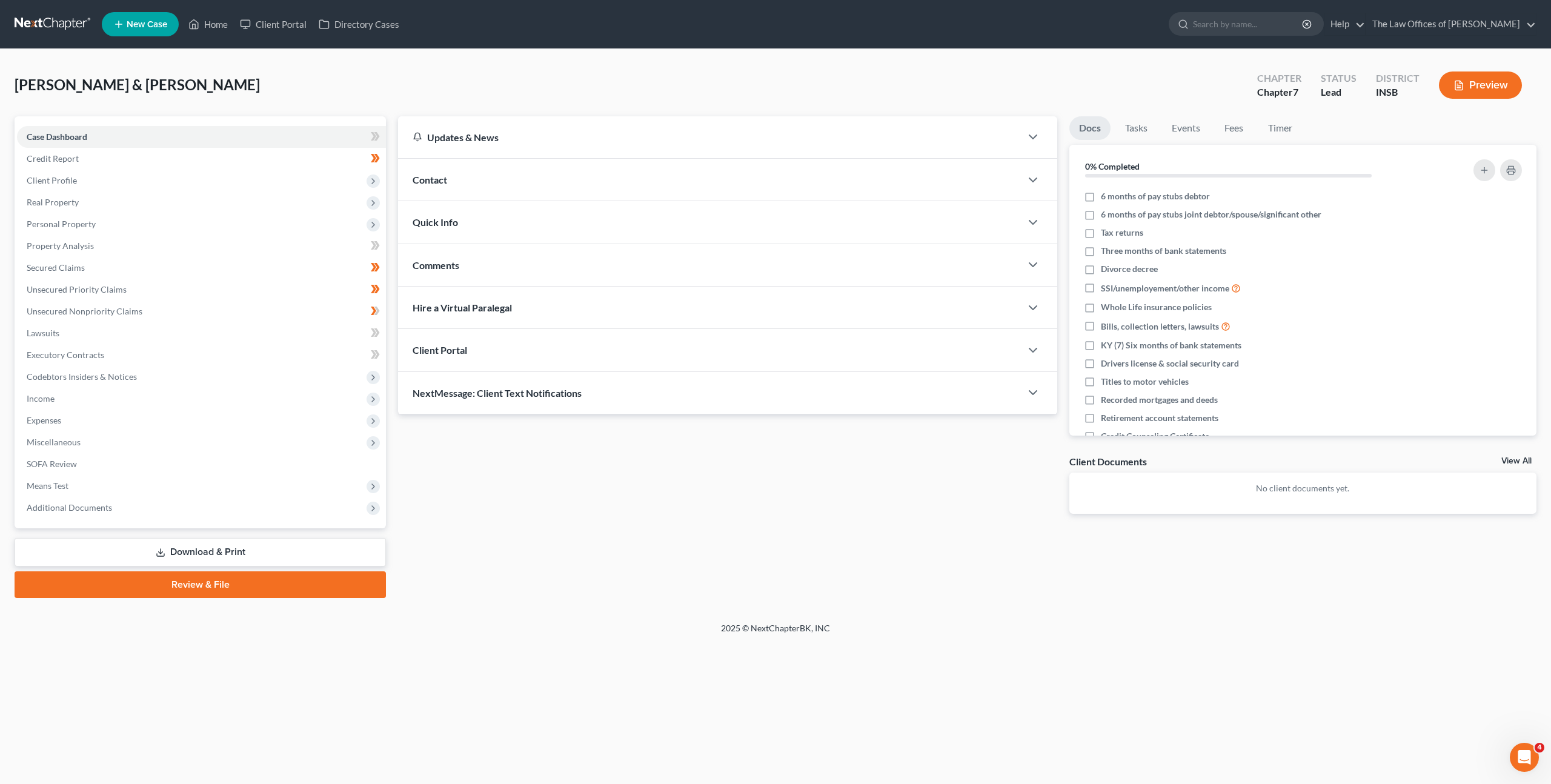
click at [563, 526] on div "Updates & News × Indiana Southern District Notes Take a look at NextChapter's D…" at bounding box center [727, 325] width 671 height 417
